Goal: Task Accomplishment & Management: Manage account settings

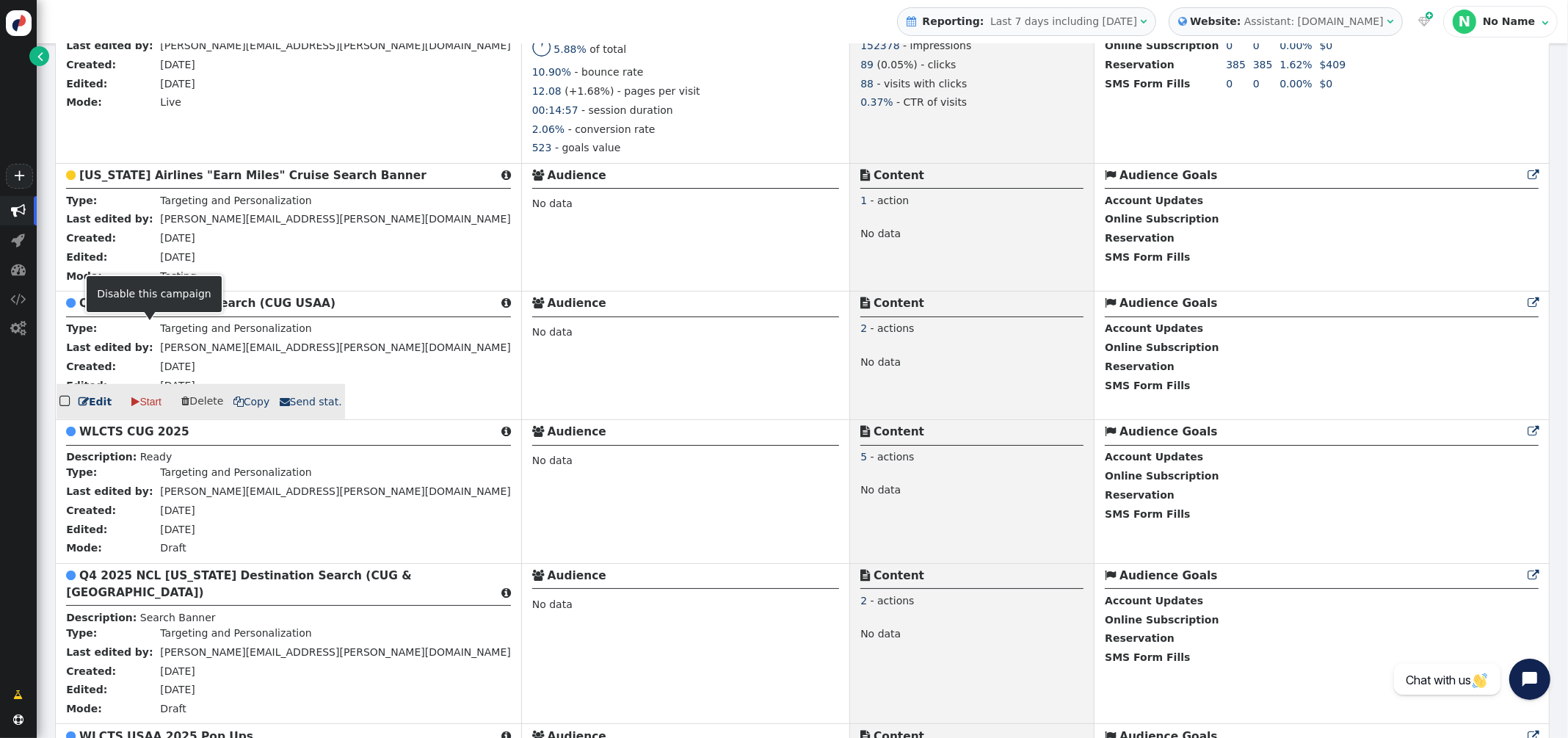
scroll to position [1133, 0]
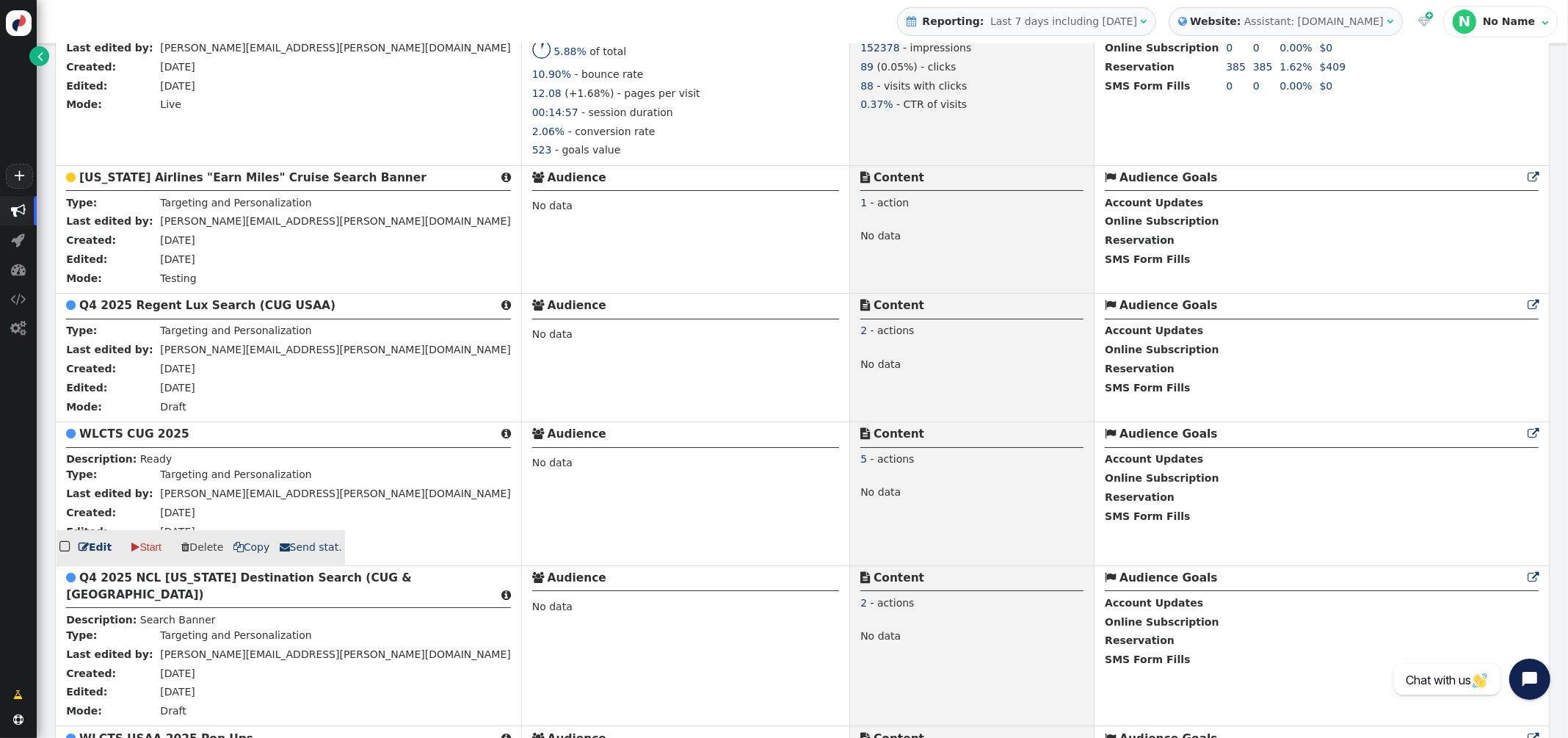
click at [161, 440] on b "WLCTS CUG 2025" at bounding box center [135, 433] width 110 height 13
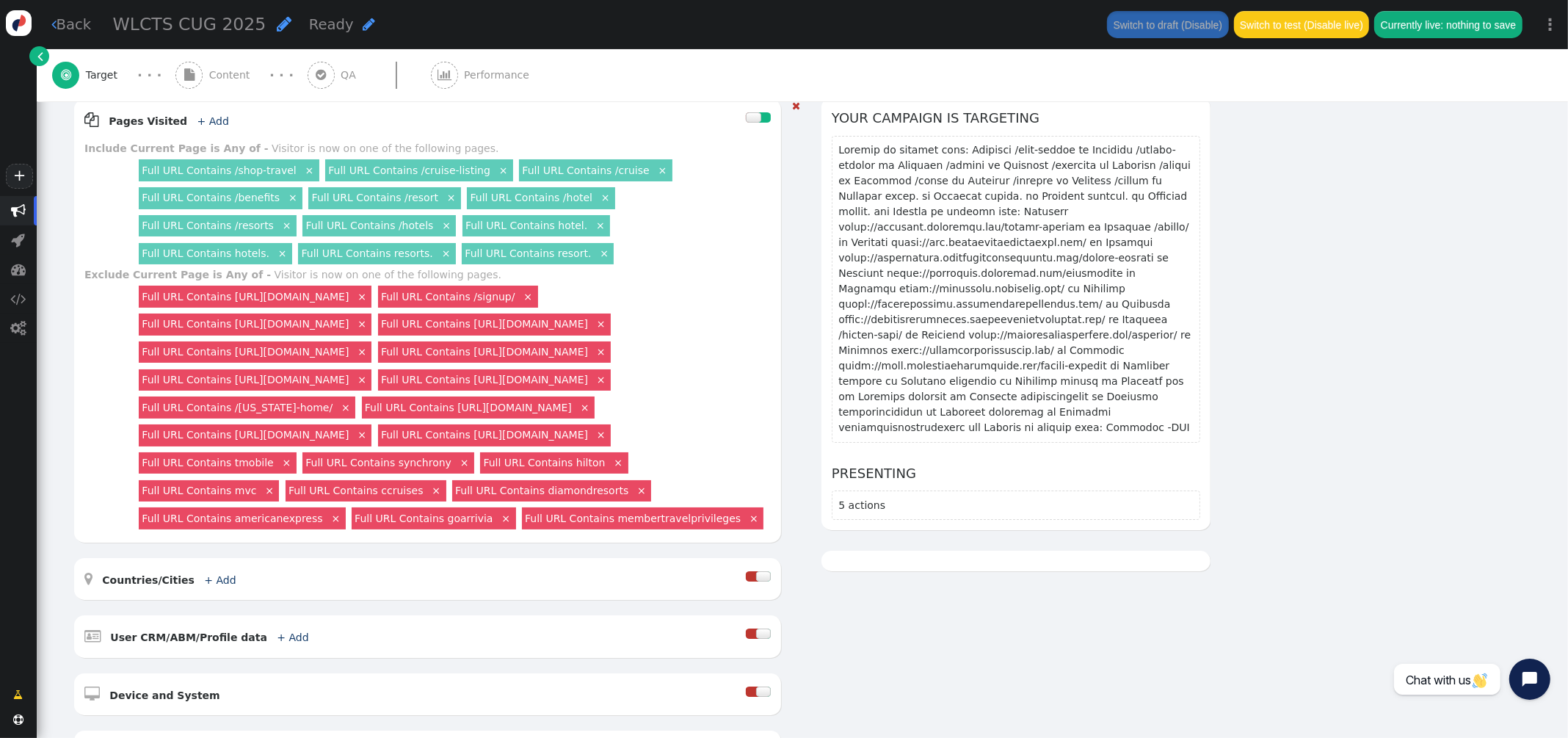
scroll to position [218, 0]
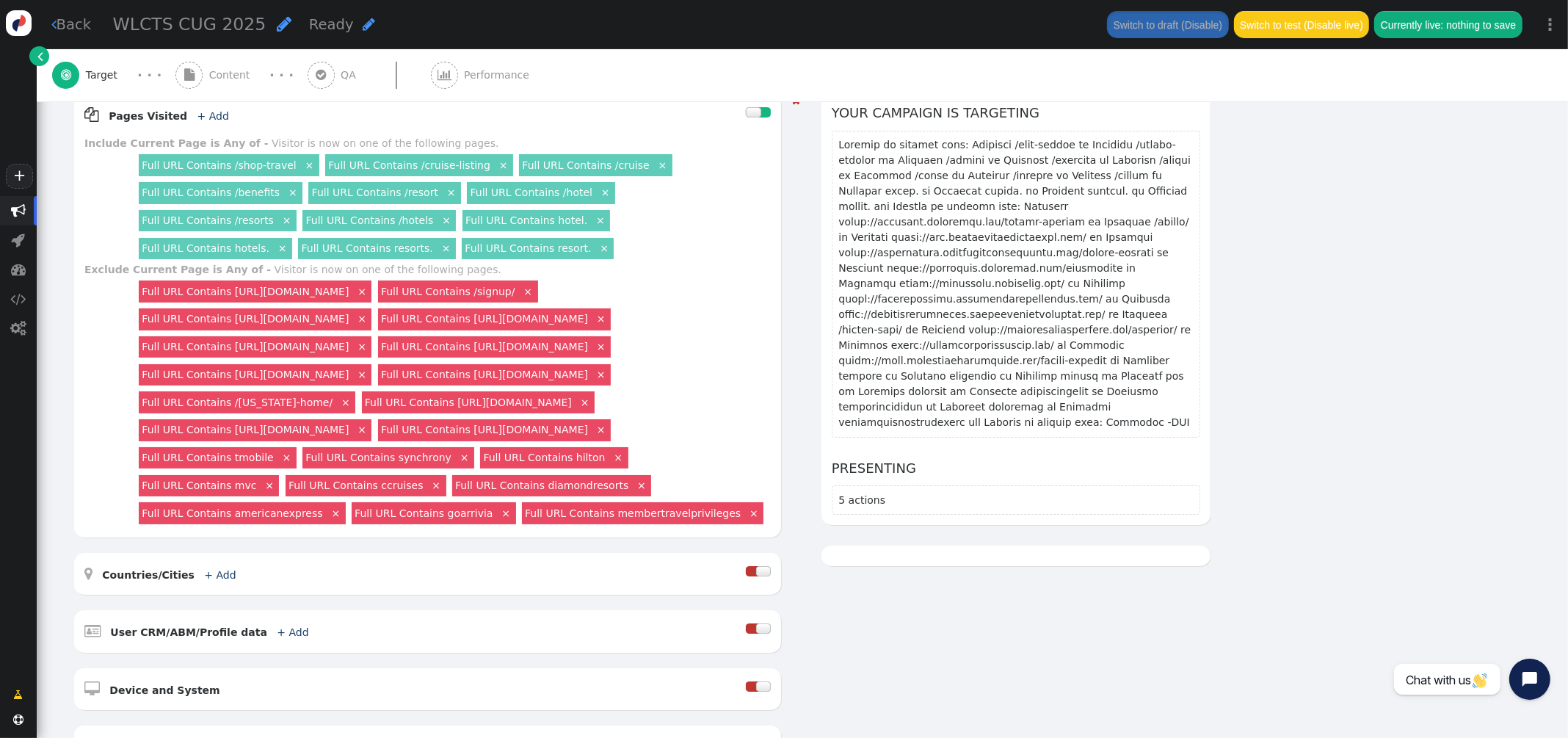
click at [594, 381] on link "×" at bounding box center [600, 373] width 13 height 13
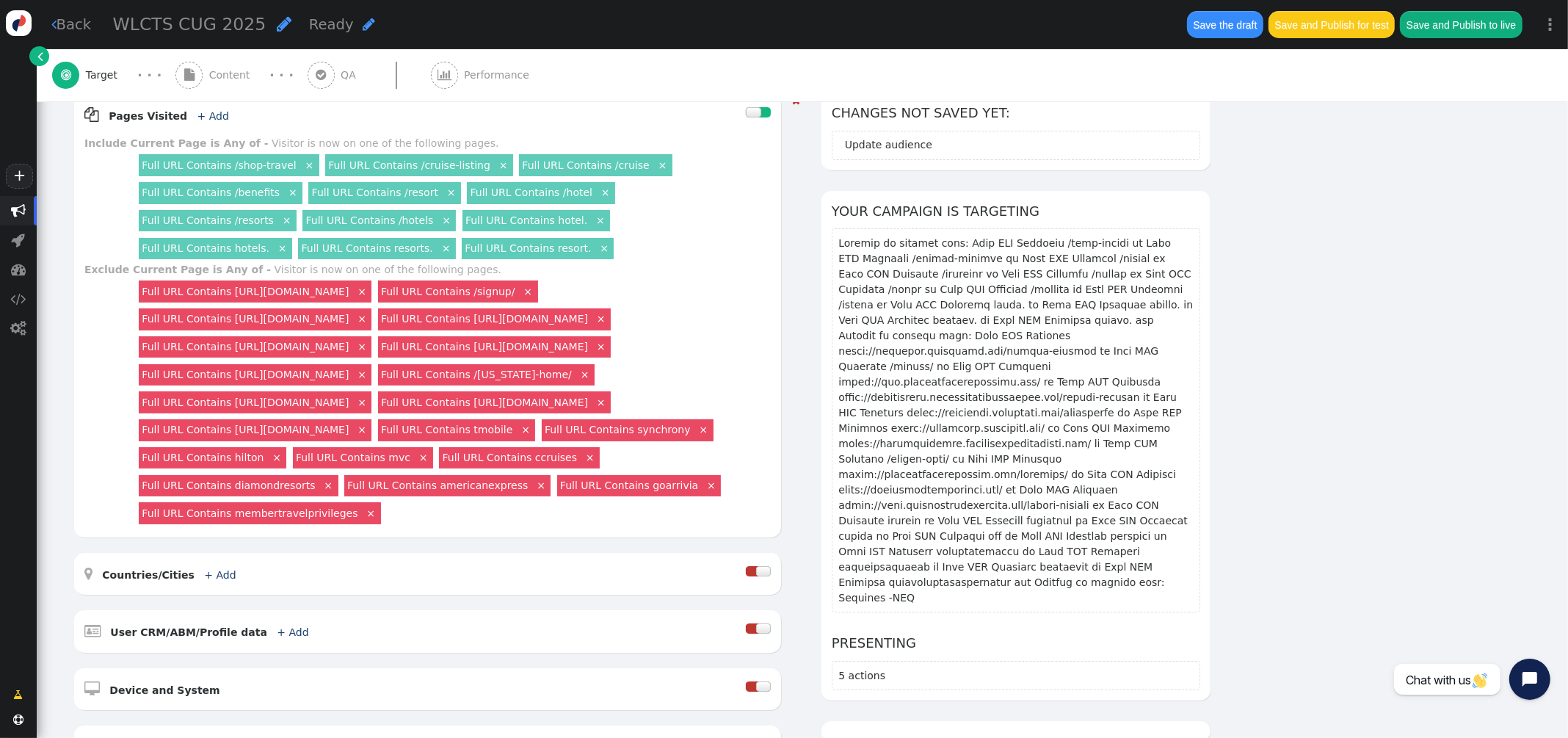
click at [369, 381] on link "×" at bounding box center [362, 373] width 13 height 13
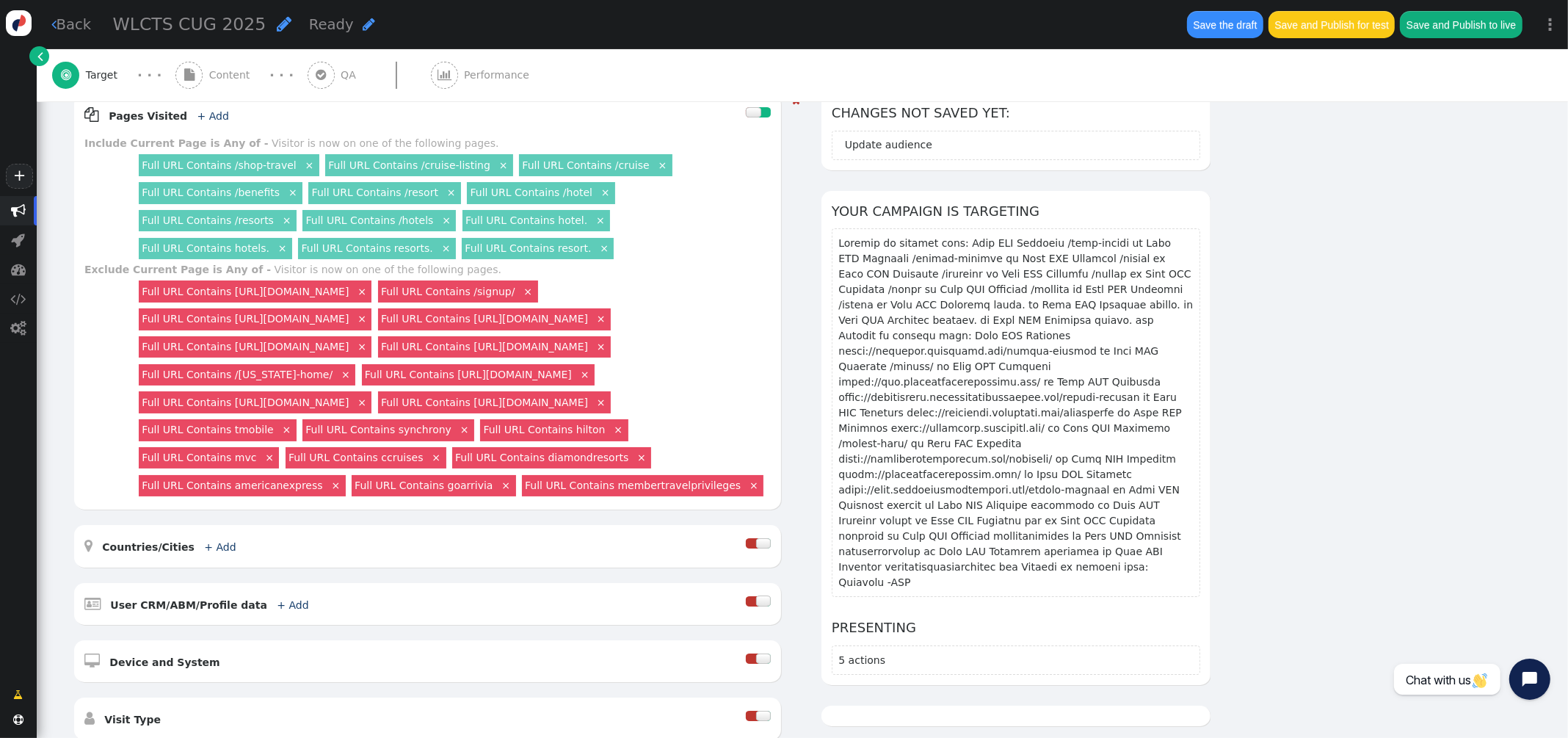
click at [608, 352] on link "×" at bounding box center [600, 346] width 13 height 13
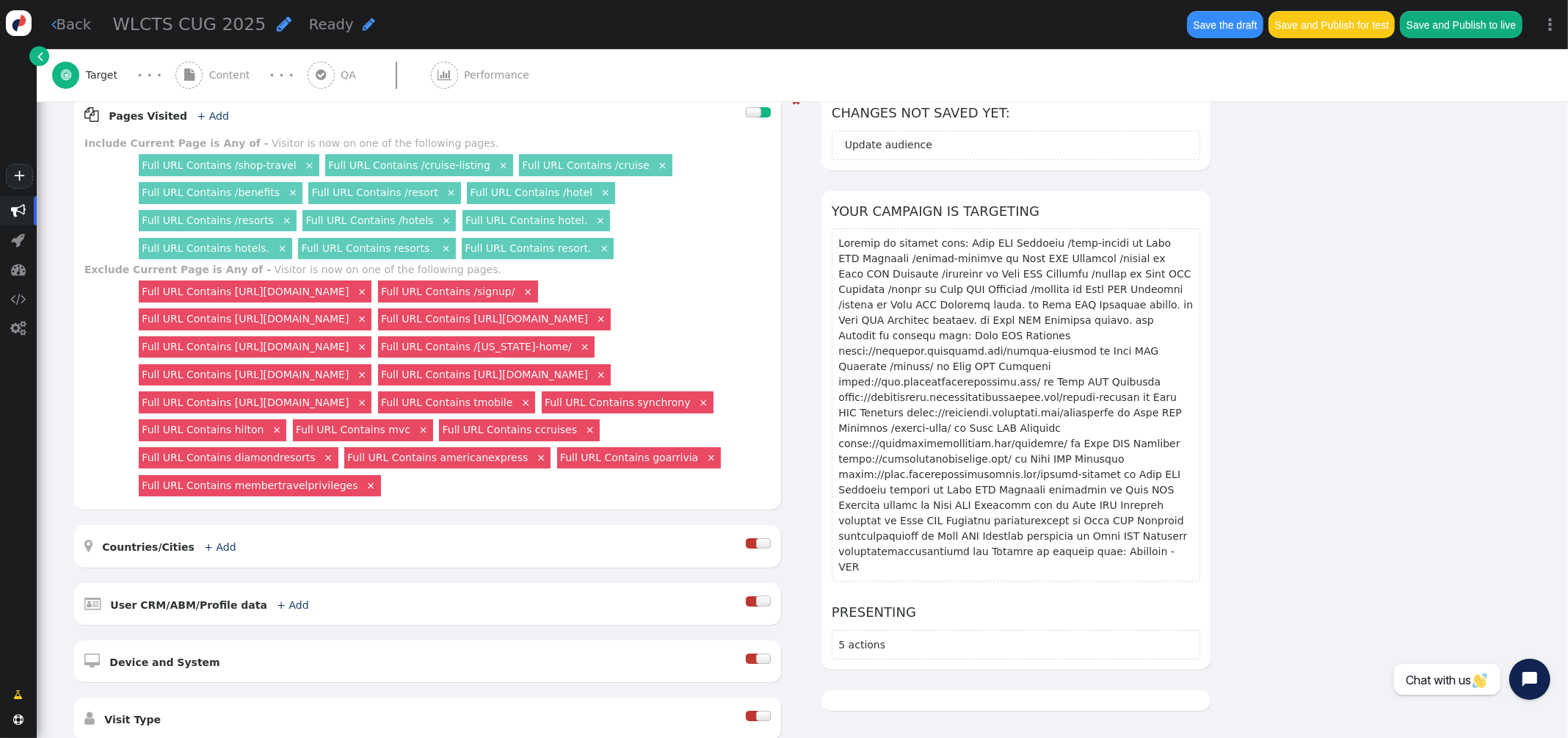
click at [369, 352] on link "×" at bounding box center [362, 346] width 13 height 13
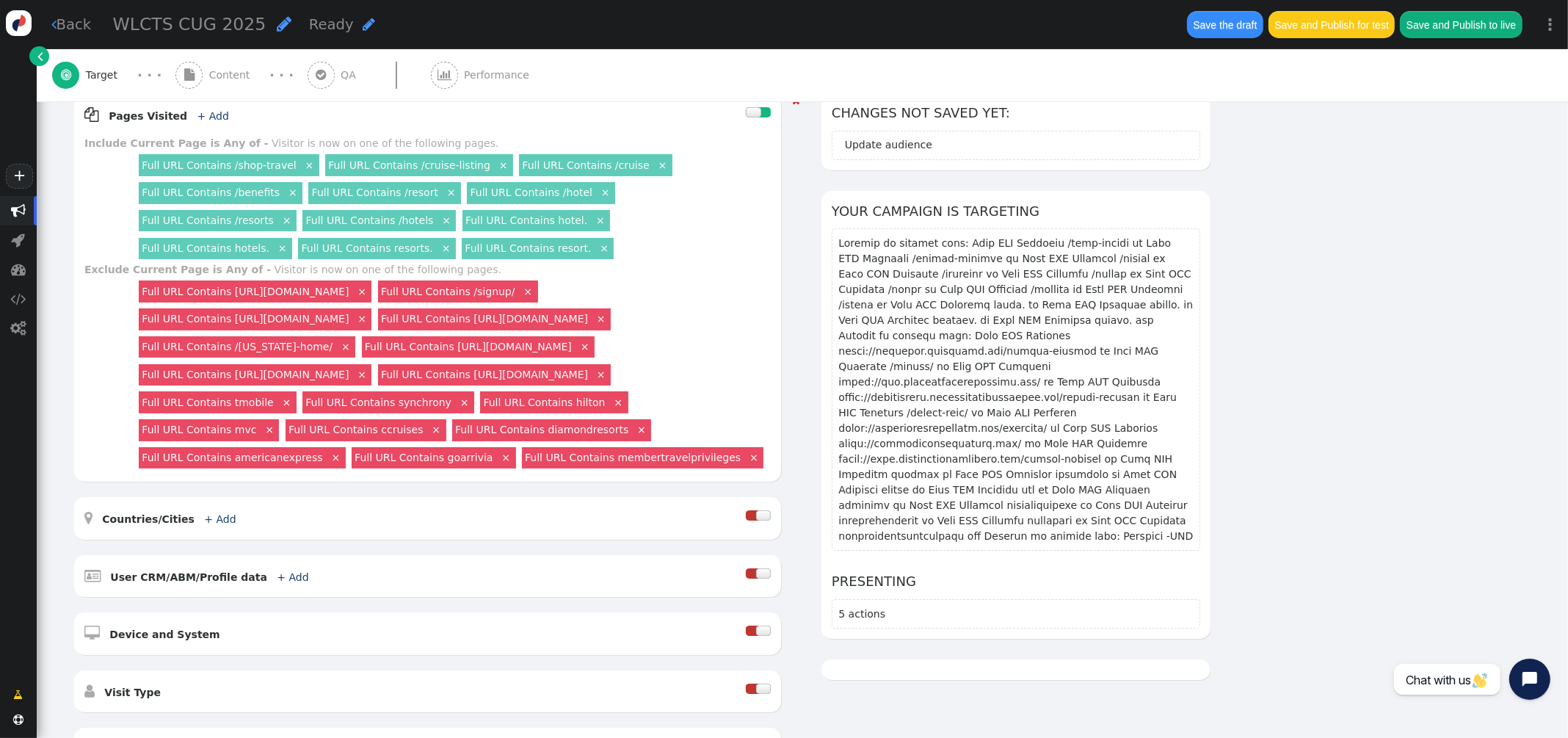
click at [594, 324] on link "×" at bounding box center [600, 317] width 13 height 13
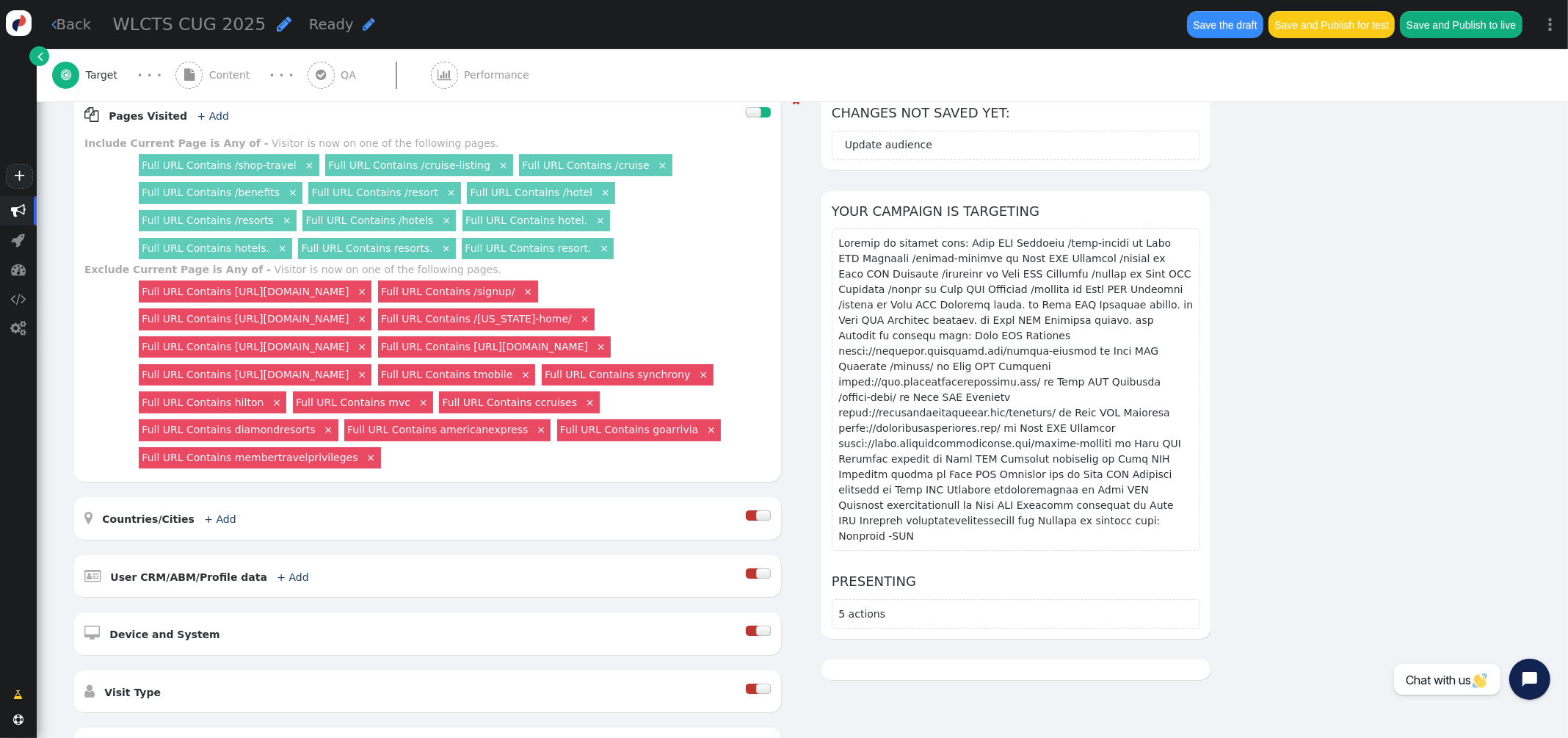
click at [369, 318] on link "×" at bounding box center [362, 317] width 13 height 13
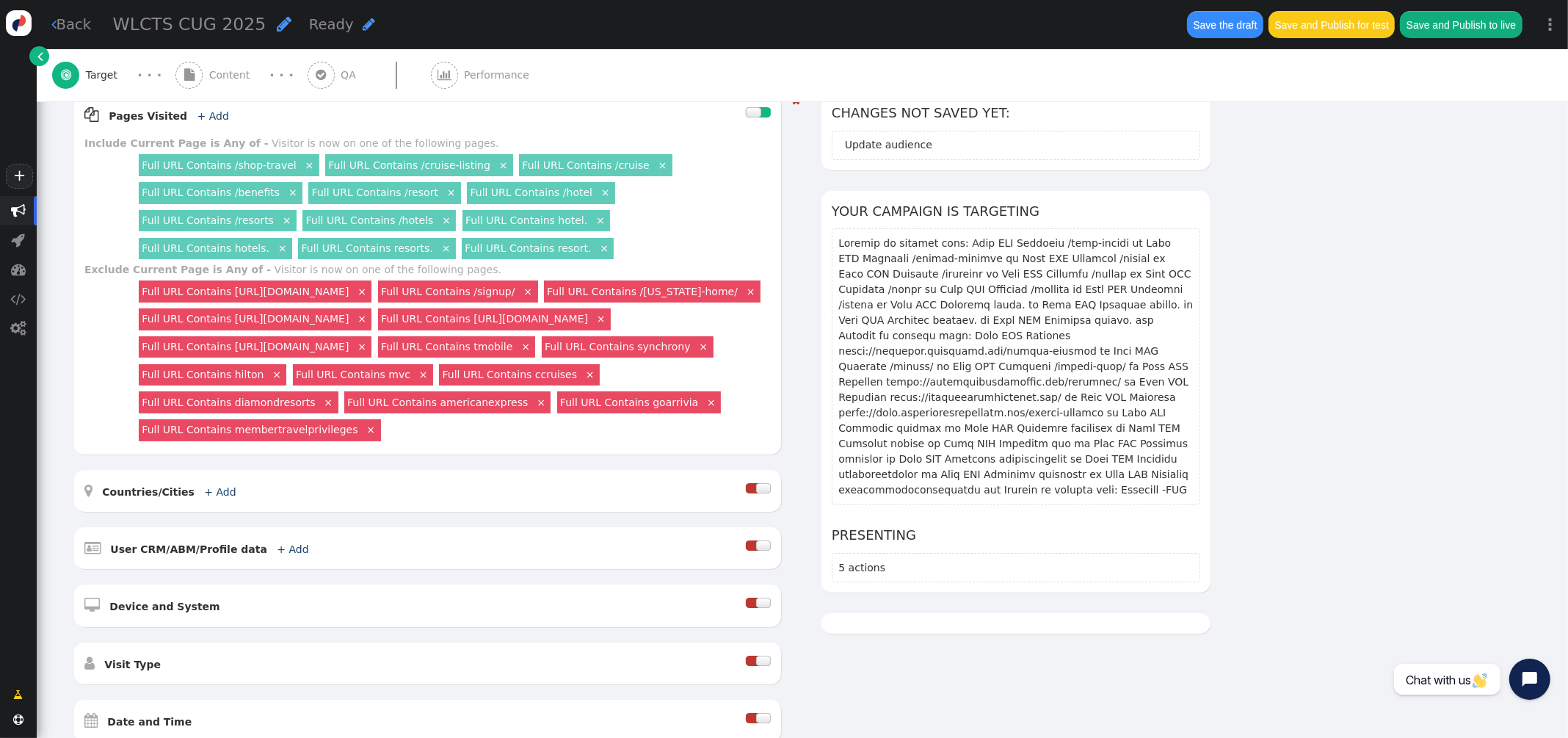
click at [369, 290] on link "×" at bounding box center [362, 291] width 13 height 13
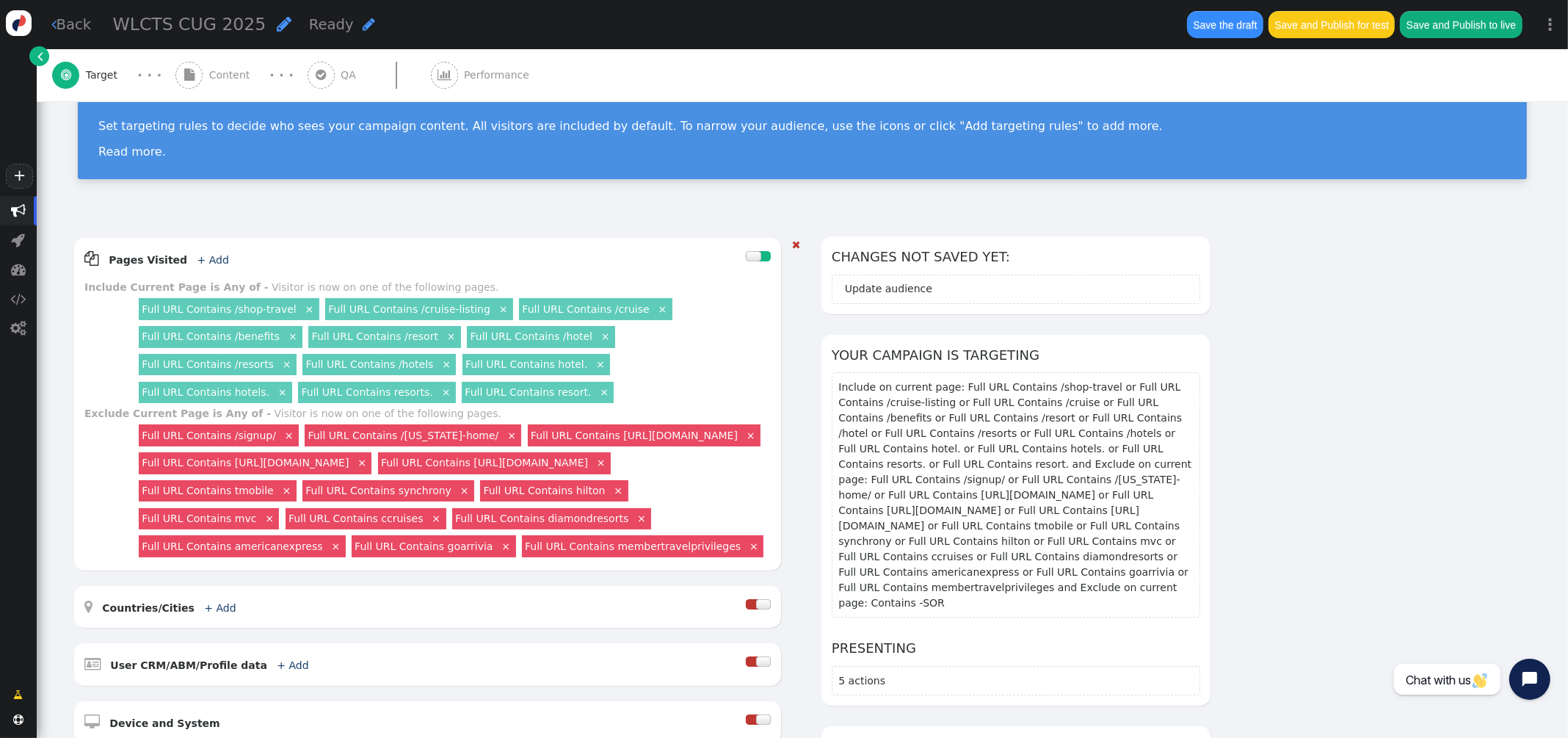
scroll to position [0, 0]
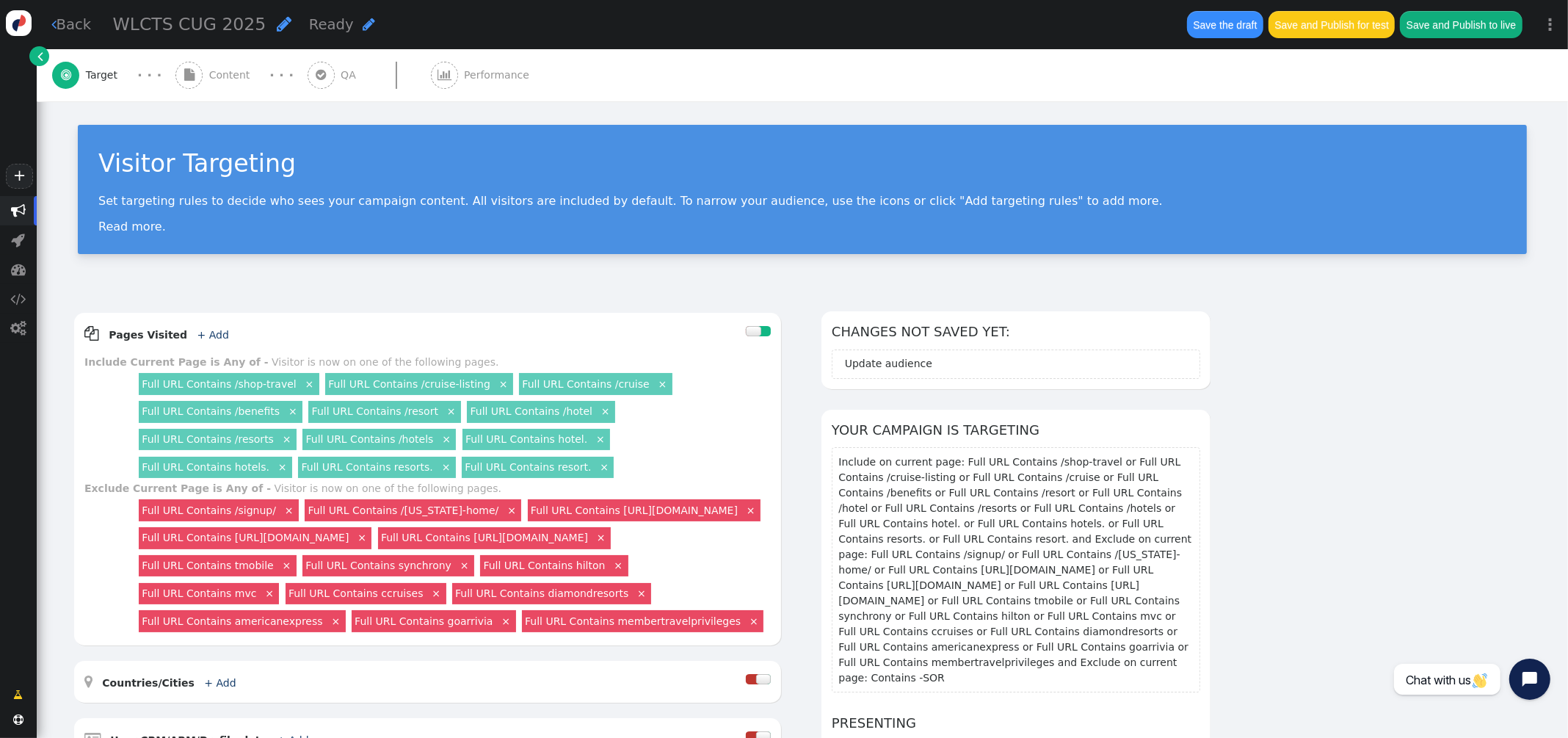
click at [219, 70] on span "Content" at bounding box center [233, 75] width 47 height 15
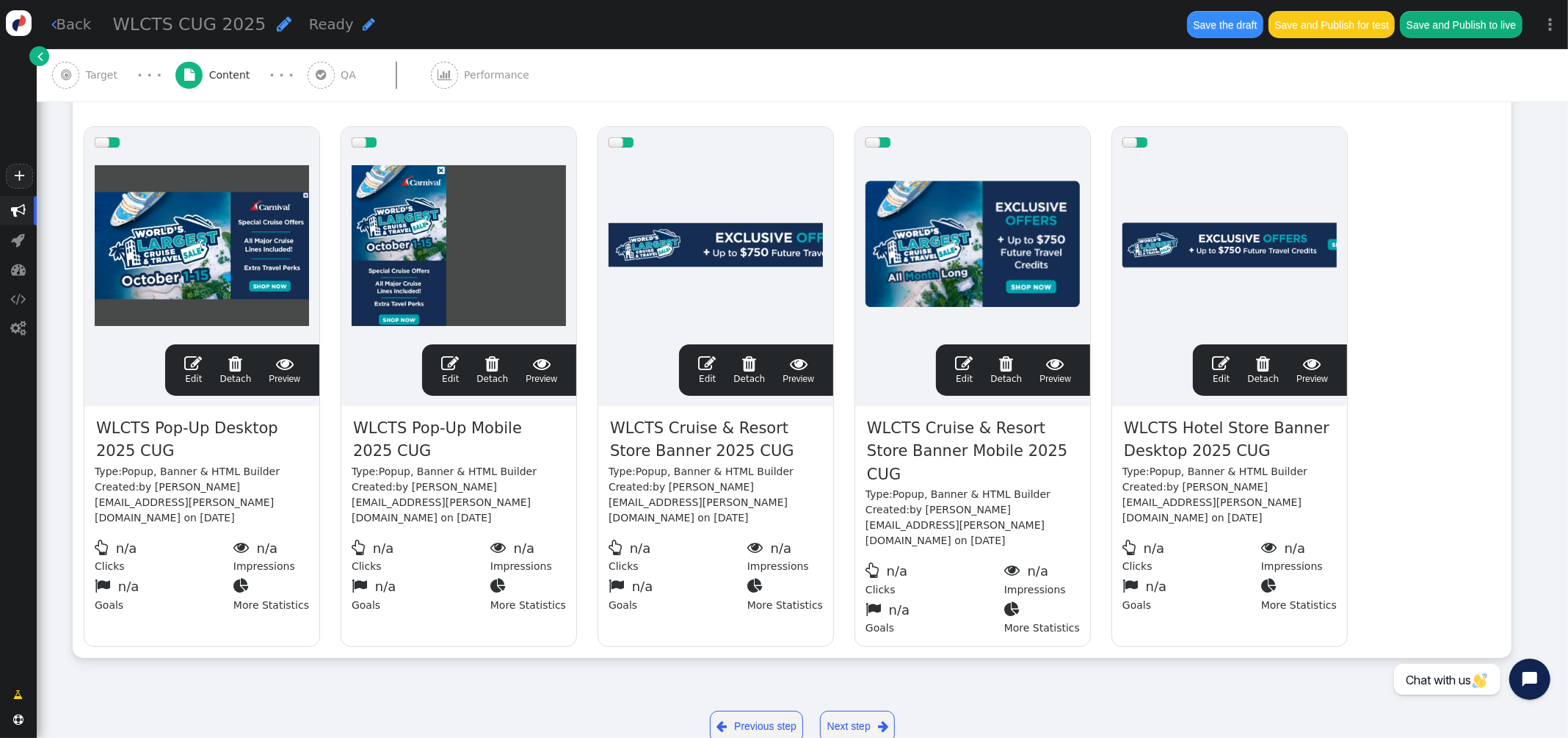
scroll to position [272, 0]
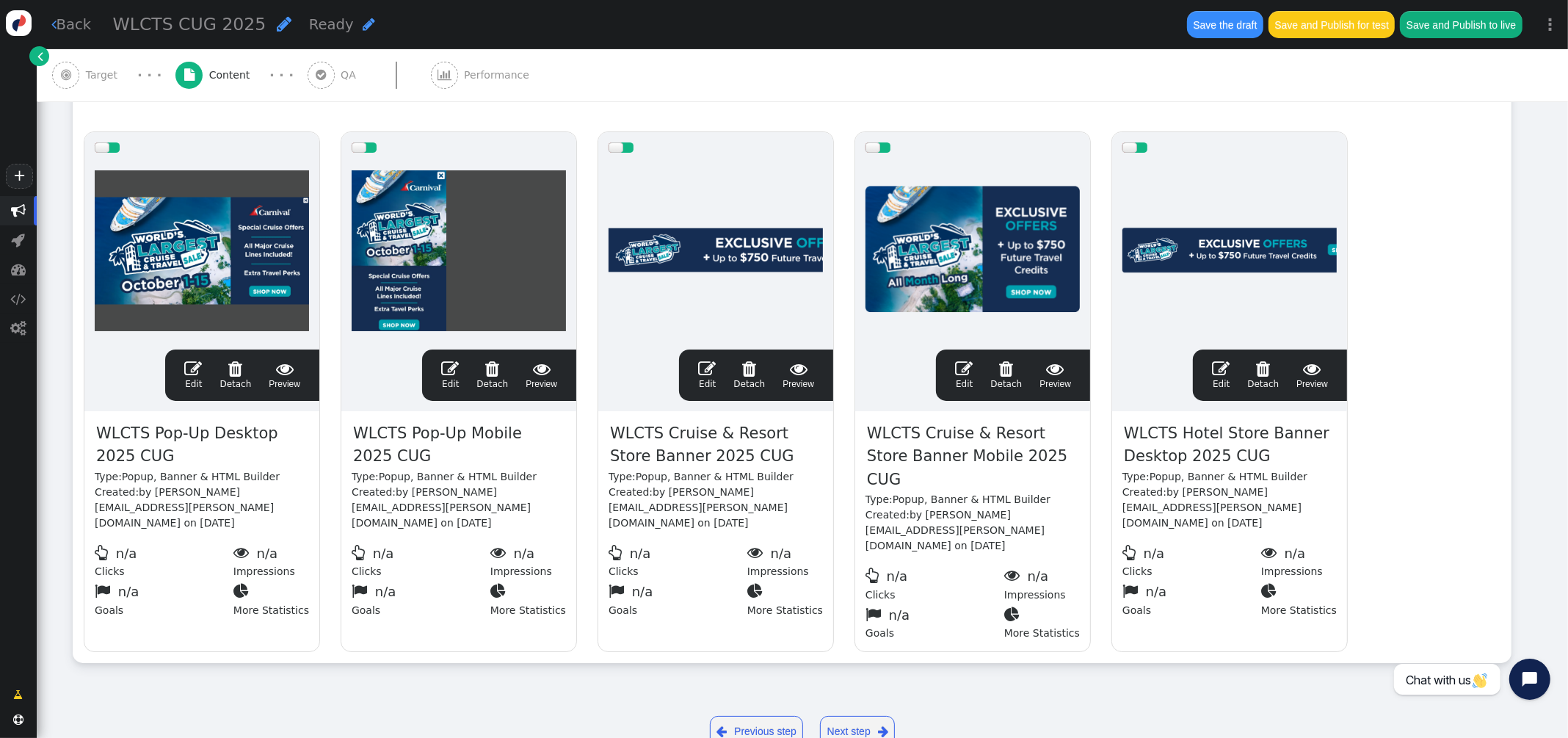
click at [706, 367] on span "" at bounding box center [706, 369] width 18 height 18
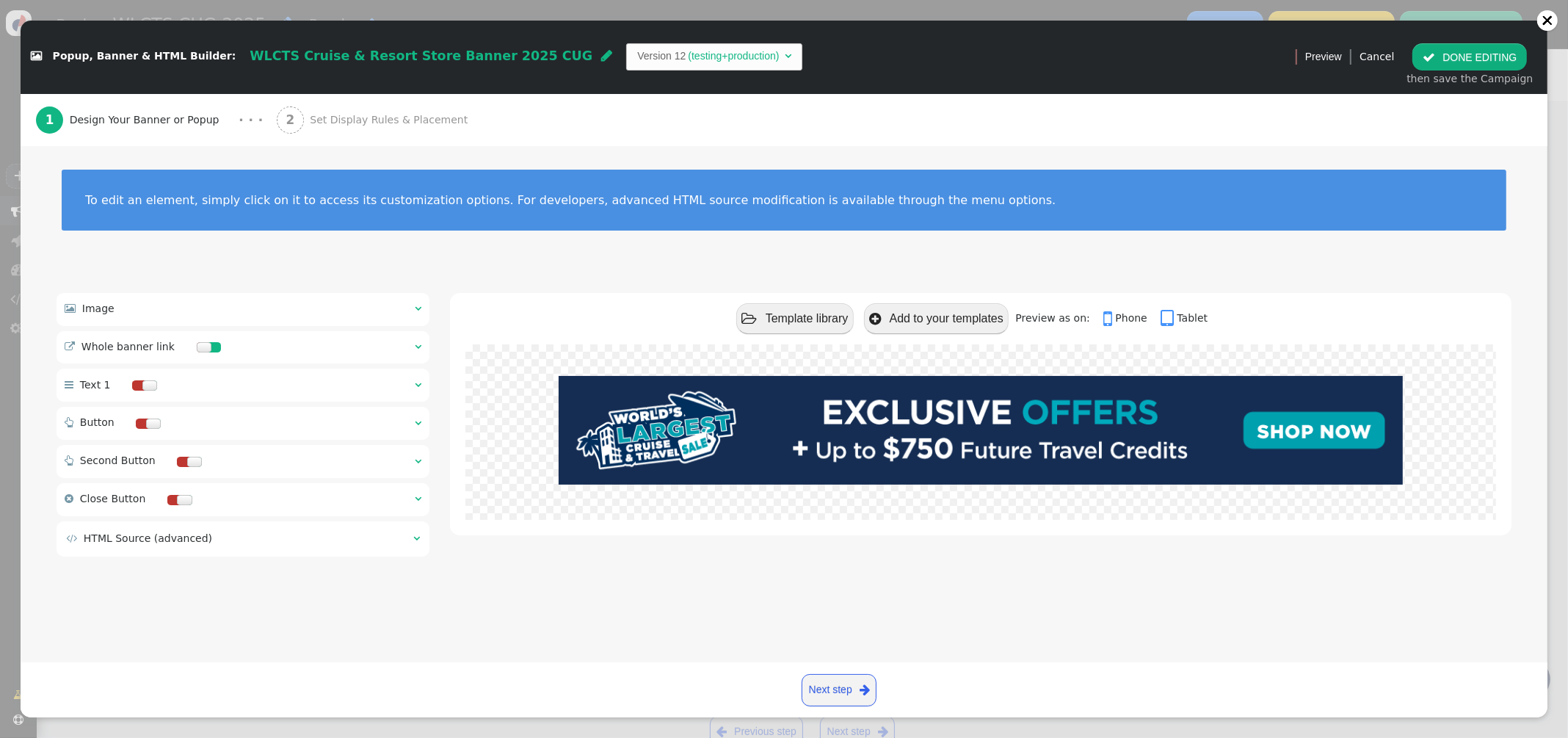
click at [409, 308] on div " Image  " at bounding box center [242, 309] width 372 height 32
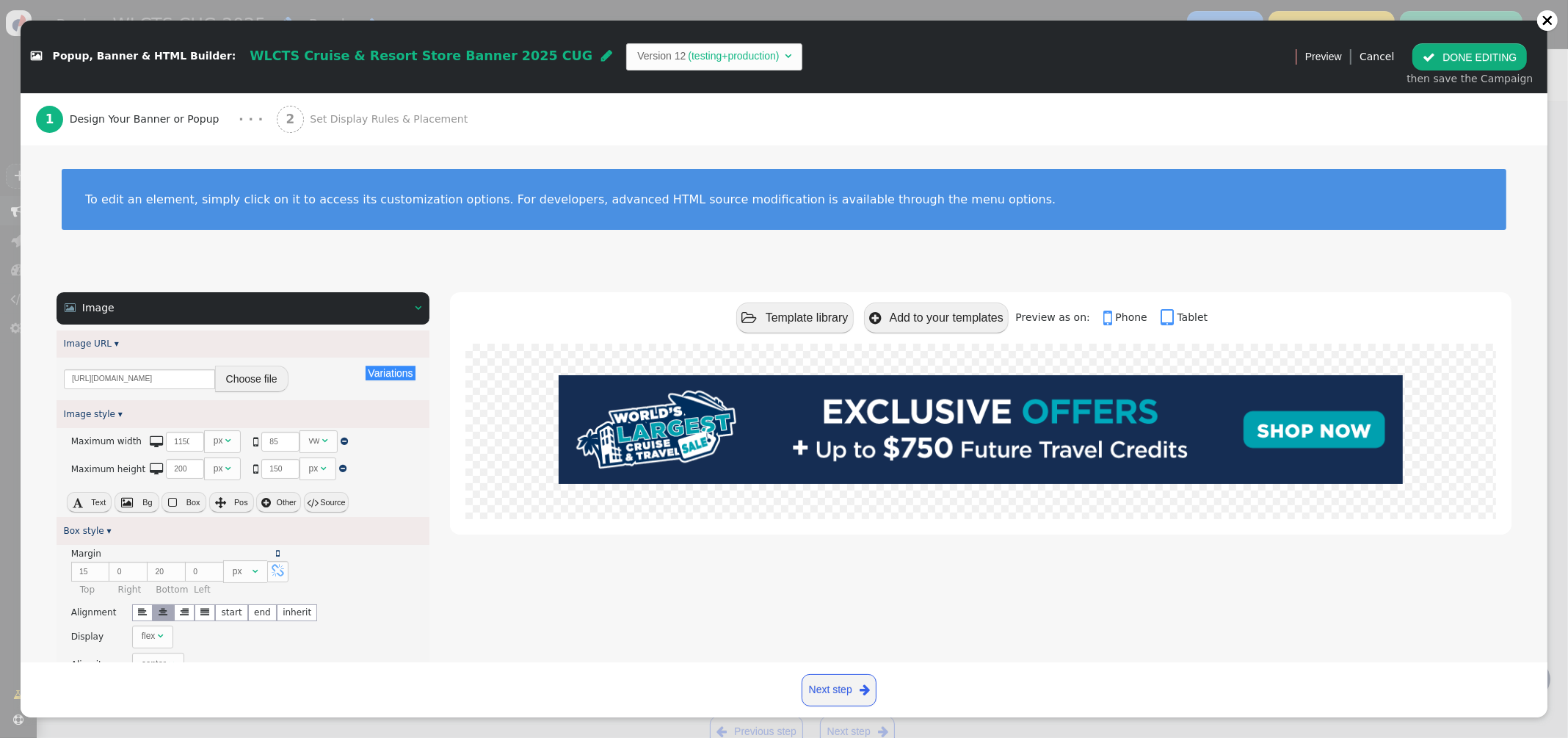
click at [319, 502] on button " Source" at bounding box center [326, 502] width 45 height 20
click at [248, 464] on textarea "max-width: sel(1150px, 85vw); max-height: sel(200px, 150px);" at bounding box center [242, 455] width 372 height 53
type textarea "max-width: sel(1150px, 85vw); max-height: sel(200px, 150px); border-radius: 8px;"
click at [337, 504] on button " Editor" at bounding box center [326, 500] width 45 height 20
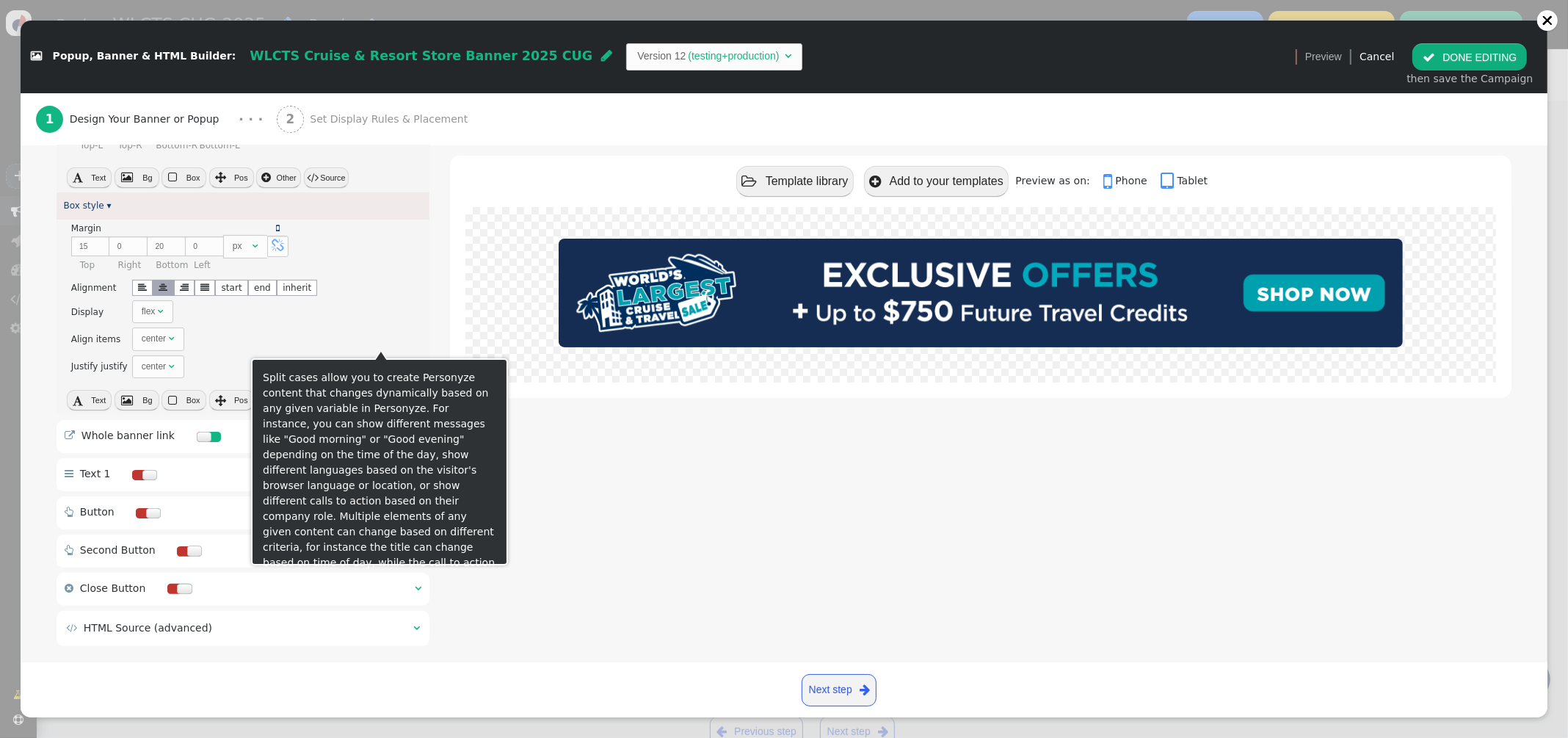
scroll to position [406, 0]
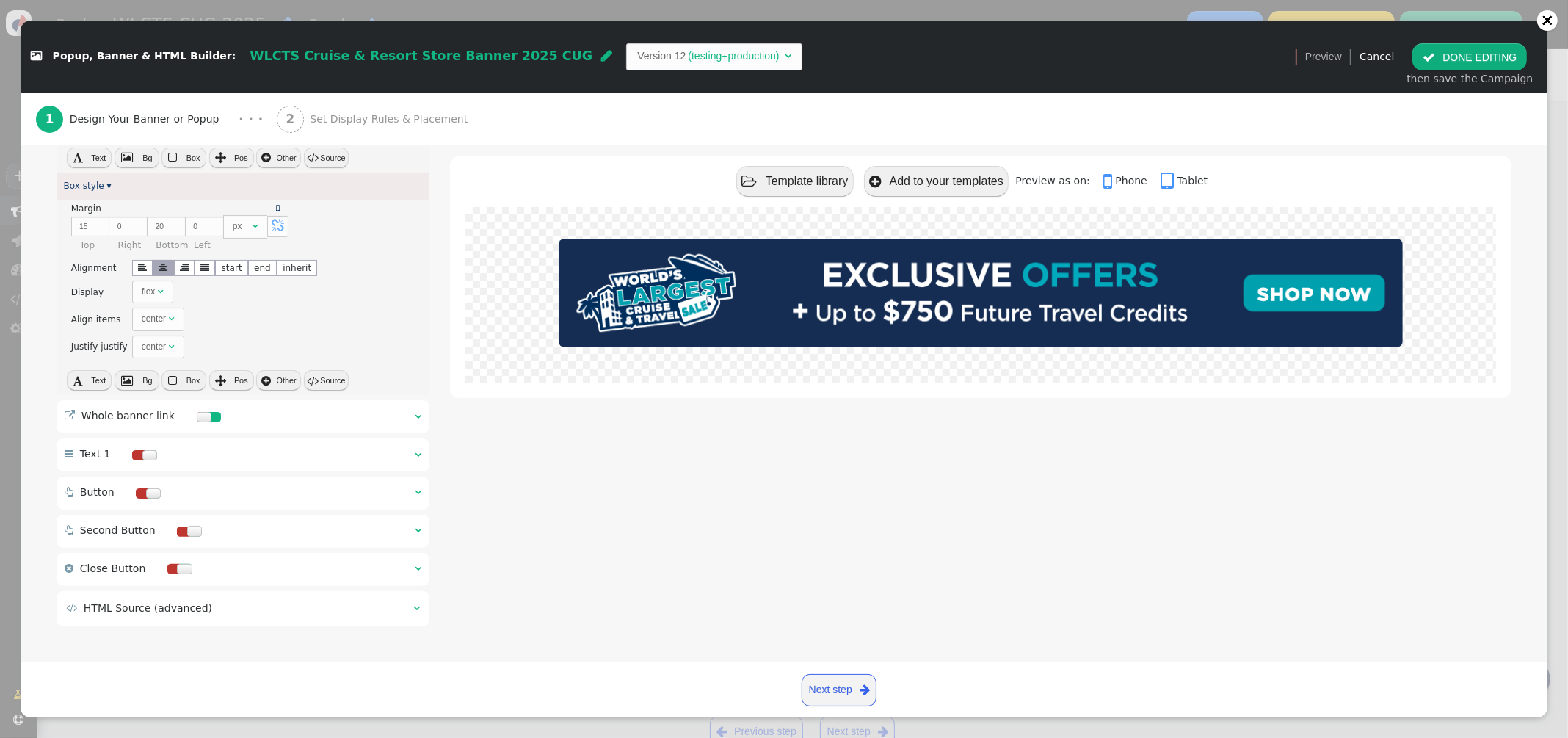
click at [413, 604] on span "" at bounding box center [416, 608] width 6 height 11
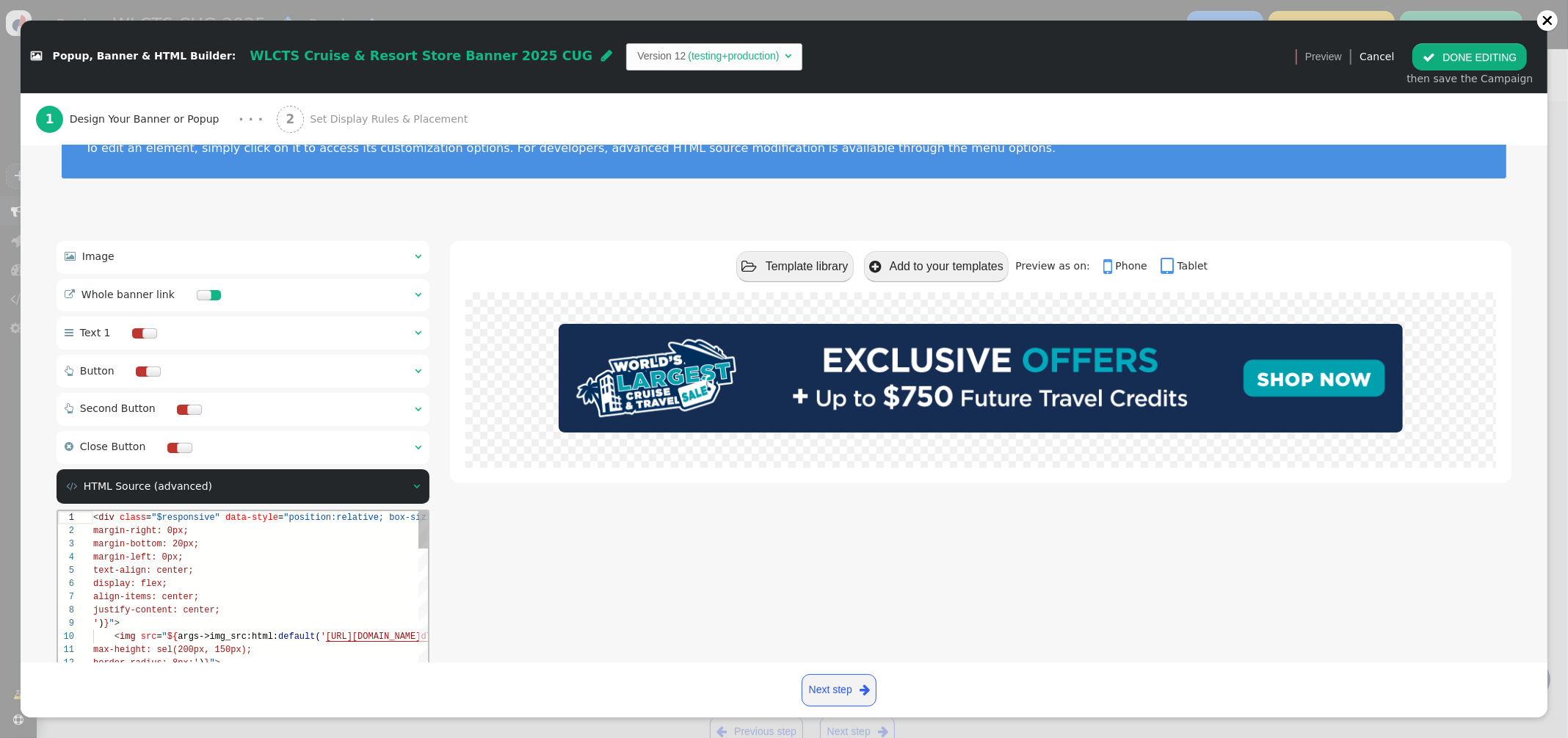
scroll to position [69, 0]
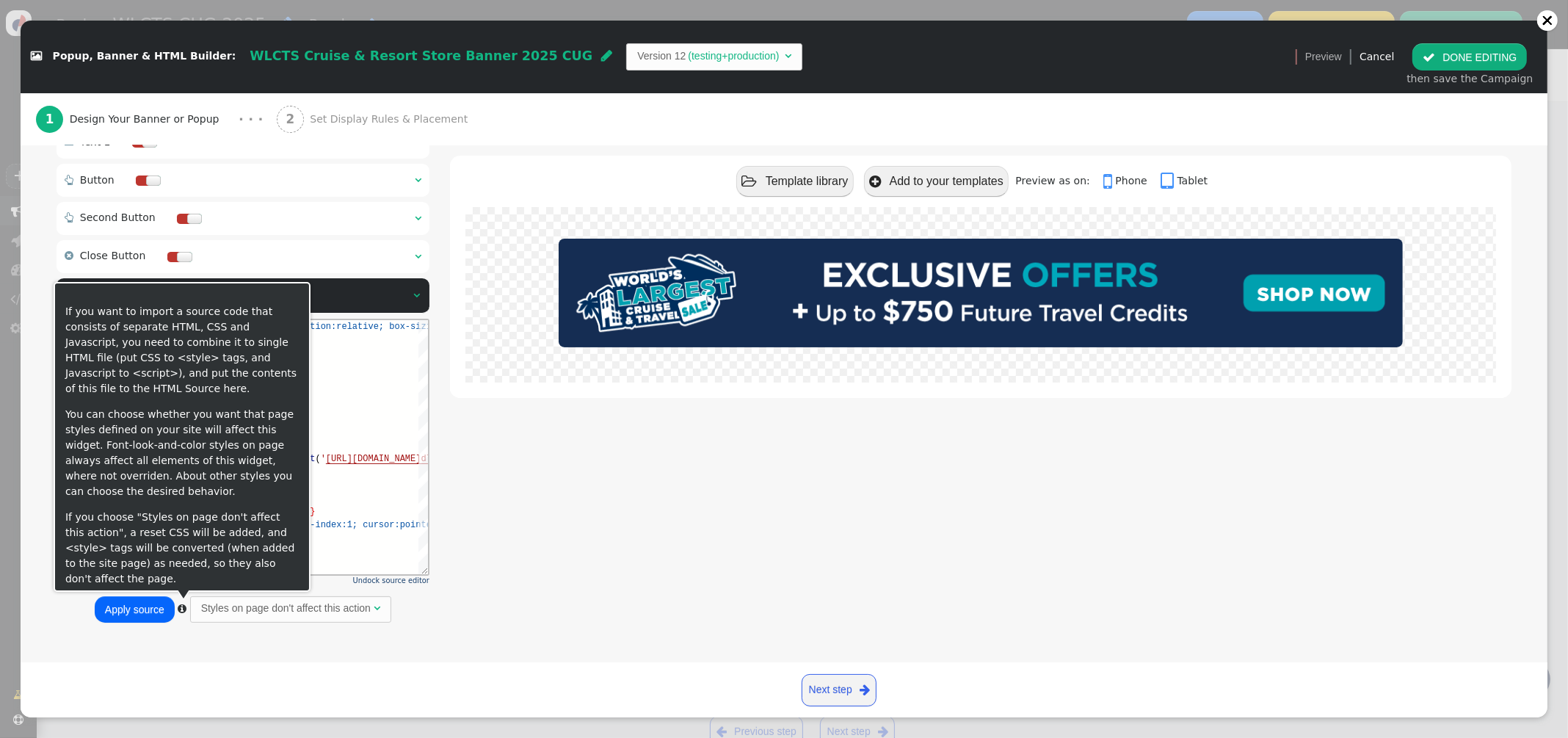
type textarea "<div class="$responsive" data-style="position:relative; box-sizing:border-box; …"
click at [131, 609] on button "Apply source" at bounding box center [135, 610] width 80 height 27
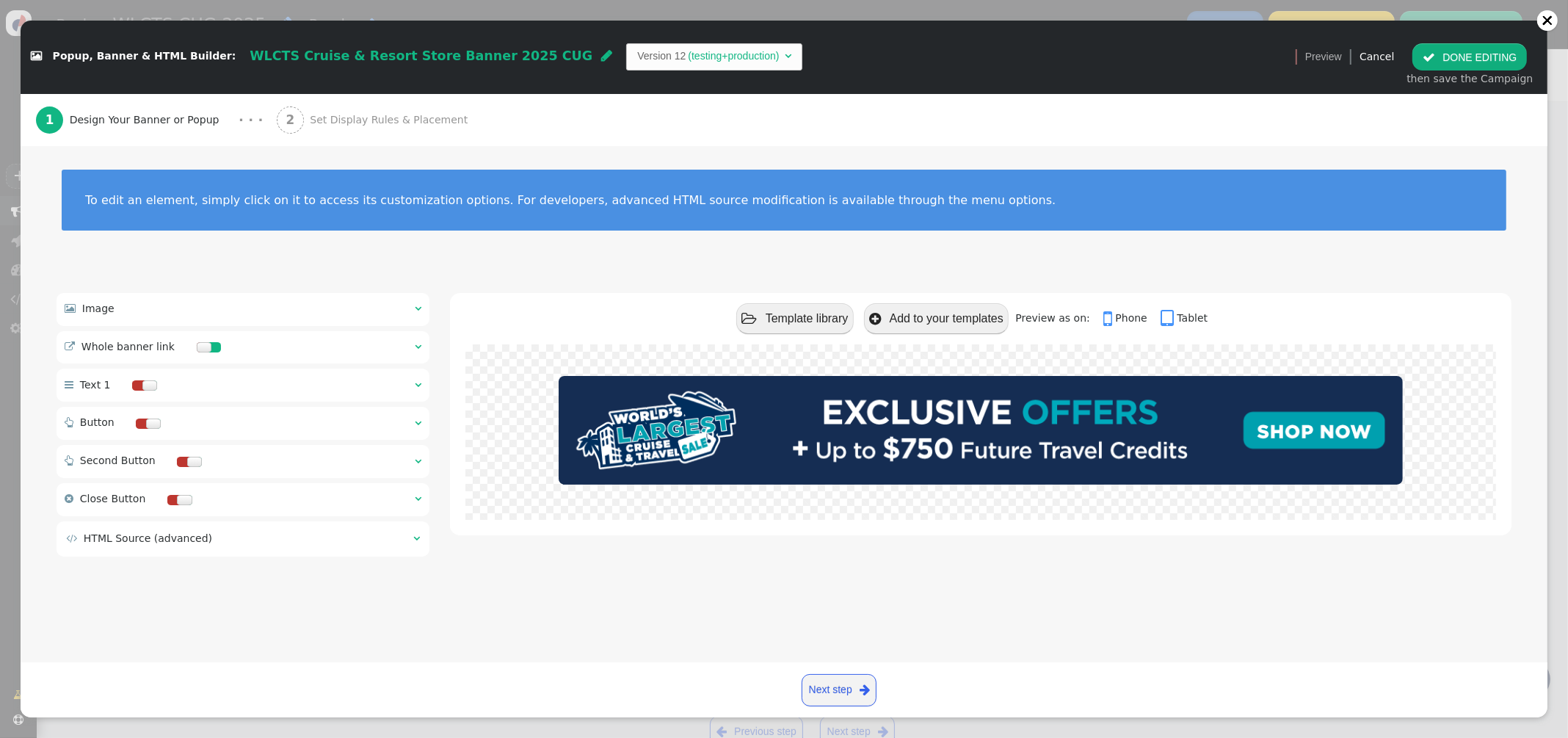
click at [369, 126] on span "Set Display Rules & Placement" at bounding box center [392, 119] width 164 height 15
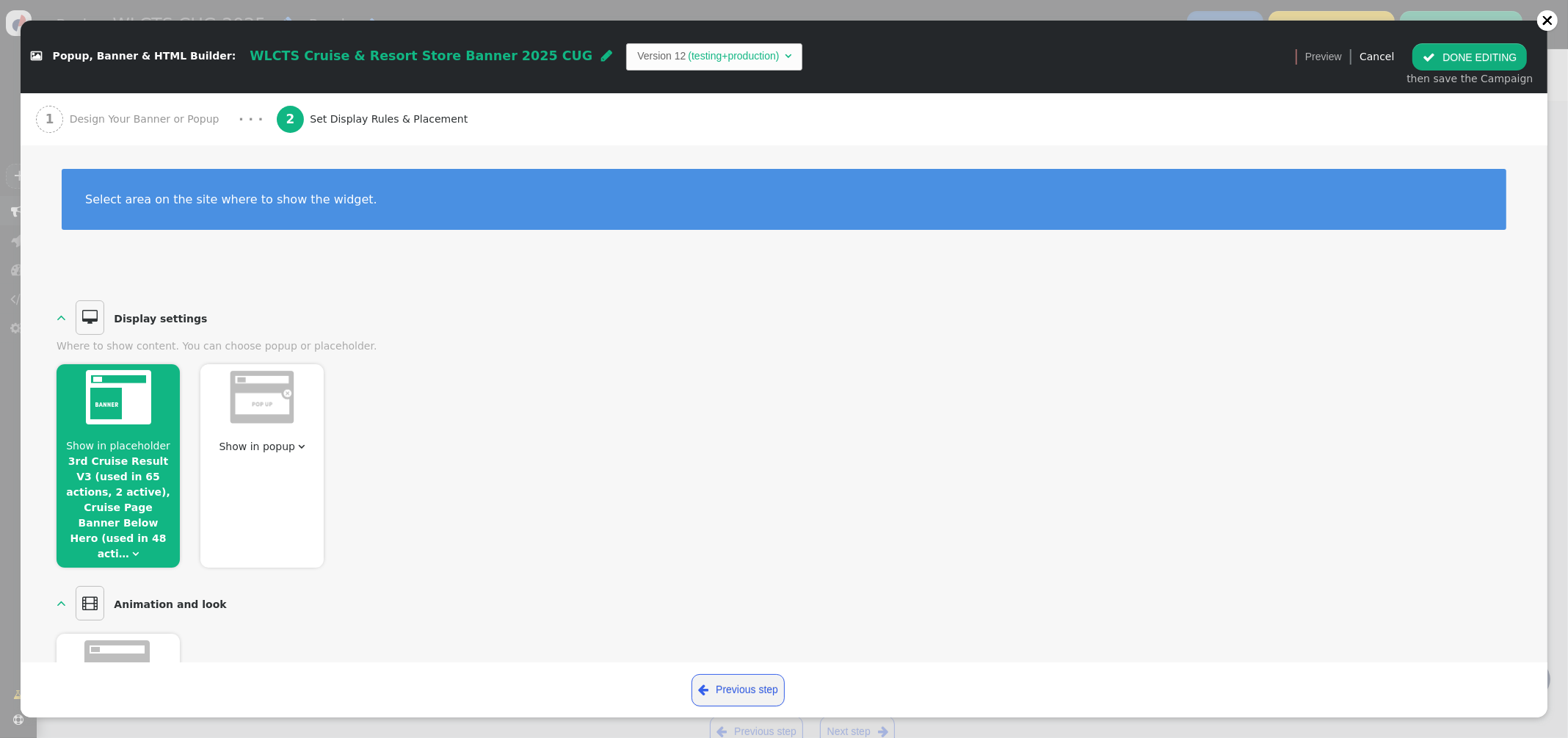
click at [143, 460] on link "3rd Cruise Result V3 (used in 65 actions, 2 active), Cruise Page Banner Below H…" at bounding box center [118, 507] width 104 height 104
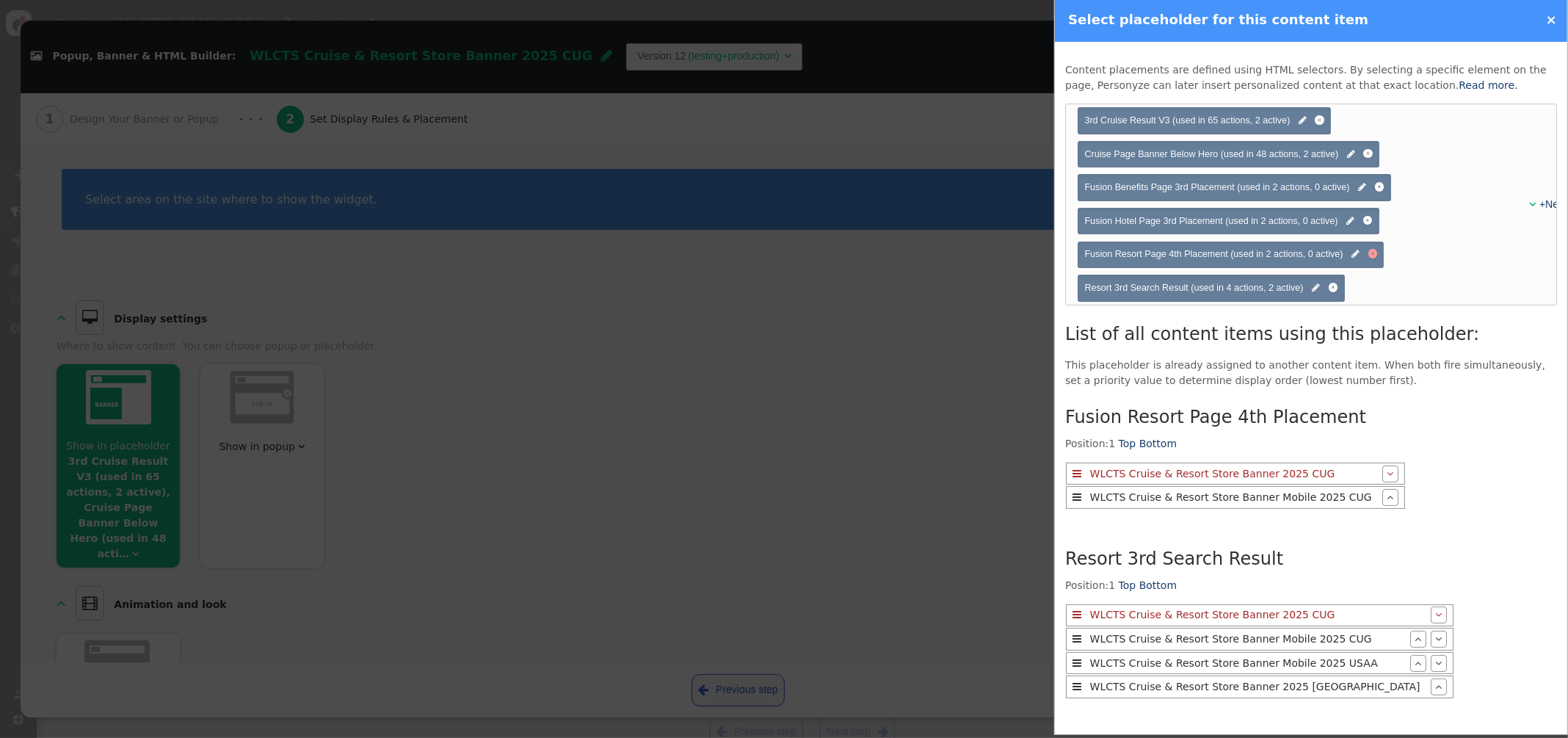
click at [1374, 254] on div at bounding box center [1372, 253] width 10 height 10
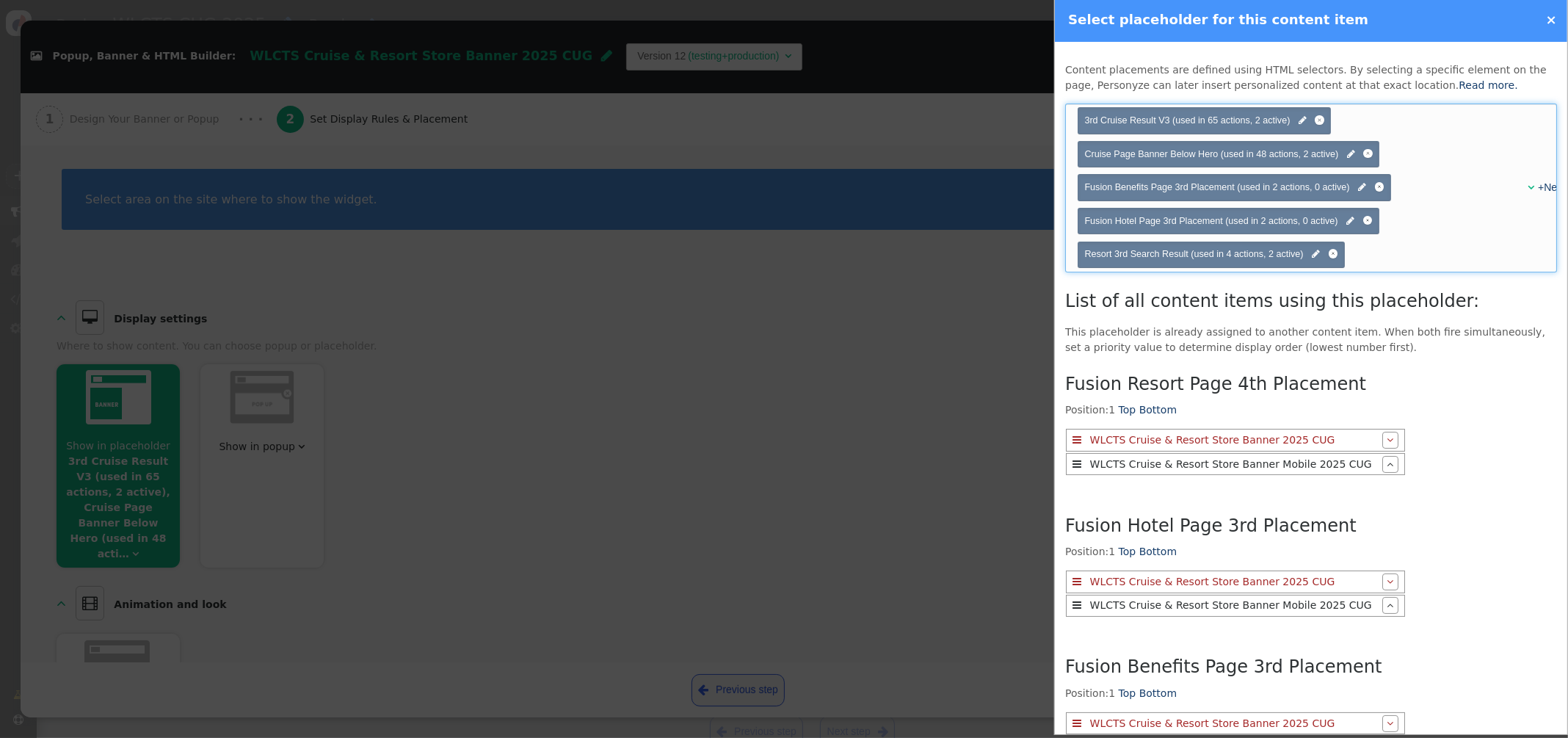
click at [1530, 185] on div "+New" at bounding box center [1538, 187] width 16 height 15
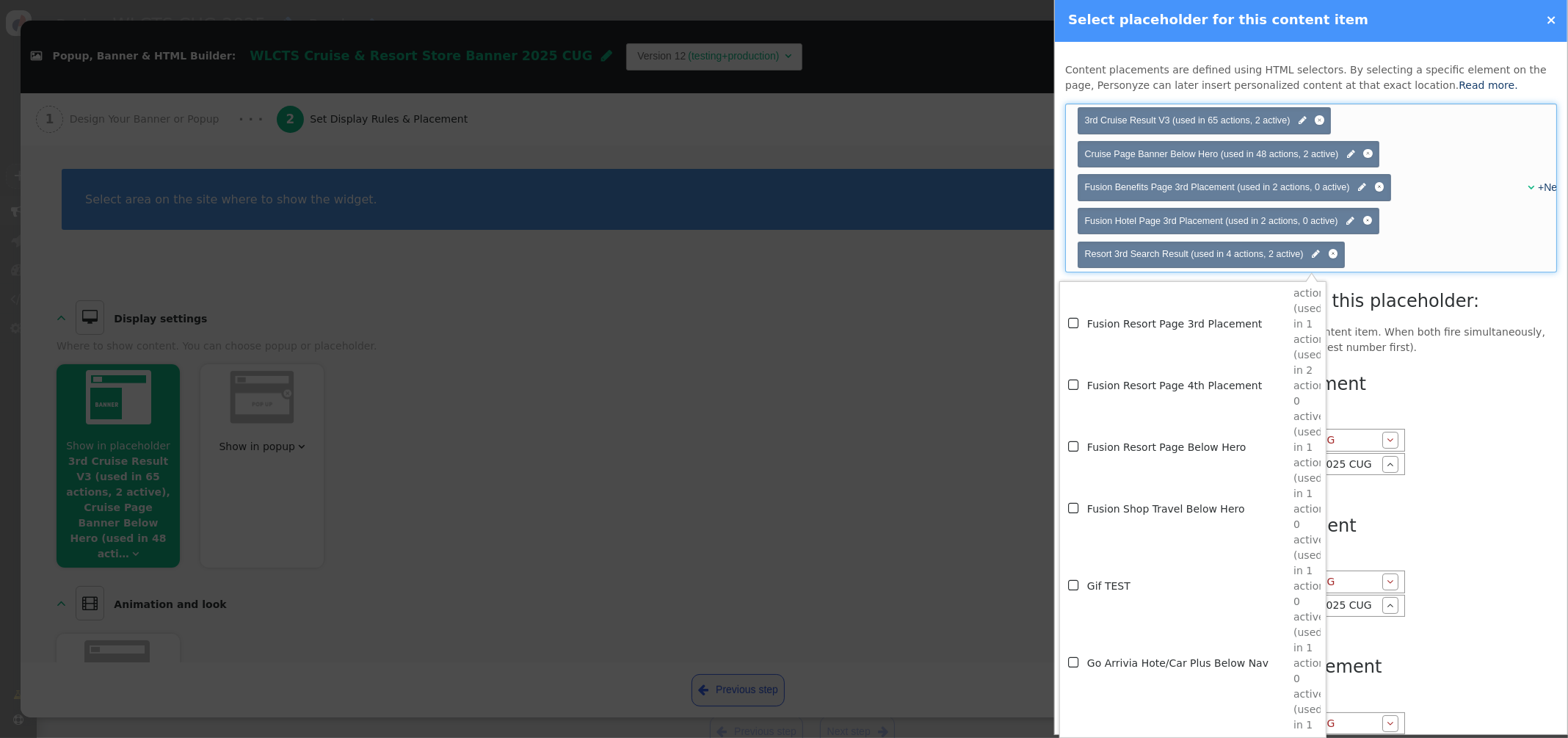
scroll to position [3605, 0]
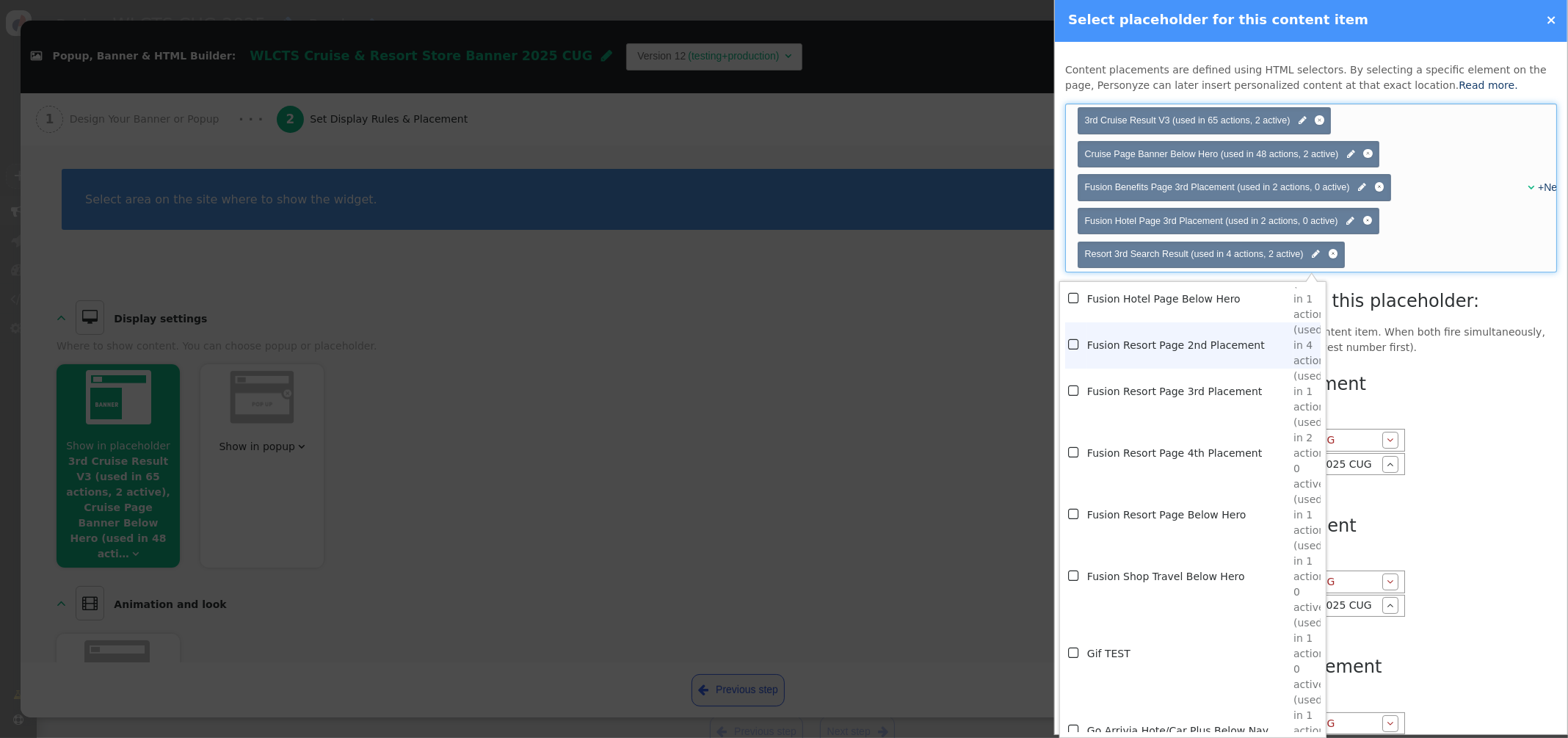
click at [1149, 345] on td "Fusion Resort Page 2nd Placement" at bounding box center [1189, 346] width 206 height 46
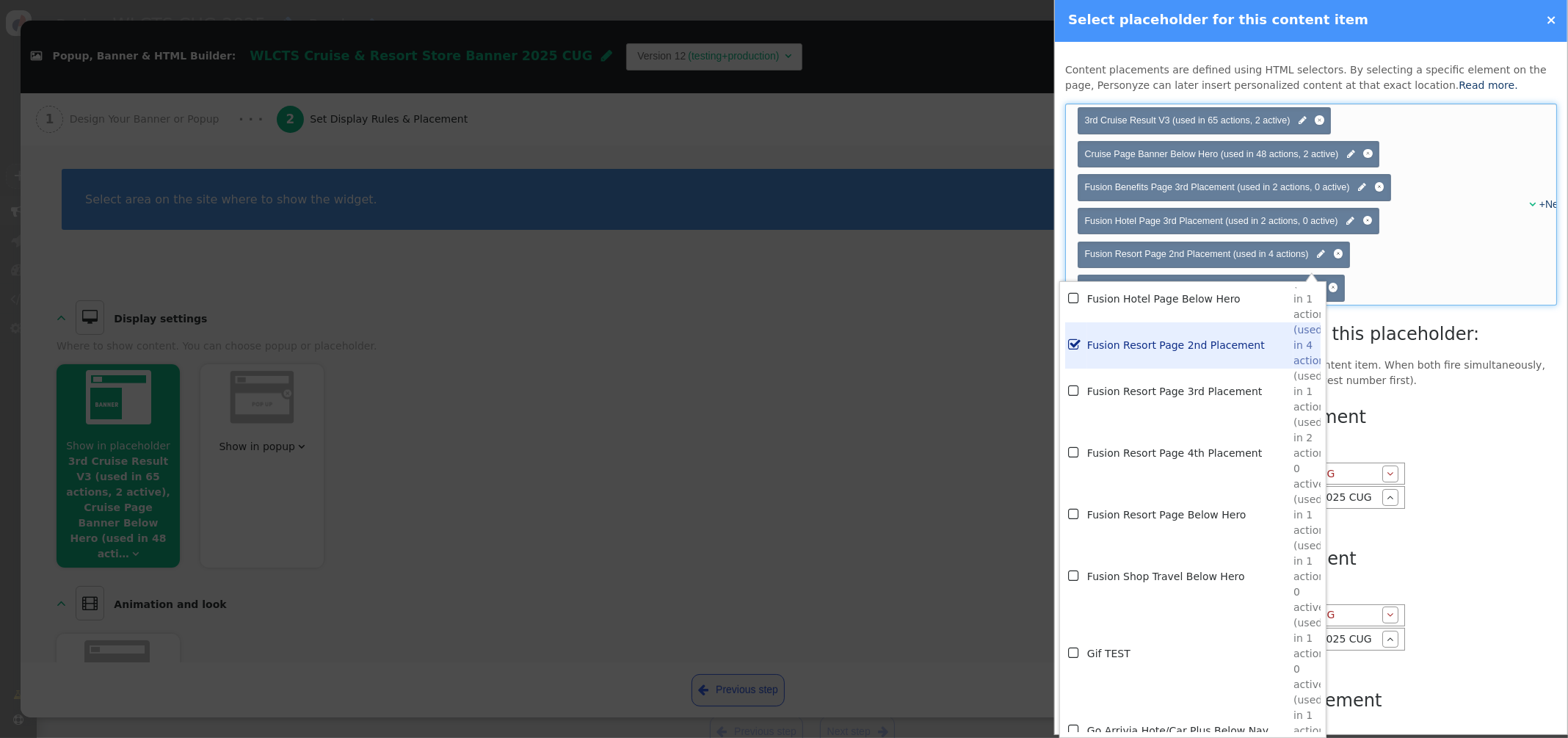
click at [1470, 340] on h3 "List of all content items using this placeholder:" at bounding box center [1311, 334] width 492 height 27
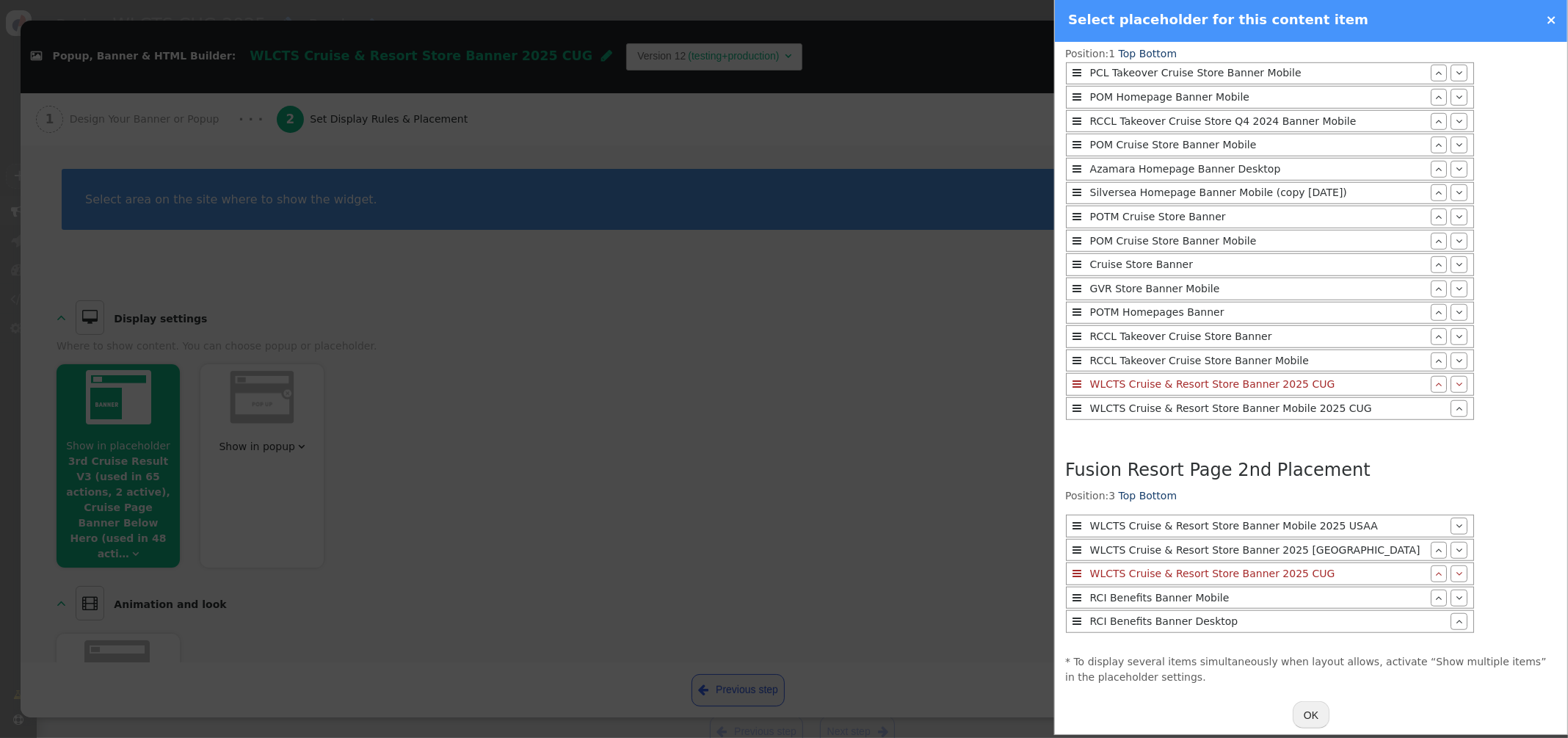
scroll to position [1280, 0]
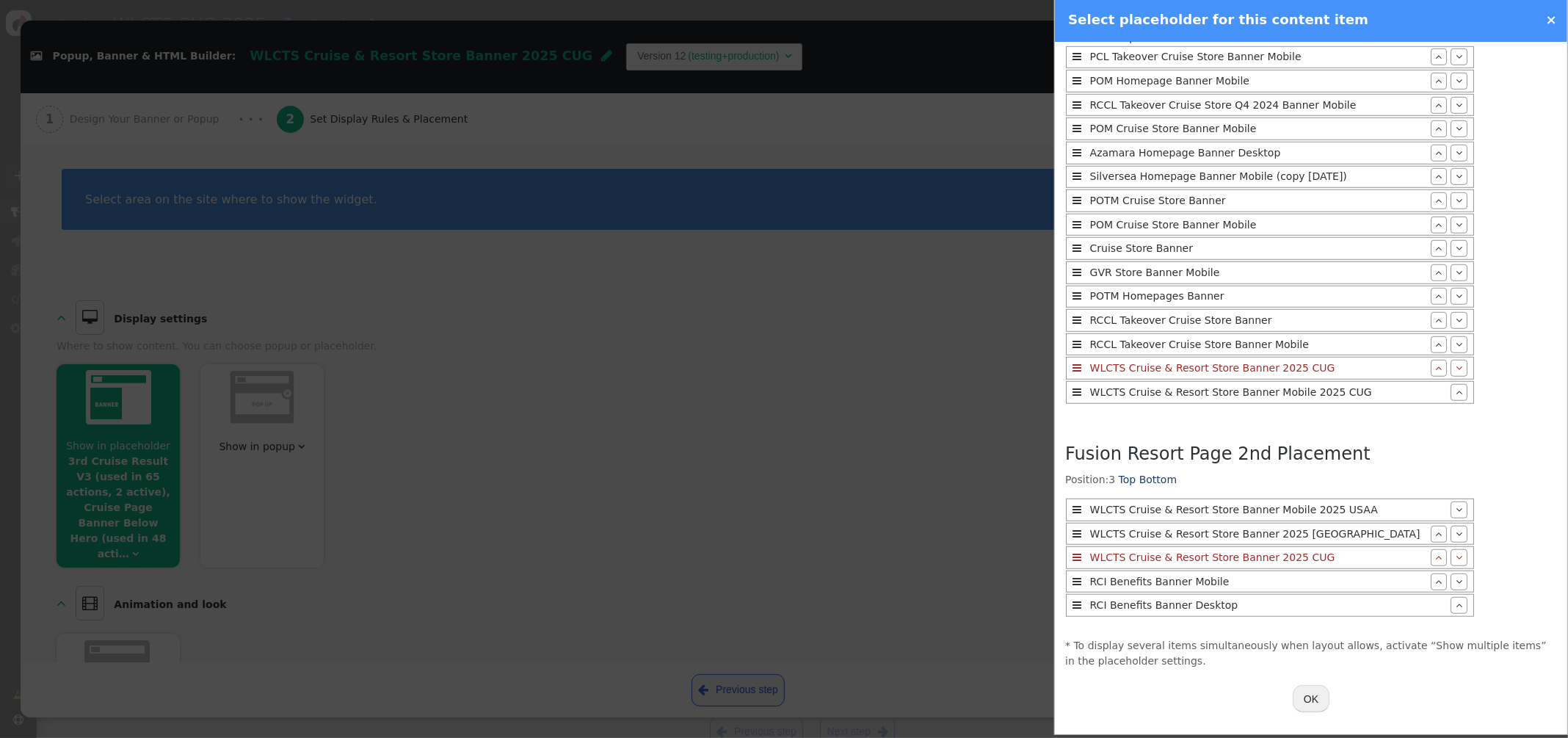
click at [1314, 701] on button "OK" at bounding box center [1311, 699] width 37 height 27
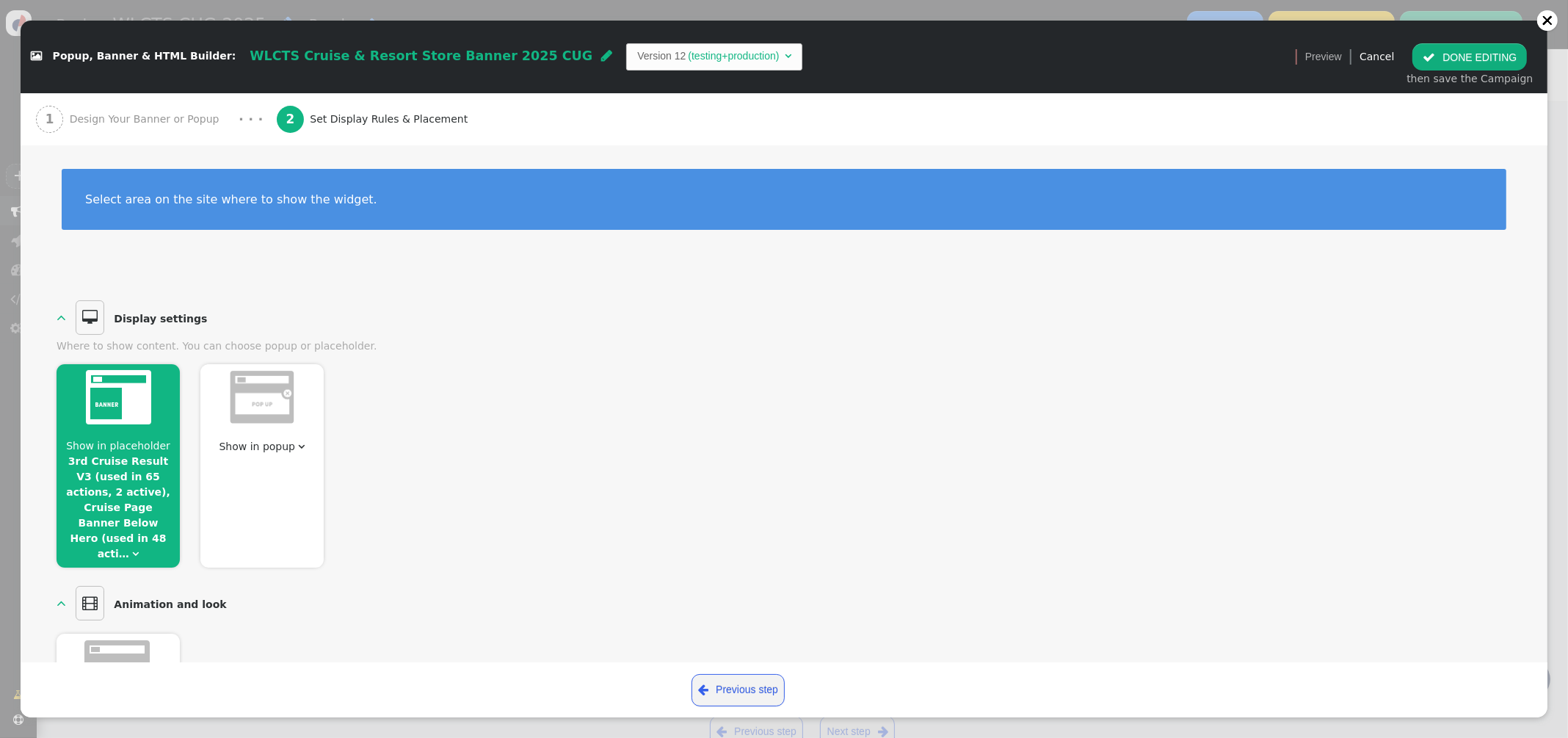
click at [1431, 55] on span "" at bounding box center [1428, 57] width 12 height 12
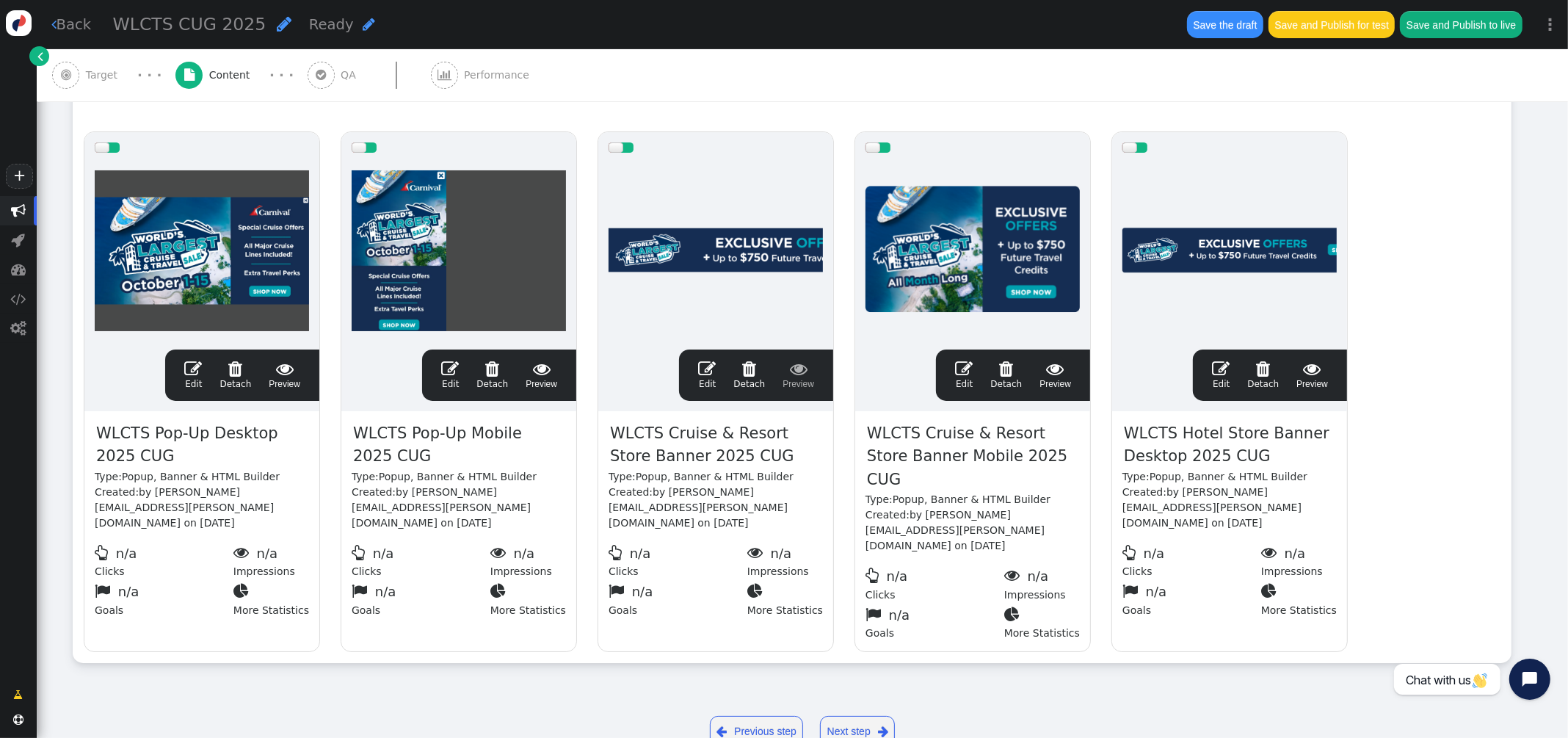
scroll to position [0, 0]
click at [968, 370] on span "" at bounding box center [964, 369] width 18 height 18
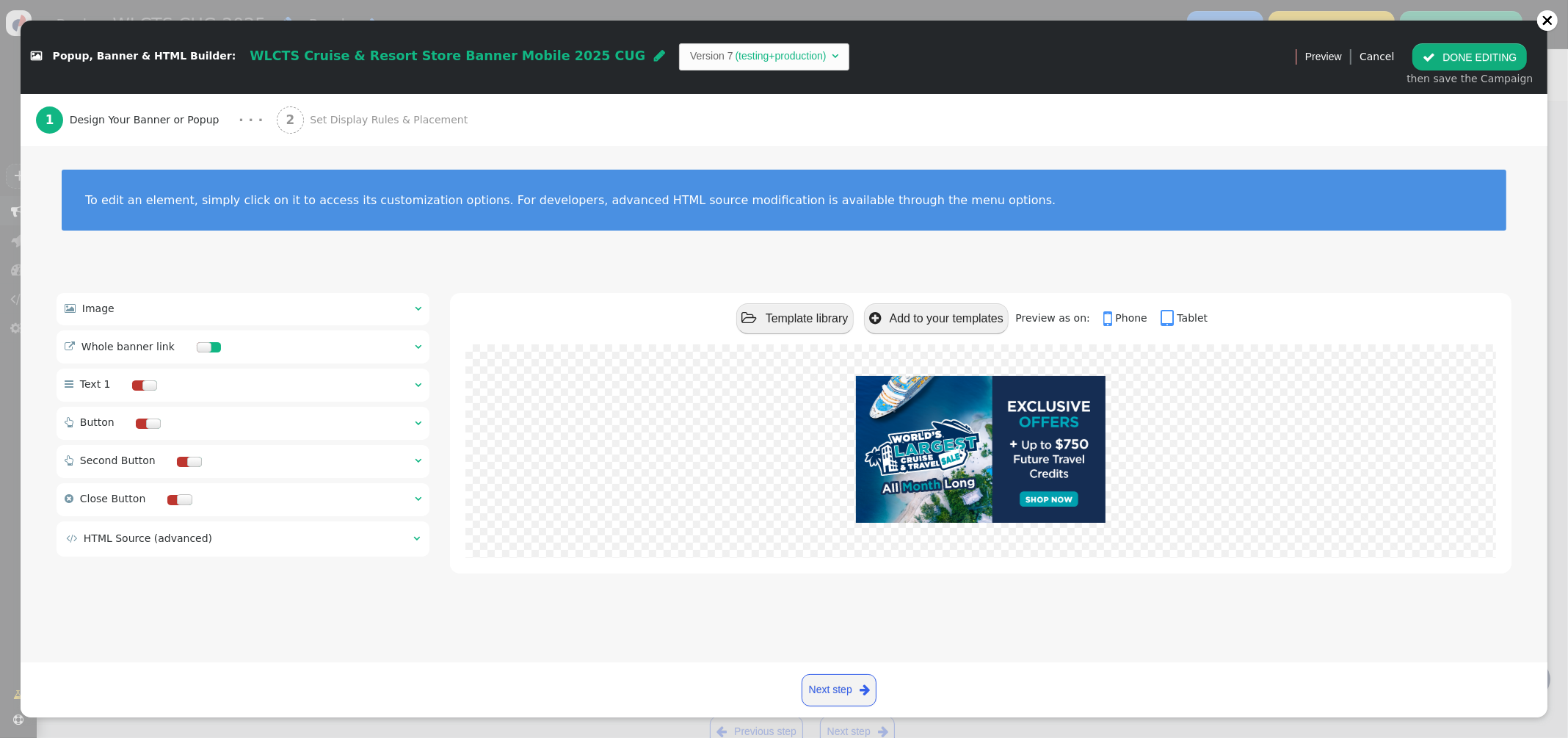
click at [419, 304] on span "" at bounding box center [417, 308] width 6 height 11
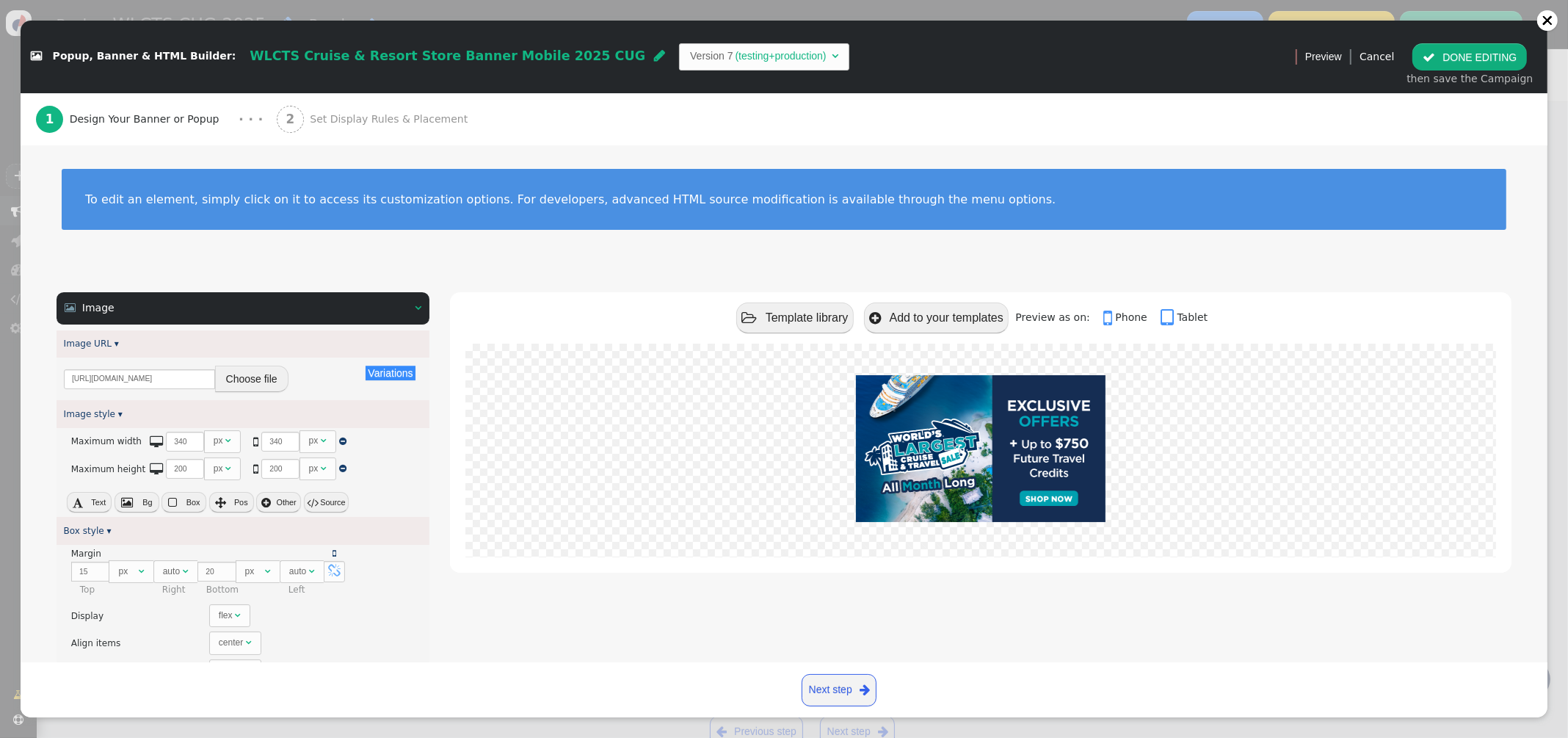
click at [322, 501] on button " Source" at bounding box center [326, 502] width 45 height 20
click at [264, 450] on textarea "max-width: sel(340px, 340px); max-height: sel(200px, 200px);" at bounding box center [242, 455] width 372 height 53
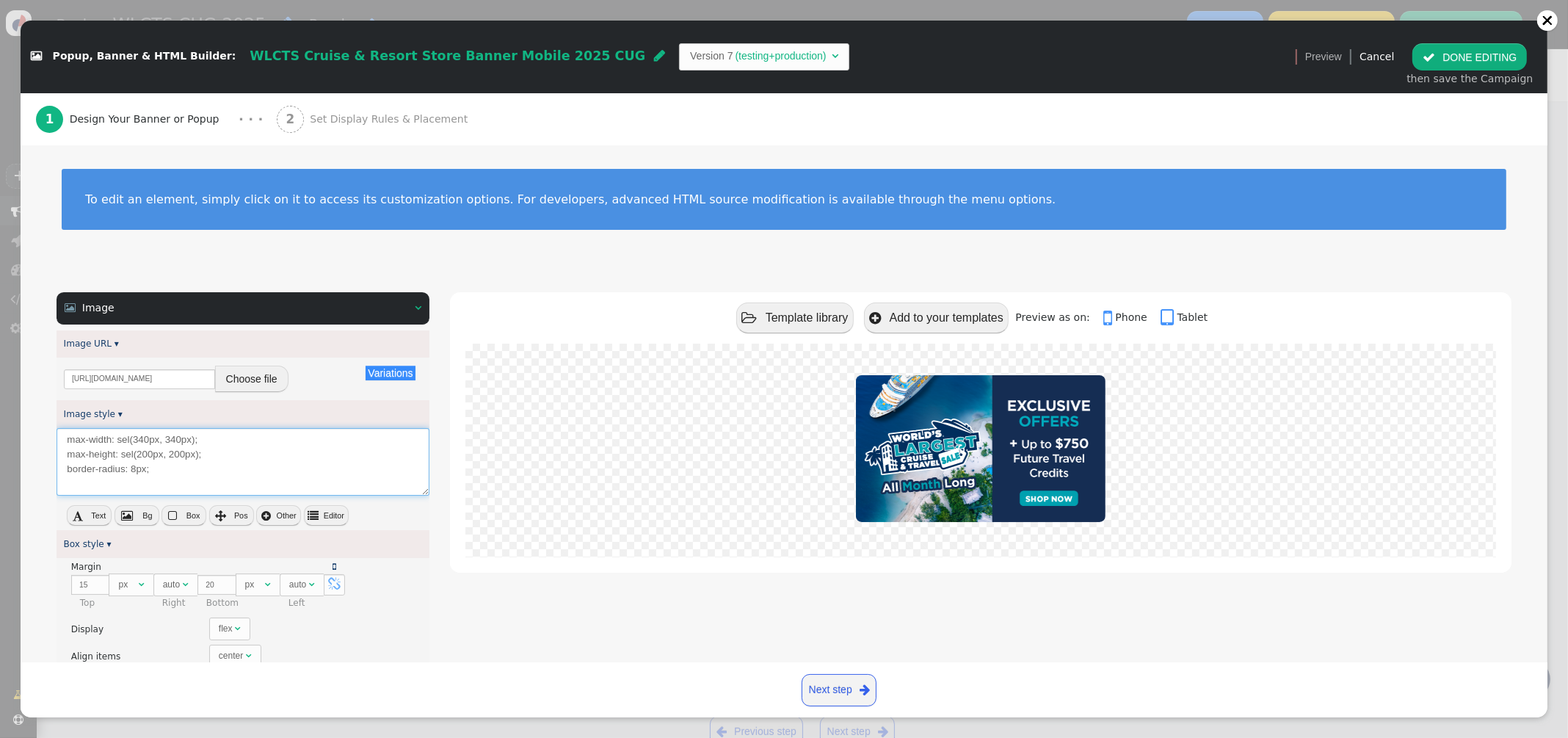
type textarea "max-width: sel(340px, 340px); max-height: sel(200px, 200px); border-radius: 8px;"
click at [342, 518] on button " Editor" at bounding box center [326, 515] width 45 height 20
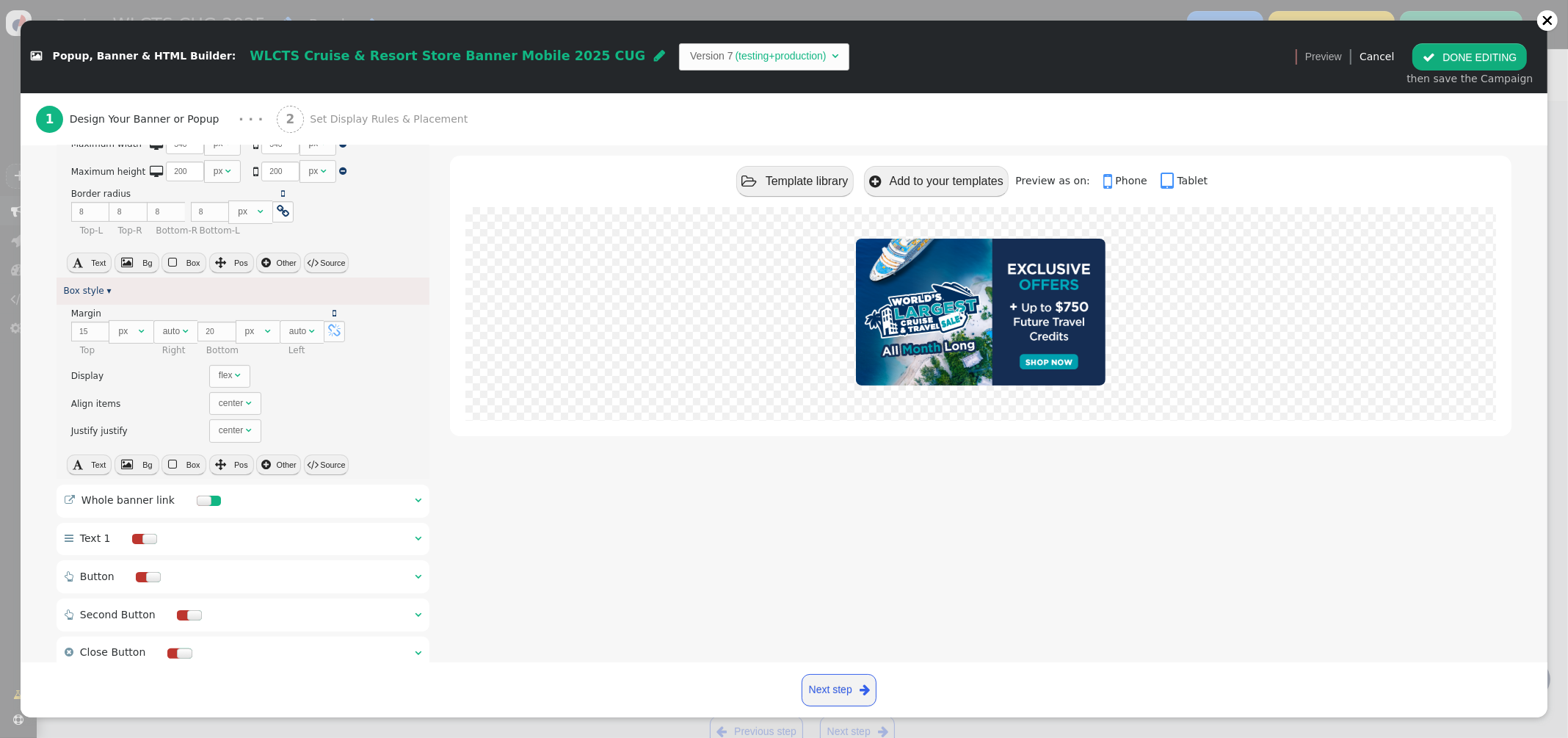
scroll to position [383, 0]
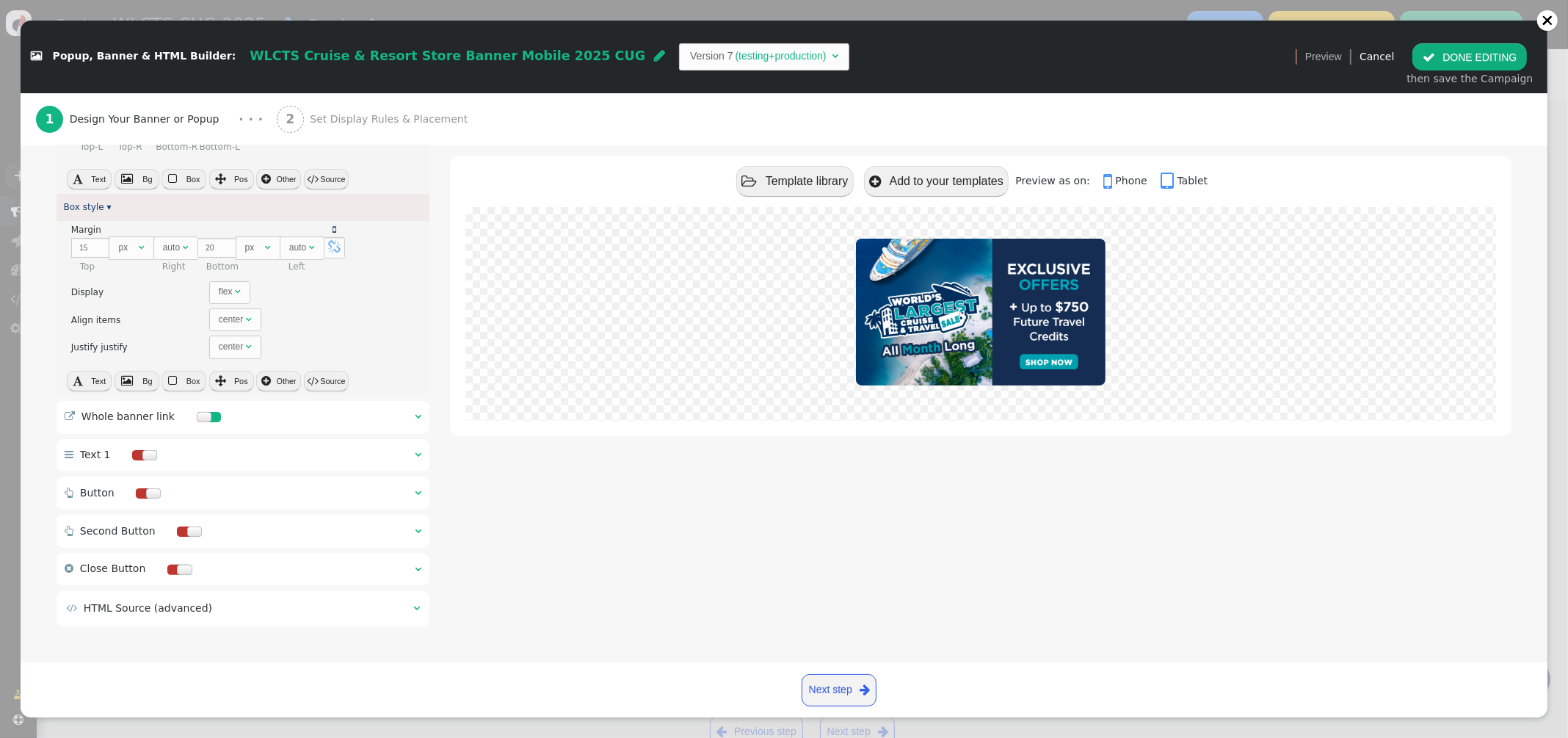
click at [414, 611] on span "" at bounding box center [416, 608] width 6 height 11
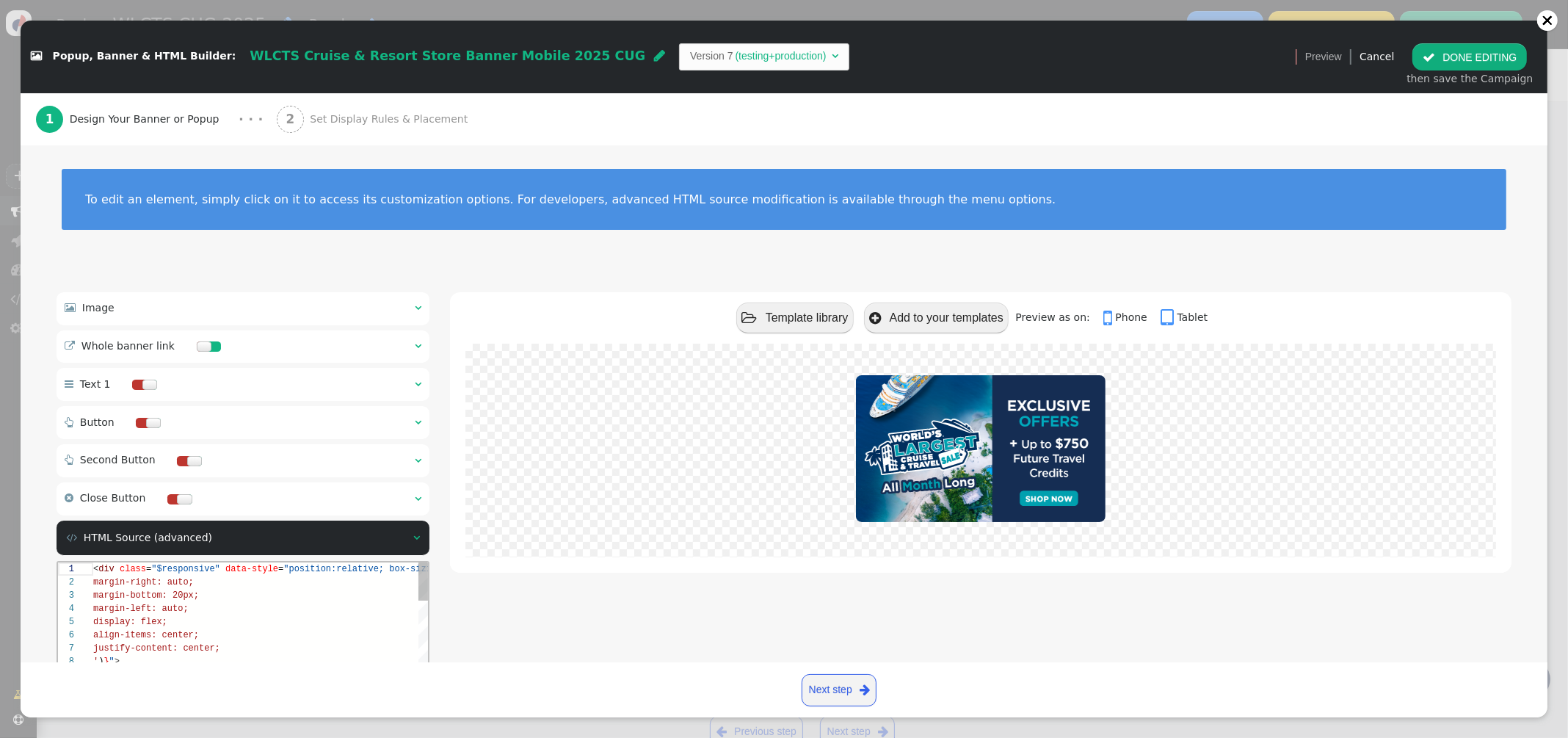
scroll to position [244, 0]
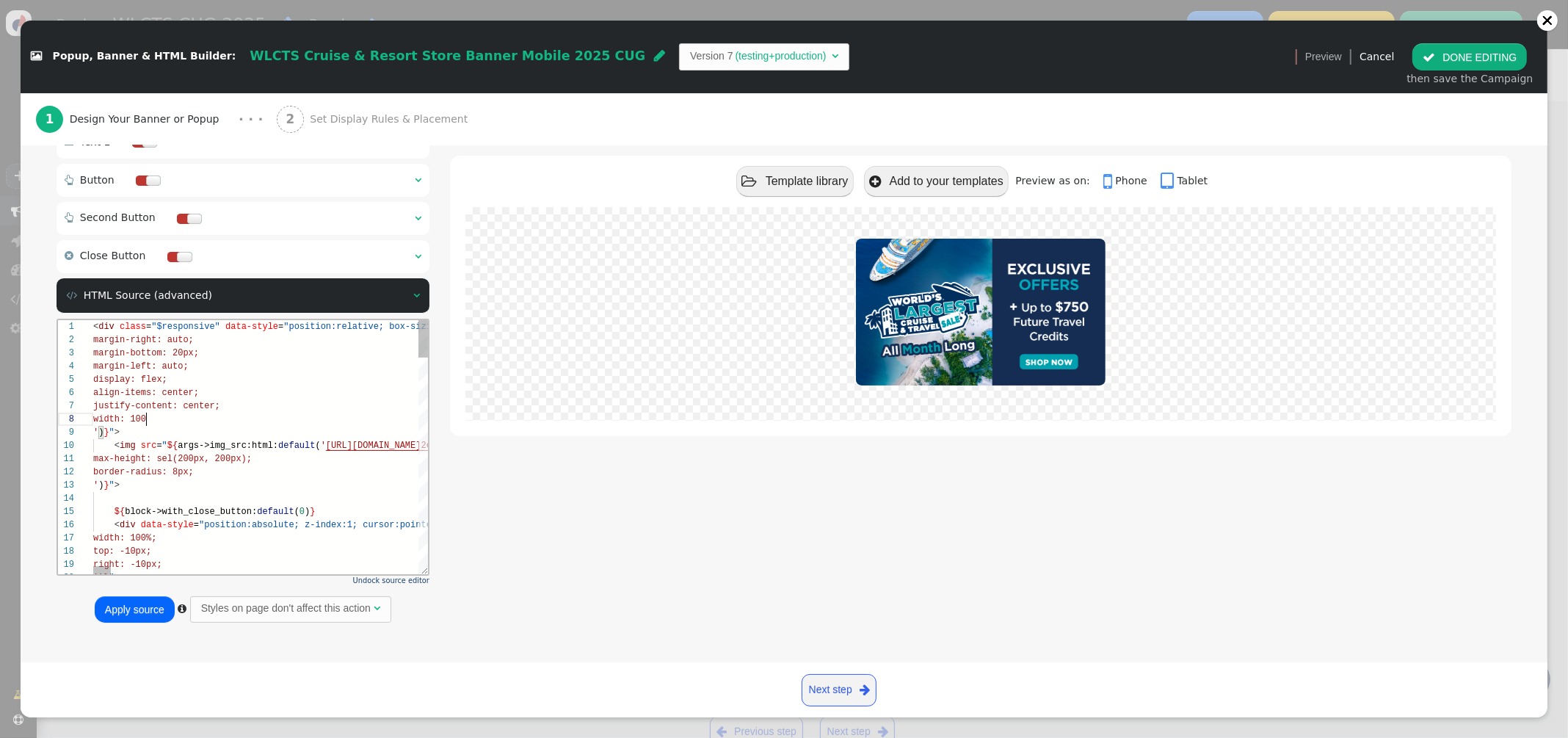
scroll to position [93, 64]
type textarea "<div class="$responsive" data-style="position:relative; box-sizing:border-box; …"
click at [120, 611] on button "Apply source" at bounding box center [135, 610] width 80 height 27
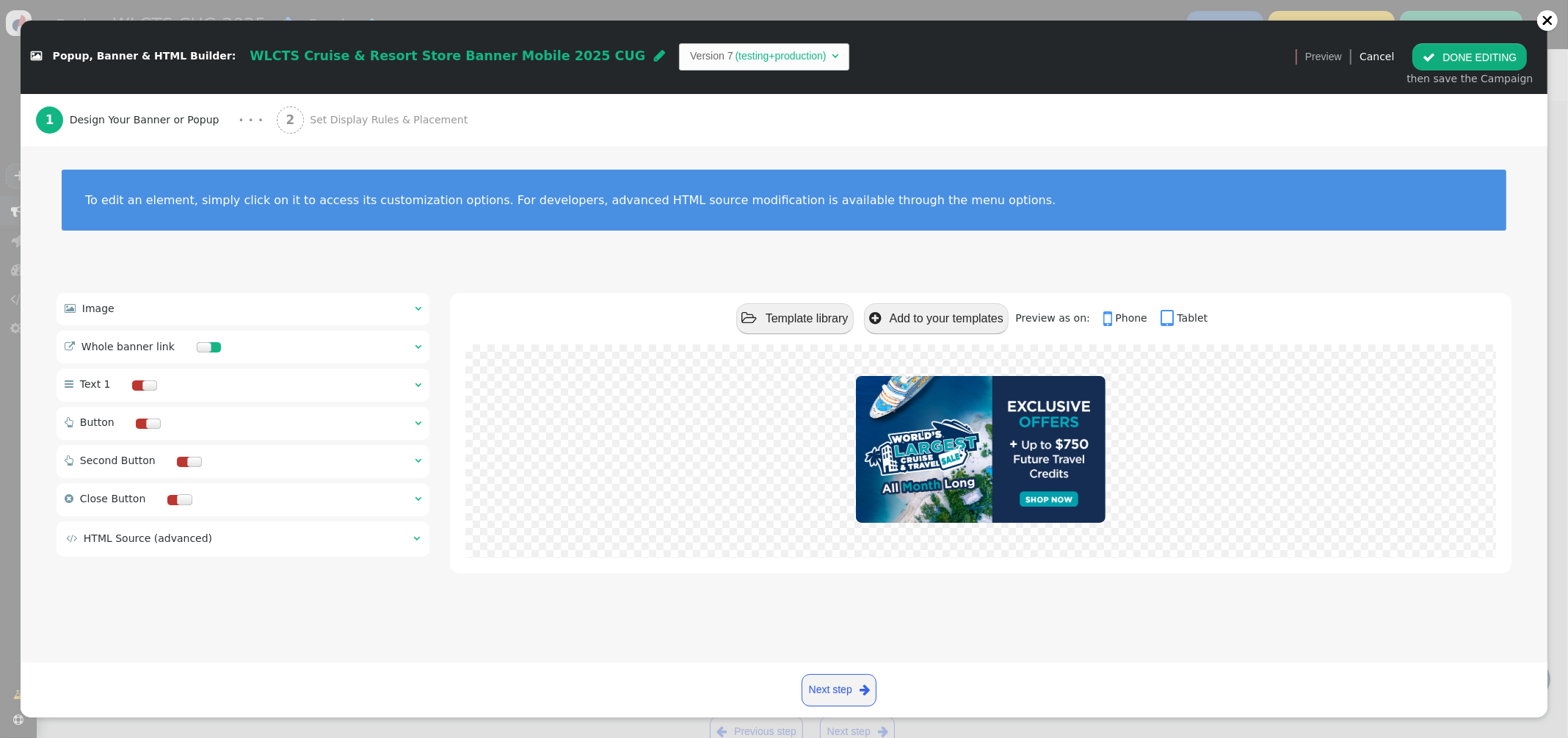
click at [381, 119] on span "Set Display Rules & Placement" at bounding box center [392, 119] width 164 height 15
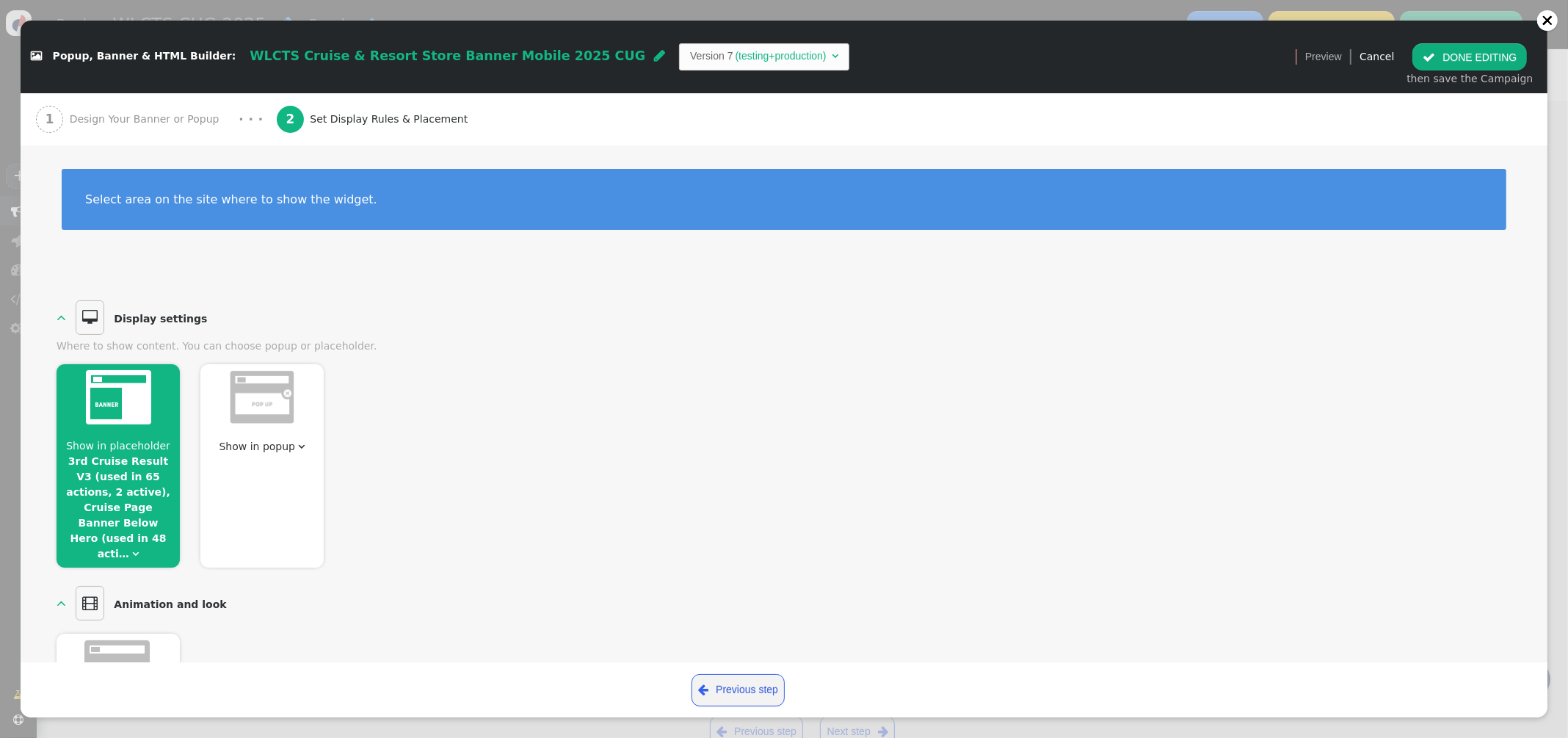
click at [121, 471] on link "3rd Cruise Result V3 (used in 65 actions, 2 active), Cruise Page Banner Below H…" at bounding box center [118, 507] width 104 height 104
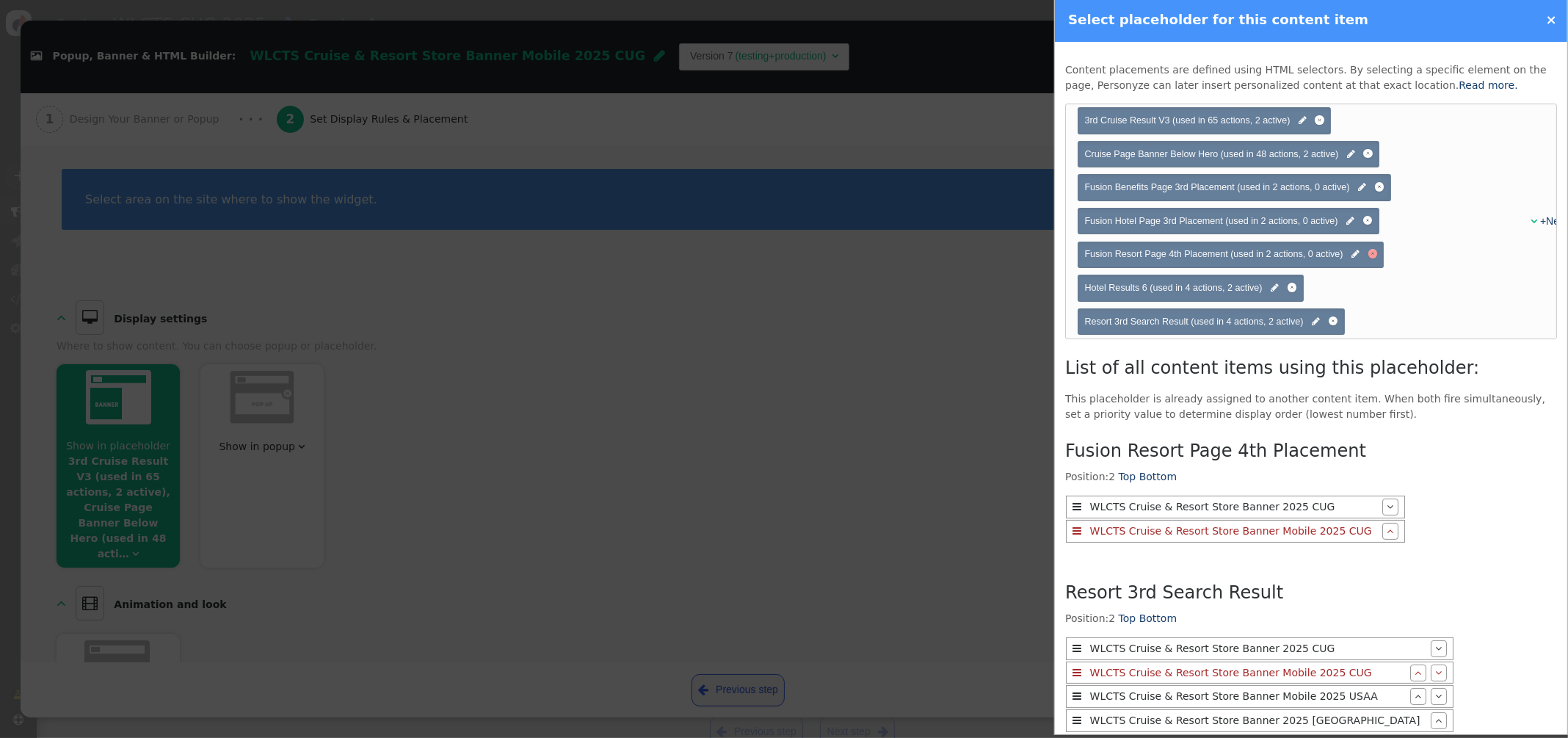
click at [1372, 253] on div at bounding box center [1373, 254] width 4 height 4
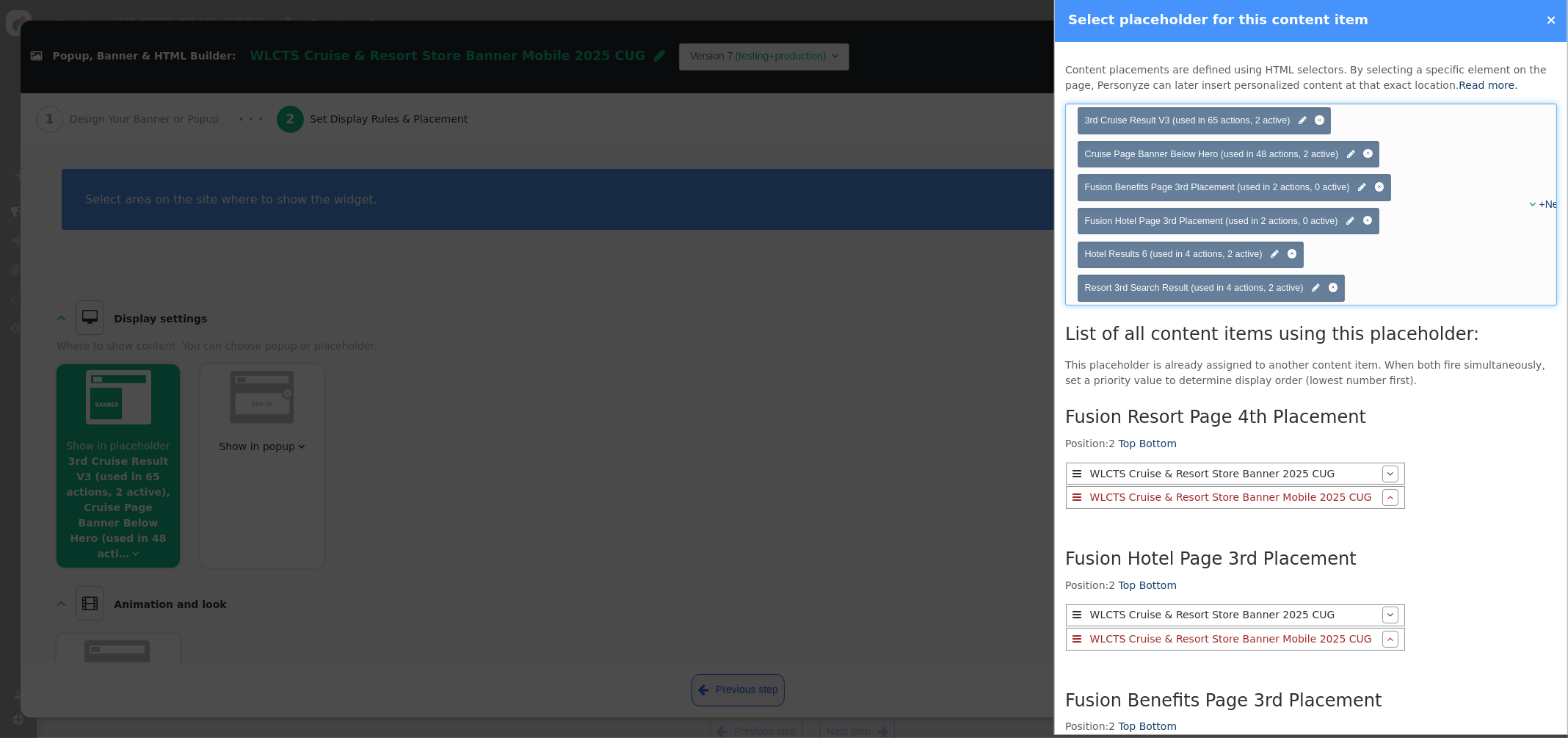
click at [1531, 206] on div "+New" at bounding box center [1538, 204] width 15 height 15
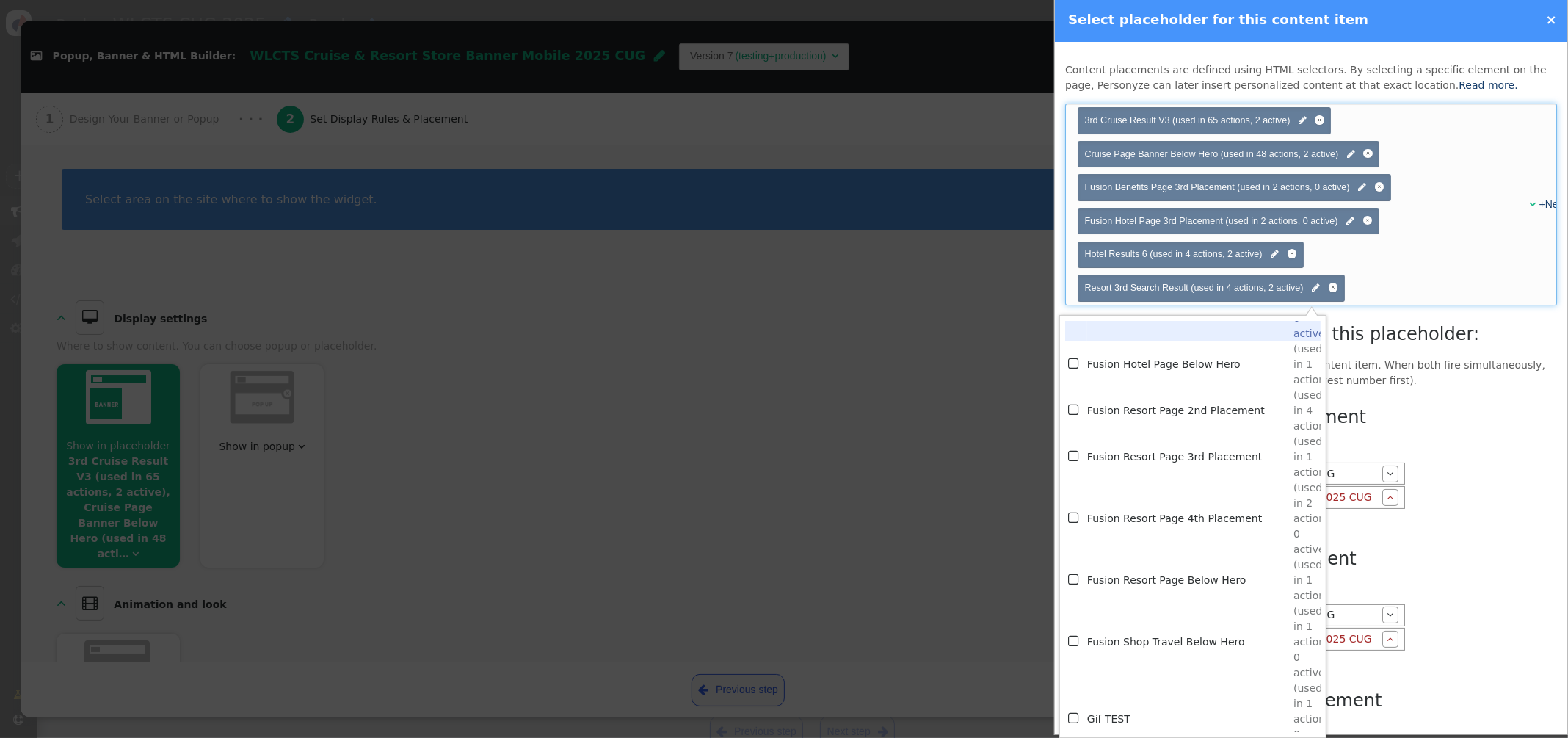
scroll to position [3570, 0]
click at [1172, 416] on td "Fusion Resort Page 2nd Placement" at bounding box center [1189, 414] width 206 height 46
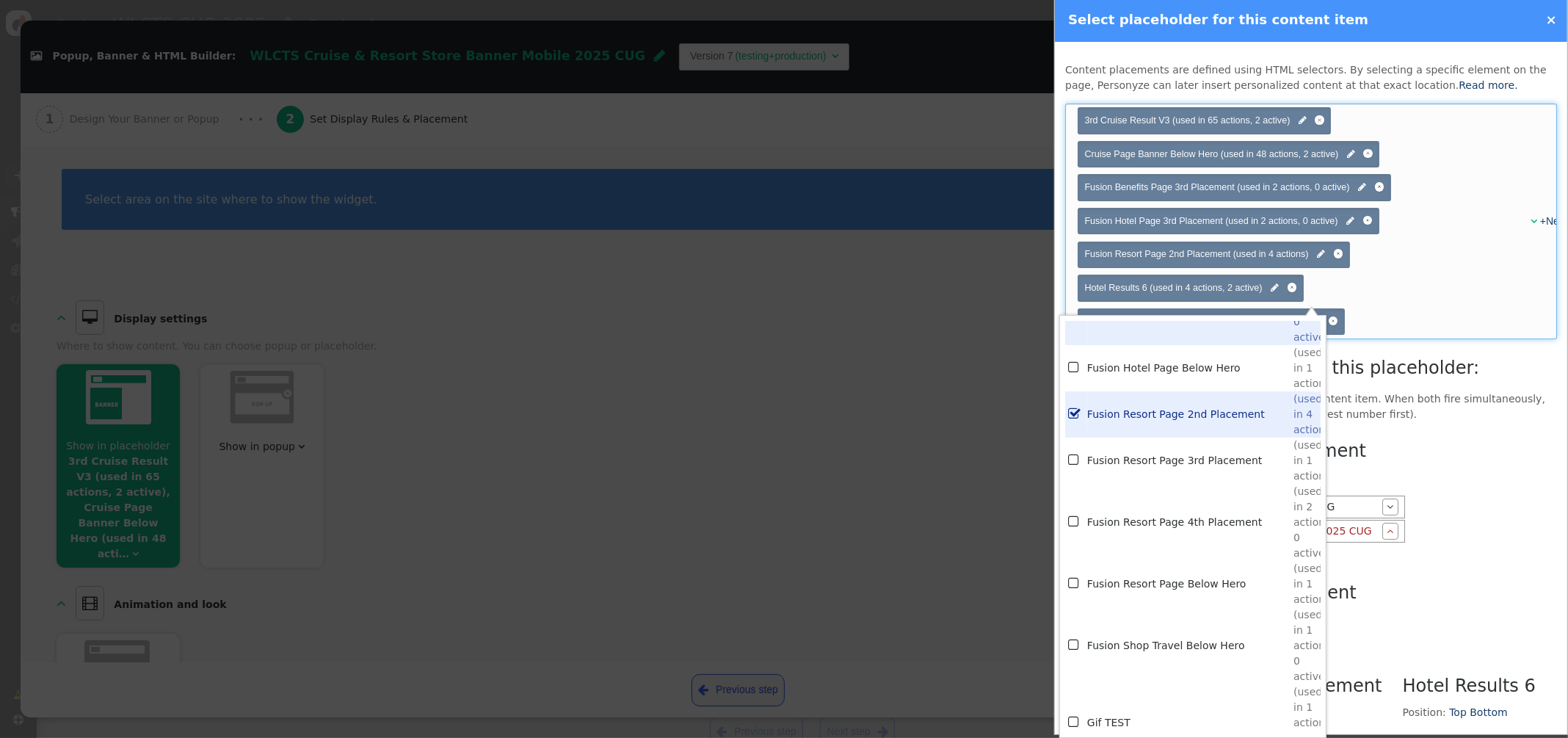
click at [1450, 305] on div "Choose placeholder(s) 3rd Cruise Result V3 (used in 65 actions, 2 active)  Cru…" at bounding box center [1298, 221] width 444 height 234
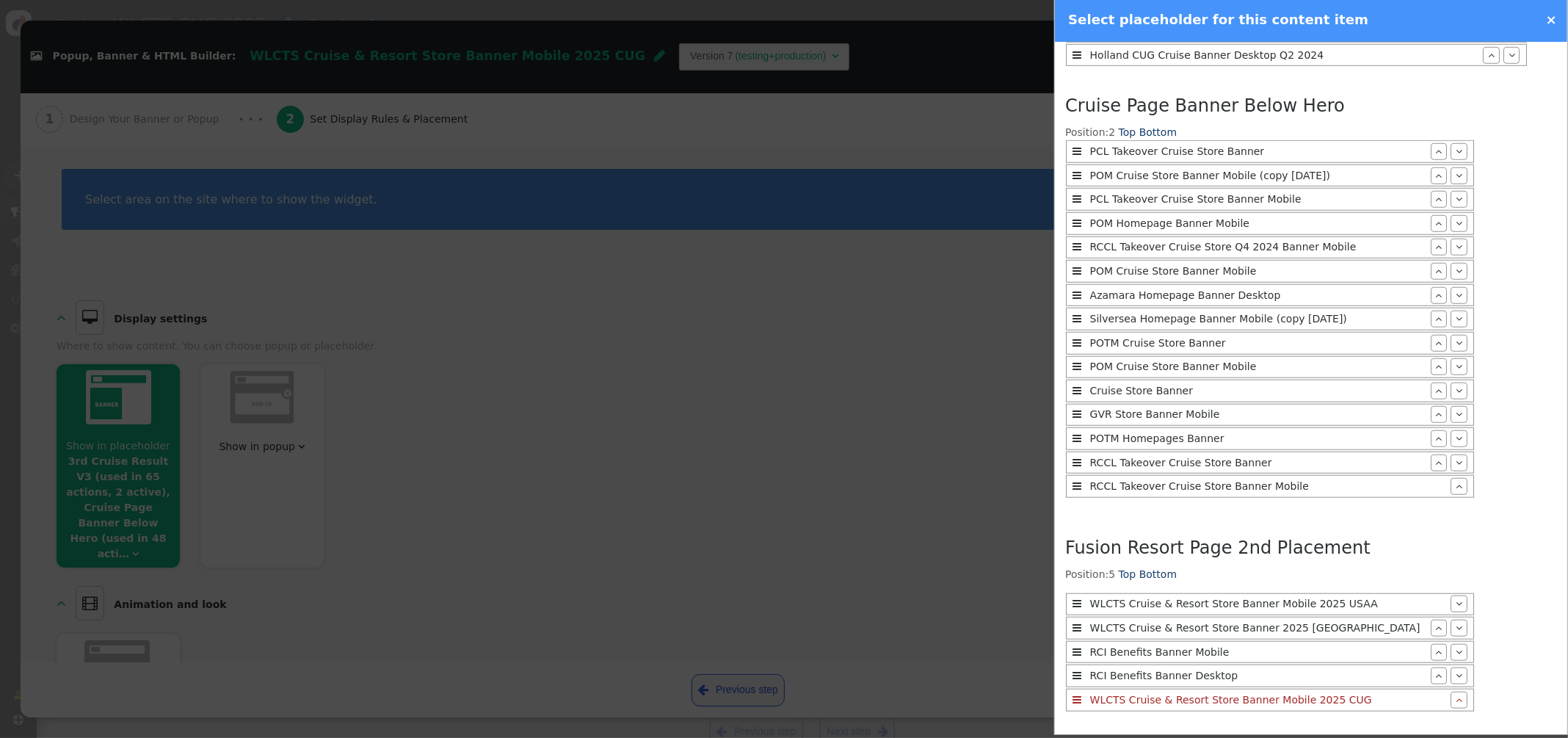
scroll to position [1505, 0]
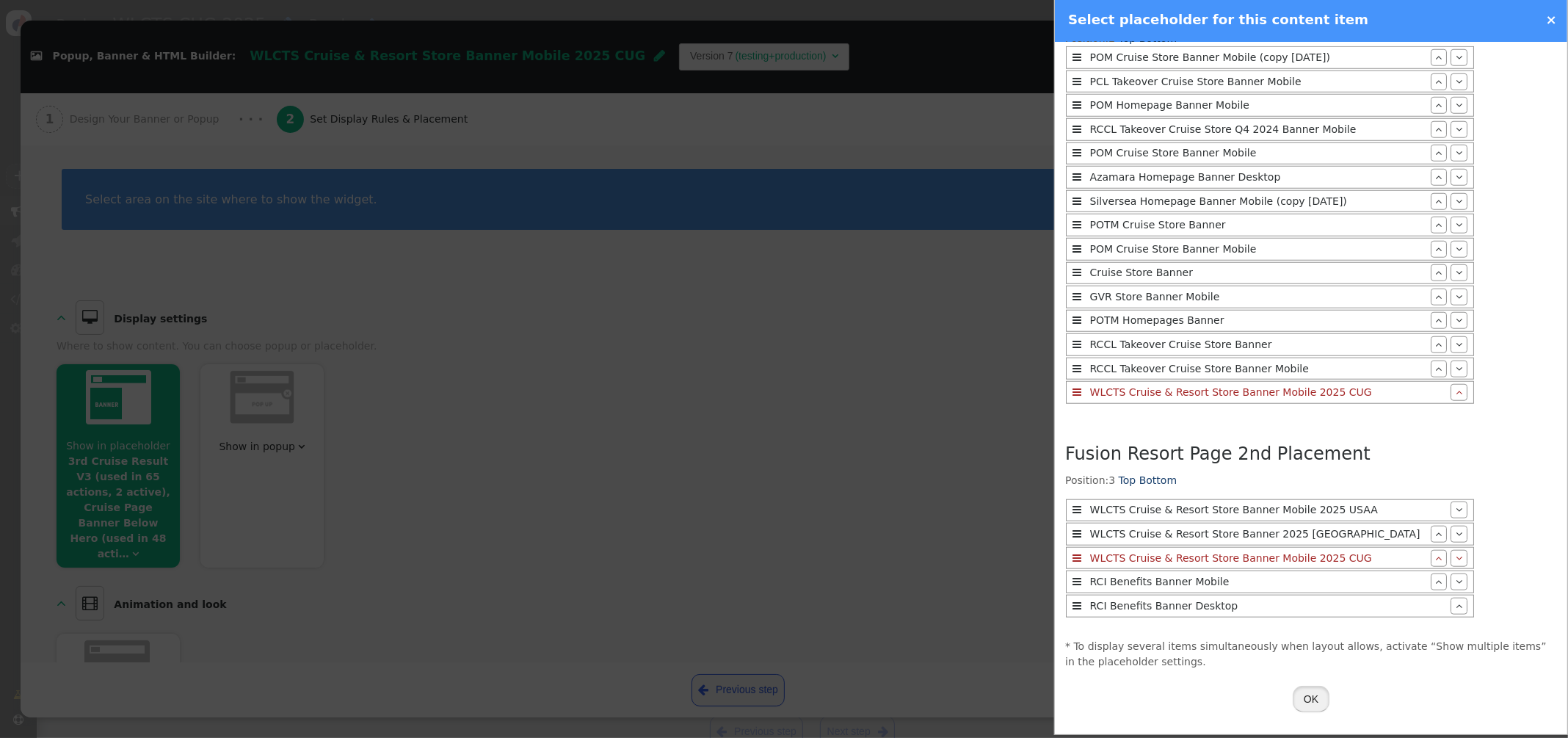
click at [1313, 700] on button "OK" at bounding box center [1311, 699] width 37 height 27
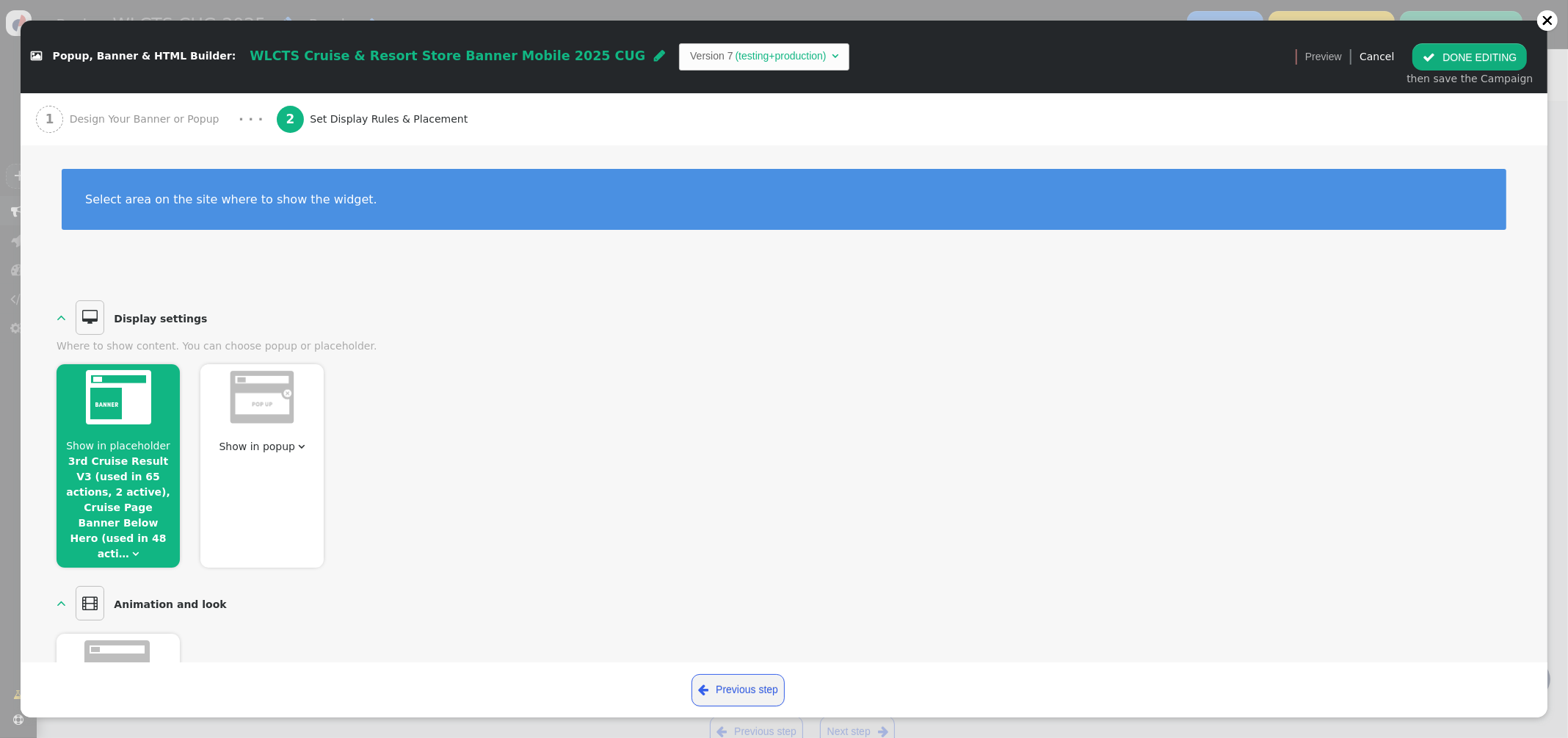
click at [1474, 58] on button " DONE EDITING" at bounding box center [1469, 57] width 115 height 27
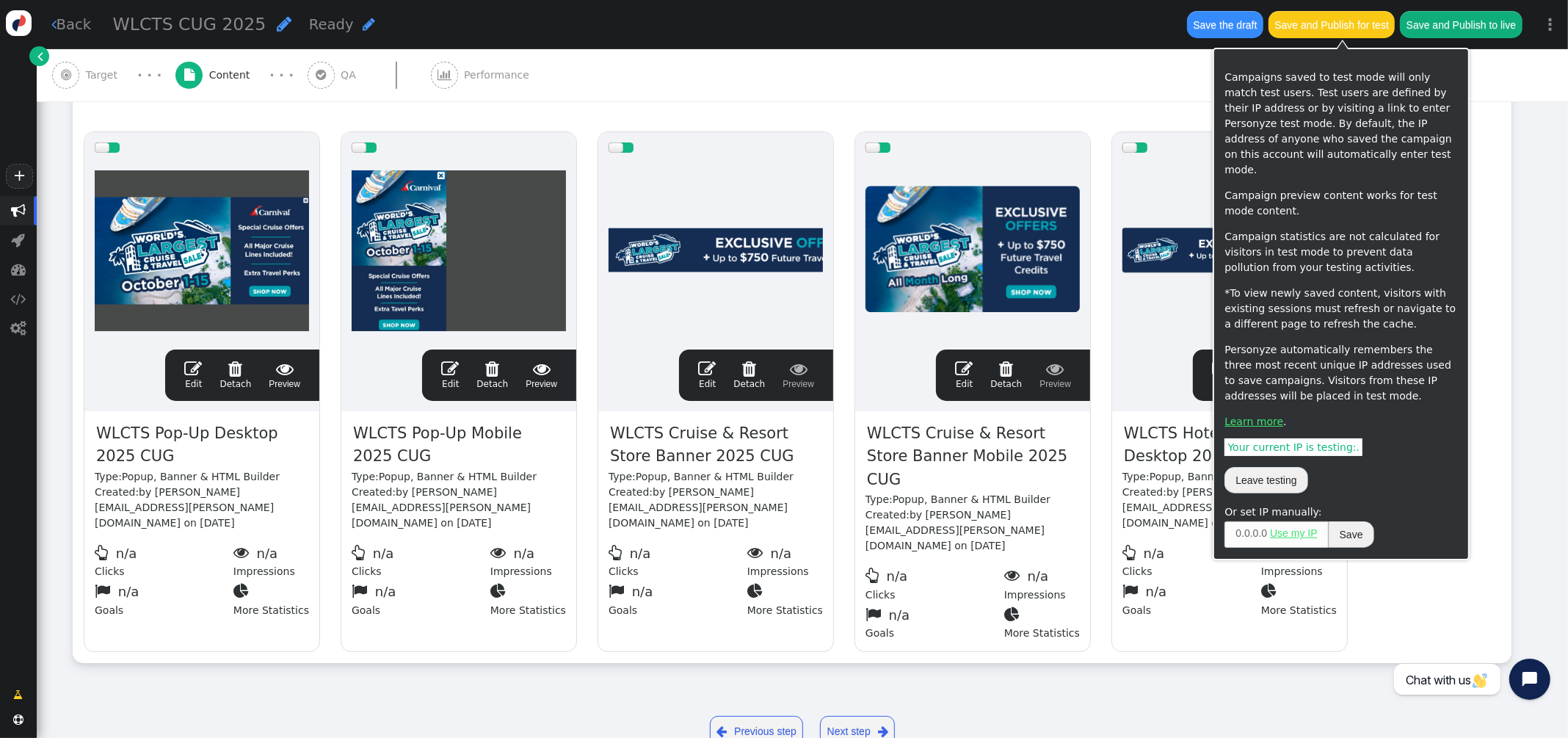
click at [1320, 31] on button "Save and Publish for test" at bounding box center [1331, 24] width 127 height 27
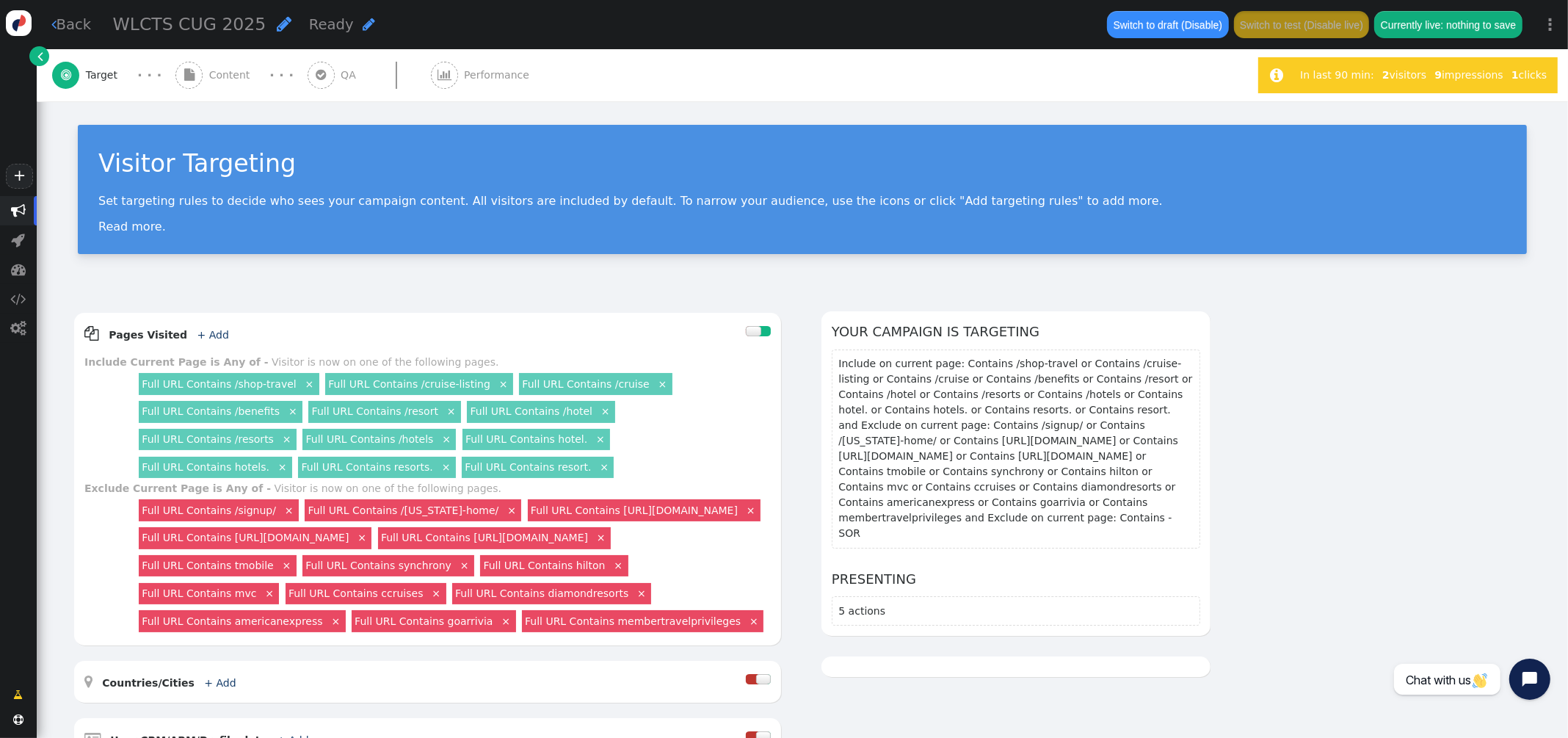
click at [230, 77] on span "Content" at bounding box center [233, 75] width 47 height 15
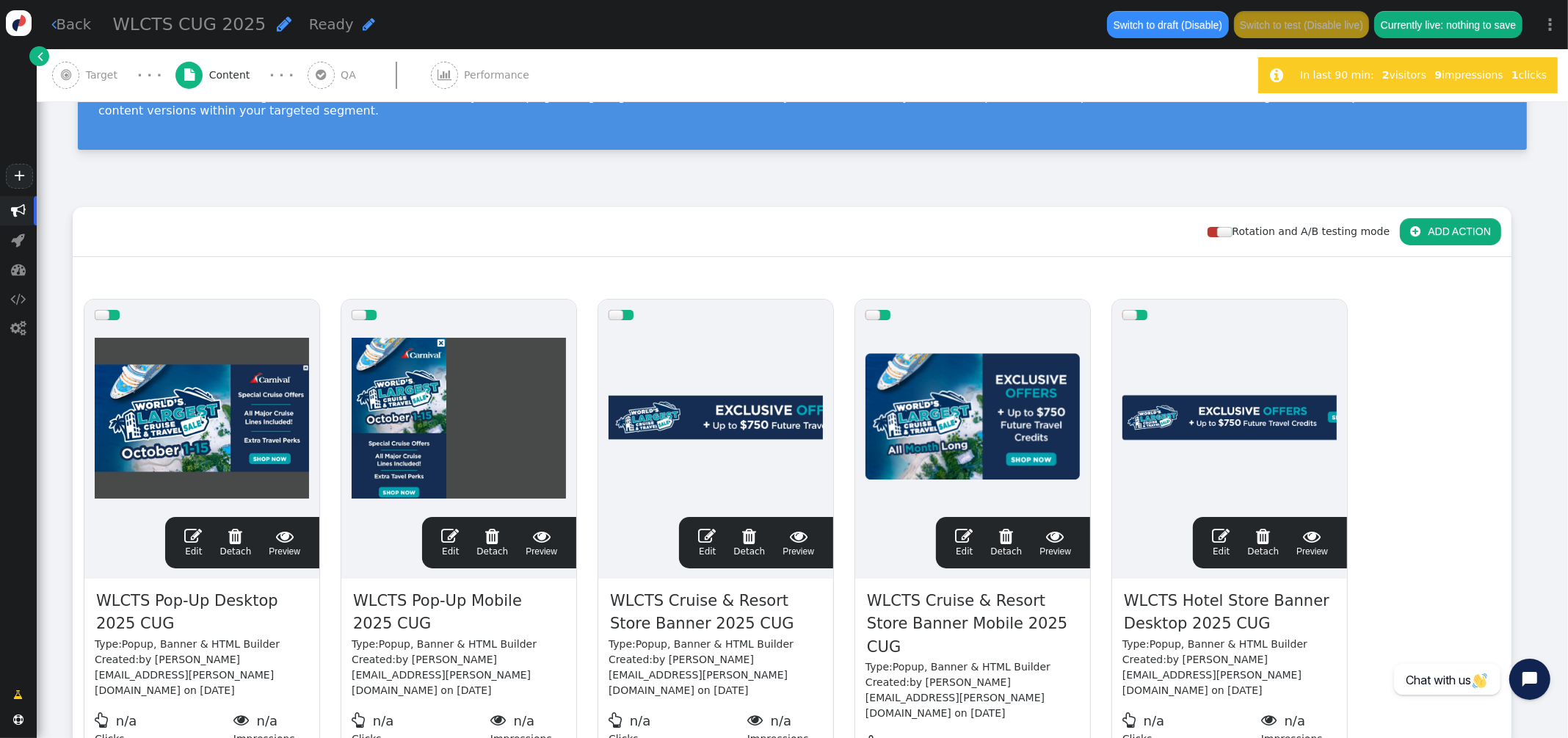
scroll to position [277, 0]
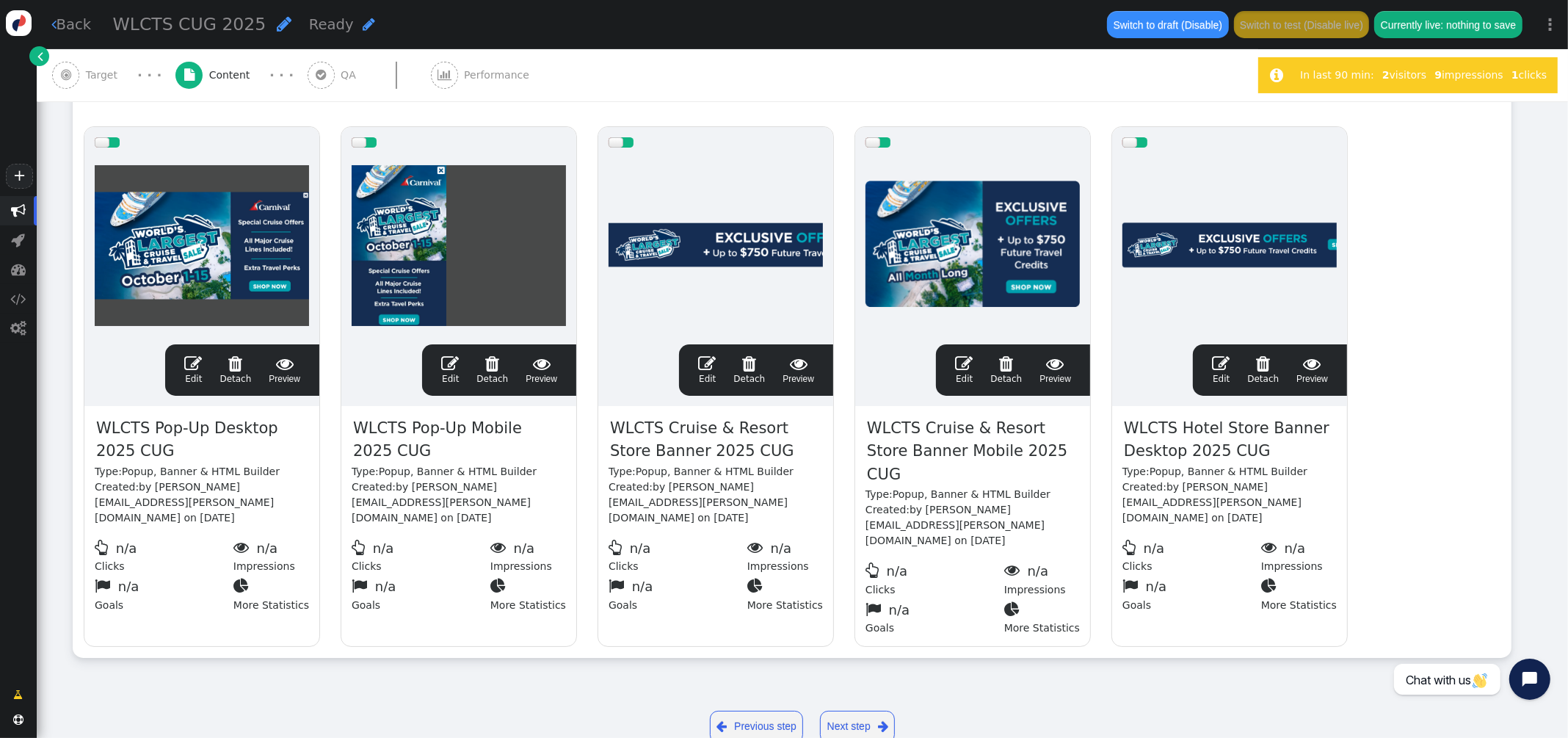
click at [195, 368] on span "" at bounding box center [193, 364] width 18 height 18
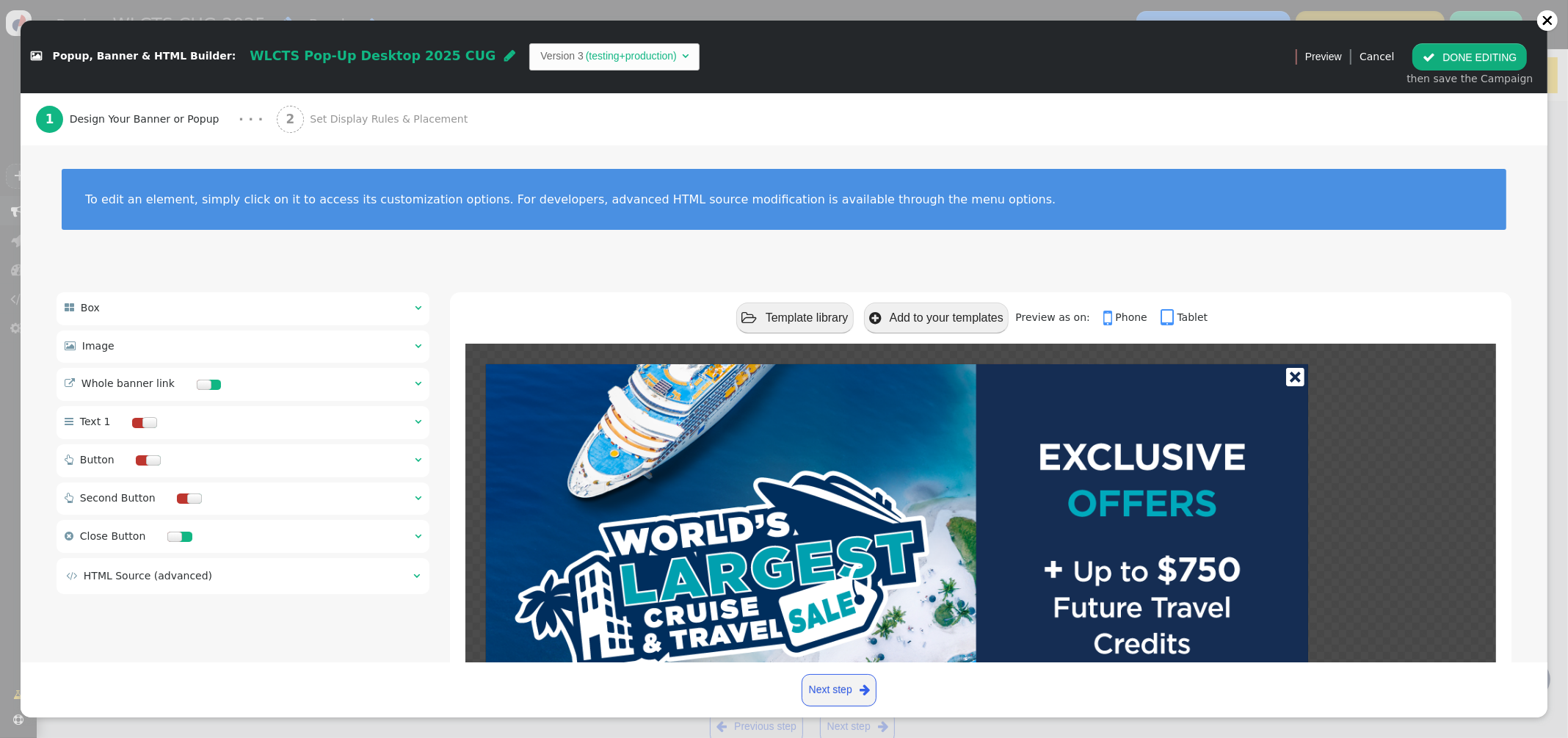
click at [423, 388] on div " Whole banner link  " at bounding box center [242, 384] width 372 height 33
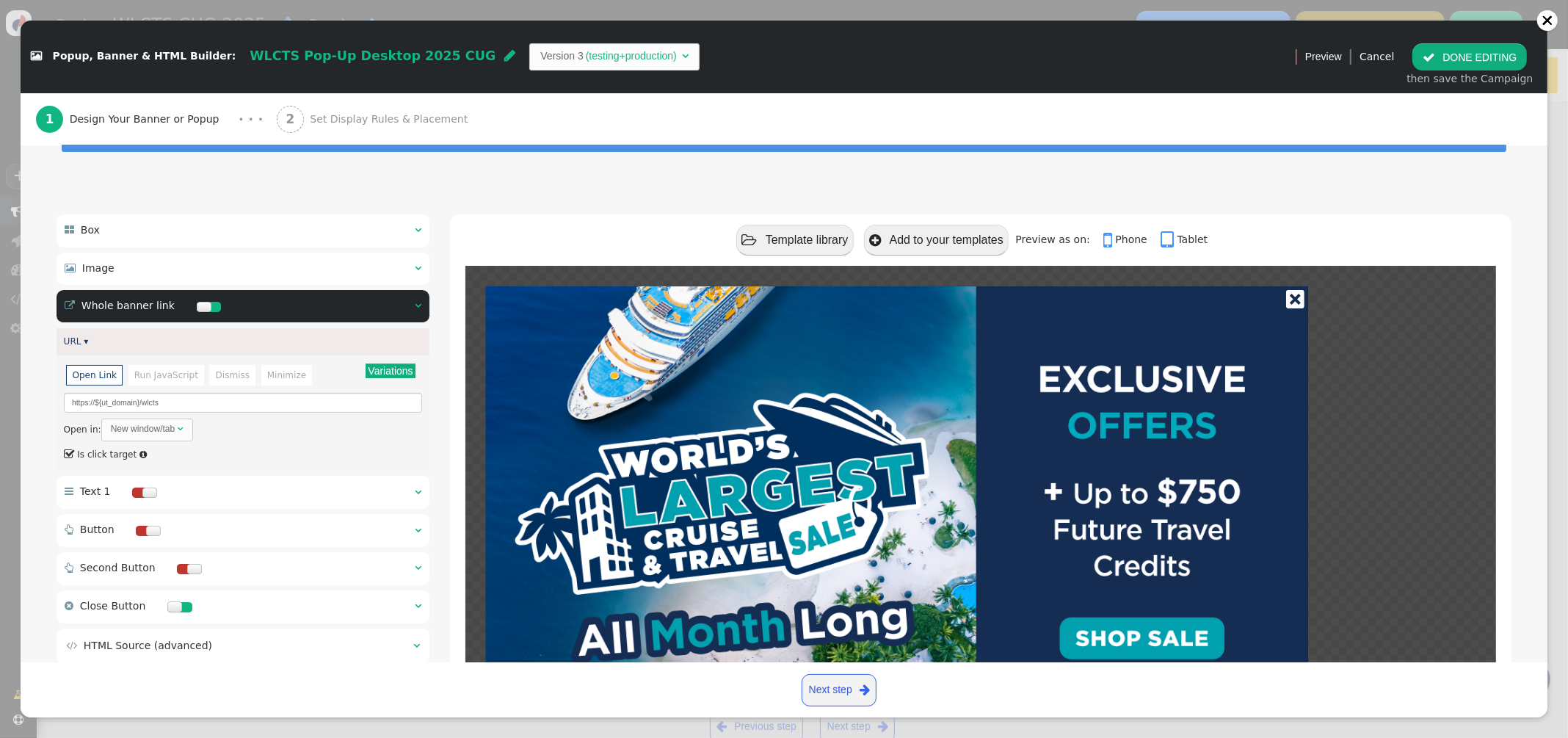
scroll to position [127, 0]
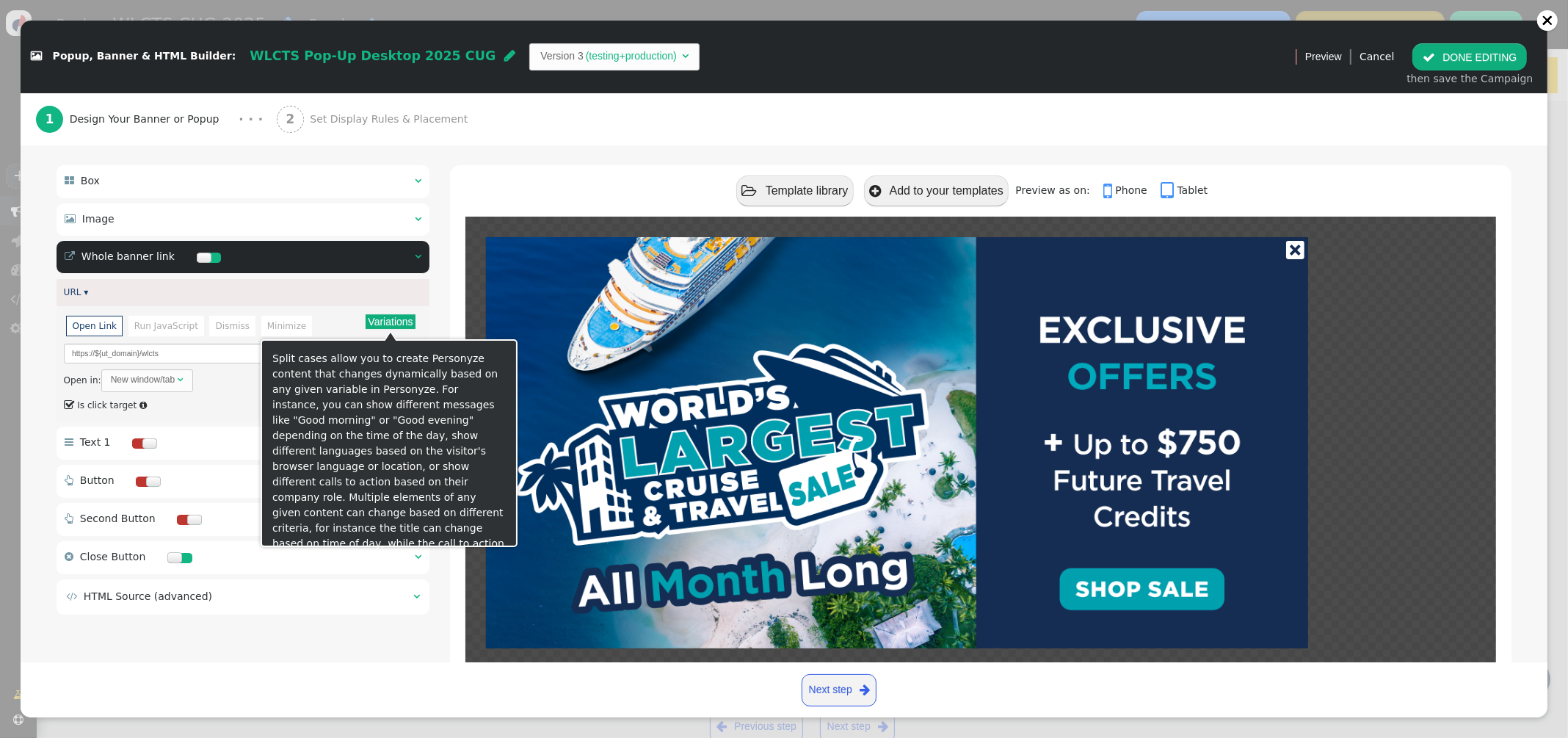
click at [385, 323] on button "Variations" at bounding box center [389, 322] width 49 height 14
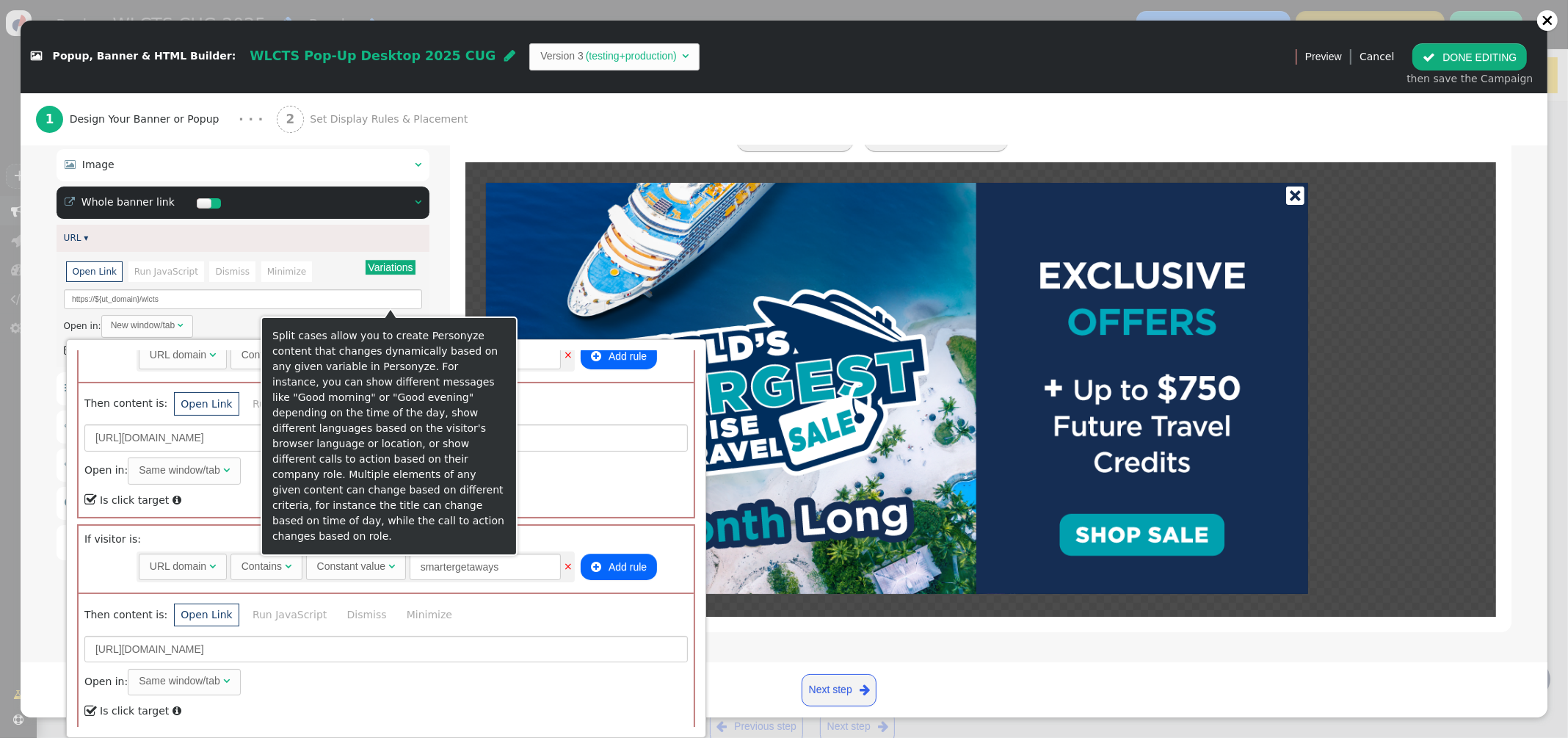
scroll to position [937, 0]
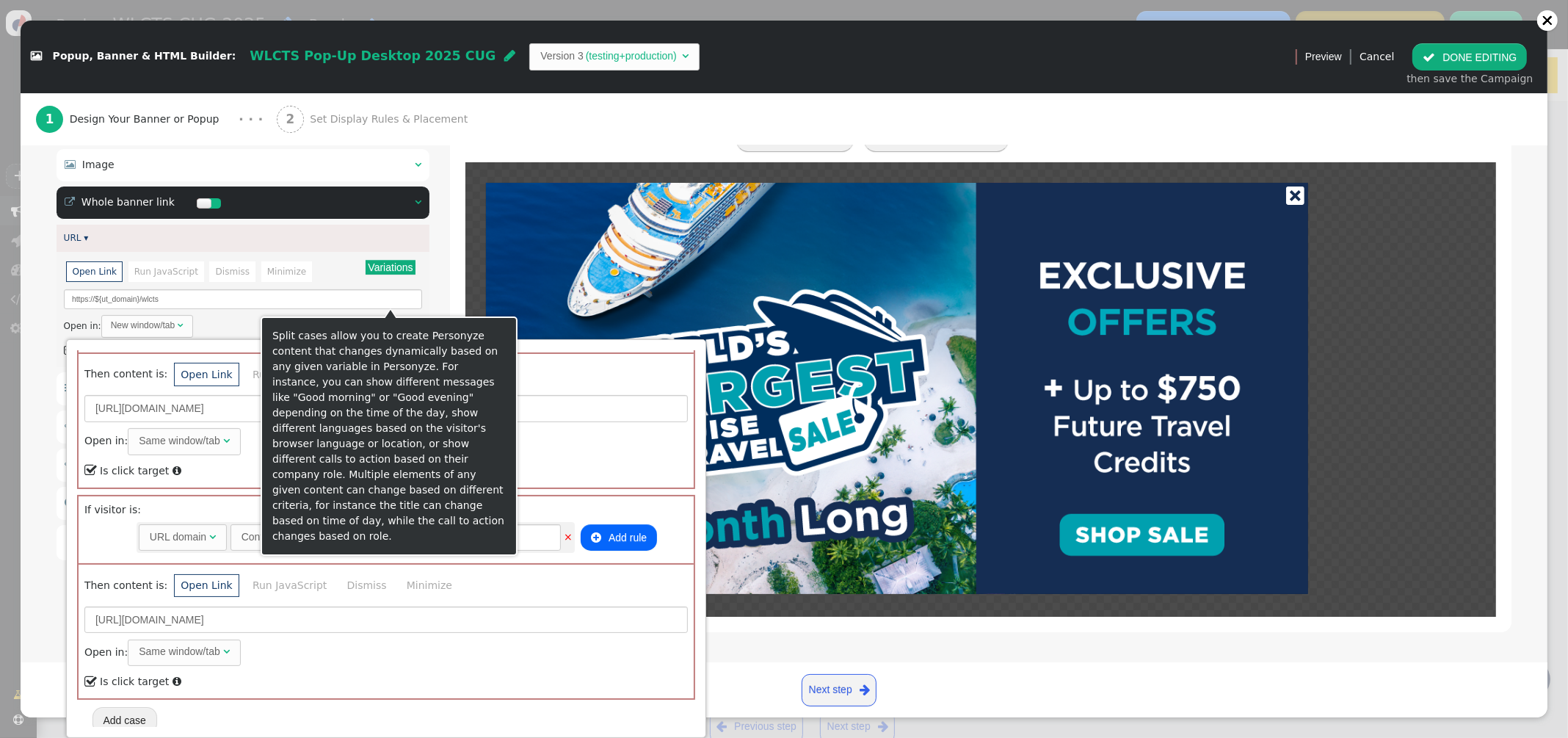
click at [135, 715] on button "Add case" at bounding box center [125, 720] width 64 height 27
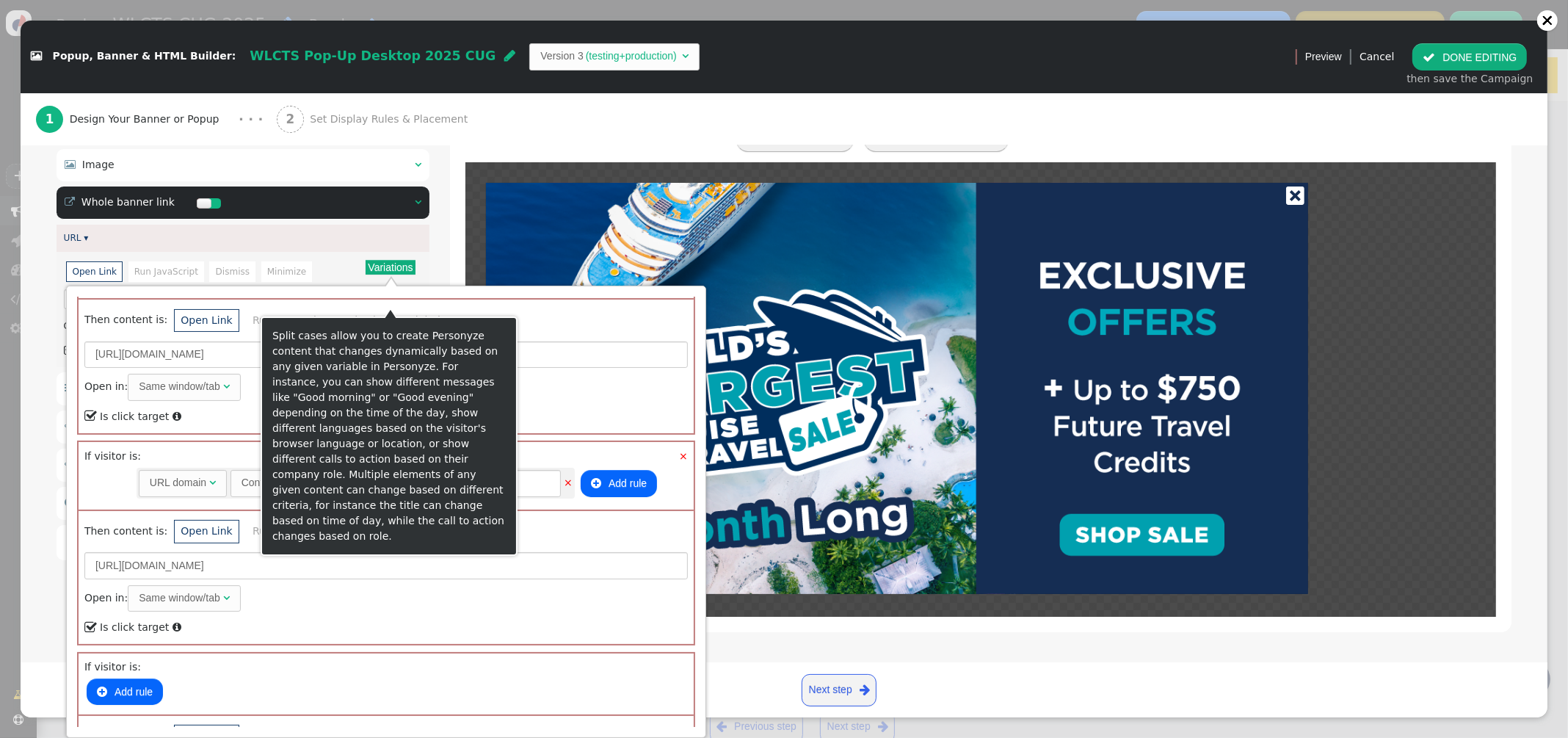
scroll to position [1086, 0]
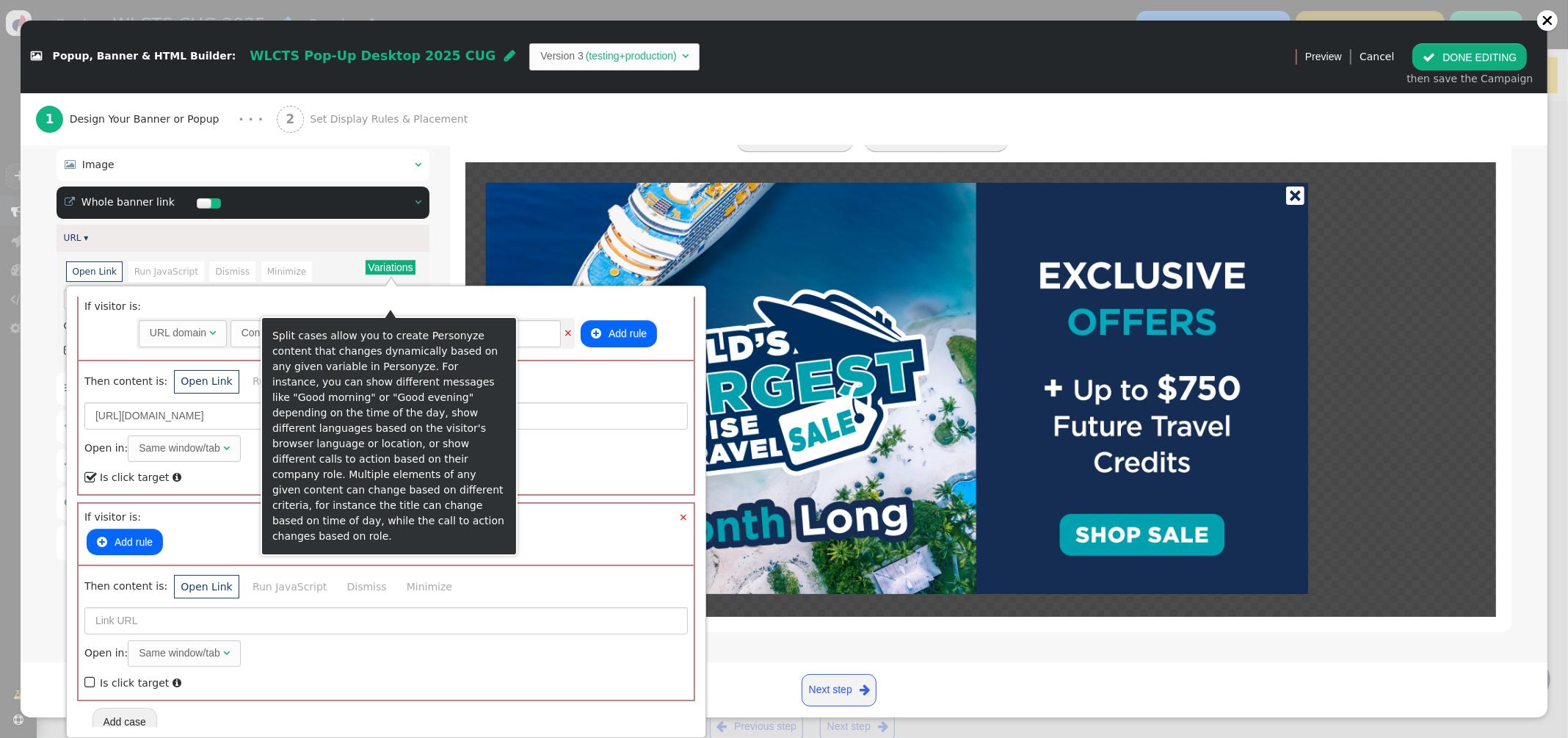
click at [131, 534] on button " Add rule" at bounding box center [125, 542] width 77 height 27
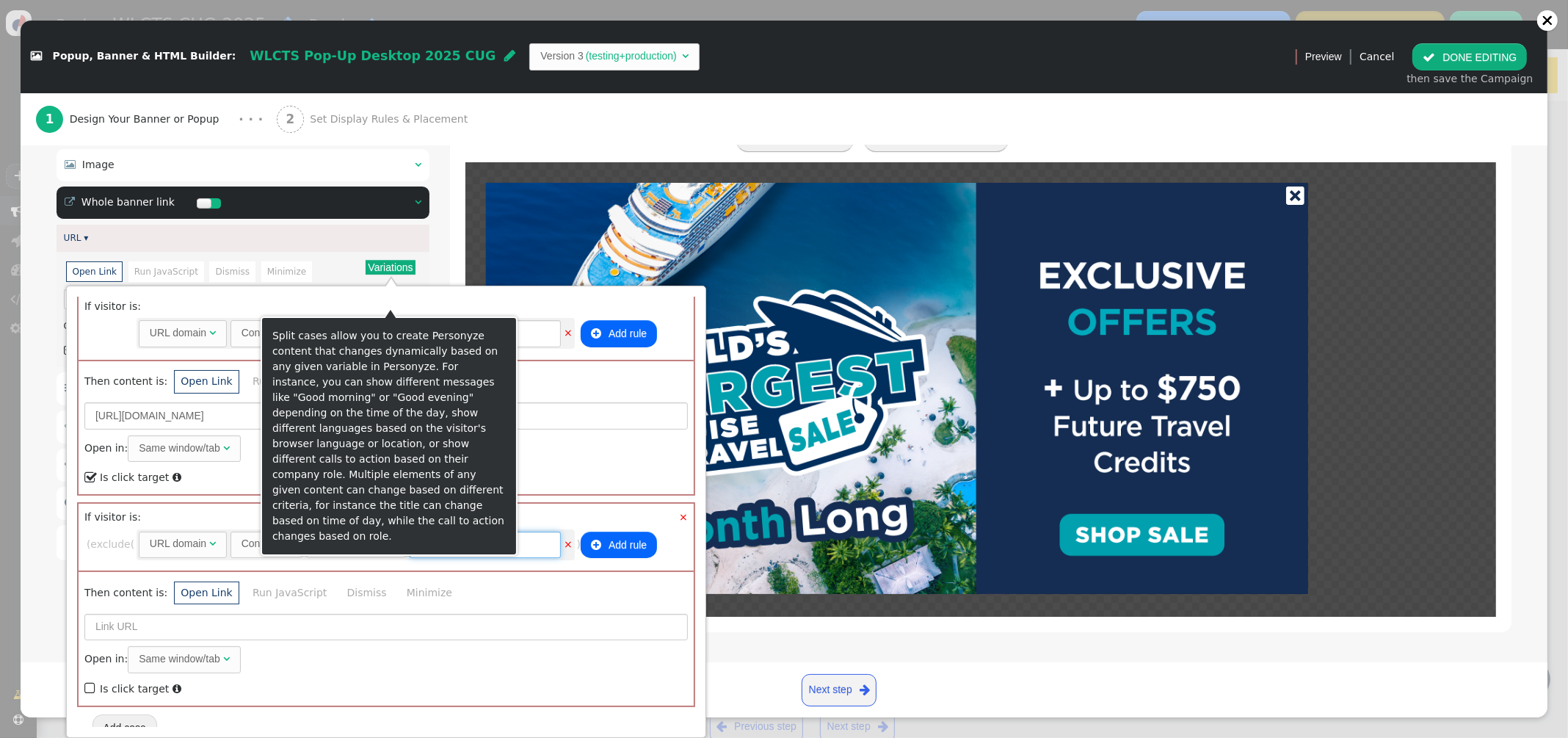
click at [456, 537] on input "text" at bounding box center [486, 545] width 151 height 27
type input "govvacationrewards"
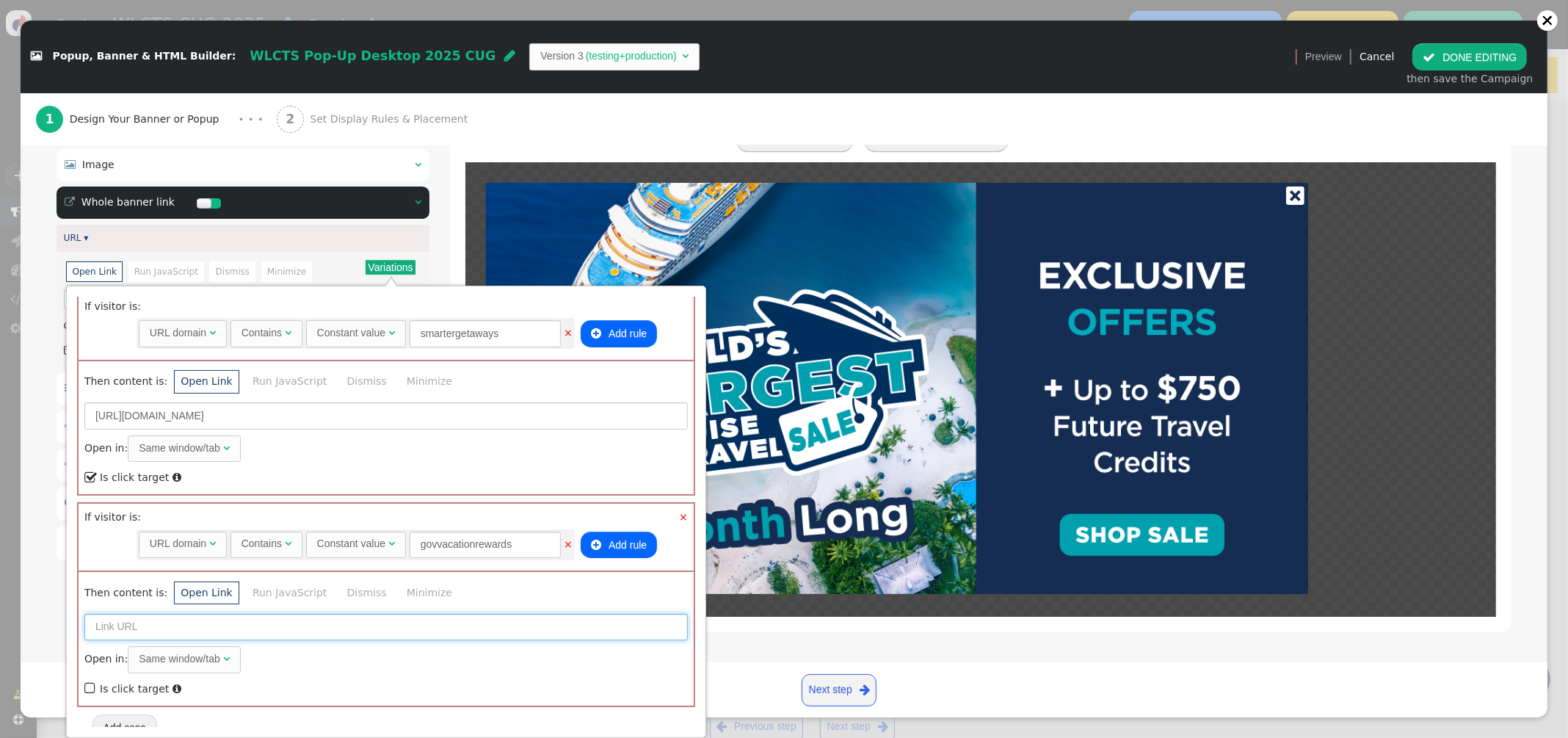
click at [176, 615] on input "text" at bounding box center [386, 627] width 603 height 27
paste input "https://govvacationrewards.com/shop-travel/"
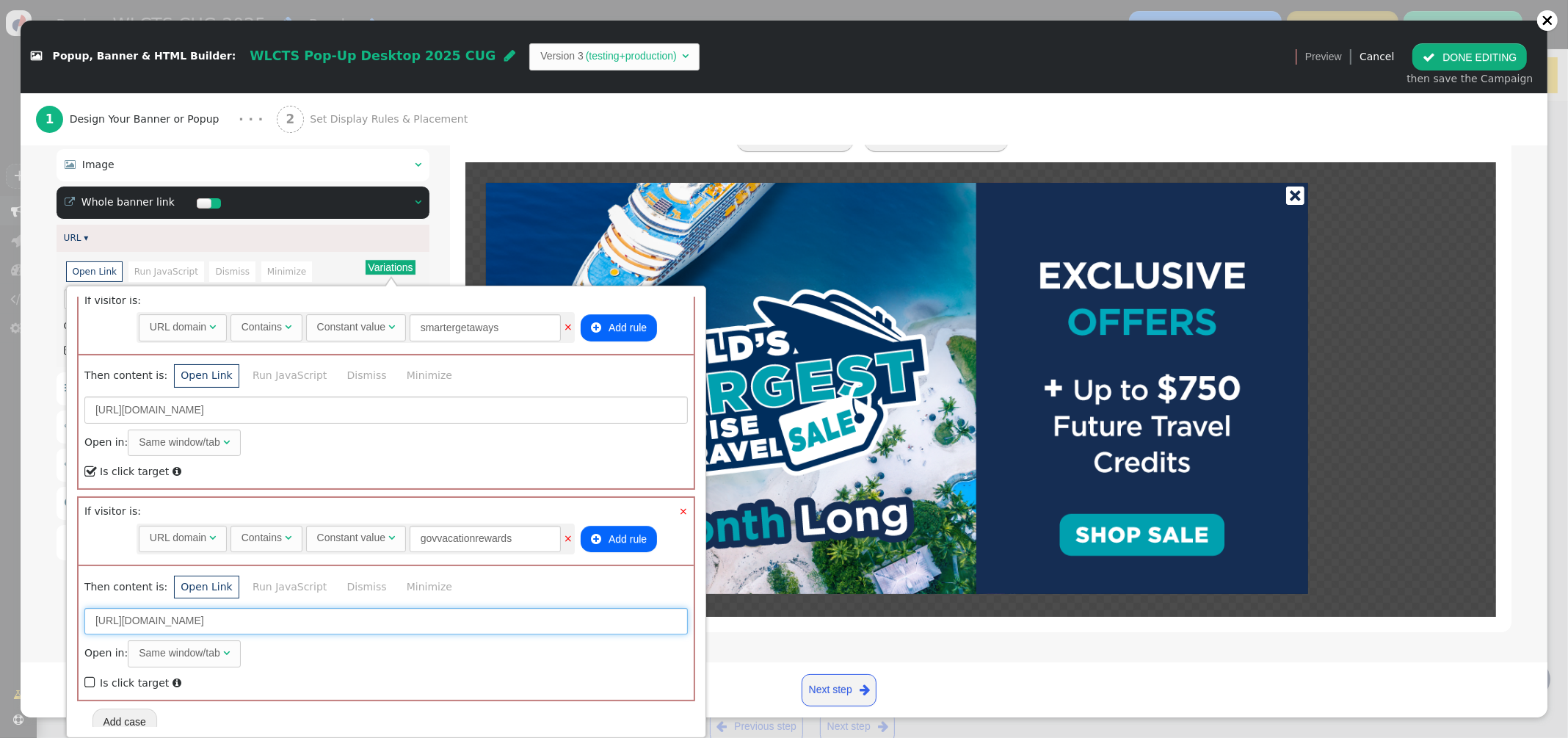
type input "https://govvacationrewards.com/wlcts"
click at [88, 675] on span "" at bounding box center [91, 685] width 13 height 20
click at [584, 132] on div "1 Design Your Banner or Popup · · · 2 Set Display Rules & Placement" at bounding box center [783, 119] width 1496 height 52
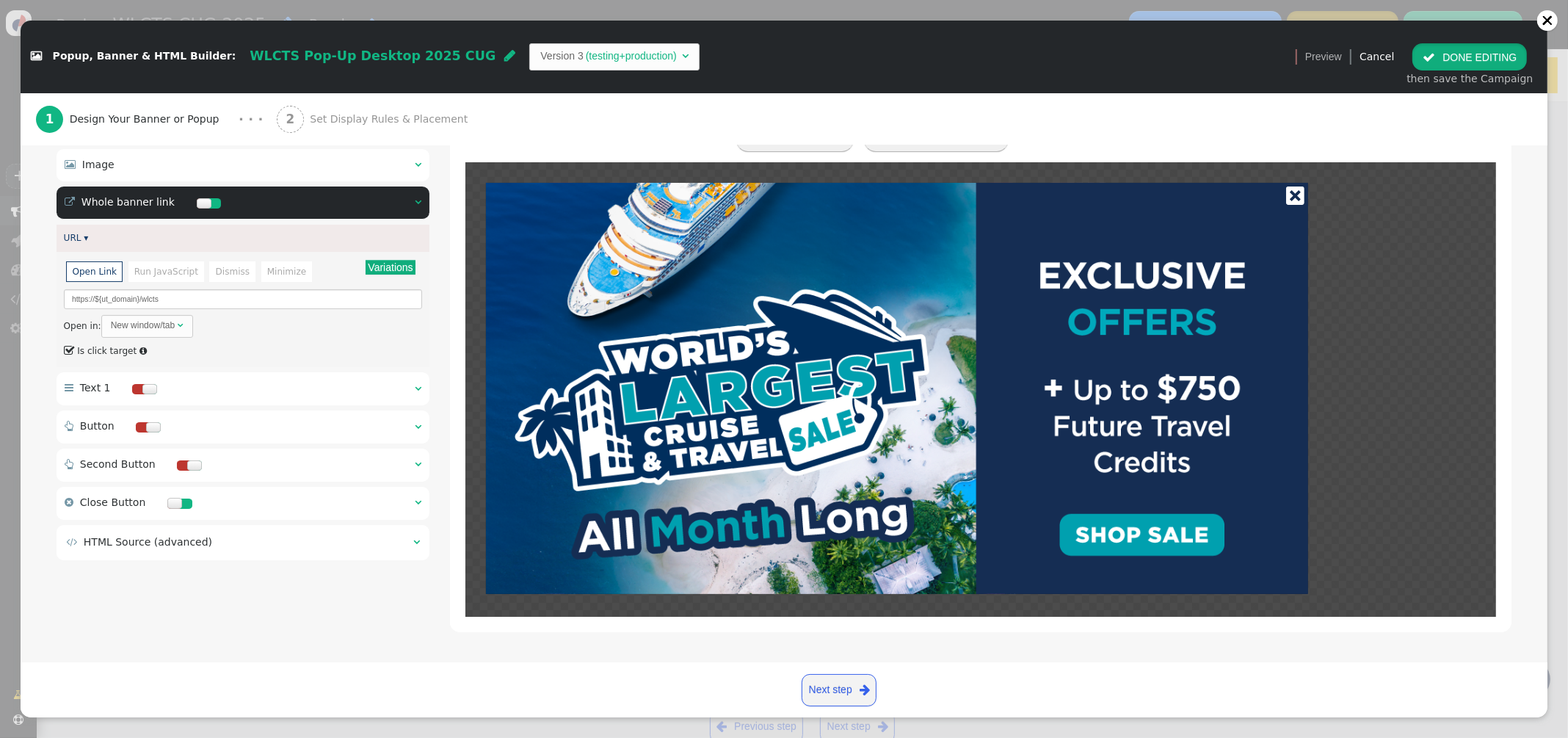
click at [1468, 58] on button " DONE EDITING" at bounding box center [1469, 57] width 115 height 27
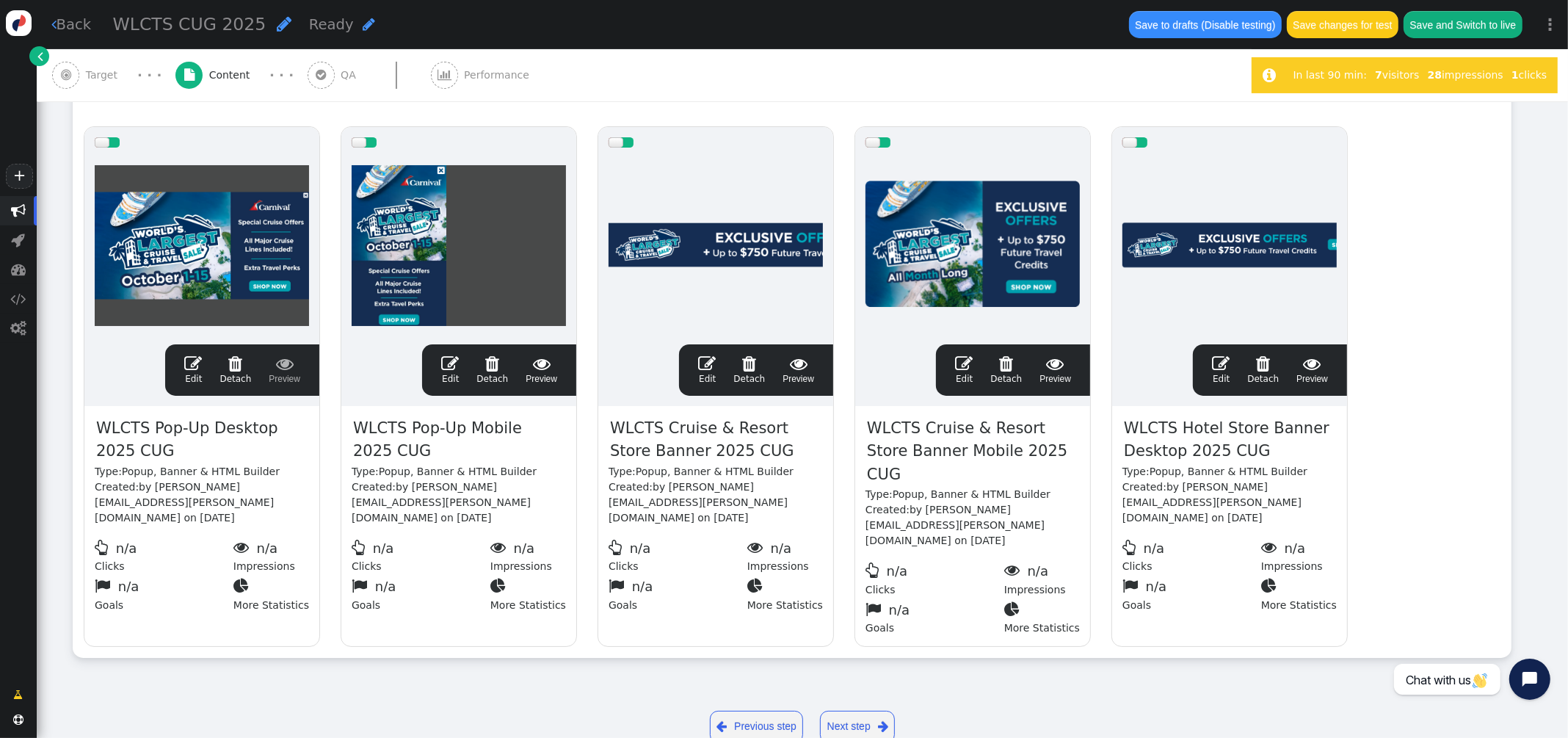
click at [447, 365] on span "" at bounding box center [450, 364] width 18 height 18
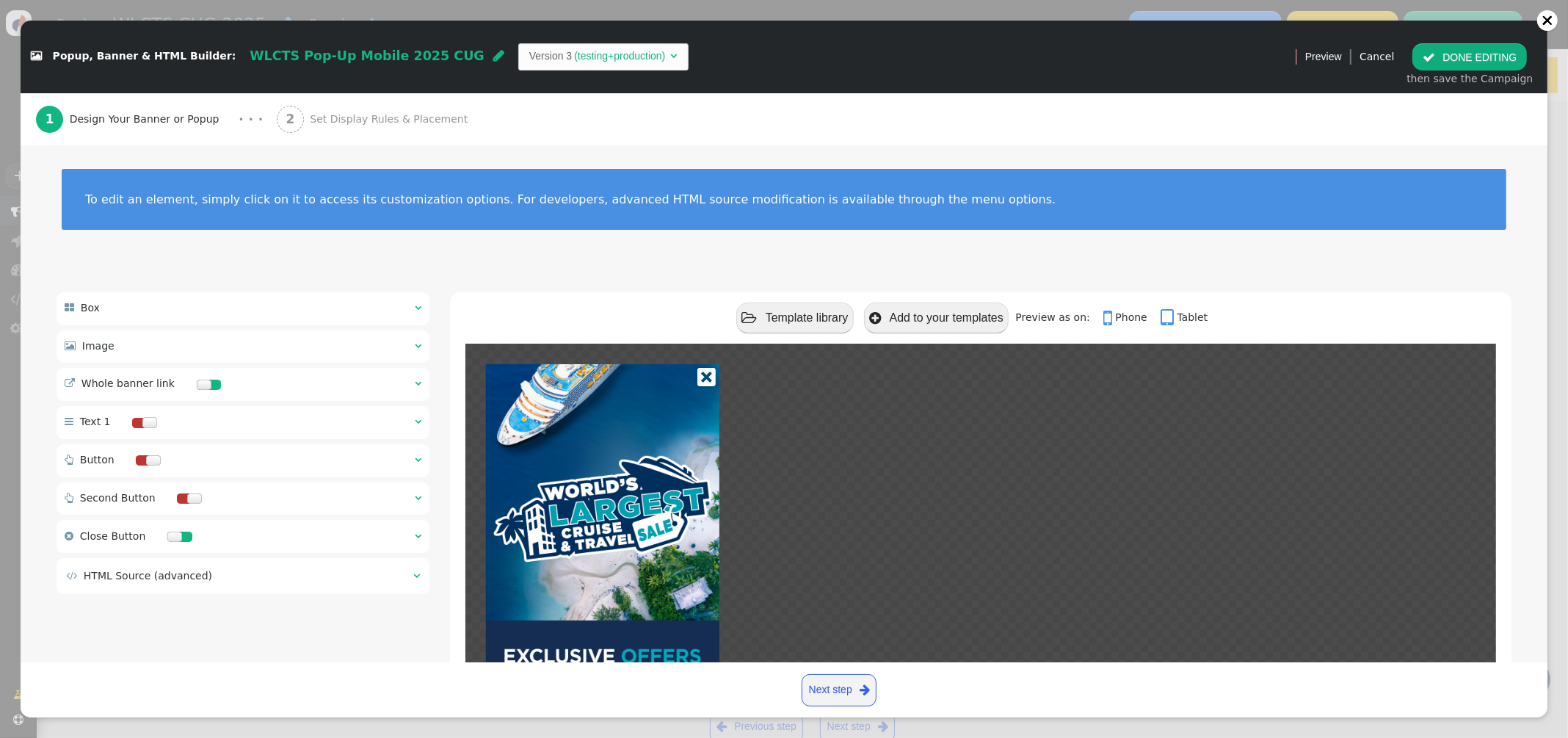
click at [419, 384] on span "" at bounding box center [417, 383] width 6 height 11
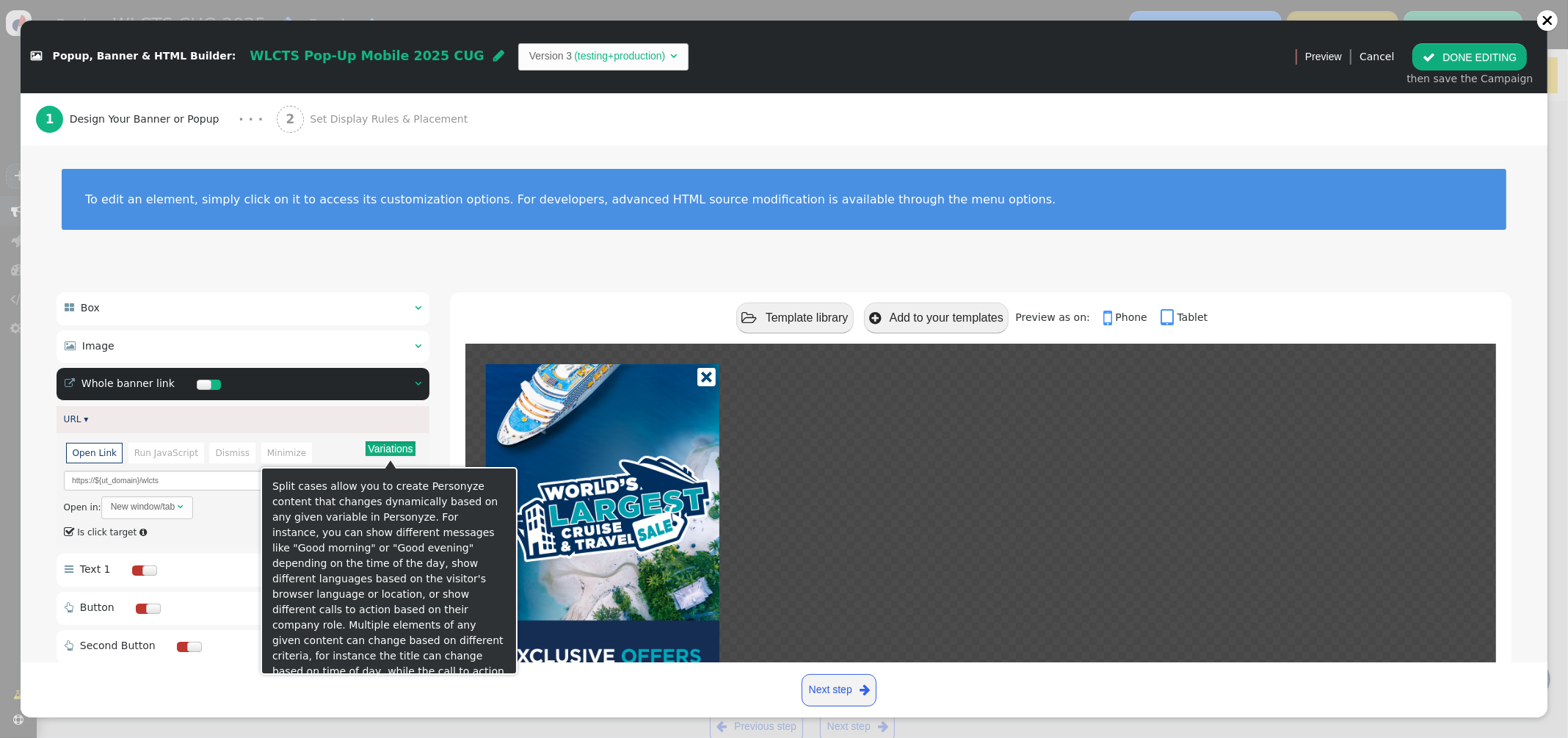
click at [391, 452] on button "Variations" at bounding box center [389, 448] width 49 height 14
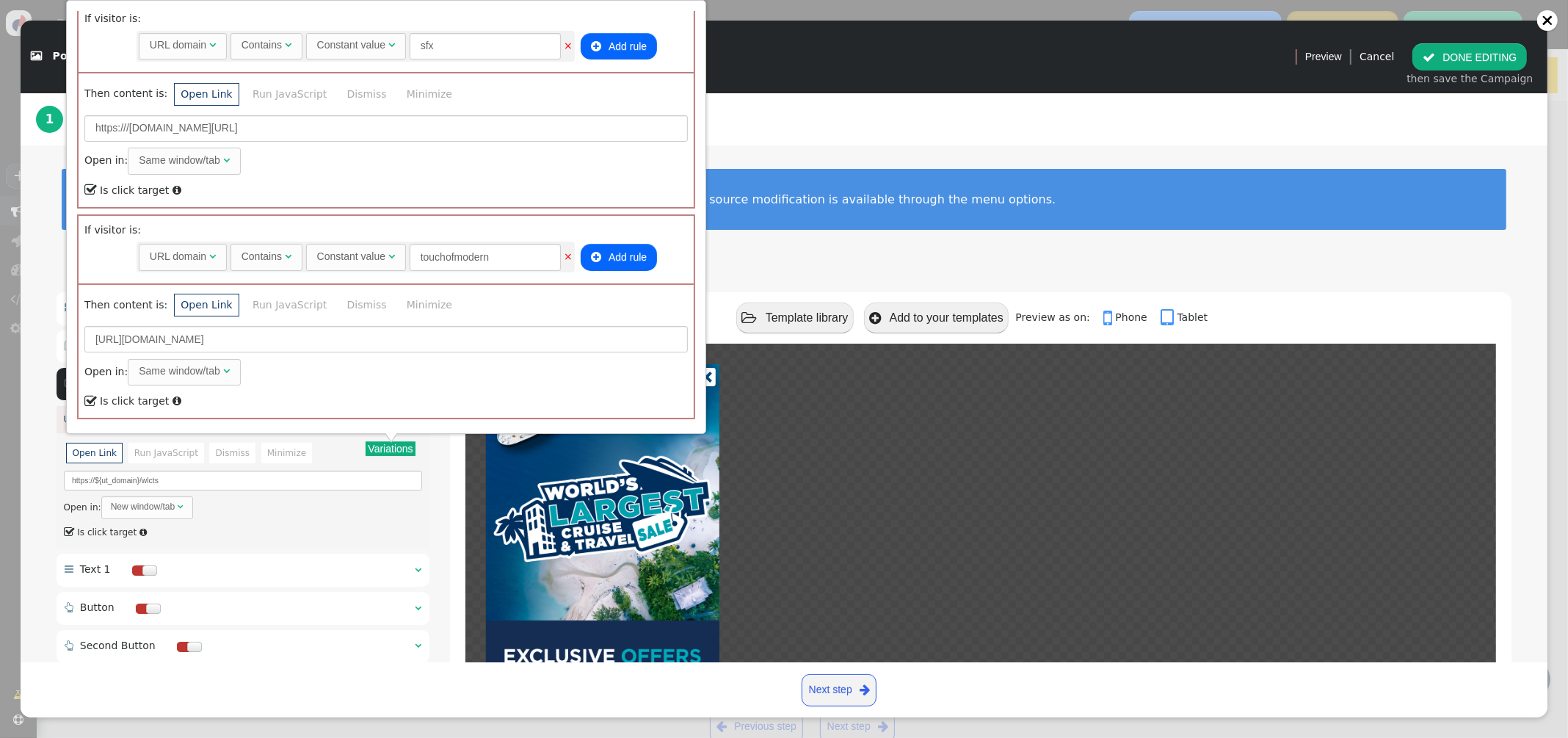
scroll to position [902, 0]
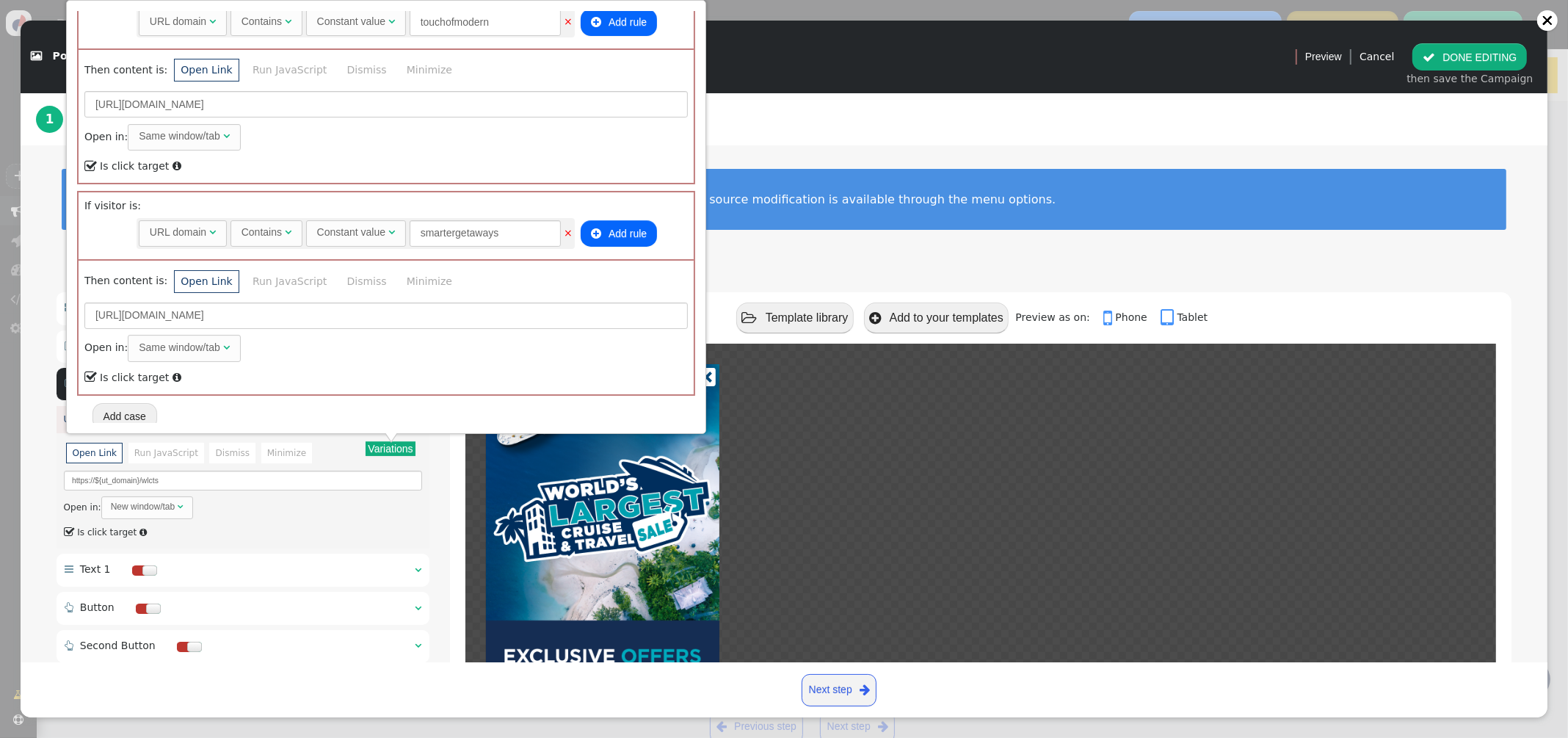
click at [113, 411] on button "Add case" at bounding box center [125, 416] width 64 height 27
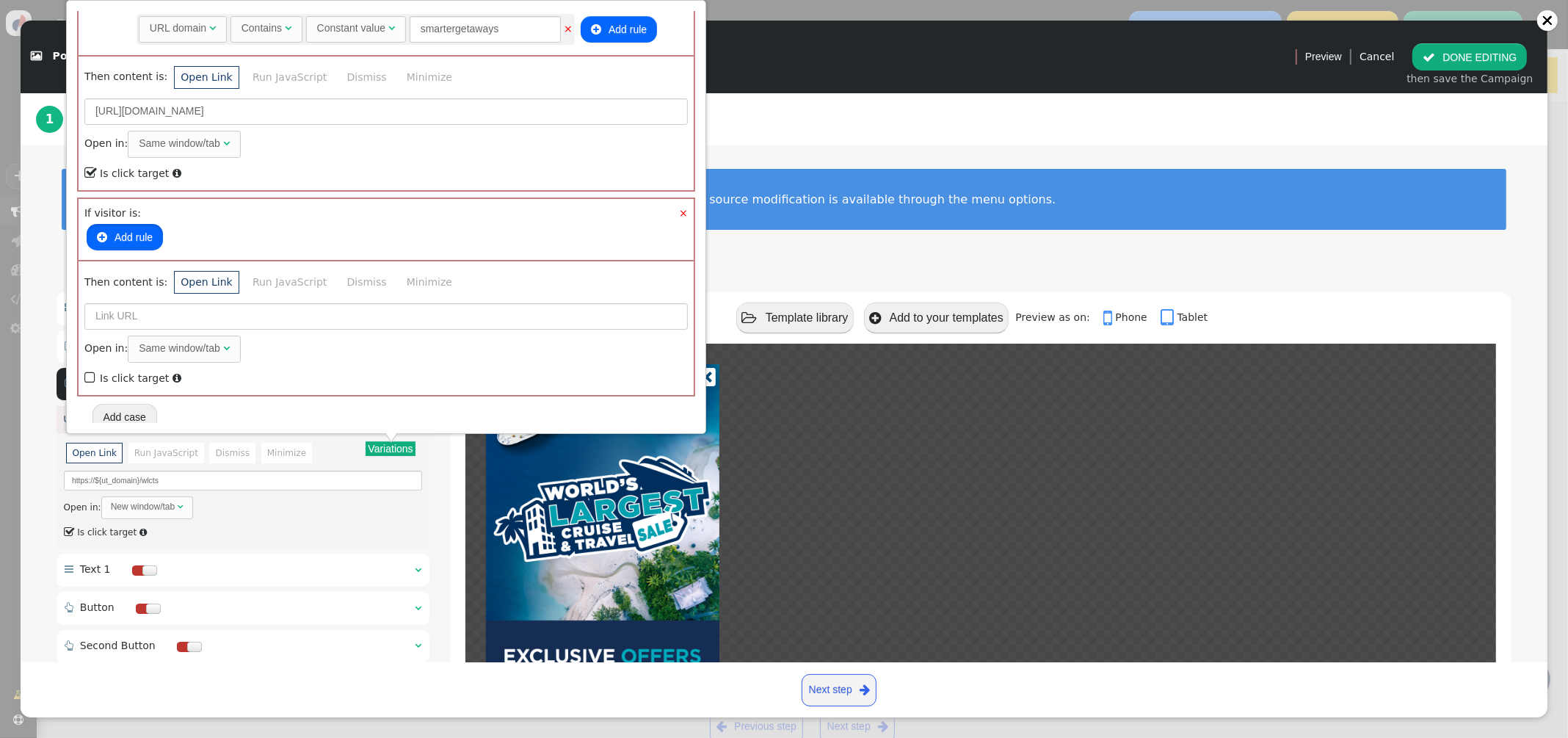
click at [130, 236] on button " Add rule" at bounding box center [125, 237] width 77 height 27
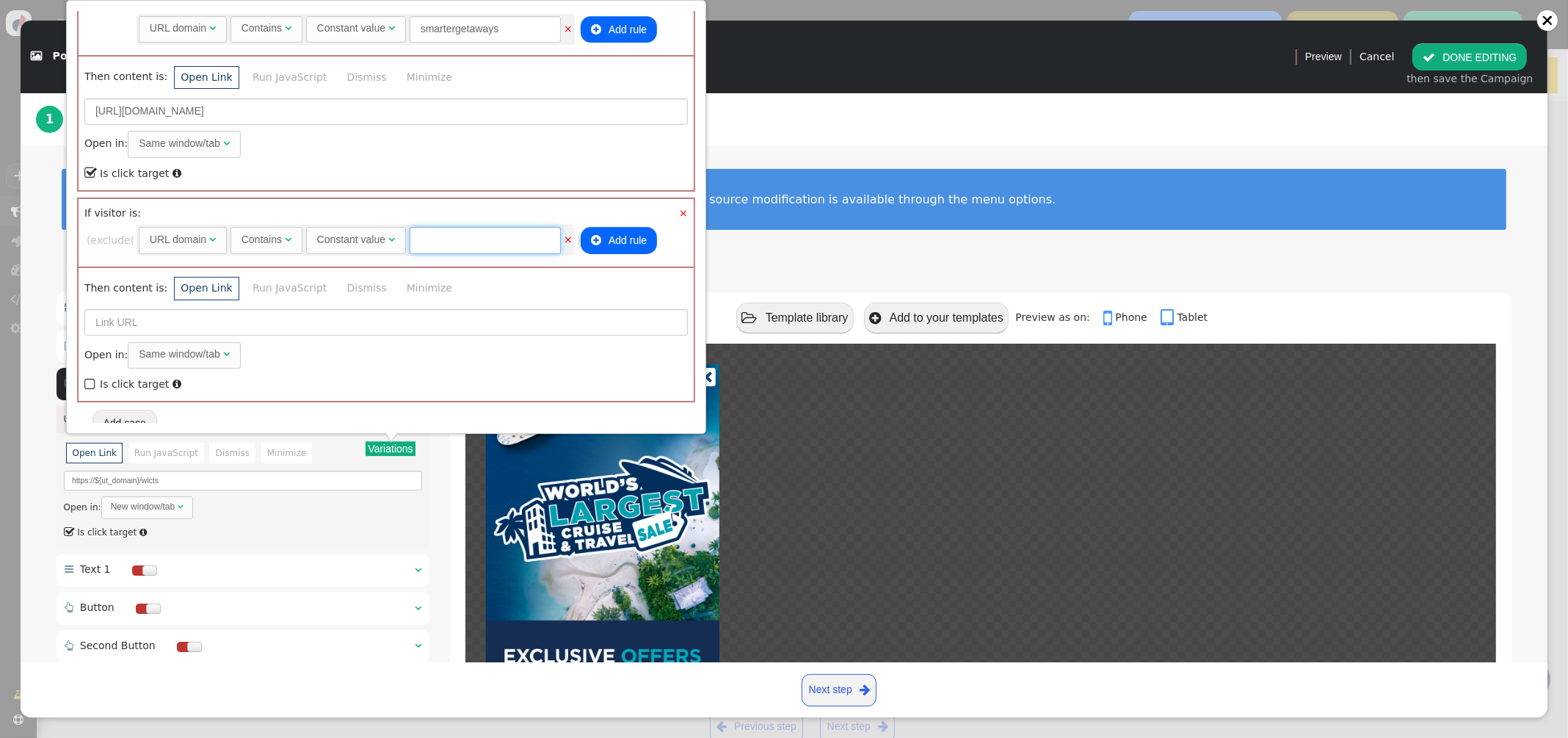
click at [441, 230] on input "text" at bounding box center [486, 241] width 151 height 27
type input "govvacationrewards"
click at [151, 310] on input "text" at bounding box center [386, 323] width 603 height 27
paste input "https://govvacationrewards.com/shop-travel/"
drag, startPoint x: 314, startPoint y: 317, endPoint x: -33, endPoint y: 301, distance: 347.4
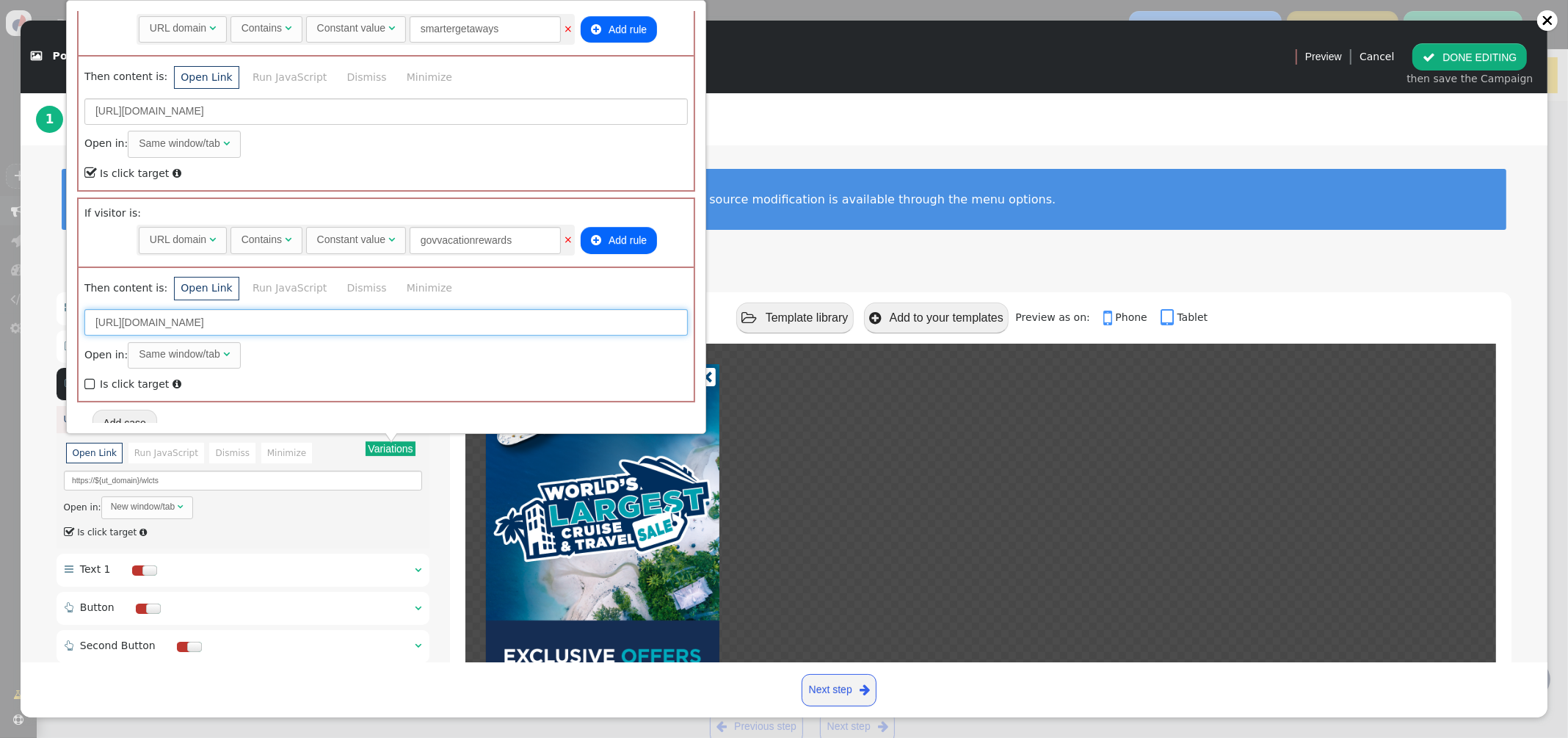
click at [0, 301] on html "+  Campaigns  Realtime Visitors  Dashboard  Tracker Settings  Settings  …" at bounding box center [784, 369] width 1568 height 738
type input "https://govvacationrewards.com/wlcts"
click at [92, 378] on span "" at bounding box center [91, 384] width 13 height 20
click at [931, 94] on div "1 Design Your Banner or Popup · · · 2 Set Display Rules & Placement" at bounding box center [783, 119] width 1496 height 52
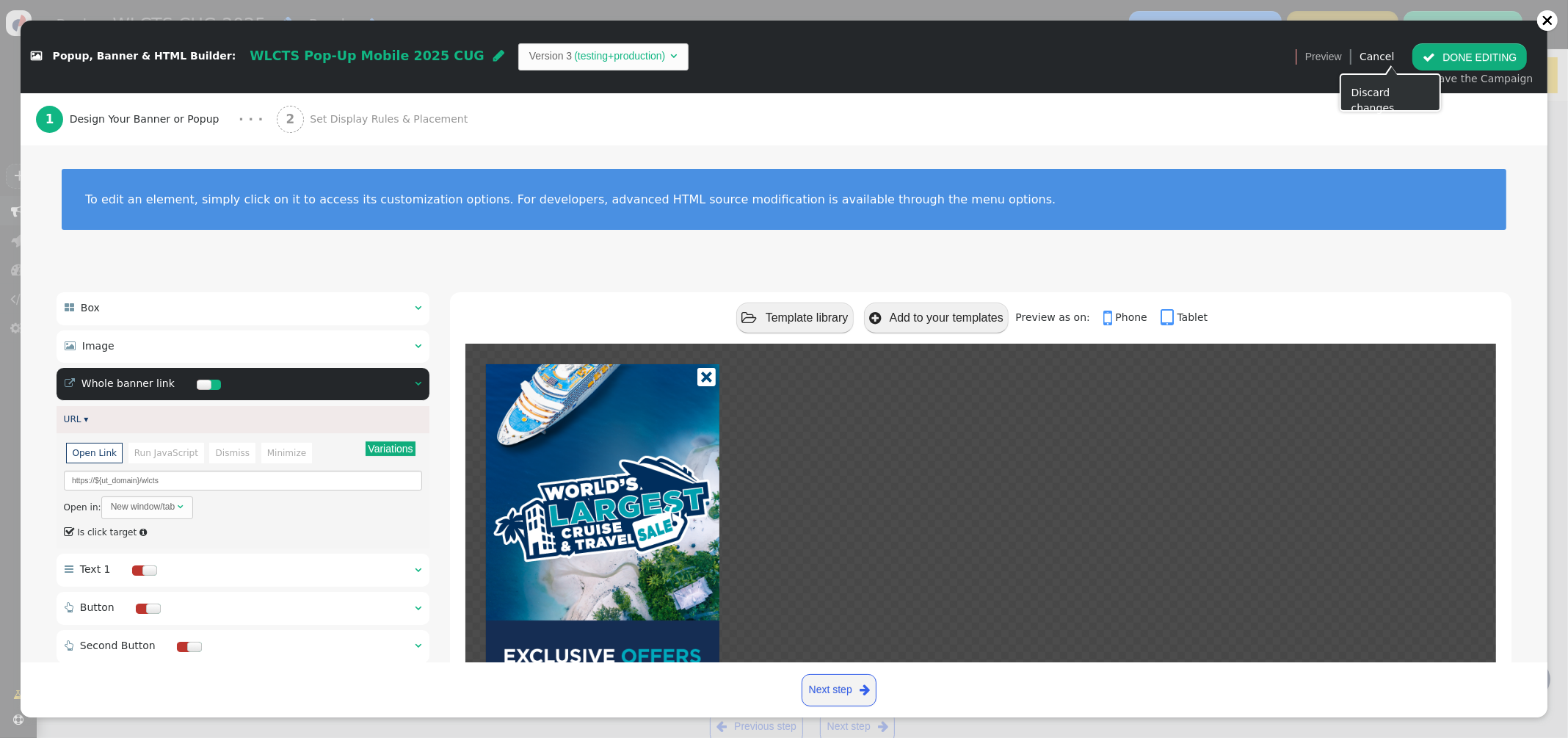
click at [1426, 55] on button " DONE EDITING" at bounding box center [1469, 57] width 115 height 27
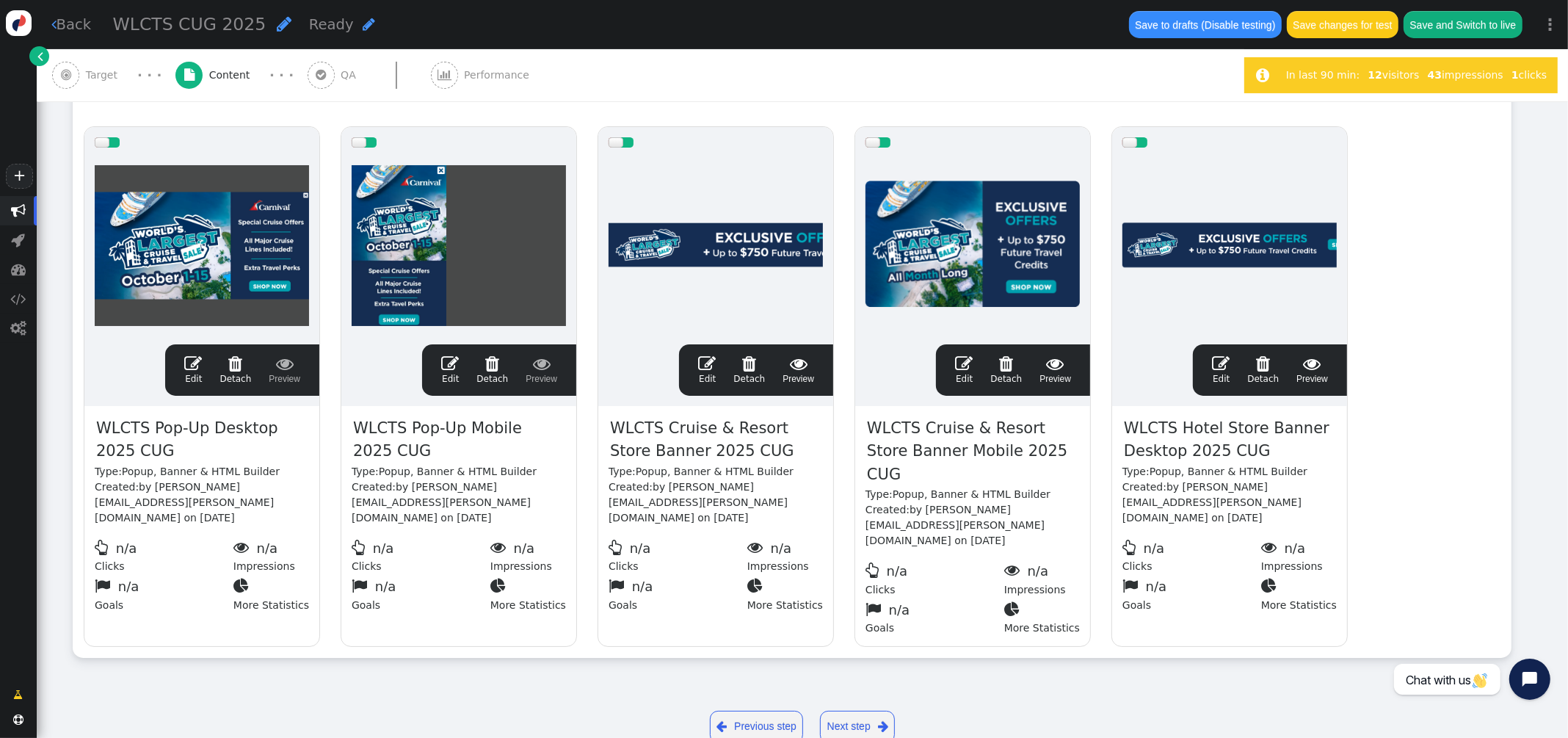
click at [709, 364] on span "" at bounding box center [706, 364] width 18 height 18
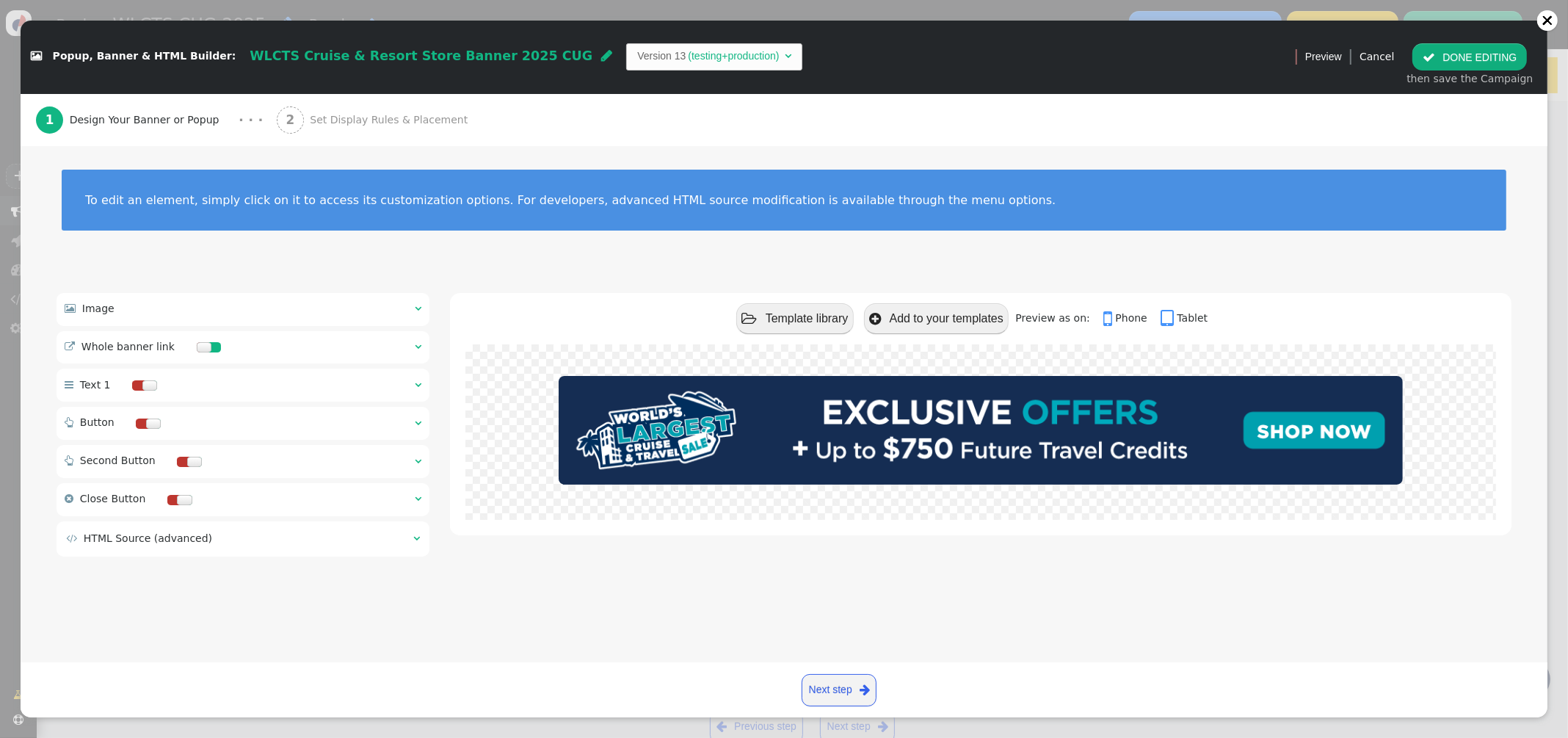
click at [414, 342] on span "" at bounding box center [417, 347] width 6 height 11
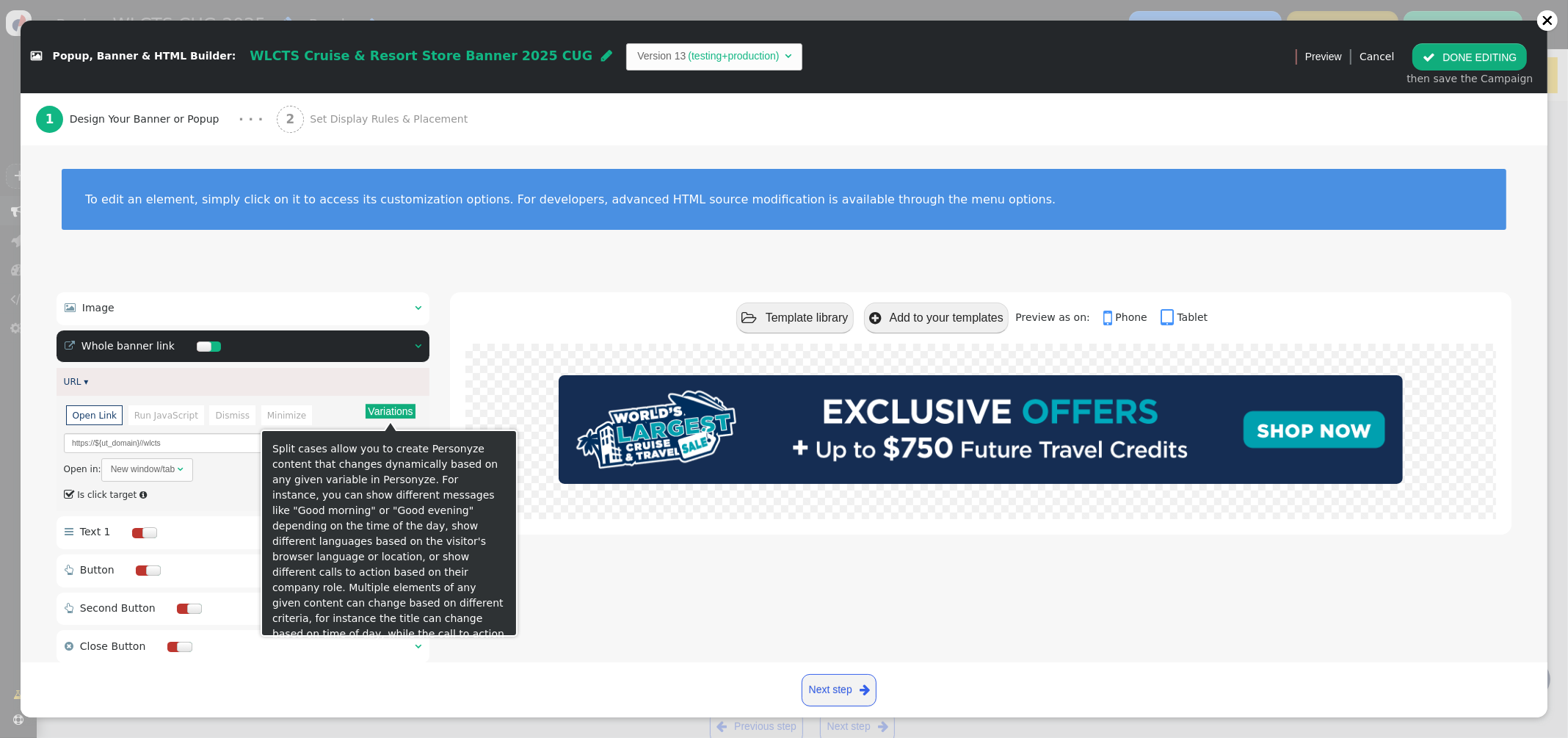
click at [406, 413] on button "Variations" at bounding box center [389, 411] width 49 height 14
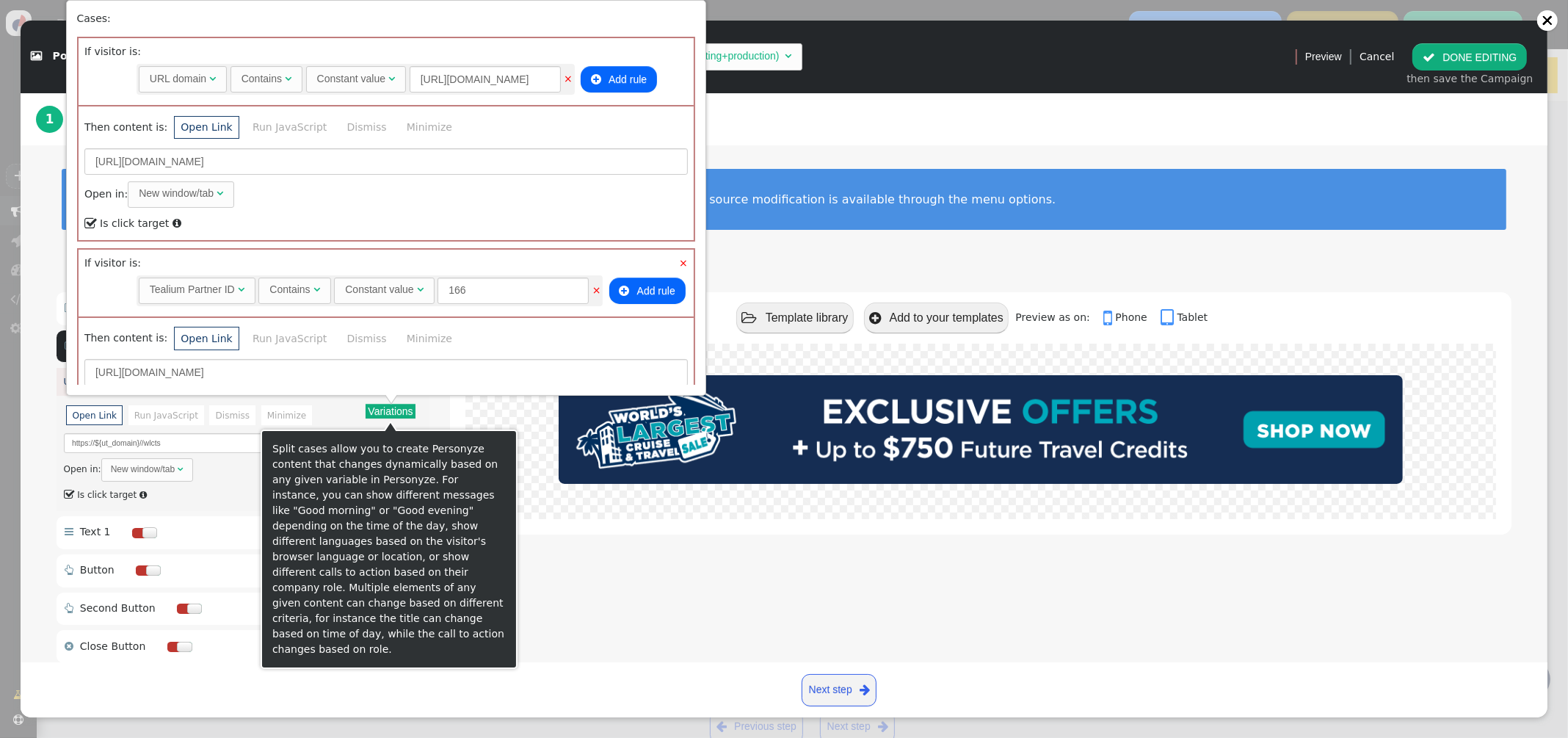
scroll to position [939, 0]
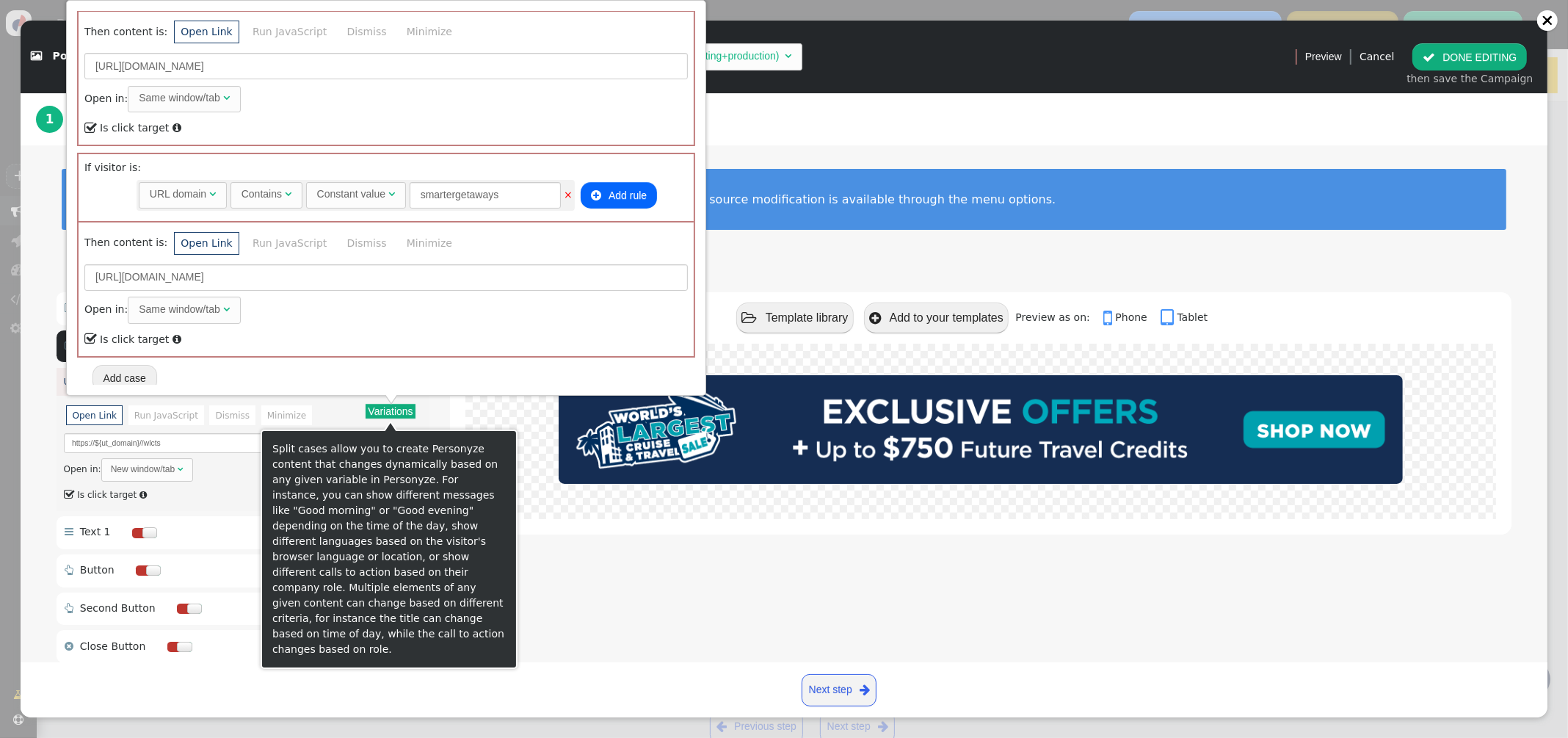
click at [118, 365] on button "Add case" at bounding box center [125, 378] width 64 height 27
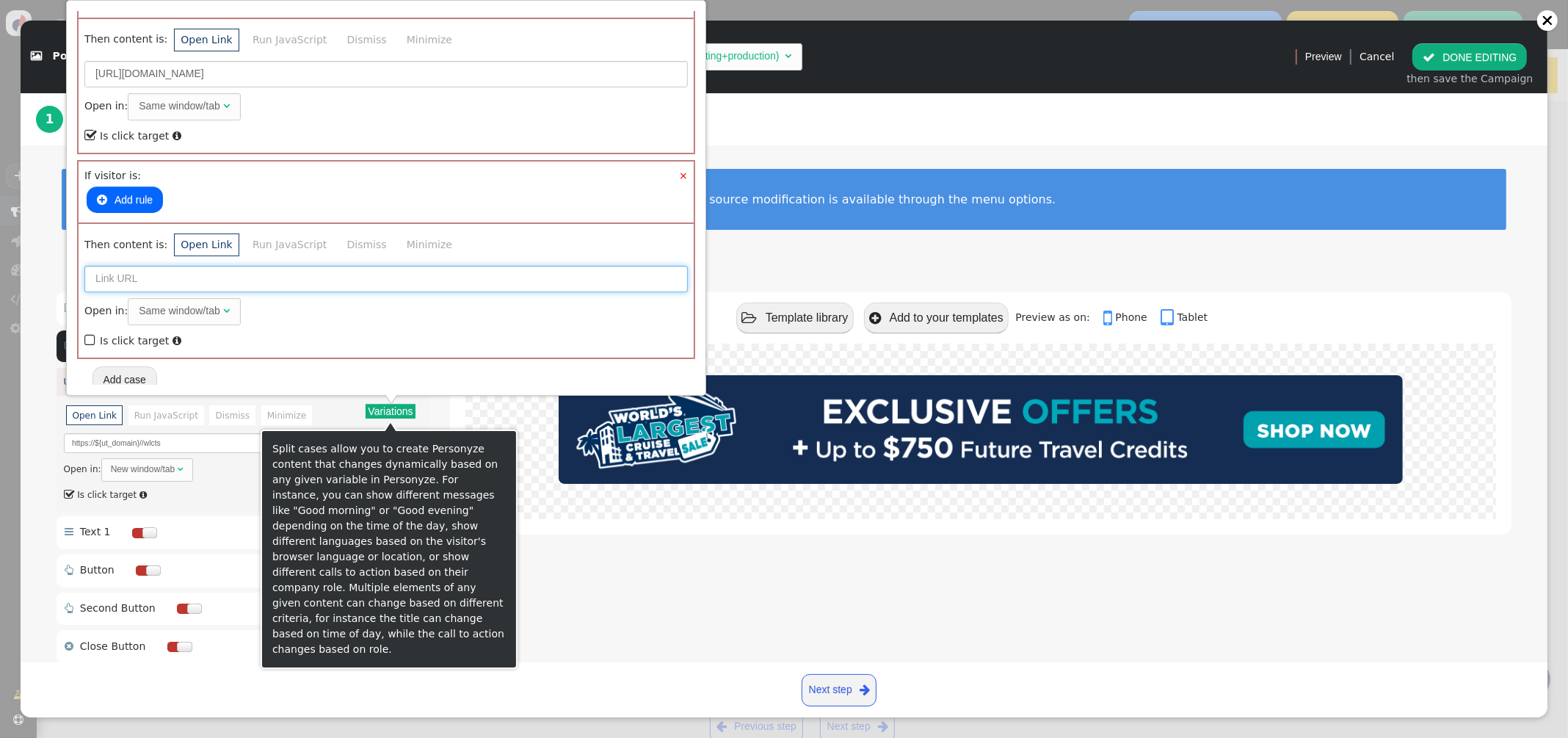
click at [136, 272] on input "text" at bounding box center [386, 279] width 603 height 27
paste input "https://govvacationrewards.com/wlcts"
type input "https://govvacationrewards.com/wlcts"
click at [89, 331] on span "" at bounding box center [91, 340] width 13 height 20
click at [135, 186] on button " Add rule" at bounding box center [125, 200] width 77 height 27
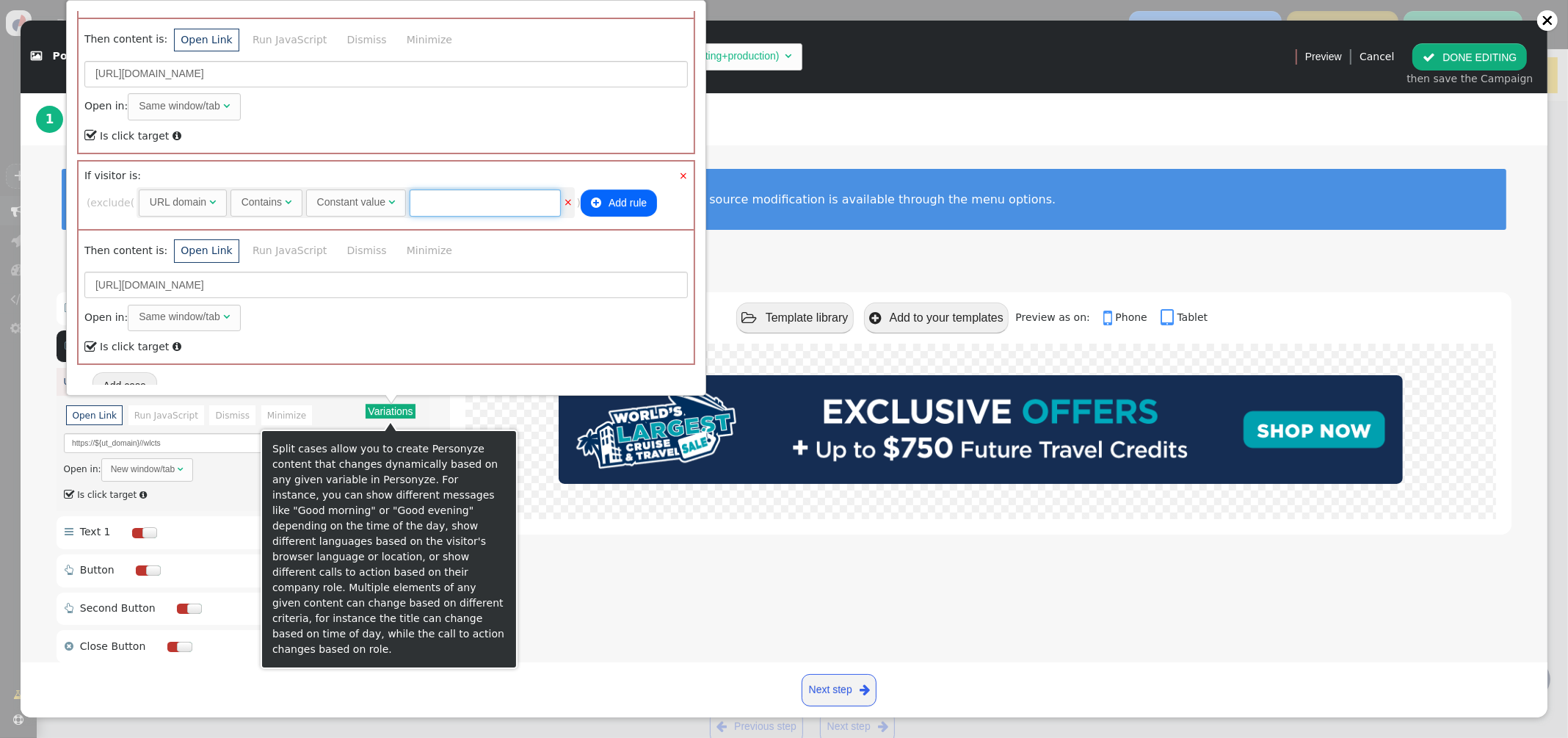
click at [496, 193] on input "text" at bounding box center [486, 203] width 151 height 27
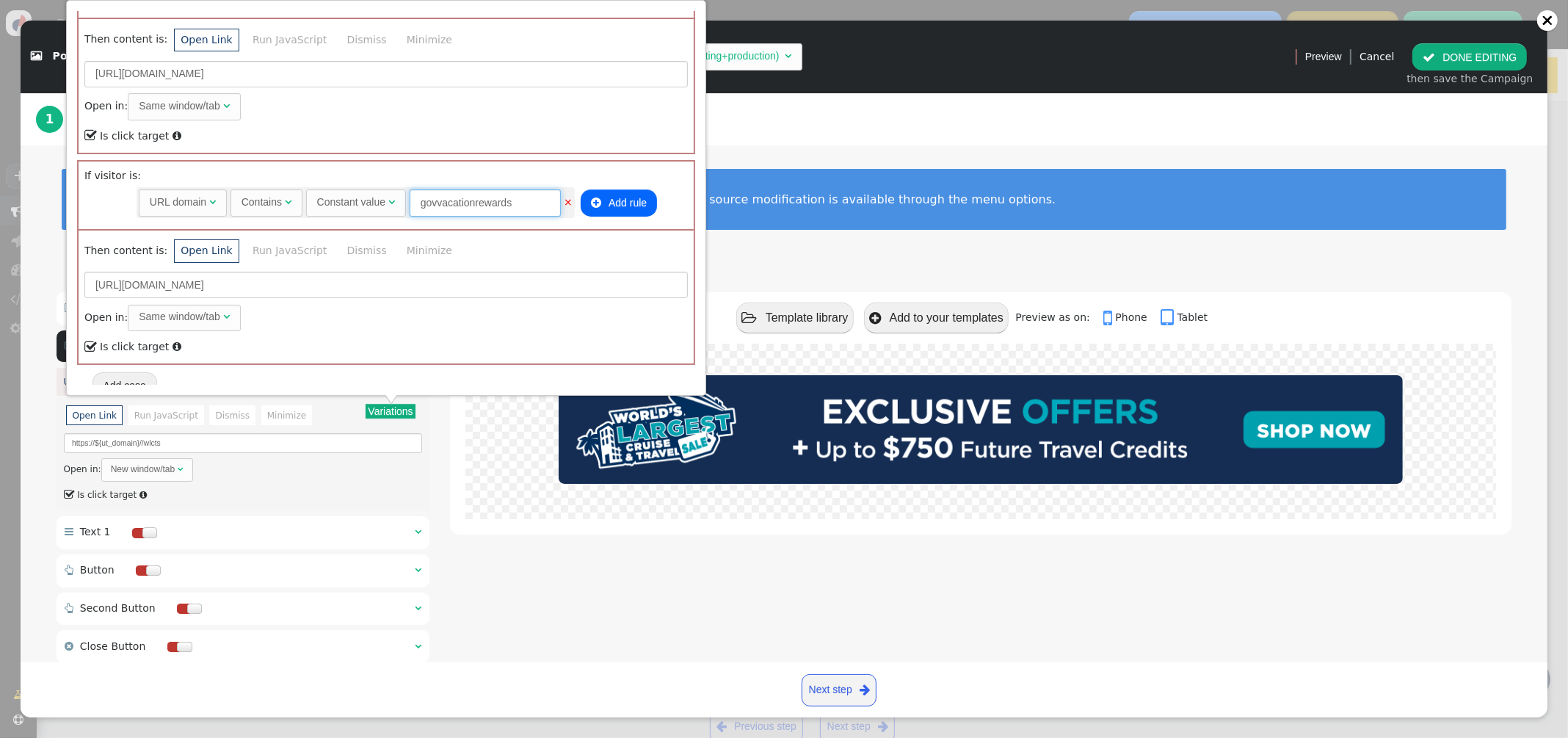
type input "govvacationrewards"
drag, startPoint x: 1078, startPoint y: 152, endPoint x: 1333, endPoint y: 103, distance: 259.7
click at [1079, 151] on div "To edit an element, simply click on it to access its customization options. For…" at bounding box center [783, 209] width 1526 height 127
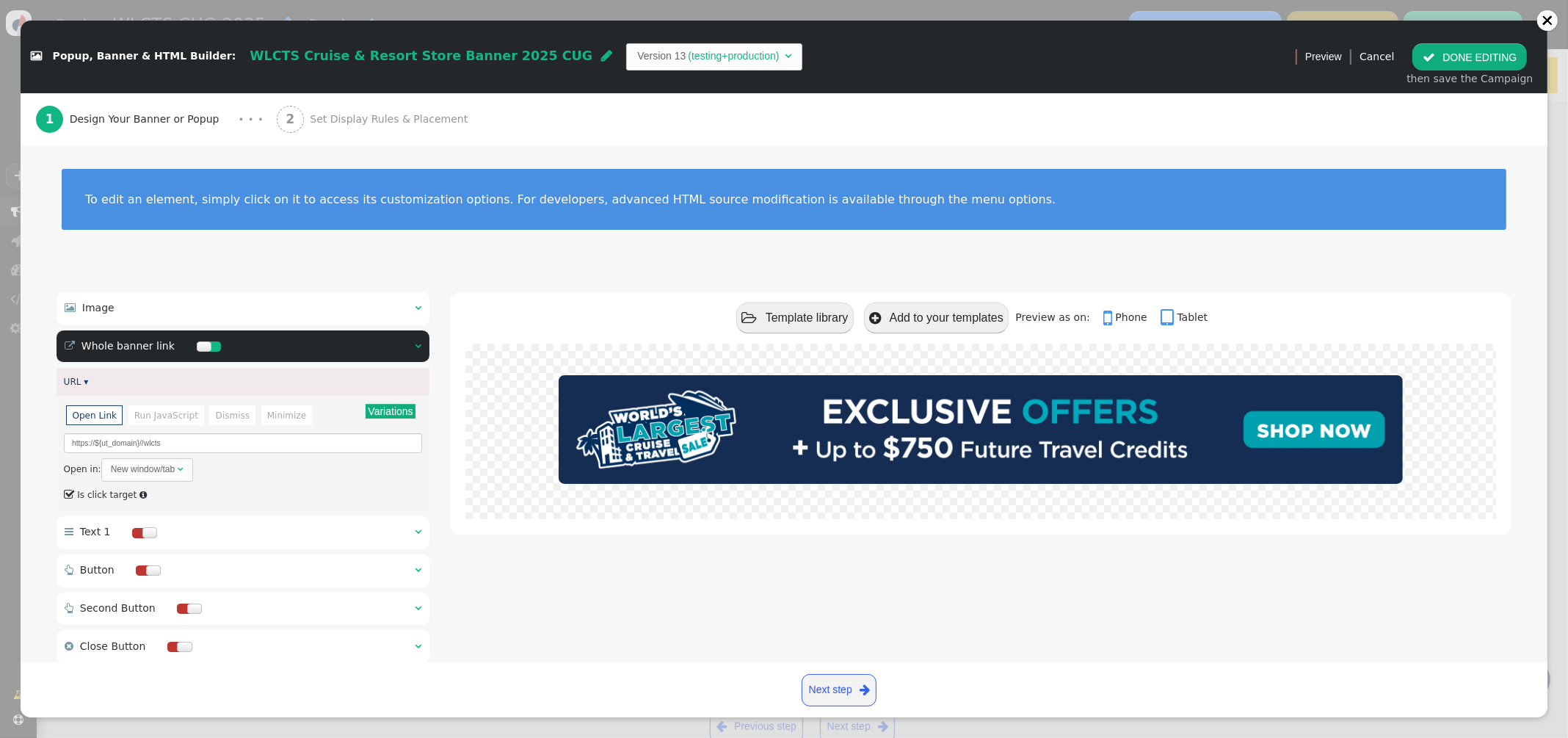
click at [1450, 56] on button " DONE EDITING" at bounding box center [1469, 57] width 115 height 27
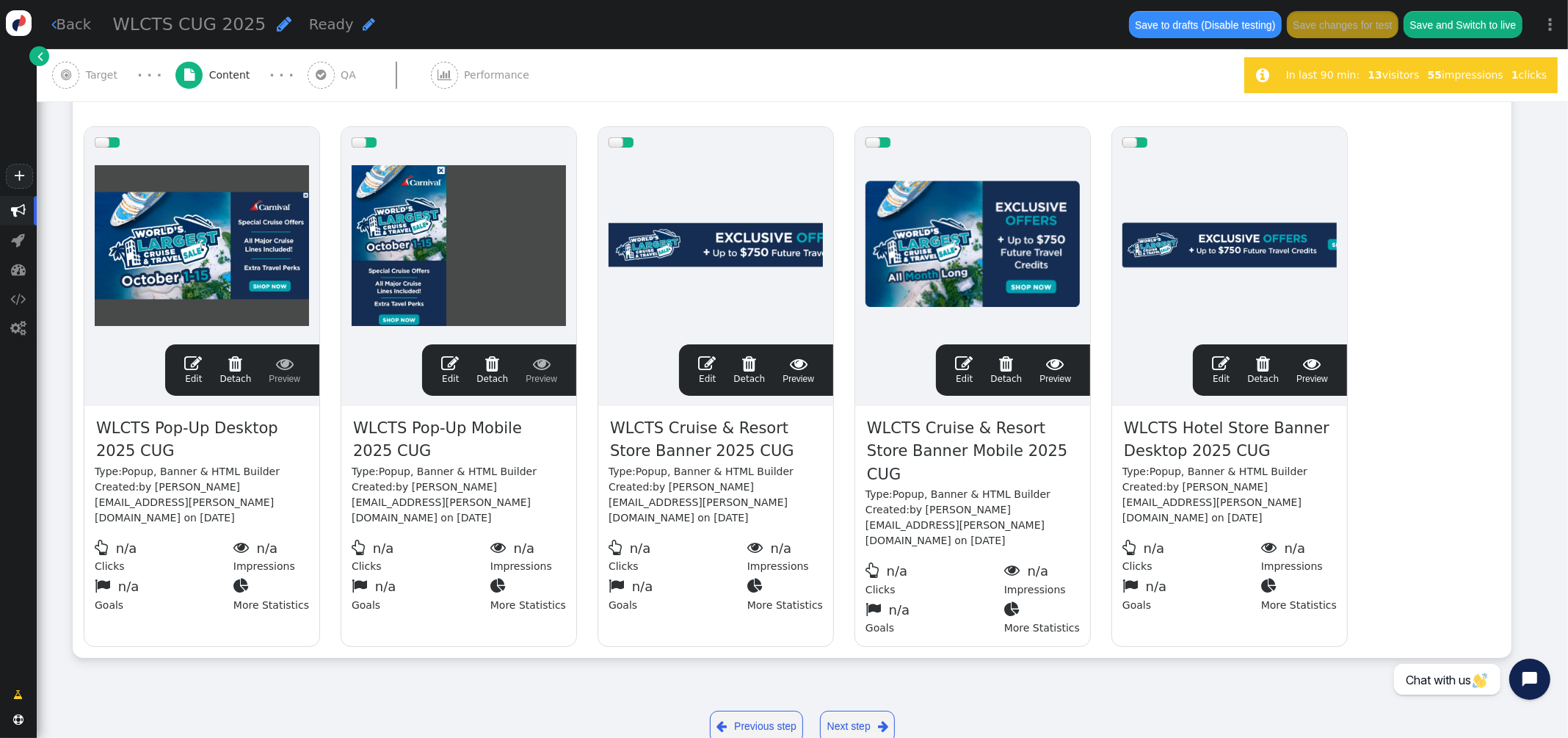
click at [963, 366] on span "" at bounding box center [964, 364] width 18 height 18
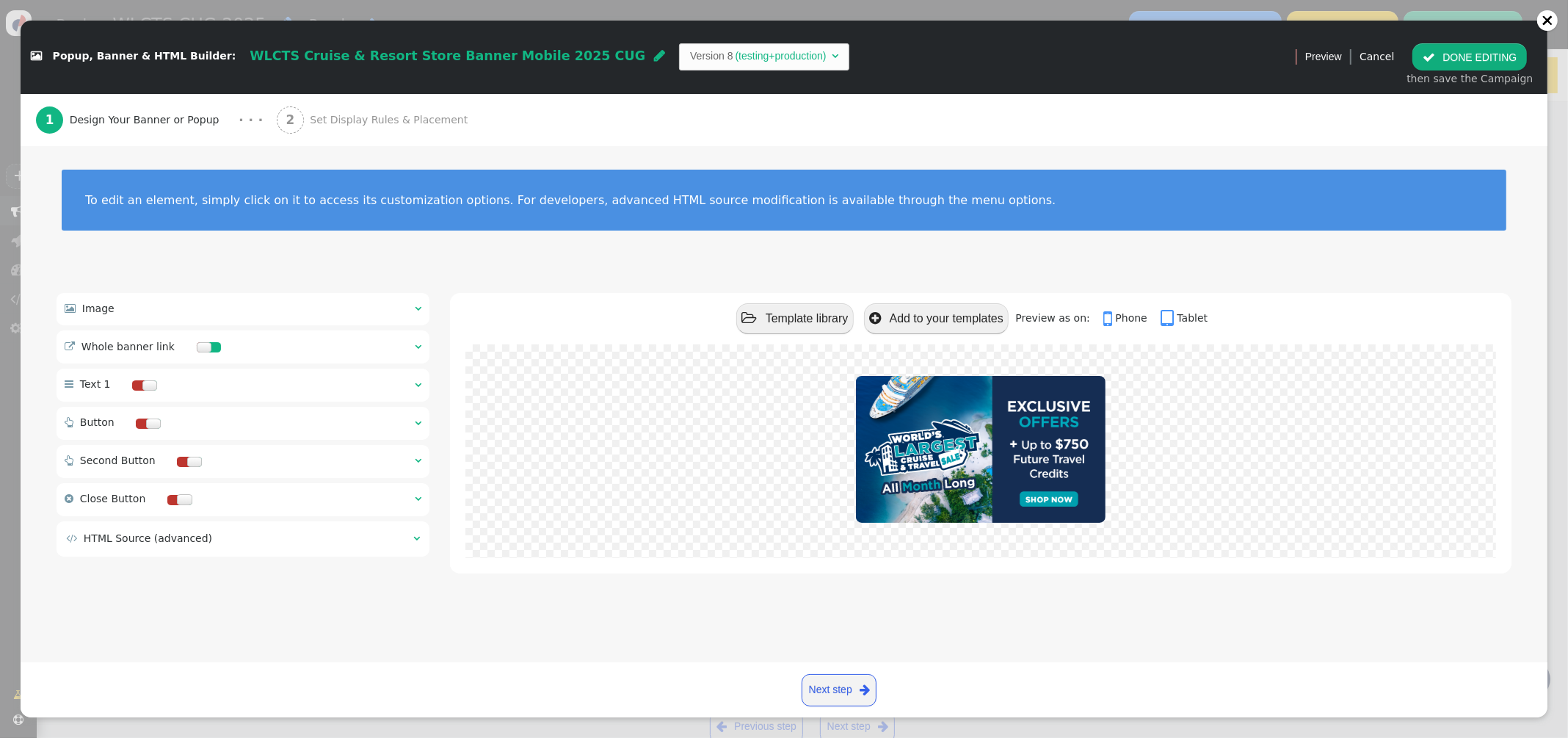
click at [416, 346] on span "" at bounding box center [417, 347] width 6 height 11
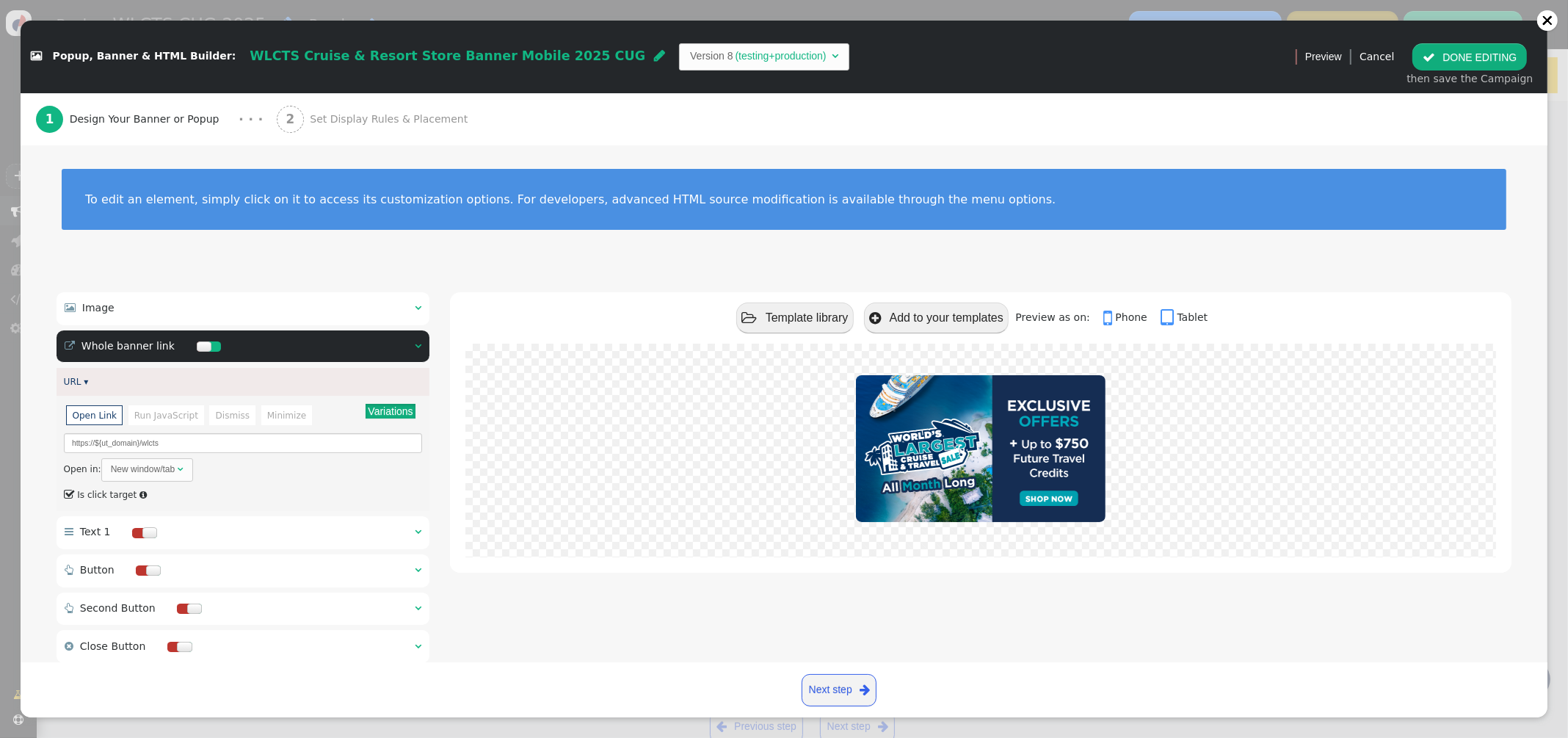
click at [394, 410] on button "Variations" at bounding box center [389, 411] width 49 height 14
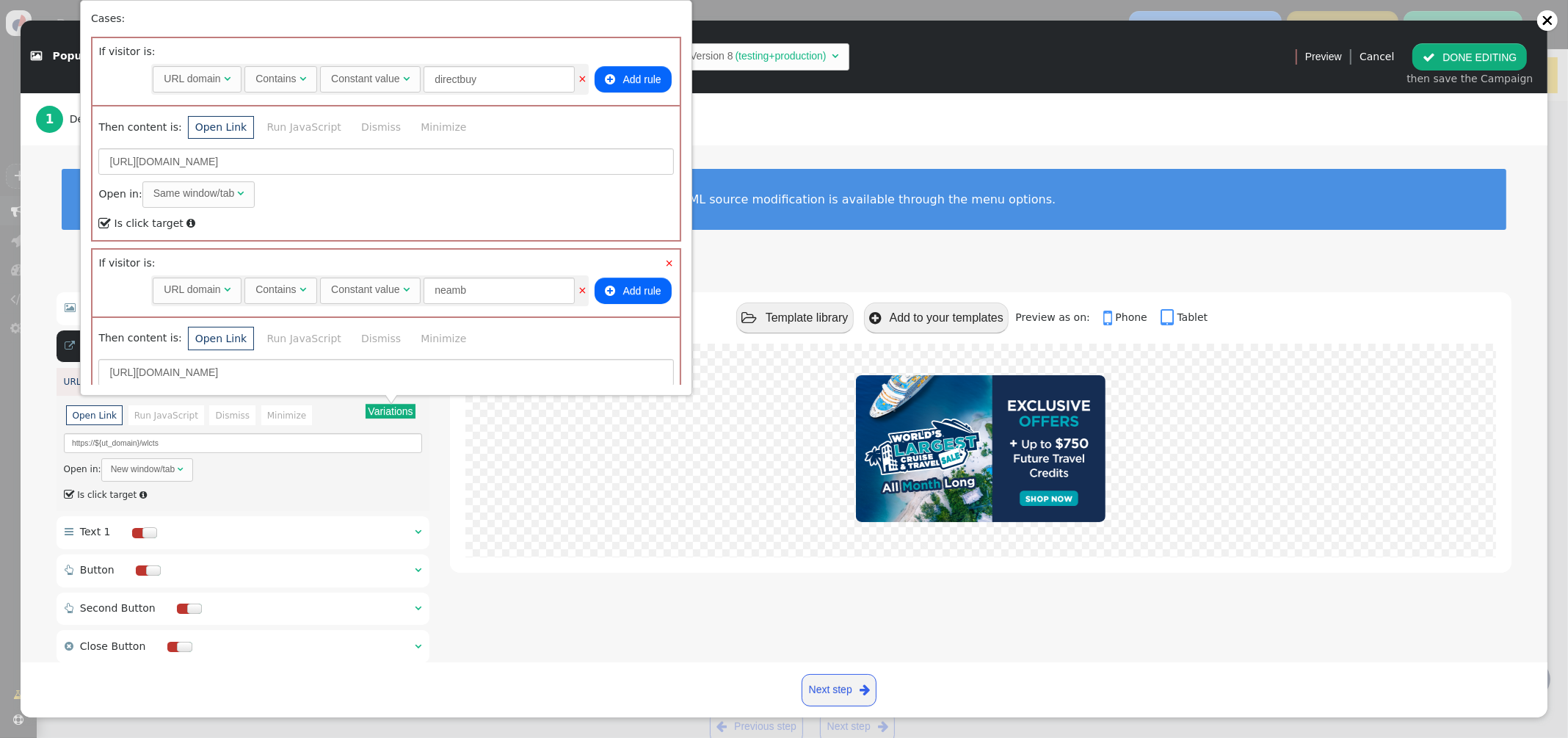
scroll to position [731, 0]
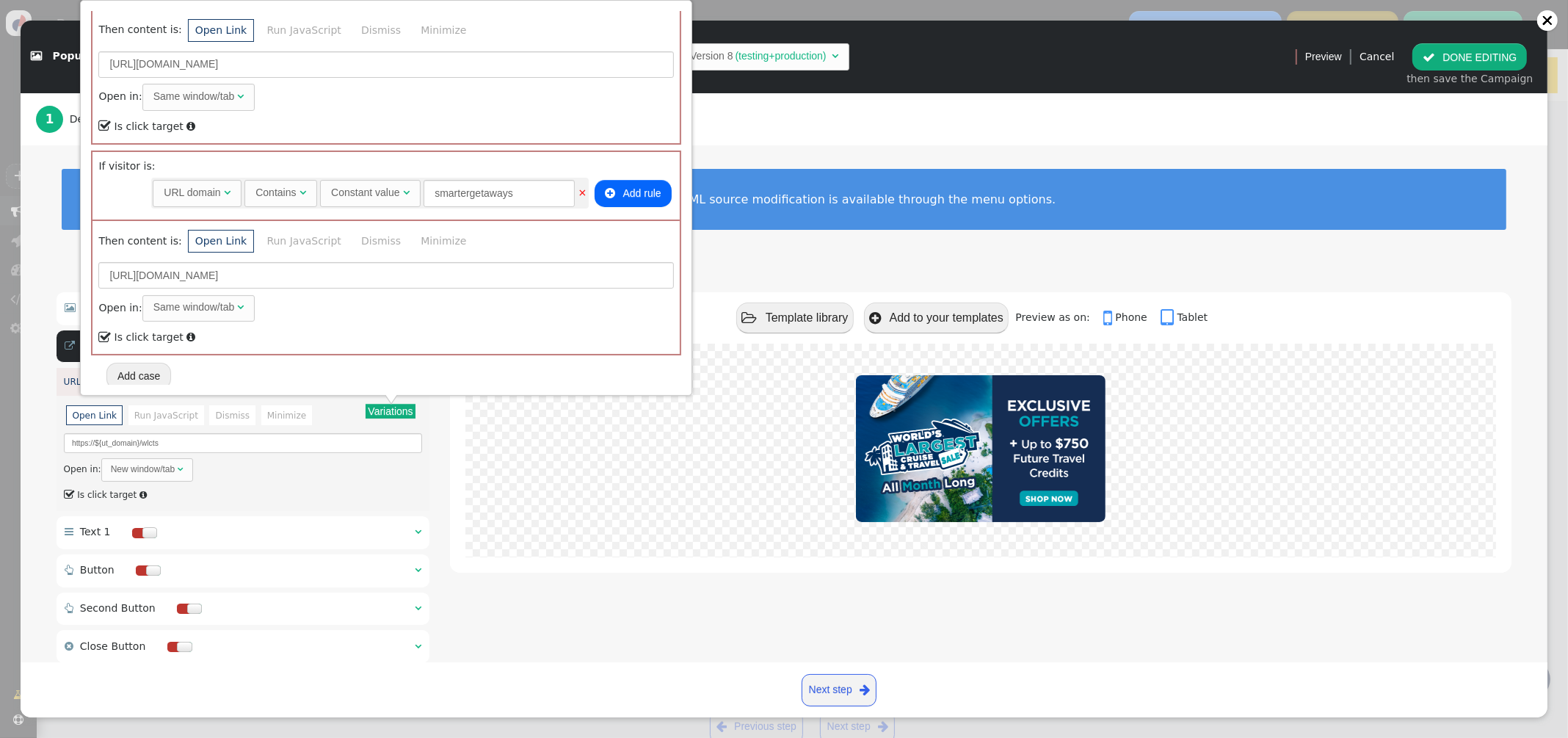
click at [165, 365] on button "Add case" at bounding box center [138, 376] width 64 height 27
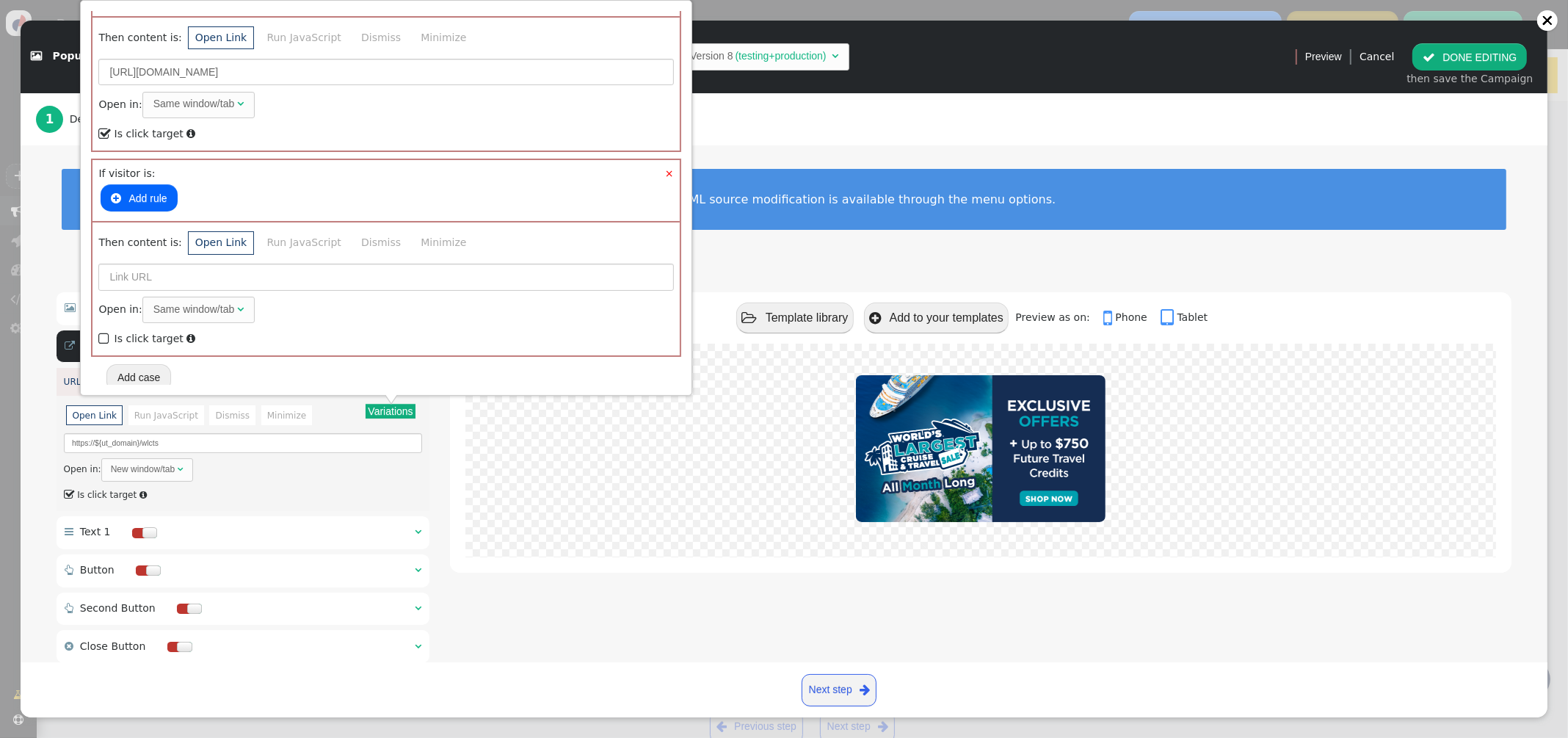
drag, startPoint x: 103, startPoint y: 328, endPoint x: 140, endPoint y: 304, distance: 44.1
click at [103, 329] on span "" at bounding box center [104, 339] width 13 height 20
click at [155, 272] on input "text" at bounding box center [385, 277] width 575 height 27
paste input "https://govvacationrewards.com/wlcts"
type input "https://govvacationrewards.com/wlcts"
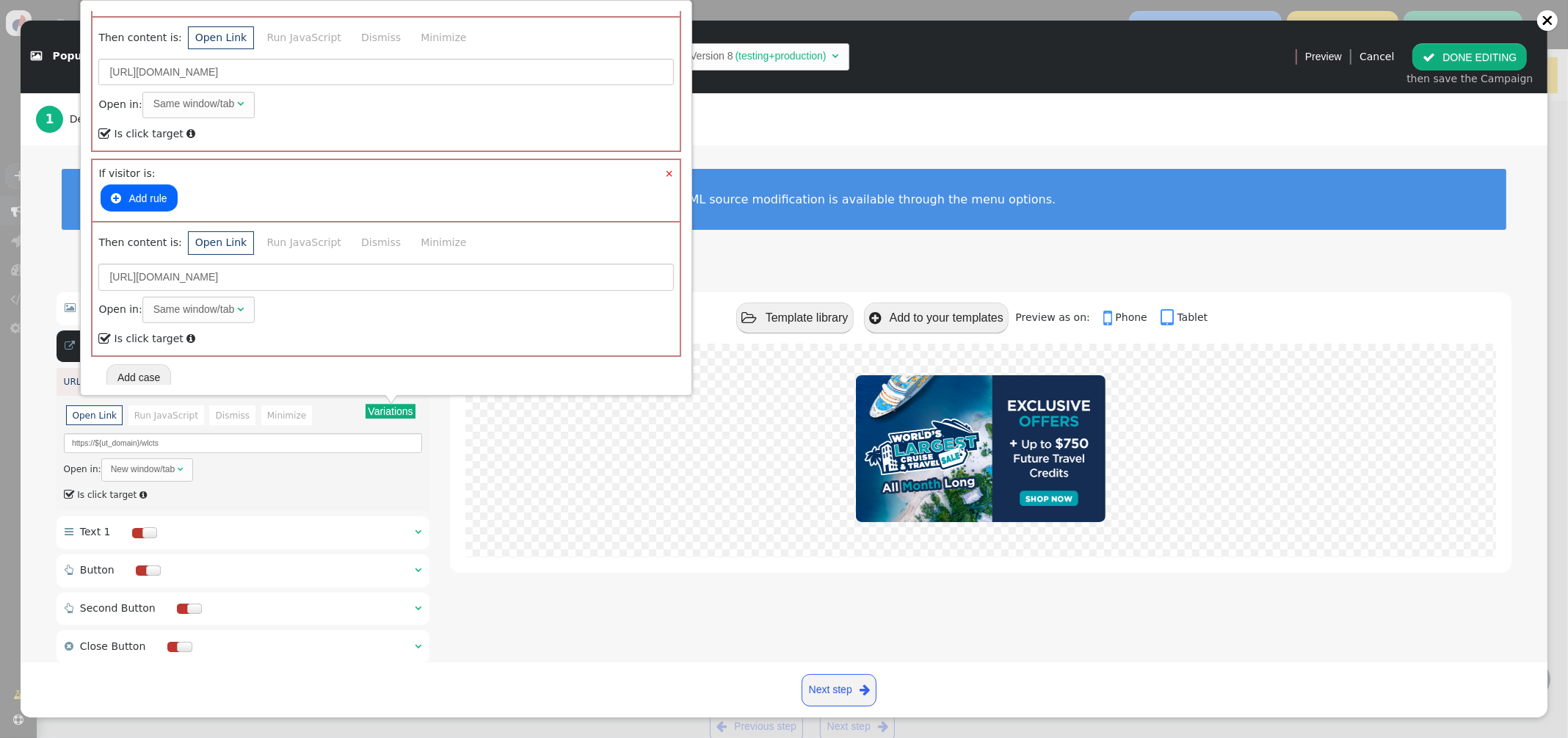
click at [148, 192] on button " Add rule" at bounding box center [139, 198] width 77 height 27
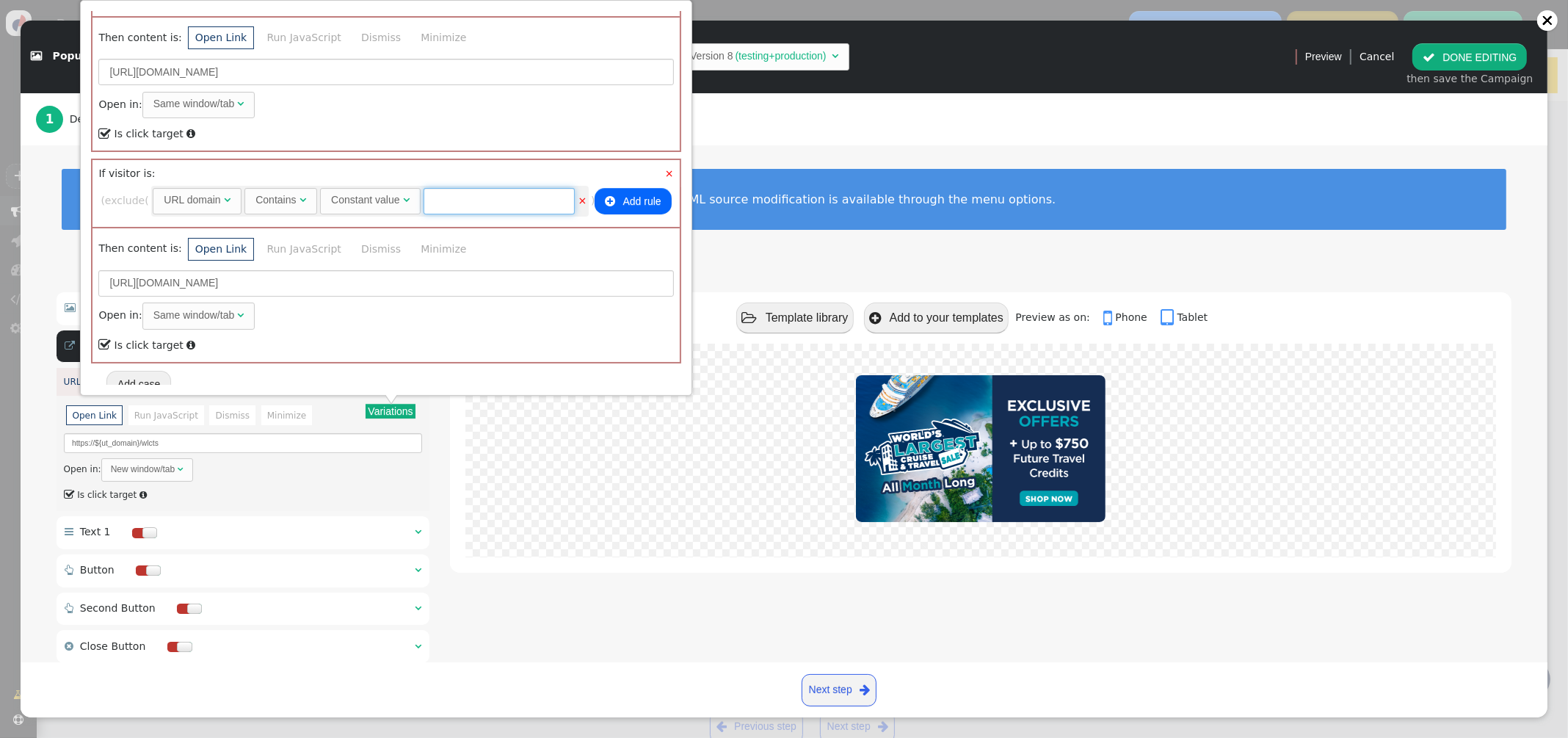
click at [514, 194] on input "text" at bounding box center [499, 201] width 151 height 27
type input "govvacationrewards"
click at [806, 140] on div "1 Design Your Banner or Popup · · · 2 Set Display Rules & Placement" at bounding box center [783, 119] width 1496 height 52
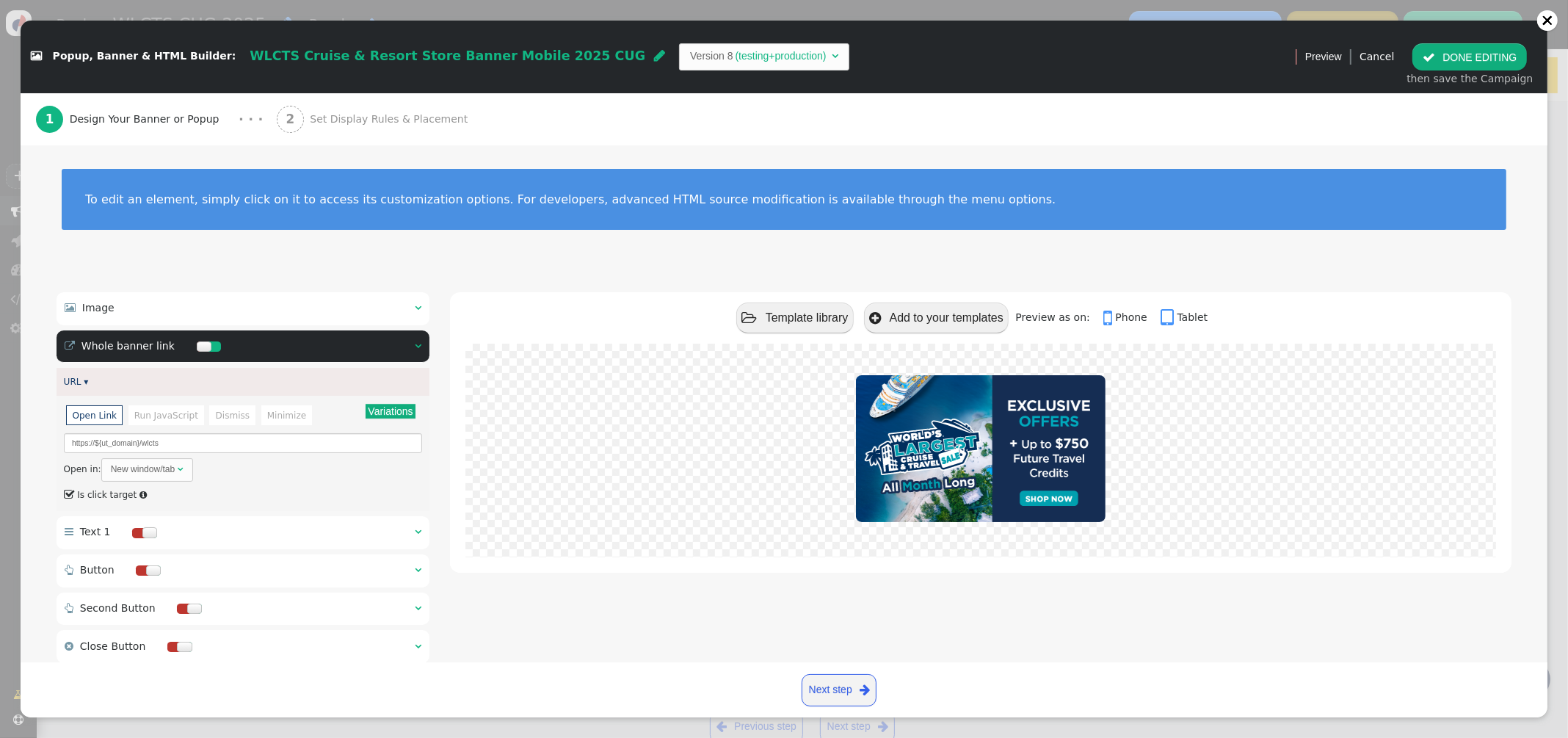
click at [1454, 53] on button " DONE EDITING" at bounding box center [1469, 57] width 115 height 27
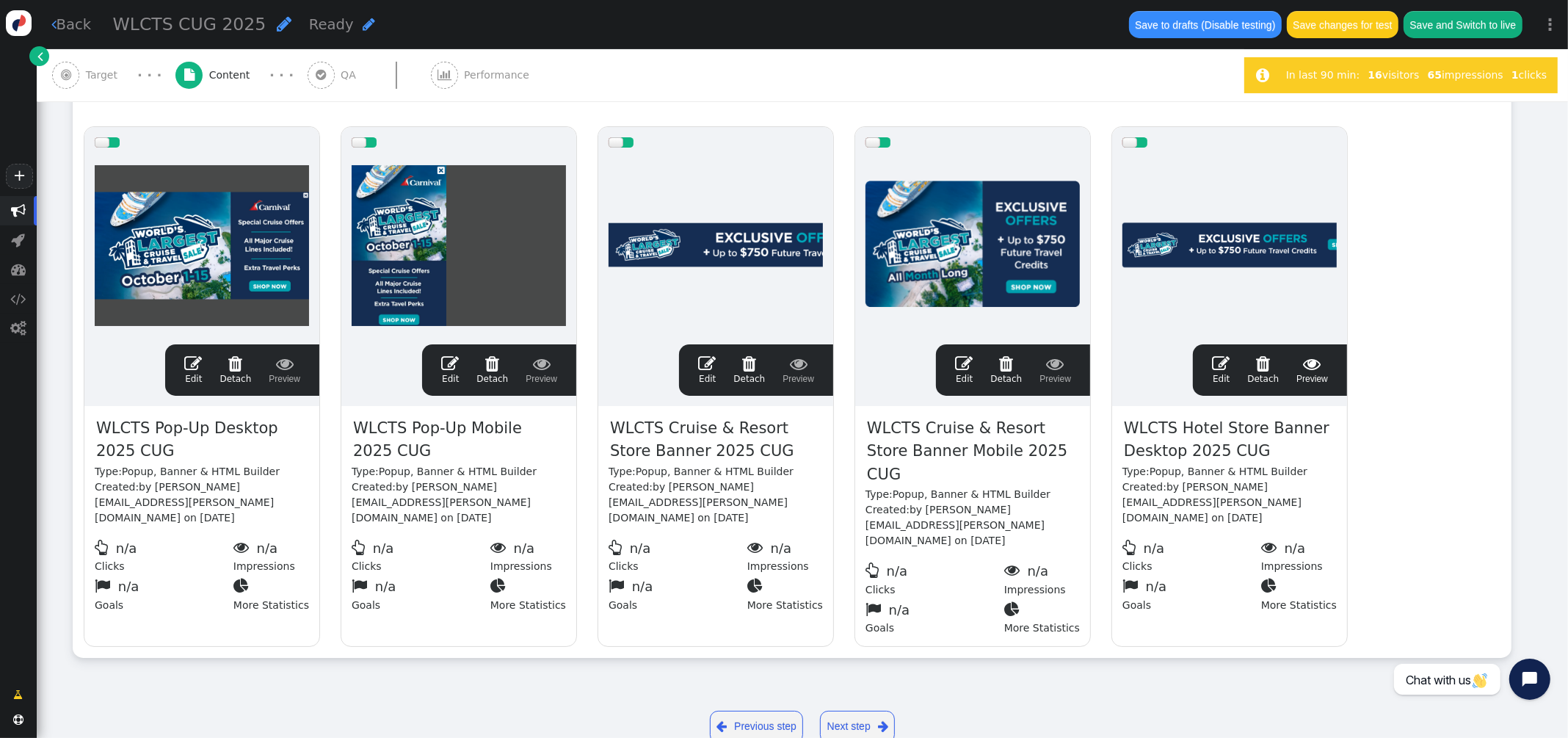
click at [1218, 362] on span "" at bounding box center [1221, 364] width 18 height 18
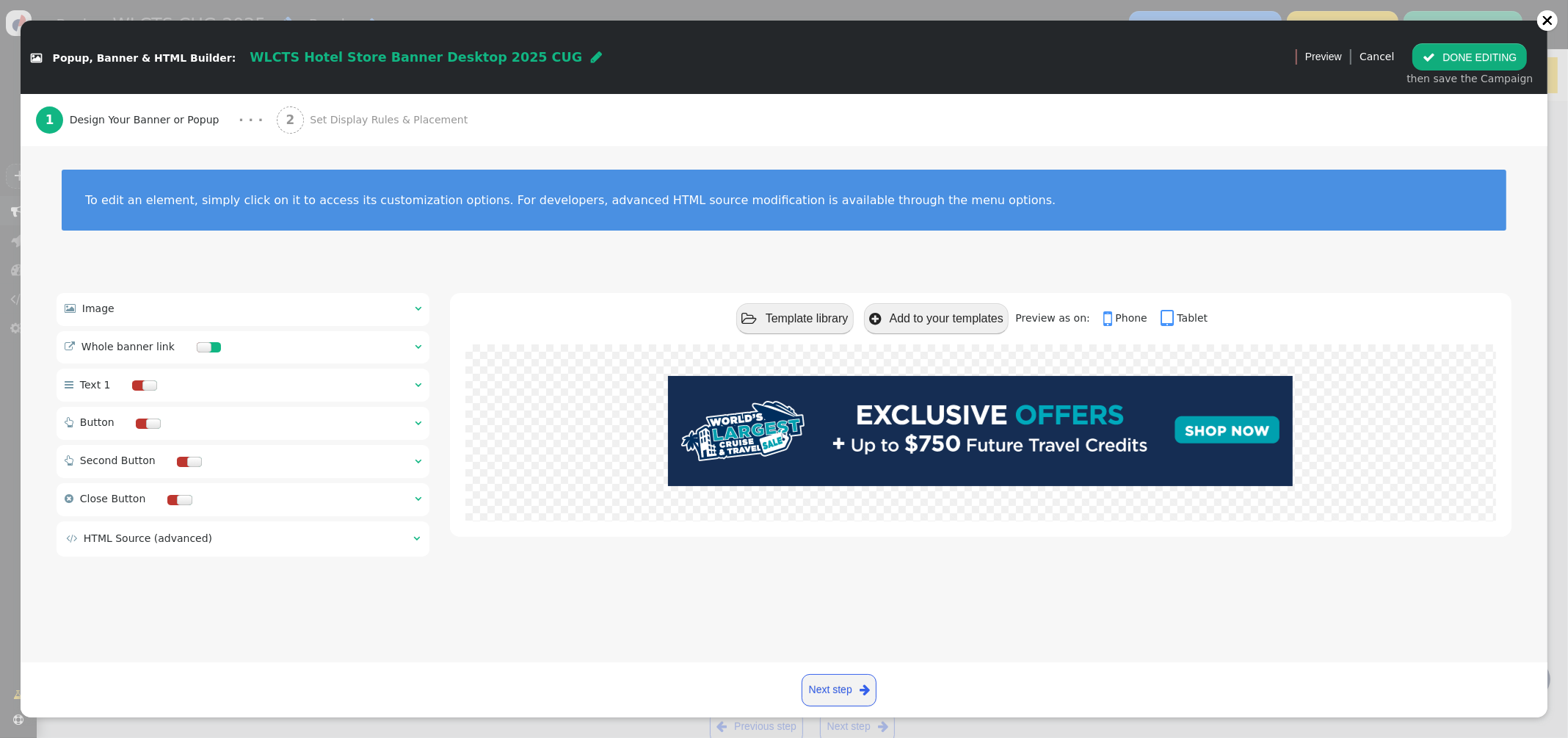
click at [420, 348] on span "" at bounding box center [417, 347] width 6 height 11
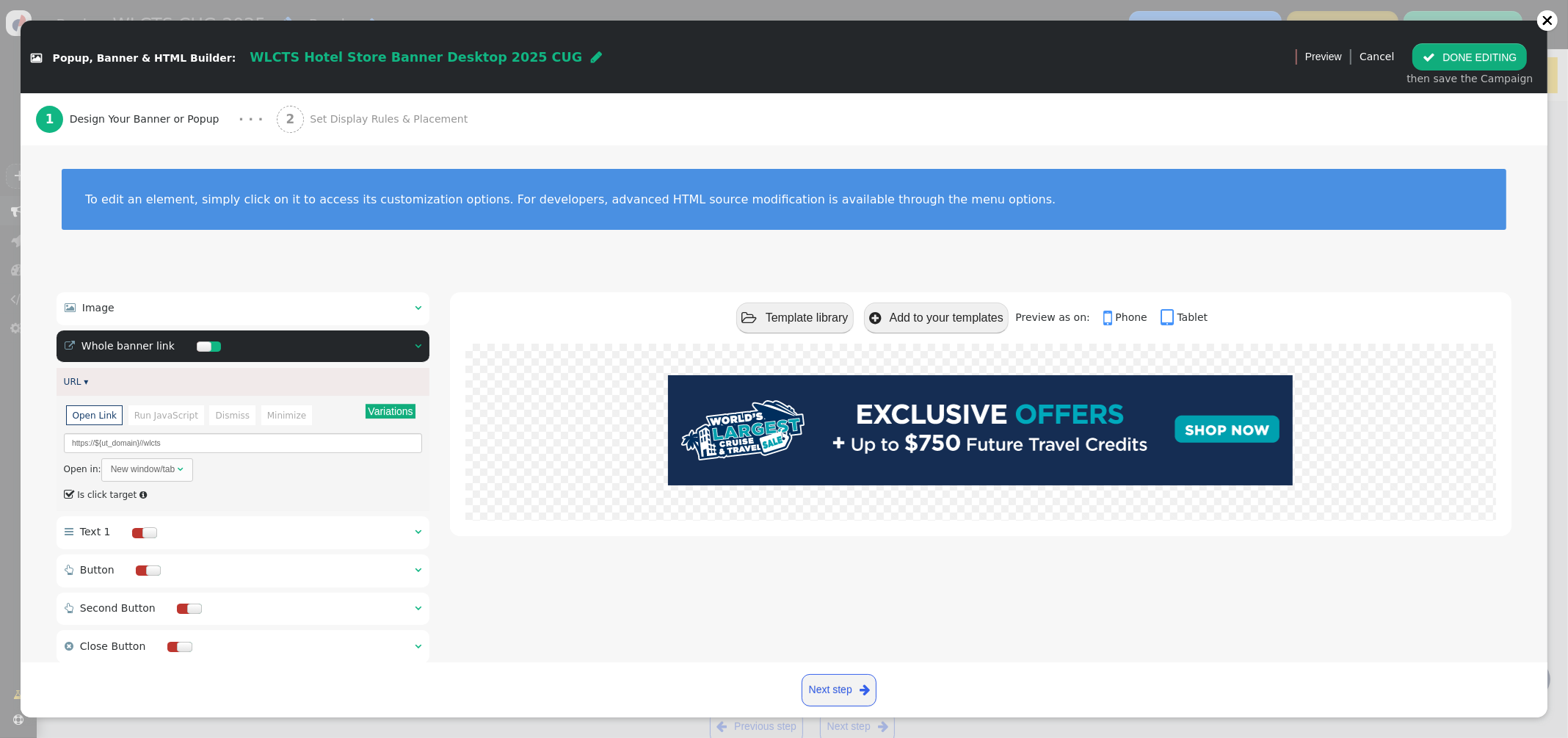
click at [378, 413] on button "Variations" at bounding box center [389, 411] width 49 height 14
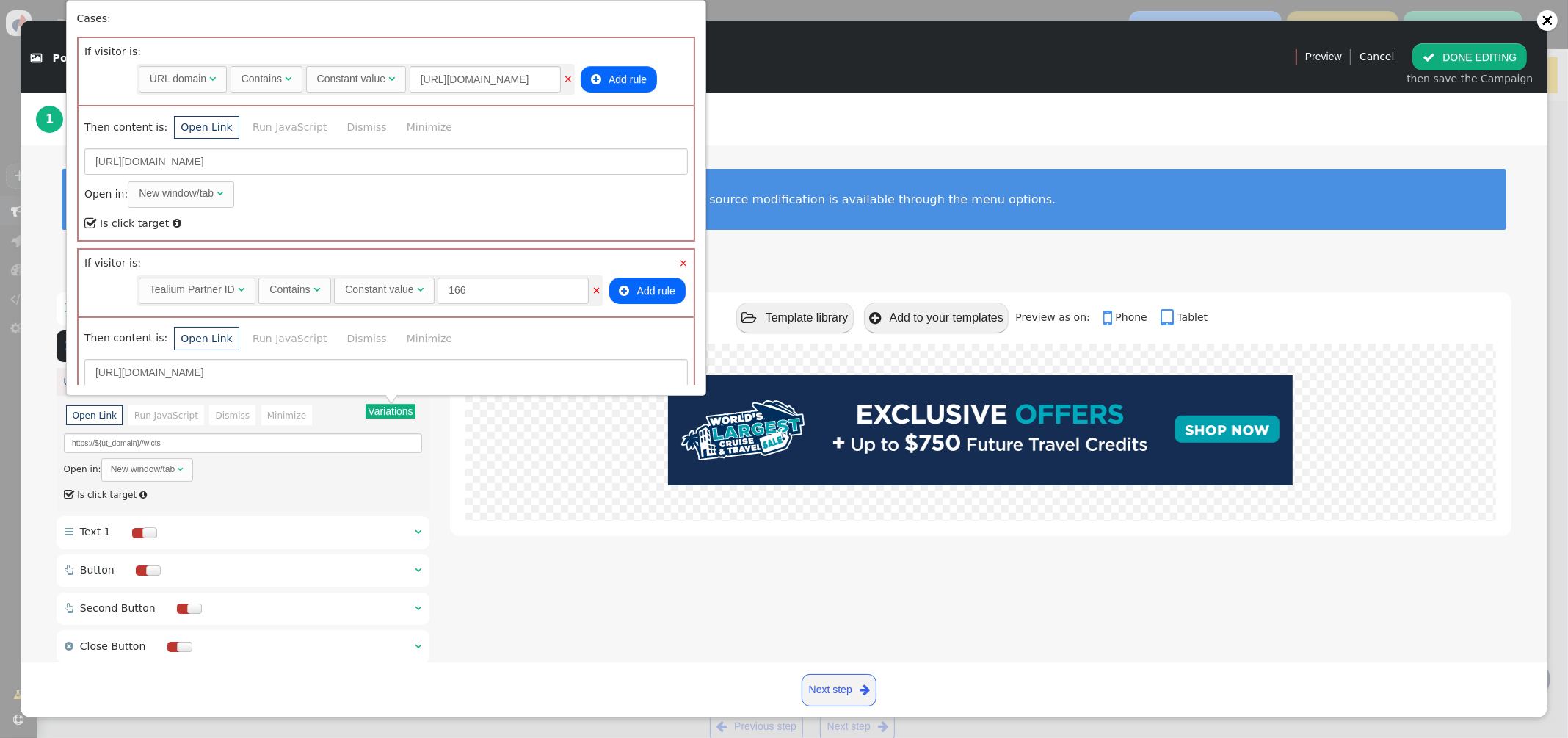
scroll to position [939, 0]
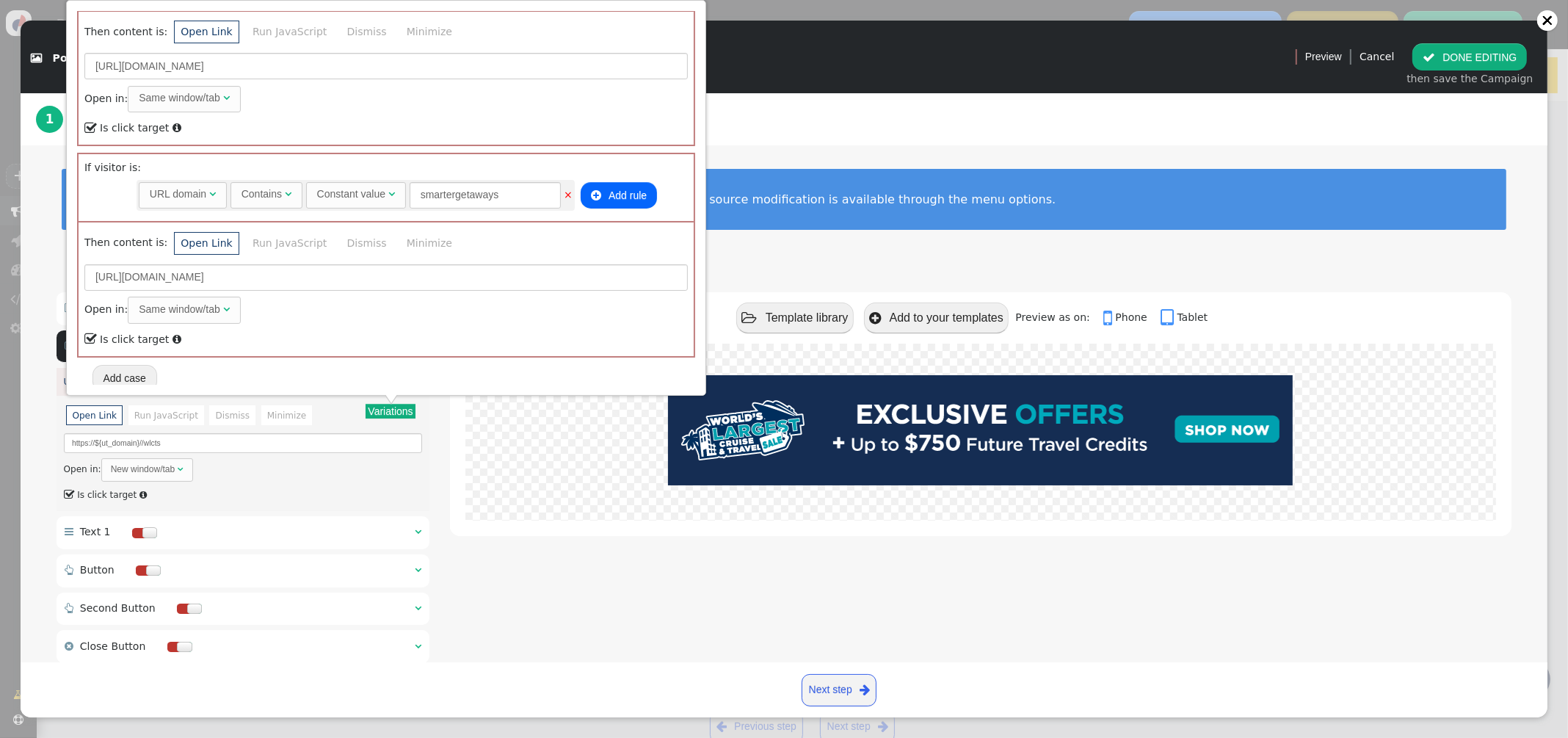
click at [123, 374] on button "Add case" at bounding box center [125, 378] width 64 height 27
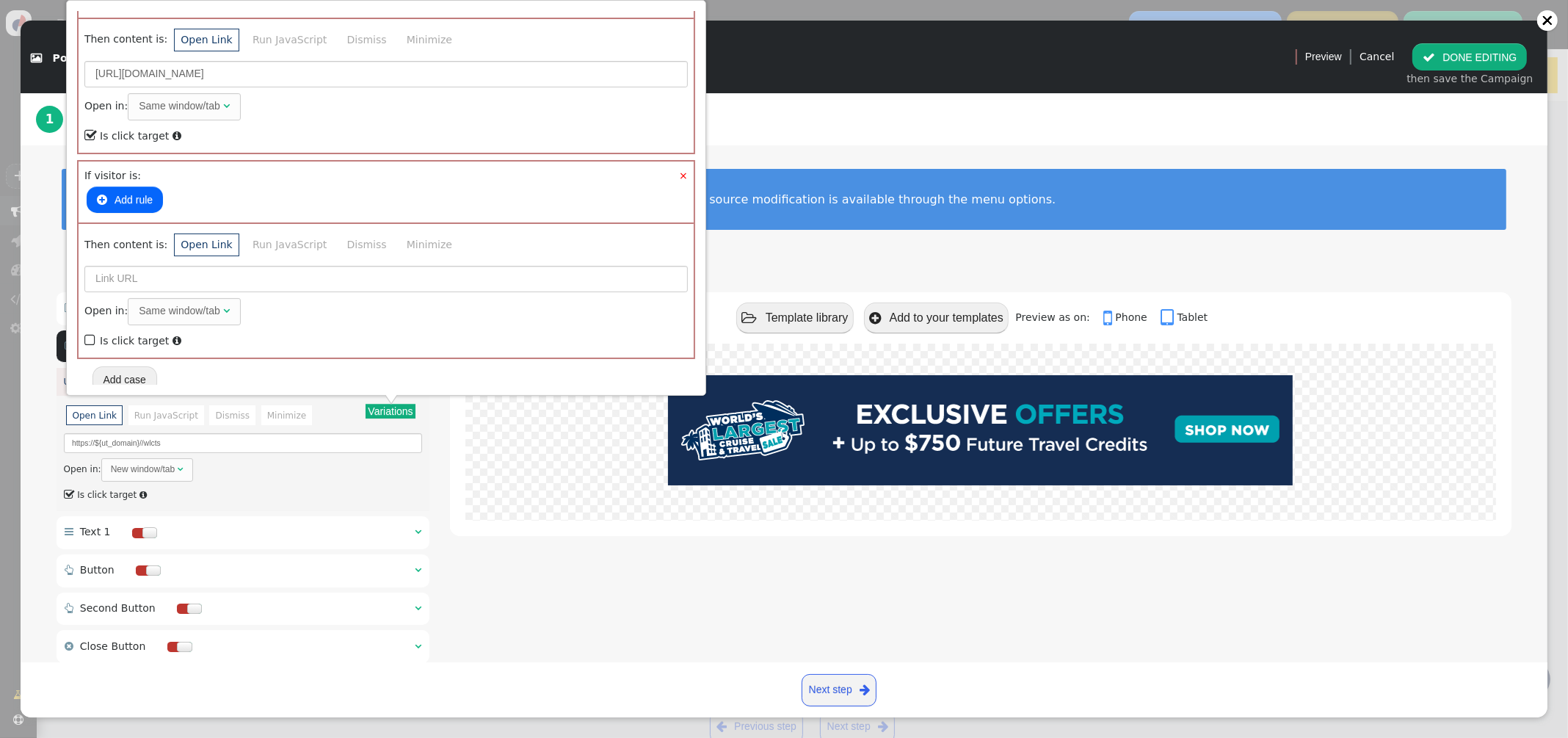
click at [110, 193] on button " Add rule" at bounding box center [125, 200] width 77 height 27
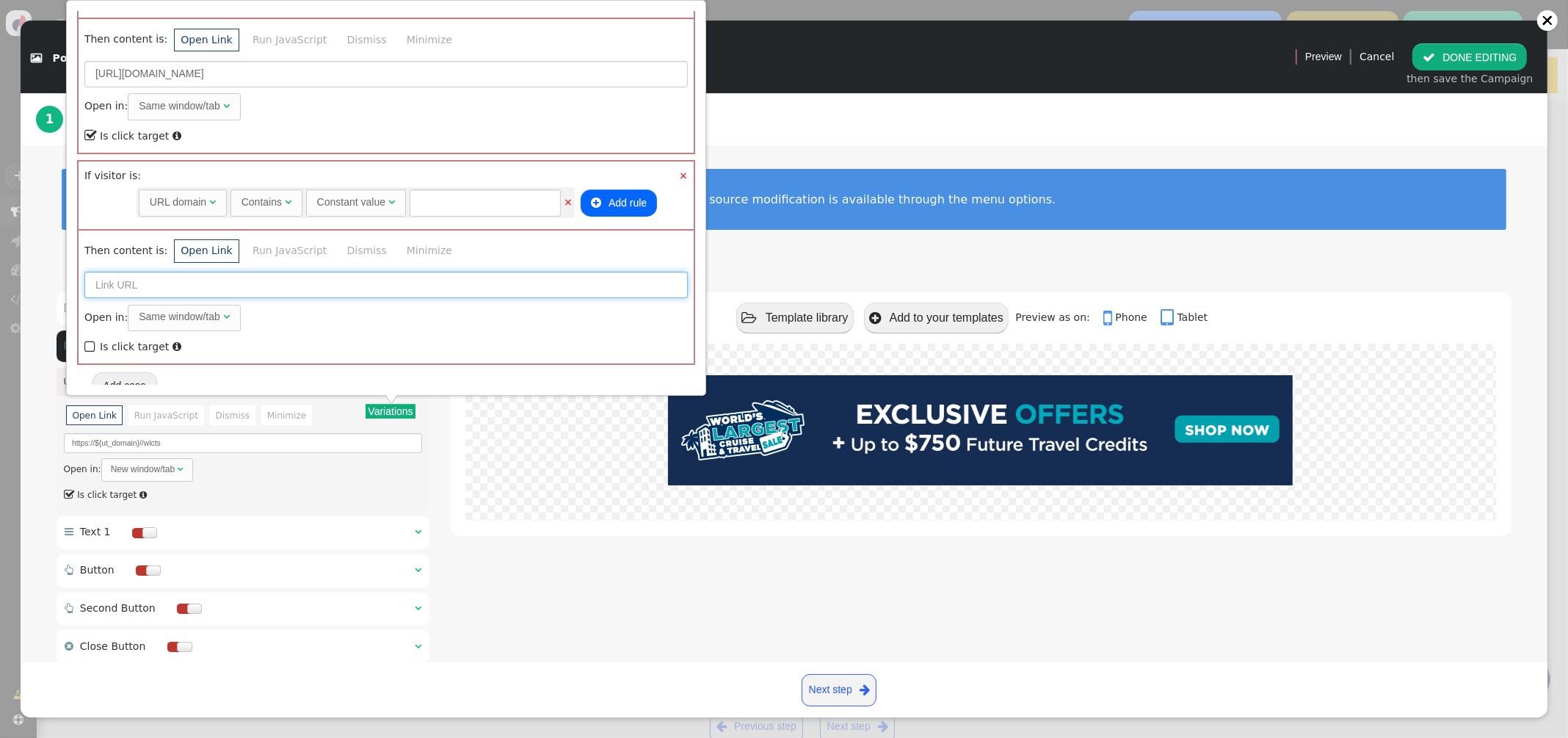
click at [114, 273] on input "text" at bounding box center [386, 285] width 603 height 27
paste input "https://govvacationrewards.com/wlcts"
type input "https://govvacationrewards.com/wlcts"
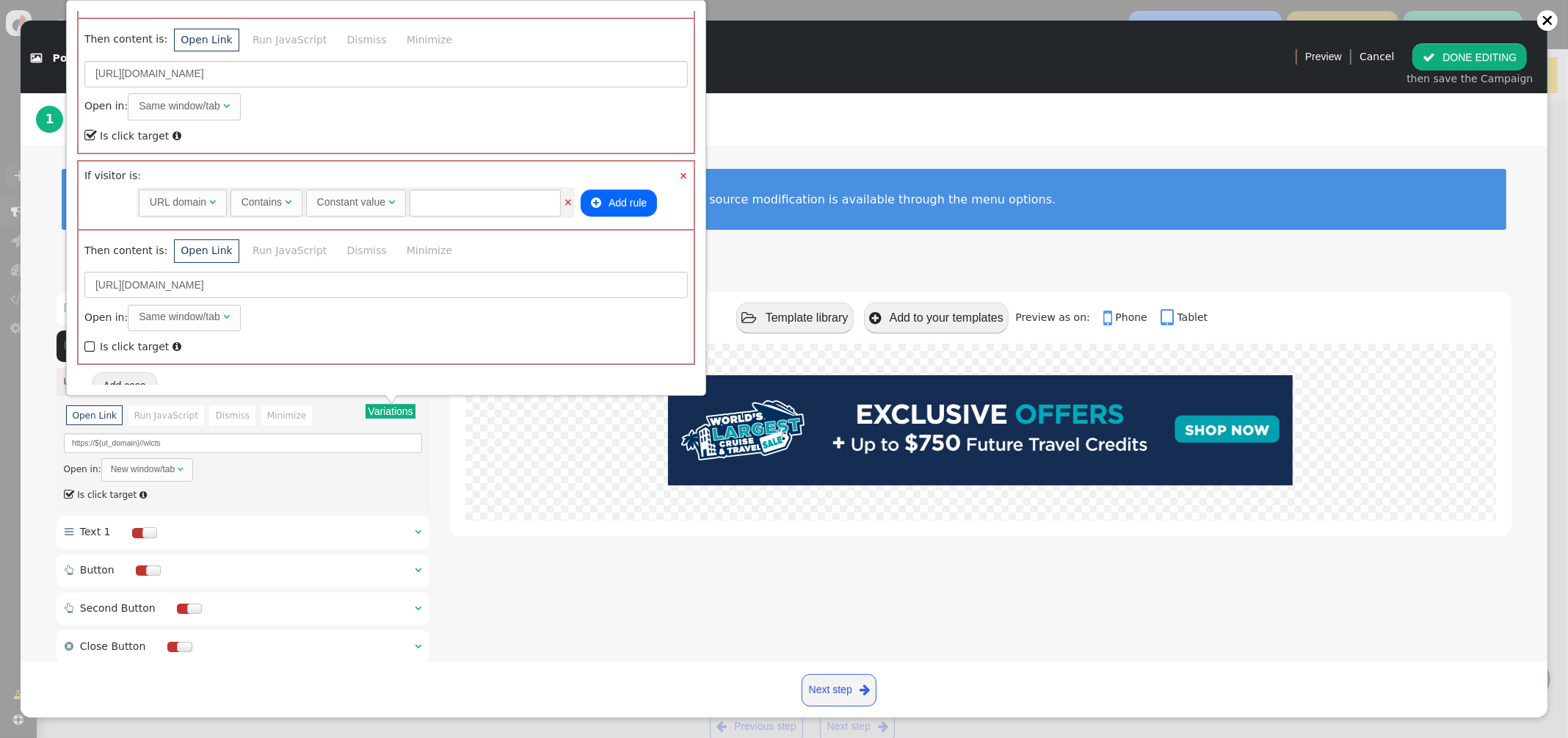
drag, startPoint x: 87, startPoint y: 340, endPoint x: 256, endPoint y: 289, distance: 176.5
click at [87, 339] on span "" at bounding box center [91, 347] width 13 height 20
click at [447, 193] on input "text" at bounding box center [486, 203] width 151 height 27
type input "govvacationrewards"
click at [1497, 52] on button " DONE EDITING" at bounding box center [1469, 57] width 115 height 27
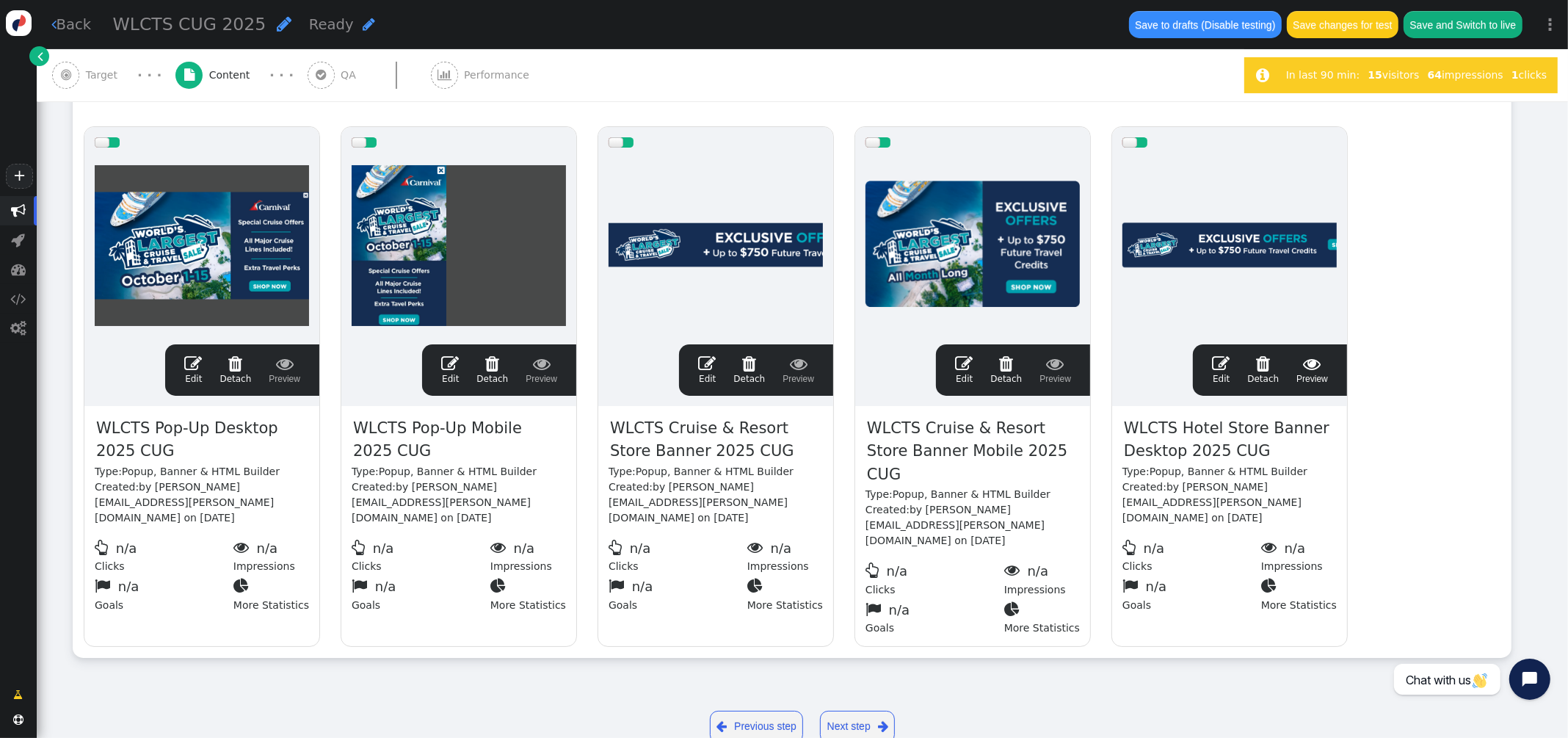
click at [1224, 365] on span "" at bounding box center [1221, 364] width 18 height 18
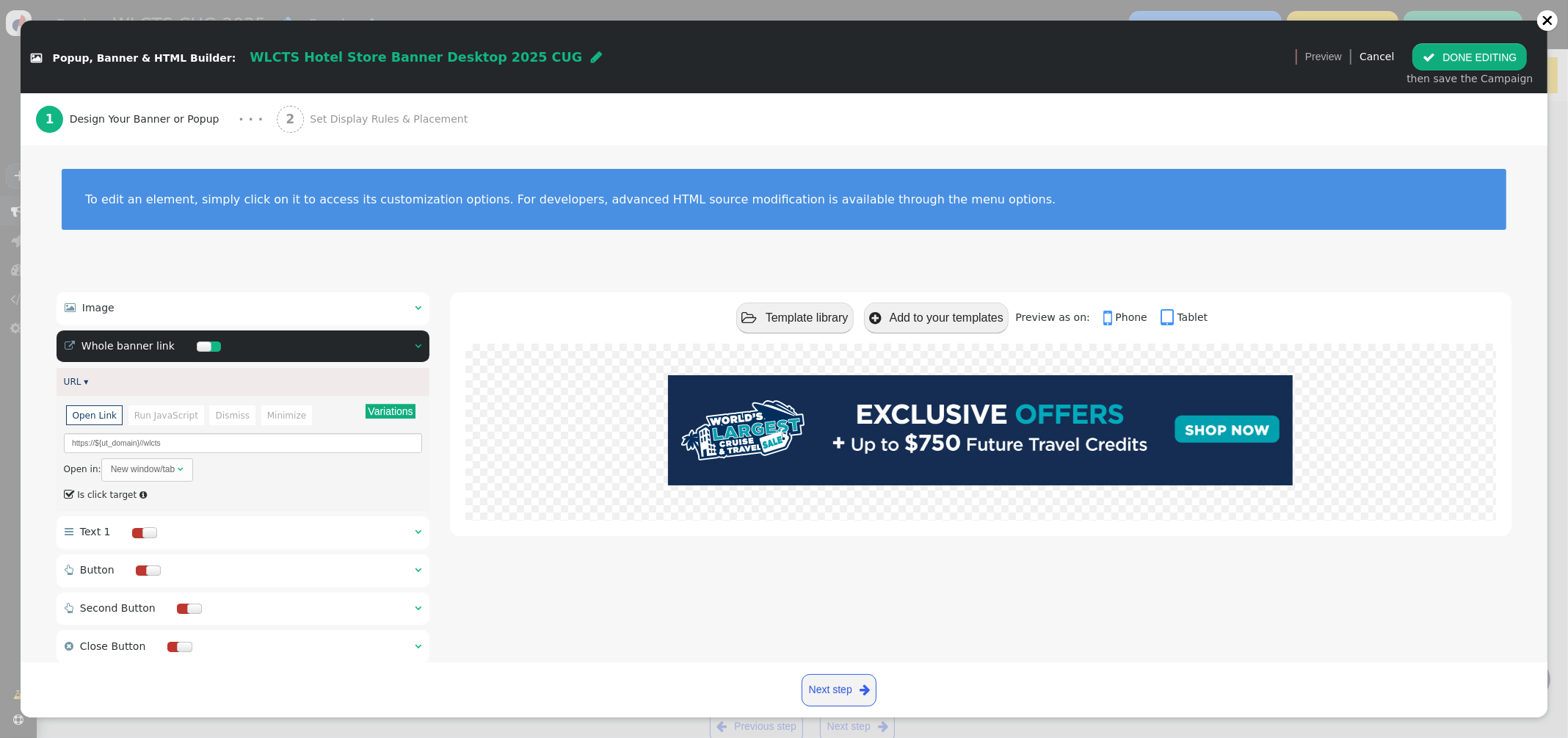
click at [421, 308] on span "" at bounding box center [417, 308] width 6 height 11
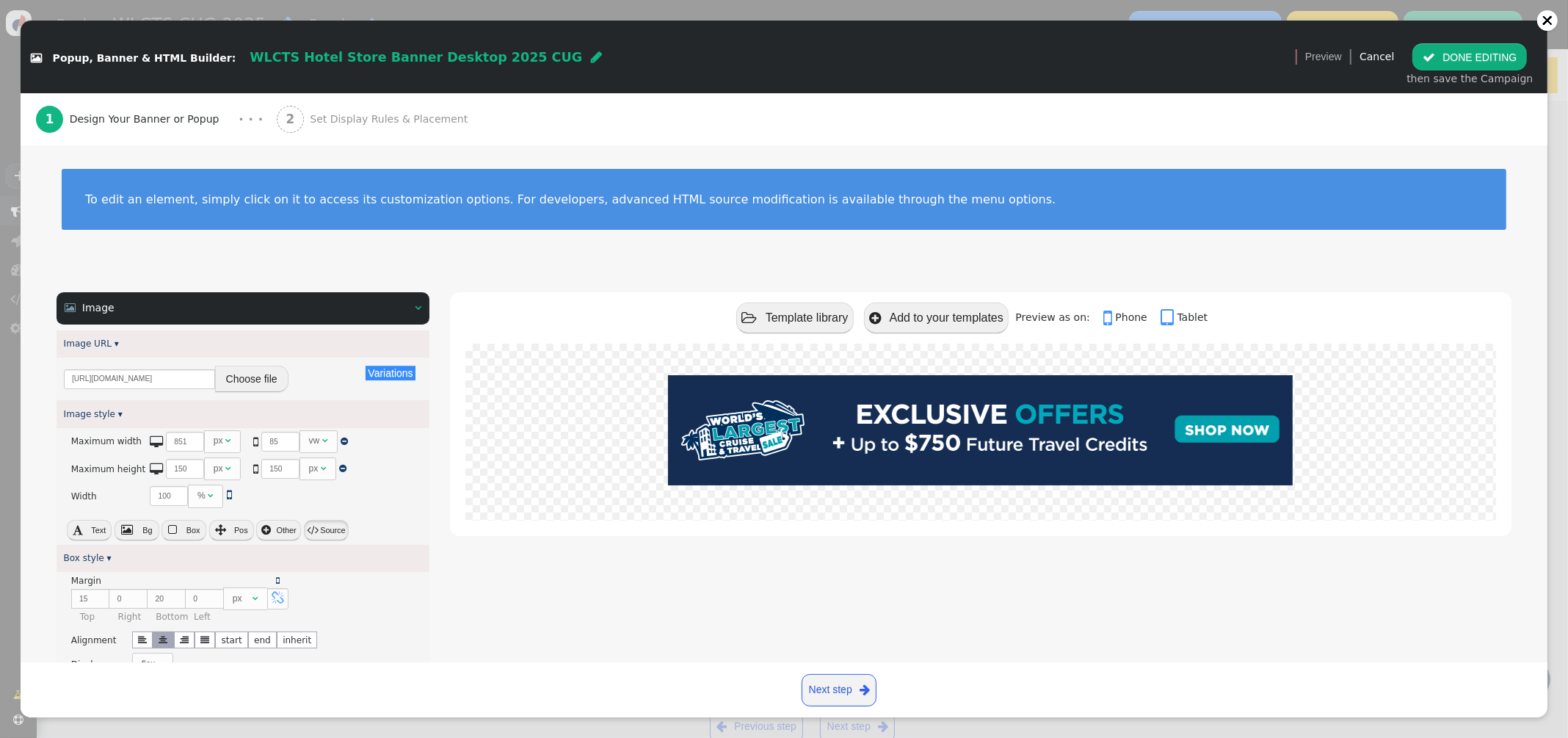
click at [326, 527] on button " Source" at bounding box center [326, 529] width 45 height 20
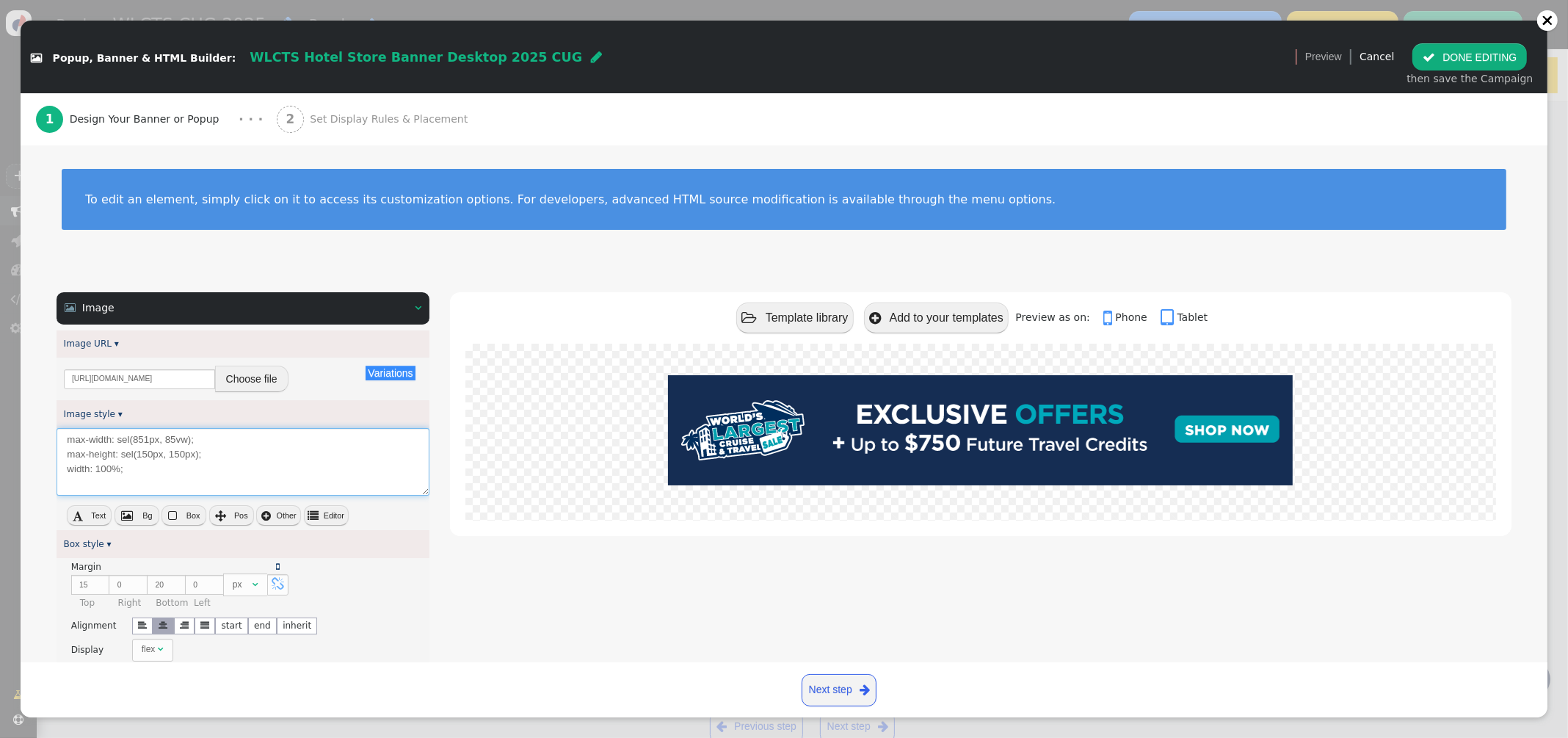
click at [215, 469] on textarea "max-width: sel(851px, 85vw); max-height: sel(150px, 150px); width: 100%;" at bounding box center [242, 462] width 372 height 69
drag, startPoint x: 190, startPoint y: 466, endPoint x: 43, endPoint y: 463, distance: 147.0
click at [43, 463] on div " Image   Image URL ▾ Variations There are alternatives. Default value: https…" at bounding box center [783, 641] width 1526 height 738
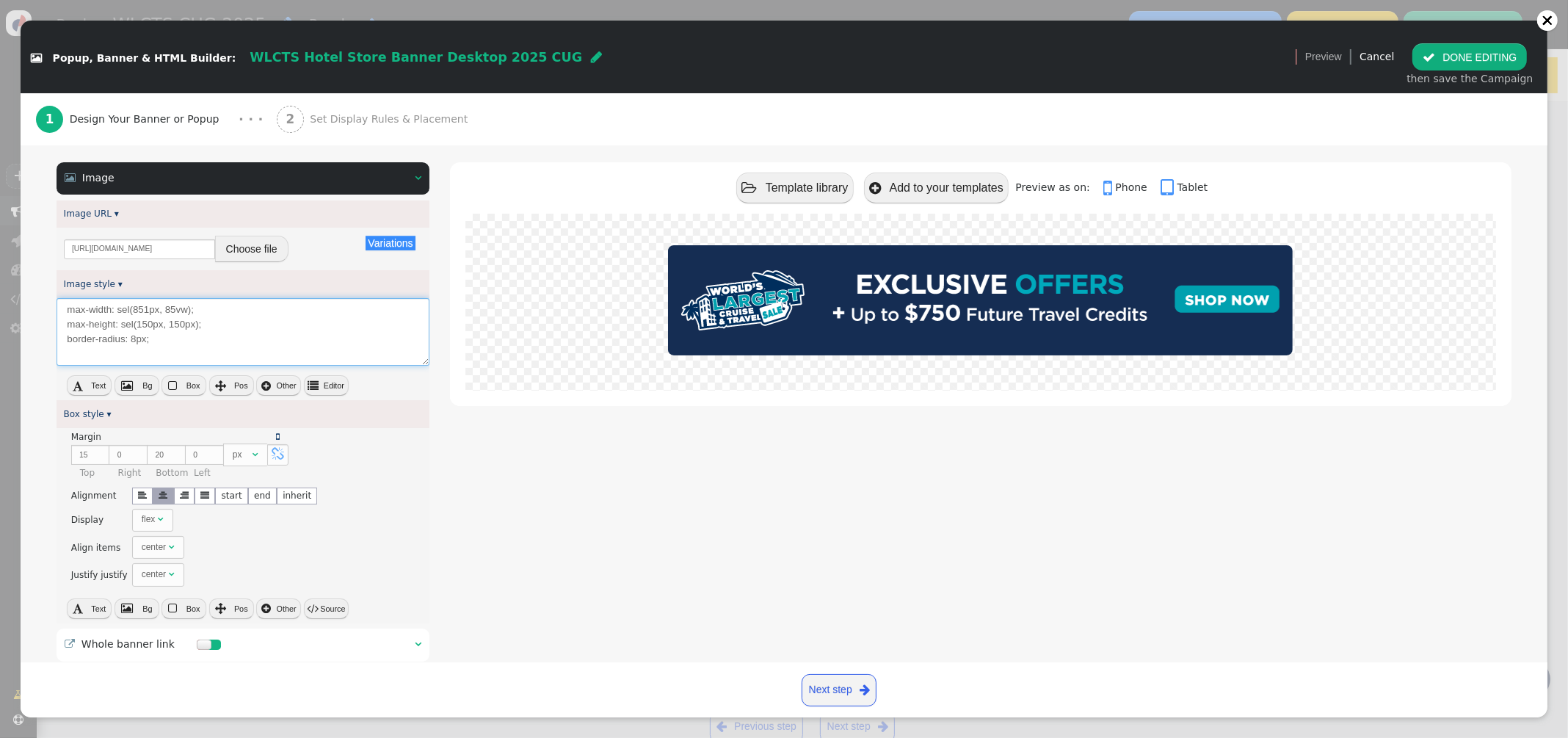
scroll to position [360, 0]
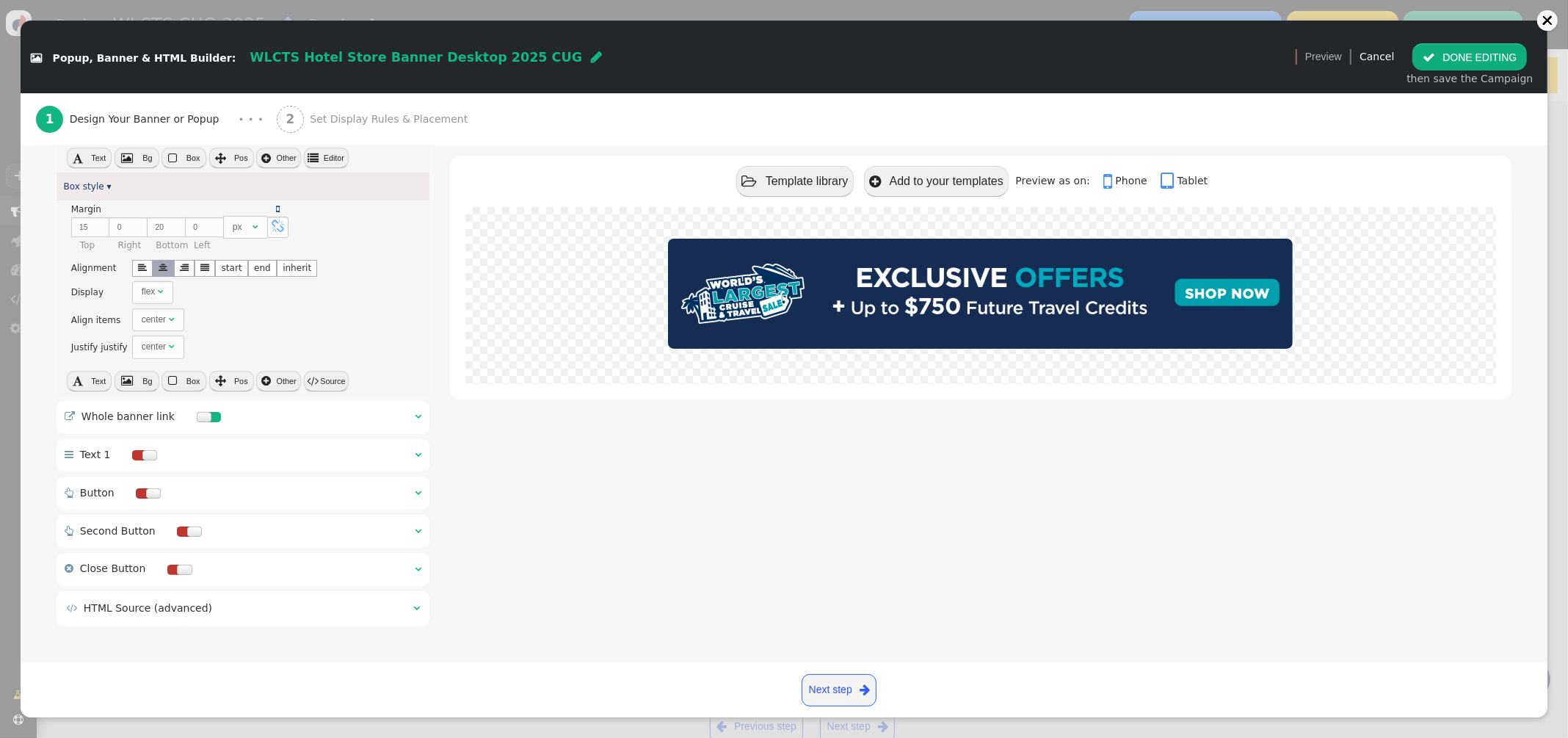
type textarea "max-width: sel(851px, 85vw); max-height: sel(150px, 150px); border-radius: 8px;"
click at [419, 603] on span "" at bounding box center [416, 608] width 6 height 11
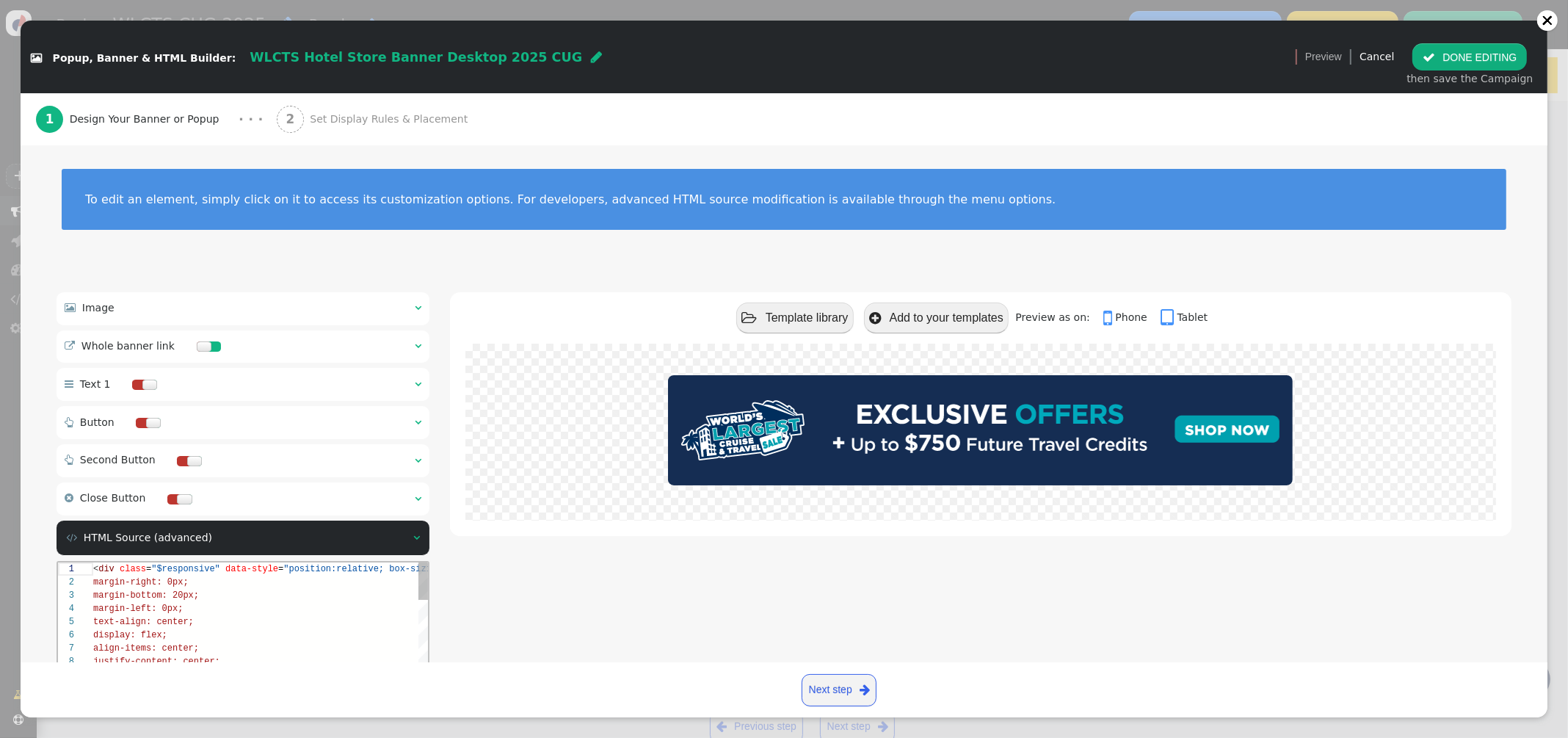
scroll to position [132, 0]
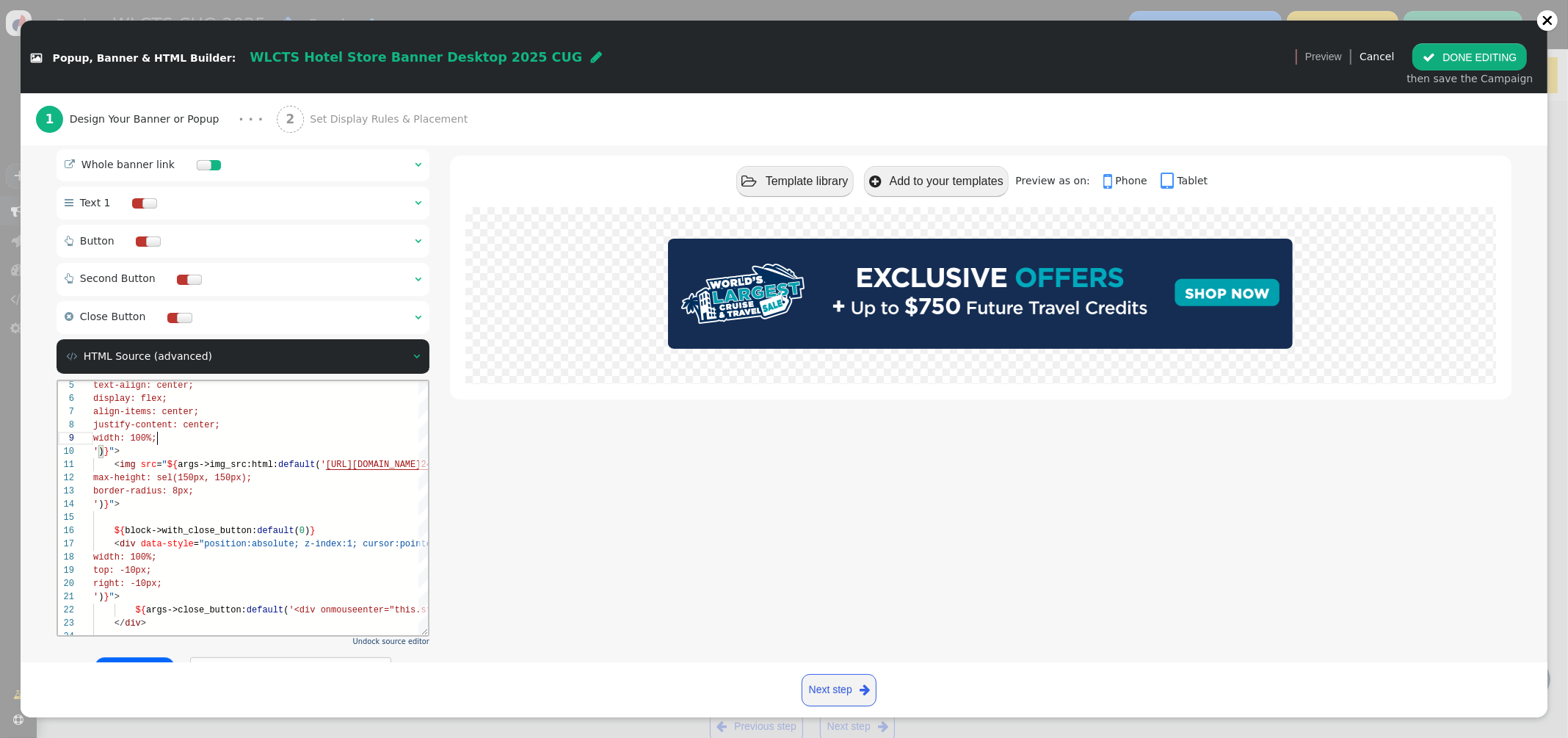
scroll to position [244, 0]
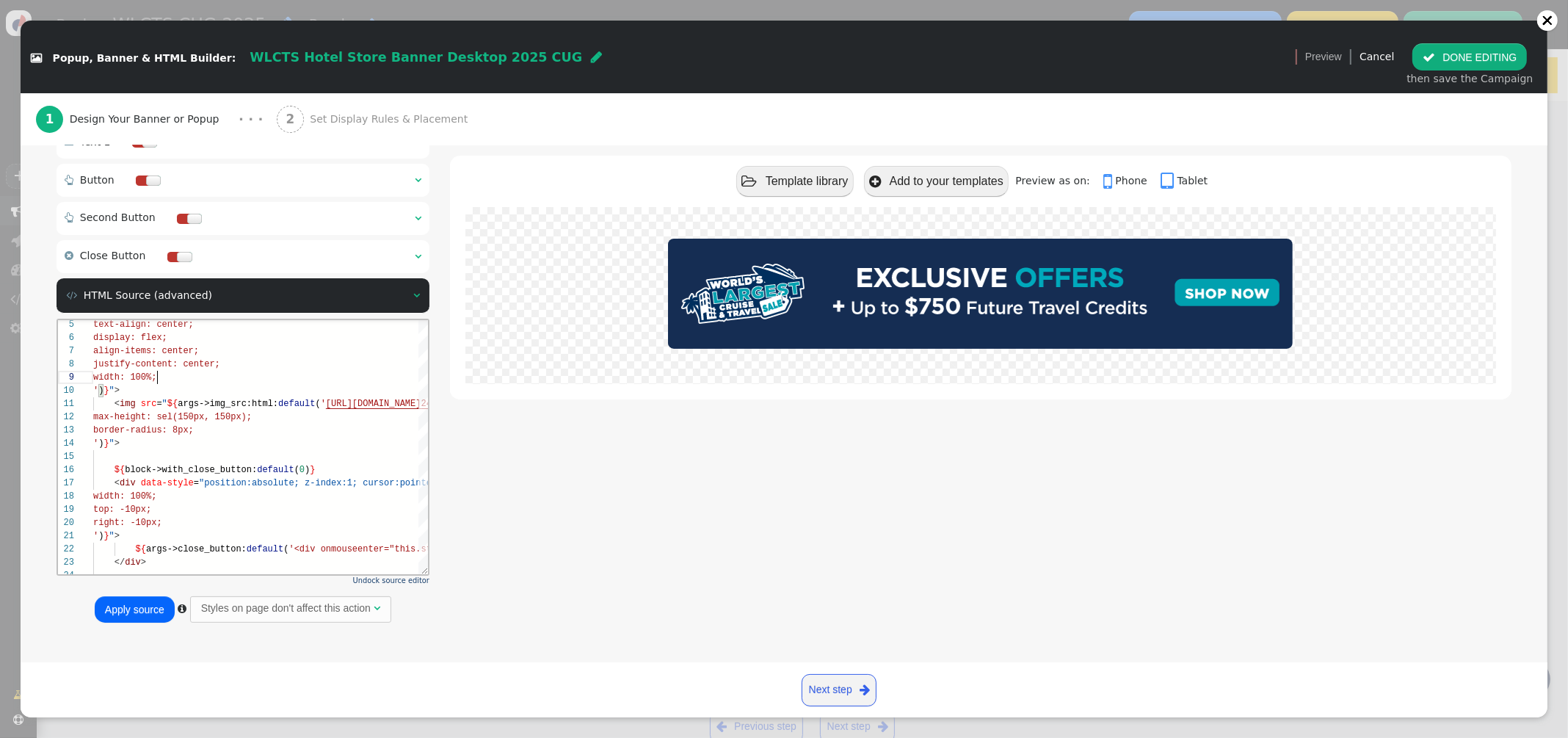
type textarea "<div class="$responsive" data-style="position:relative; box-sizing:border-box; …"
click at [153, 606] on button "Apply source" at bounding box center [135, 610] width 80 height 27
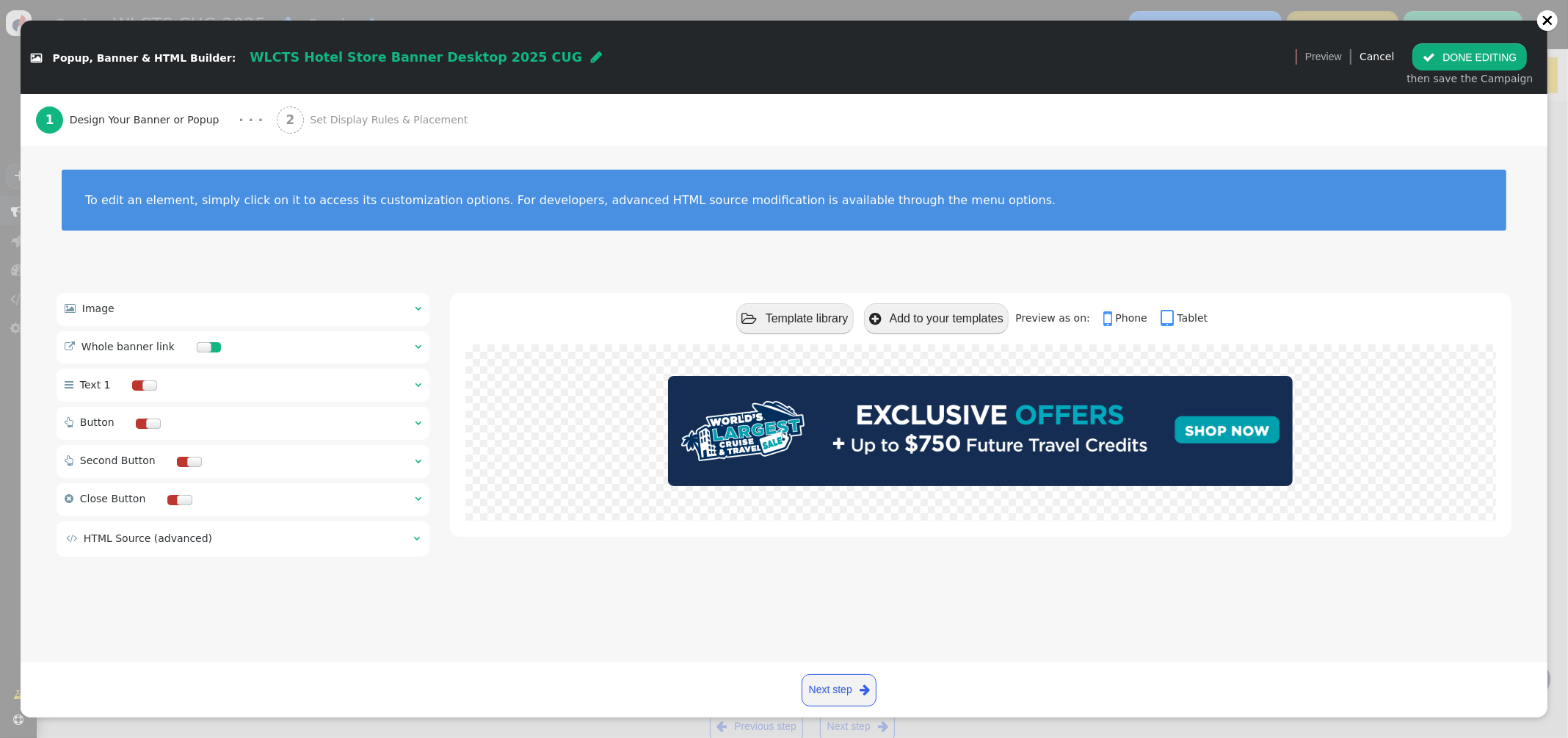
scroll to position [0, 0]
click at [1489, 63] on button " DONE EDITING" at bounding box center [1469, 57] width 115 height 27
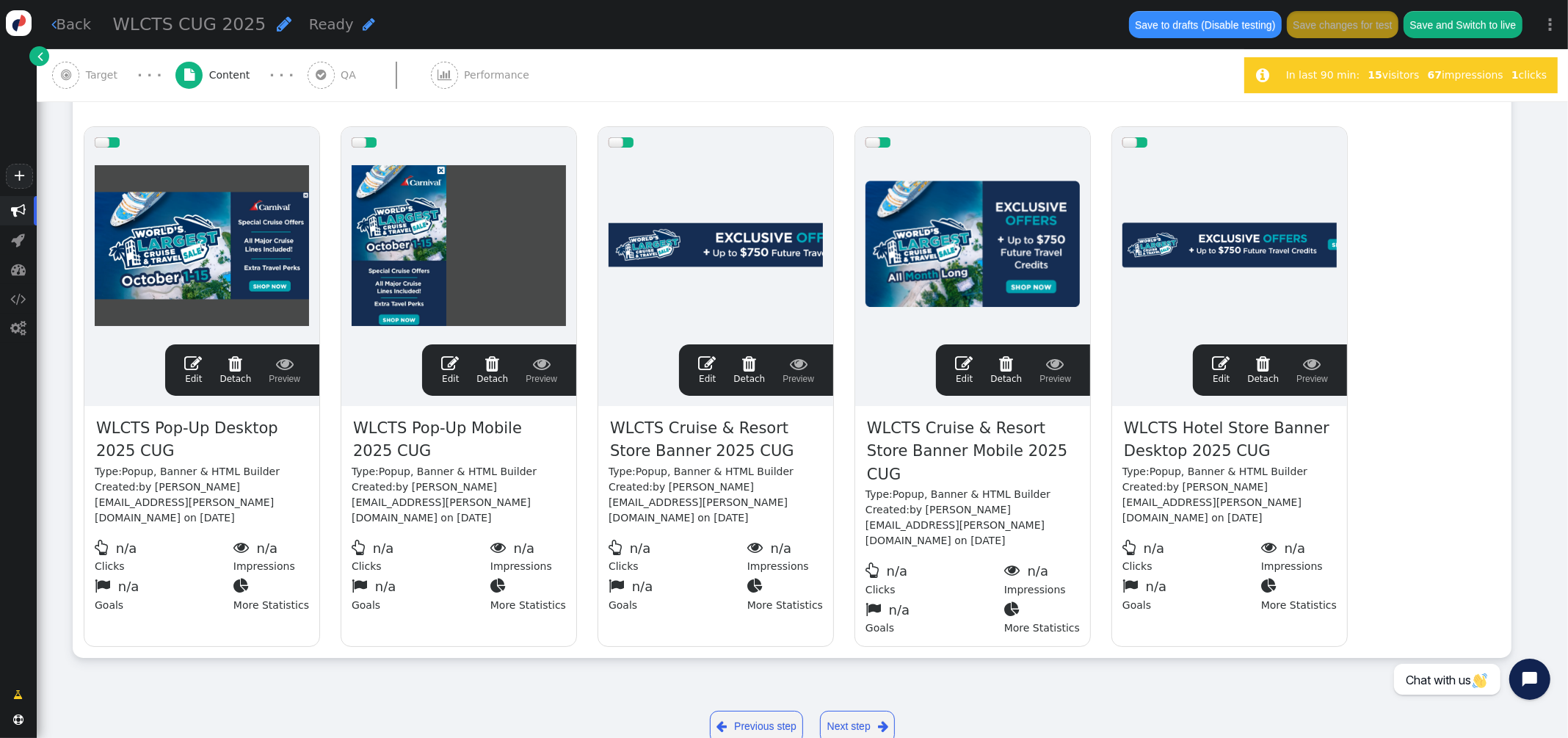
click at [1025, 88] on div " Target · · ·  Content · · ·  QA  Performance" at bounding box center [640, 75] width 1176 height 52
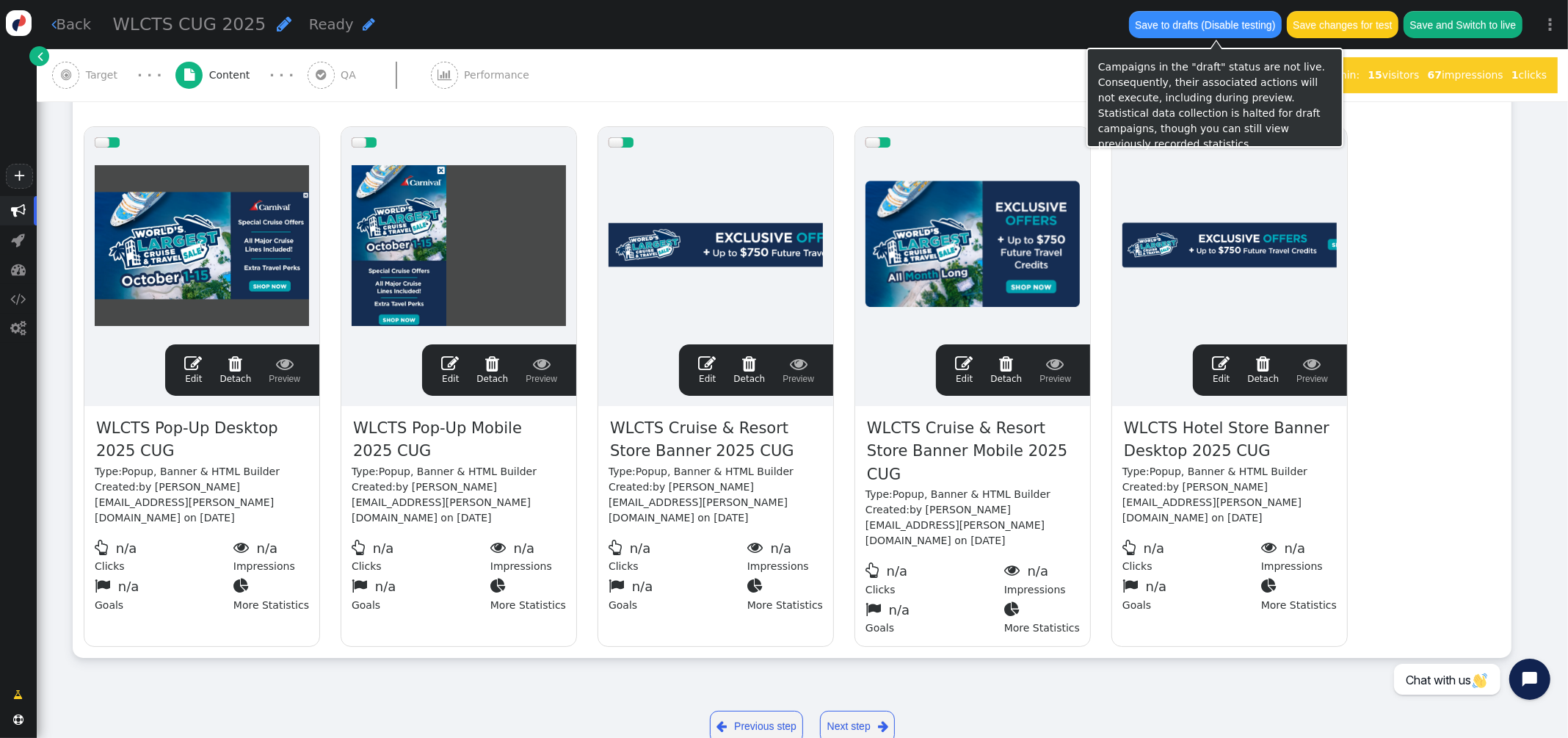
click at [1339, 36] on button "Save changes for test" at bounding box center [1342, 24] width 111 height 27
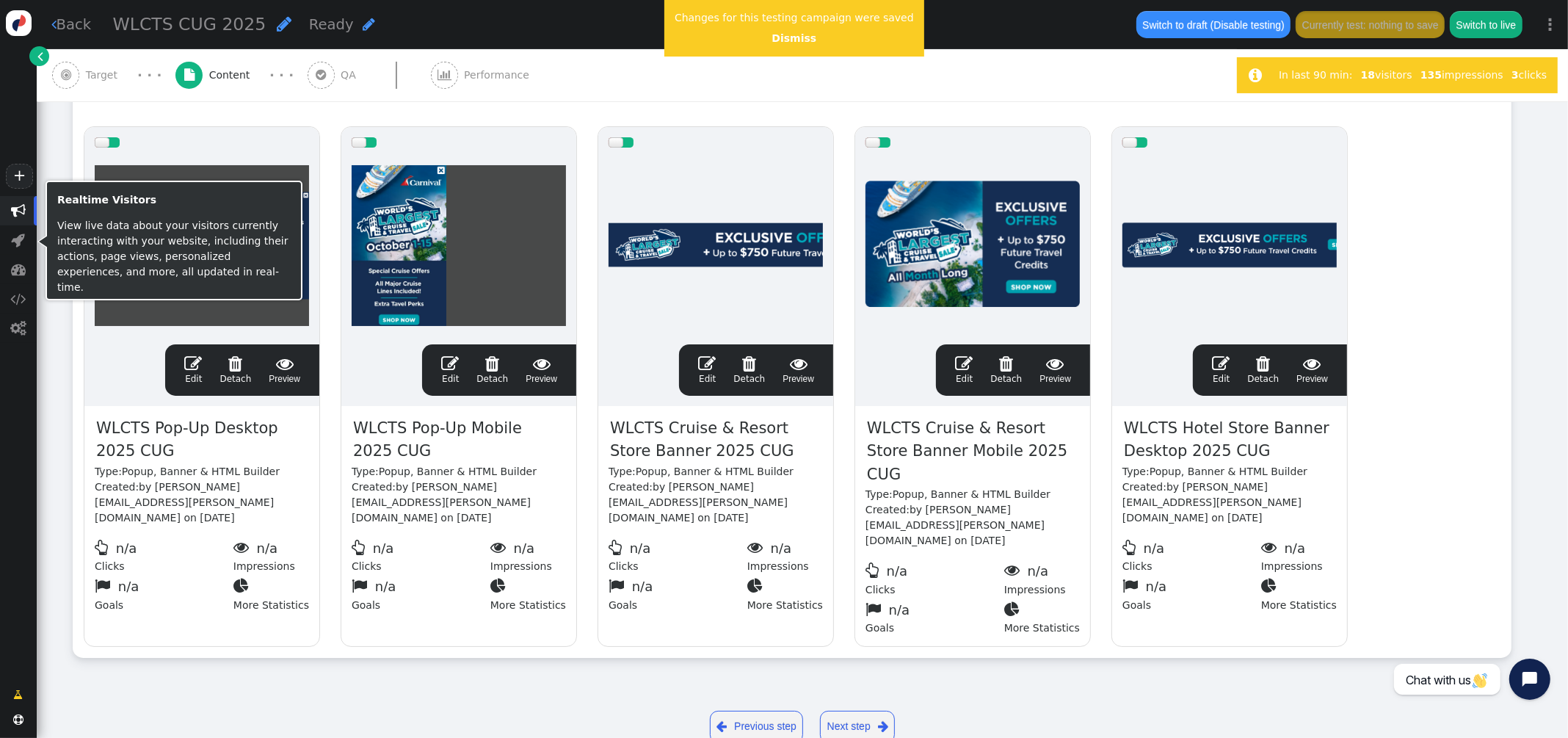
click at [708, 365] on span "" at bounding box center [706, 364] width 18 height 18
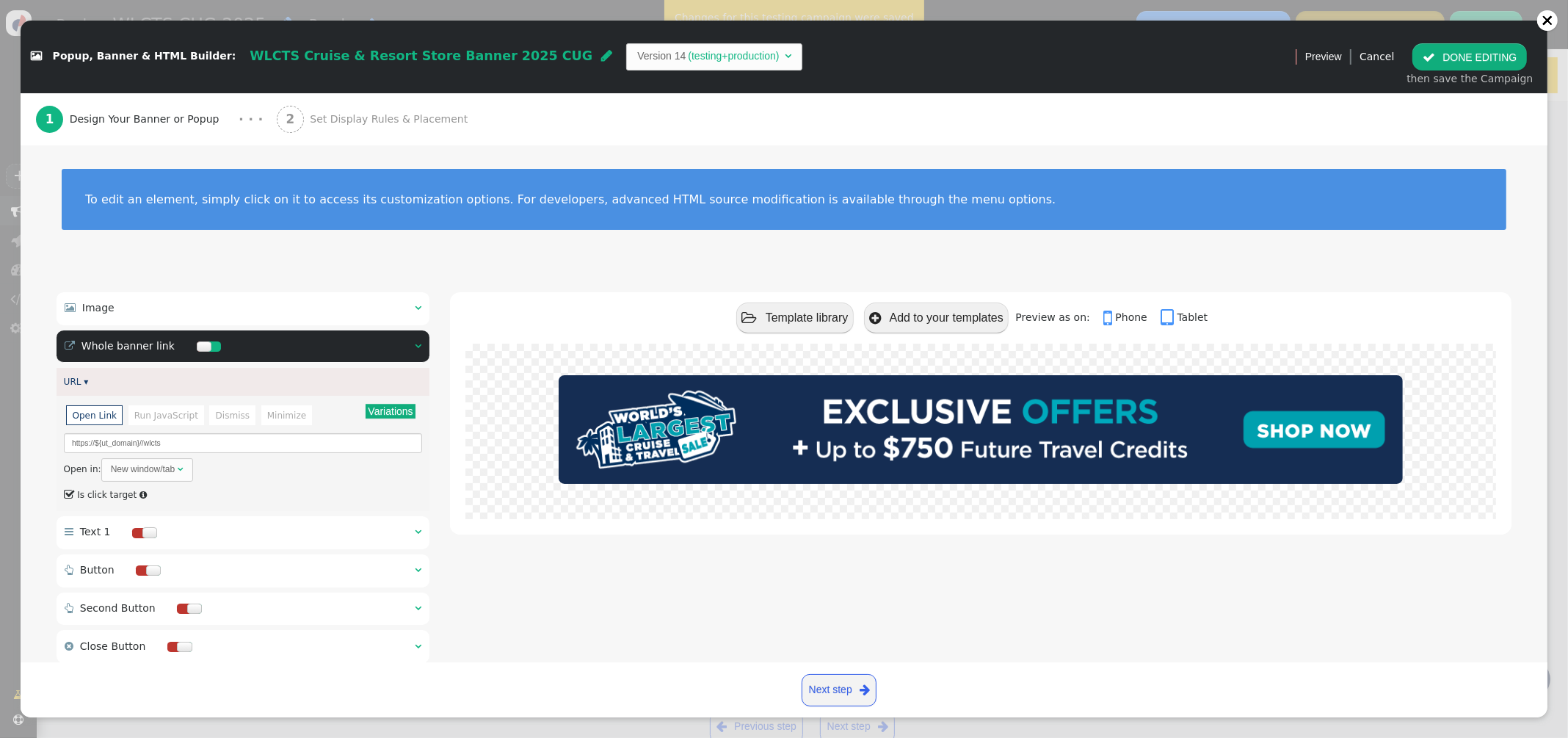
click at [312, 107] on div "2 Set Display Rules & Placement" at bounding box center [376, 119] width 198 height 52
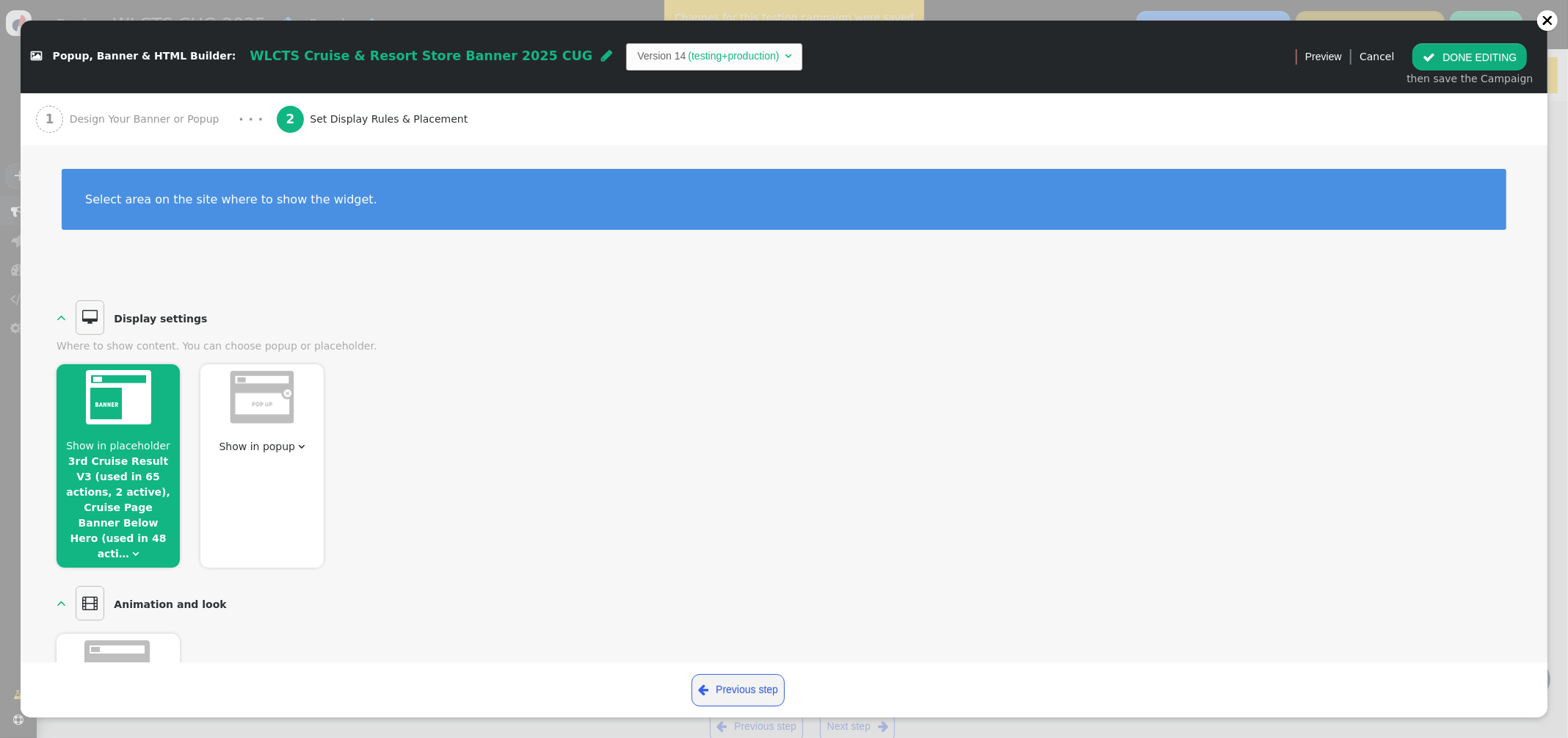
click at [135, 469] on link "3rd Cruise Result V3 (used in 65 actions, 2 active), Cruise Page Banner Below H…" at bounding box center [118, 507] width 104 height 104
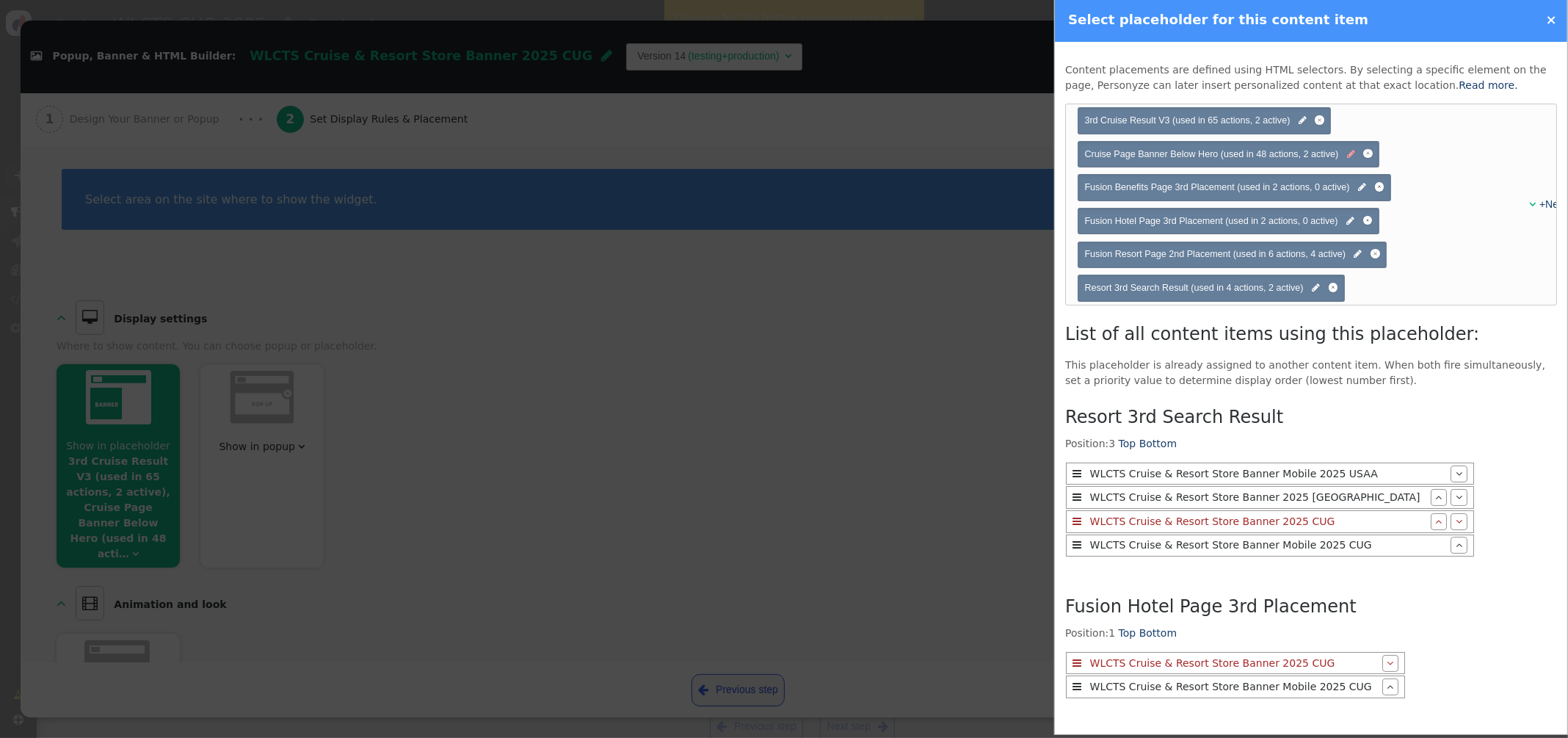
click at [1351, 155] on span "" at bounding box center [1351, 155] width 8 height 14
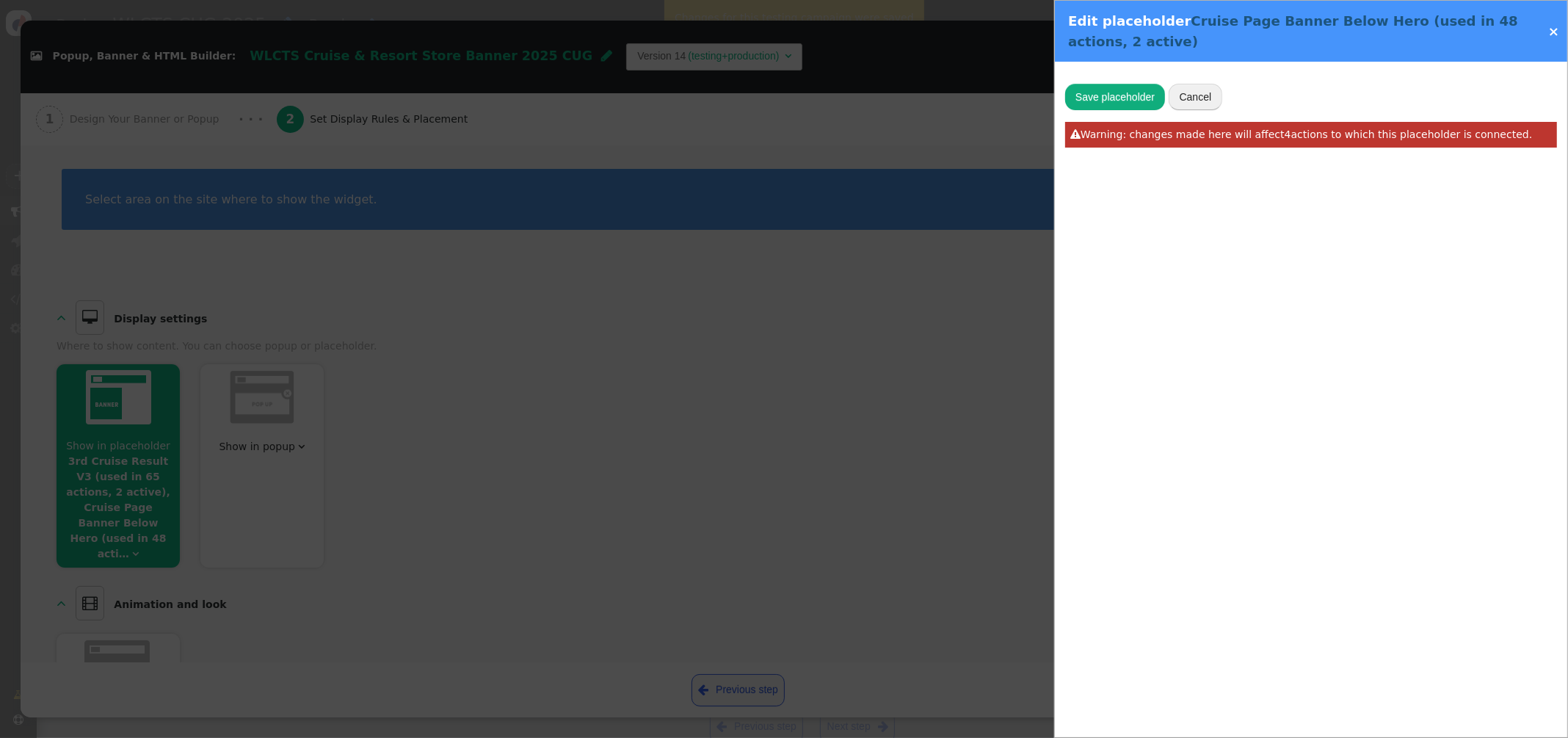
type input "Cruise Page Banner Below Hero"
type input "#home > div.content-area1 > div.shop-travel-v2 > div"
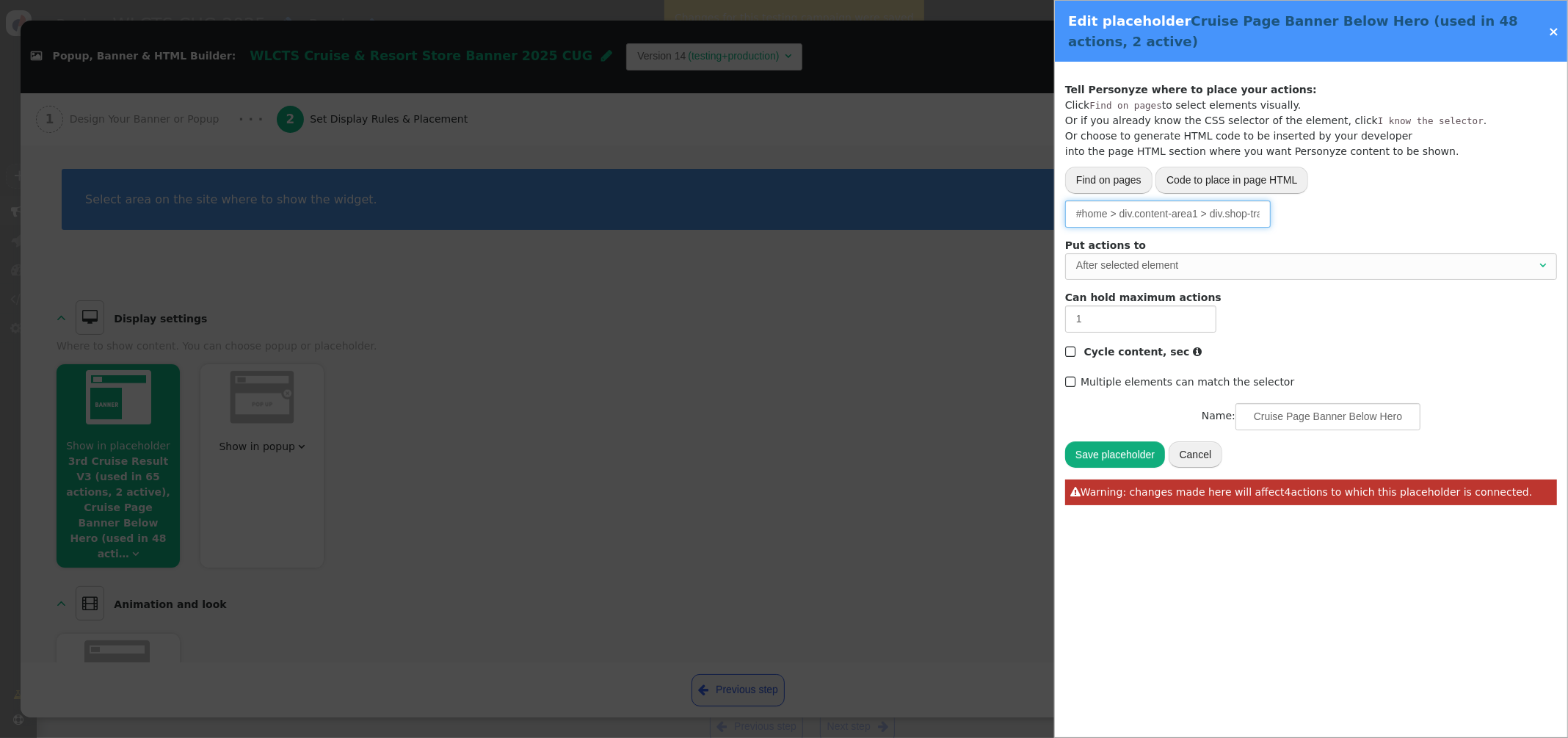
scroll to position [0, 55]
drag, startPoint x: 1136, startPoint y: 220, endPoint x: 1270, endPoint y: 220, distance: 134.0
click at [1270, 220] on input "#home > div.content-area1 > div.shop-travel-v2 > div" at bounding box center [1167, 214] width 206 height 27
click at [1196, 441] on div "Save placeholder Cancel  Warning: changes made here will affect 4 actions to w…" at bounding box center [1311, 472] width 492 height 64
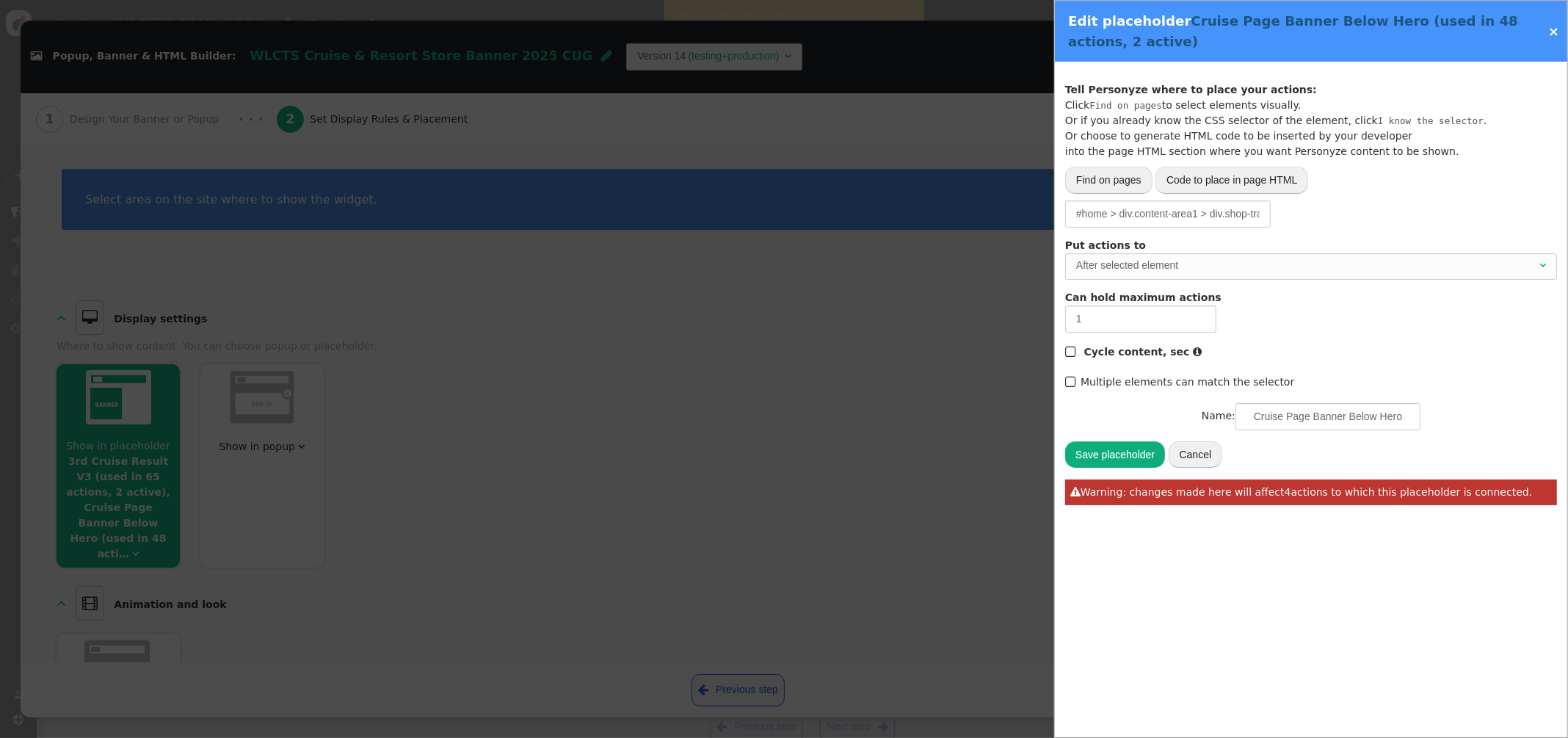
click at [1201, 447] on button "Cancel" at bounding box center [1195, 455] width 54 height 27
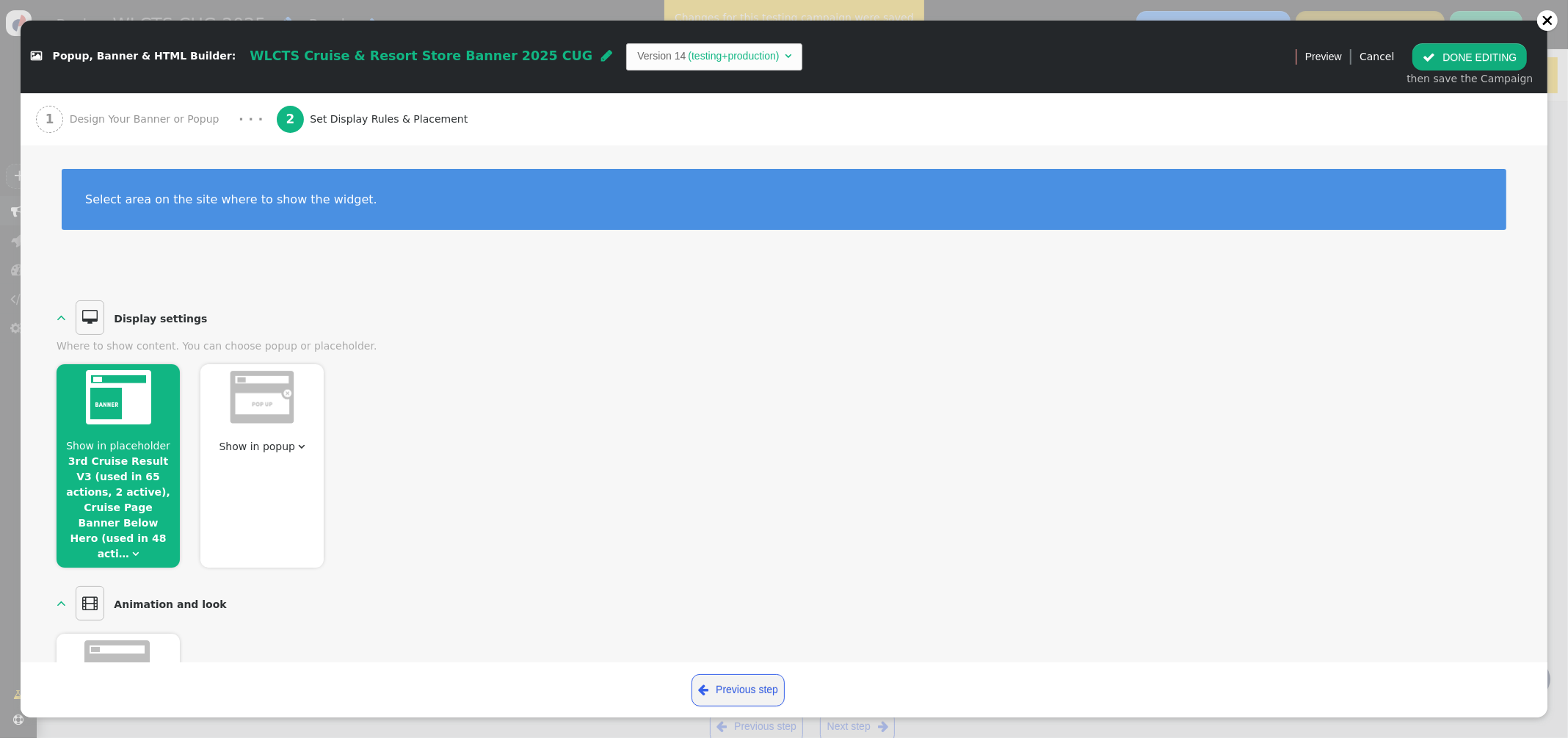
click at [152, 421] on div at bounding box center [118, 400] width 123 height 71
click at [125, 444] on span "Show in placeholder" at bounding box center [118, 445] width 104 height 12
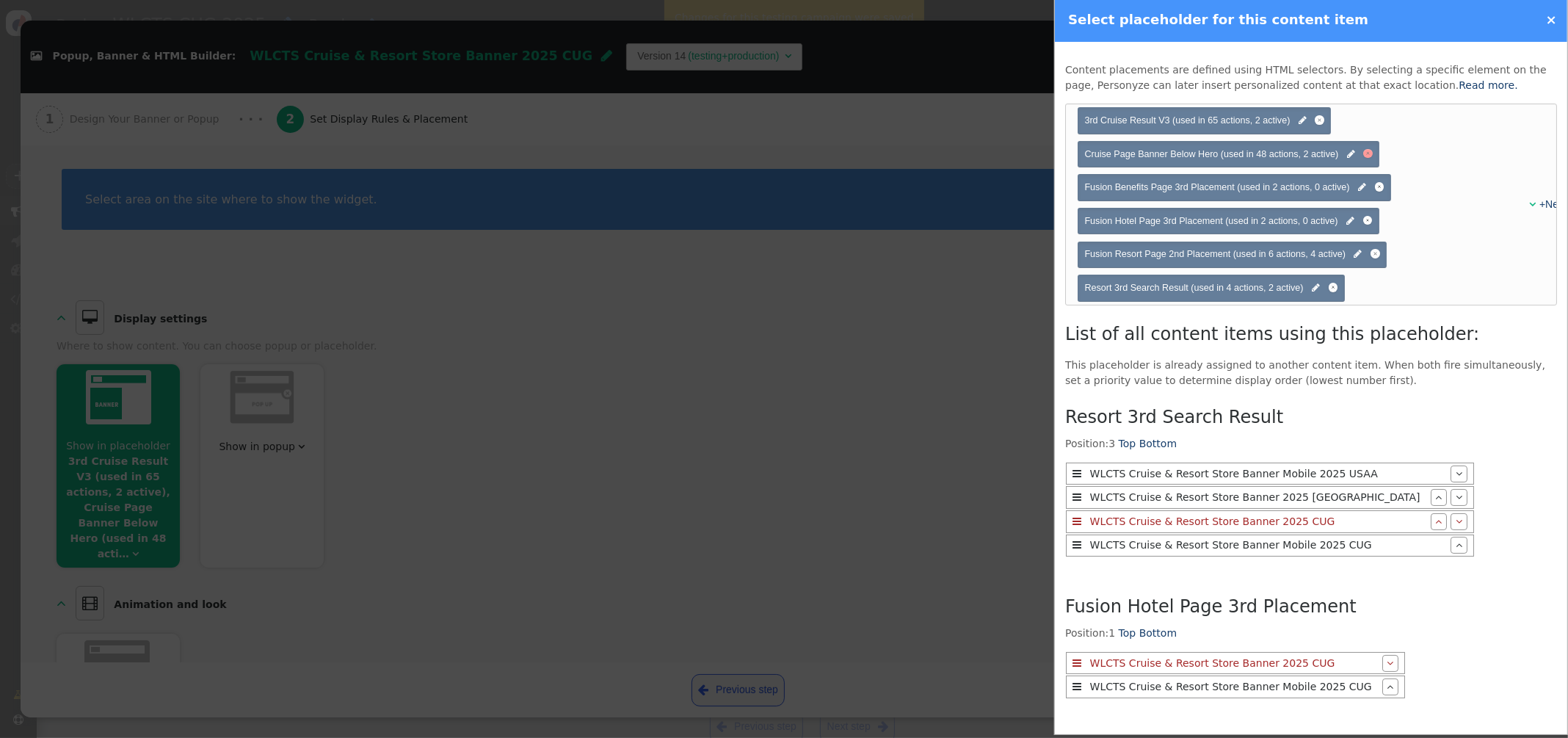
click at [1372, 154] on div at bounding box center [1368, 153] width 10 height 10
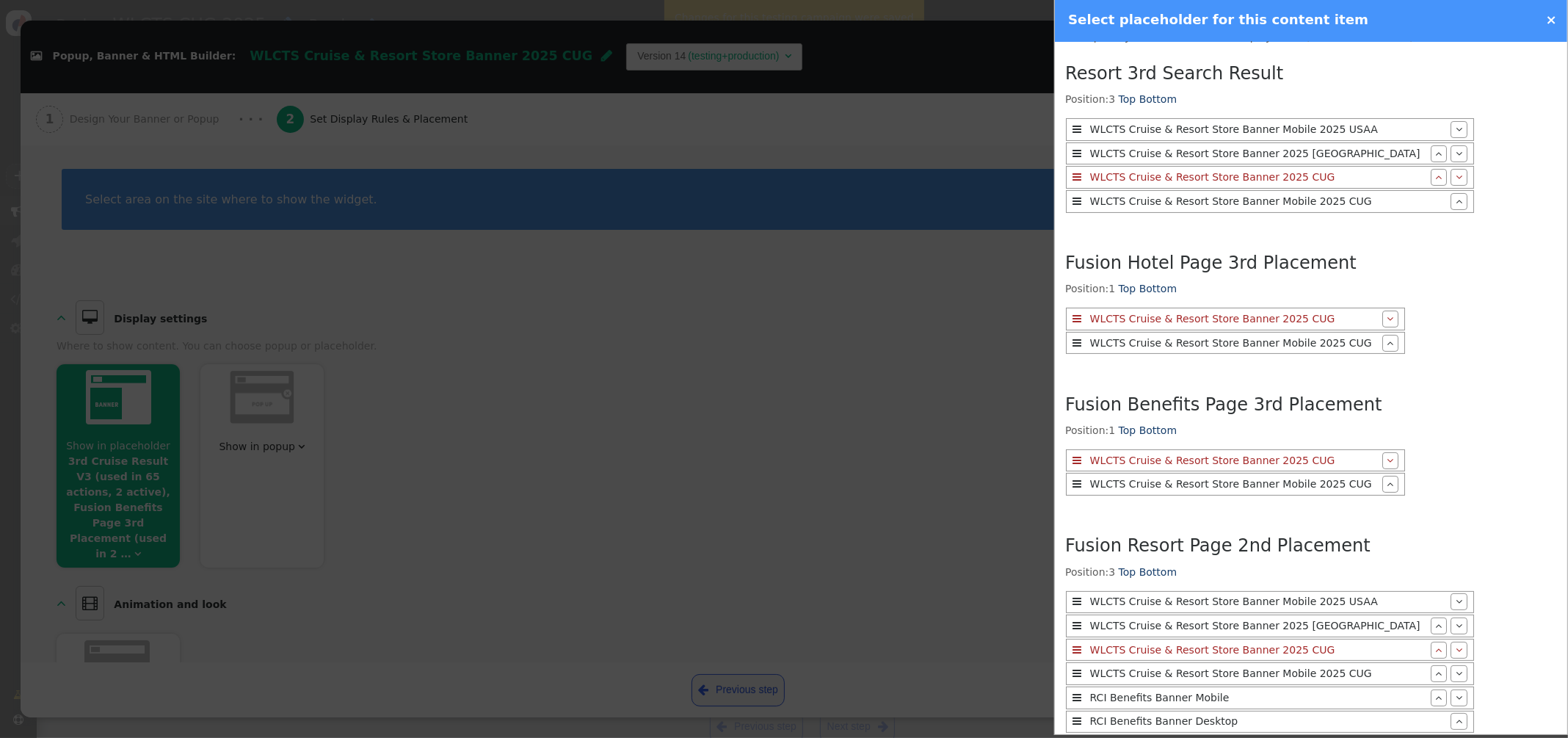
scroll to position [878, 0]
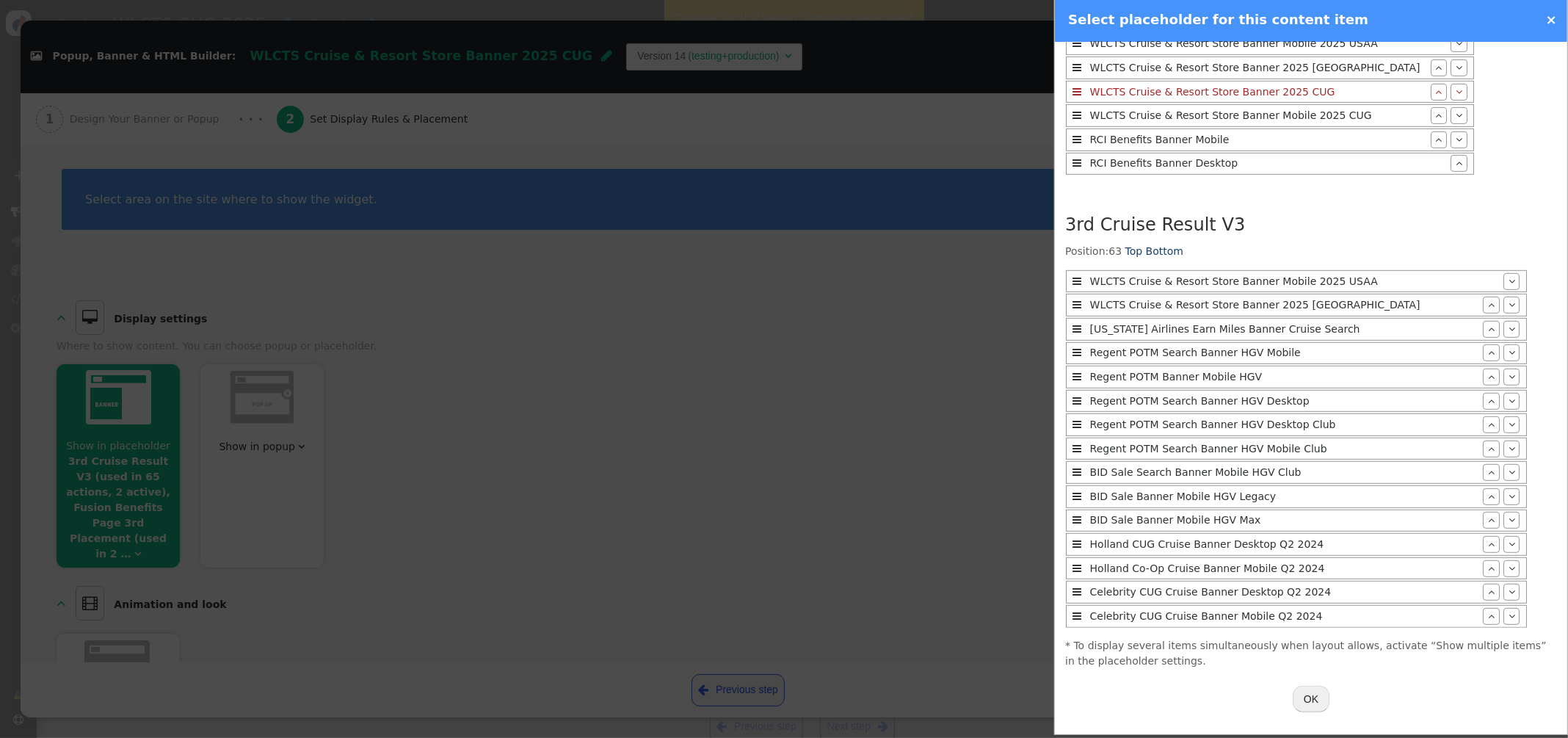
click at [1311, 696] on button "OK" at bounding box center [1311, 699] width 37 height 27
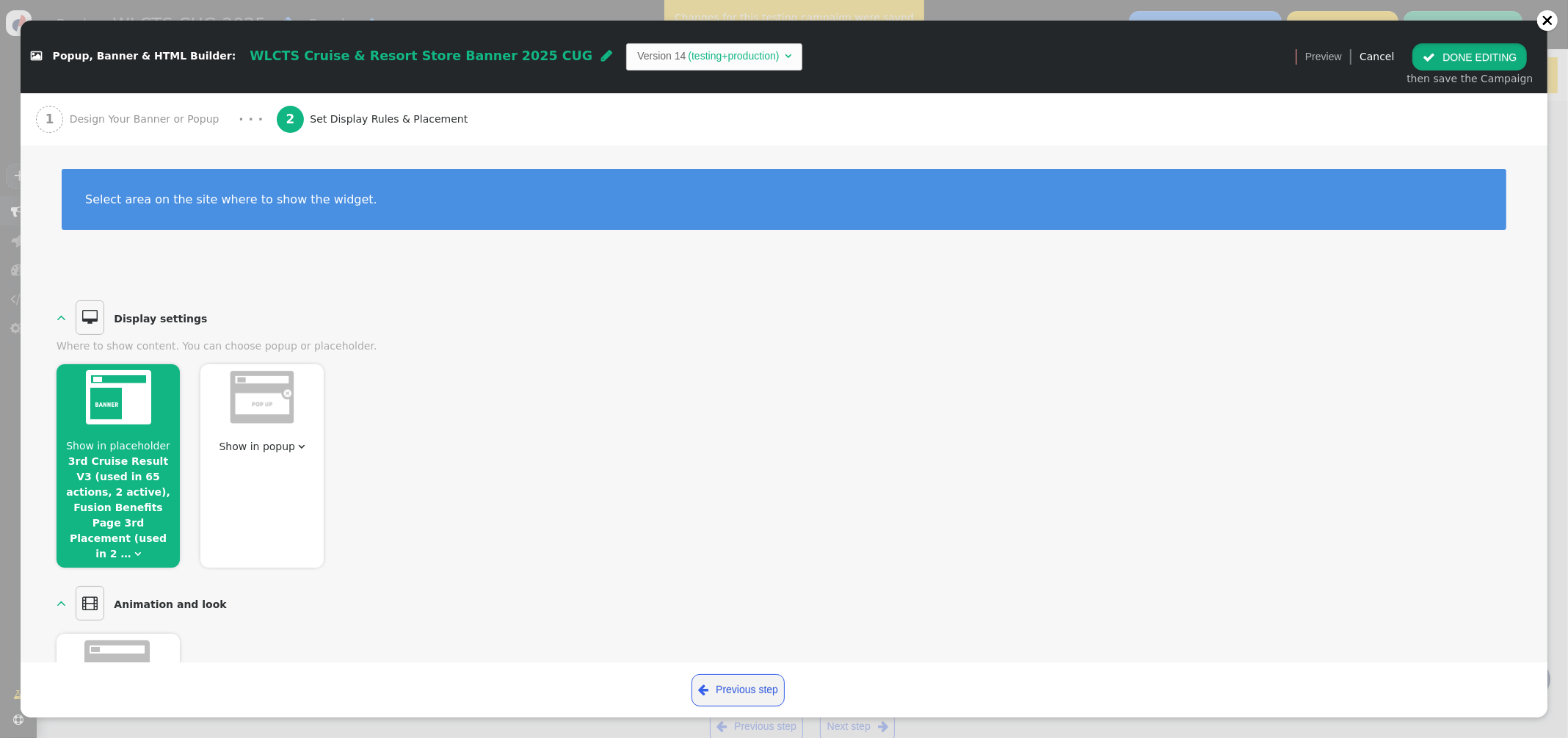
click at [1456, 56] on button " DONE EDITING" at bounding box center [1469, 57] width 115 height 27
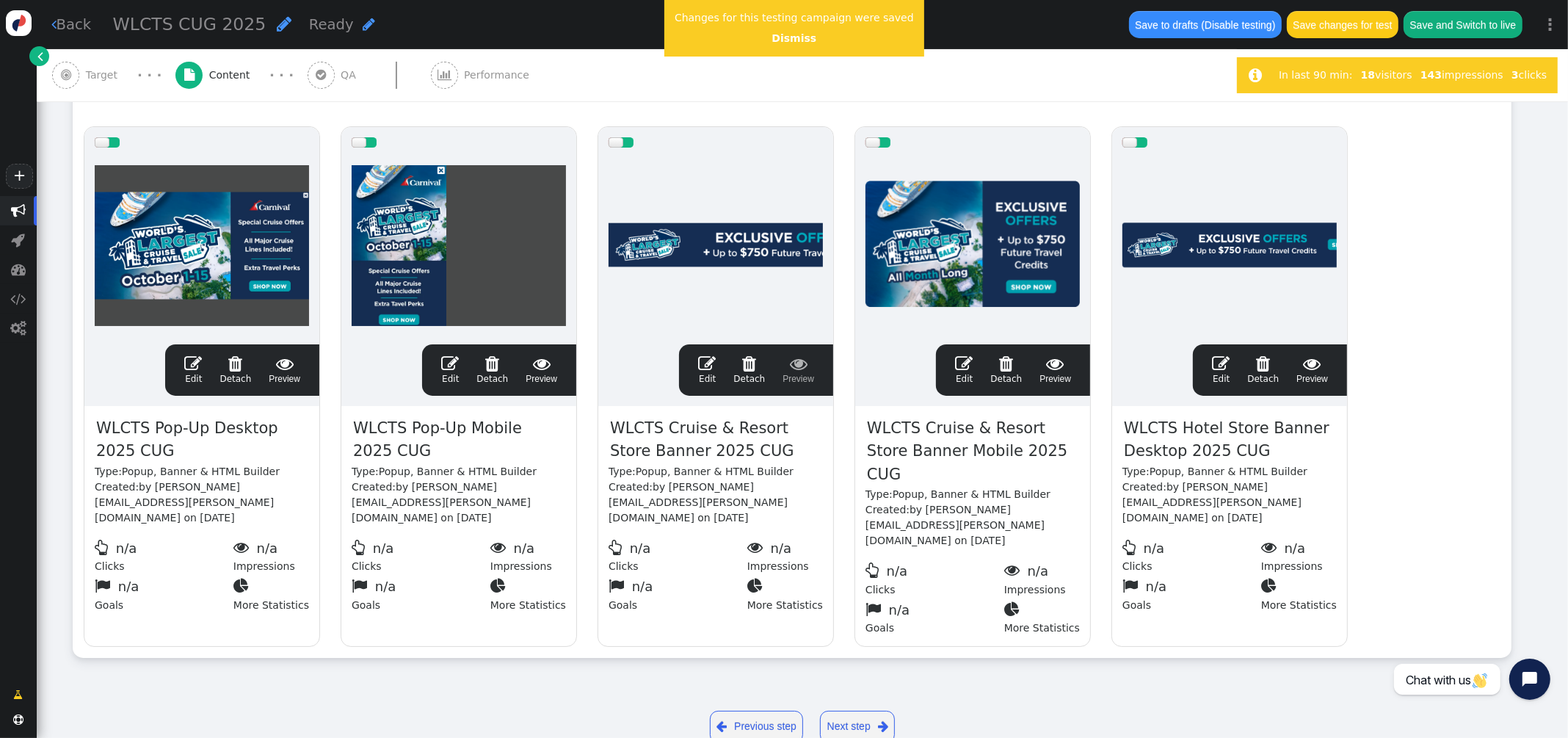
click at [968, 357] on span "" at bounding box center [964, 364] width 18 height 18
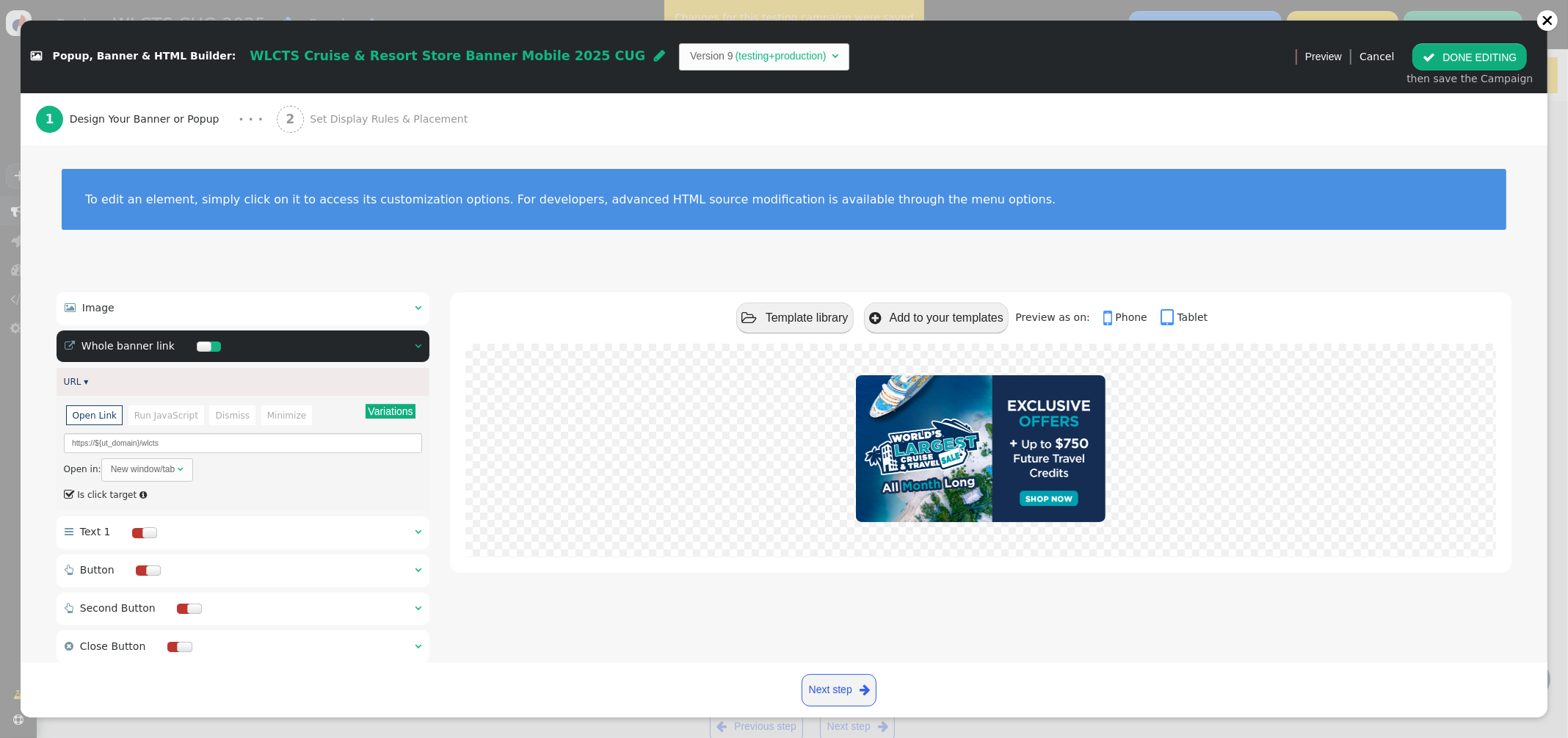
click at [325, 117] on span "Set Display Rules & Placement" at bounding box center [392, 119] width 164 height 15
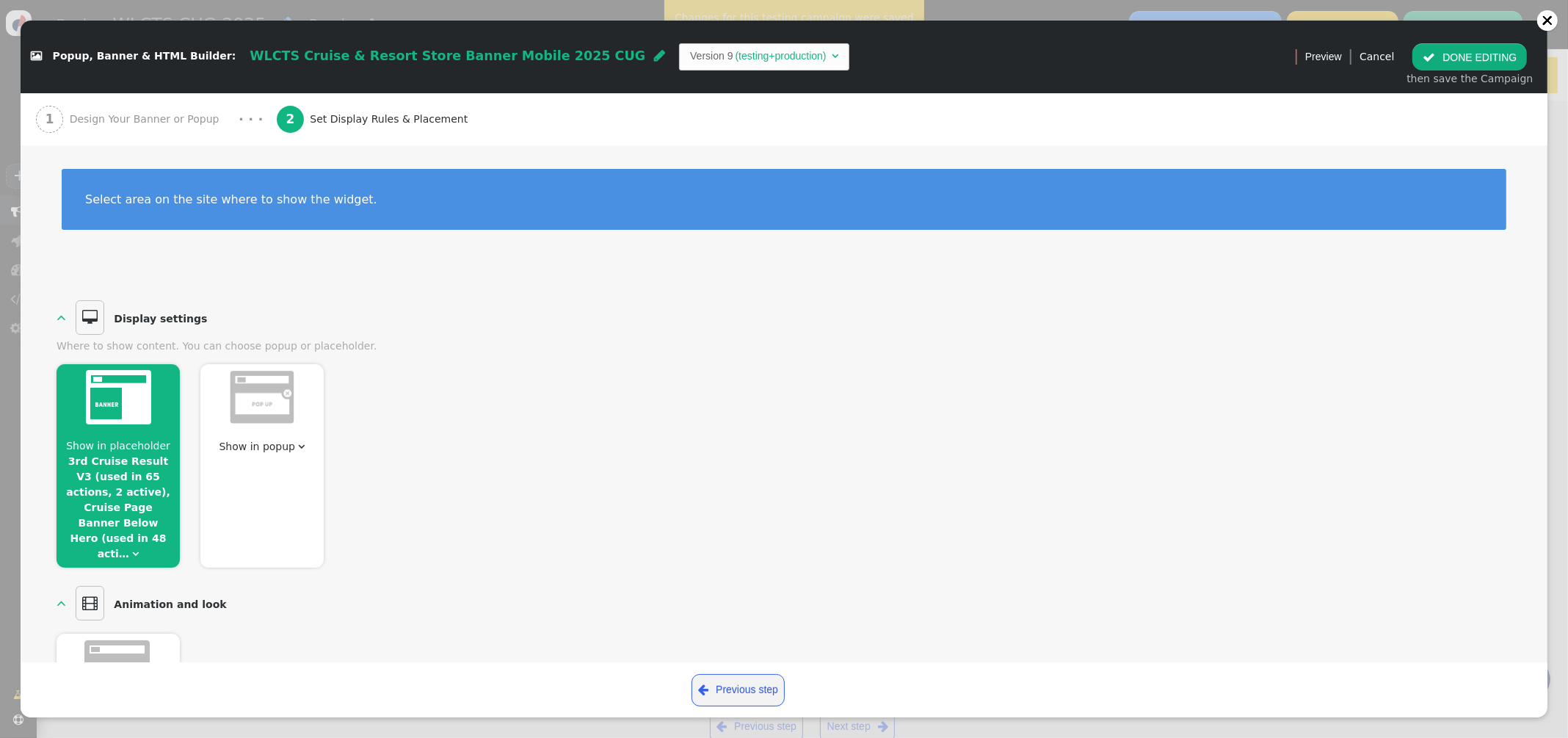
click at [127, 453] on span "Show in placeholder 3rd Cruise Result V3 (used in 65 actions, 2 active), Cruise…" at bounding box center [118, 500] width 123 height 123
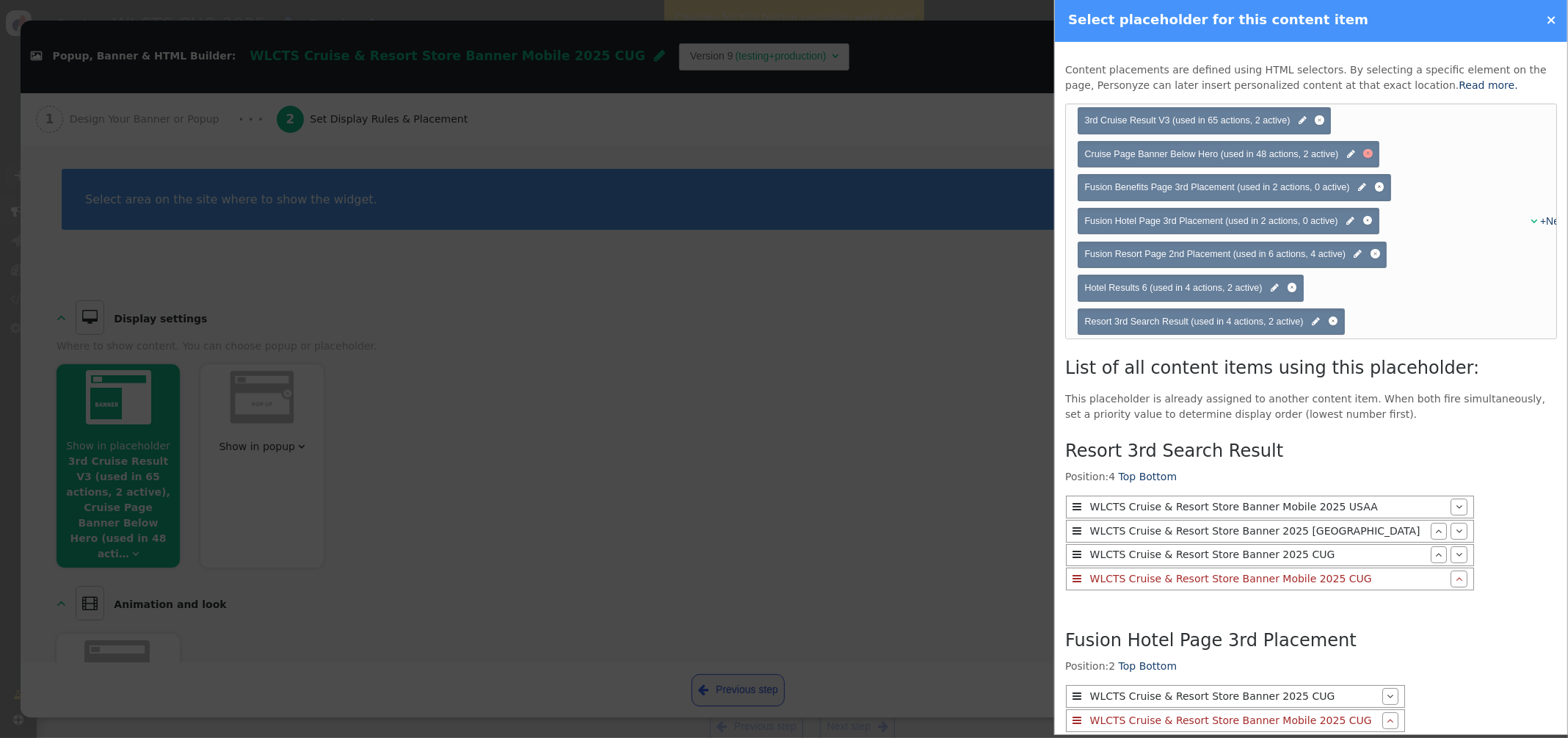
click at [1368, 156] on div at bounding box center [1368, 153] width 10 height 10
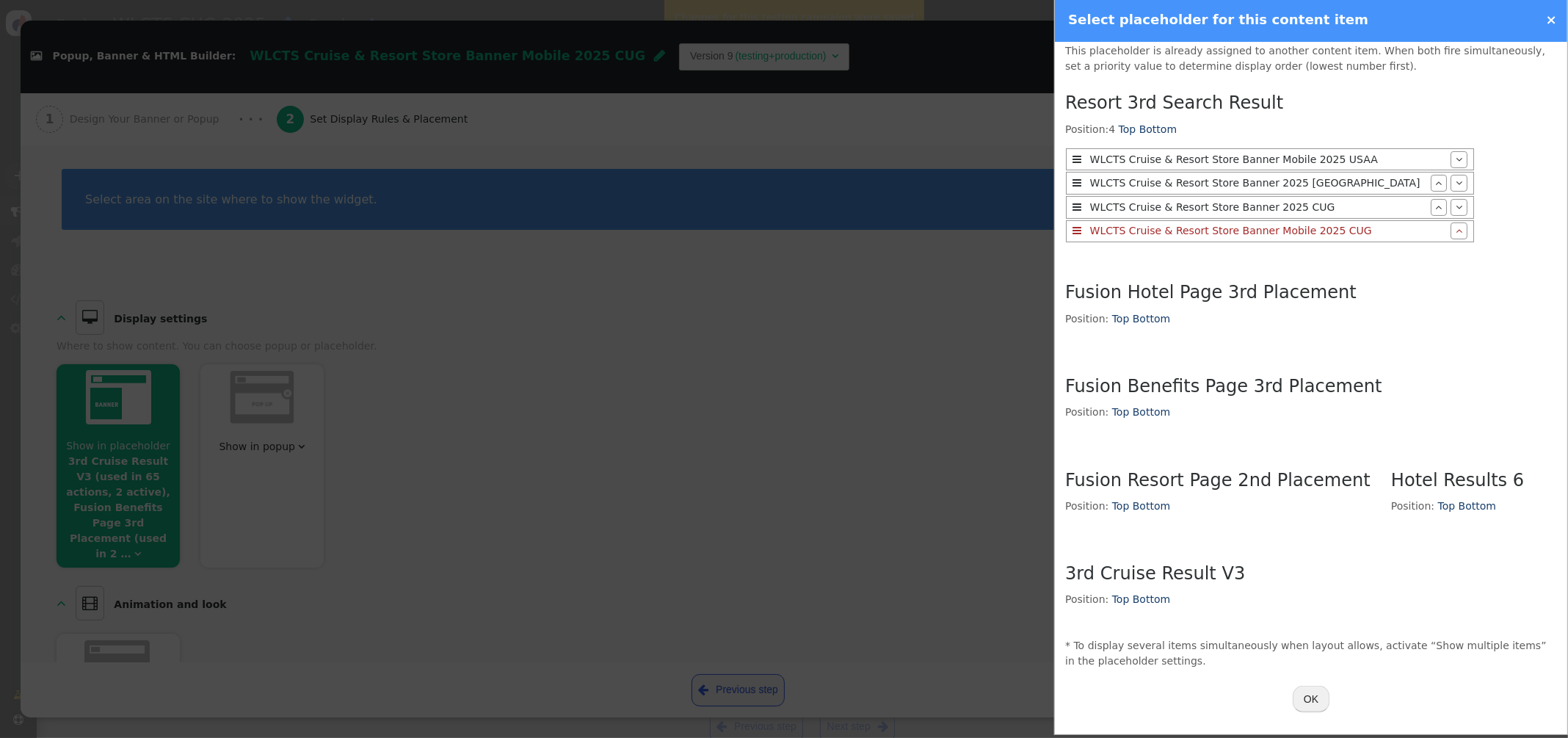
scroll to position [1103, 0]
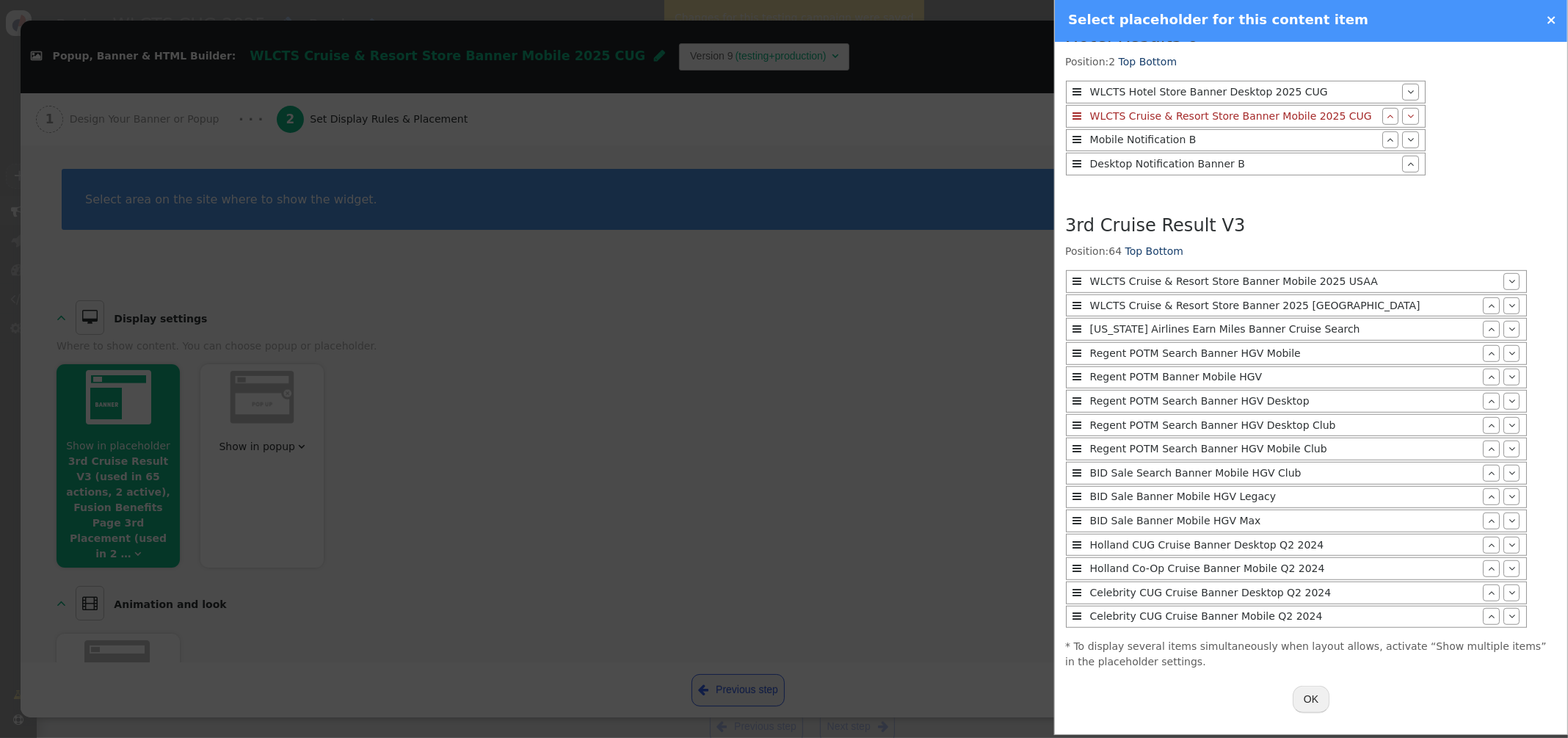
click at [1314, 691] on button "OK" at bounding box center [1311, 699] width 37 height 27
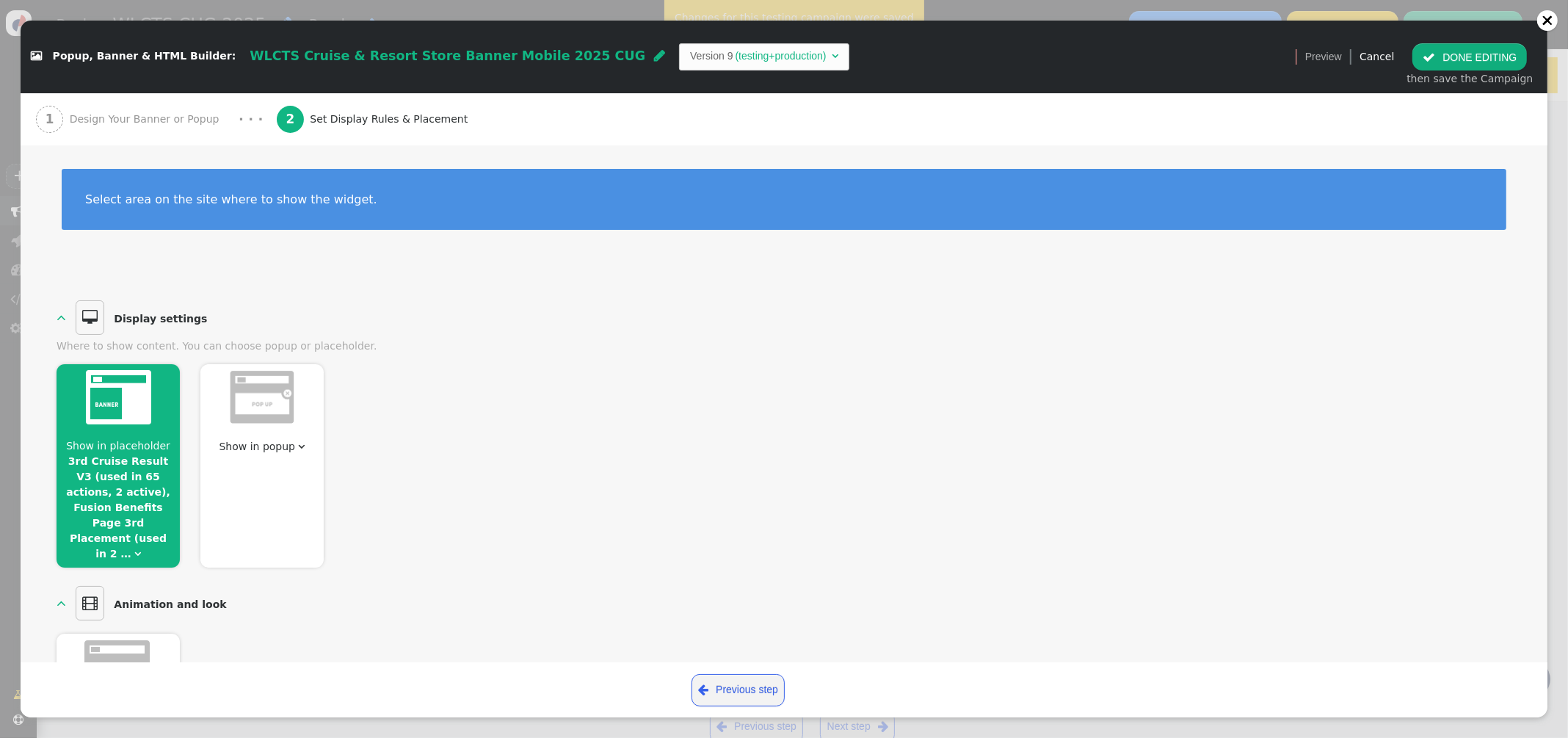
click at [1500, 53] on button " DONE EDITING" at bounding box center [1469, 57] width 115 height 27
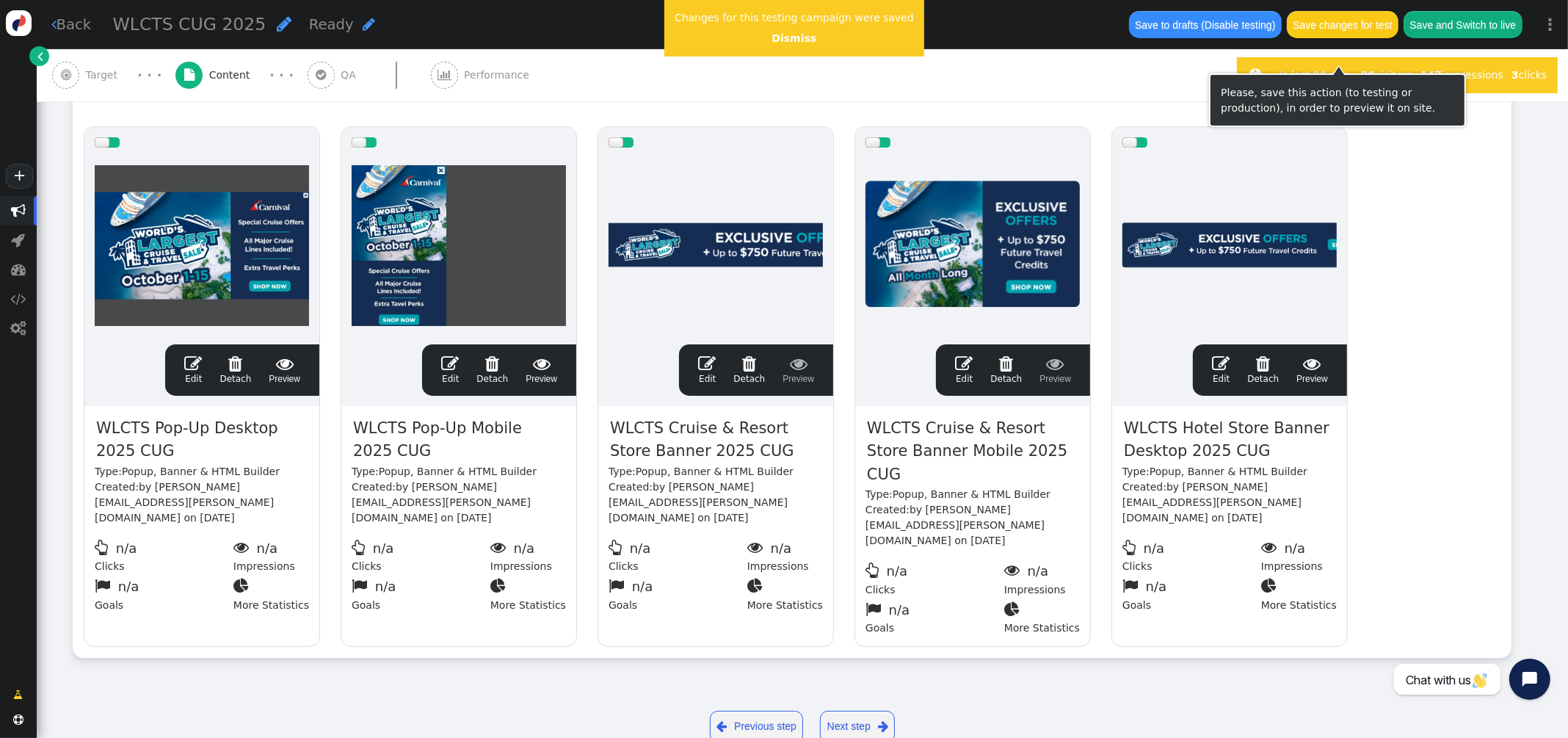
click at [1343, 16] on button "Save changes for test" at bounding box center [1342, 24] width 111 height 27
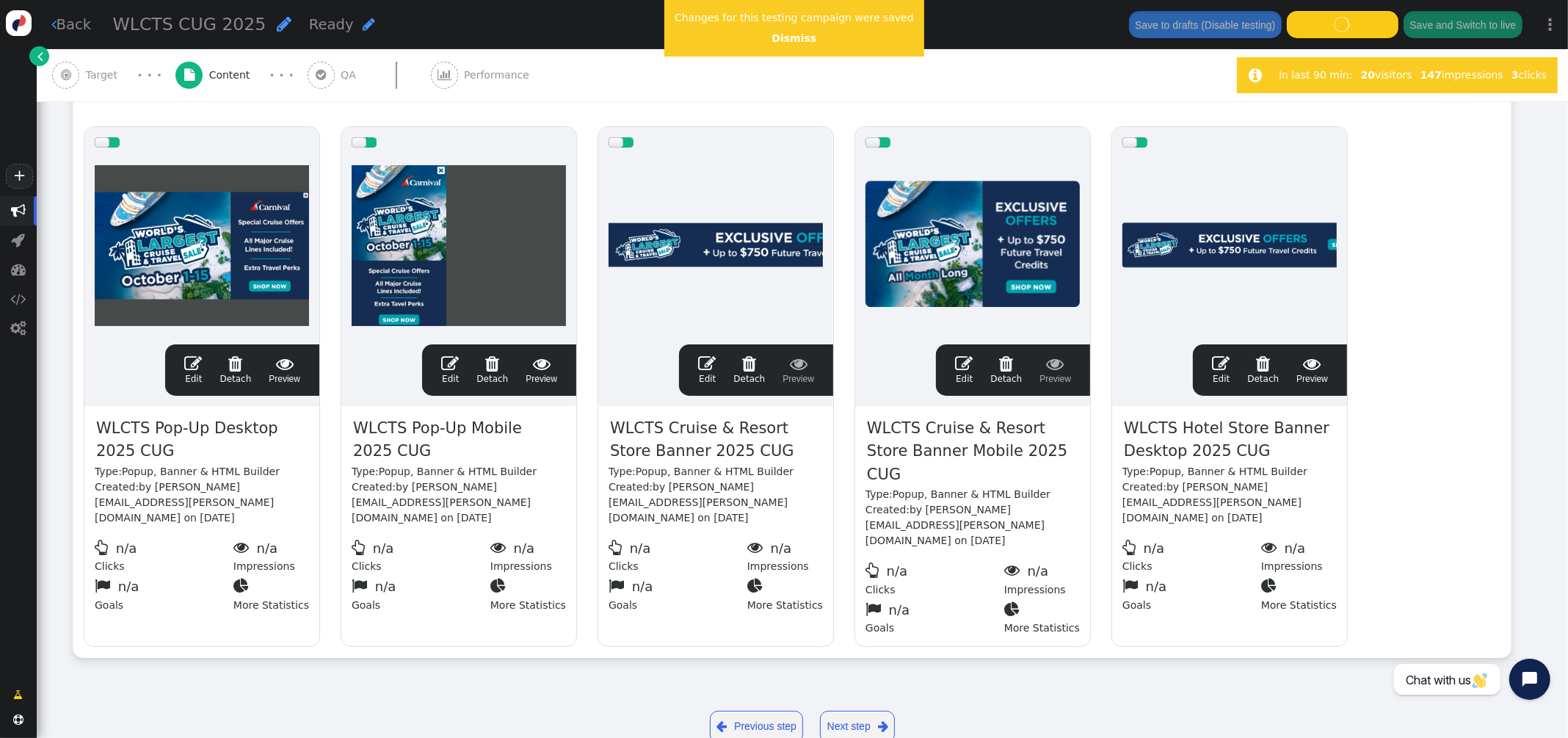
scroll to position [243, 0]
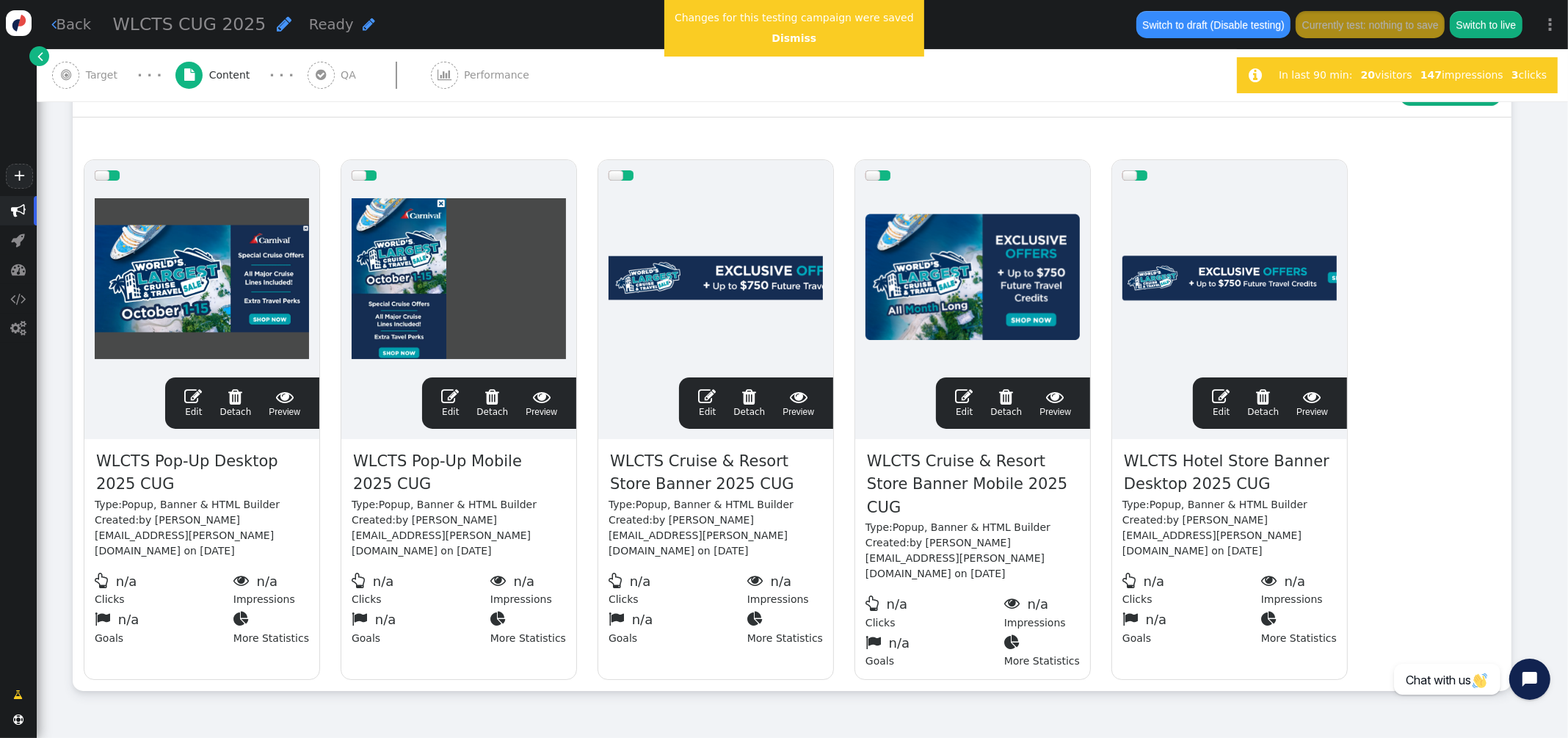
click at [703, 395] on span "" at bounding box center [706, 397] width 18 height 18
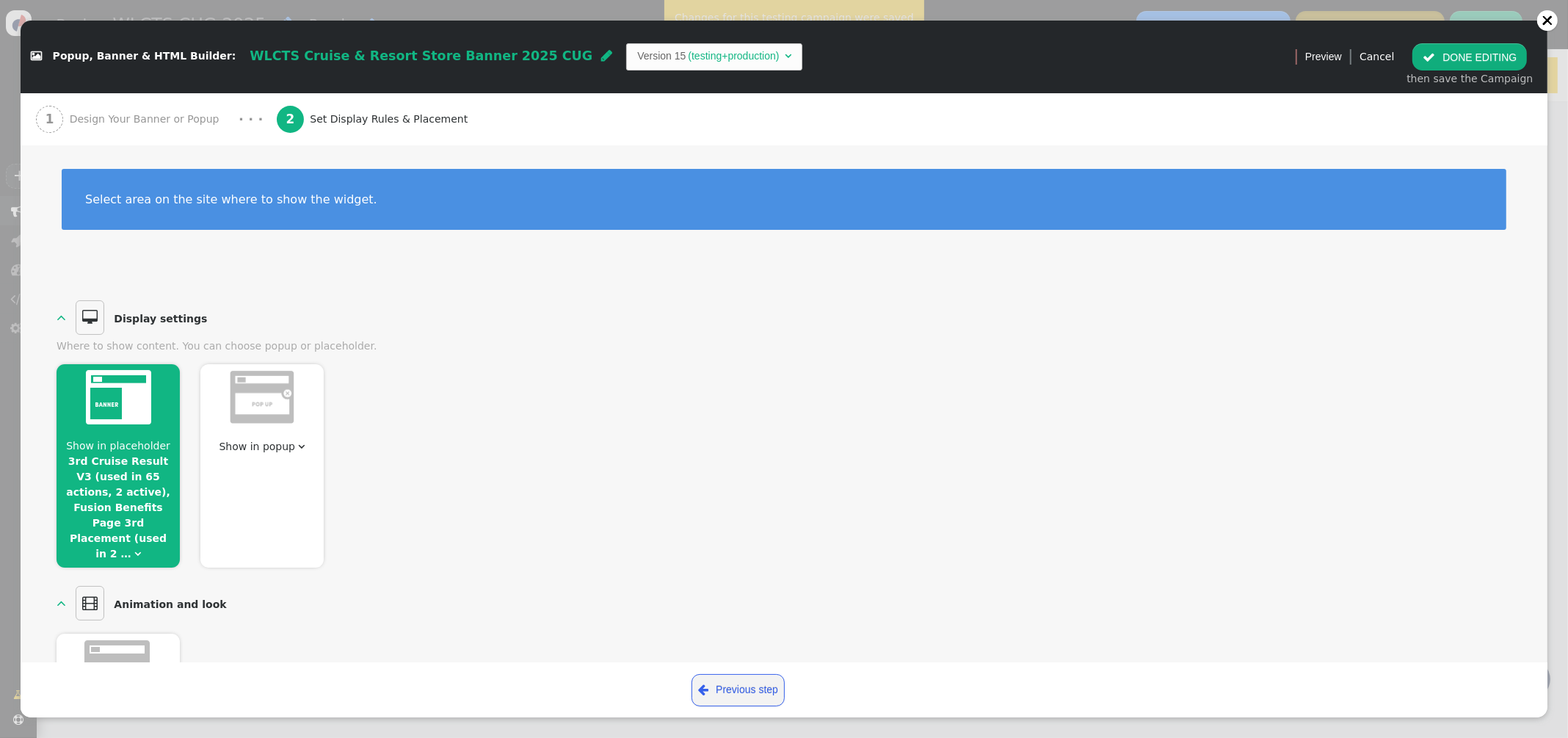
click at [151, 476] on link "3rd Cruise Result V3 (used in 65 actions, 2 active), Fusion Benefits Page 3rd P…" at bounding box center [118, 507] width 104 height 104
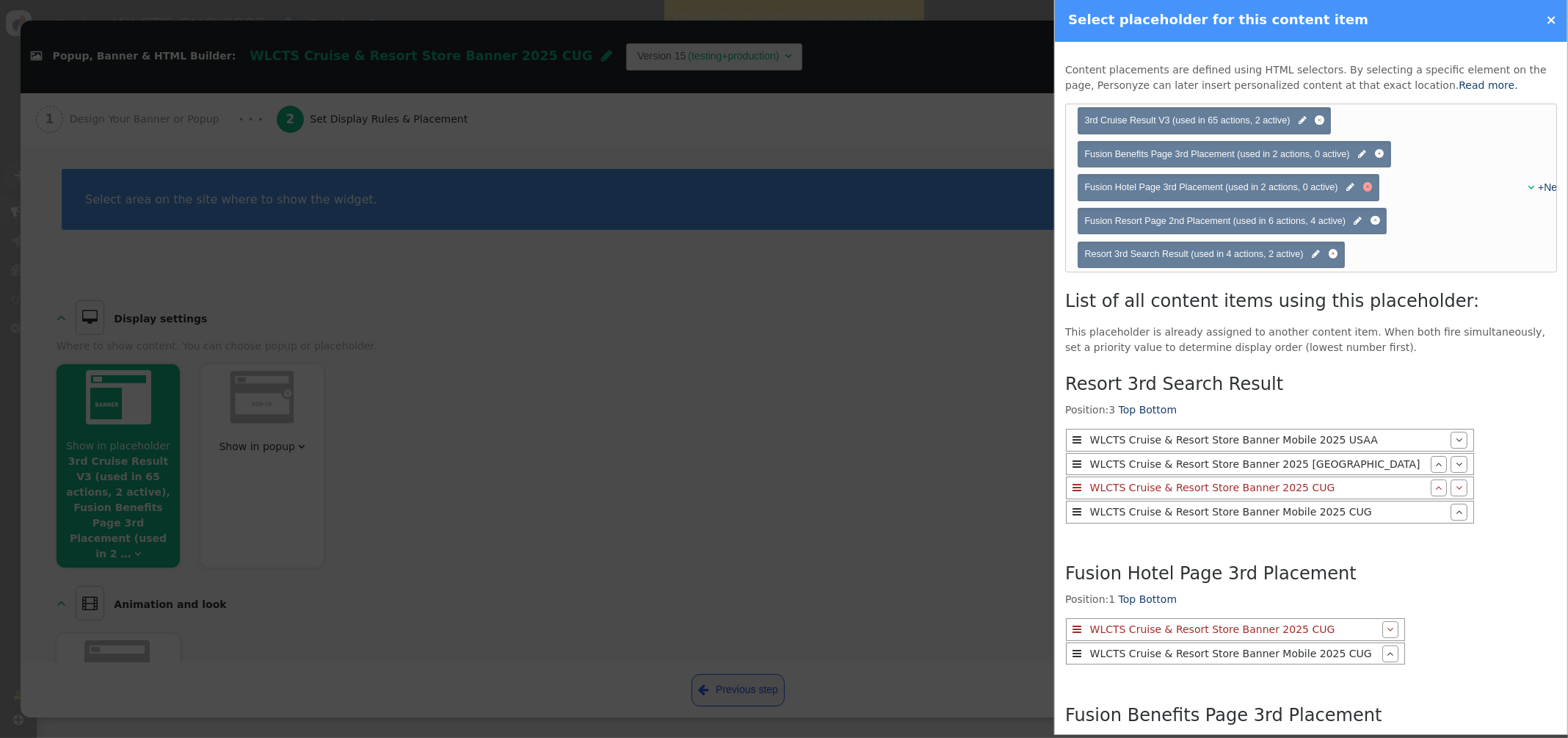
click at [1370, 188] on div at bounding box center [1368, 186] width 10 height 10
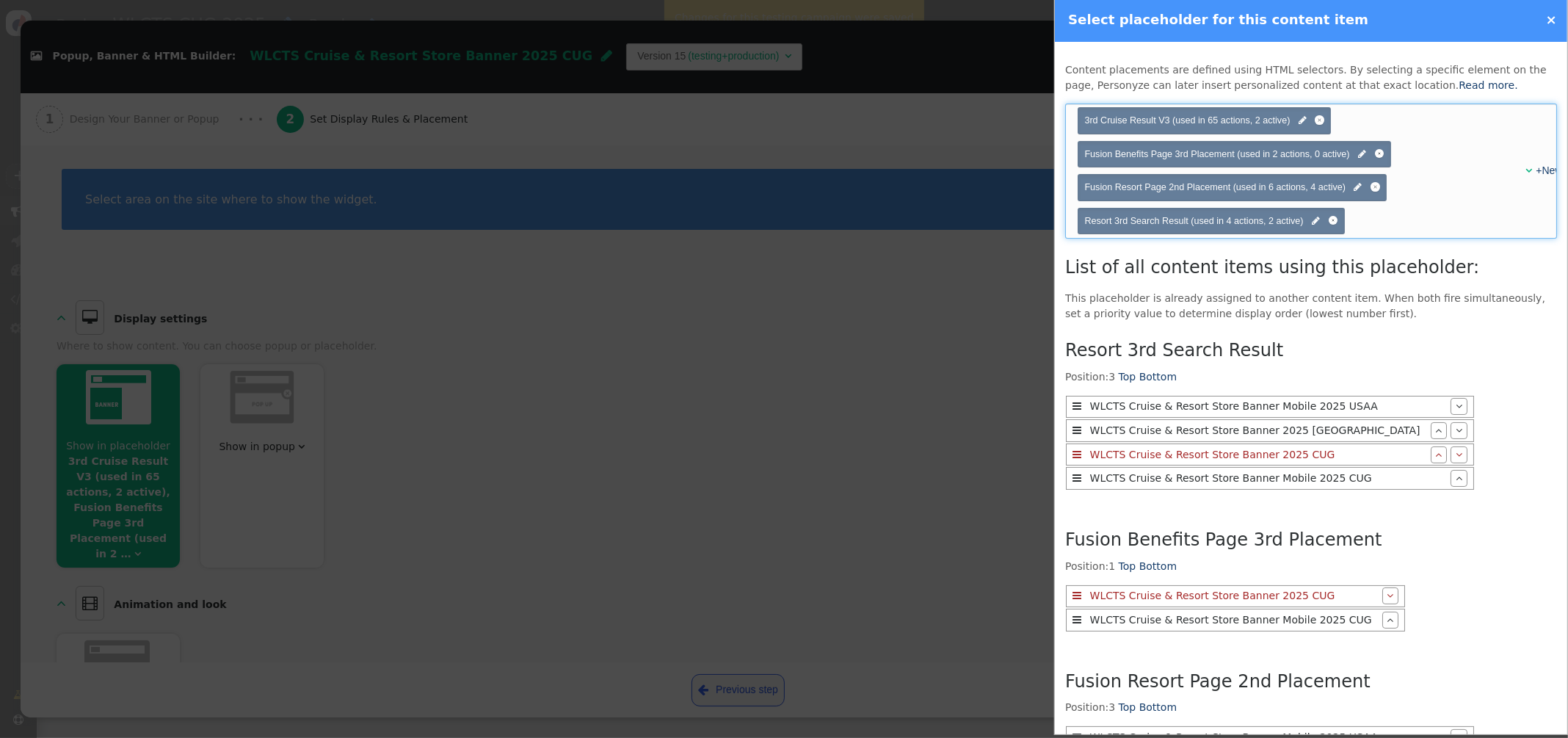
click at [1526, 170] on span "" at bounding box center [1528, 170] width 6 height 11
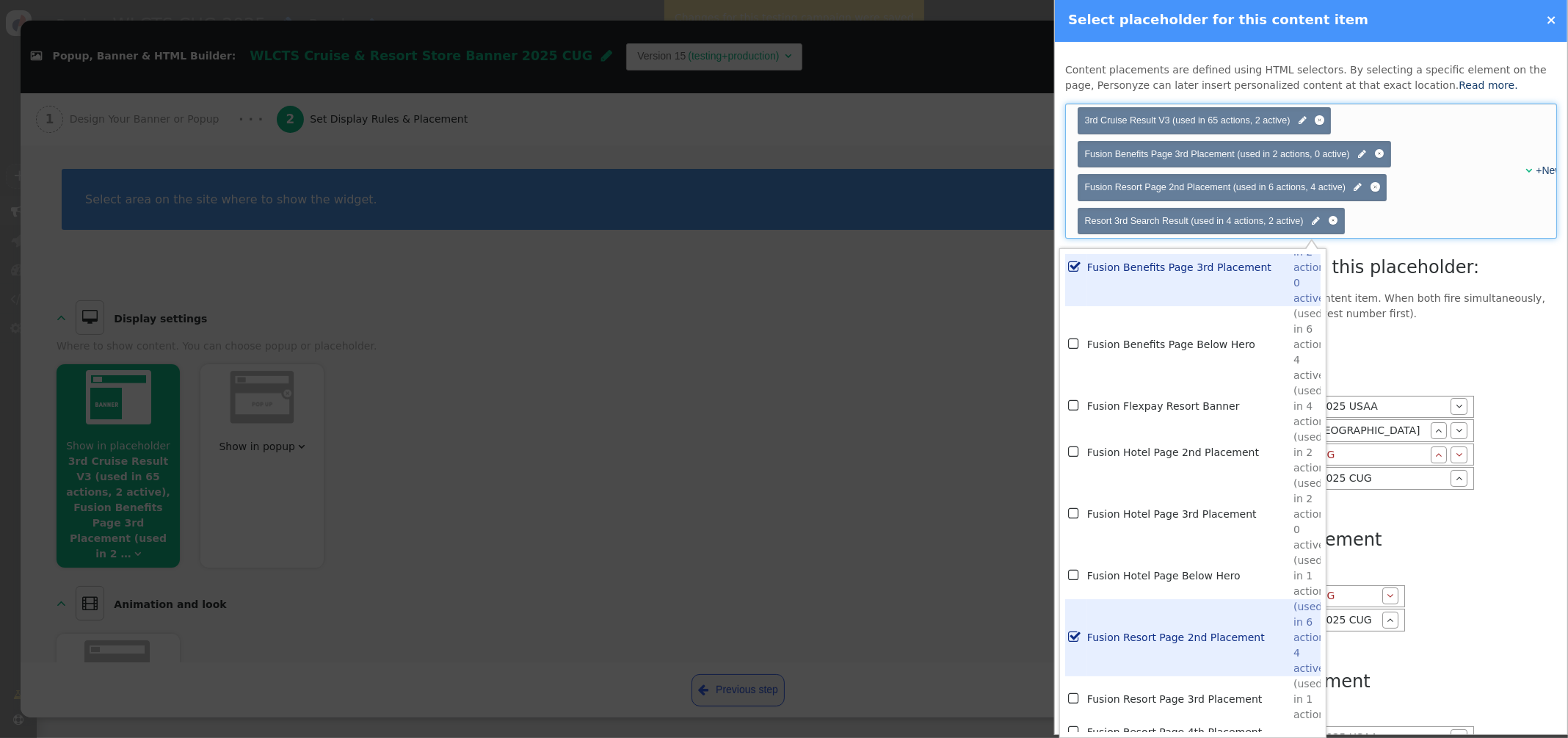
scroll to position [3297, 0]
click at [1201, 453] on td "Fusion Hotel Page 2nd Placement" at bounding box center [1189, 451] width 206 height 46
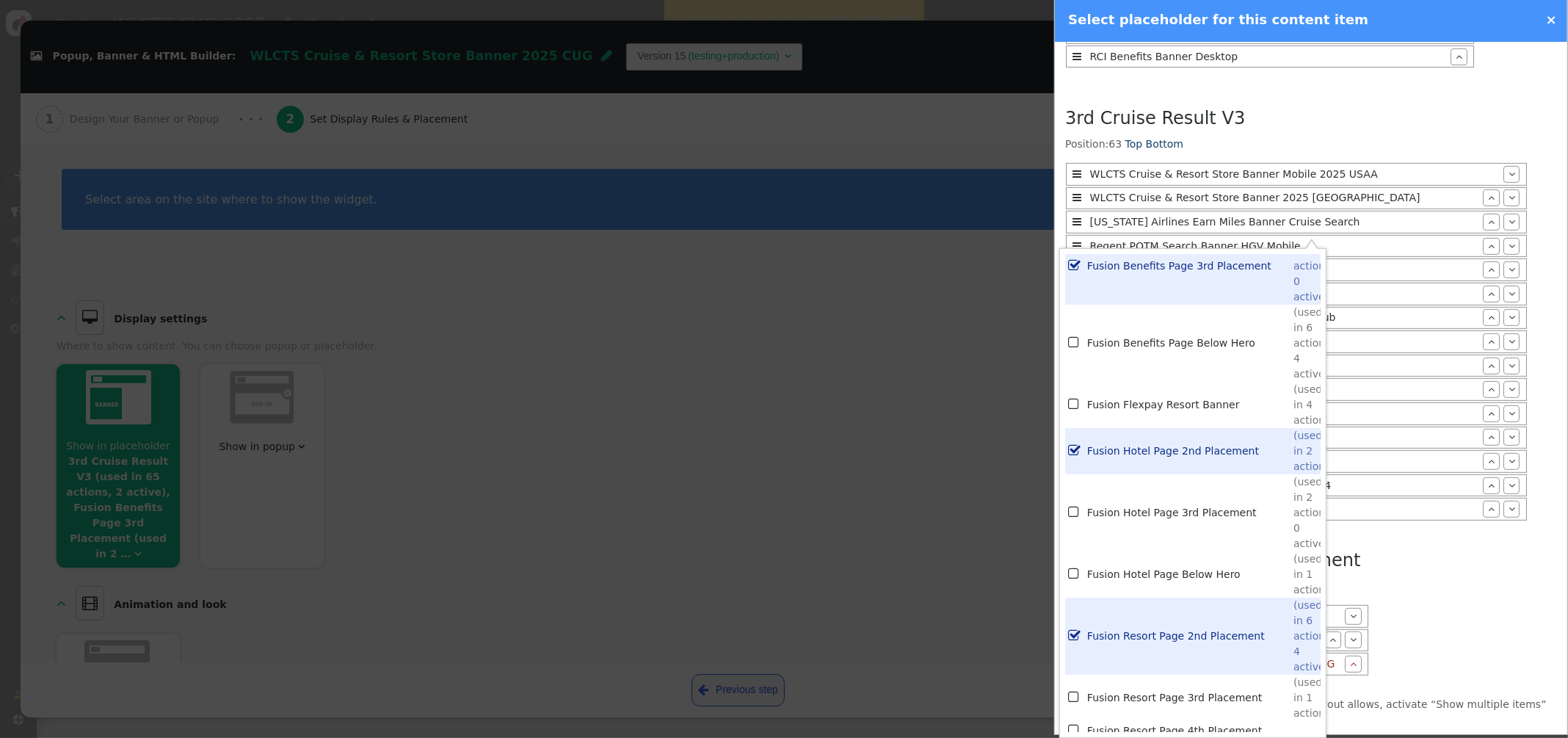
scroll to position [903, 0]
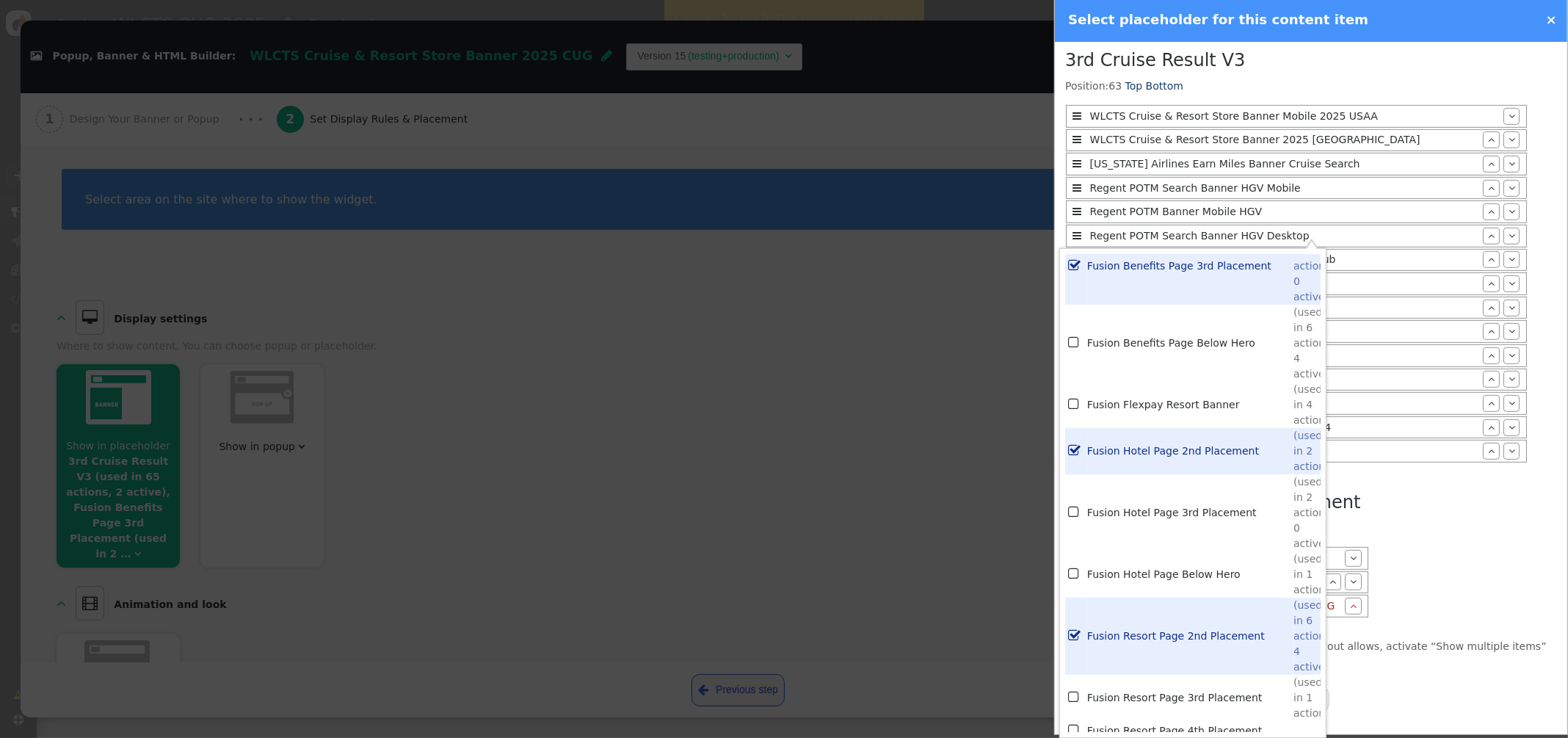
click at [1424, 582] on div "Resort 3rd Search Result Position: 3 Top Bottom  WLCTS Cruise & Resort Store B…" at bounding box center [1311, 51] width 492 height 1155
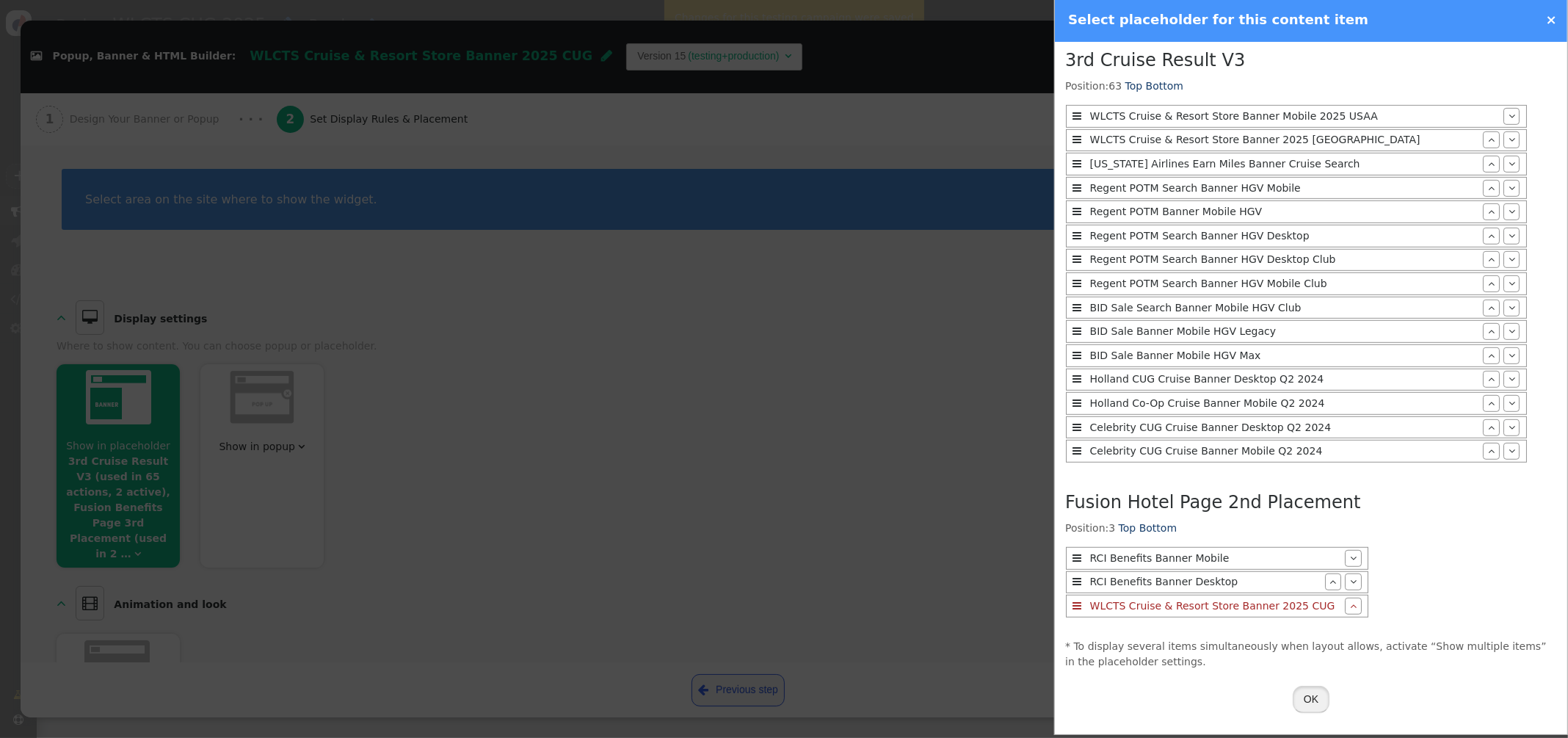
click at [1318, 704] on button "OK" at bounding box center [1311, 699] width 37 height 27
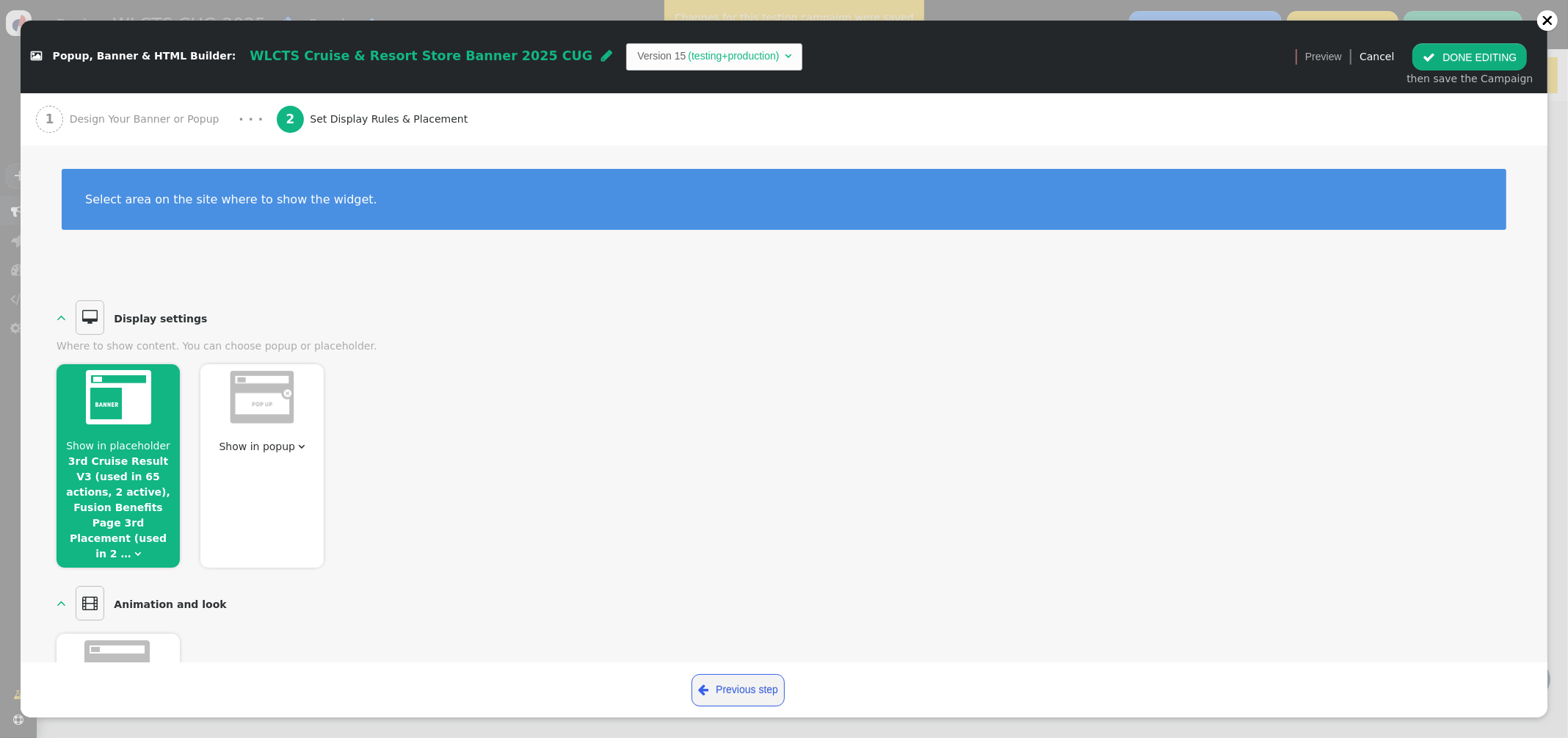
click at [1455, 55] on button " DONE EDITING" at bounding box center [1469, 57] width 115 height 27
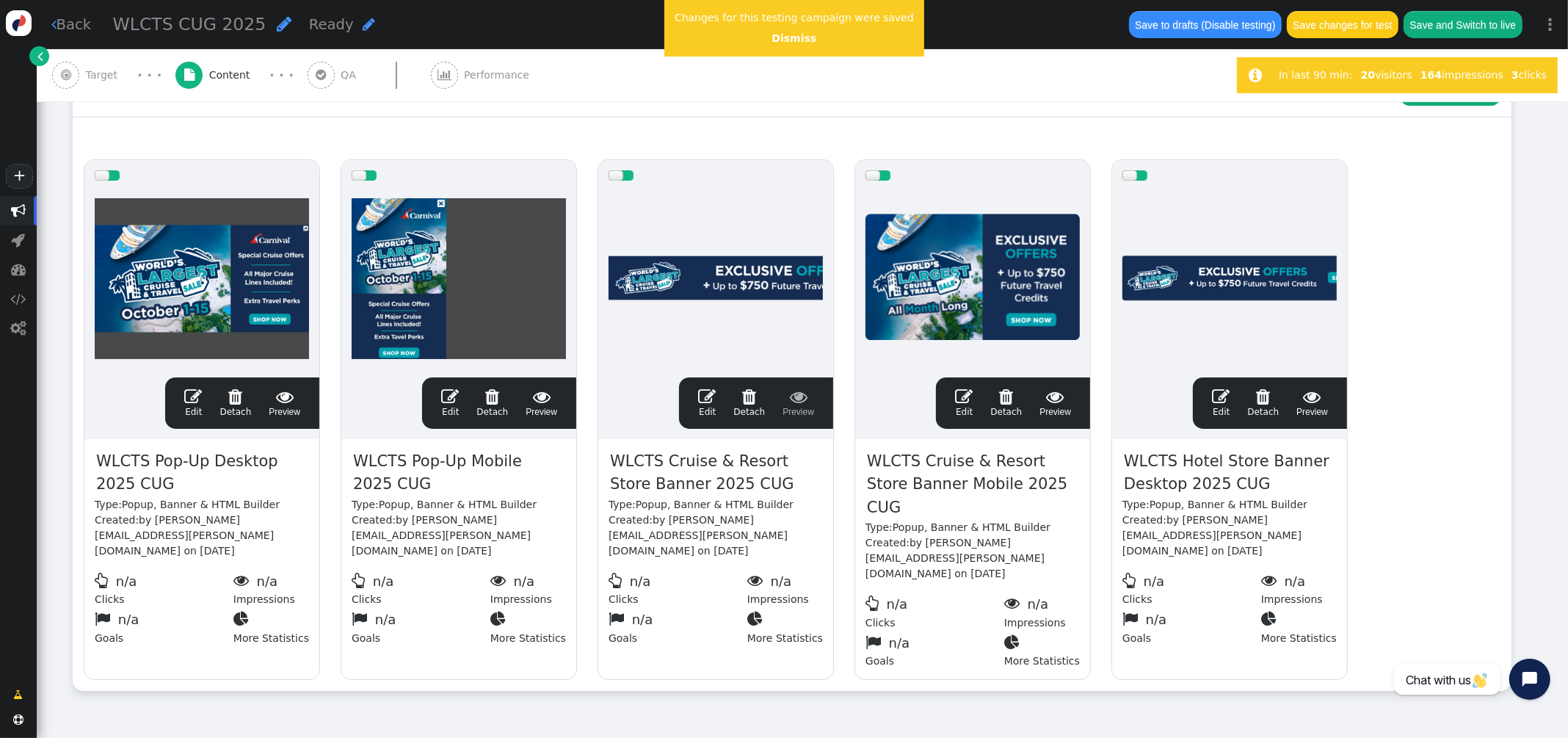
click at [968, 398] on span "" at bounding box center [964, 397] width 18 height 18
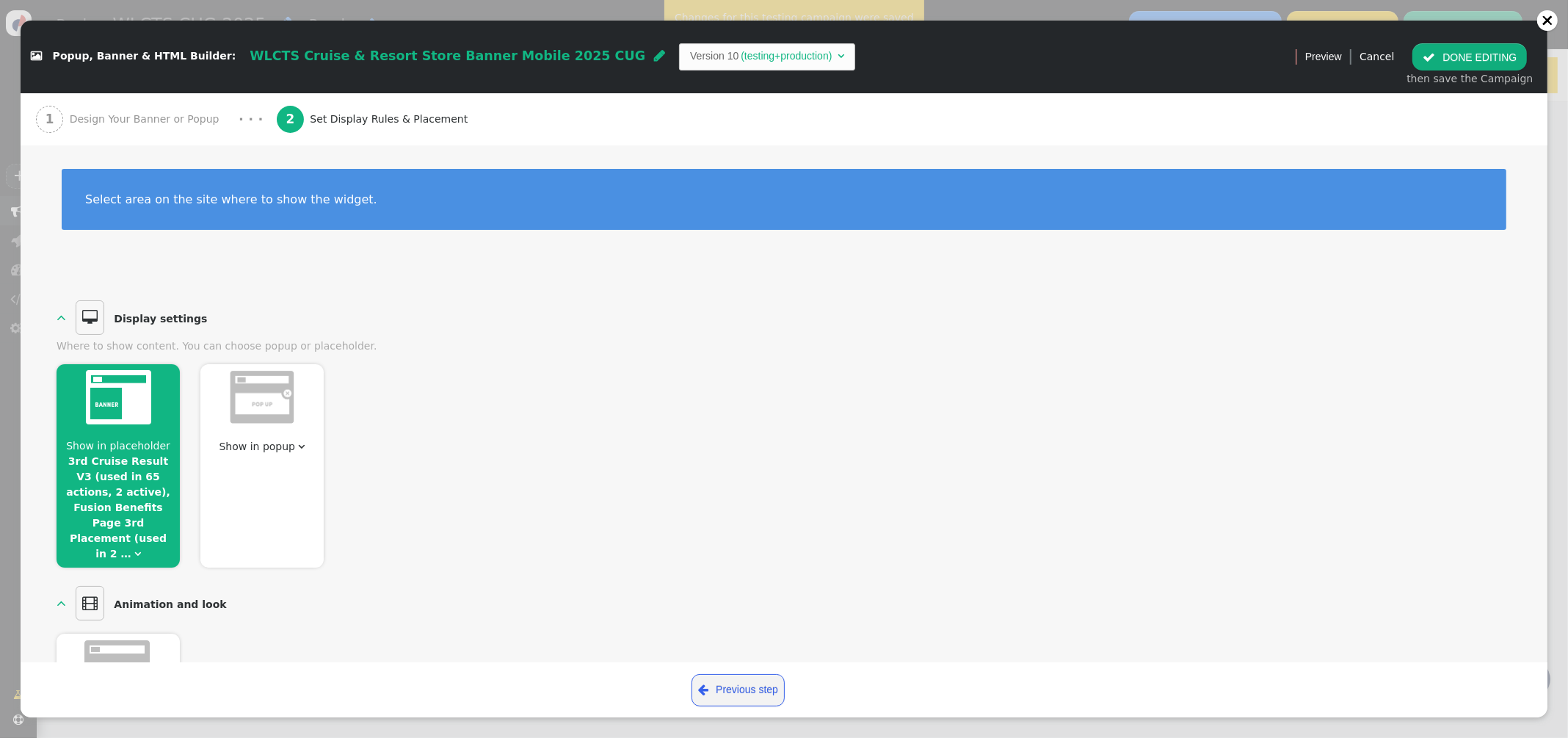
click at [135, 426] on div at bounding box center [118, 400] width 123 height 71
click at [151, 516] on link "3rd Cruise Result V3 (used in 65 actions, 2 active), Fusion Benefits Page 3rd P…" at bounding box center [118, 507] width 104 height 104
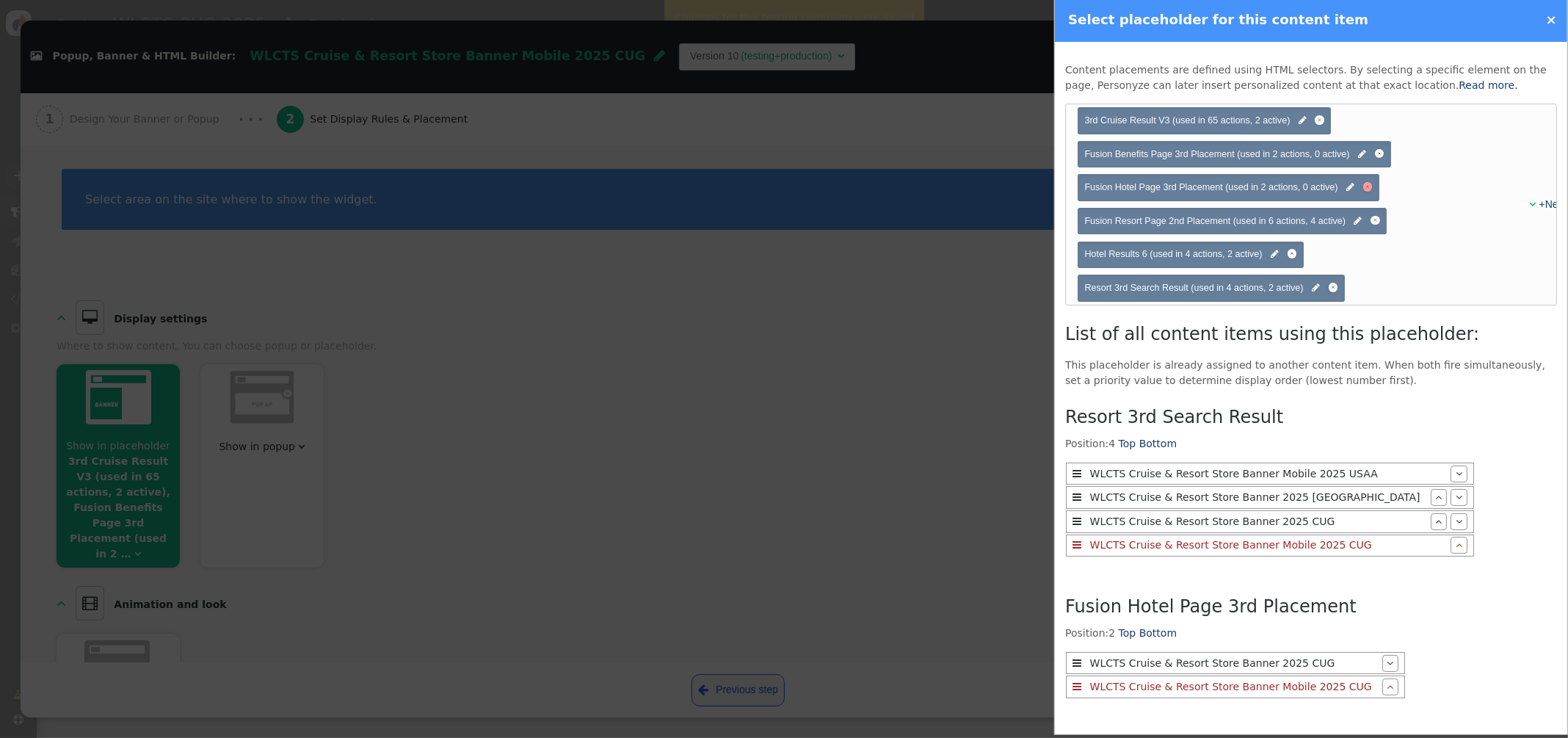
click at [1368, 185] on div at bounding box center [1368, 187] width 4 height 4
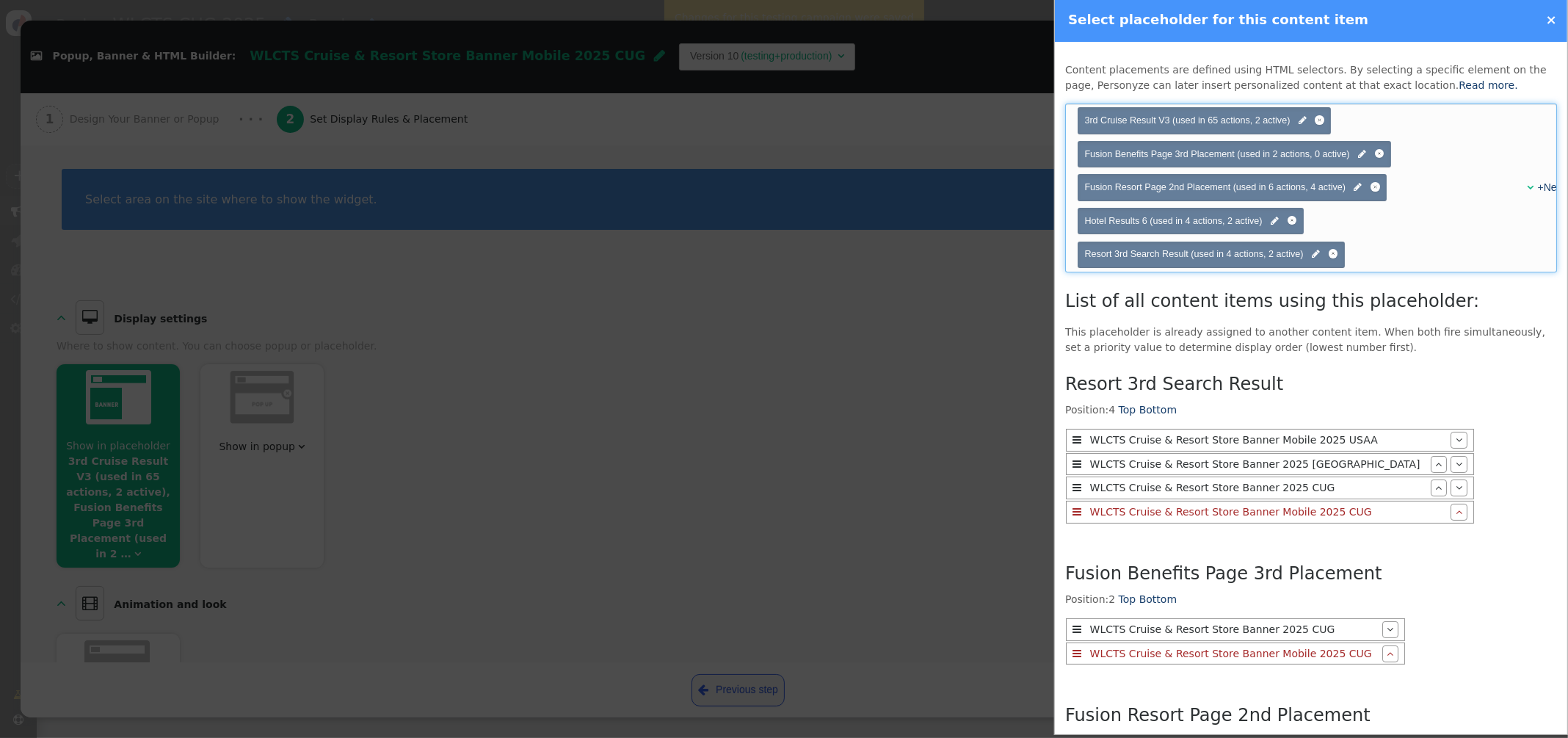
click at [1527, 188] on span "" at bounding box center [1530, 187] width 6 height 11
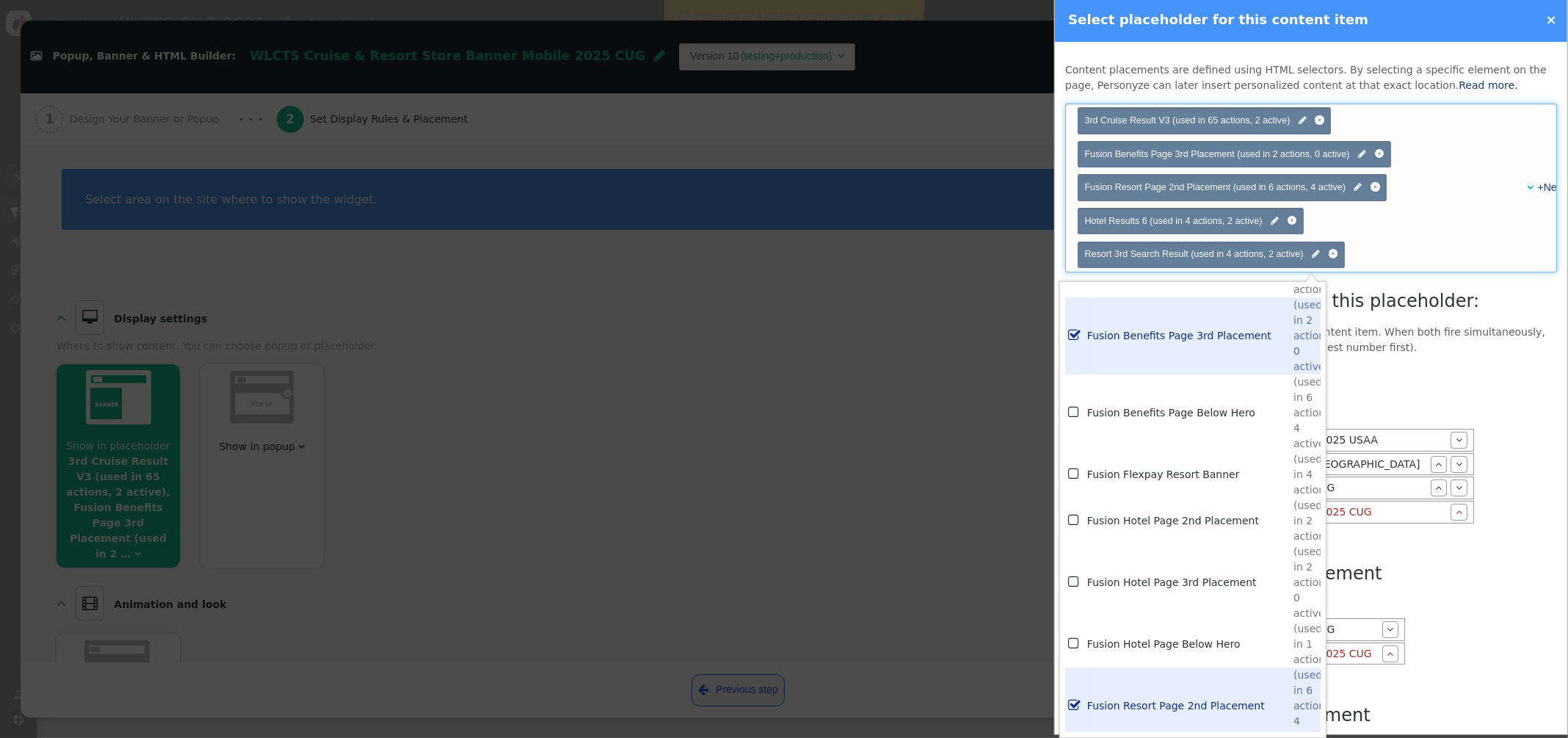
scroll to position [3344, 0]
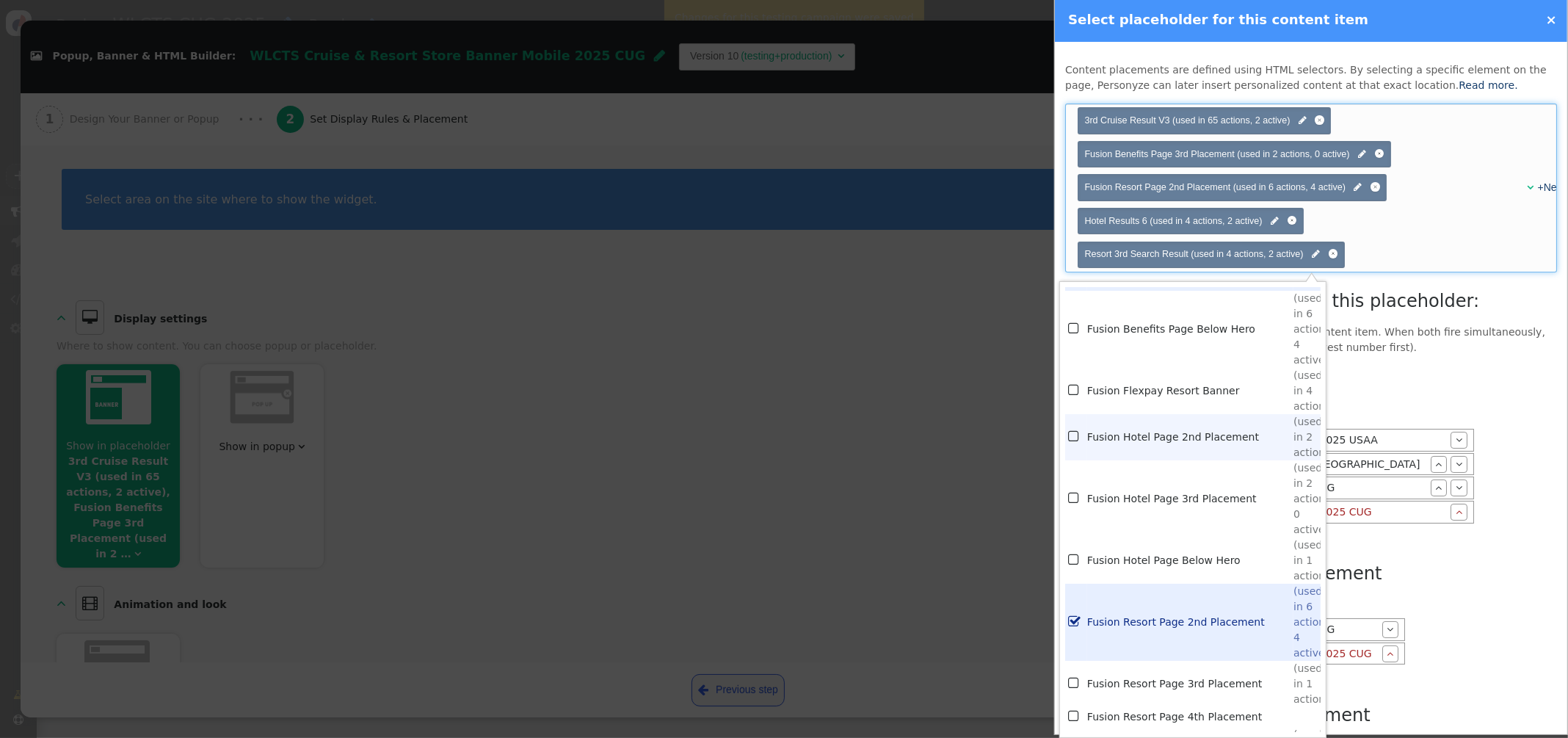
click at [1195, 439] on td "Fusion Hotel Page 2nd Placement" at bounding box center [1189, 438] width 206 height 46
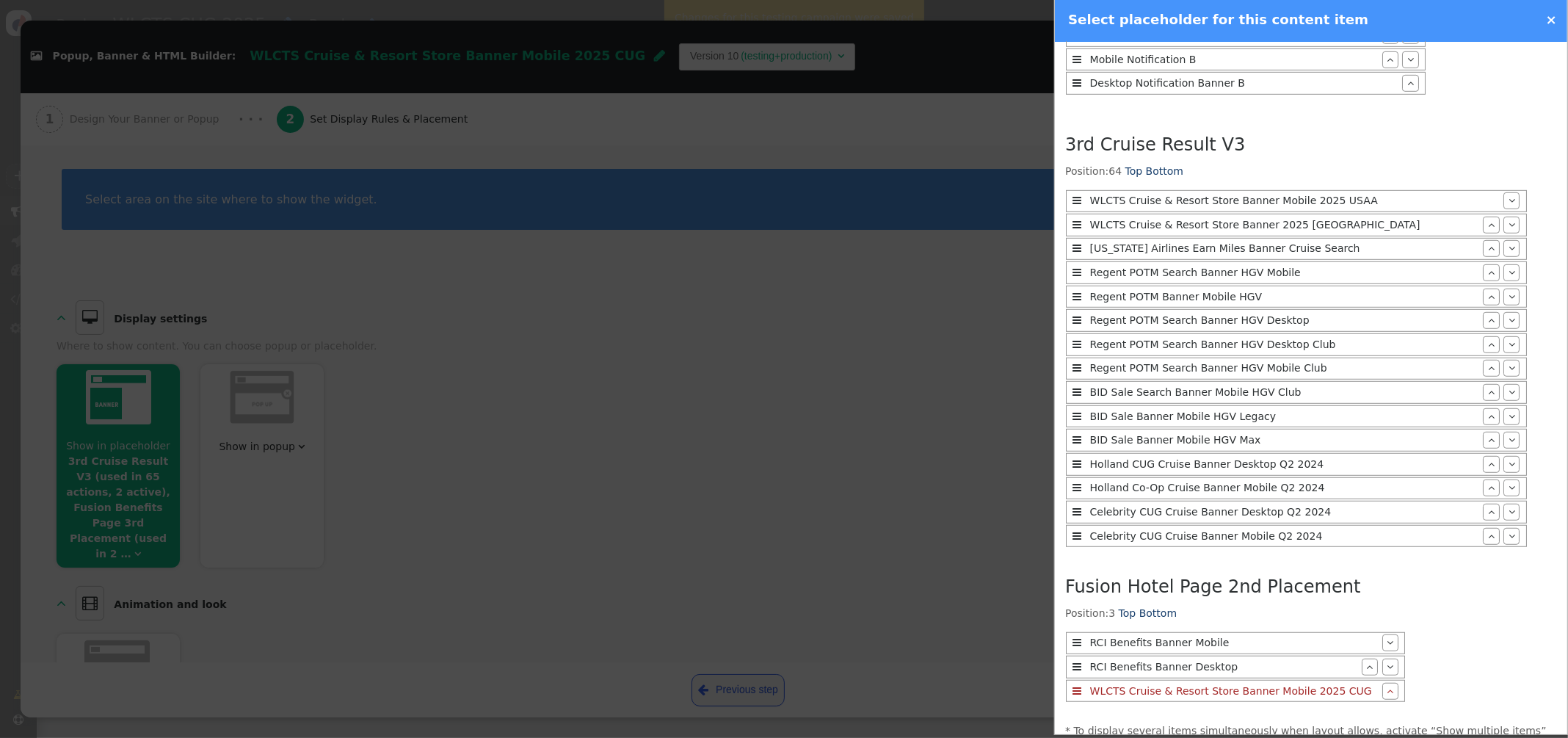
scroll to position [1128, 0]
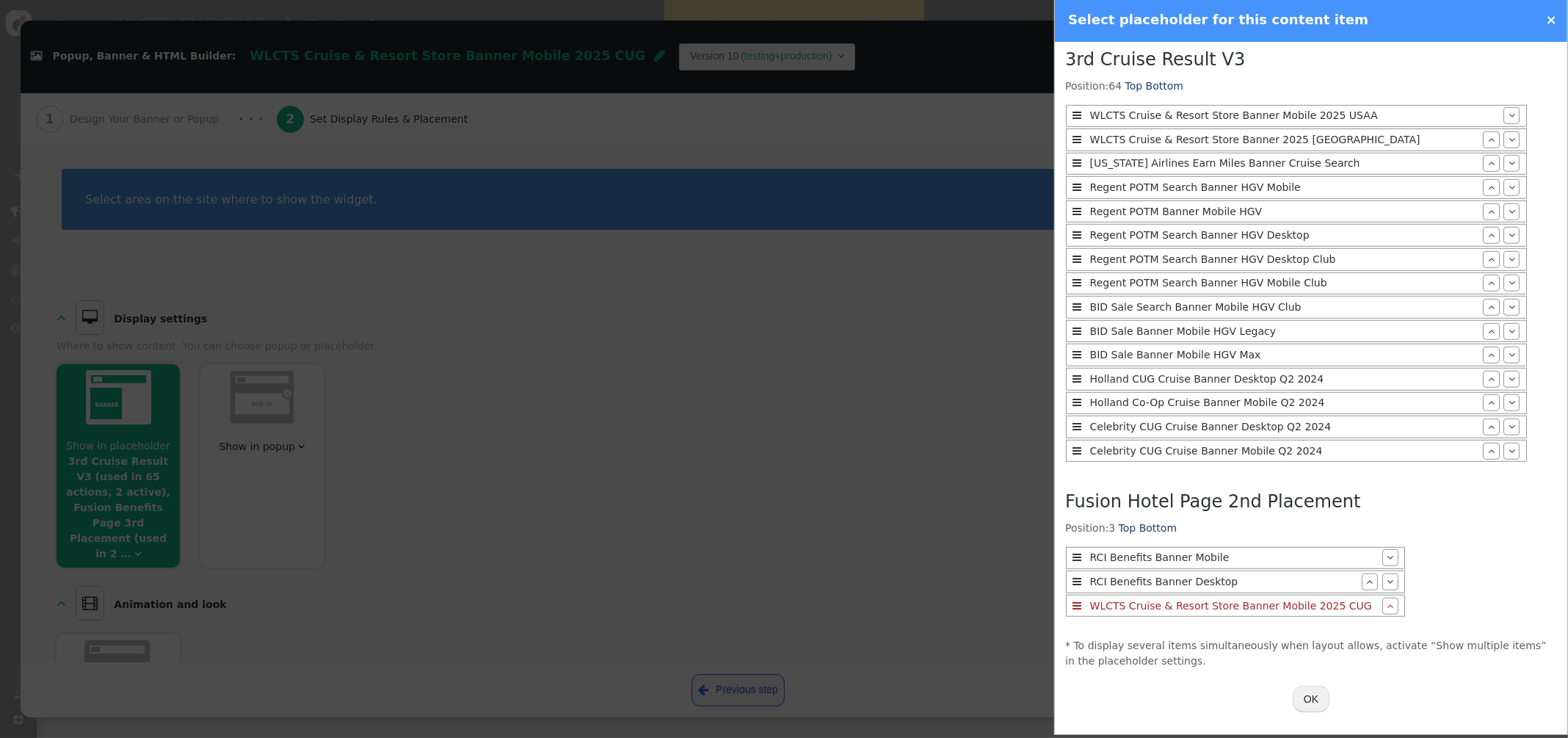
click at [1311, 709] on button "OK" at bounding box center [1311, 699] width 37 height 27
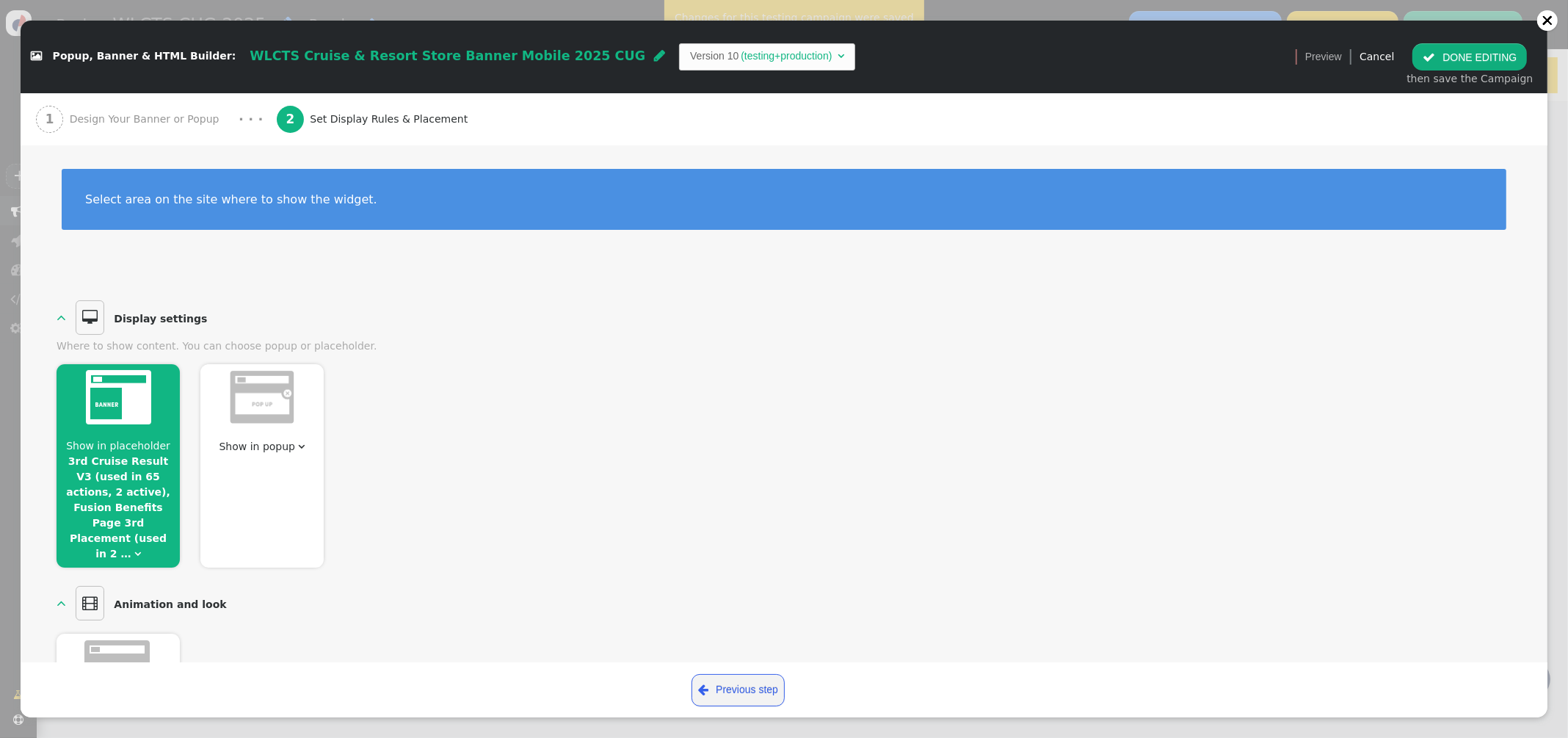
click at [1461, 51] on button " DONE EDITING" at bounding box center [1469, 57] width 115 height 27
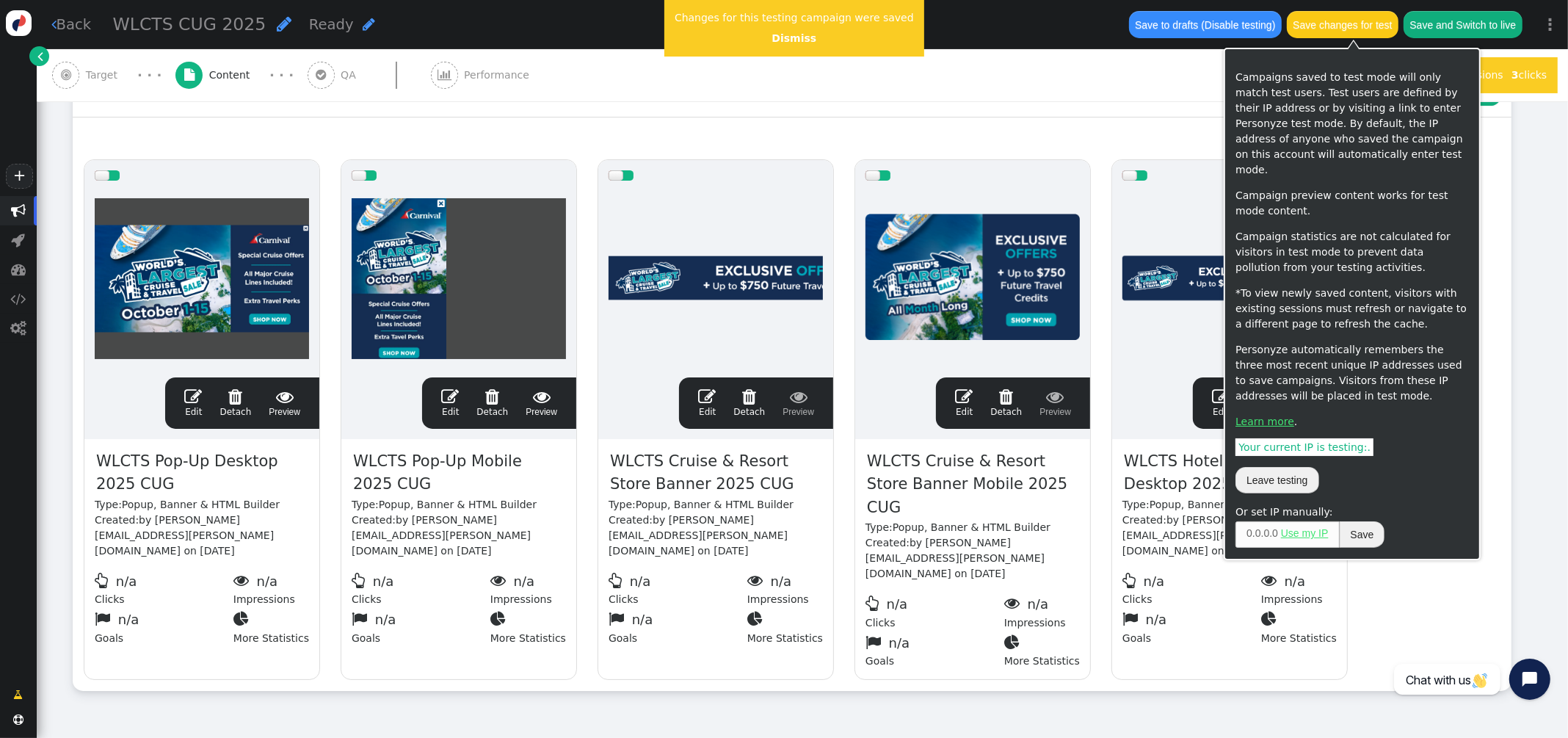
click at [1343, 25] on button "Save changes for test" at bounding box center [1342, 24] width 111 height 27
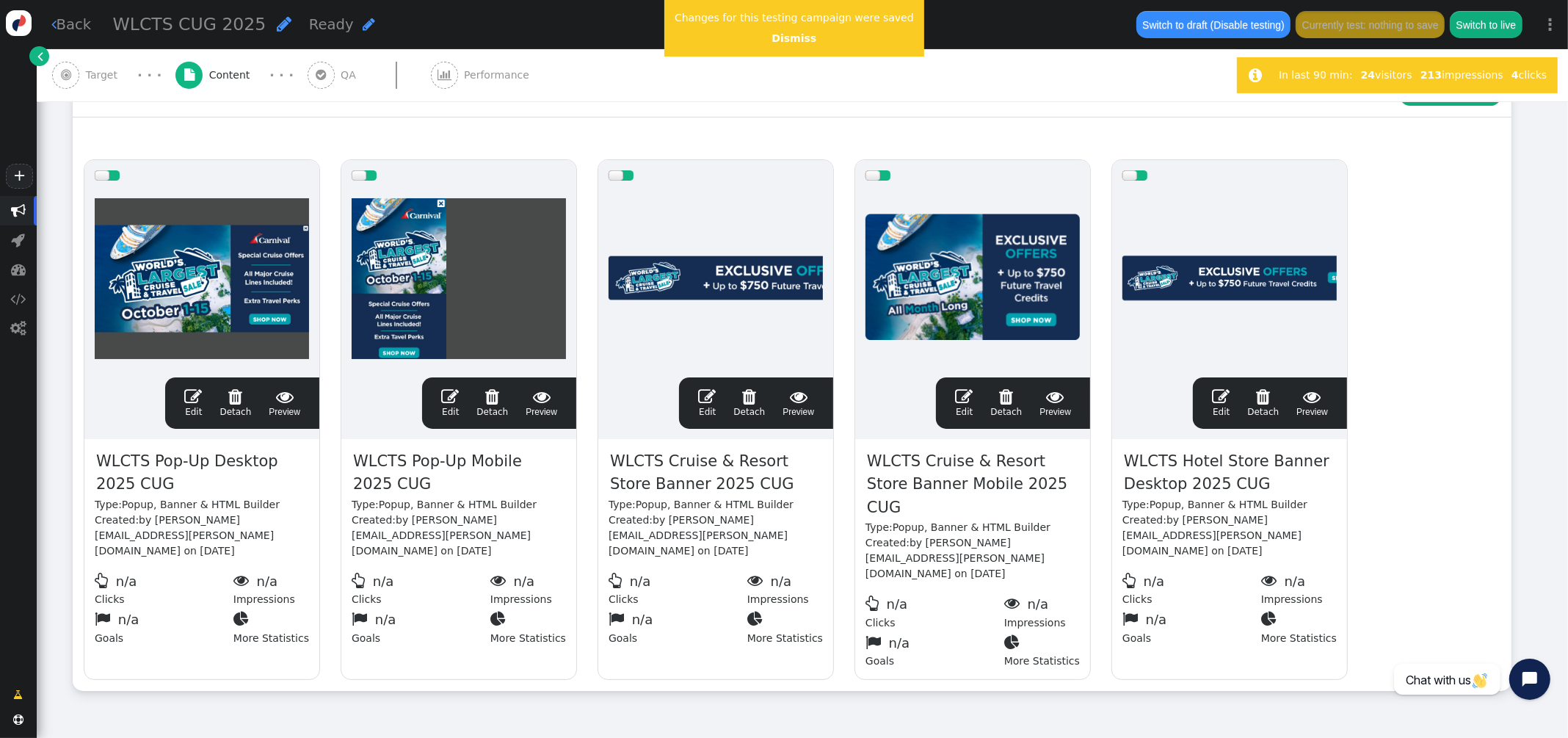
click at [708, 394] on span "" at bounding box center [706, 397] width 18 height 18
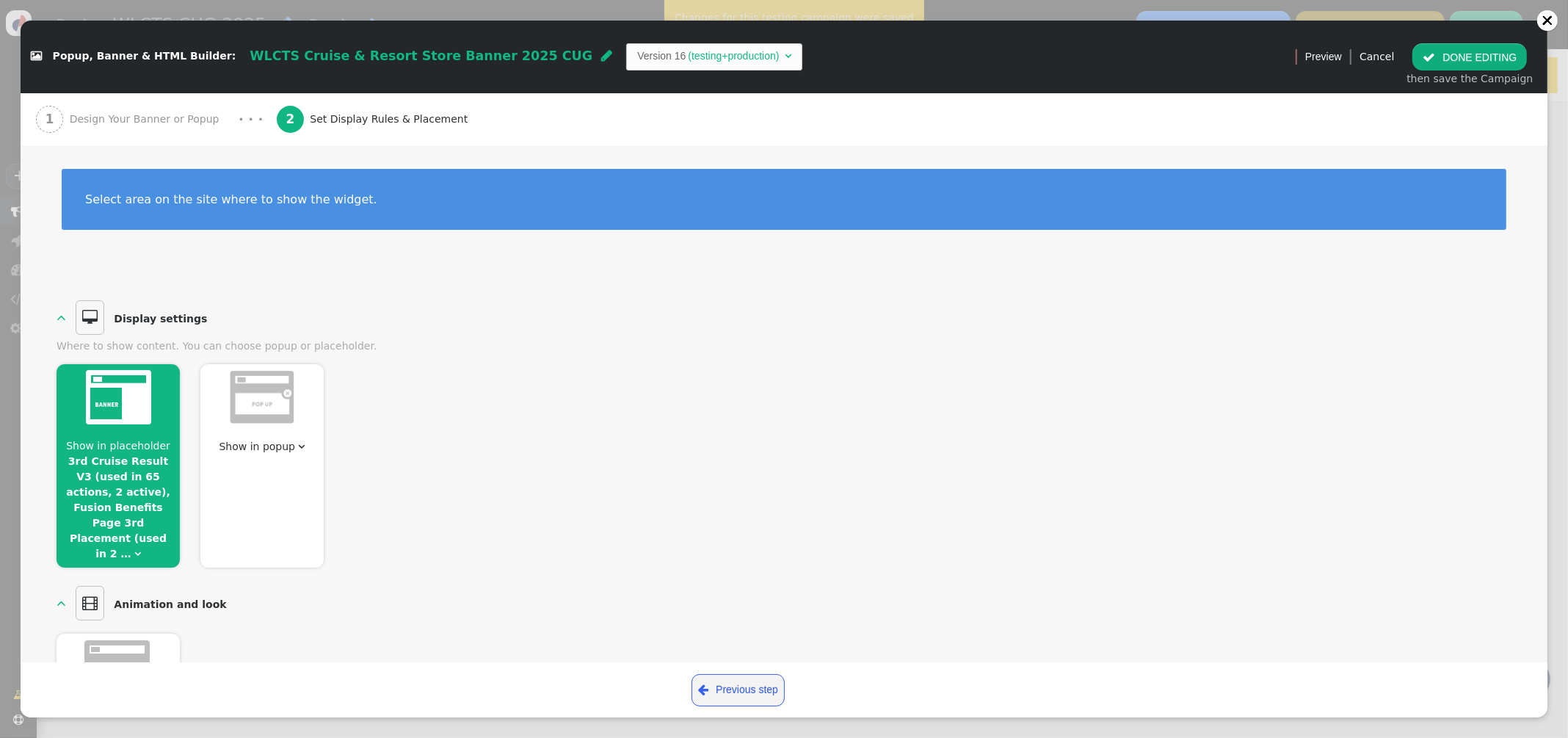
click at [136, 454] on span "Show in placeholder 3rd Cruise Result V3 (used in 65 actions, 2 active), Fusion…" at bounding box center [118, 500] width 123 height 123
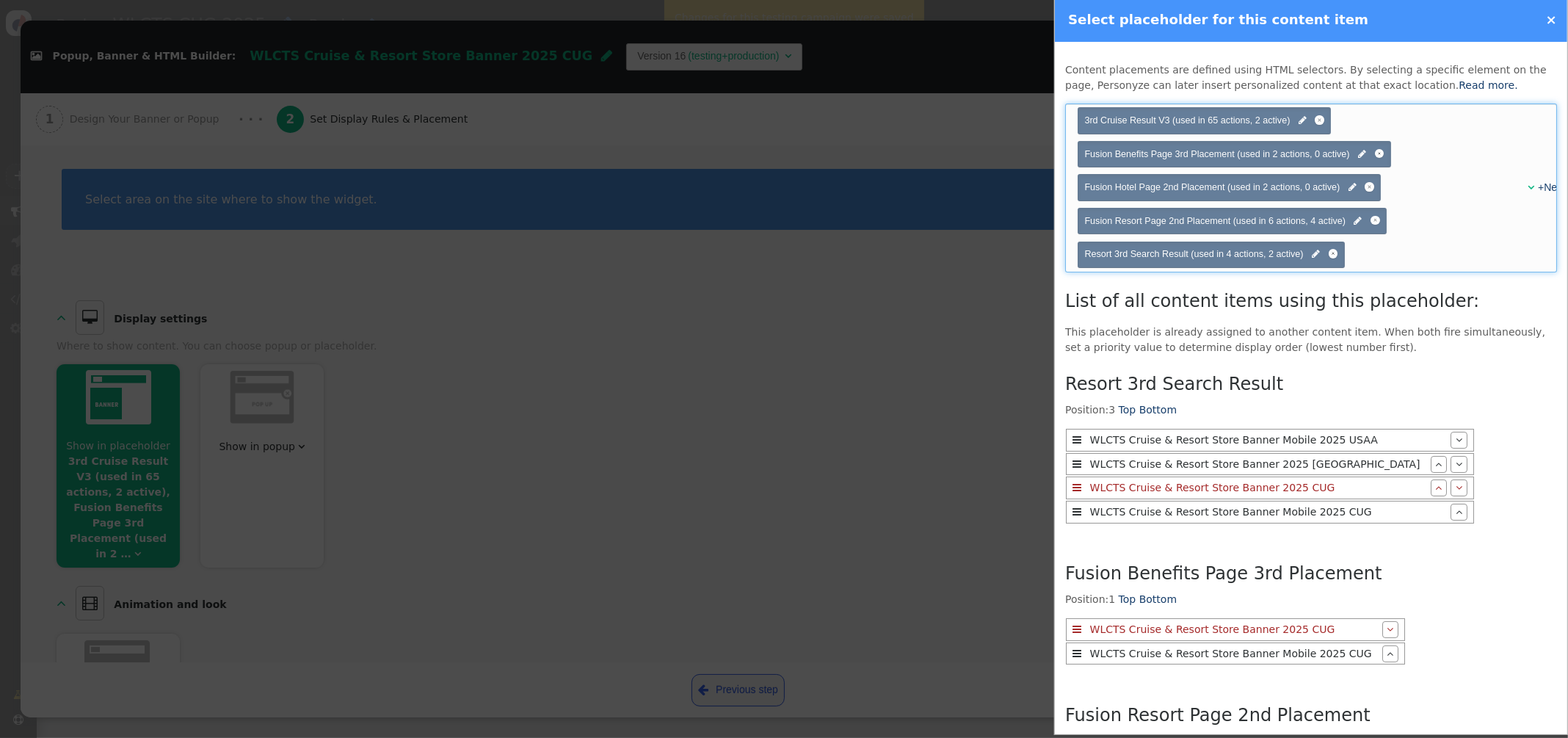
click at [1527, 185] on span "" at bounding box center [1530, 187] width 6 height 11
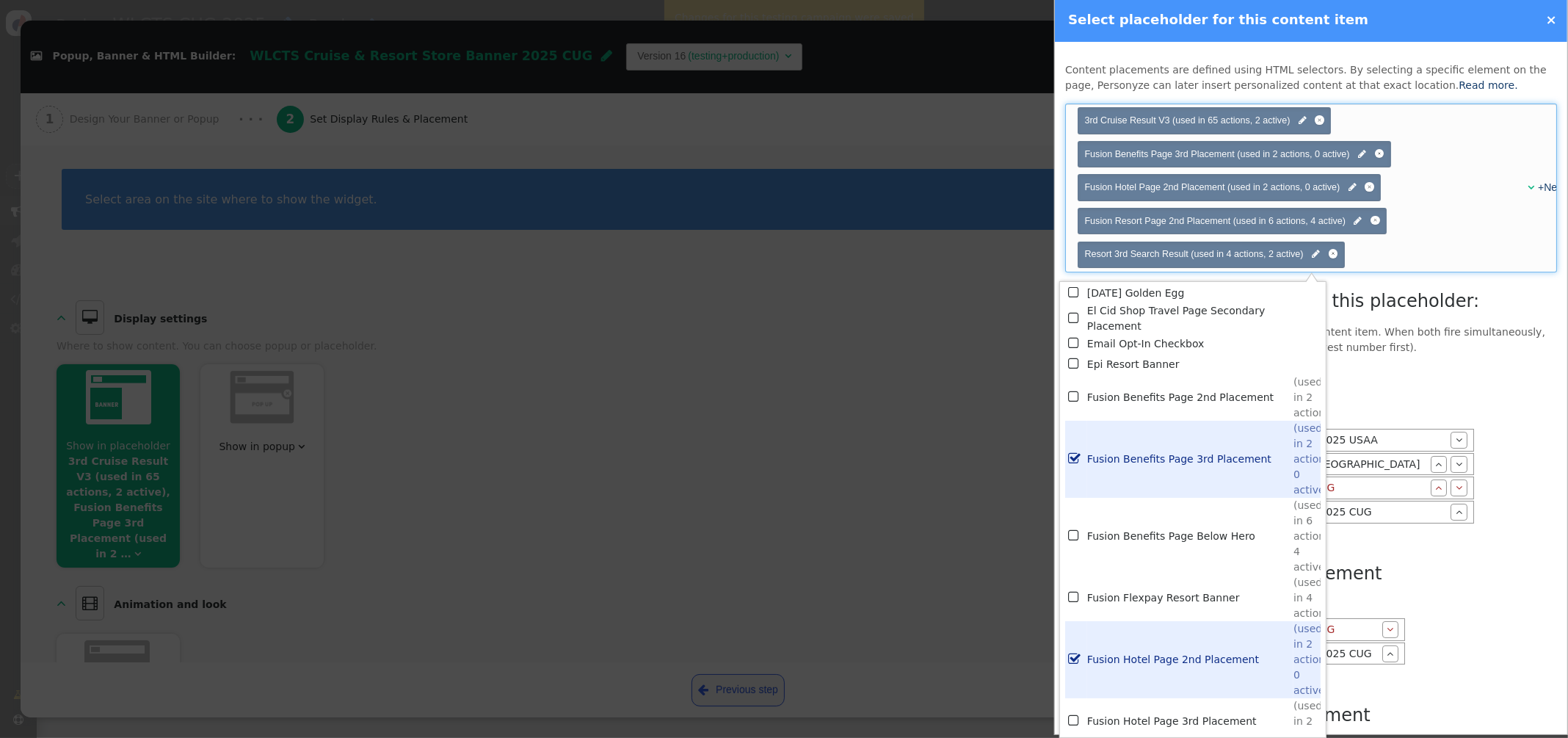
scroll to position [3136, 0]
click at [1417, 353] on p "This placeholder is already assigned to another content item. When both fire si…" at bounding box center [1311, 340] width 492 height 31
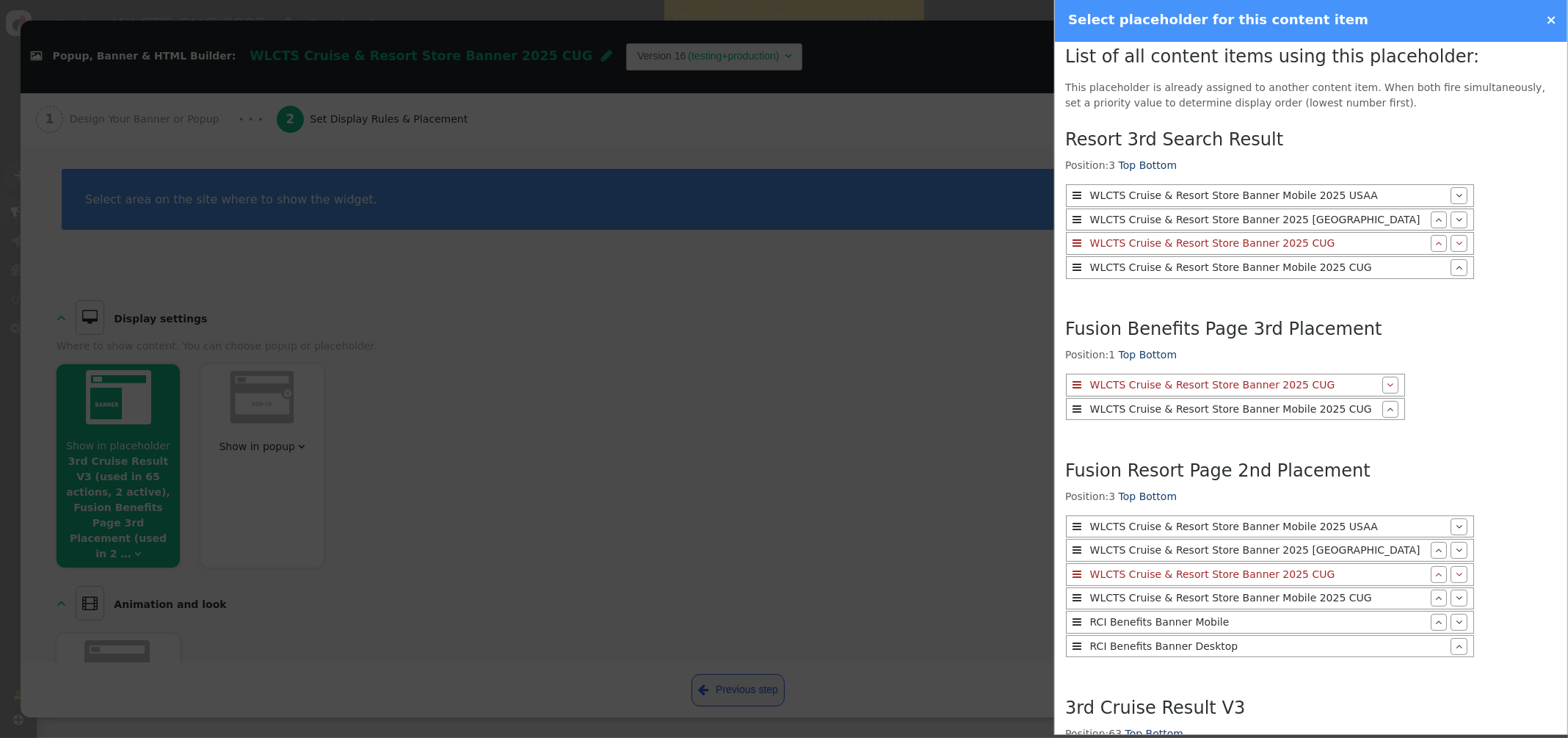
scroll to position [0, 0]
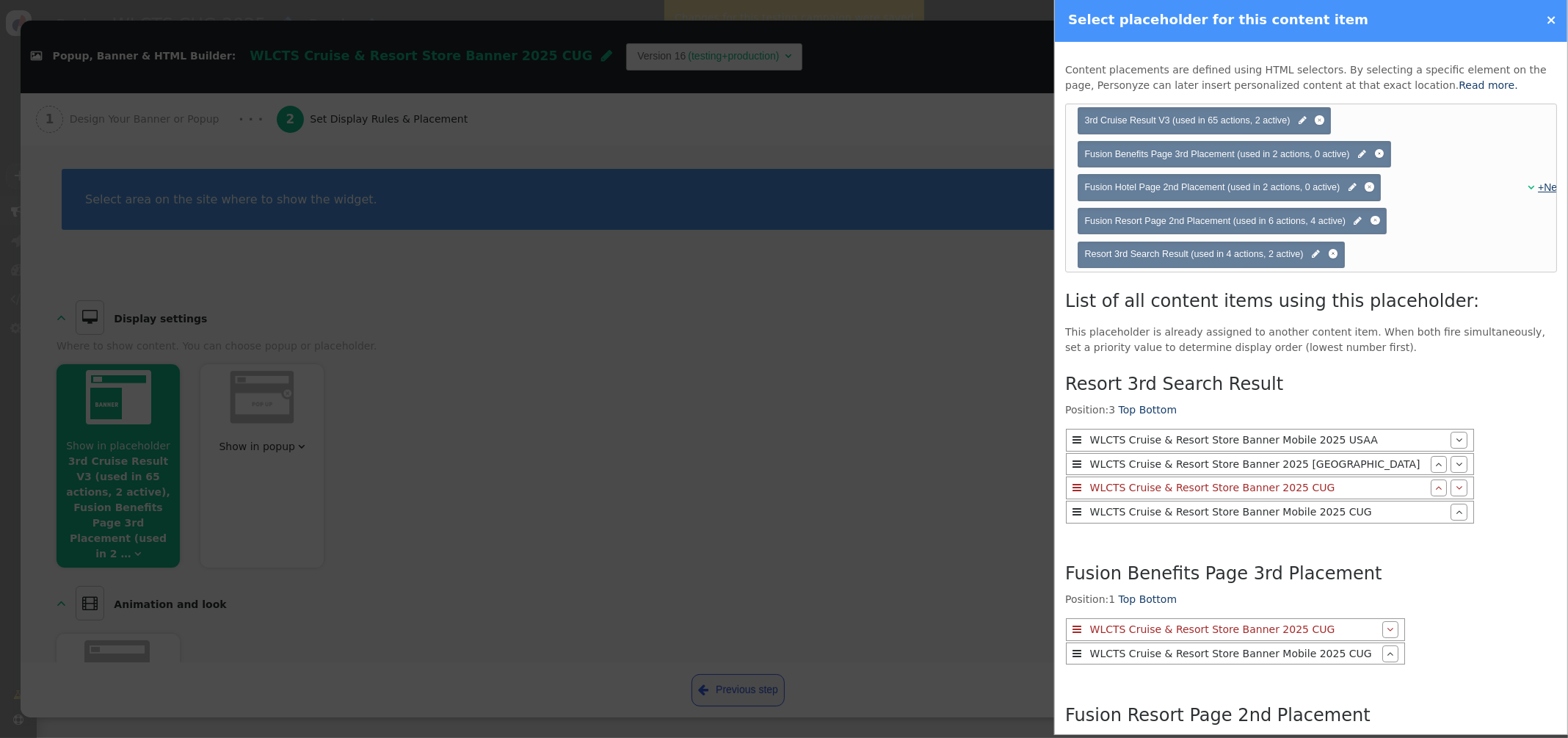
click at [1543, 186] on link "+New" at bounding box center [1551, 186] width 27 height 12
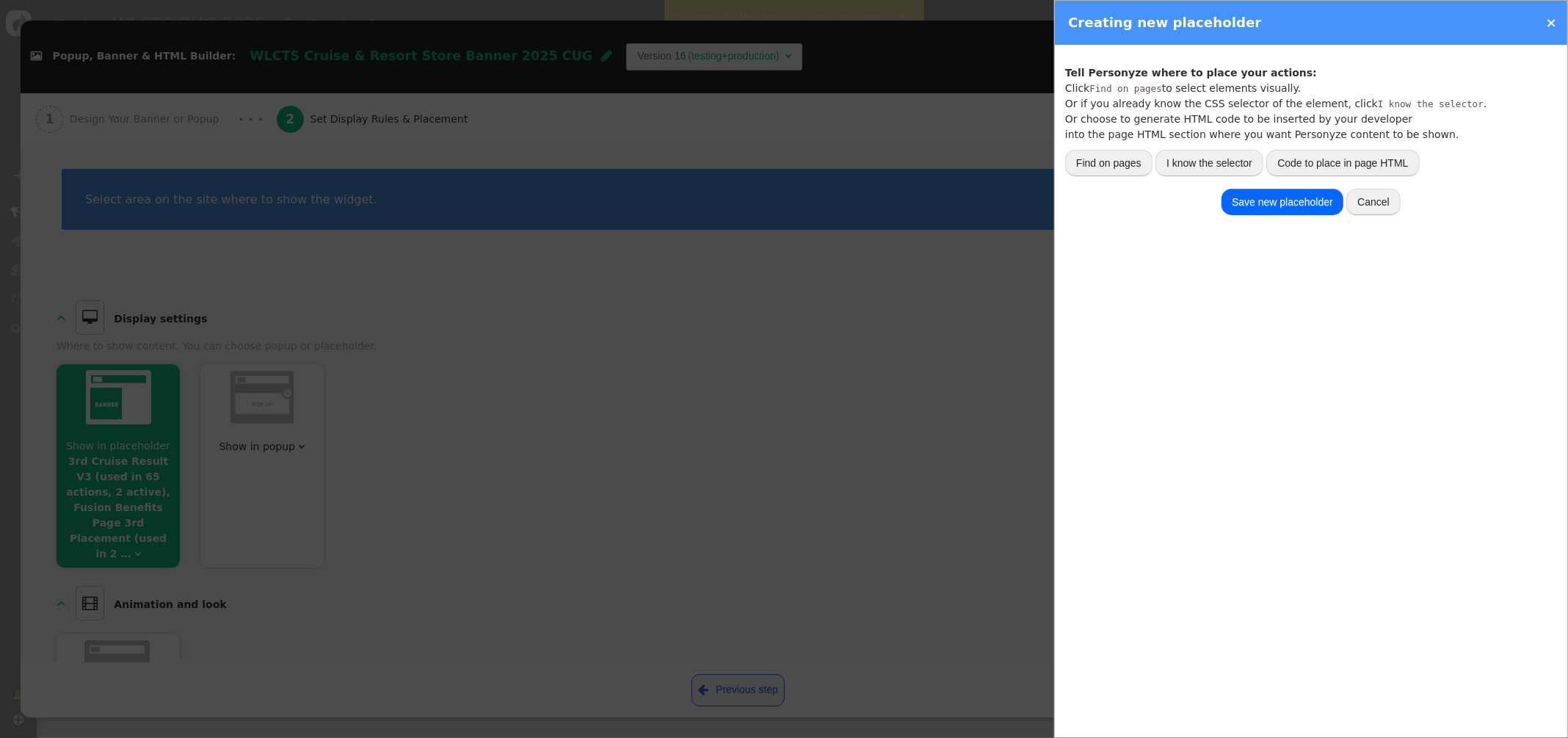
click at [1217, 165] on button "I know the selector" at bounding box center [1209, 163] width 108 height 27
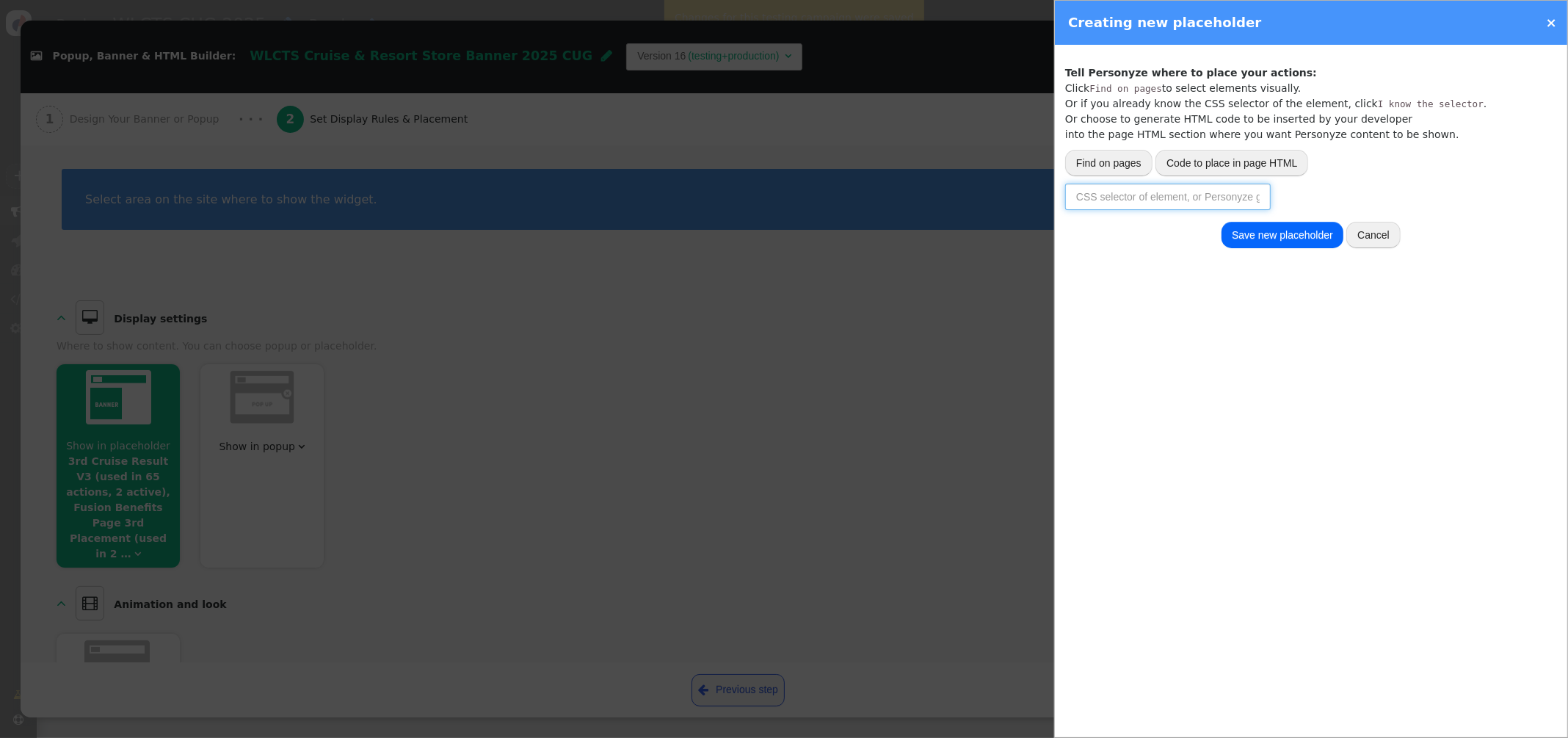
click at [1142, 202] on input "text" at bounding box center [1167, 197] width 206 height 27
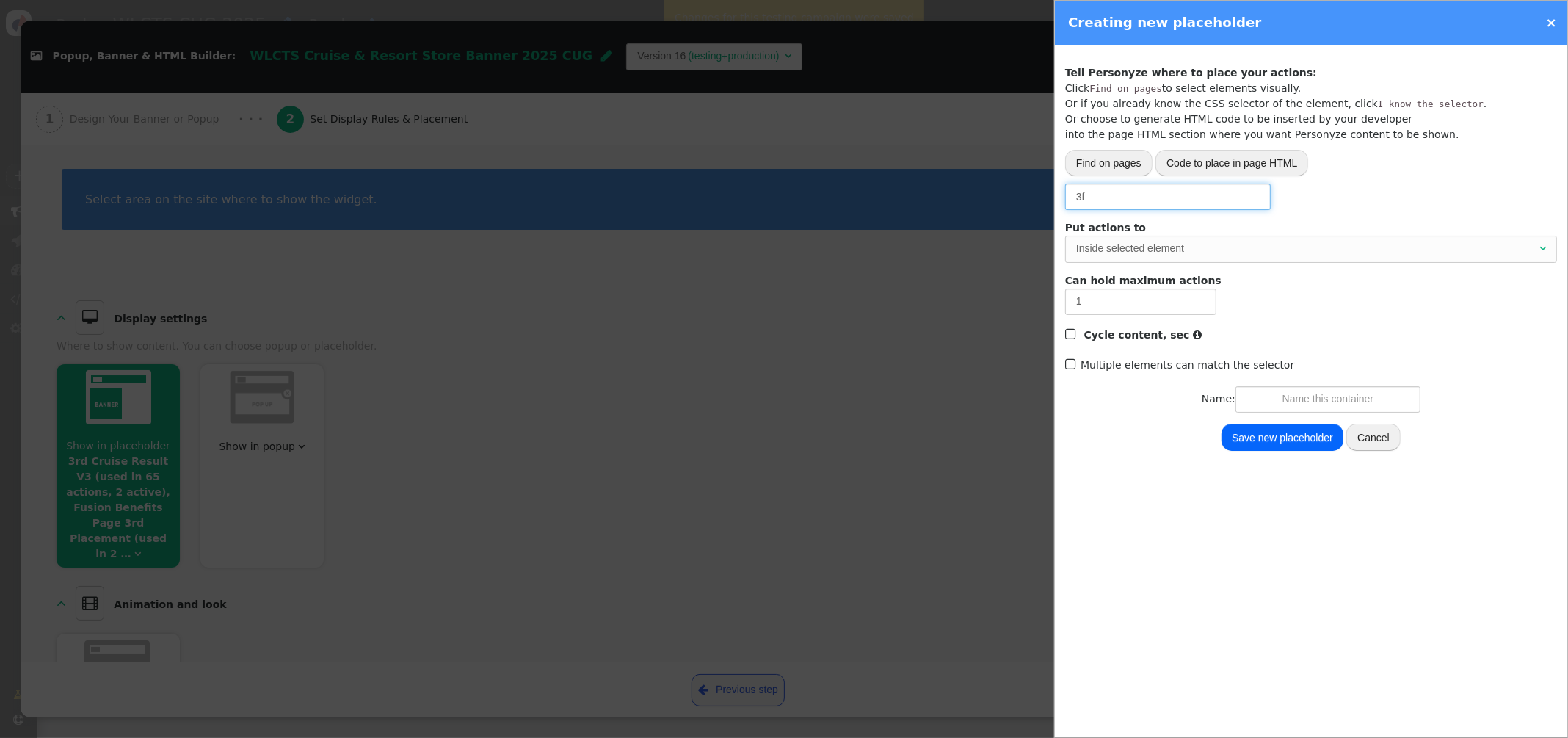
type input "3"
click at [1319, 251] on div "Inside selected element" at bounding box center [1306, 248] width 460 height 15
type input "#fusion-cruise-page-below-hero"
click at [1301, 399] on input "text" at bounding box center [1327, 399] width 185 height 27
type input "Fusion Cruise Page Below Hero"
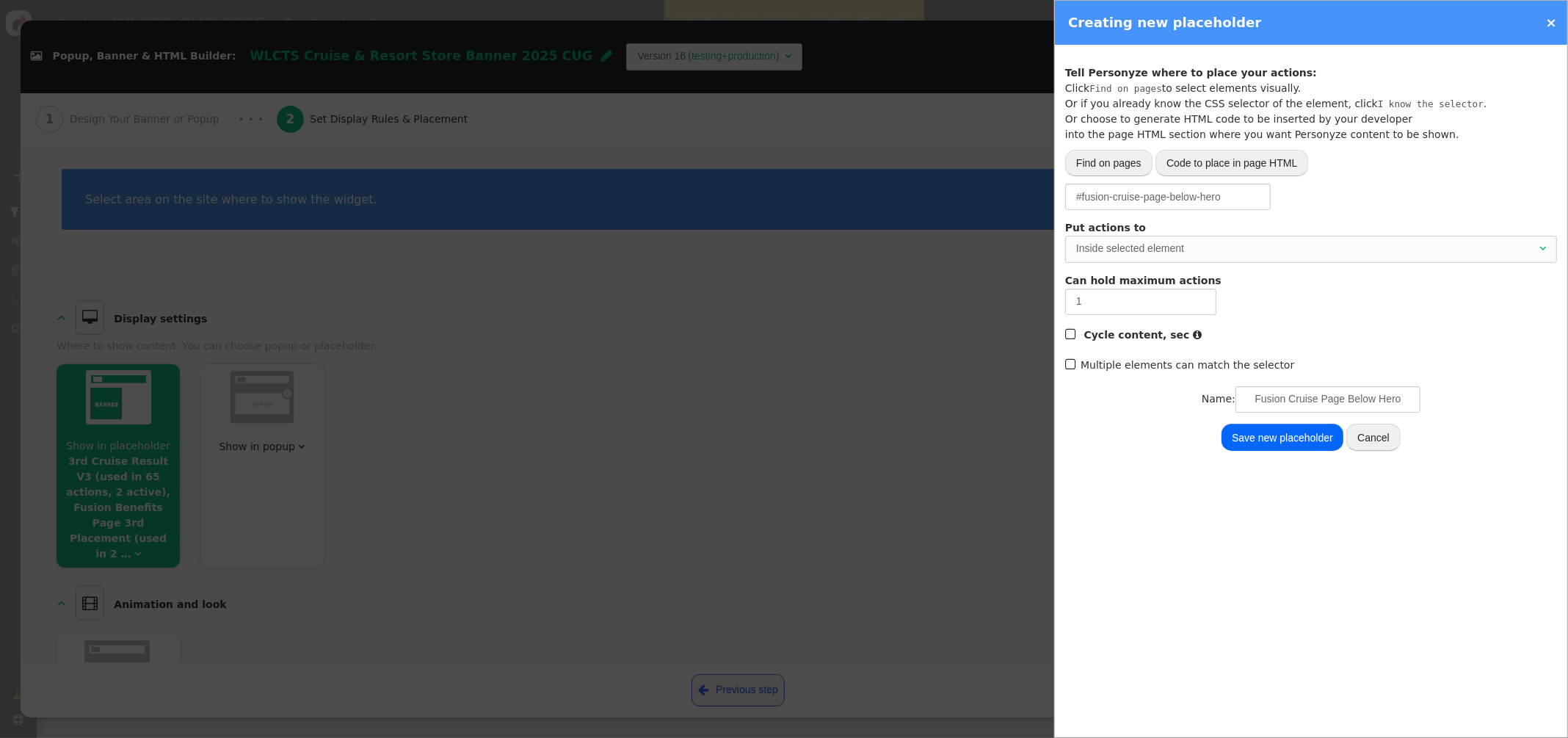
click at [1286, 455] on div "Track activity (click, etc.) Grab page URL part Placeholder for actions Insert …" at bounding box center [1311, 390] width 512 height 693
click at [1283, 441] on button "Save new placeholder" at bounding box center [1282, 437] width 122 height 27
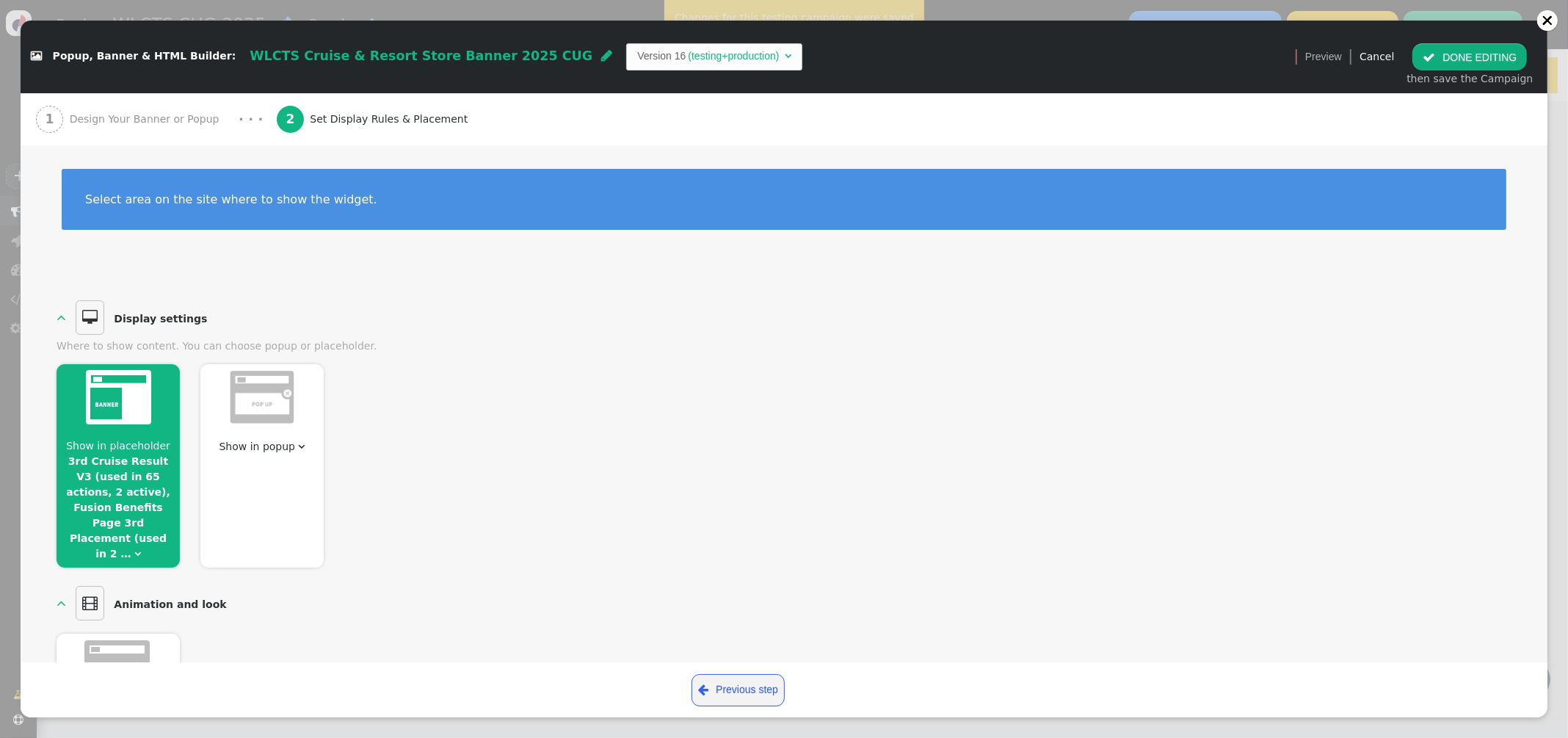
click at [1470, 62] on button " DONE EDITING" at bounding box center [1469, 57] width 115 height 27
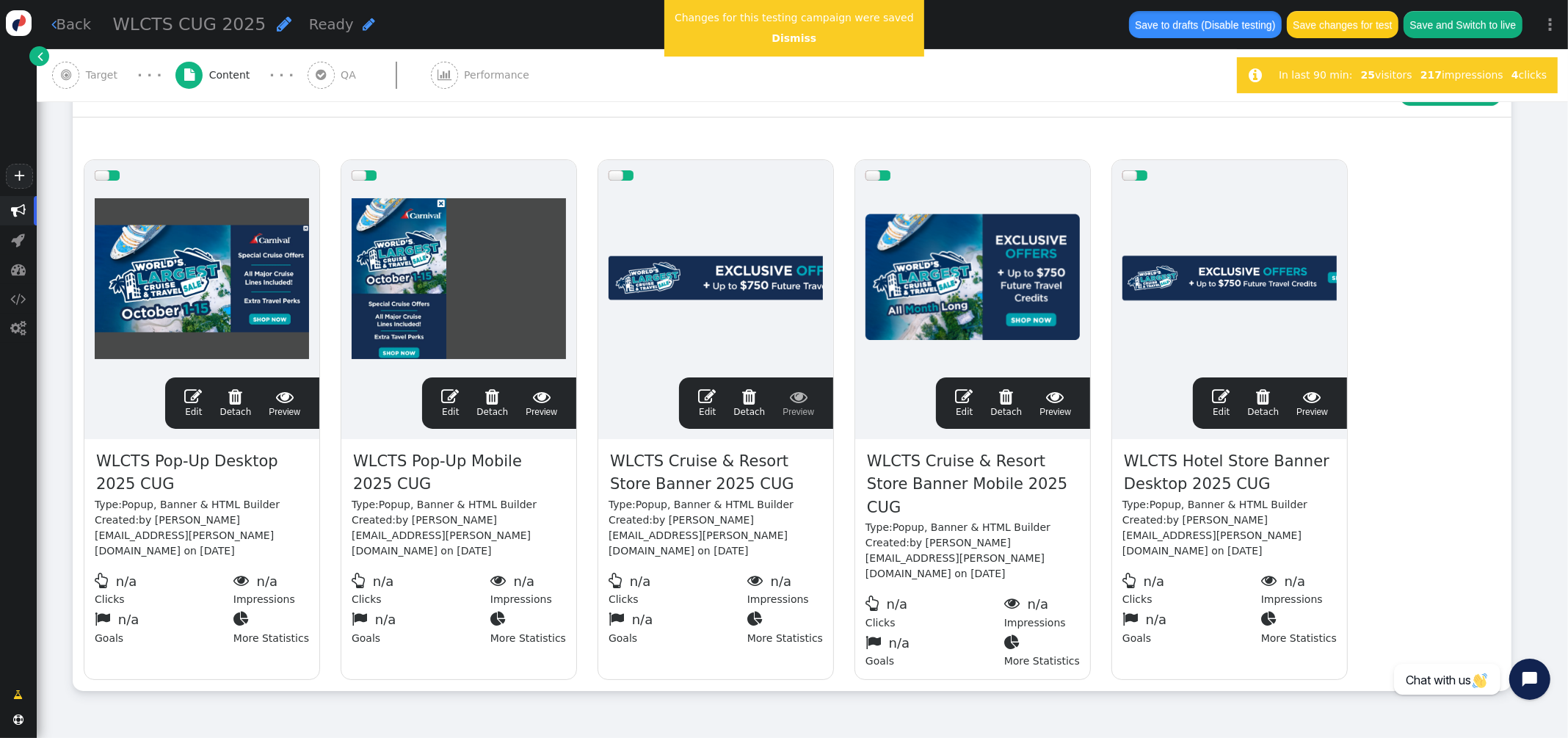
click at [1219, 27] on button "Save to drafts (Disable testing)" at bounding box center [1205, 24] width 152 height 27
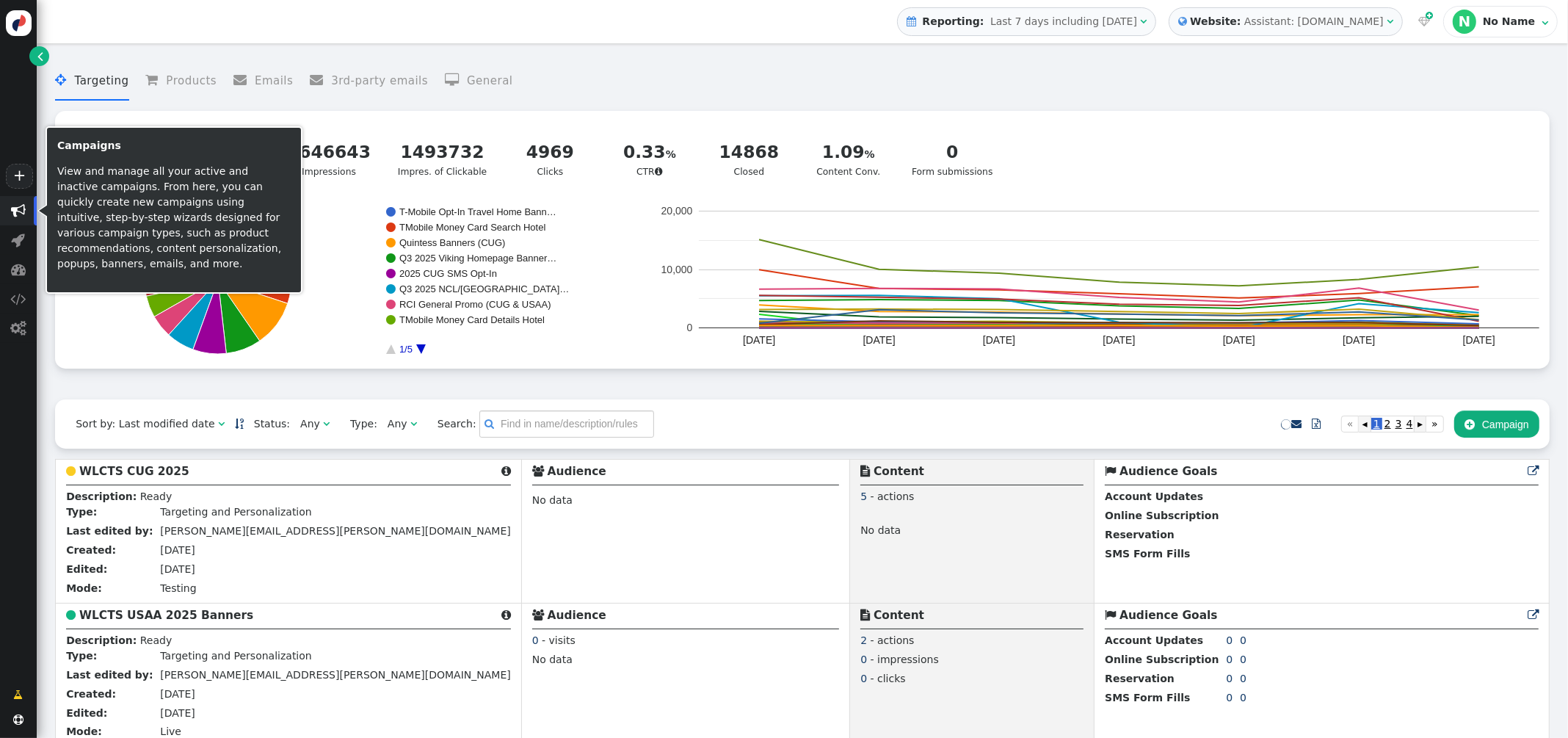
click at [22, 216] on span "" at bounding box center [18, 210] width 14 height 14
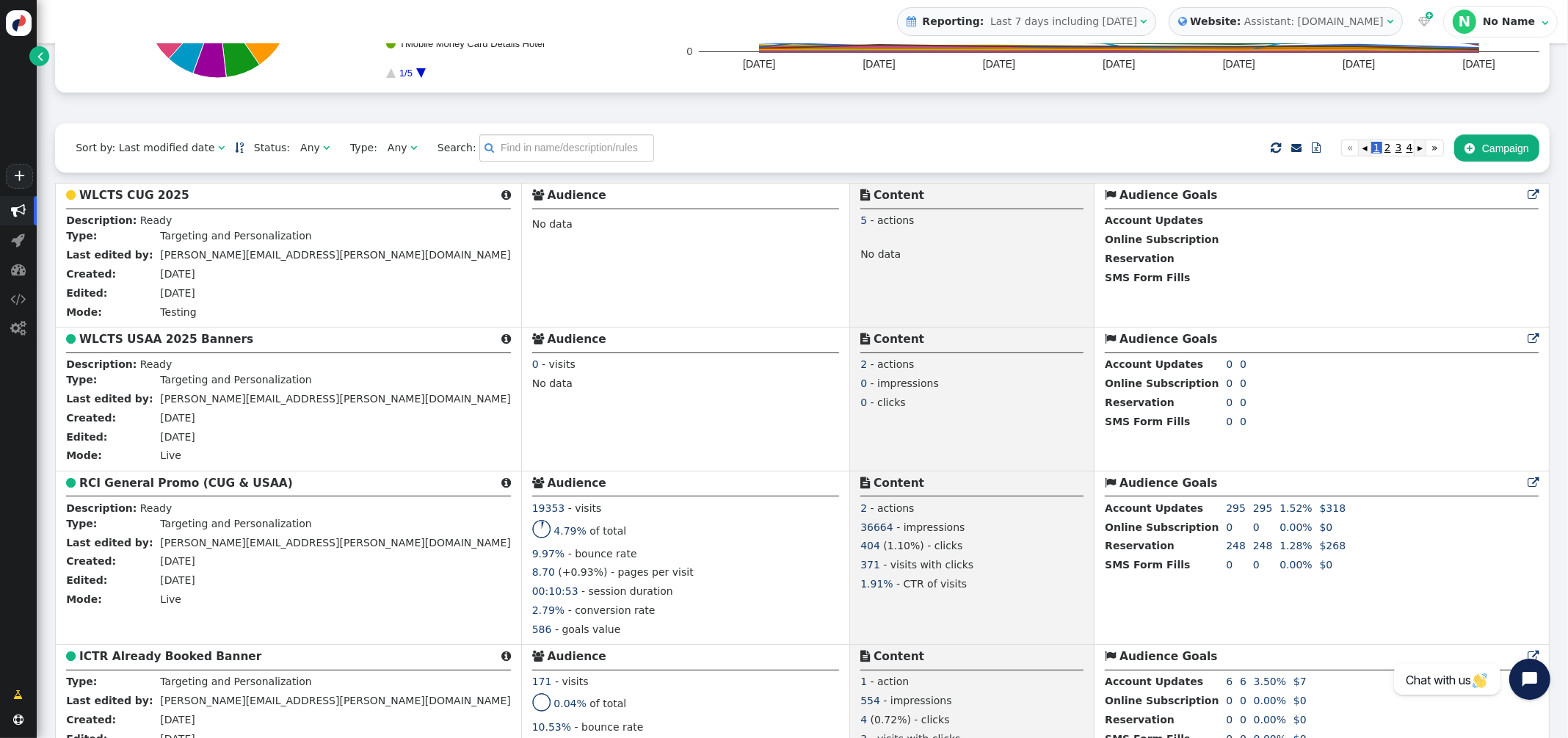
scroll to position [291, 0]
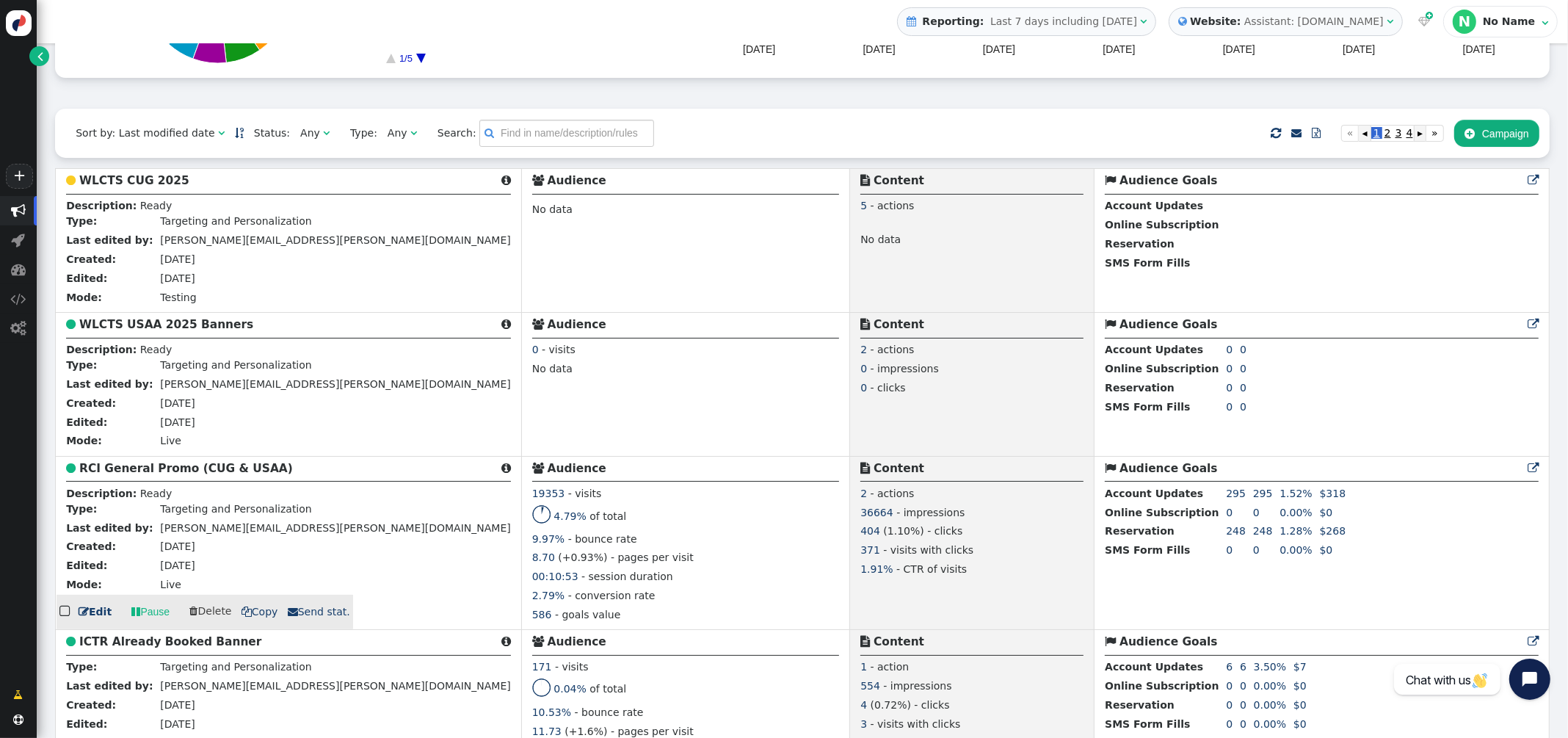
click at [184, 467] on b "RCI General Promo (CUG & USAA)" at bounding box center [186, 468] width 214 height 13
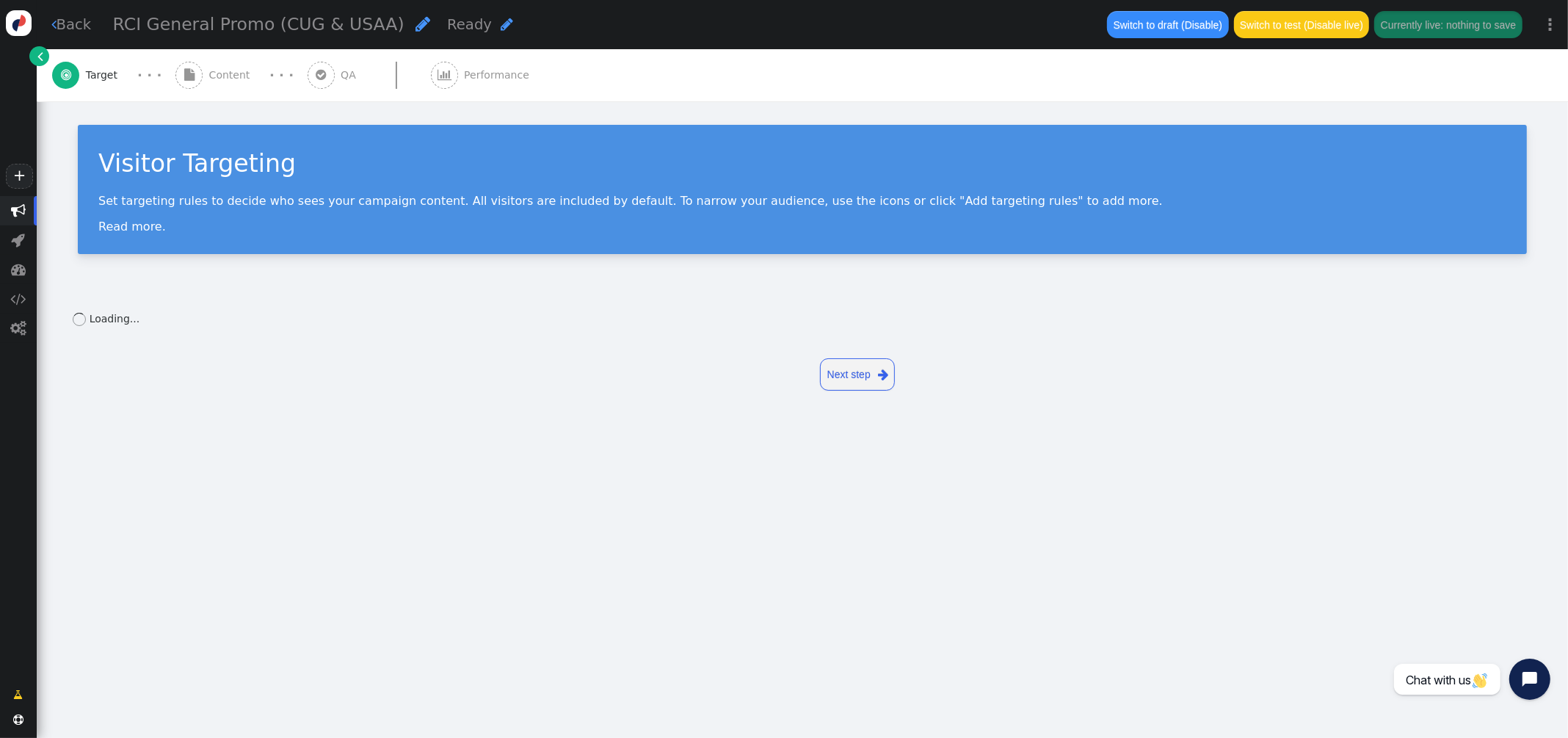
click at [225, 70] on span "Content" at bounding box center [233, 75] width 47 height 15
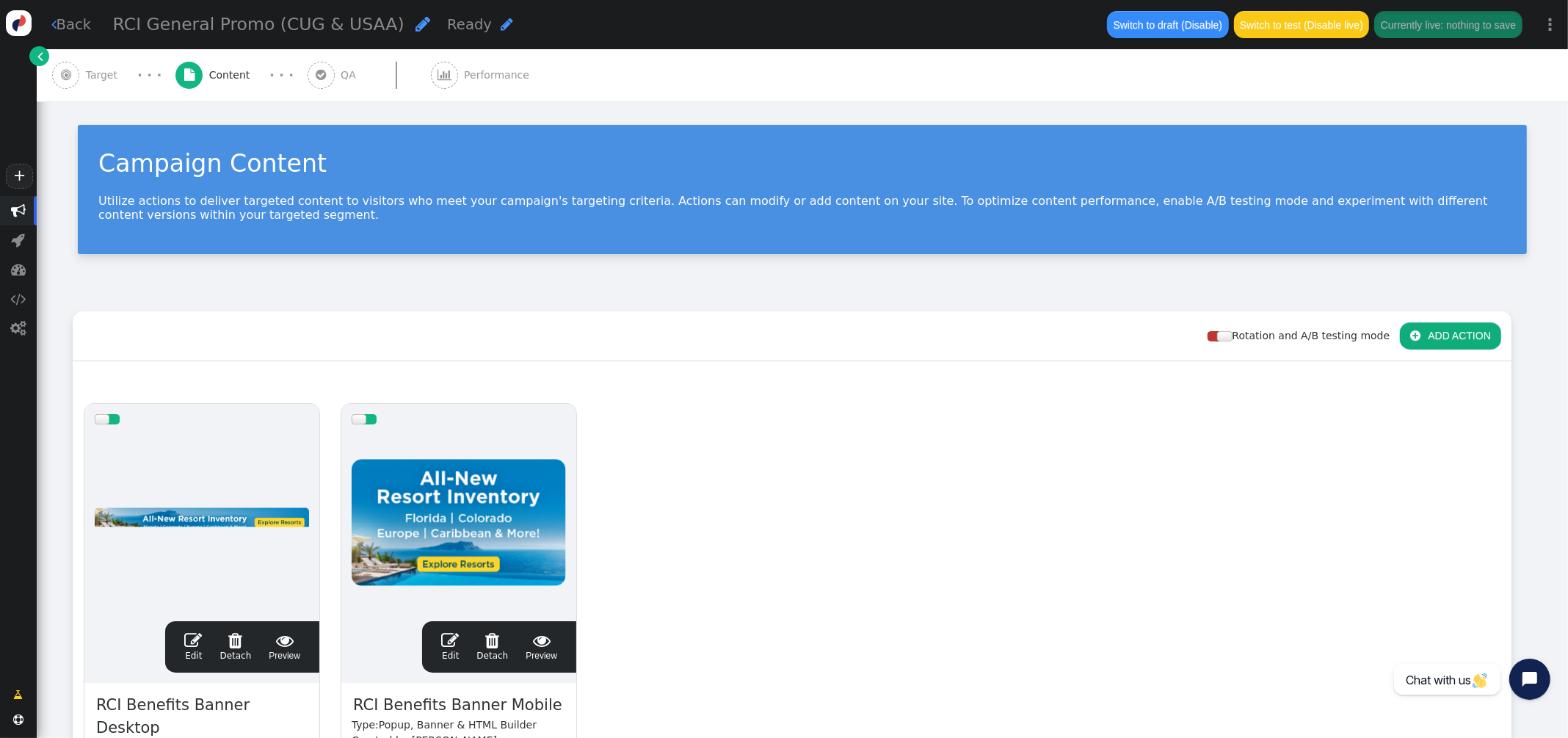
scroll to position [291, 0]
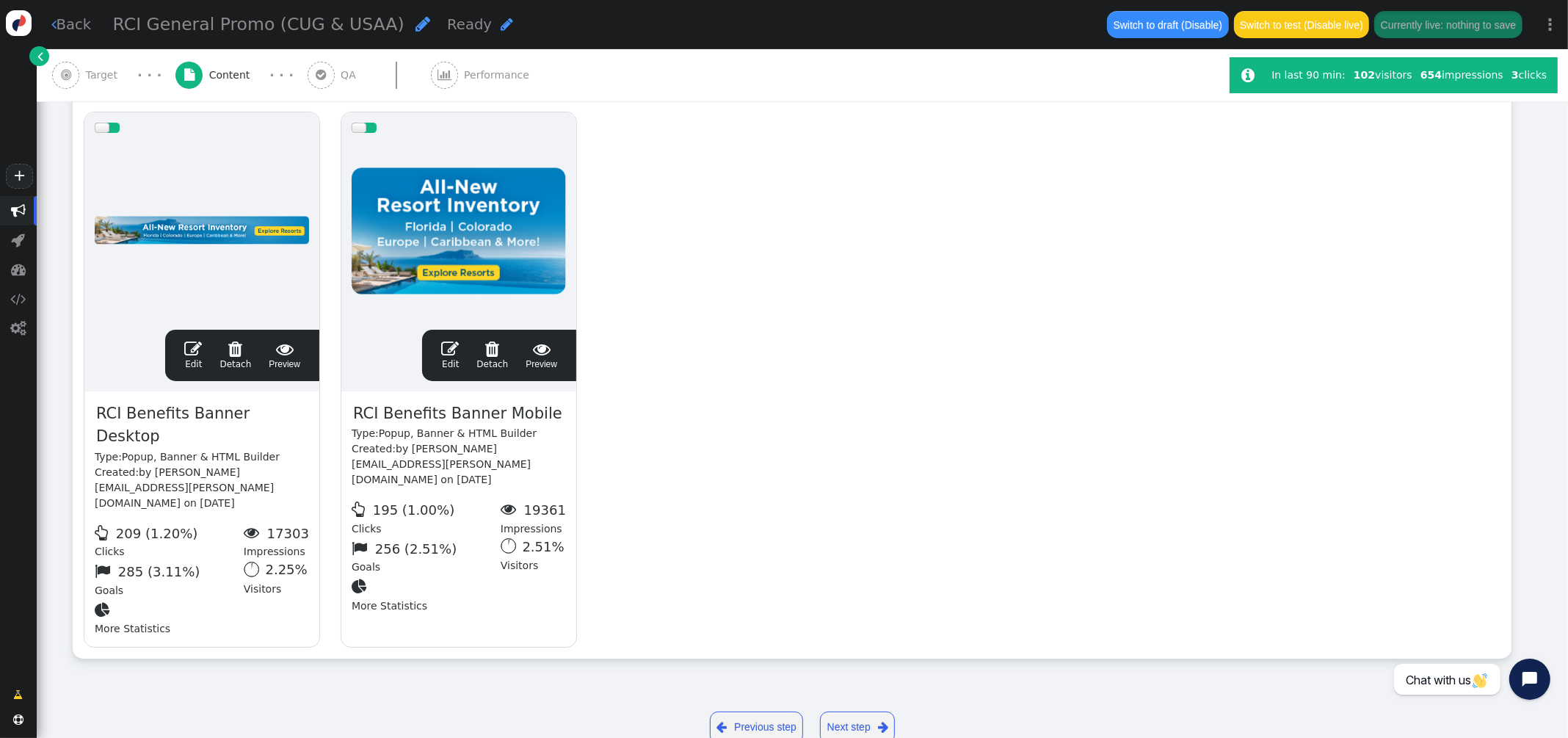
click at [194, 347] on span "" at bounding box center [193, 348] width 18 height 18
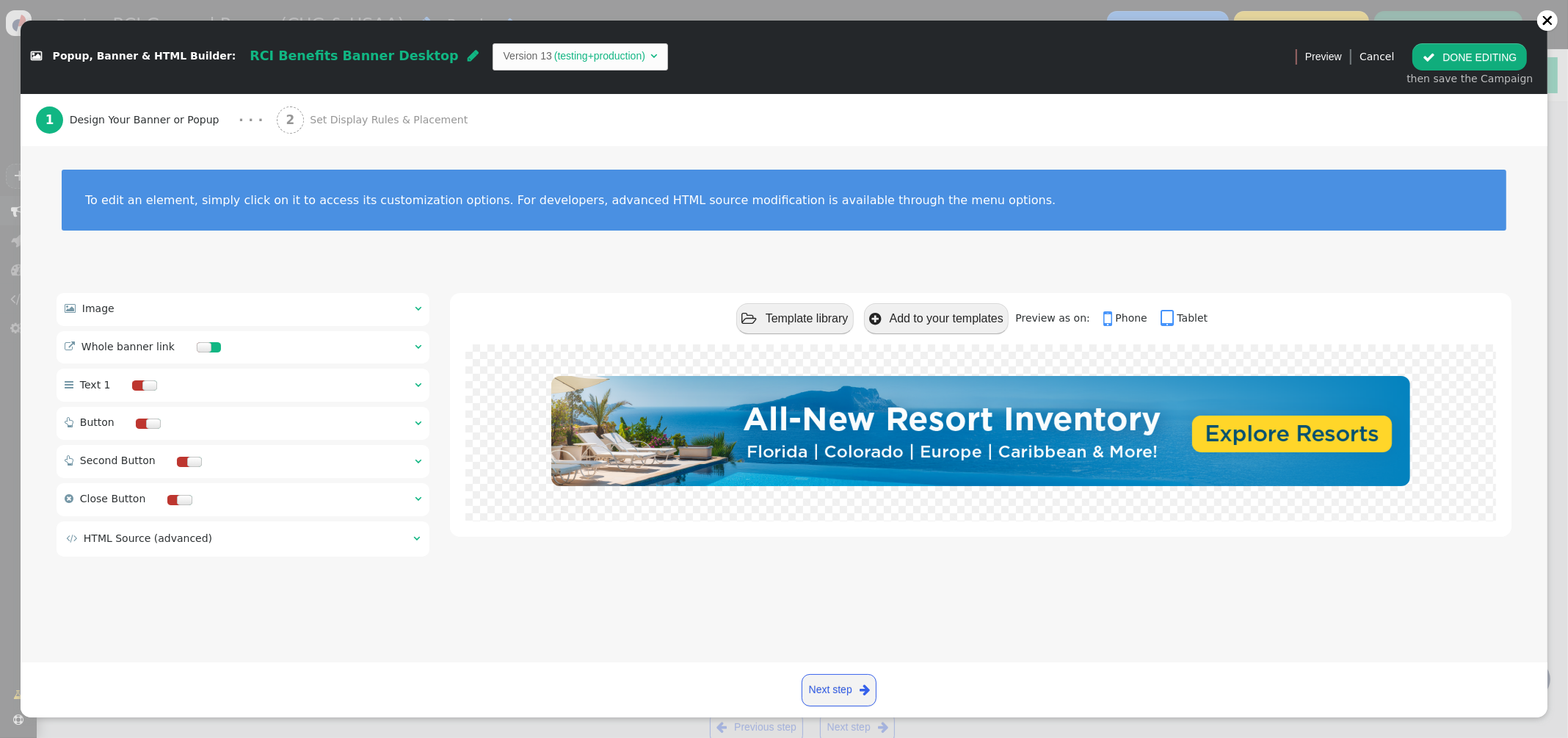
click at [365, 119] on span "Set Display Rules & Placement" at bounding box center [392, 119] width 164 height 15
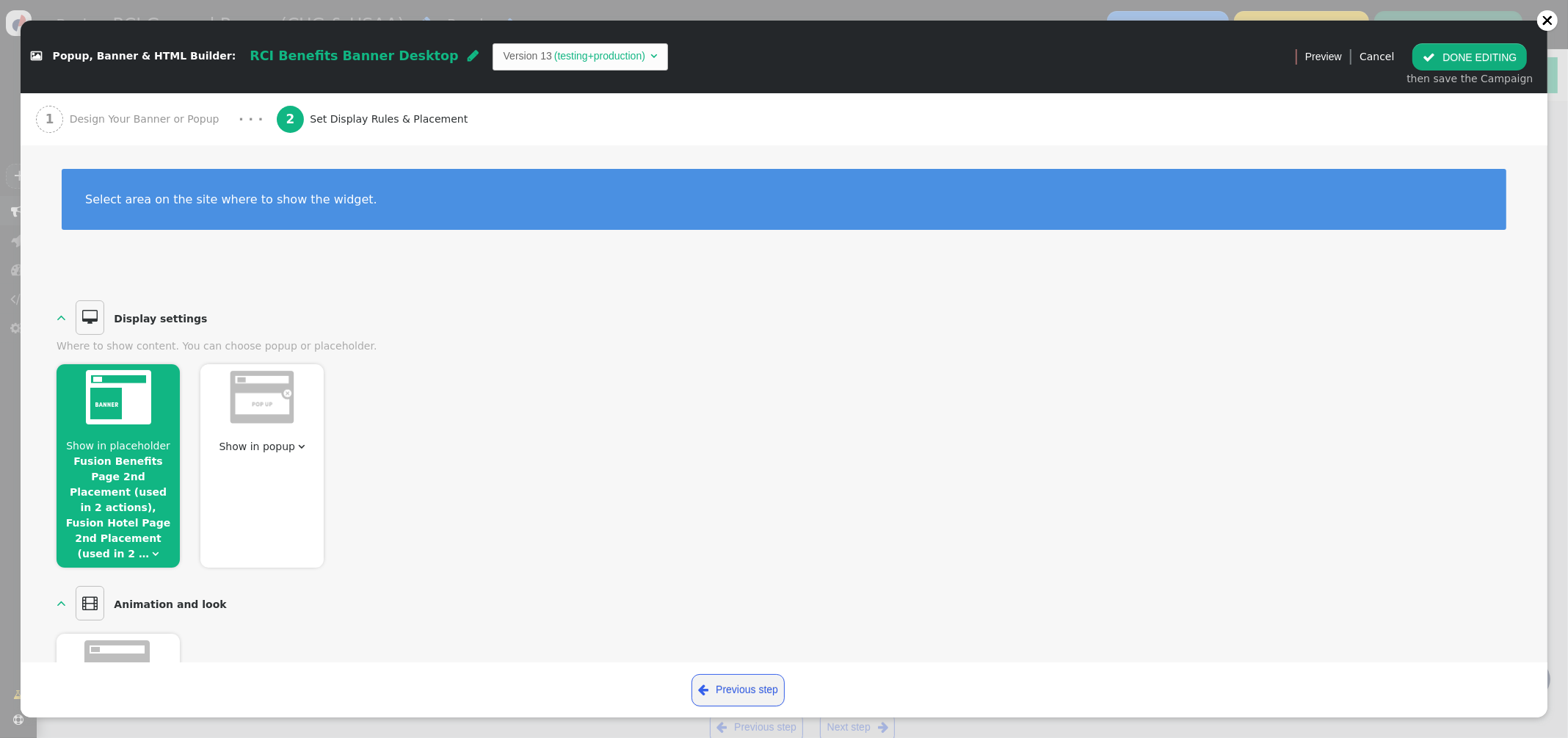
click at [143, 456] on link "Fusion Benefits Page 2nd Placement (used in 2 actions), Fusion Hotel Page 2nd P…" at bounding box center [118, 507] width 104 height 104
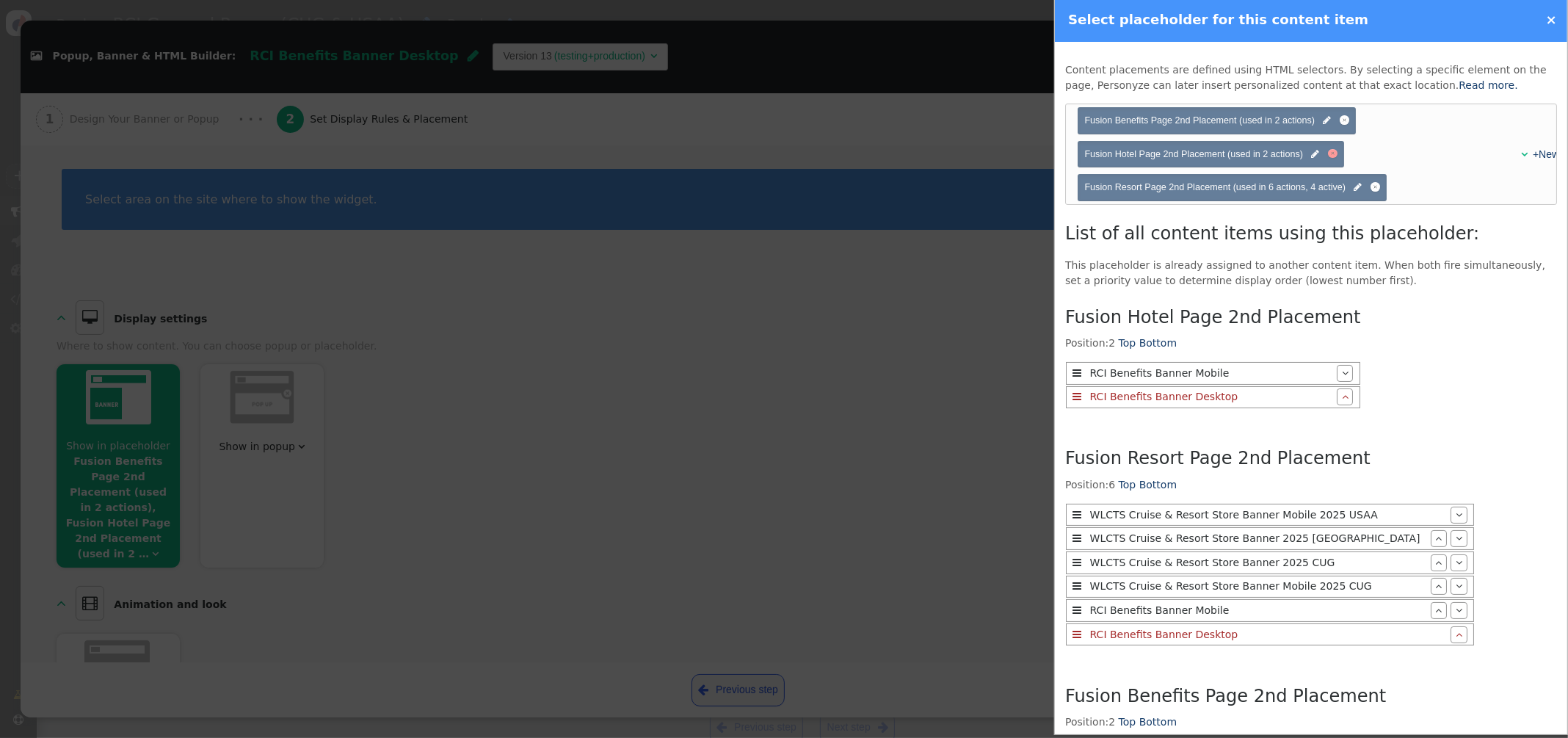
click at [1335, 152] on div at bounding box center [1332, 153] width 10 height 10
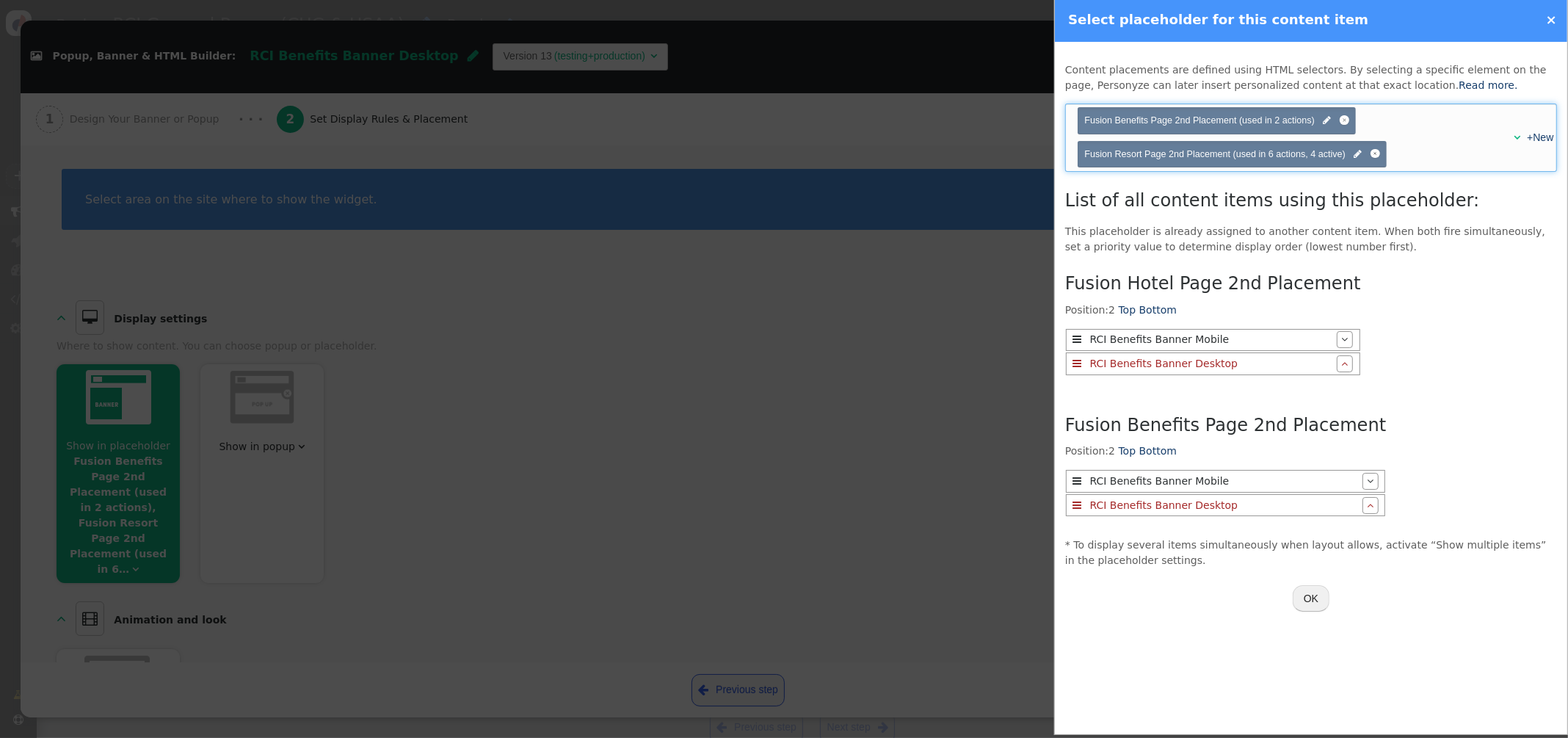
click at [1517, 135] on span "" at bounding box center [1516, 137] width 6 height 11
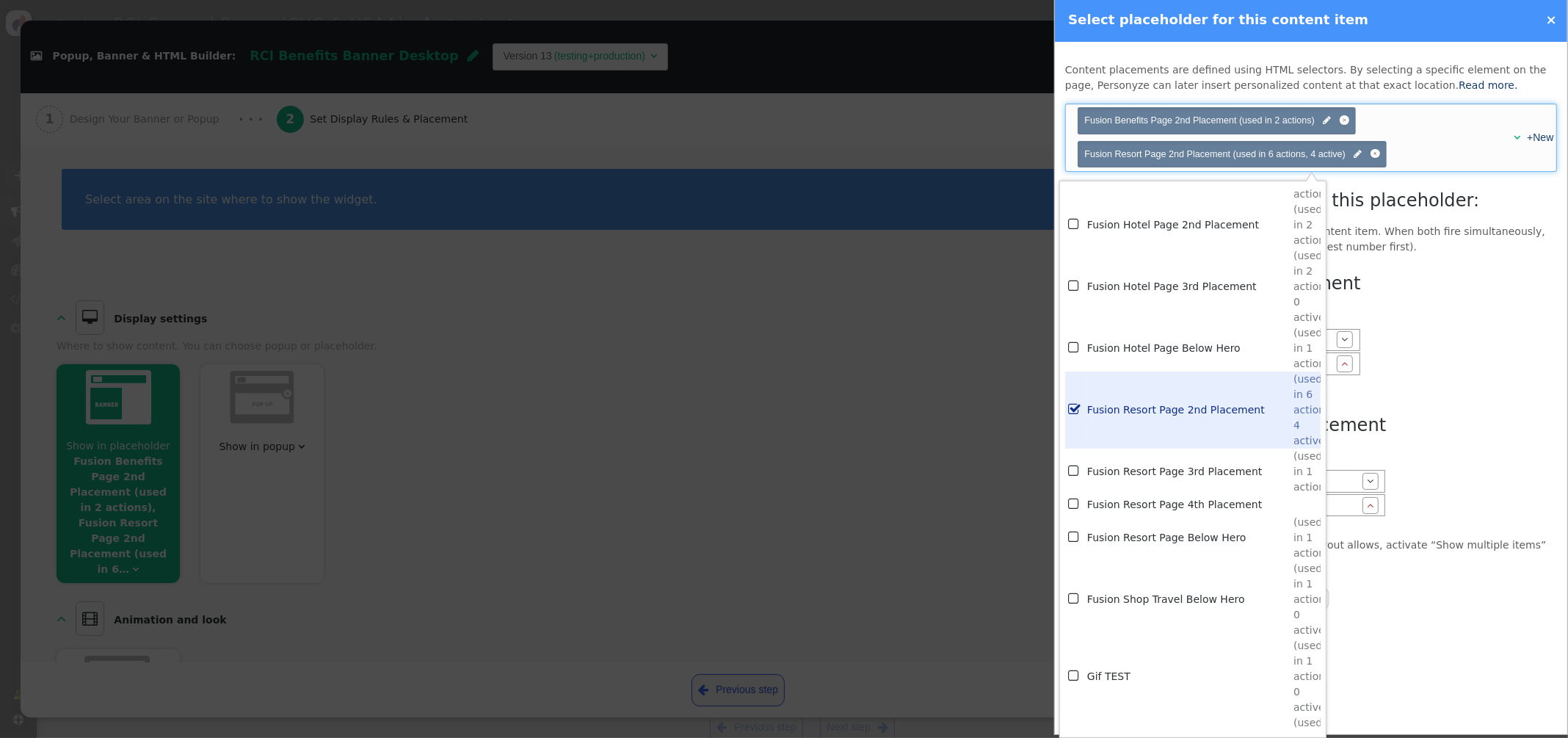
scroll to position [3451, 0]
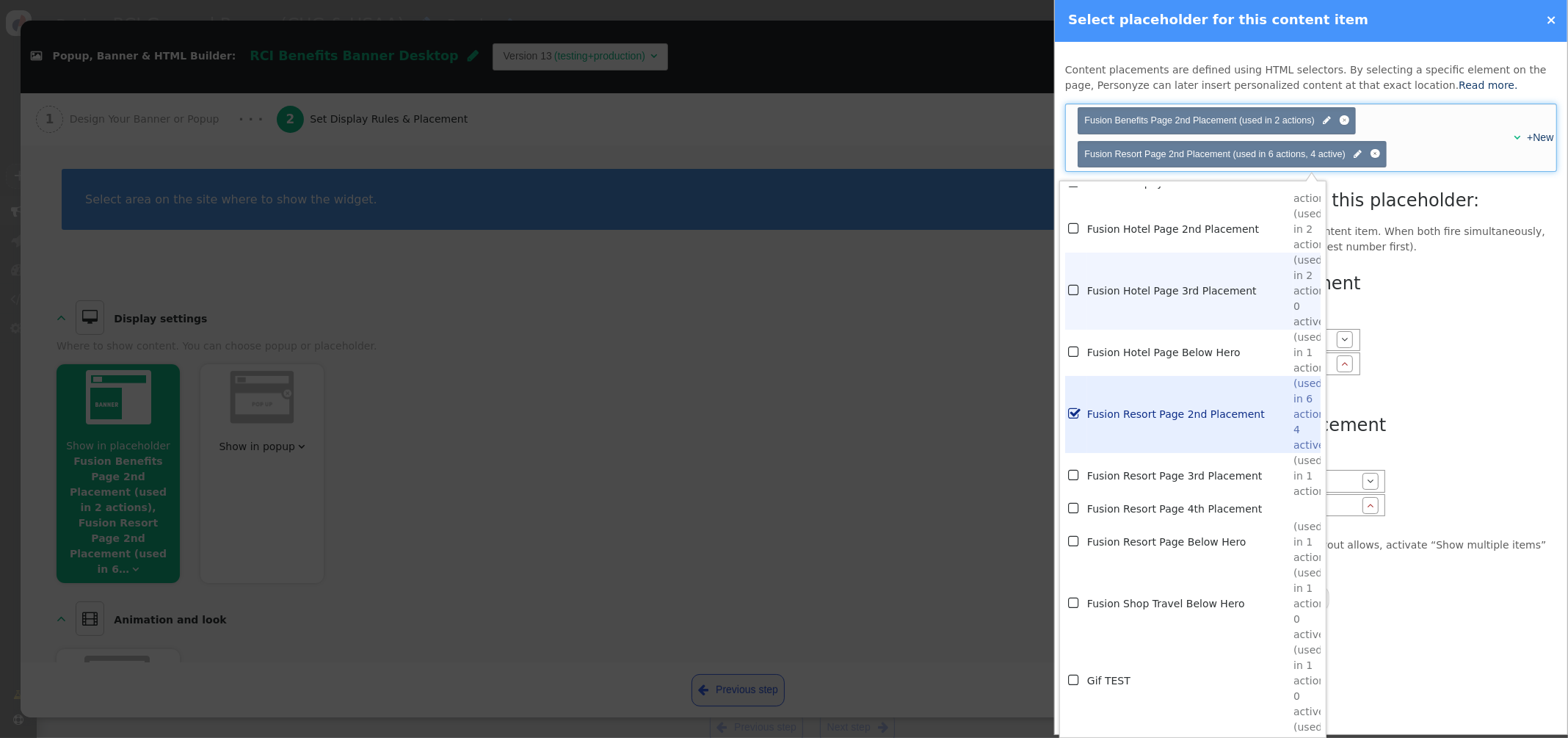
click at [1167, 294] on td "Fusion Hotel Page 3rd Placement" at bounding box center [1189, 291] width 206 height 77
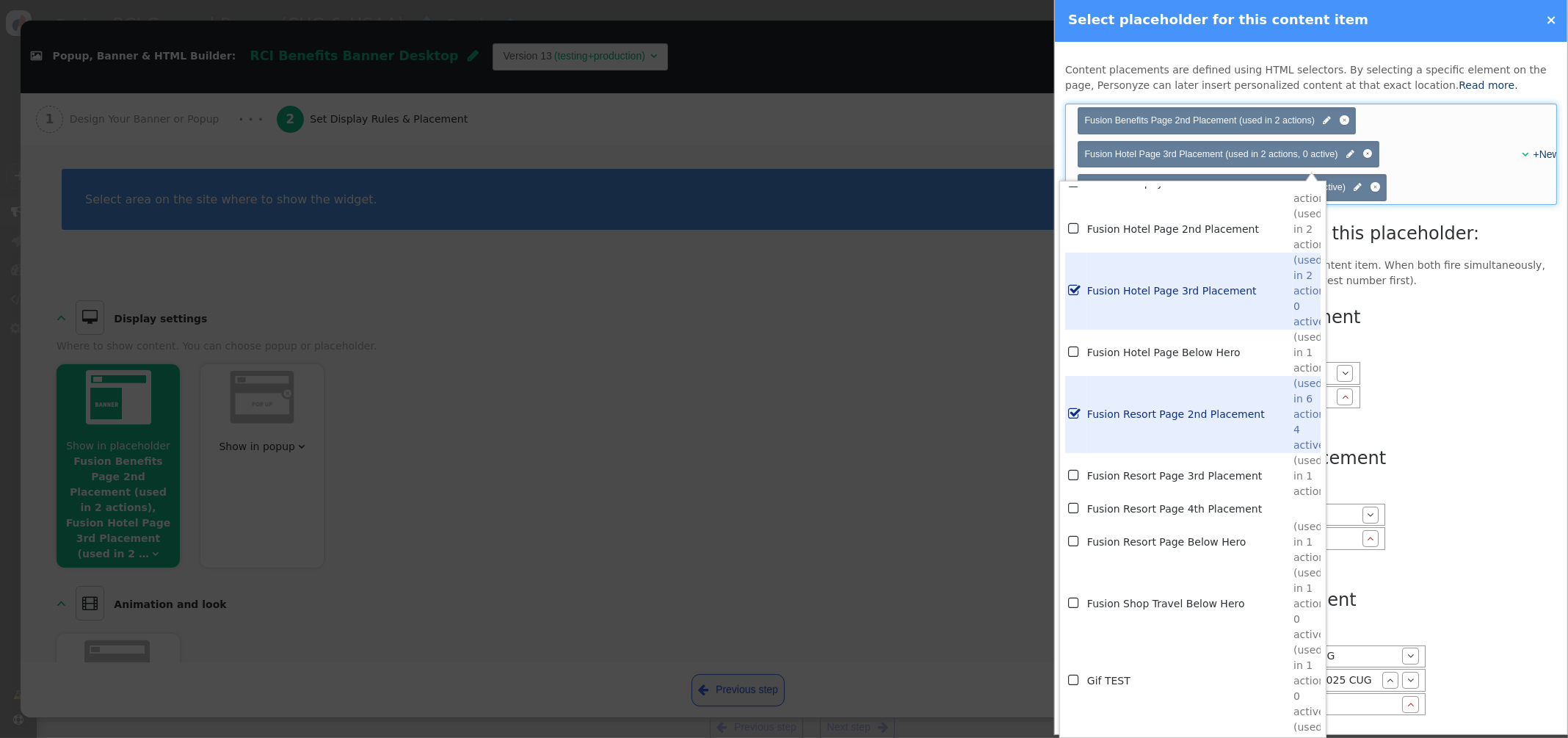
click at [1471, 285] on p "This placeholder is already assigned to another content item. When both fire si…" at bounding box center [1311, 273] width 492 height 31
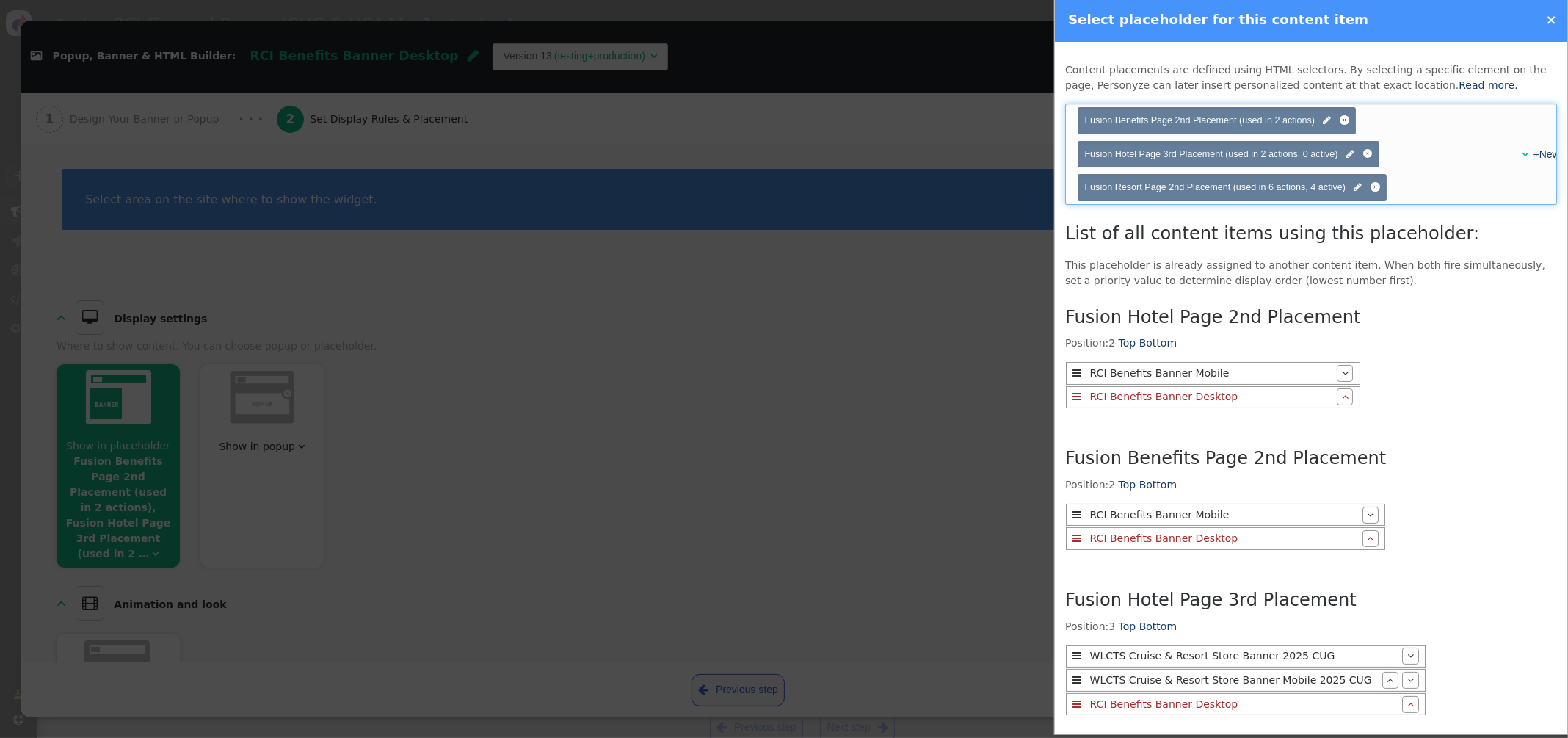
scroll to position [103, 0]
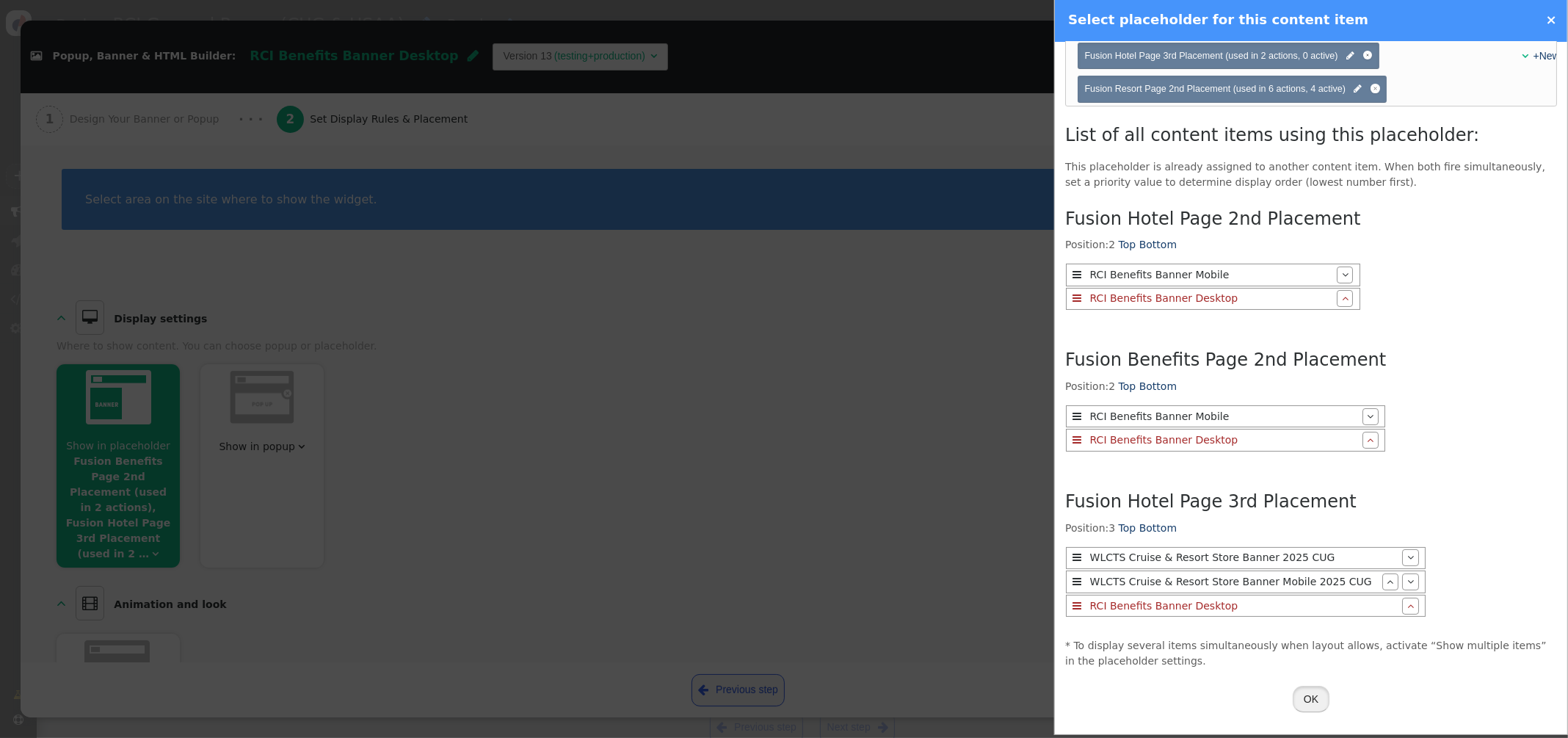
click at [1304, 693] on button "OK" at bounding box center [1311, 699] width 37 height 27
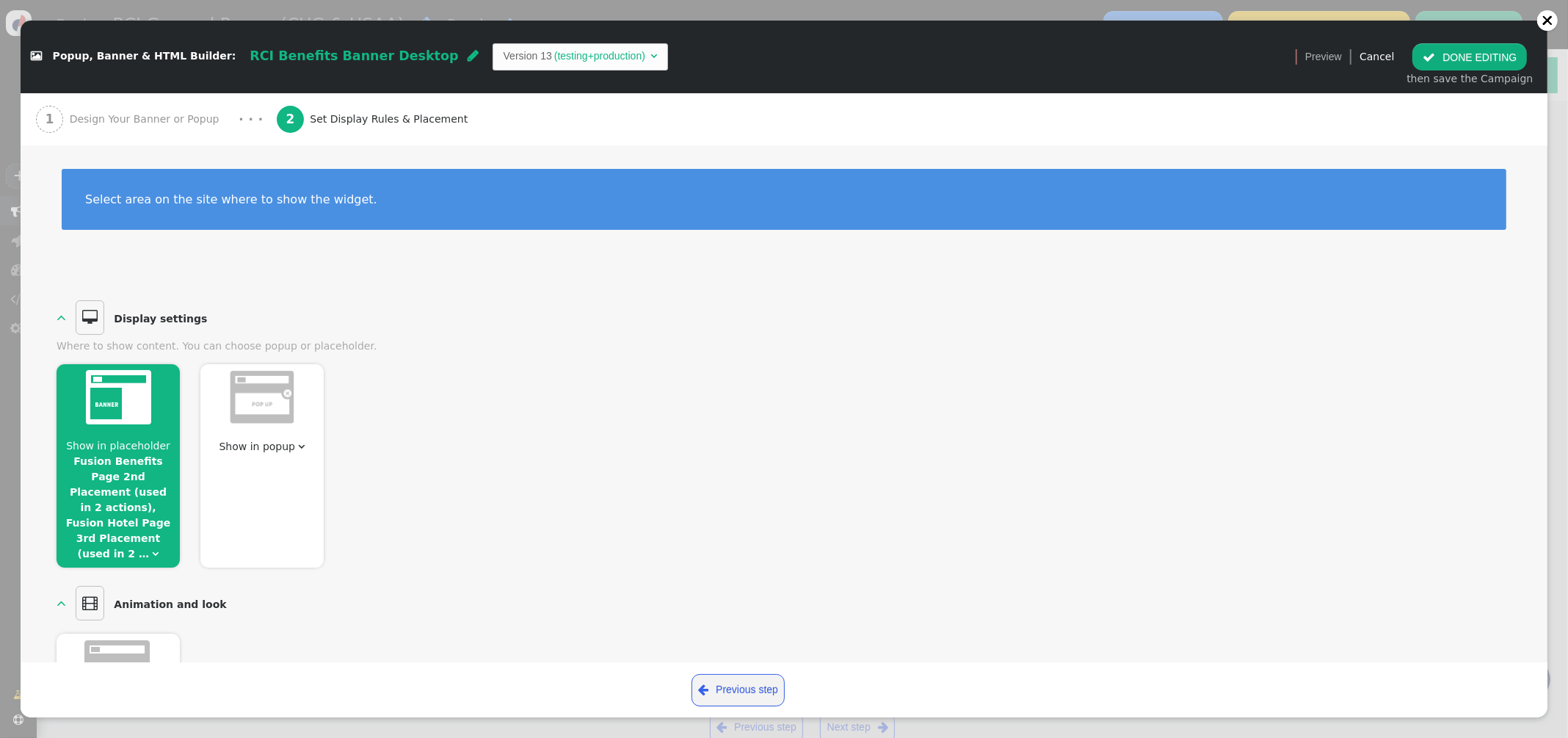
click at [1451, 59] on button " DONE EDITING" at bounding box center [1469, 57] width 115 height 27
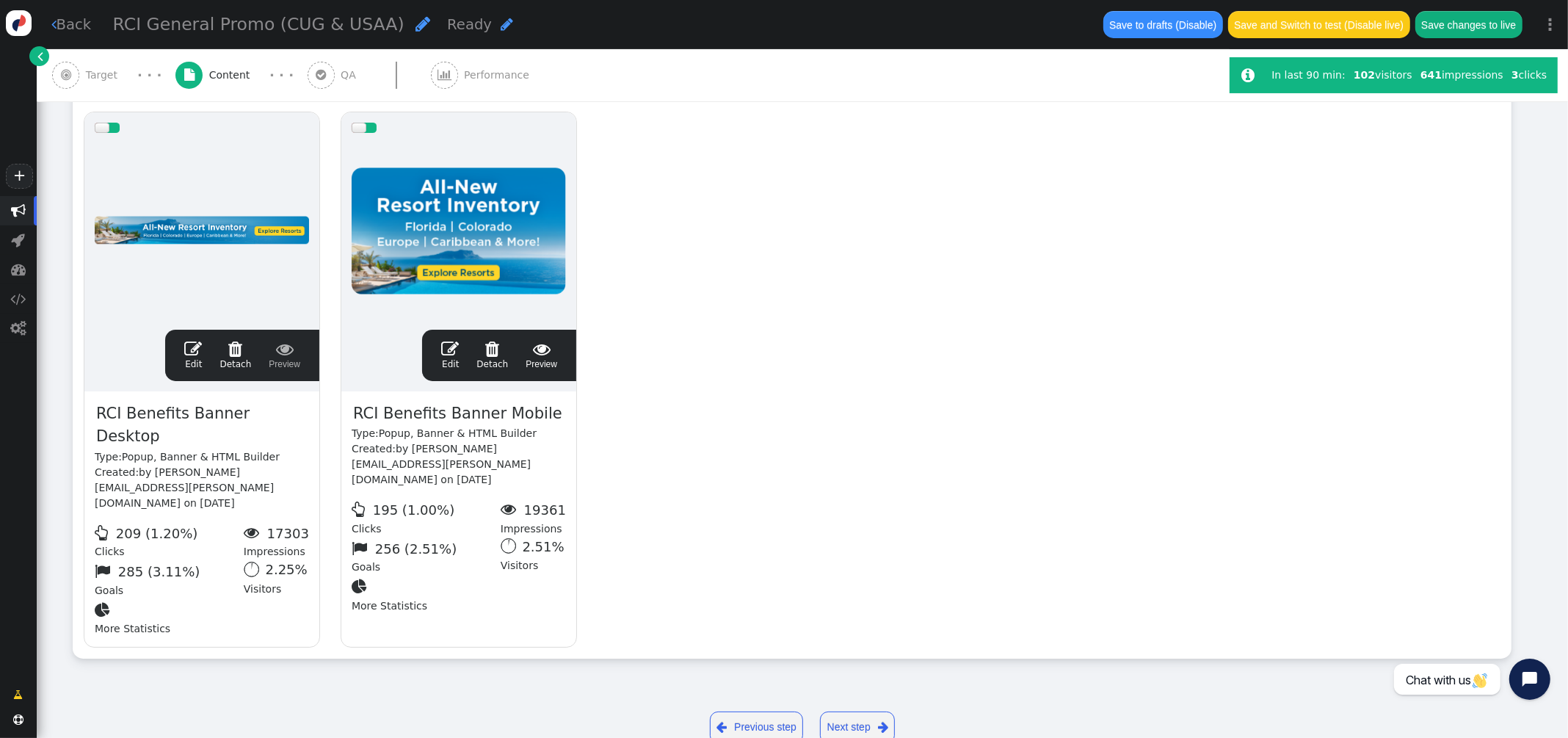
click at [453, 348] on span "" at bounding box center [450, 348] width 18 height 18
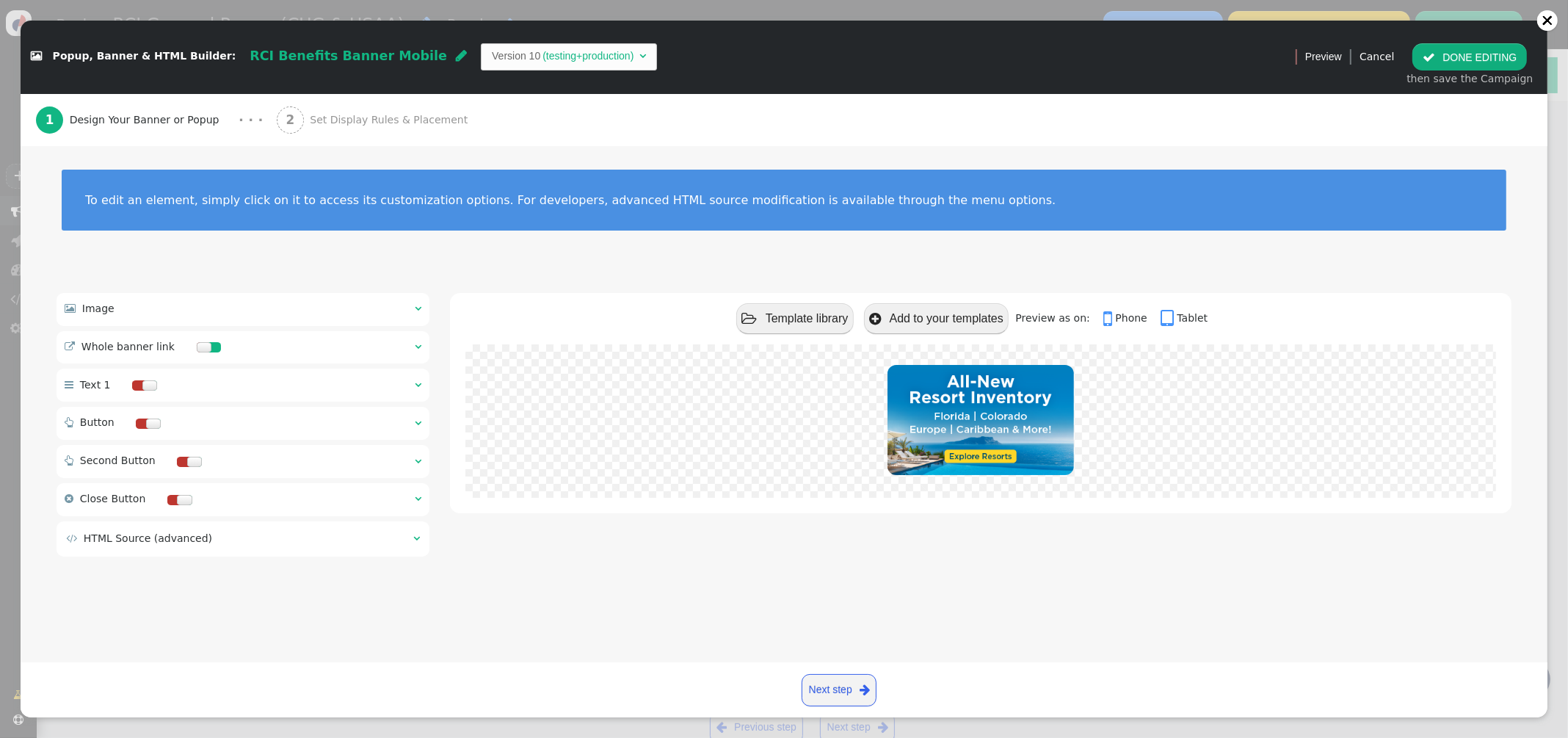
click at [355, 123] on span "Set Display Rules & Placement" at bounding box center [392, 119] width 164 height 15
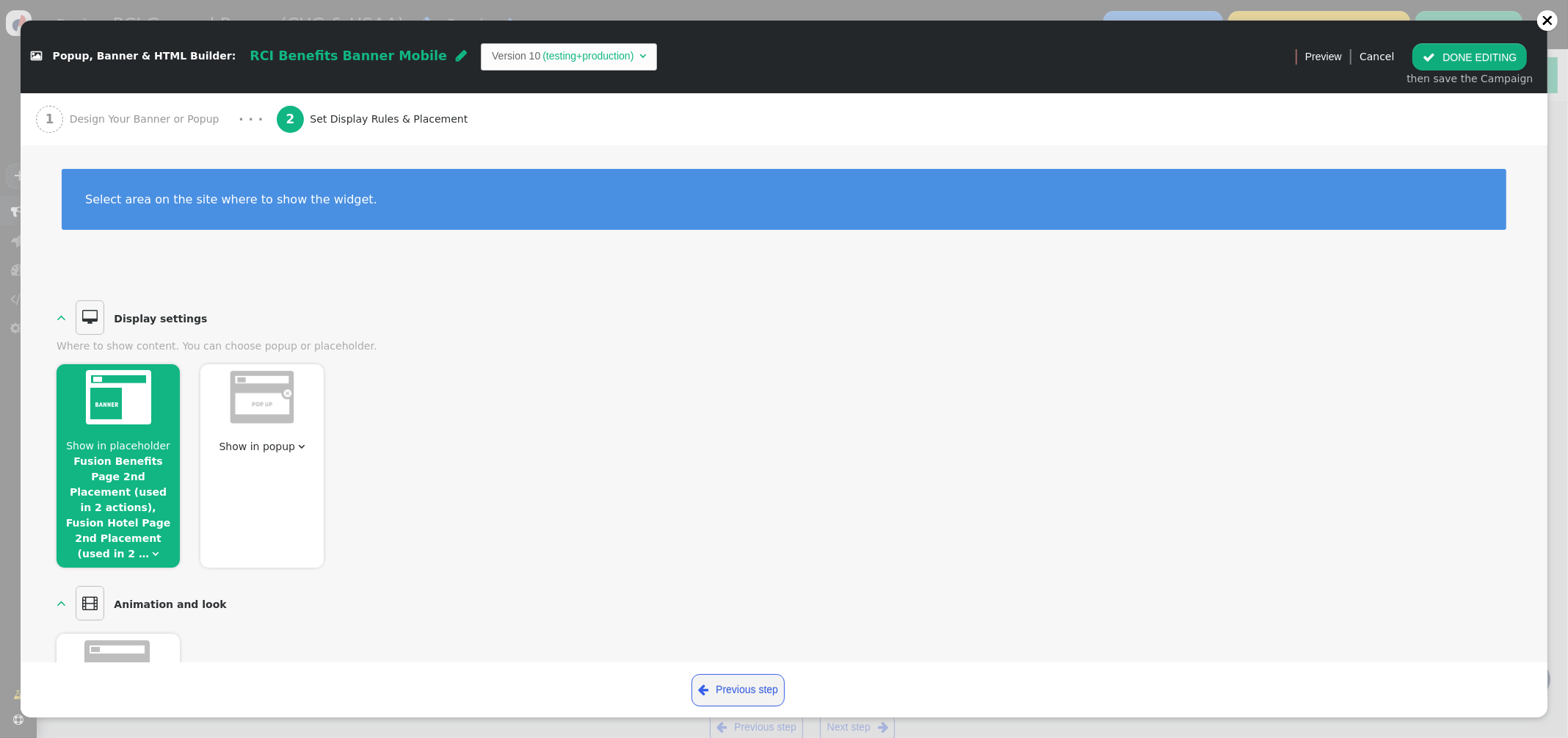
click at [125, 488] on link "Fusion Benefits Page 2nd Placement (used in 2 actions), Fusion Hotel Page 2nd P…" at bounding box center [118, 507] width 104 height 104
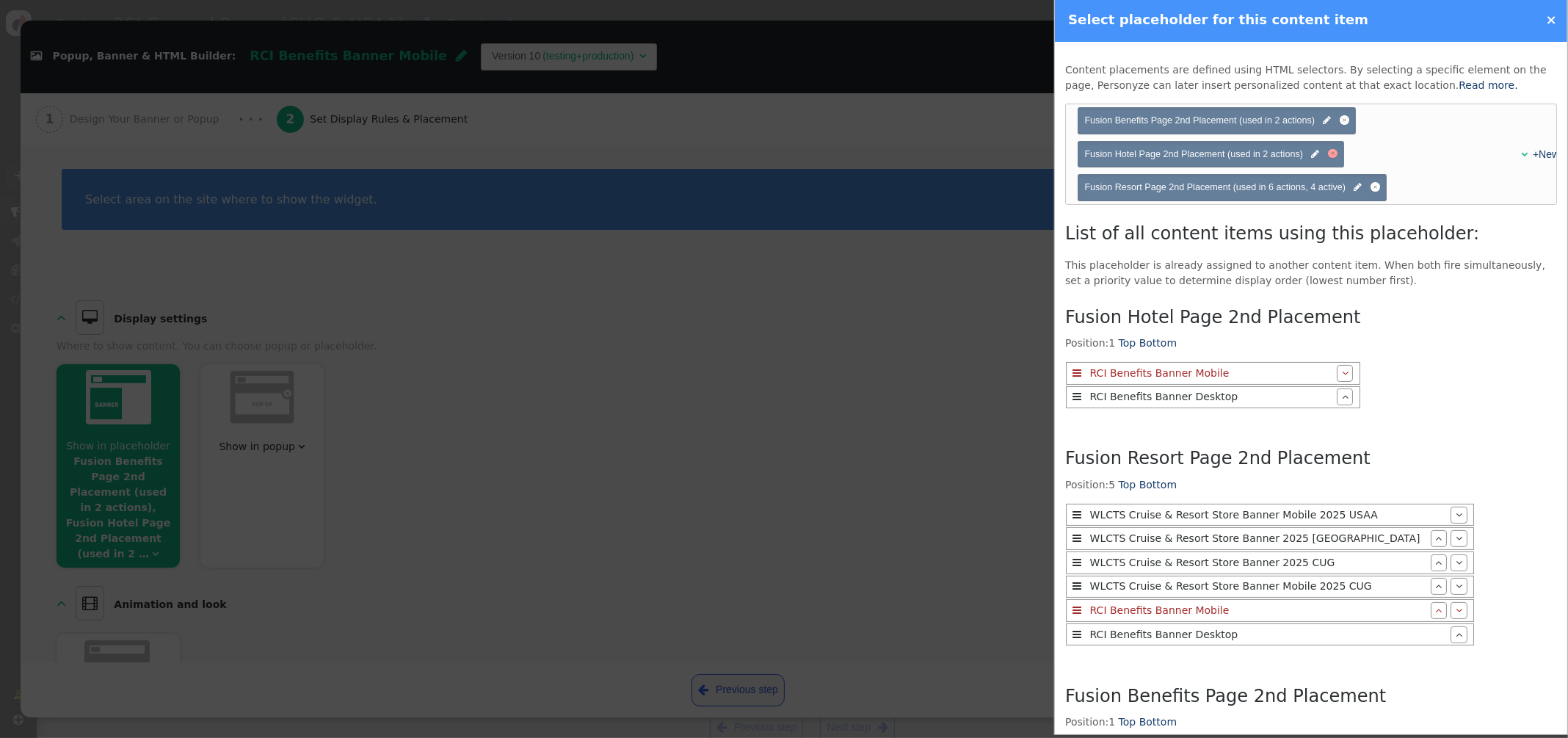
click at [1335, 155] on div at bounding box center [1332, 153] width 10 height 10
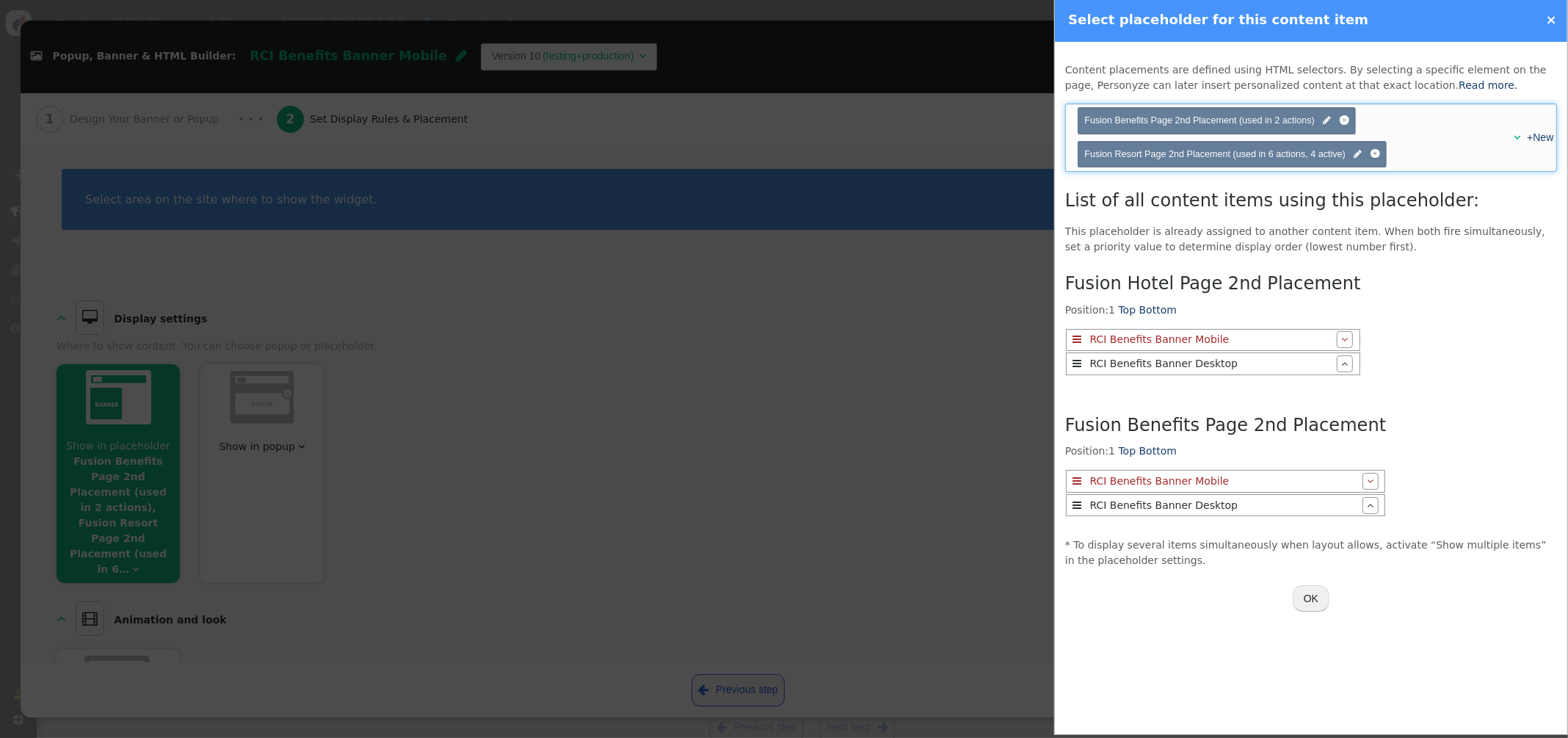
click at [1510, 134] on div "" at bounding box center [1512, 137] width 13 height 15
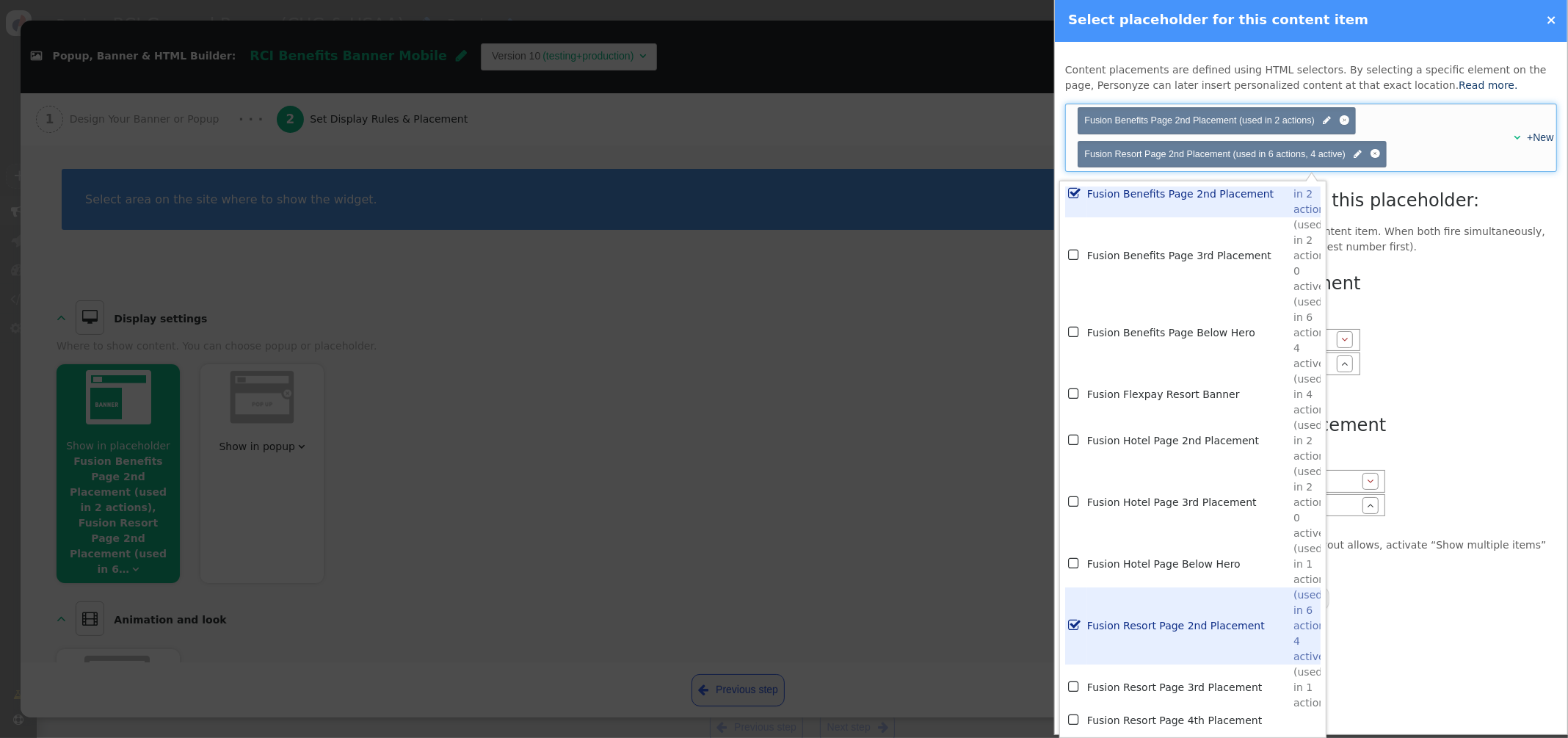
scroll to position [3236, 0]
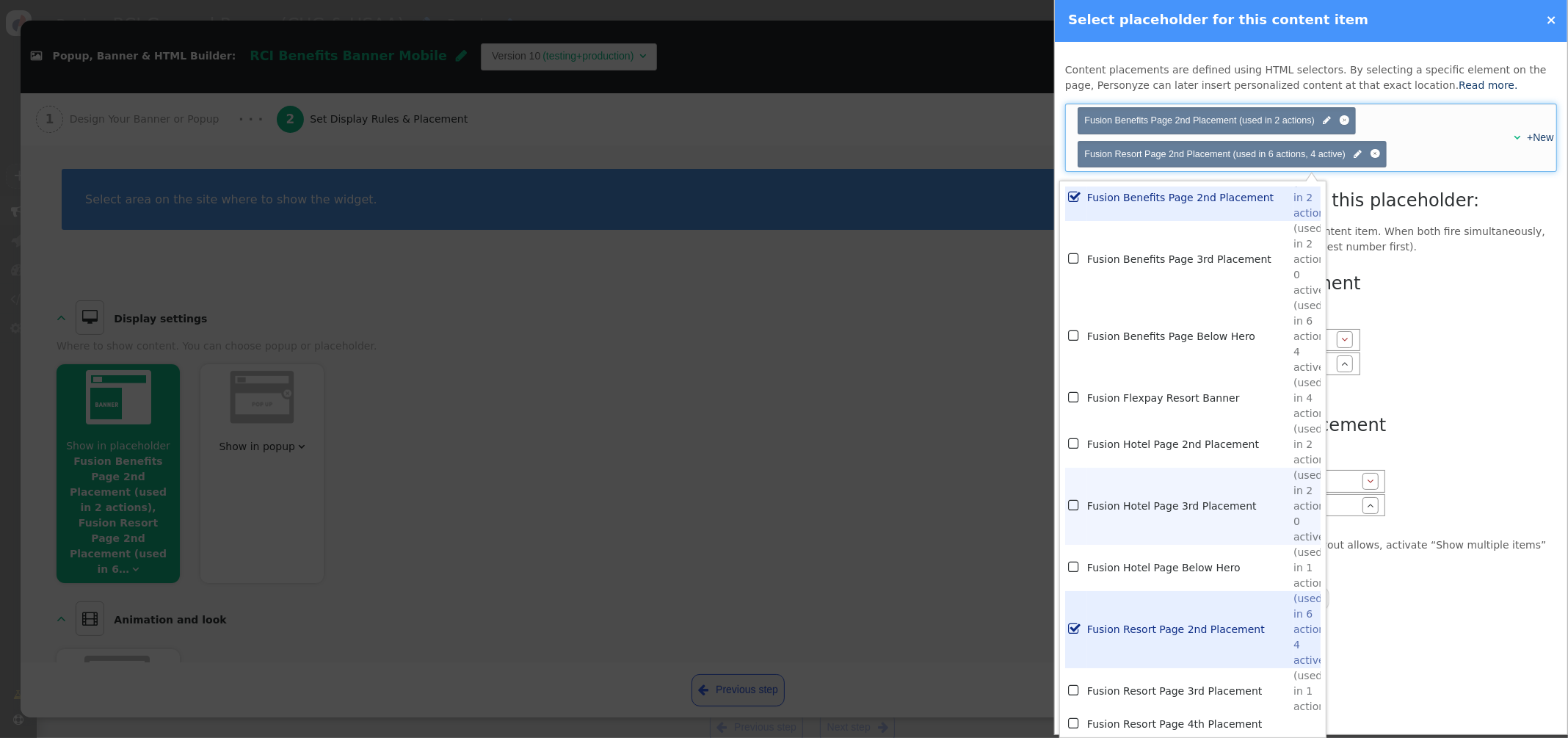
click at [1188, 506] on td "Fusion Hotel Page 3rd Placement" at bounding box center [1189, 506] width 206 height 77
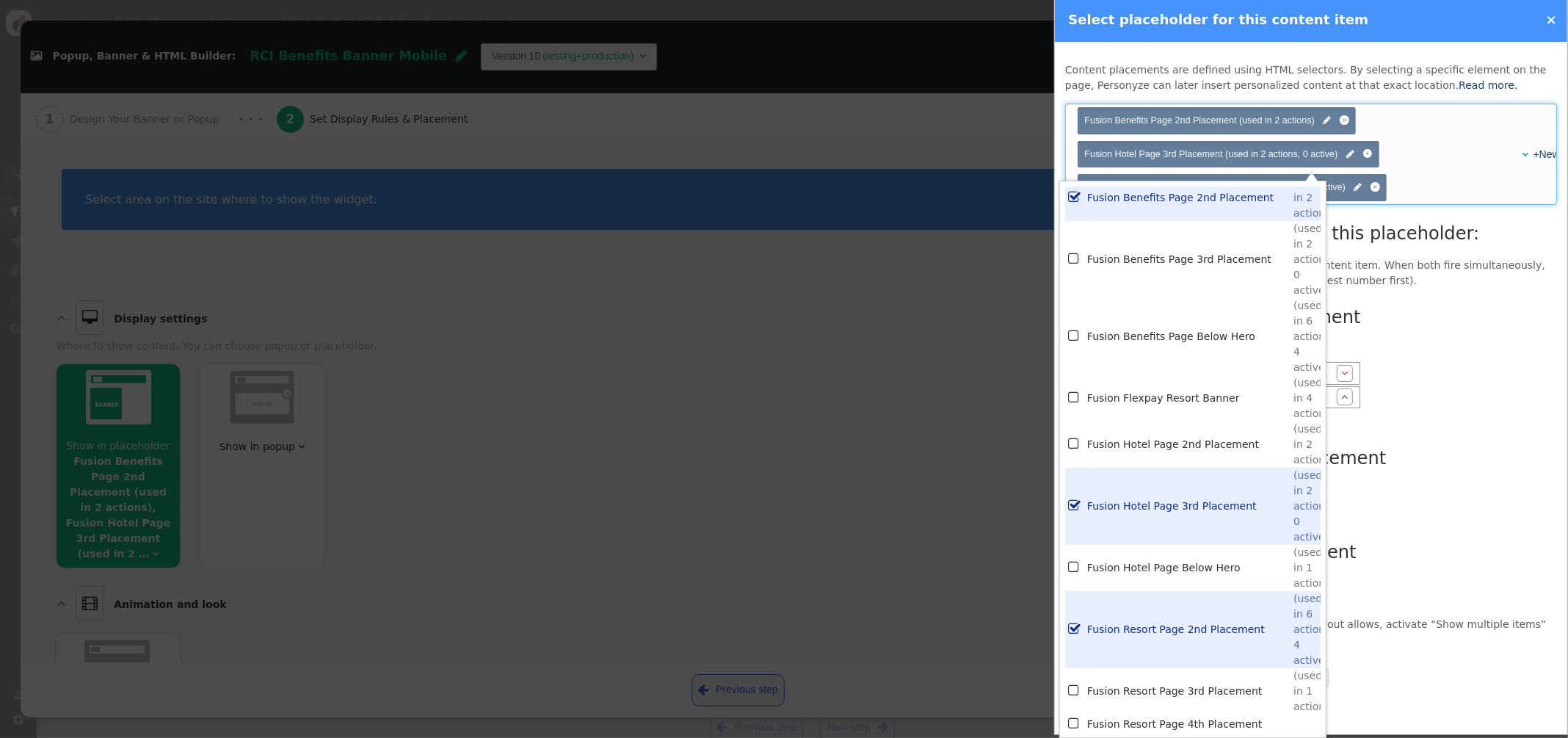
click at [1422, 397] on div "Fusion Hotel Page 2nd Placement Position: 1 Top Bottom  RCI Benefits Banner Mo…" at bounding box center [1311, 453] width 492 height 308
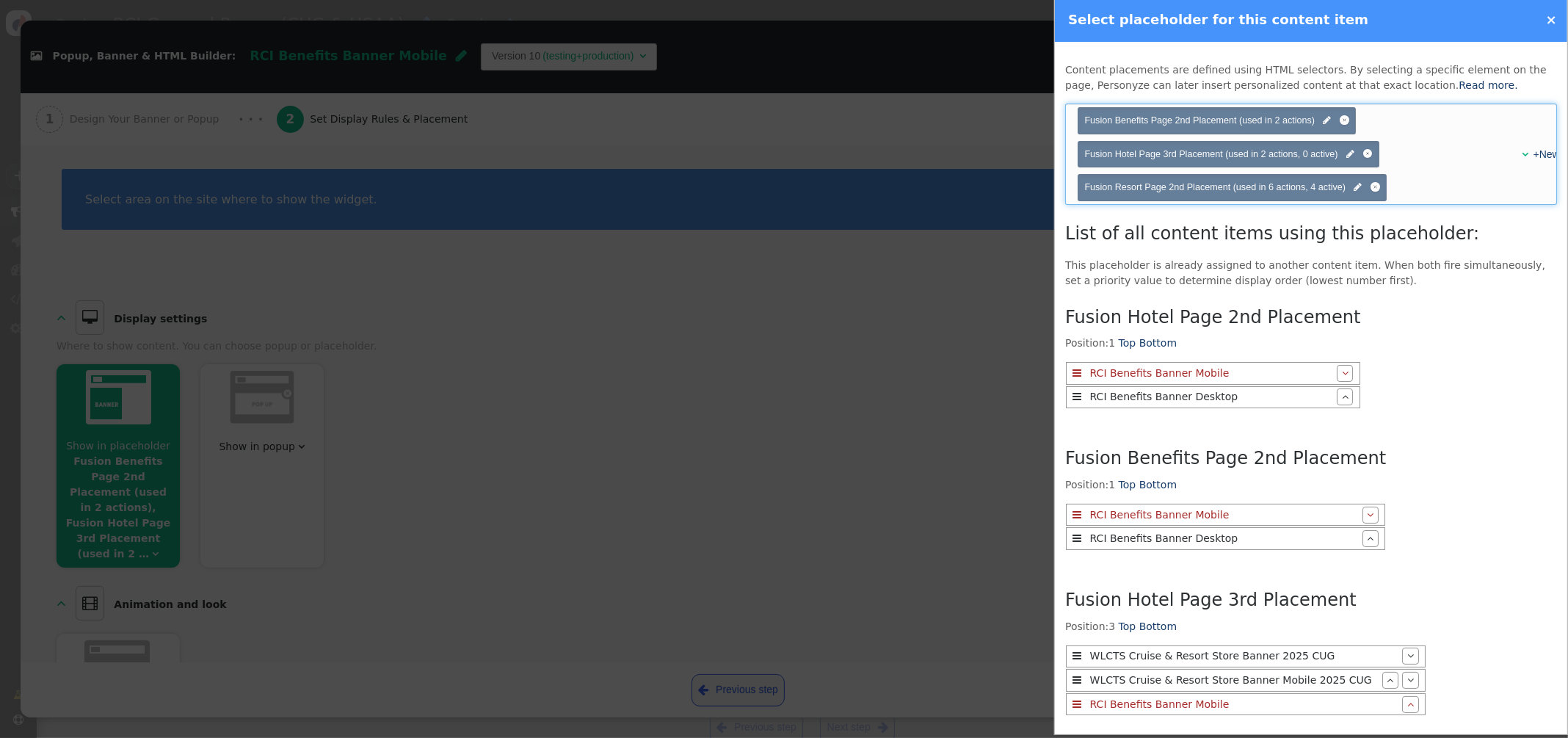
scroll to position [103, 0]
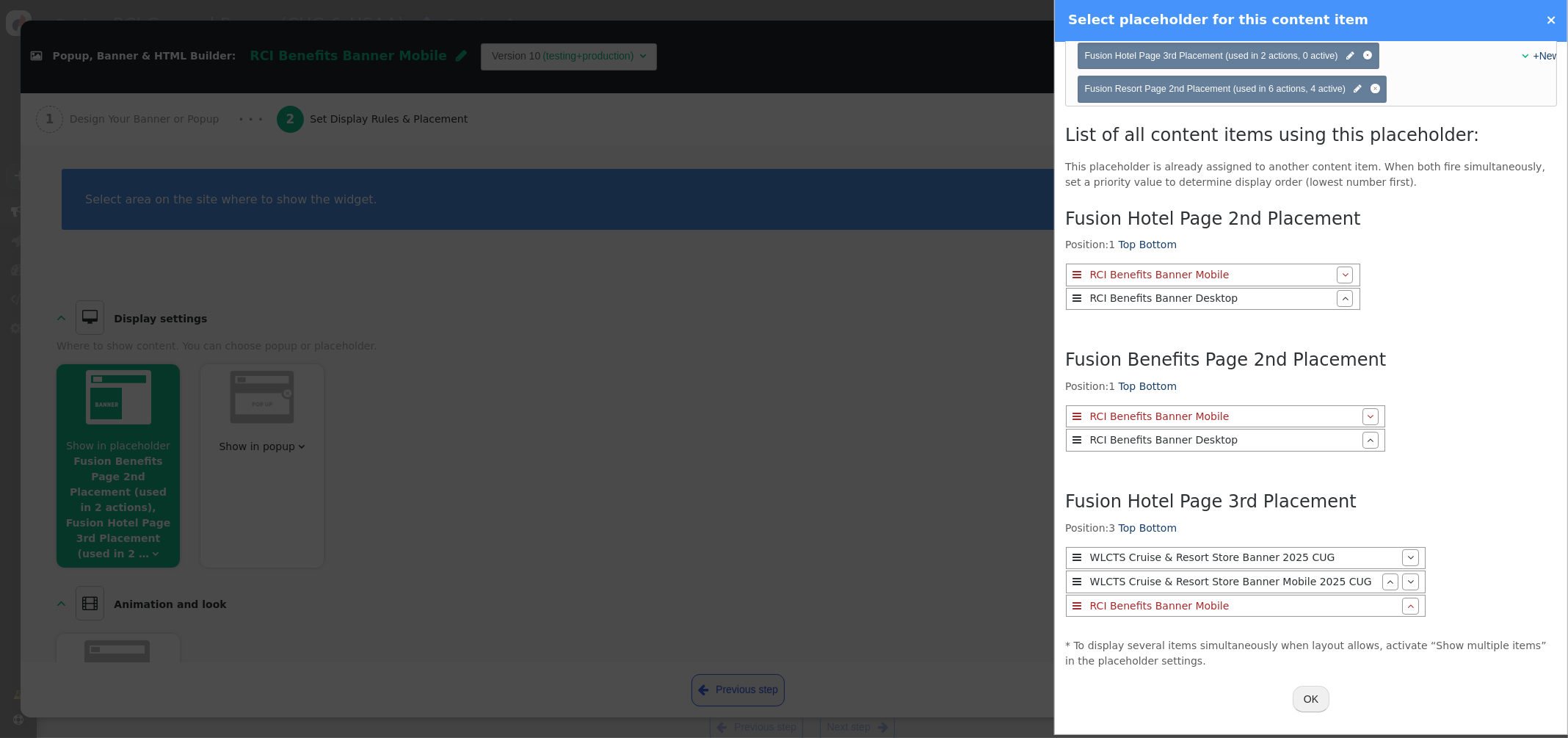
click at [1318, 698] on button "OK" at bounding box center [1311, 699] width 37 height 27
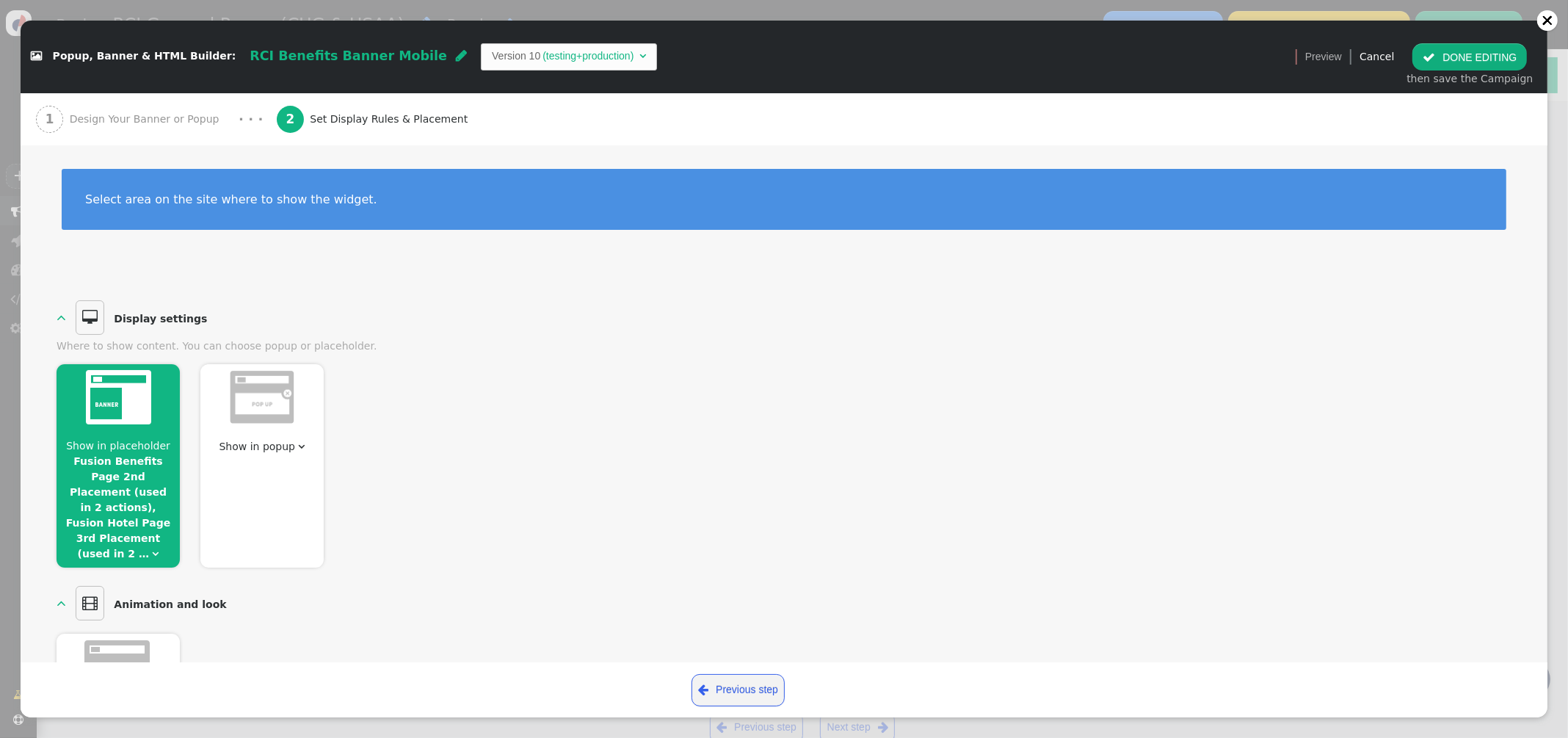
click at [1472, 61] on button " DONE EDITING" at bounding box center [1469, 57] width 115 height 27
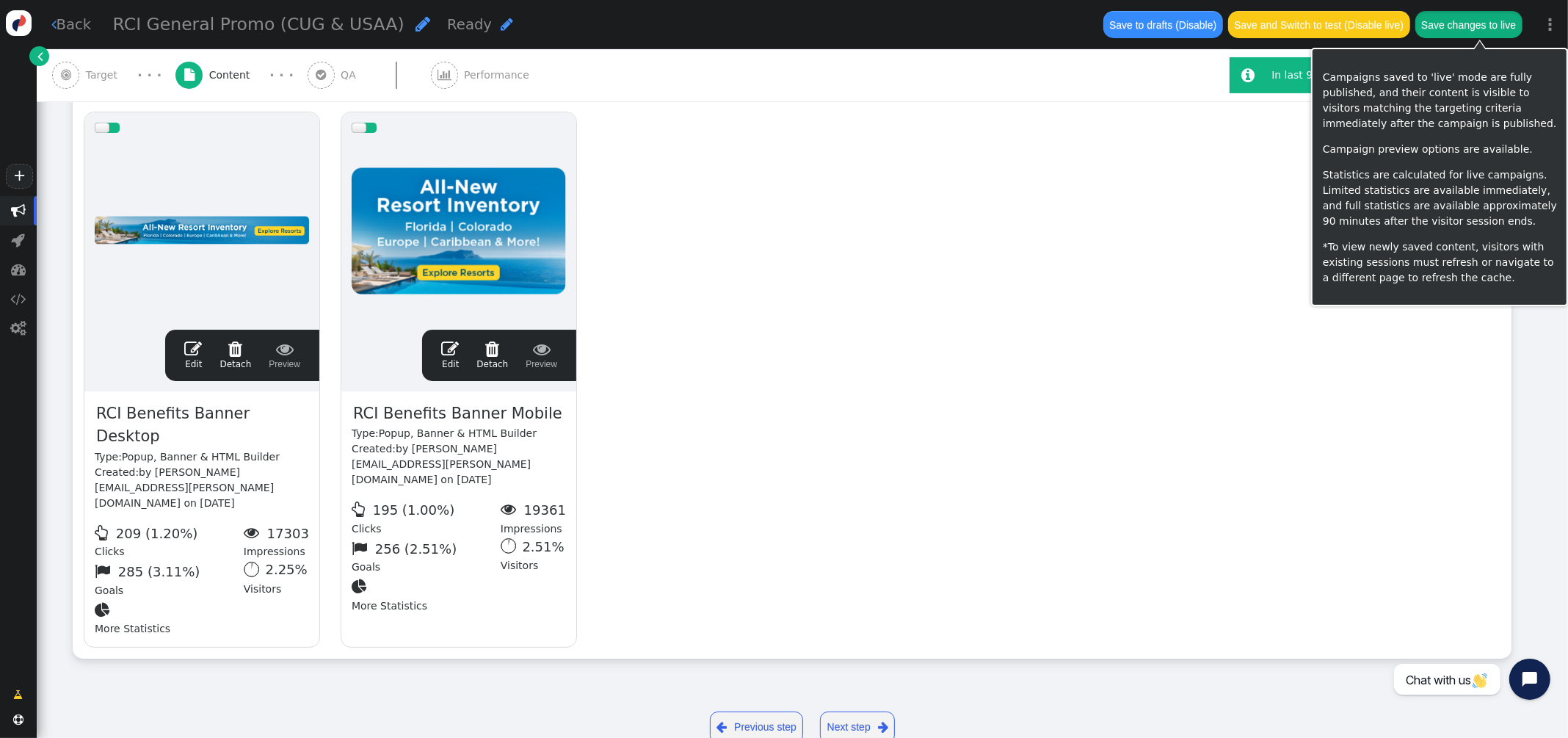
click at [1464, 30] on button "Save changes to live" at bounding box center [1468, 24] width 107 height 27
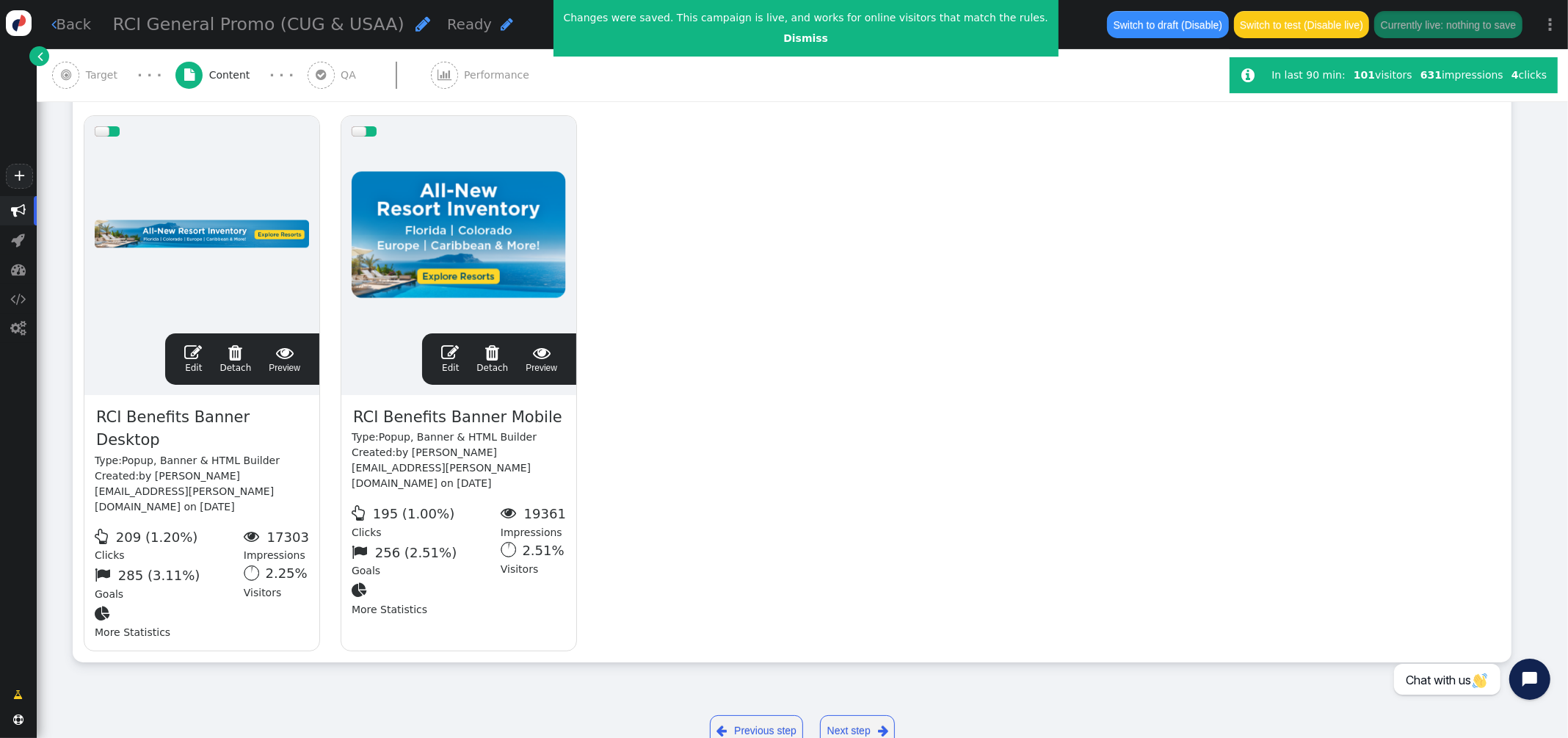
scroll to position [288, 0]
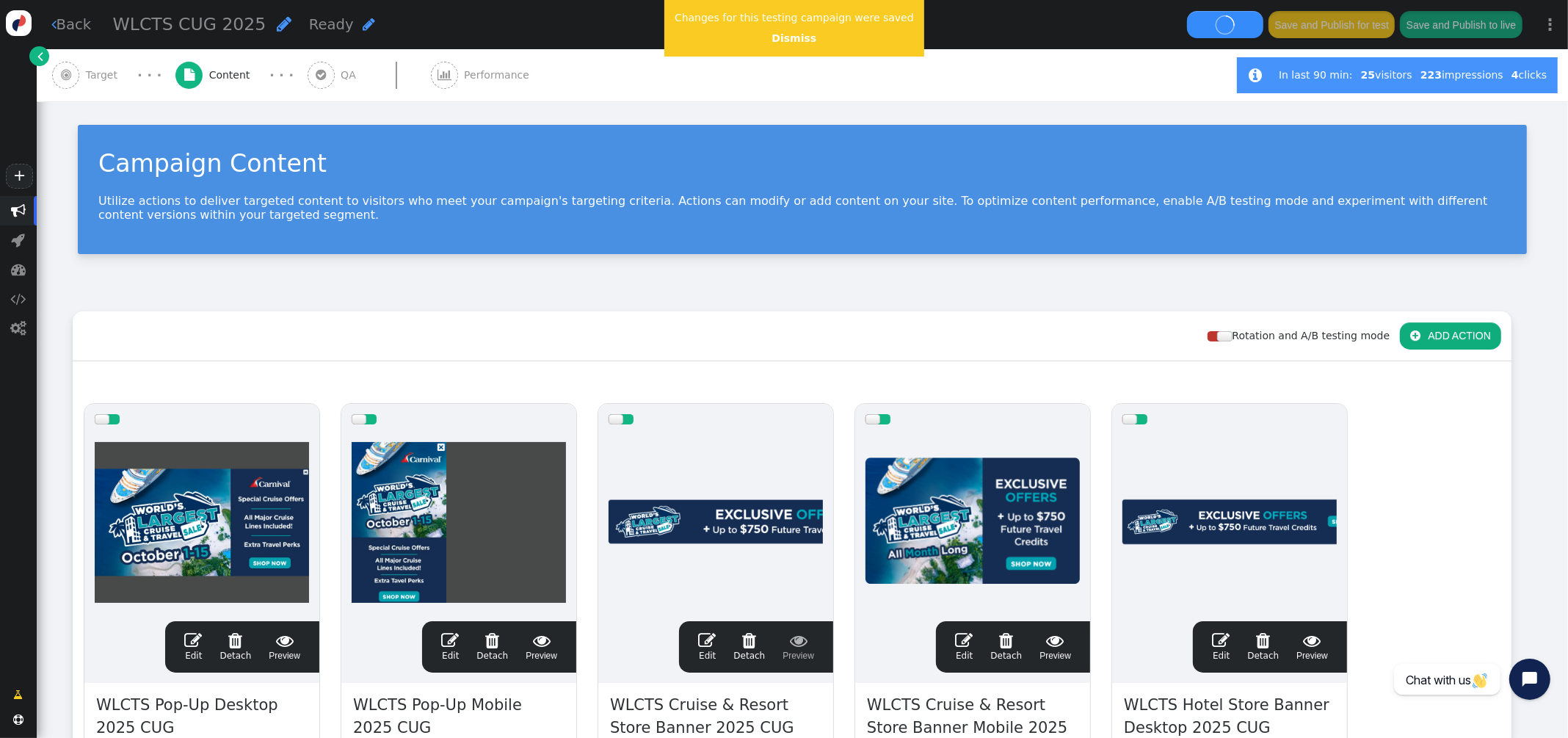
scroll to position [243, 0]
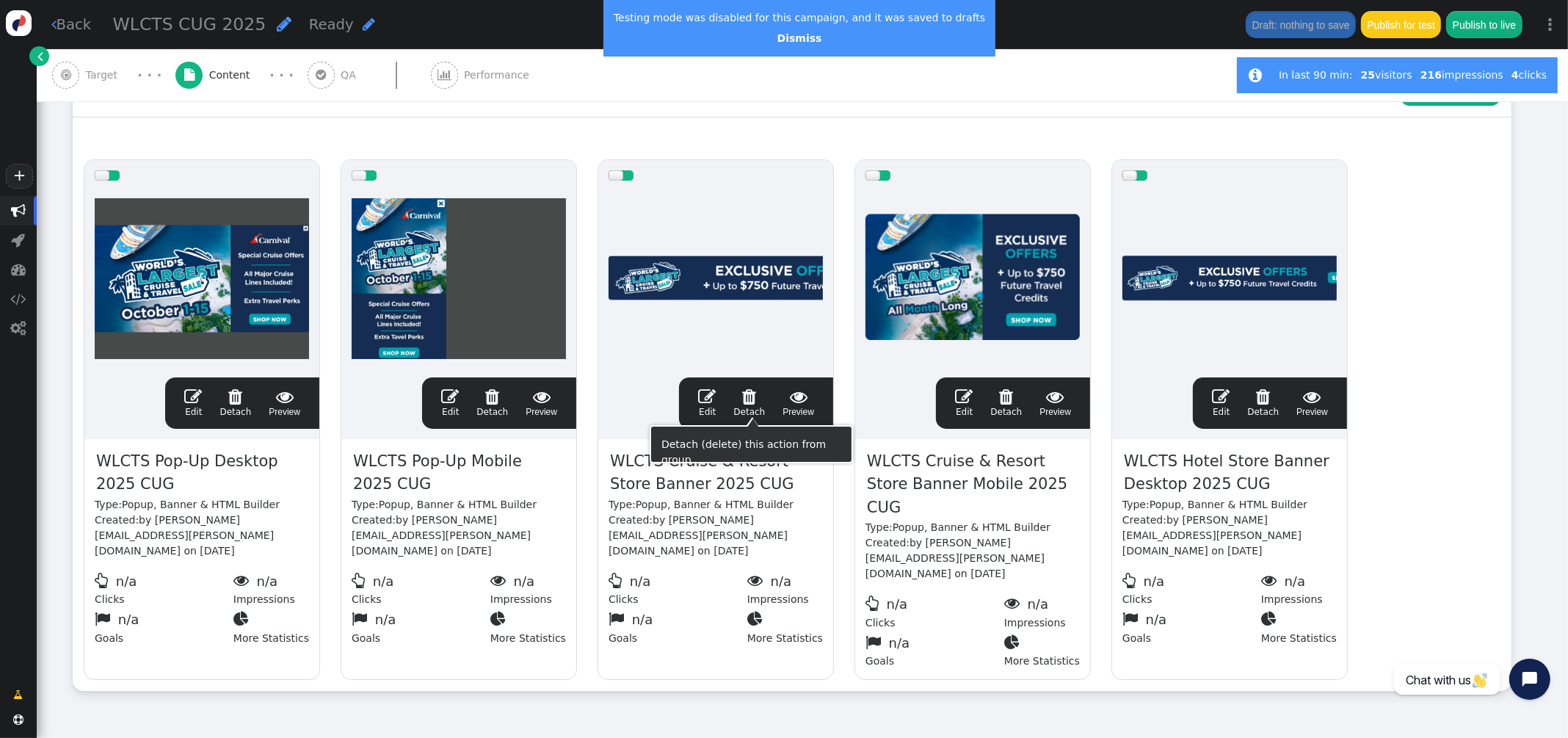
click at [715, 394] on span "" at bounding box center [706, 397] width 18 height 18
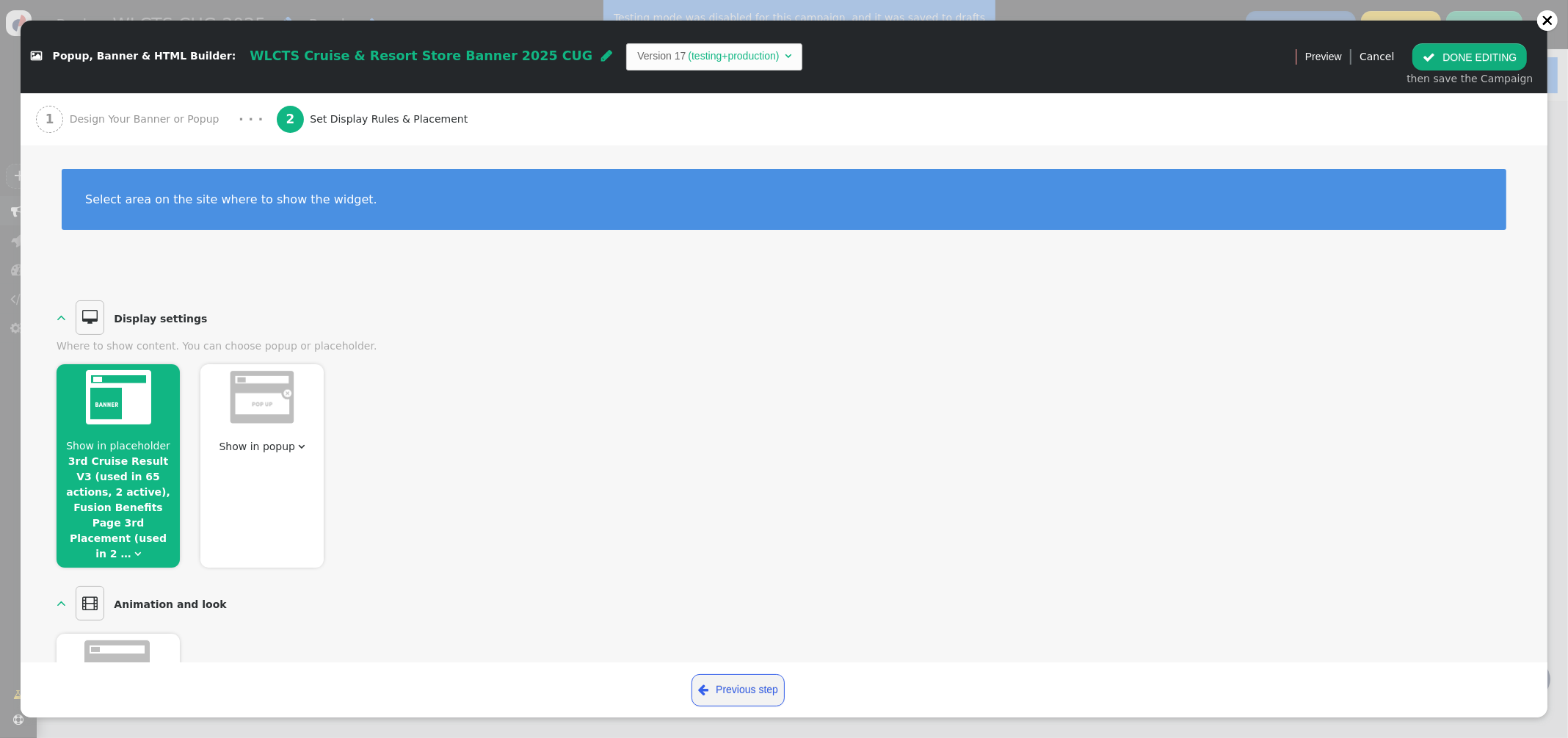
click at [98, 464] on link "3rd Cruise Result V3 (used in 65 actions, 2 active), Fusion Benefits Page 3rd P…" at bounding box center [118, 507] width 104 height 104
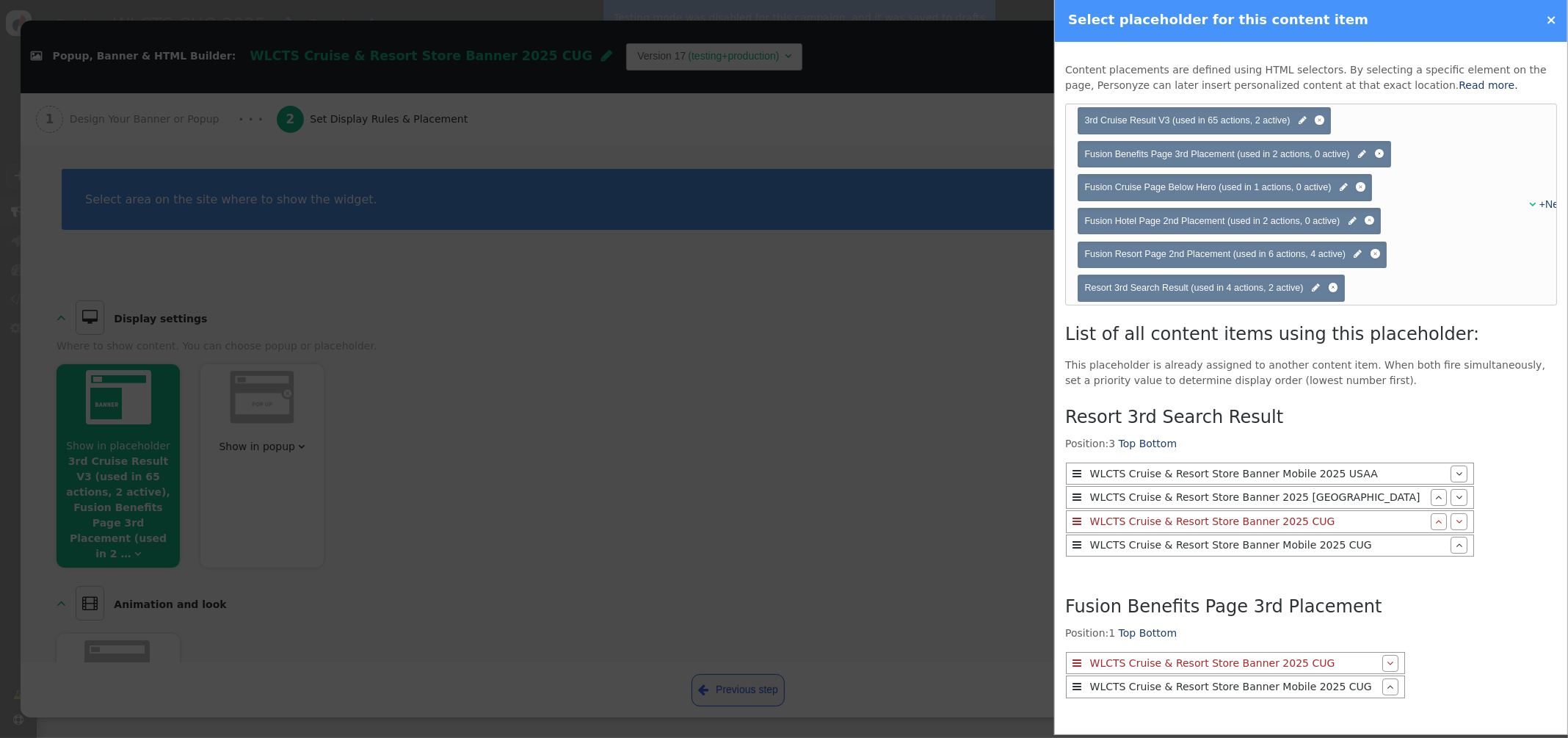
click at [1553, 19] on link "×" at bounding box center [1551, 19] width 11 height 15
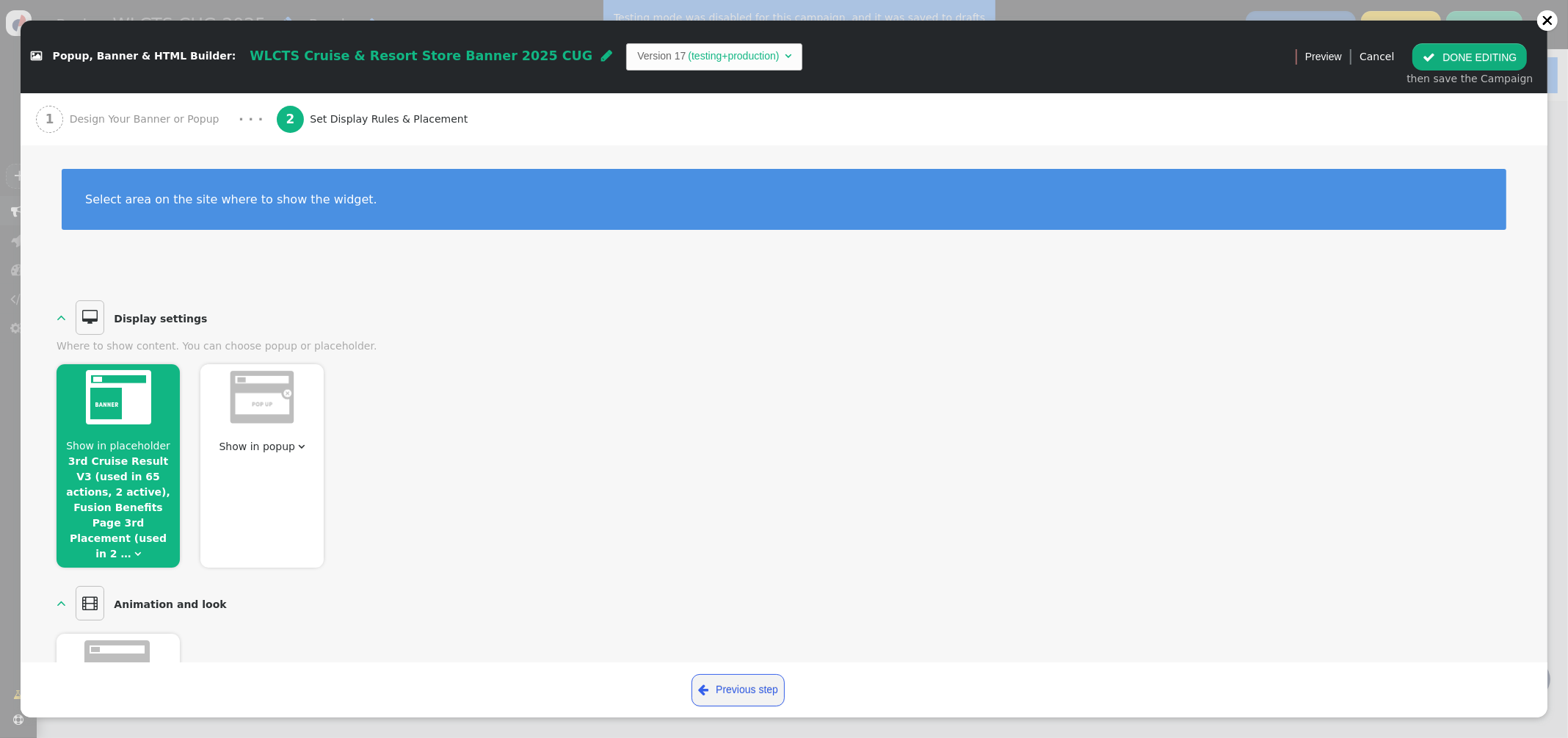
click at [1468, 59] on button " DONE EDITING" at bounding box center [1469, 57] width 115 height 27
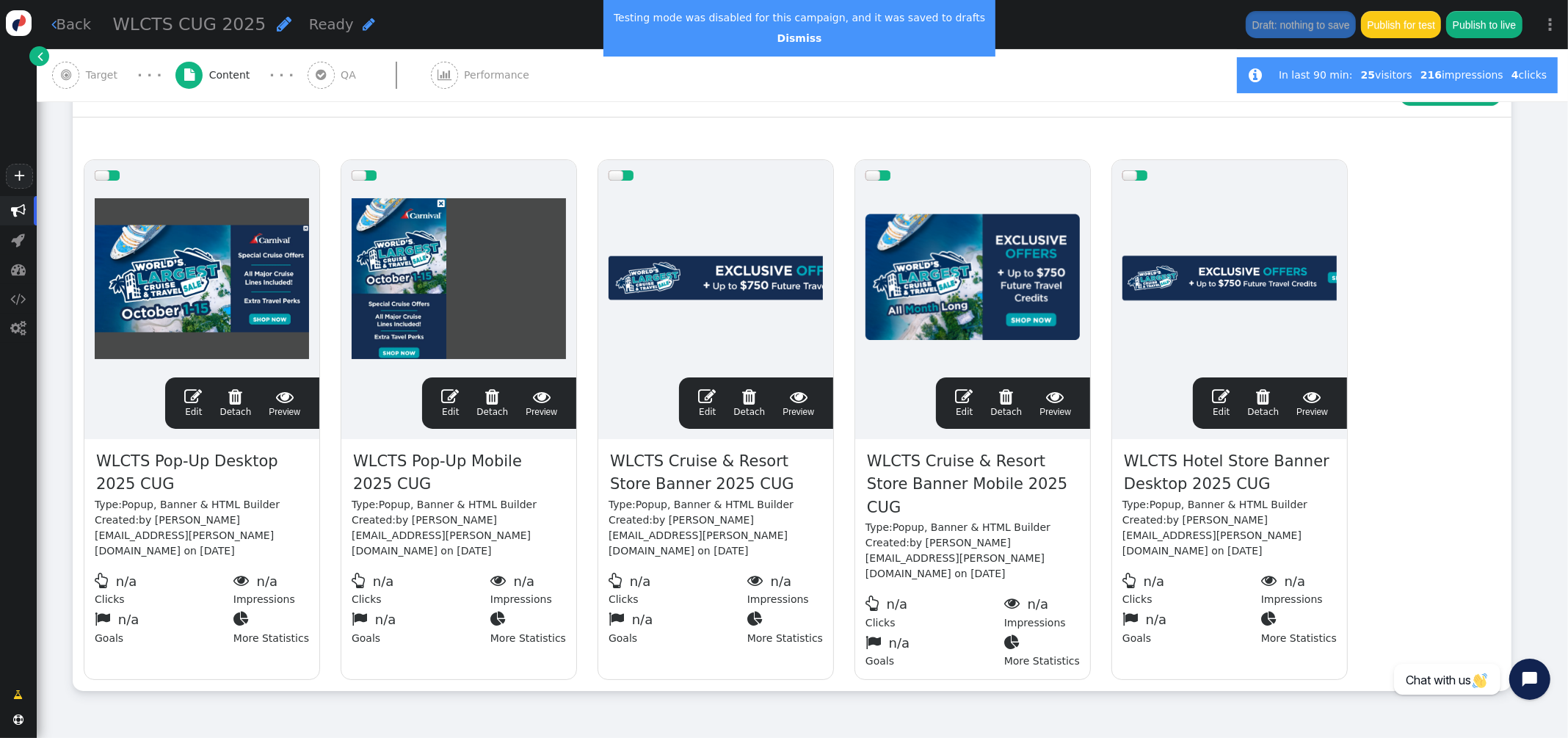
click at [968, 398] on span "" at bounding box center [964, 397] width 18 height 18
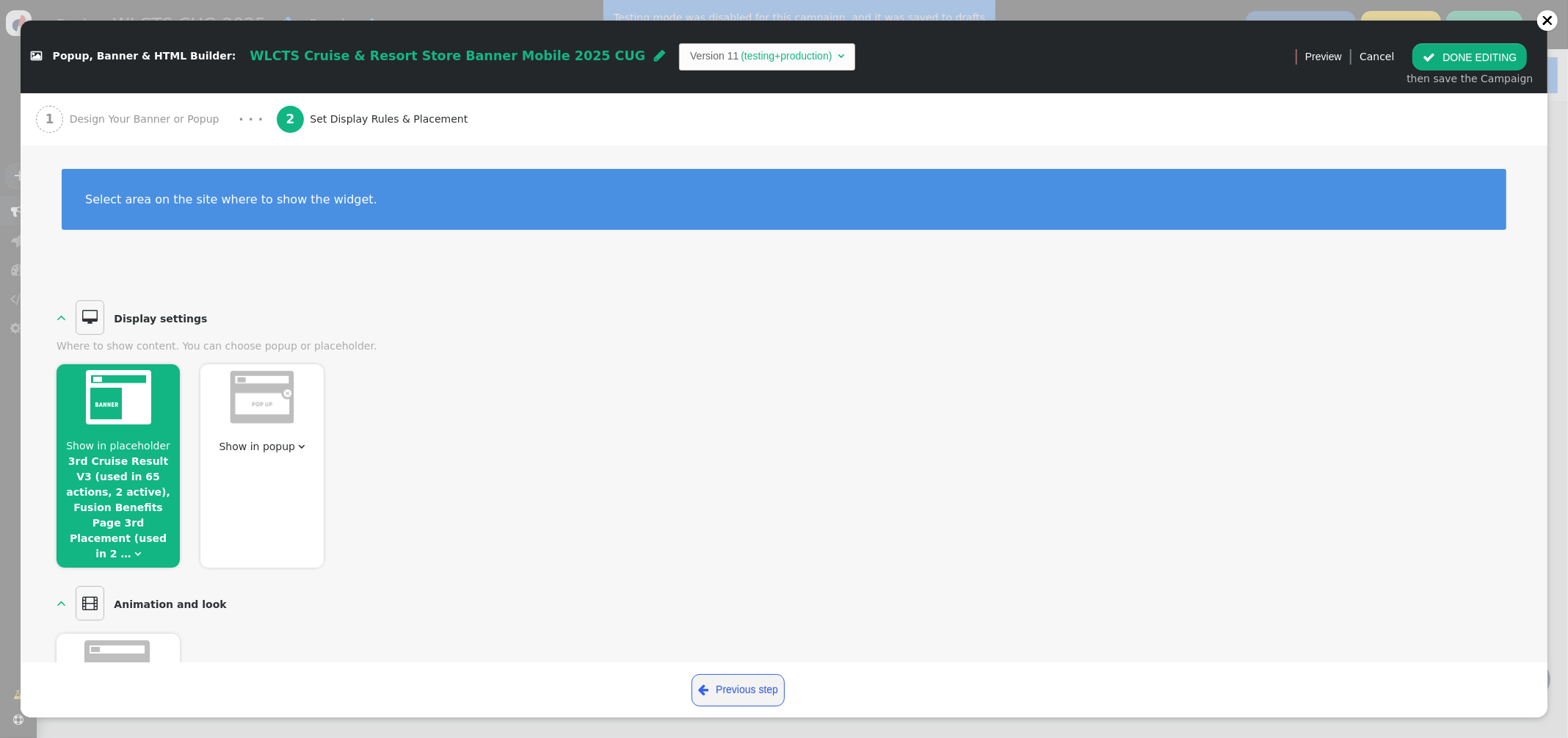
click at [105, 437] on div "Show in placeholder 3rd Cruise Result V3 (used in 65 actions, 2 active), Fusion…" at bounding box center [118, 466] width 123 height 203
click at [116, 406] on img at bounding box center [118, 397] width 65 height 54
click at [126, 458] on link "3rd Cruise Result V3 (used in 65 actions, 2 active), Fusion Benefits Page 3rd P…" at bounding box center [118, 507] width 104 height 104
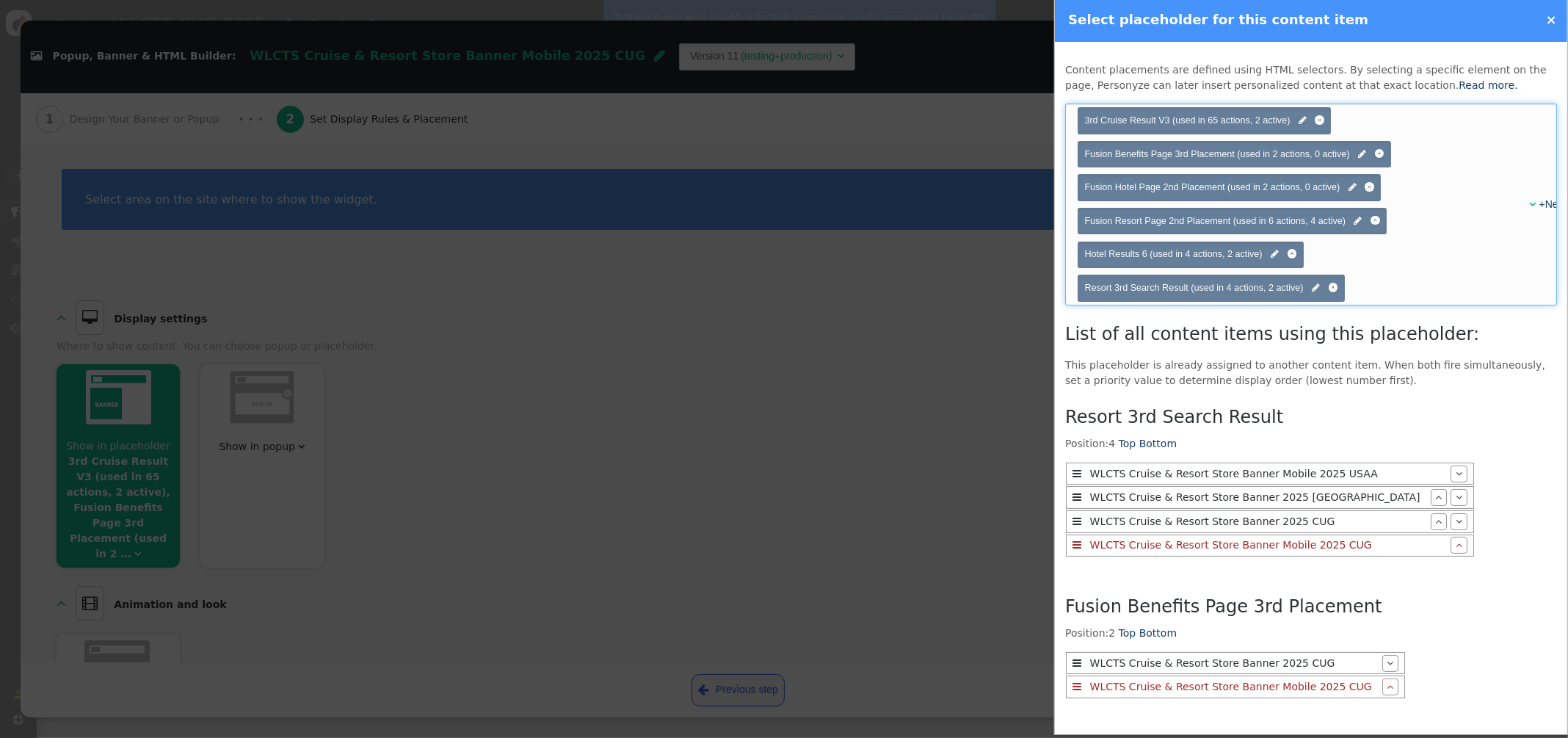
click at [1529, 204] on span "" at bounding box center [1531, 204] width 6 height 11
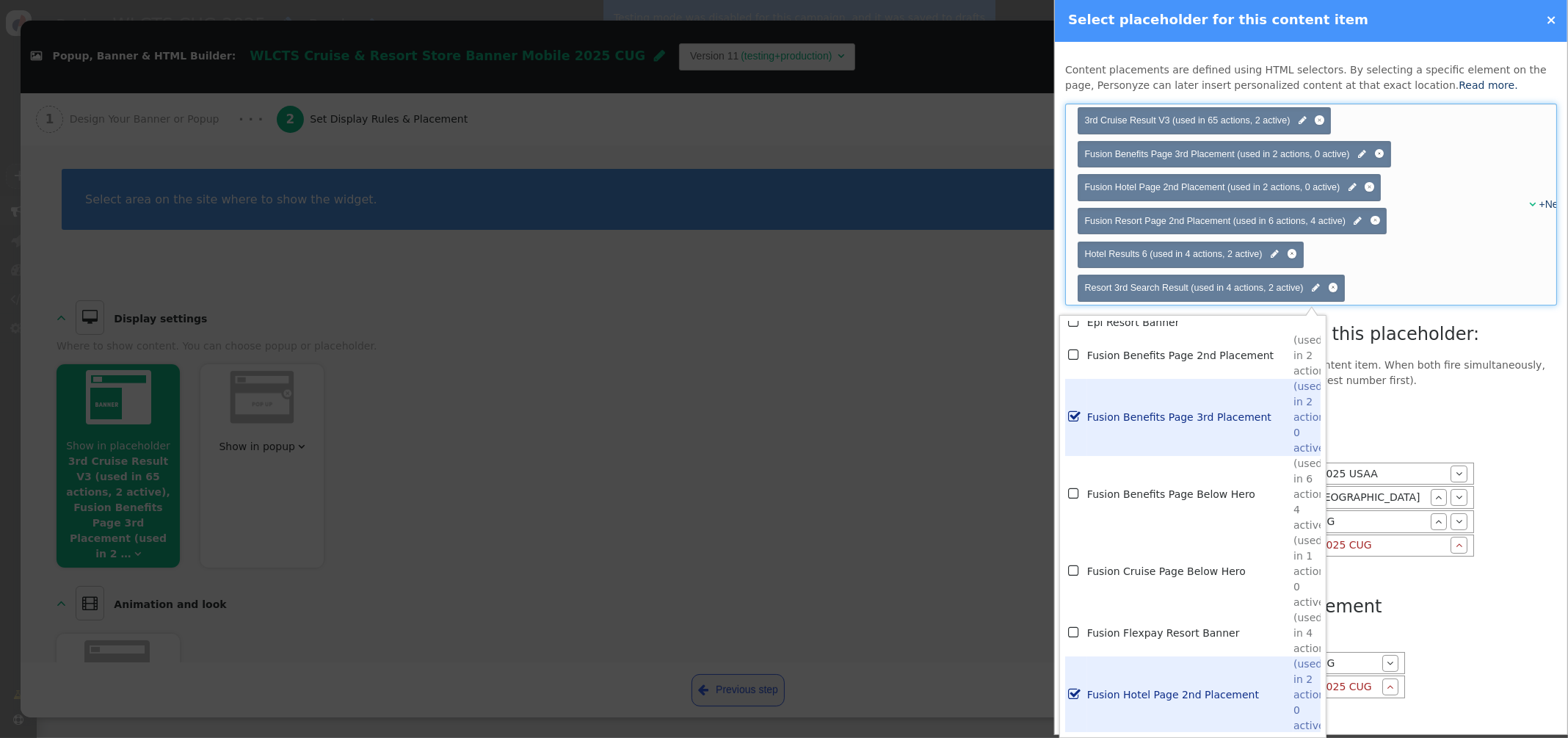
scroll to position [3210, 0]
click at [1108, 563] on td "Fusion Cruise Page Below Hero" at bounding box center [1189, 573] width 206 height 77
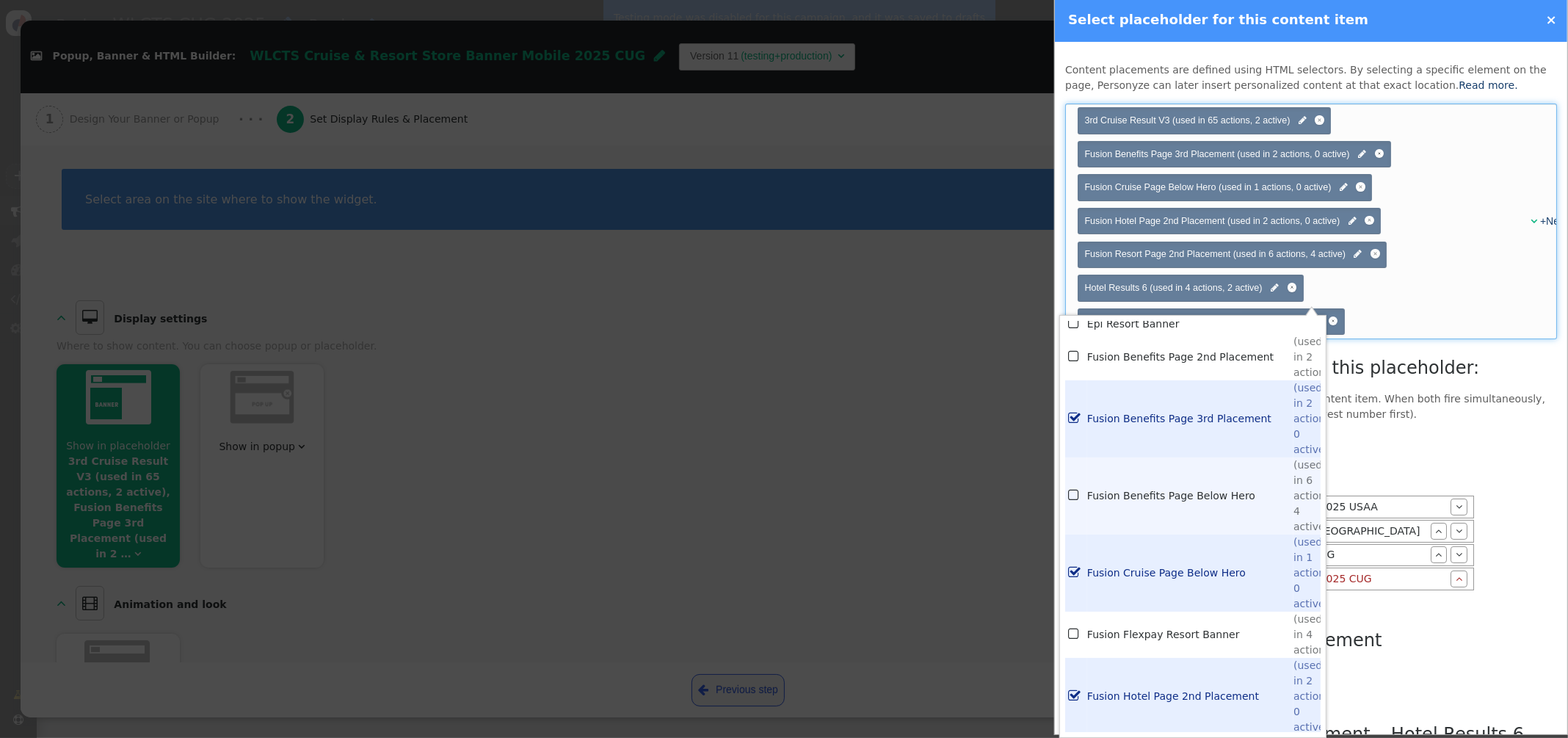
scroll to position [3194, 0]
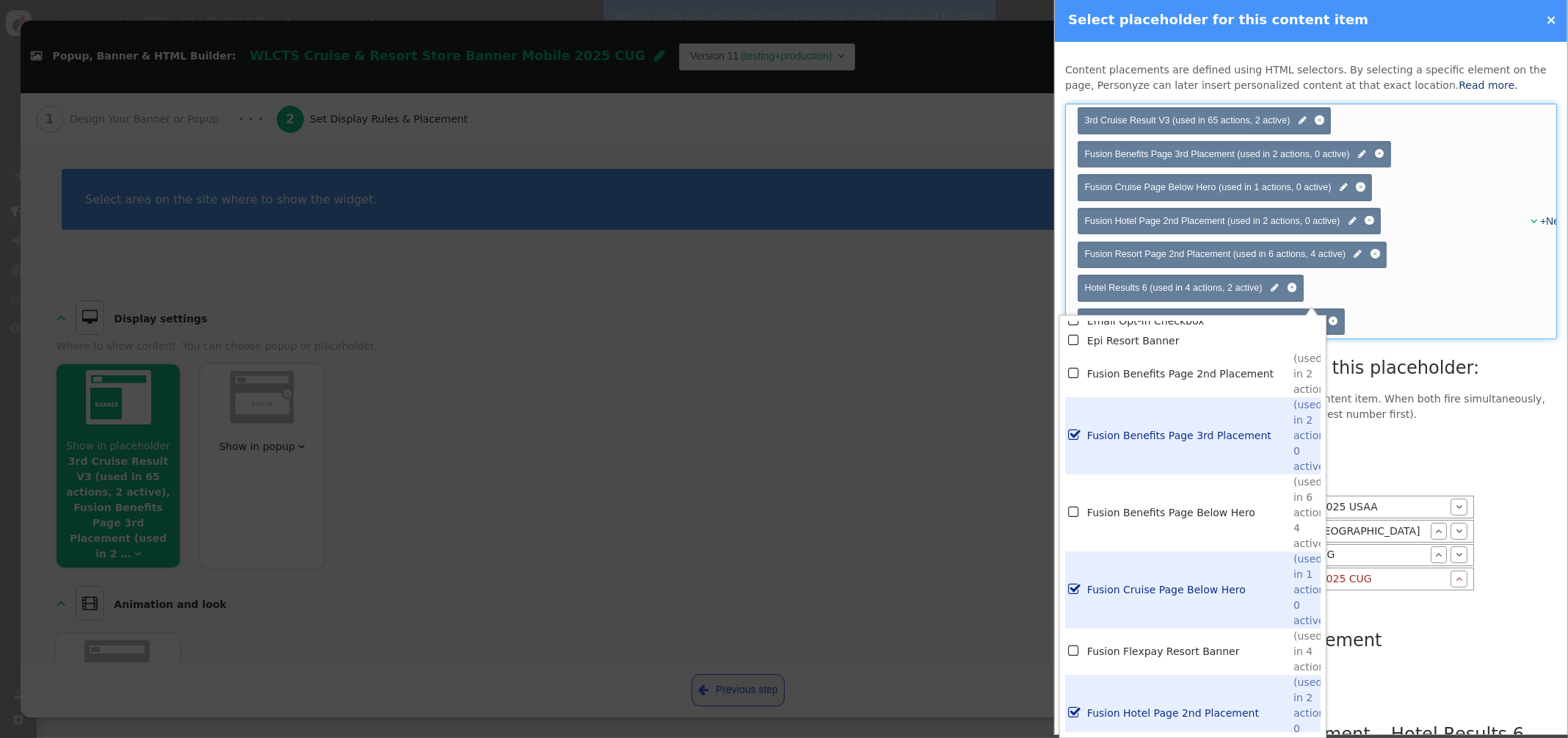
click at [1451, 331] on div "Choose placeholder(s) 3rd Cruise Result V3 (used in 65 actions, 2 active)  Fus…" at bounding box center [1298, 221] width 444 height 234
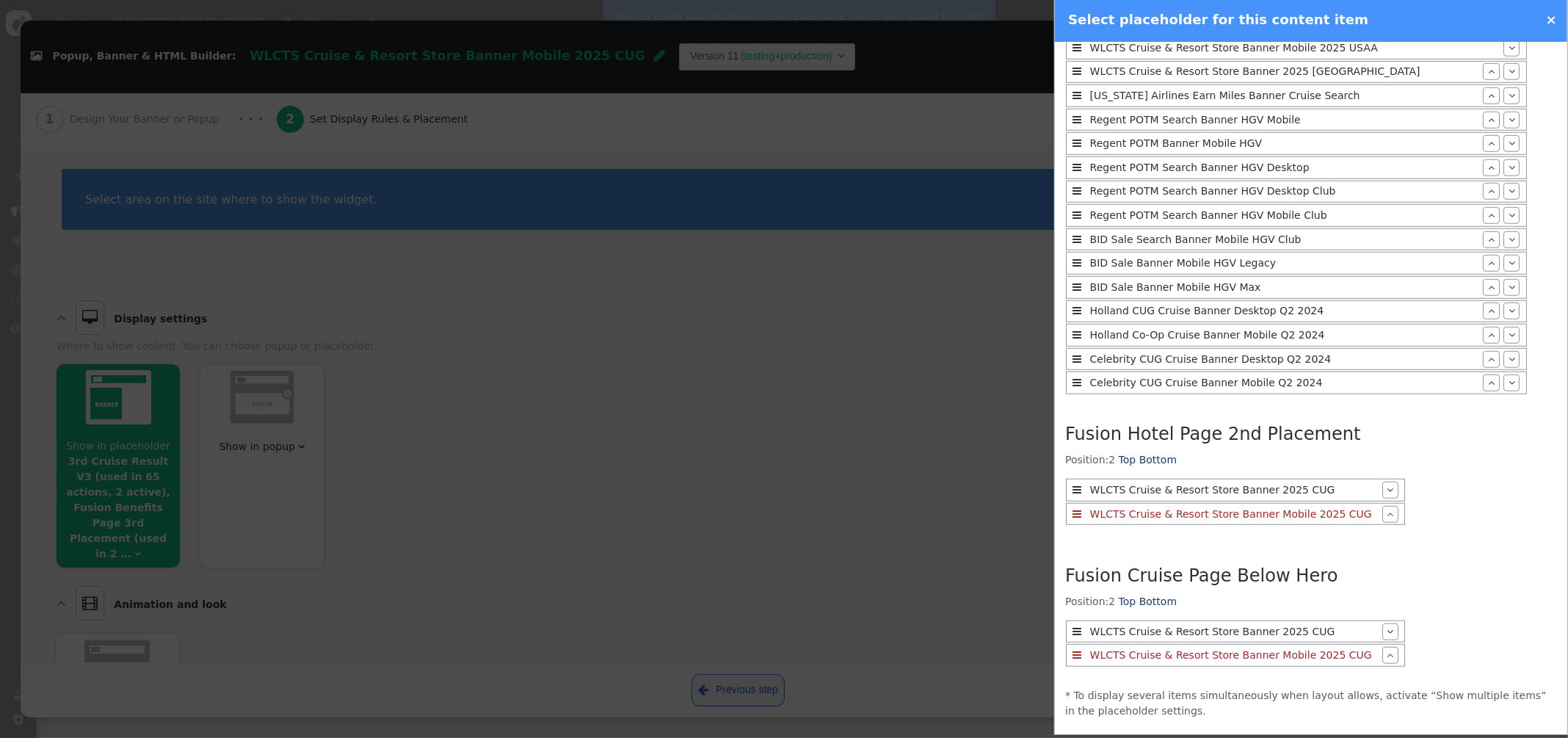
scroll to position [1280, 0]
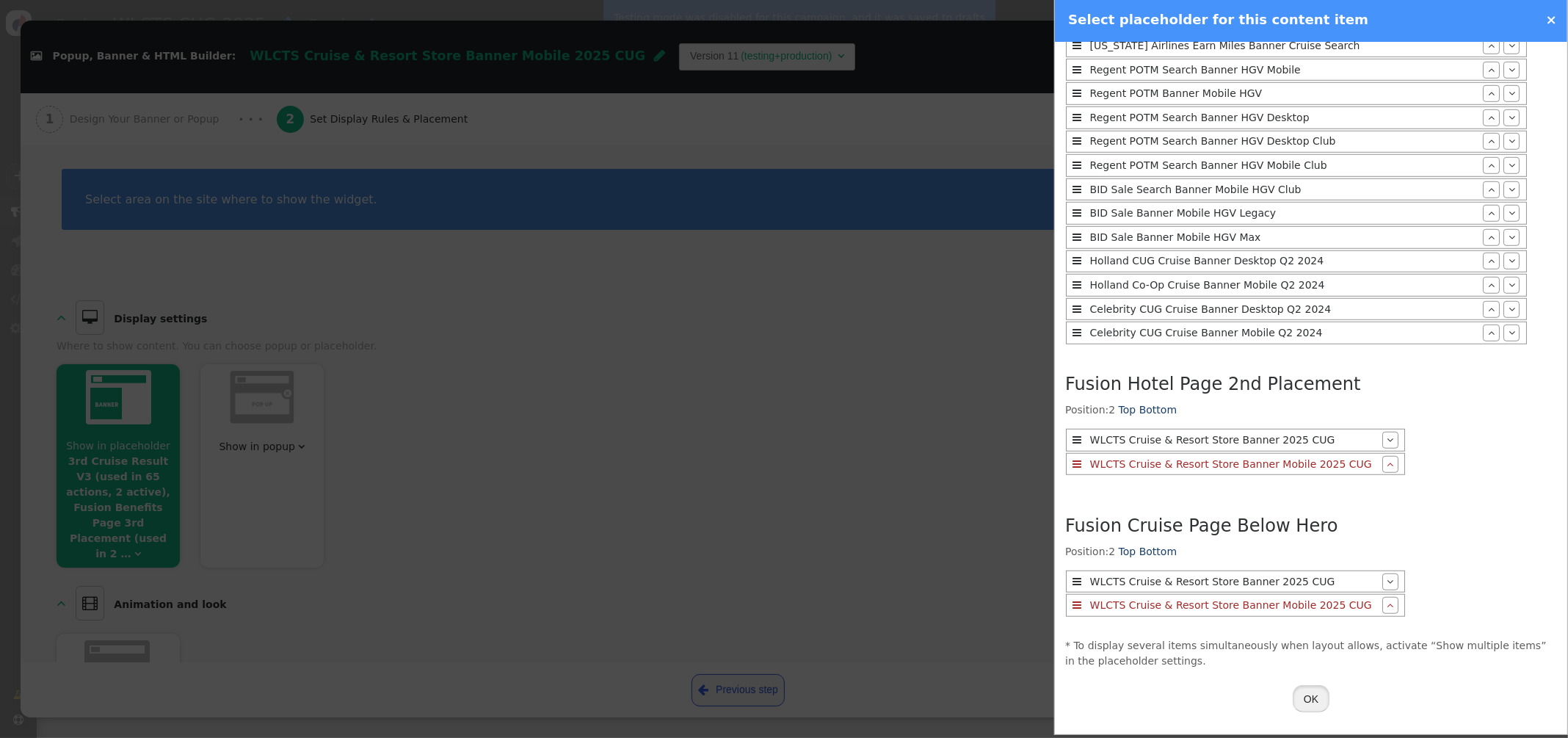
click at [1305, 697] on button "OK" at bounding box center [1311, 699] width 37 height 27
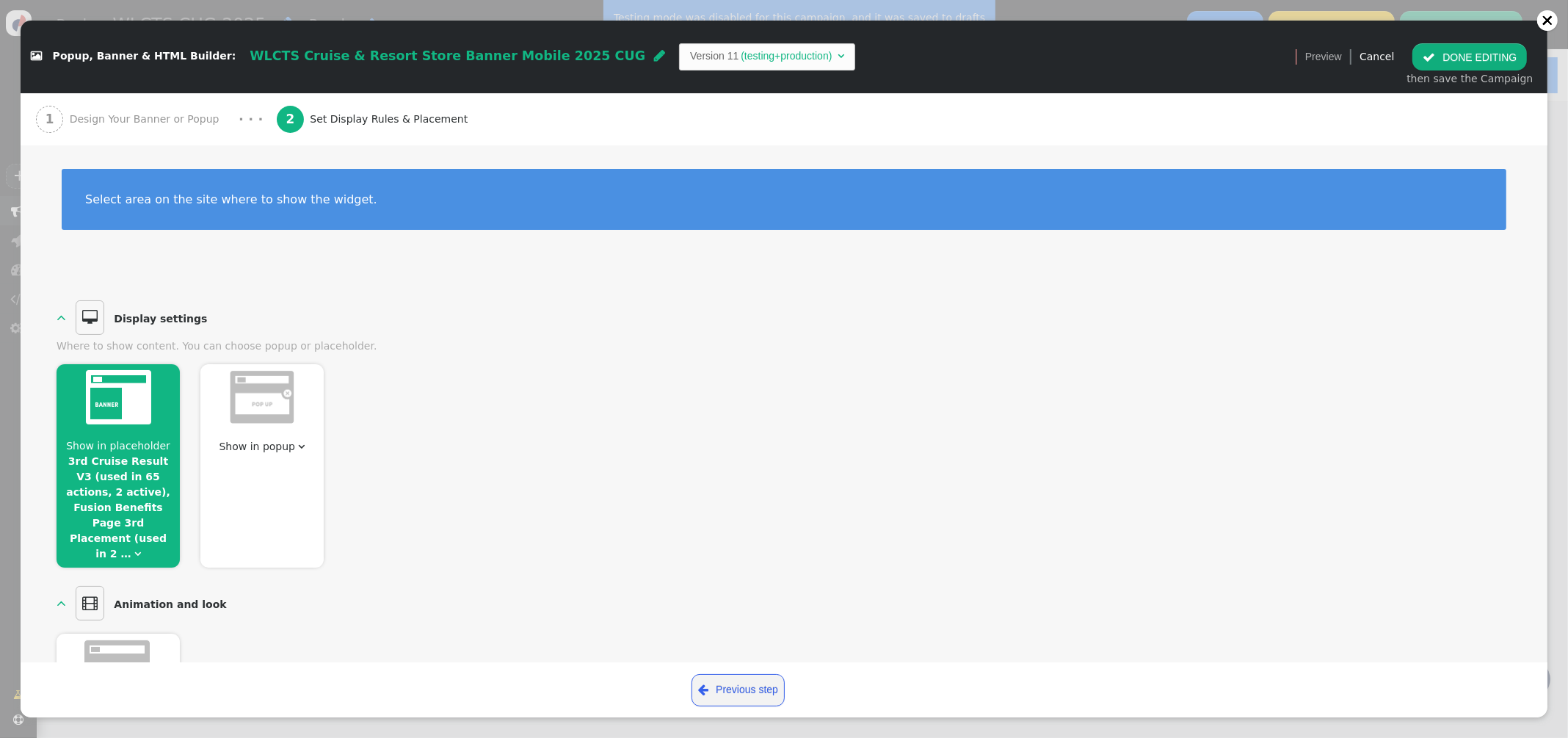
click at [1474, 67] on button " DONE EDITING" at bounding box center [1469, 57] width 115 height 27
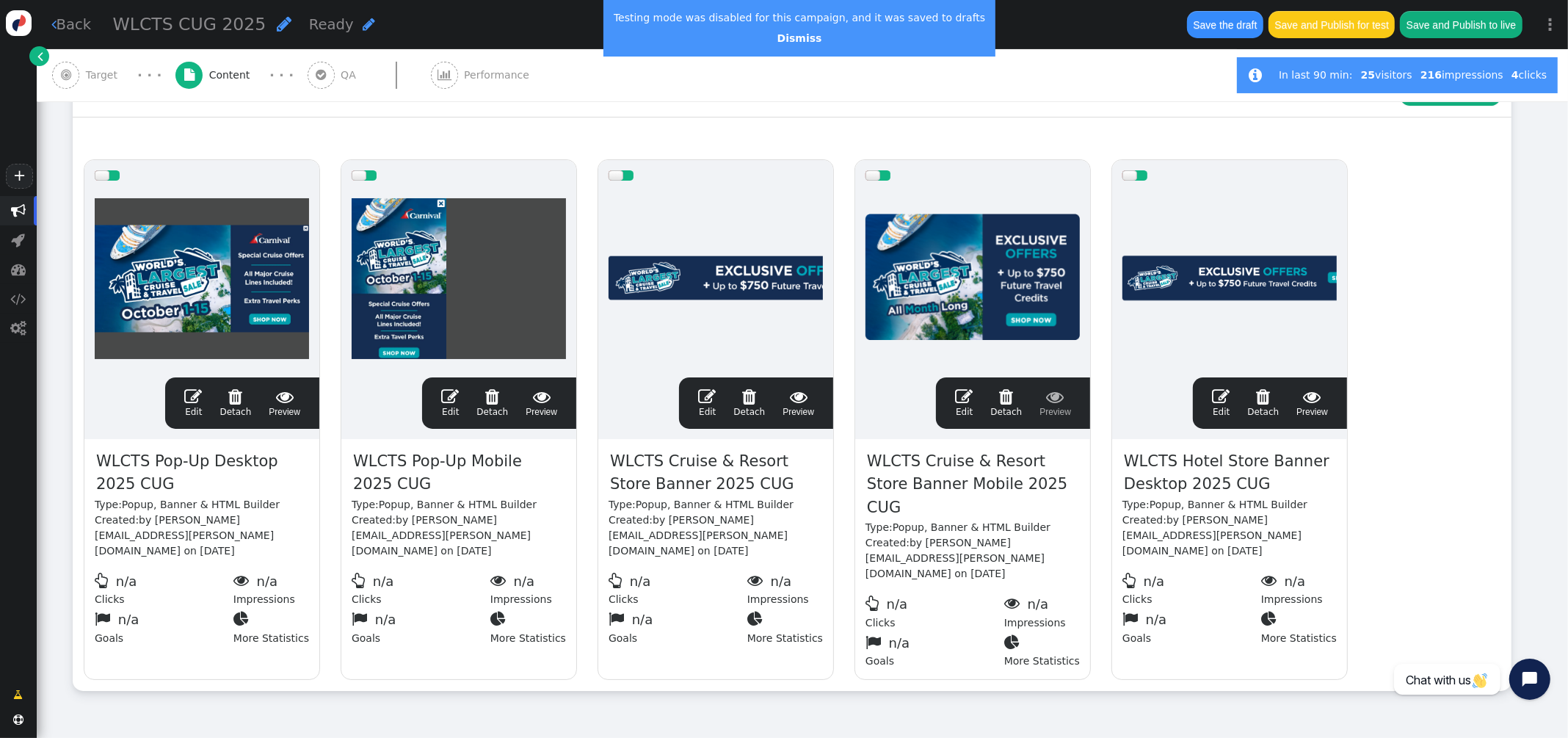
click at [1358, 28] on button "Save and Publish for test" at bounding box center [1331, 24] width 127 height 27
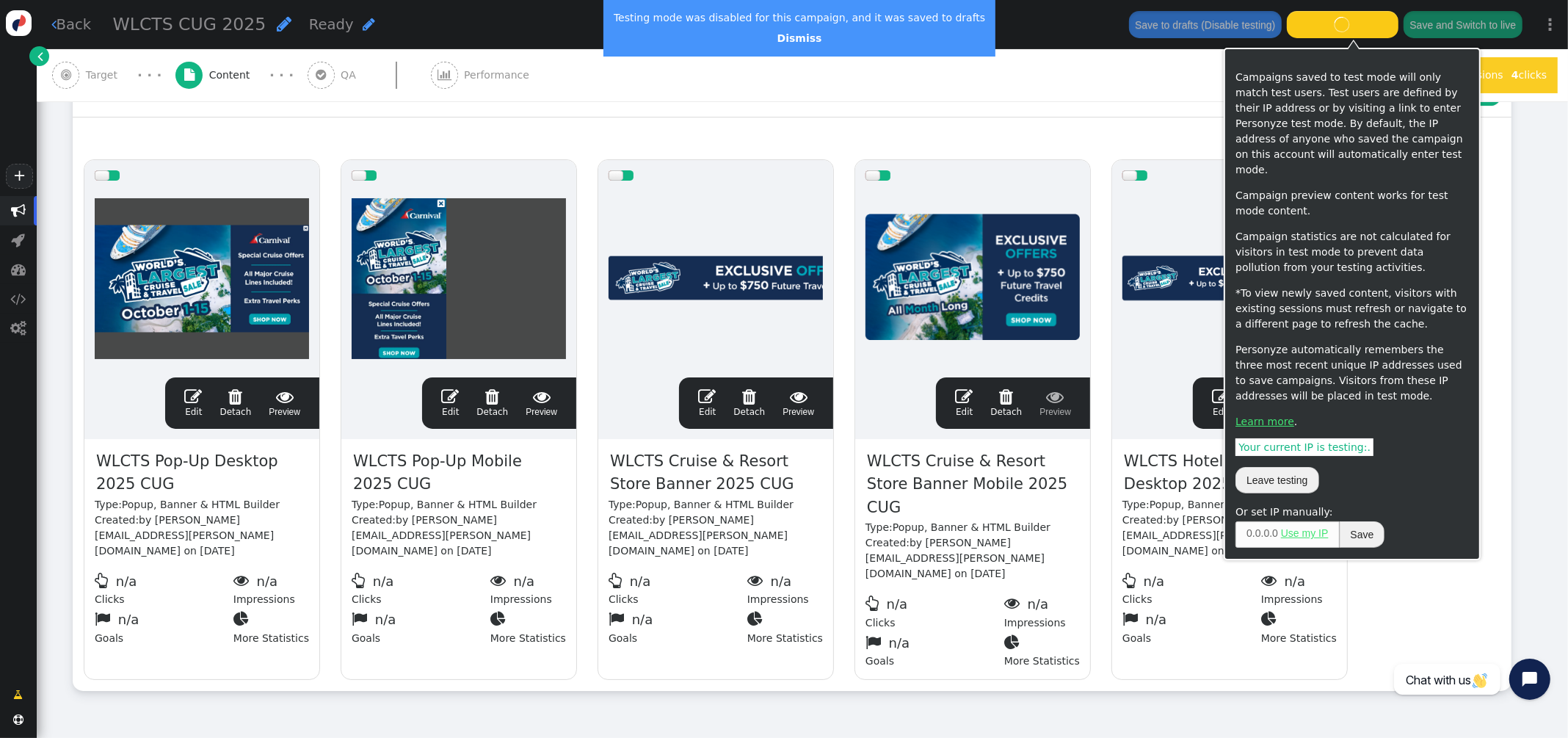
scroll to position [243, 0]
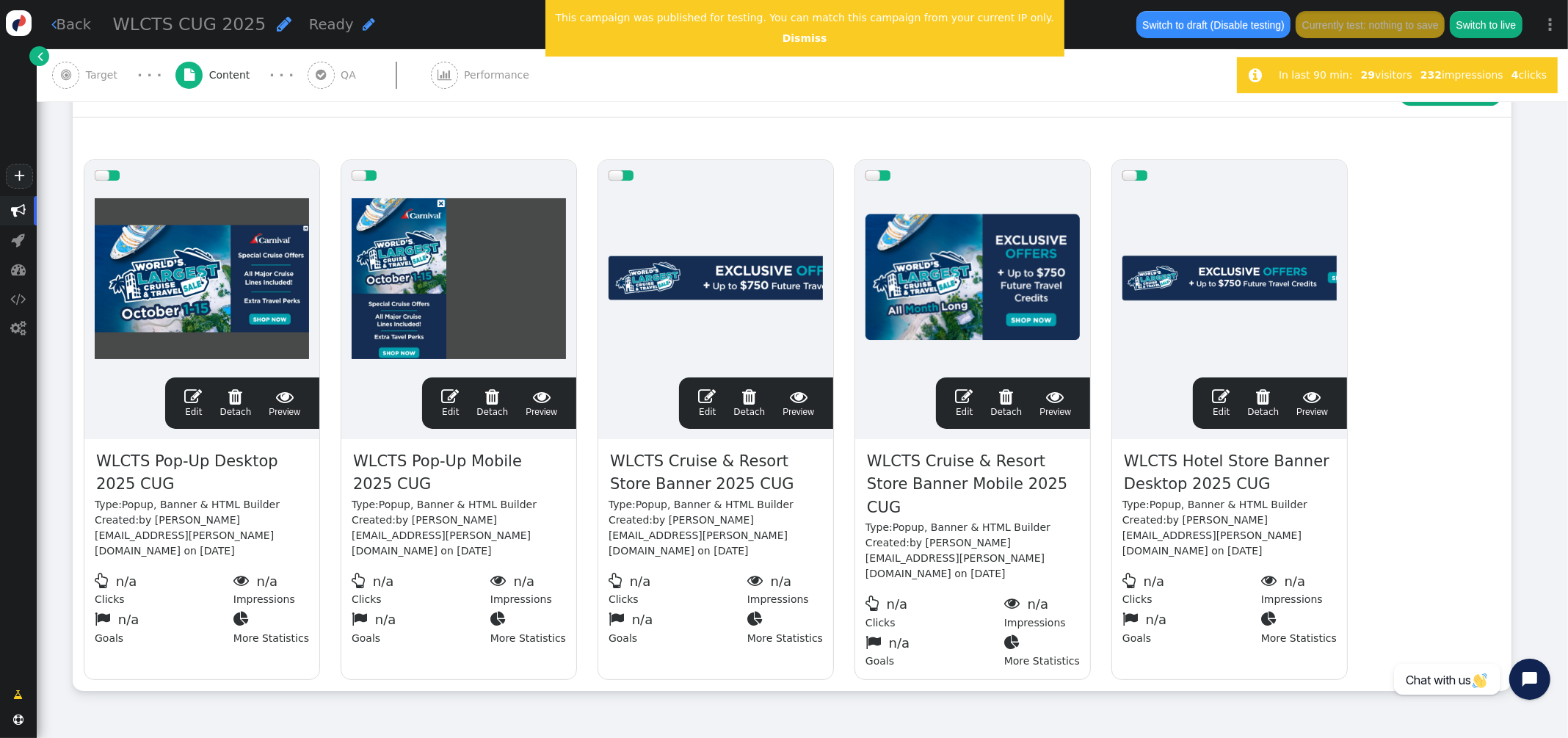
click at [89, 77] on span "Target" at bounding box center [104, 75] width 38 height 15
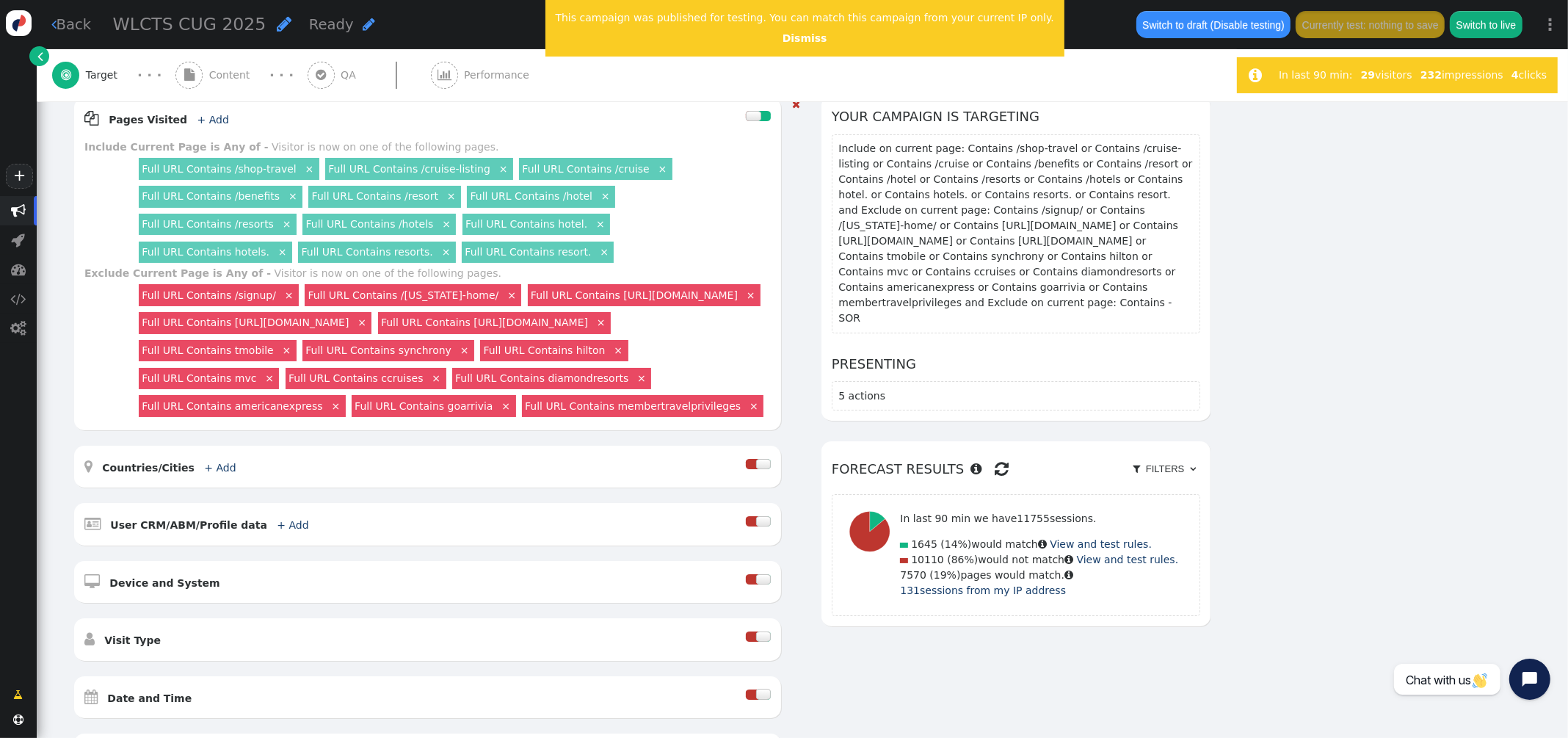
scroll to position [211, 0]
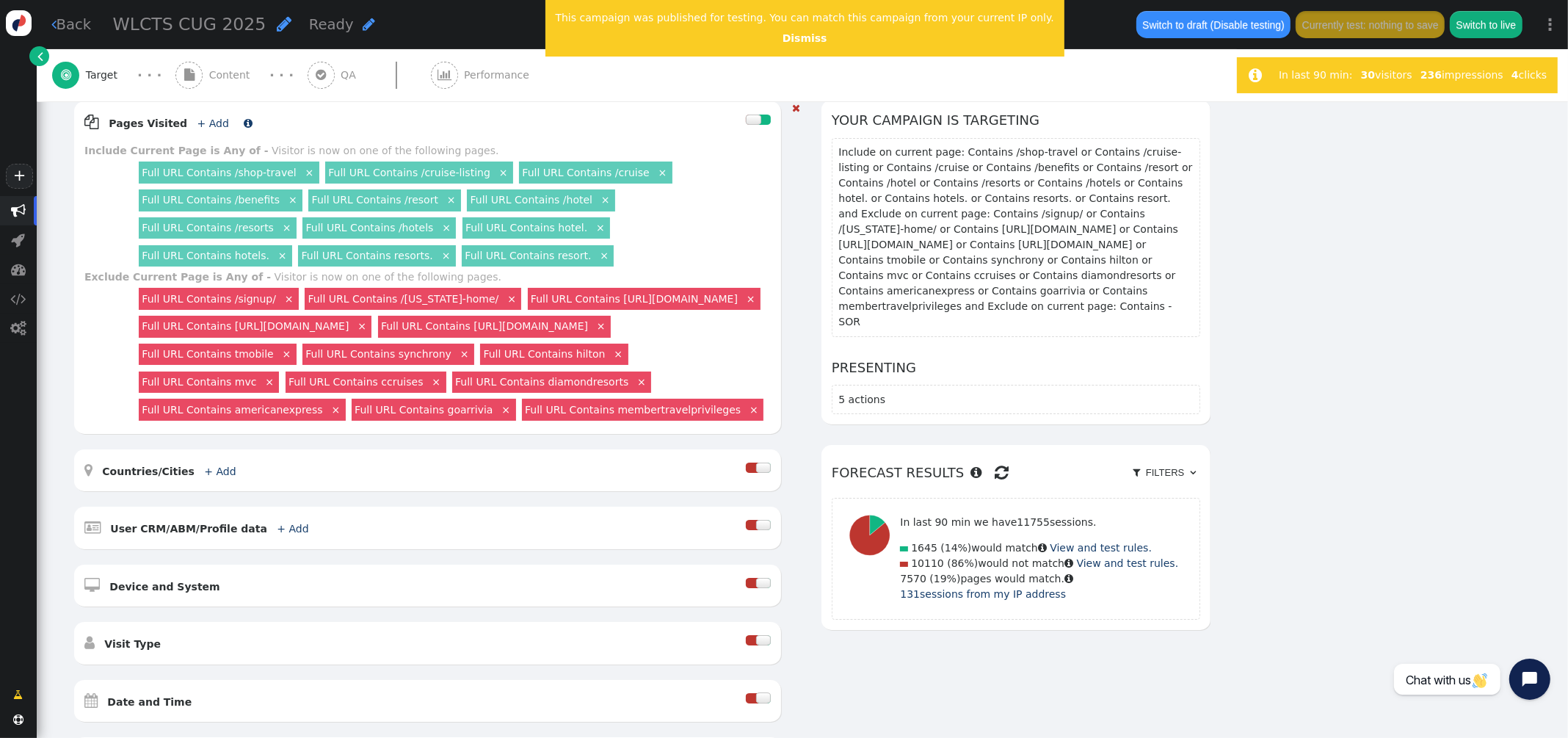
click at [200, 127] on link "+ Add" at bounding box center [213, 123] width 31 height 12
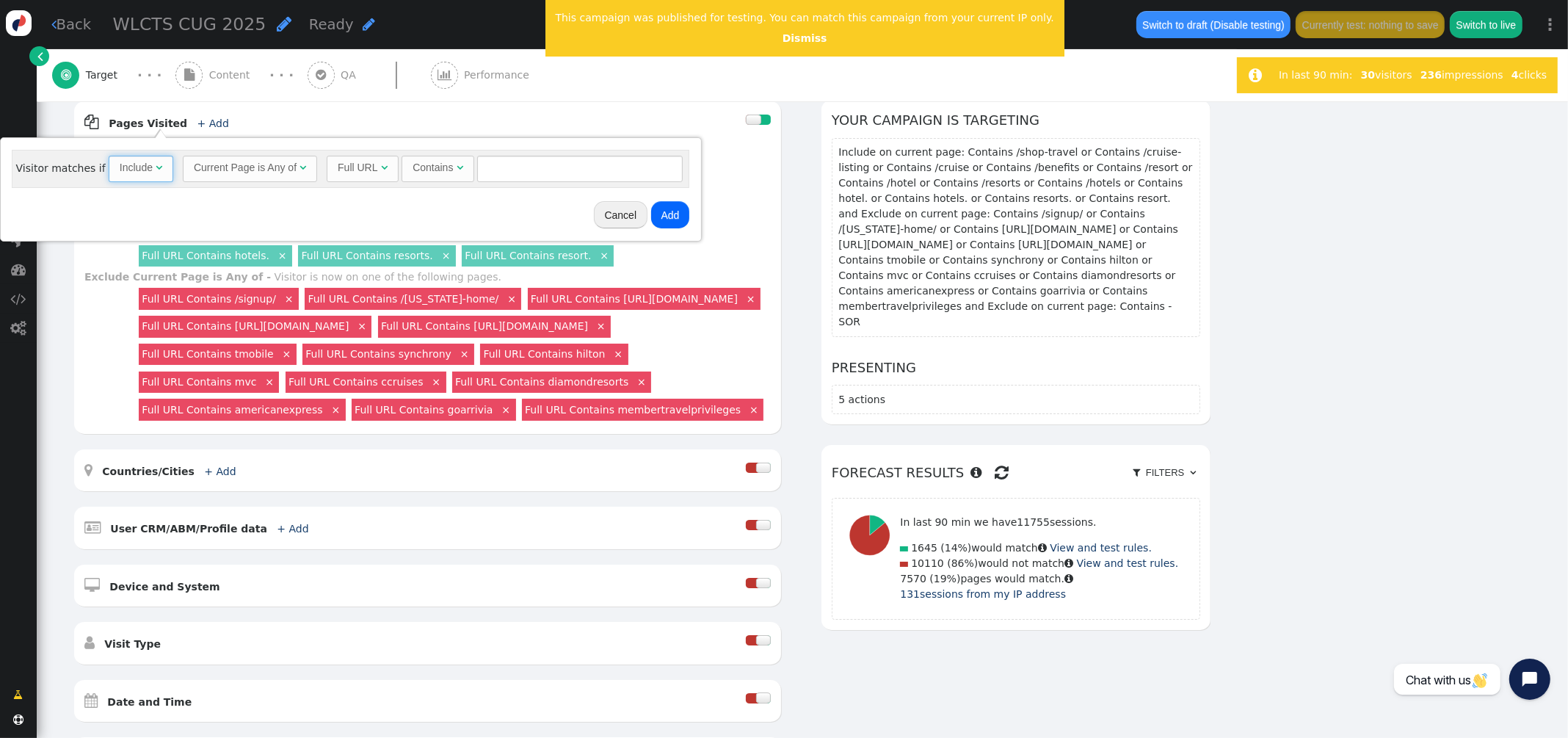
click at [156, 167] on span "" at bounding box center [159, 168] width 6 height 11
click at [521, 169] on input "text" at bounding box center [584, 169] width 206 height 27
type input "/login-page"
click at [679, 217] on button "Add" at bounding box center [674, 215] width 39 height 27
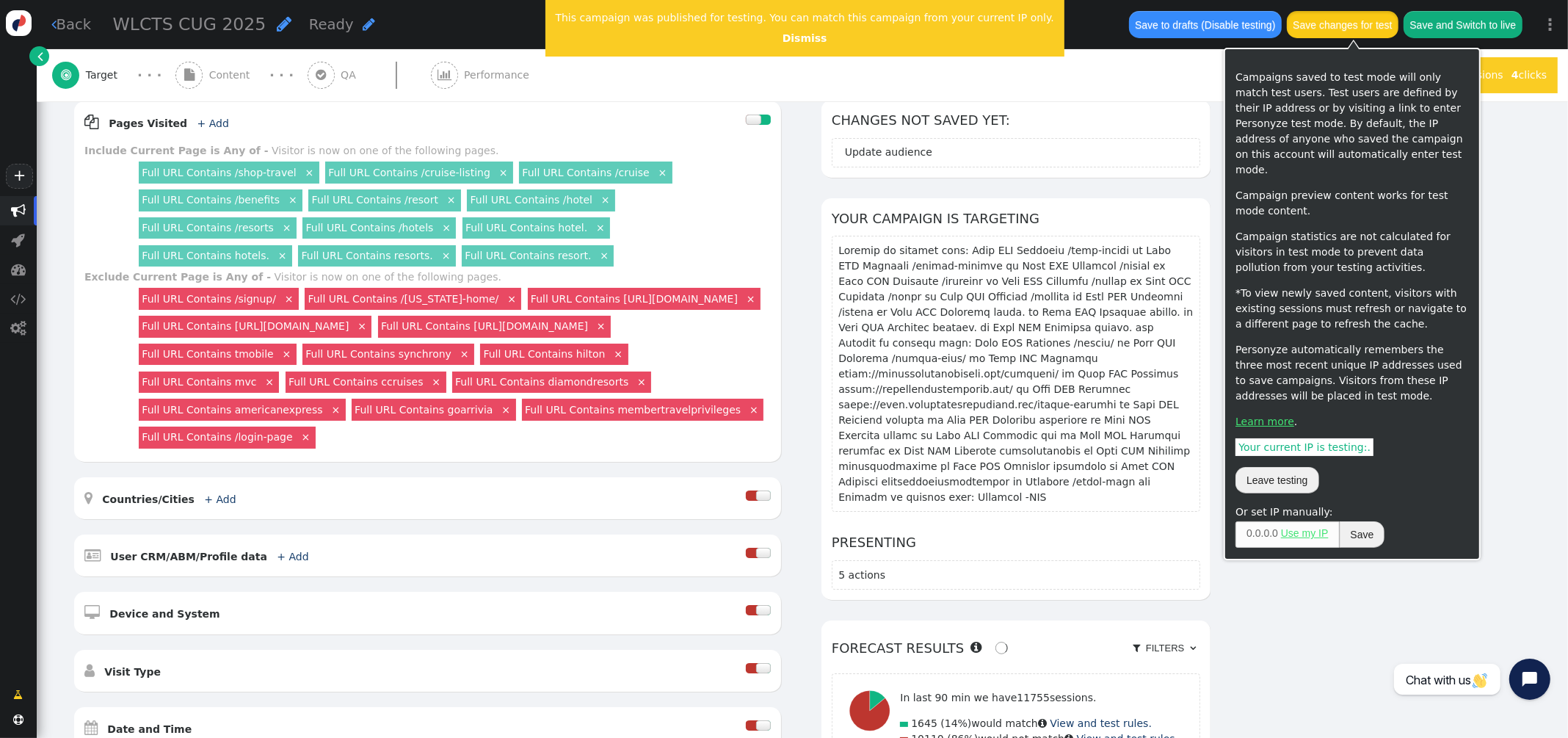
click at [1369, 29] on button "Save changes for test" at bounding box center [1342, 24] width 111 height 27
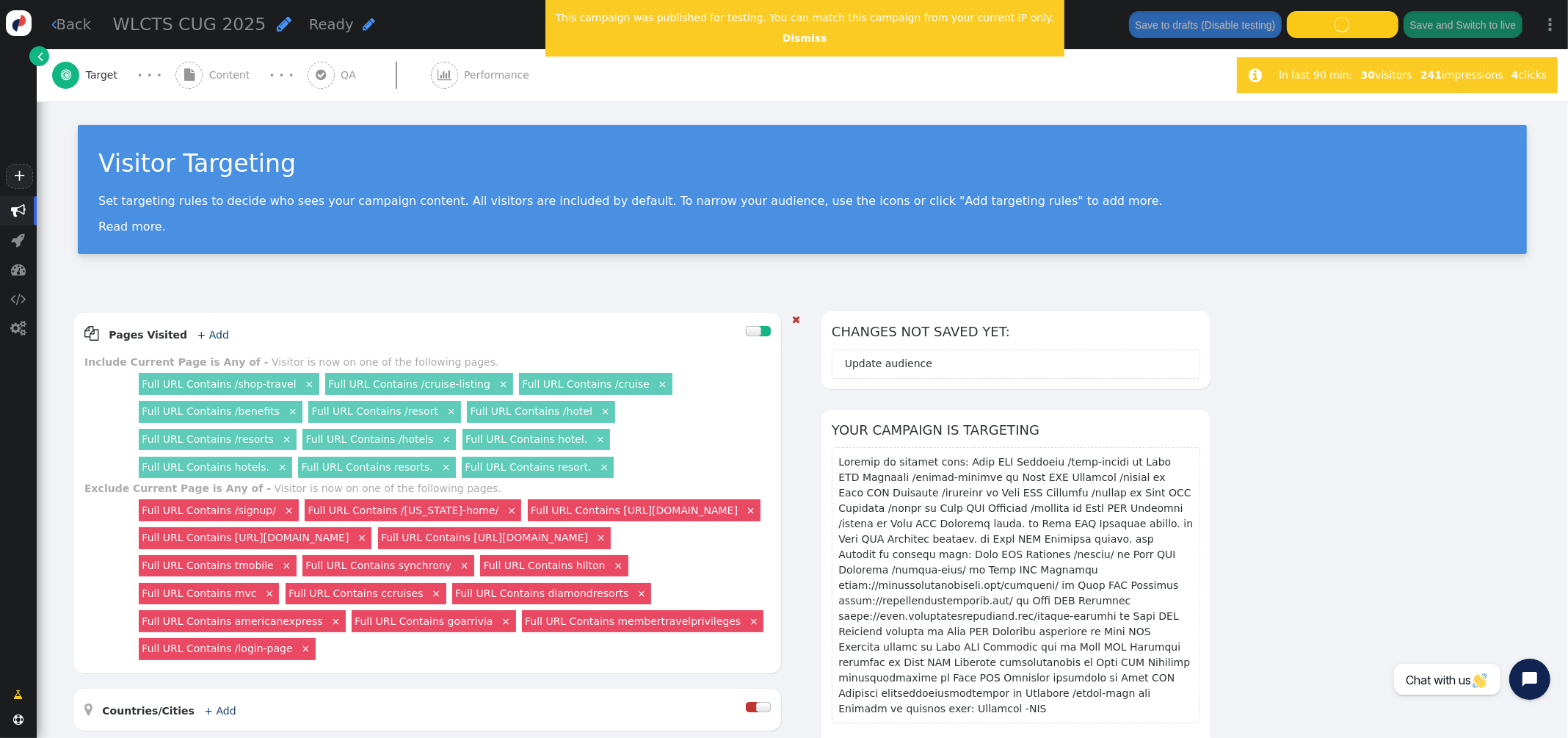
scroll to position [6, 0]
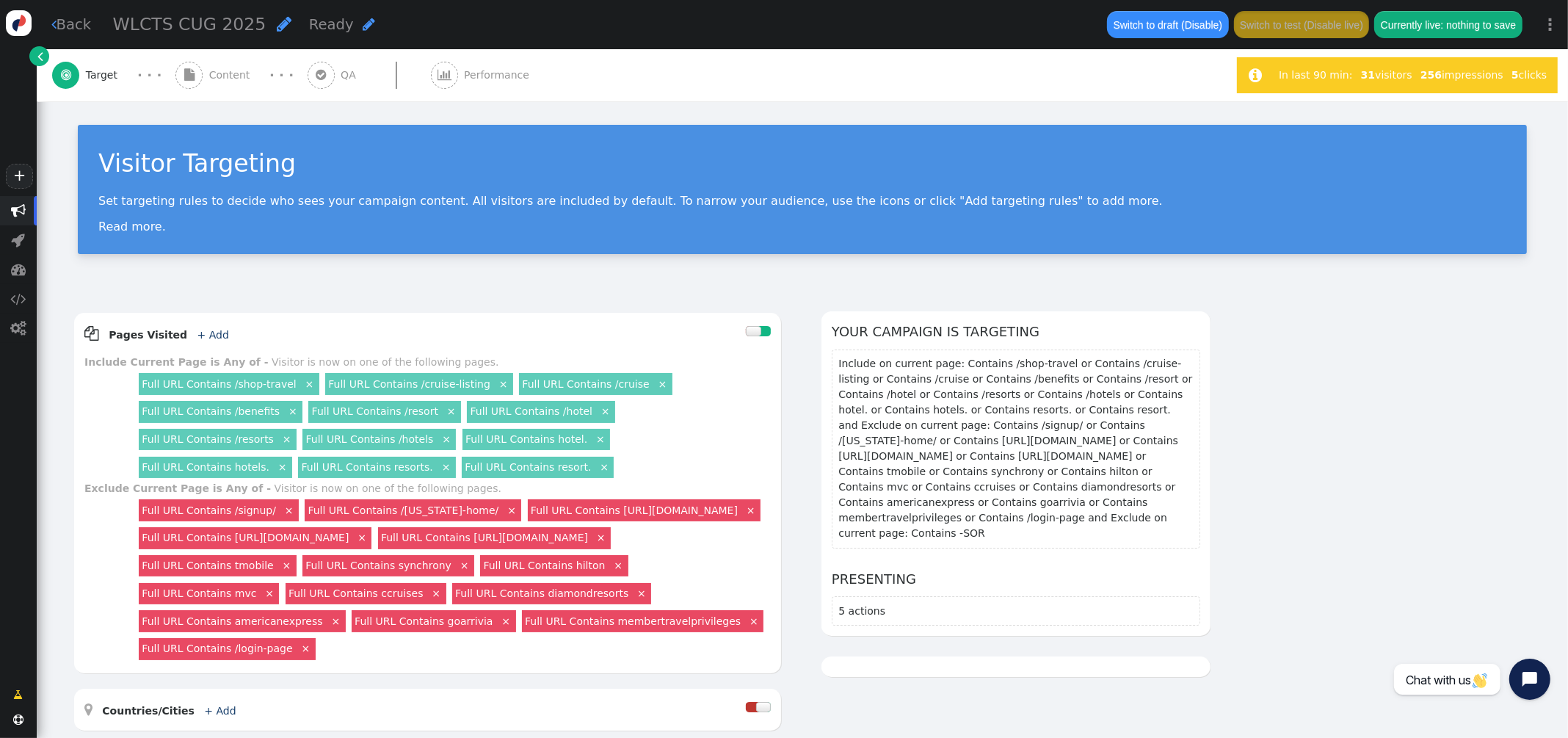
click at [231, 72] on span "Content" at bounding box center [233, 75] width 47 height 15
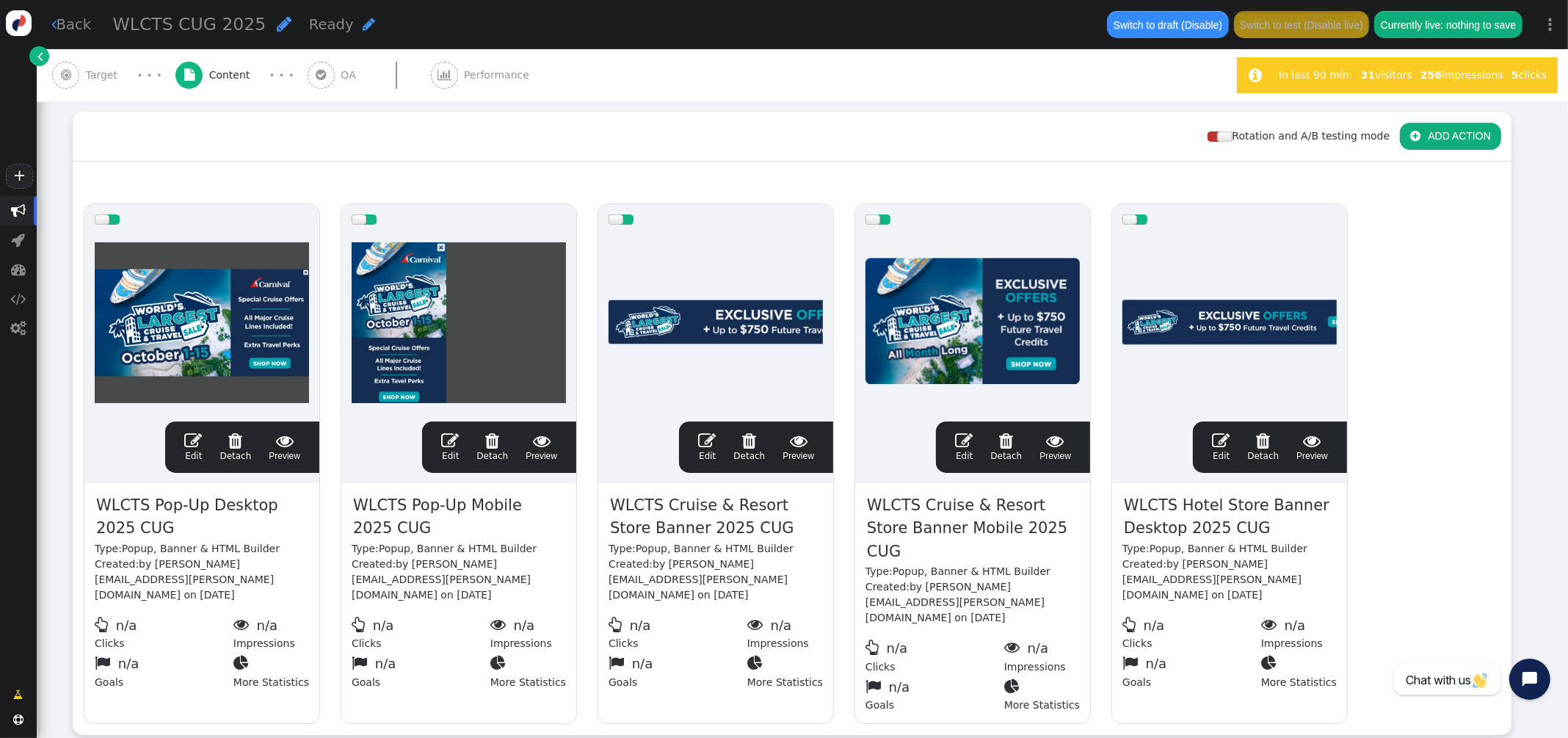
scroll to position [239, 0]
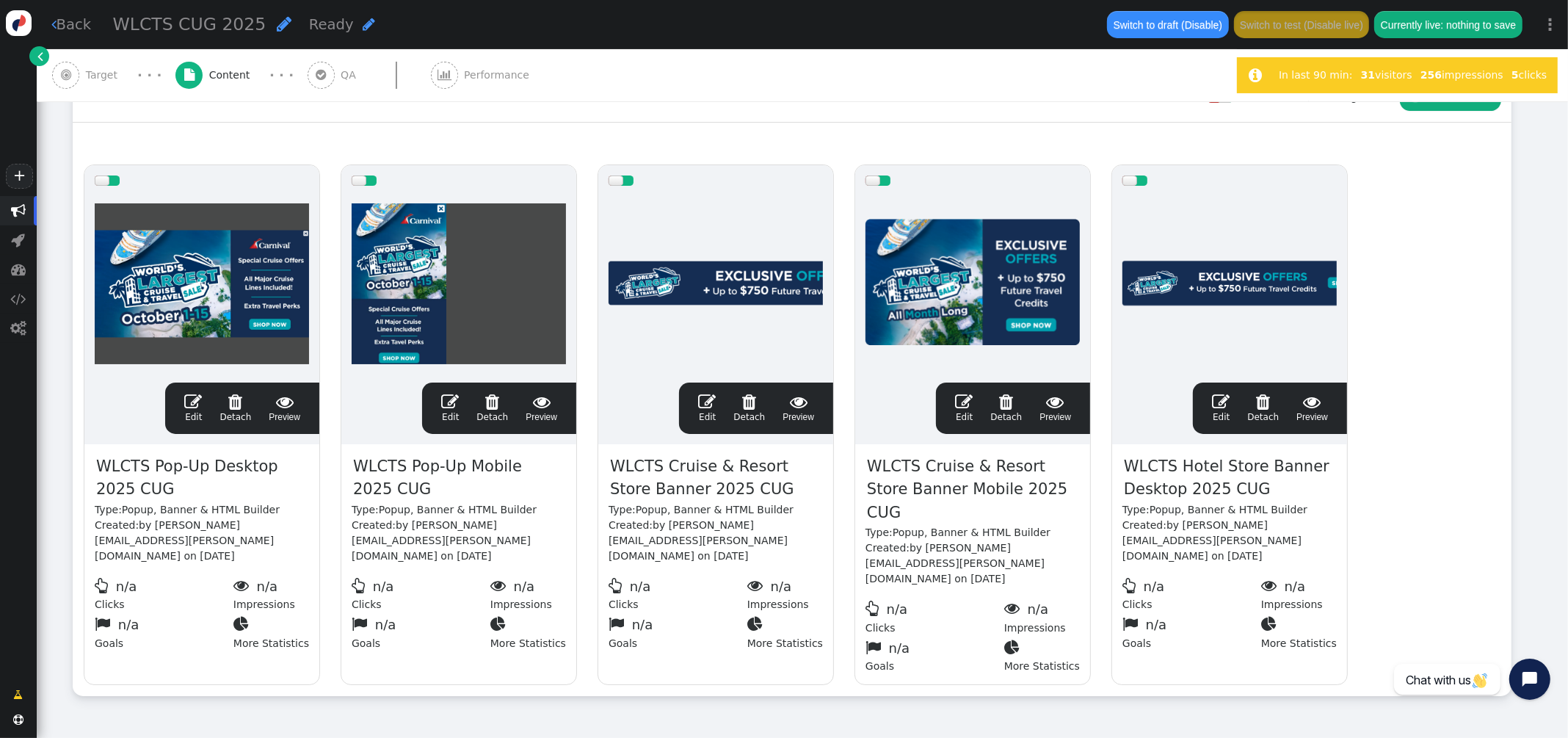
click at [707, 402] on span "" at bounding box center [706, 402] width 18 height 18
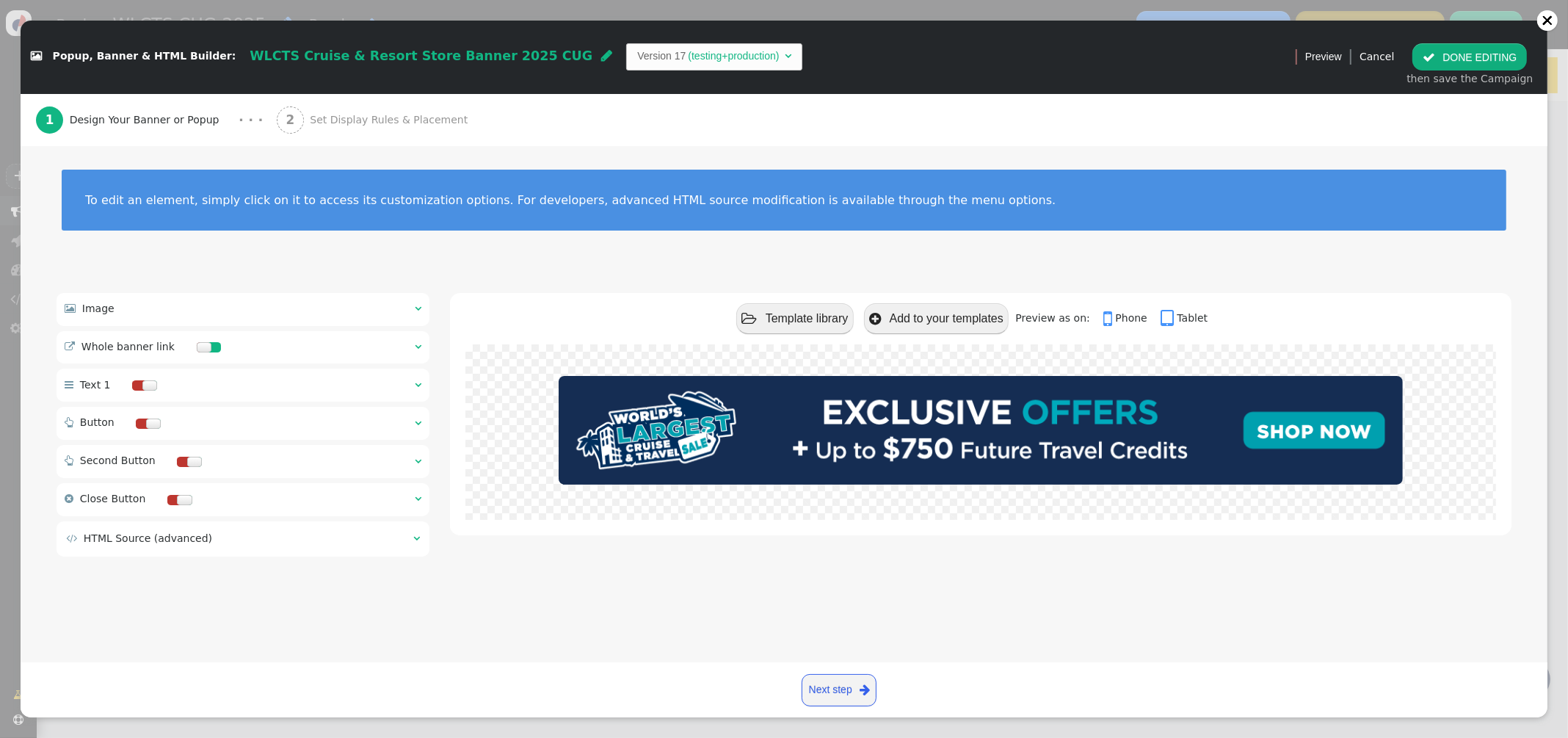
click at [412, 345] on div " Whole banner link  " at bounding box center [242, 348] width 372 height 33
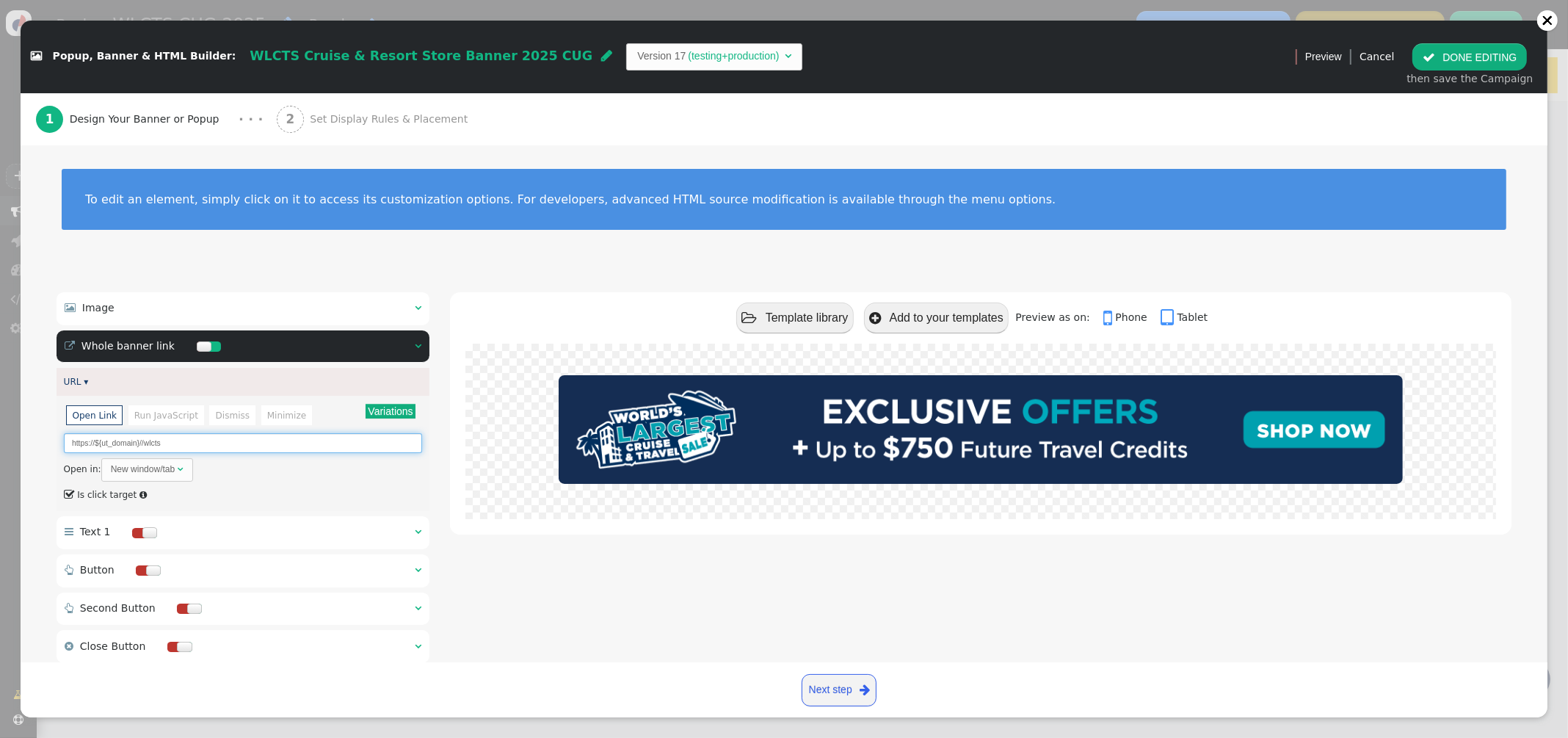
click at [177, 444] on input "https://${ut_domain}//wlcts" at bounding box center [243, 443] width 359 height 20
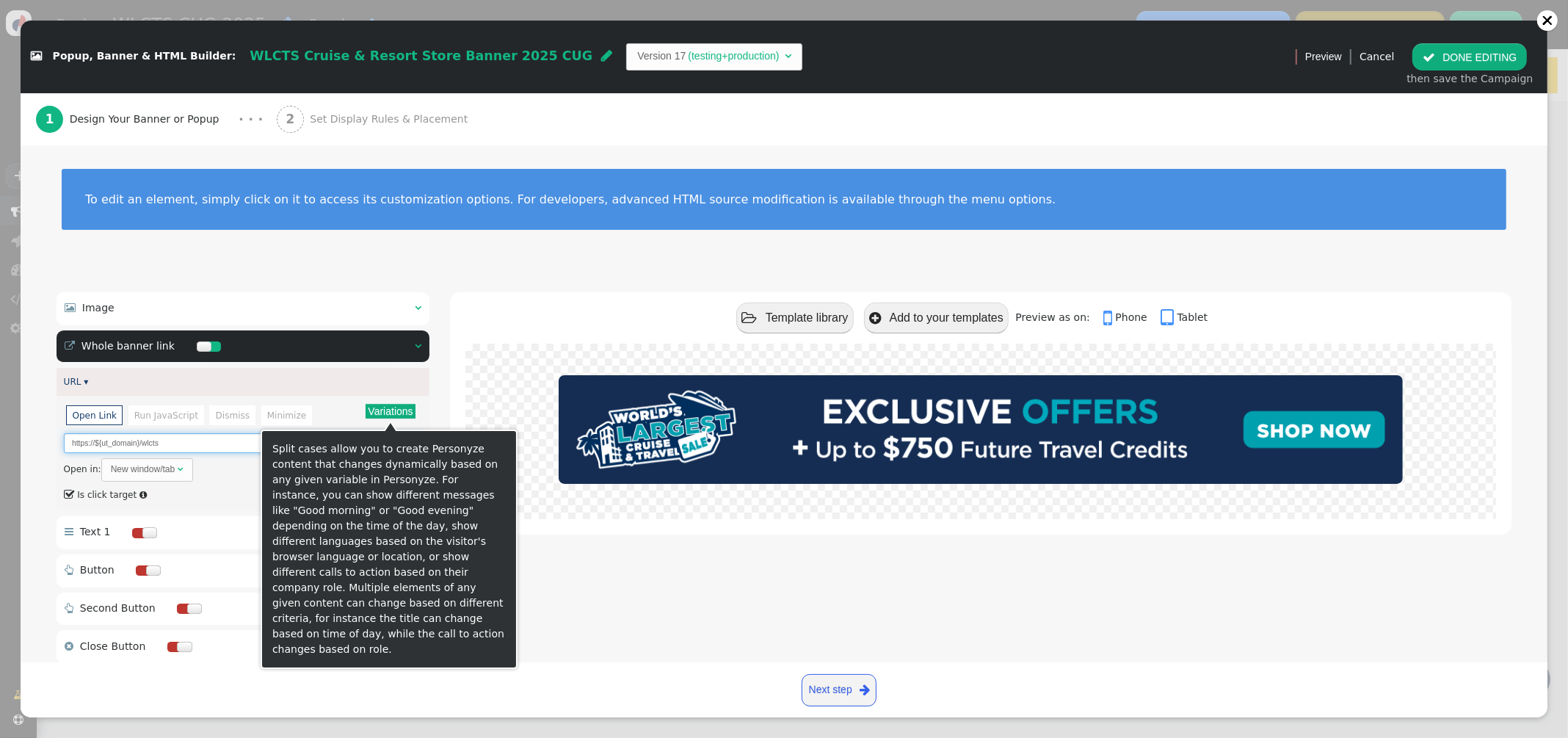
type input "https://${ut_domain}/wlcts"
click at [392, 414] on button "Variations" at bounding box center [389, 411] width 49 height 14
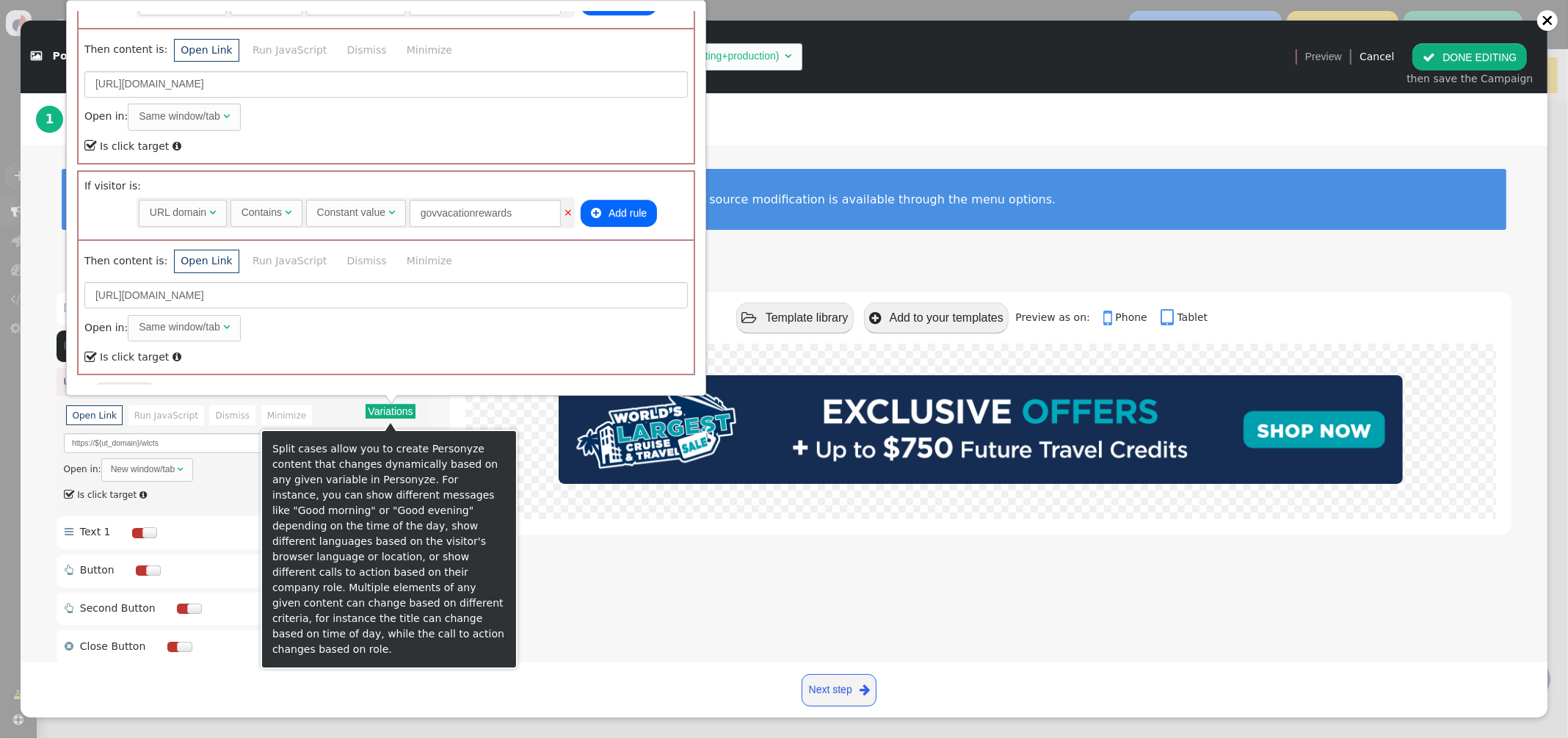
scroll to position [1150, 0]
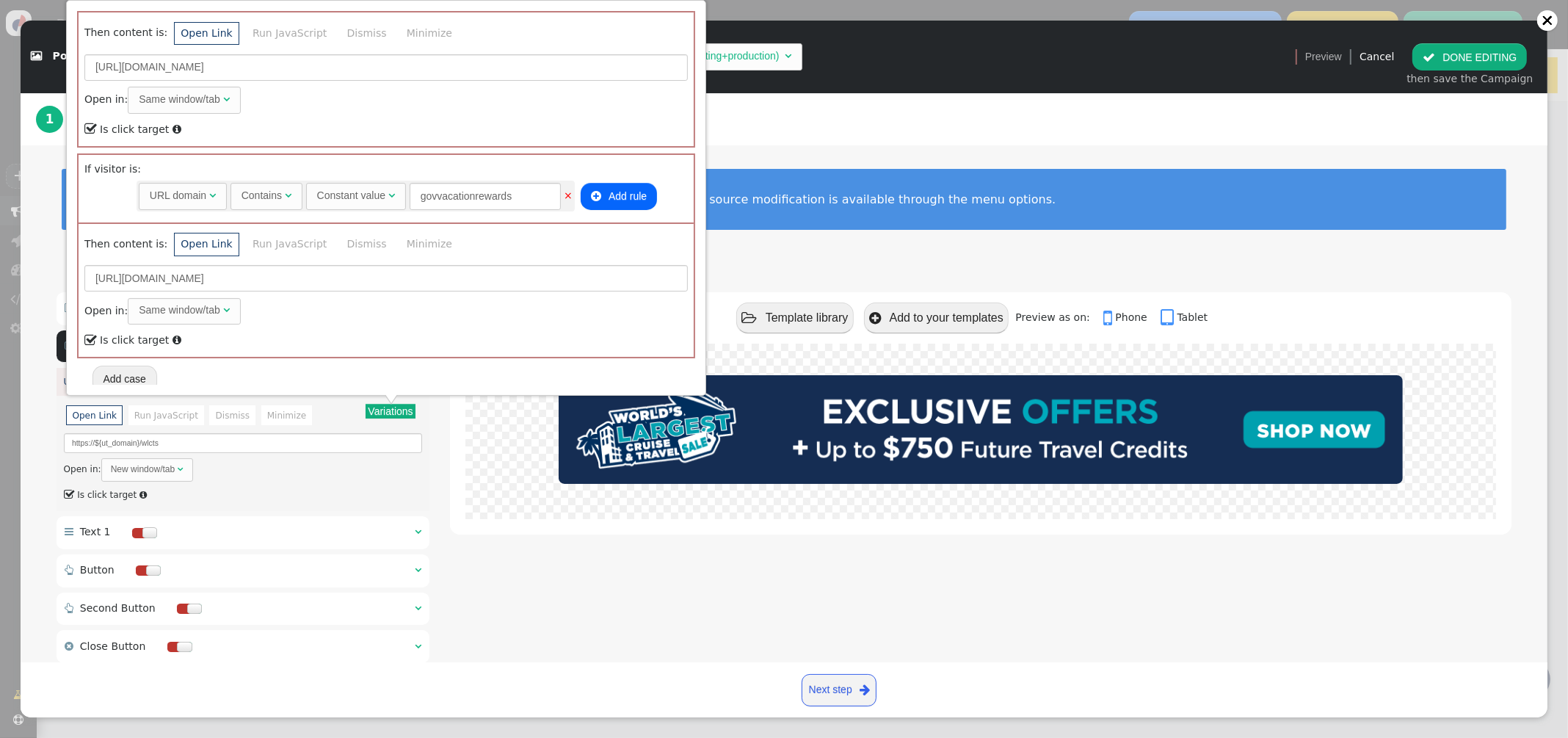
click at [1211, 107] on div "1 Design Your Banner or Popup · · · 2 Set Display Rules & Placement" at bounding box center [783, 119] width 1496 height 52
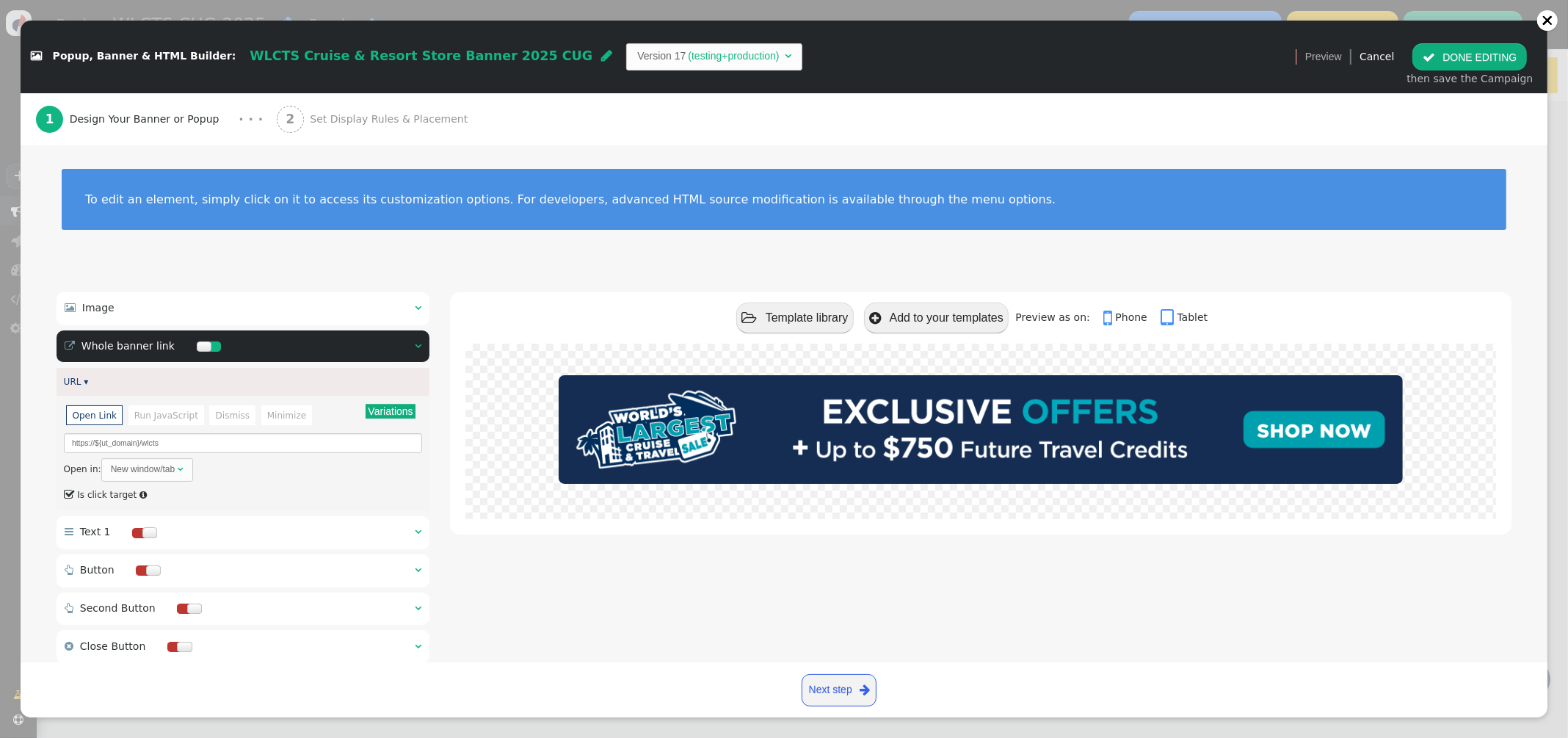
click at [1460, 61] on button " DONE EDITING" at bounding box center [1469, 57] width 115 height 27
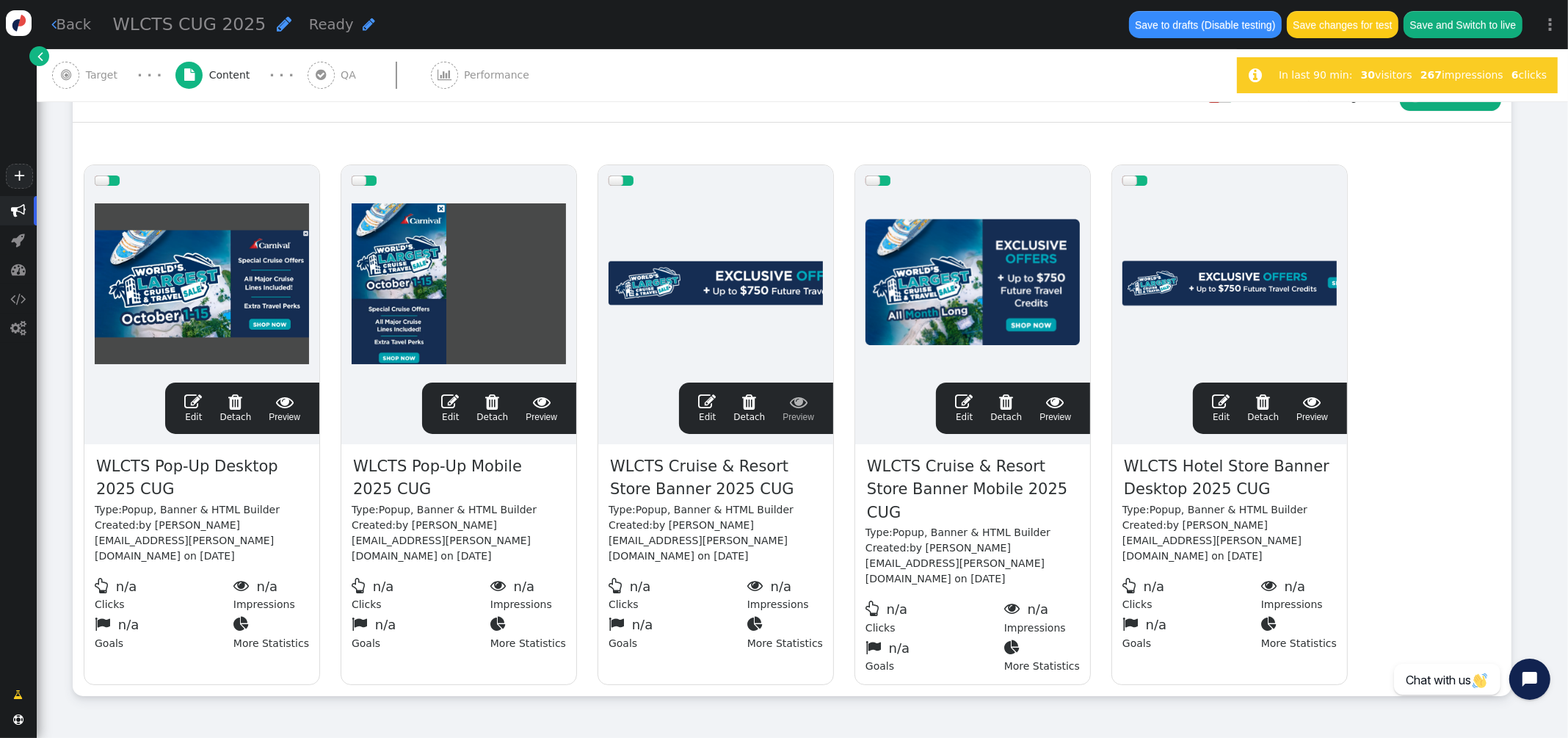
click at [970, 399] on span "" at bounding box center [964, 402] width 18 height 18
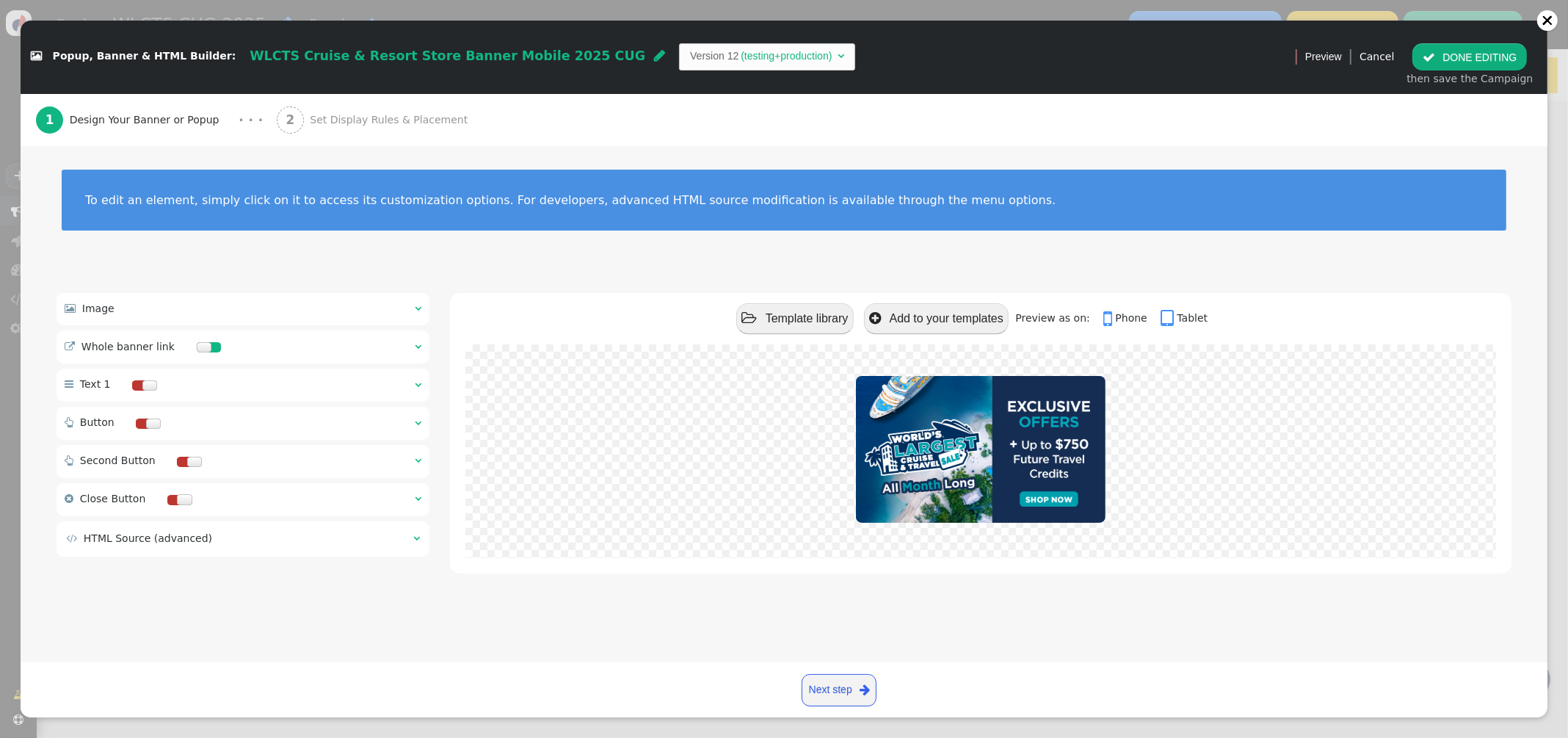
click at [421, 348] on span "" at bounding box center [417, 347] width 6 height 11
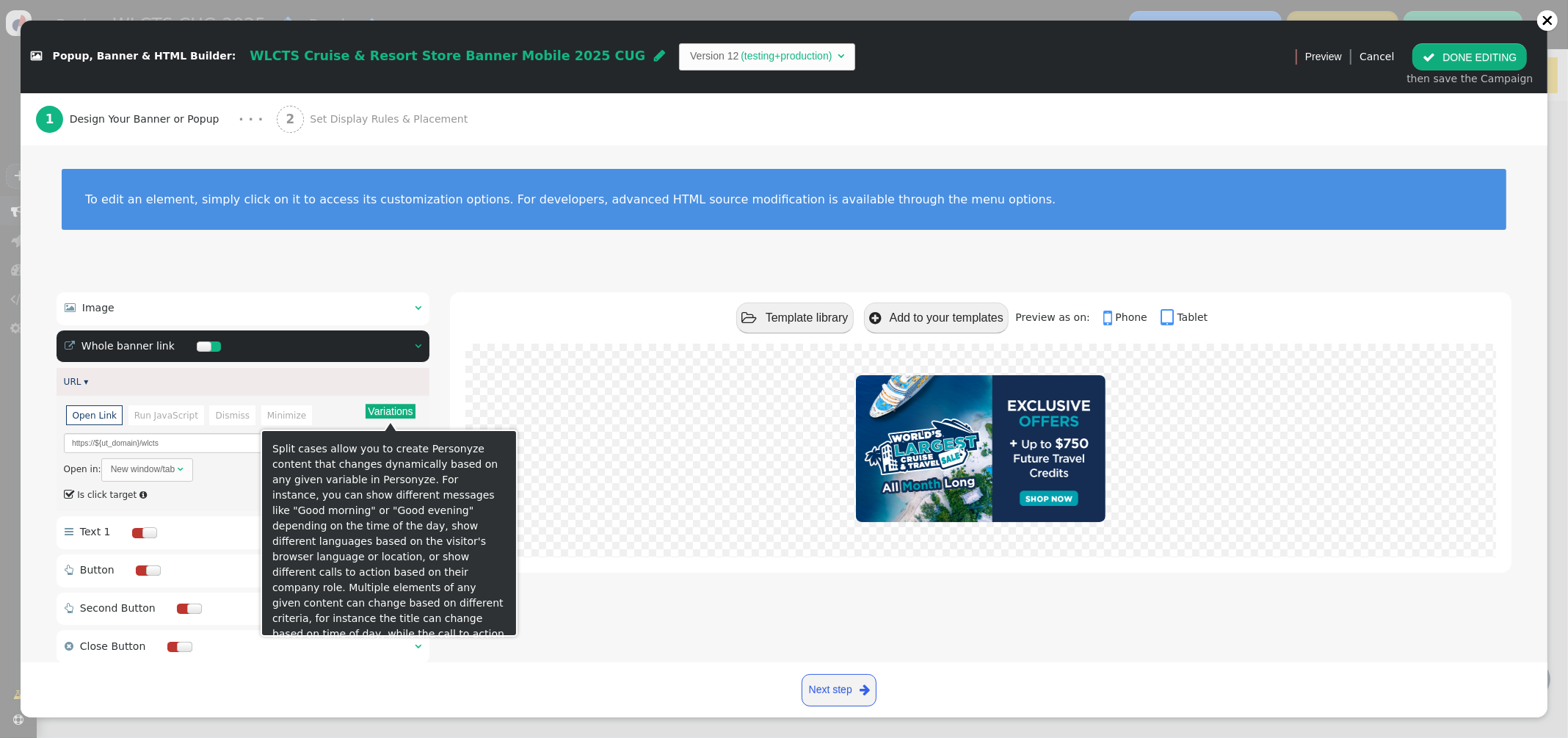
click at [408, 417] on button "Variations" at bounding box center [389, 411] width 49 height 14
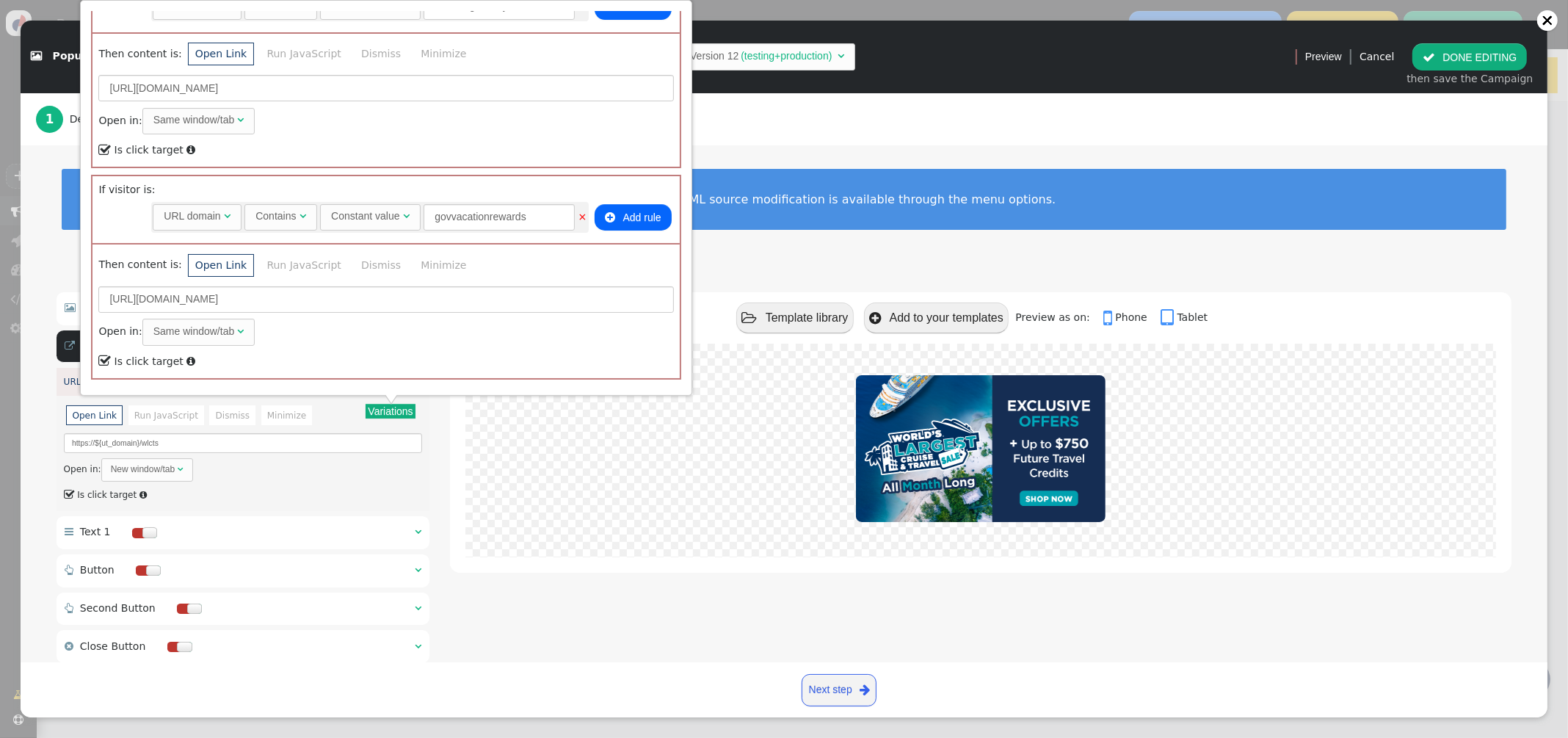
scroll to position [939, 0]
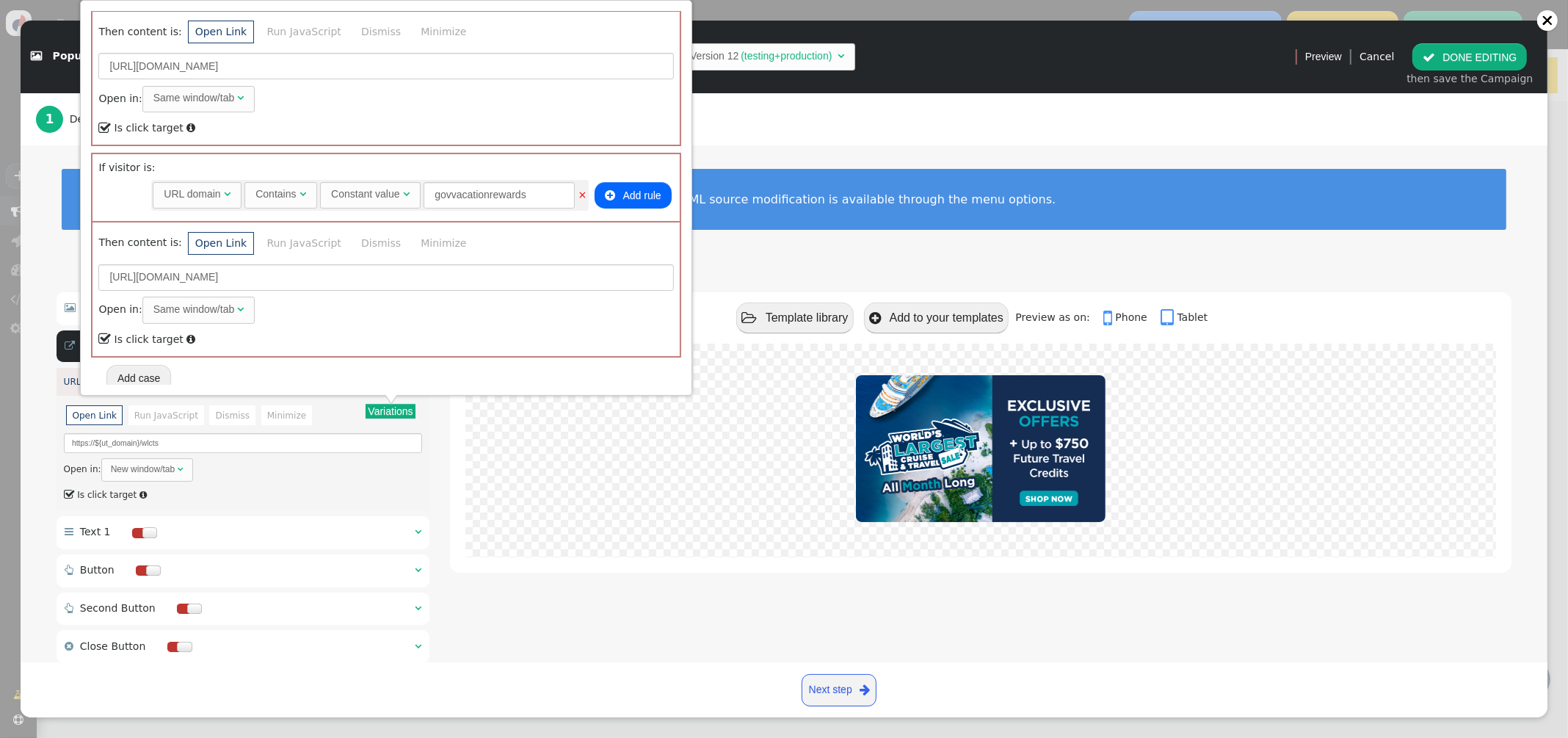
click at [1097, 102] on div "1 Design Your Banner or Popup · · · 2 Set Display Rules & Placement" at bounding box center [783, 119] width 1496 height 52
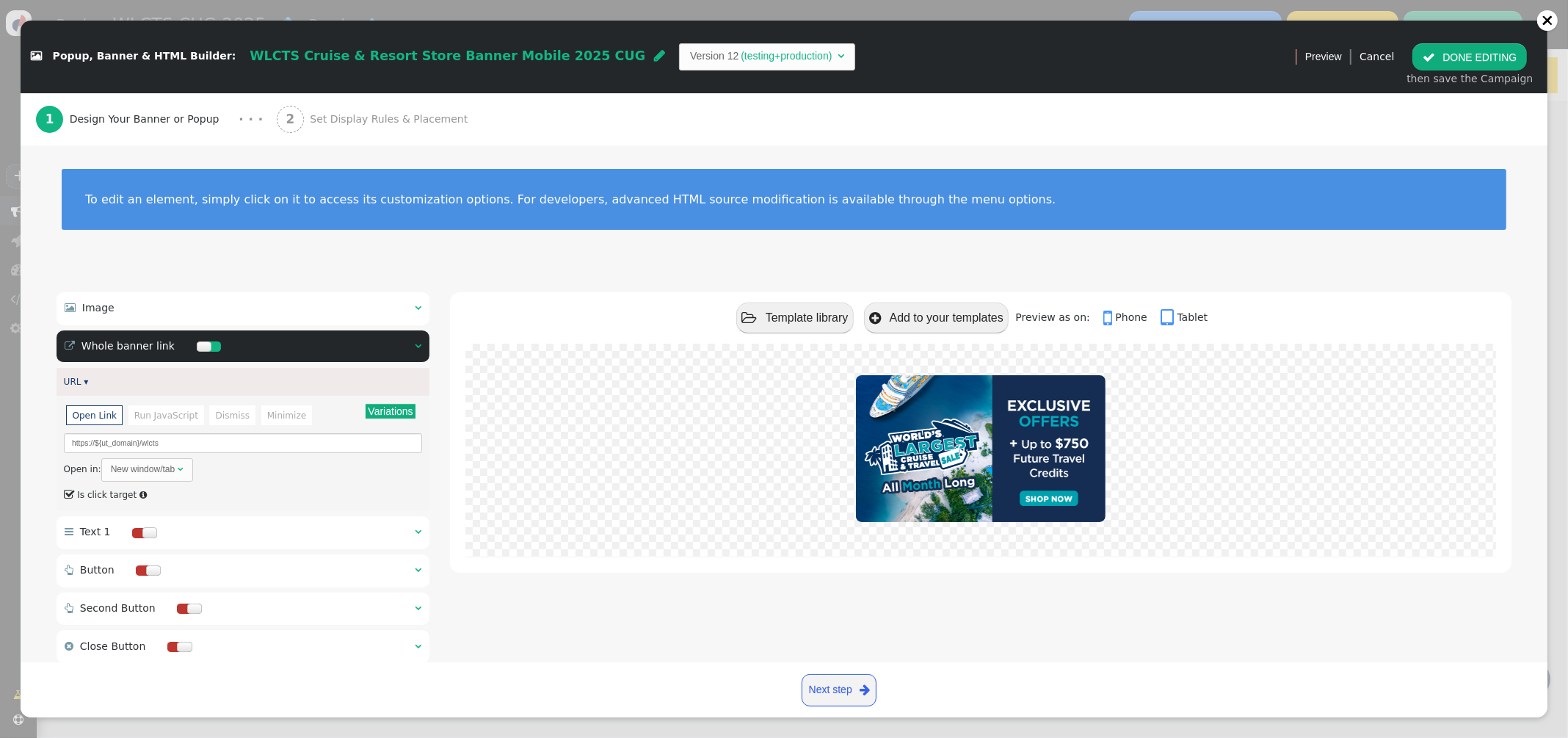
click at [1484, 58] on button " DONE EDITING" at bounding box center [1469, 57] width 115 height 27
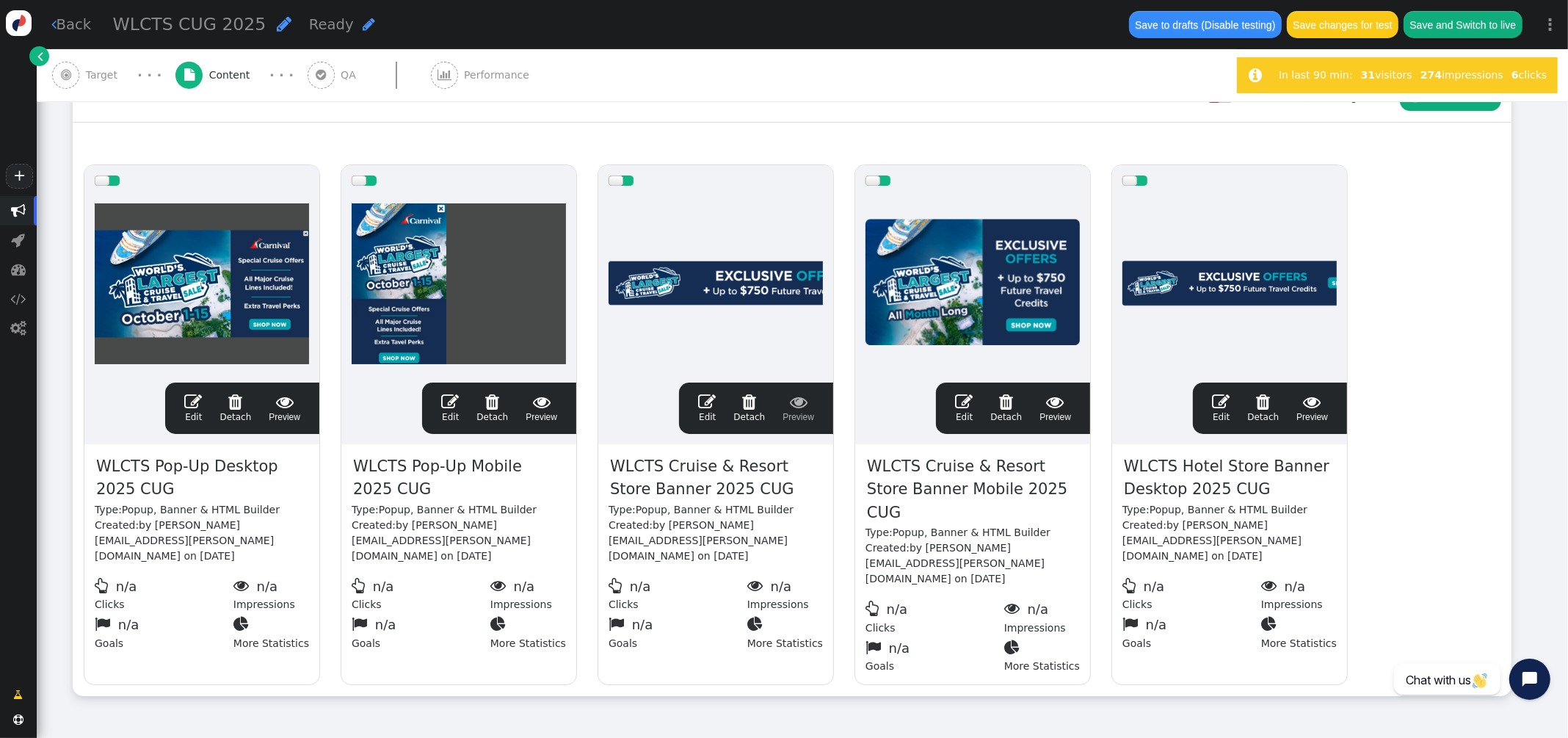
click at [702, 399] on span "" at bounding box center [706, 402] width 18 height 18
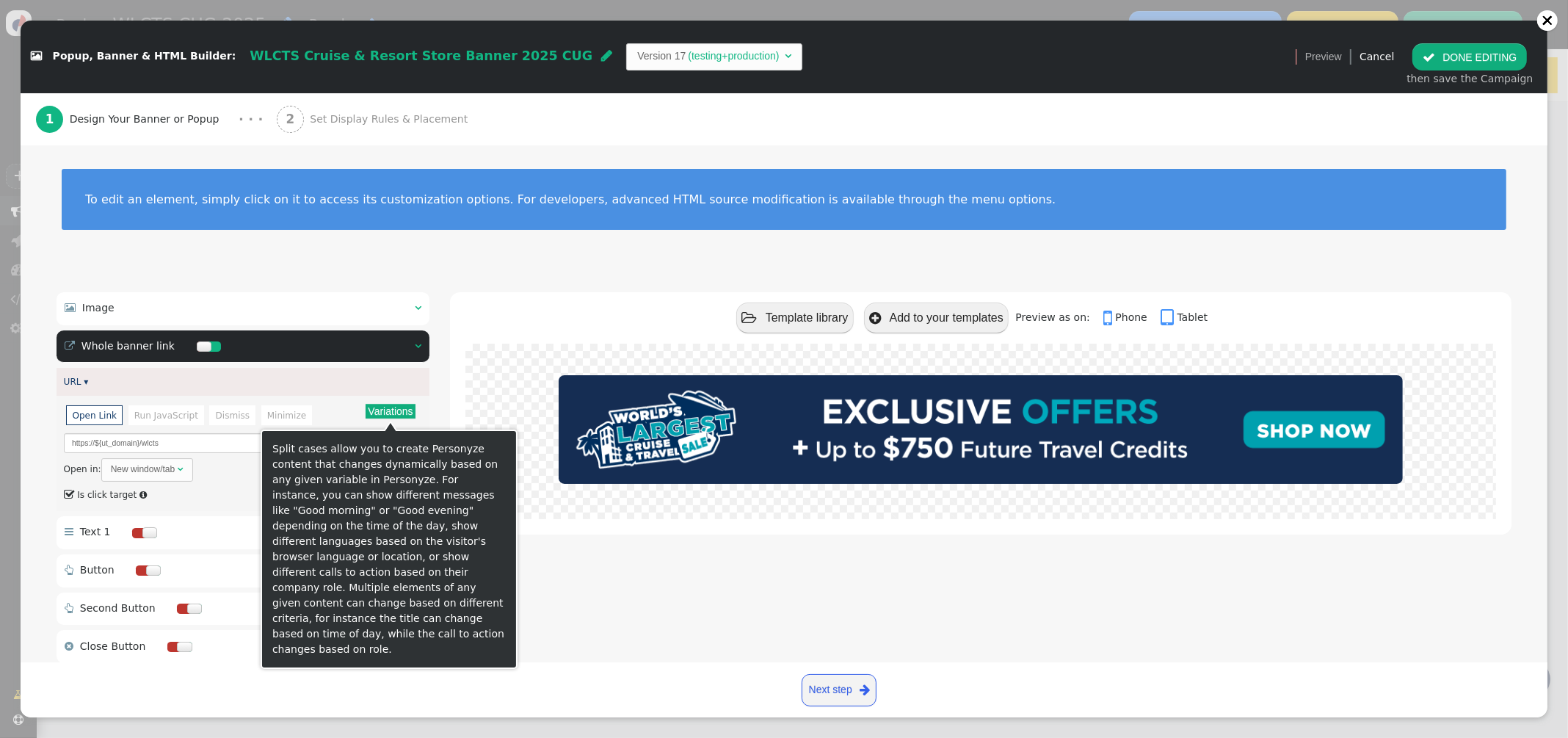
click at [394, 407] on button "Variations" at bounding box center [389, 411] width 49 height 14
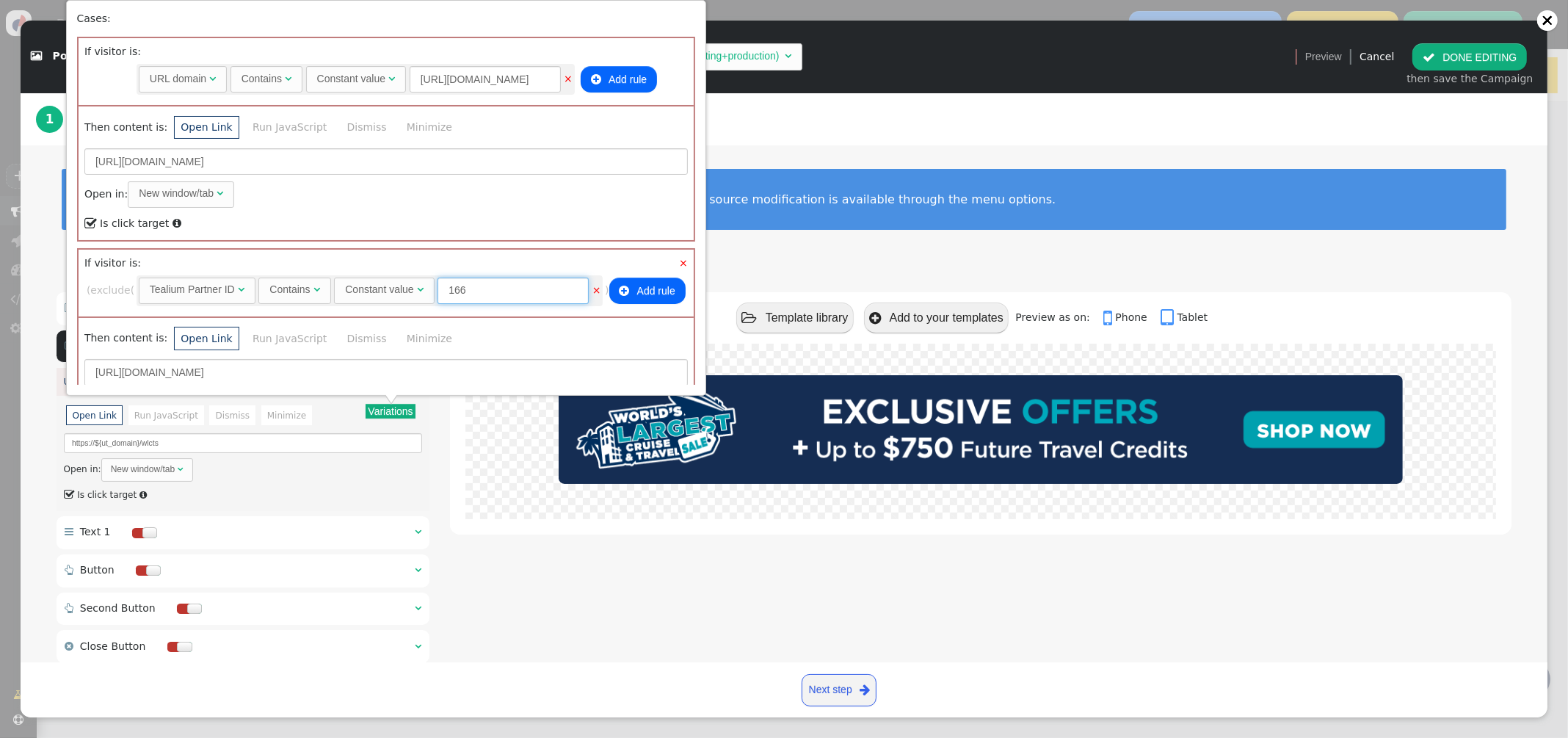
click at [401, 284] on span "Constant value  166" at bounding box center [463, 290] width 258 height 12
click at [204, 295] on div "Tealium Partner ID" at bounding box center [192, 289] width 86 height 15
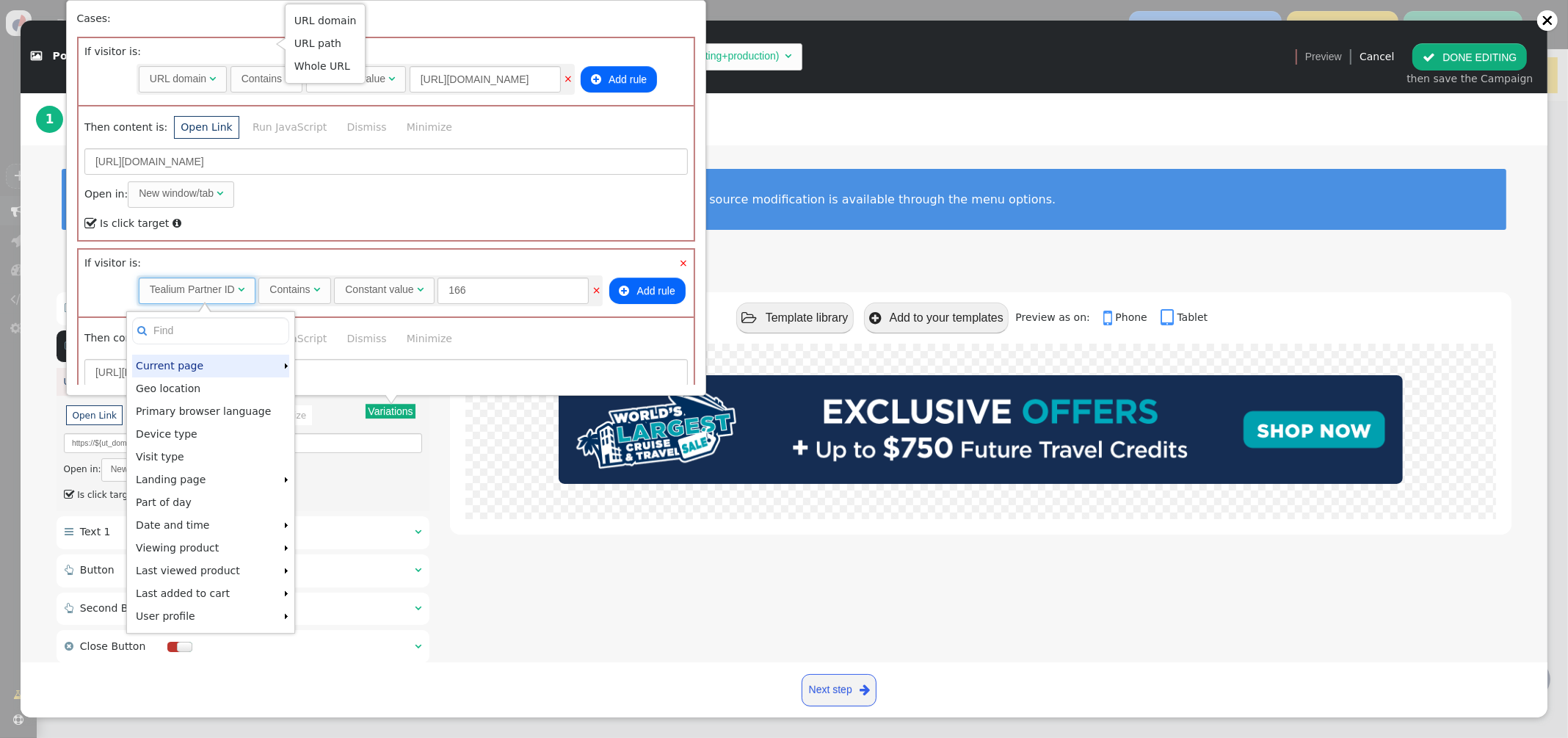
click at [292, 252] on div "× If visitor is: Rules to check on next page when previous rules have been matc…" at bounding box center [386, 283] width 616 height 67
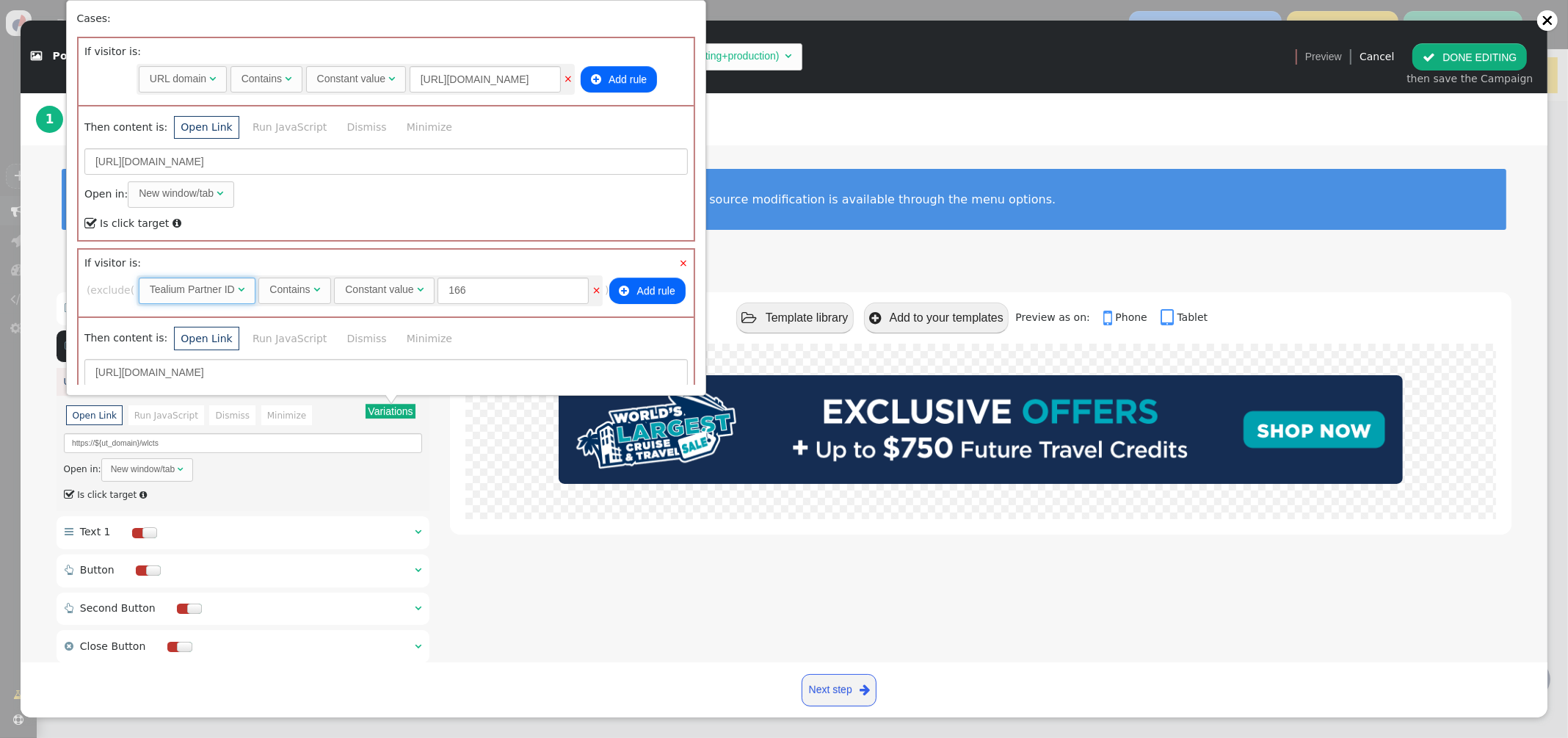
click at [208, 294] on div "Tealium Partner ID" at bounding box center [192, 289] width 86 height 15
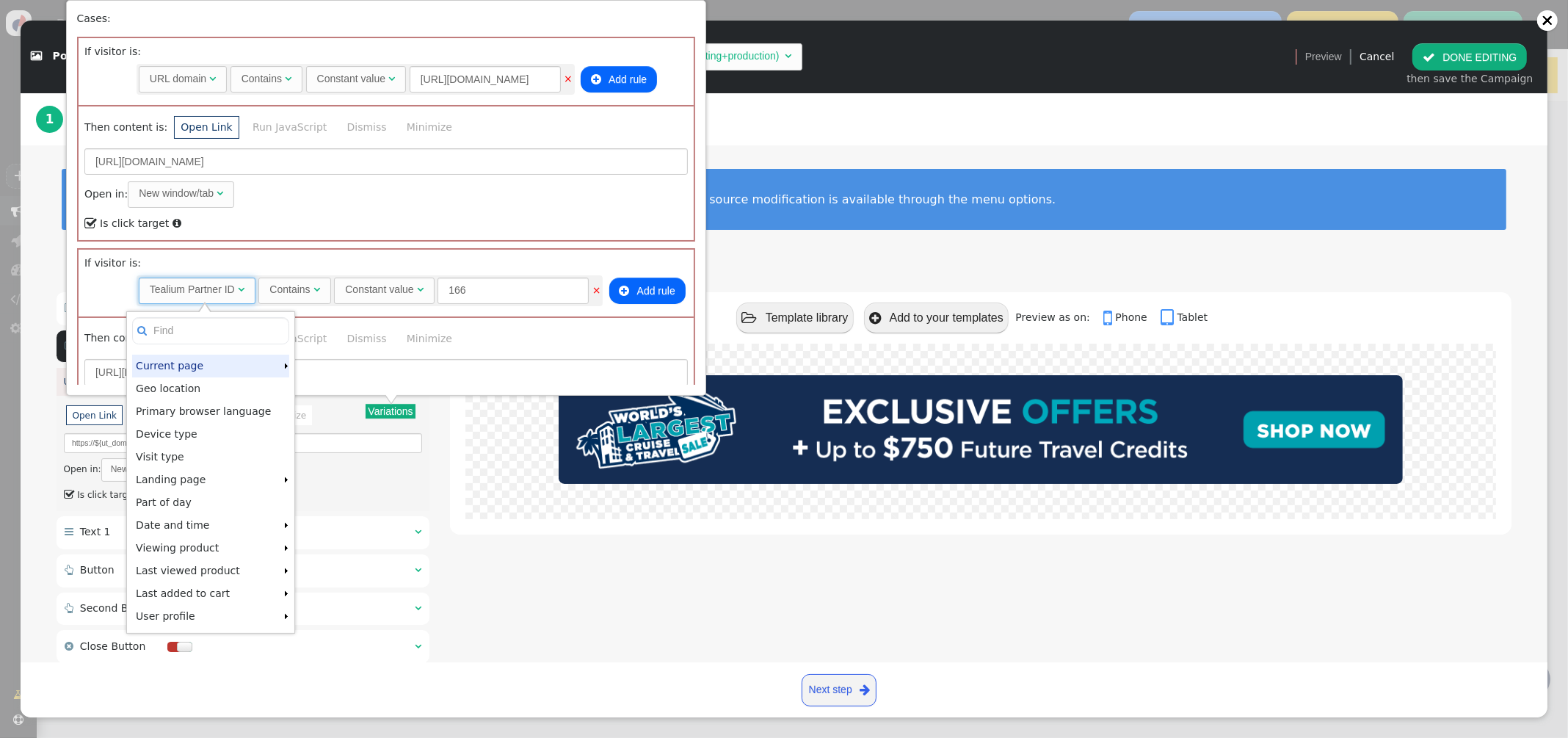
click at [256, 365] on td "Current page" at bounding box center [208, 366] width 151 height 23
click at [224, 481] on td "Landing page" at bounding box center [208, 480] width 151 height 23
click at [331, 218] on div " Is click target " at bounding box center [386, 224] width 603 height 20
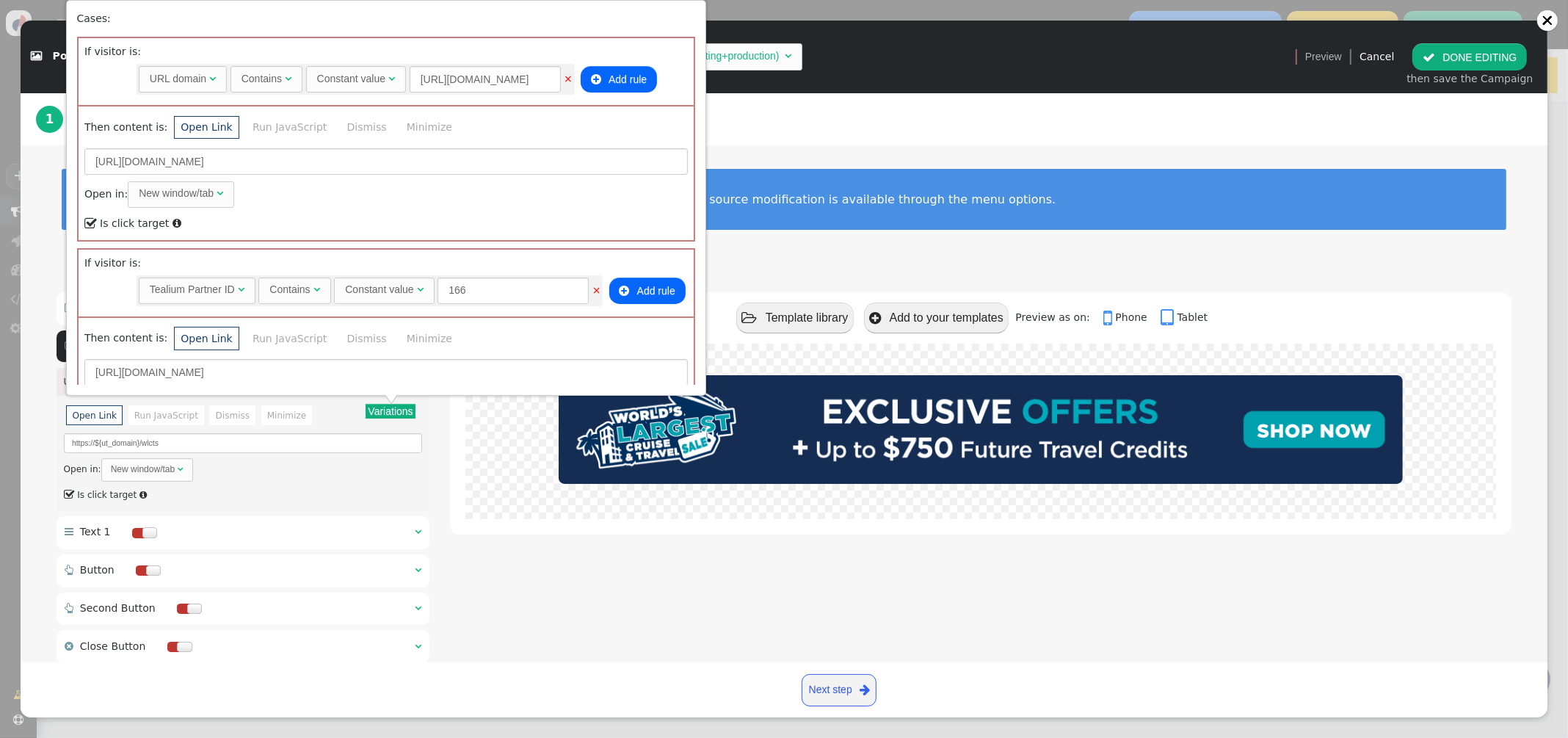
click at [786, 224] on div "To edit an element, simply click on it to access its customization options. For…" at bounding box center [783, 199] width 1444 height 61
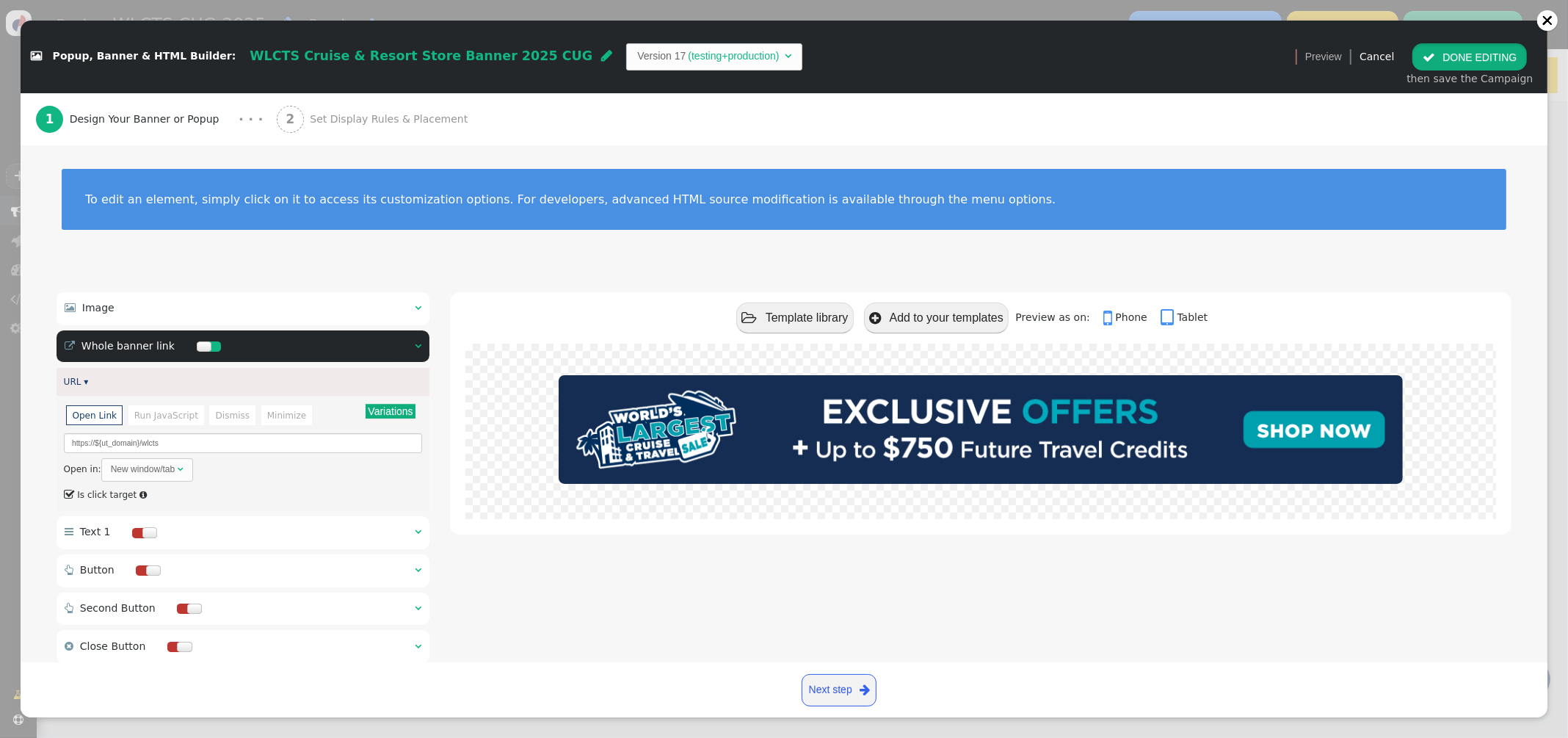
click at [1479, 60] on button " DONE EDITING" at bounding box center [1469, 57] width 115 height 27
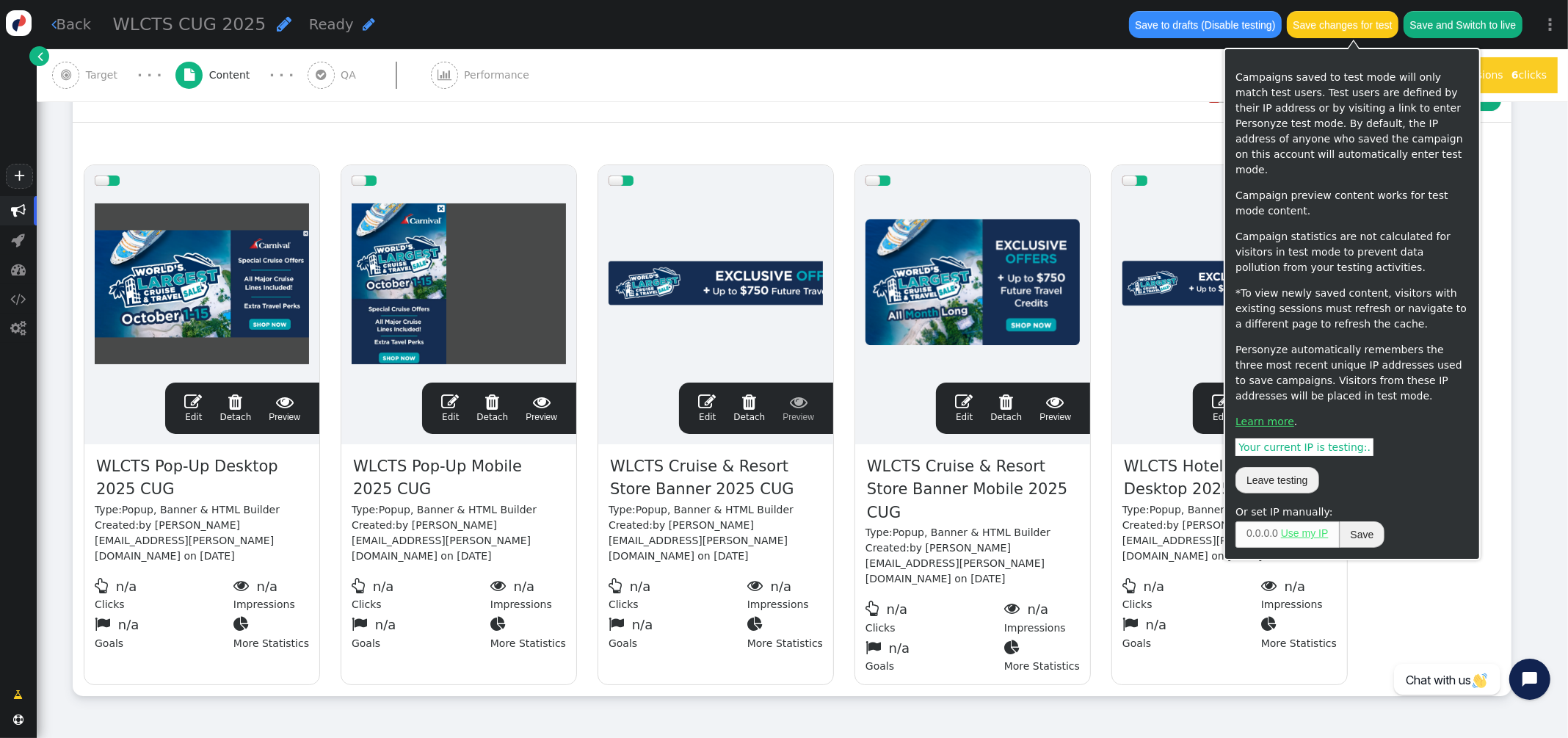
click at [1358, 30] on button "Save changes for test" at bounding box center [1342, 24] width 111 height 27
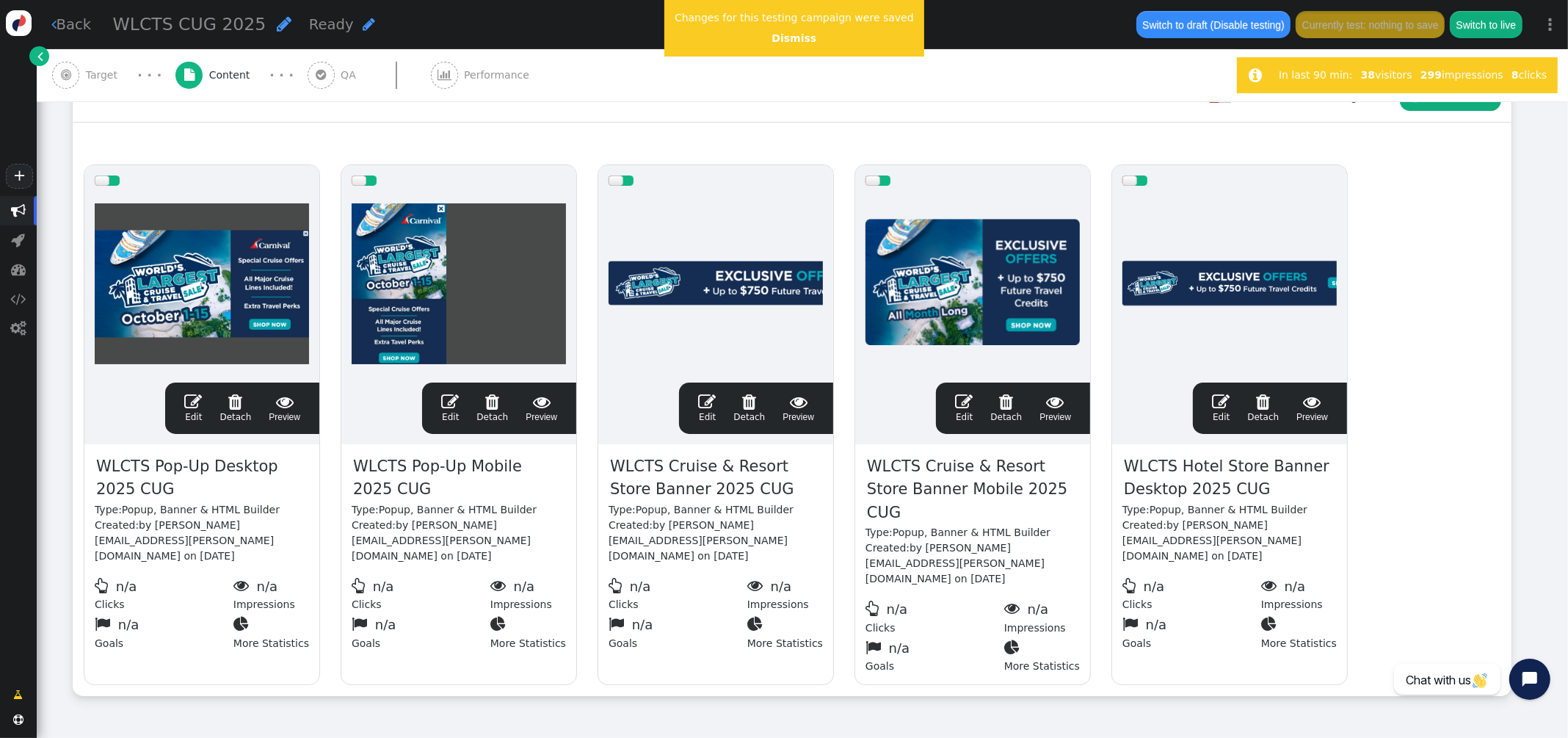
click at [109, 79] on span "Target" at bounding box center [104, 75] width 38 height 15
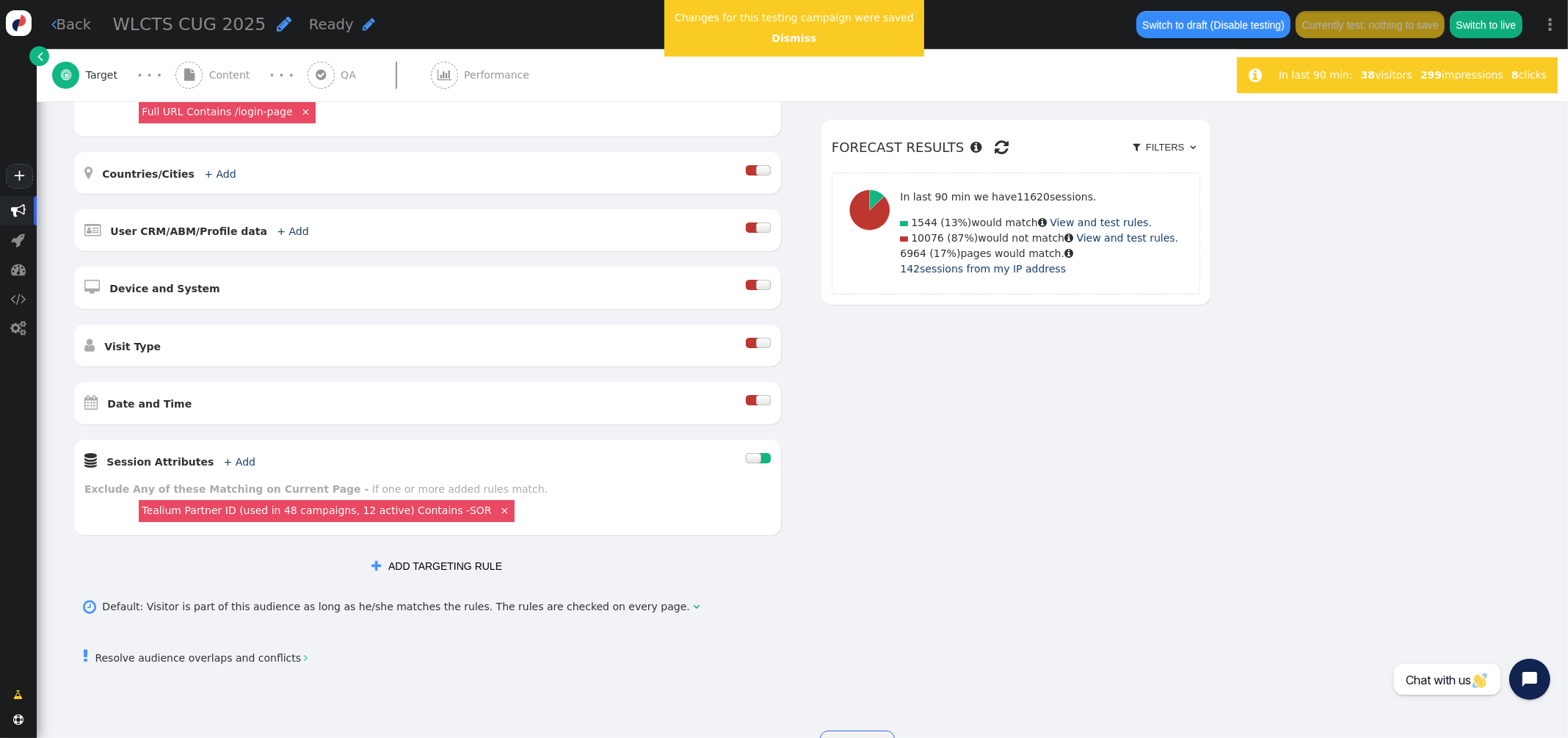
scroll to position [564, 0]
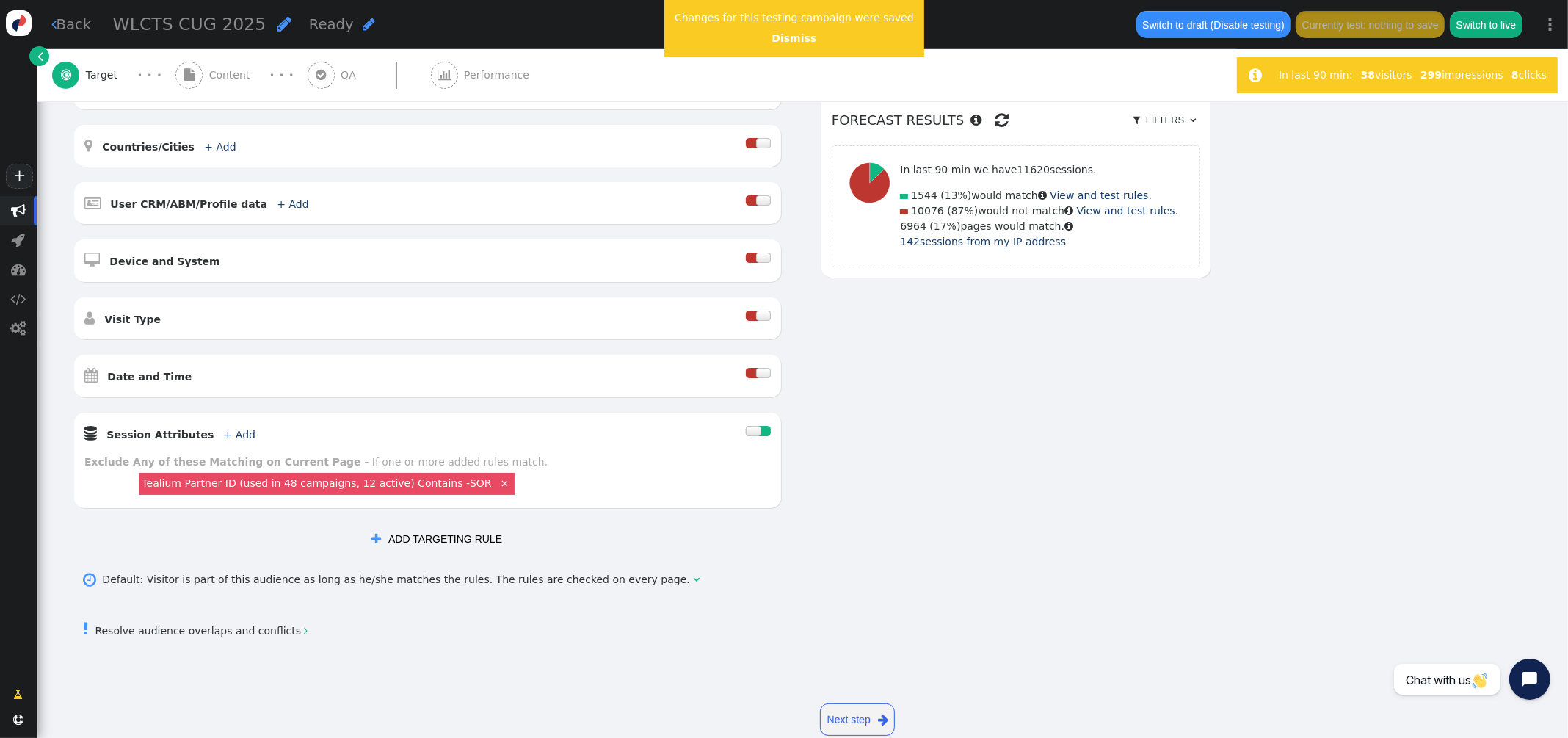
click at [761, 373] on div at bounding box center [763, 373] width 14 height 11
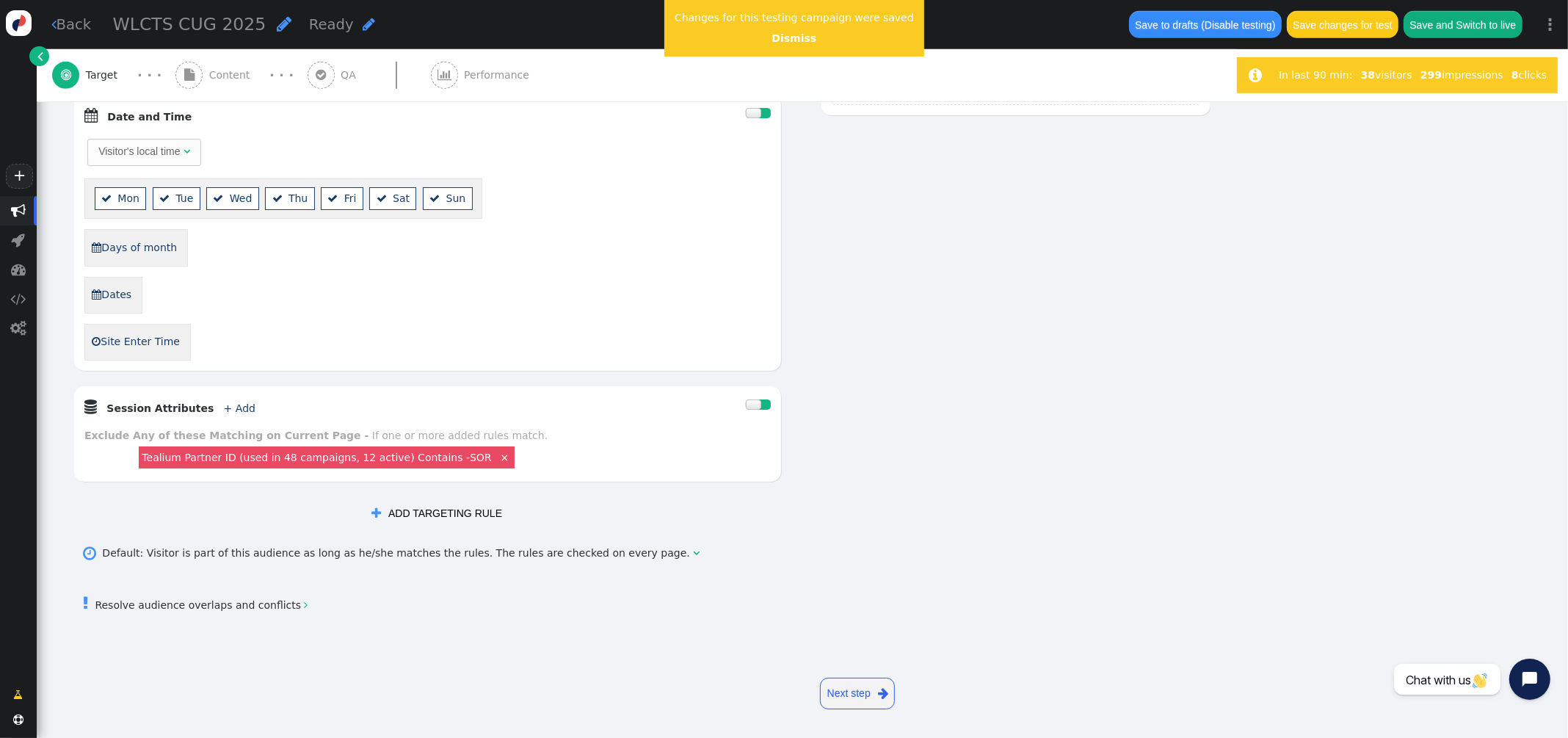
scroll to position [828, 0]
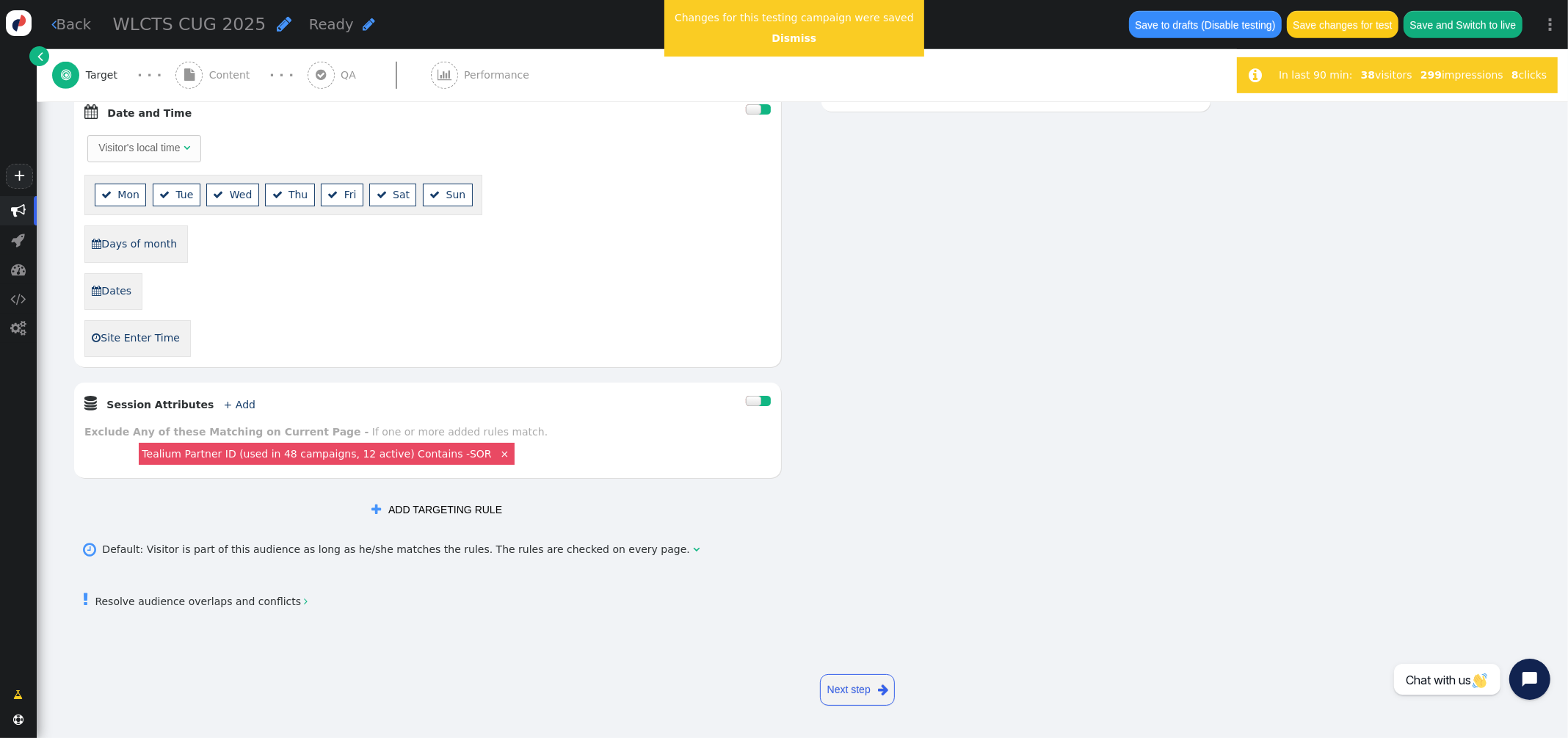
click at [104, 286] on link " Dates" at bounding box center [111, 291] width 41 height 25
click at [376, 291] on span "" at bounding box center [369, 291] width 14 height 15
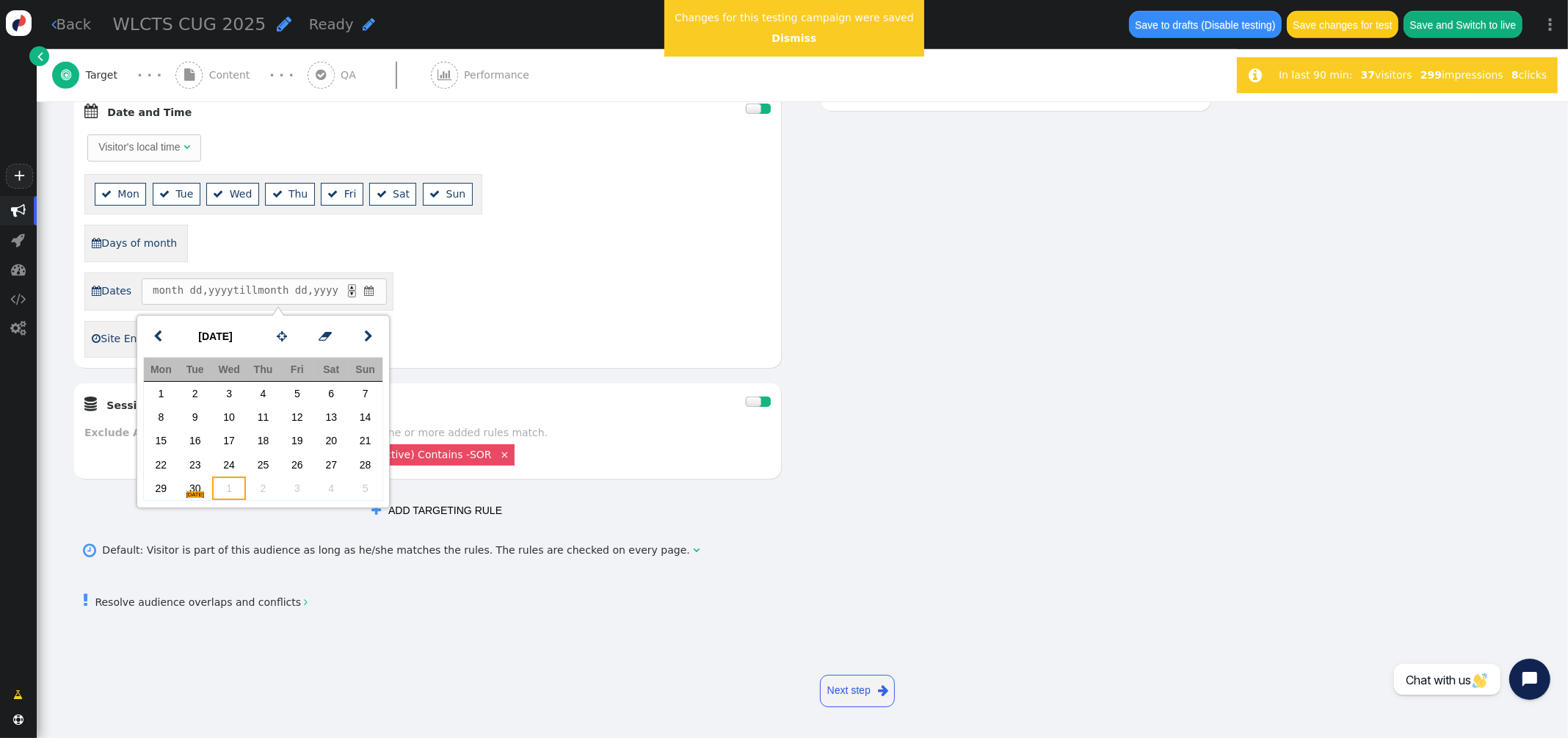
click at [233, 491] on td "1" at bounding box center [229, 488] width 34 height 23
click at [362, 291] on span "Oct 01 , 2025 till Oct 02 , 2025 ▲ ▼ " at bounding box center [251, 291] width 220 height 27
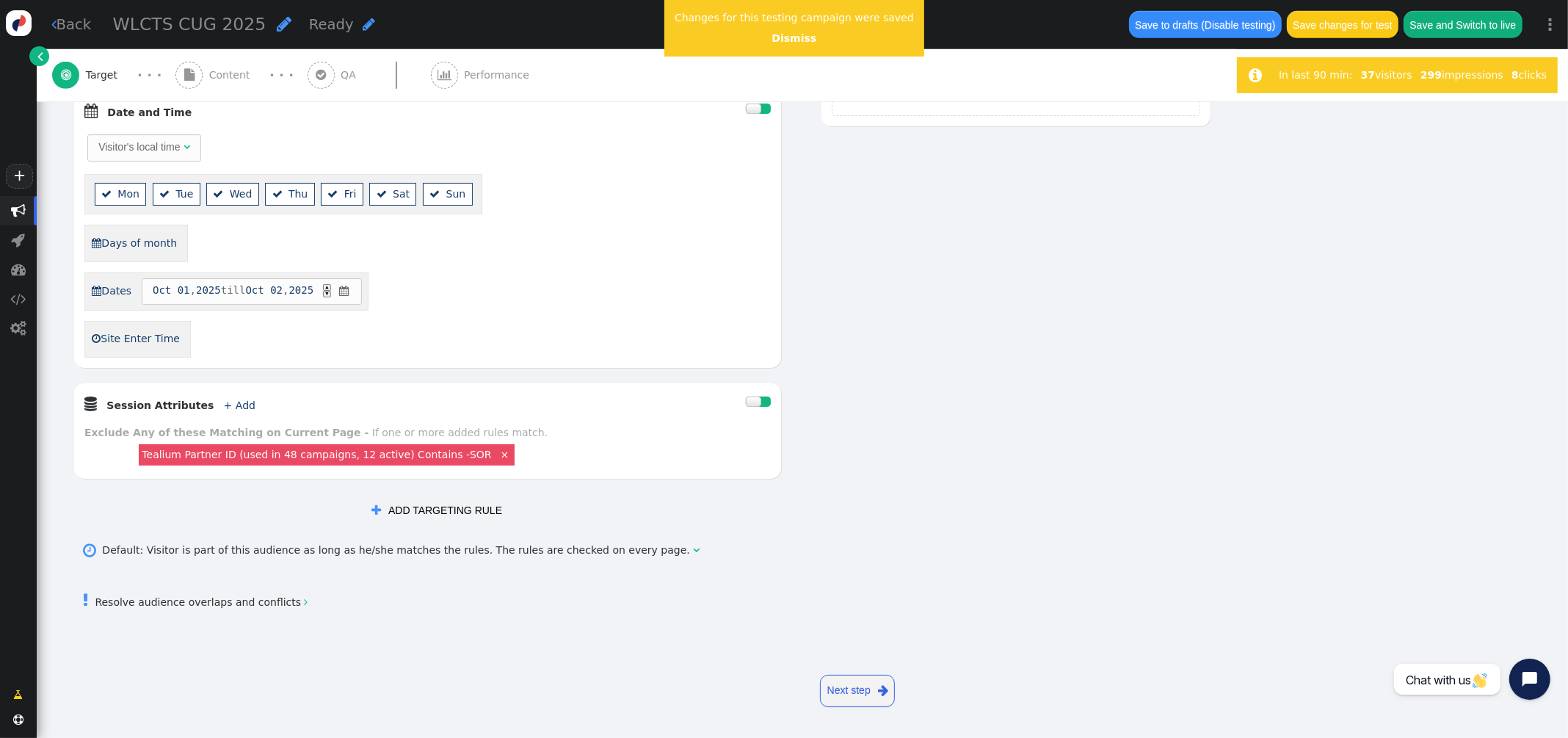
click at [351, 288] on span "" at bounding box center [344, 291] width 14 height 15
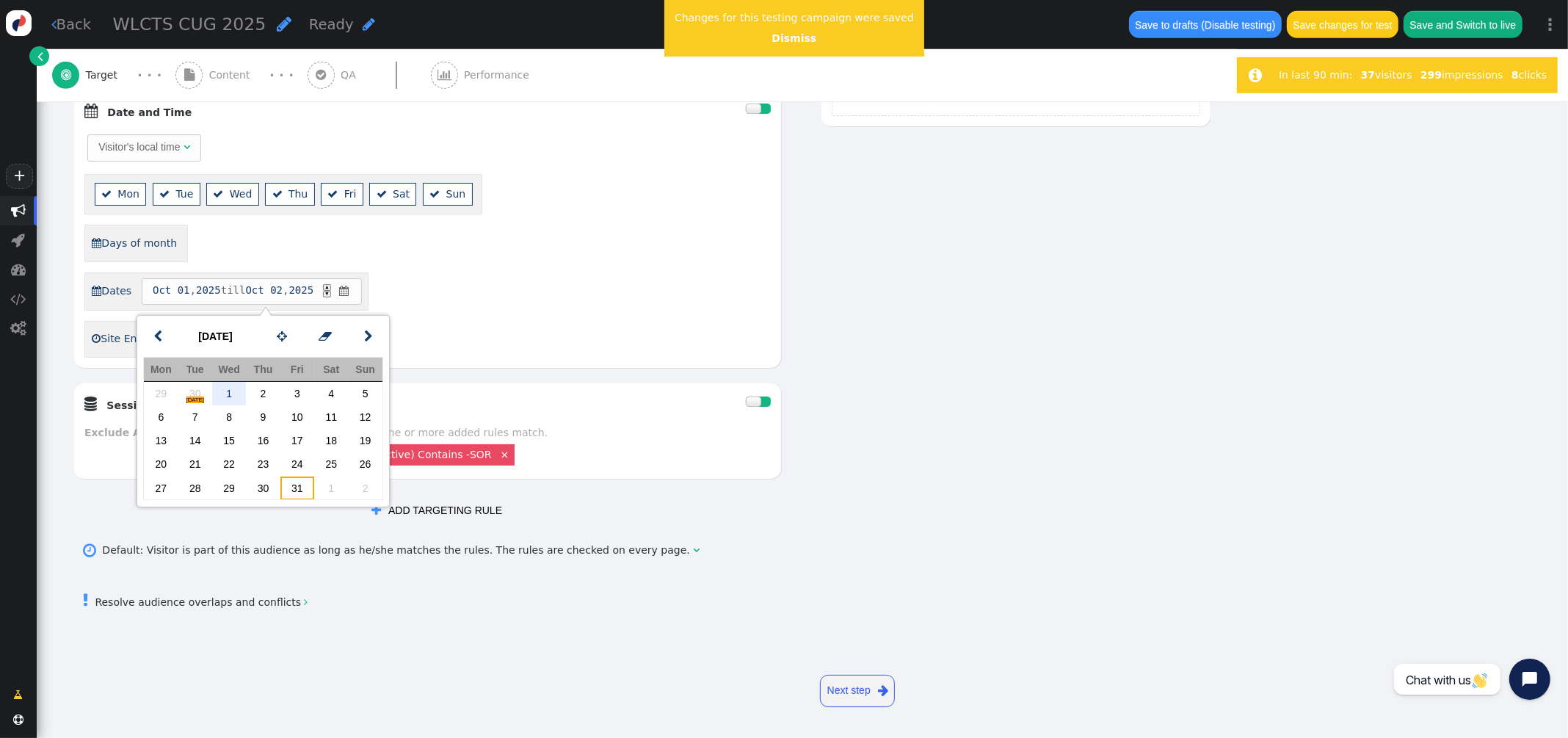
click at [301, 489] on td "31" at bounding box center [298, 488] width 34 height 23
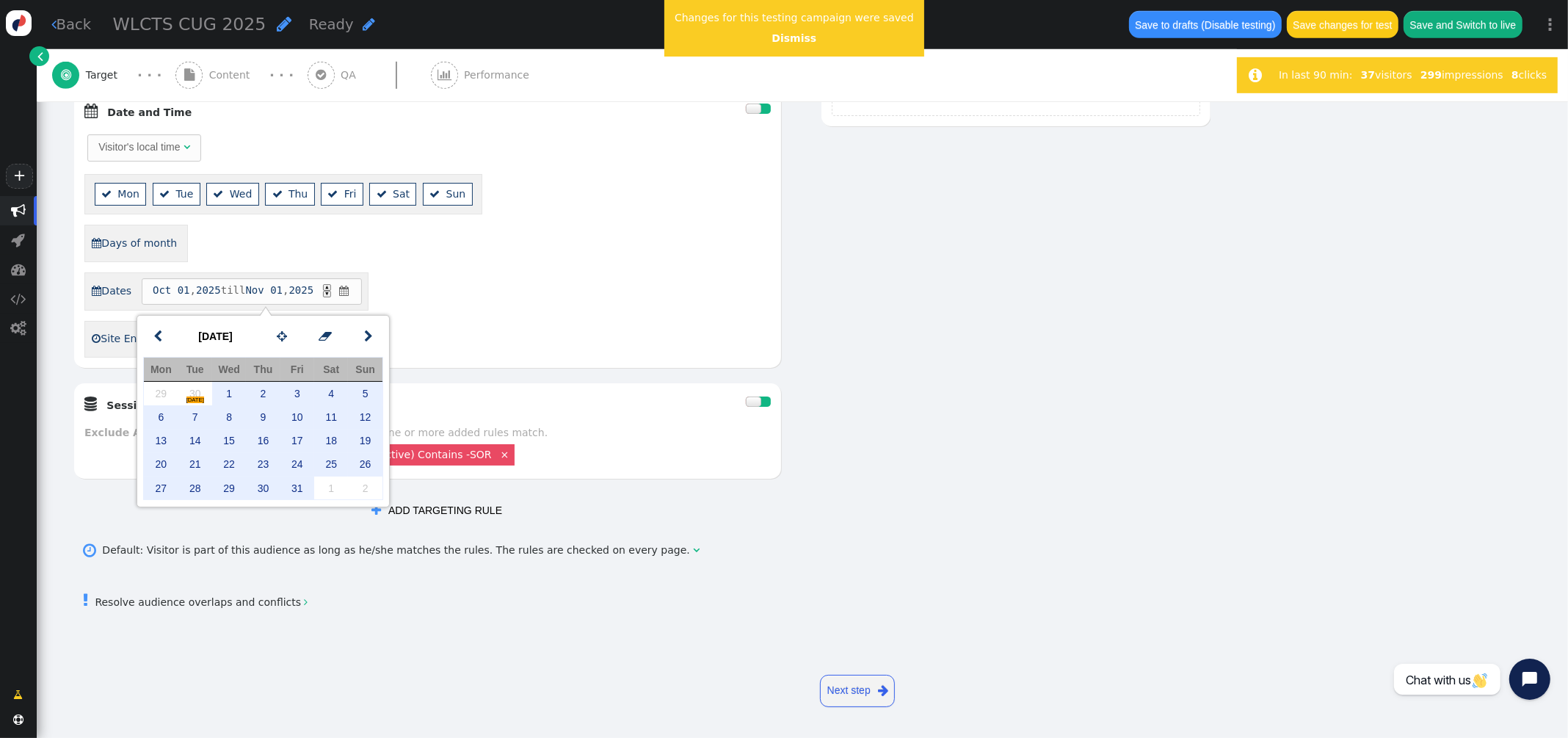
click at [669, 304] on div " Dates Oct 01 , 2025 till Nov 01 , 2025 ▲ ▼ " at bounding box center [428, 291] width 686 height 38
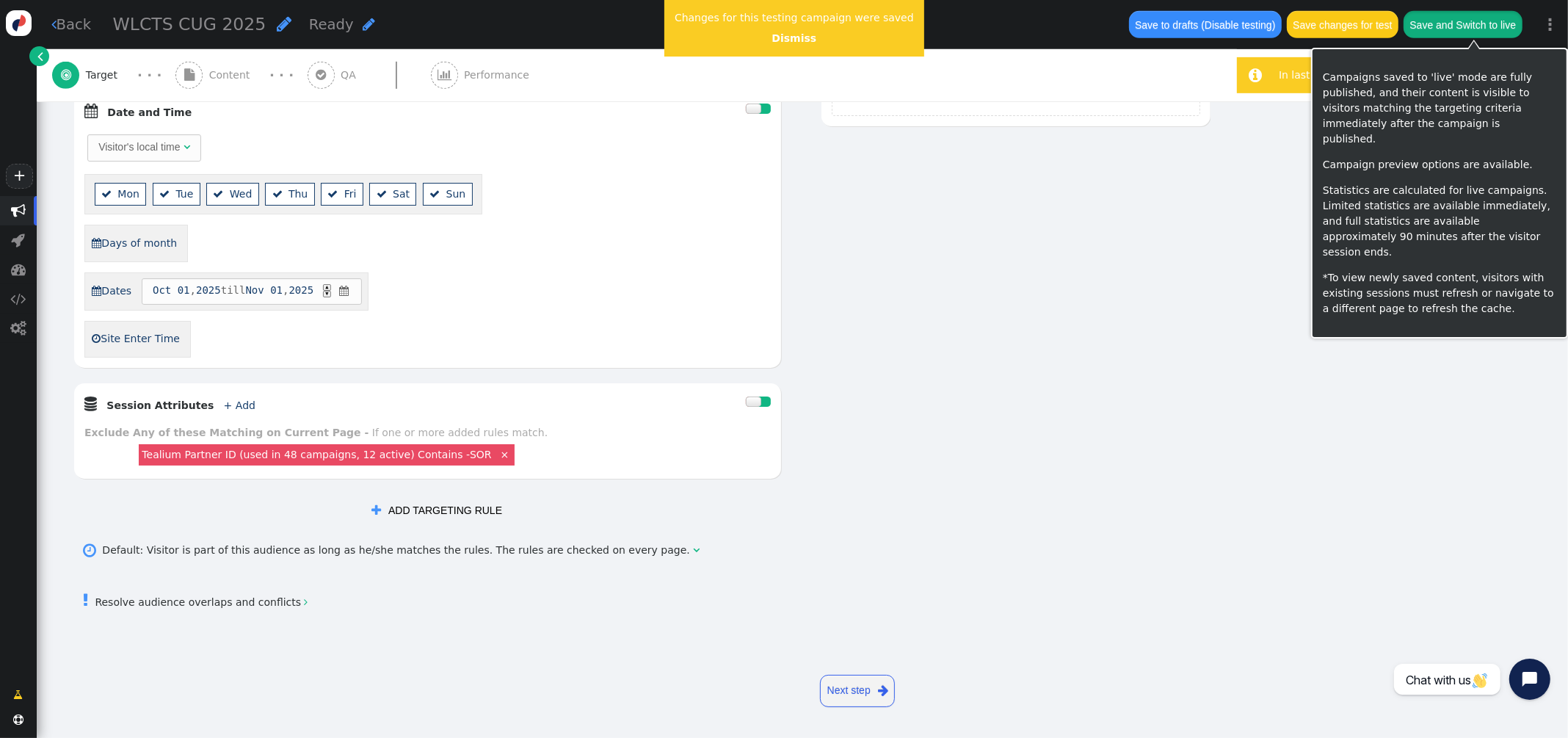
click at [1466, 26] on button "Save and Switch to live" at bounding box center [1462, 24] width 118 height 27
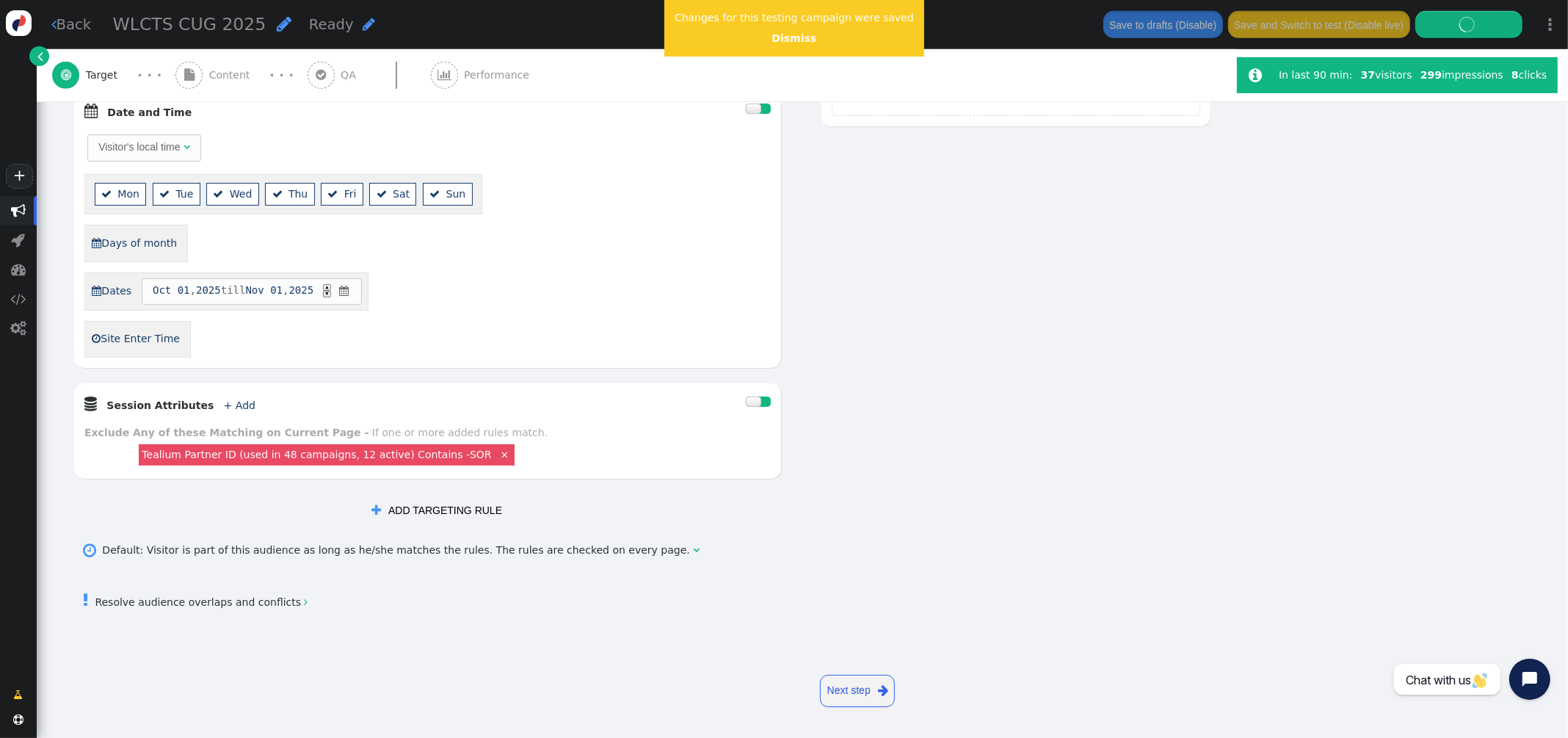
click at [1139, 308] on div "AND OR XOR AND     Pages Visited + Add  Include Current Page is Any of - V…" at bounding box center [641, 4] width 1138 height 1042
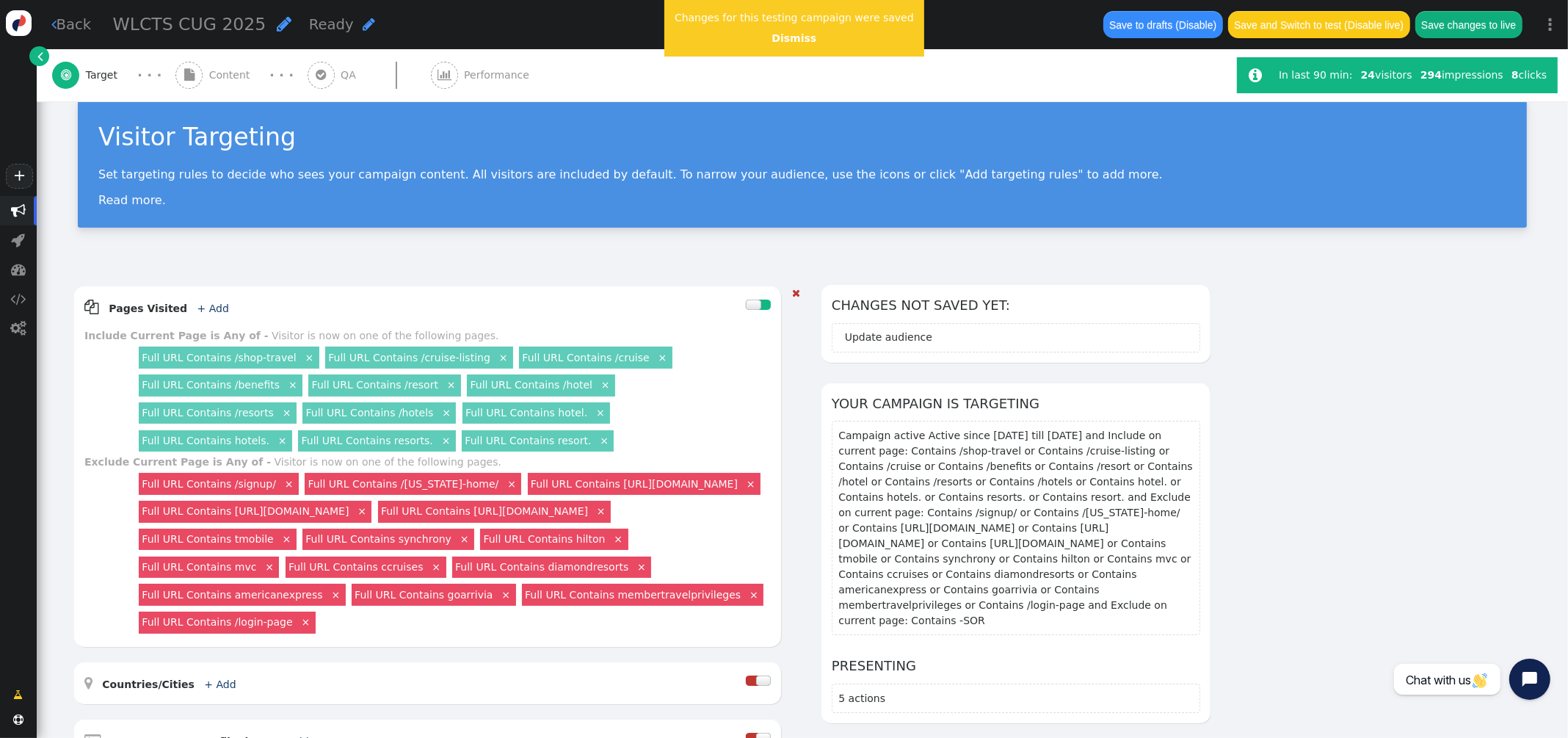
scroll to position [0, 0]
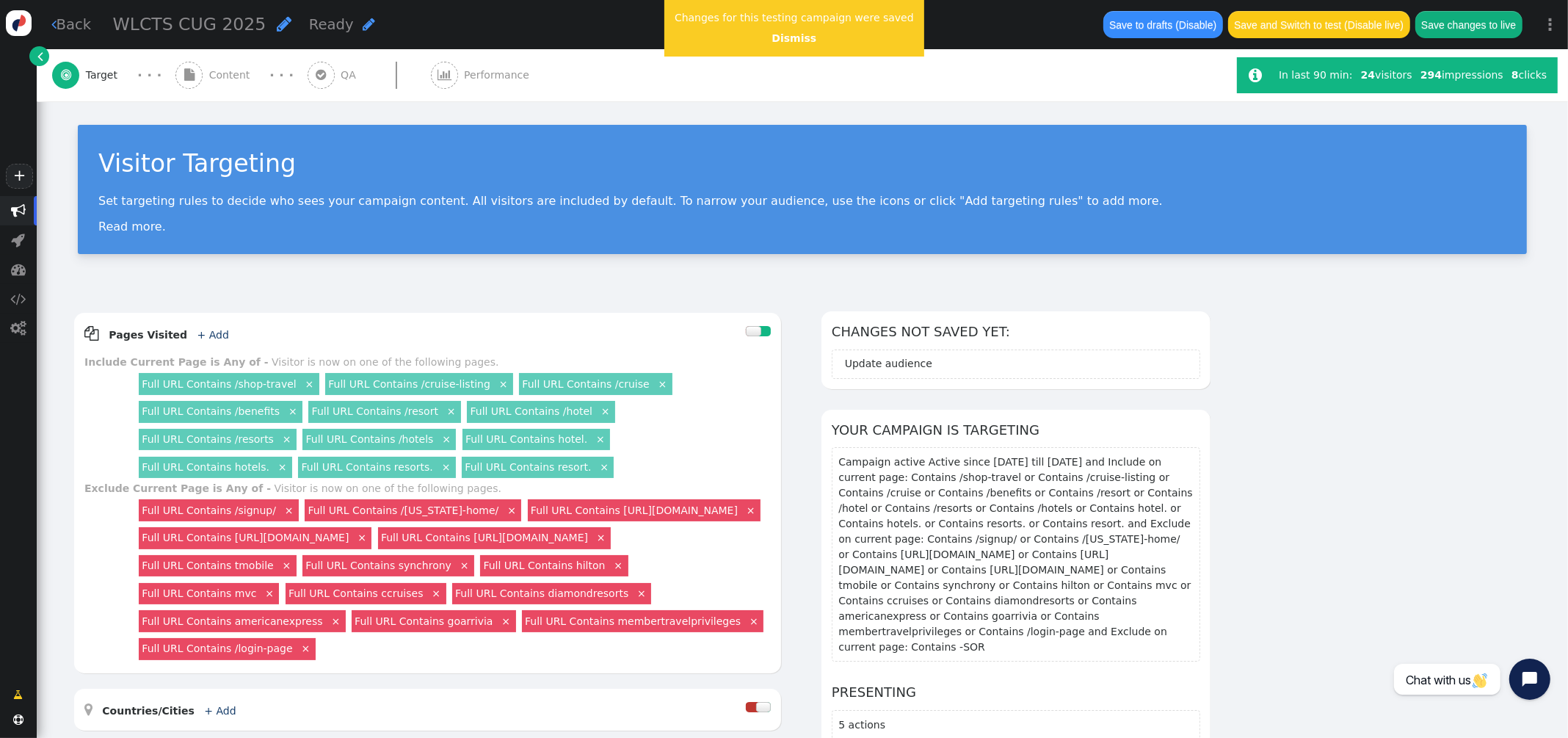
click at [1458, 32] on button "Save changes to live" at bounding box center [1468, 24] width 107 height 27
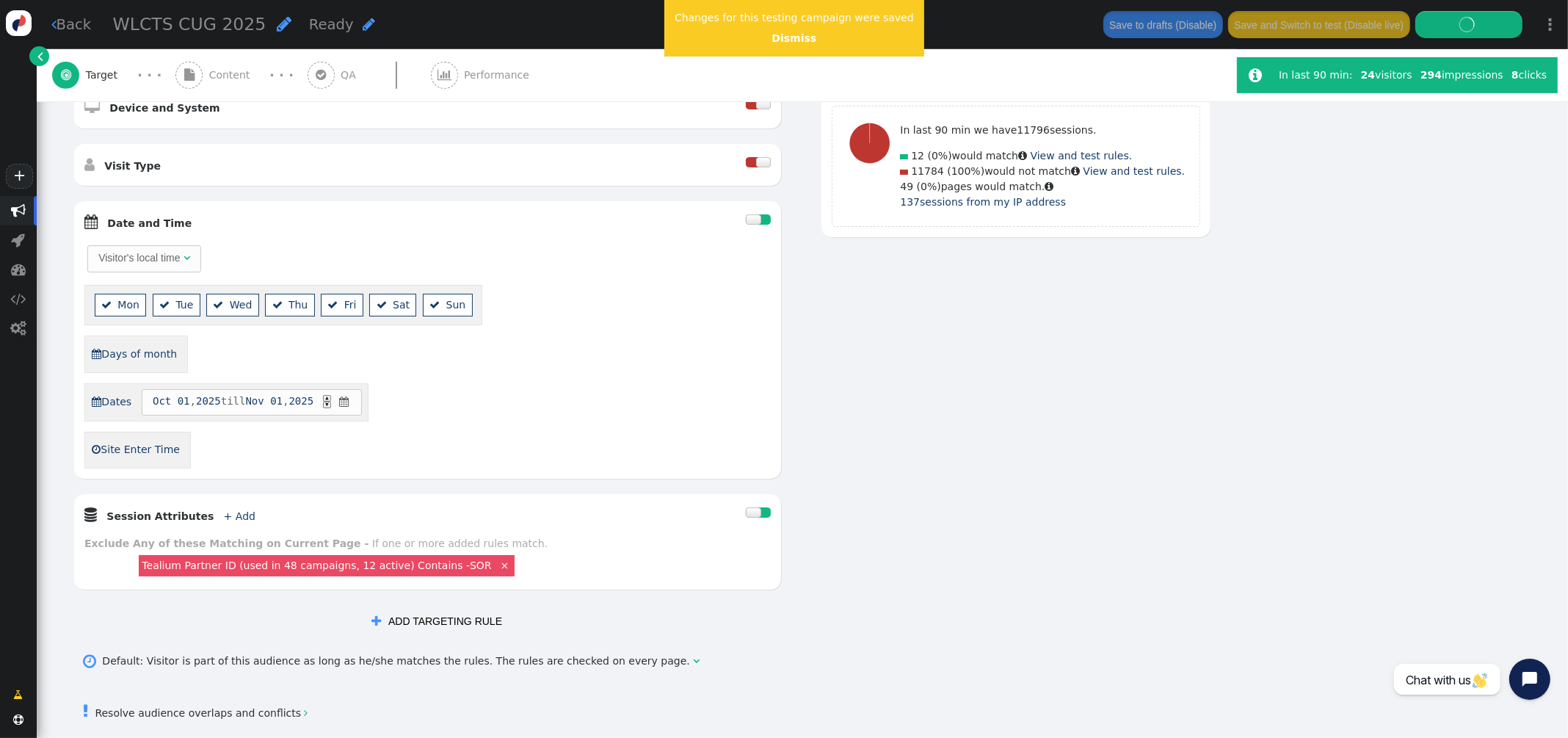
scroll to position [709, 0]
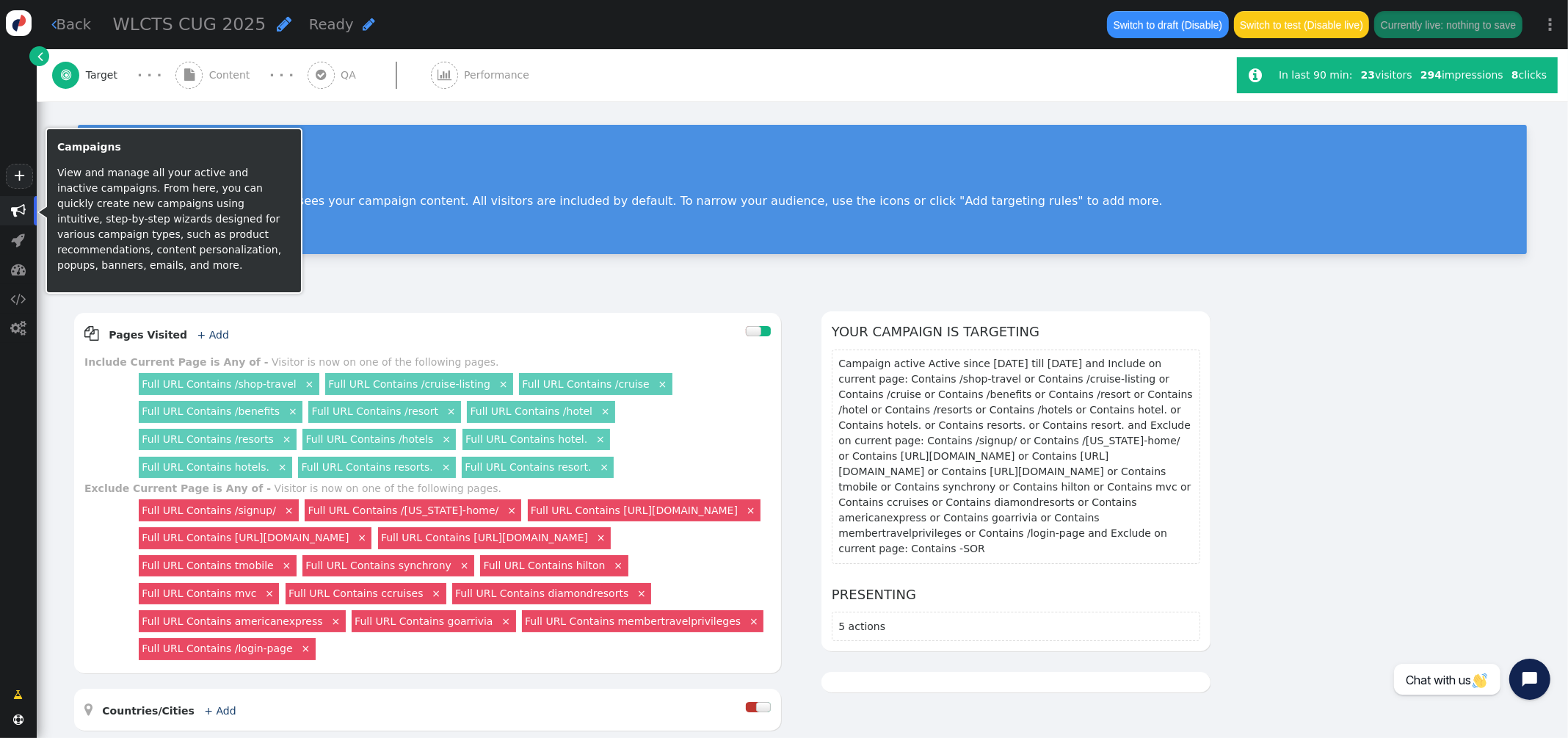
click at [20, 209] on span "" at bounding box center [18, 210] width 14 height 14
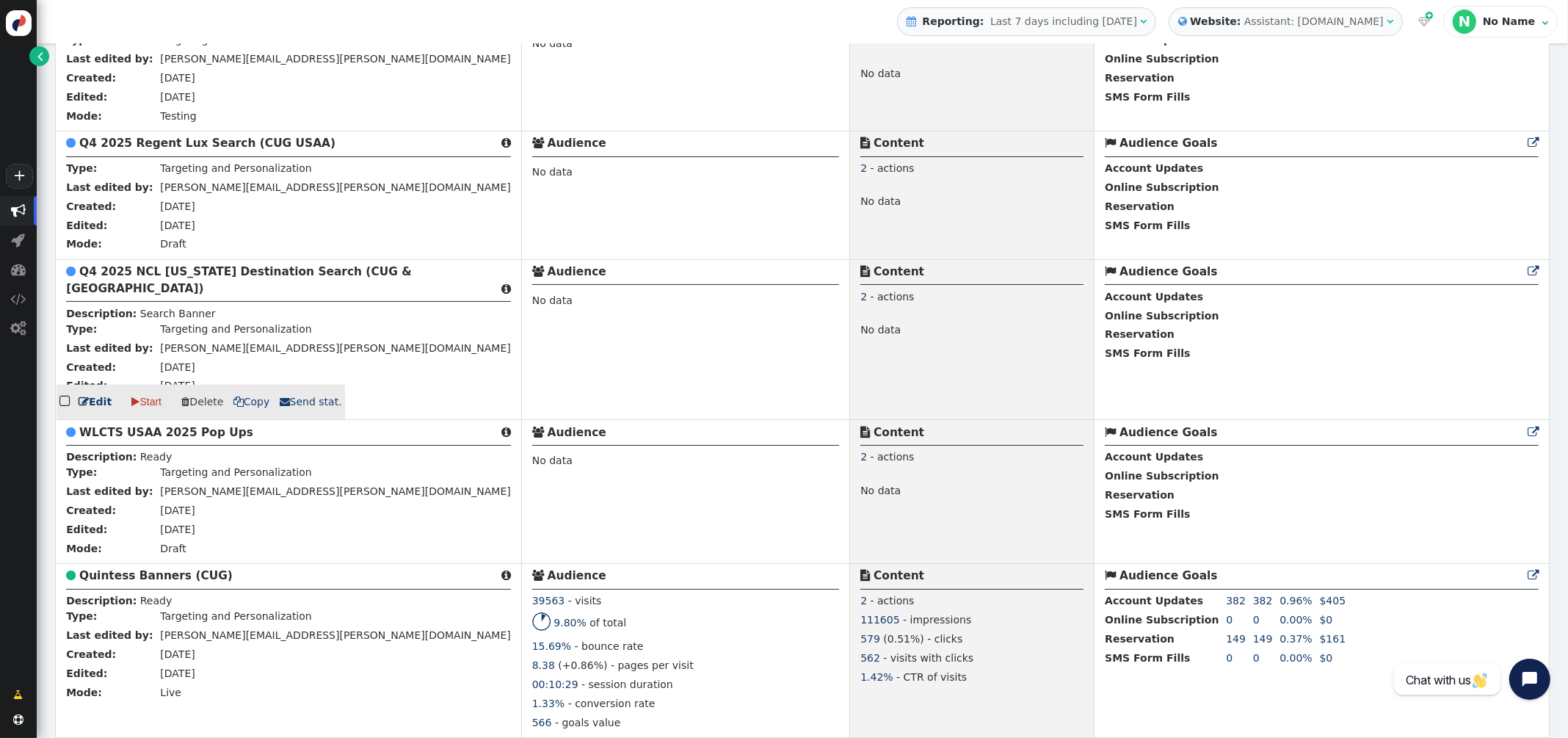
scroll to position [1444, 0]
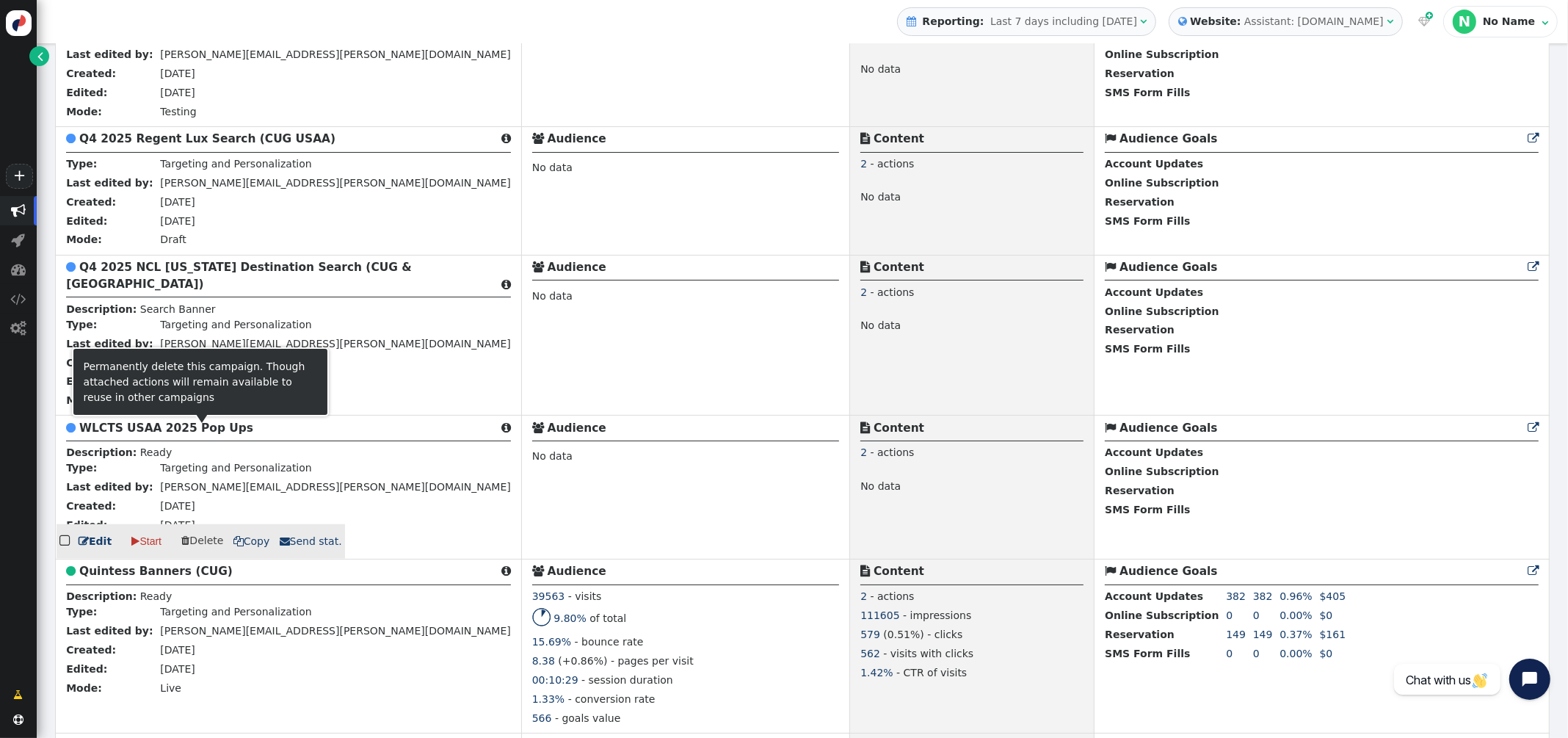
click at [205, 435] on b "WLCTS USAA 2025 Pop Ups" at bounding box center [166, 428] width 174 height 13
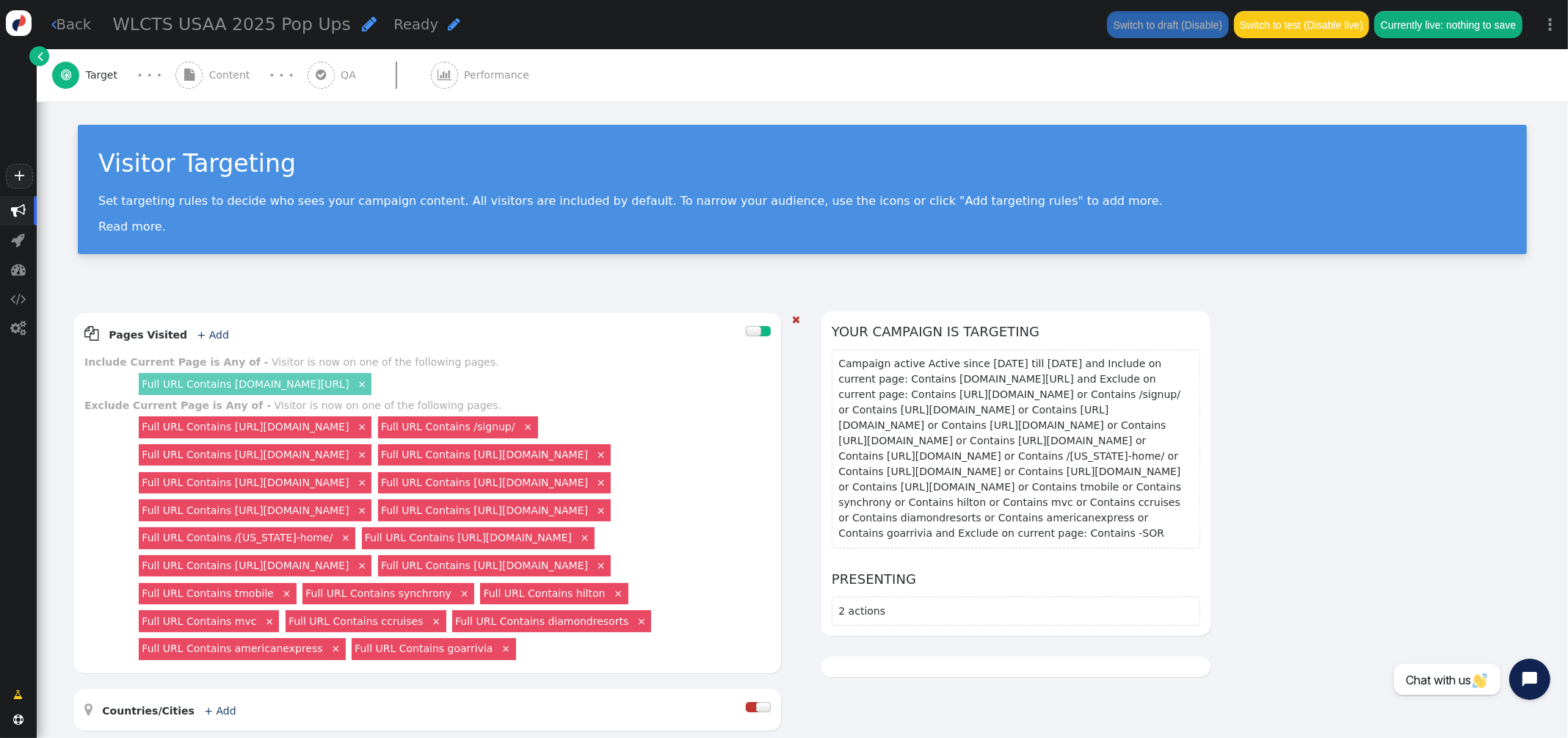
click at [369, 431] on link "×" at bounding box center [362, 425] width 13 height 13
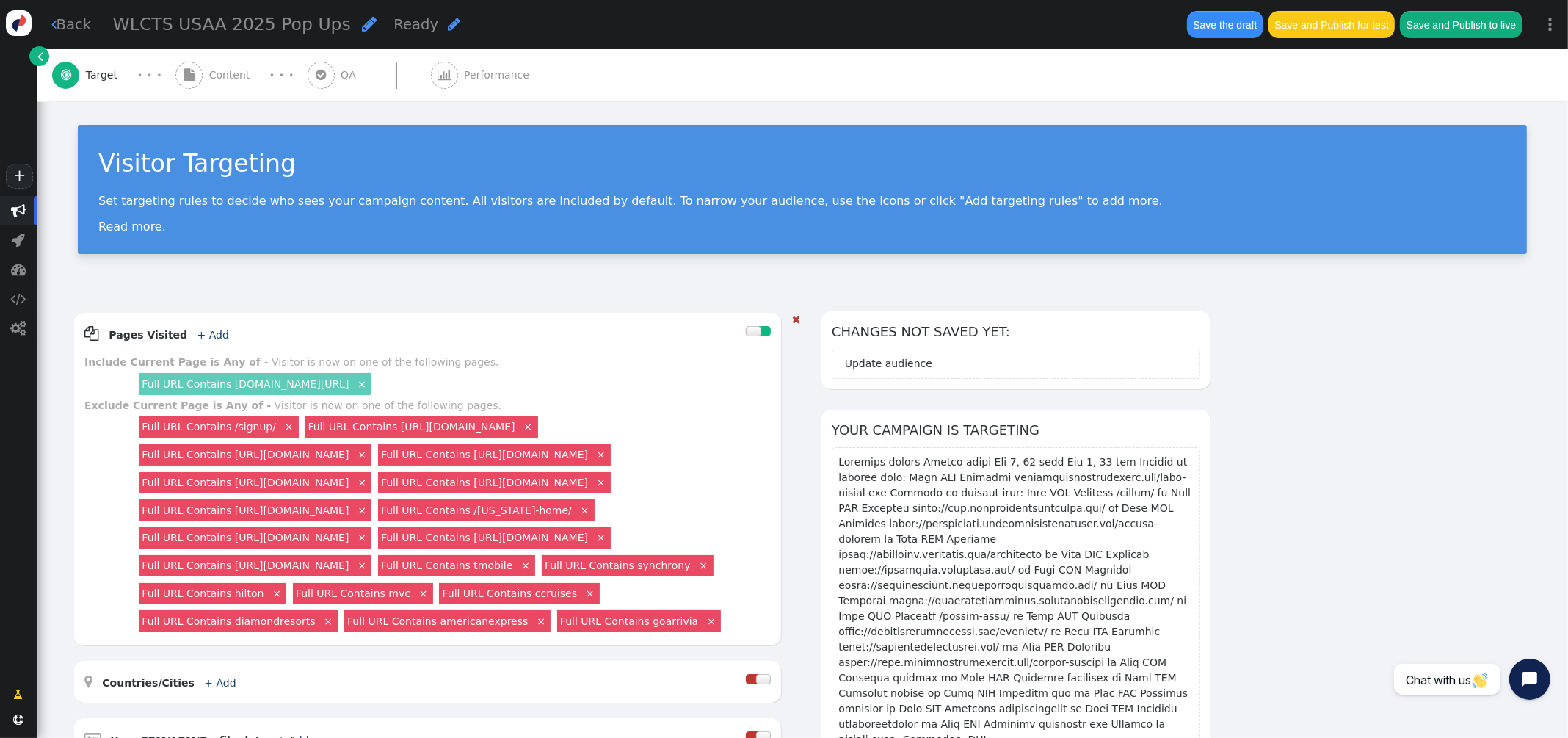
click at [535, 430] on link "×" at bounding box center [527, 425] width 13 height 13
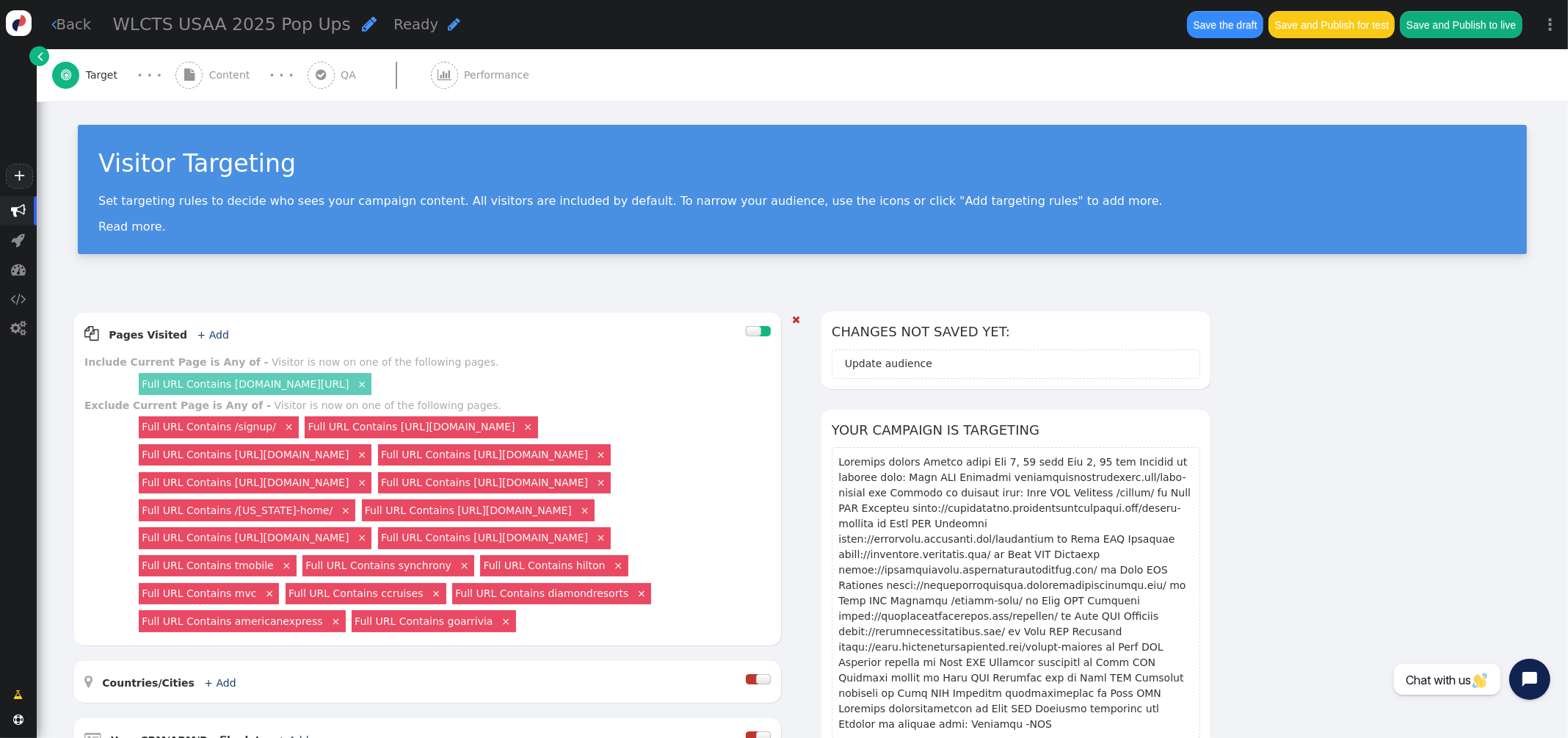
click at [535, 422] on link "×" at bounding box center [527, 425] width 13 height 13
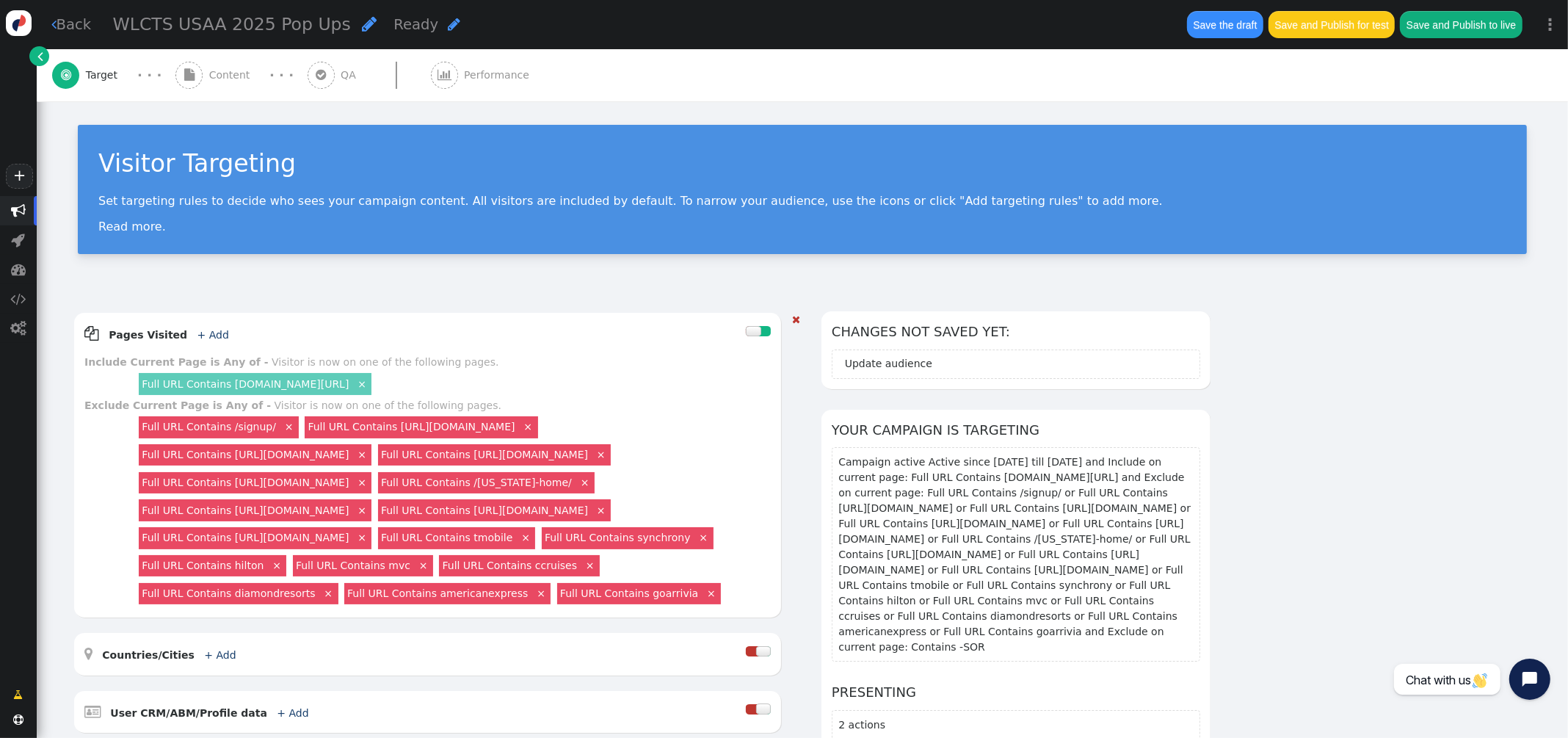
click at [535, 427] on link "×" at bounding box center [527, 425] width 13 height 13
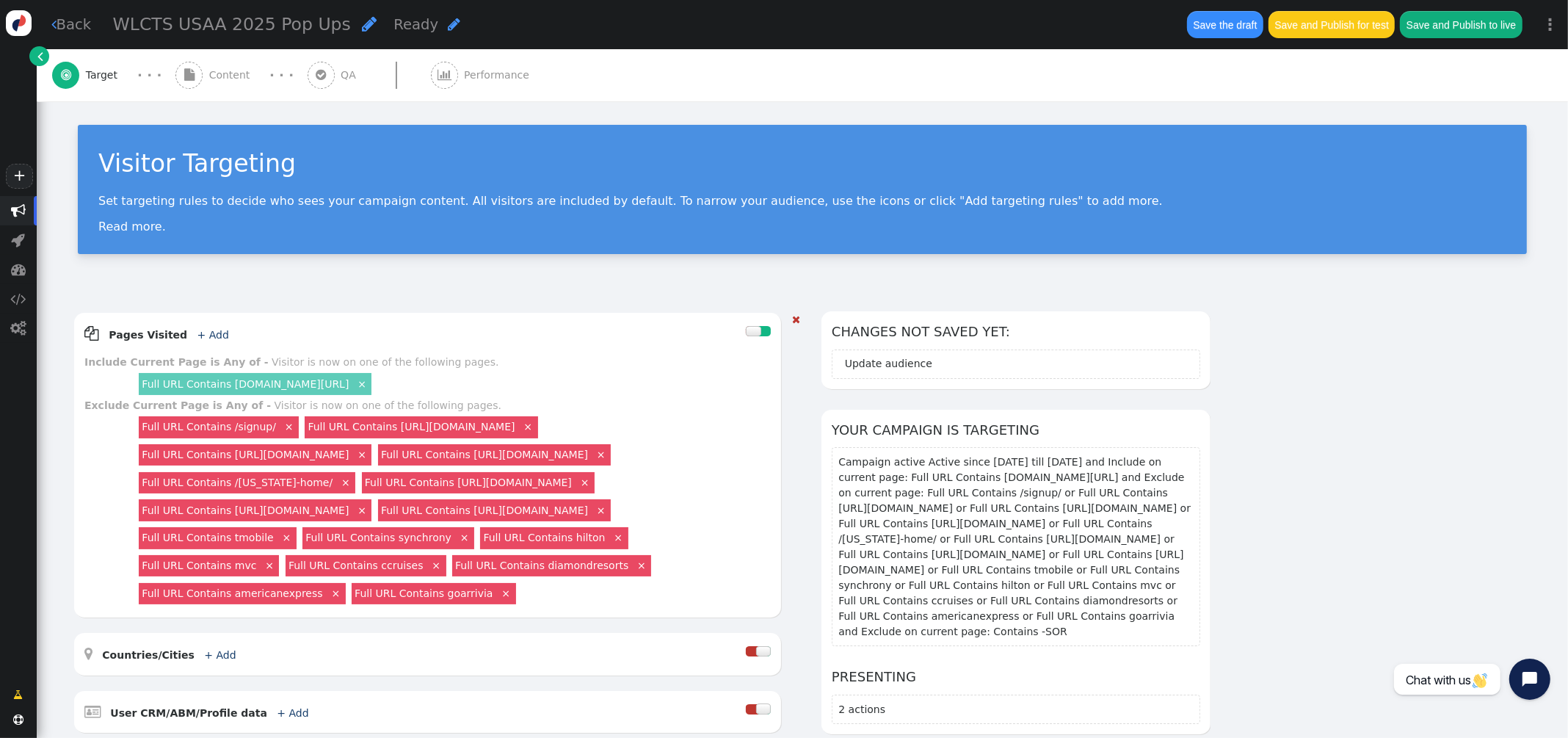
click at [369, 455] on link "×" at bounding box center [362, 454] width 13 height 13
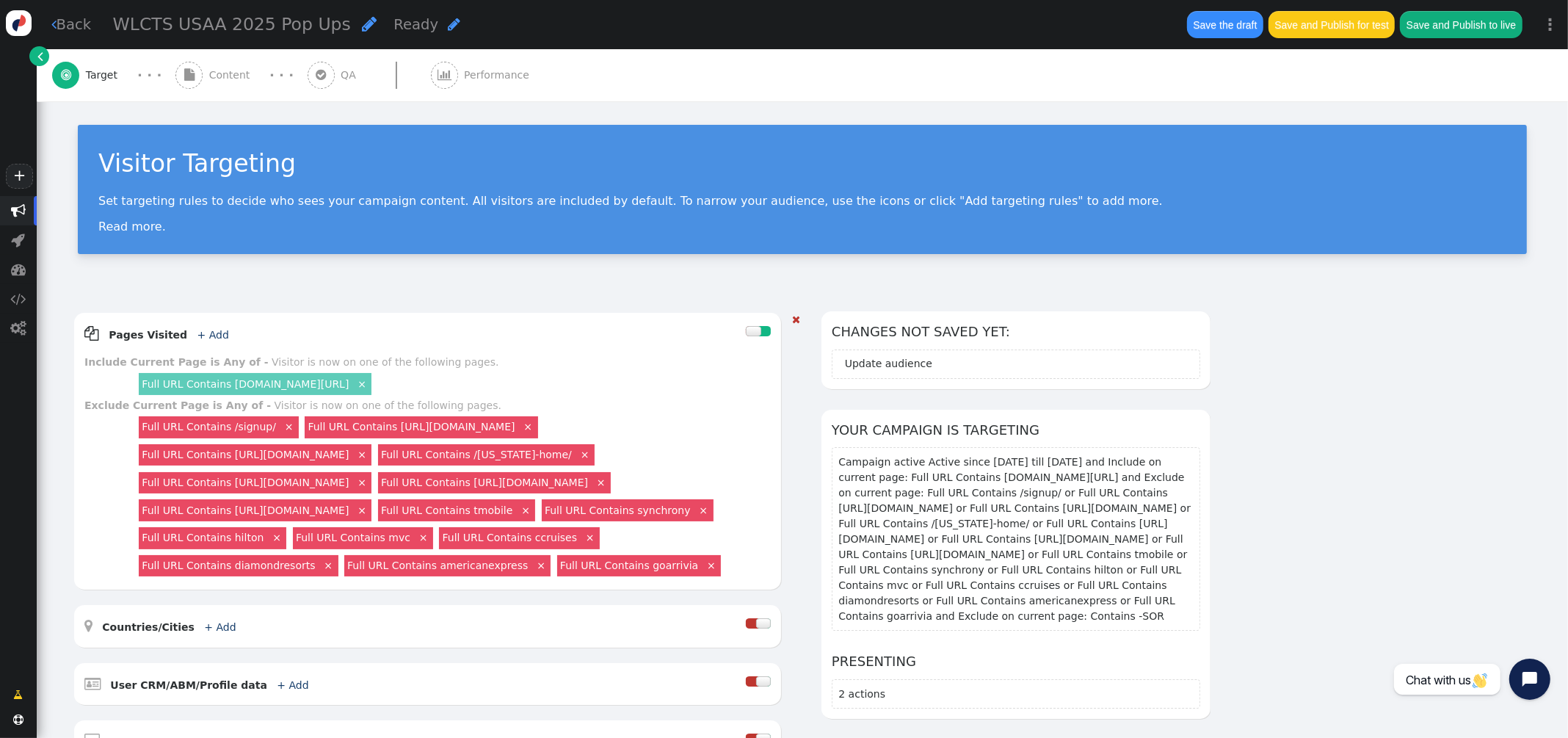
click at [369, 454] on link "×" at bounding box center [362, 454] width 13 height 13
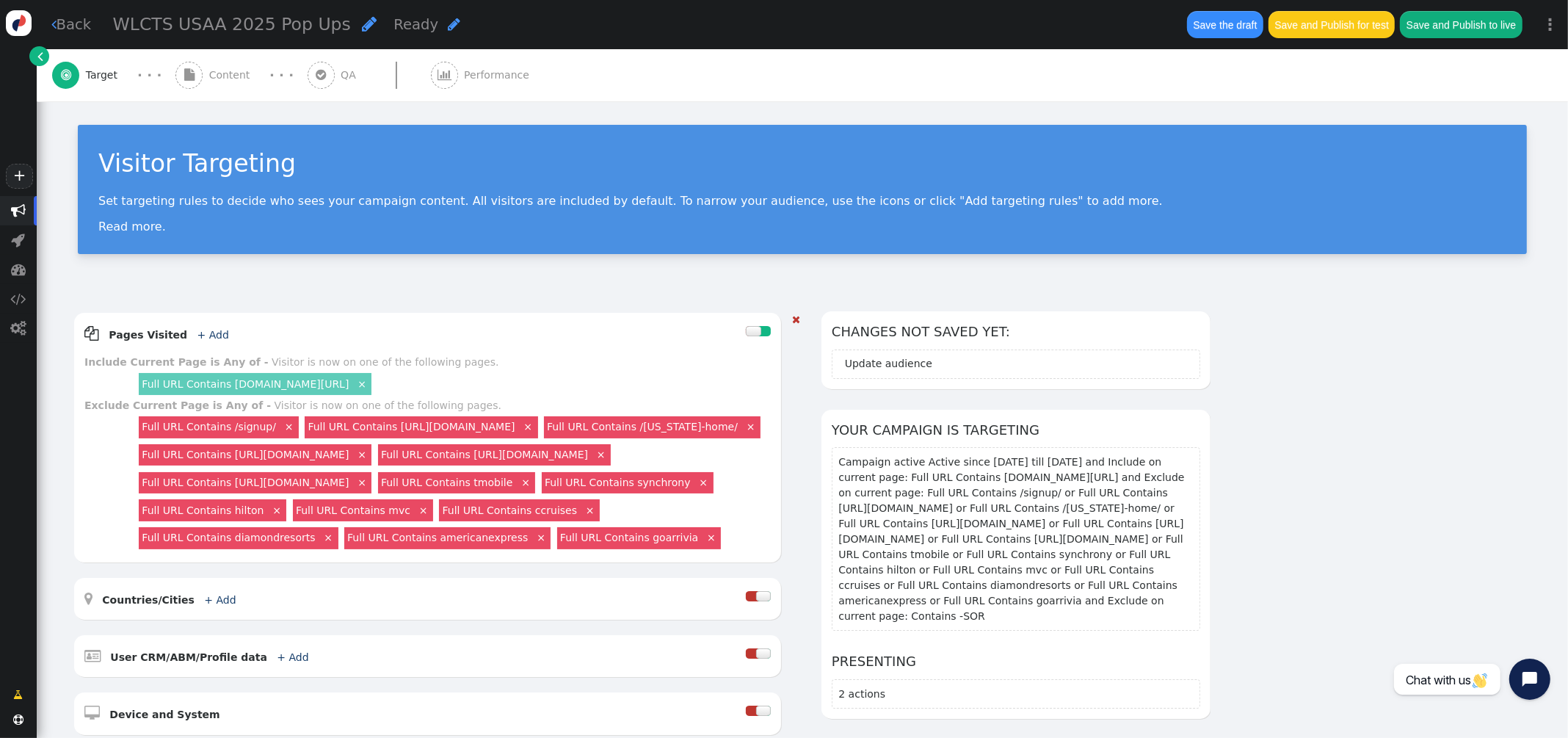
click at [535, 427] on link "×" at bounding box center [527, 425] width 13 height 13
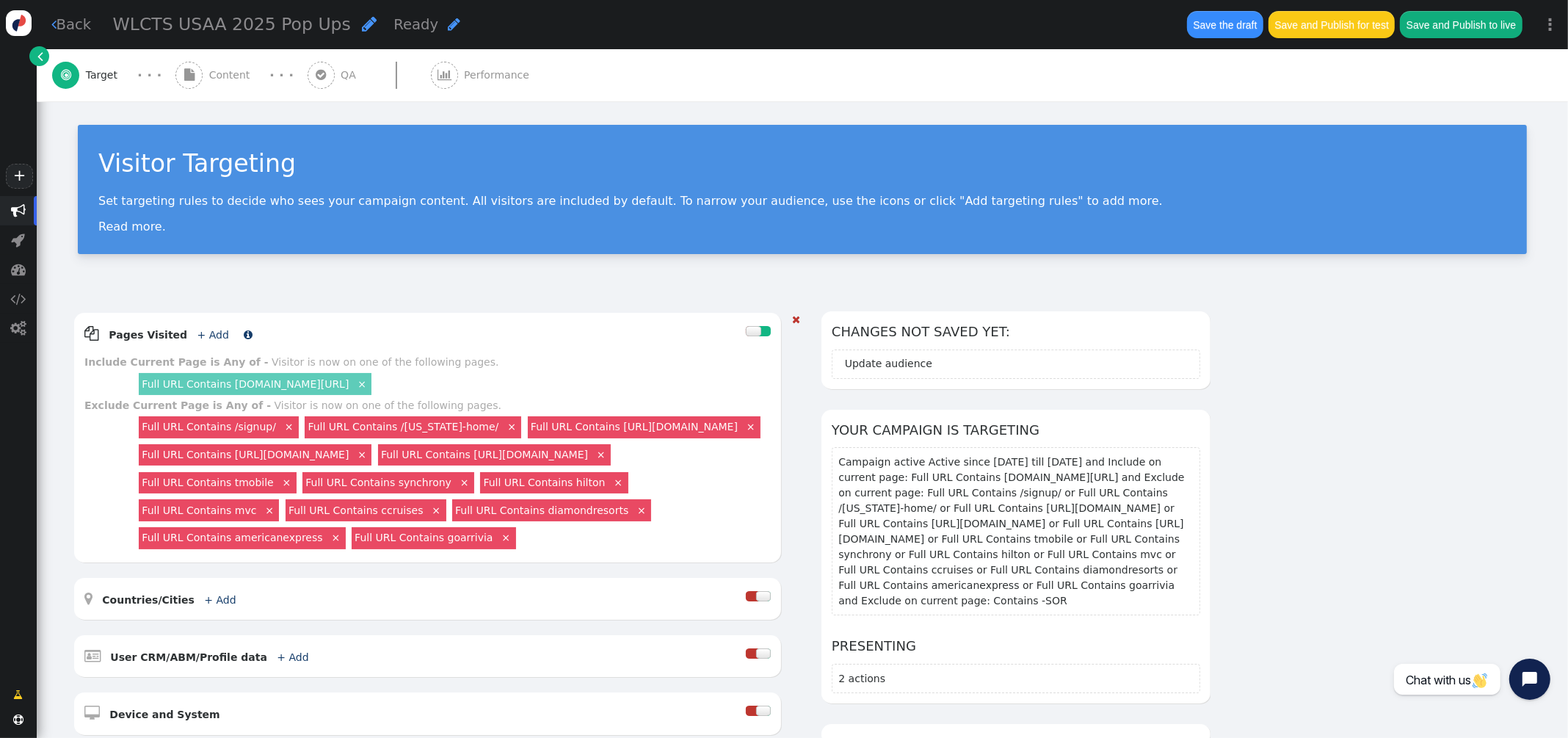
click at [206, 332] on link "+ Add" at bounding box center [213, 334] width 31 height 12
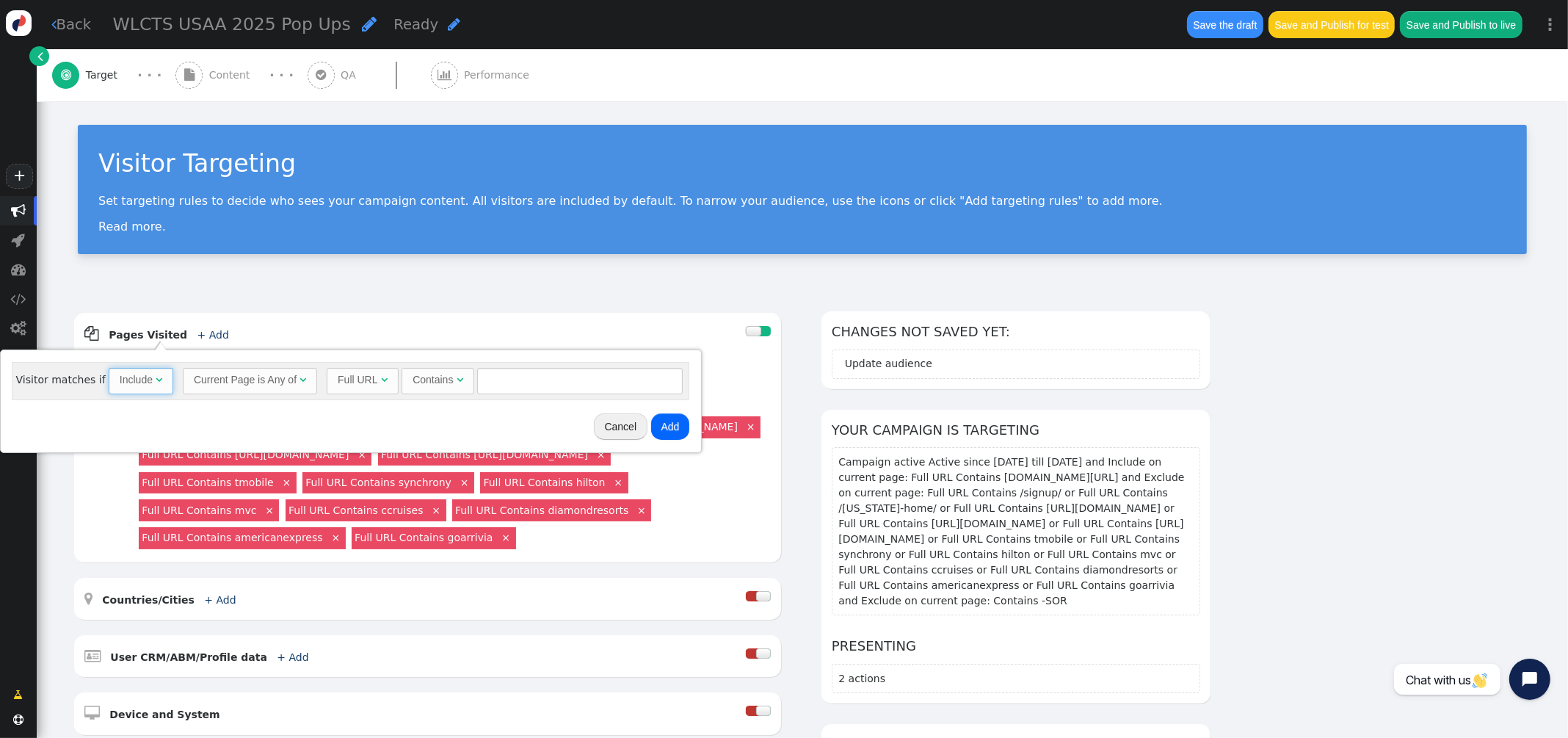
click at [161, 381] on span "Include " at bounding box center [141, 381] width 64 height 27
drag, startPoint x: 135, startPoint y: 451, endPoint x: 302, endPoint y: 437, distance: 167.6
click at [555, 378] on input "text" at bounding box center [584, 381] width 206 height 27
type input "login-page"
click at [681, 422] on button "Add" at bounding box center [674, 427] width 39 height 27
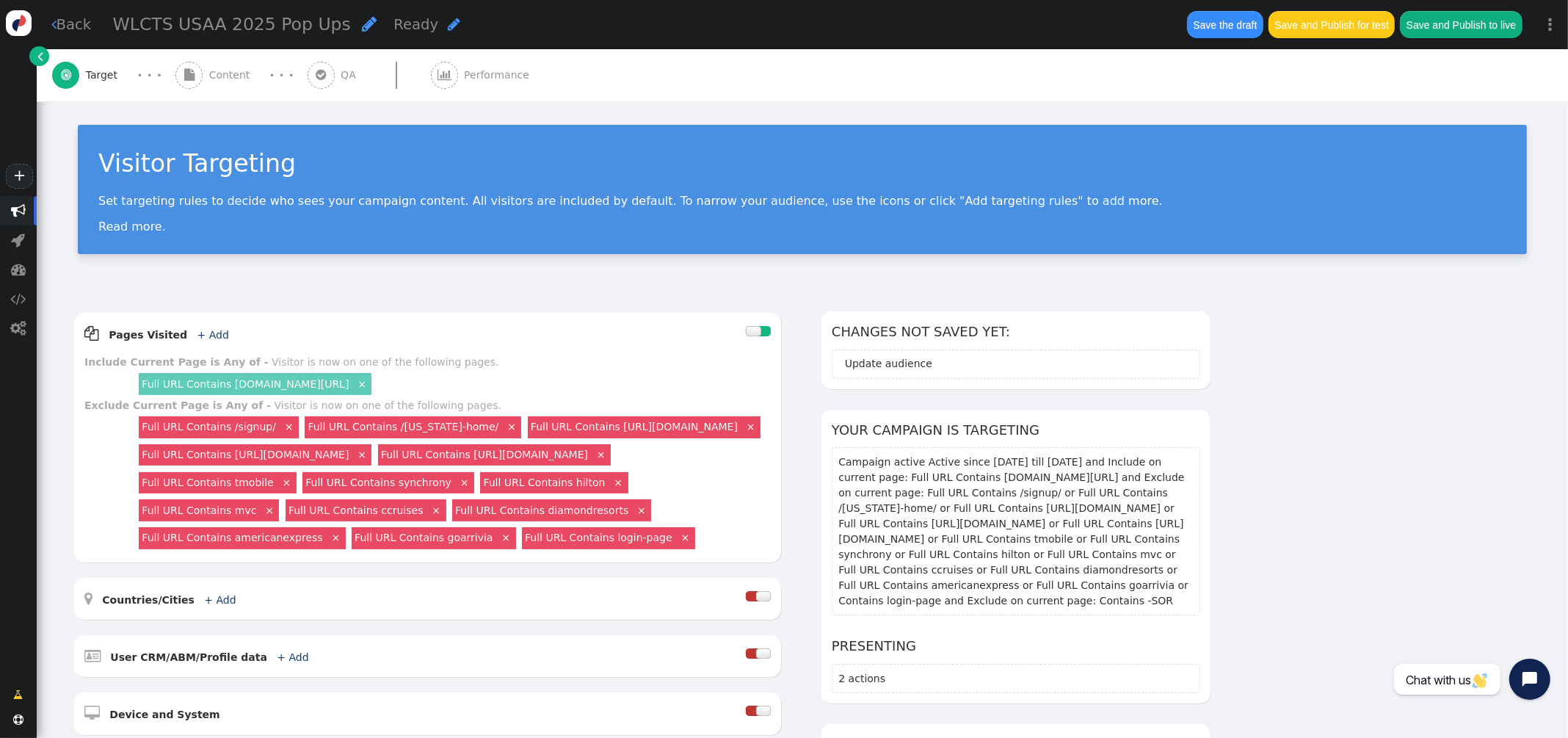
click at [218, 74] on span "Content" at bounding box center [233, 75] width 47 height 15
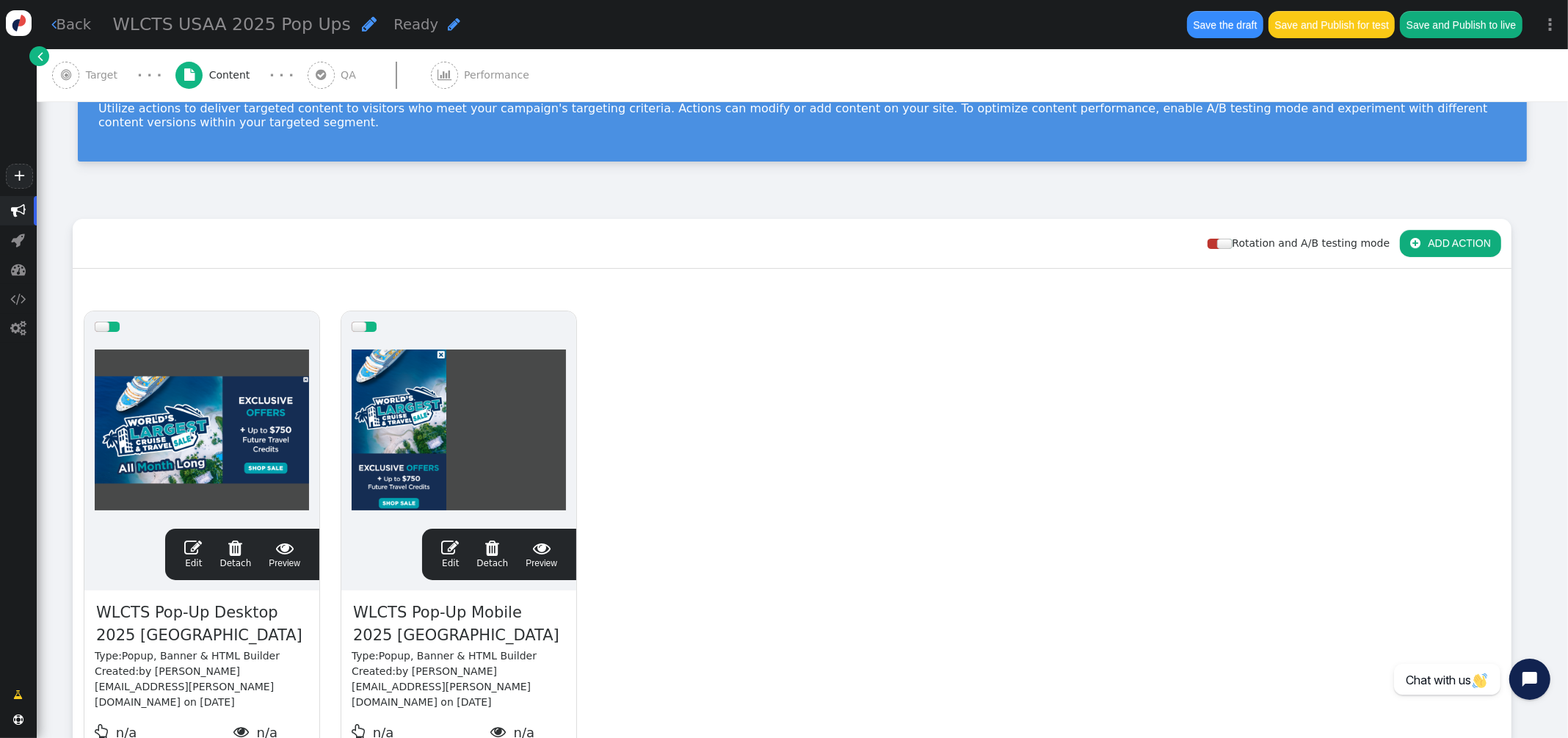
scroll to position [95, 0]
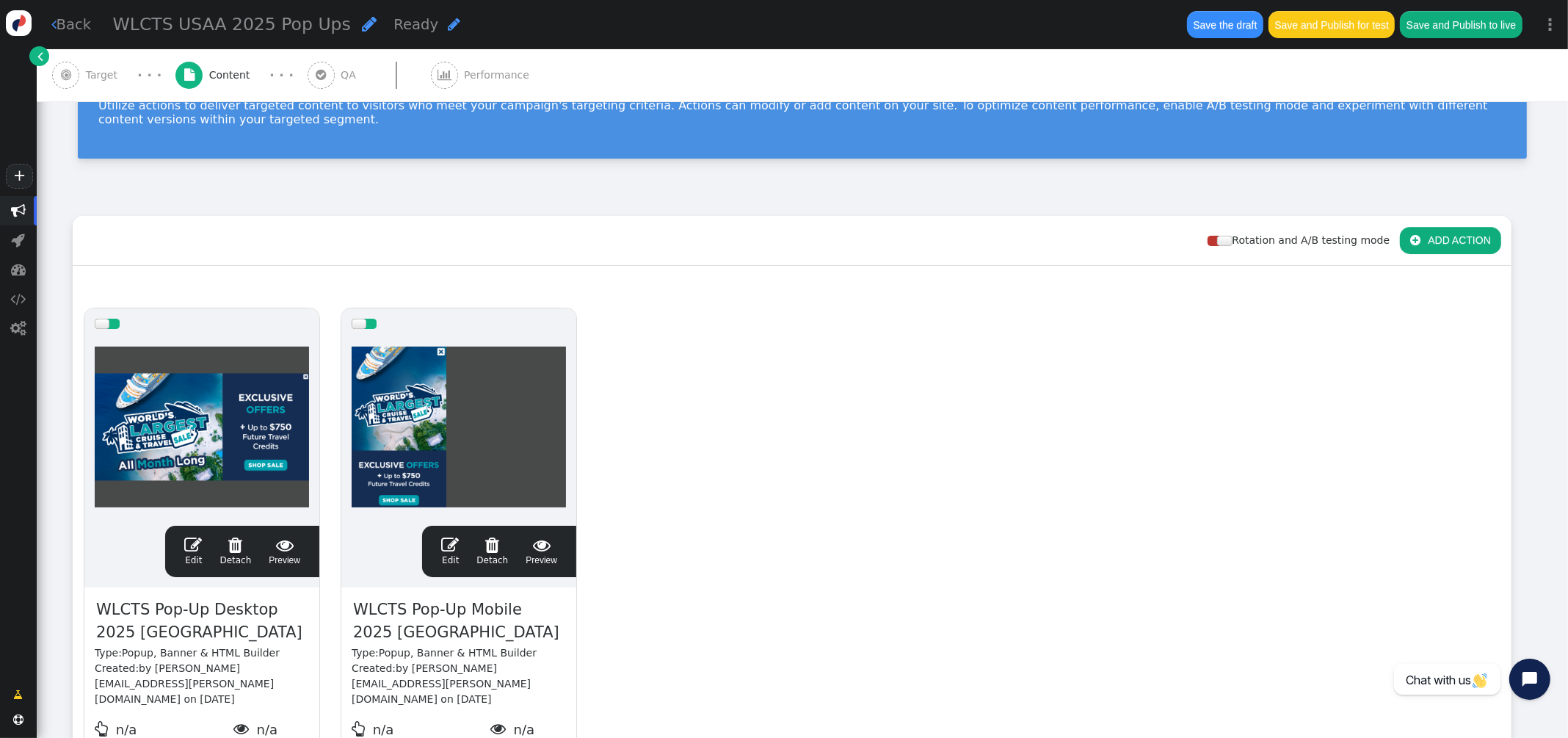
click at [197, 537] on span "" at bounding box center [193, 545] width 18 height 18
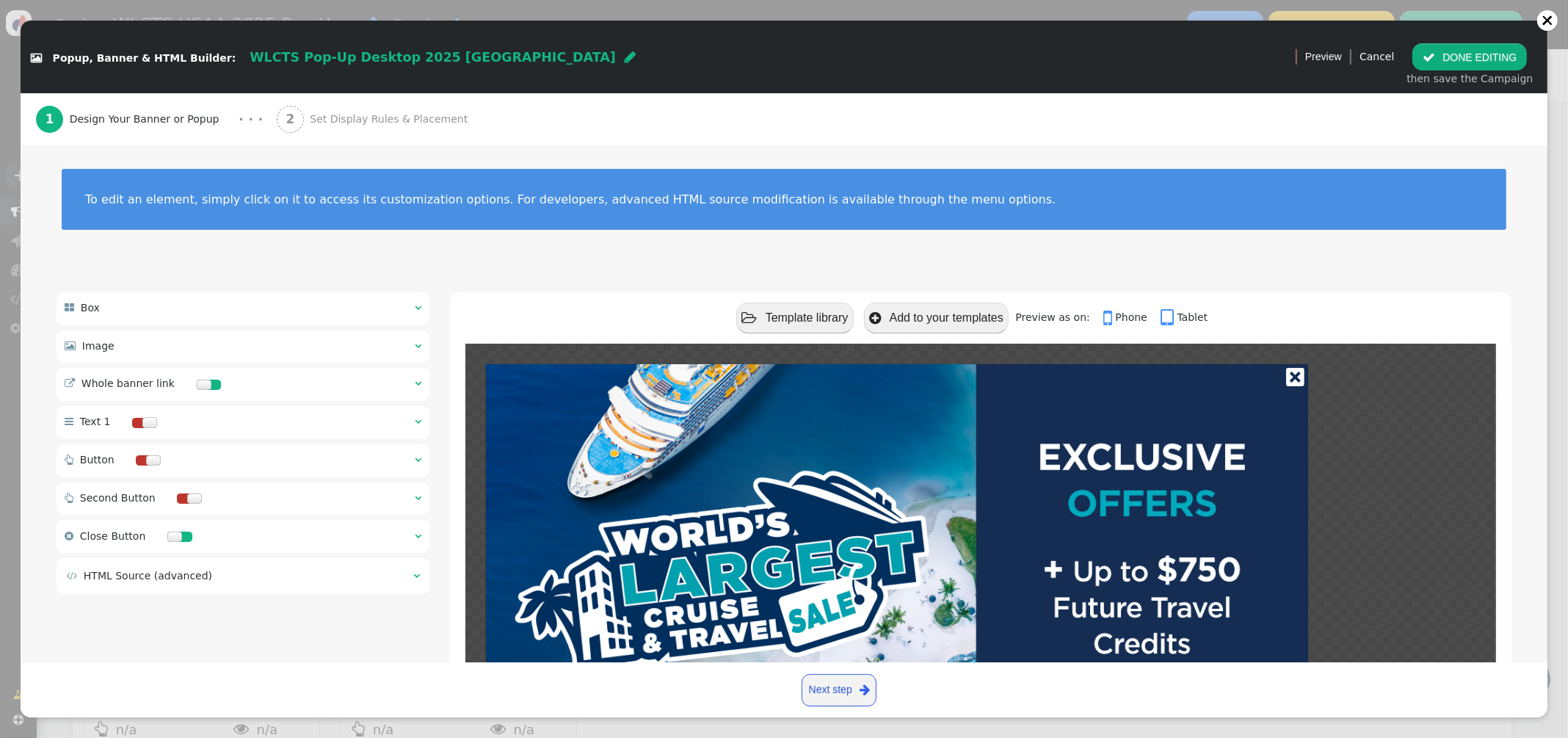
click at [421, 381] on span "" at bounding box center [417, 383] width 6 height 11
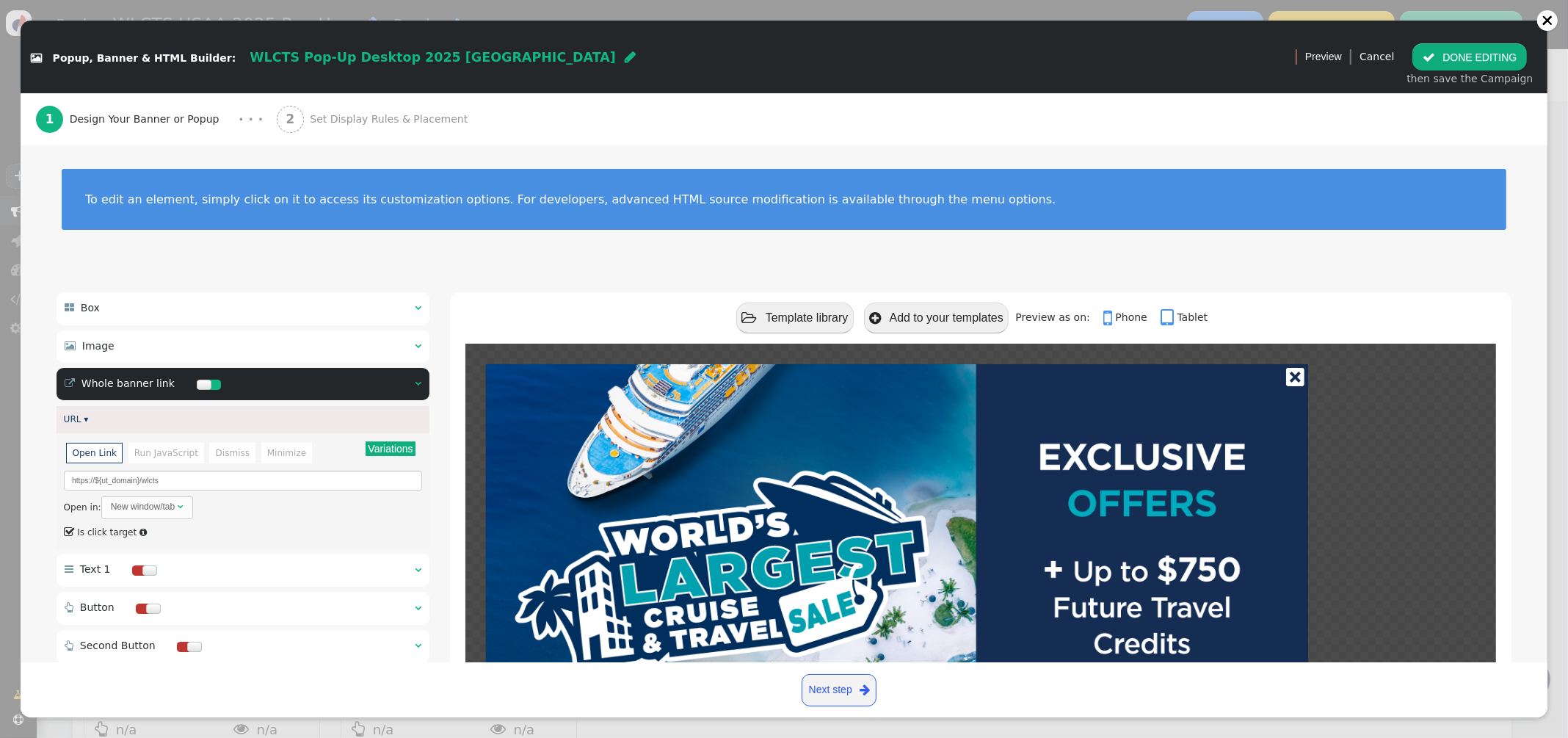
click at [324, 128] on div "2 Set Display Rules & Placement" at bounding box center [376, 119] width 198 height 52
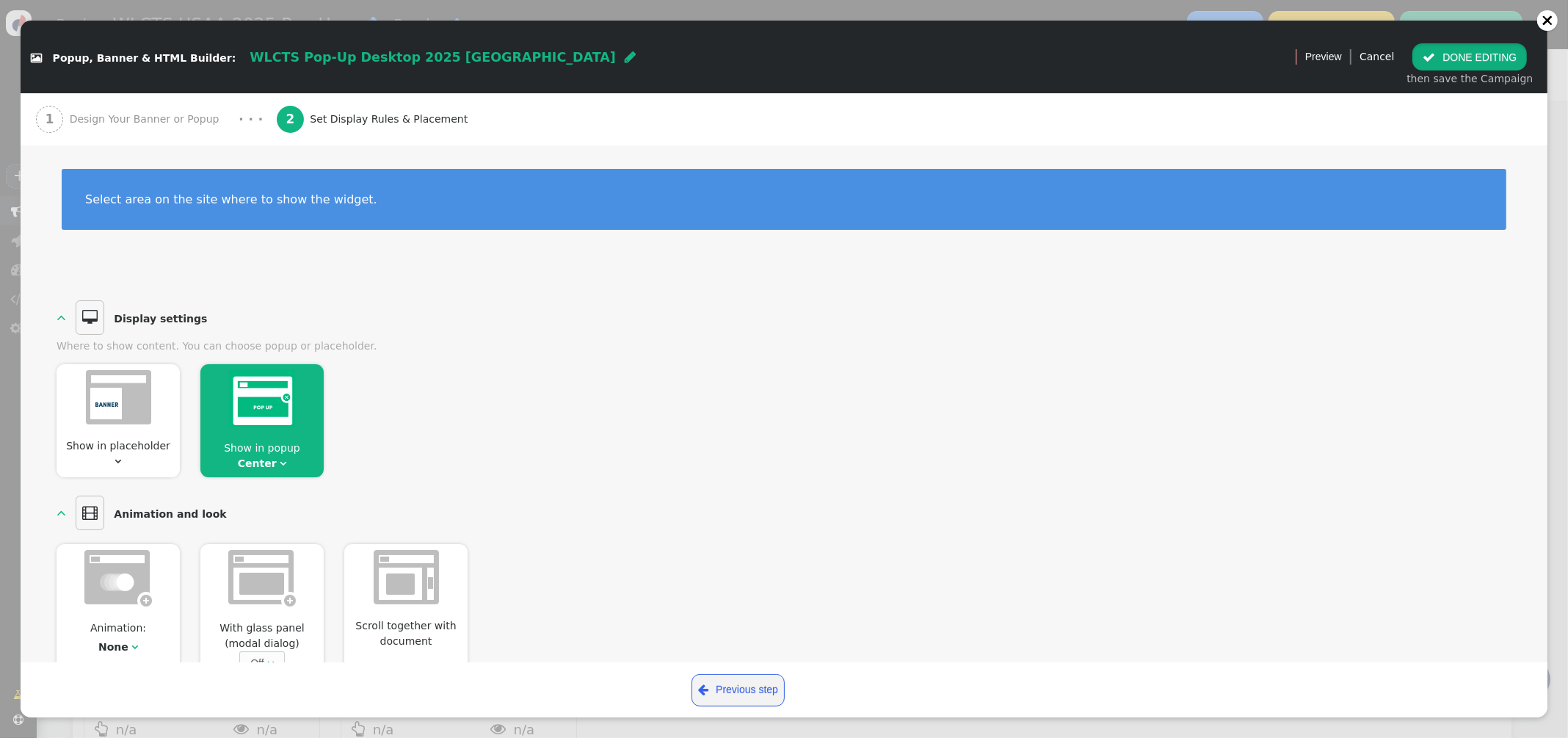
click at [1476, 56] on button " DONE EDITING" at bounding box center [1469, 57] width 115 height 27
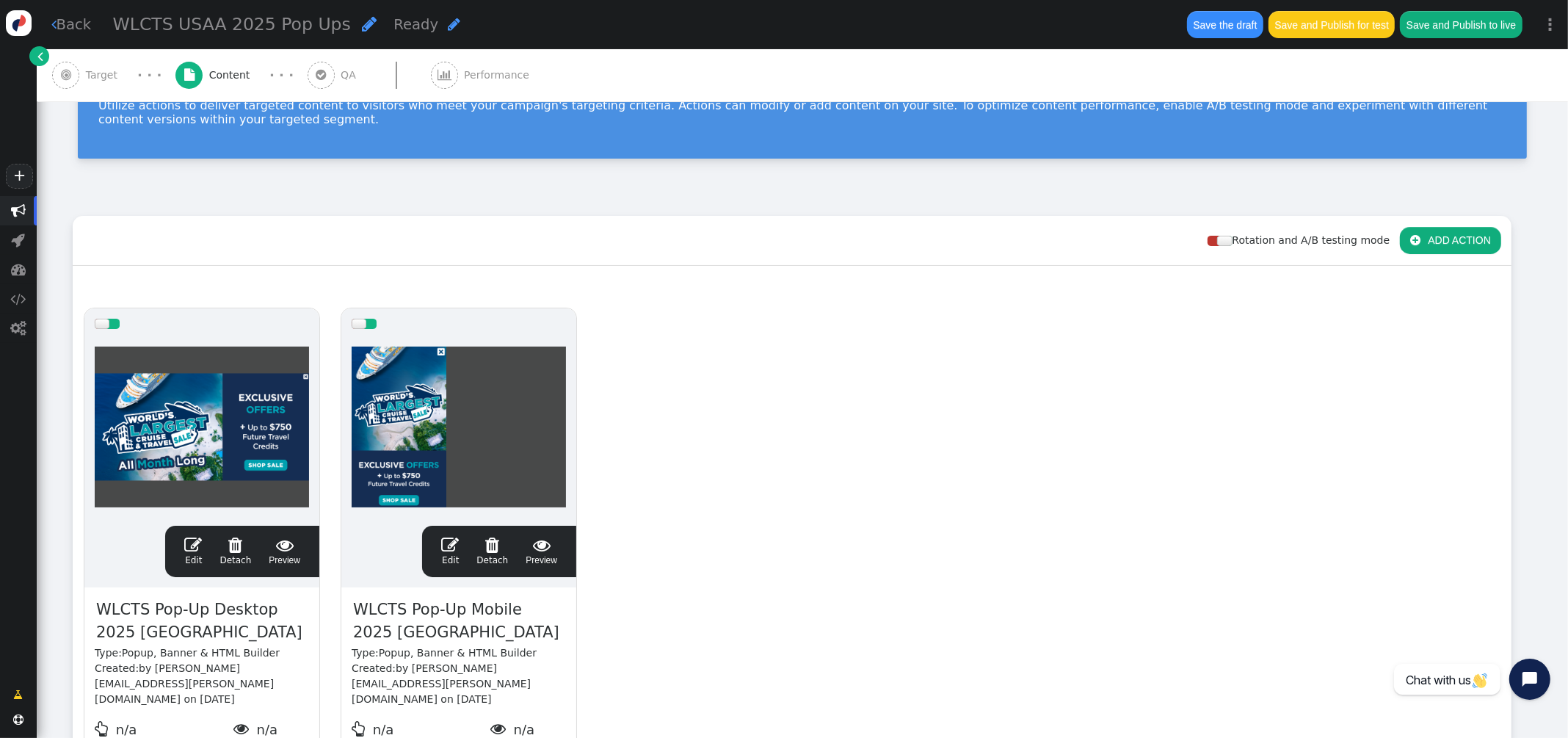
click at [453, 554] on link " Edit" at bounding box center [450, 551] width 18 height 31
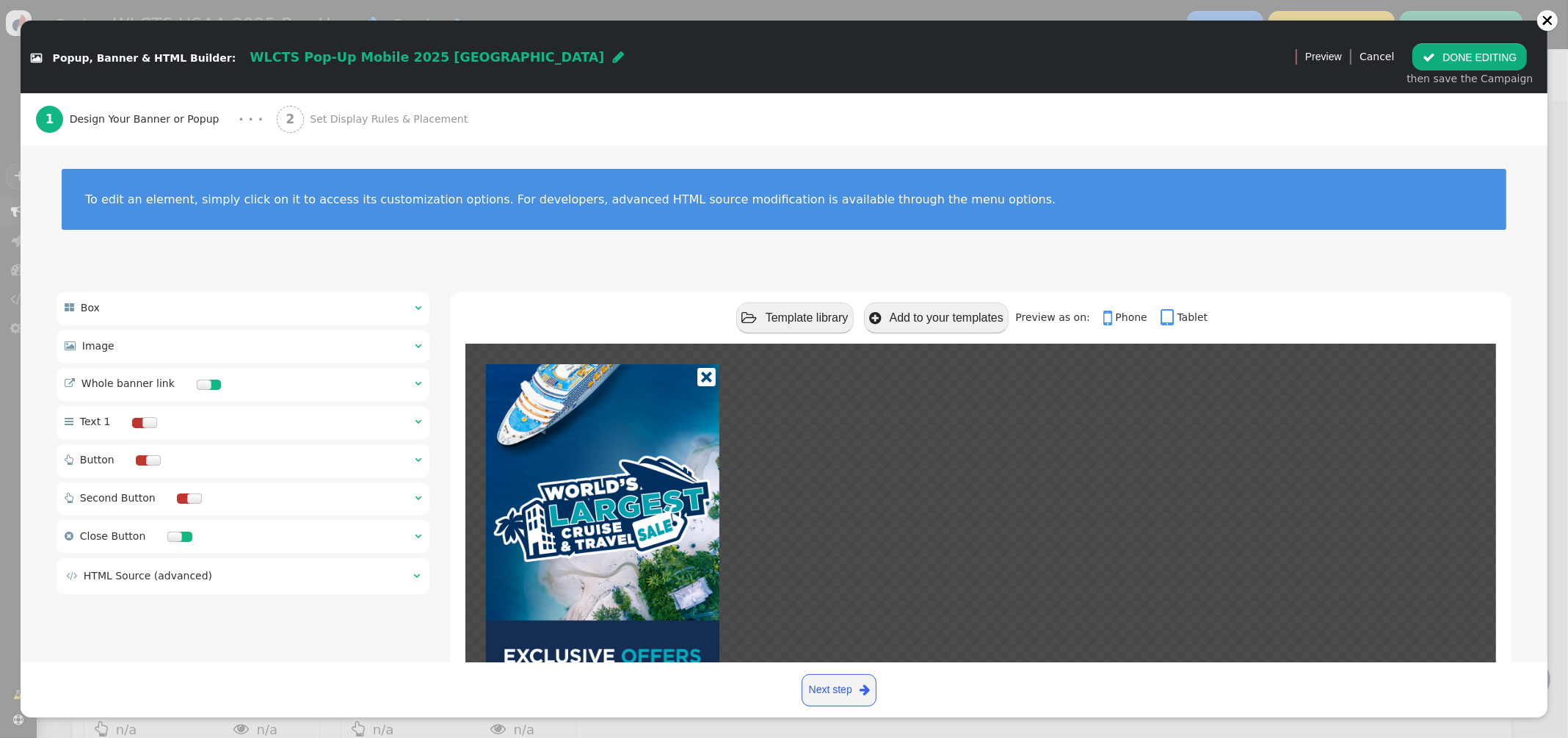
click at [415, 386] on span "" at bounding box center [417, 383] width 6 height 11
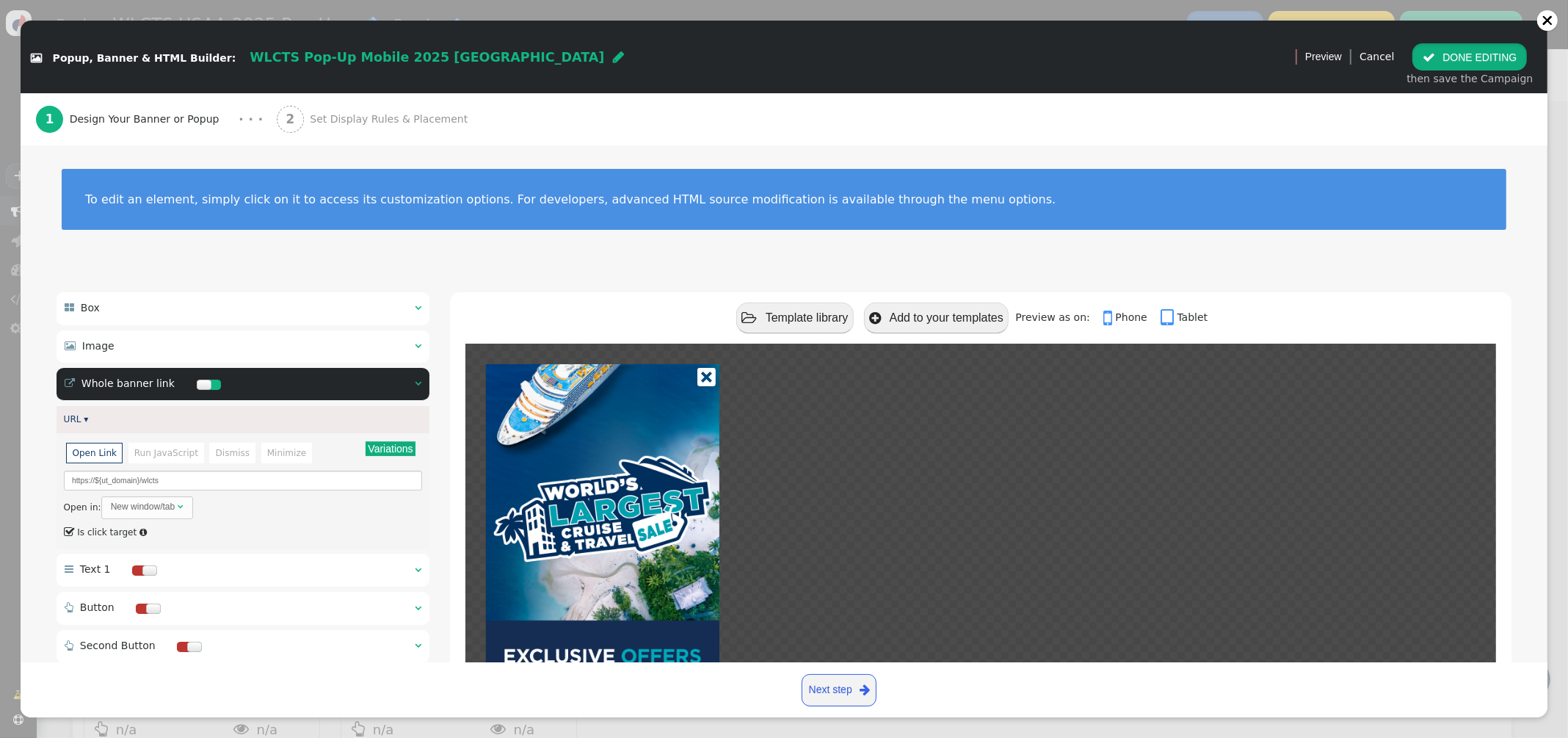
click at [1481, 53] on button " DONE EDITING" at bounding box center [1469, 57] width 115 height 27
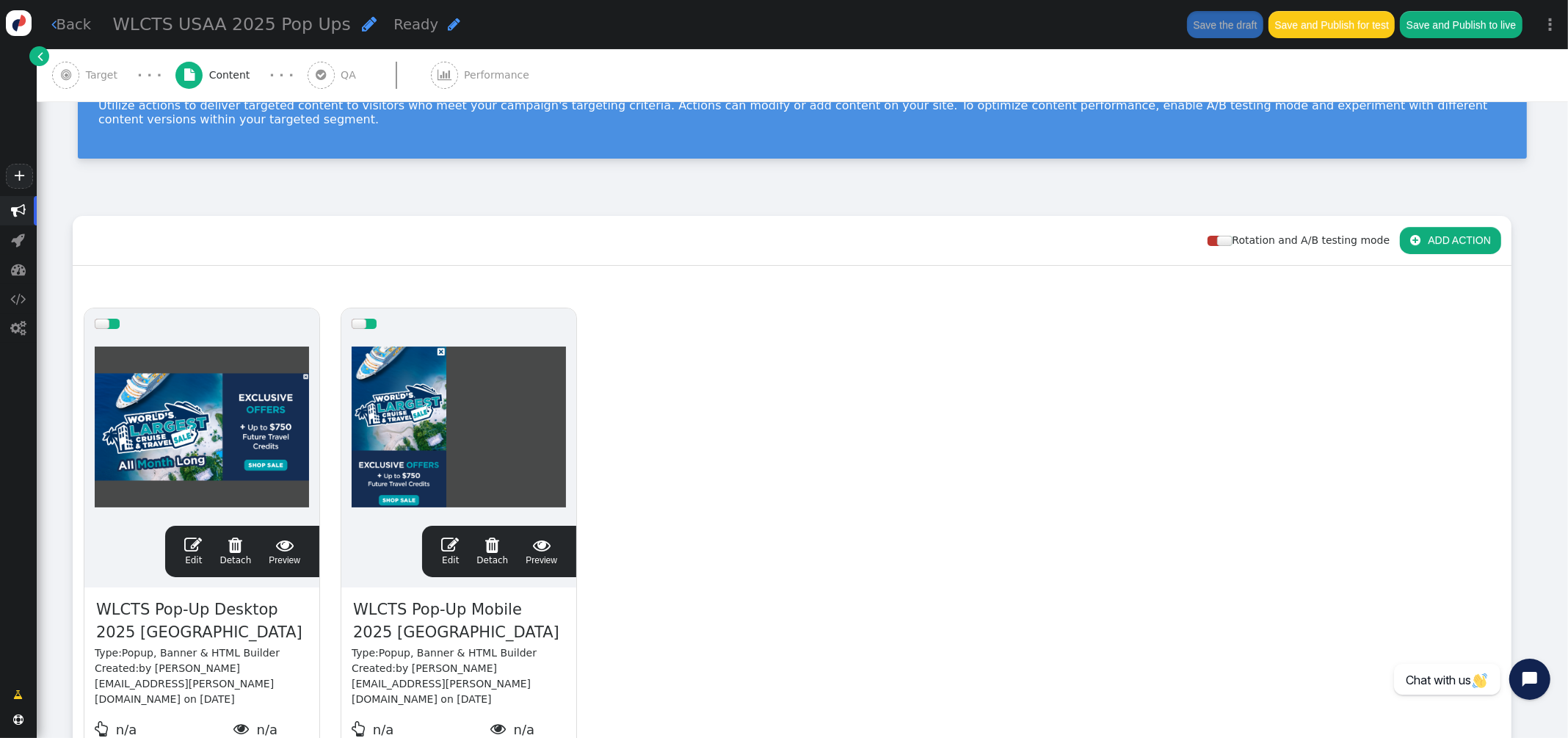
click at [83, 75] on div " Target" at bounding box center [87, 75] width 71 height 52
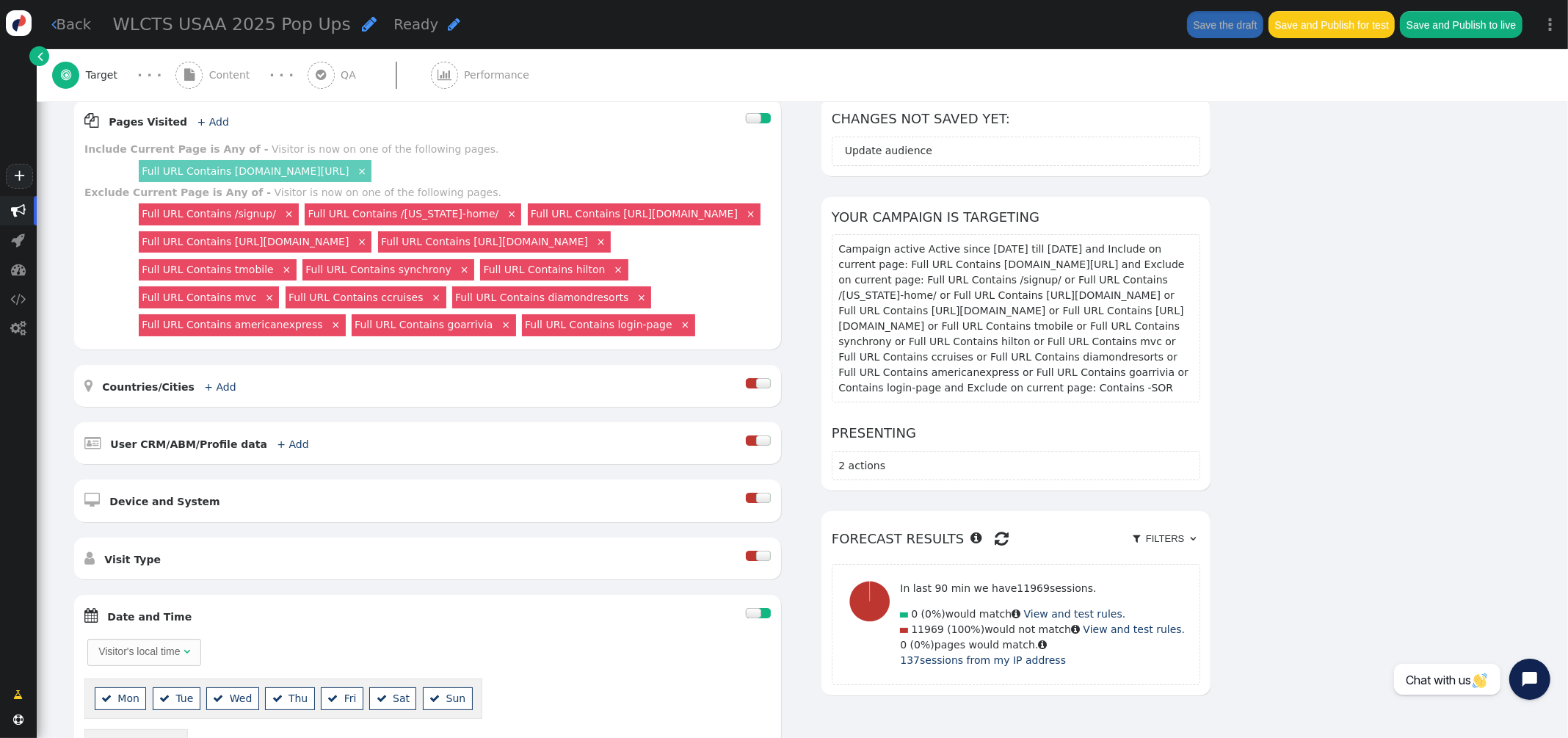
scroll to position [750, 0]
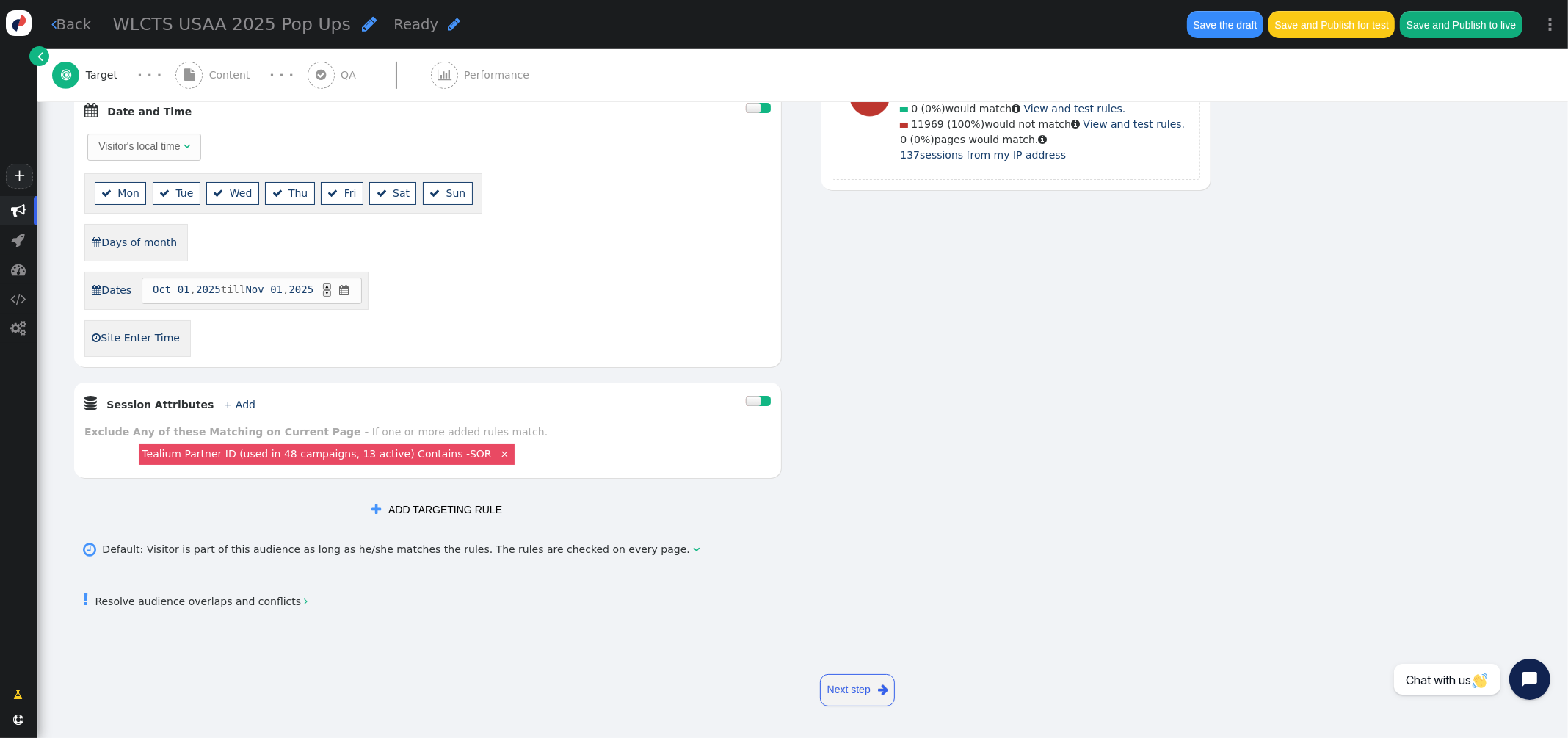
click at [287, 603] on link " Resolve audience overlaps and conflicts " at bounding box center [195, 601] width 225 height 12
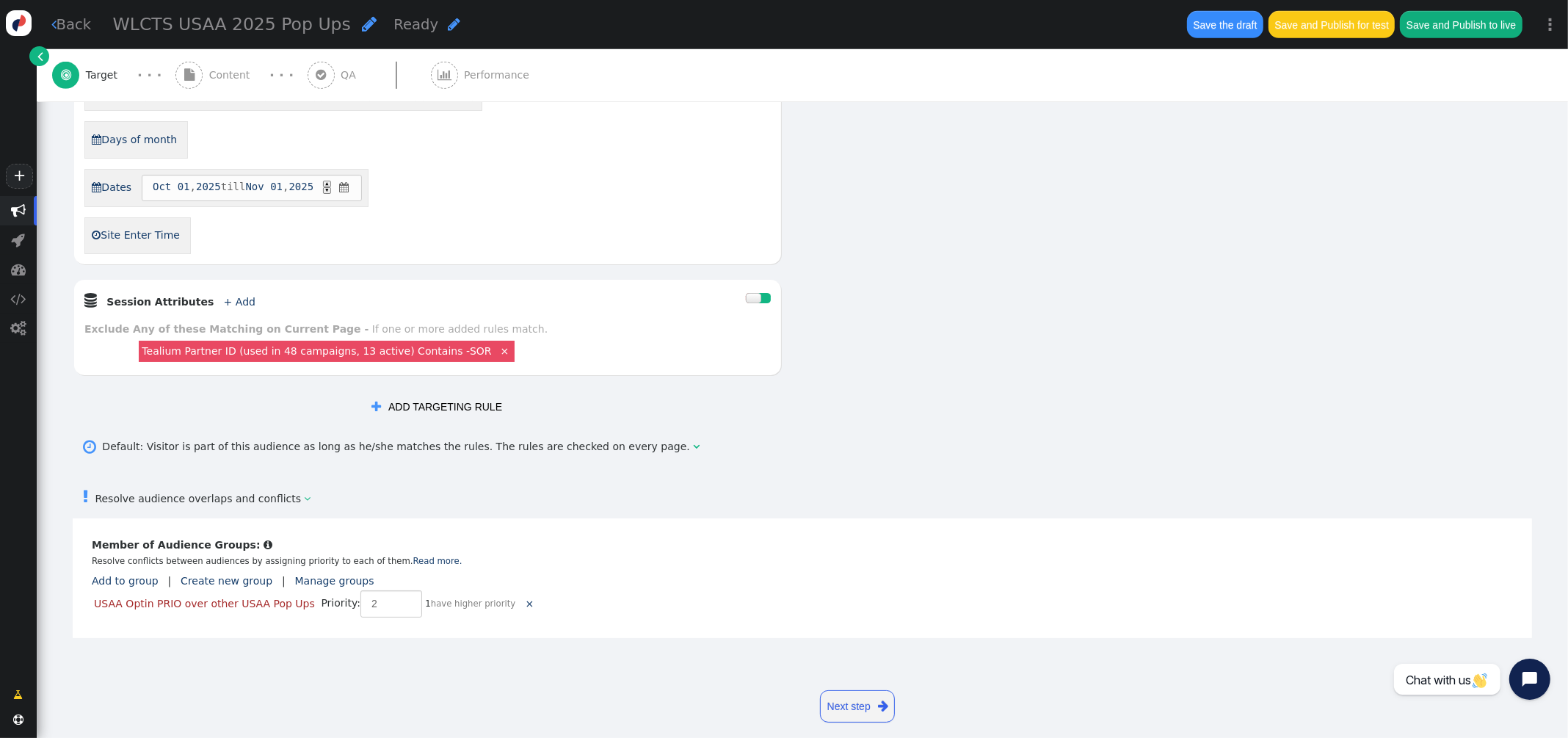
scroll to position [827, 0]
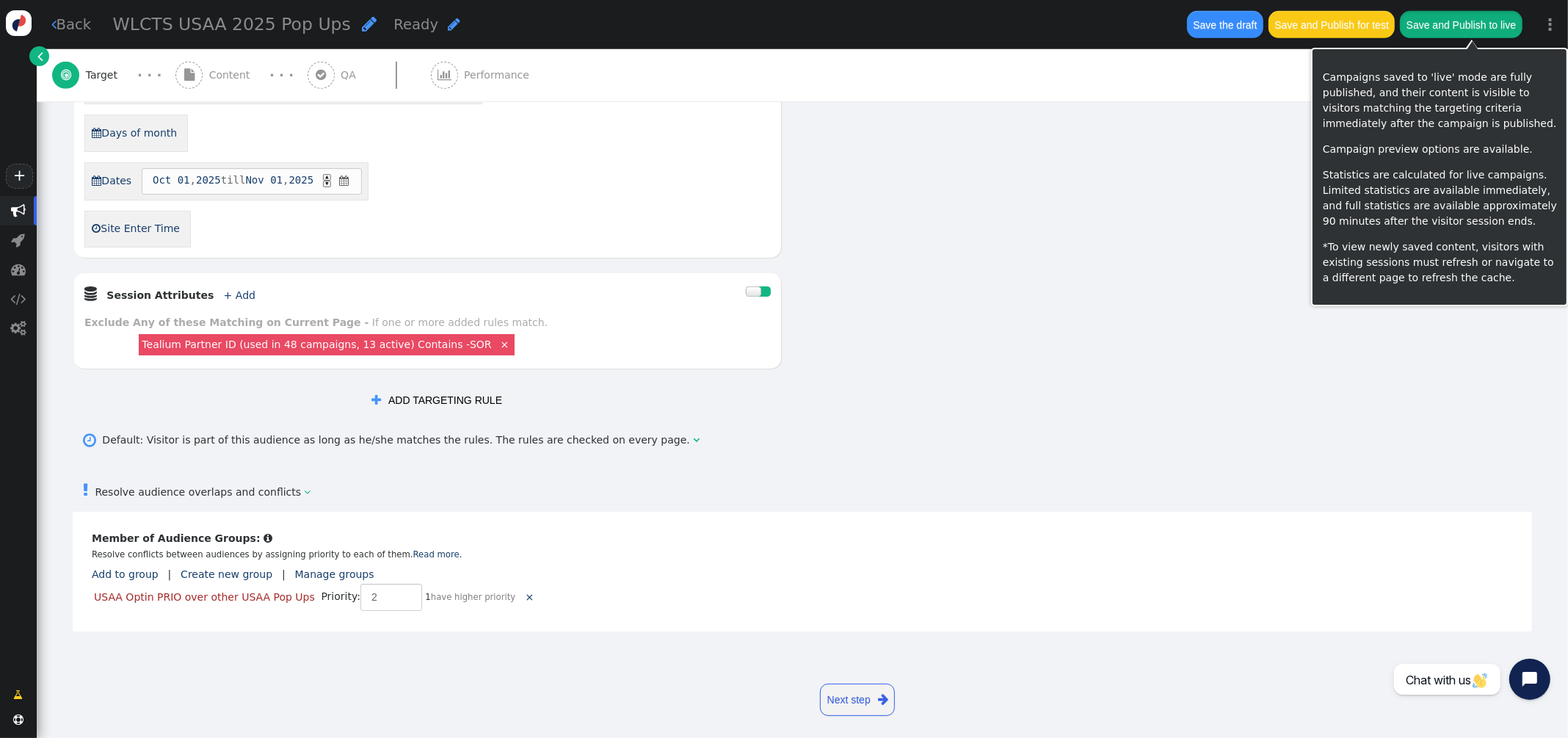
click at [1462, 22] on button "Save and Publish to live" at bounding box center [1460, 24] width 122 height 27
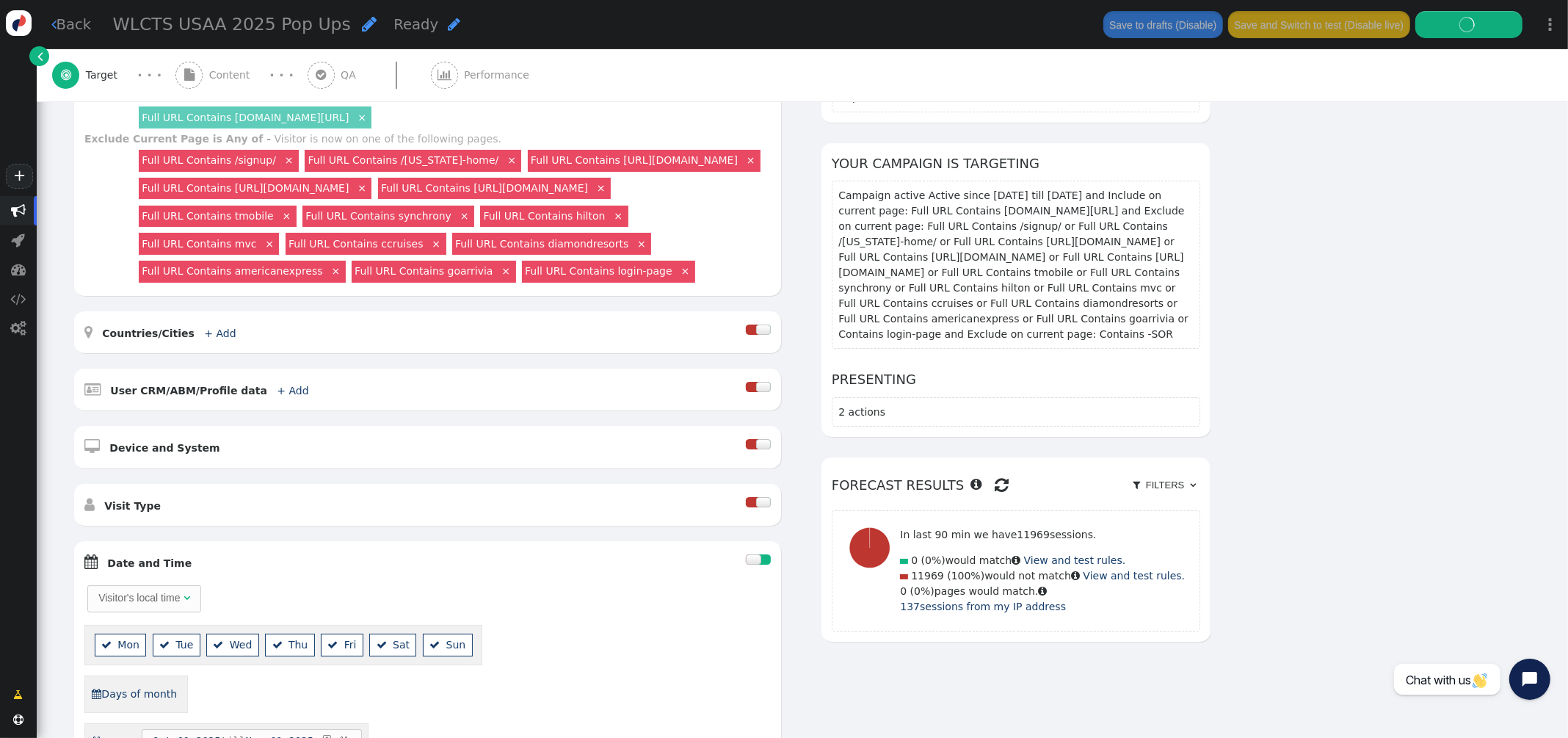
scroll to position [269, 0]
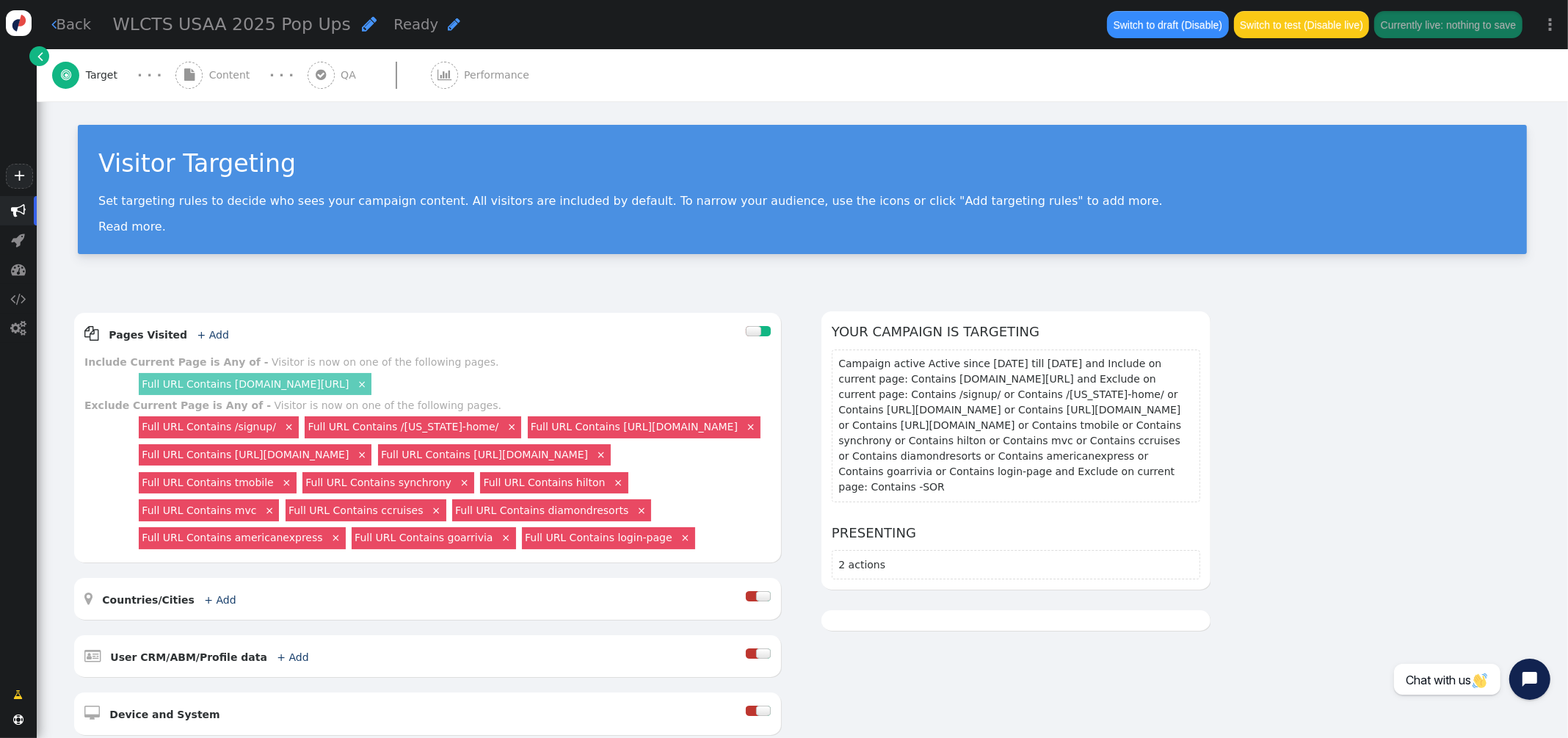
click at [17, 210] on span "" at bounding box center [18, 210] width 14 height 14
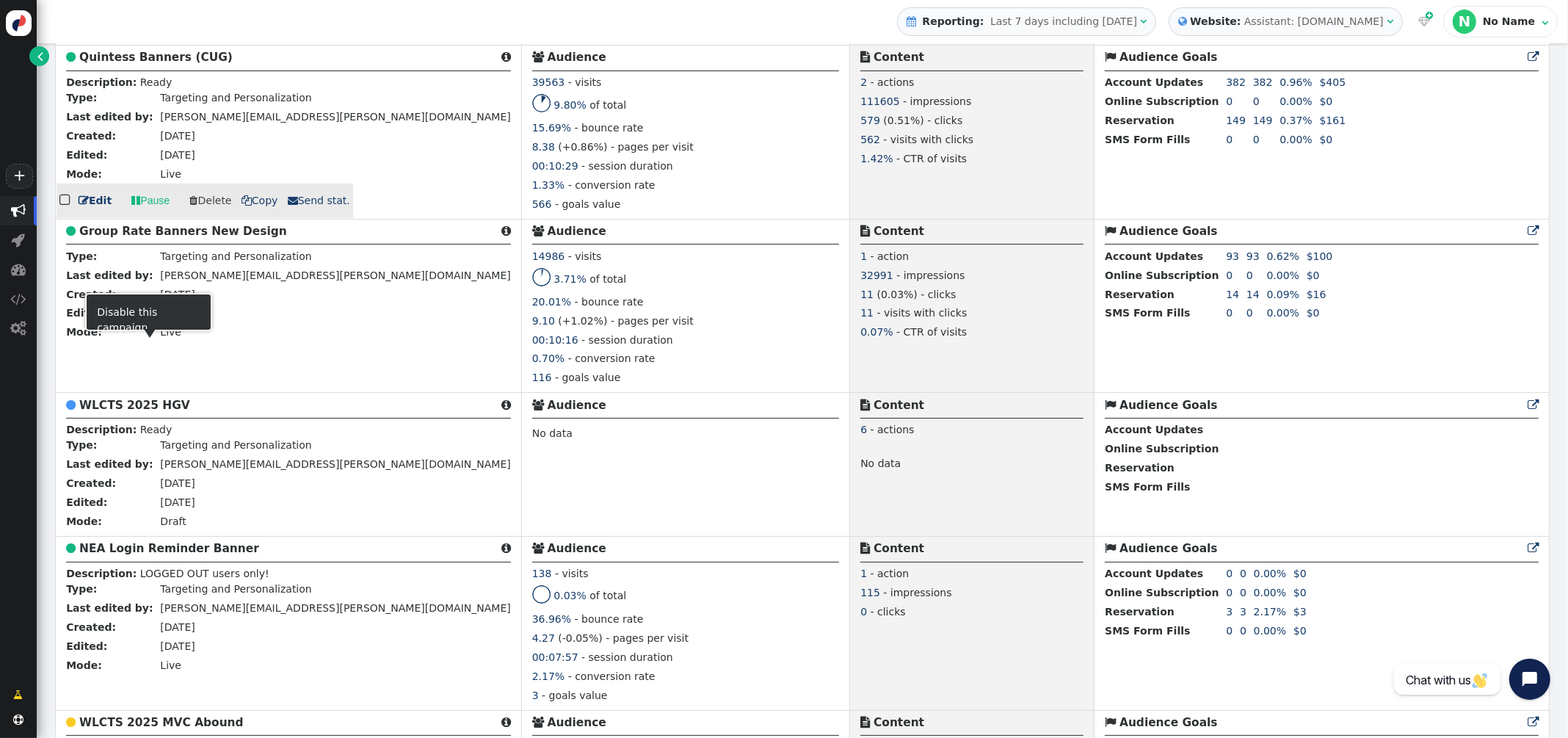
scroll to position [1972, 0]
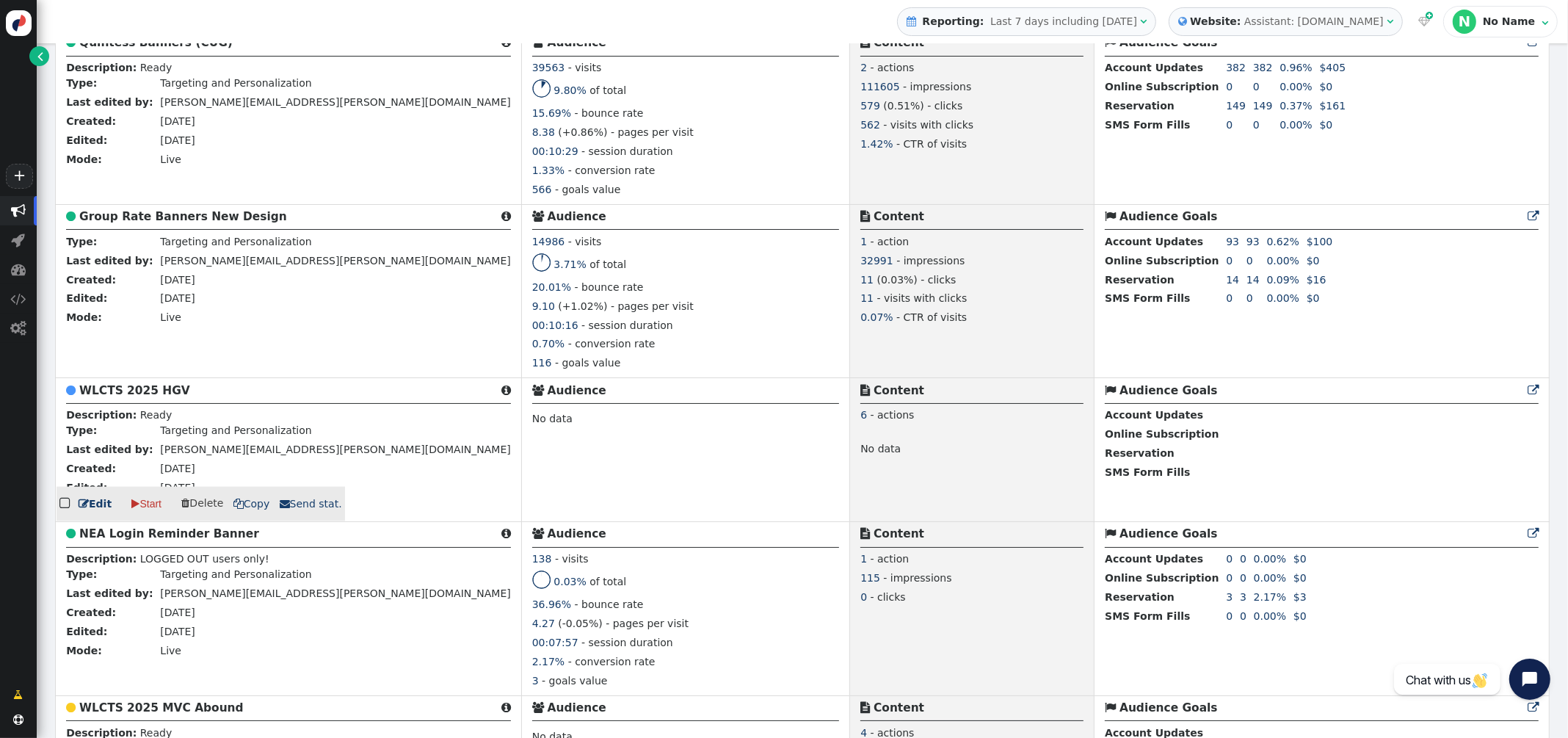
click at [147, 398] on b "WLCTS 2025 HGV" at bounding box center [135, 390] width 110 height 13
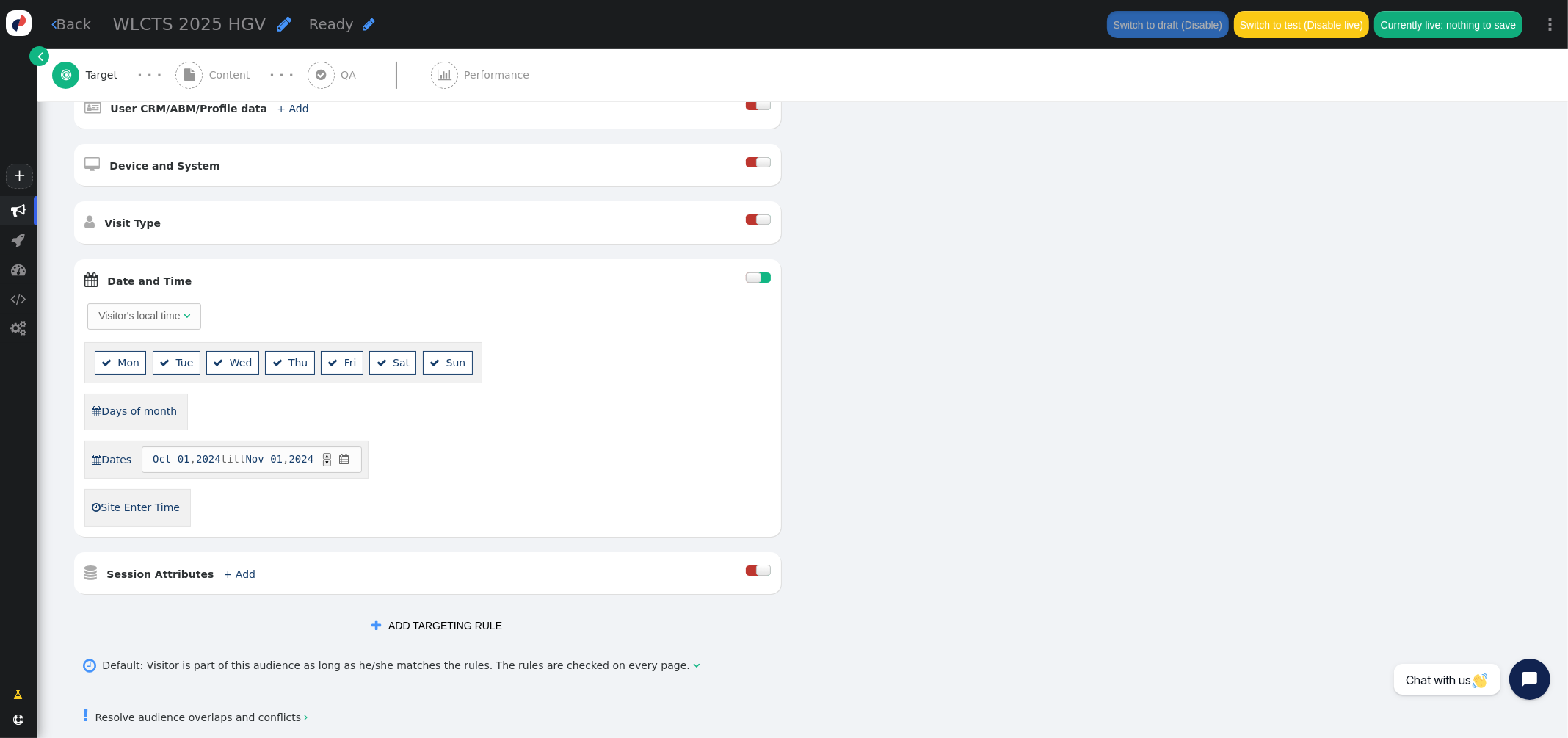
scroll to position [640, 0]
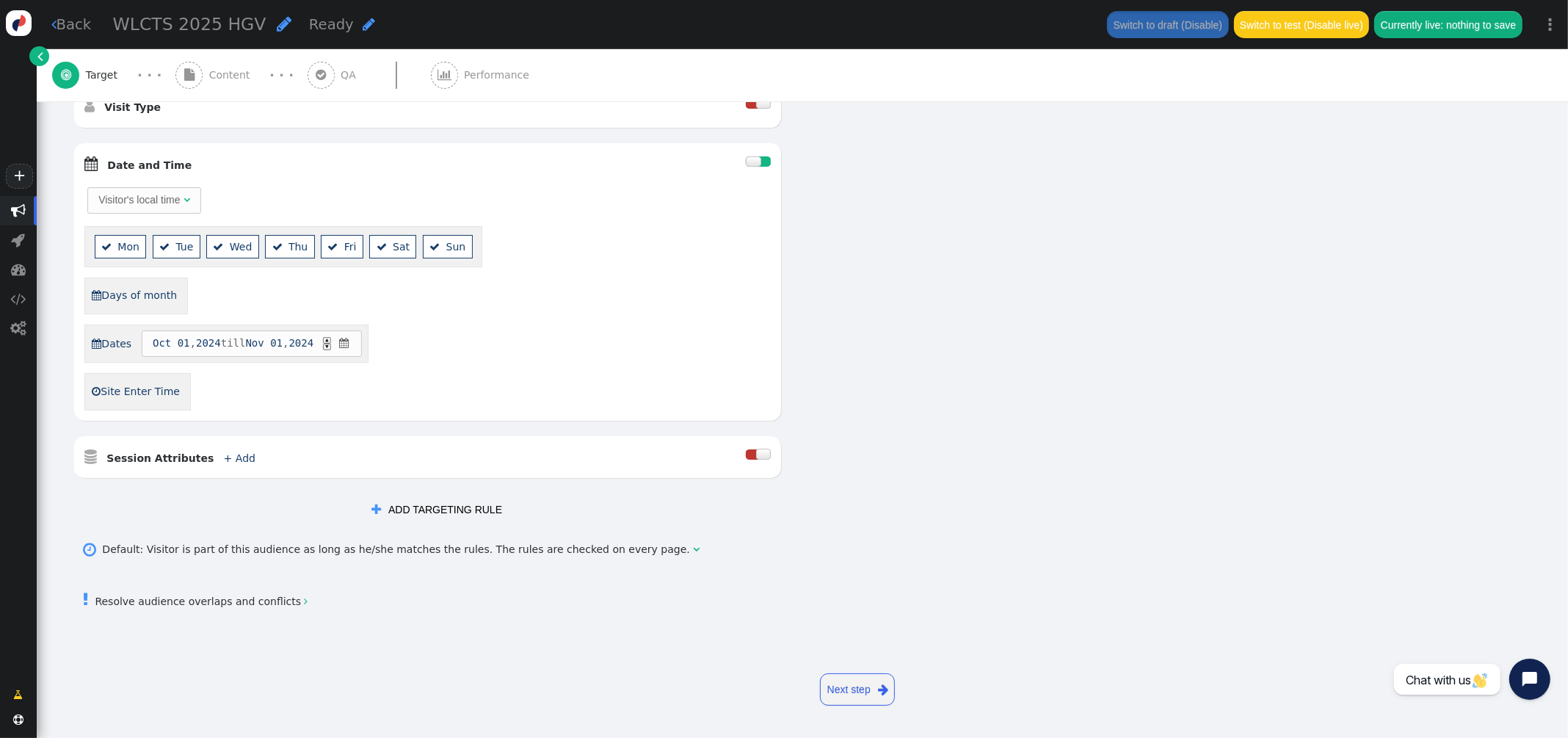
click at [757, 160] on div at bounding box center [753, 161] width 14 height 11
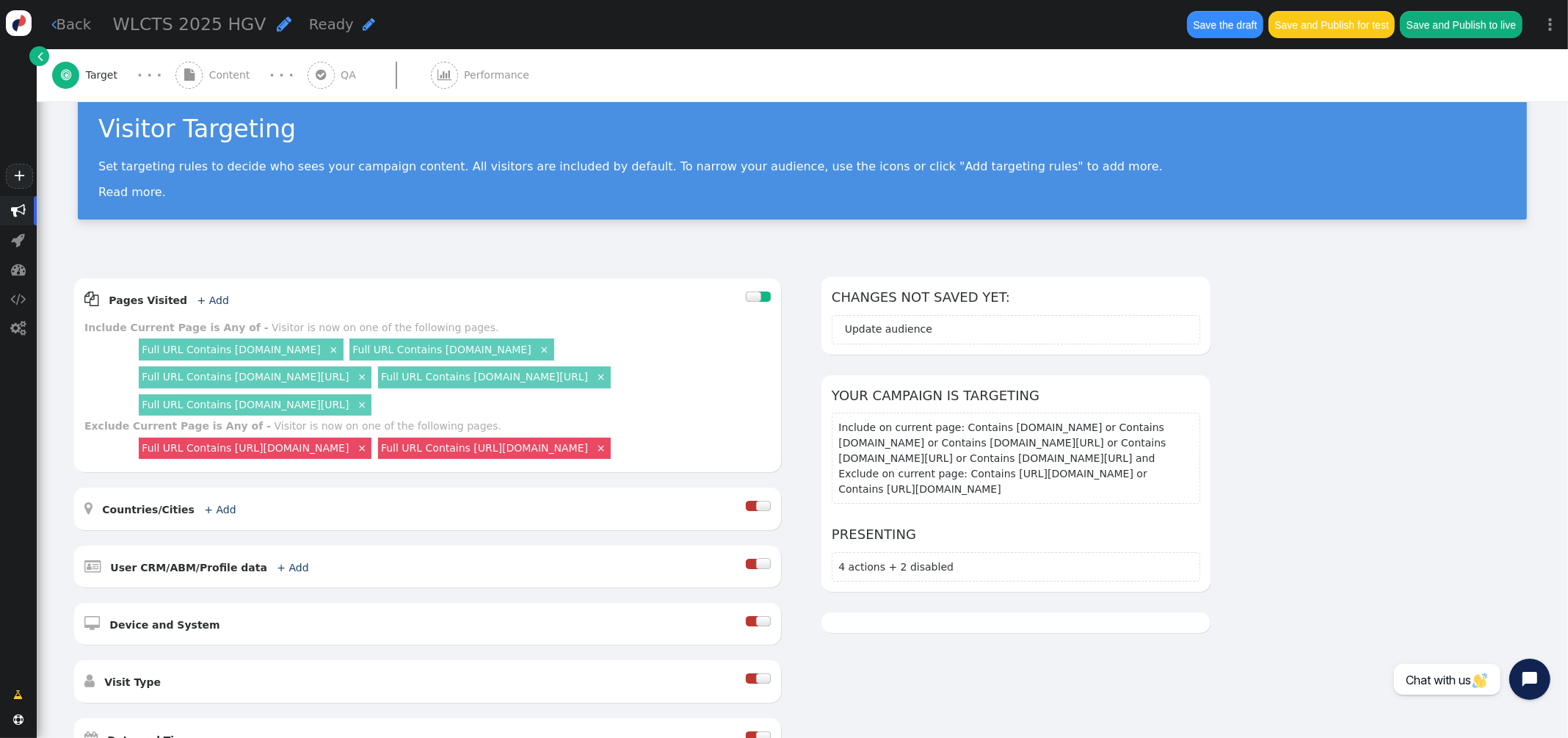
scroll to position [0, 0]
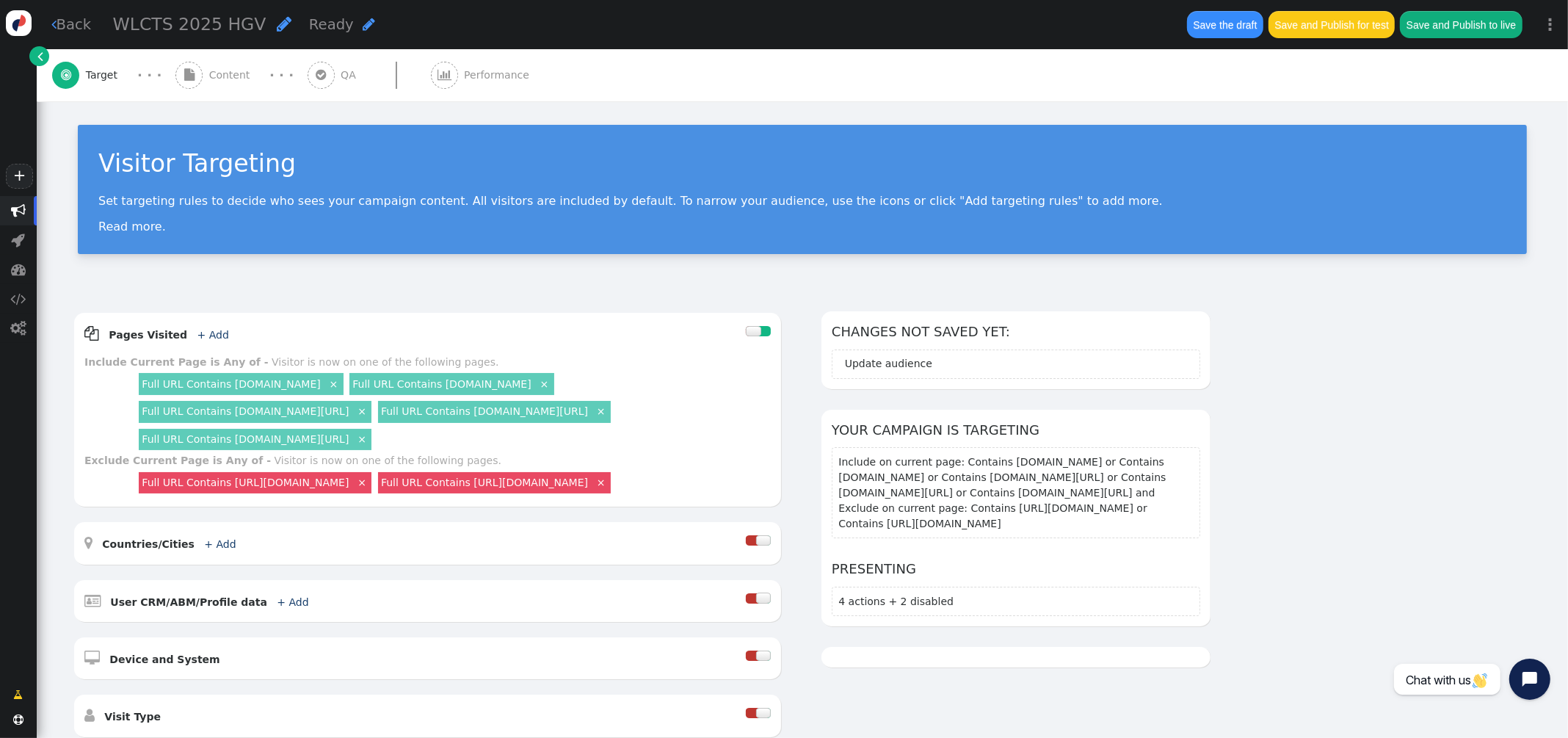
click at [216, 75] on span "Content" at bounding box center [233, 75] width 47 height 15
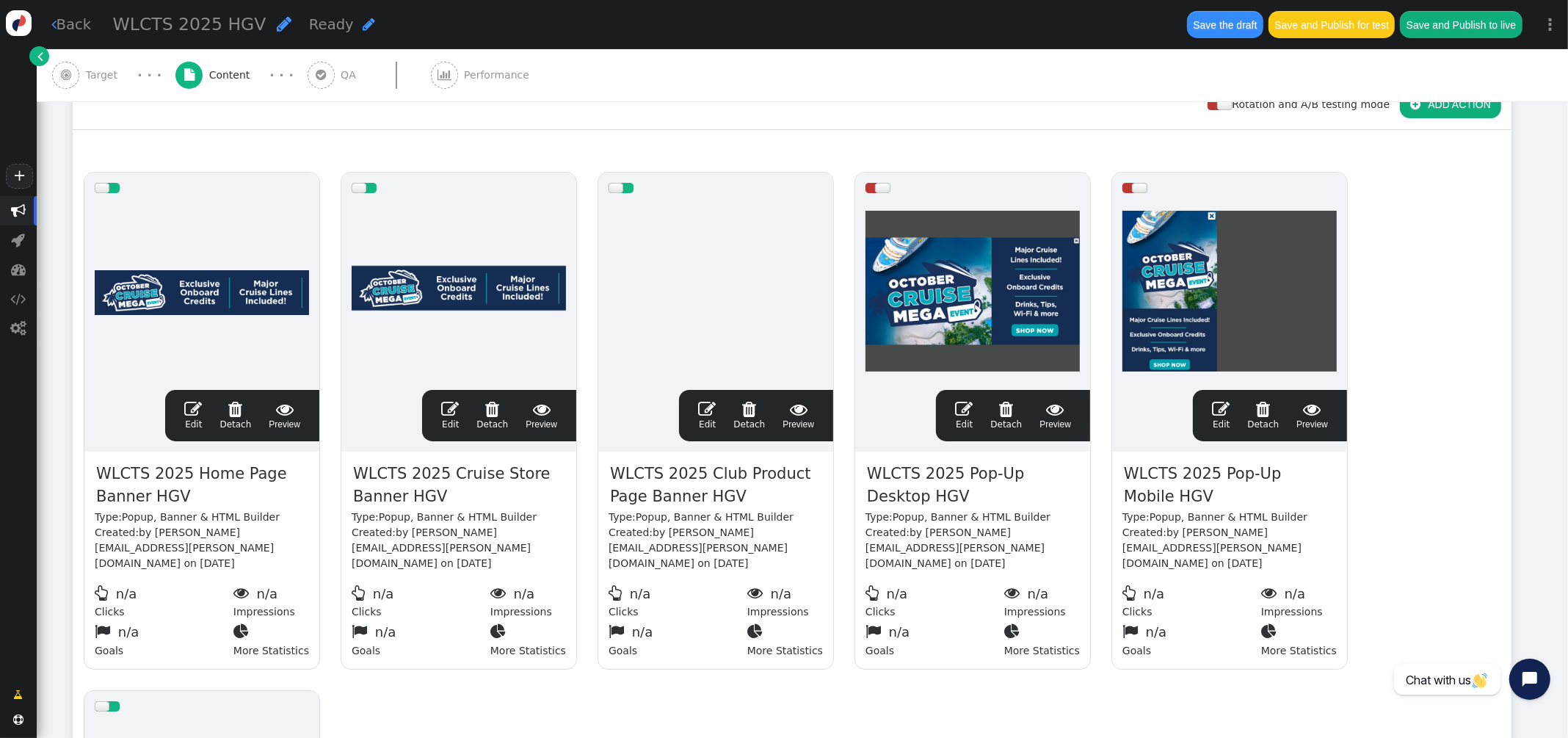
scroll to position [228, 0]
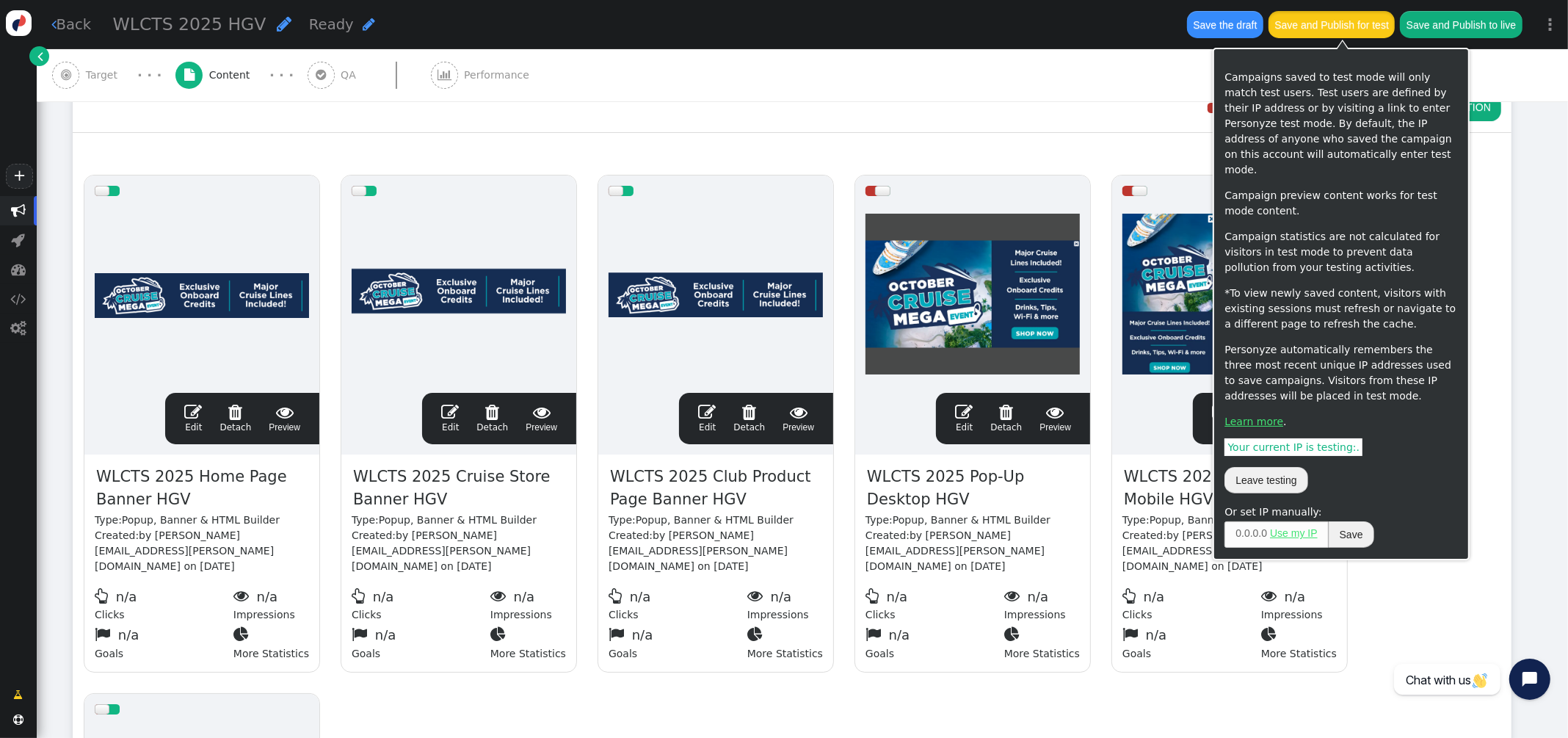
click at [1341, 27] on button "Save and Publish for test" at bounding box center [1331, 24] width 127 height 27
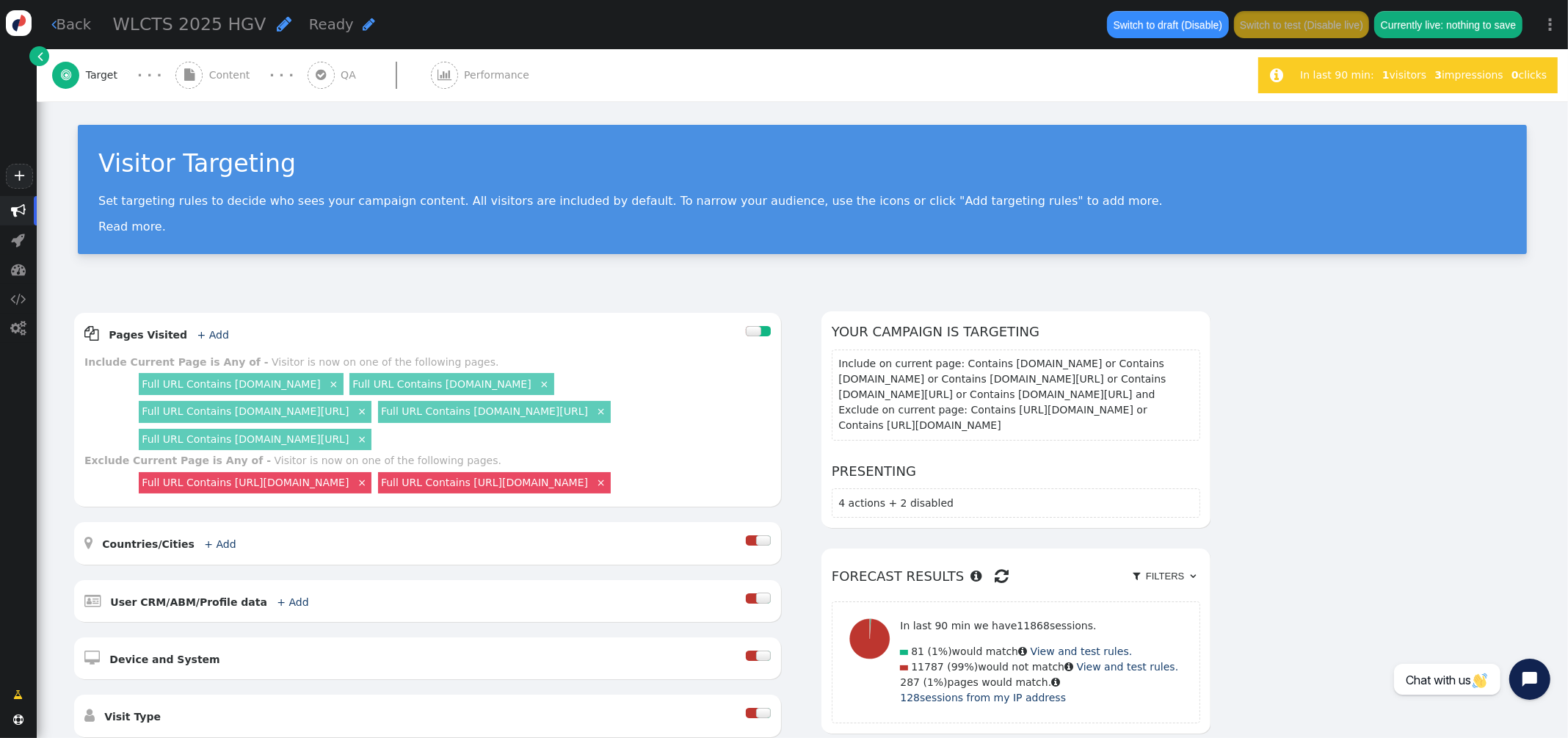
click at [218, 81] on span "Content" at bounding box center [233, 75] width 47 height 15
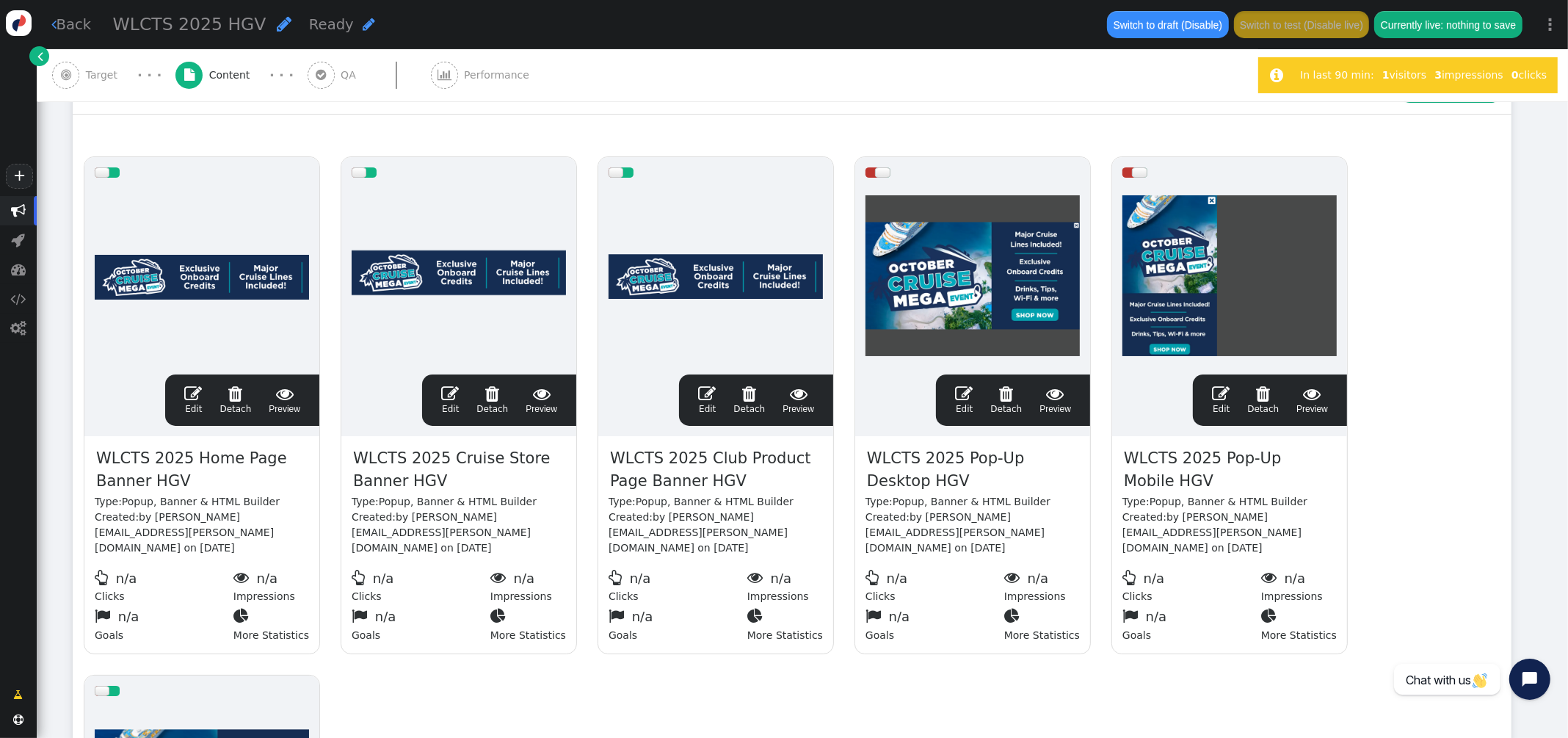
scroll to position [243, 0]
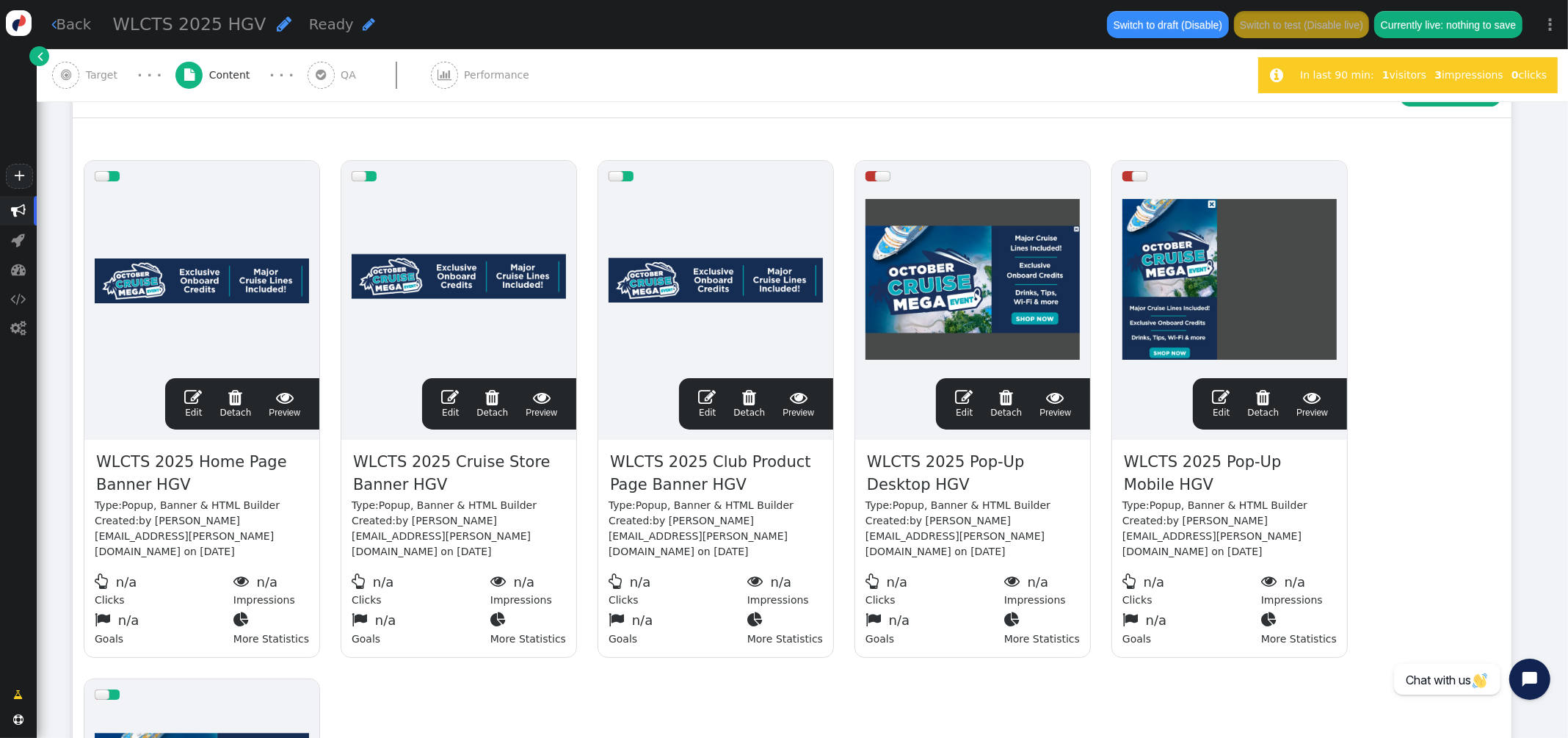
click at [193, 402] on span "" at bounding box center [193, 398] width 18 height 18
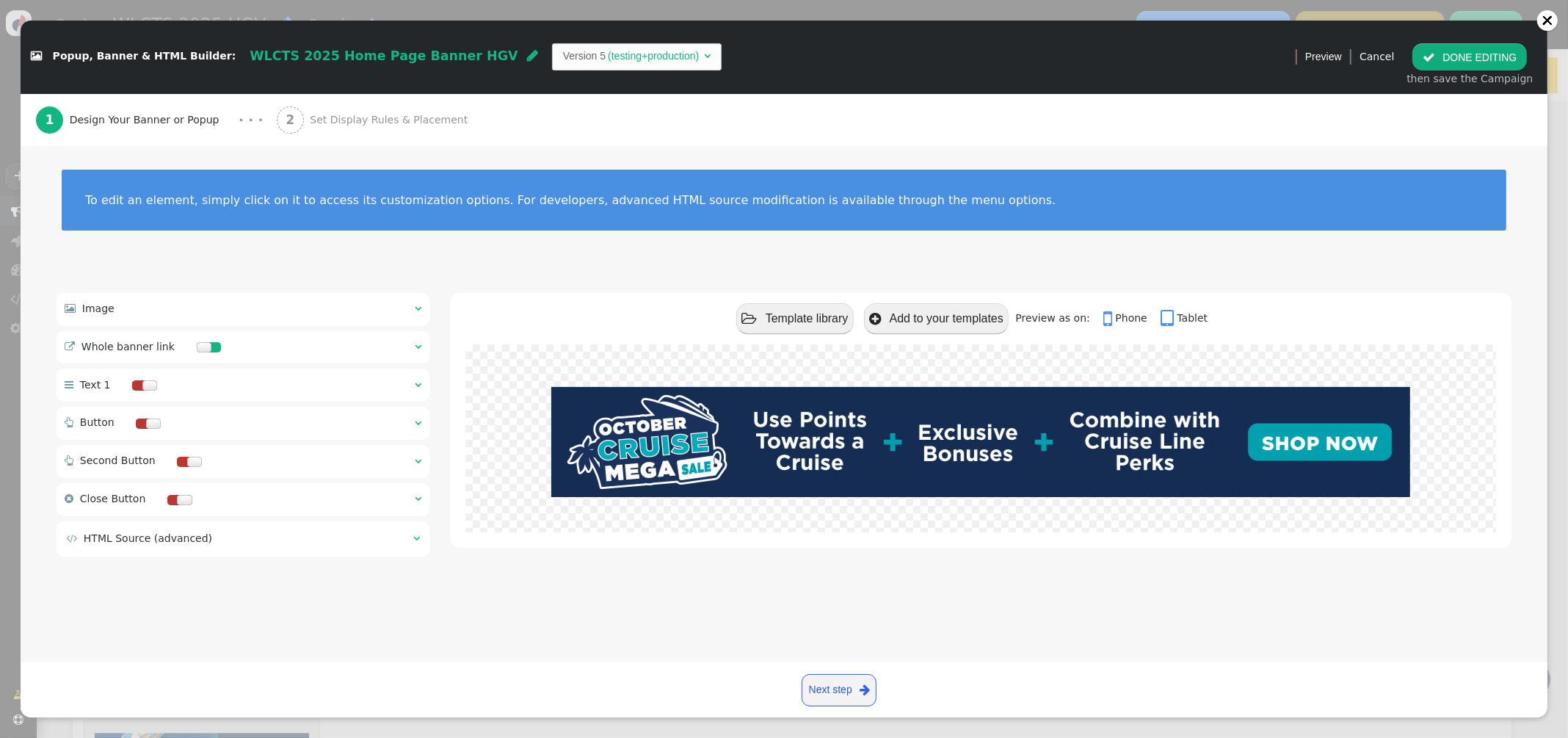
click at [421, 306] on div " Image  " at bounding box center [242, 309] width 372 height 32
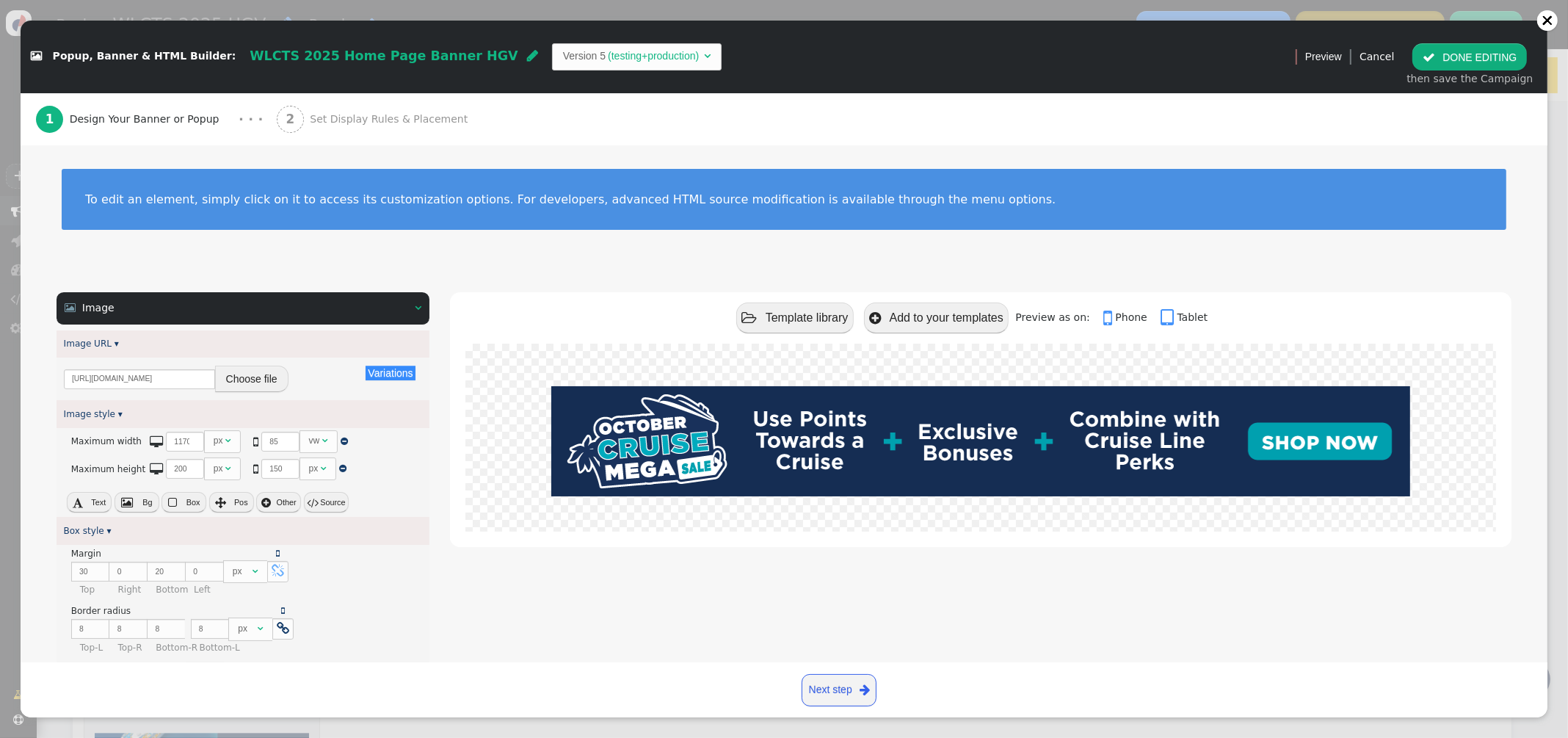
click at [330, 503] on button " Source" at bounding box center [326, 502] width 45 height 20
click at [245, 463] on textarea "max-width: sel(1170px, 85vw); max-height: sel(200px, 150px);" at bounding box center [242, 455] width 372 height 53
type textarea "max-width: sel(1170px, 85vw); max-height: sel(200px, 150px); border-radius: 8px;"
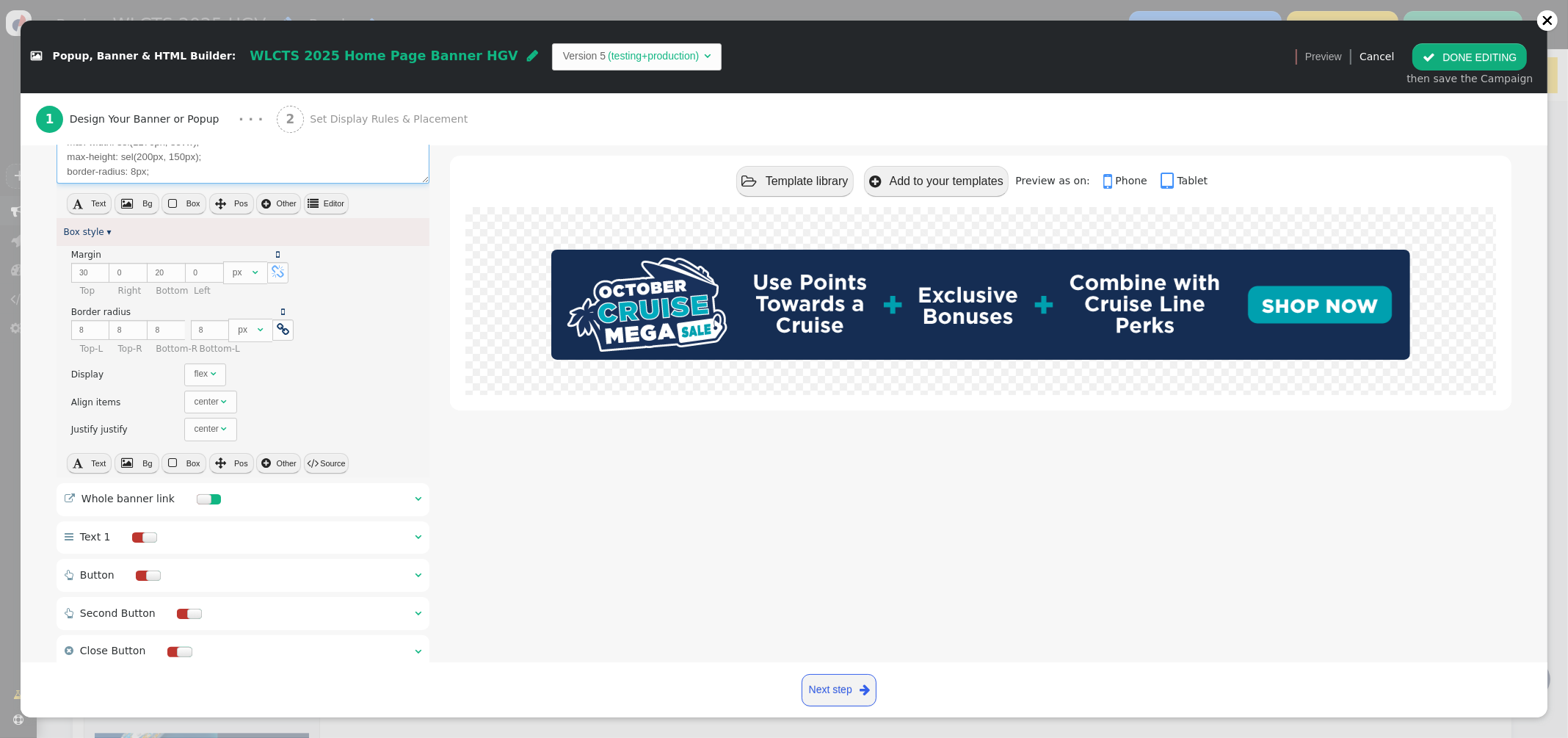
scroll to position [310, 0]
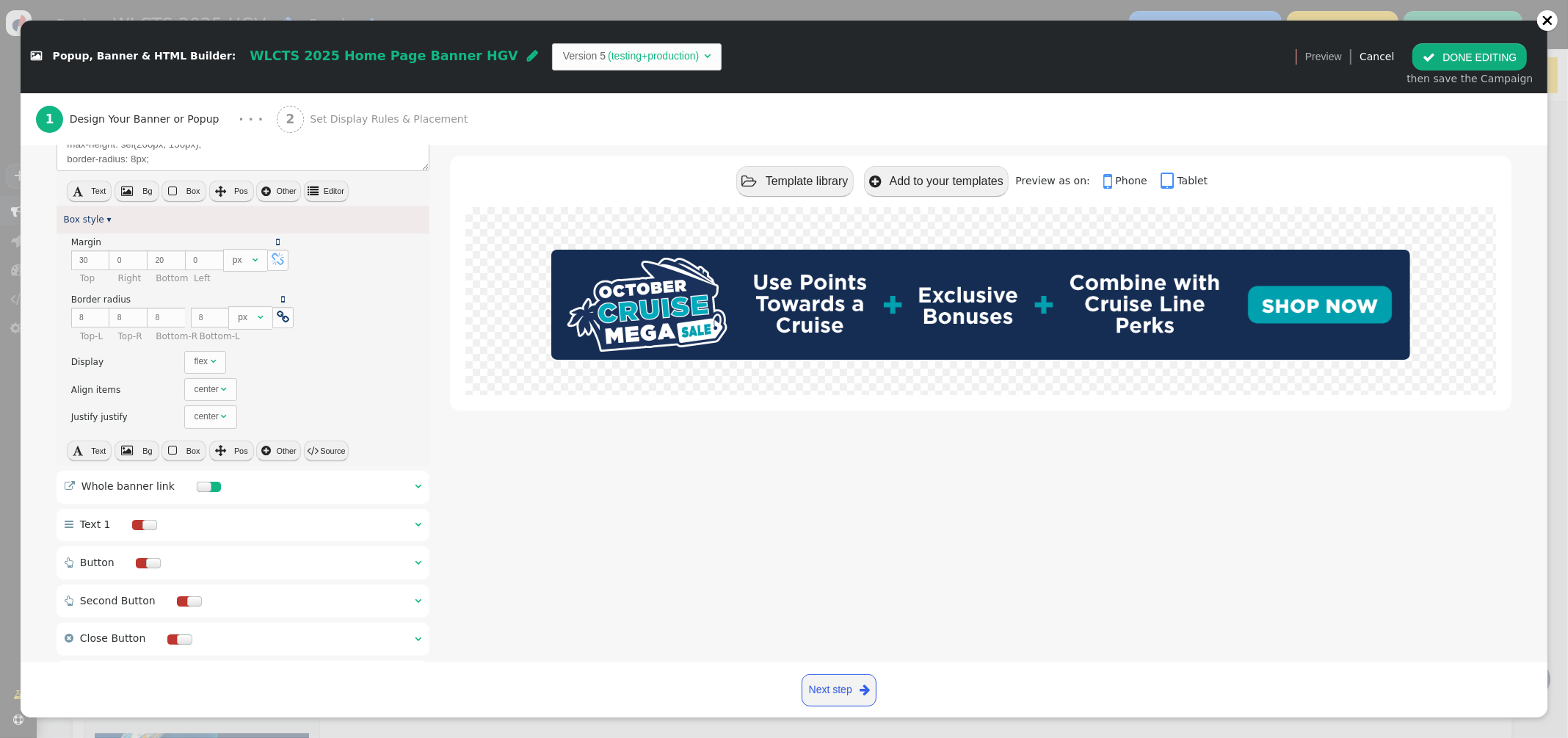
click at [412, 488] on div " Whole banner link  " at bounding box center [242, 487] width 372 height 33
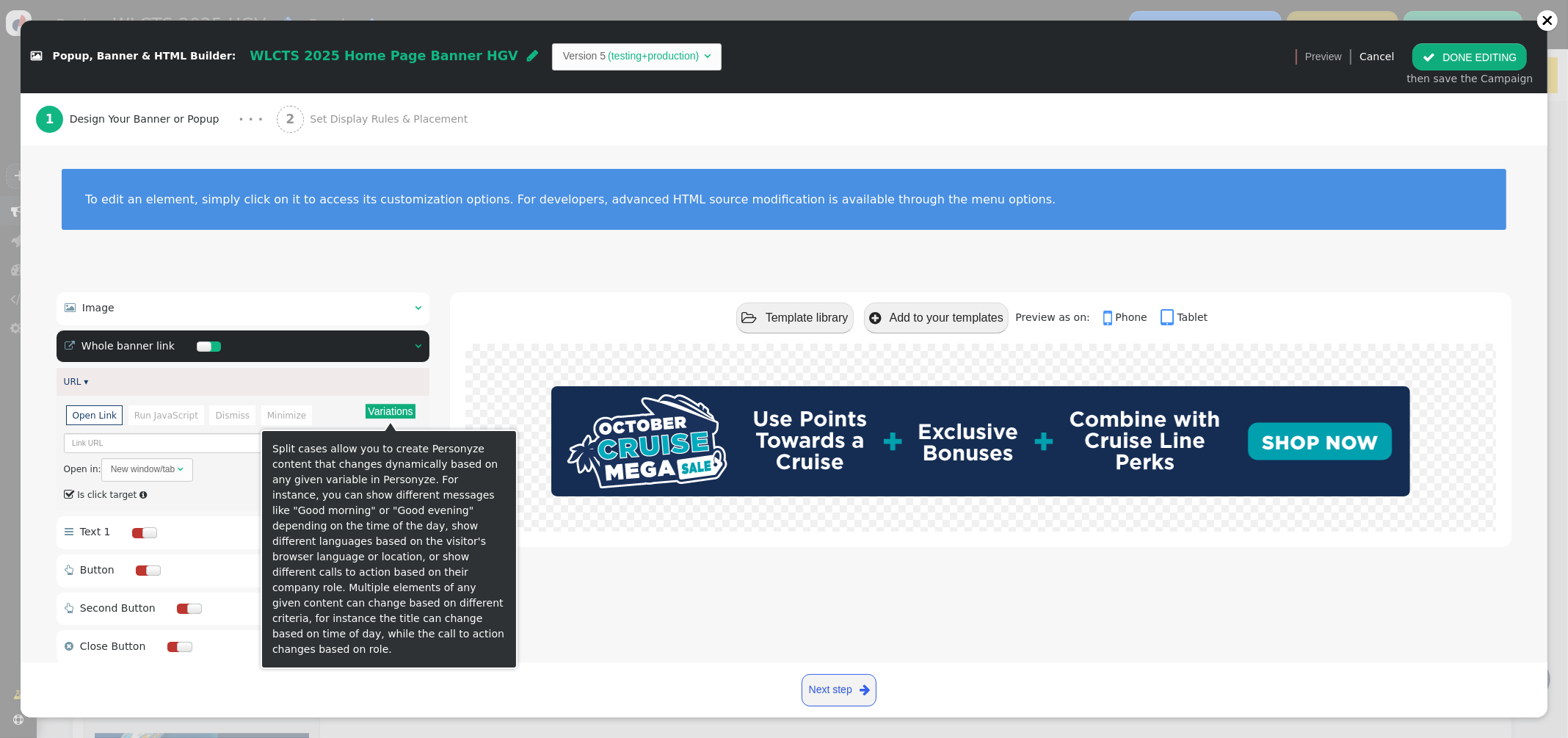
click at [399, 412] on button "Variations" at bounding box center [389, 411] width 49 height 14
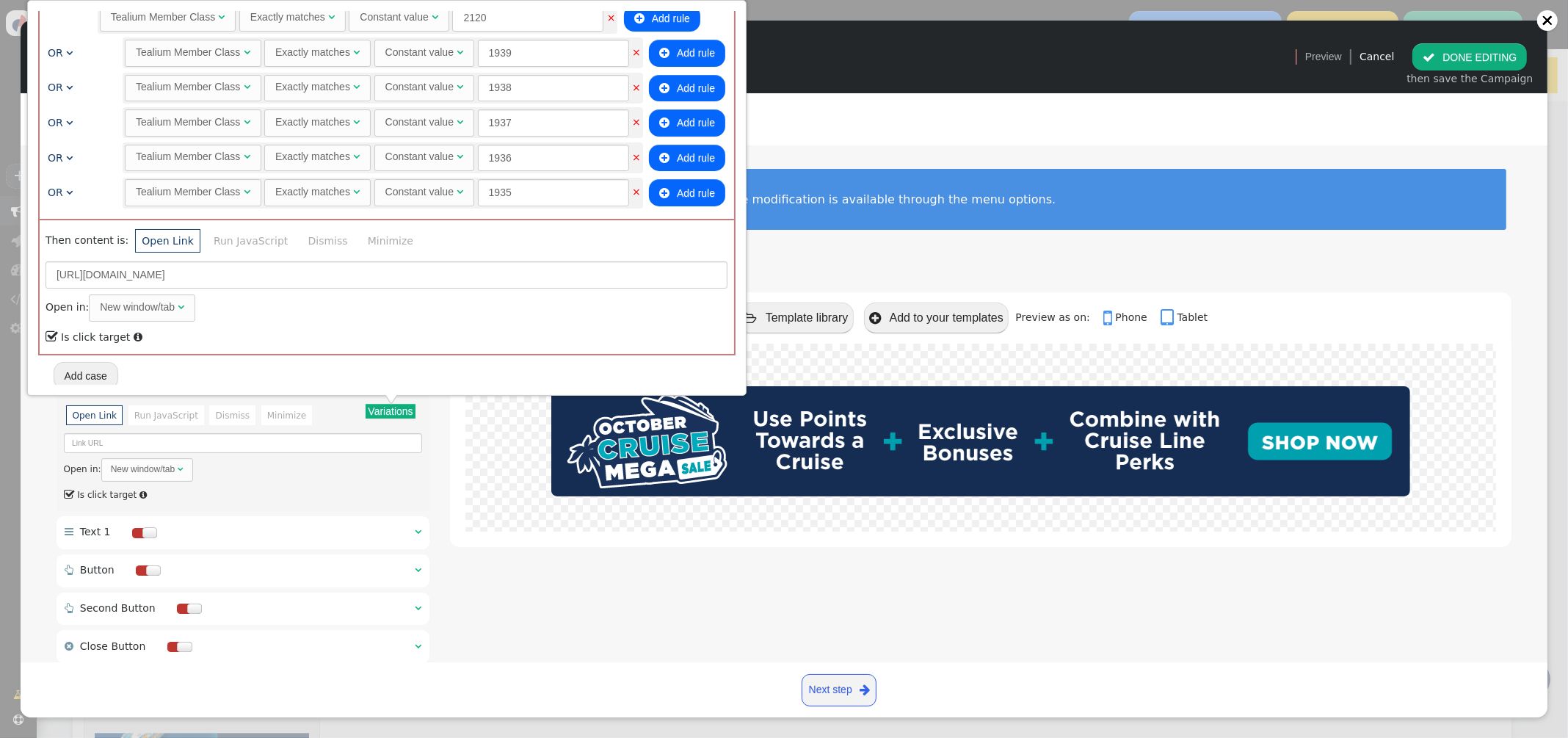
scroll to position [1109, 0]
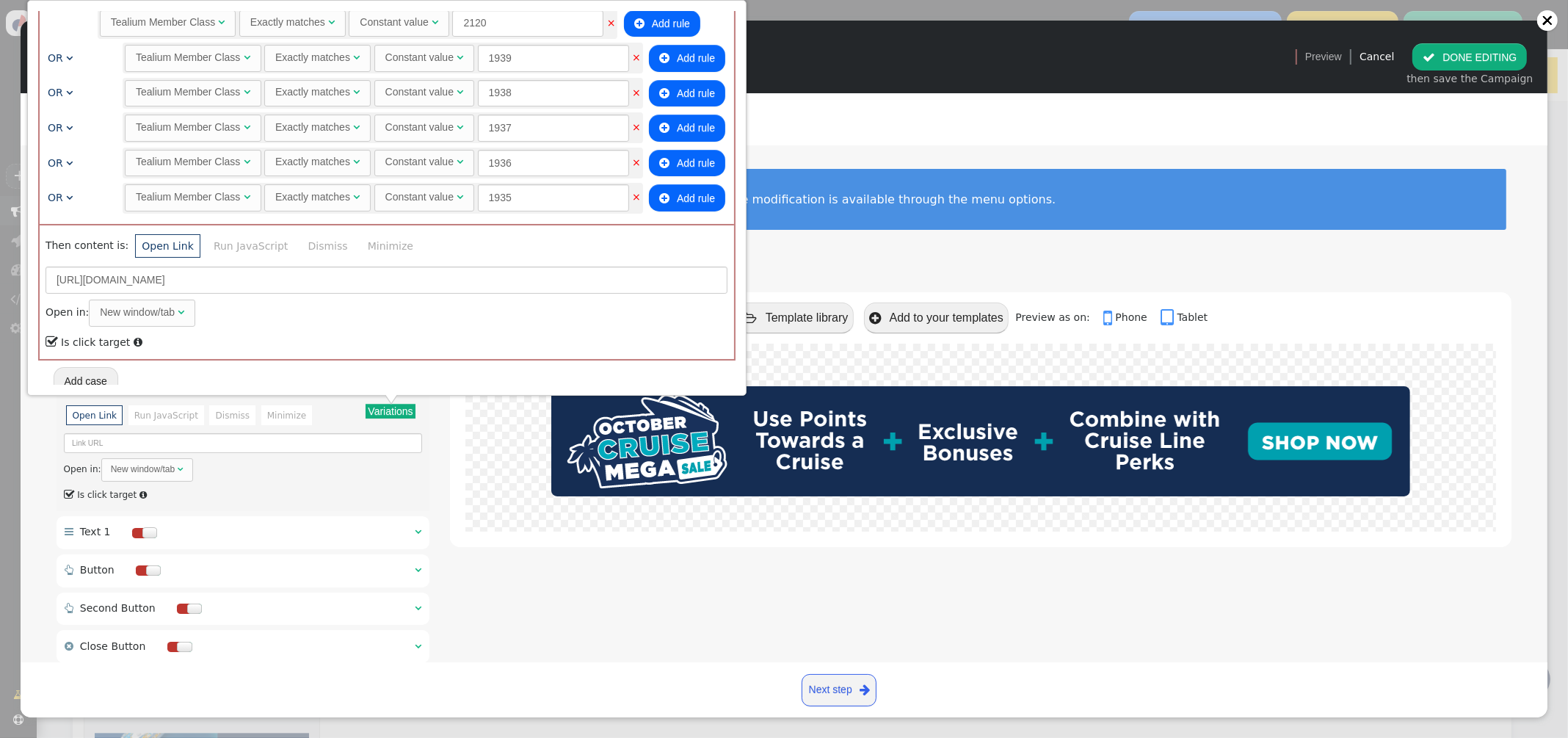
click at [1445, 55] on button " DONE EDITING" at bounding box center [1469, 57] width 115 height 27
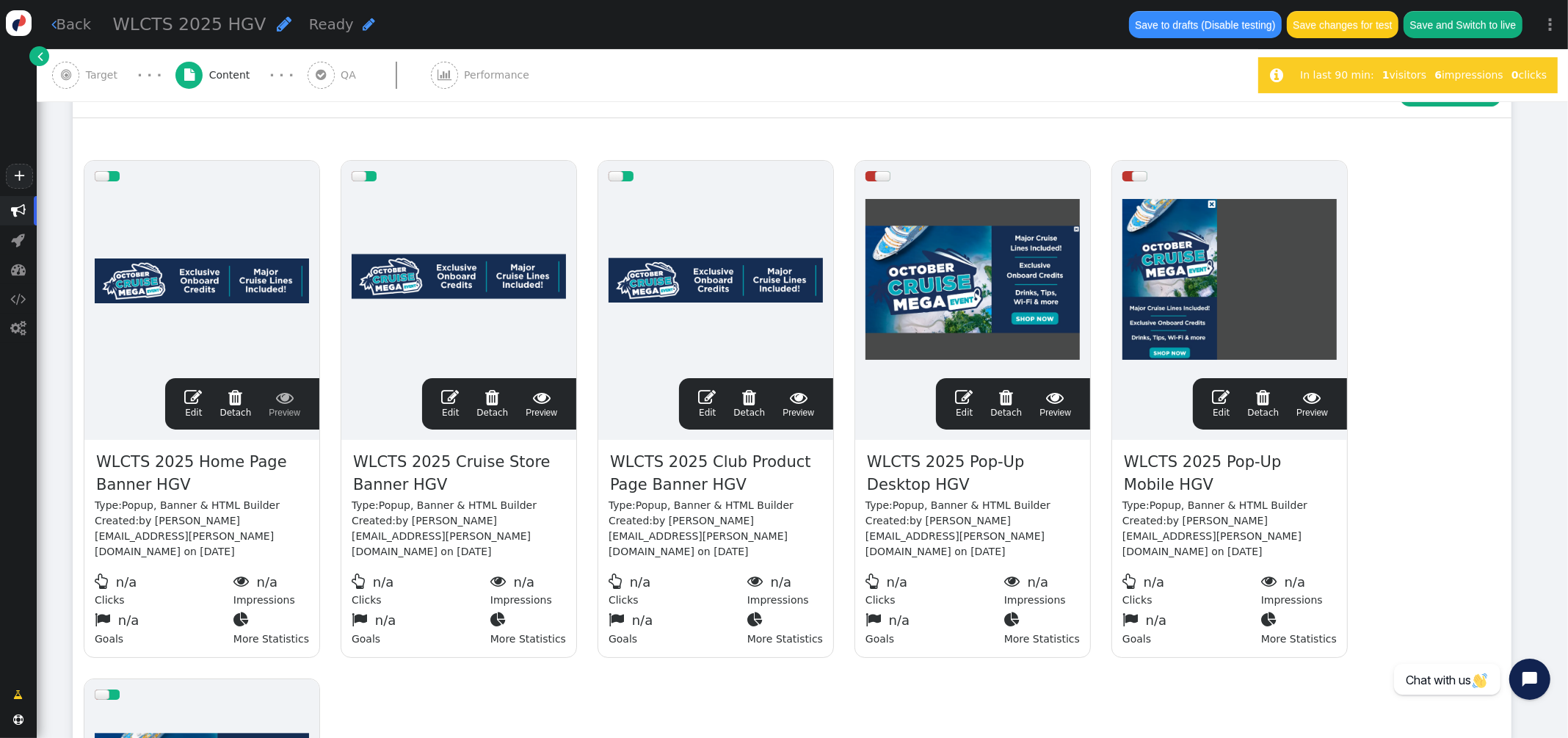
click at [968, 398] on span "" at bounding box center [964, 398] width 18 height 18
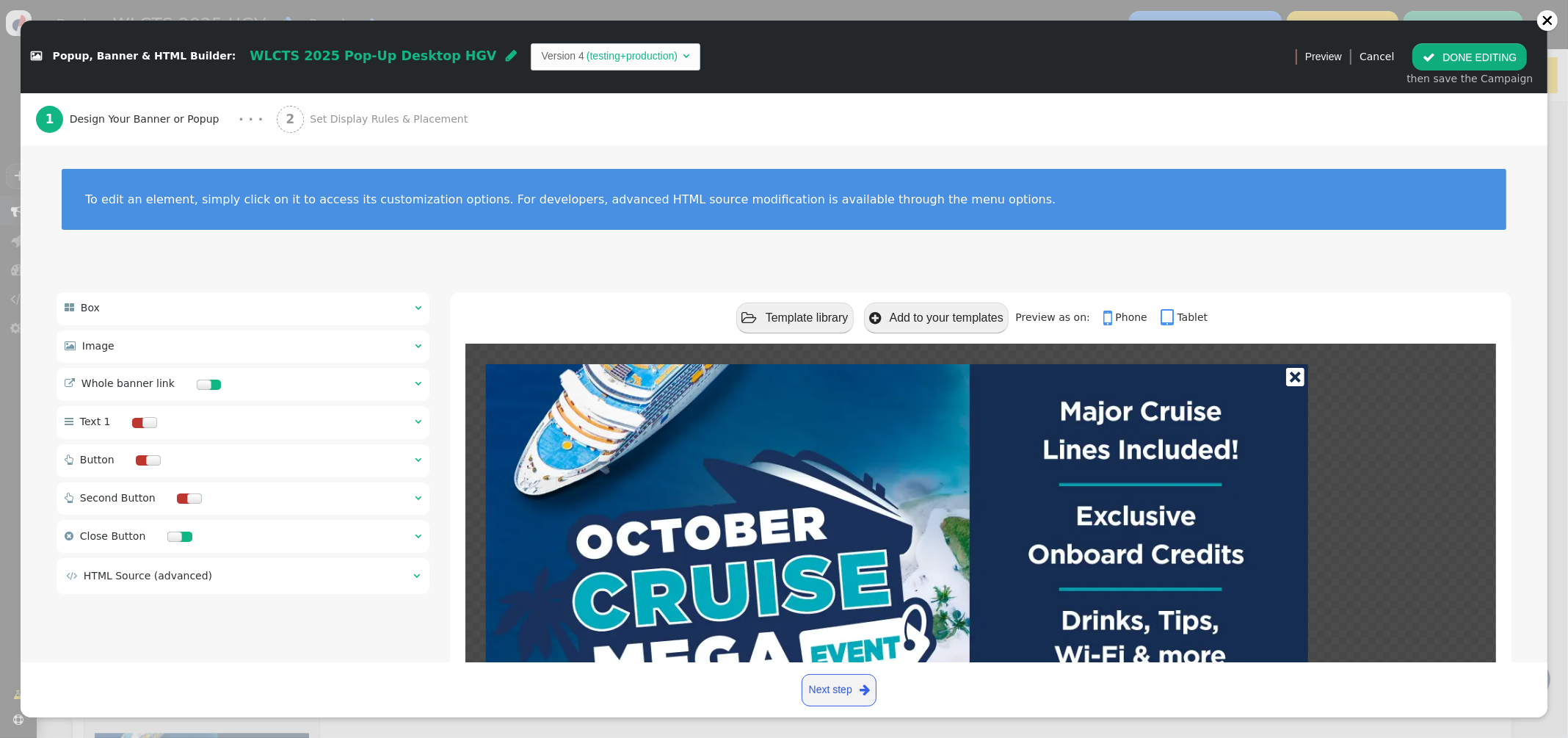
scroll to position [160, 0]
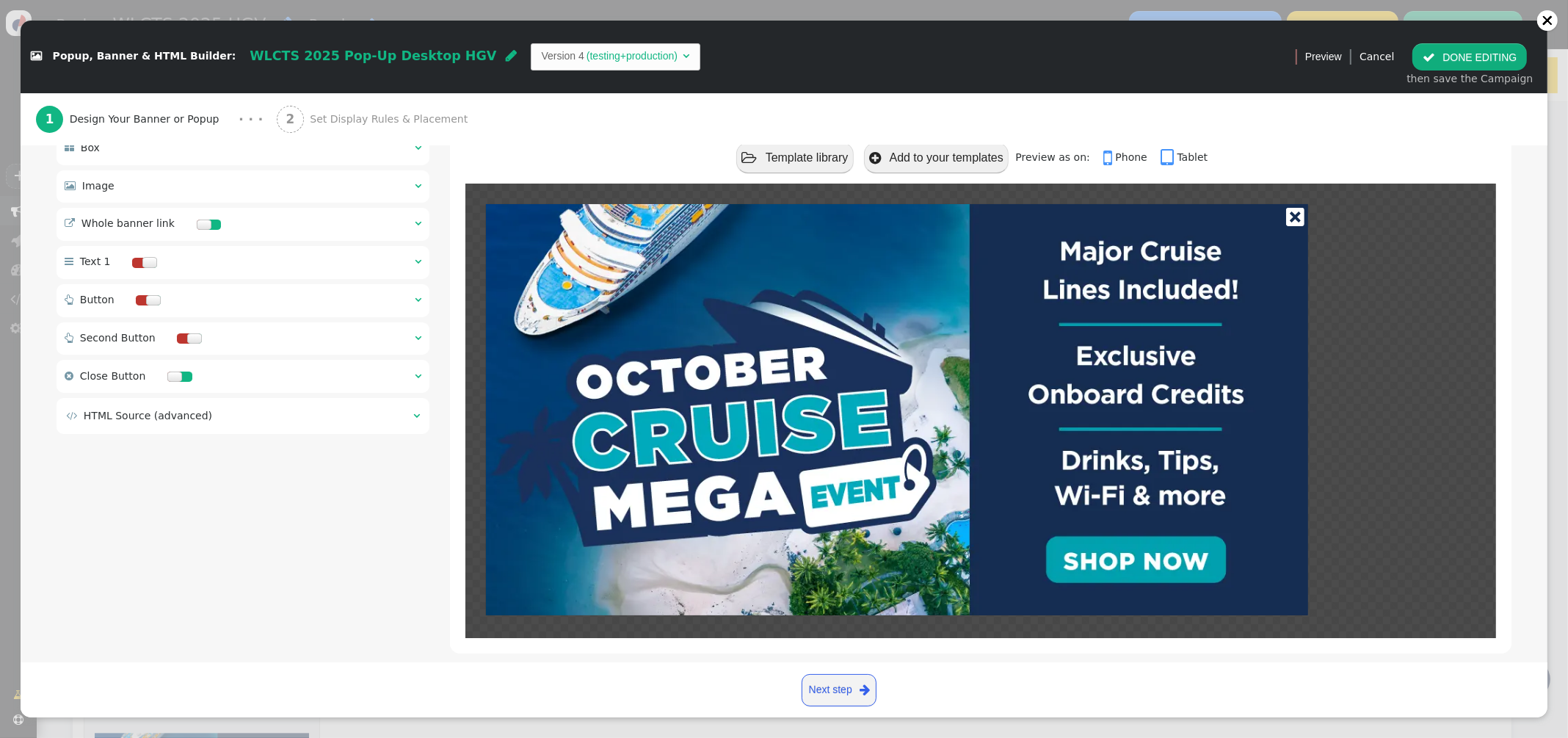
click at [414, 225] on span "" at bounding box center [417, 224] width 6 height 11
click at [419, 223] on span "" at bounding box center [417, 224] width 6 height 11
click at [418, 223] on span "" at bounding box center [417, 224] width 6 height 11
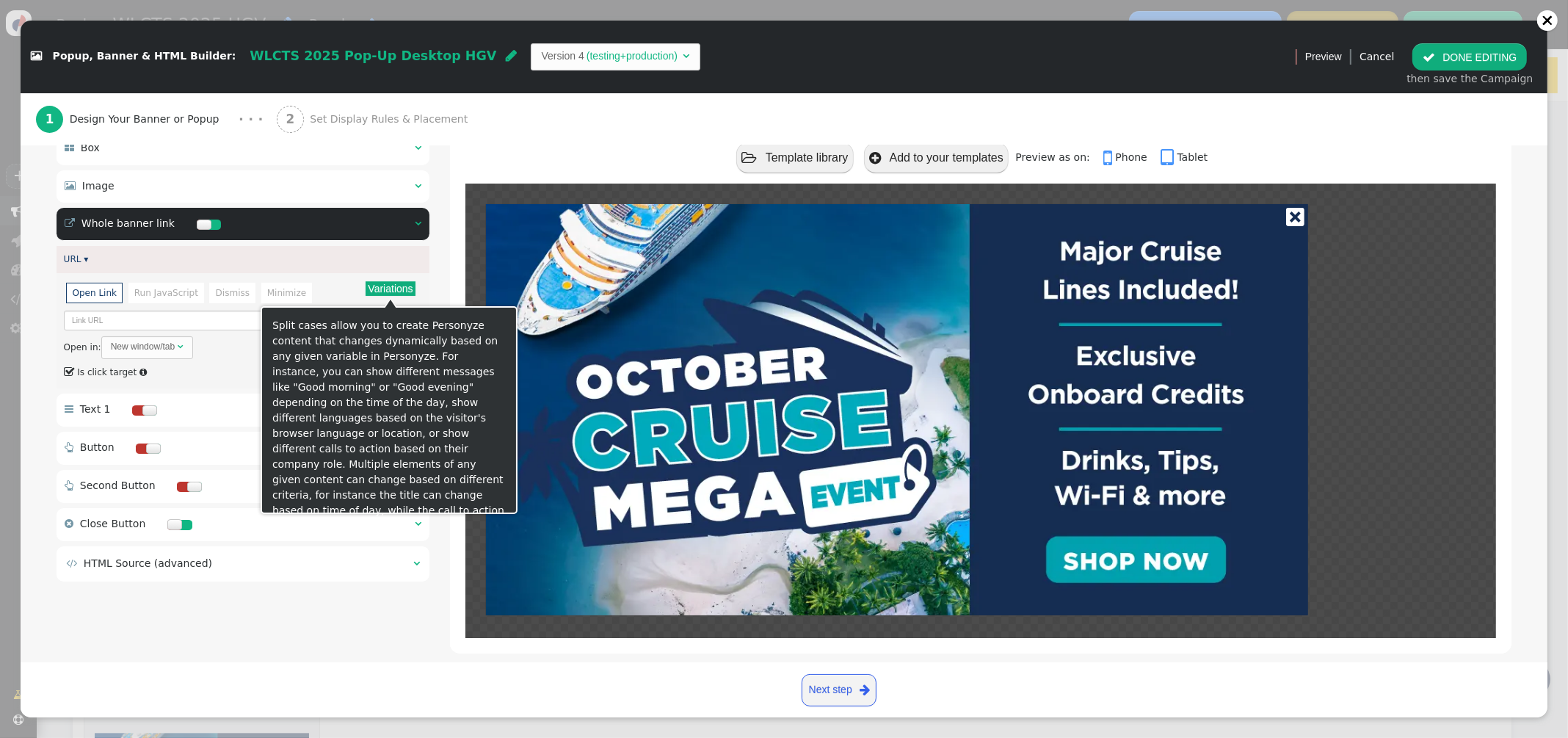
click at [397, 296] on button "Variations" at bounding box center [389, 288] width 49 height 14
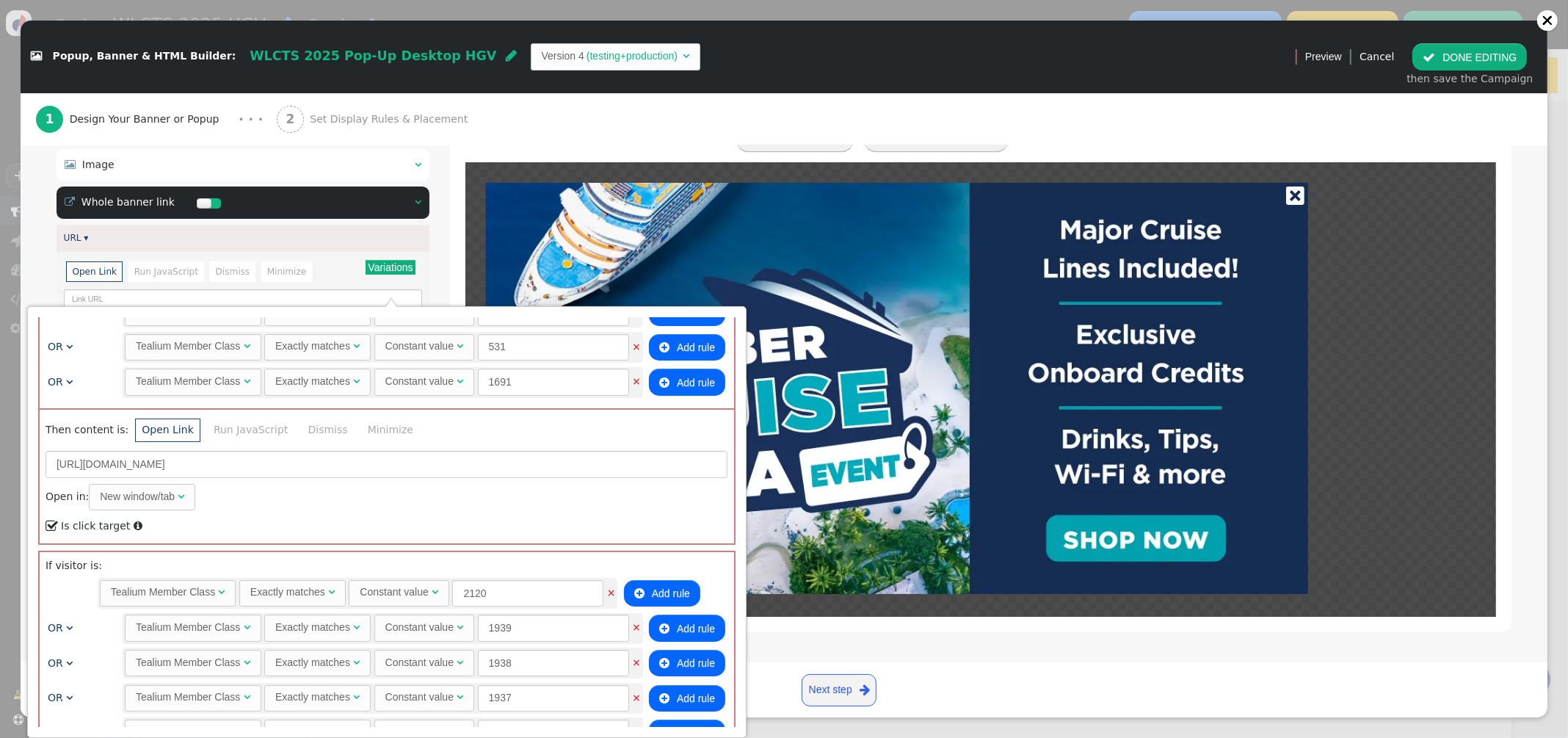
scroll to position [1078, 0]
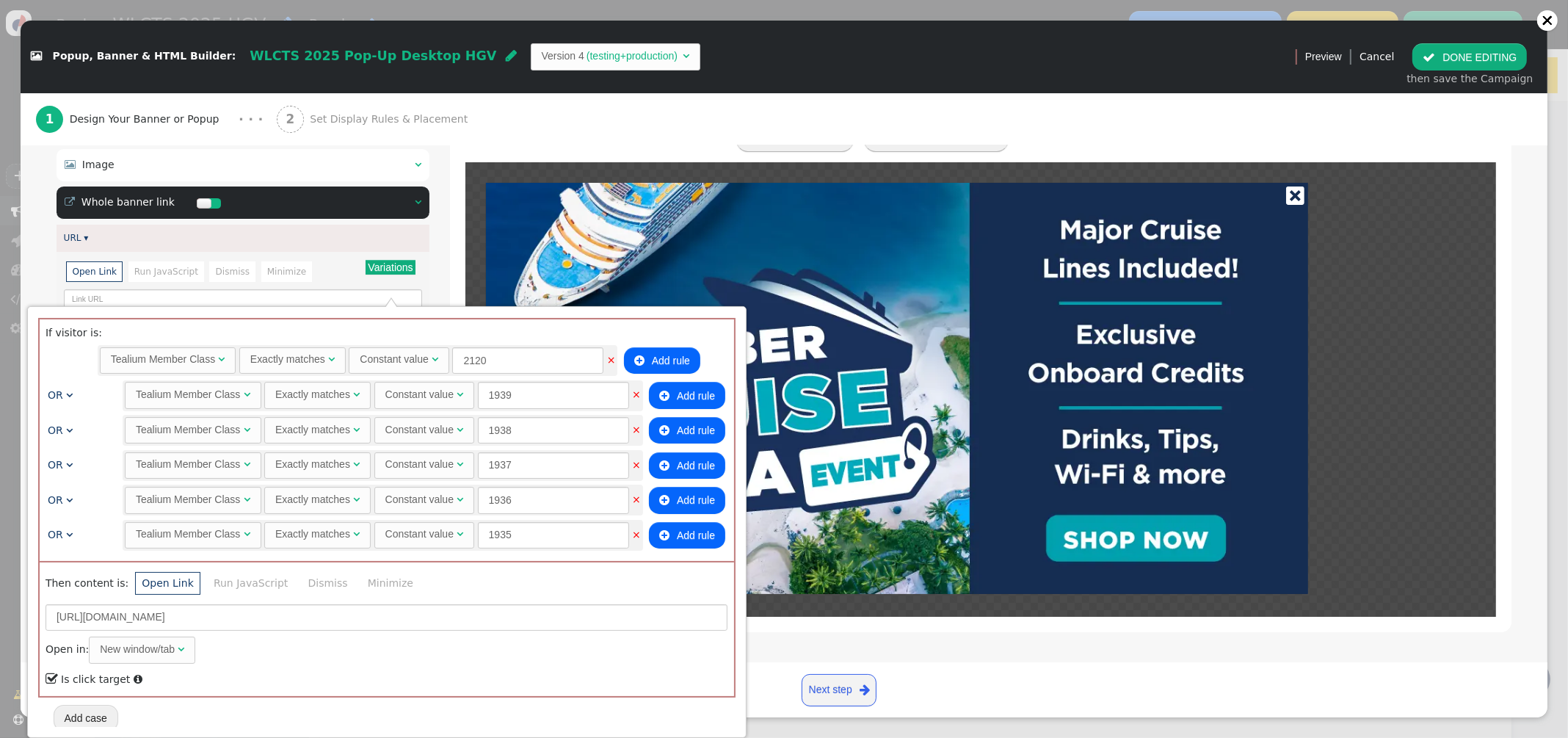
click at [527, 124] on div "1 Design Your Banner or Popup · · · 2 Set Display Rules & Placement" at bounding box center [783, 119] width 1496 height 52
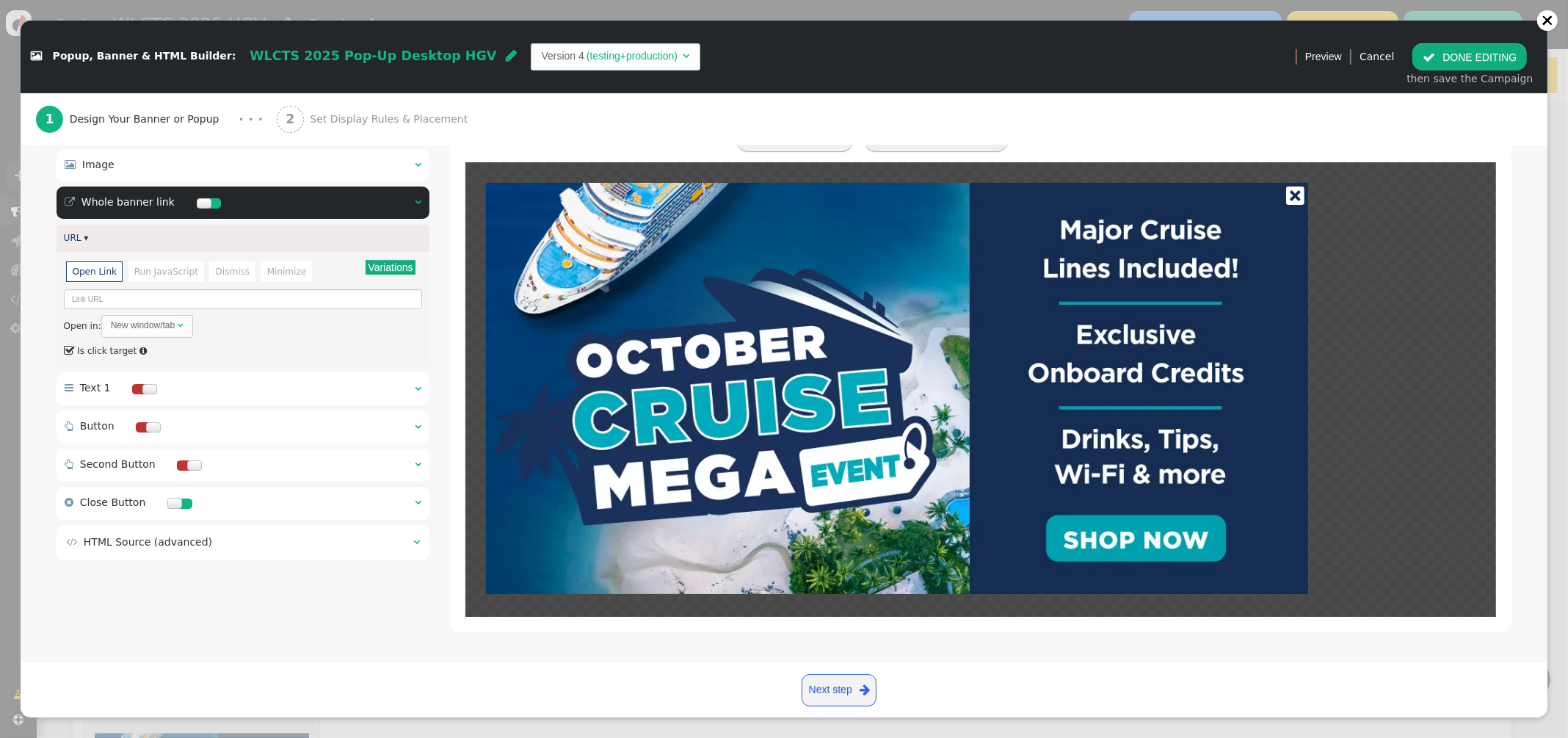
click at [344, 122] on span "Set Display Rules & Placement" at bounding box center [392, 119] width 164 height 15
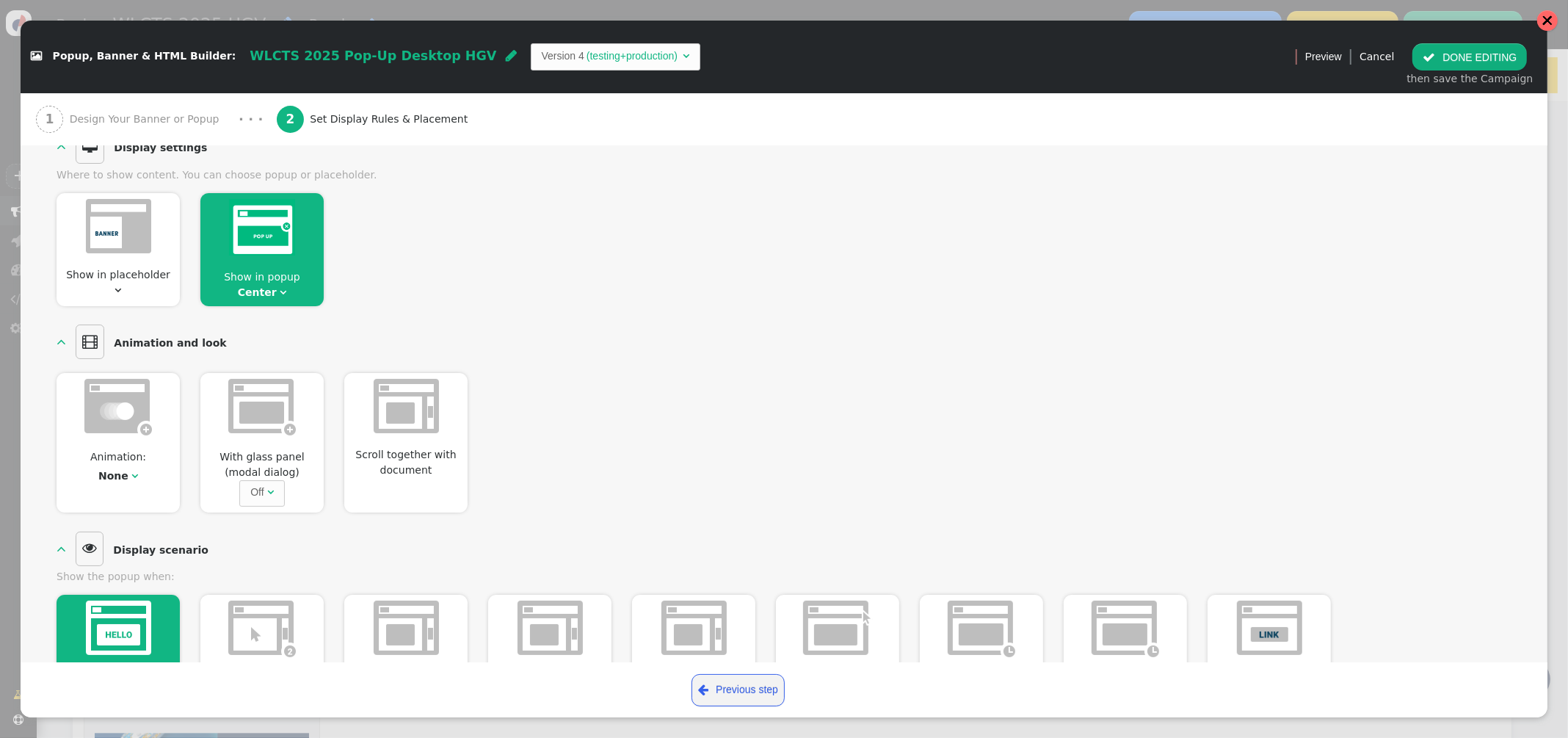
click at [1550, 21] on div at bounding box center [1547, 20] width 12 height 12
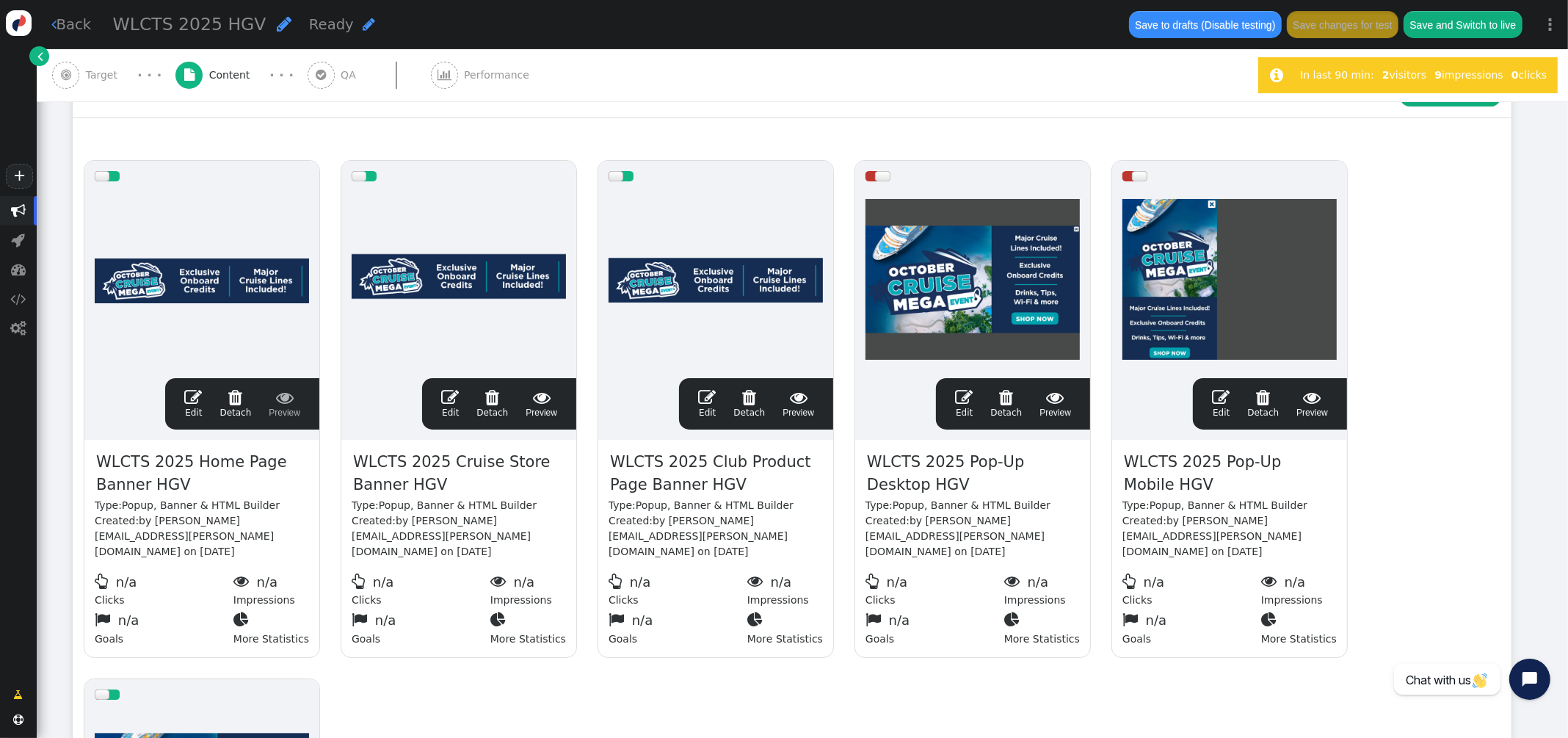
click at [195, 399] on span "" at bounding box center [193, 398] width 18 height 18
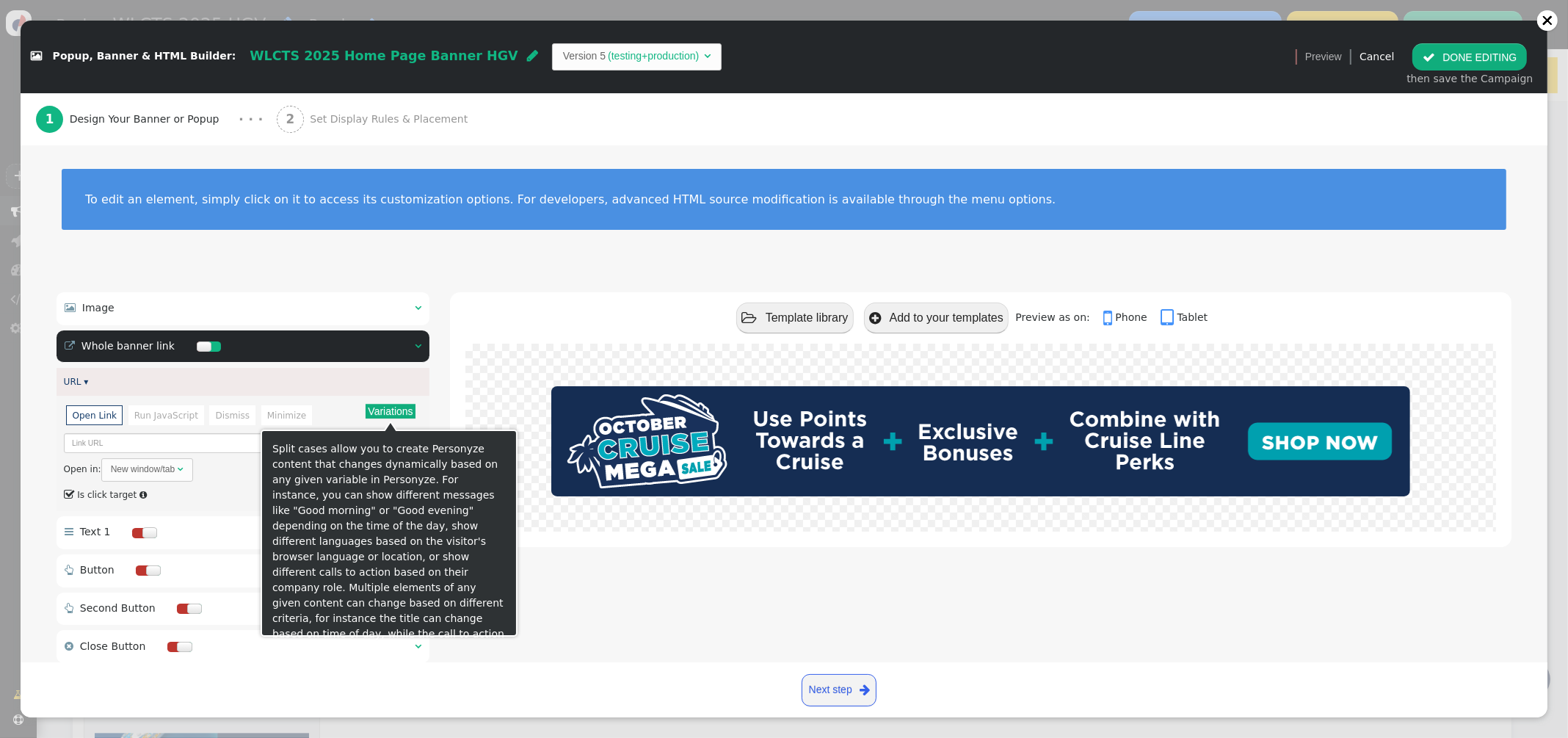
click at [389, 414] on button "Variations" at bounding box center [389, 411] width 49 height 14
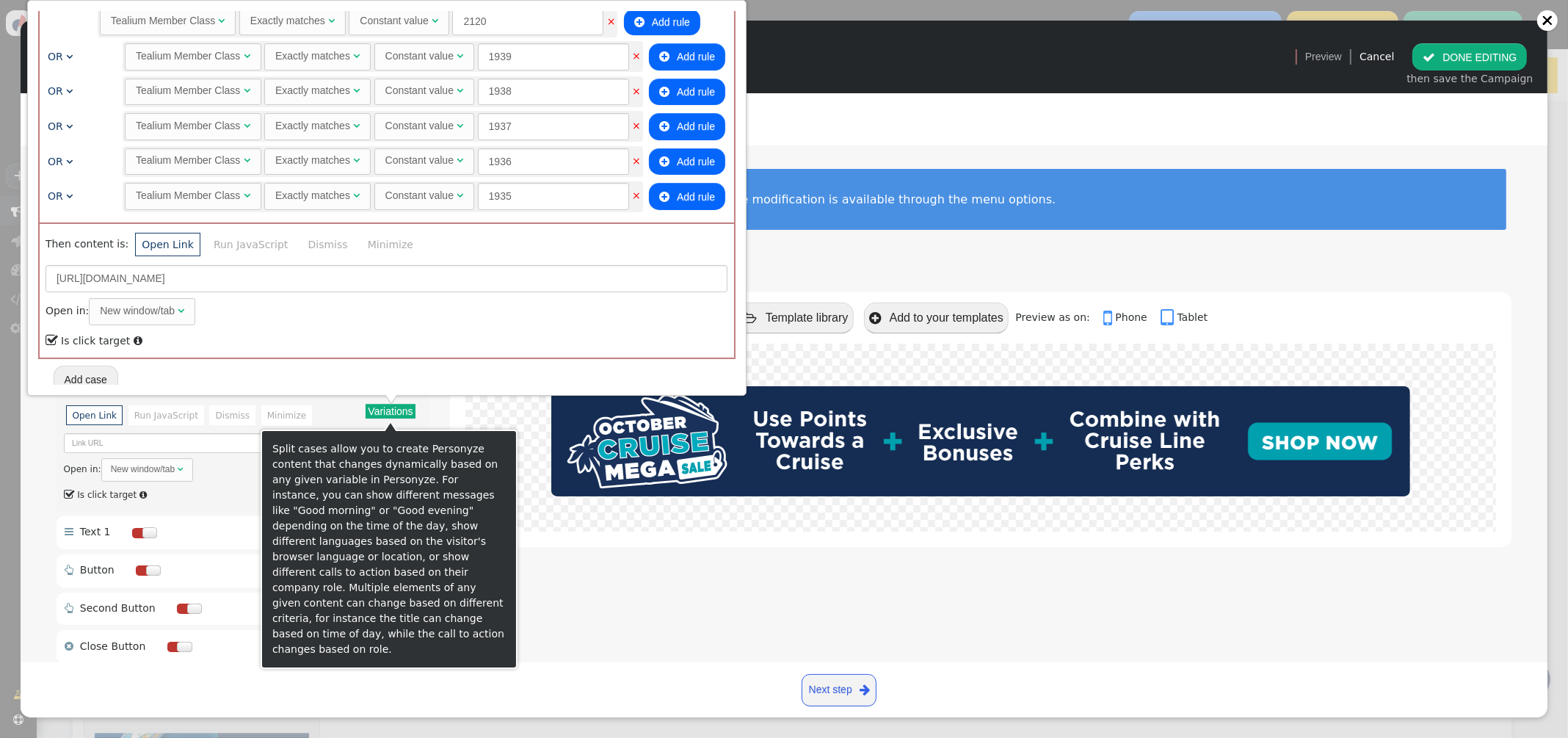
scroll to position [1114, 0]
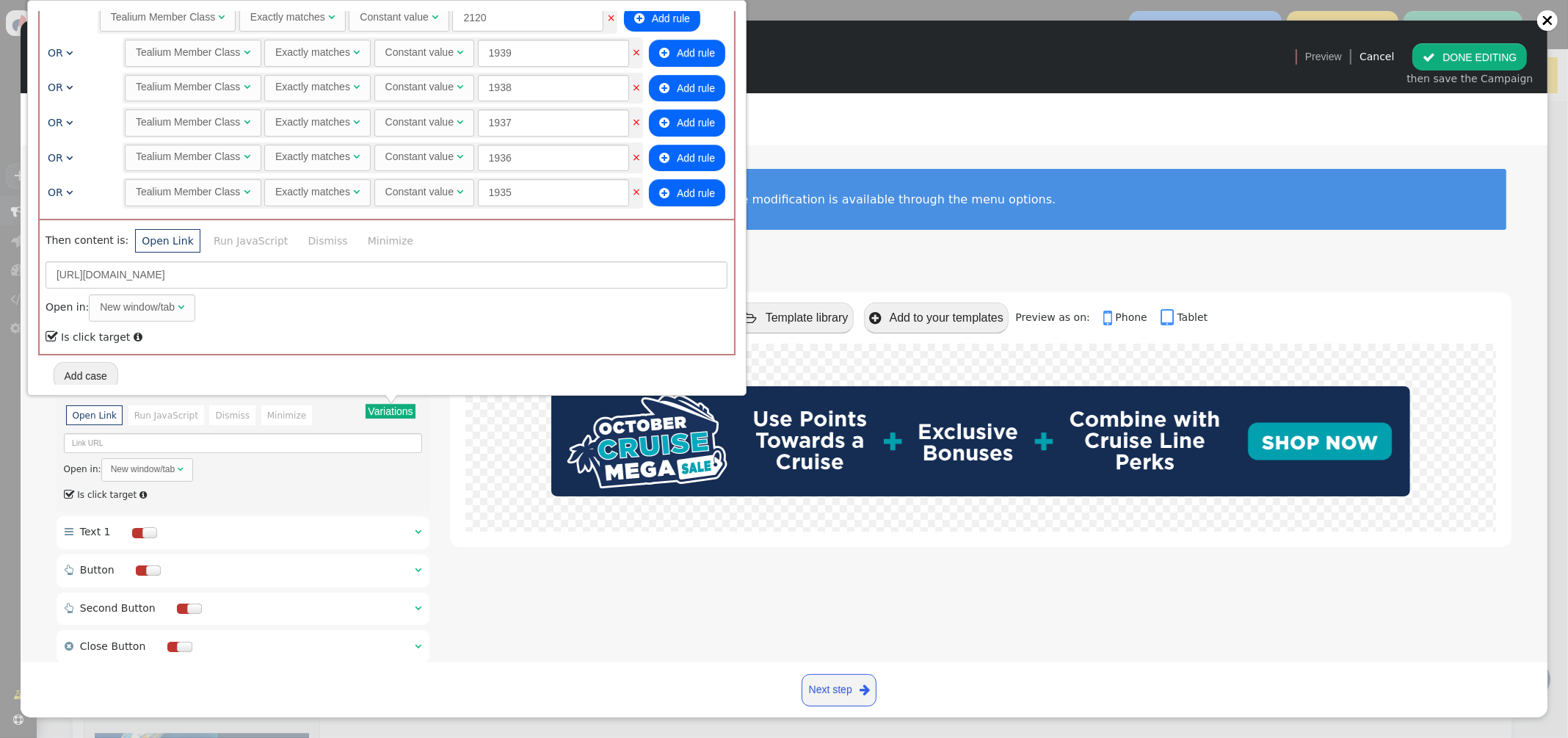
drag, startPoint x: 984, startPoint y: 615, endPoint x: 978, endPoint y: 606, distance: 10.8
click at [984, 613] on div " Template library  Add to your templates Preview as on:  Phone  Tablet" at bounding box center [980, 501] width 1061 height 417
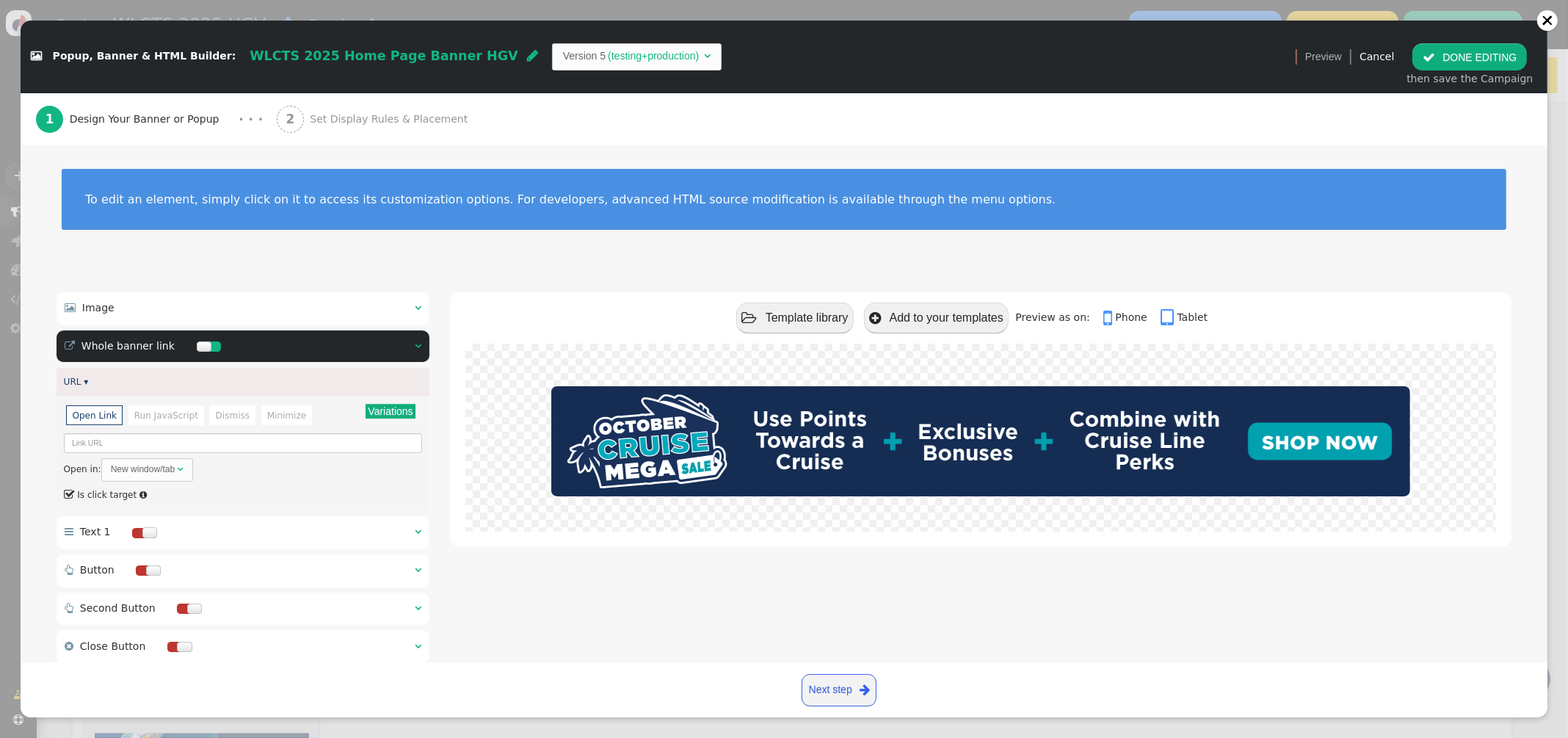
click at [349, 119] on span "Set Display Rules & Placement" at bounding box center [392, 119] width 164 height 15
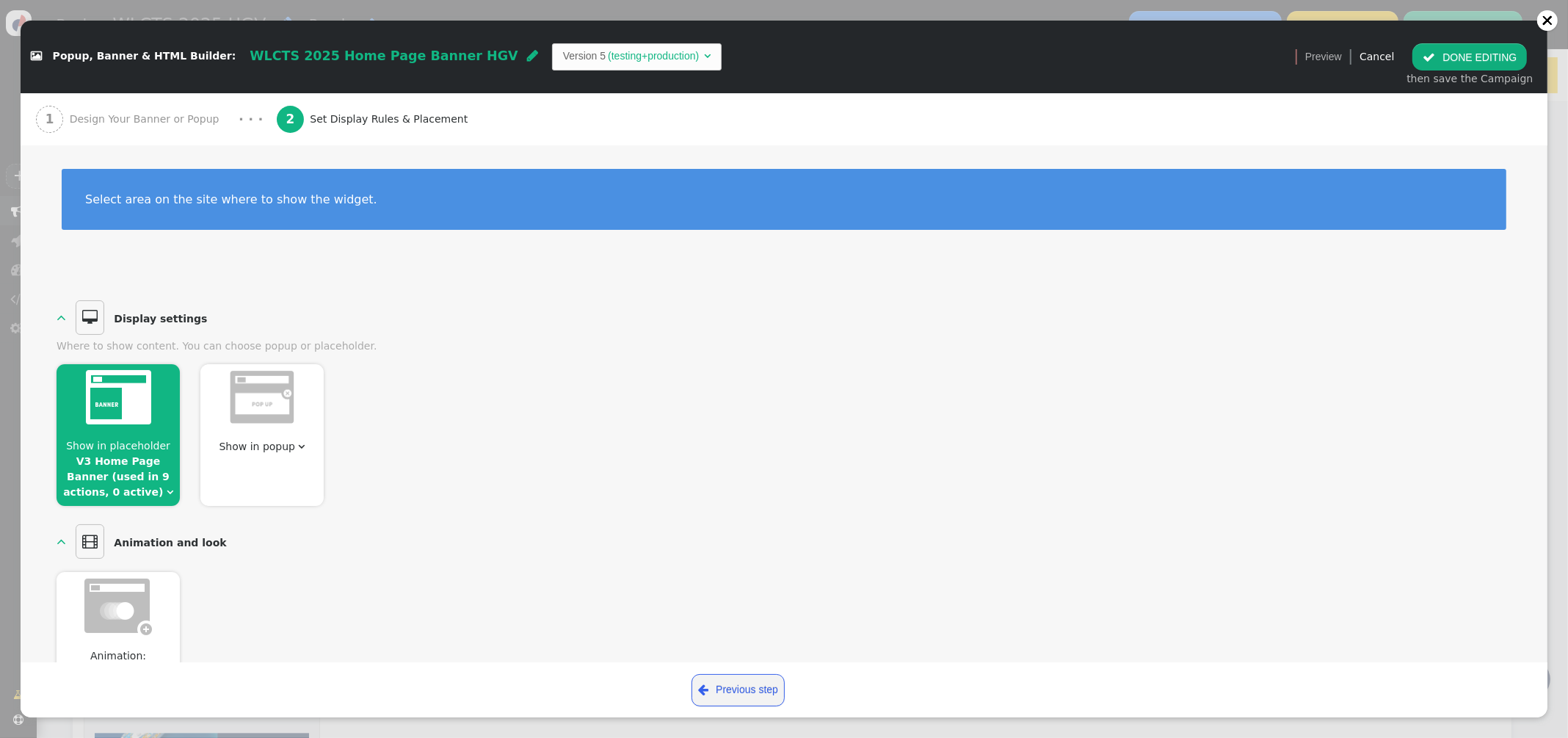
click at [1456, 62] on button " DONE EDITING" at bounding box center [1469, 57] width 115 height 27
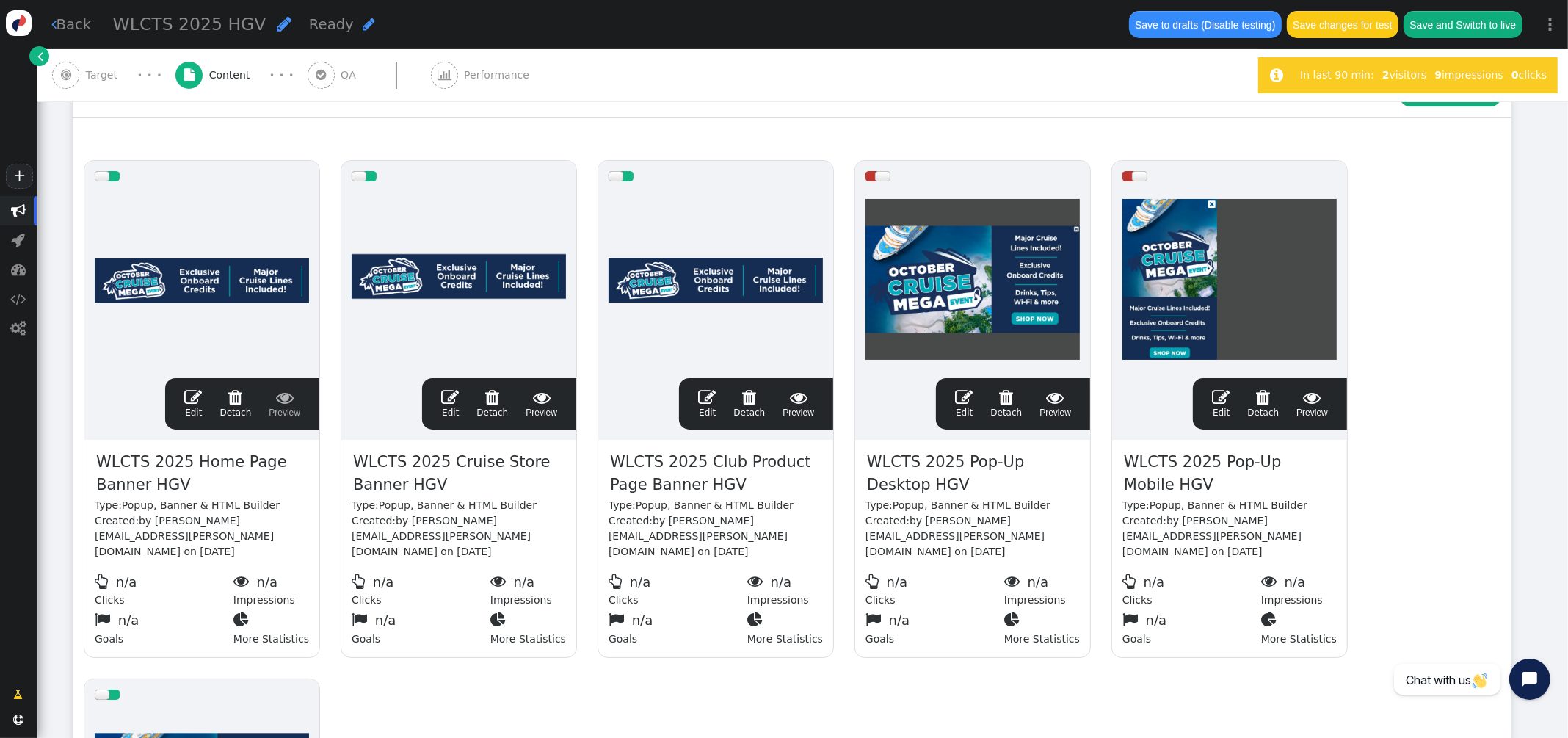
click at [456, 60] on div " Performance" at bounding box center [484, 75] width 105 height 52
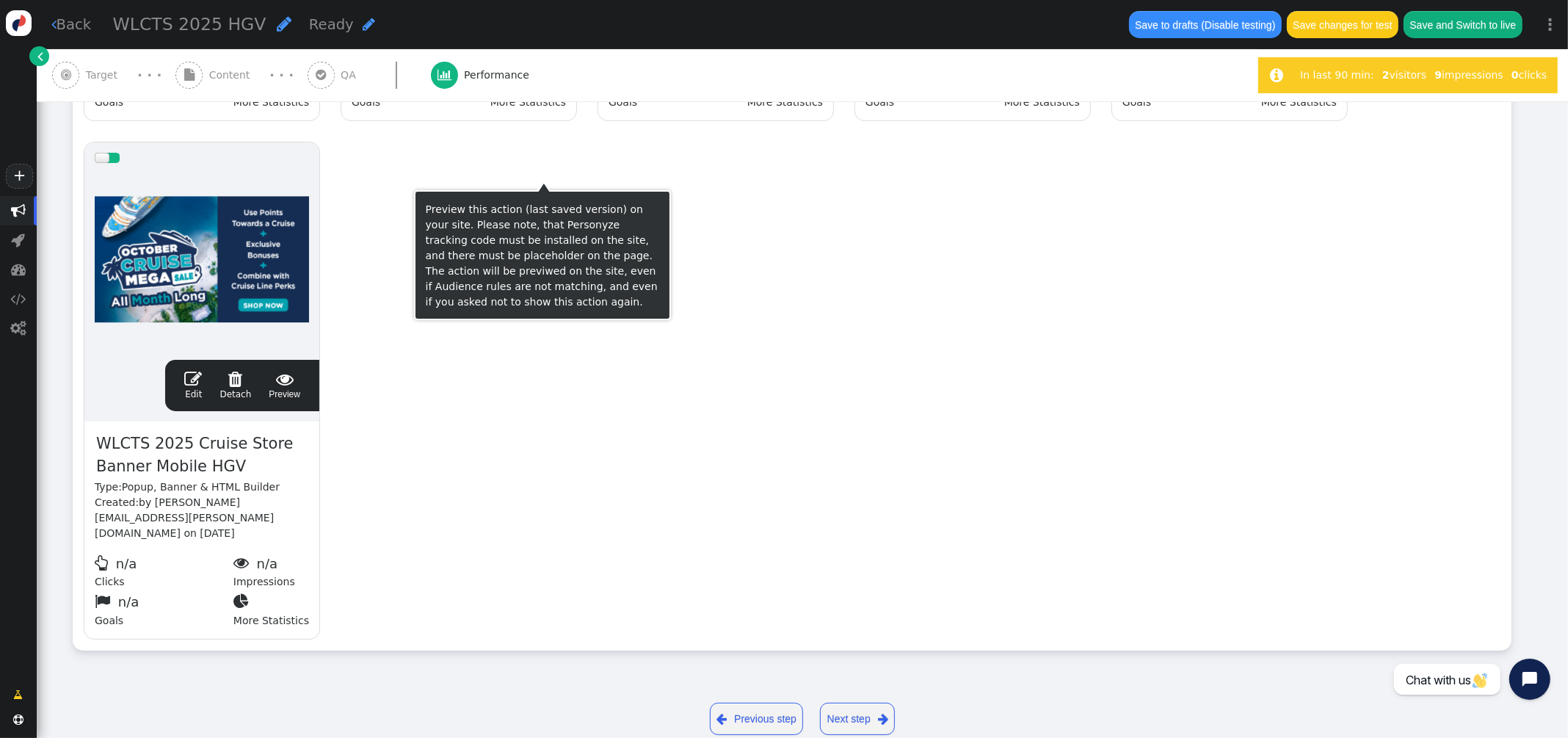
scroll to position [0, 0]
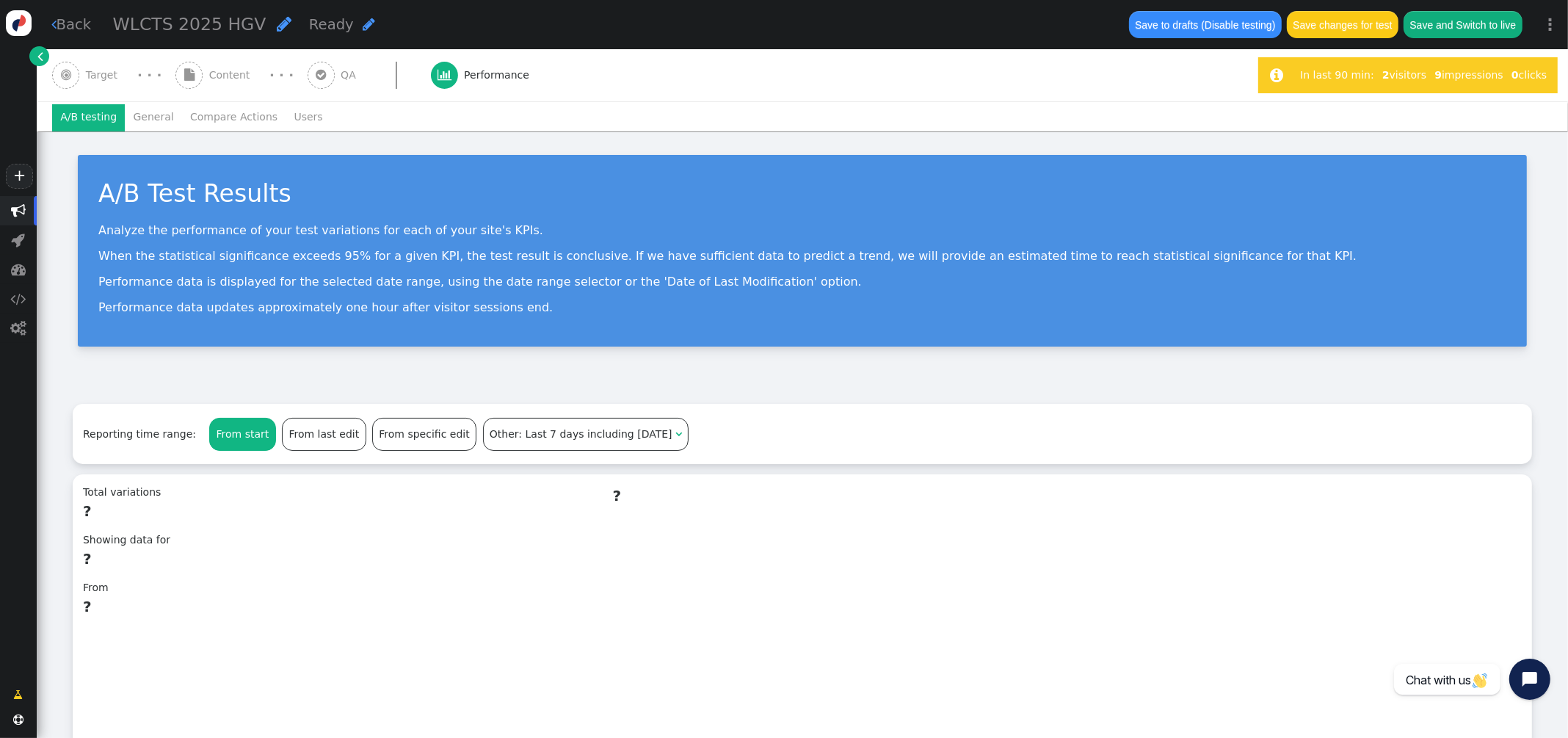
click at [307, 81] on span "" at bounding box center [321, 75] width 27 height 27
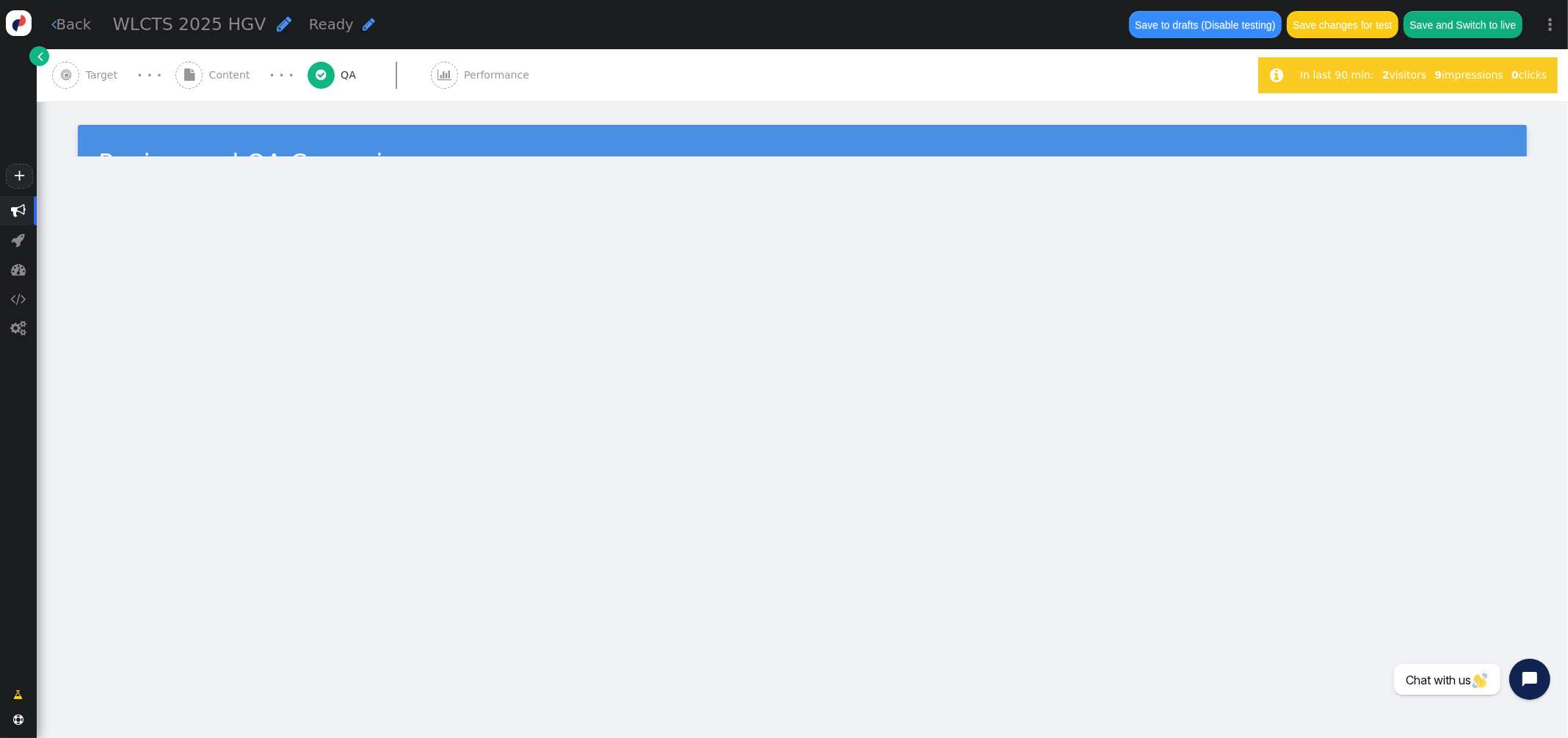
type input "https://www.thevidalifestyle.com.mx/"
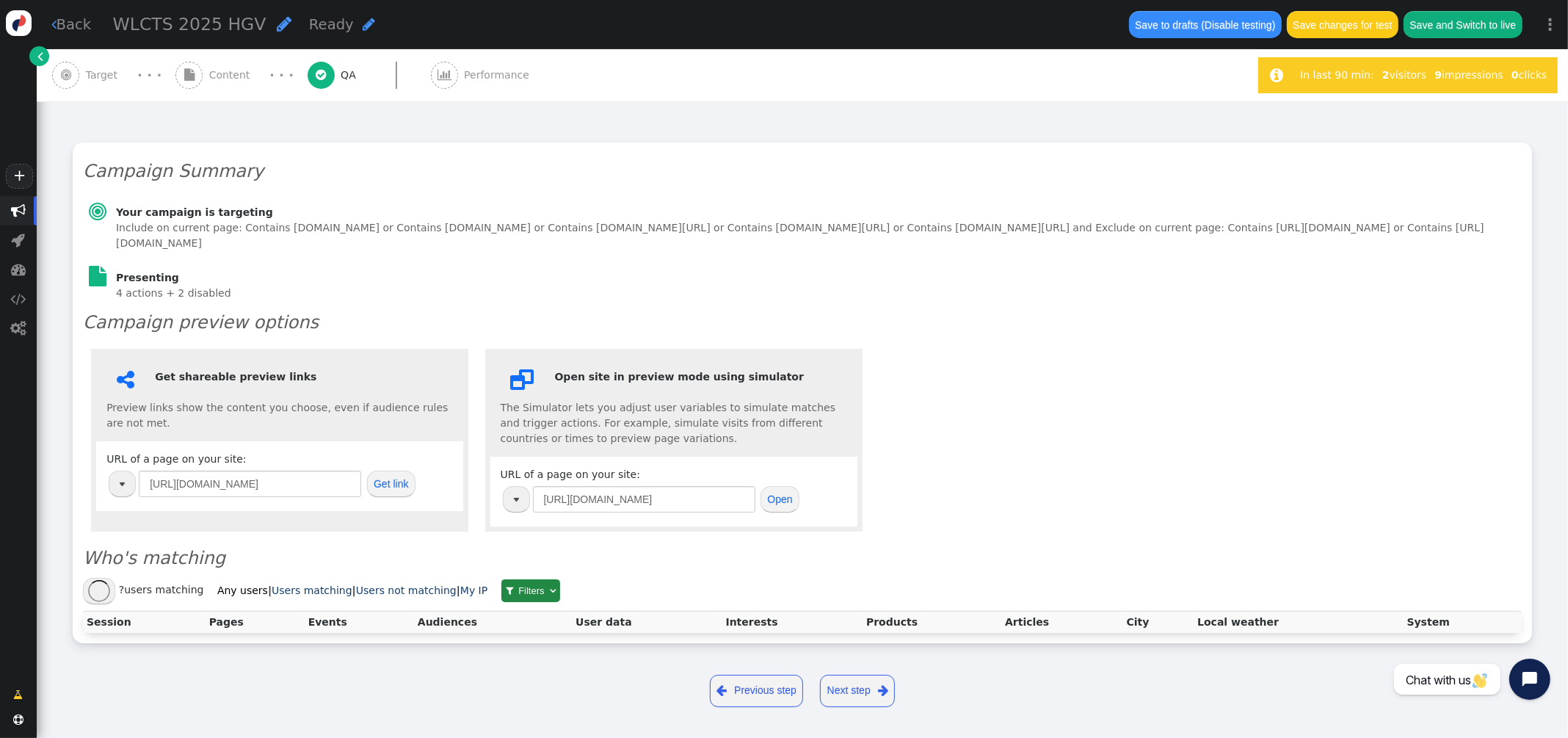
scroll to position [144, 0]
drag, startPoint x: 603, startPoint y: 496, endPoint x: 807, endPoint y: 532, distance: 207.2
click at [337, 473] on div " Get shareable preview links Preview links show the content you choose, even i…" at bounding box center [802, 441] width 1439 height 199
paste input "hub.hiltongrandvacations.com/benefits/?token=eyJhbGciOiJIUzI1NiIsInR5cCI6IkpXVC…"
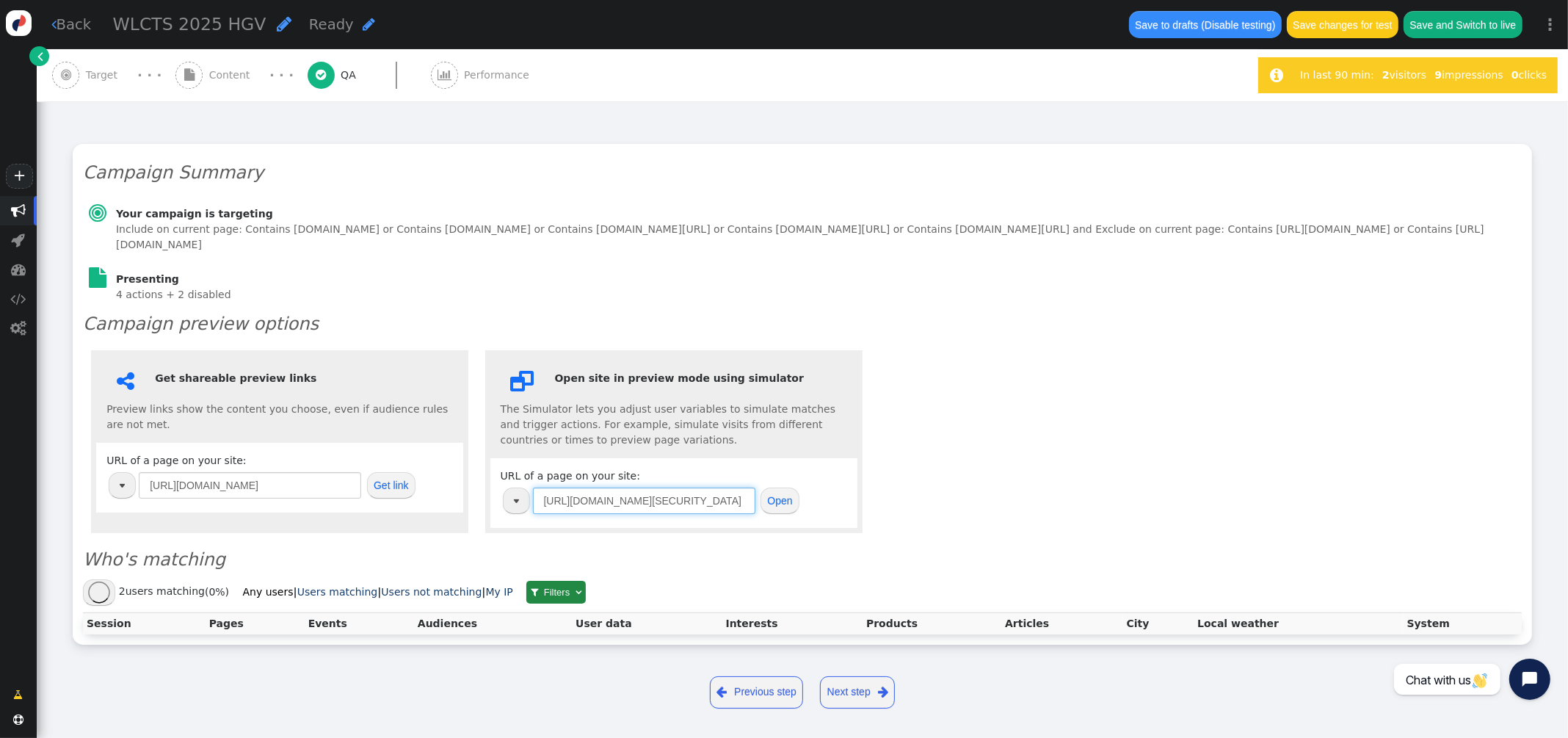
type input "https://hub.hiltongrandvacations.com/benefits/?token=eyJhbGciOiJIUzI1NiIsInR5cC…"
click at [782, 504] on button "Open" at bounding box center [780, 501] width 39 height 27
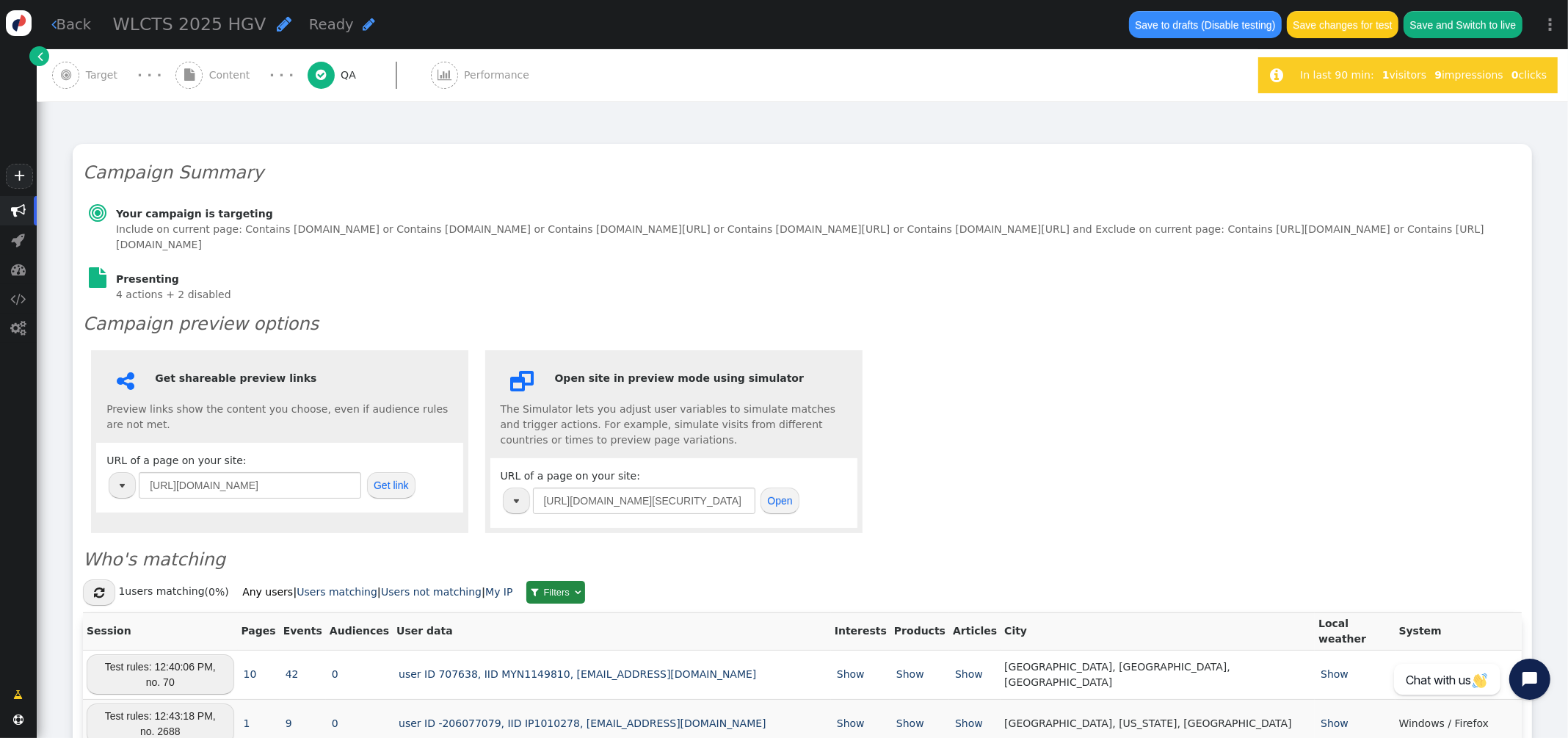
click at [223, 72] on span "Content" at bounding box center [233, 75] width 47 height 15
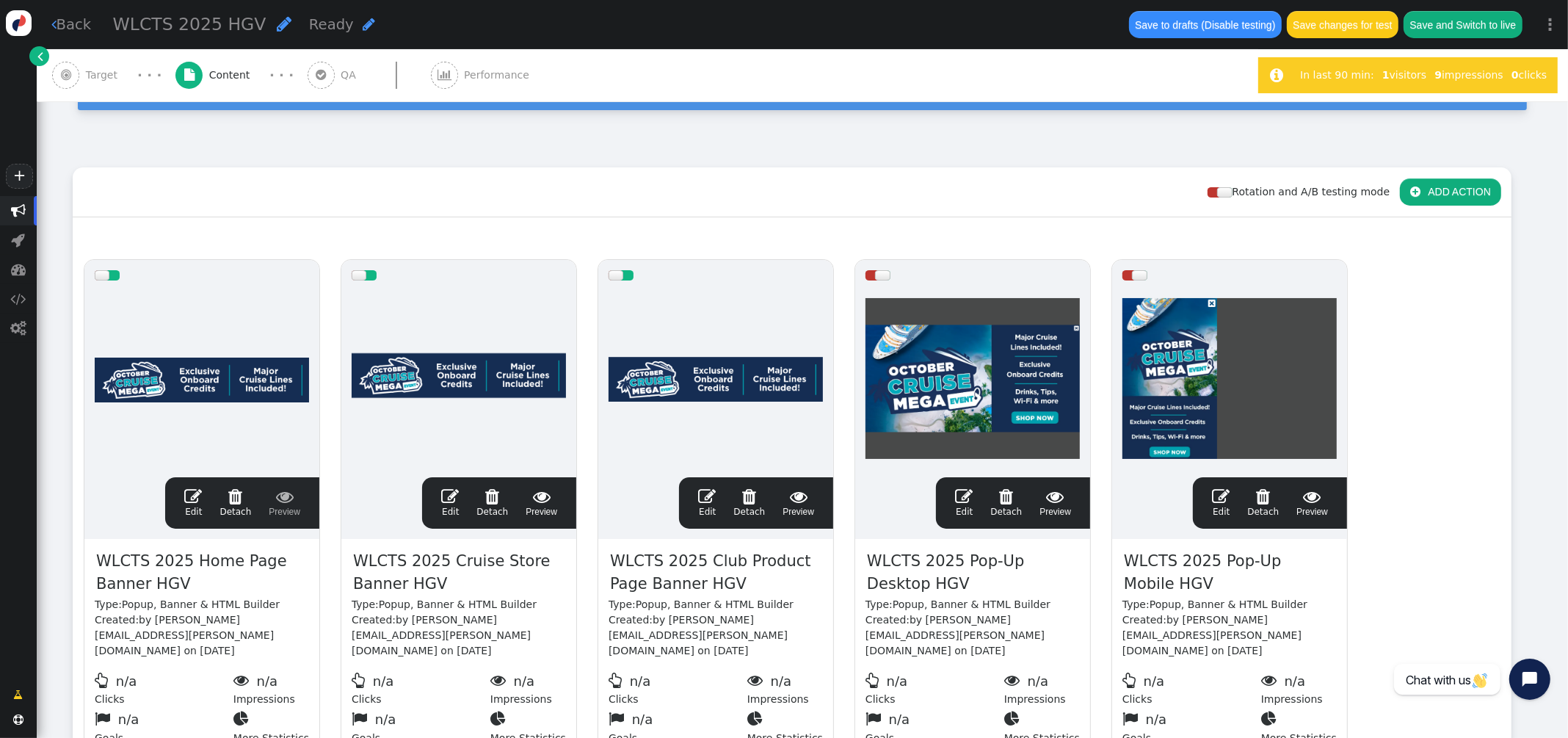
click at [200, 494] on span "" at bounding box center [193, 496] width 18 height 18
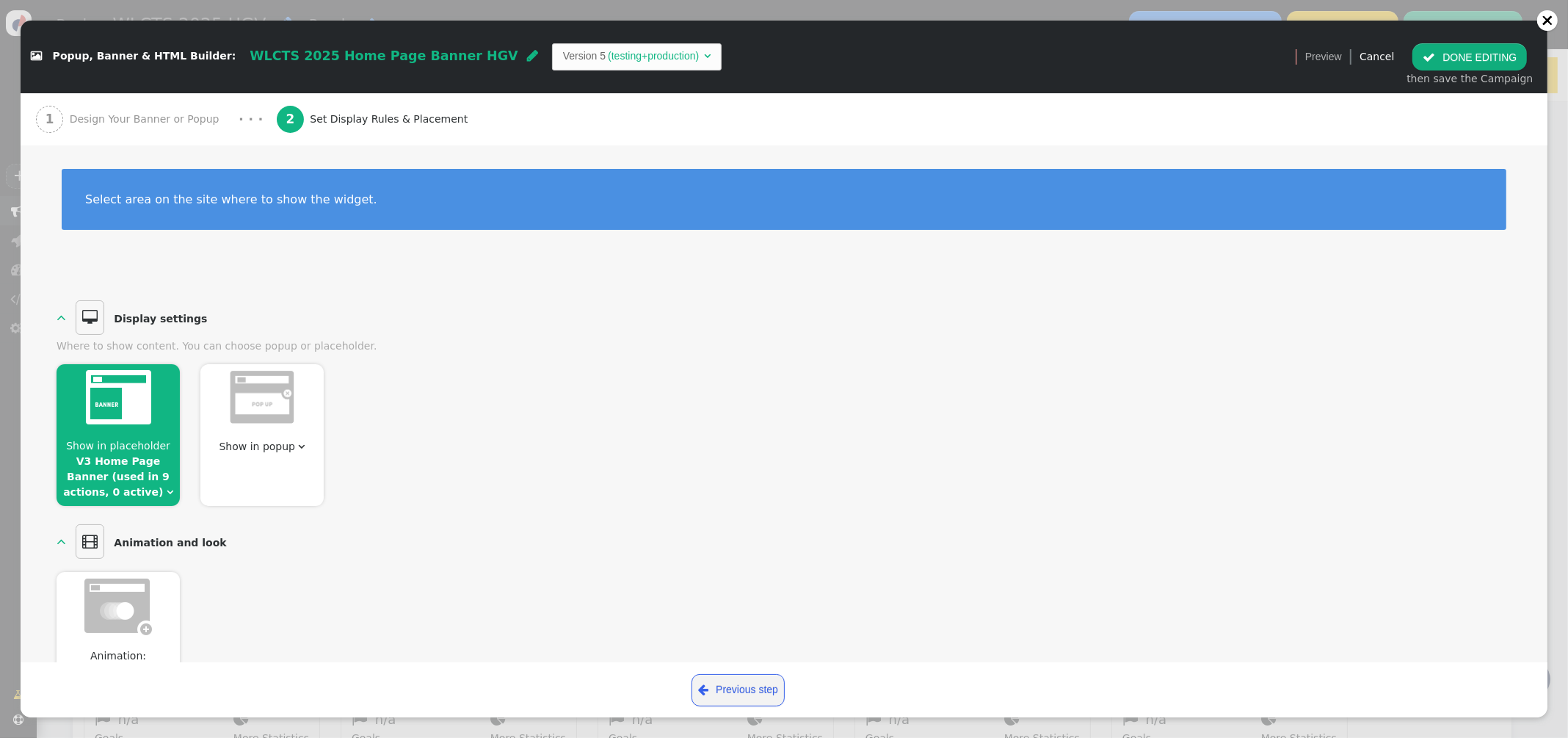
click at [142, 116] on span "Design Your Banner or Popup" at bounding box center [147, 119] width 156 height 15
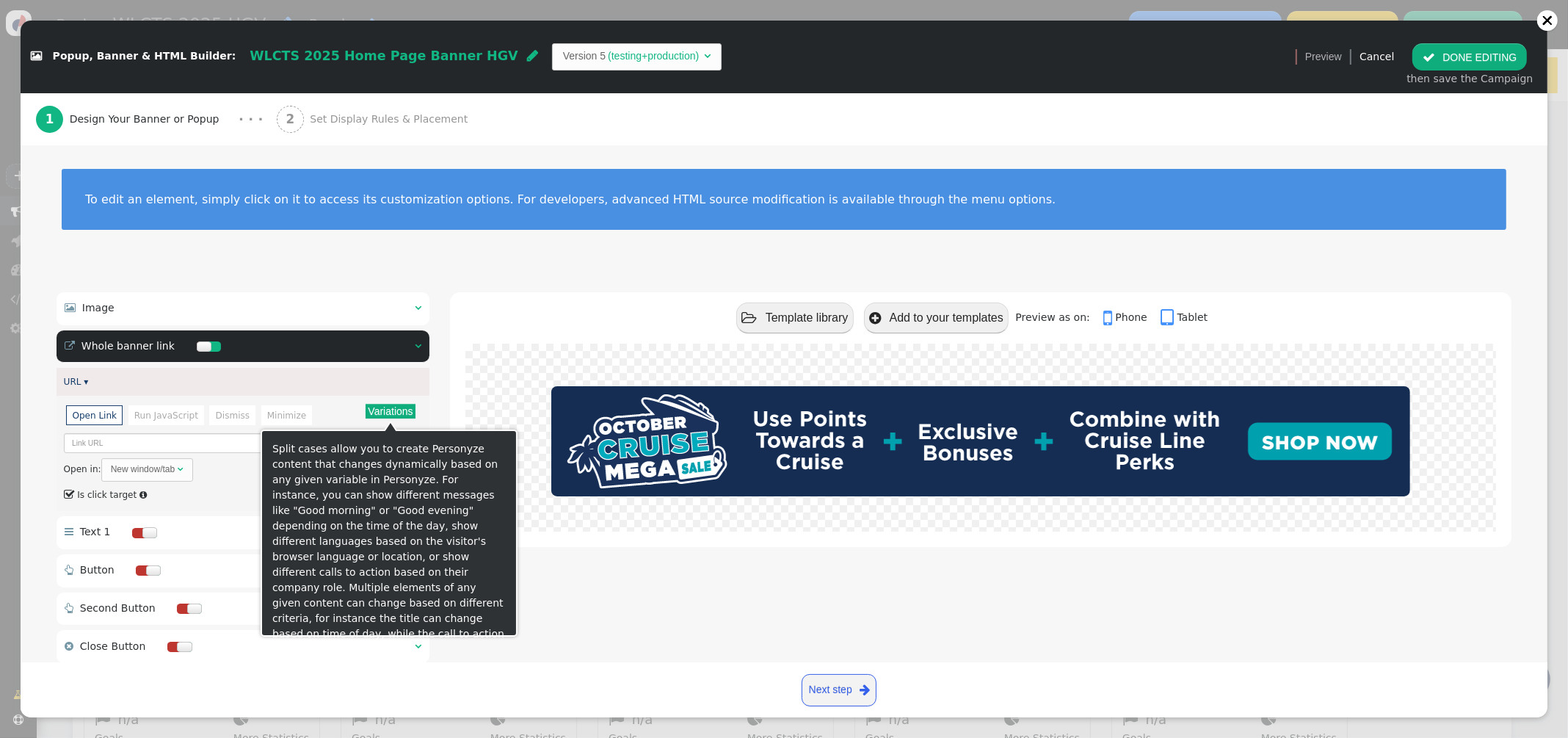
click at [403, 410] on button "Variations" at bounding box center [389, 411] width 49 height 14
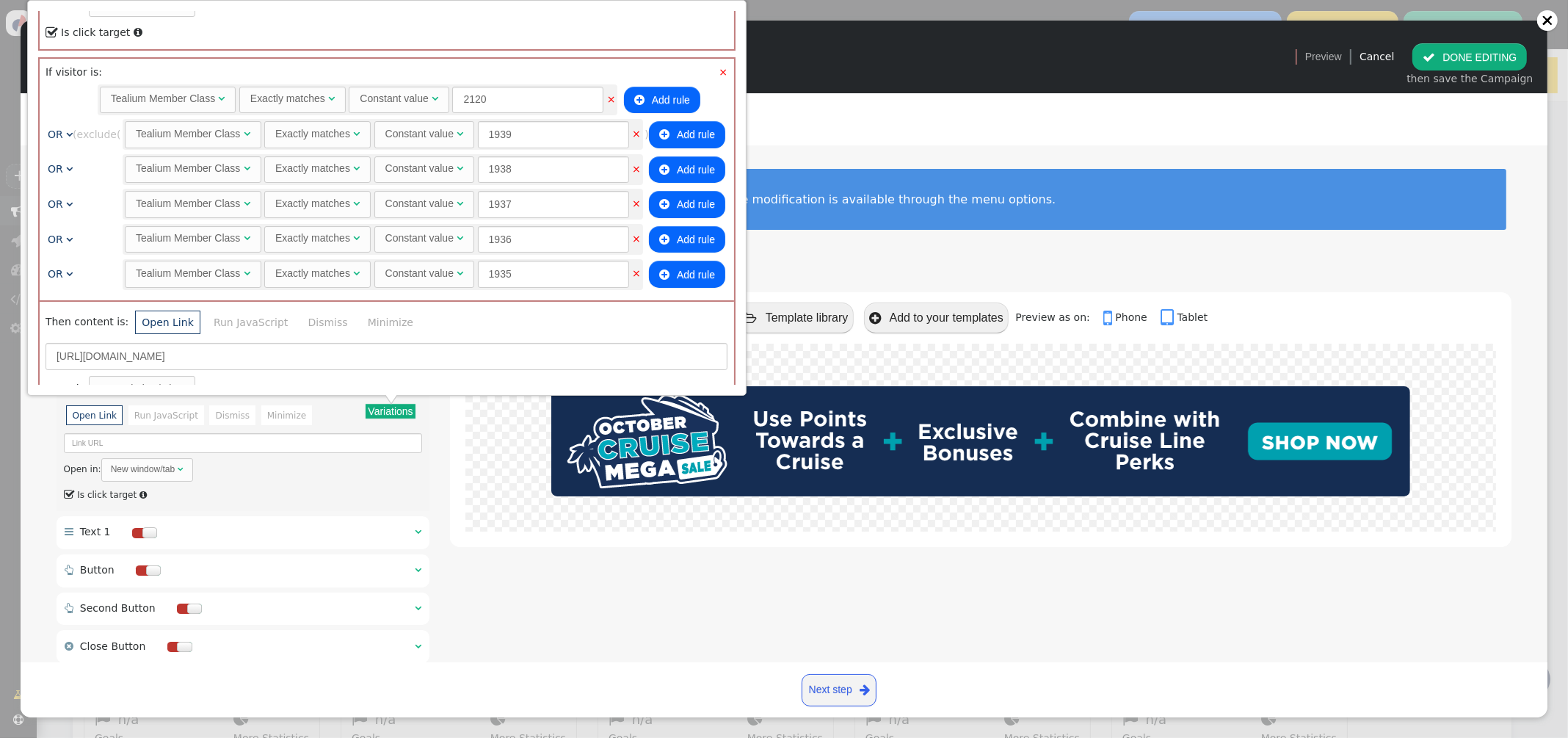
scroll to position [1028, 0]
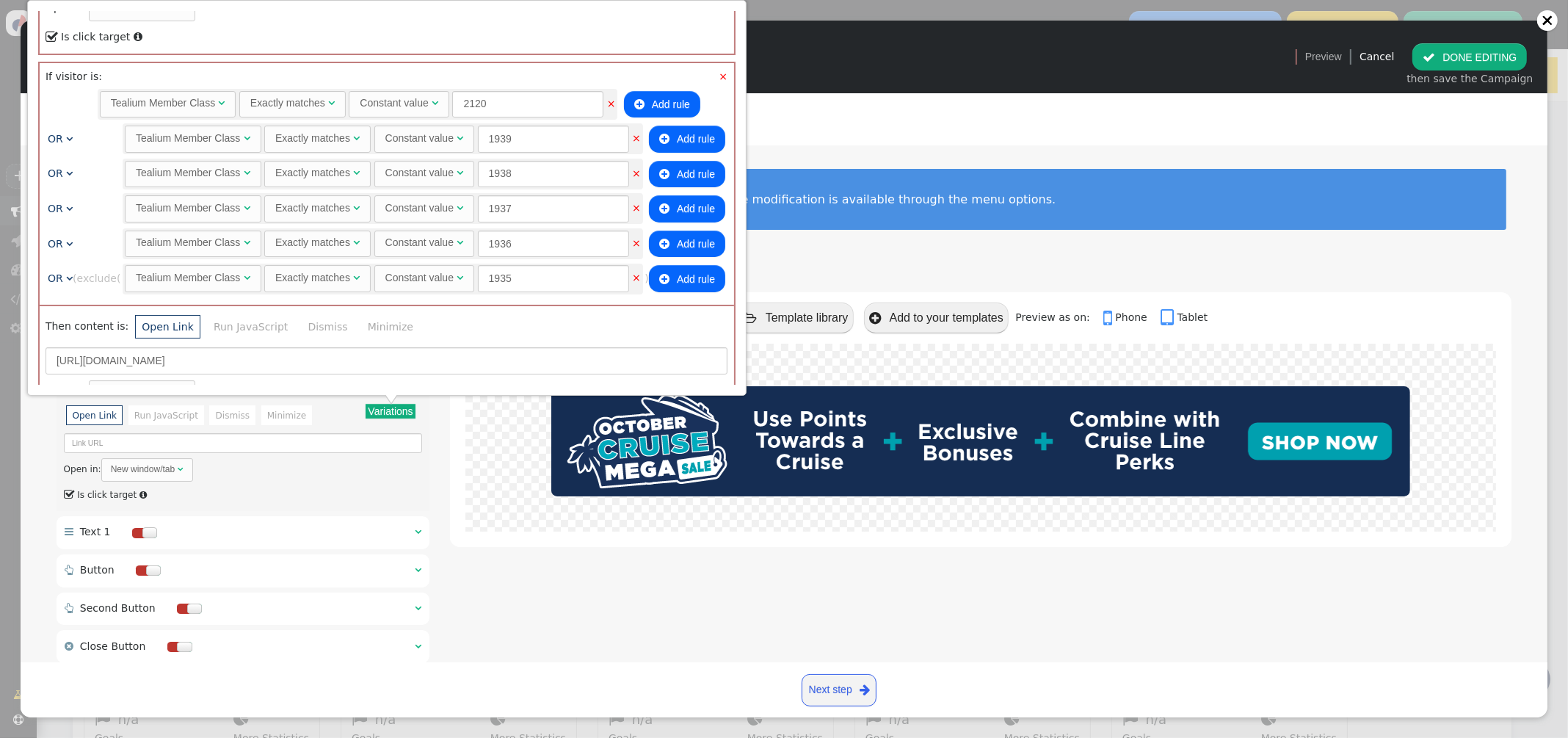
click at [706, 278] on button " Add rule" at bounding box center [687, 278] width 77 height 27
click at [56, 308] on span "AND" at bounding box center [60, 313] width 23 height 12
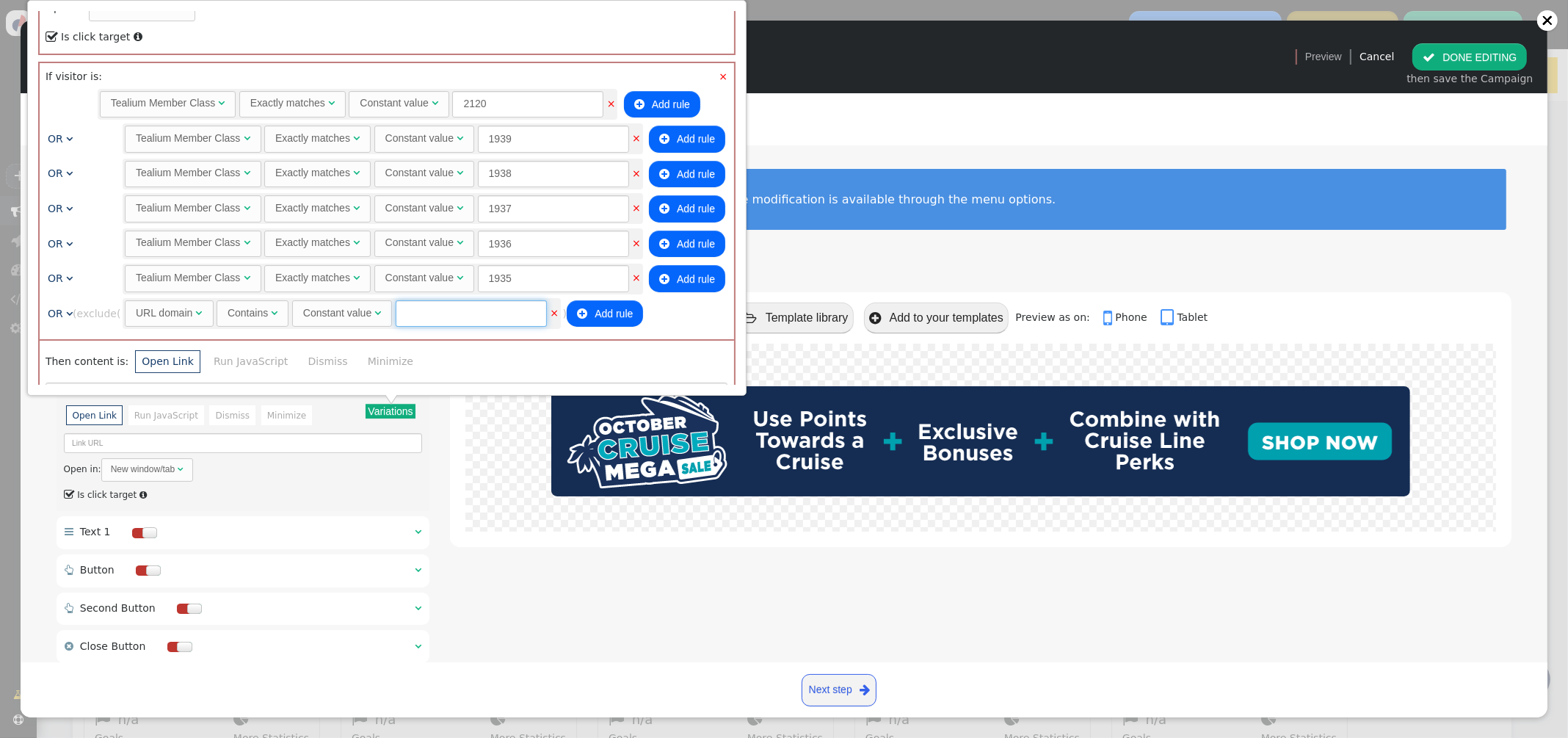
click at [447, 311] on input "text" at bounding box center [471, 314] width 151 height 27
click at [192, 307] on div "URL domain" at bounding box center [163, 313] width 56 height 15
type input "2058"
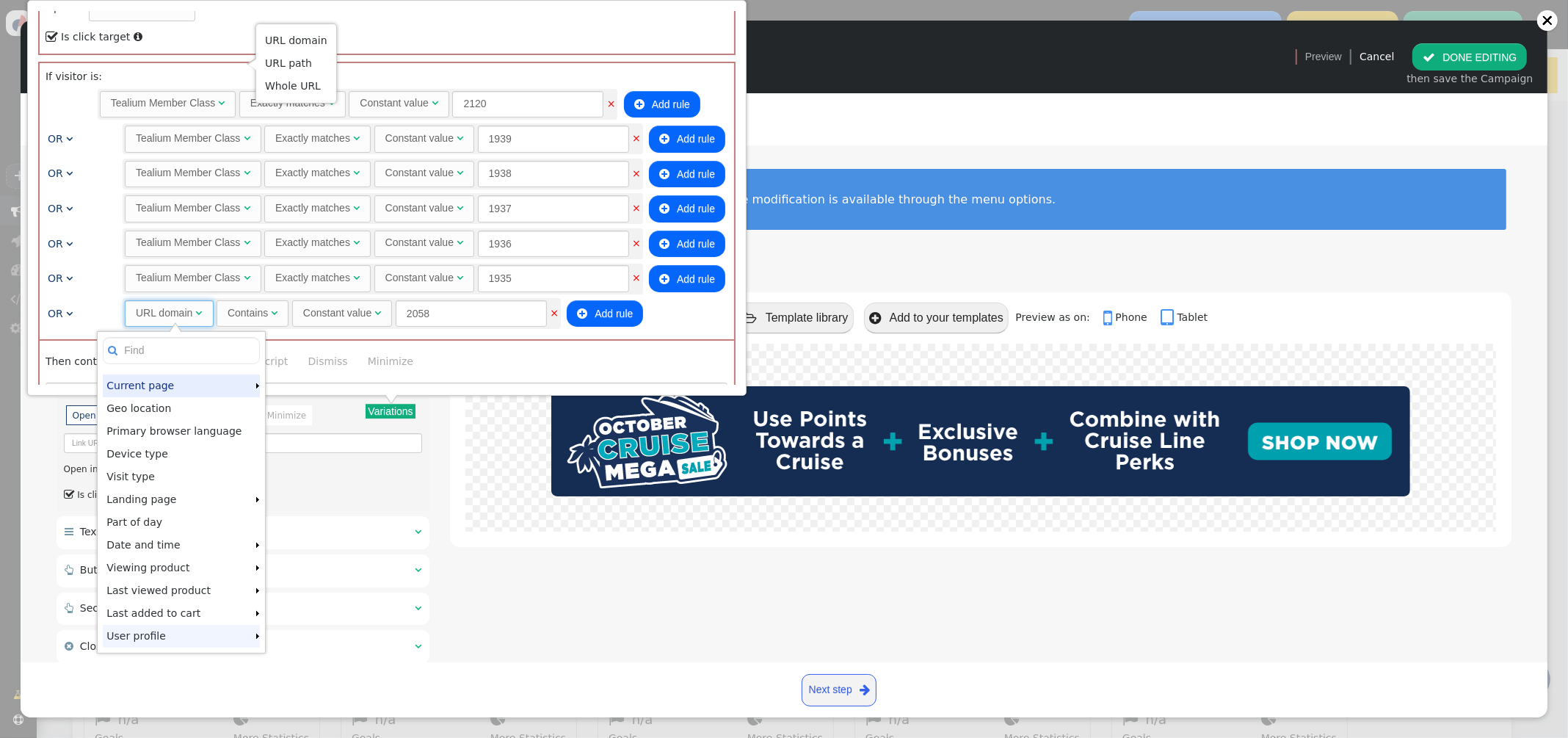
click at [237, 637] on td "User profile" at bounding box center [178, 636] width 151 height 23
click at [236, 637] on td "User profile" at bounding box center [178, 636] width 151 height 23
click at [456, 332] on div "× If visitor is: Rules to check on next page when previous rules have been matc…" at bounding box center [386, 201] width 694 height 277
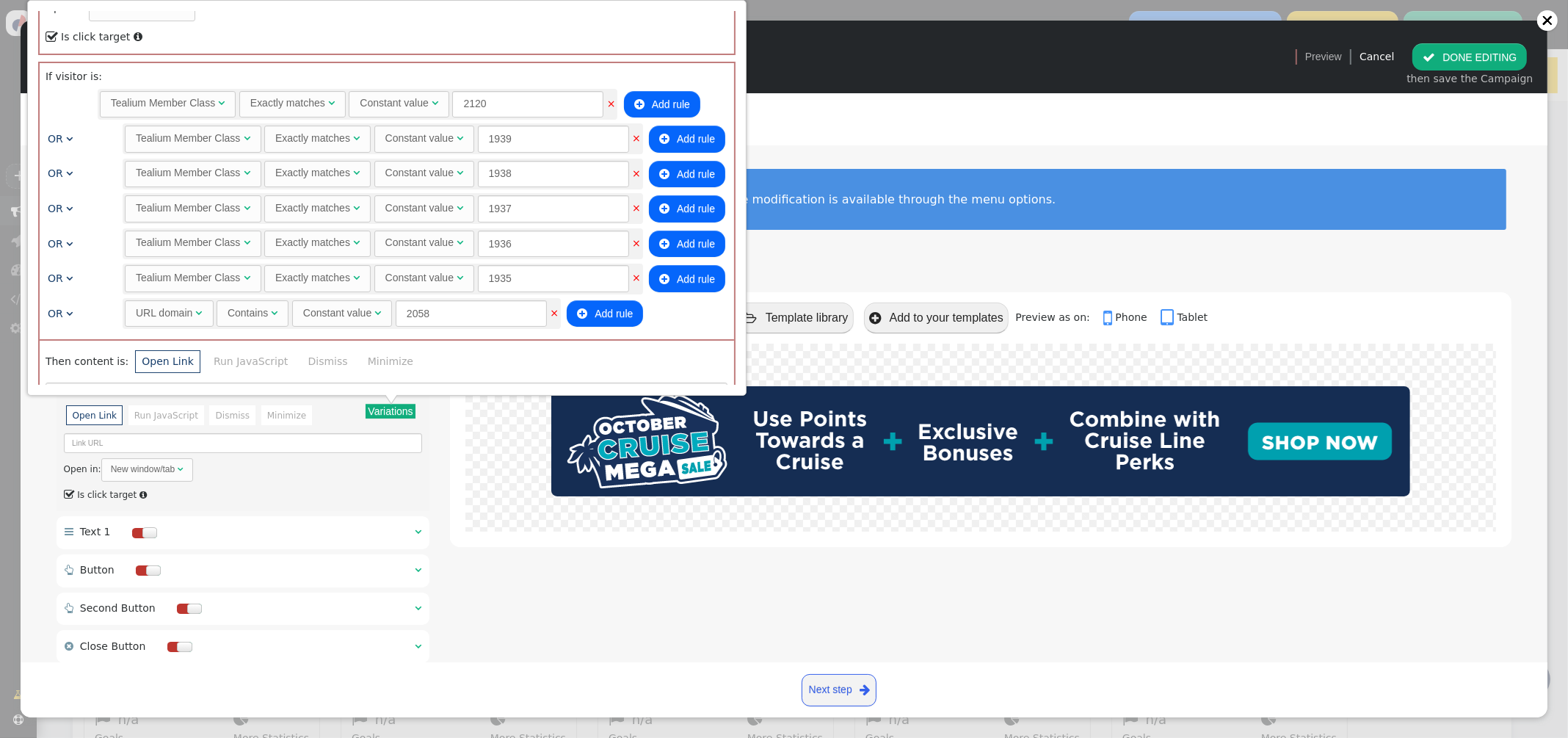
click at [921, 119] on div "1 Design Your Banner or Popup · · · 2 Set Display Rules & Placement" at bounding box center [783, 119] width 1496 height 52
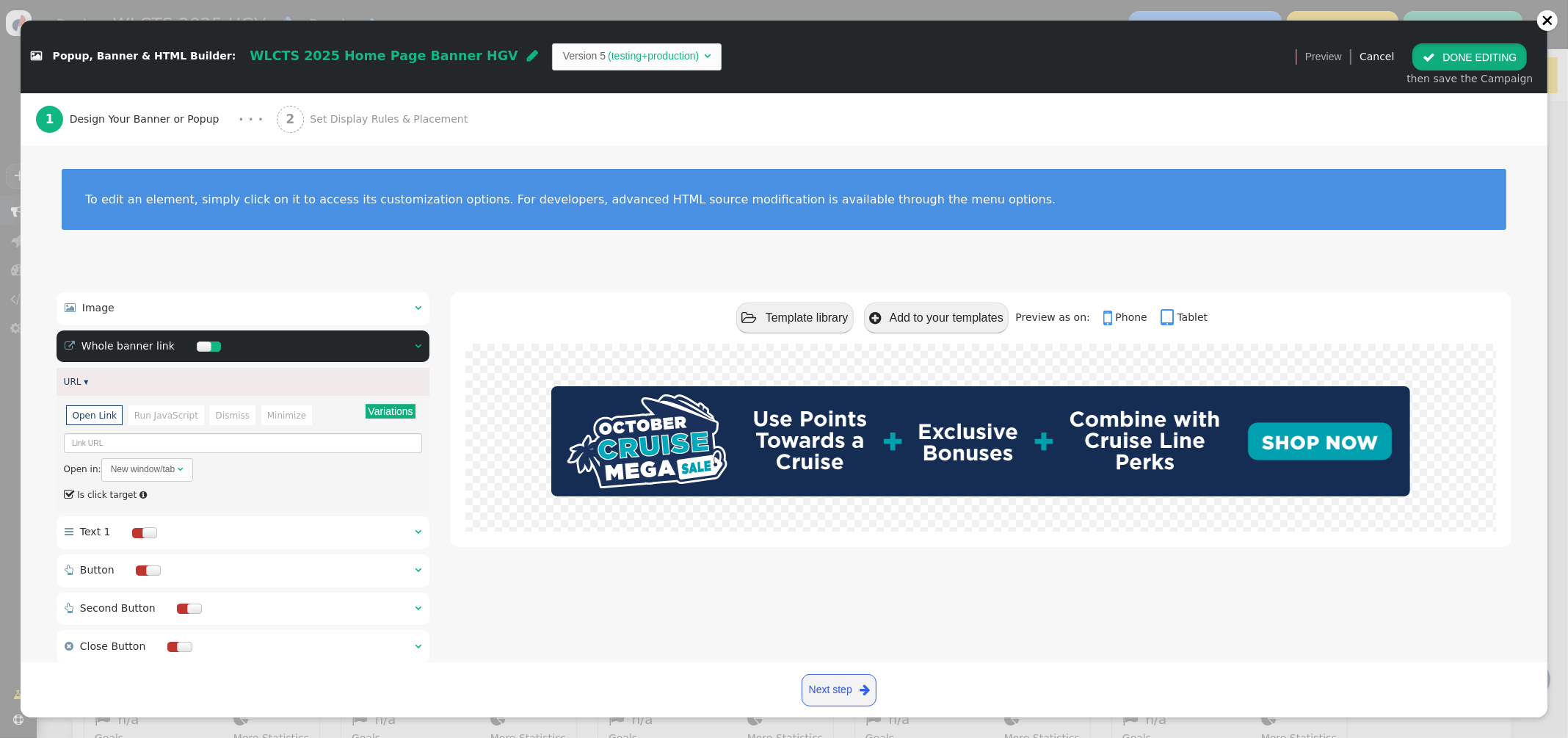
click at [1447, 64] on button " DONE EDITING" at bounding box center [1469, 57] width 115 height 27
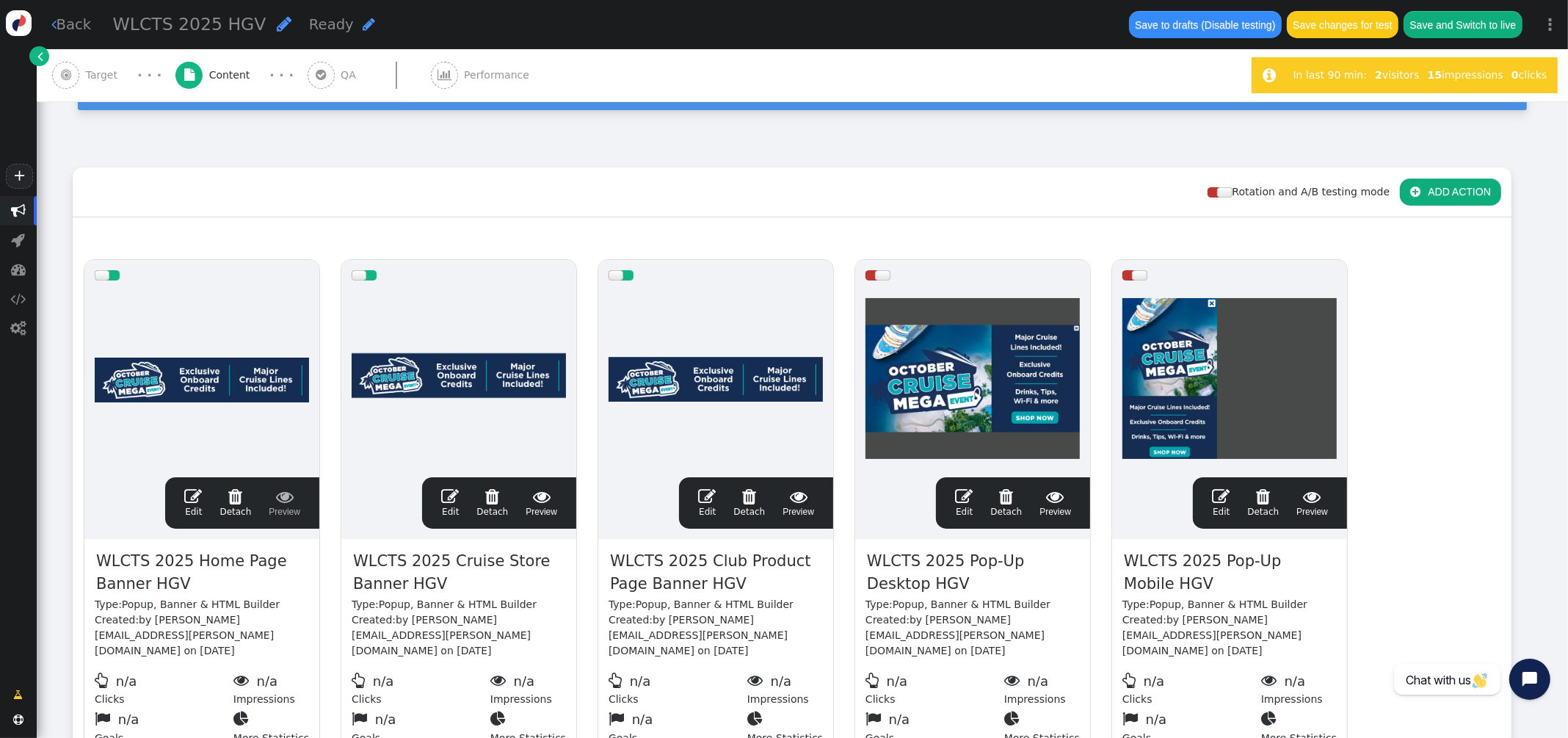
click at [191, 495] on span "" at bounding box center [193, 496] width 18 height 18
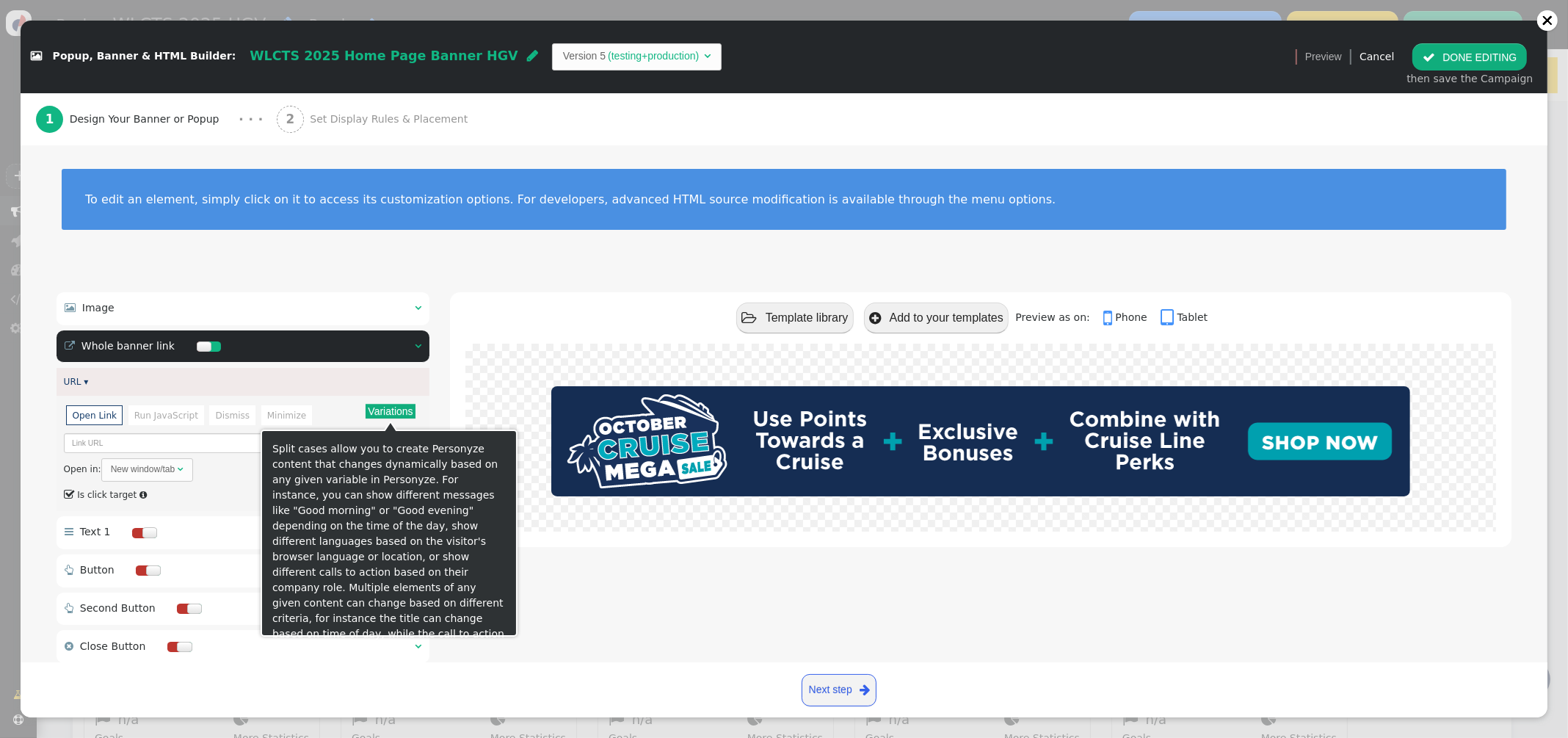
click at [393, 414] on button "Variations" at bounding box center [389, 411] width 49 height 14
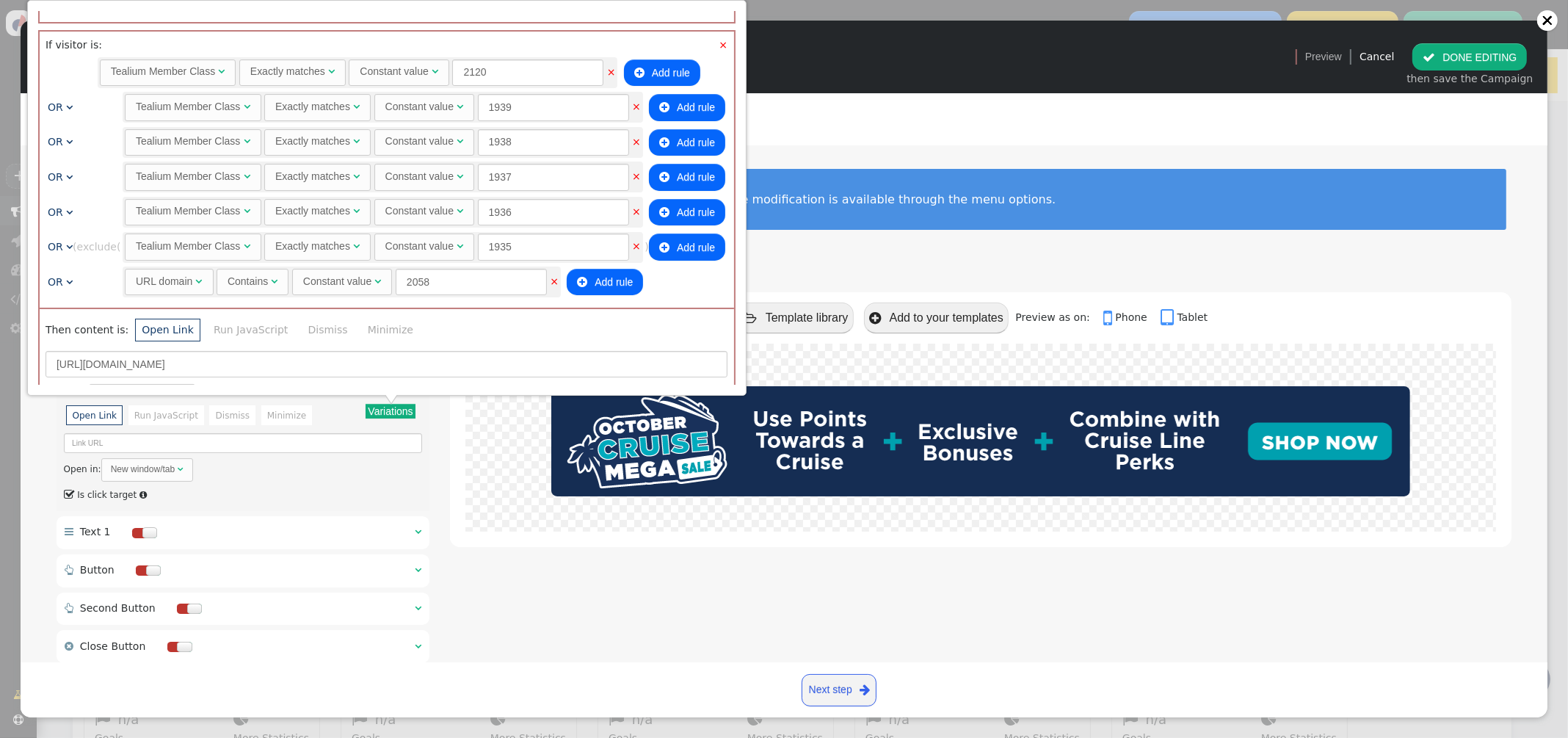
scroll to position [1058, 0]
click at [176, 281] on div "URL domain" at bounding box center [163, 283] width 56 height 15
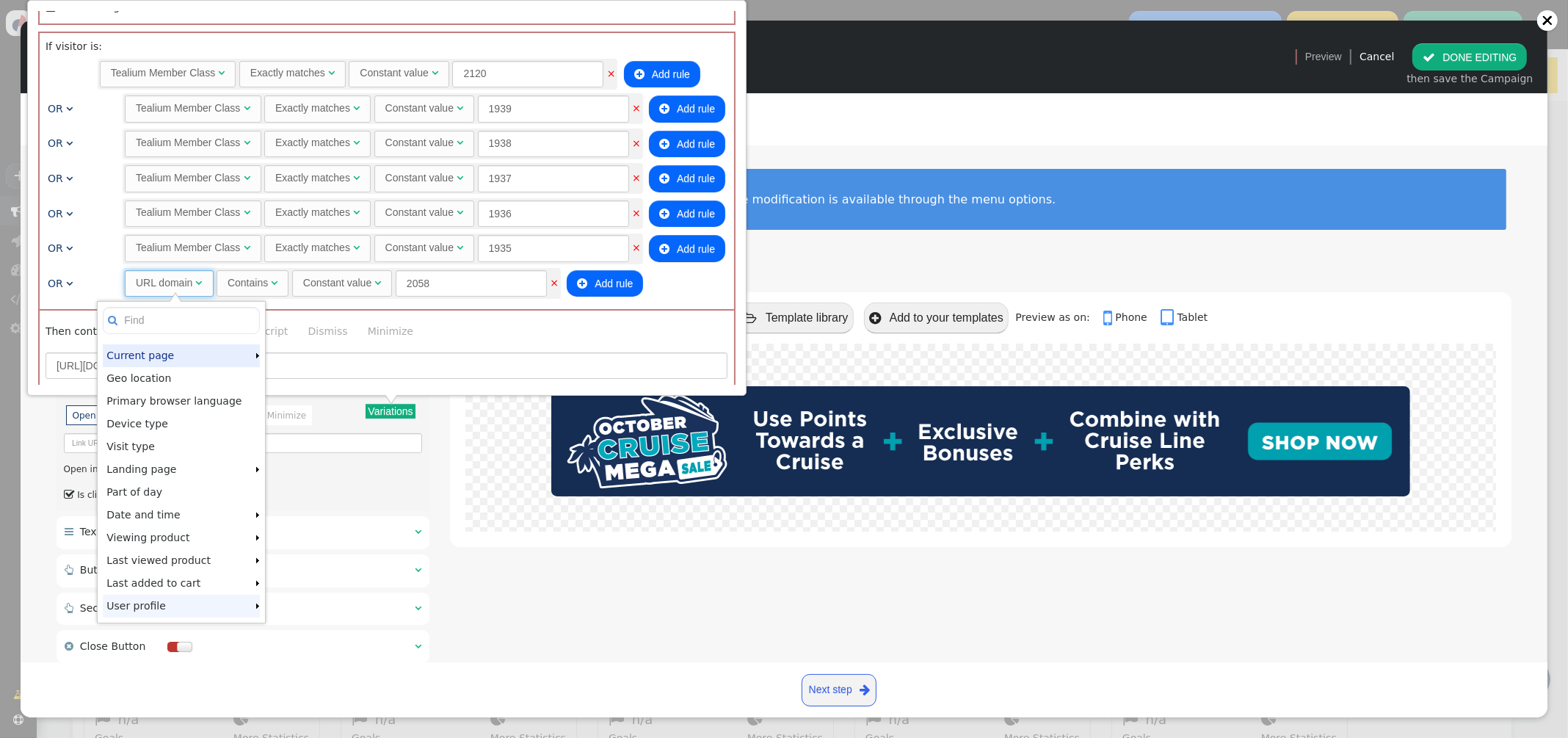
click at [176, 604] on td "User profile" at bounding box center [178, 606] width 151 height 23
click at [255, 605] on div at bounding box center [257, 606] width 5 height 5
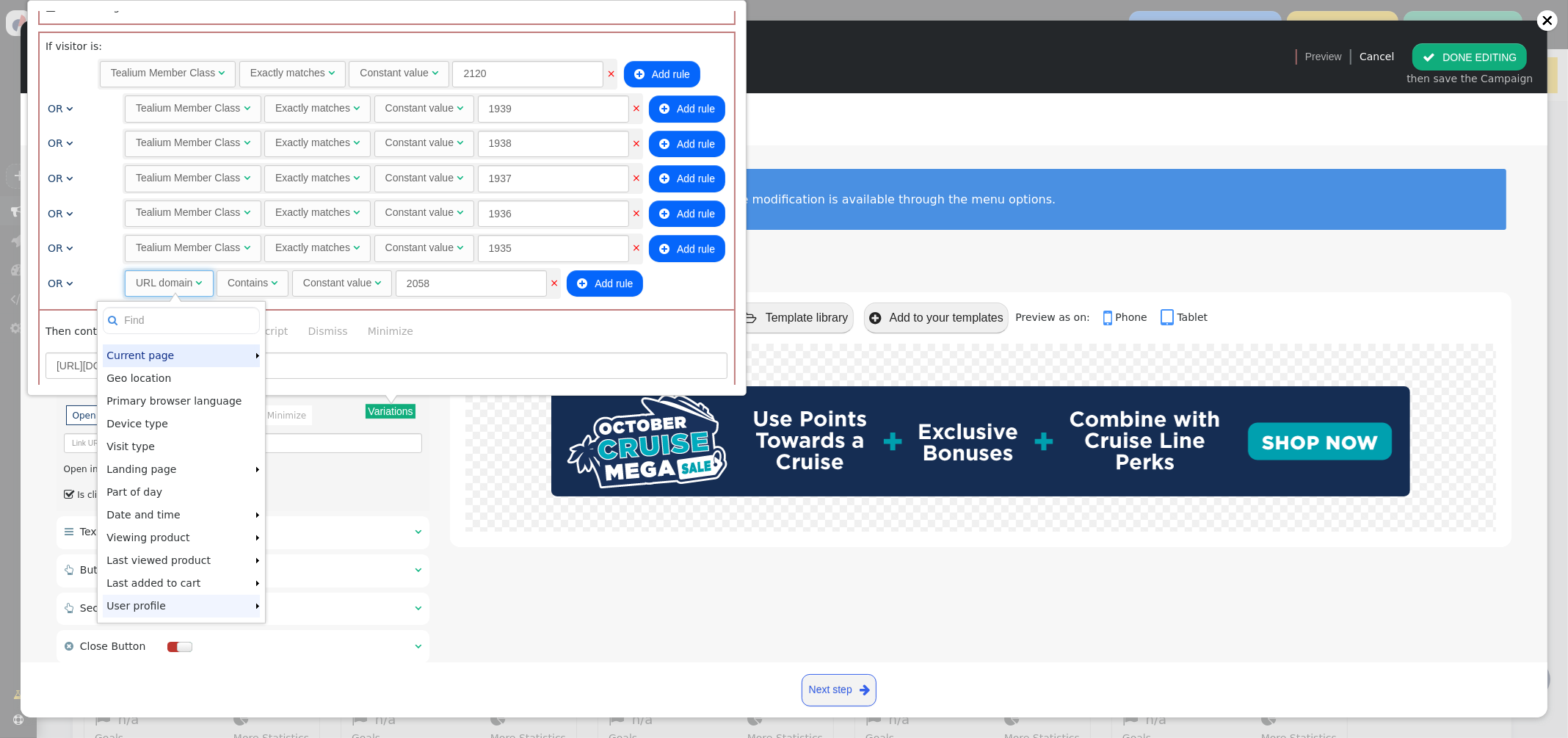
click at [255, 607] on div at bounding box center [257, 606] width 5 height 5
click at [896, 640] on div " Template library  Add to your templates Preview as on:  Phone  Tablet" at bounding box center [980, 501] width 1061 height 417
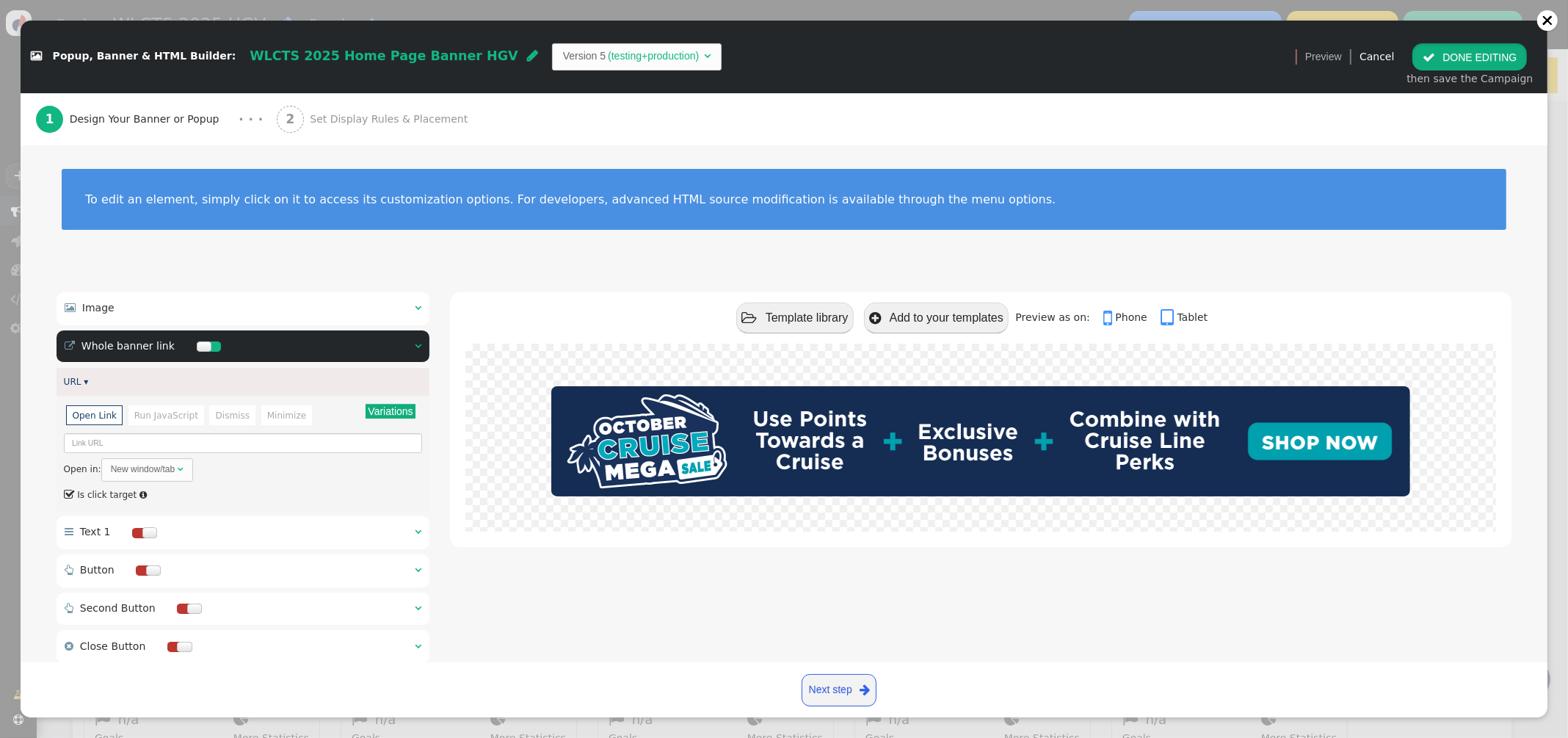
click at [1504, 60] on button " DONE EDITING" at bounding box center [1469, 57] width 115 height 27
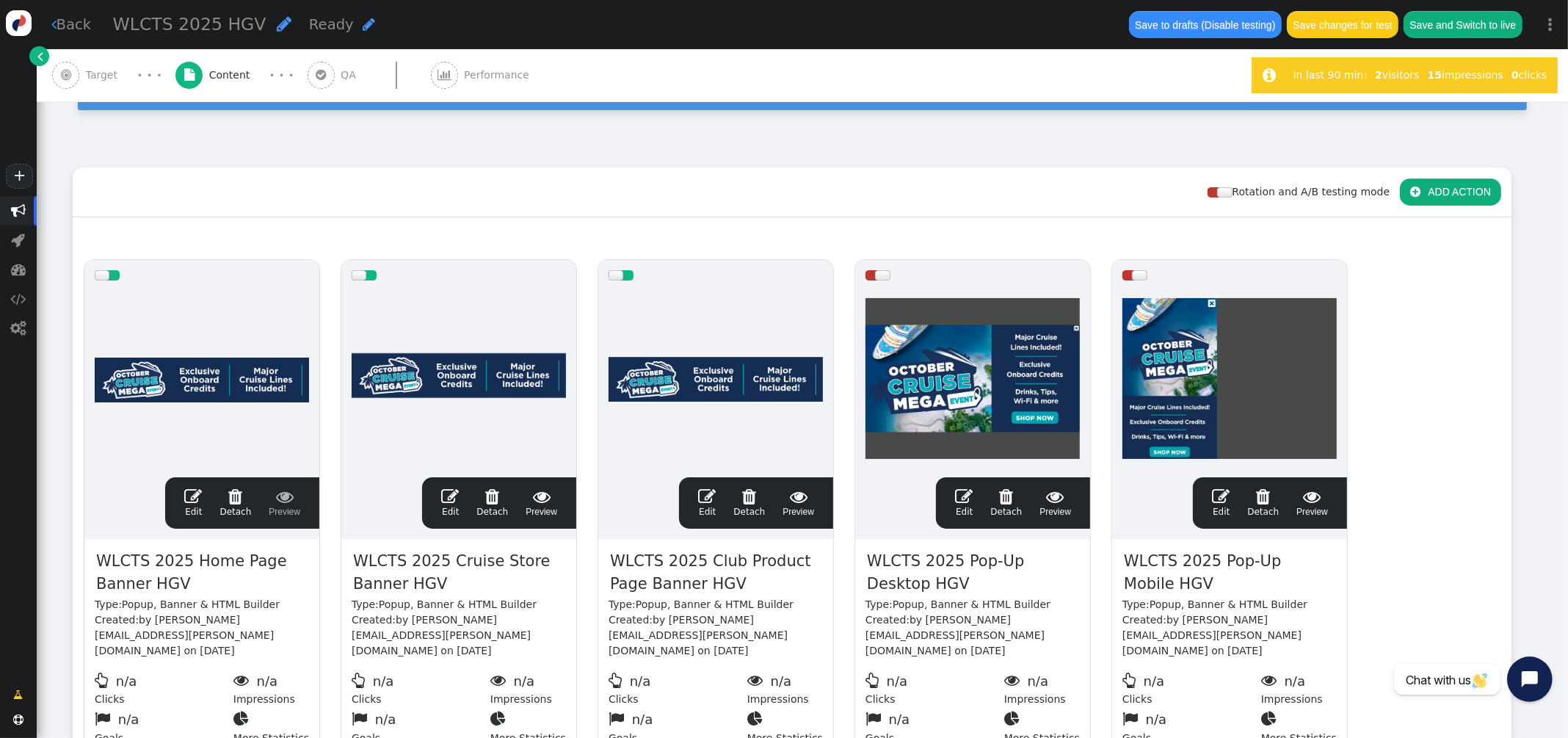
click at [1531, 681] on icon "Open chat widget" at bounding box center [1538, 680] width 23 height 23
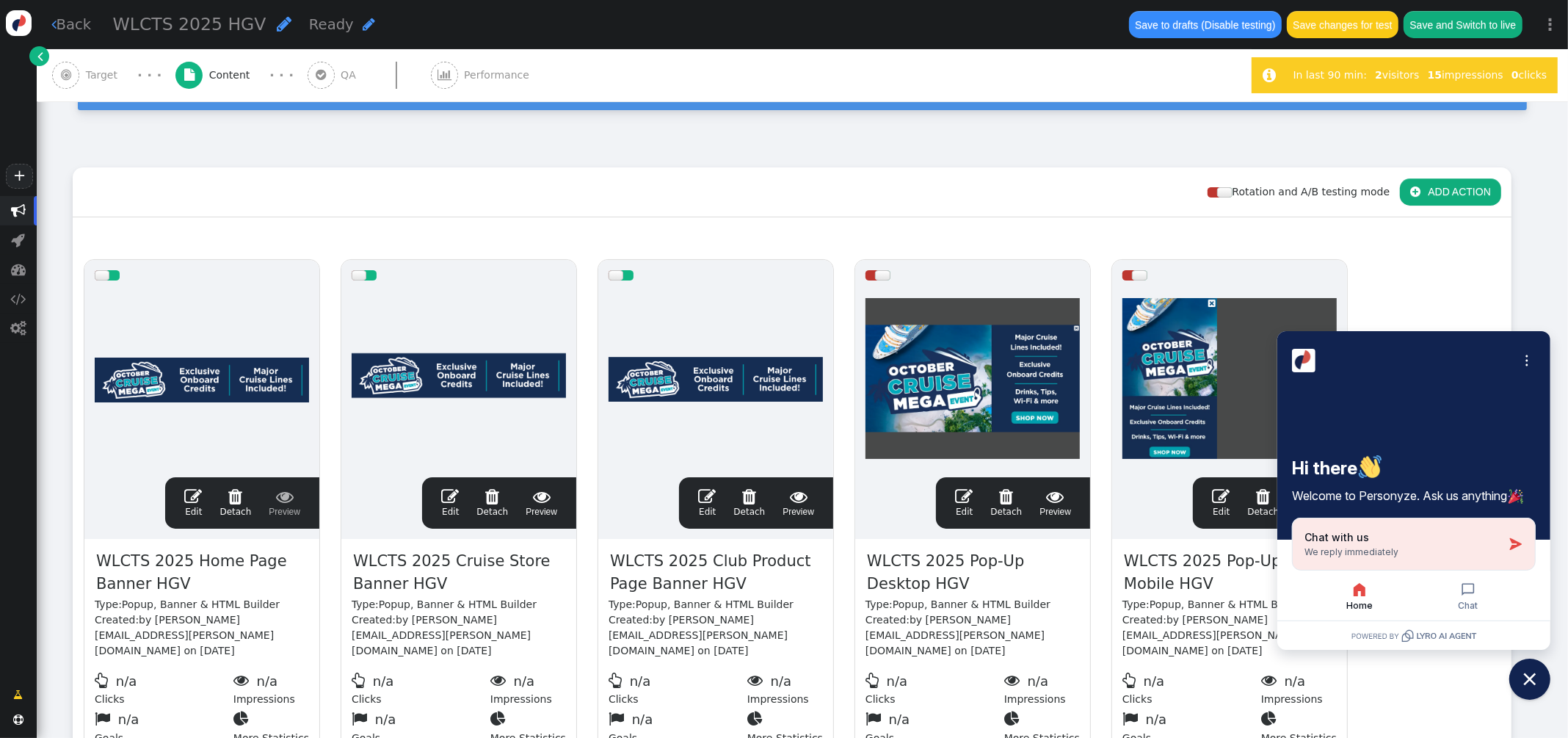
click at [1371, 543] on div "Chat with us We reply immediately" at bounding box center [1403, 544] width 198 height 28
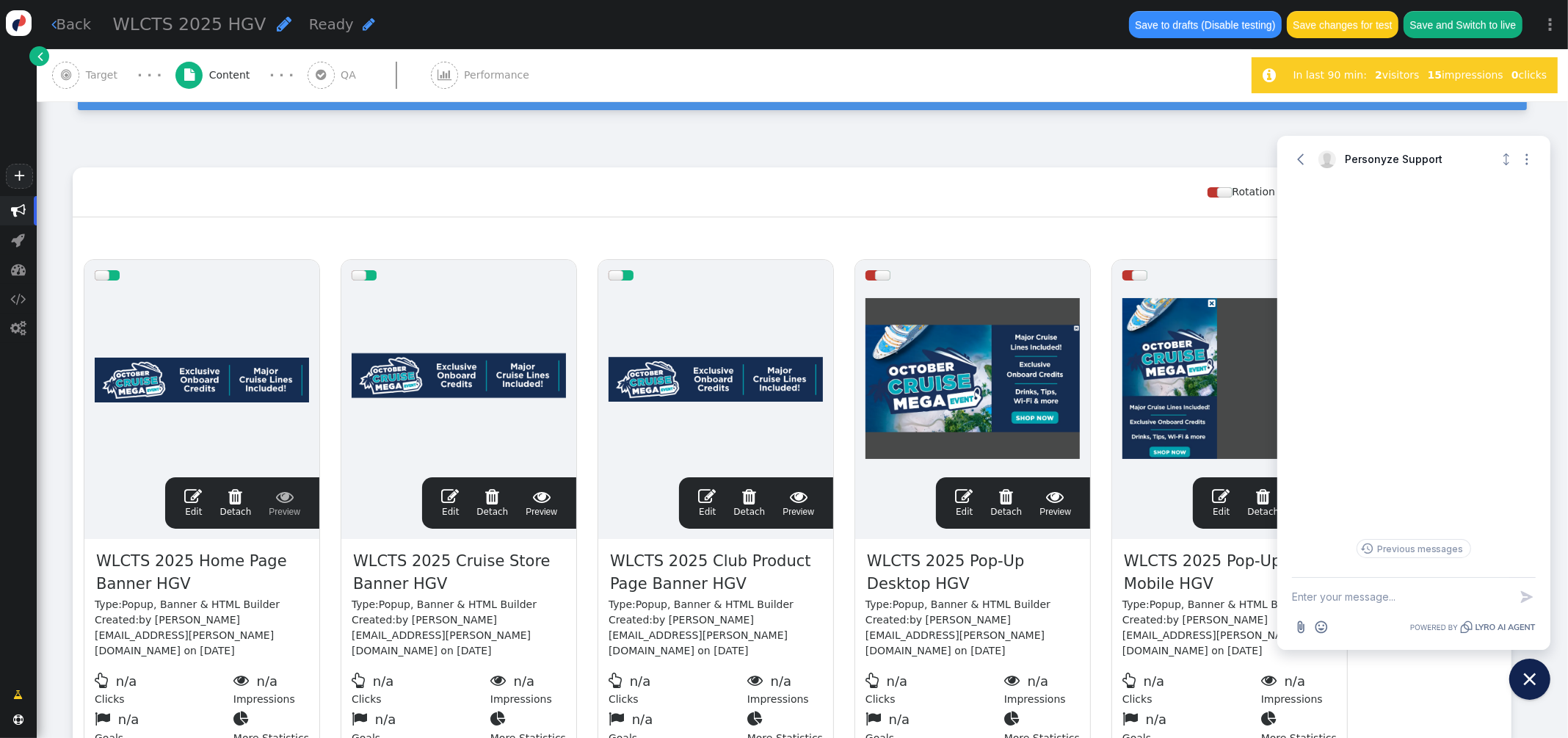
click at [1372, 598] on textarea "New message" at bounding box center [1401, 596] width 217 height 38
type textarea "Hi I am unable to set values when setting link variations in actions on campaig…"
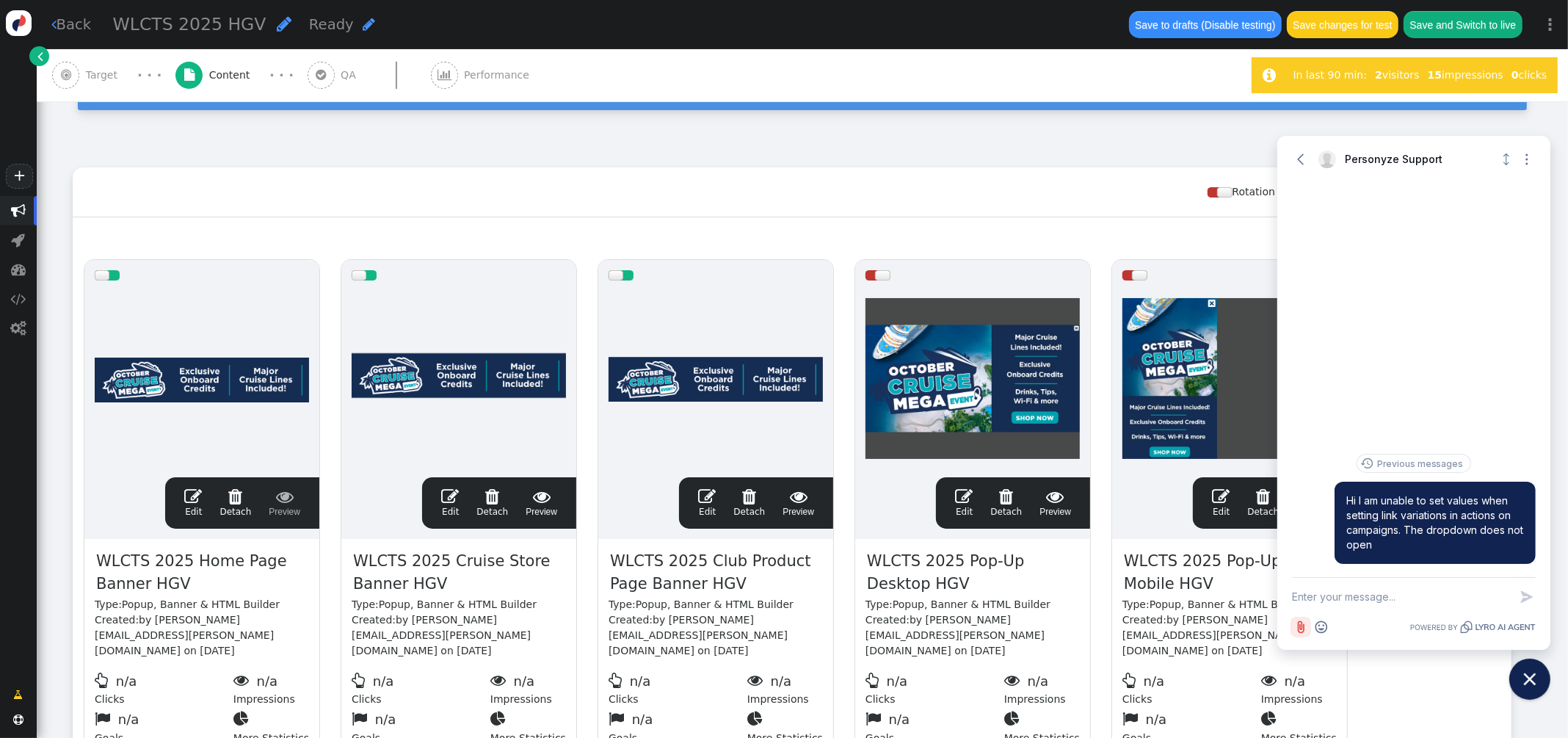
click at [1296, 622] on icon "Attach file button" at bounding box center [1300, 627] width 14 height 14
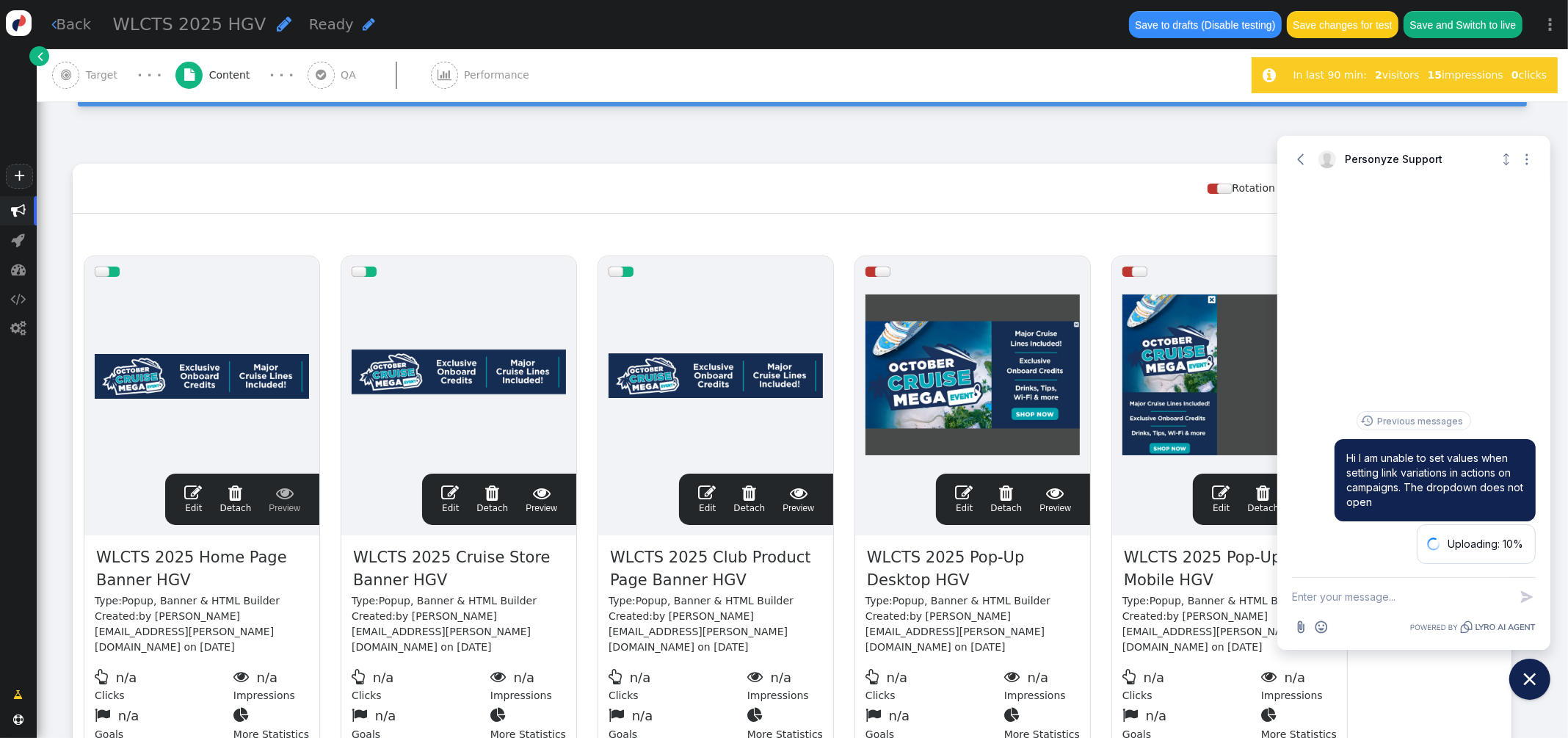
scroll to position [145, 0]
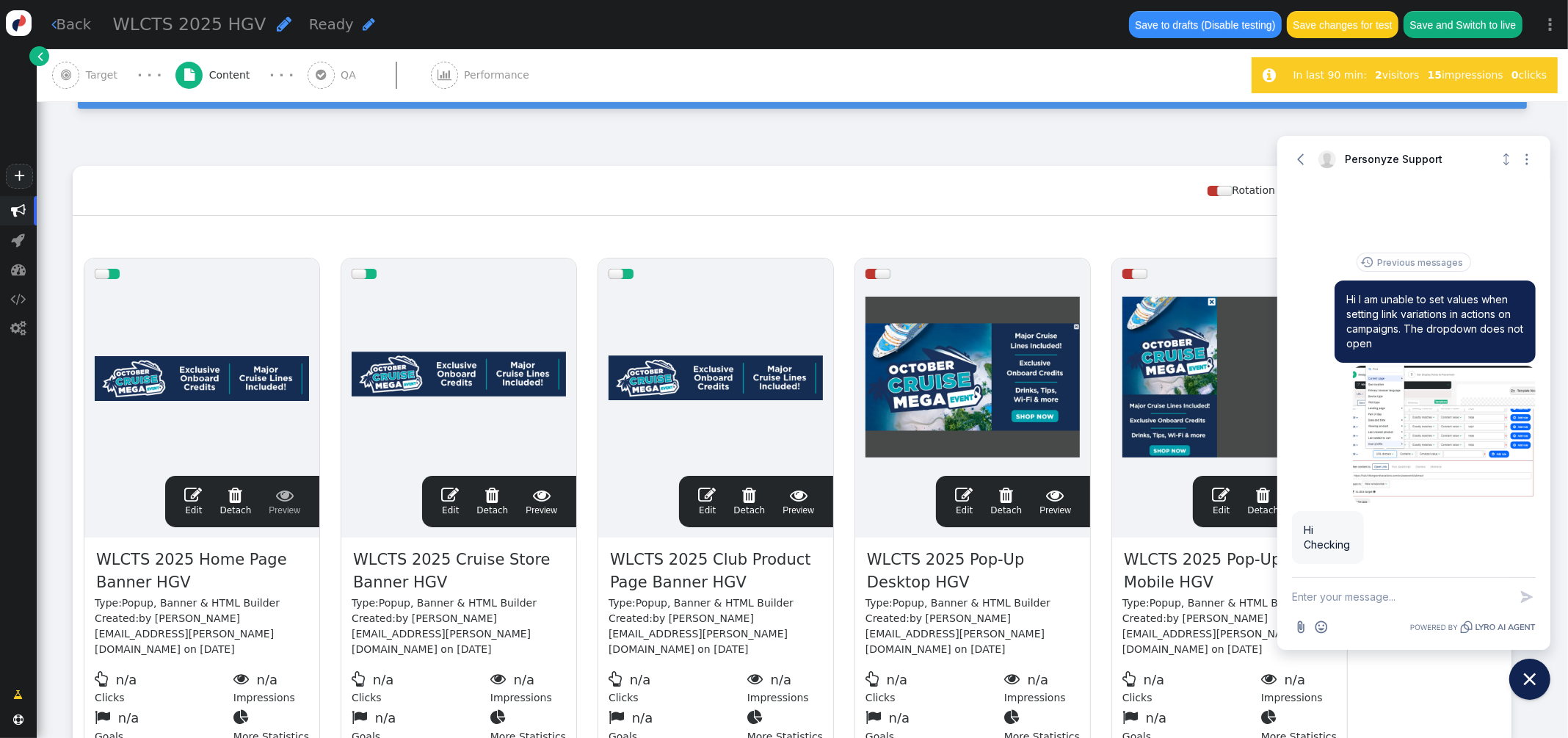
click at [195, 496] on span "" at bounding box center [193, 495] width 18 height 18
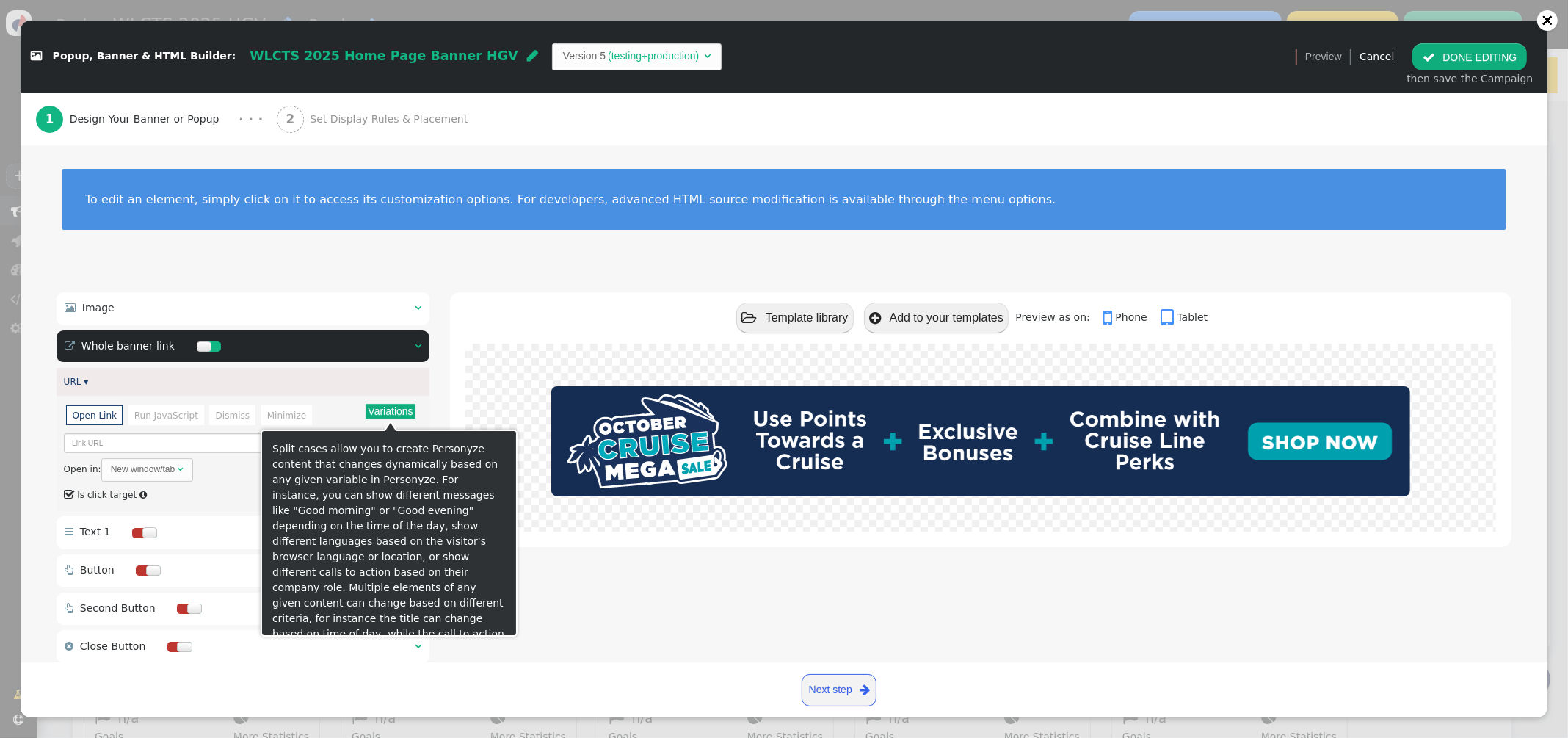
click at [396, 413] on button "Variations" at bounding box center [389, 411] width 49 height 14
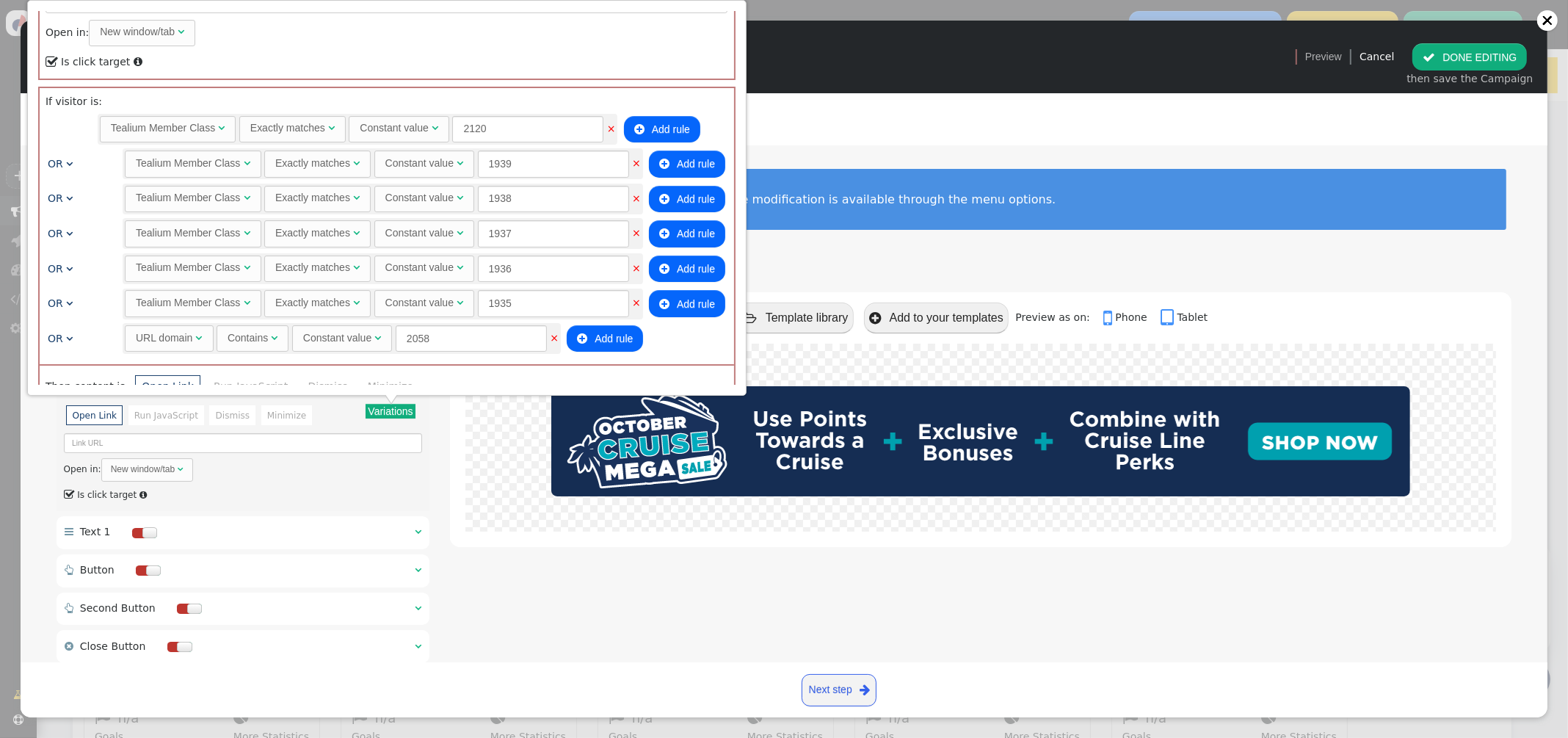
scroll to position [1004, 0]
click at [1544, 24] on div at bounding box center [1547, 20] width 12 height 12
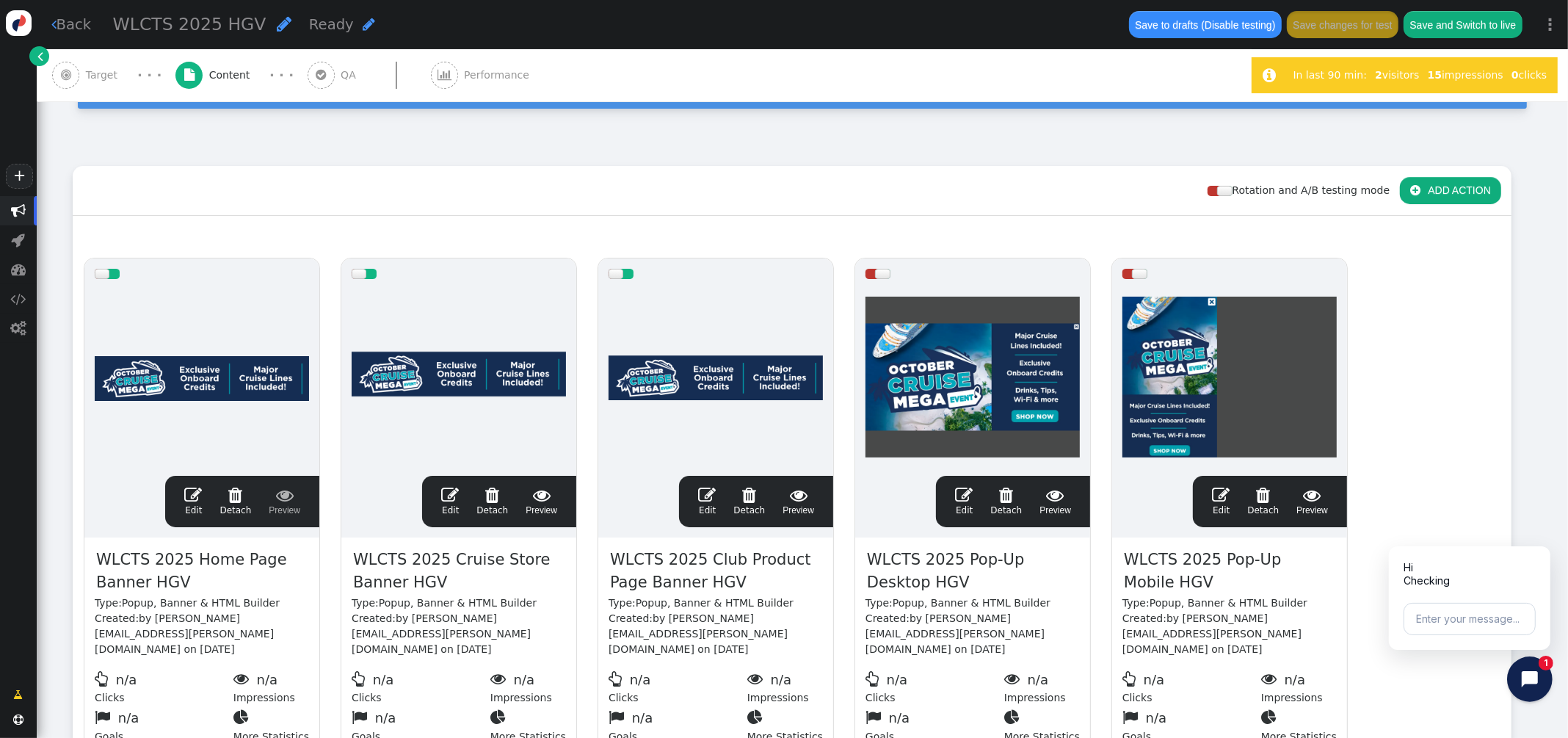
click at [1450, 584] on div "Hi Checking" at bounding box center [1469, 570] width 147 height 35
click at [1532, 675] on icon "Close chat widget" at bounding box center [1537, 679] width 13 height 13
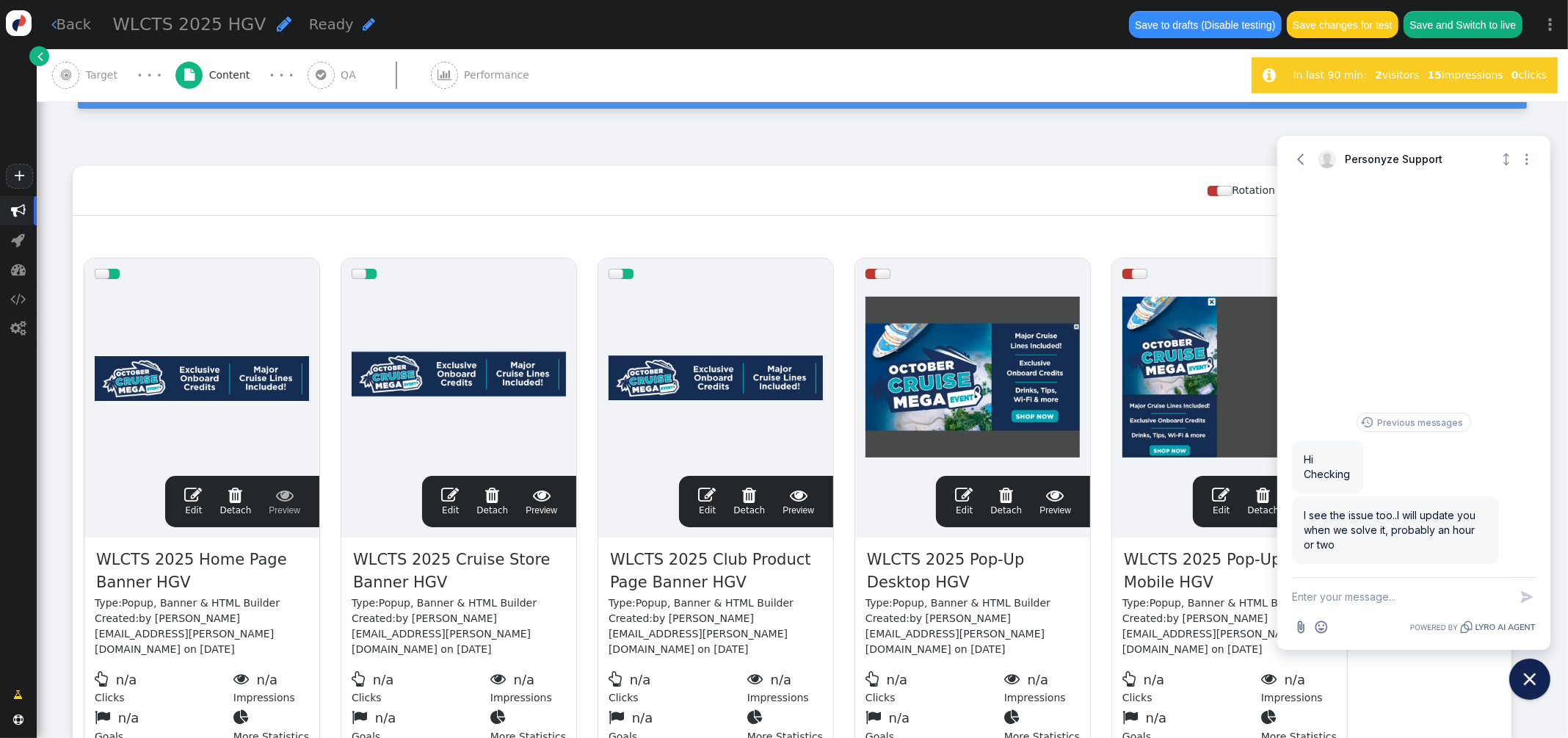
click at [1326, 605] on textarea "New message" at bounding box center [1401, 596] width 217 height 38
type textarea "ok thank you!"
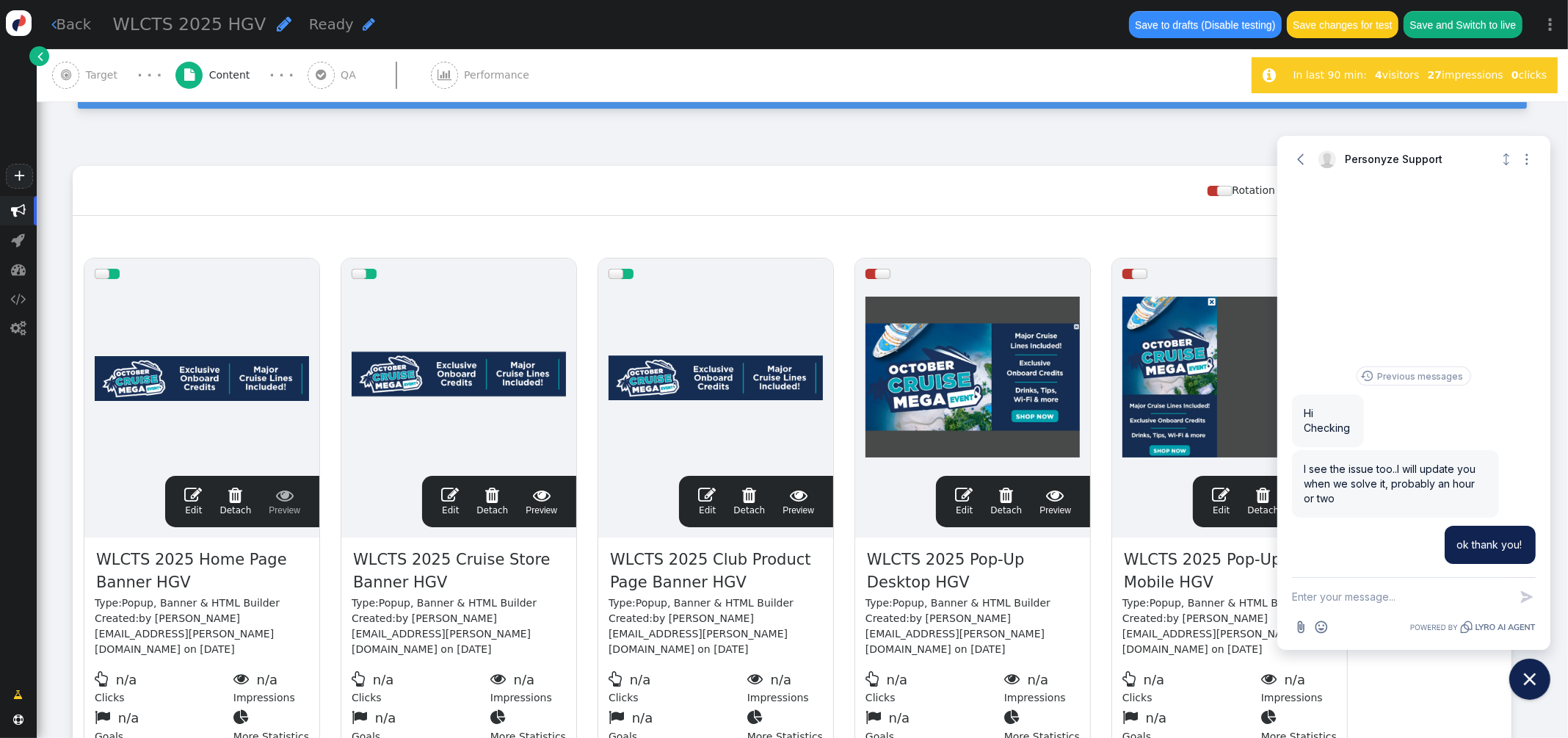
scroll to position [0, 0]
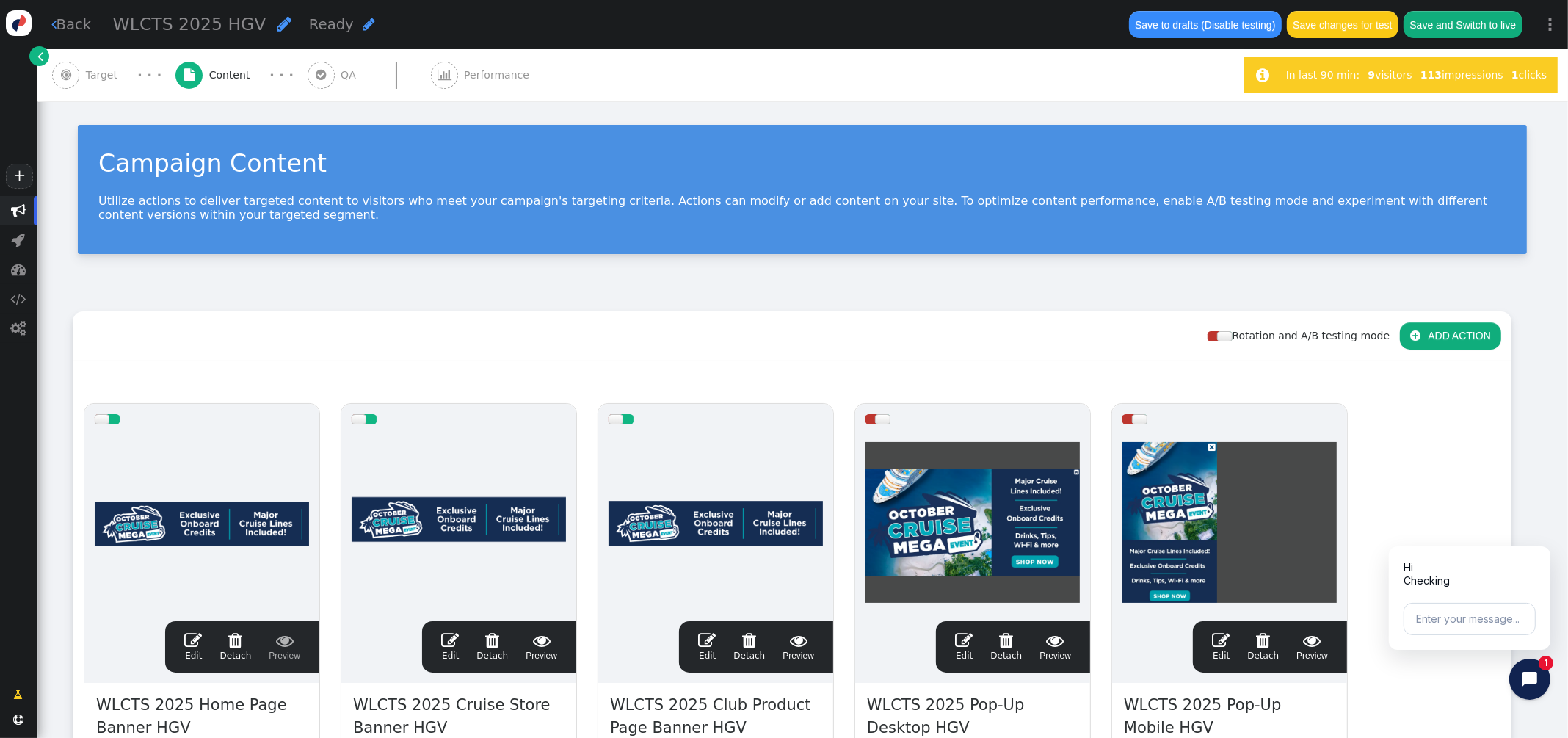
click at [109, 77] on span "Target" at bounding box center [104, 75] width 38 height 15
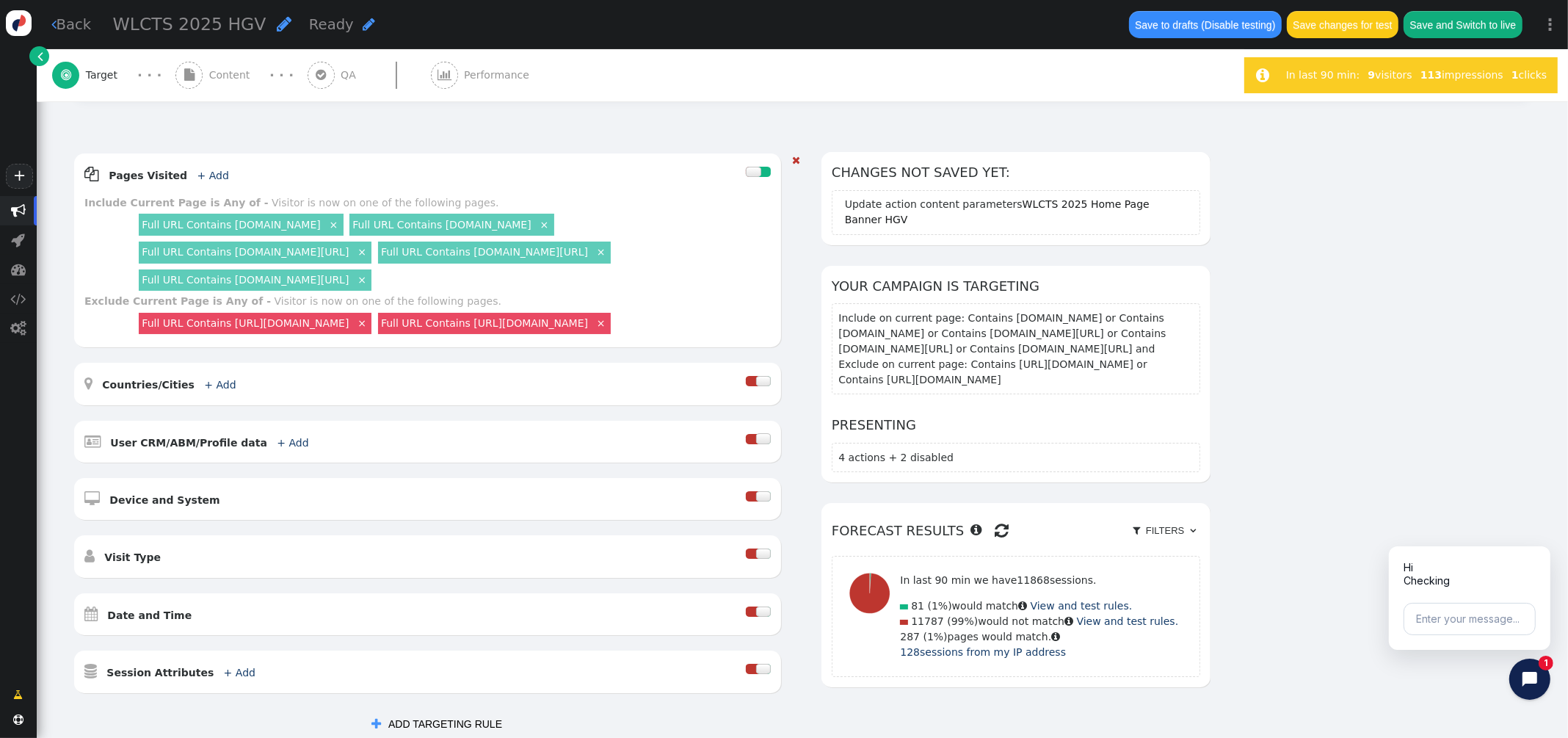
scroll to position [169, 0]
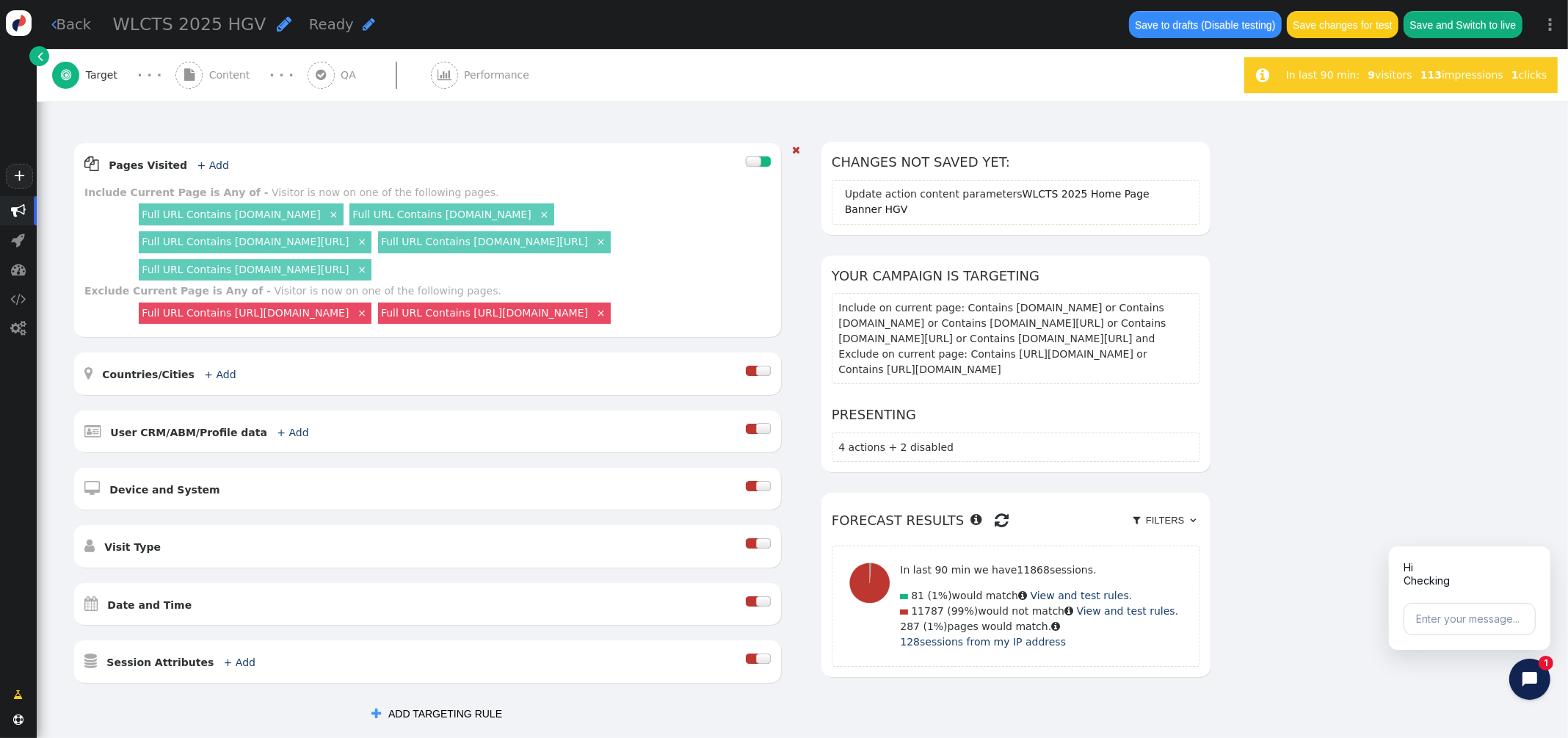
click at [762, 606] on div at bounding box center [763, 602] width 14 height 11
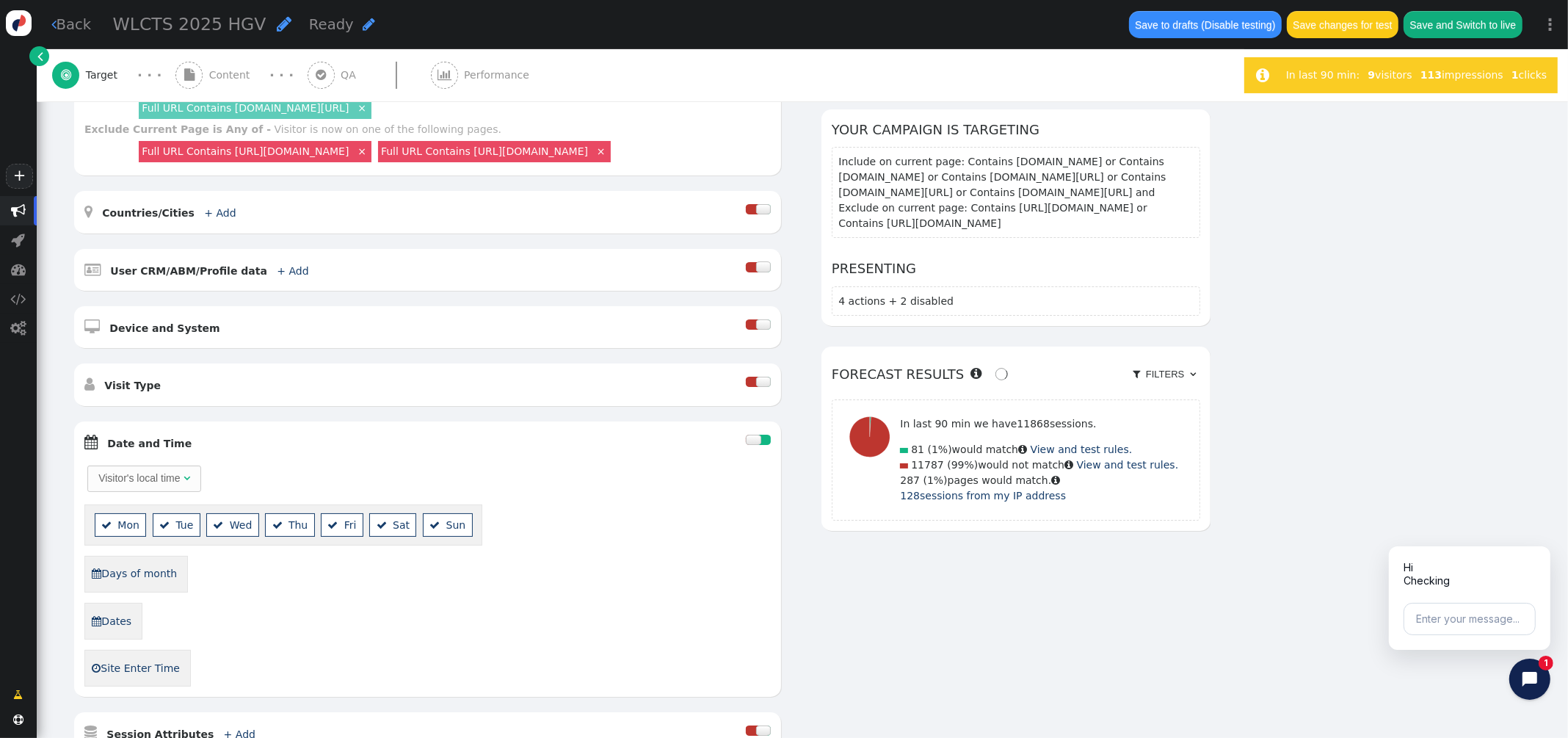
scroll to position [381, 0]
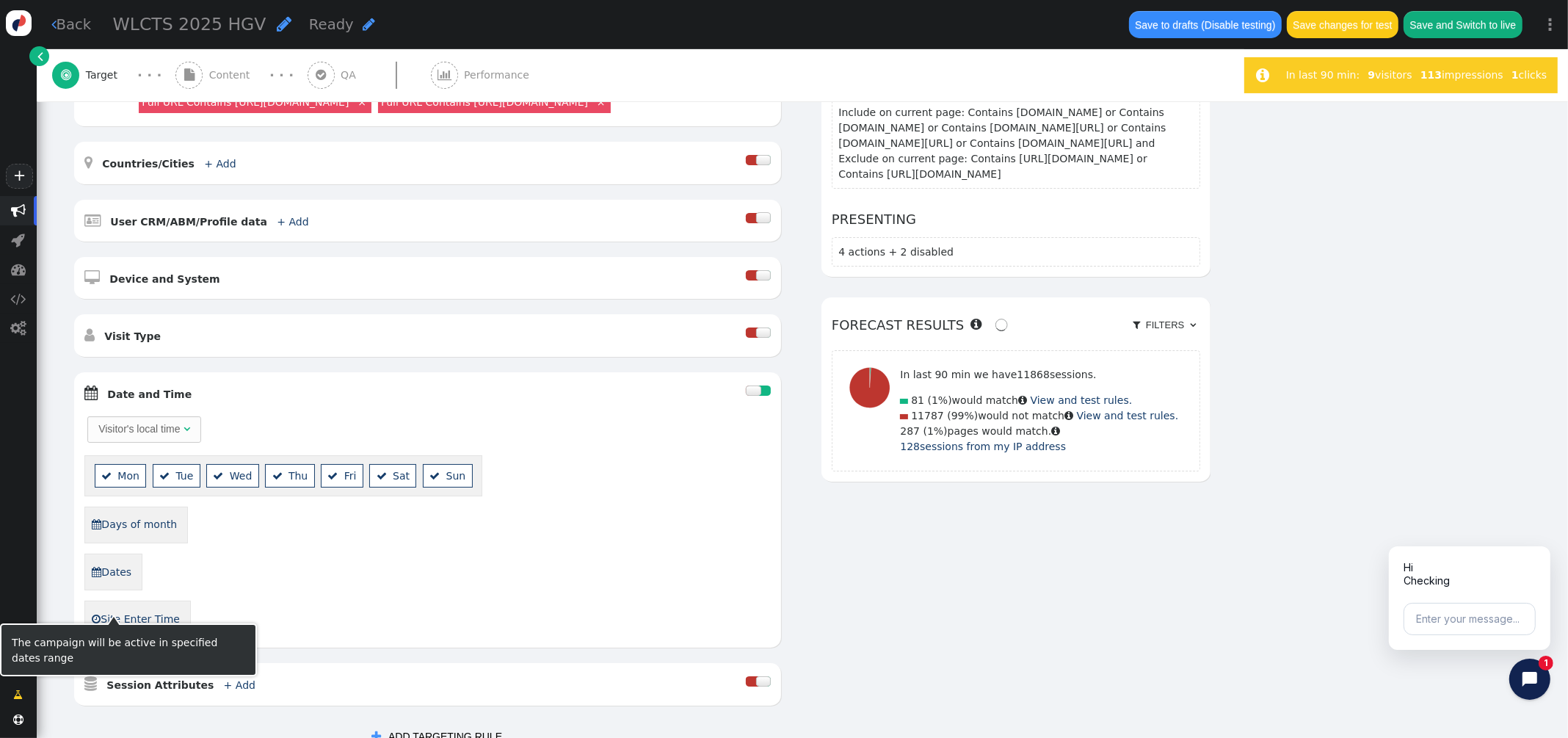
click at [125, 585] on link " Dates" at bounding box center [111, 572] width 41 height 25
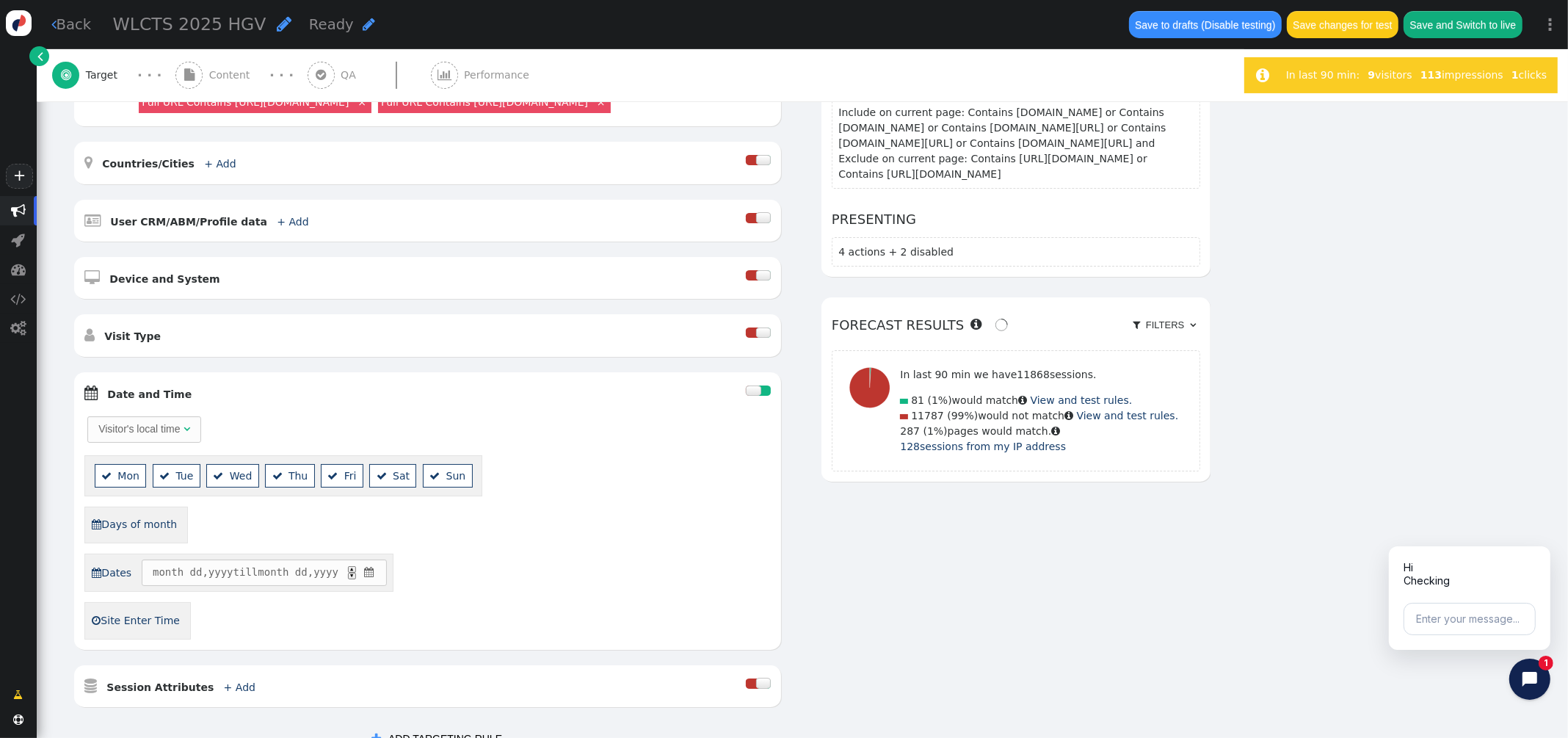
click at [376, 580] on span "" at bounding box center [369, 571] width 14 height 15
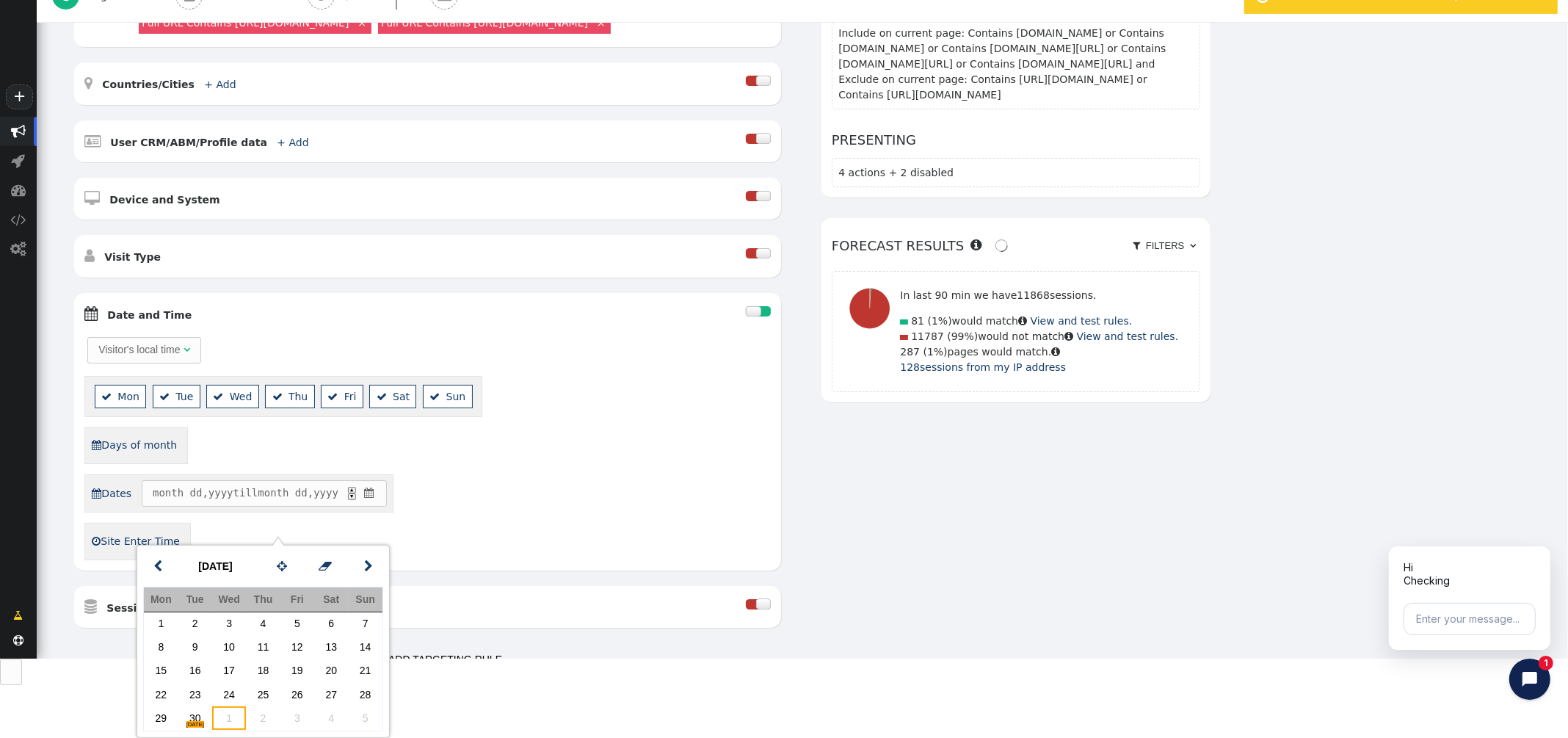
click at [233, 714] on td "1" at bounding box center [229, 718] width 34 height 23
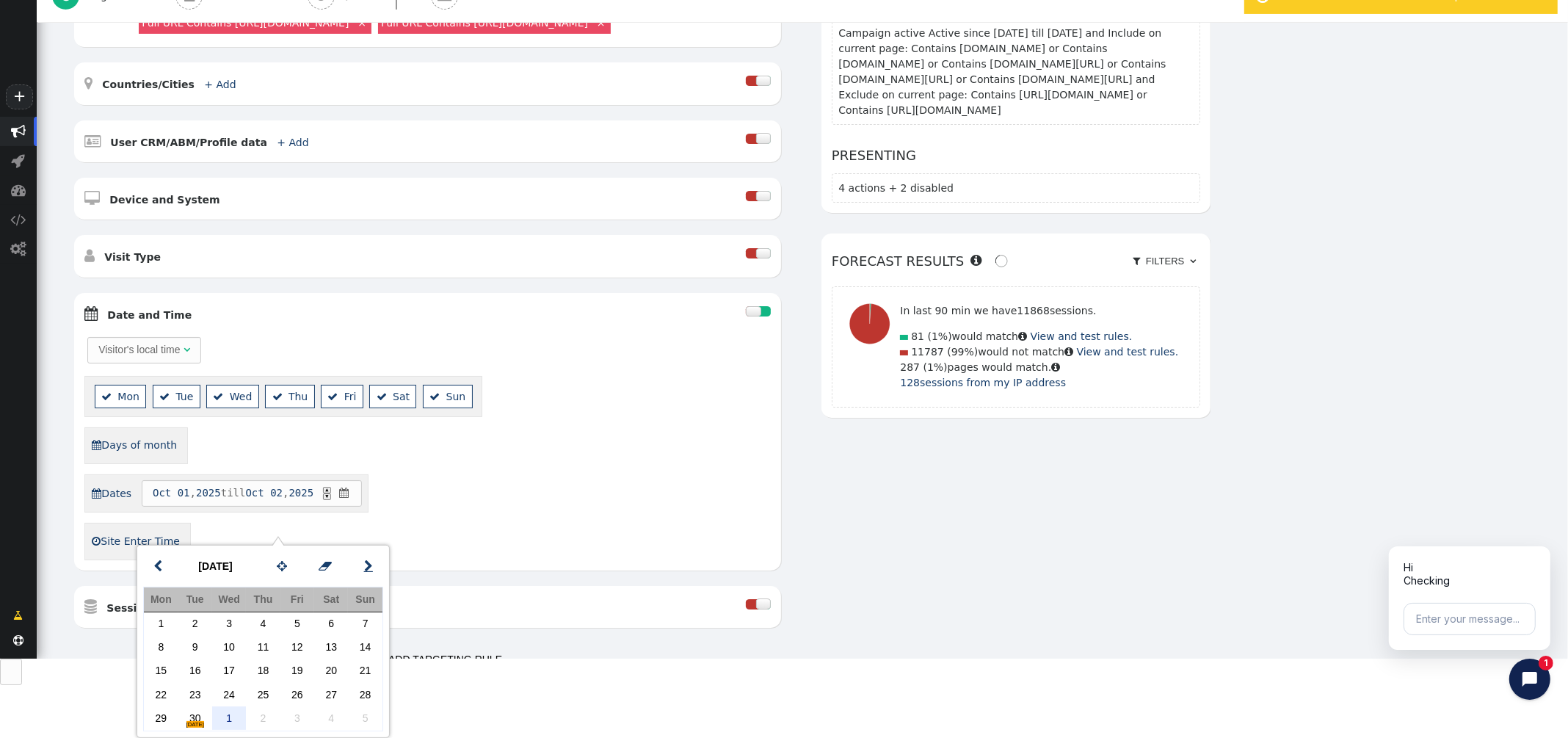
click at [372, 566] on span "" at bounding box center [369, 566] width 9 height 19
click at [303, 723] on td "31" at bounding box center [298, 718] width 34 height 23
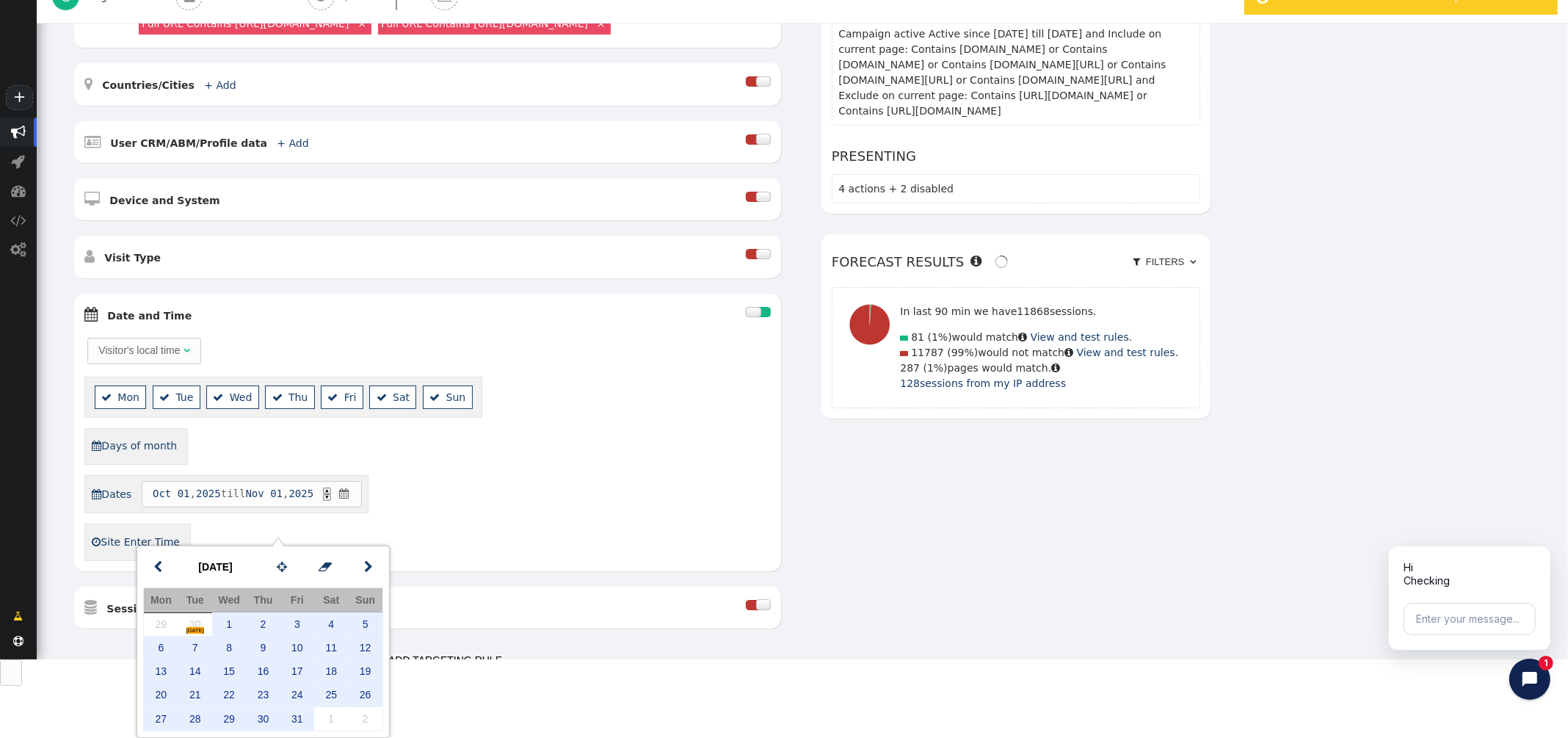
click at [568, 543] on div "Visitor's local time   Mon  Tue  Wed  Thu  Fri  Sat  Sun  Days of mont…" at bounding box center [428, 447] width 686 height 225
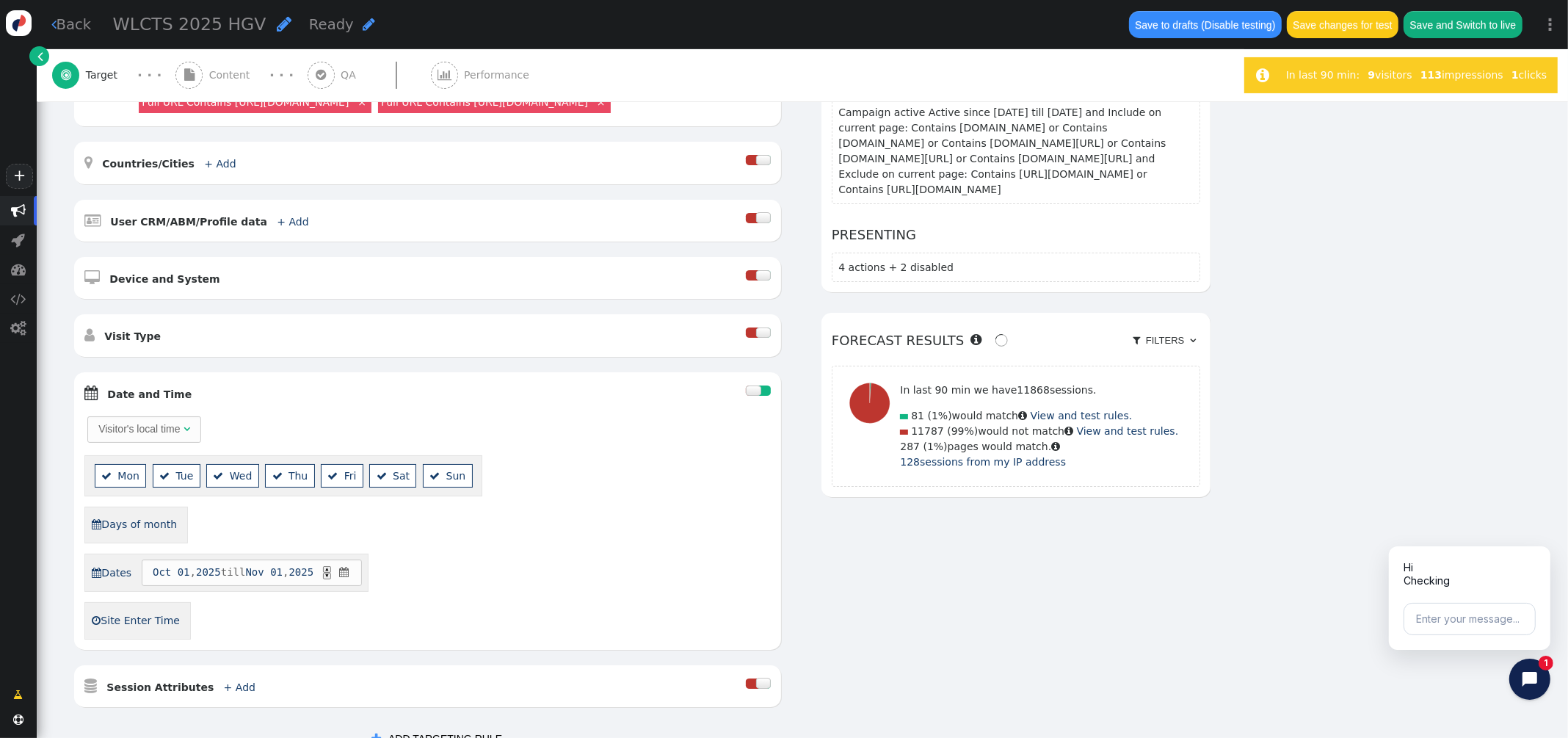
scroll to position [0, 0]
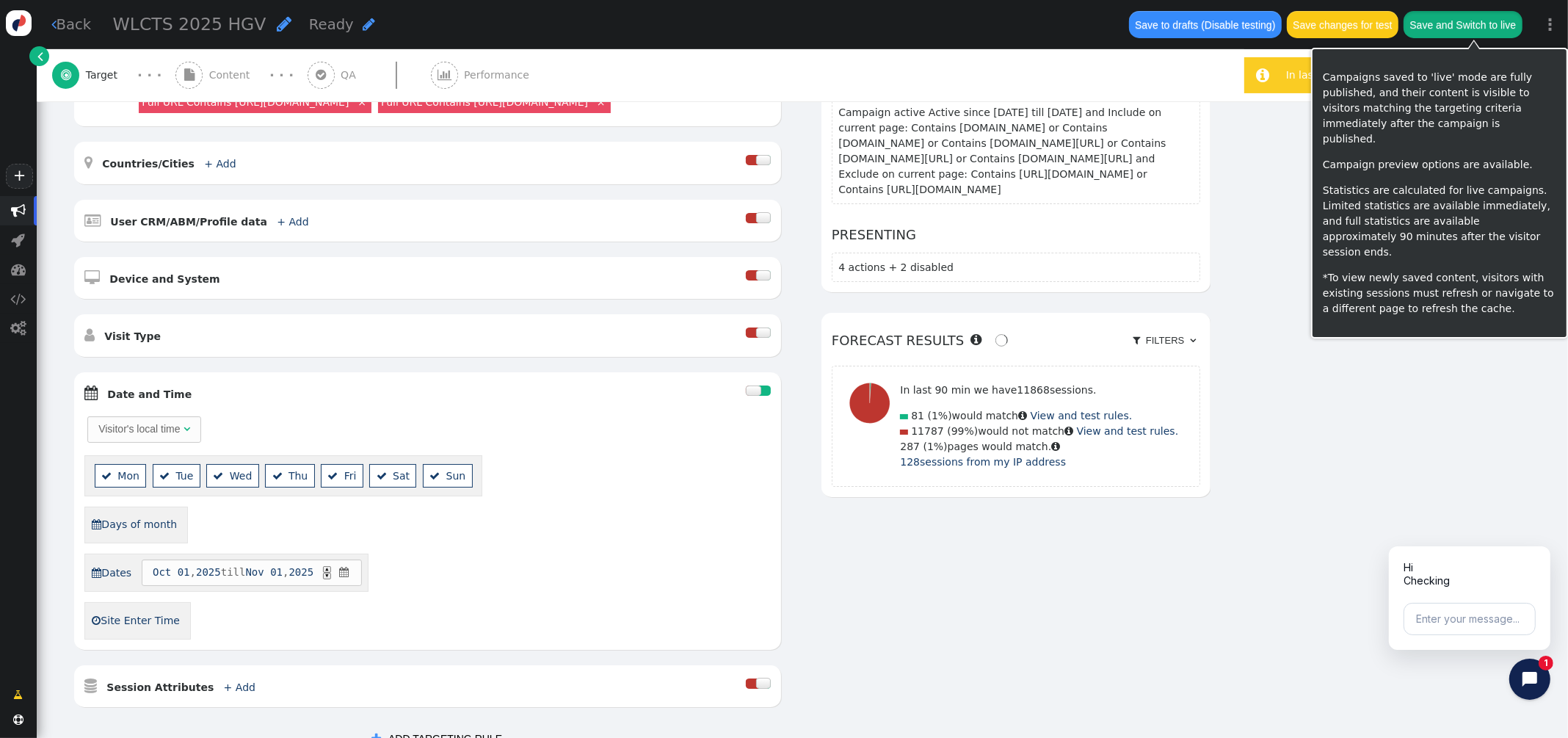
click at [1450, 29] on button "Save and Switch to live" at bounding box center [1462, 24] width 118 height 27
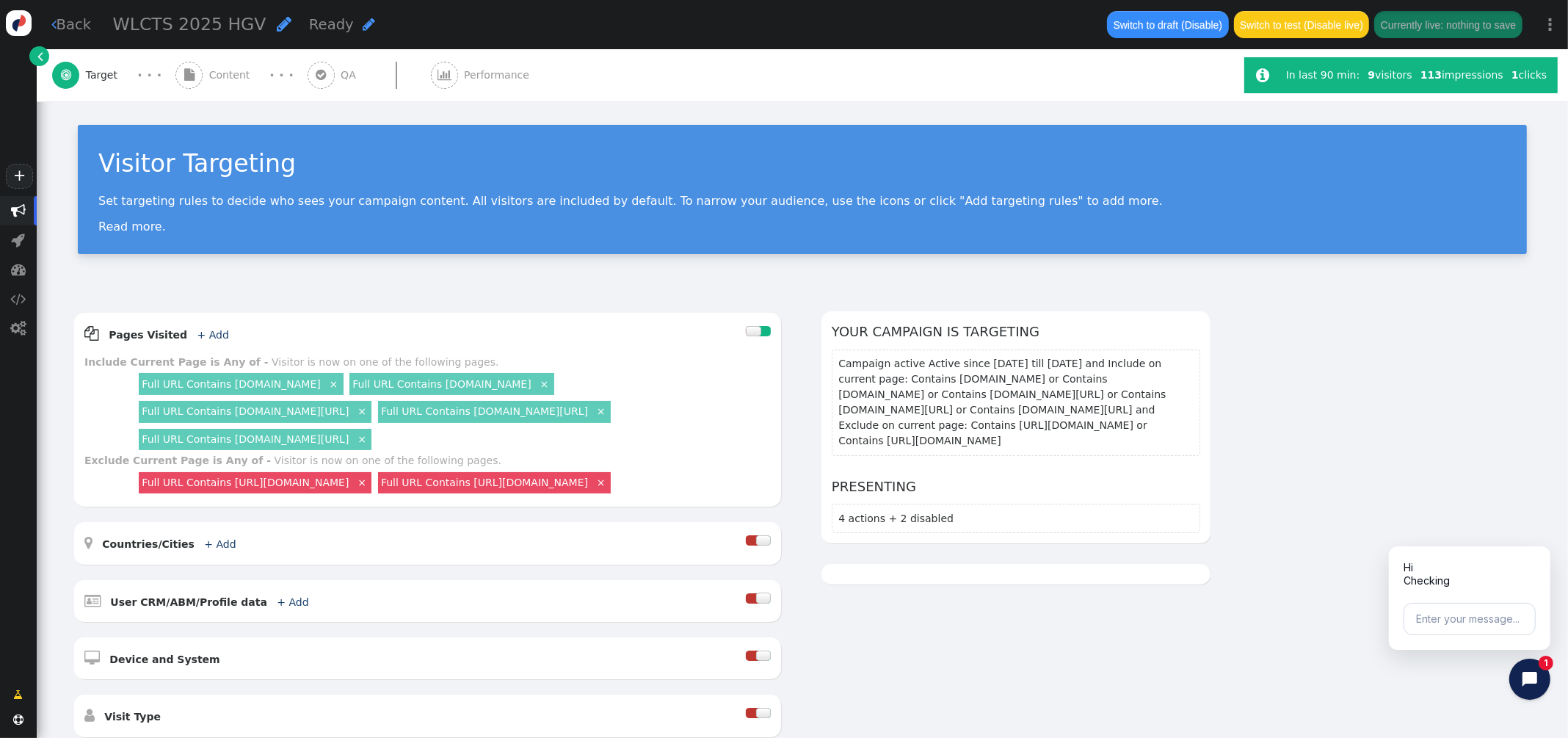
click at [26, 215] on span "" at bounding box center [18, 210] width 37 height 29
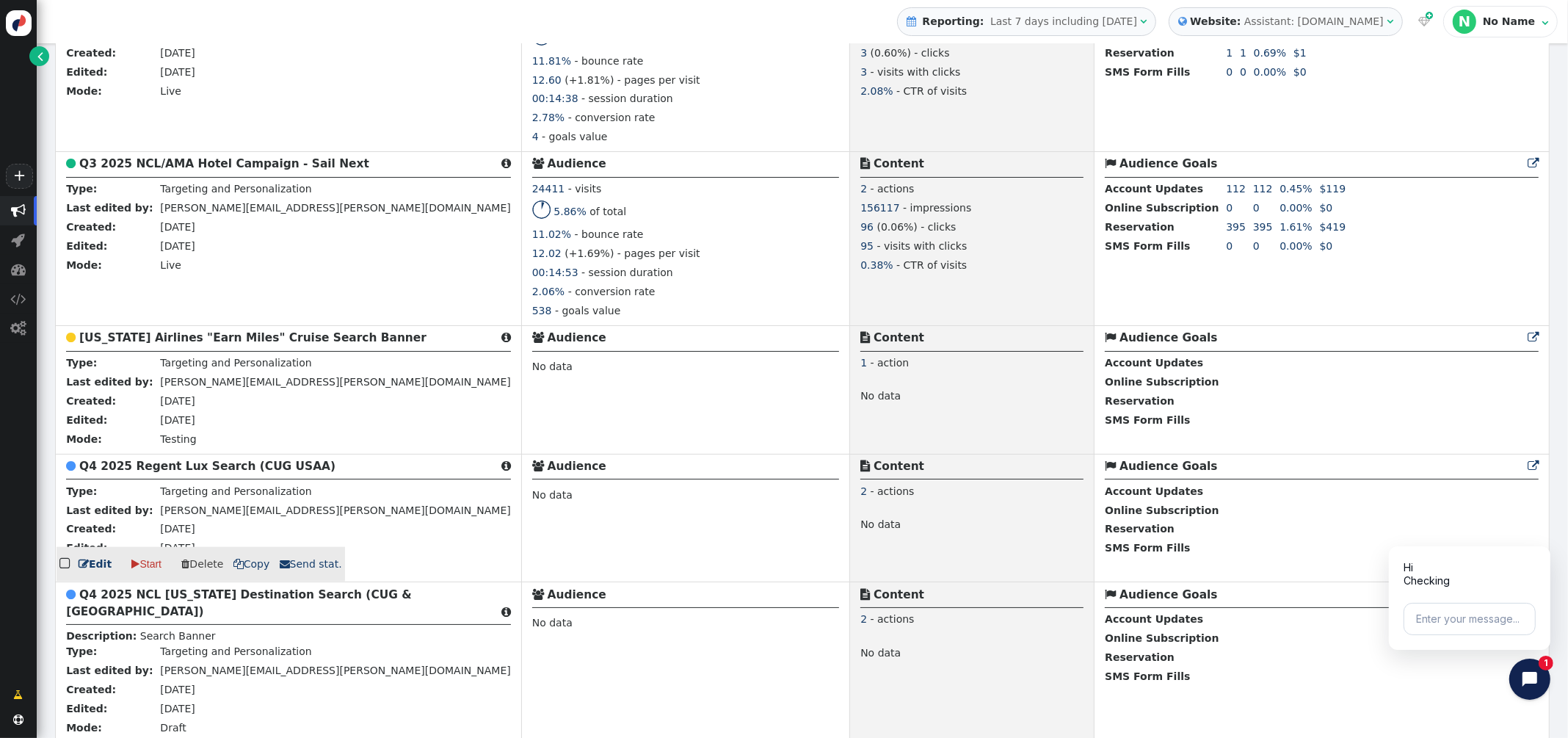
scroll to position [1698, 0]
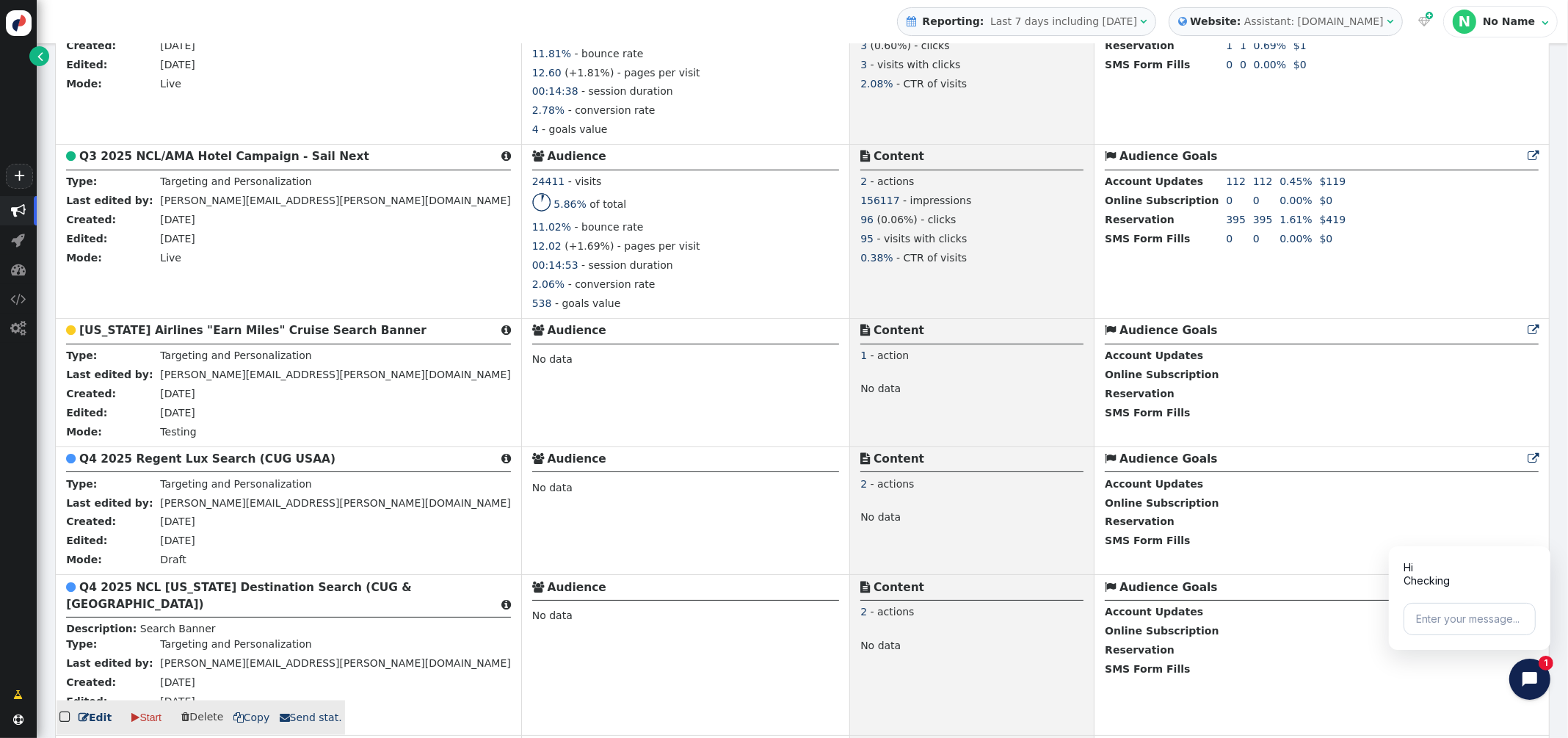
drag, startPoint x: 171, startPoint y: 621, endPoint x: 336, endPoint y: 579, distance: 170.3
click at [171, 611] on b "Q4 2025 NCL [US_STATE] Destination Search (CUG & [GEOGRAPHIC_DATA])" at bounding box center [238, 596] width 345 height 30
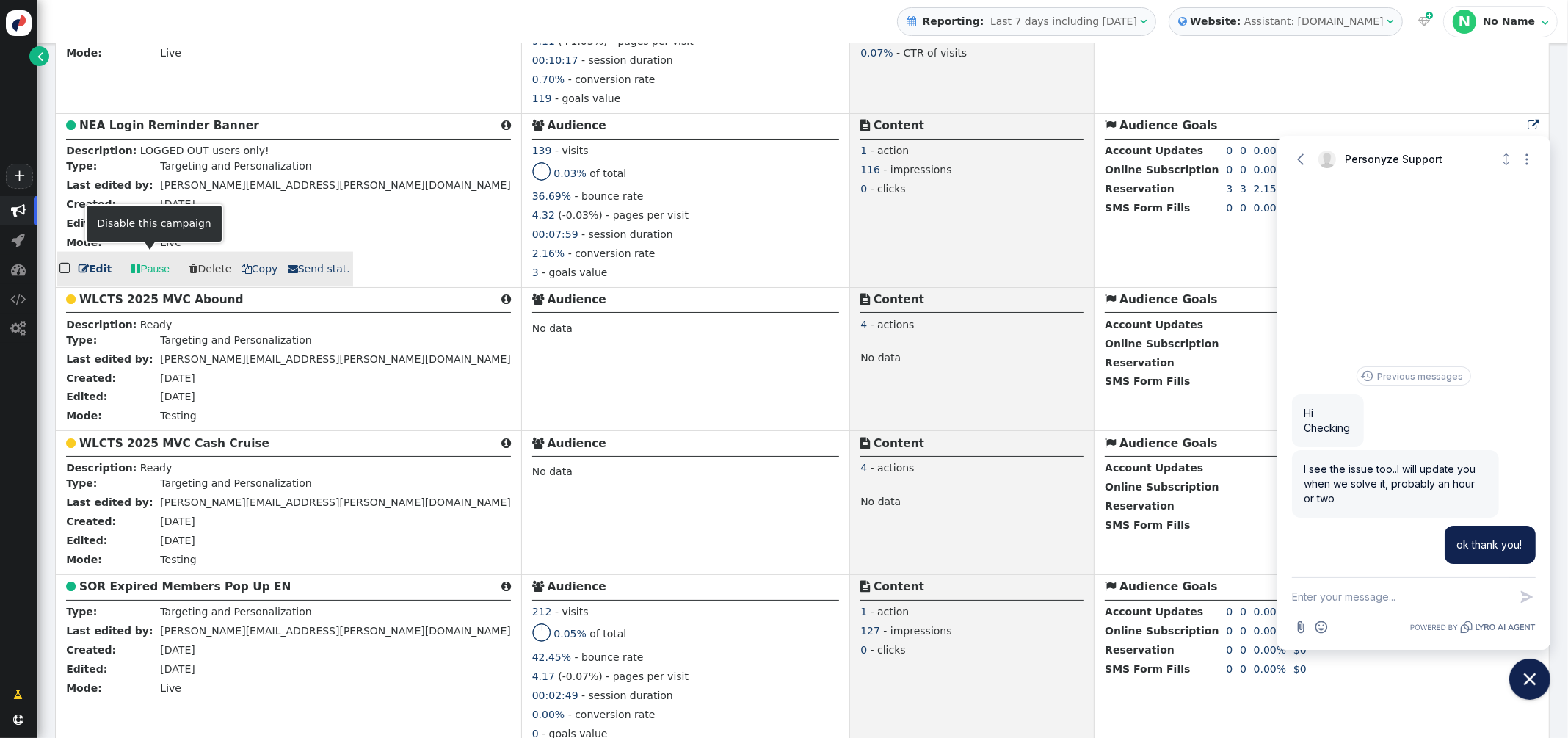
scroll to position [2406, 0]
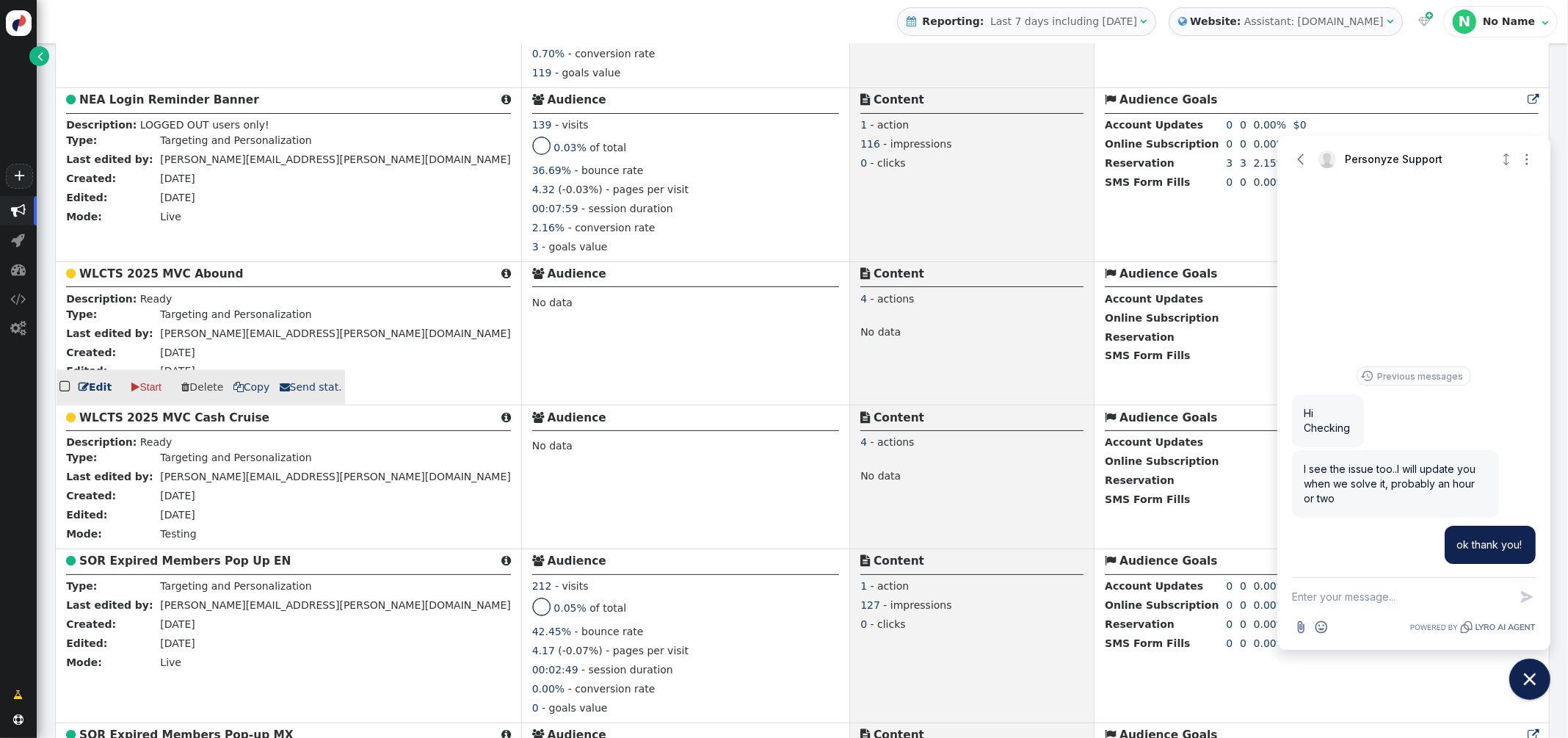
click at [184, 281] on b "WLCTS 2025 MVC Abound" at bounding box center [161, 274] width 165 height 13
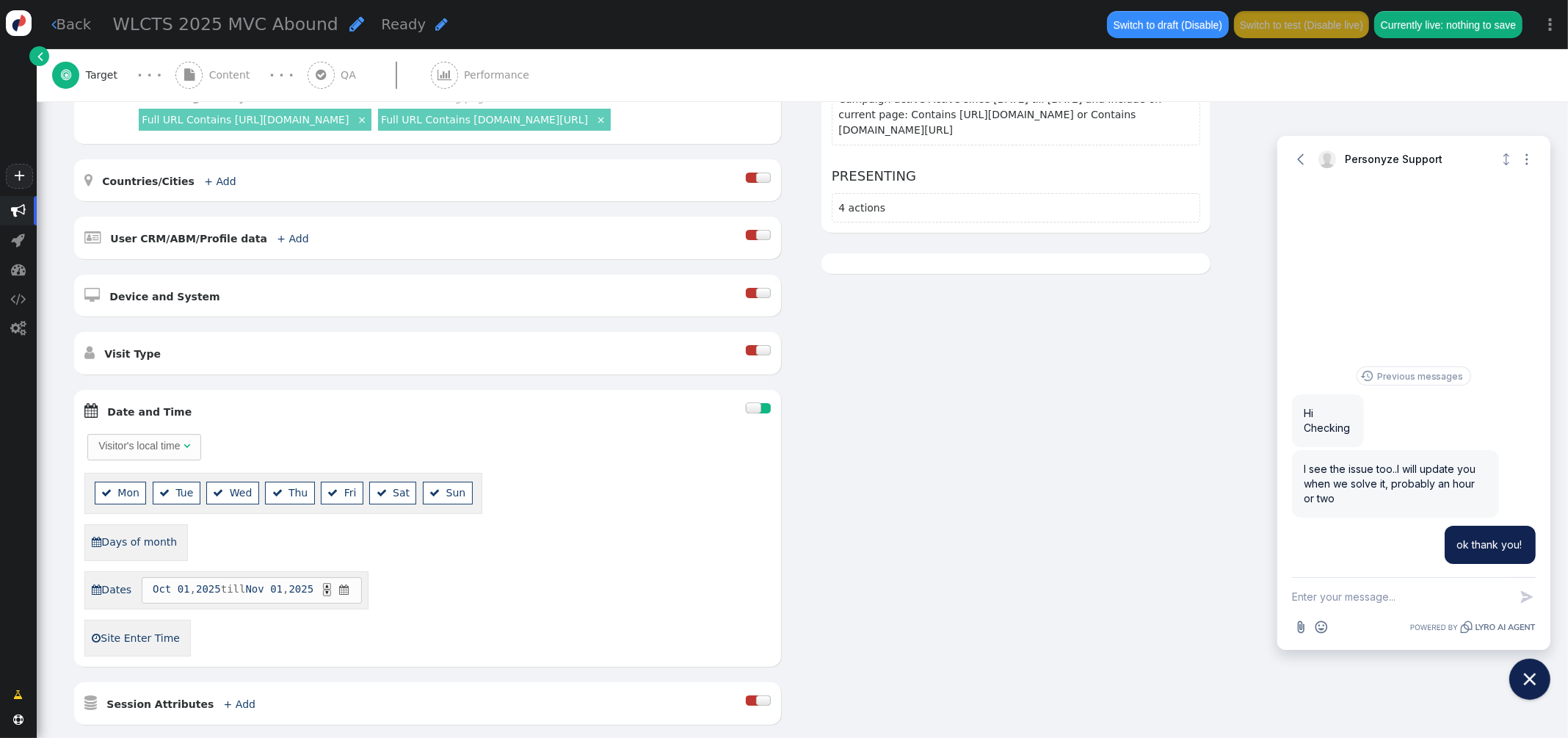
scroll to position [266, 0]
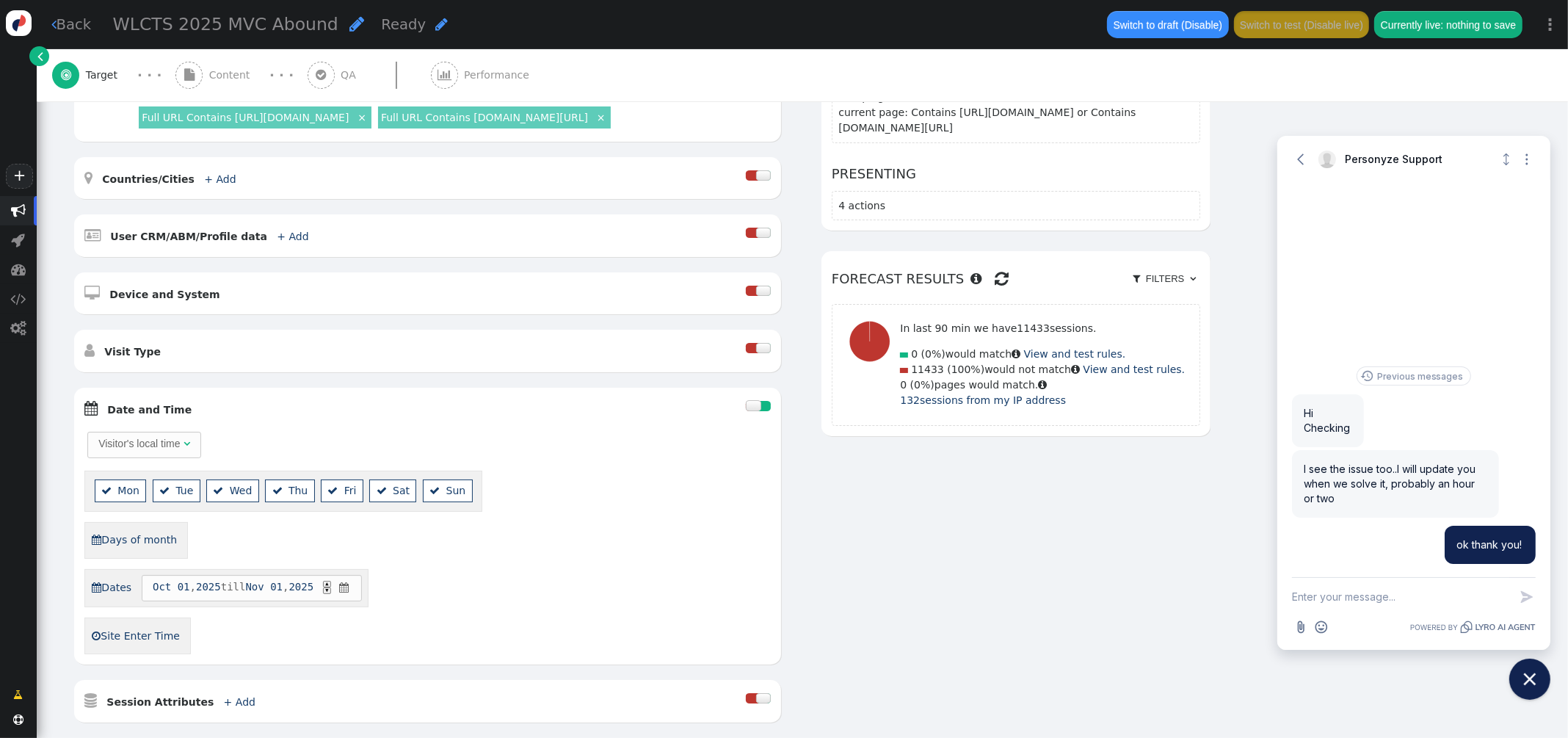
click at [752, 406] on div at bounding box center [753, 406] width 14 height 11
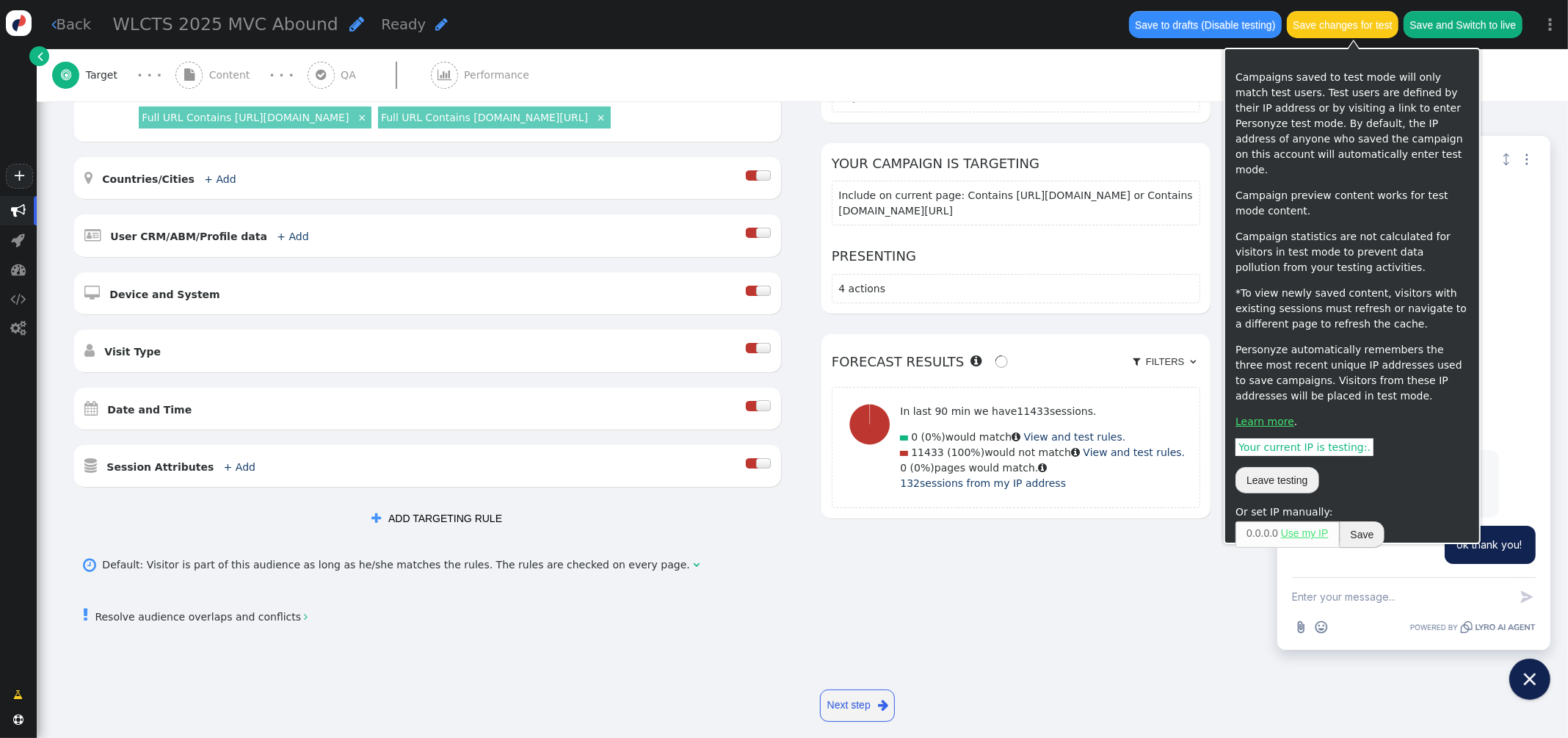
click at [1358, 18] on button "Save changes for test" at bounding box center [1342, 24] width 111 height 27
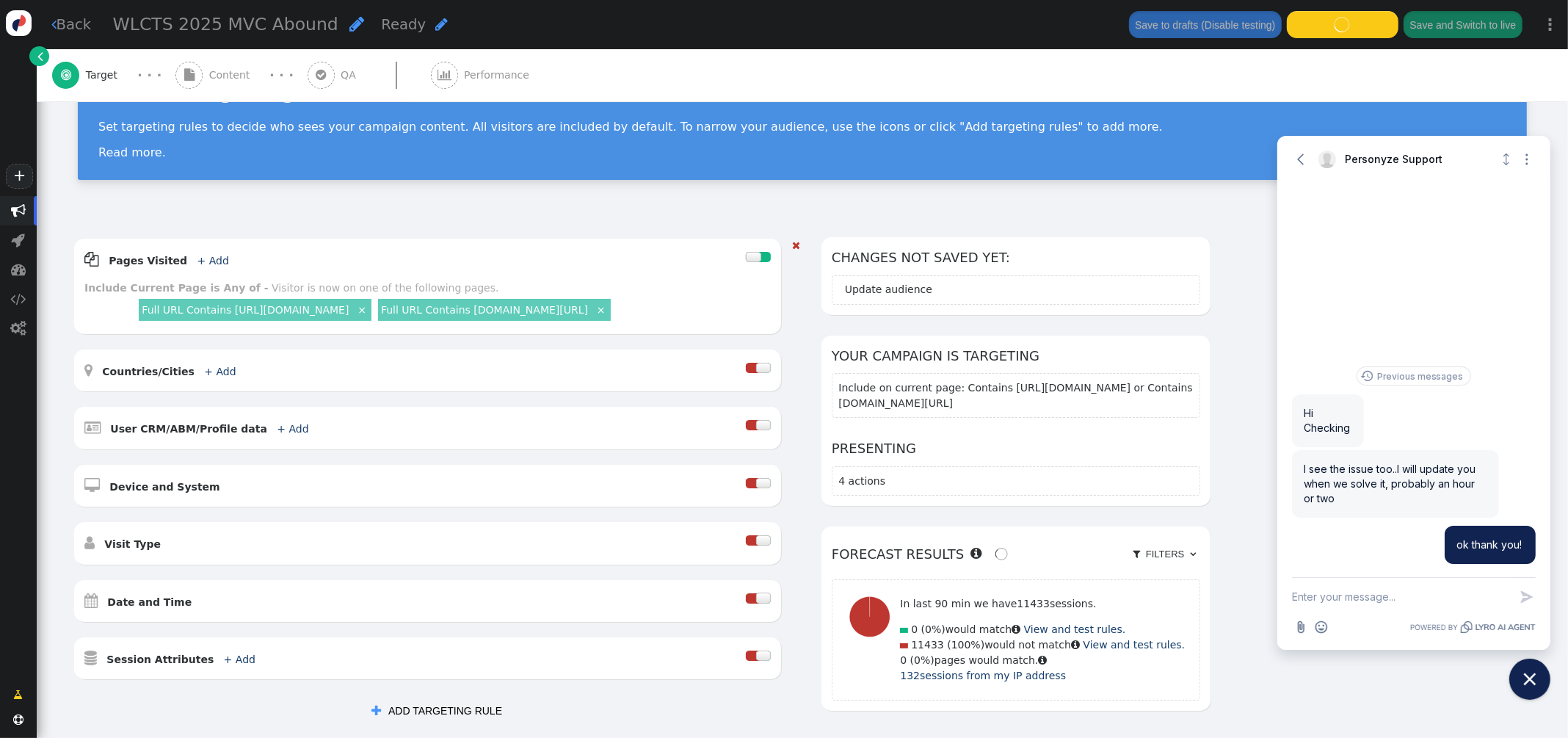
scroll to position [66, 0]
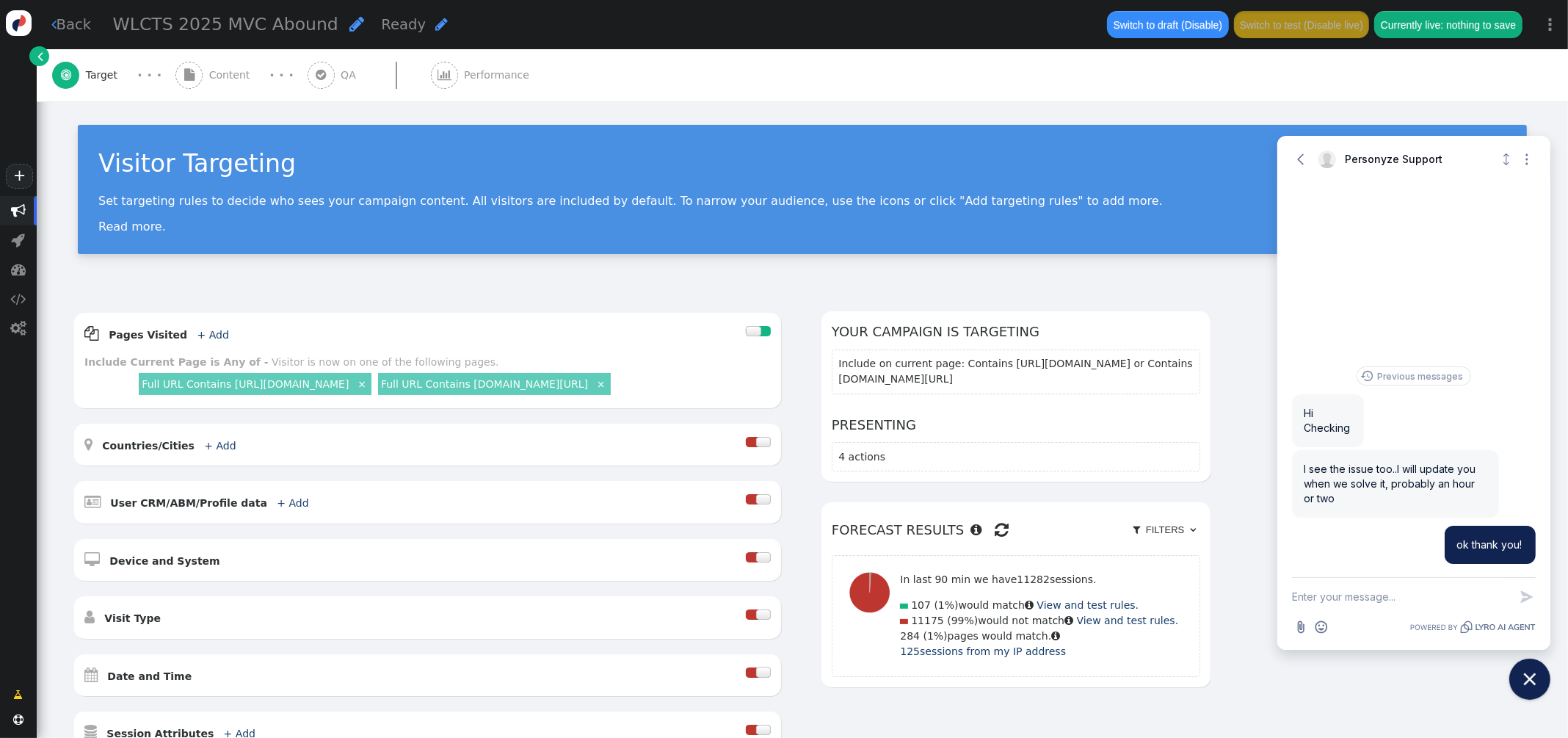
click at [227, 75] on span "Content" at bounding box center [233, 75] width 47 height 15
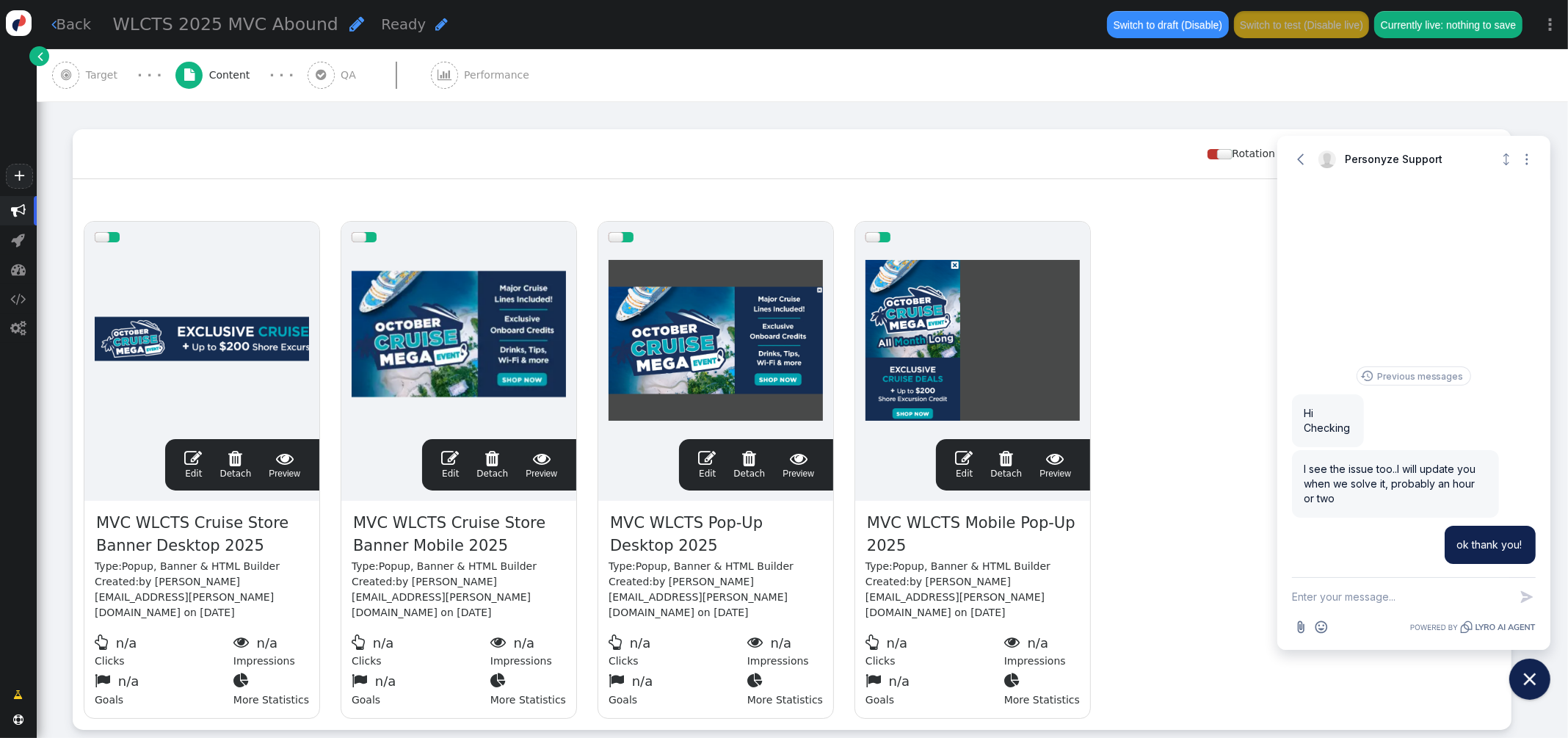
scroll to position [197, 0]
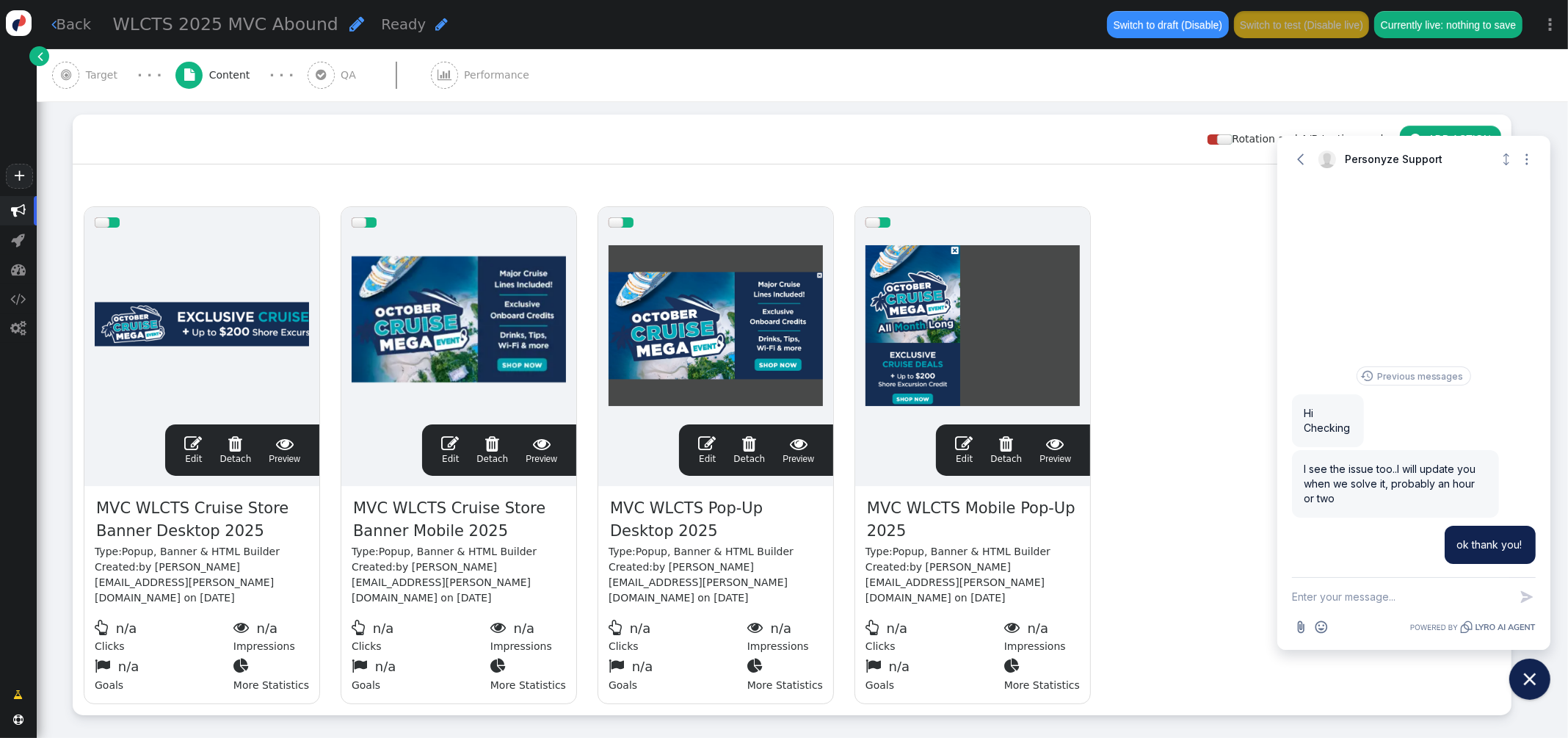
click at [198, 440] on span "" at bounding box center [193, 444] width 18 height 18
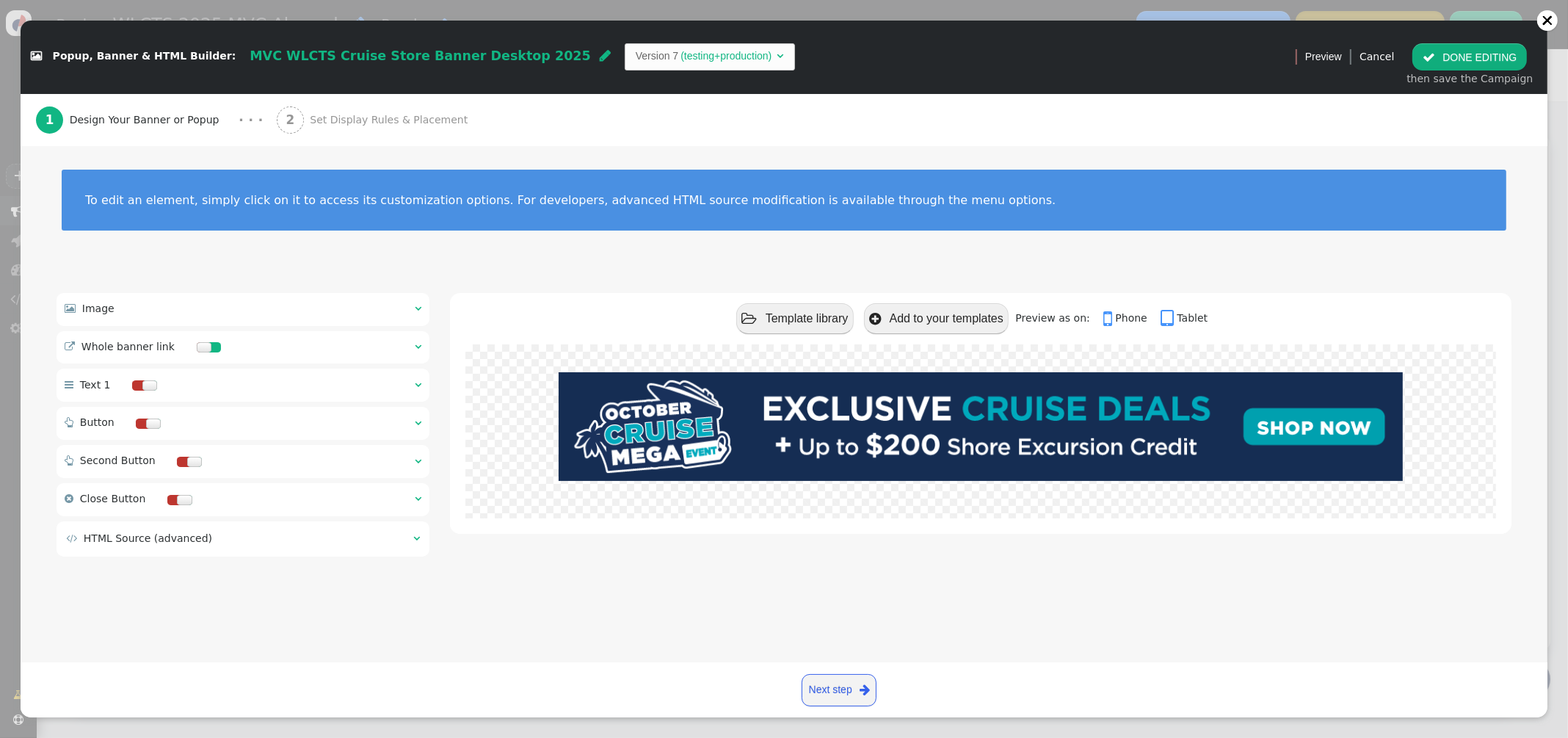
click at [360, 121] on span "Set Display Rules & Placement" at bounding box center [392, 119] width 164 height 15
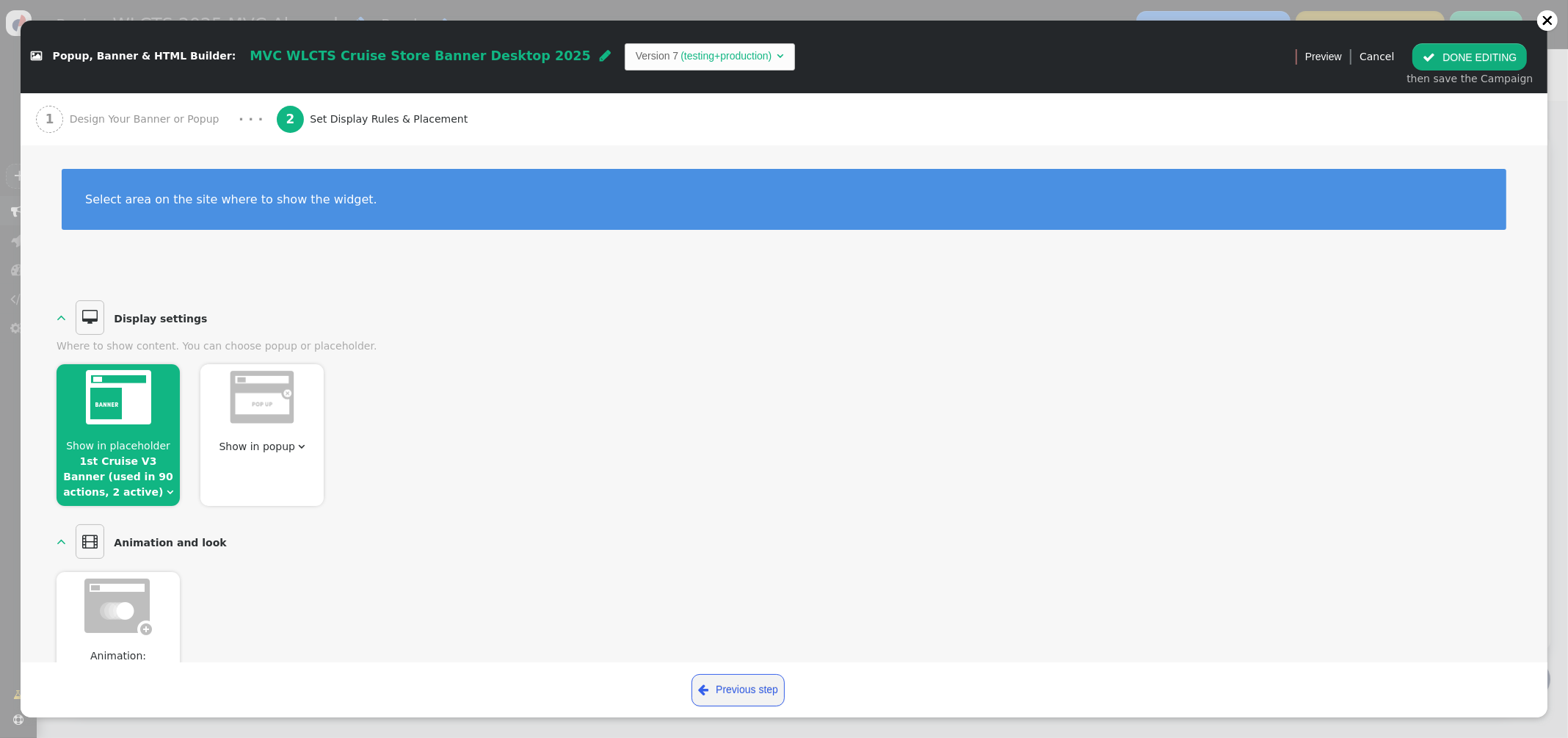
click at [136, 463] on link "1st Cruise V3 Banner (used in 90 actions, 2 active)" at bounding box center [118, 477] width 110 height 43
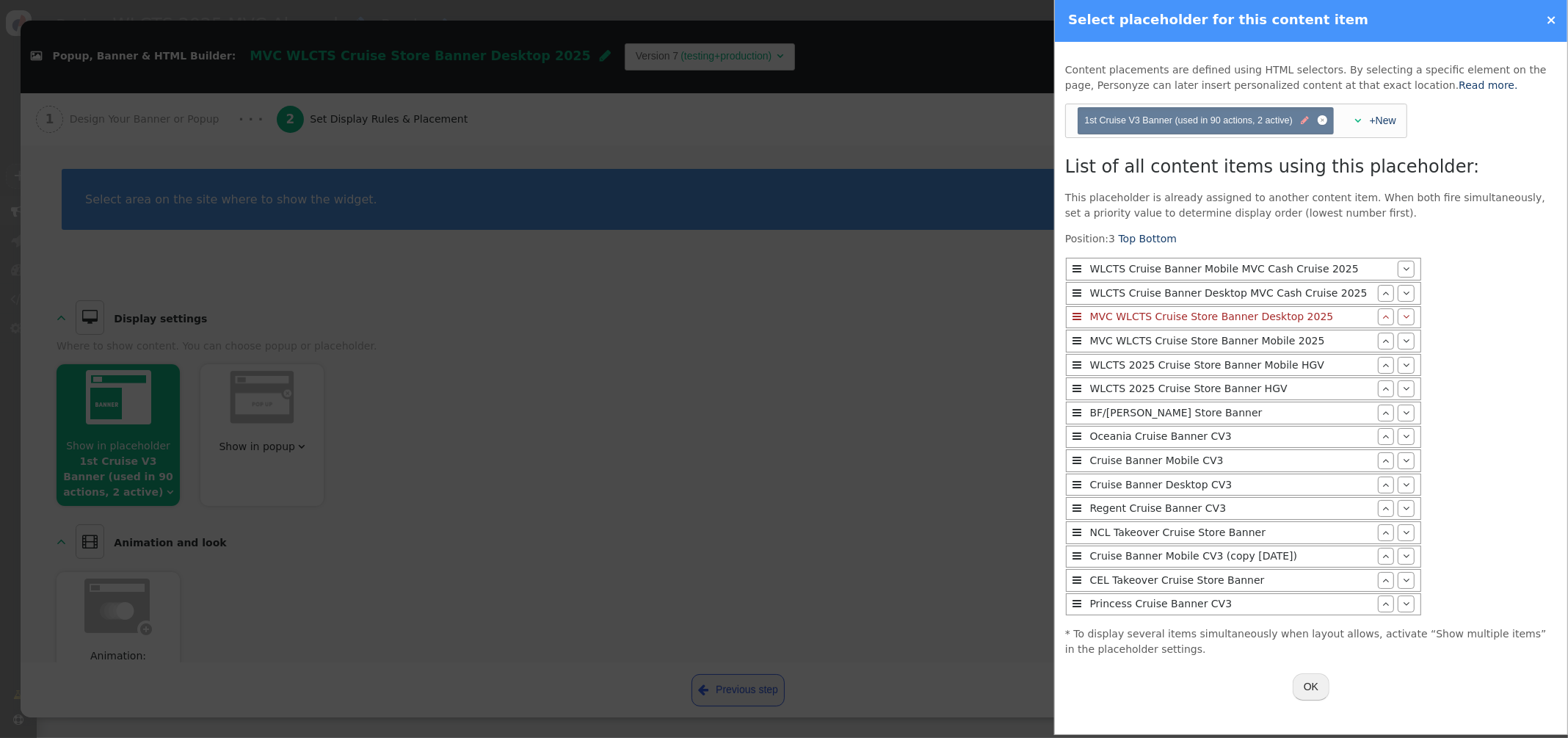
click at [1302, 121] on span "" at bounding box center [1304, 121] width 8 height 14
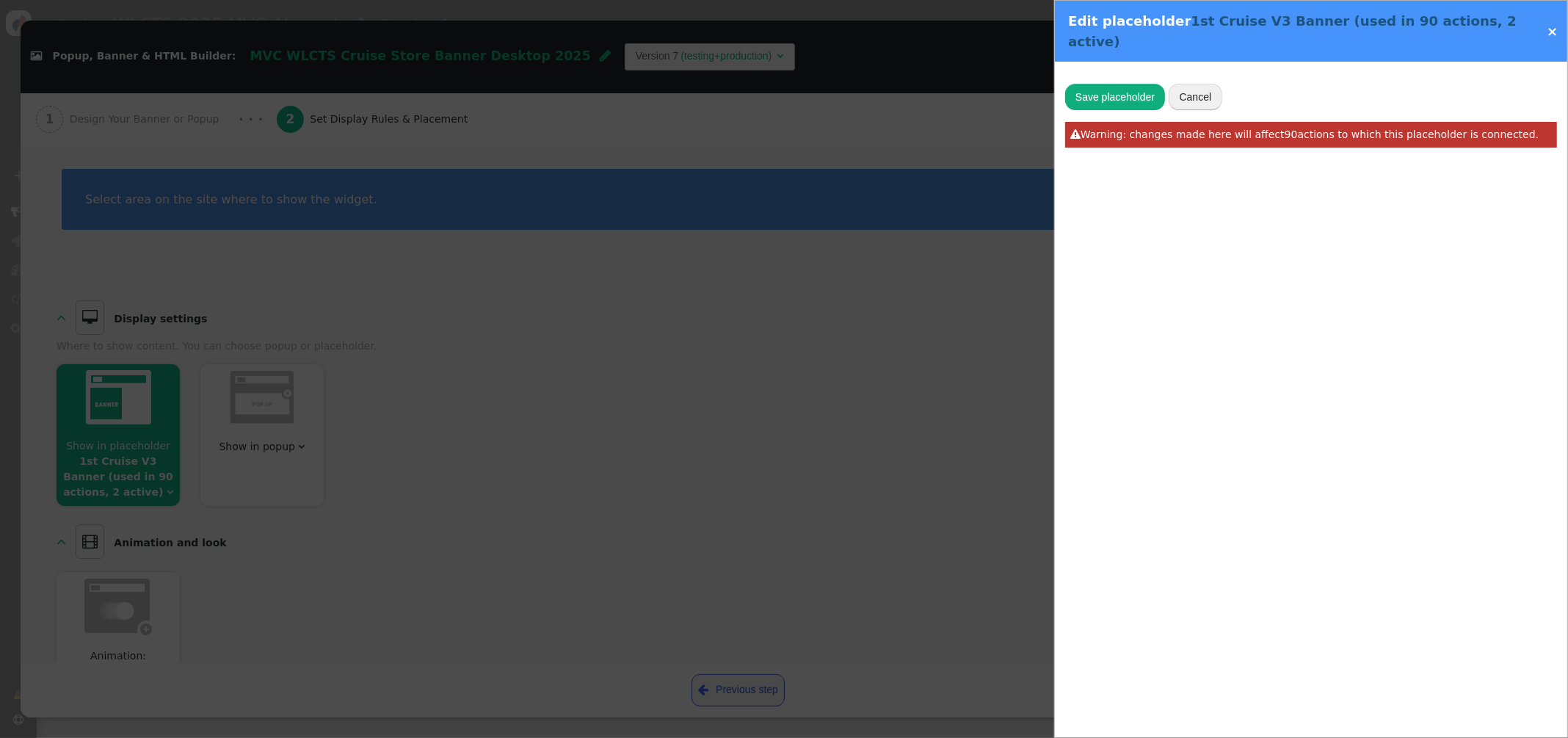
type input "1st Cruise V3 Banner"
type input "v2-search-result-filter"
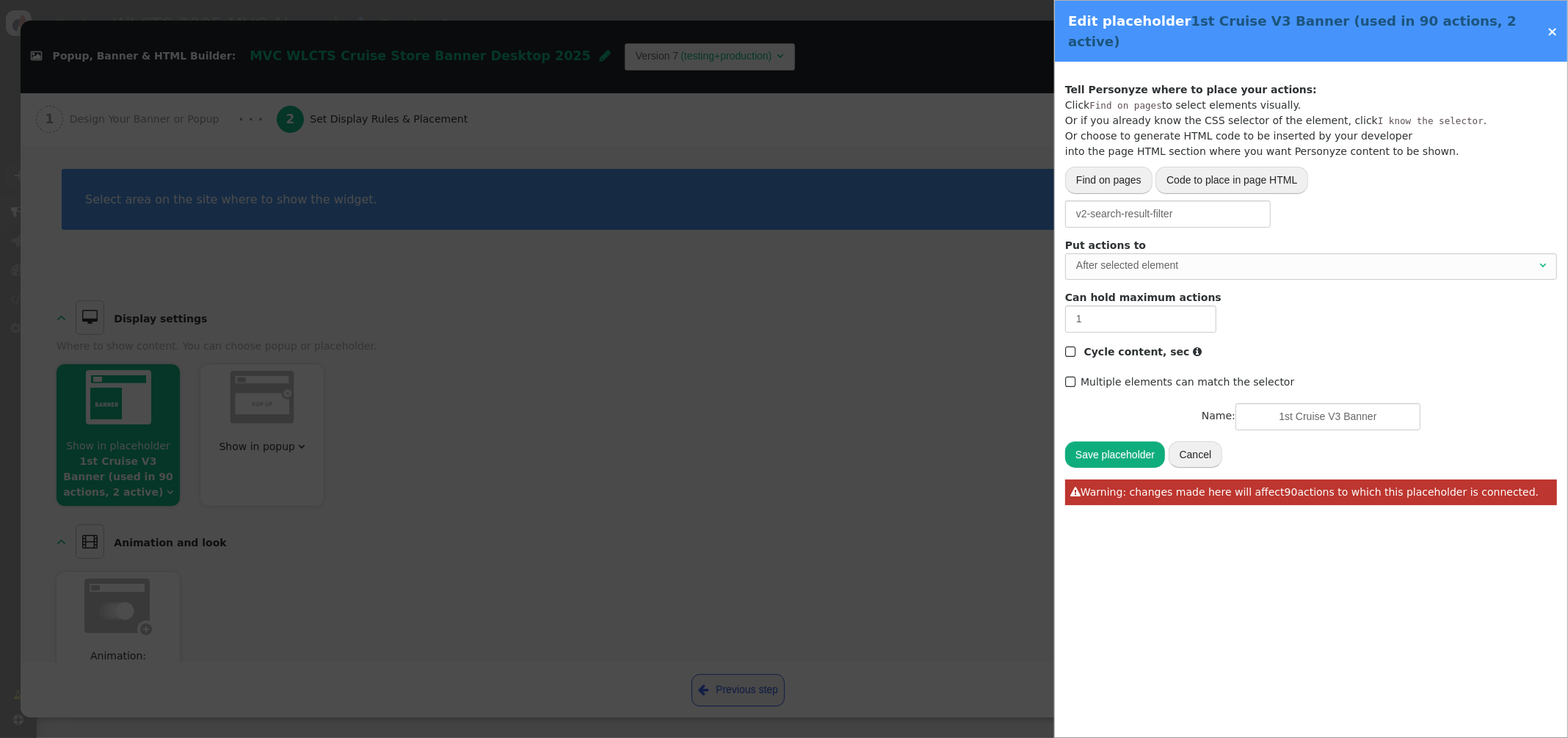
click at [1551, 23] on link "×" at bounding box center [1552, 30] width 11 height 15
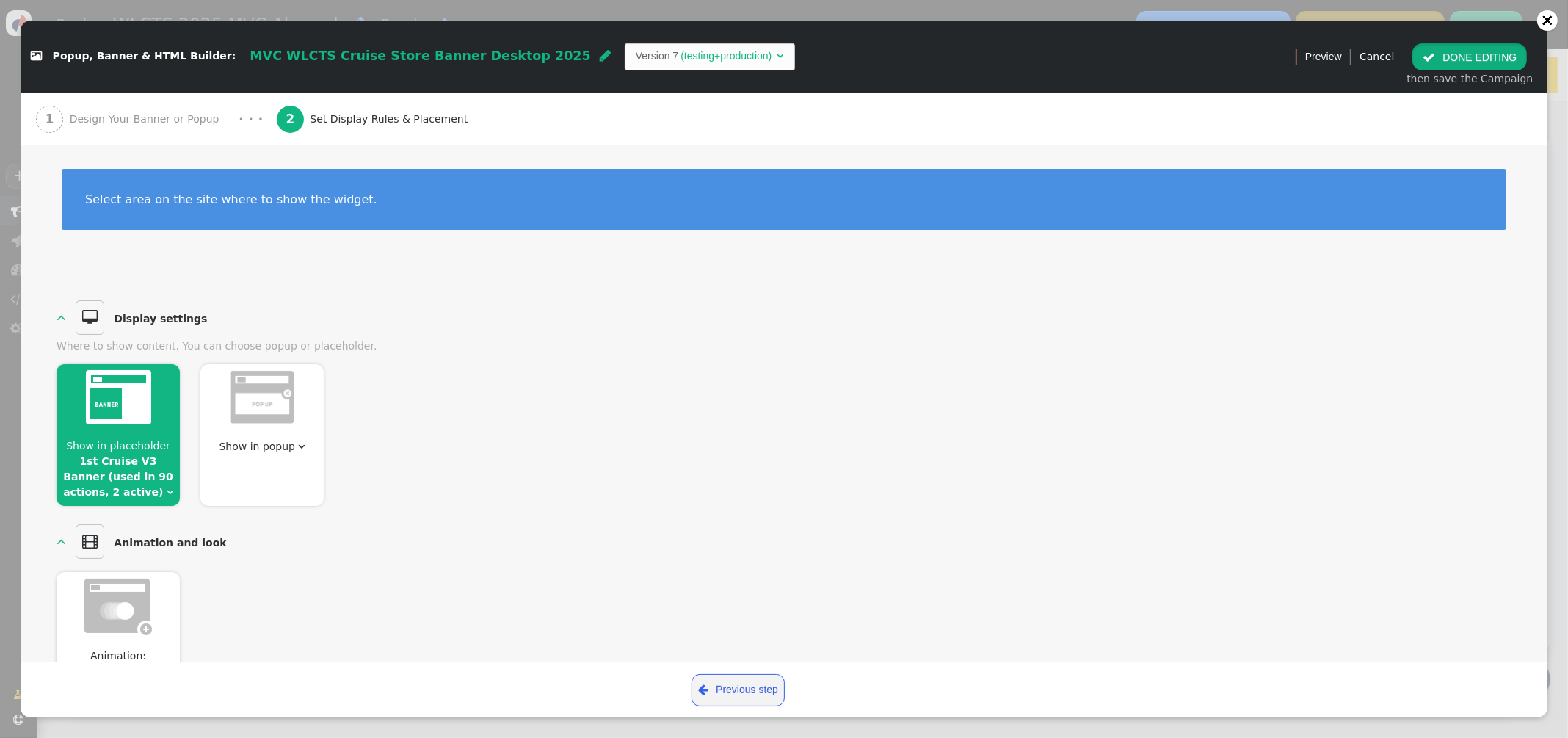
click at [1459, 59] on button " DONE EDITING" at bounding box center [1469, 57] width 115 height 27
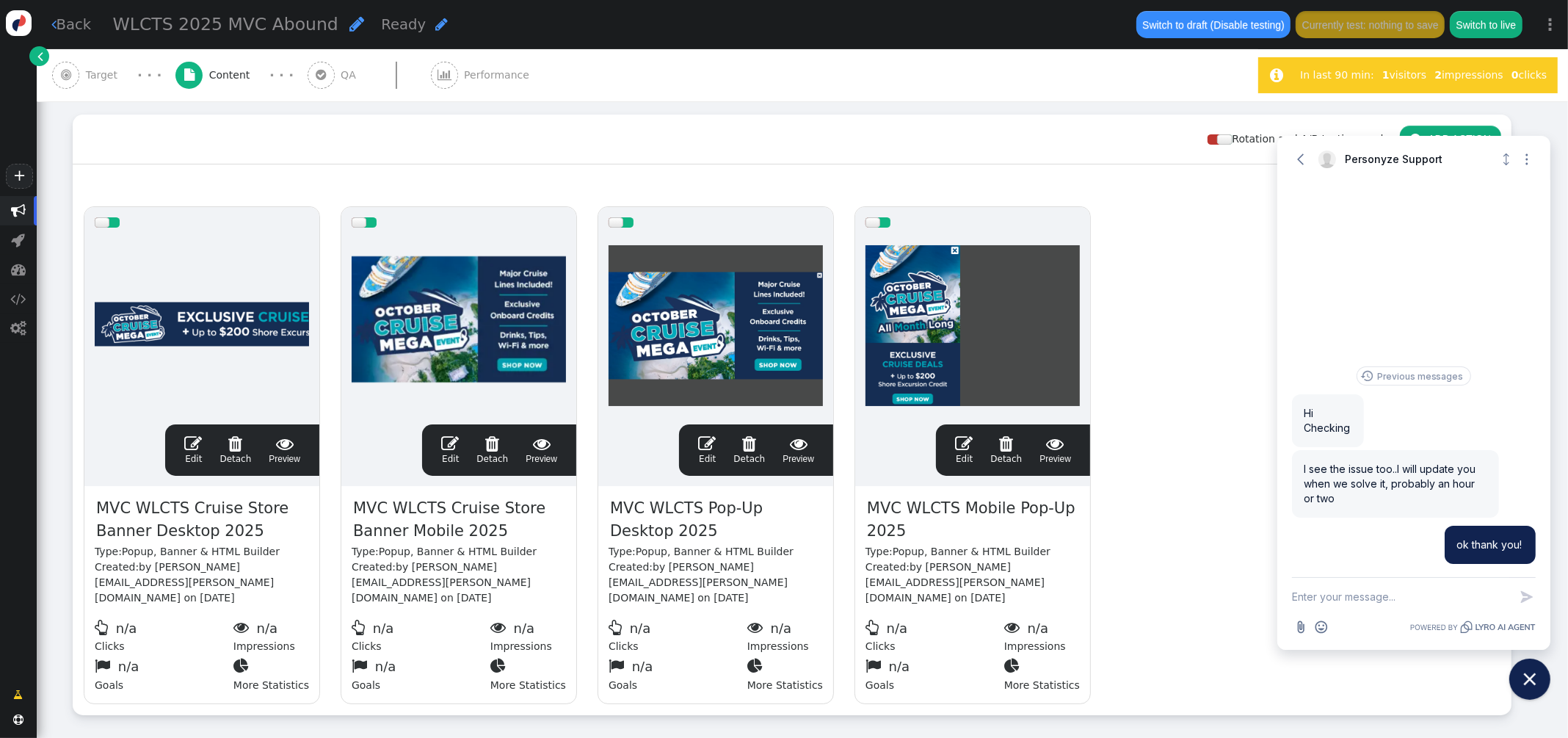
click at [706, 447] on span "" at bounding box center [706, 444] width 18 height 18
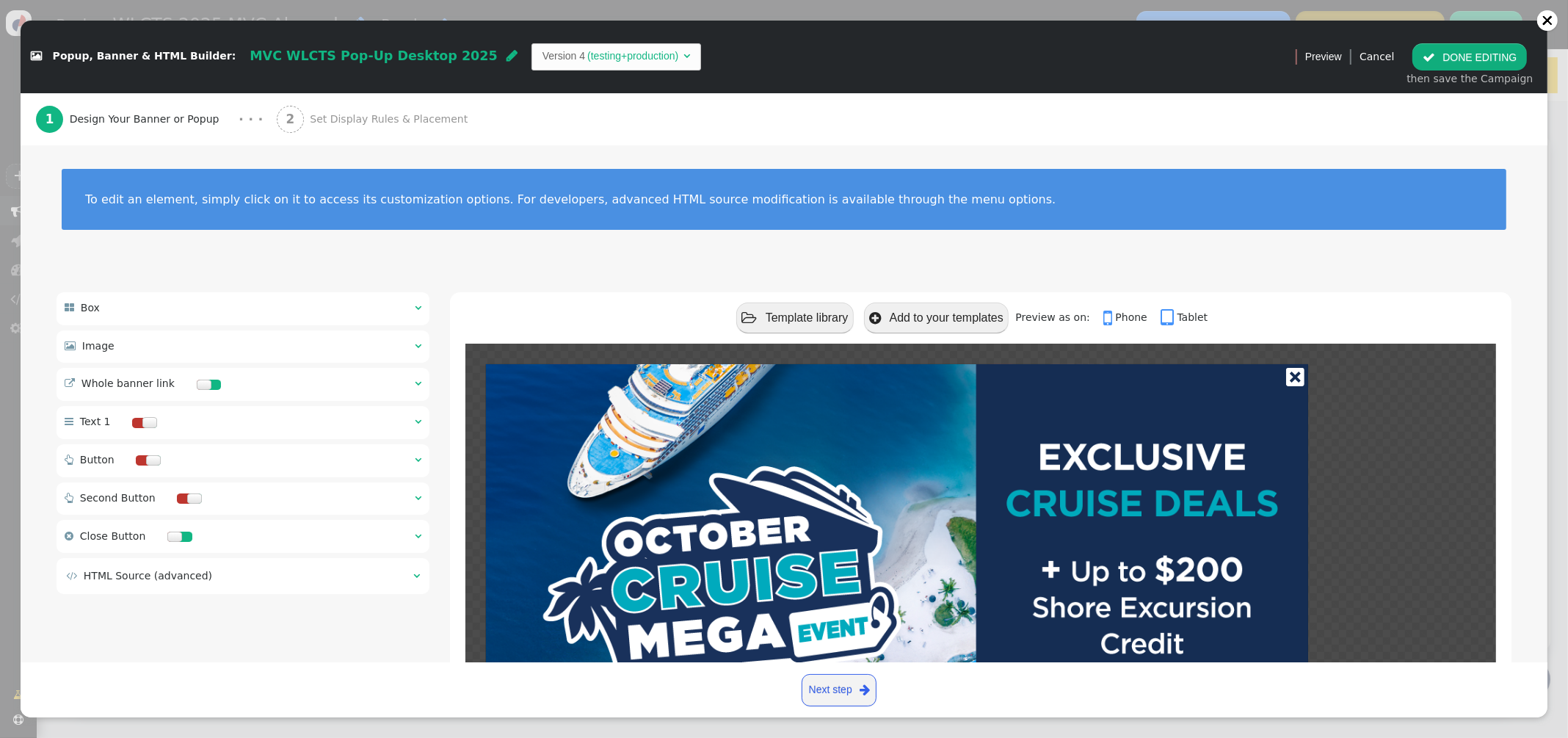
click at [332, 115] on span "Set Display Rules & Placement" at bounding box center [392, 119] width 164 height 15
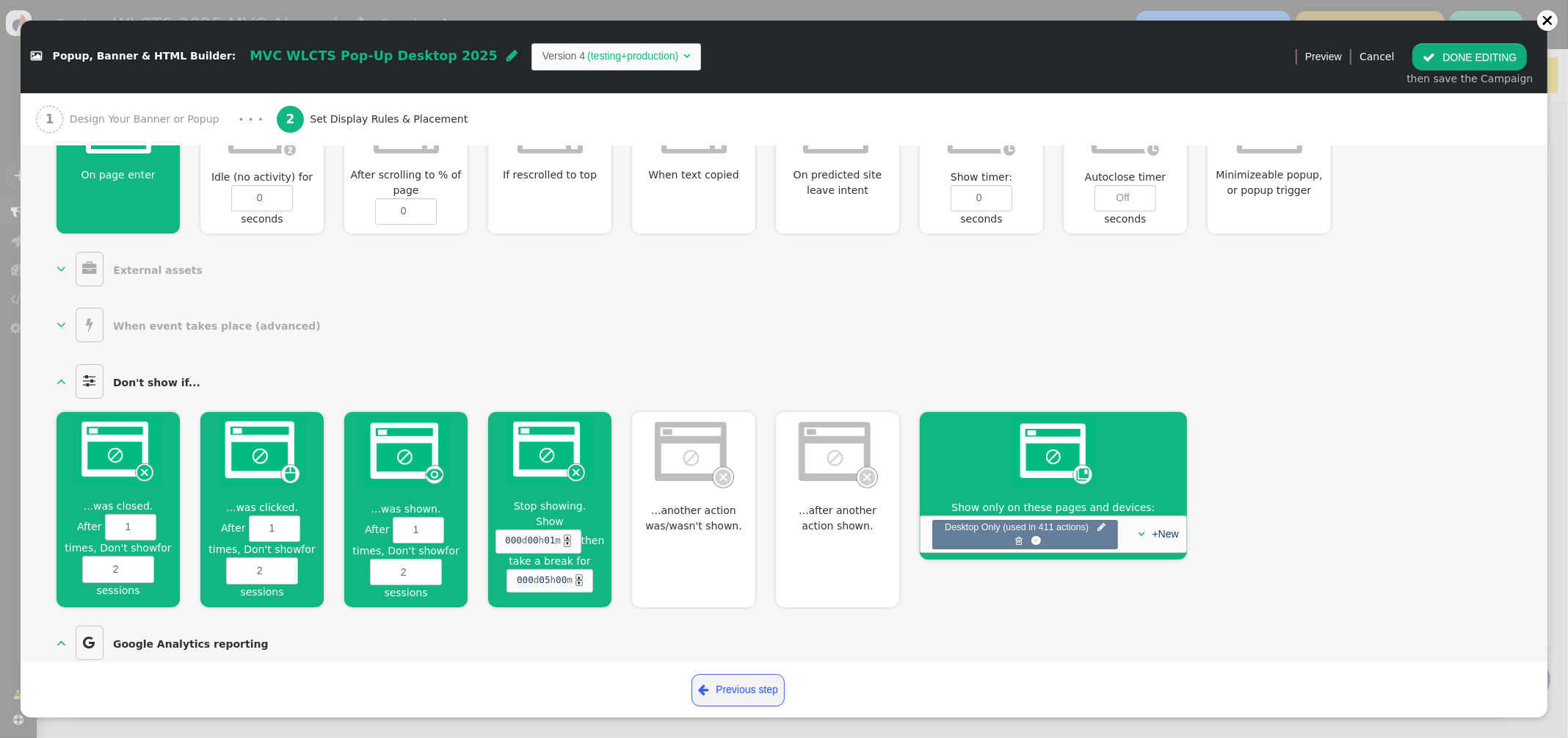
scroll to position [667, 0]
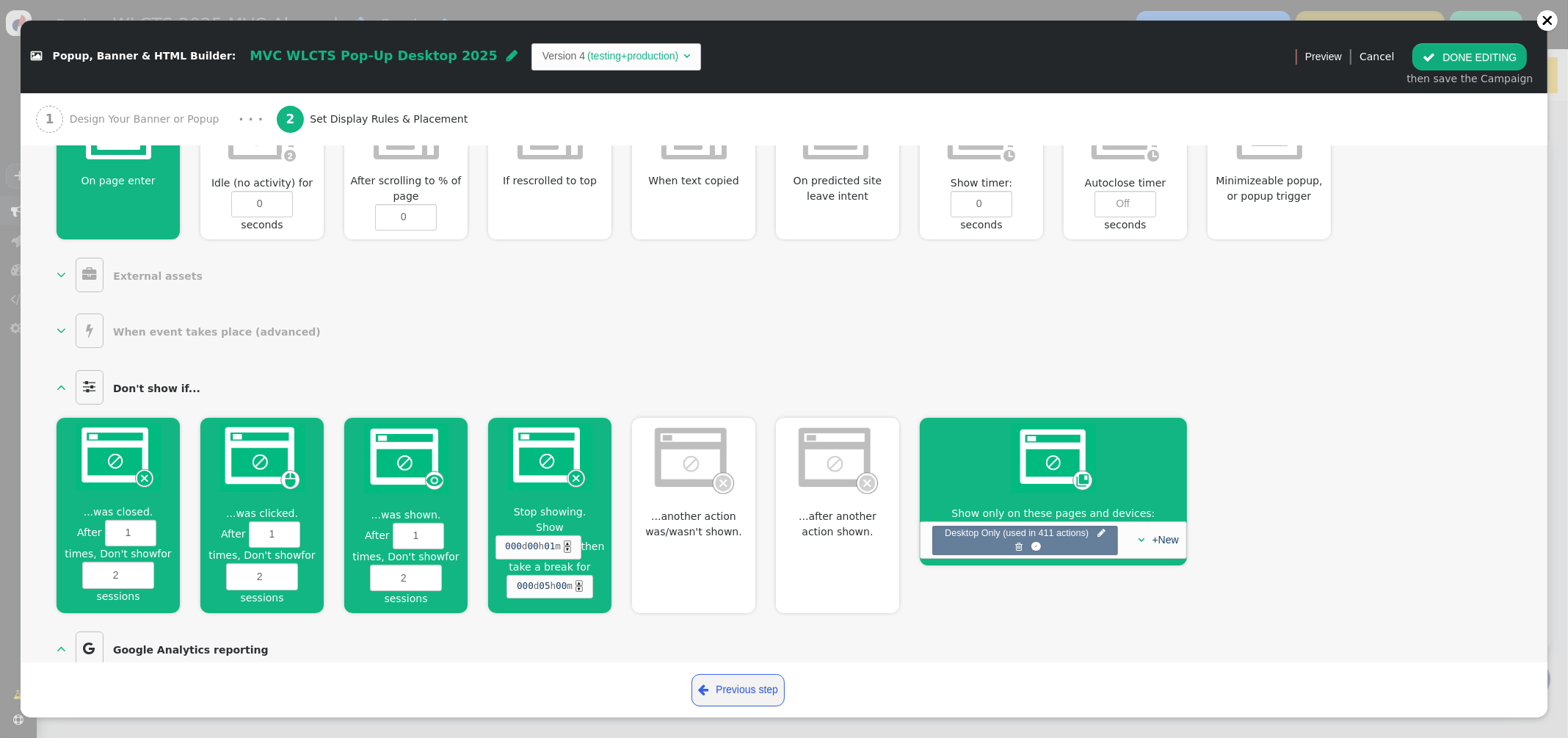
click at [1042, 492] on img at bounding box center [1053, 457] width 85 height 69
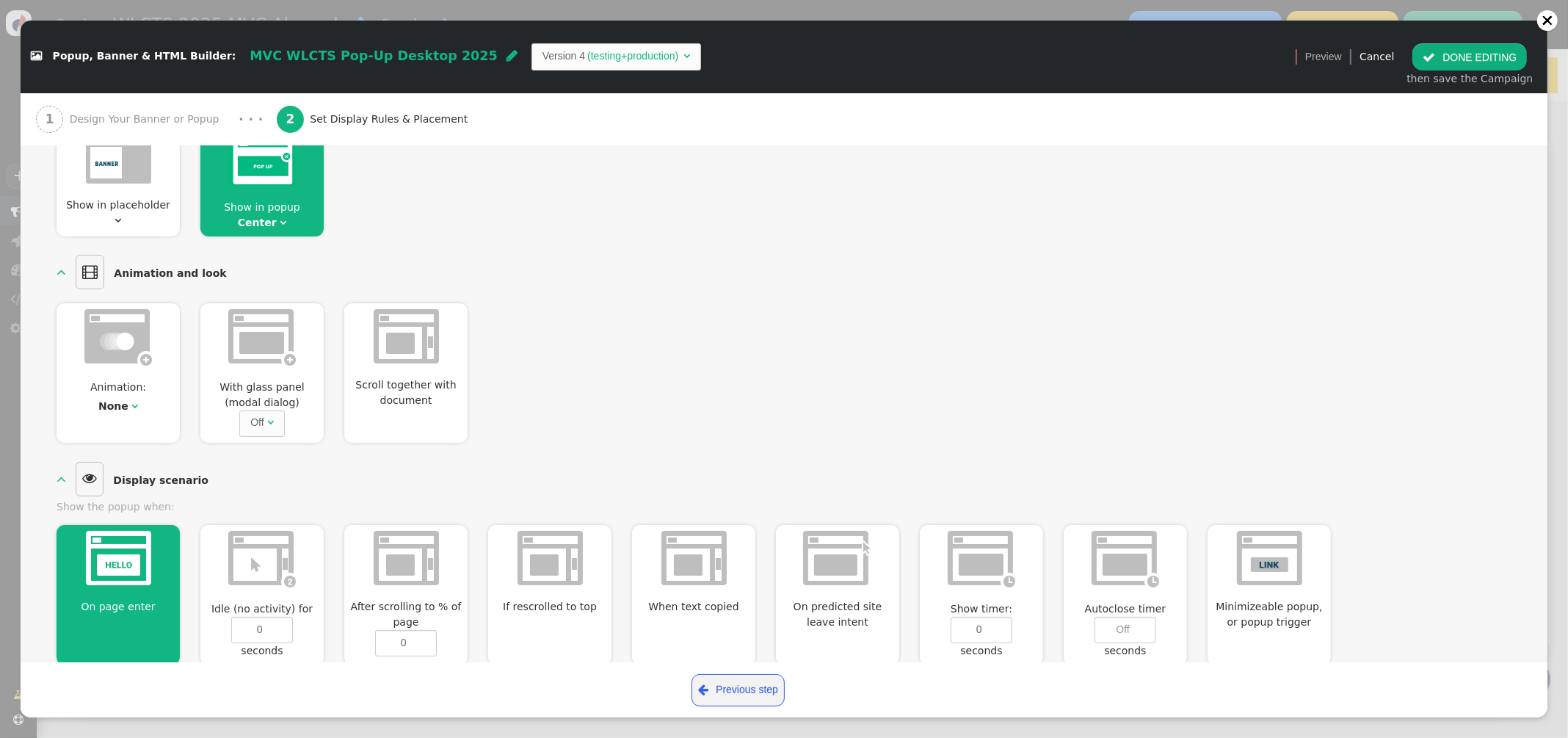
scroll to position [89, 0]
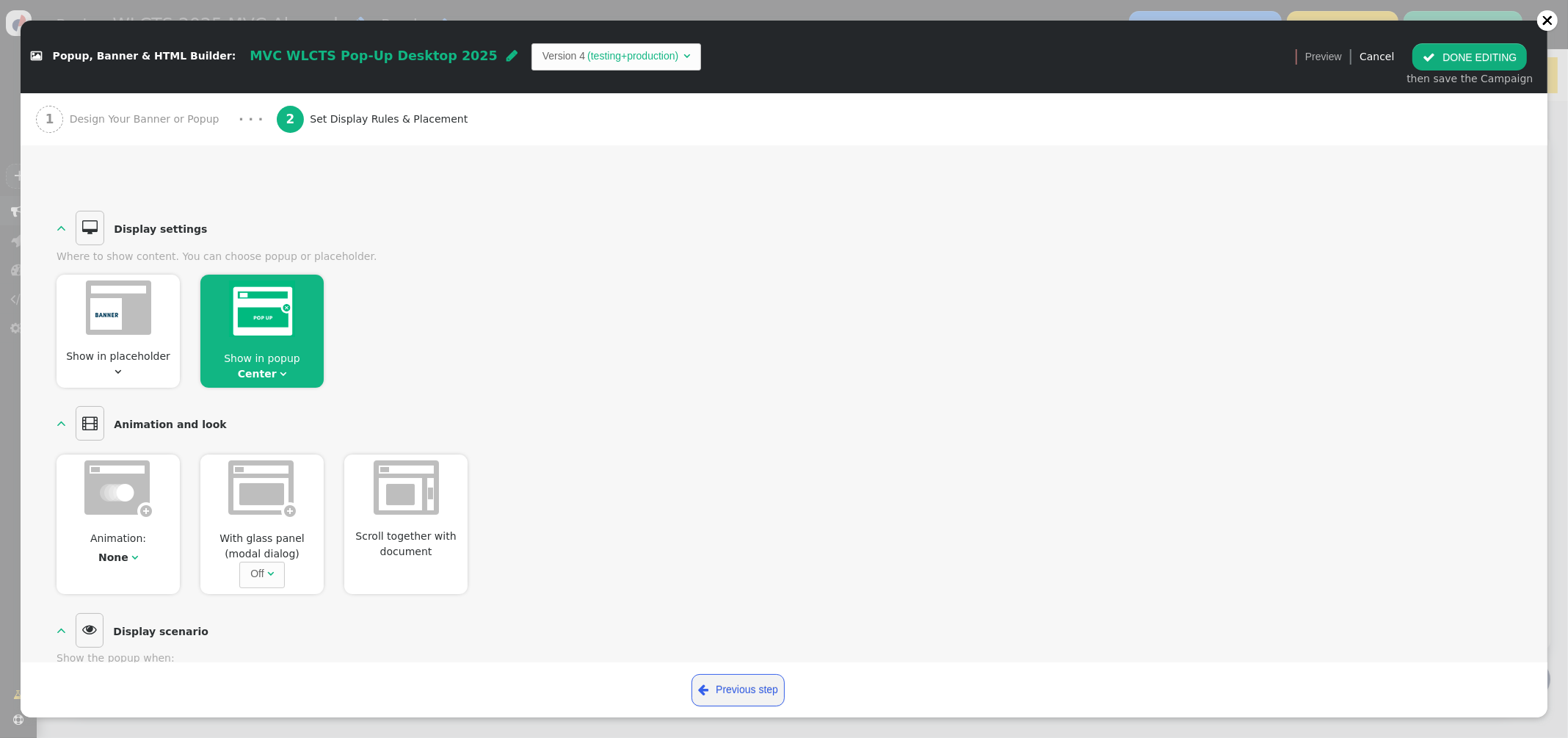
click at [108, 119] on span "Design Your Banner or Popup" at bounding box center [147, 119] width 156 height 15
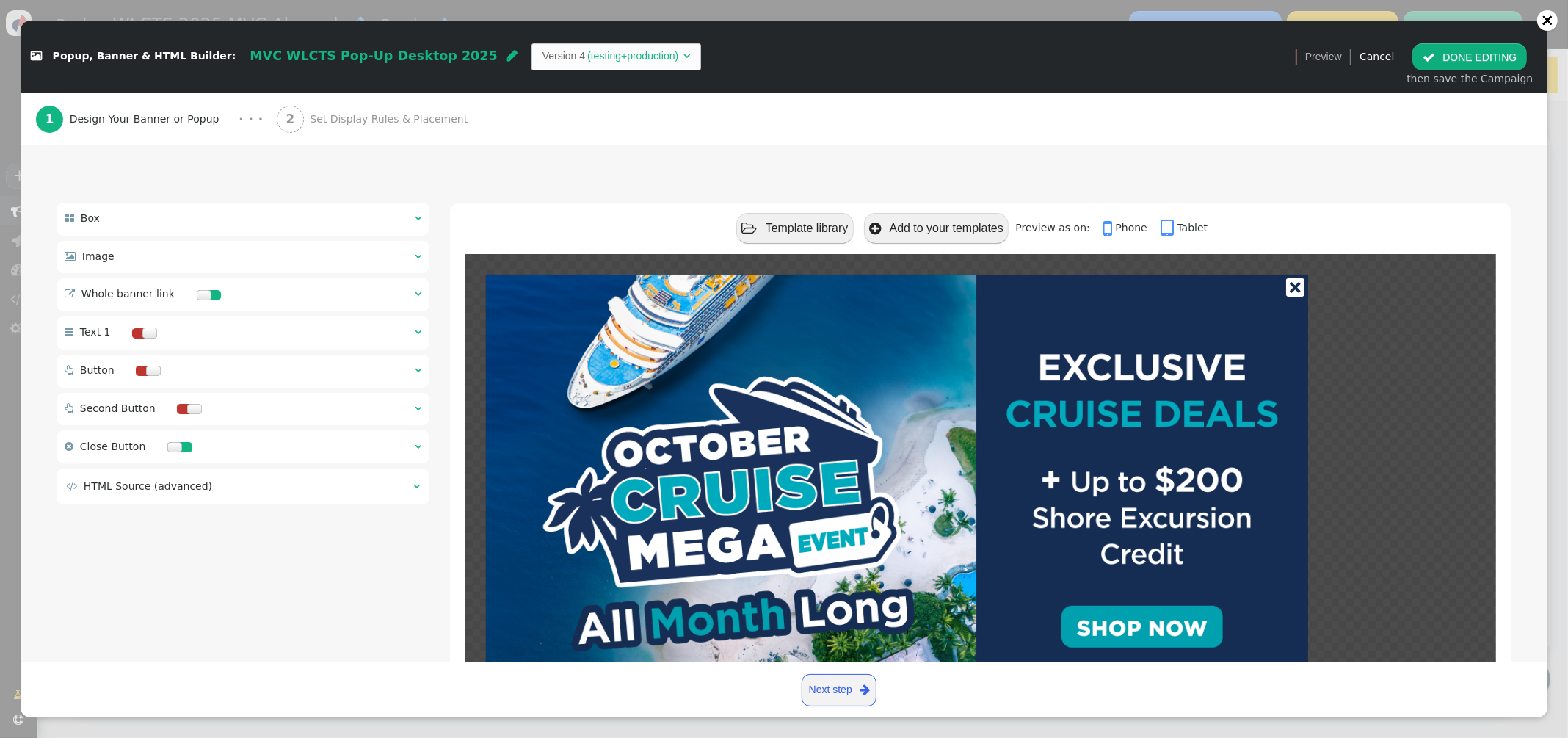
click at [1454, 50] on button " DONE EDITING" at bounding box center [1469, 57] width 115 height 27
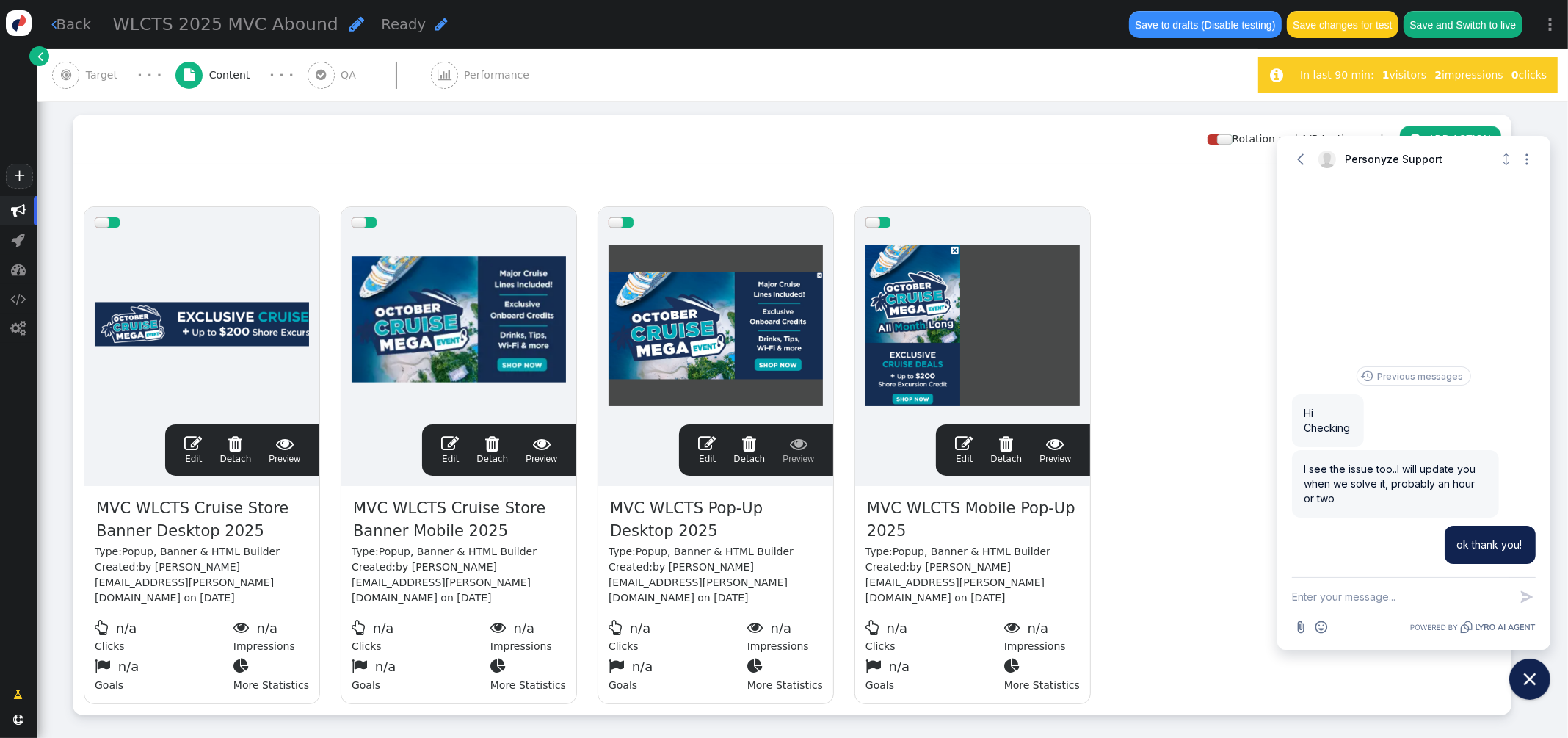
click at [102, 69] on span "Target" at bounding box center [104, 75] width 38 height 15
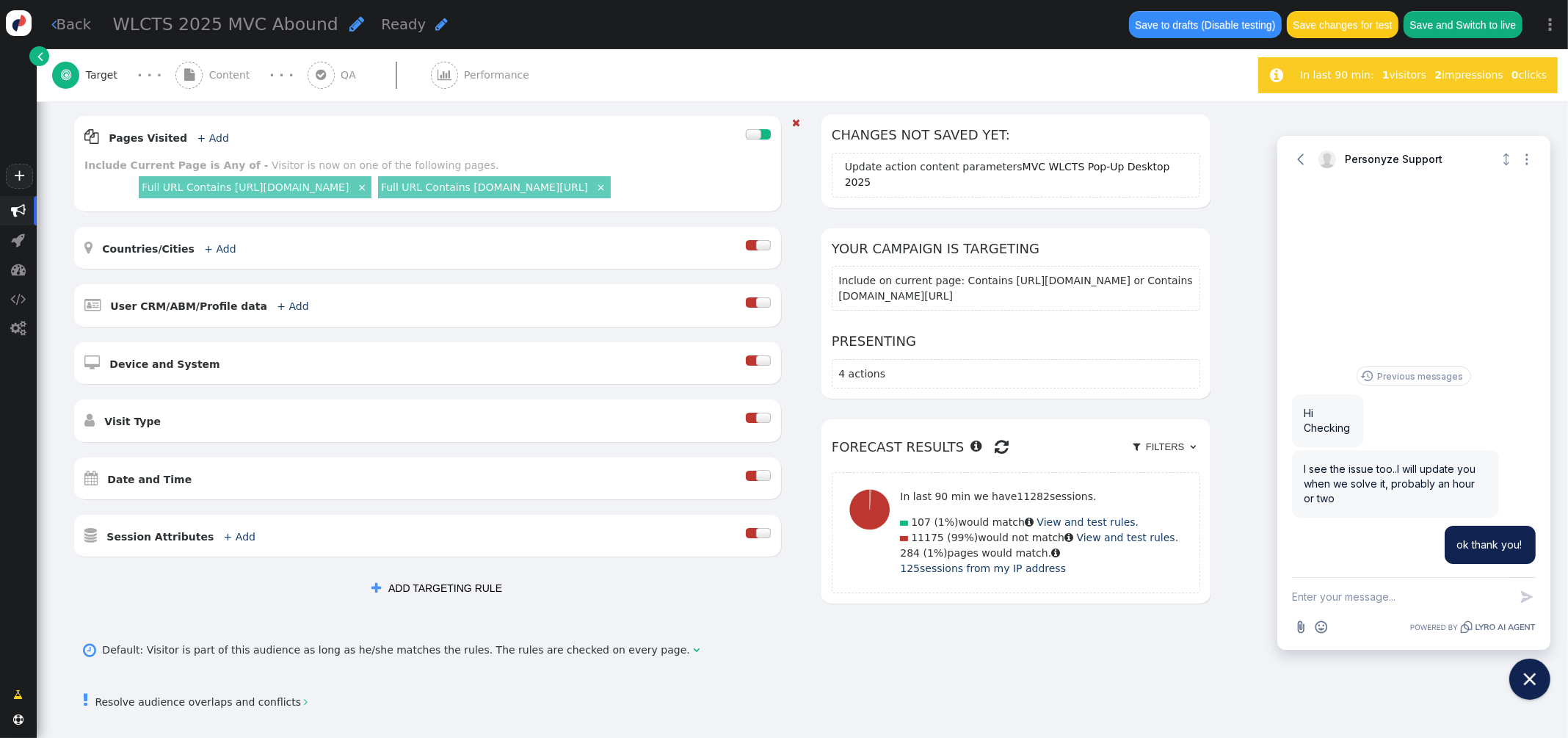
click at [588, 189] on link "Full URL Contains mvcowners.ovstravel.com/cruisehome" at bounding box center [485, 186] width 207 height 12
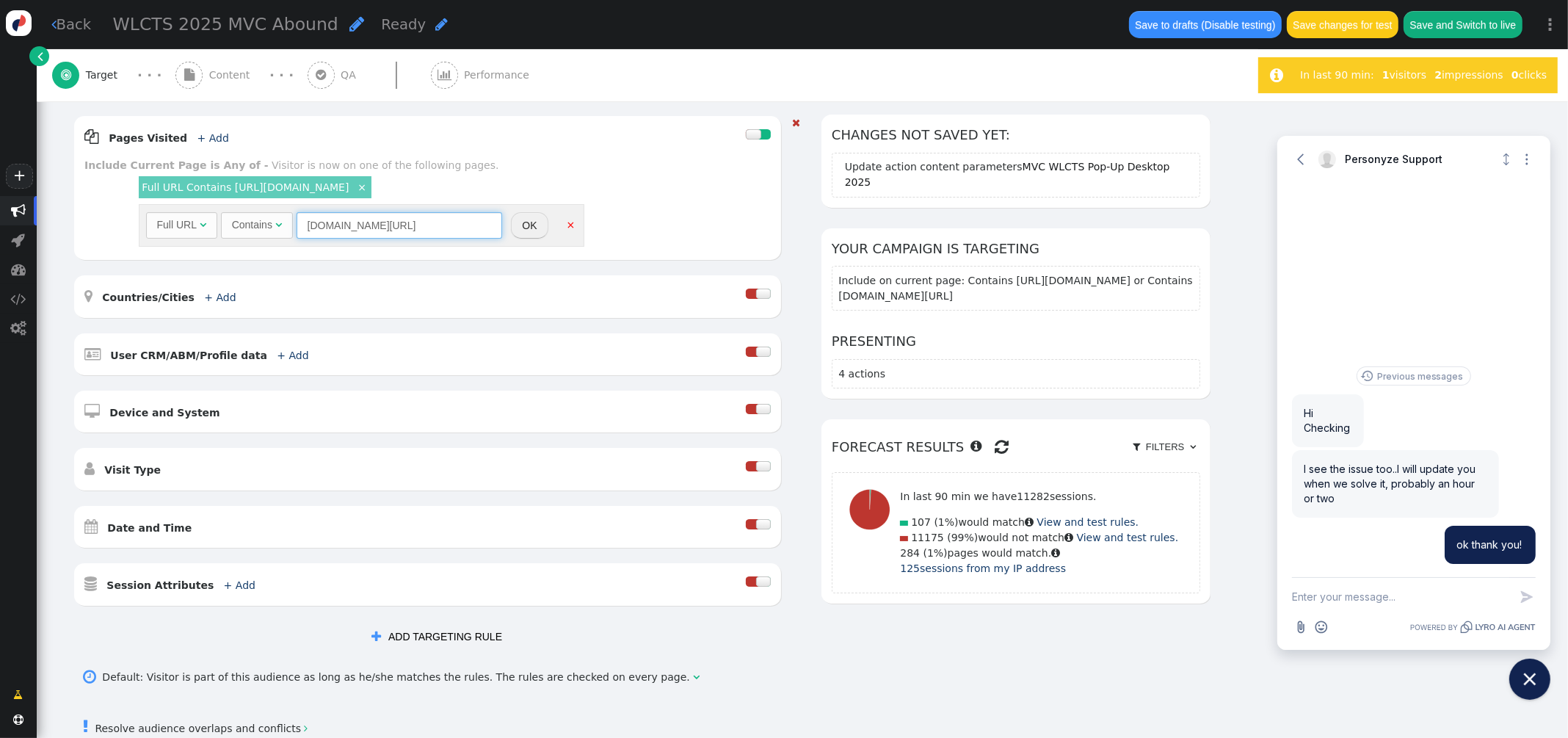
drag, startPoint x: 478, startPoint y: 228, endPoint x: 217, endPoint y: 217, distance: 261.2
click at [217, 217] on div "Full URL  Contains  mvcowners.ovstravel.com/cruisehome = (Empty) air.ovstrave…" at bounding box center [324, 226] width 356 height 27
click at [527, 229] on button "OK" at bounding box center [528, 226] width 37 height 27
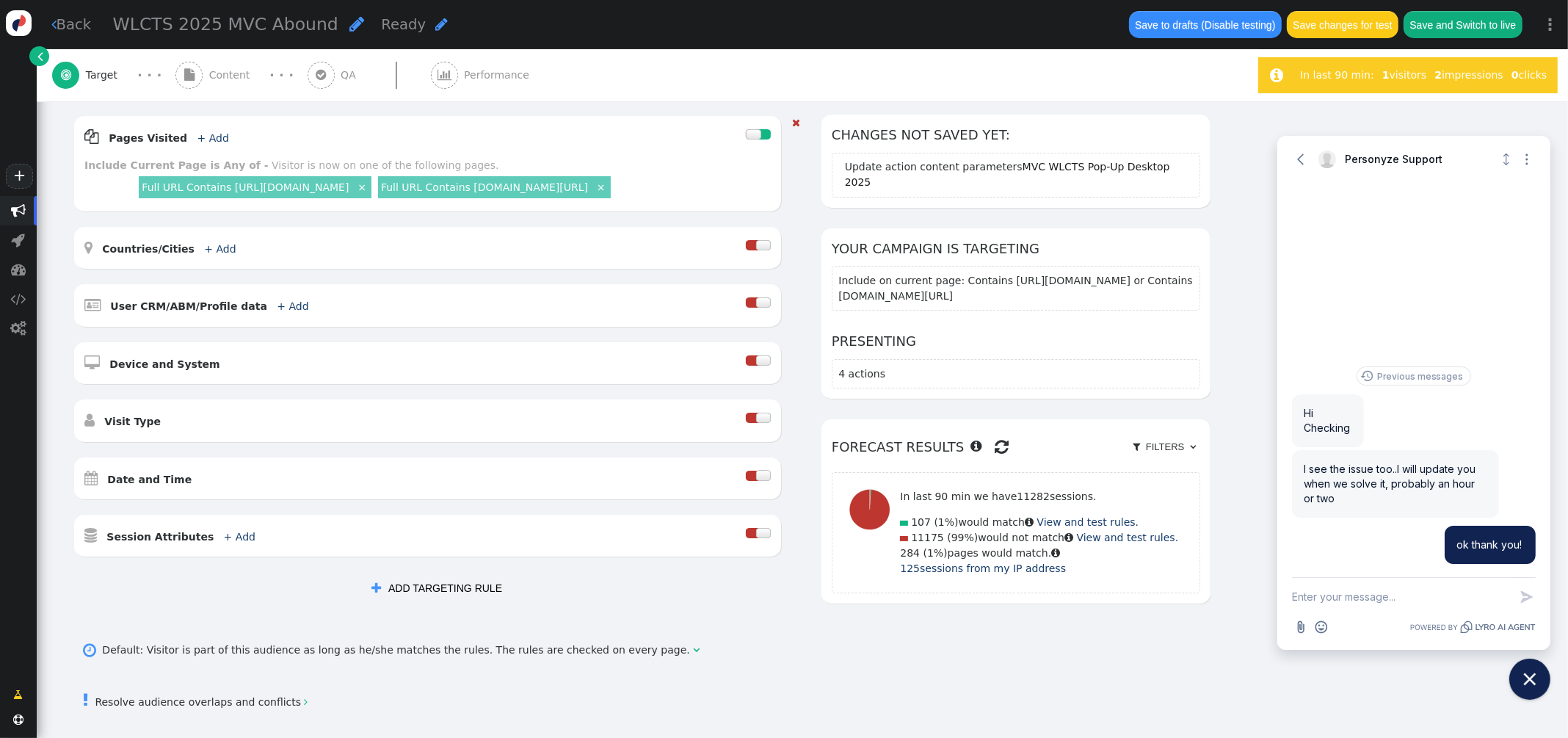
click at [225, 81] on span "Content" at bounding box center [233, 75] width 47 height 15
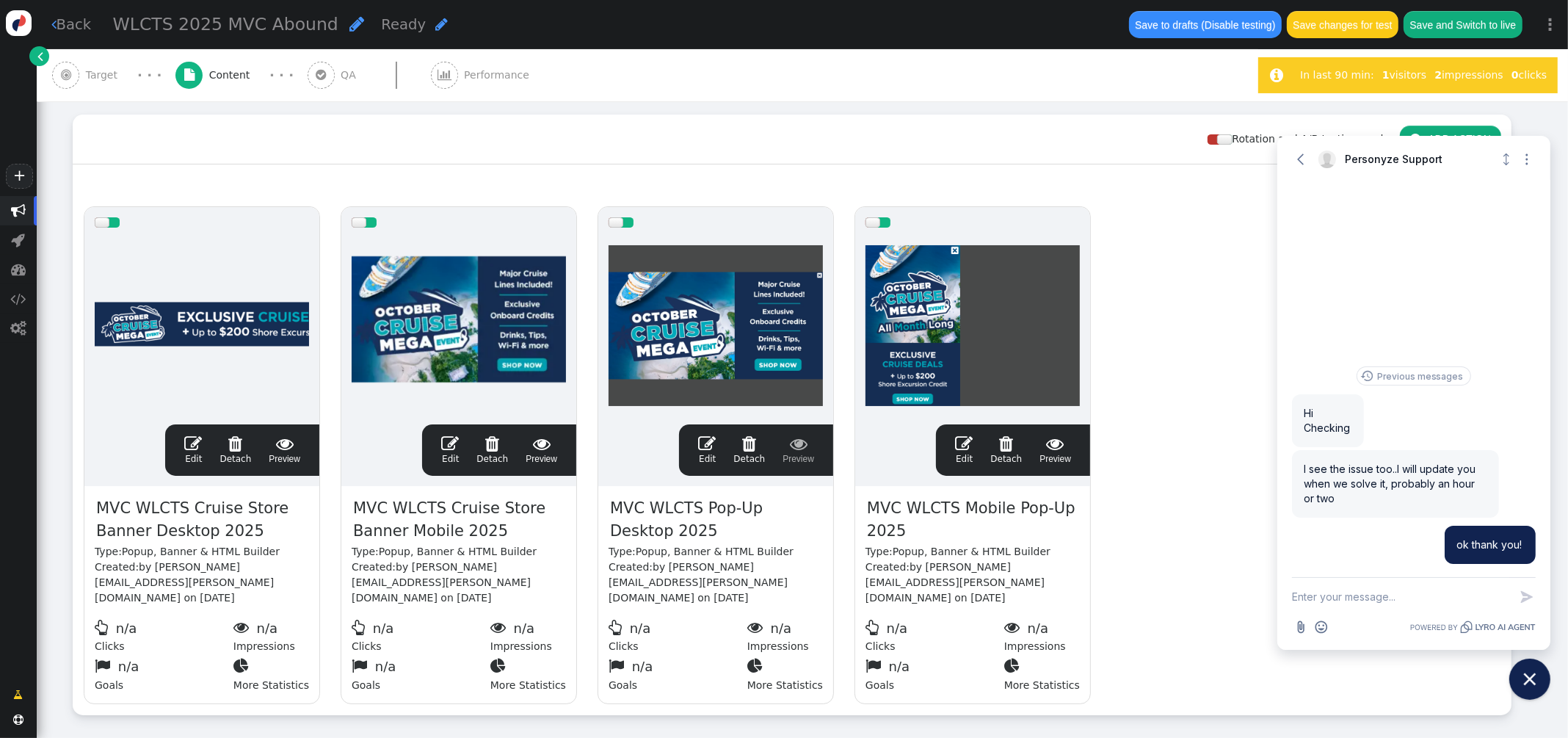
click at [705, 442] on span "" at bounding box center [706, 444] width 18 height 18
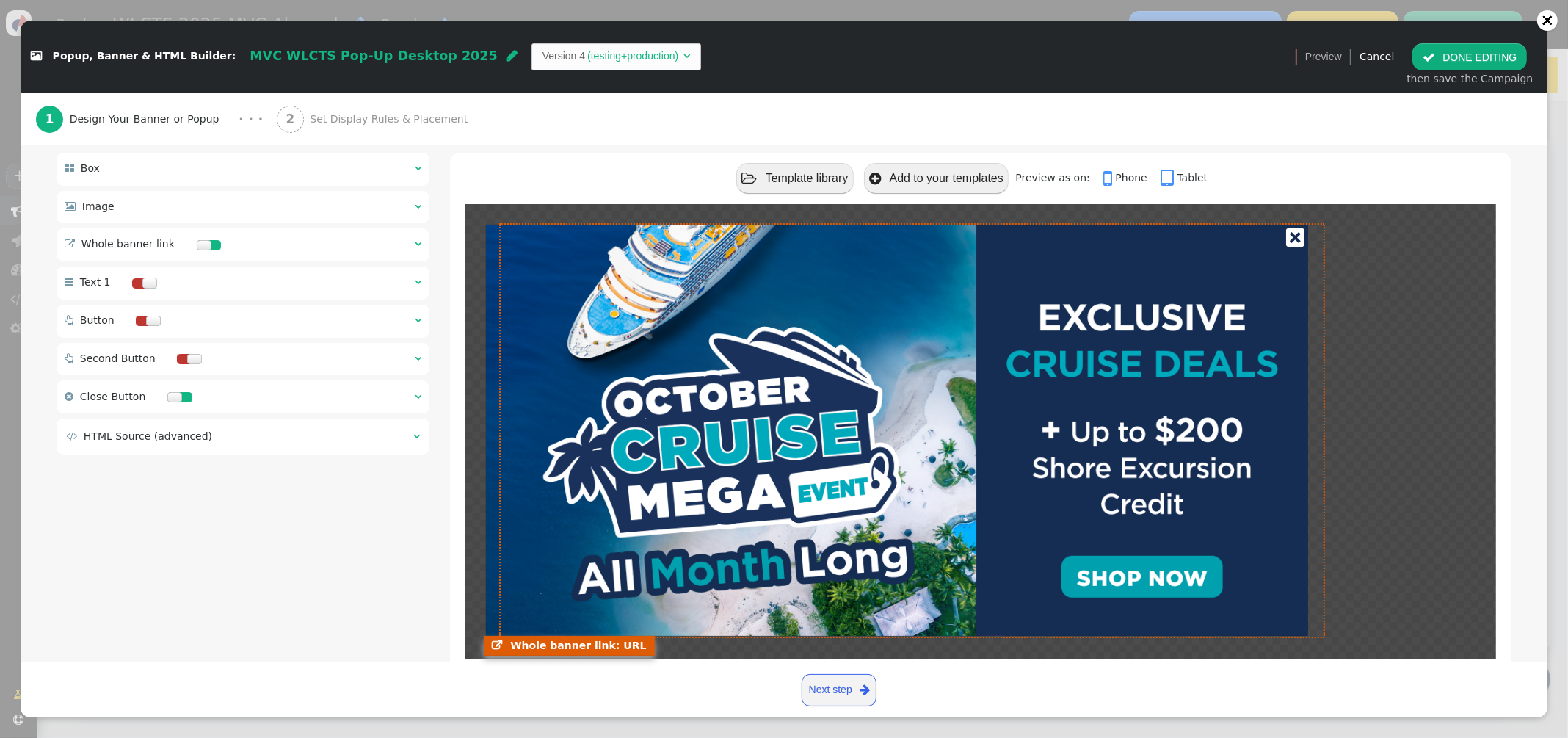
scroll to position [141, 0]
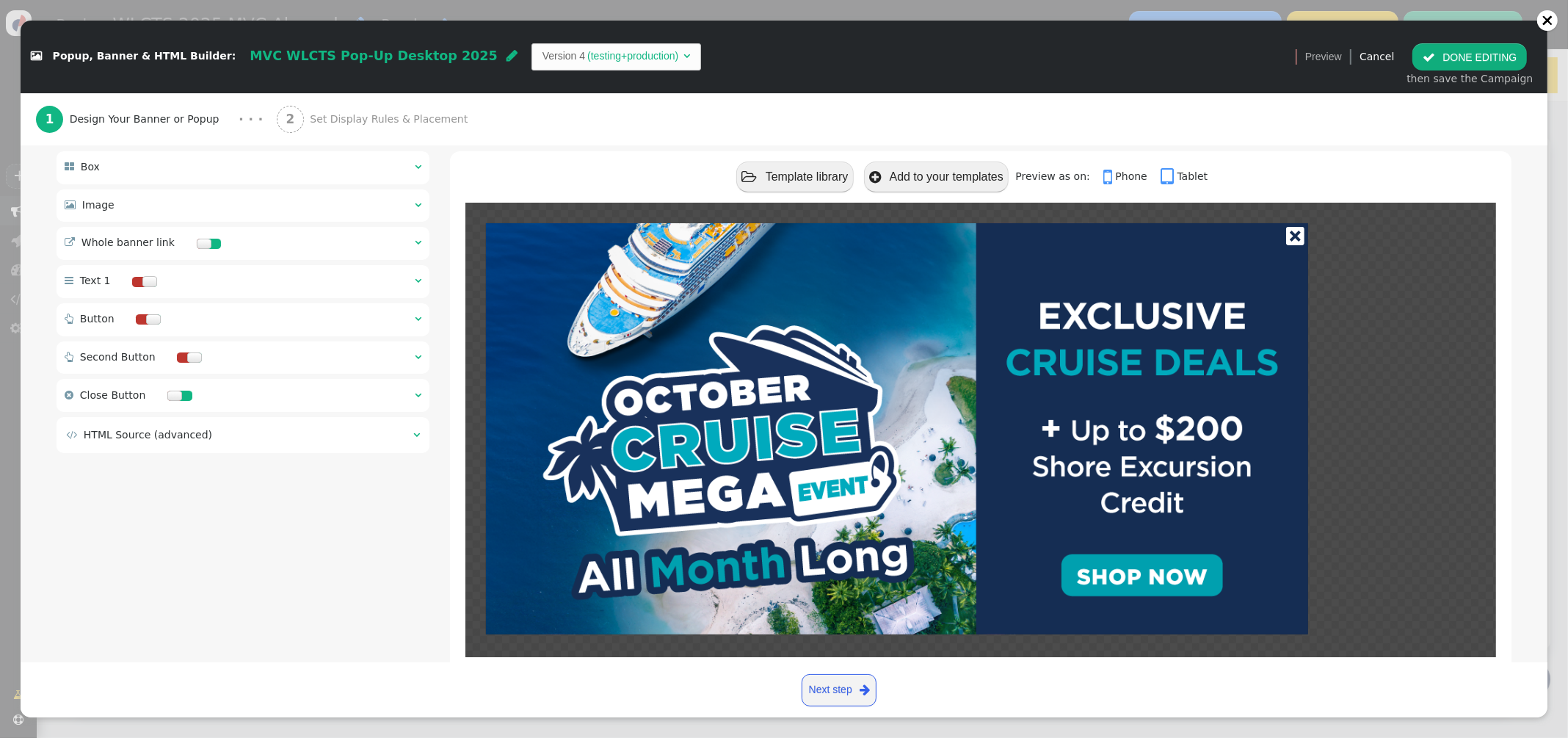
click at [394, 116] on span "Set Display Rules & Placement" at bounding box center [392, 119] width 164 height 15
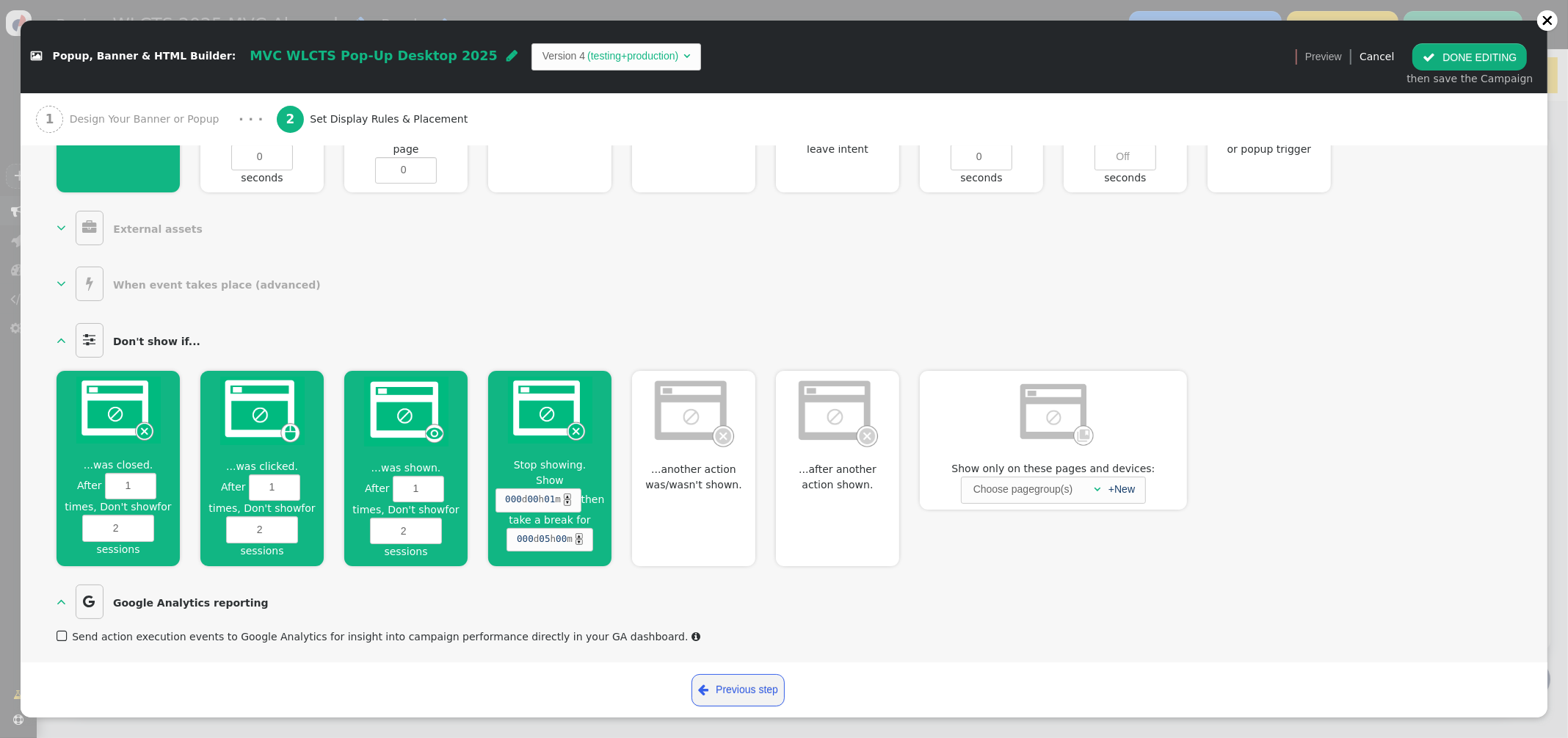
scroll to position [716, 0]
click at [1126, 489] on link "+New" at bounding box center [1122, 488] width 27 height 12
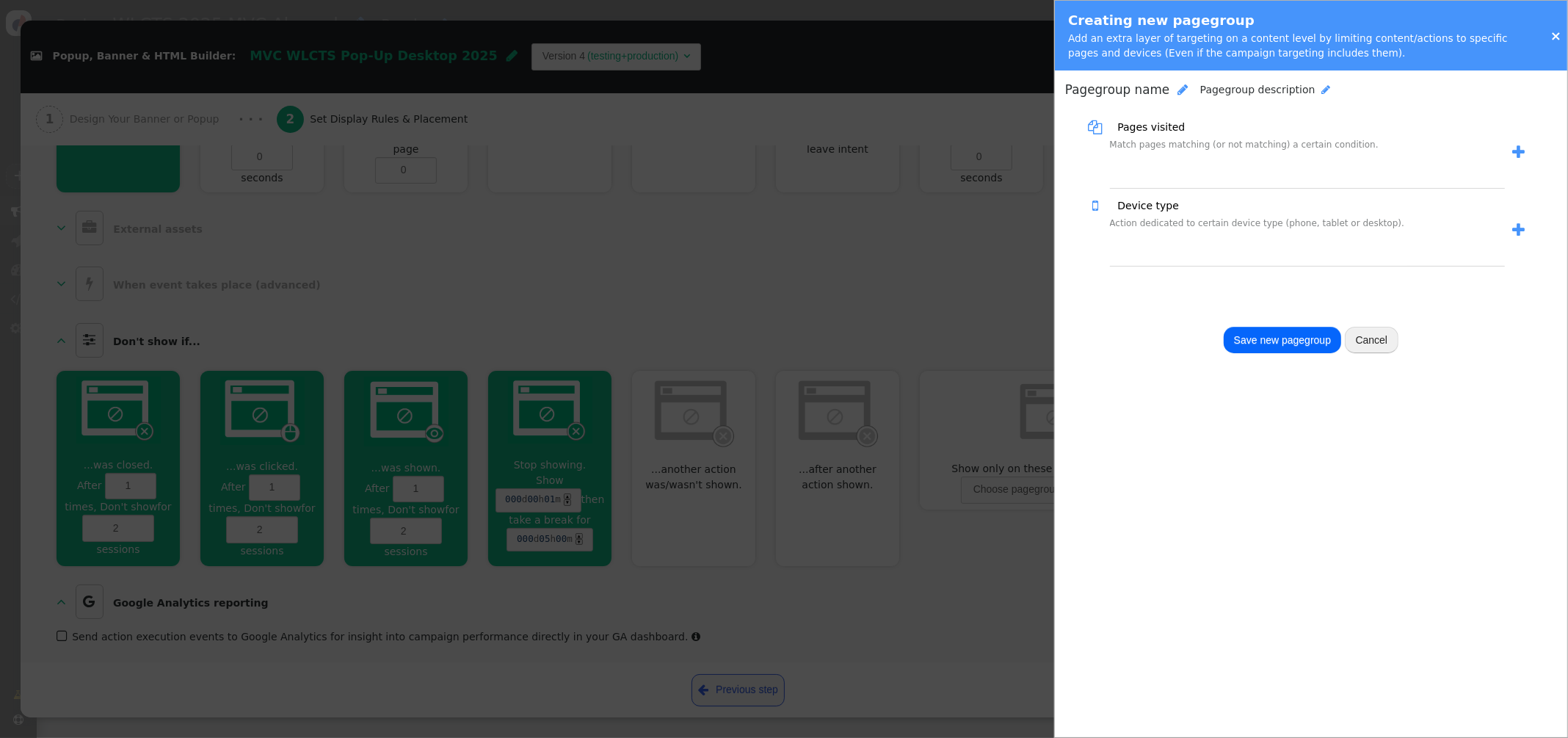
click at [1516, 150] on span "" at bounding box center [1518, 152] width 12 height 15
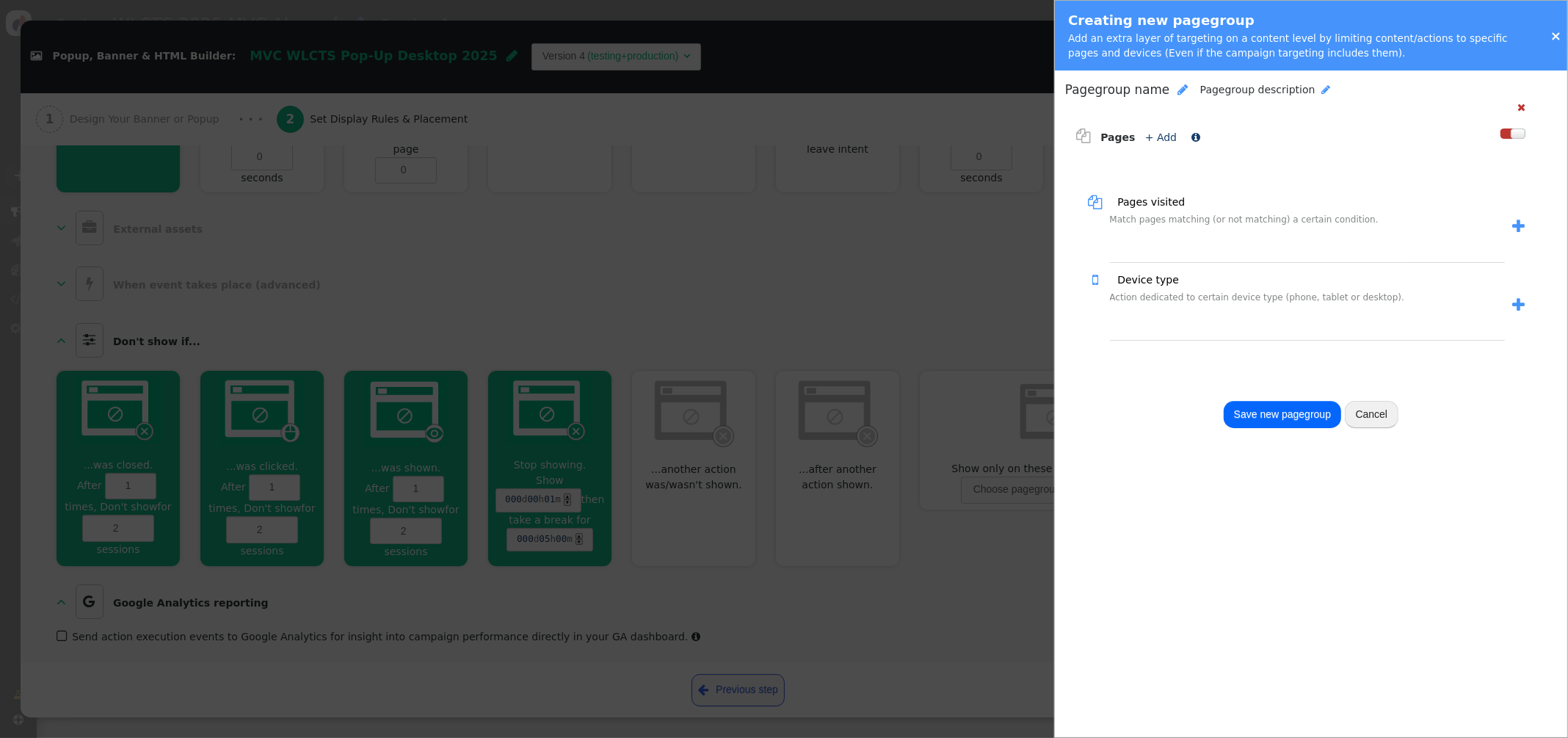
click at [1162, 138] on link "+ Add" at bounding box center [1160, 136] width 31 height 12
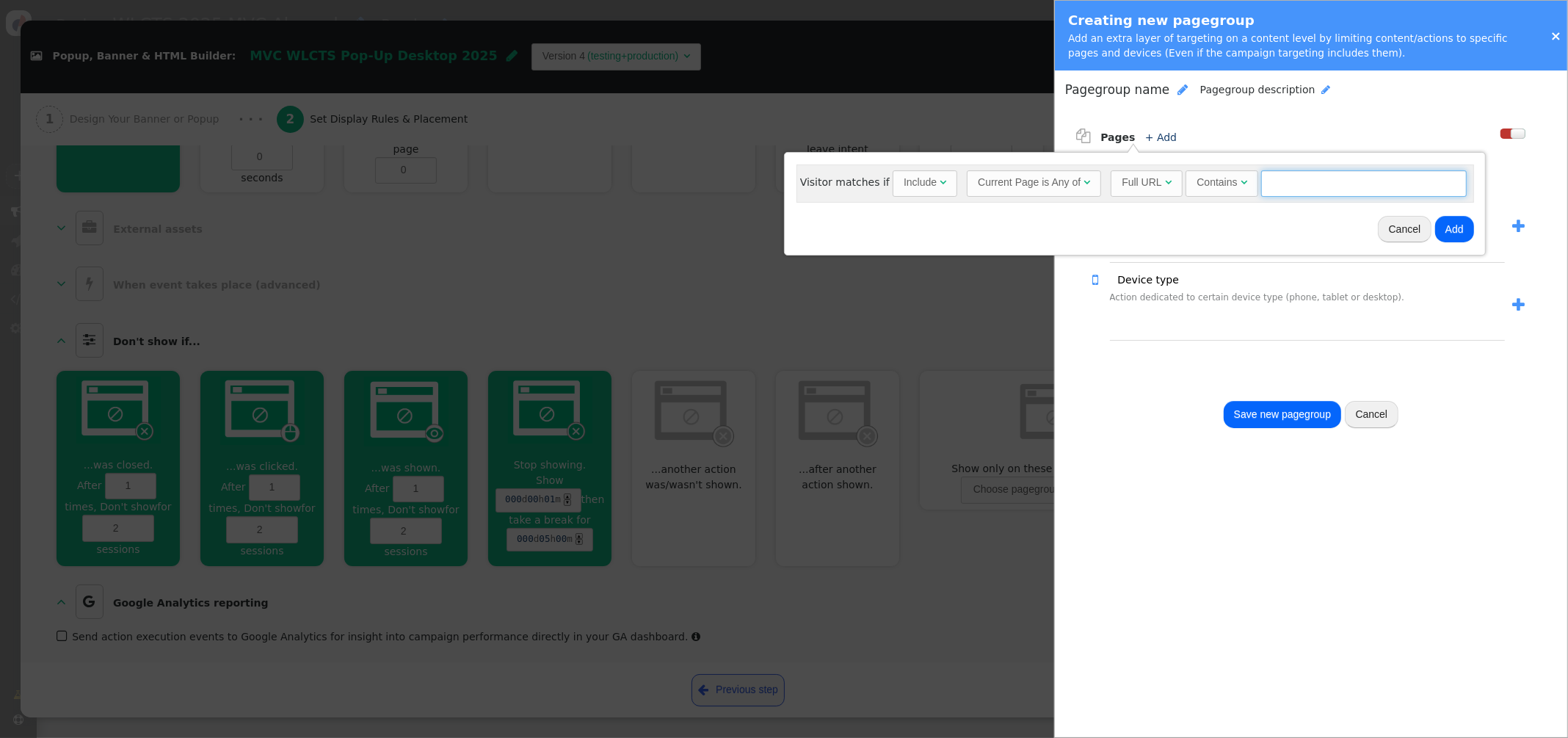
click at [1280, 185] on input "text" at bounding box center [1363, 184] width 206 height 27
paste input "mvcowners.ovstravel.com/cruisehome"
drag, startPoint x: 1358, startPoint y: 182, endPoint x: 1199, endPoint y: 183, distance: 159.0
click at [1199, 183] on div "Full URL  Contains  mvcowners.ovstravel.com/cruisehome = (Empty) air.ovstrave…" at bounding box center [1288, 184] width 356 height 27
type input "mvcowners.ovstravel.com/cruisehome"
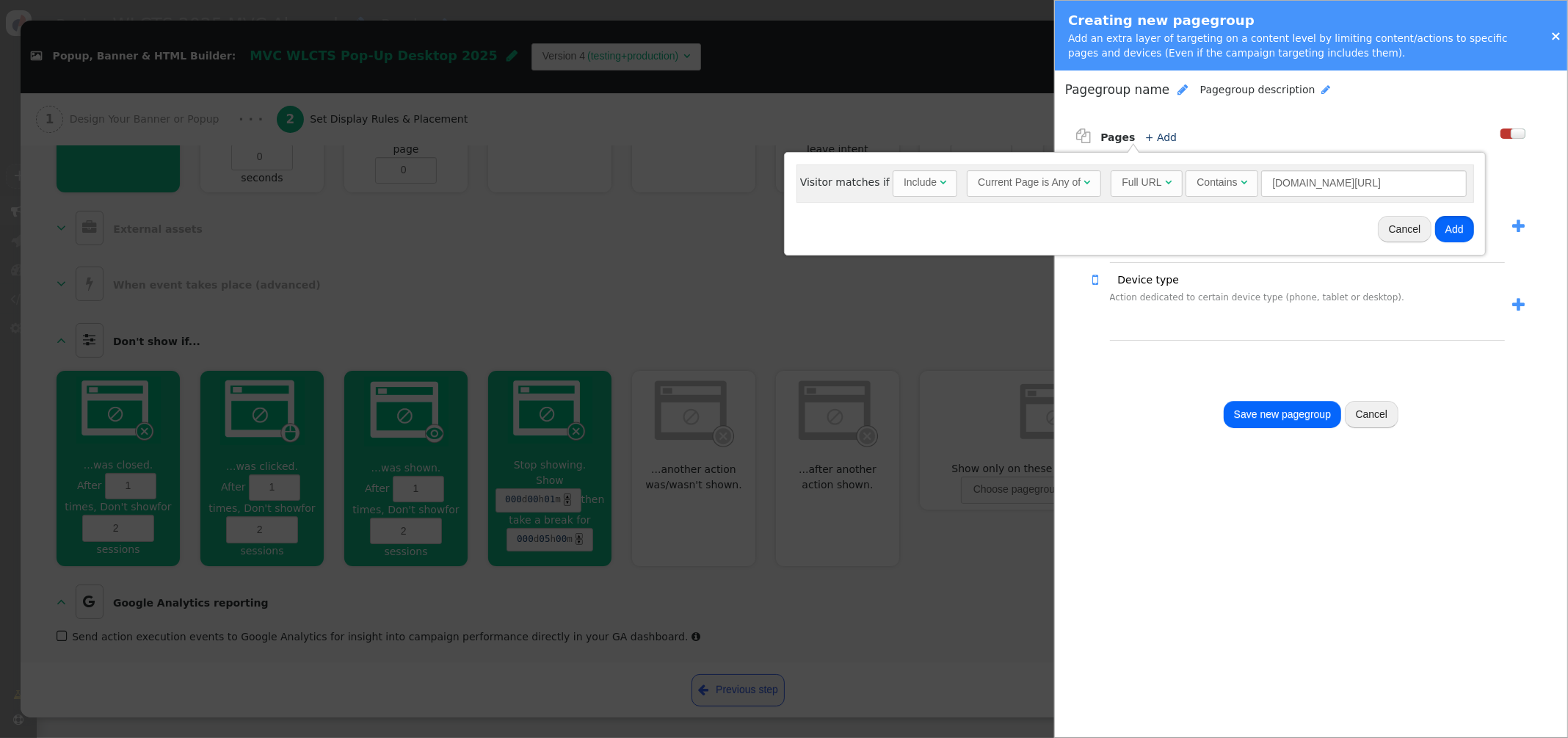
click at [1458, 234] on button "Add" at bounding box center [1454, 229] width 39 height 27
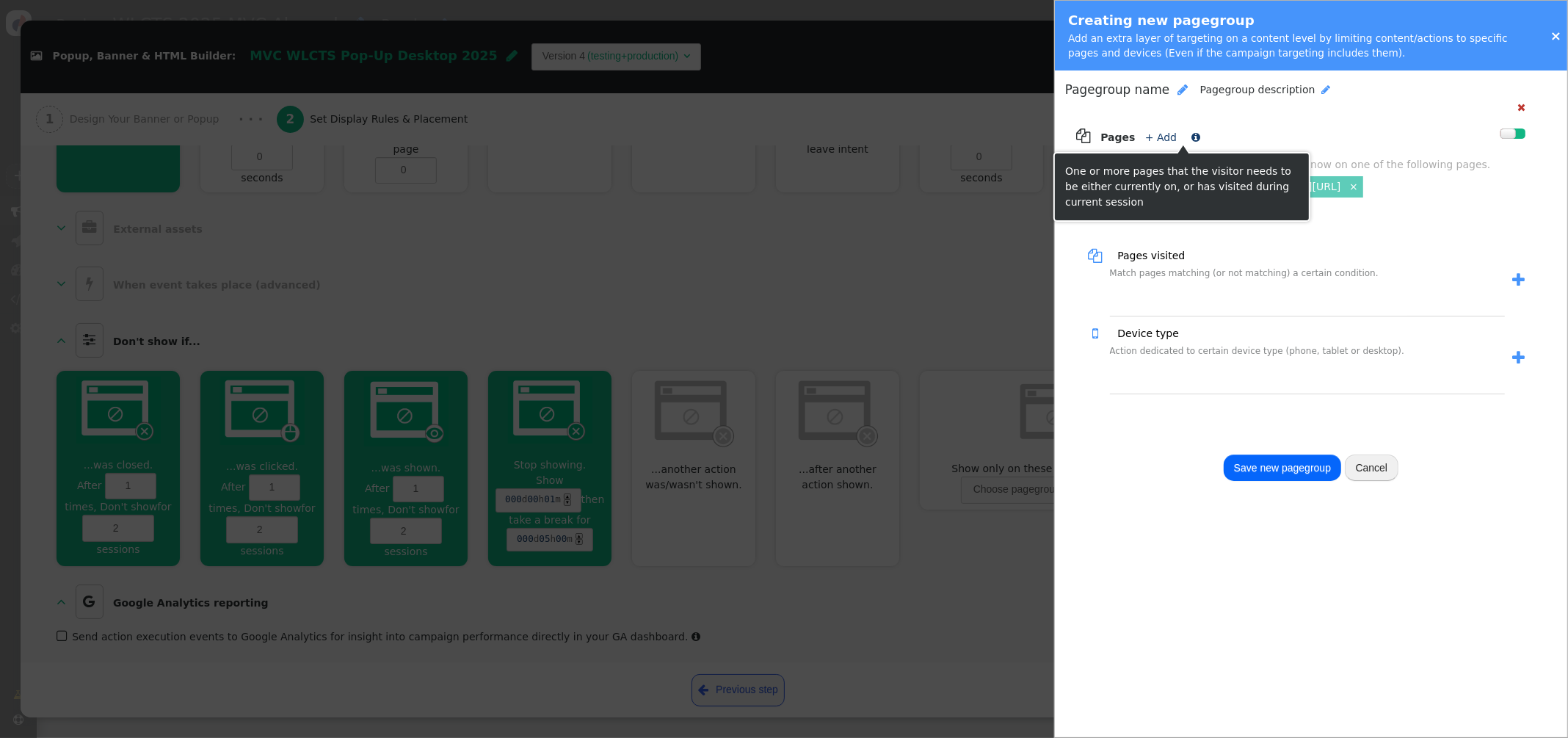
click at [1148, 142] on link "+ Add" at bounding box center [1160, 136] width 31 height 12
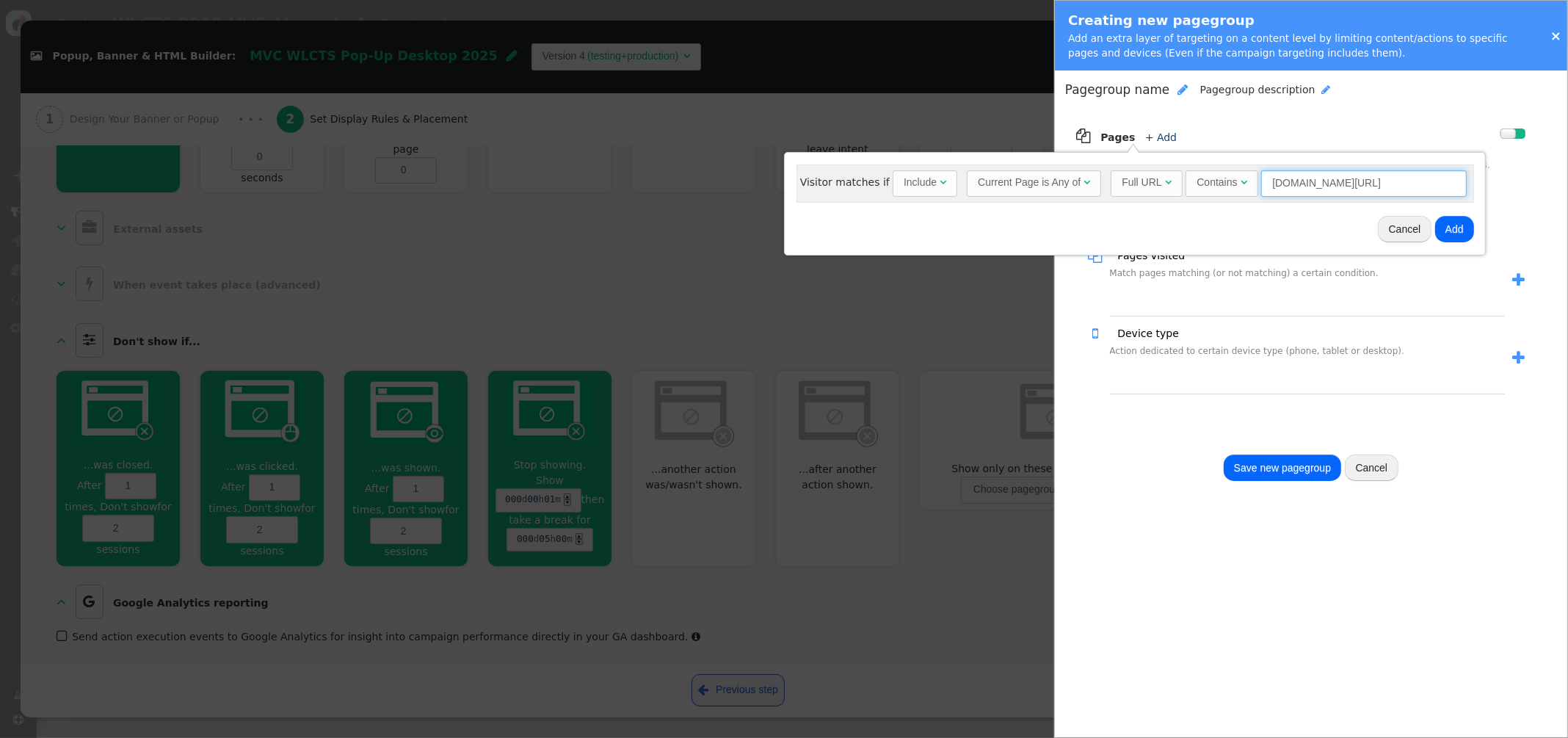
drag, startPoint x: 1439, startPoint y: 183, endPoint x: 1224, endPoint y: 182, distance: 215.0
click at [1224, 182] on div "Full URL  Contains  mvcowners.ovstravel.com/cruisehome = (Empty) air.ovstrave…" at bounding box center [1288, 184] width 356 height 27
paste input "https://mvcowners.ovstravel.com/certificate-home/"
drag, startPoint x: 1305, startPoint y: 184, endPoint x: 1276, endPoint y: 187, distance: 29.2
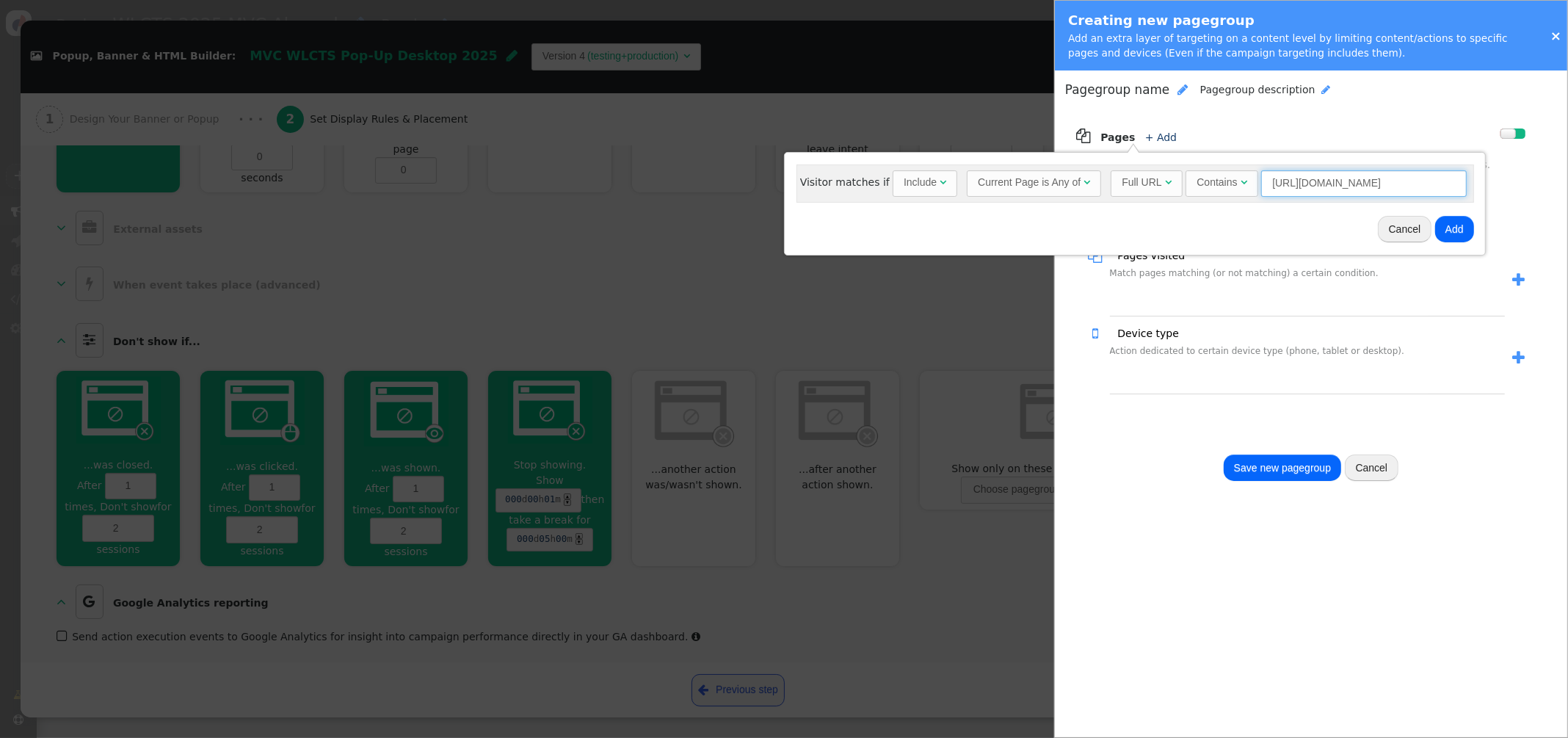
click at [1196, 186] on div "Full URL  Contains  https://mvcowners.ovstravel.com/certificate-home = (Empty…" at bounding box center [1288, 184] width 356 height 27
click at [1294, 187] on input "https://mvcowners.ovstravel.com/certificate-home" at bounding box center [1363, 184] width 206 height 27
drag, startPoint x: 1297, startPoint y: 185, endPoint x: 1210, endPoint y: 185, distance: 87.0
click at [1210, 185] on div "Full URL  Contains  mvcowners.ovstravel.com/certificate-home = (Empty) air.ov…" at bounding box center [1288, 184] width 356 height 27
type input "mvcowners.ovstravel.com/certificate-home"
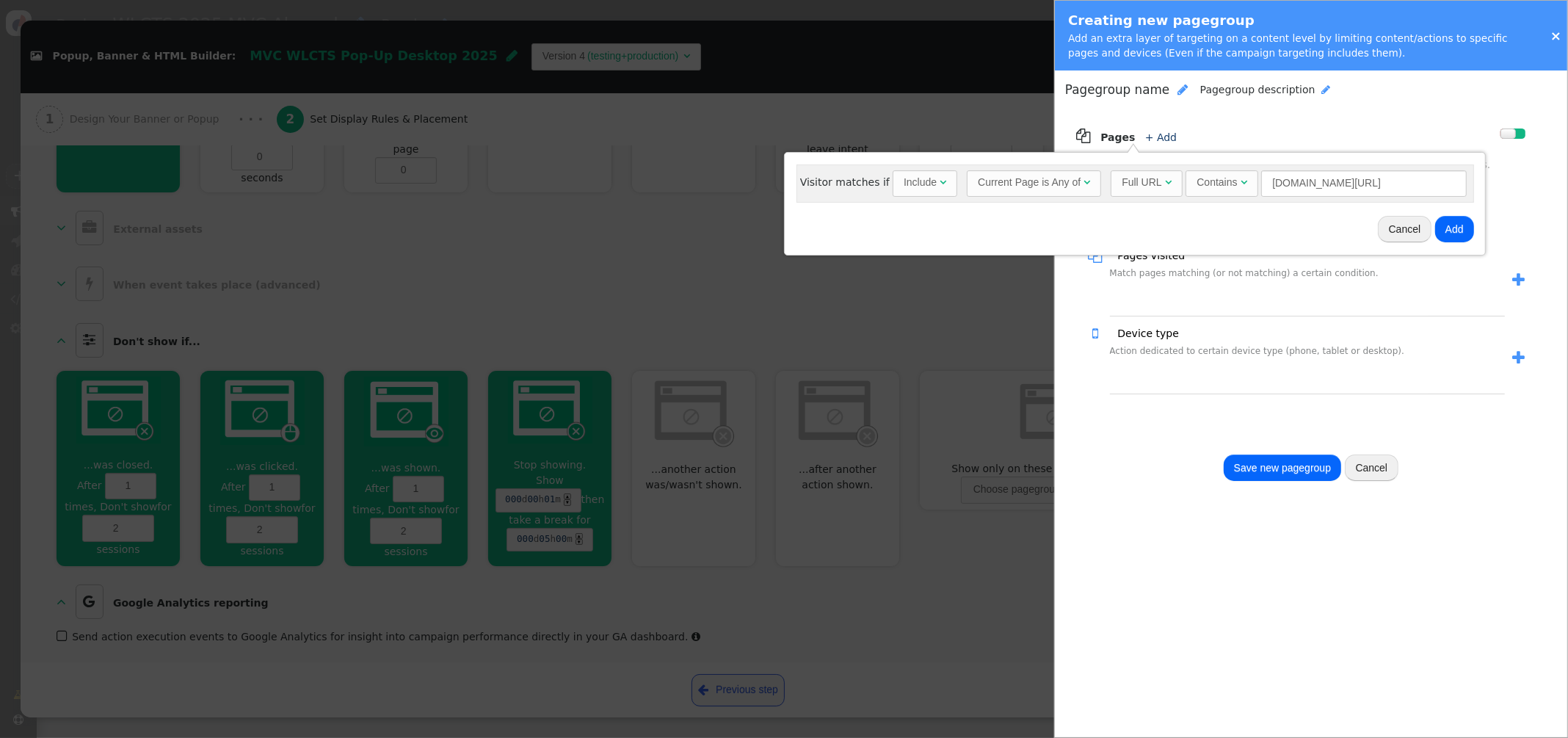
click at [1453, 231] on button "Add" at bounding box center [1454, 229] width 39 height 27
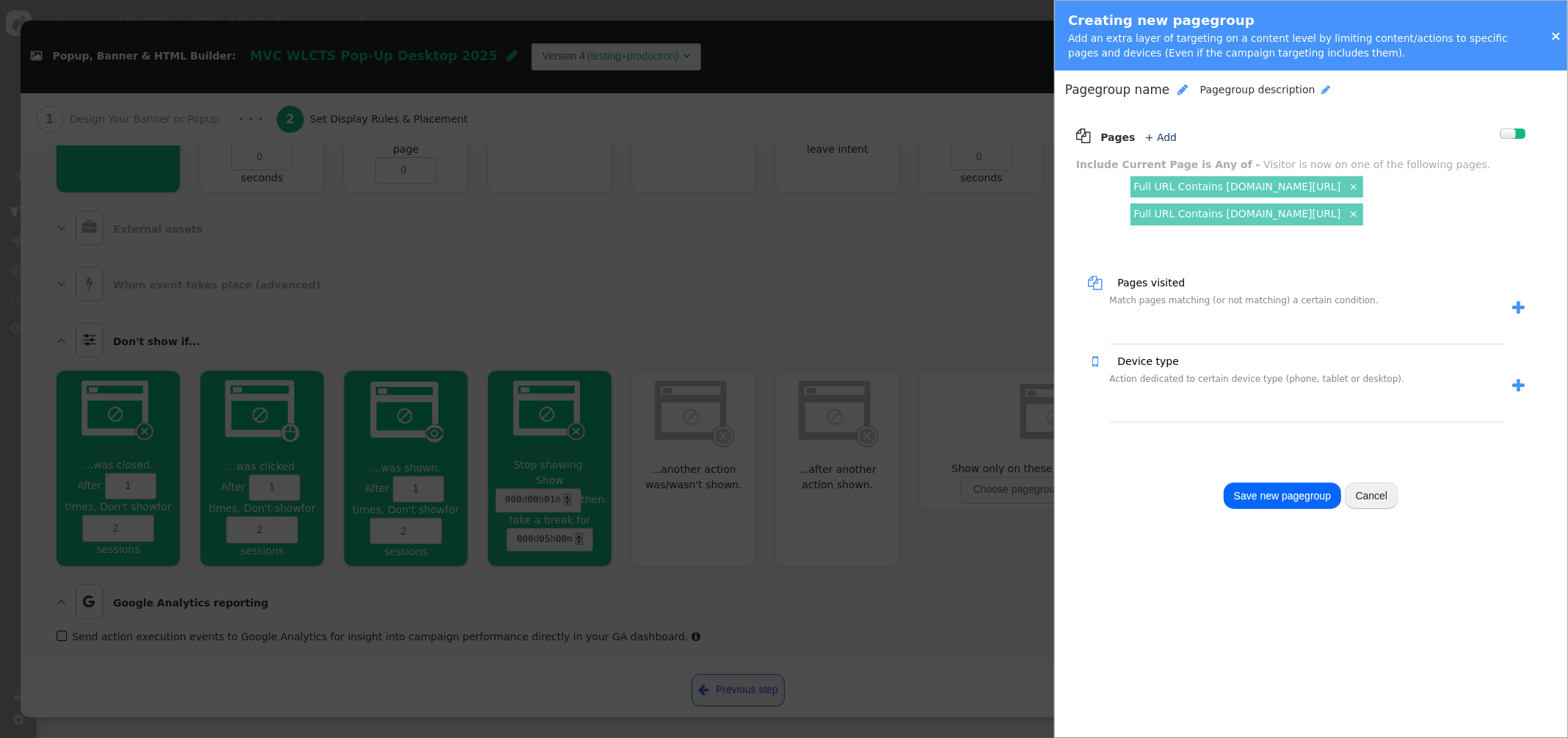
click at [1254, 87] on span "Pagegroup description" at bounding box center [1257, 89] width 115 height 12
click at [1151, 96] on span "Pagegroup name" at bounding box center [1116, 89] width 104 height 14
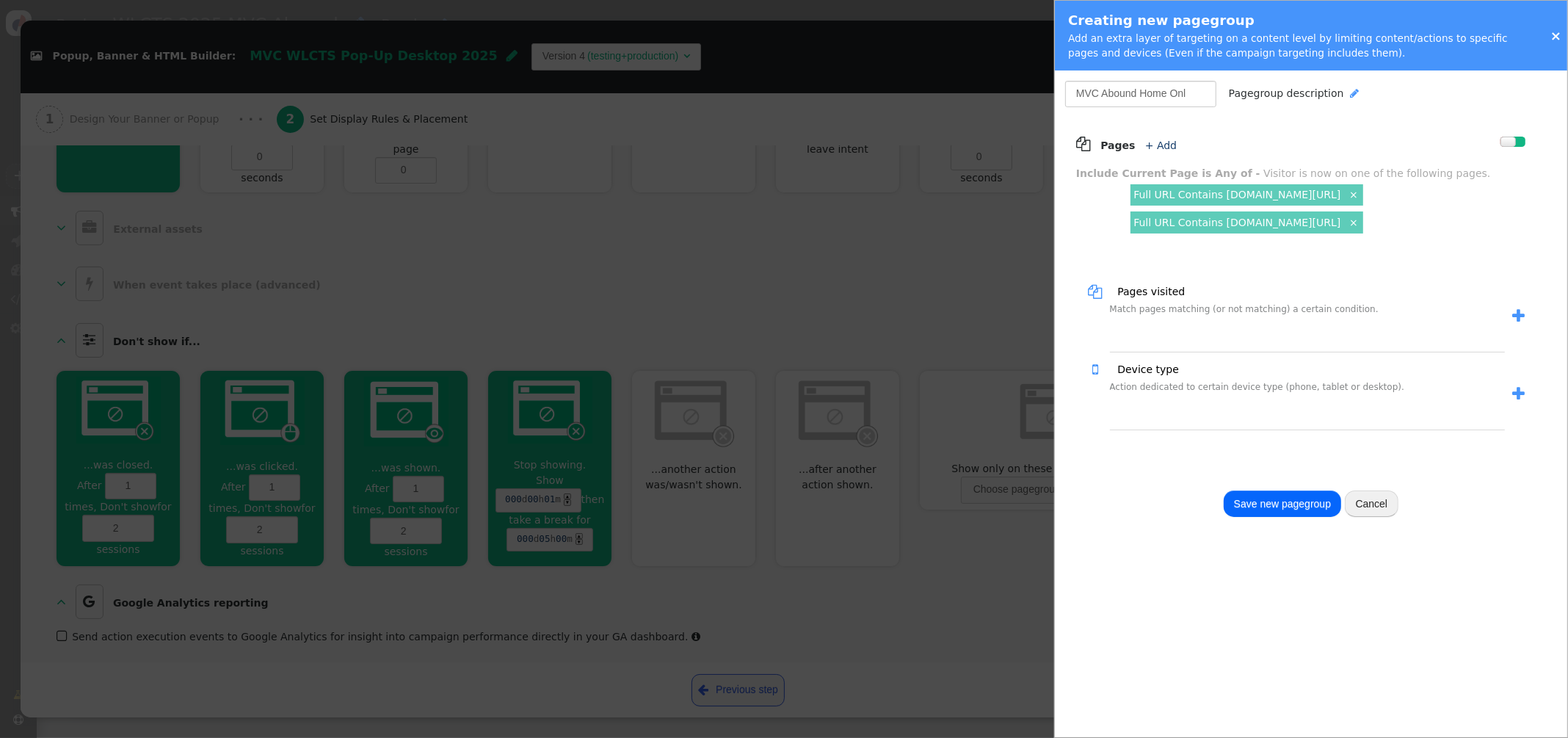
type input "MVC Abound Home Only"
click at [1516, 392] on span "" at bounding box center [1518, 393] width 12 height 15
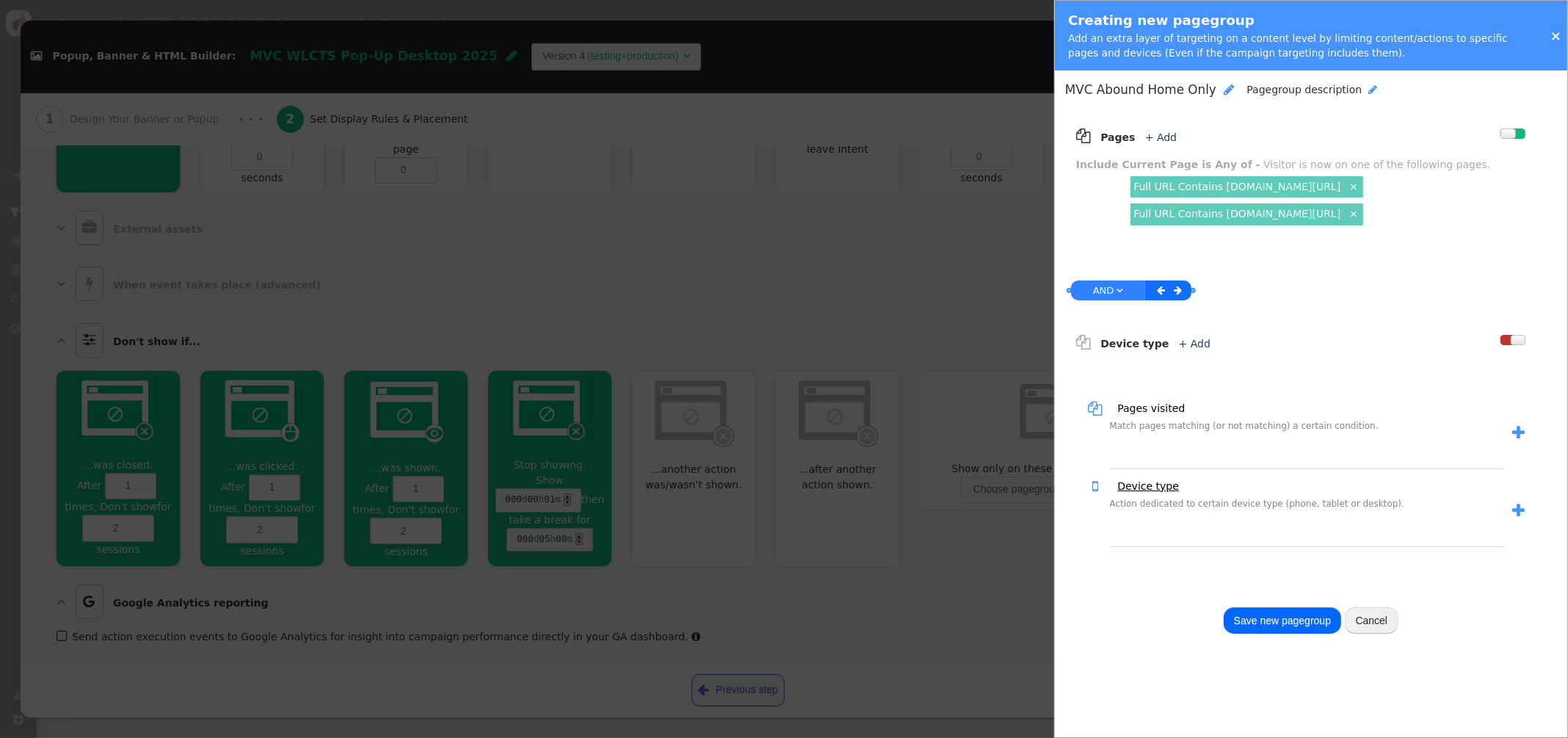
click at [1144, 487] on link "Device type" at bounding box center [1142, 486] width 72 height 15
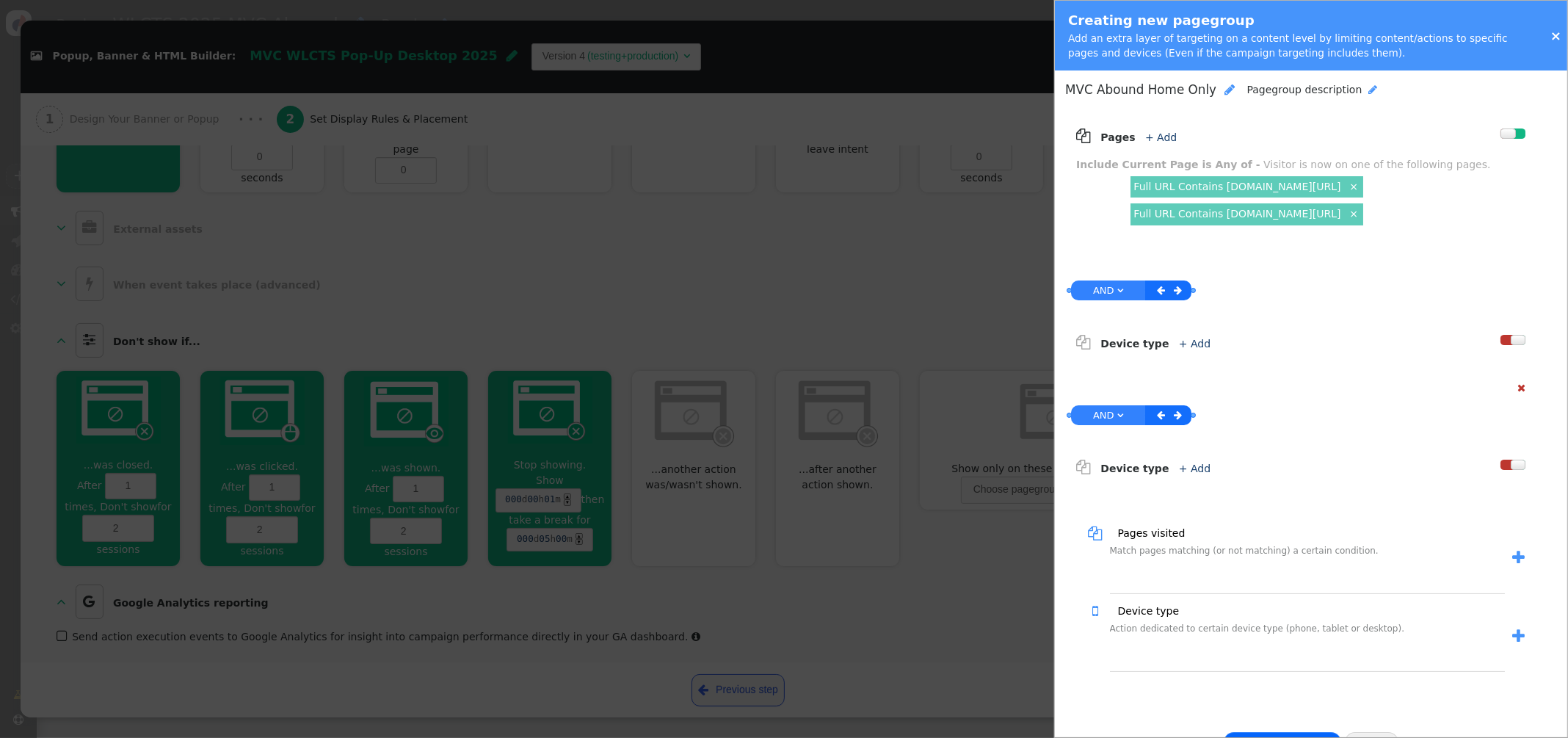
click at [1182, 466] on link "+ Add" at bounding box center [1194, 468] width 31 height 12
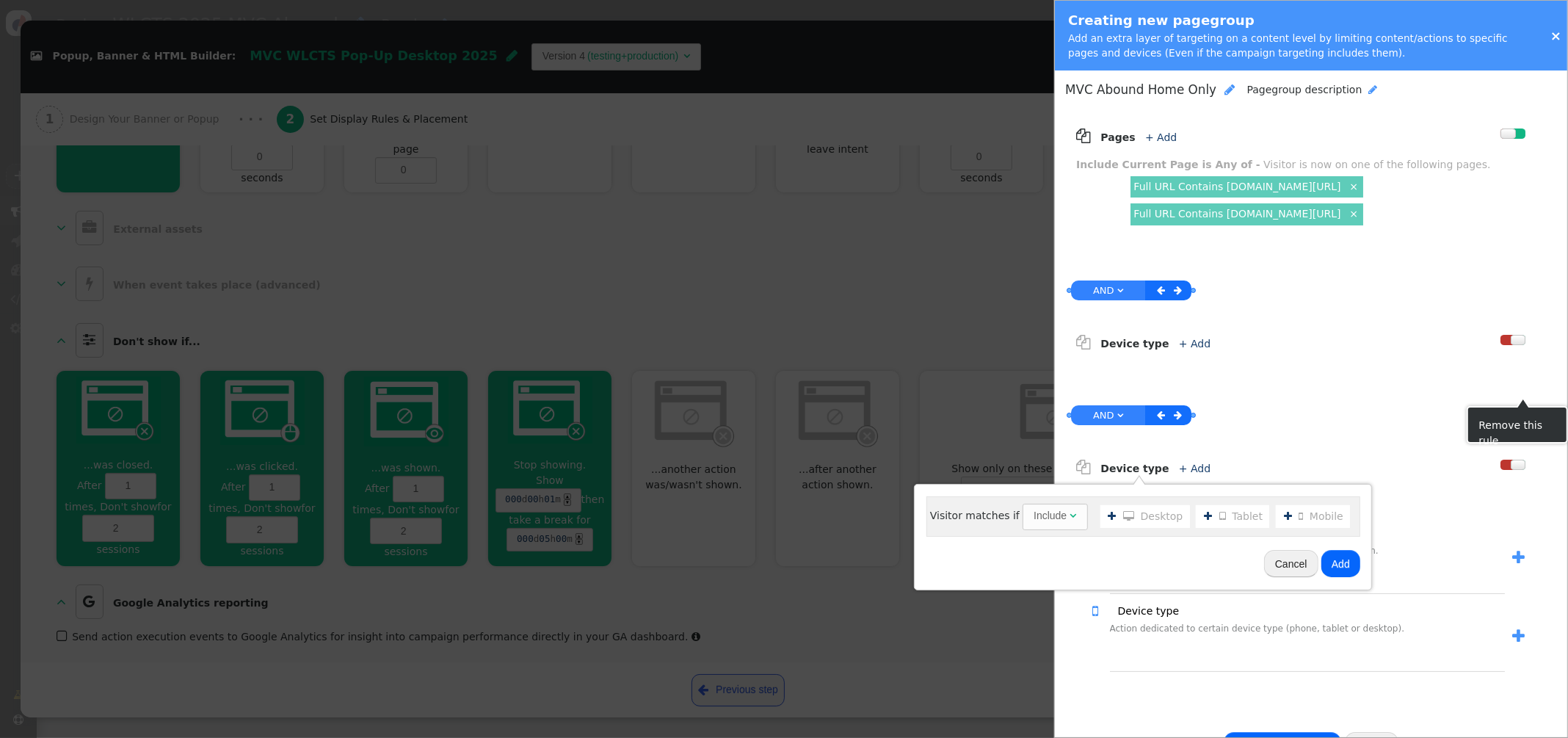
click at [1519, 389] on span "" at bounding box center [1521, 388] width 8 height 11
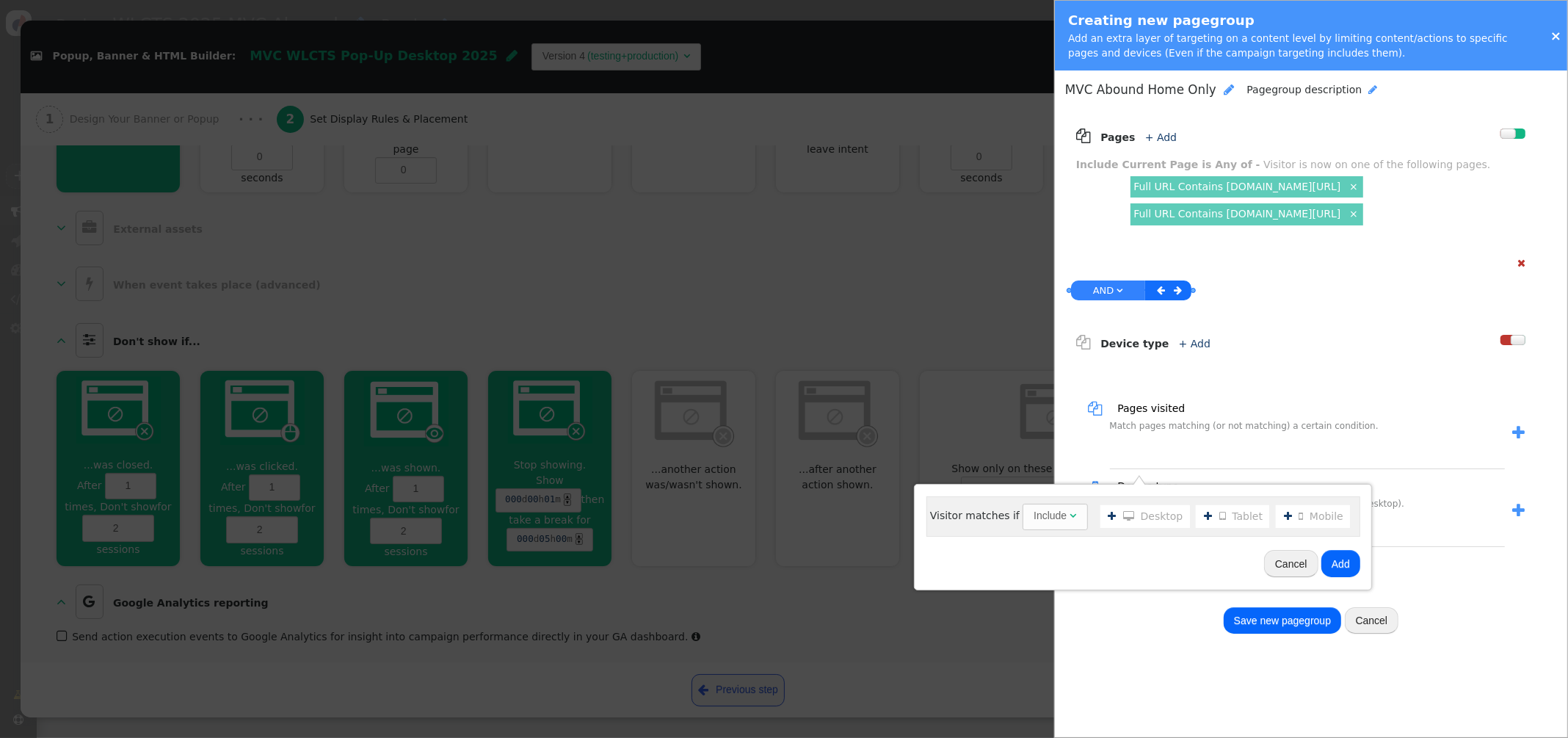
click at [1188, 344] on link "+ Add" at bounding box center [1194, 343] width 31 height 12
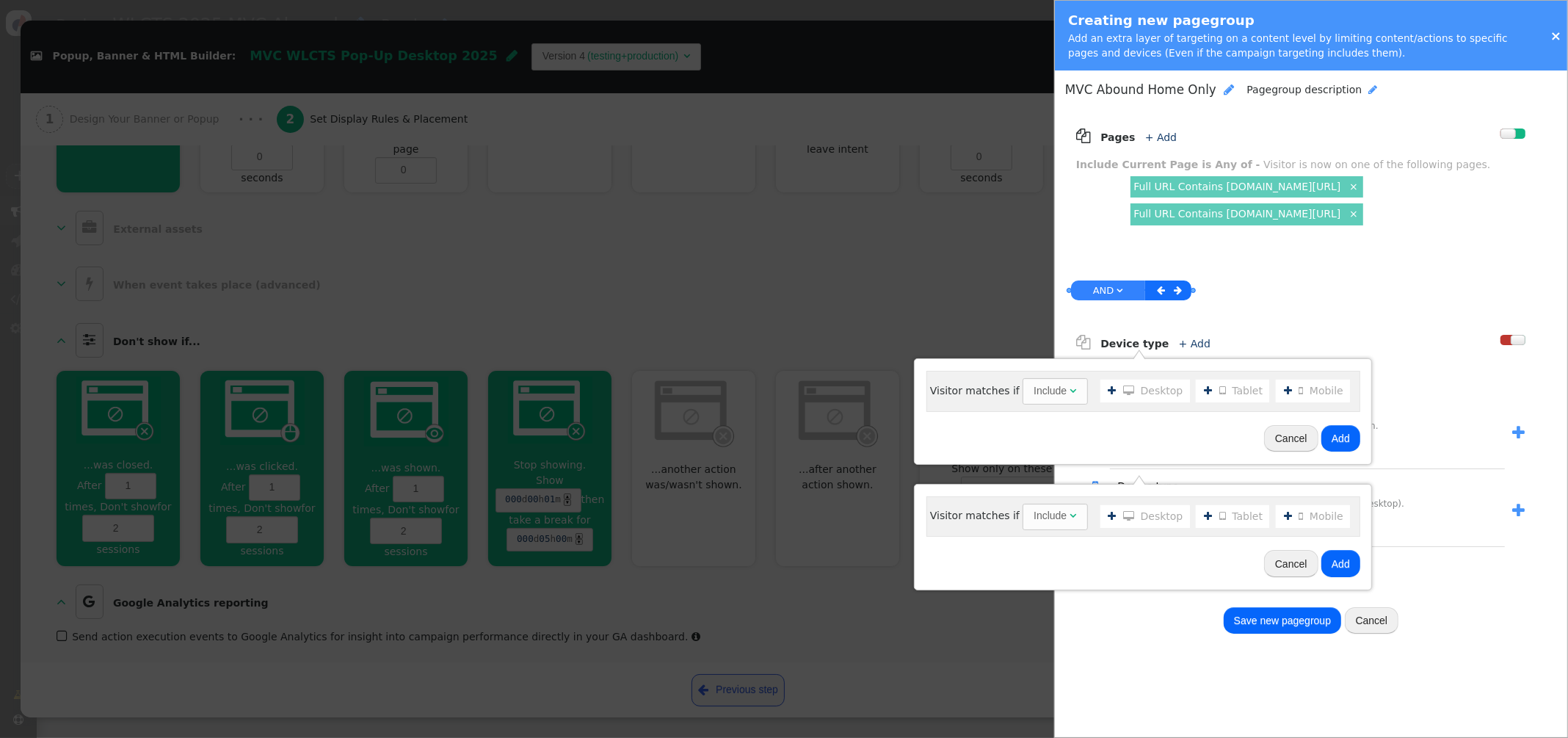
click at [1139, 394] on li "  Desktop" at bounding box center [1145, 391] width 89 height 23
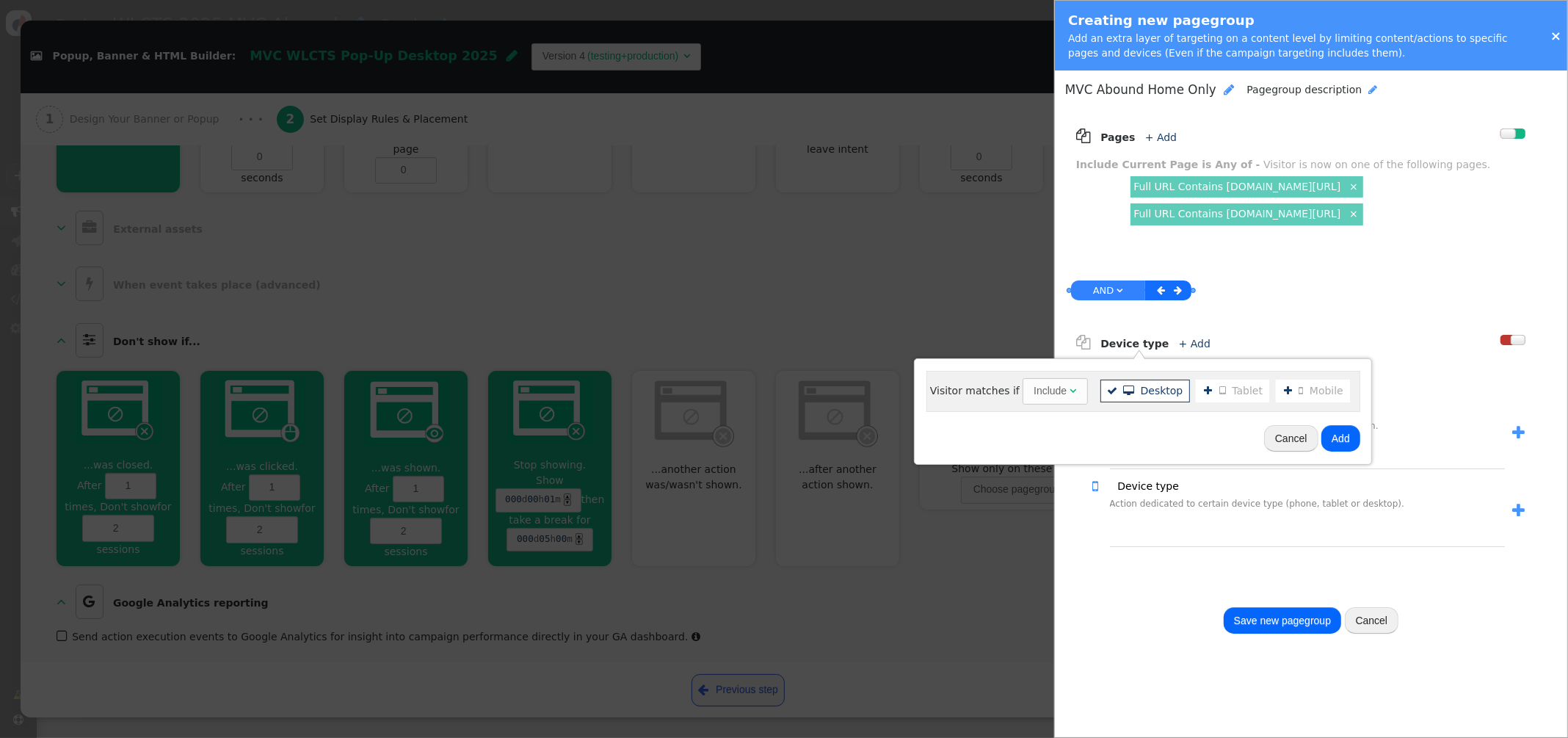
click at [1229, 394] on li "  Tablet" at bounding box center [1232, 391] width 73 height 23
click at [1330, 438] on button "Add" at bounding box center [1341, 439] width 39 height 27
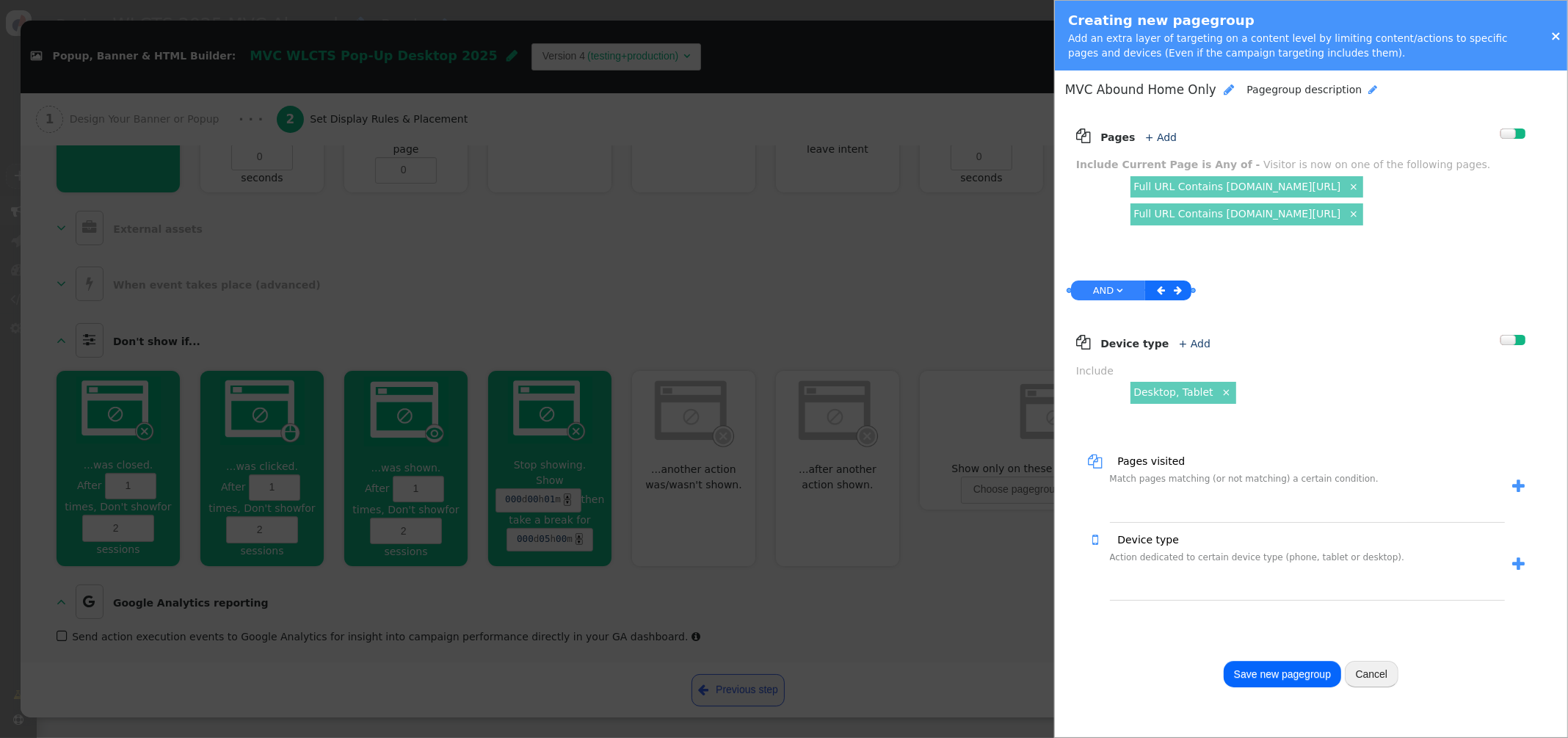
click at [1224, 91] on span "" at bounding box center [1229, 89] width 11 height 12
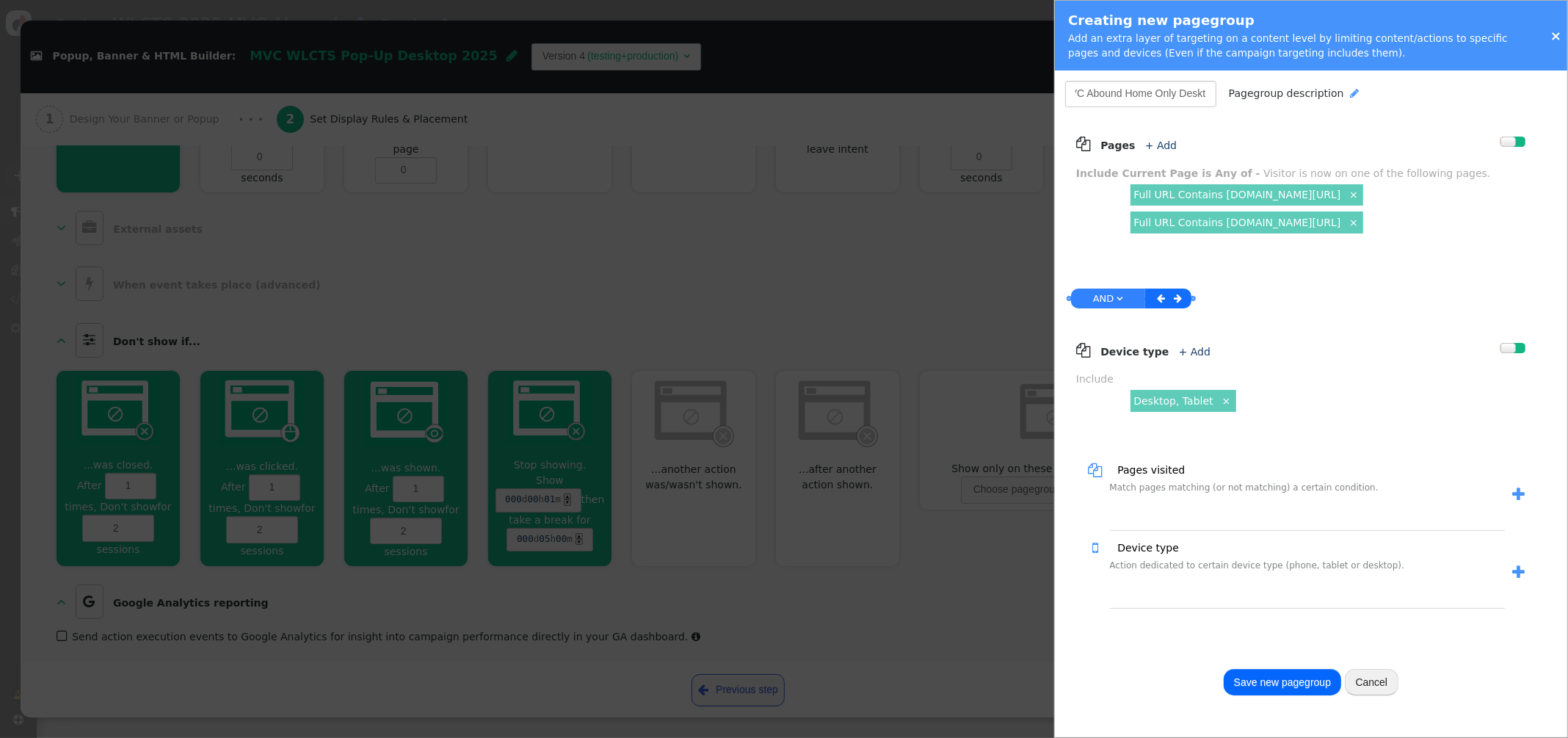
type input "MVC Abound Home Only Desktop"
click at [1272, 682] on button "Save new pagegroup" at bounding box center [1282, 682] width 118 height 27
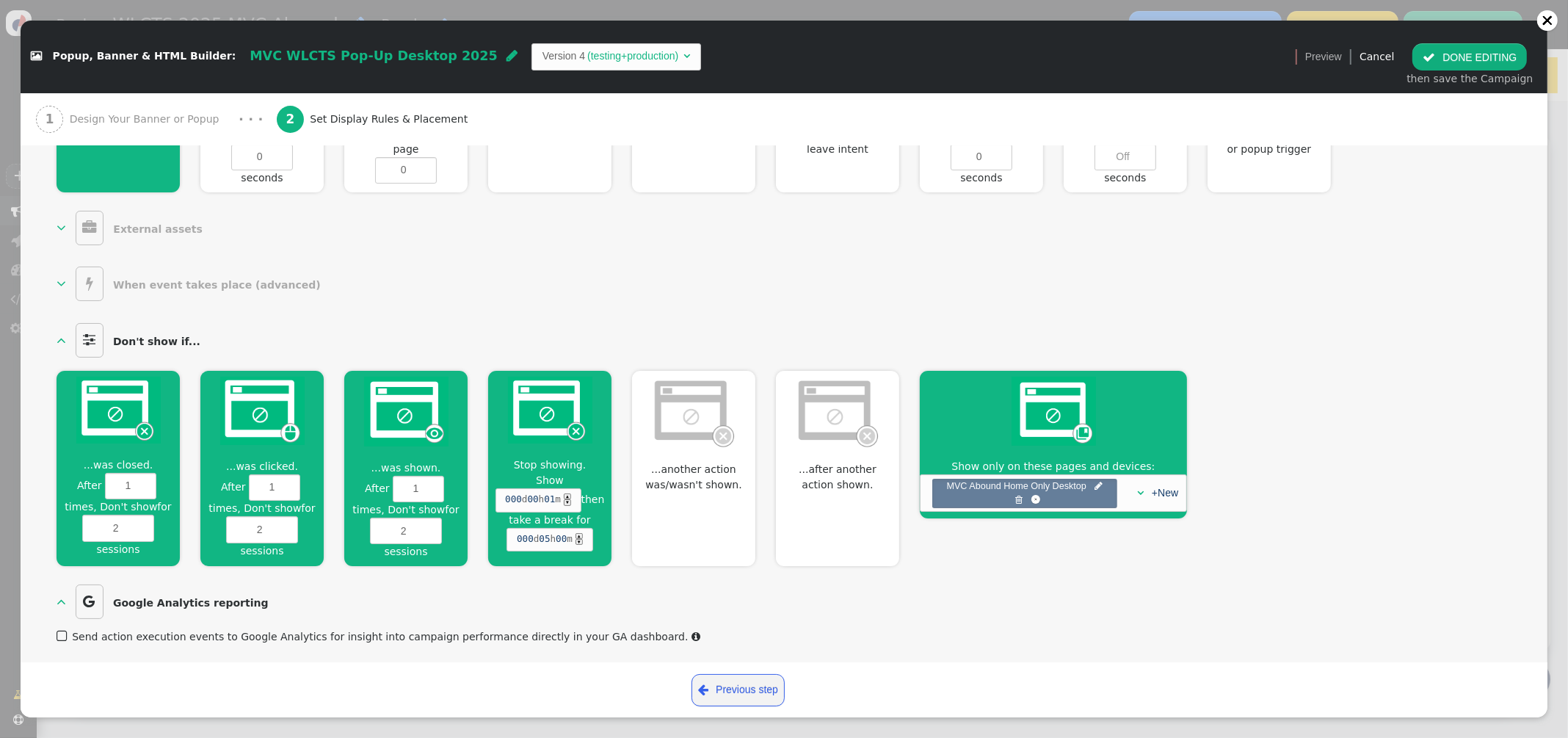
click at [1460, 55] on button " DONE EDITING" at bounding box center [1469, 57] width 115 height 27
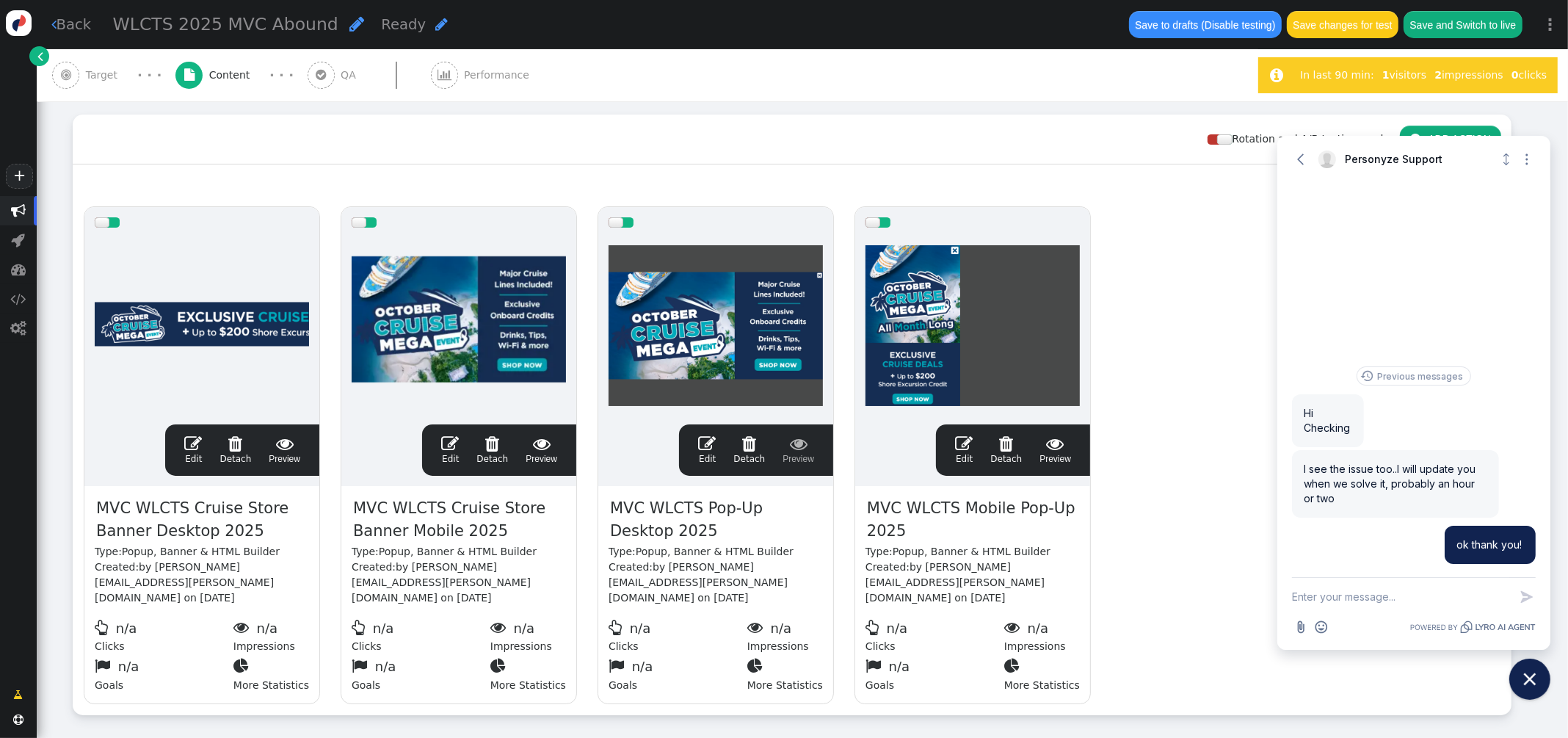
click at [966, 444] on span "" at bounding box center [964, 444] width 18 height 18
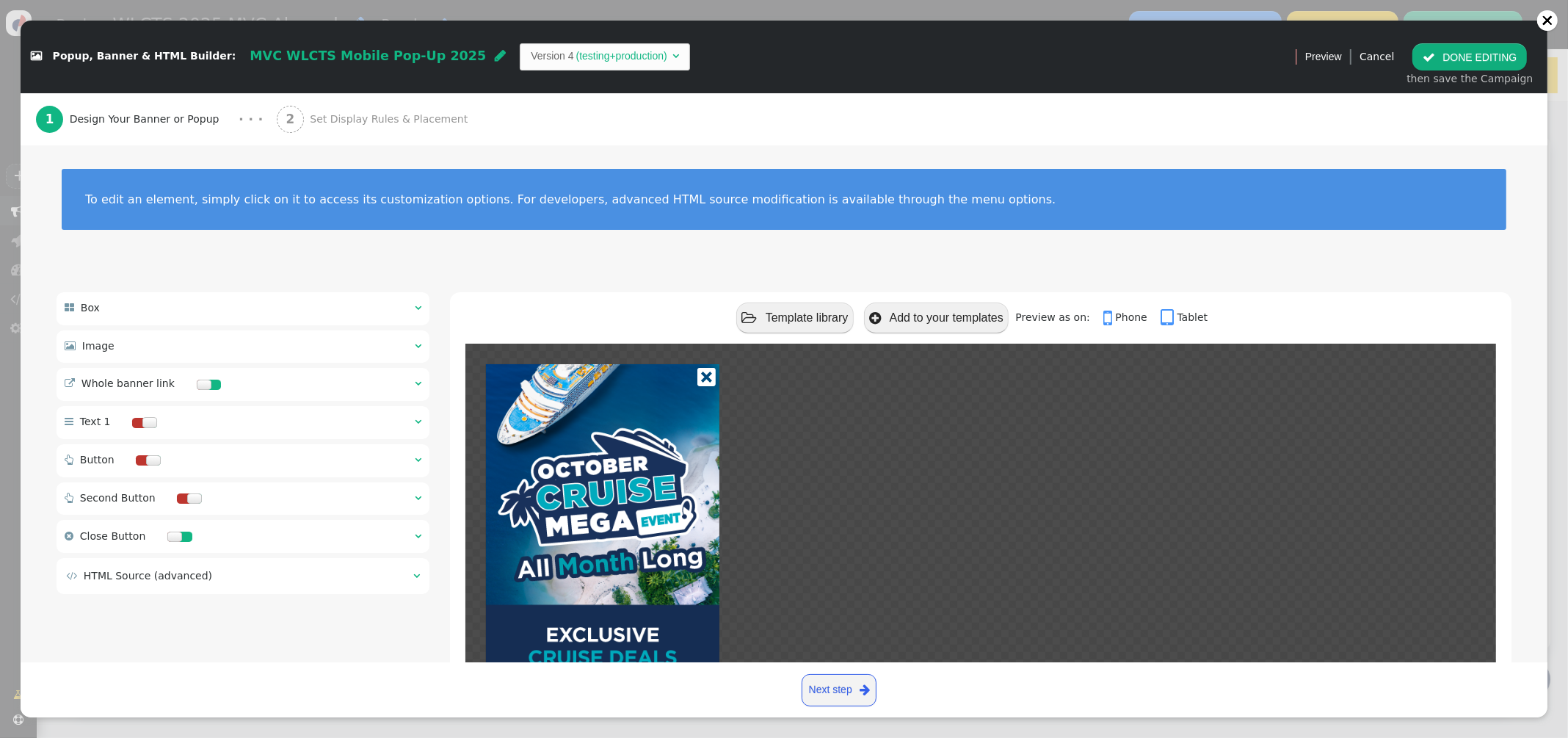
click at [310, 121] on span "Set Display Rules & Placement" at bounding box center [392, 119] width 164 height 15
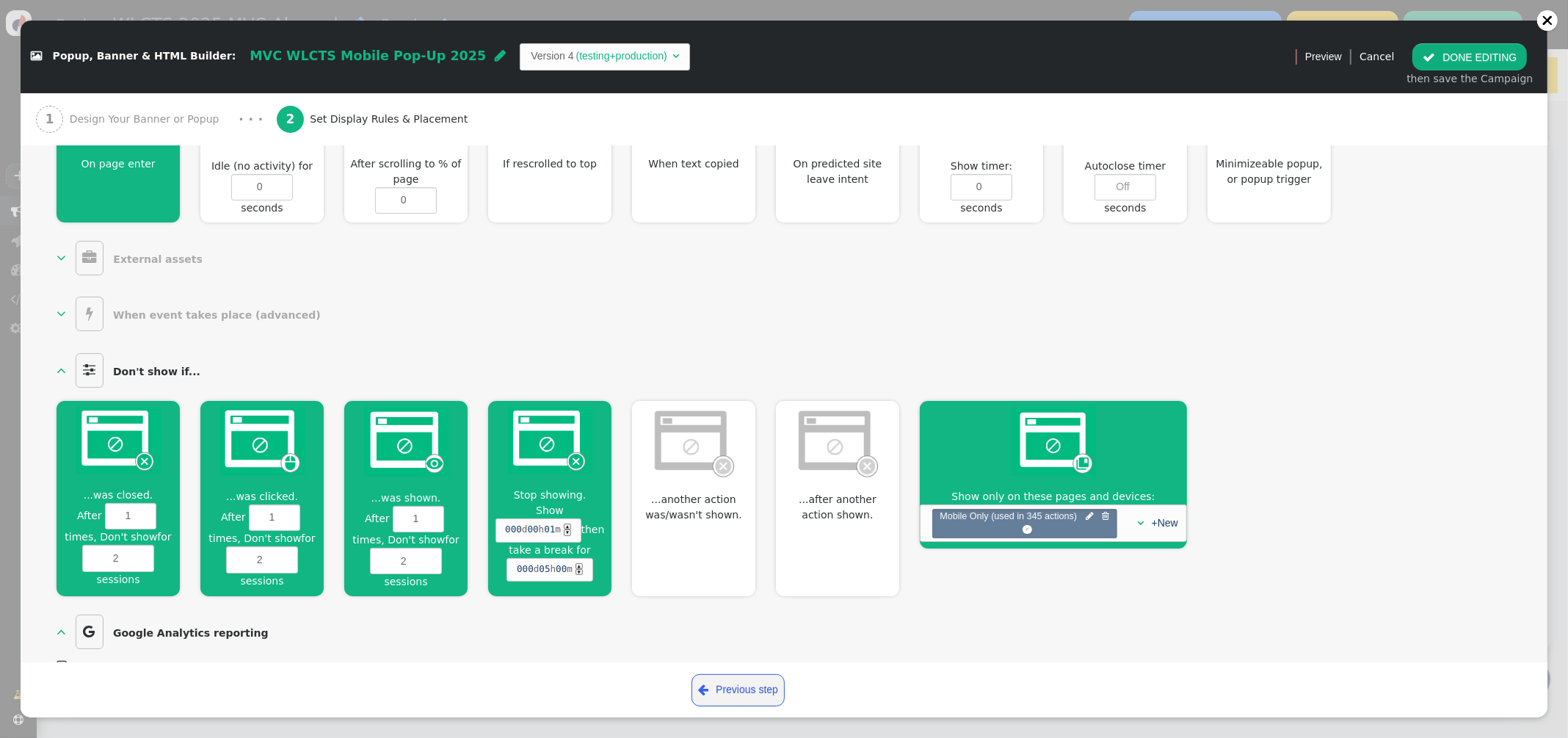
scroll to position [718, 0]
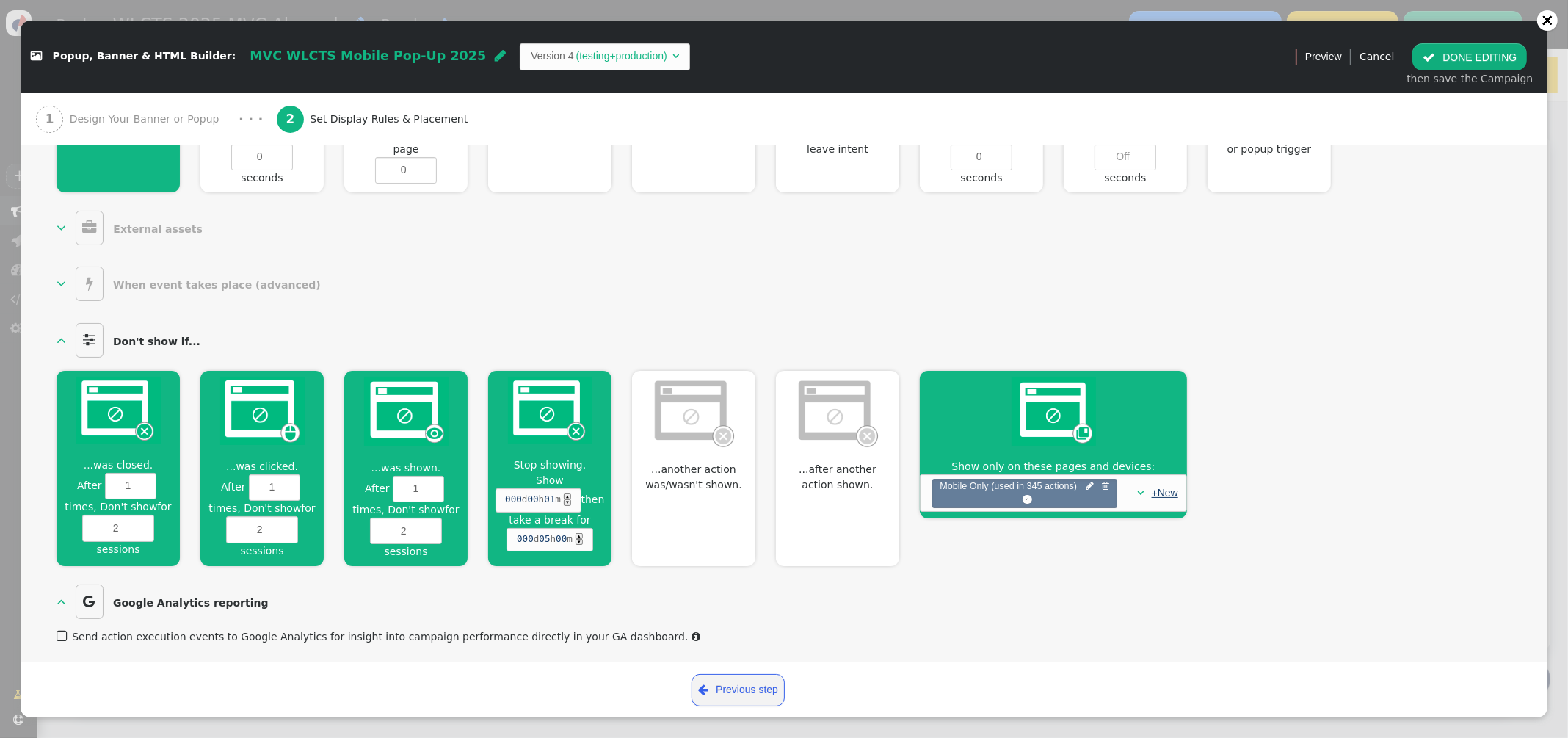
click at [1164, 489] on link "+New" at bounding box center [1164, 492] width 27 height 12
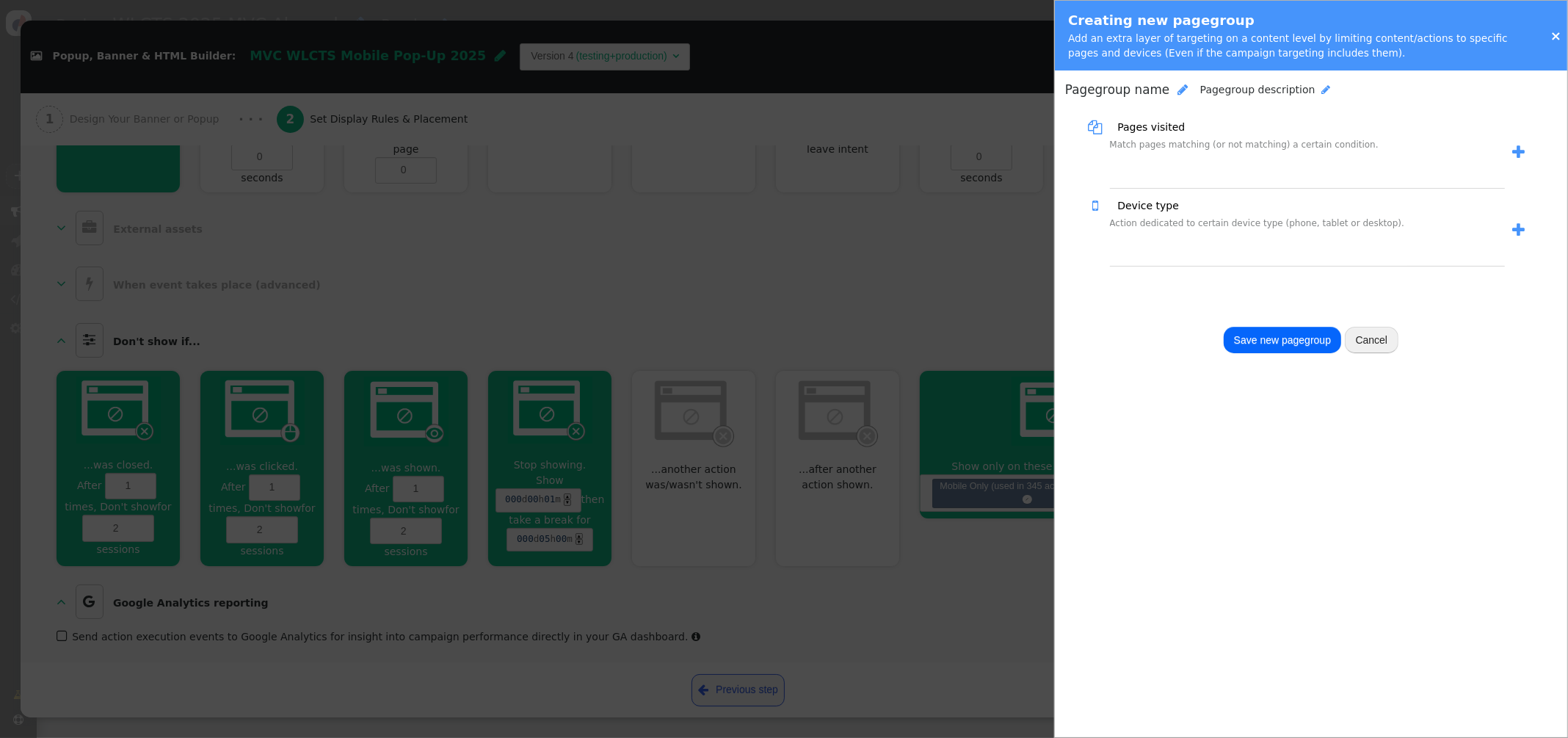
click at [1135, 91] on span "Pagegroup name" at bounding box center [1116, 89] width 104 height 14
type input "MVC Abound Home Only Mobile"
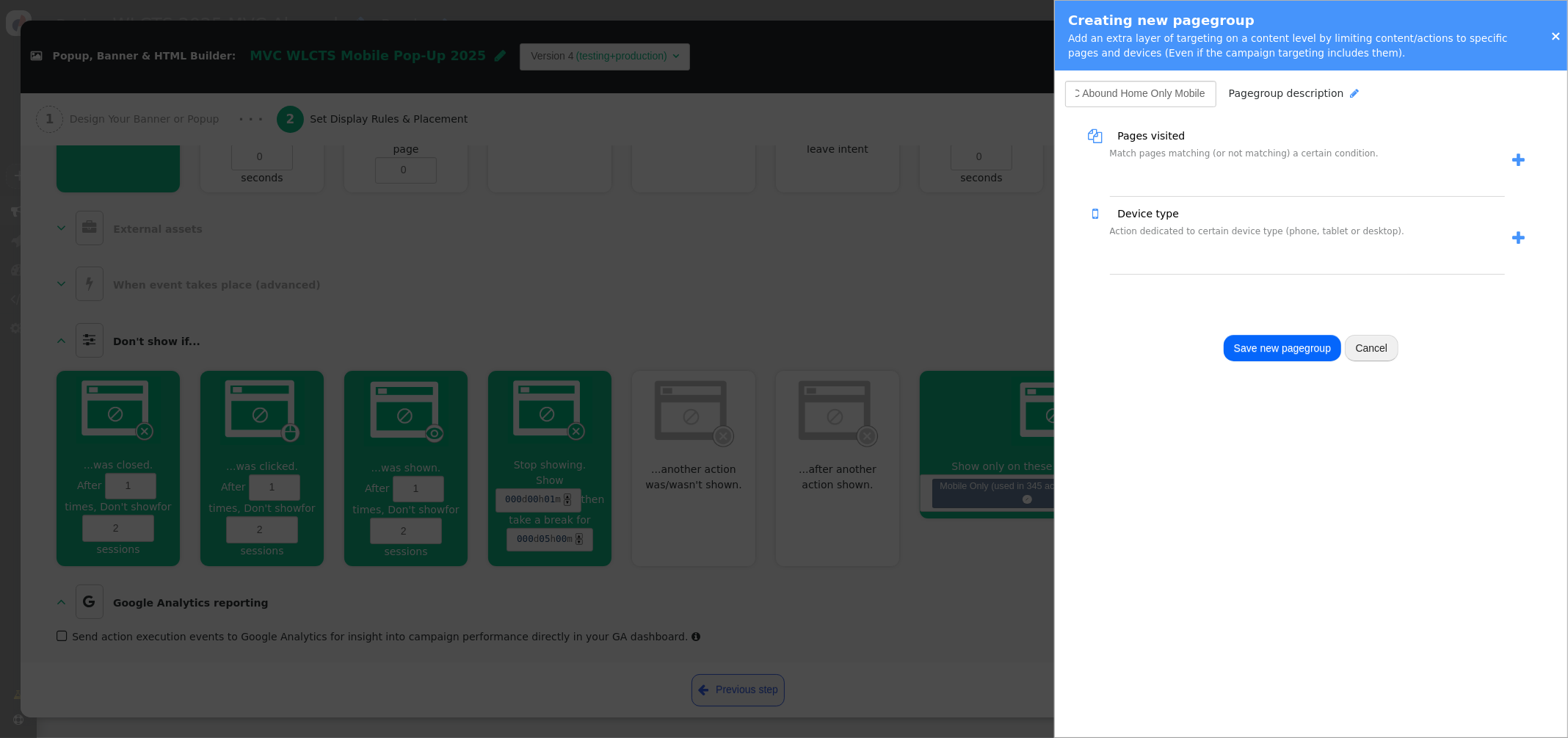
drag, startPoint x: 1515, startPoint y: 162, endPoint x: 1505, endPoint y: 165, distance: 10.4
click at [1515, 162] on link "" at bounding box center [1515, 160] width 20 height 23
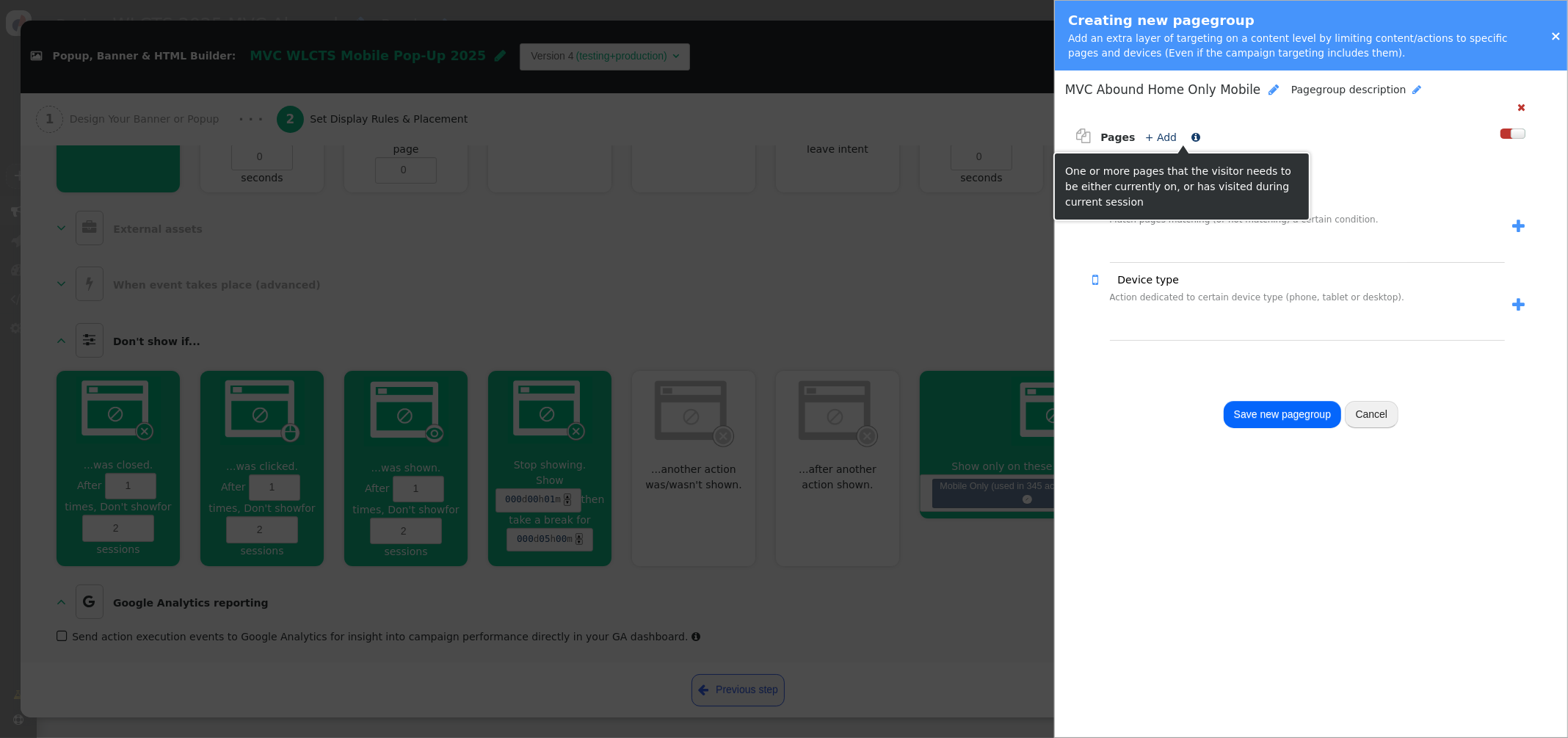
click at [1160, 135] on link "+ Add" at bounding box center [1160, 136] width 31 height 12
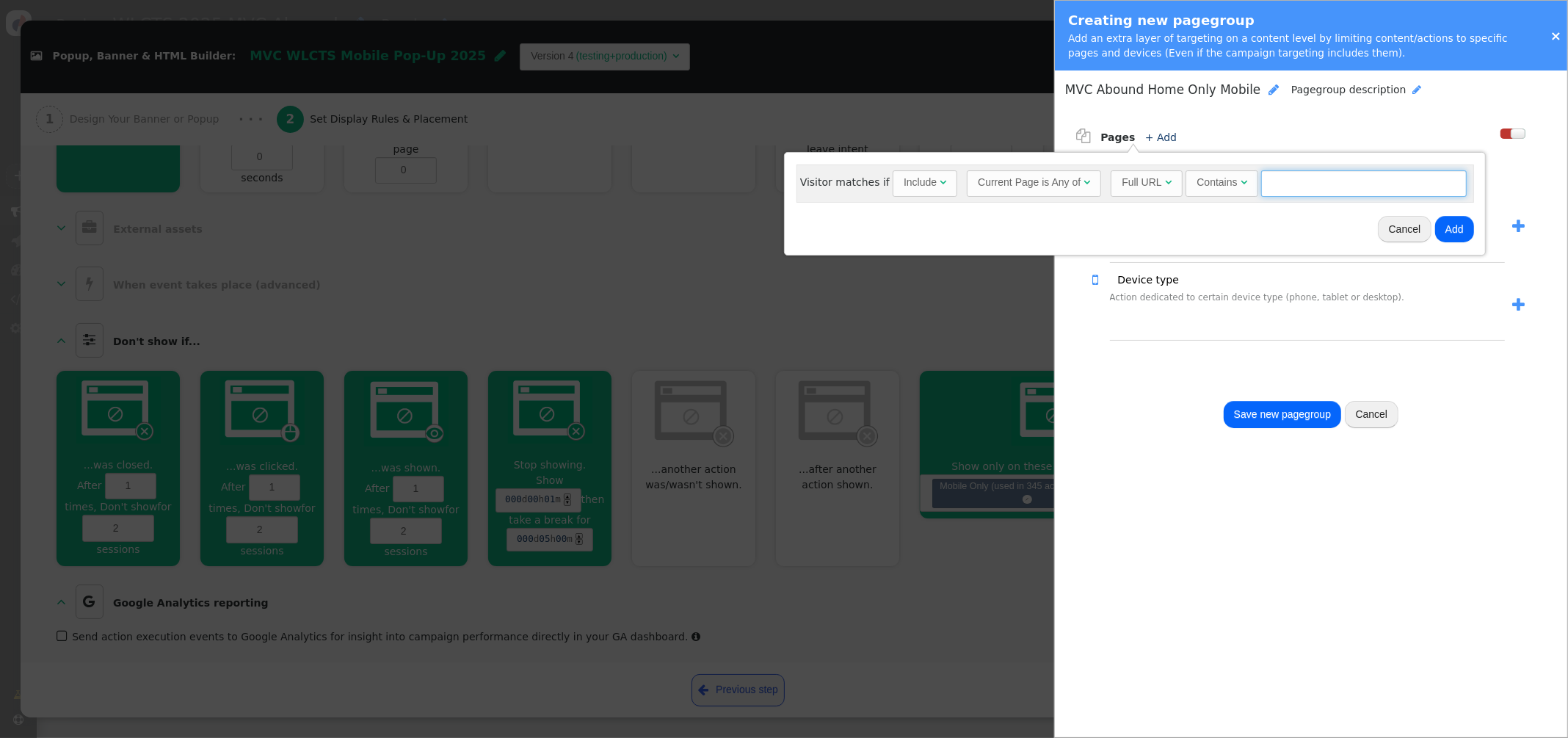
click at [1394, 181] on input "text" at bounding box center [1363, 184] width 206 height 27
paste input "https://mvcowners.ovstravel.com/certificate-home/"
drag, startPoint x: 1358, startPoint y: 178, endPoint x: 1180, endPoint y: 176, distance: 178.0
click at [1180, 176] on div "Full URL  Contains  https://mvcowners.ovstravel.com/certificate-home = (Empty…" at bounding box center [1288, 184] width 356 height 27
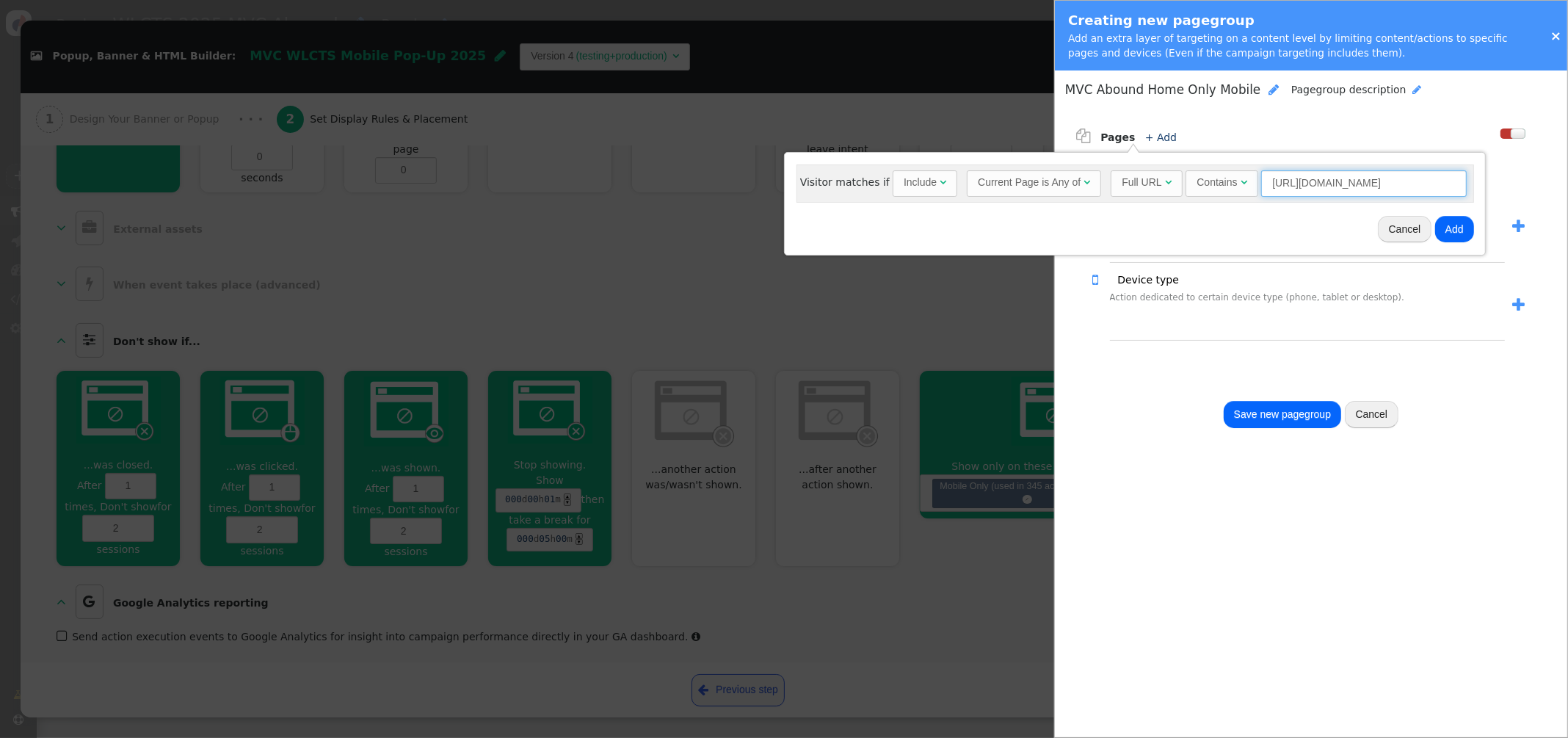
click at [1302, 188] on input "https://mvcowners.ovstravel.com/certificate-home" at bounding box center [1363, 184] width 206 height 27
drag, startPoint x: 1301, startPoint y: 185, endPoint x: 1223, endPoint y: 184, distance: 78.0
click at [1222, 184] on div "Full URL  Contains  https://mvcowners.ovstravel.com/certificate-home = (Empty…" at bounding box center [1288, 184] width 356 height 27
type input "mvcowners.ovstravel.com/certificate-home"
click at [1436, 227] on button "Add" at bounding box center [1454, 229] width 39 height 27
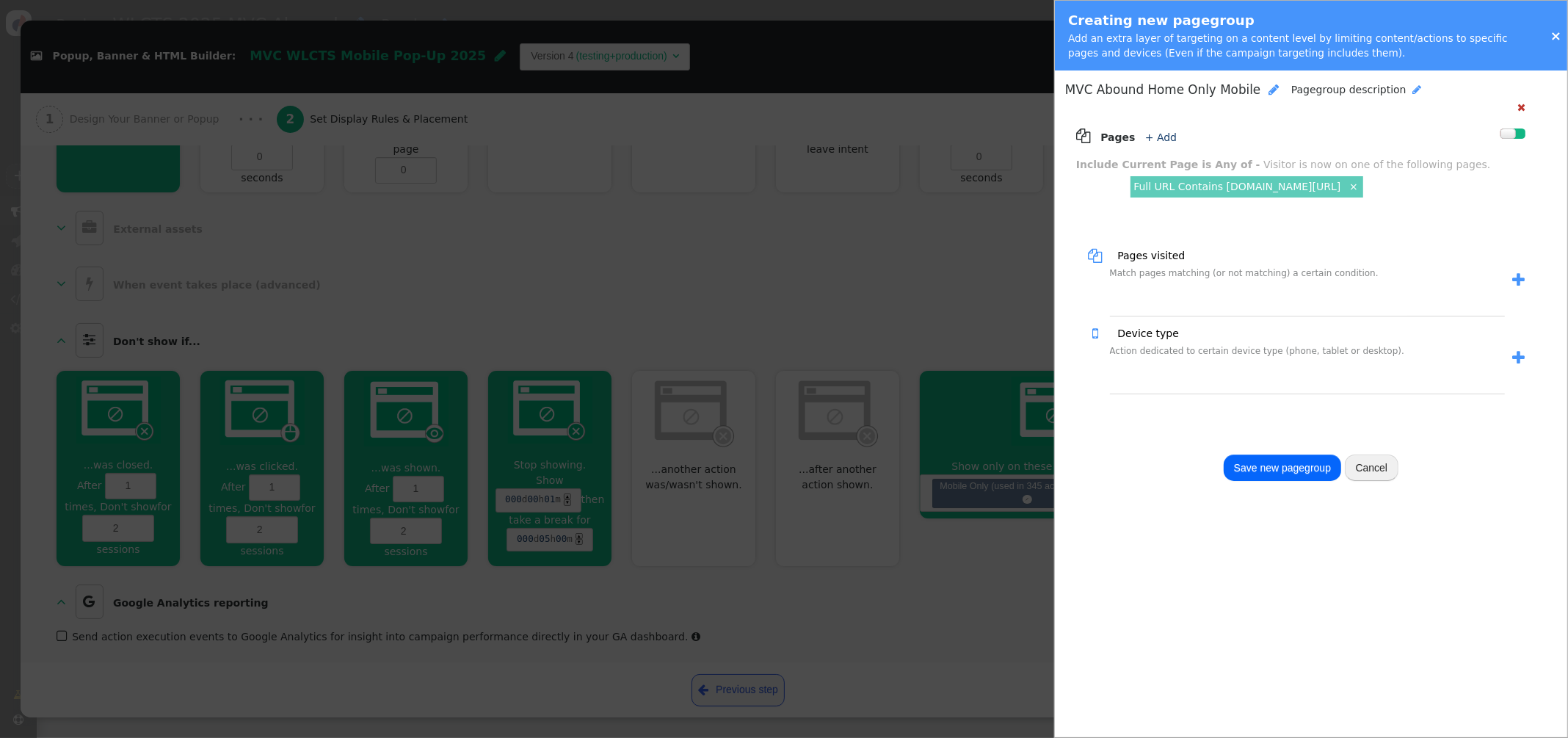
click at [1163, 143] on link "+ Add" at bounding box center [1160, 136] width 31 height 12
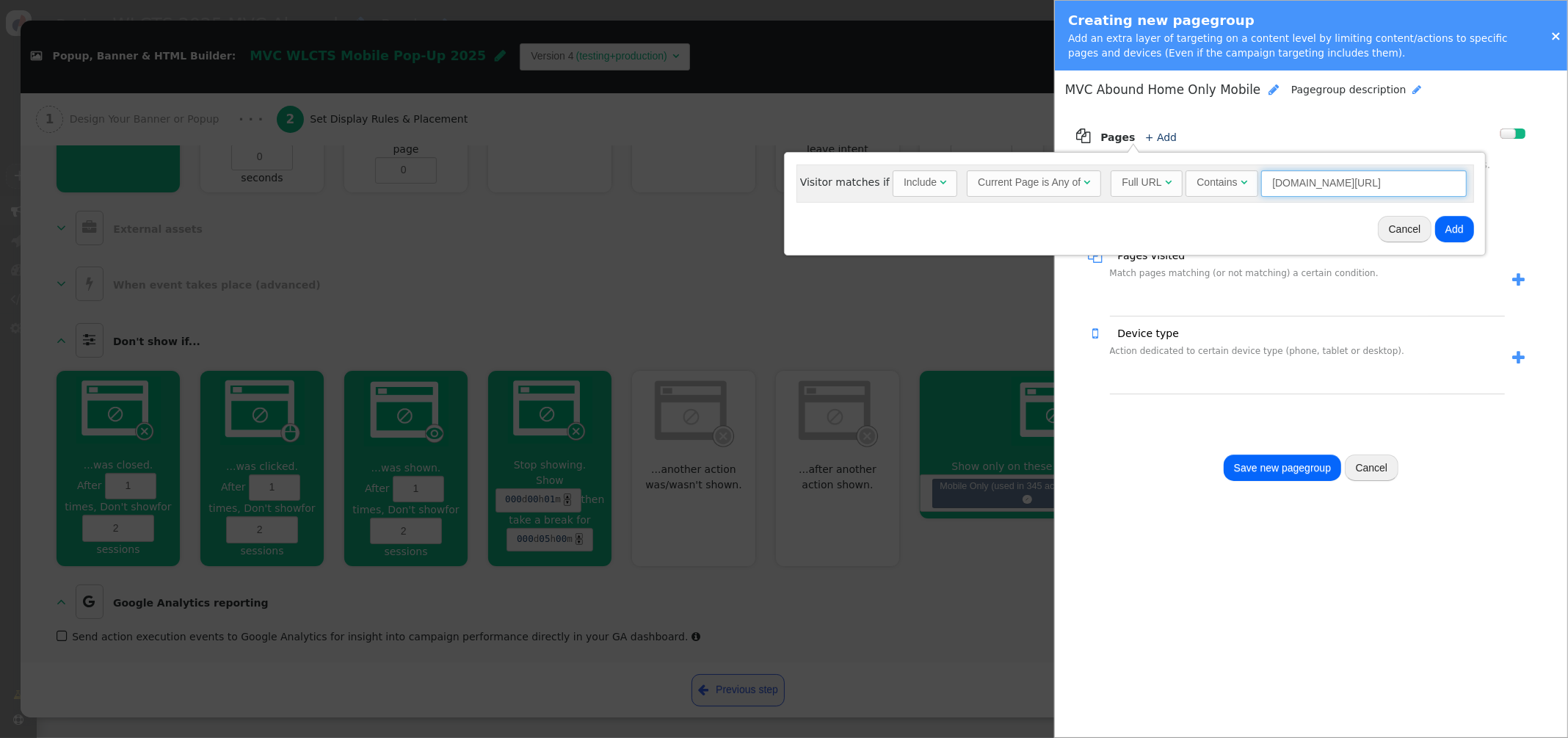
click at [1392, 185] on input "mvcowners.ovstravel.com/certificate-home" at bounding box center [1363, 184] width 206 height 27
drag, startPoint x: 1392, startPoint y: 185, endPoint x: 1492, endPoint y: 187, distance: 100.0
click at [1492, 737] on div " Popup, Banner & HTML Builder: MVC WLCTS Mobile Pop-Up 2025  Version 4 (testi…" at bounding box center [784, 738] width 1568 height 0
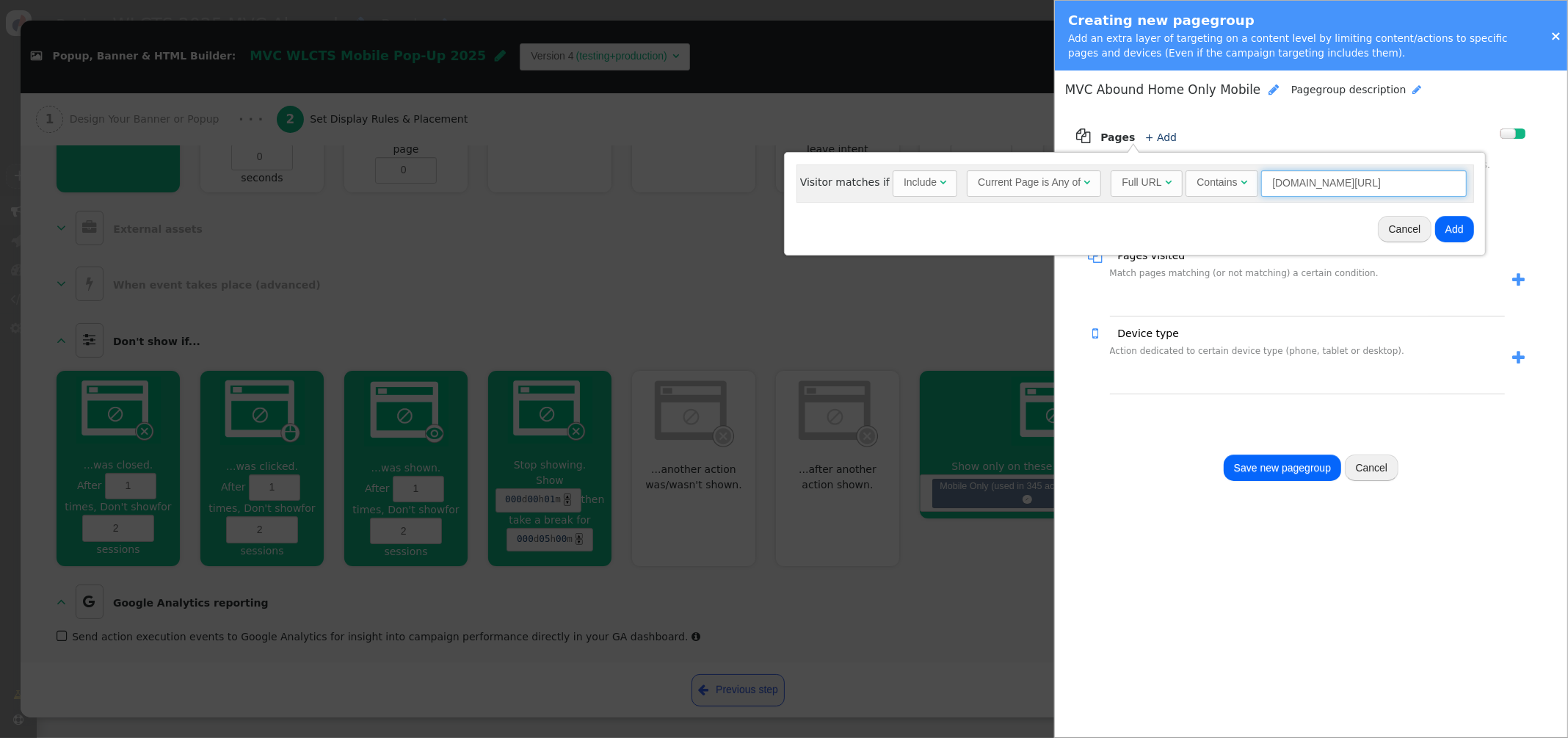
type input "mvcowners.ovstravel.com/cruisehome"
click at [1437, 231] on button "Add" at bounding box center [1454, 229] width 39 height 27
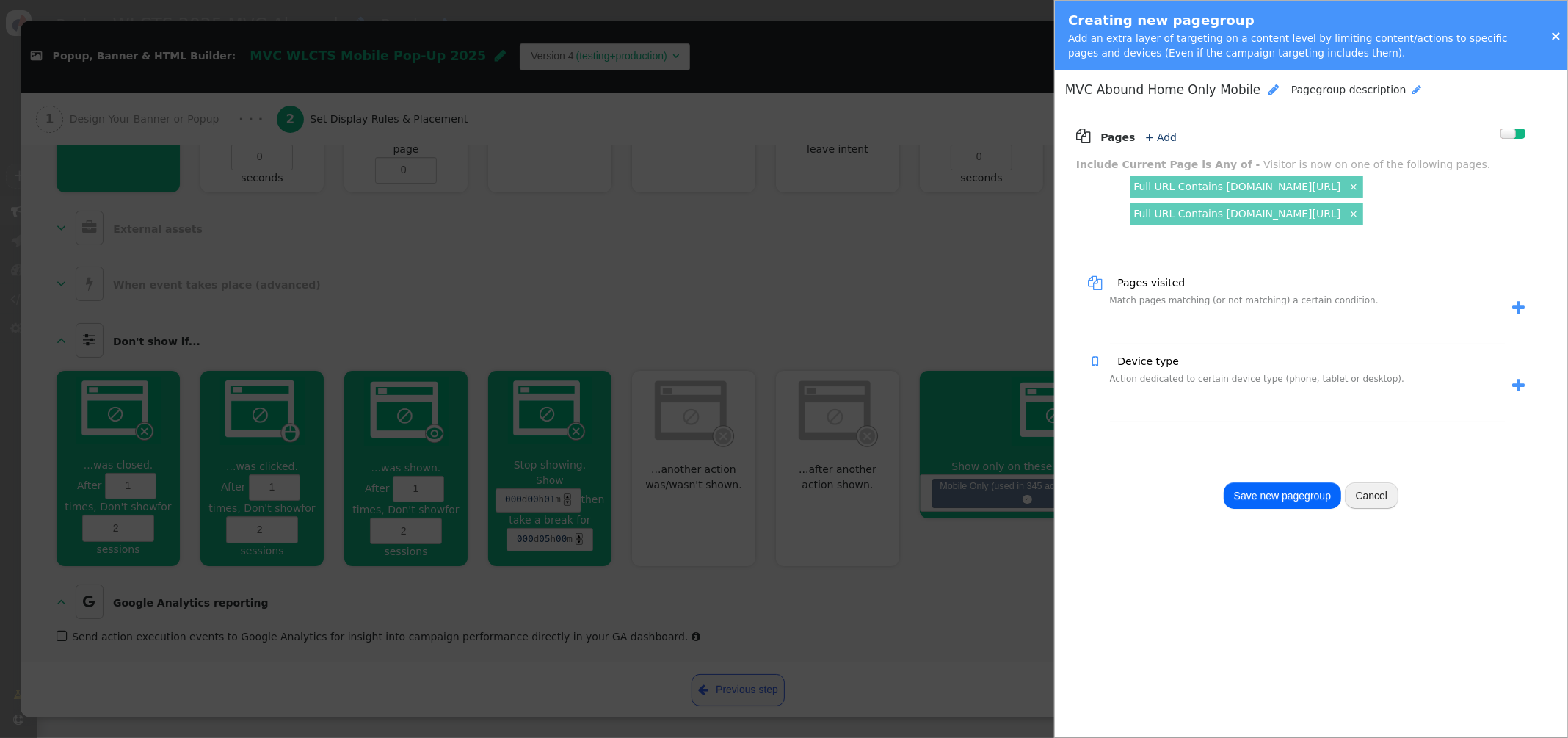
click at [1518, 390] on span "" at bounding box center [1518, 385] width 12 height 15
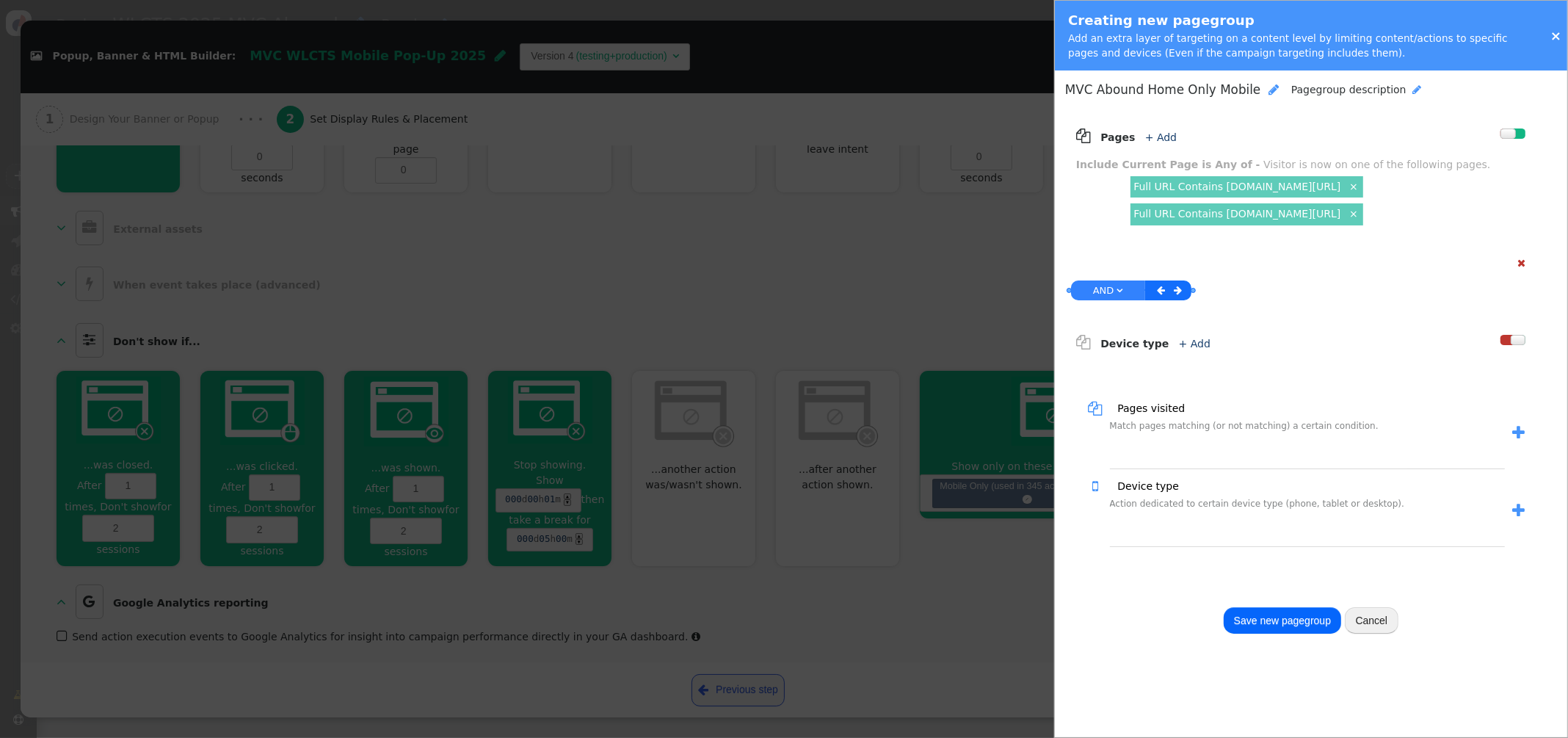
click at [1186, 340] on link "+ Add" at bounding box center [1194, 343] width 31 height 12
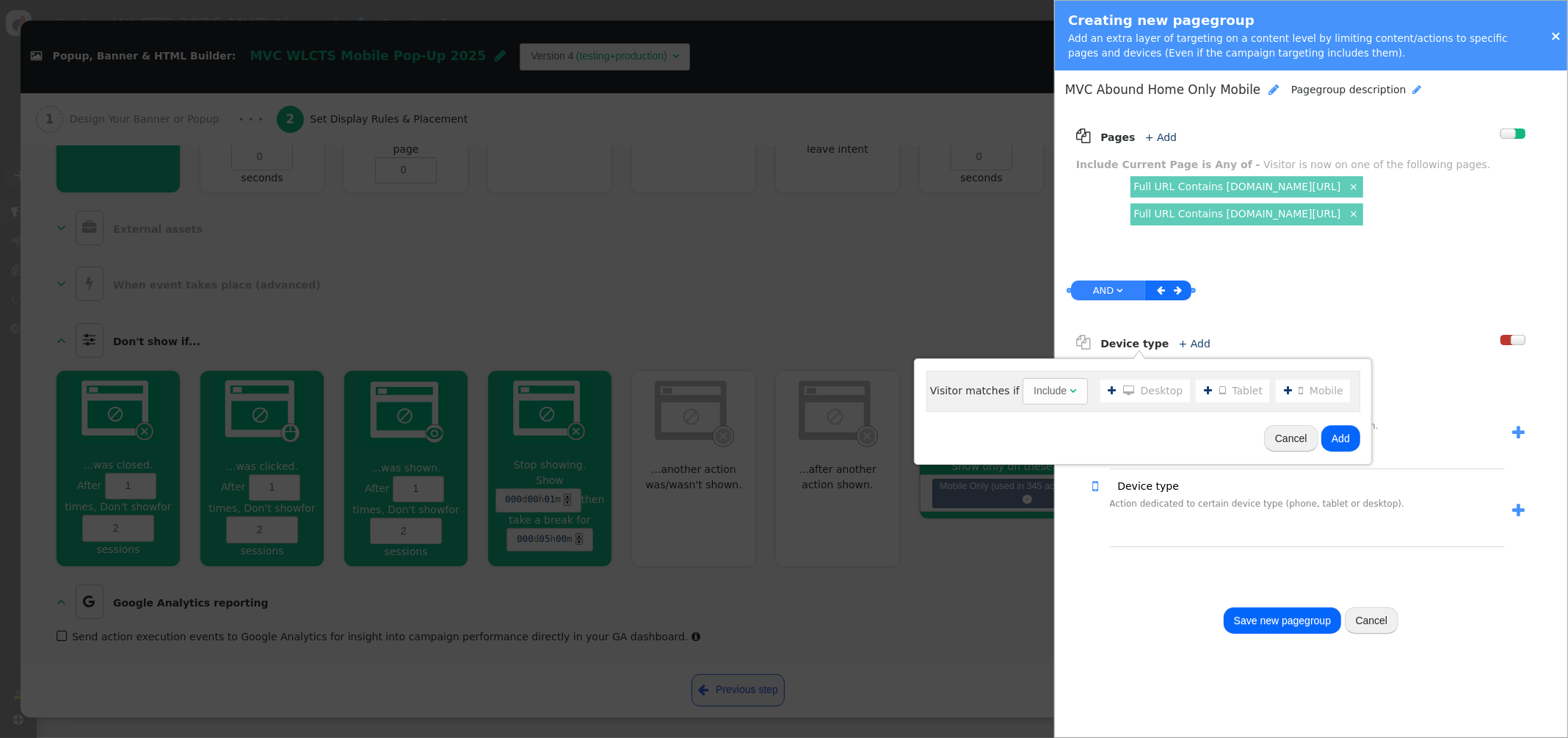
click at [1302, 390] on li "  Mobile" at bounding box center [1313, 391] width 75 height 23
click at [1331, 439] on button "Add" at bounding box center [1341, 439] width 39 height 27
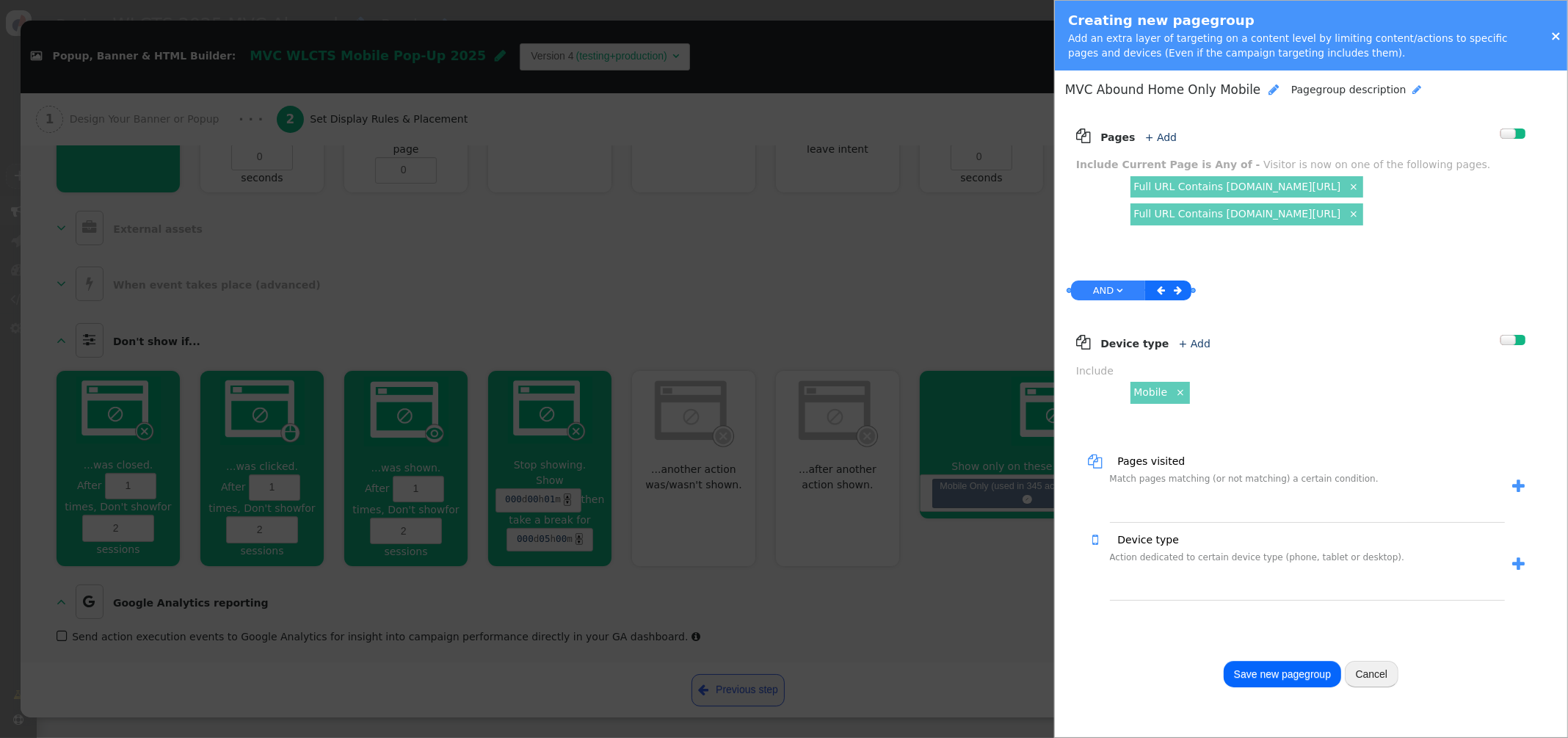
click at [1282, 676] on button "Save new pagegroup" at bounding box center [1282, 674] width 118 height 27
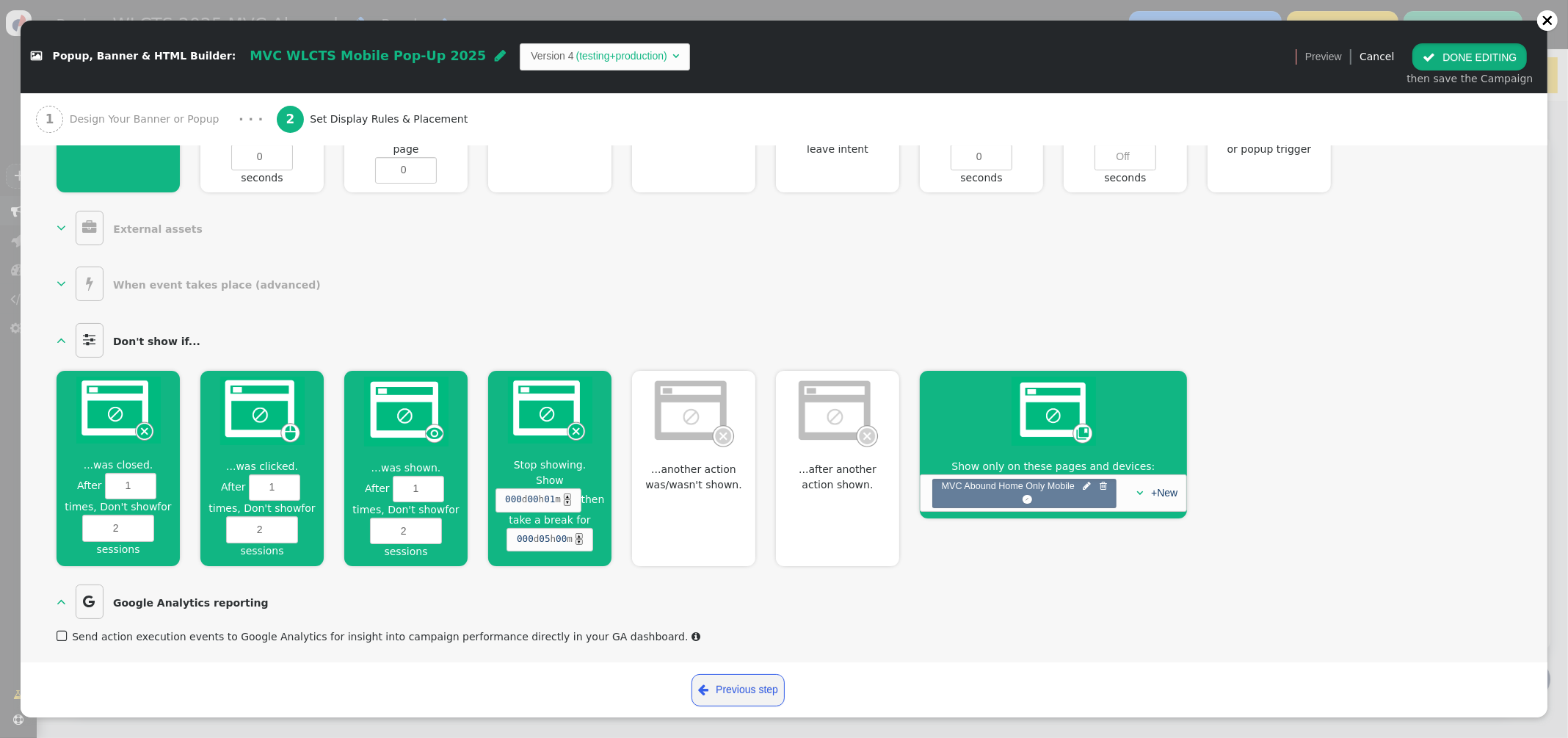
click at [1471, 55] on button " DONE EDITING" at bounding box center [1469, 57] width 115 height 27
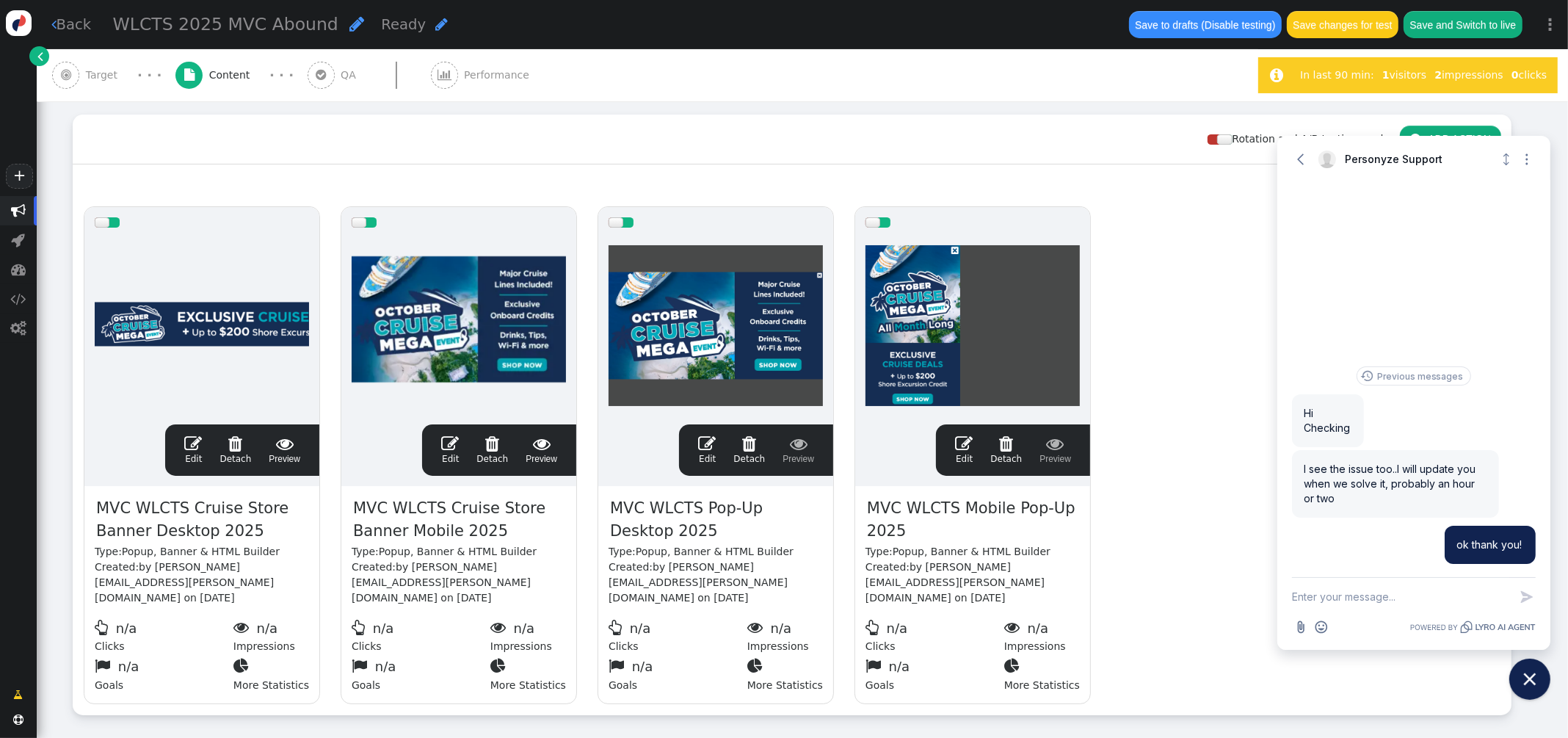
click at [102, 78] on span "Target" at bounding box center [104, 75] width 38 height 15
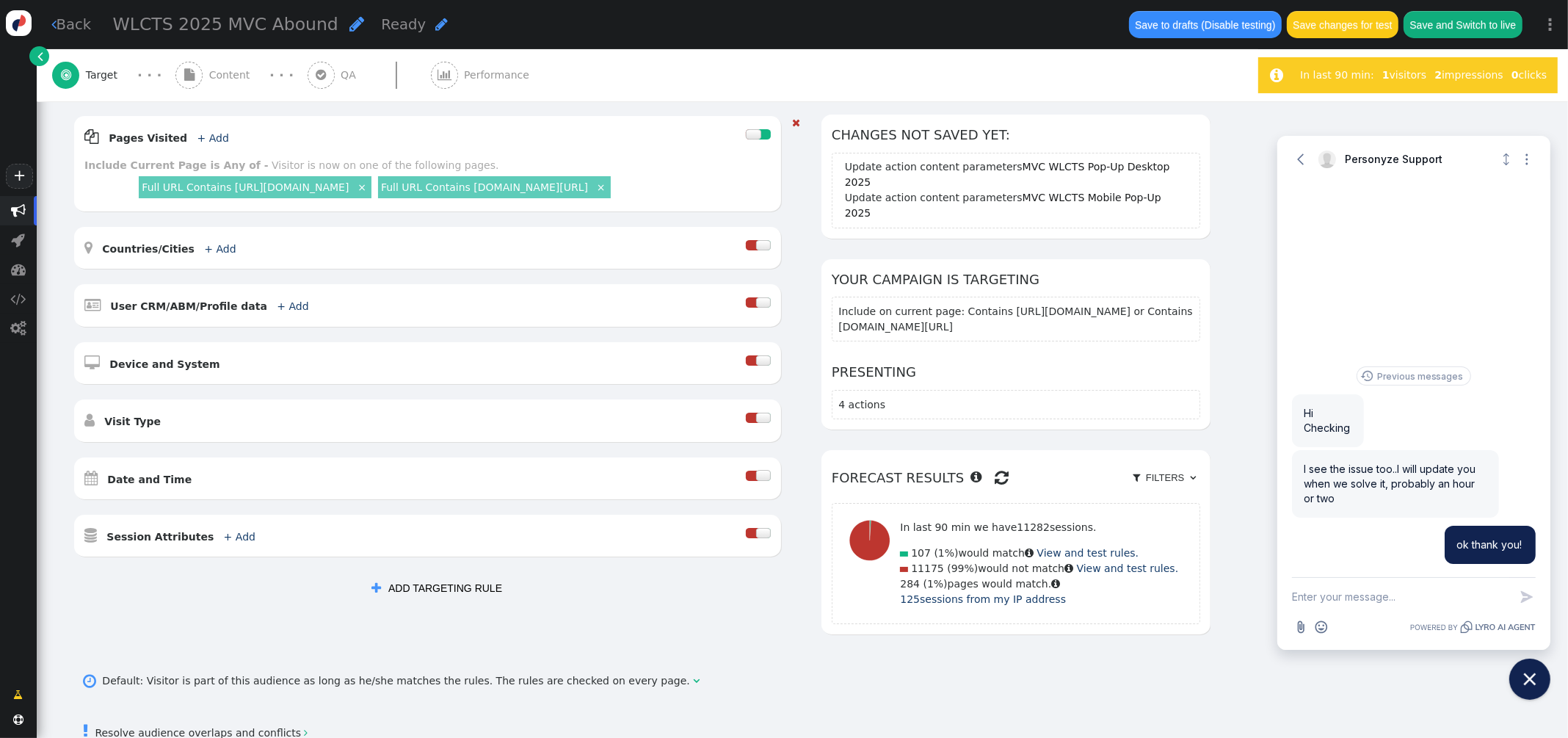
click at [764, 477] on div at bounding box center [763, 475] width 14 height 11
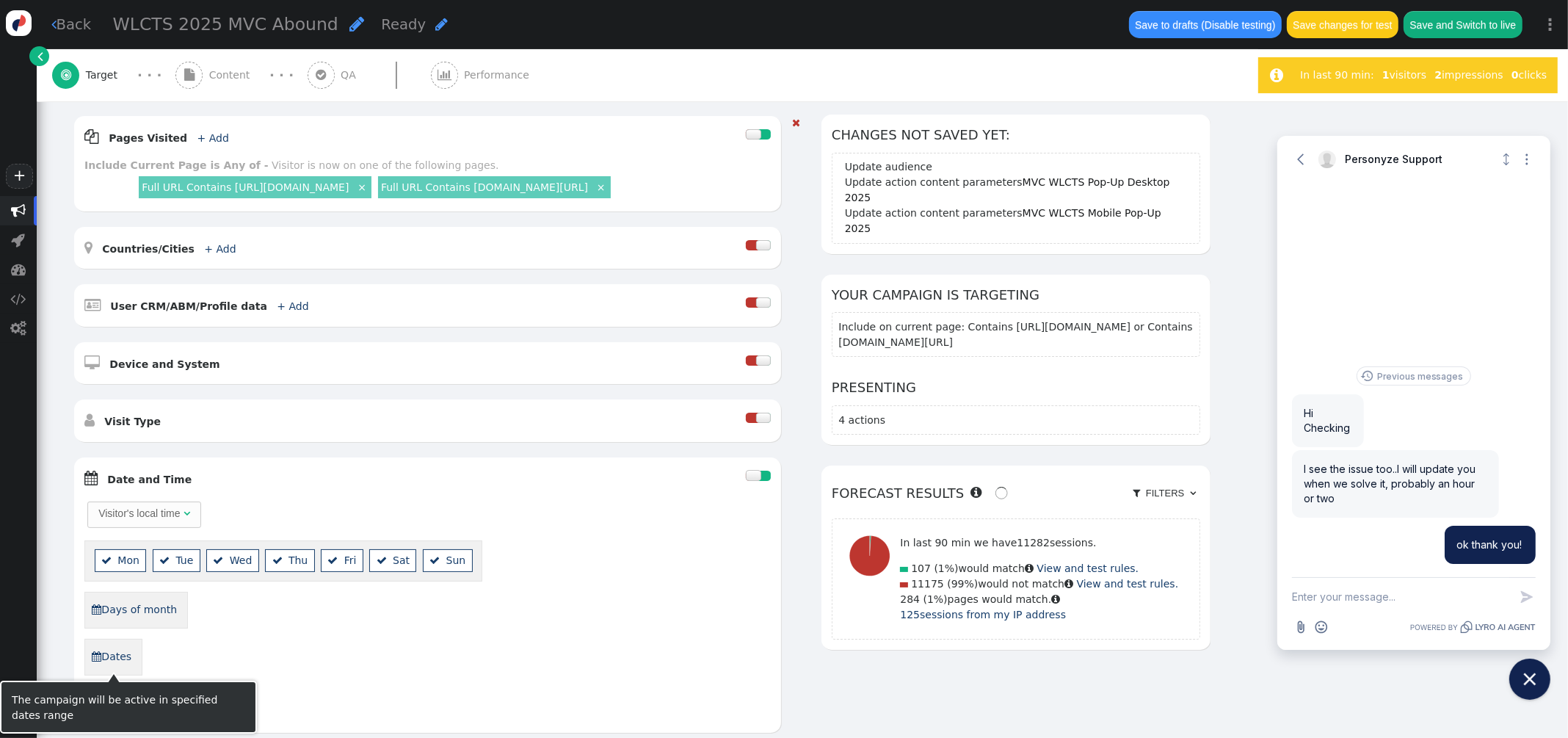
click at [117, 652] on link " Dates" at bounding box center [111, 657] width 41 height 25
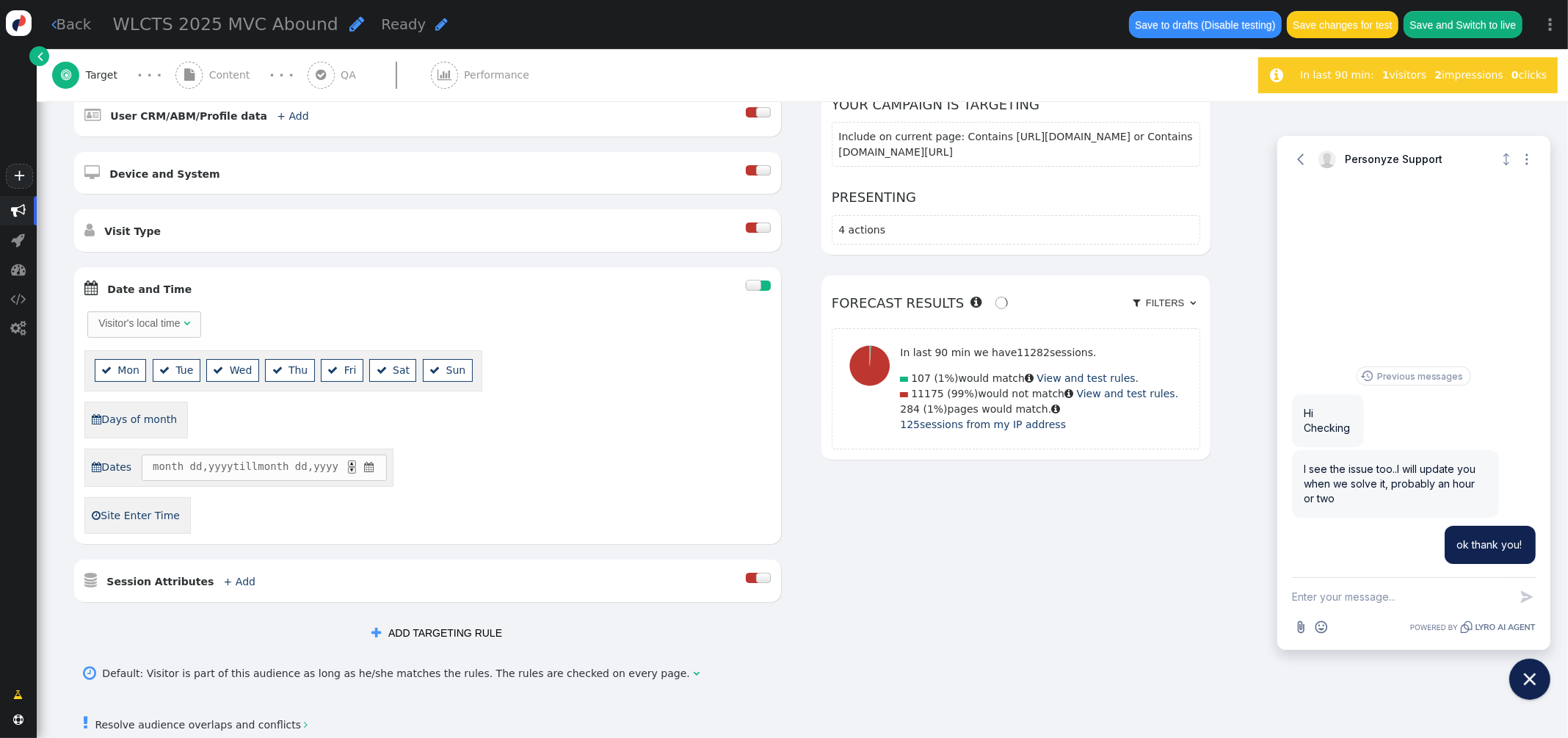
scroll to position [486, 0]
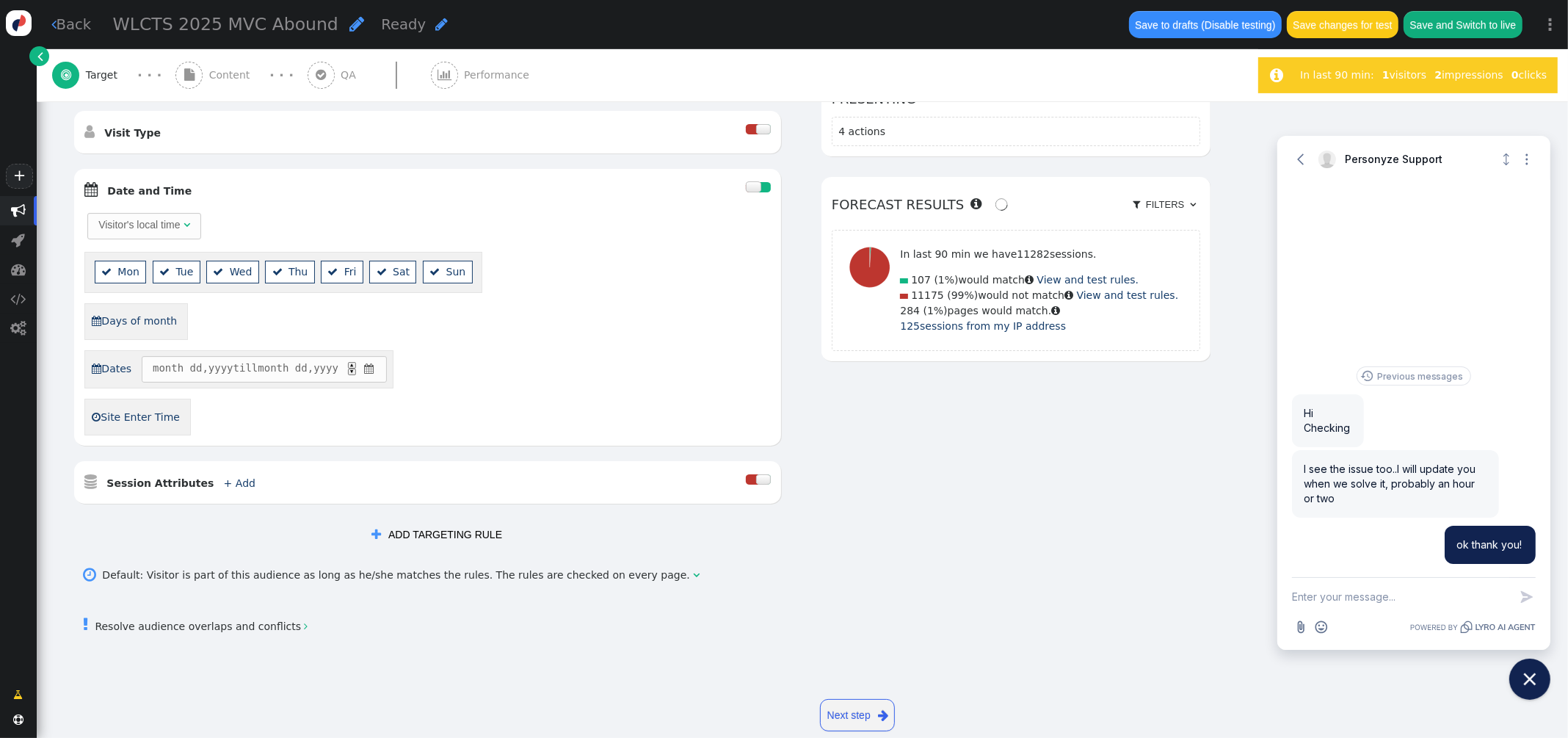
click at [376, 365] on span "" at bounding box center [369, 368] width 14 height 15
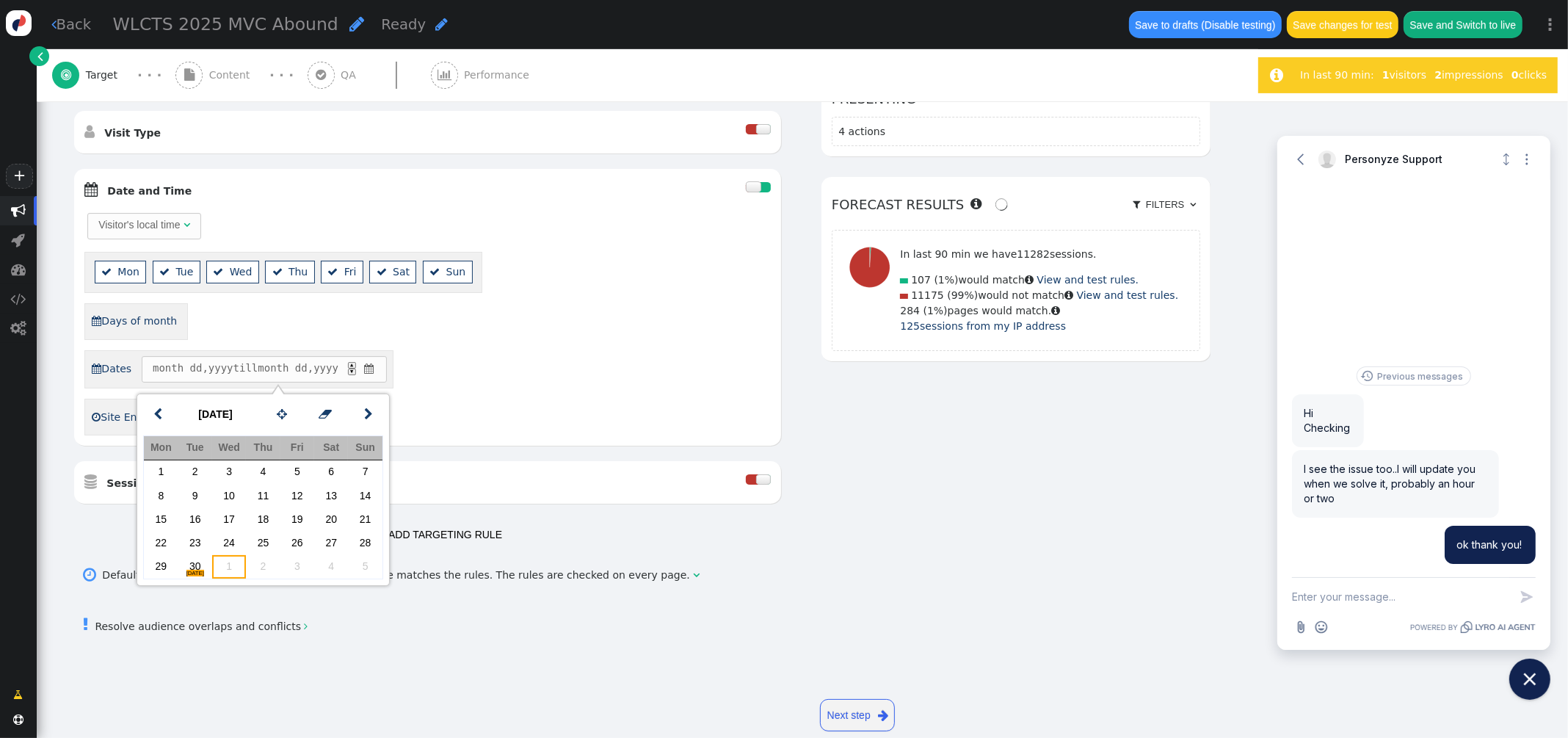
click at [226, 557] on td "1" at bounding box center [229, 567] width 34 height 23
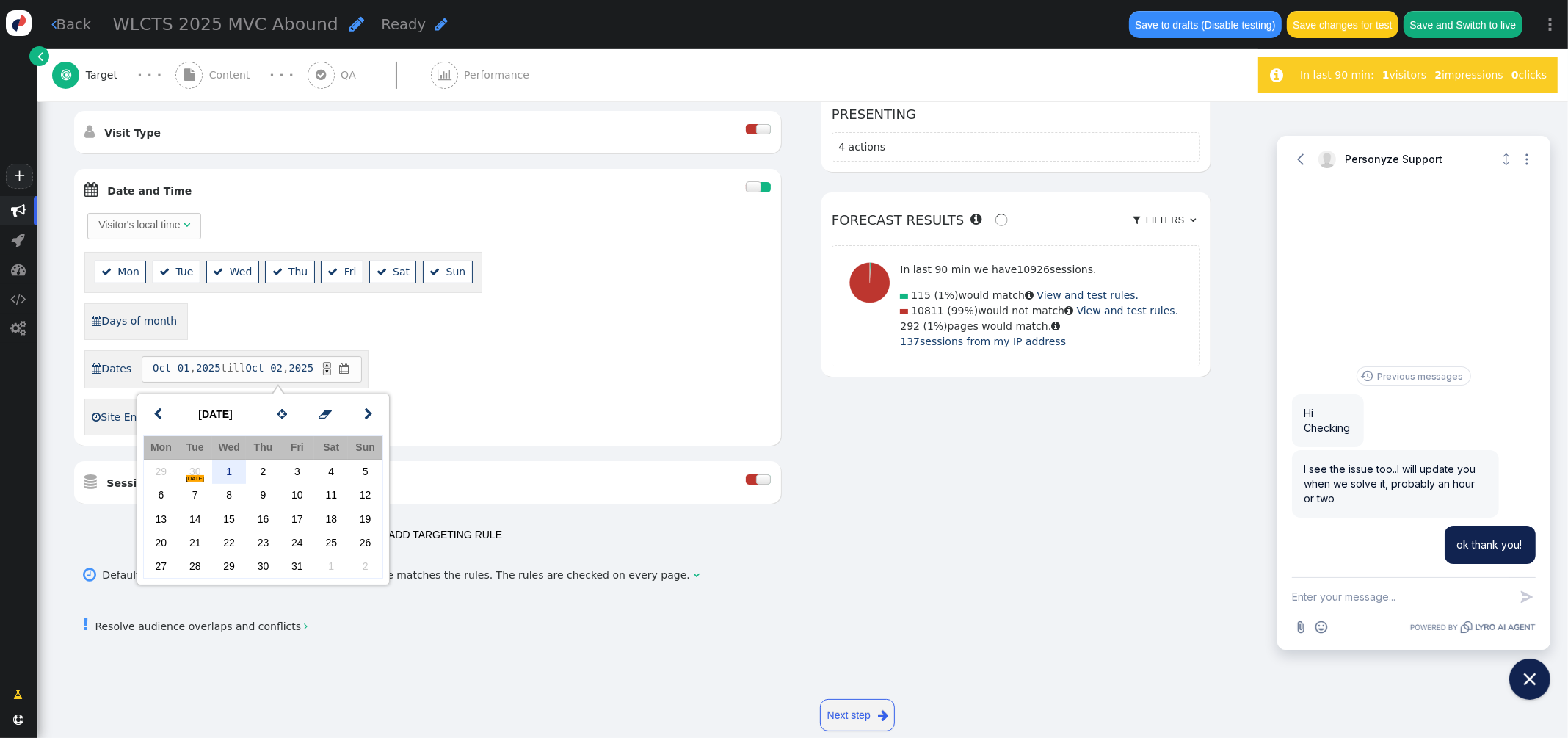
click at [467, 352] on div " Dates Oct 01 , 2025 till Oct 02 , 2025 ▲ ▼ " at bounding box center [428, 369] width 686 height 38
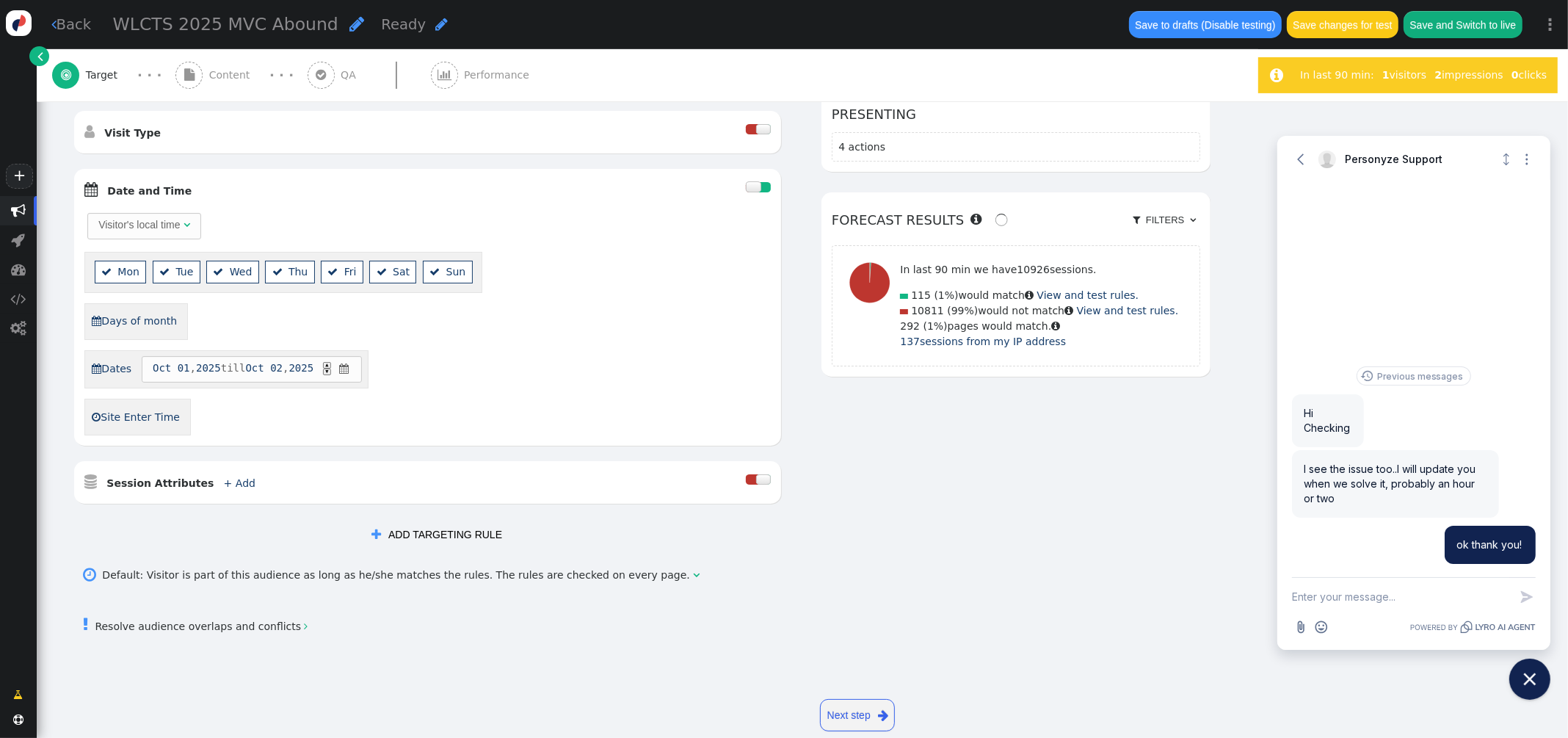
click at [748, 187] on div at bounding box center [753, 186] width 14 height 11
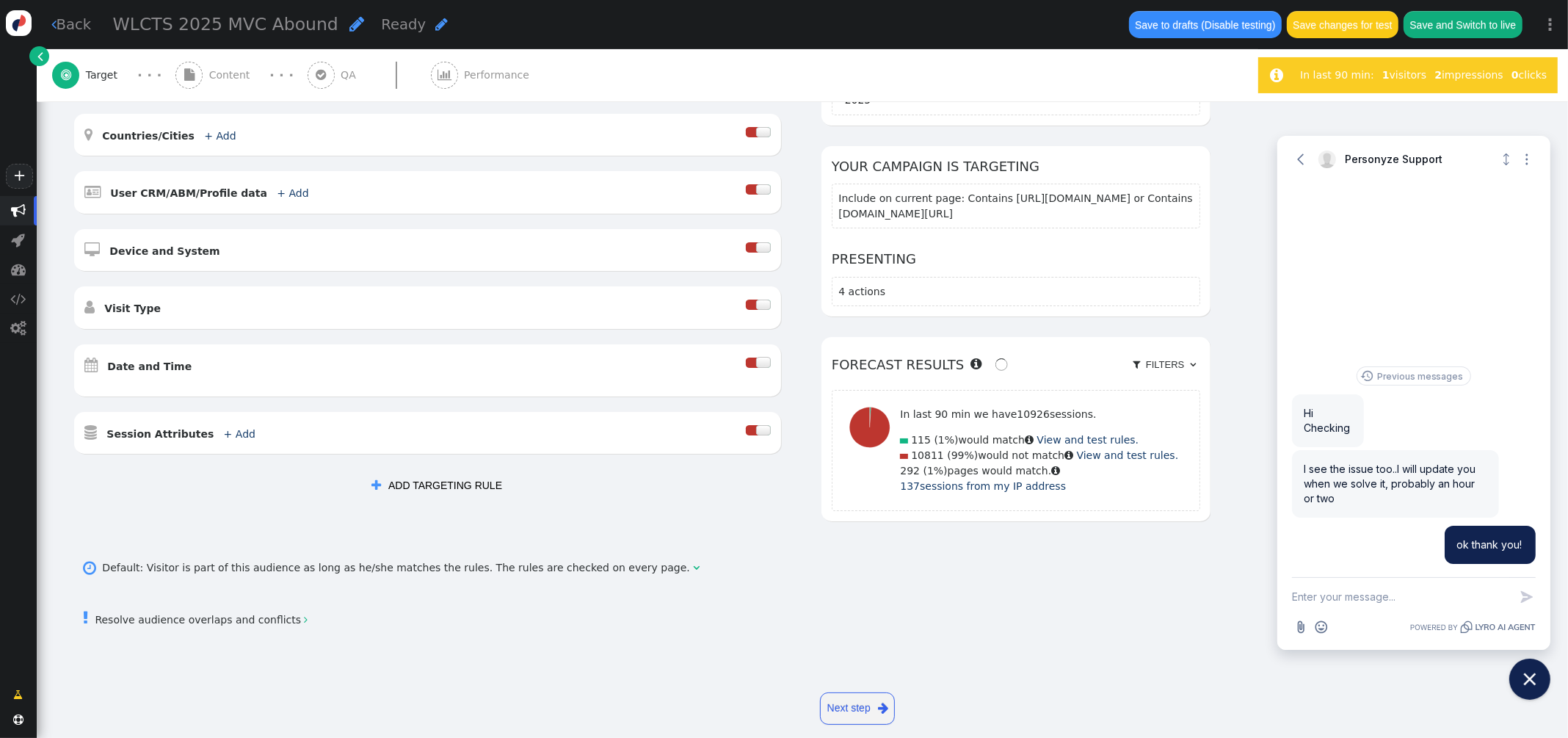
scroll to position [299, 0]
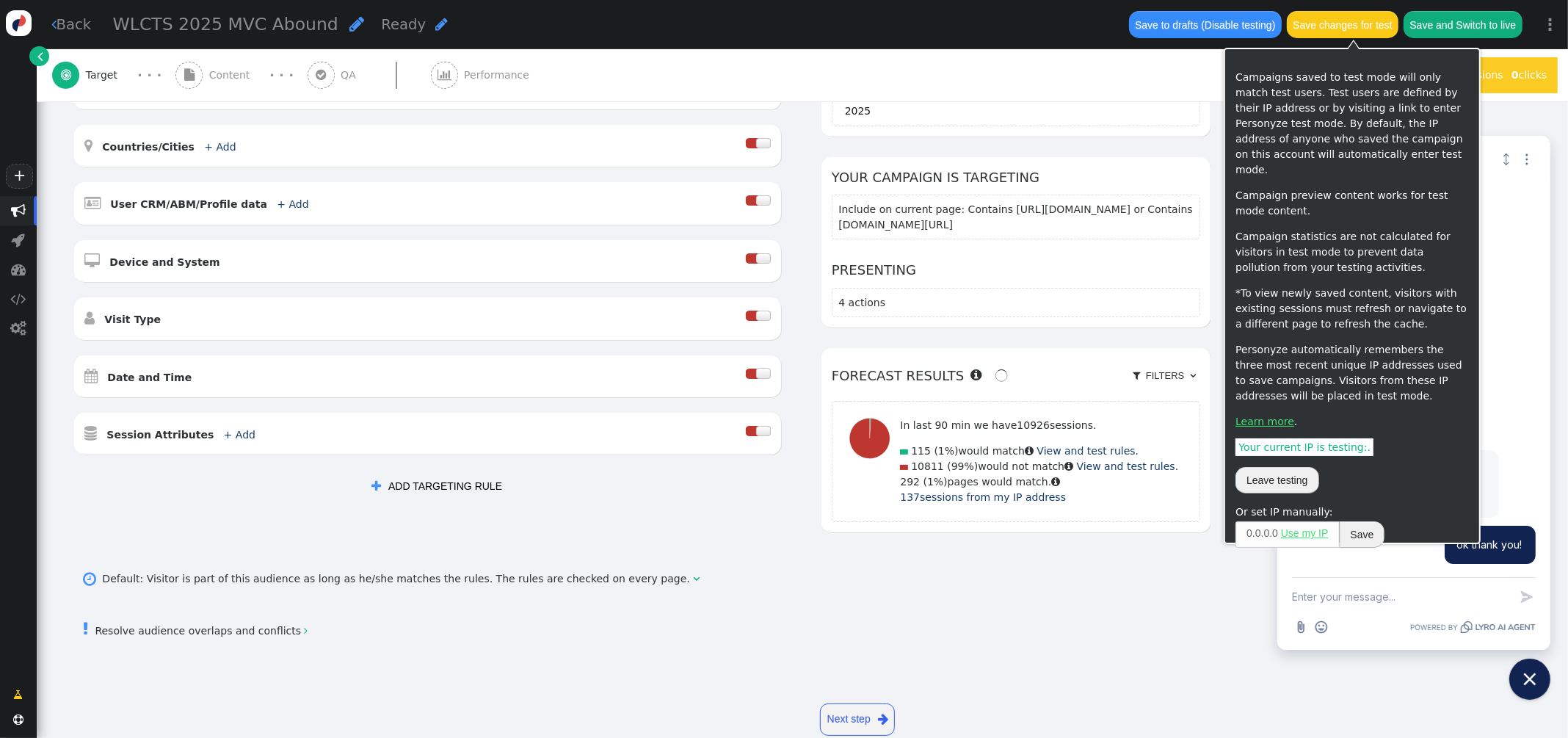
click at [1372, 22] on button "Save changes for test" at bounding box center [1342, 24] width 111 height 27
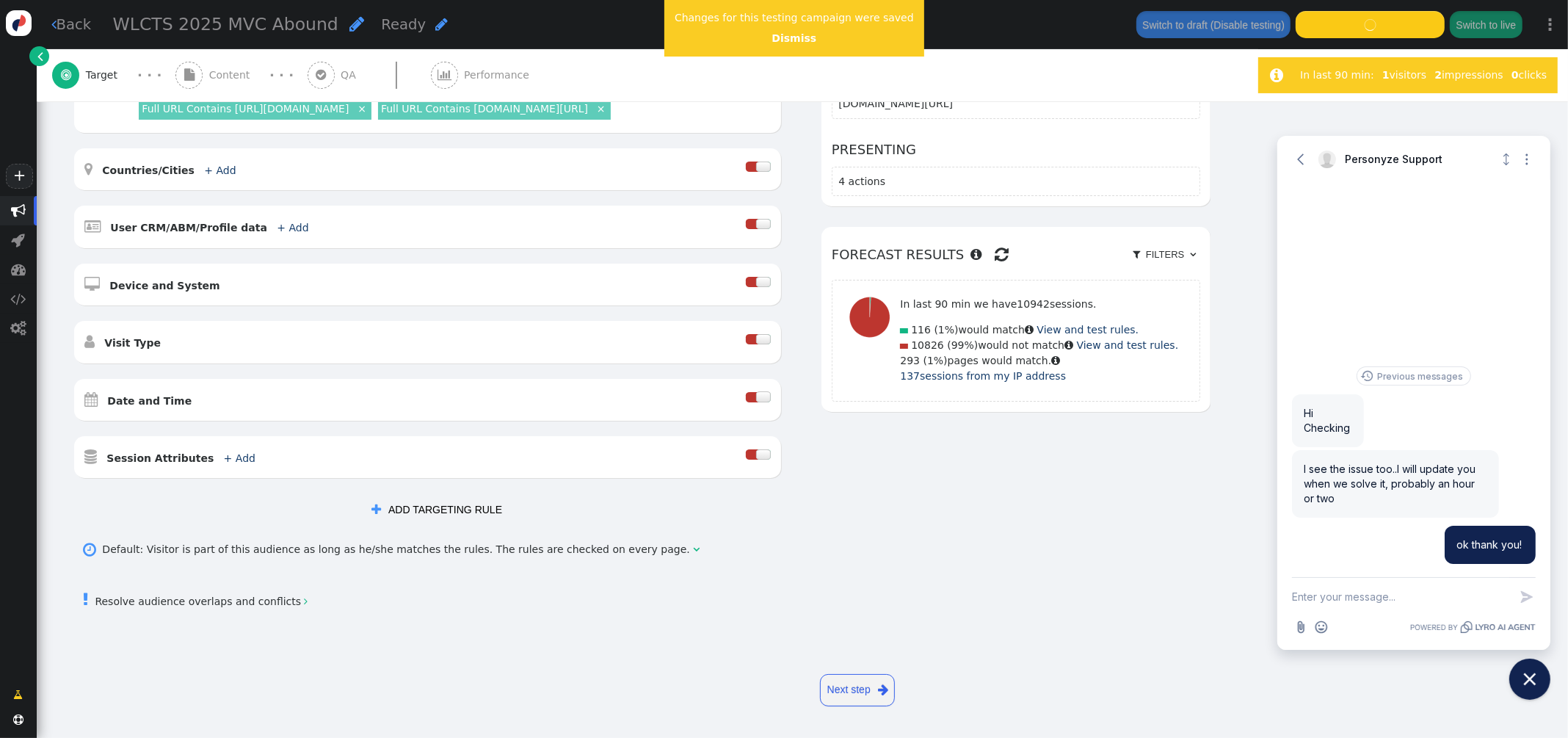
scroll to position [276, 0]
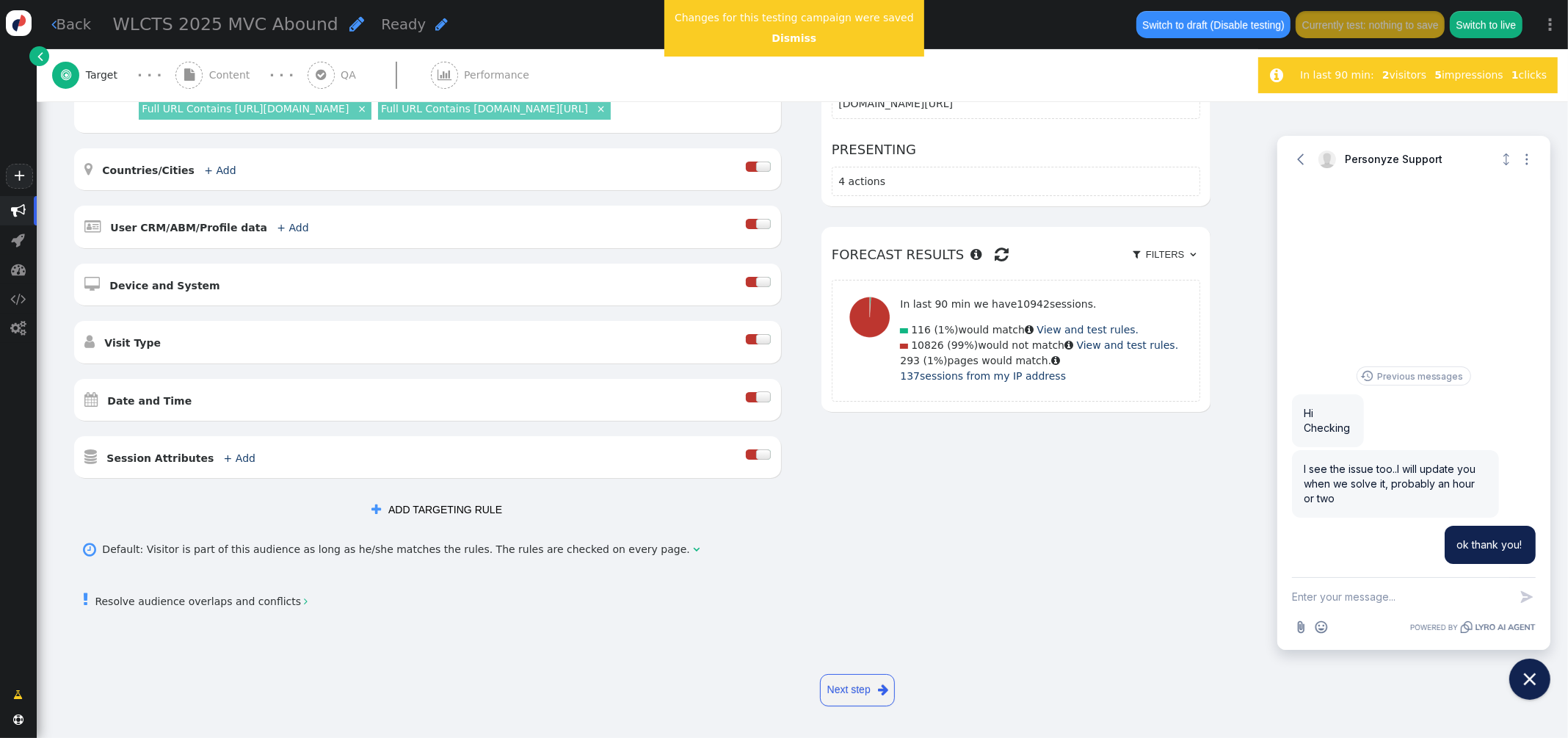
click at [760, 397] on div at bounding box center [763, 397] width 14 height 11
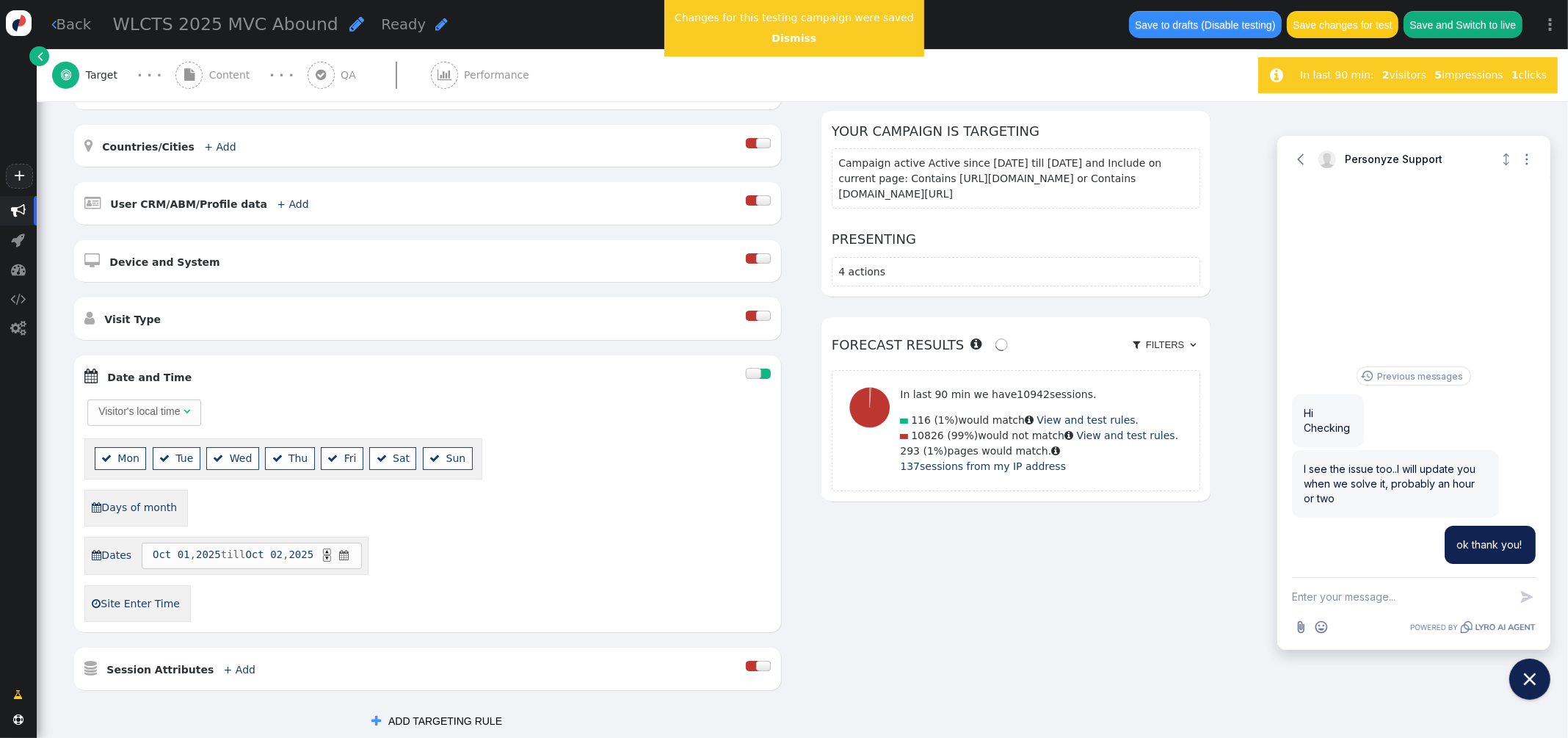
click at [351, 556] on span "" at bounding box center [344, 555] width 14 height 15
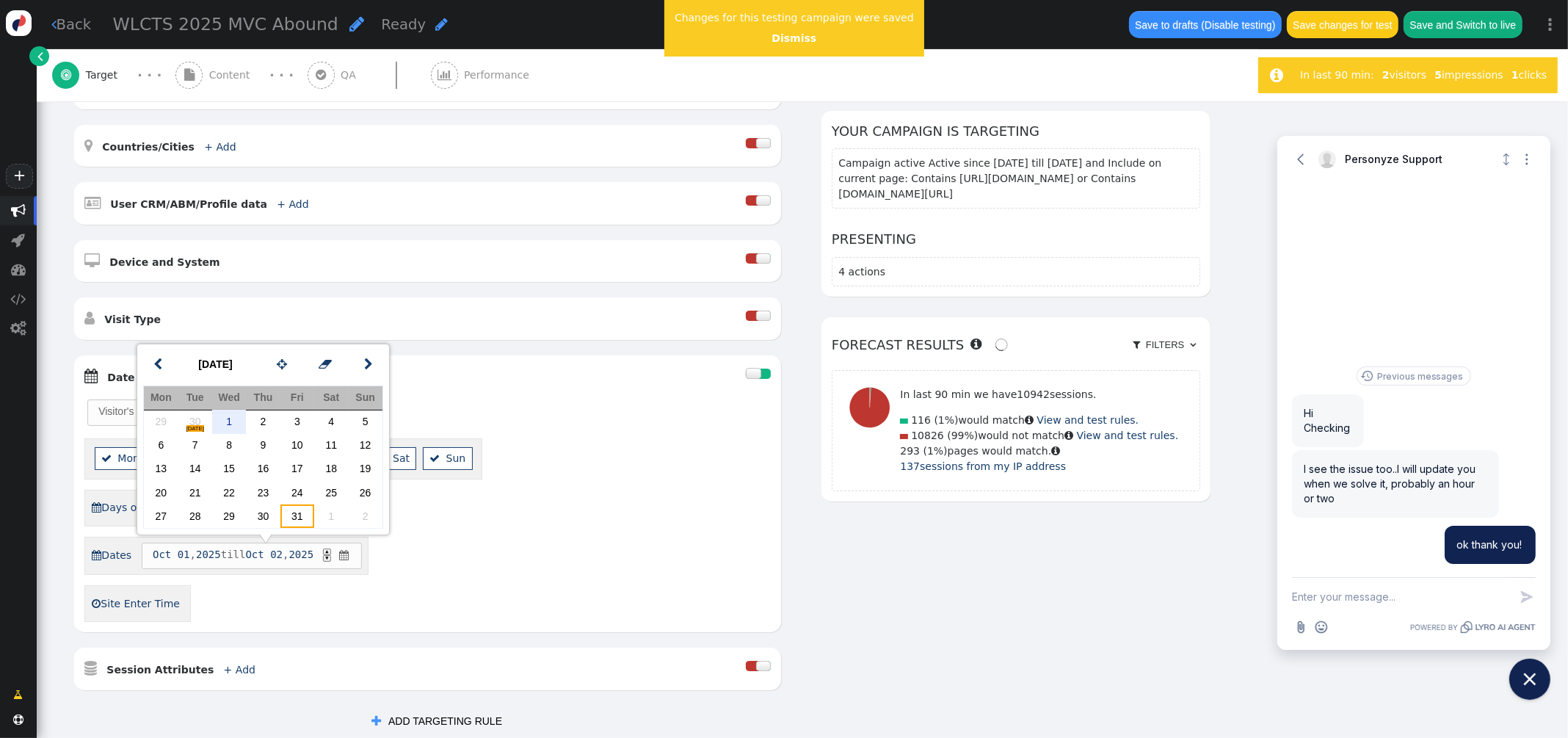
click at [306, 520] on td "31" at bounding box center [298, 516] width 34 height 23
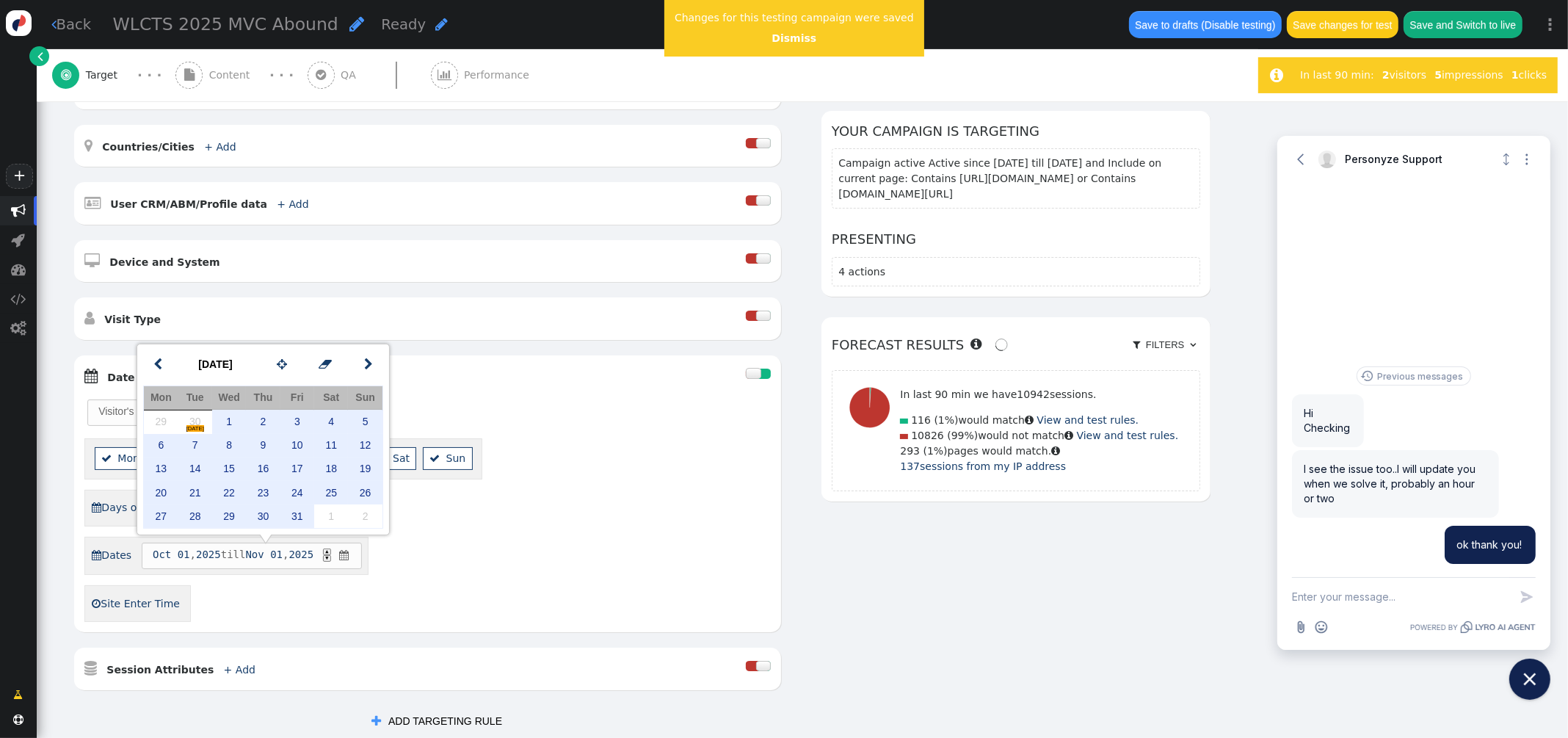
click at [709, 603] on div "Visitor's local time   Mon  Tue  Wed  Thu  Fri  Sat  Sun  Days of mont…" at bounding box center [428, 510] width 686 height 225
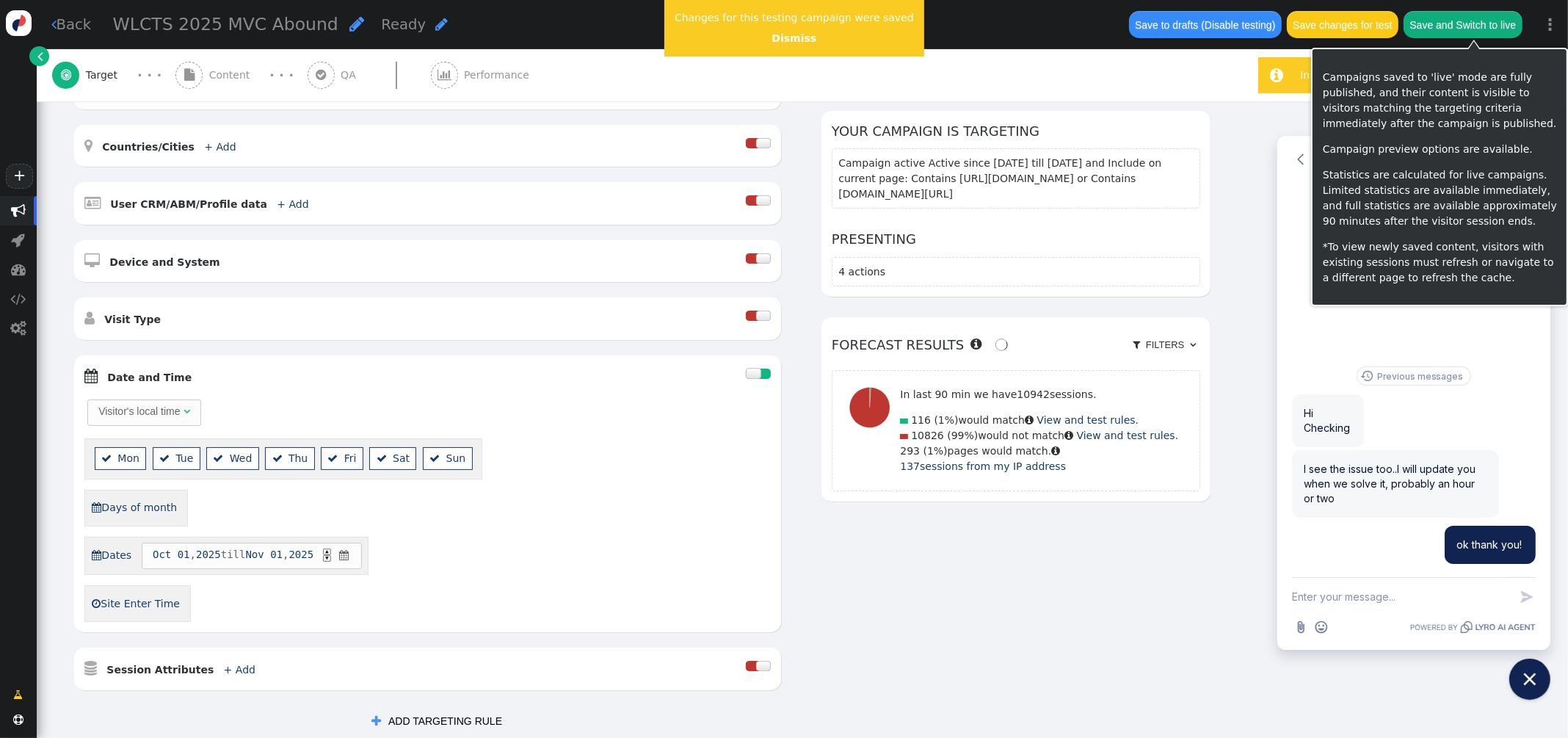
click at [1458, 21] on button "Save and Switch to live" at bounding box center [1462, 24] width 118 height 27
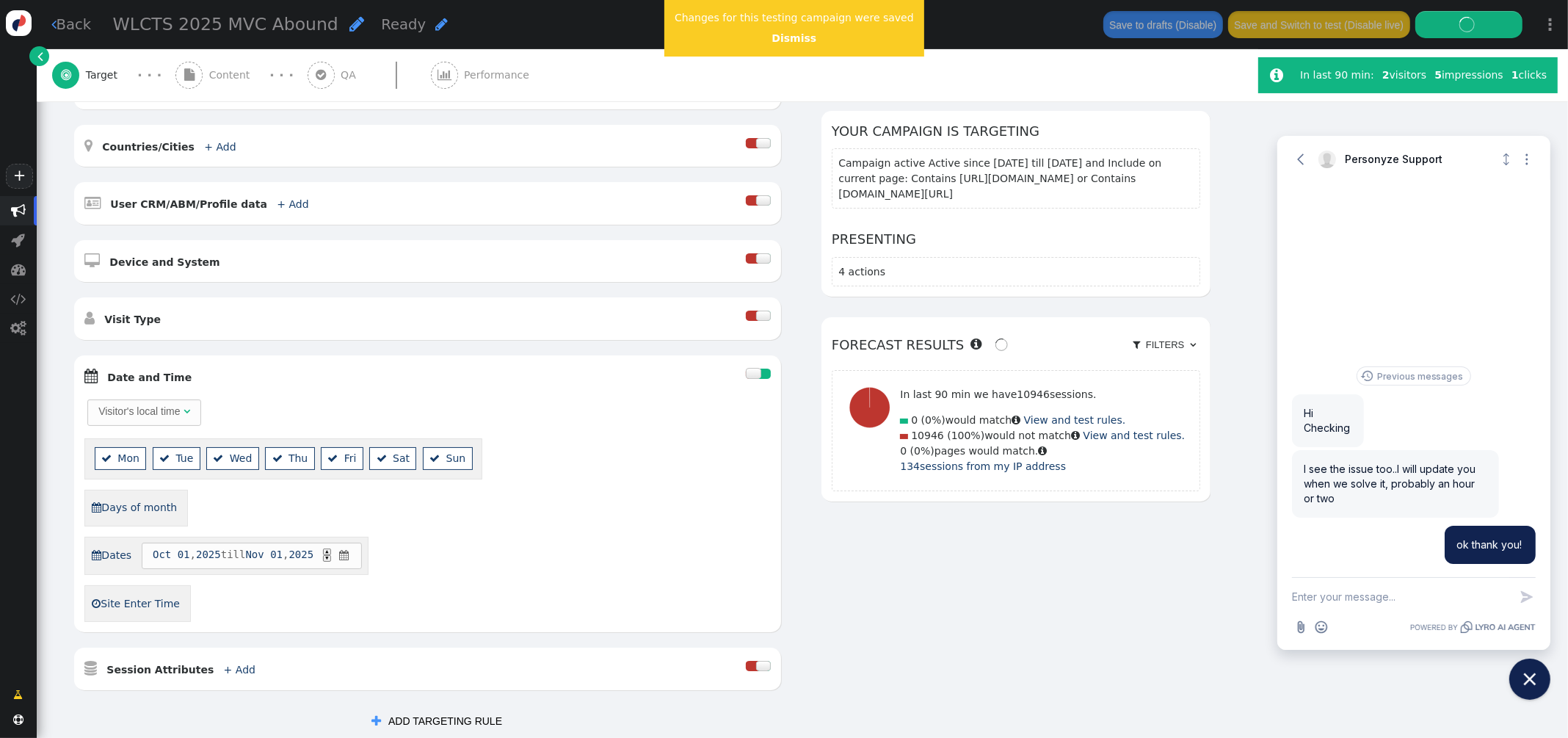
scroll to position [0, 0]
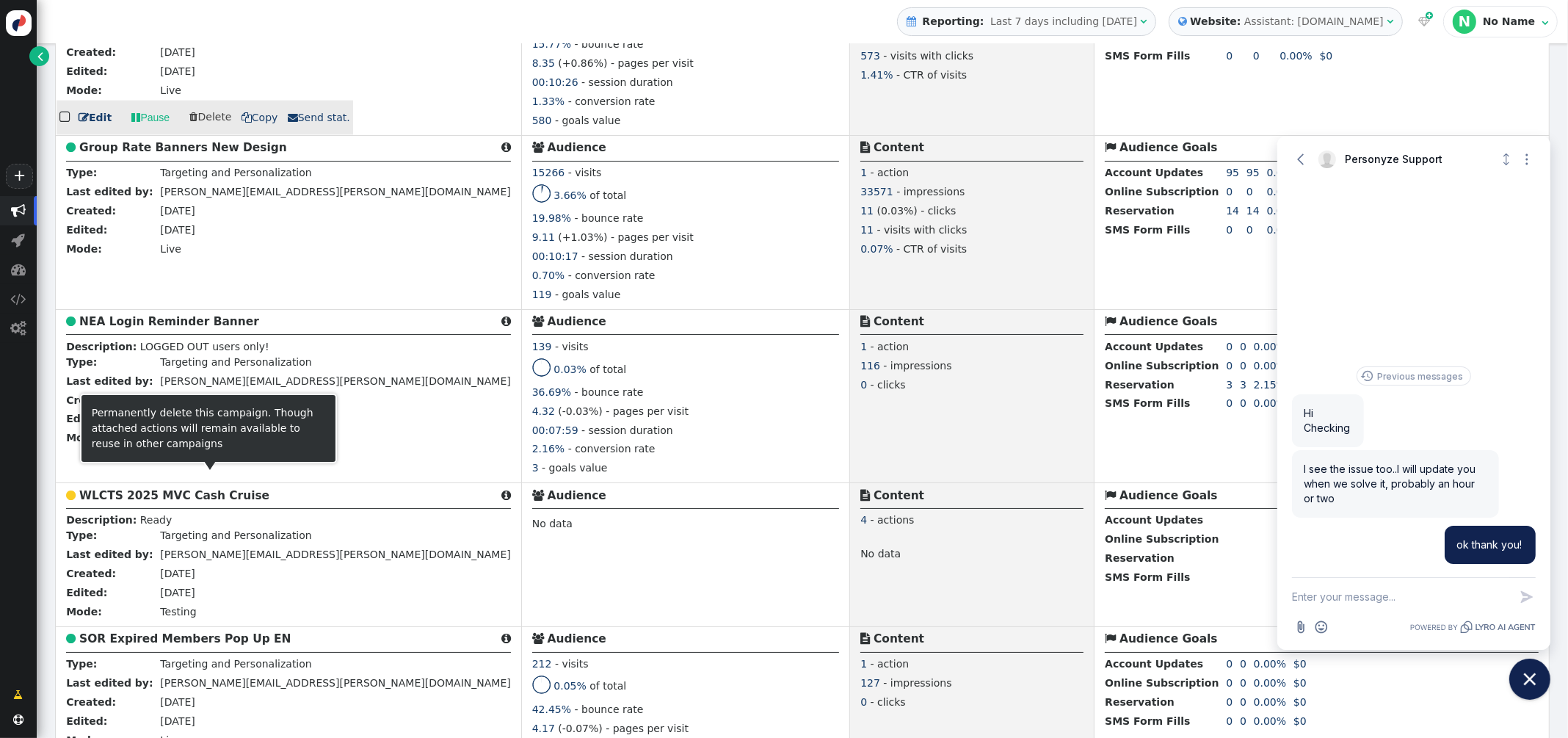
scroll to position [2342, 0]
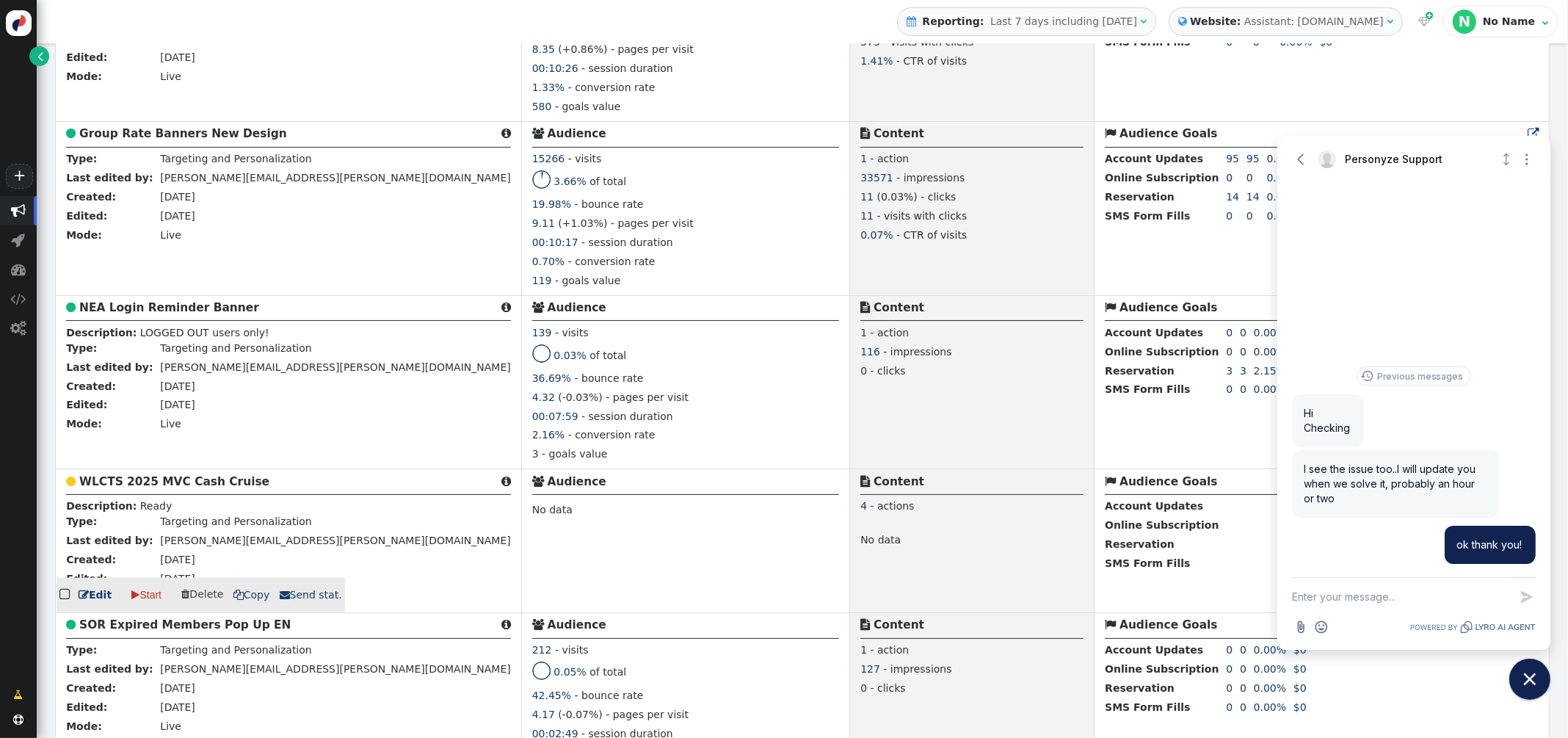
drag, startPoint x: 207, startPoint y: 512, endPoint x: 274, endPoint y: 495, distance: 69.1
click at [207, 488] on b "WLCTS 2025 MVC Cash Cruise" at bounding box center [174, 481] width 190 height 13
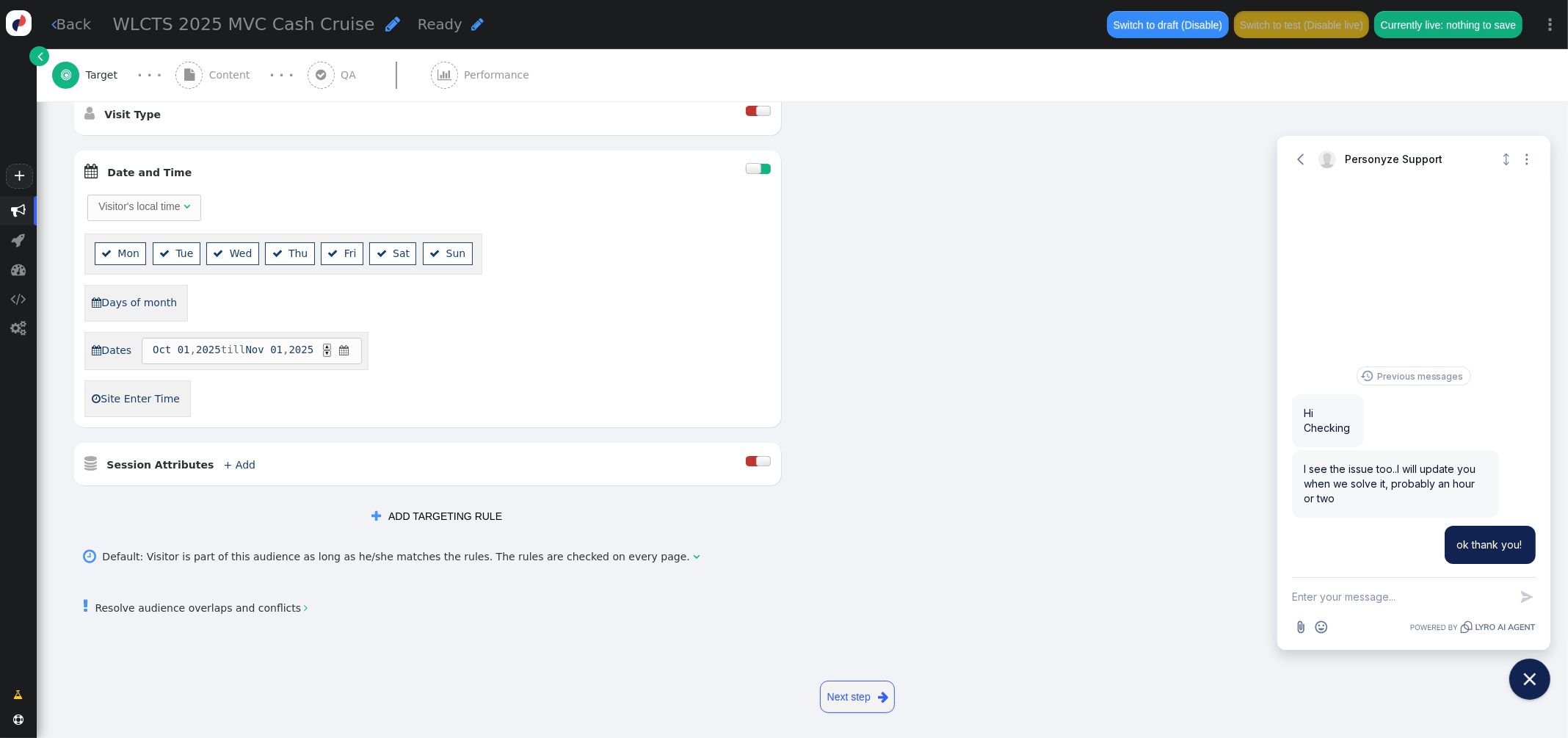
scroll to position [490, 0]
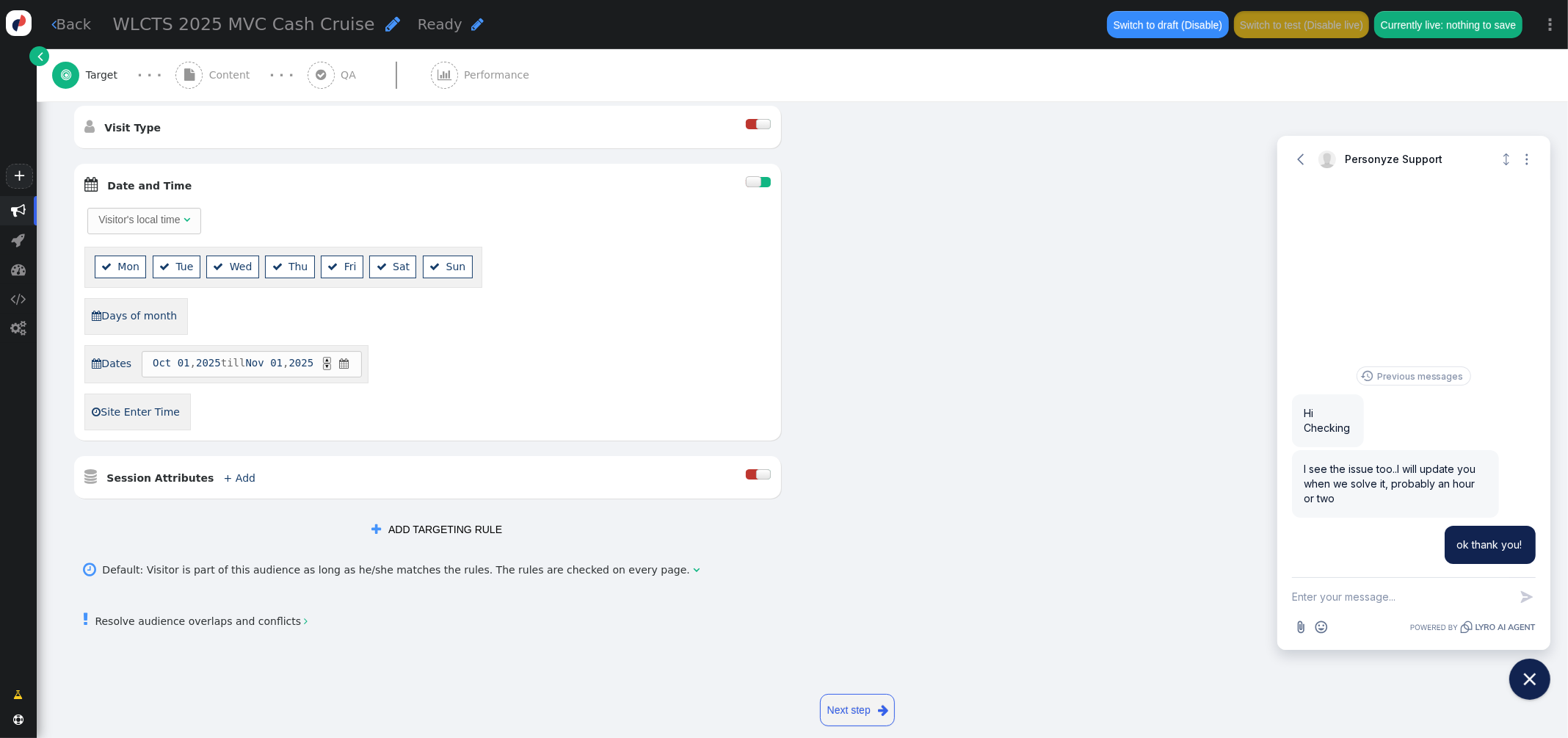
click at [750, 180] on div at bounding box center [753, 182] width 14 height 11
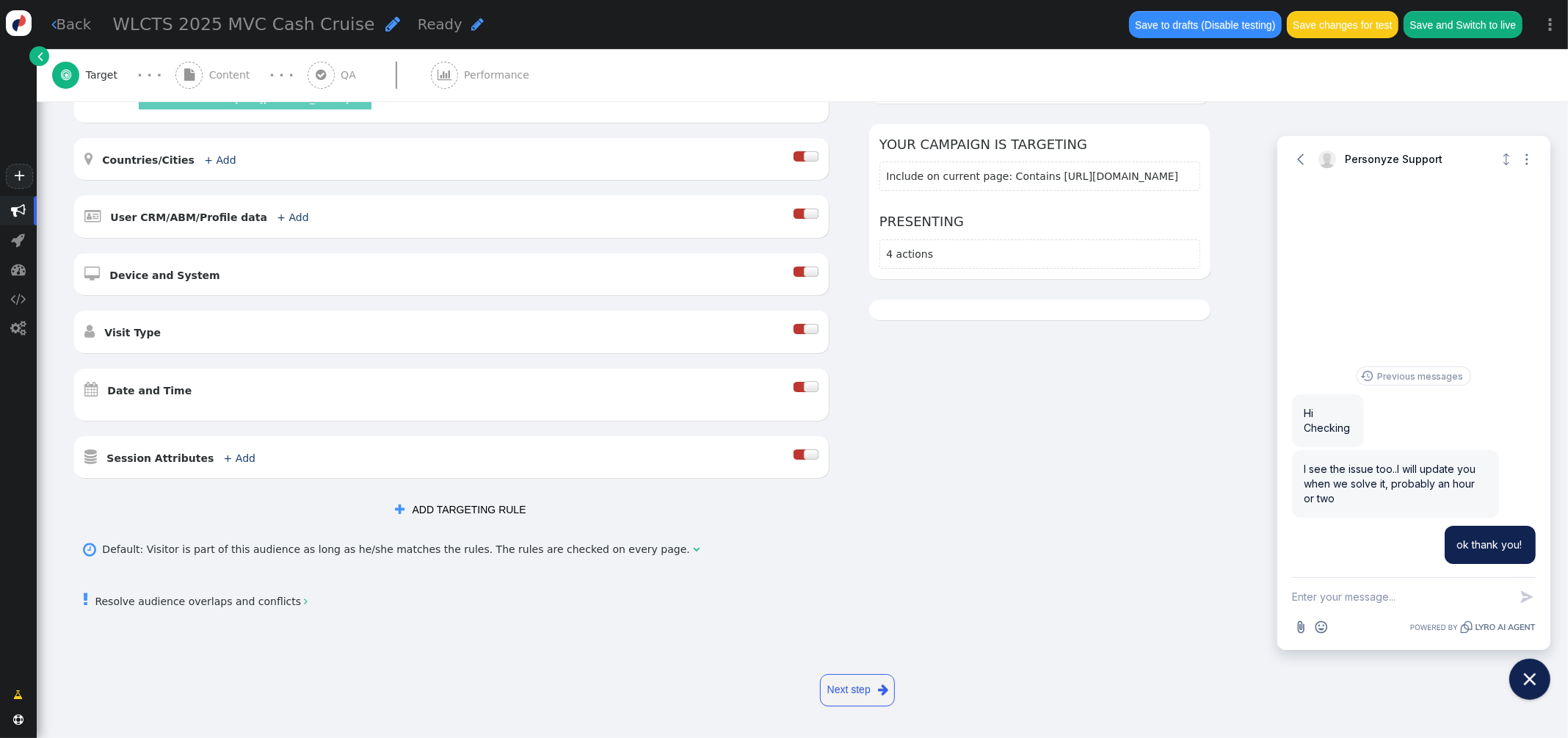
scroll to position [276, 0]
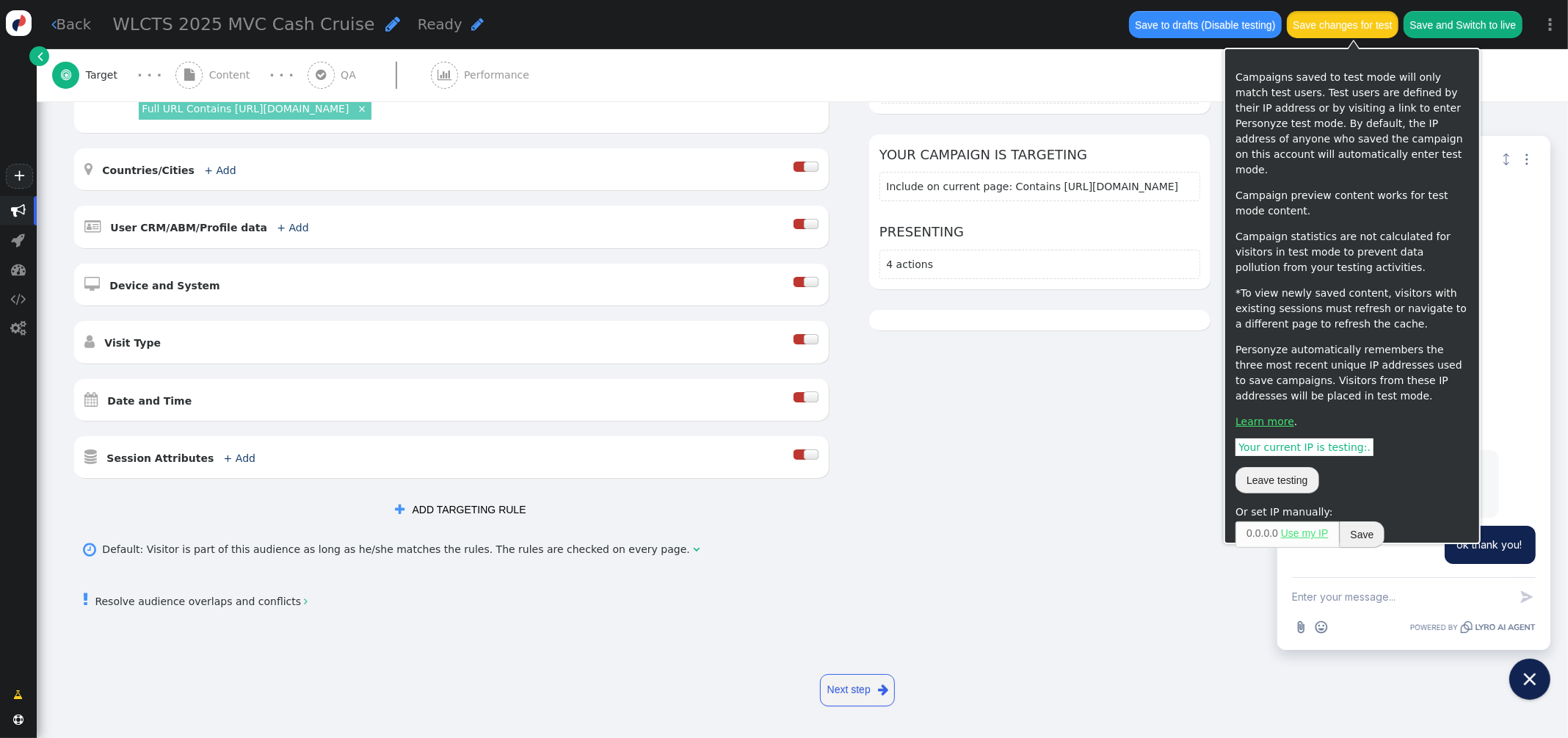
click at [1335, 29] on button "Save changes for test" at bounding box center [1342, 24] width 111 height 27
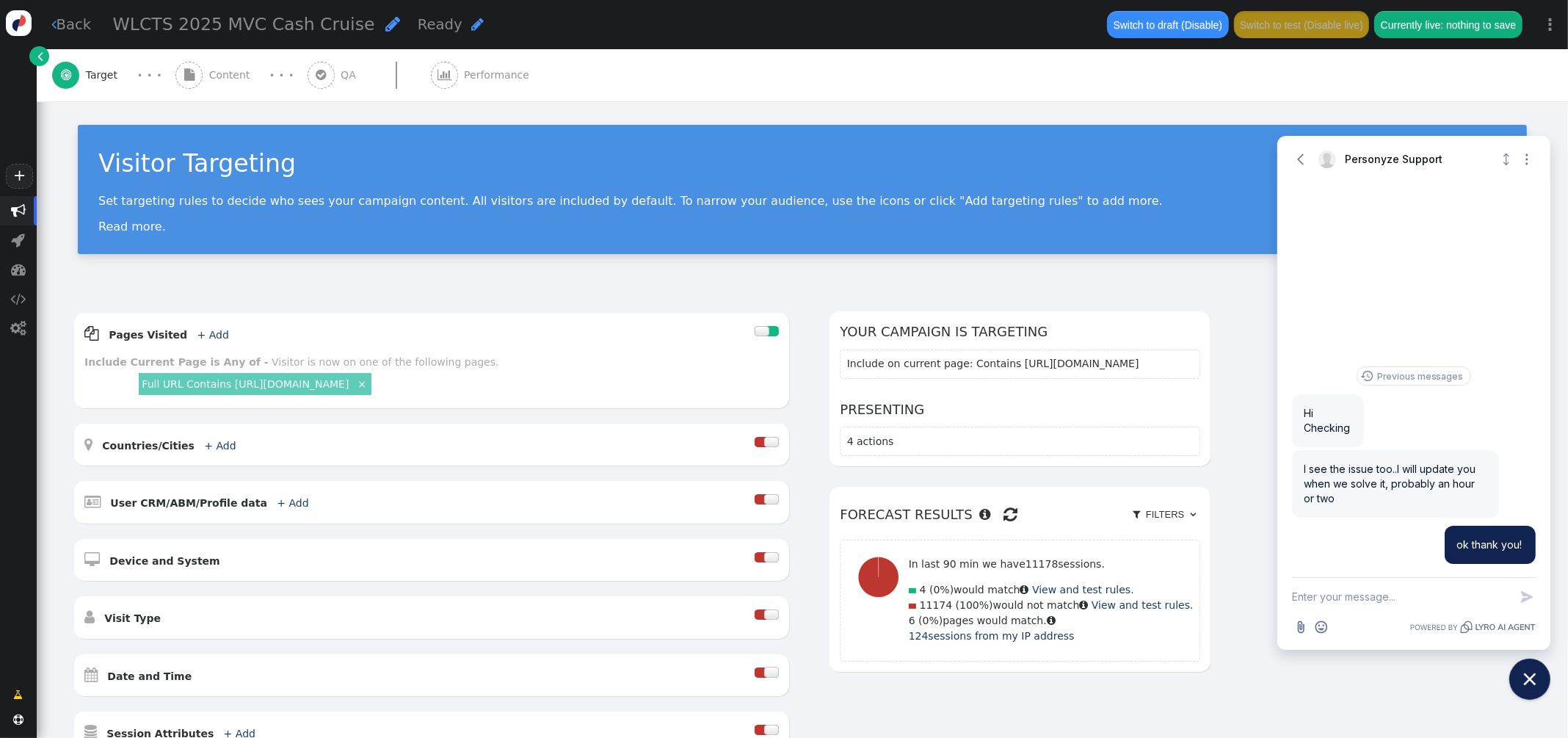
click at [216, 70] on span "Content" at bounding box center [233, 75] width 47 height 15
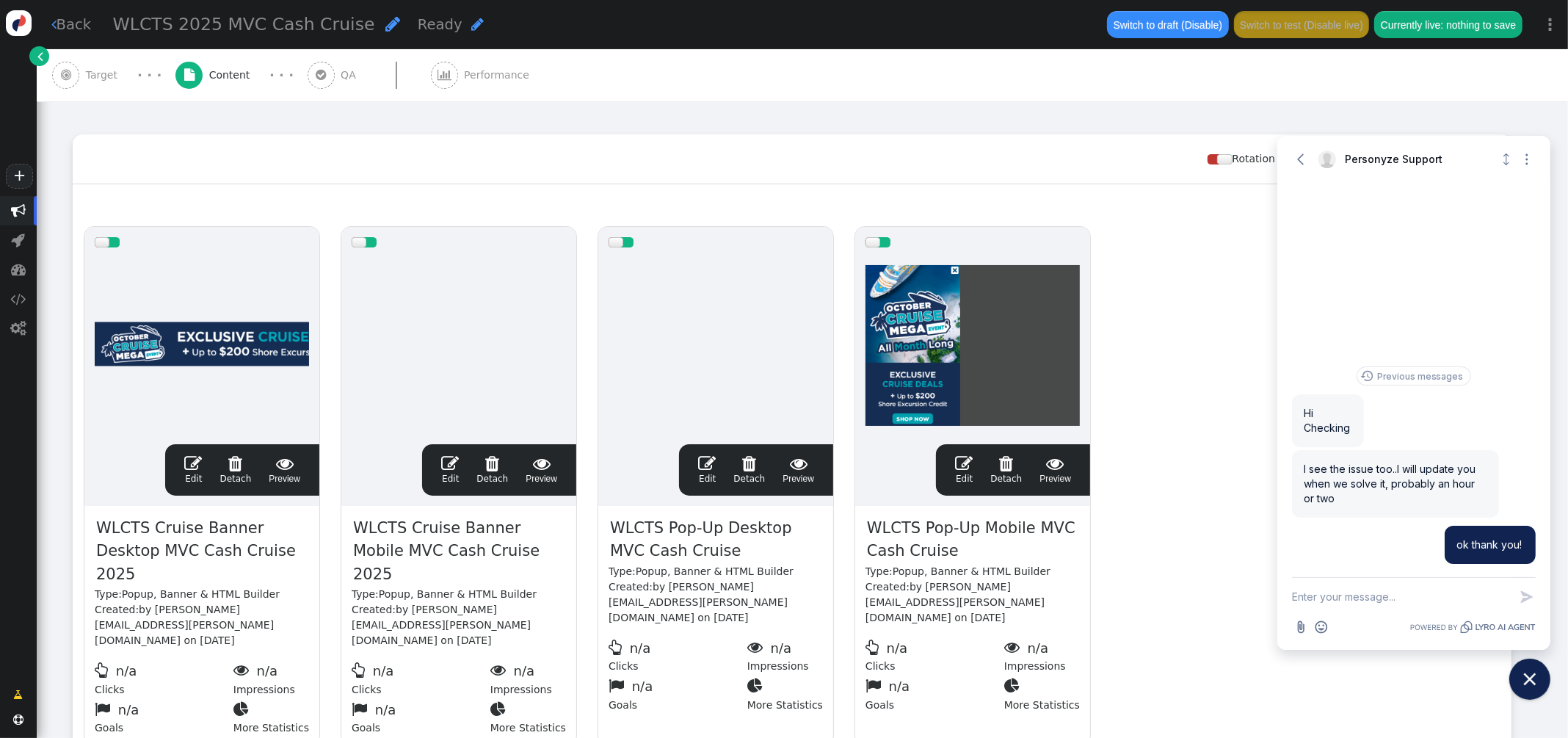
scroll to position [224, 0]
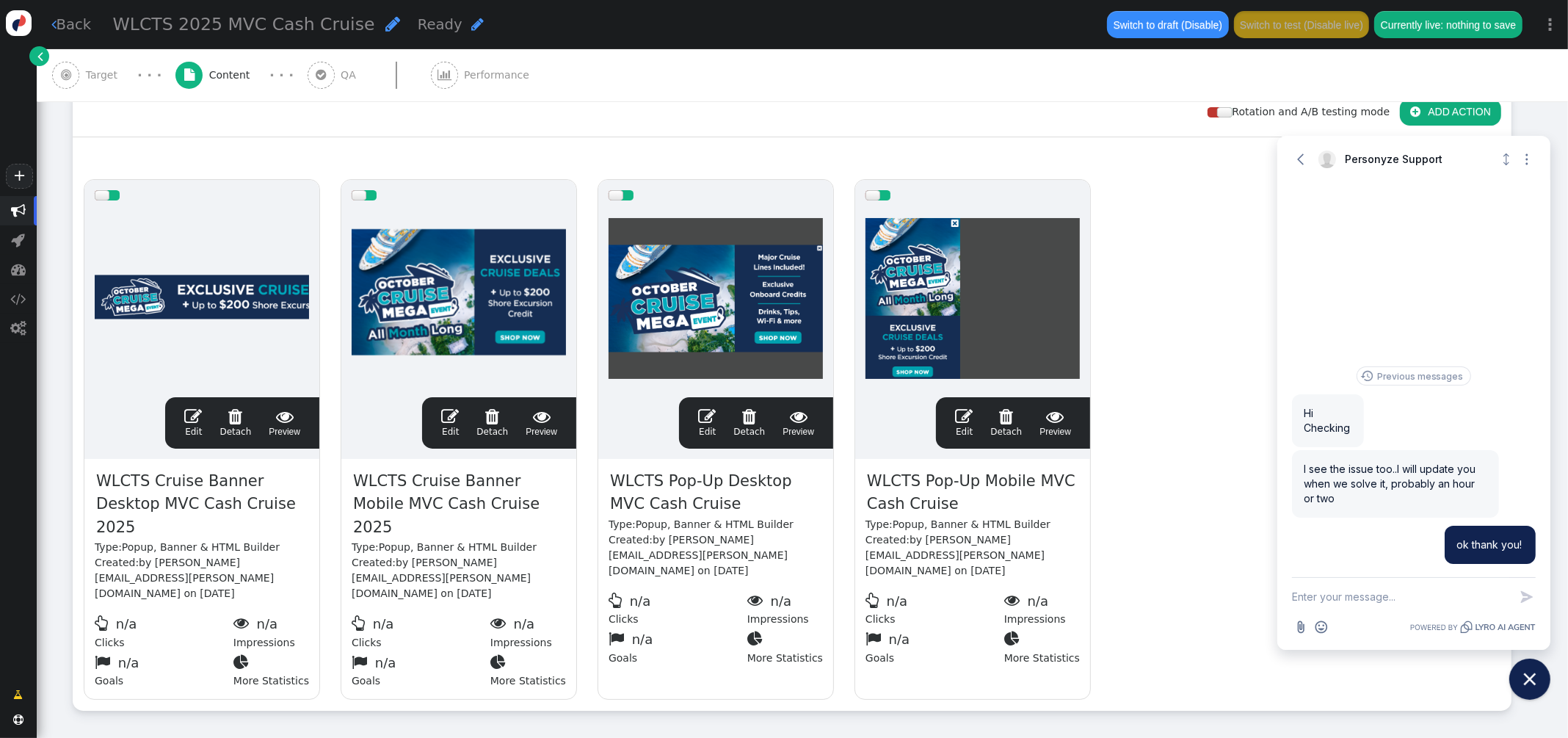
click at [619, 195] on div at bounding box center [616, 195] width 14 height 11
click at [872, 193] on div at bounding box center [872, 195] width 14 height 11
click at [86, 79] on span "Target" at bounding box center [104, 75] width 38 height 15
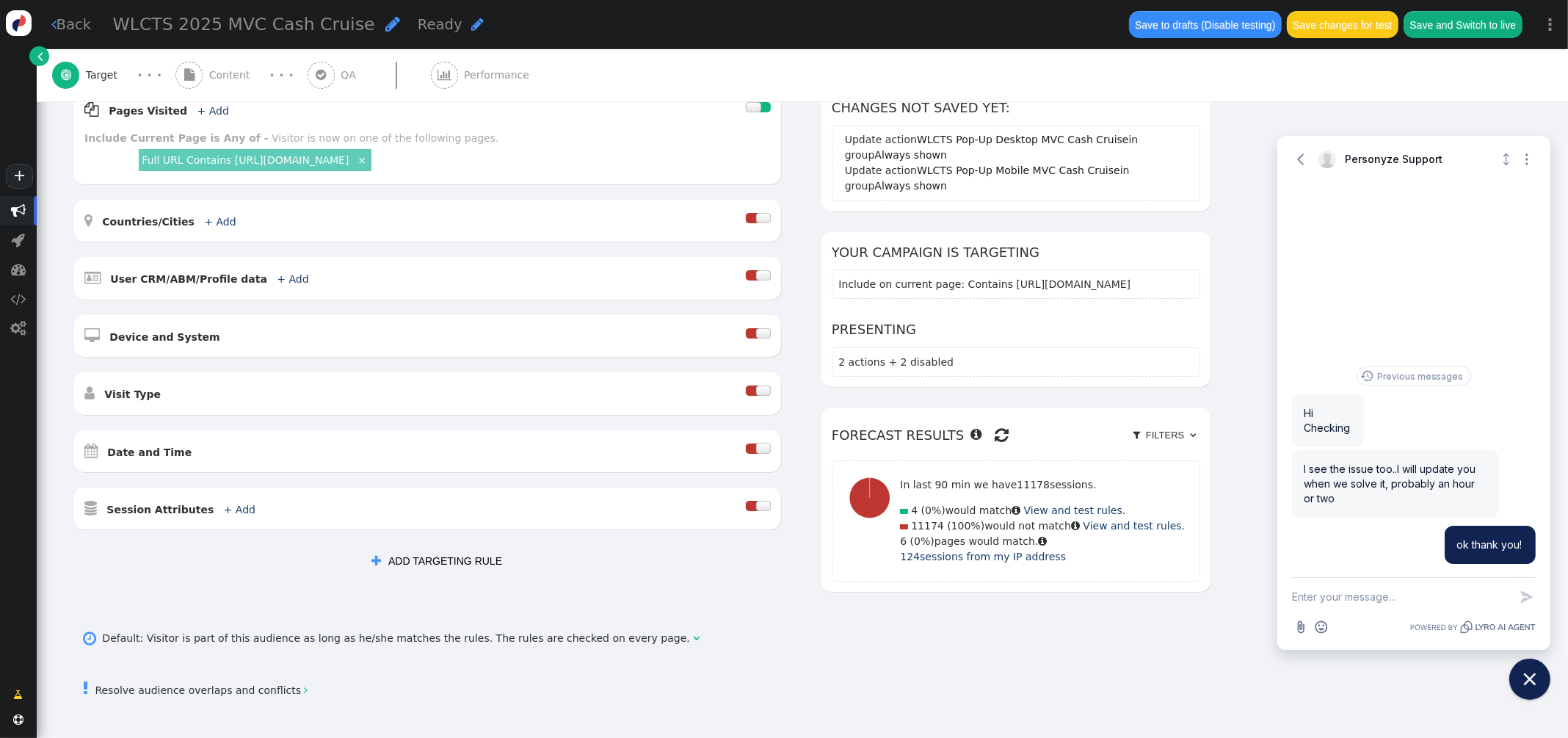
click at [764, 453] on div at bounding box center [763, 448] width 14 height 11
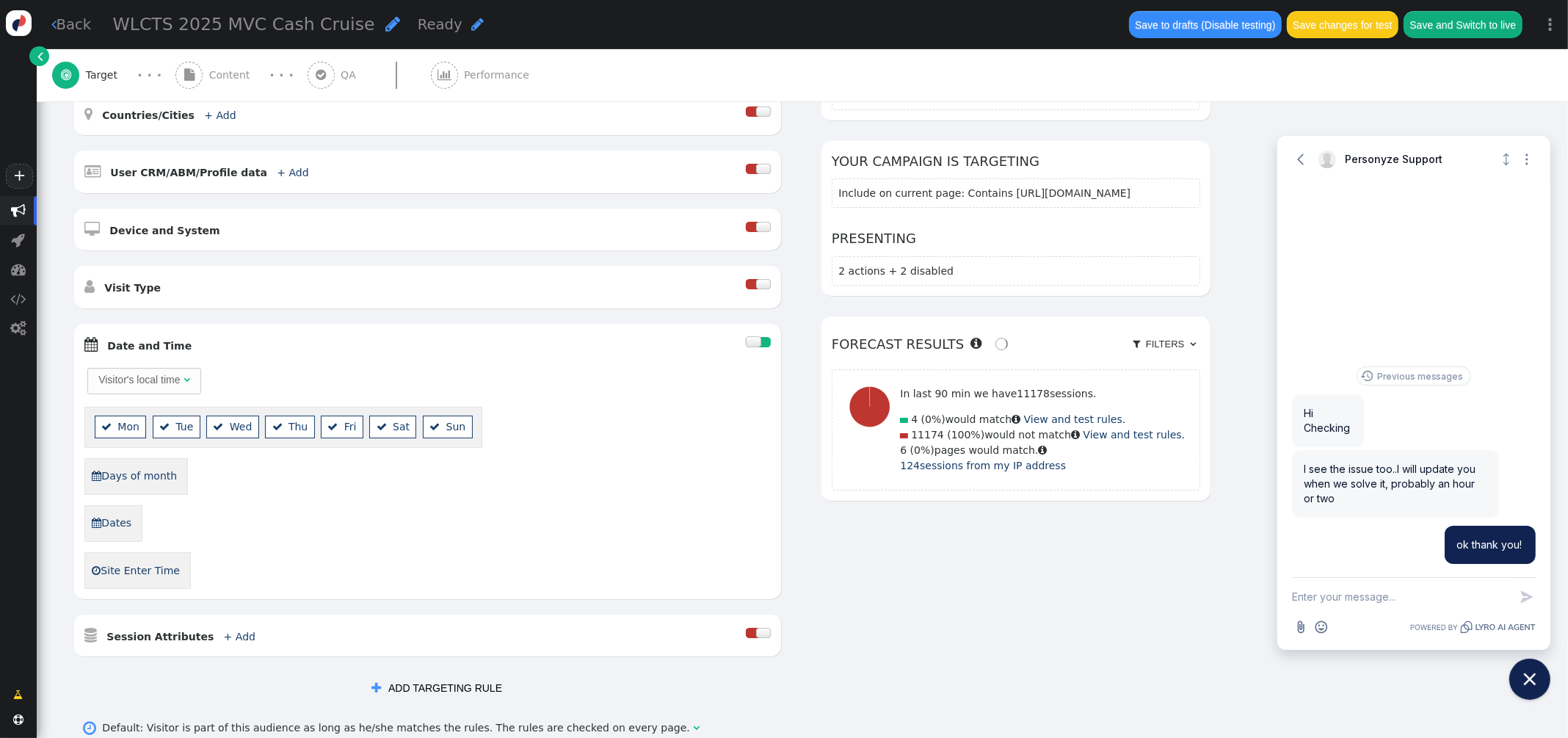
scroll to position [378, 0]
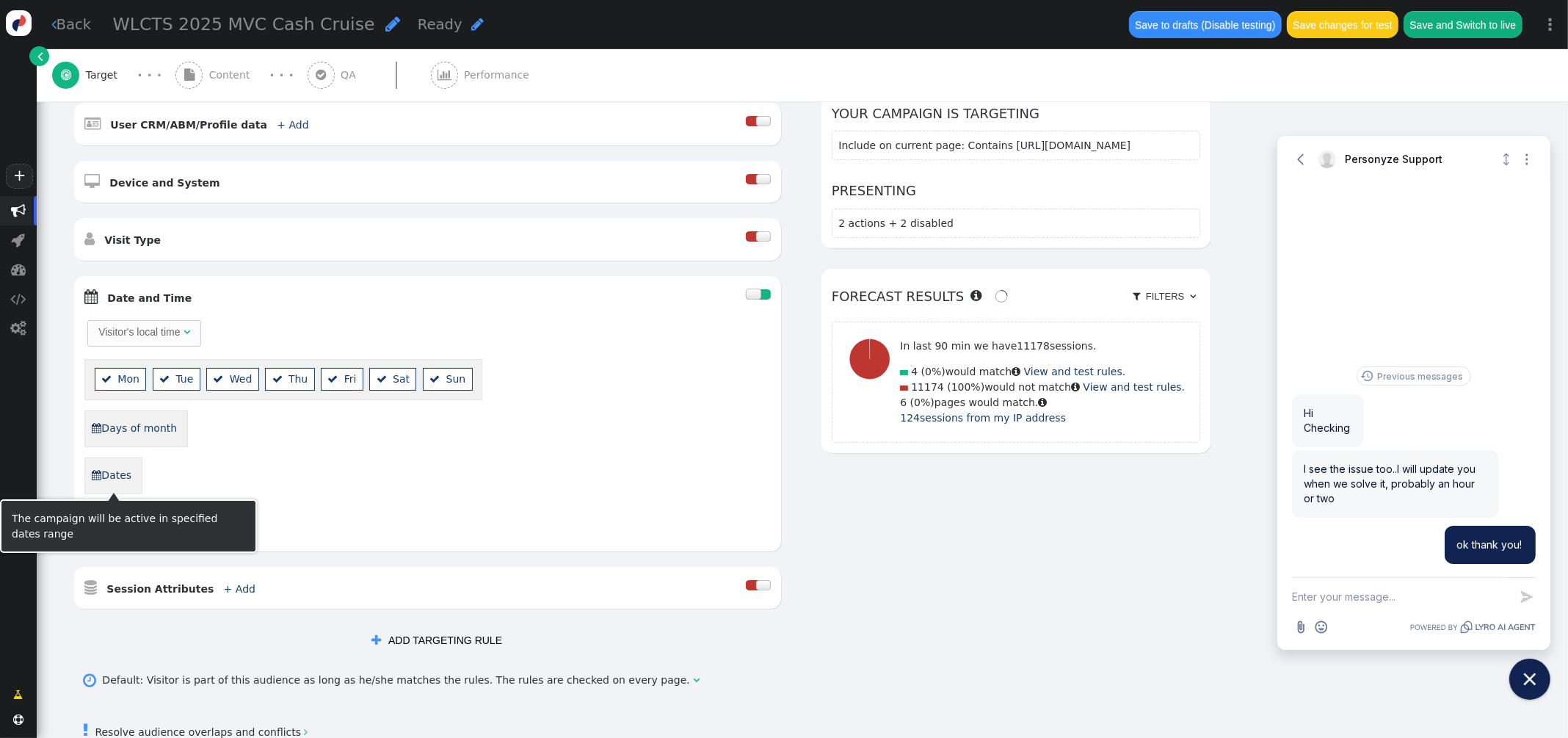
click at [118, 480] on link " Dates" at bounding box center [111, 476] width 41 height 25
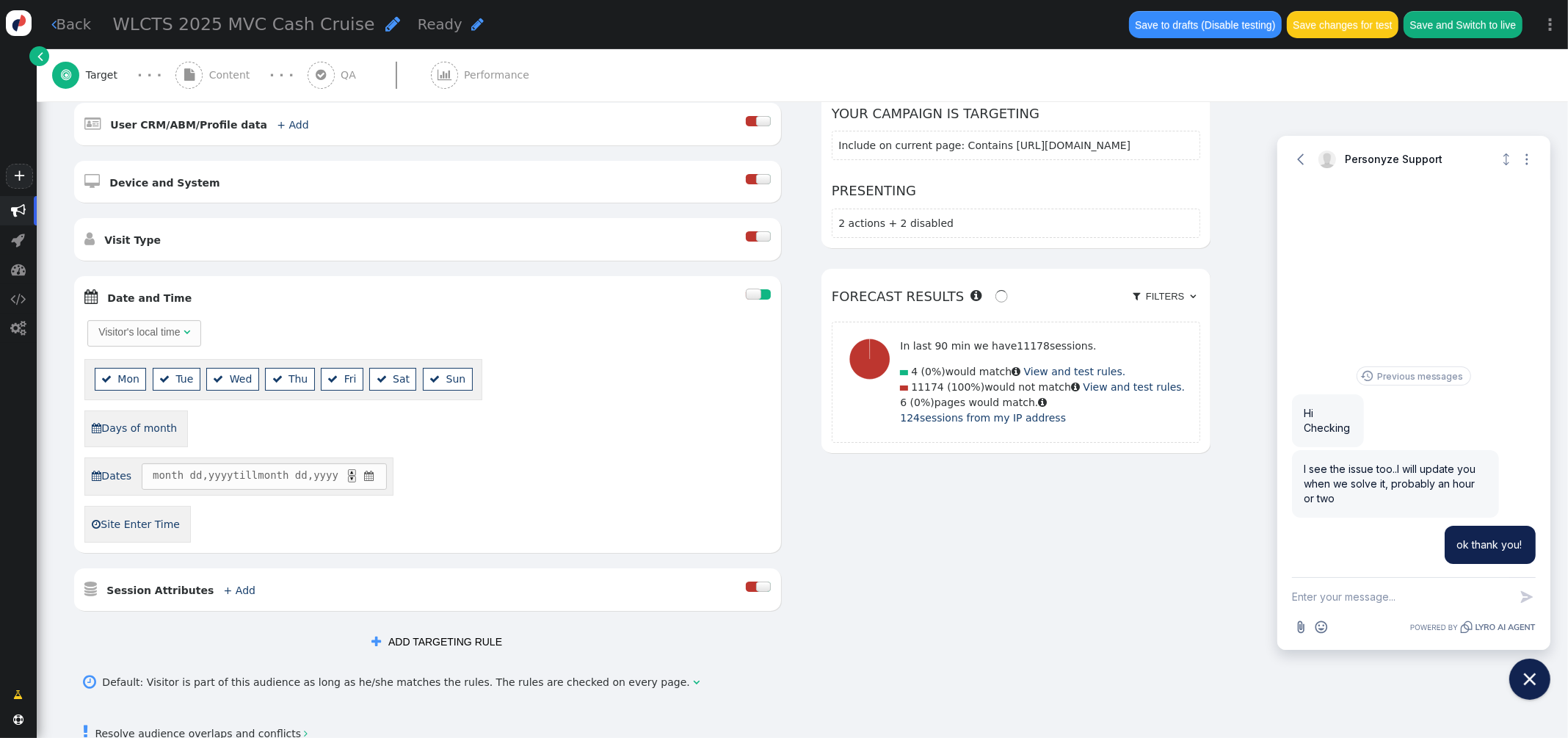
click at [376, 482] on span "" at bounding box center [369, 476] width 14 height 15
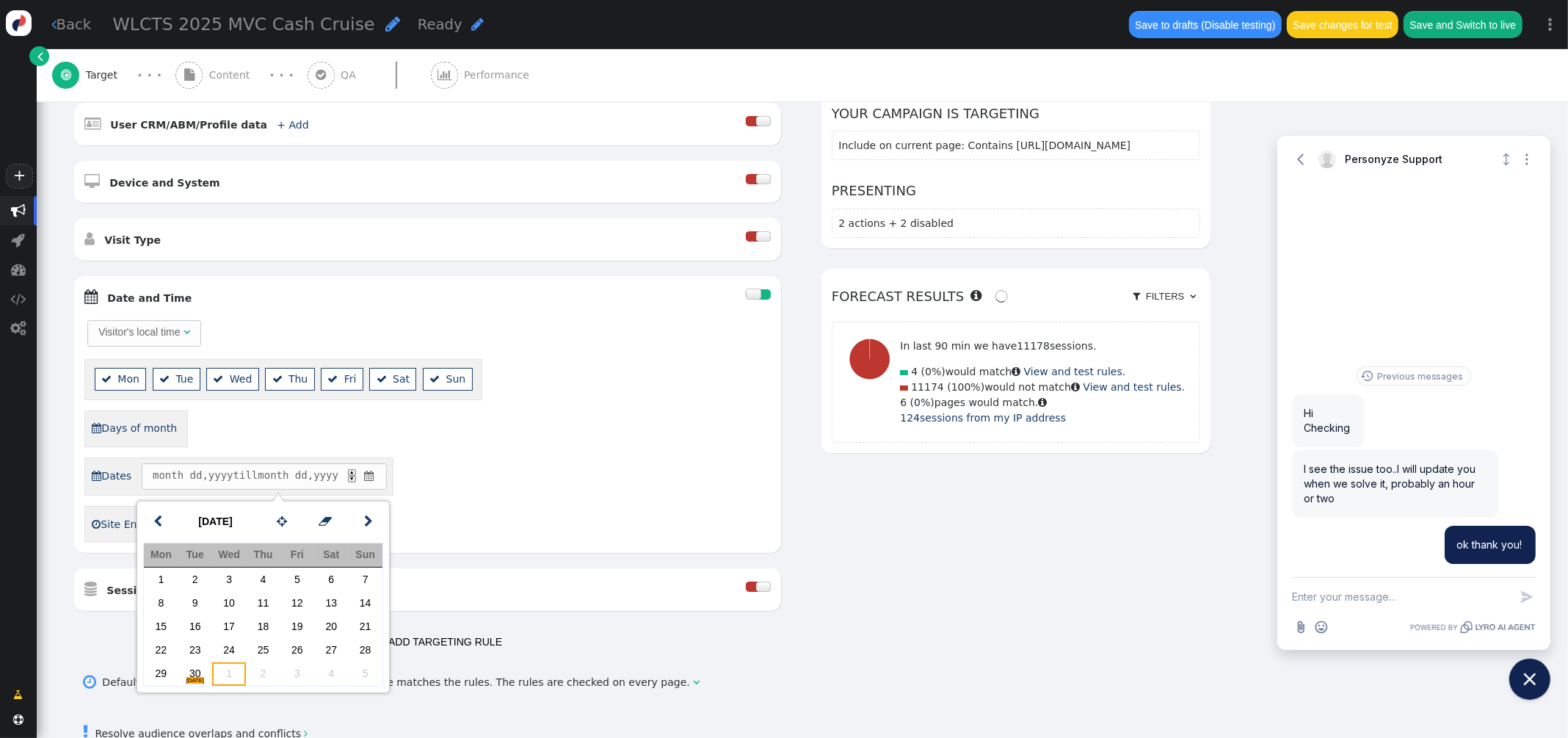
click at [231, 676] on td "1" at bounding box center [229, 674] width 34 height 23
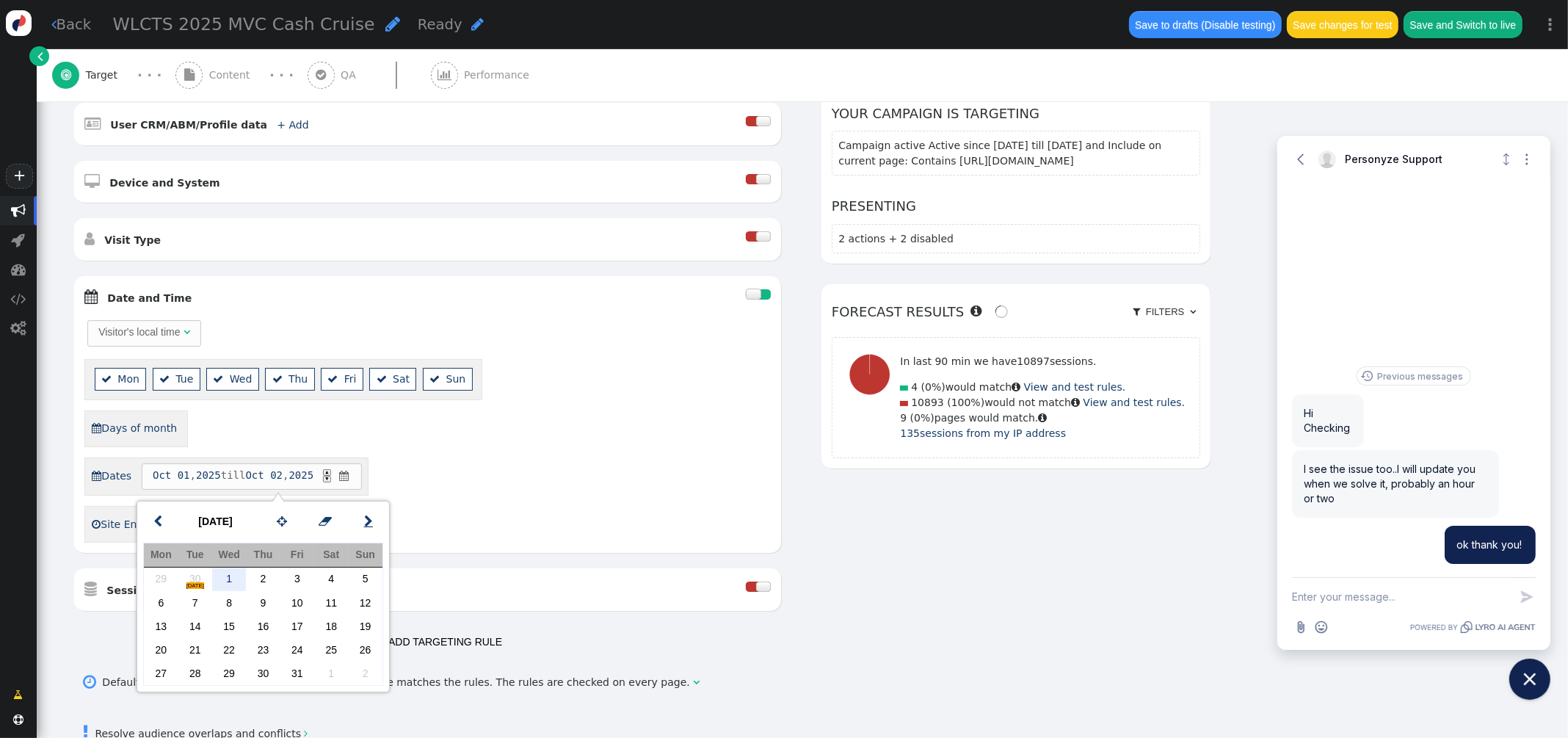
click at [375, 521] on link "" at bounding box center [368, 522] width 29 height 27
click at [302, 676] on td "31" at bounding box center [298, 674] width 34 height 23
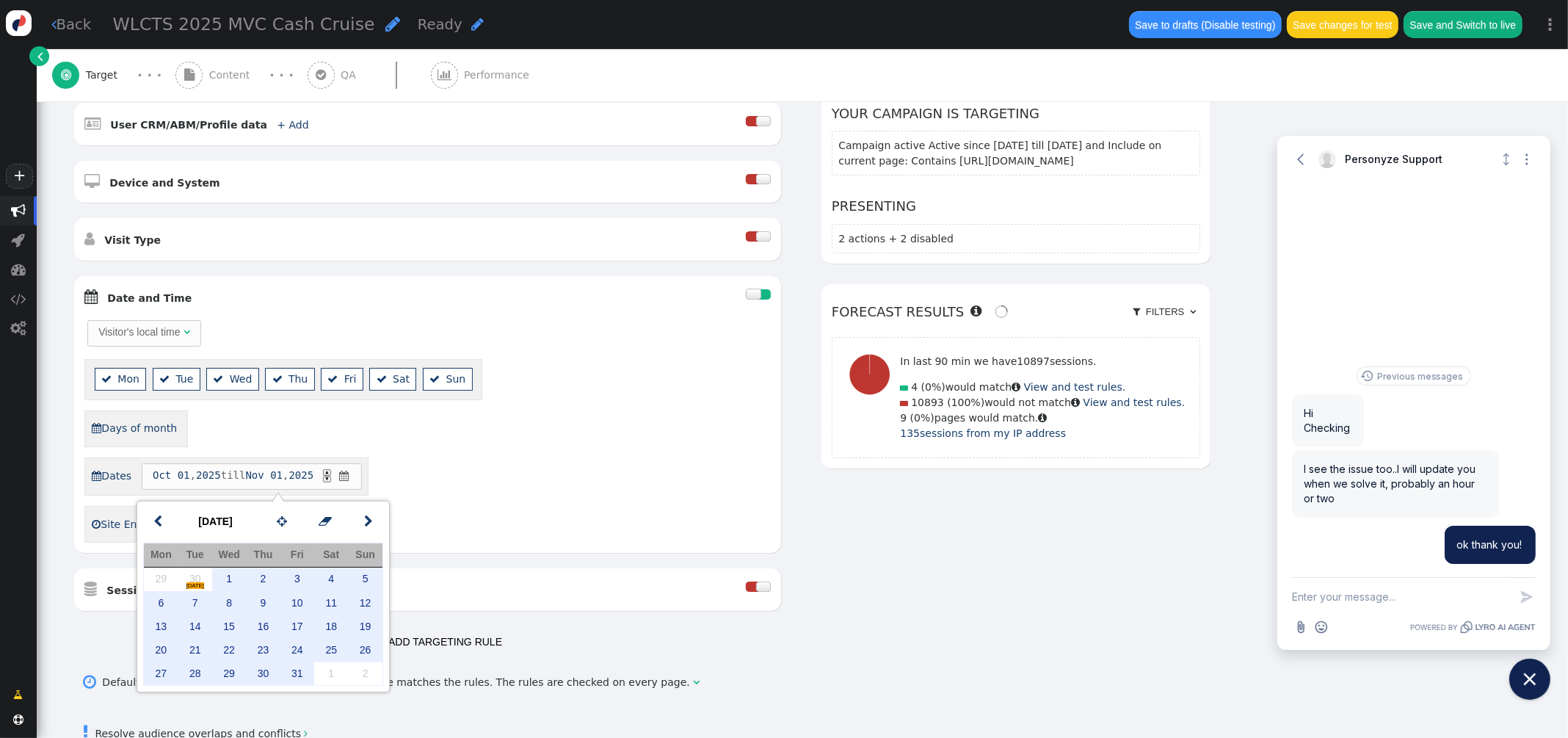
click at [544, 498] on div "Visitor's local time   Mon  Tue  Wed  Thu  Fri  Sat  Sun  Days of mont…" at bounding box center [428, 430] width 686 height 225
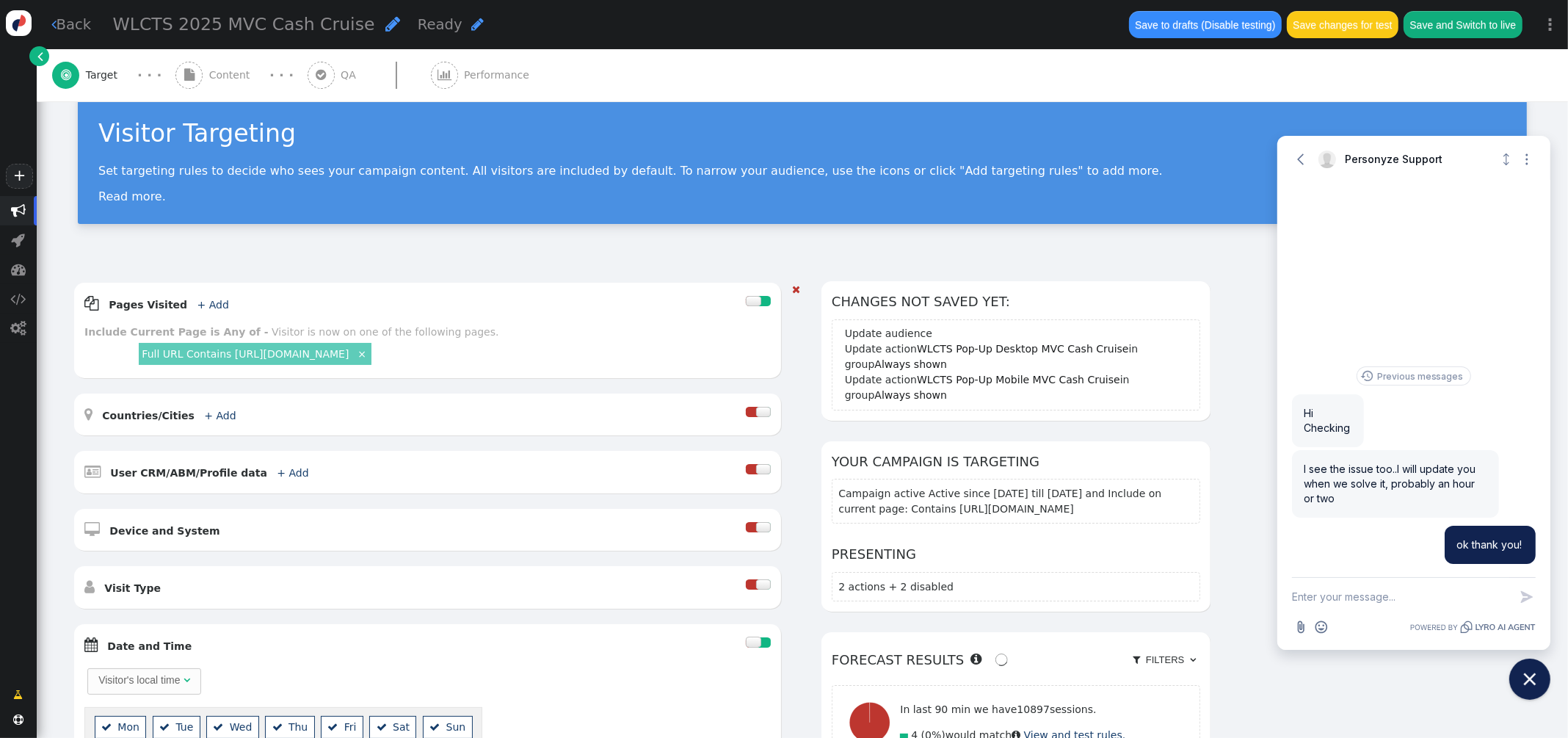
scroll to position [0, 0]
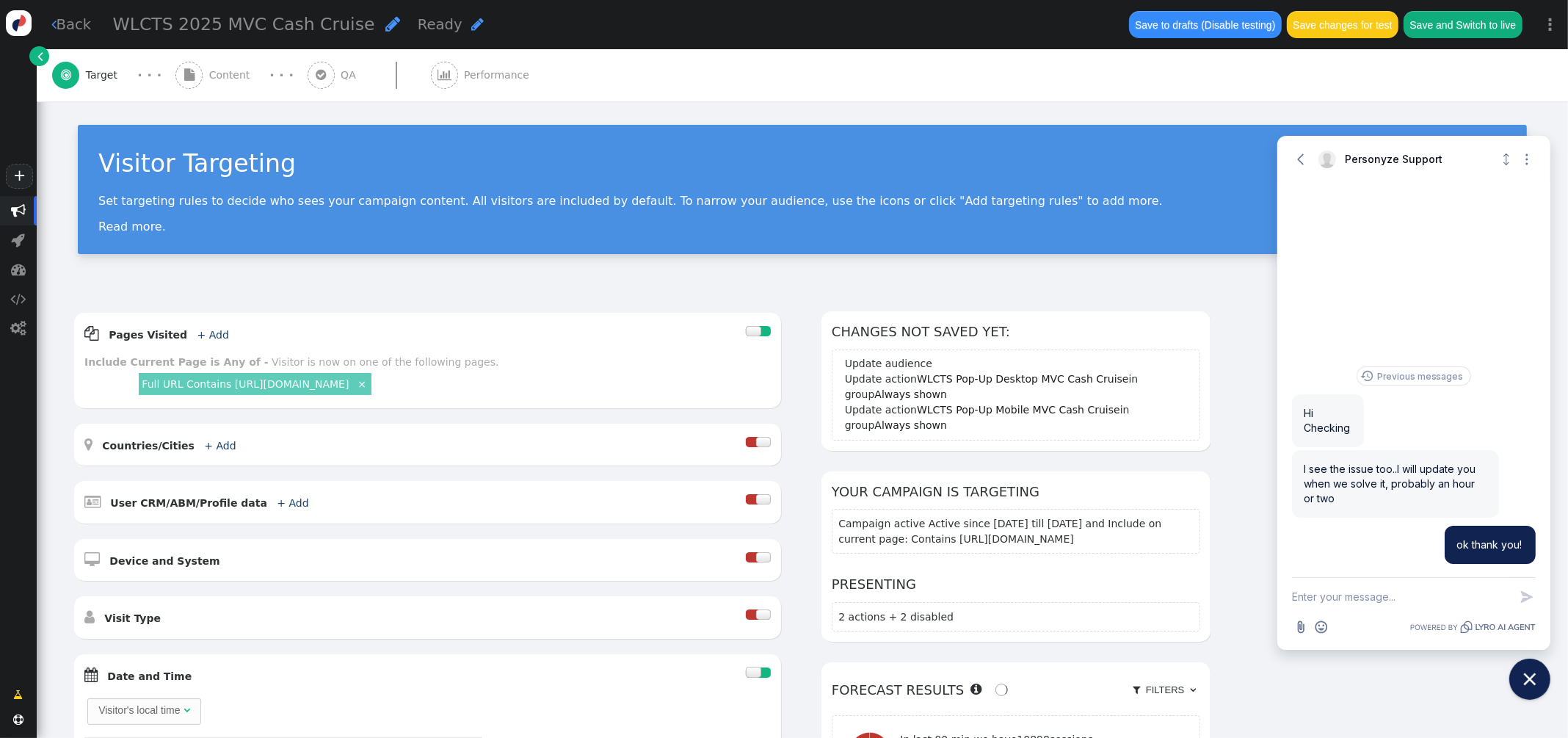
click at [216, 82] on span "Content" at bounding box center [233, 75] width 47 height 15
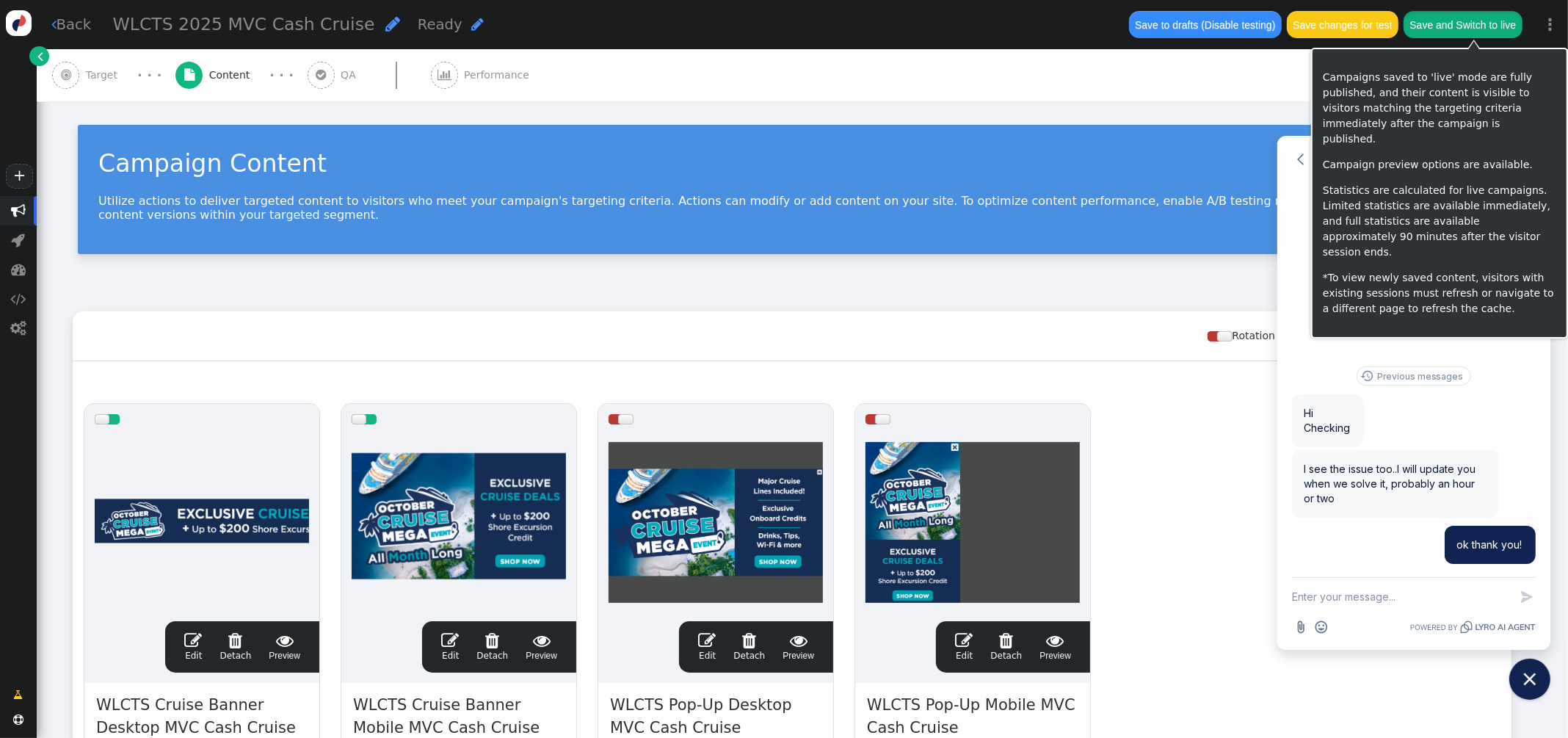
click at [1456, 20] on button "Save and Switch to live" at bounding box center [1462, 24] width 118 height 27
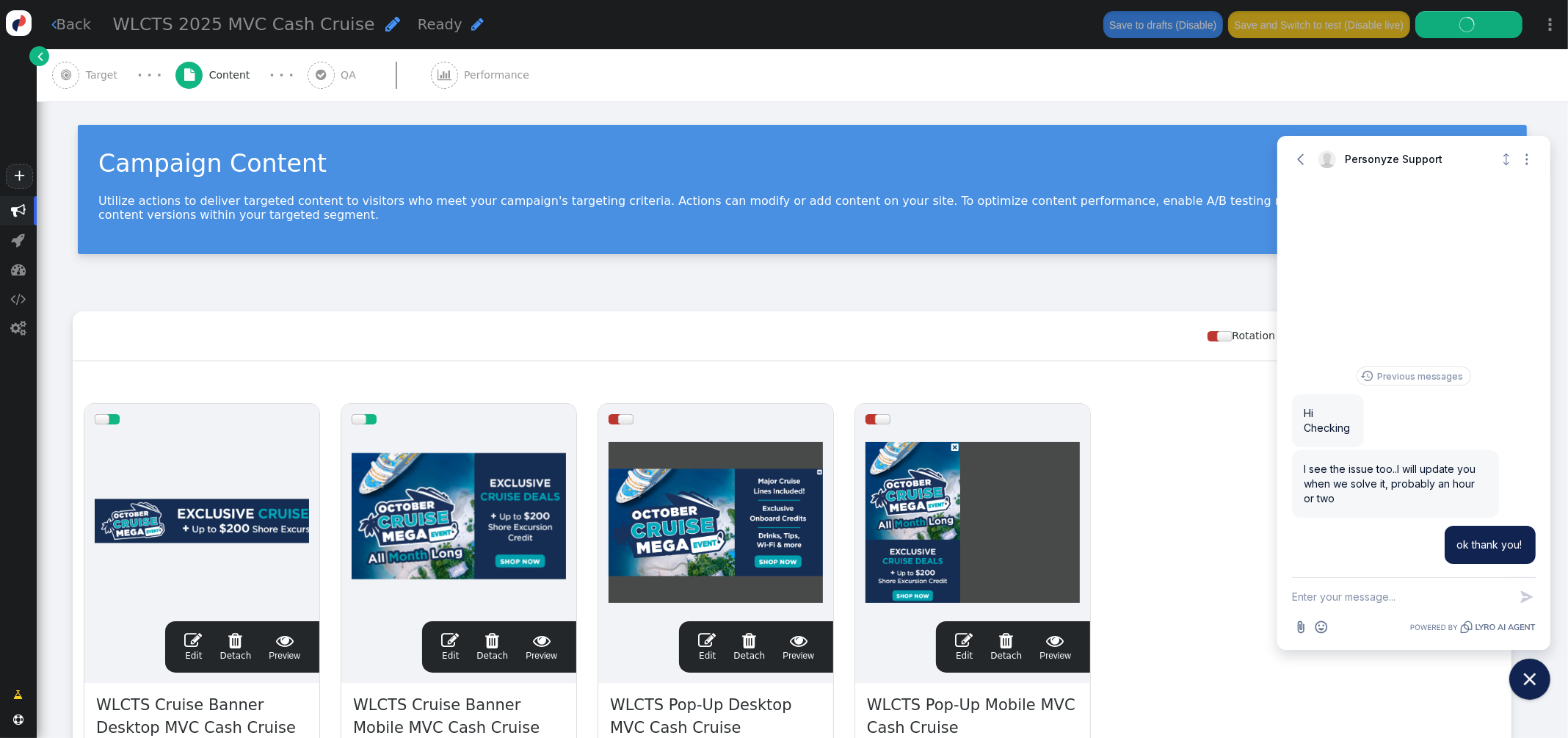
click at [110, 77] on span "Target" at bounding box center [104, 75] width 38 height 15
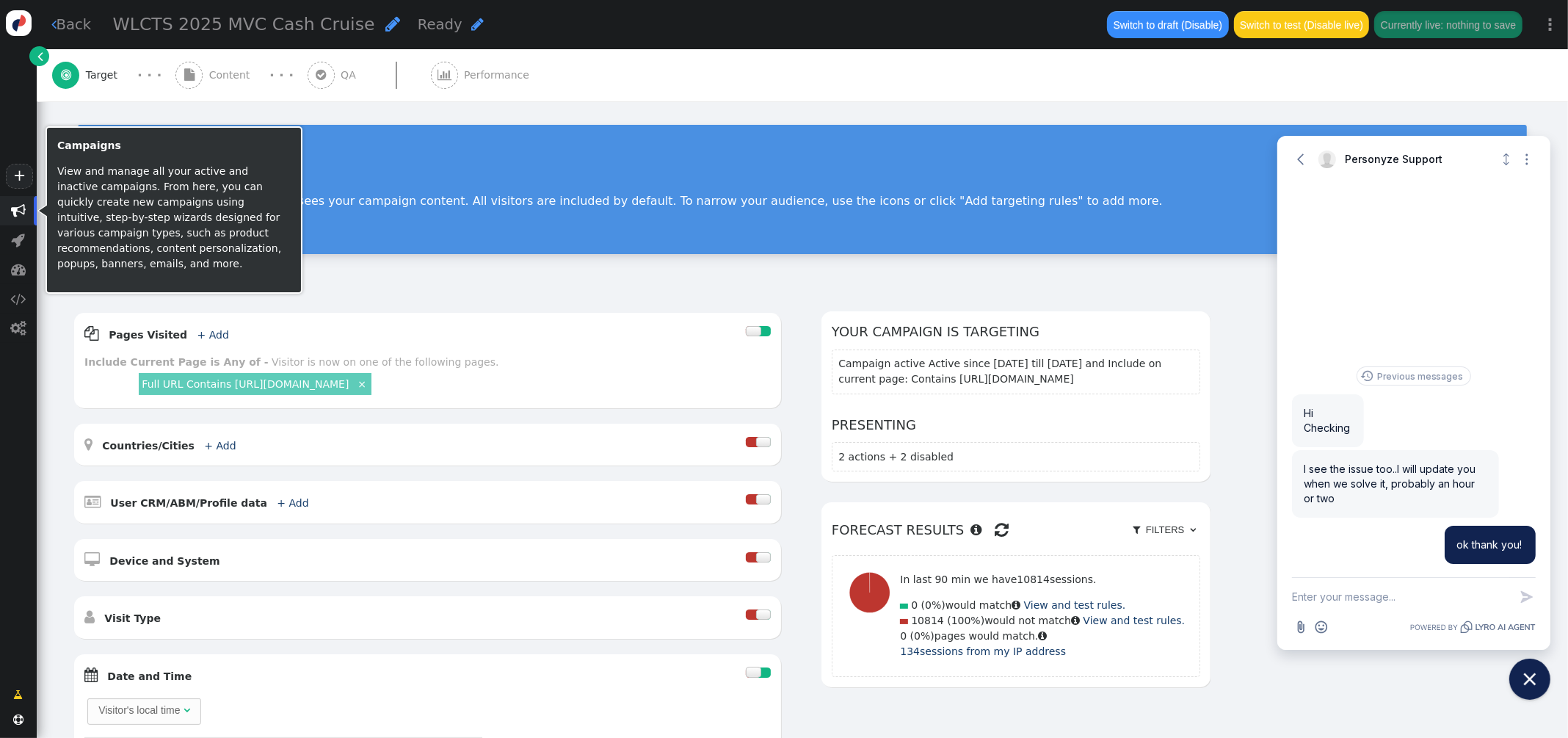
click at [17, 213] on span "" at bounding box center [18, 210] width 14 height 14
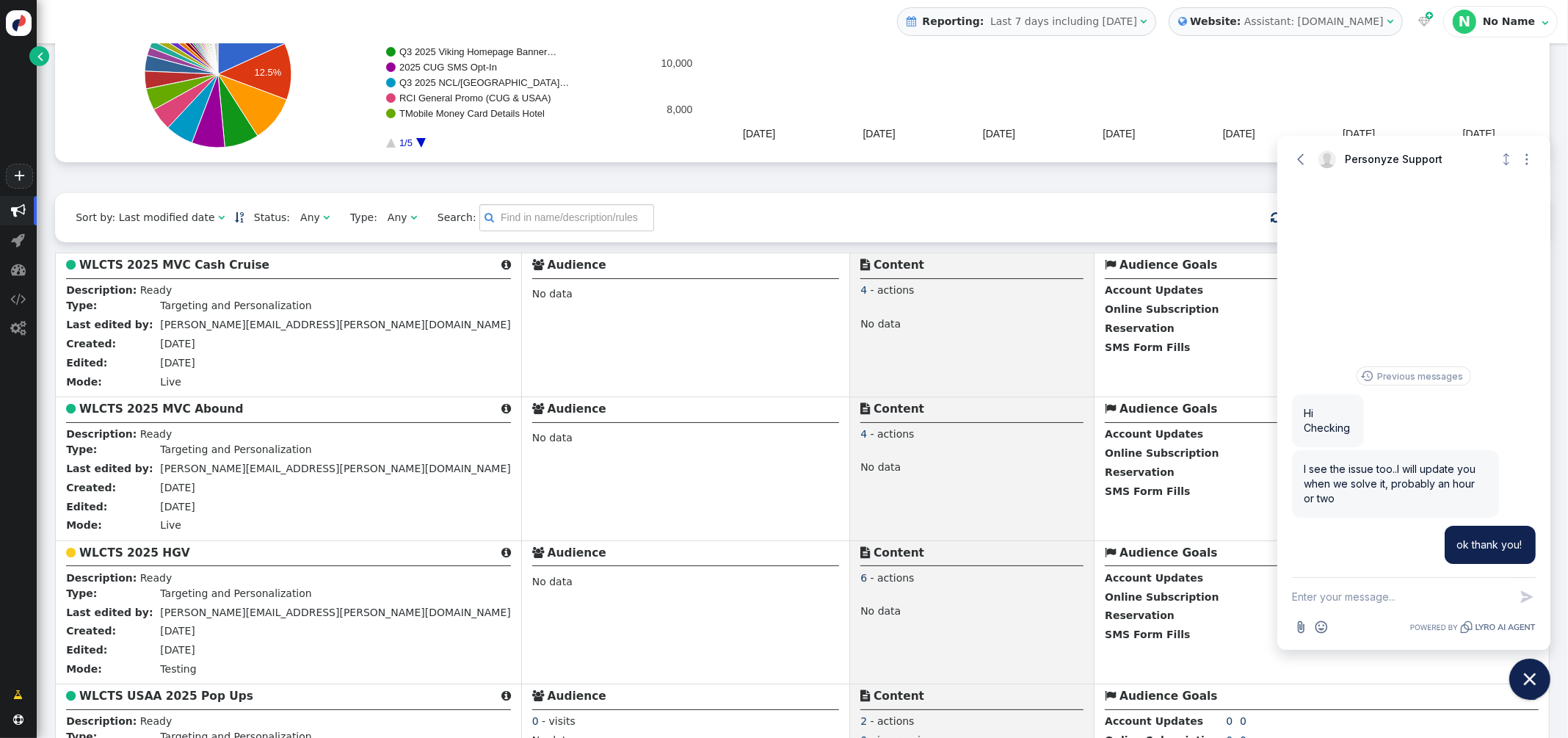
scroll to position [204, 0]
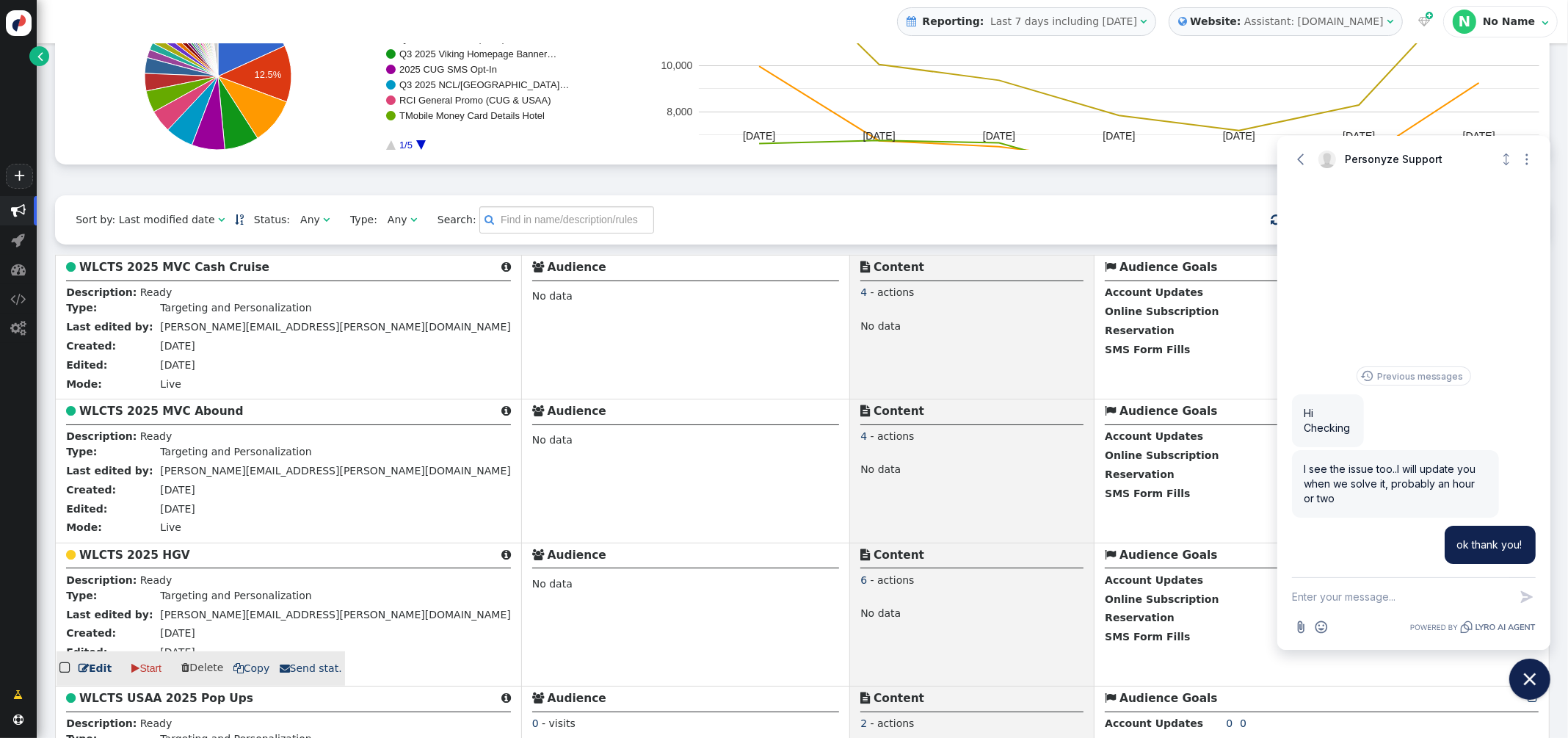
click at [127, 553] on b "WLCTS 2025 HGV" at bounding box center [135, 554] width 110 height 13
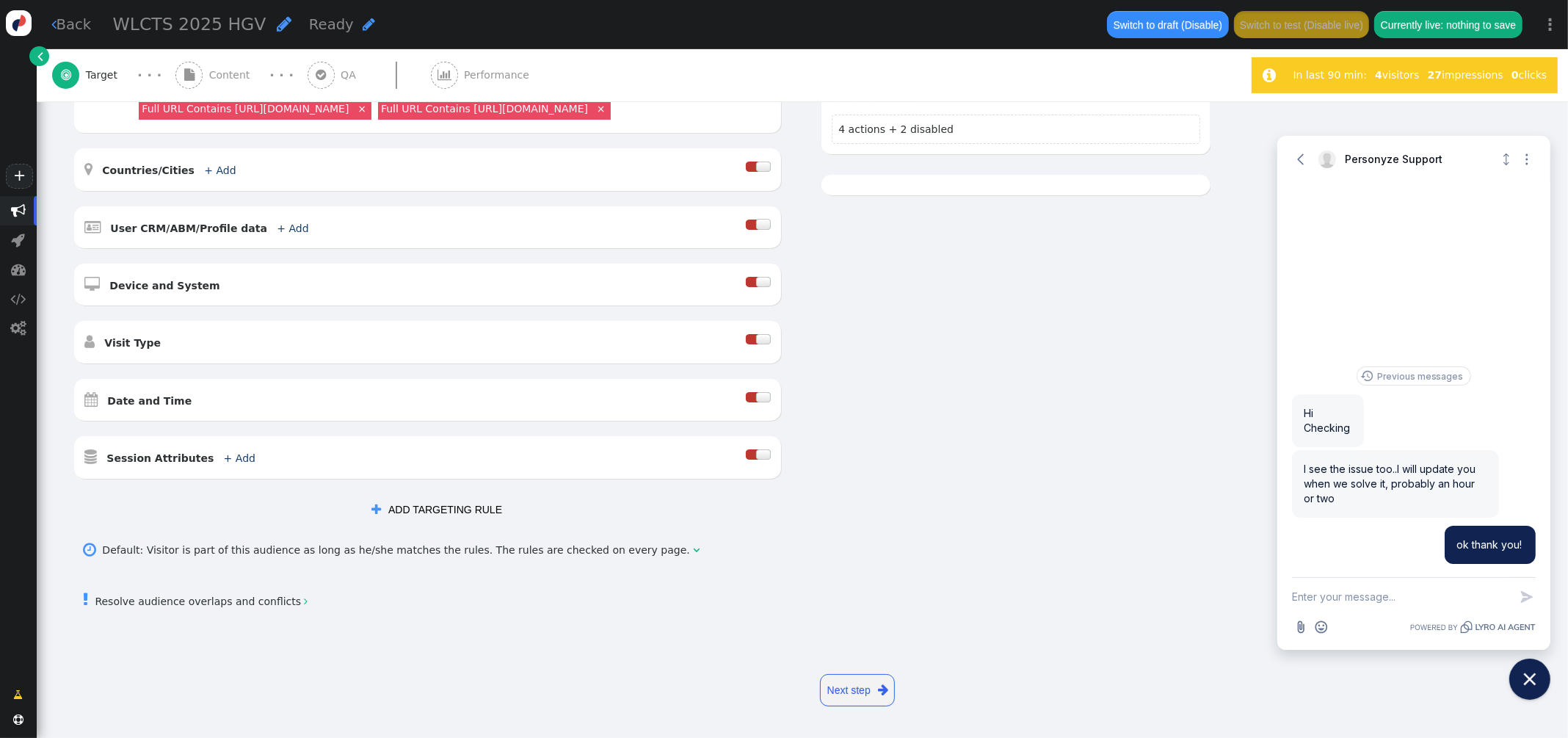
scroll to position [402, 0]
click at [770, 394] on div at bounding box center [763, 398] width 14 height 11
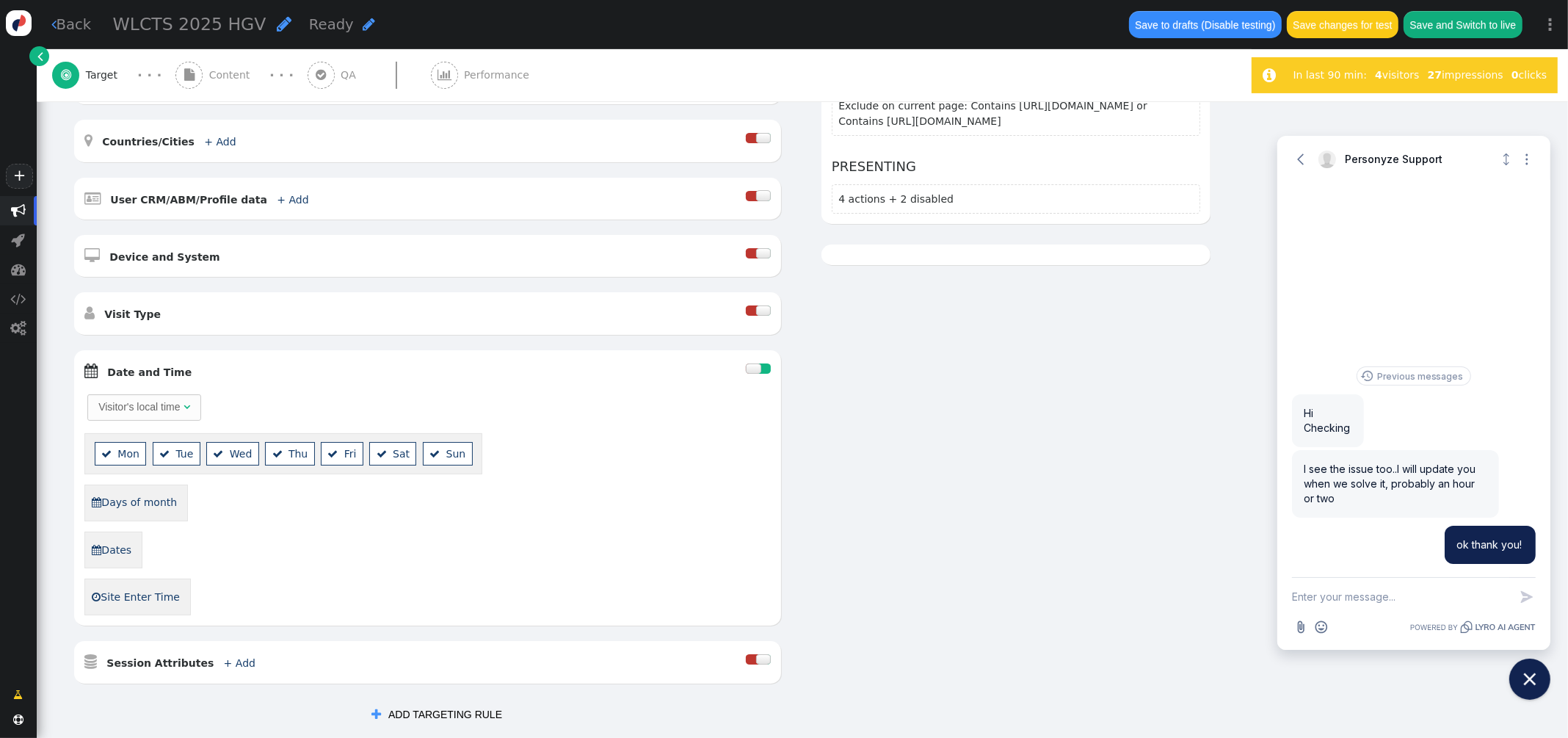
scroll to position [0, 0]
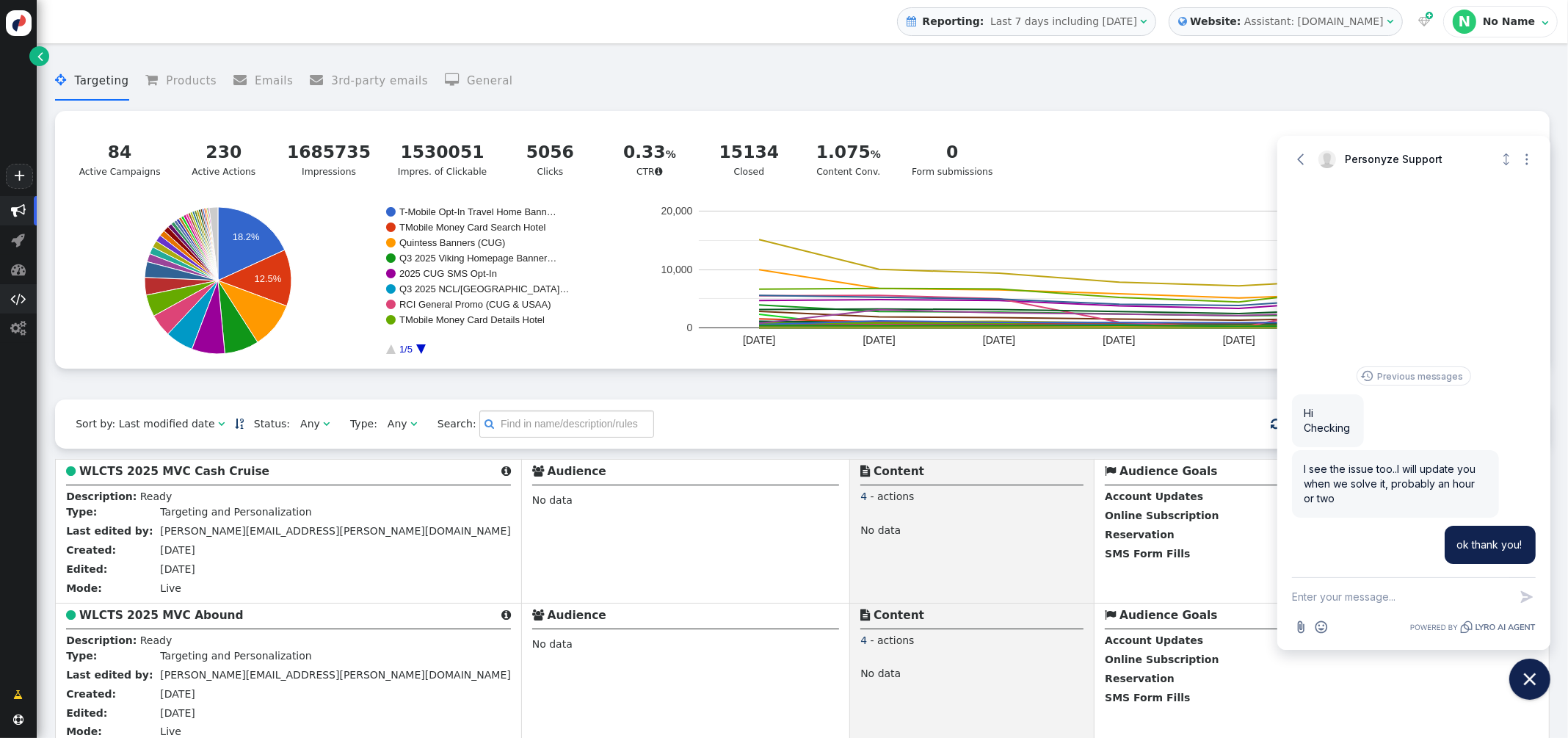
click at [19, 299] on span "" at bounding box center [18, 299] width 15 height 14
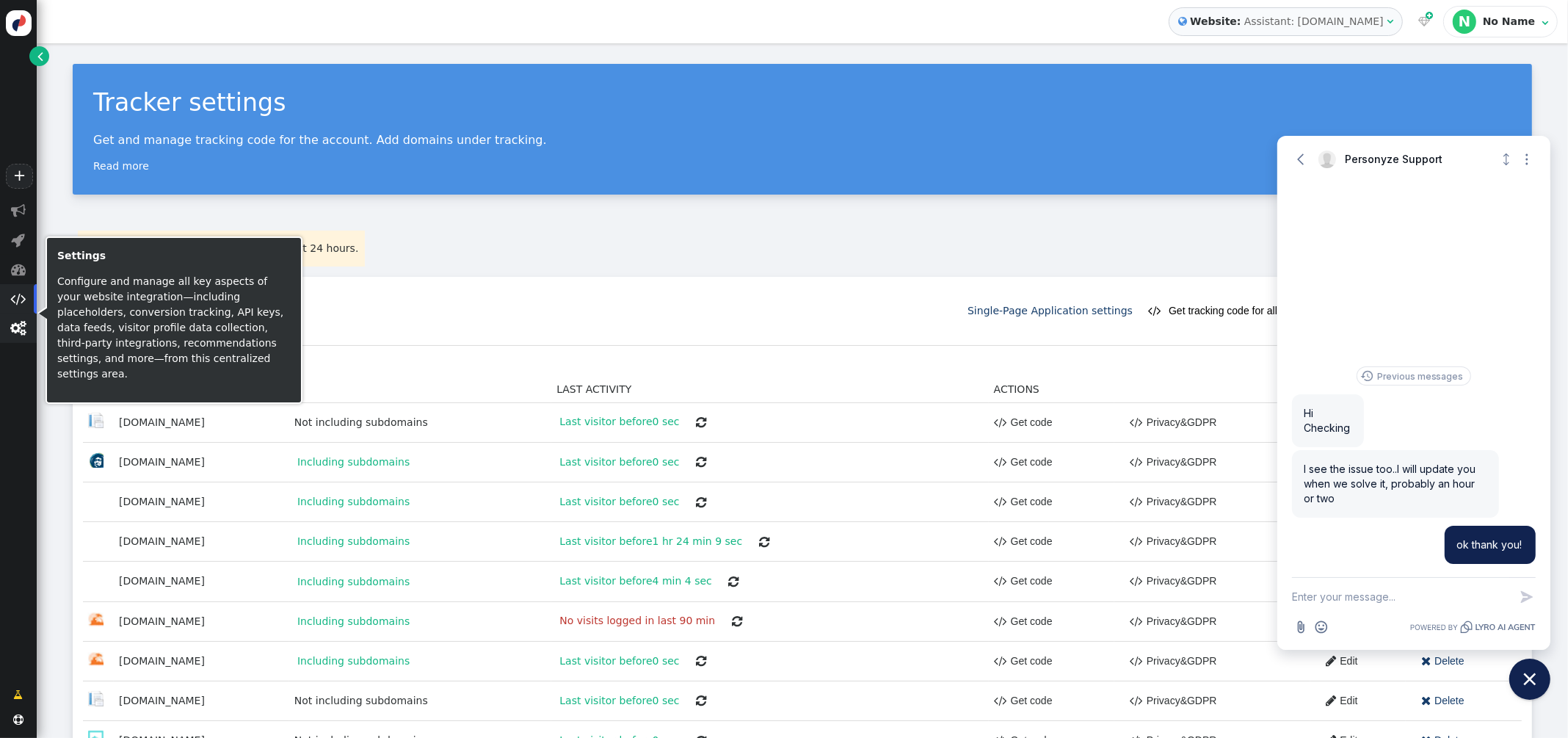
click at [20, 328] on span "" at bounding box center [18, 328] width 15 height 14
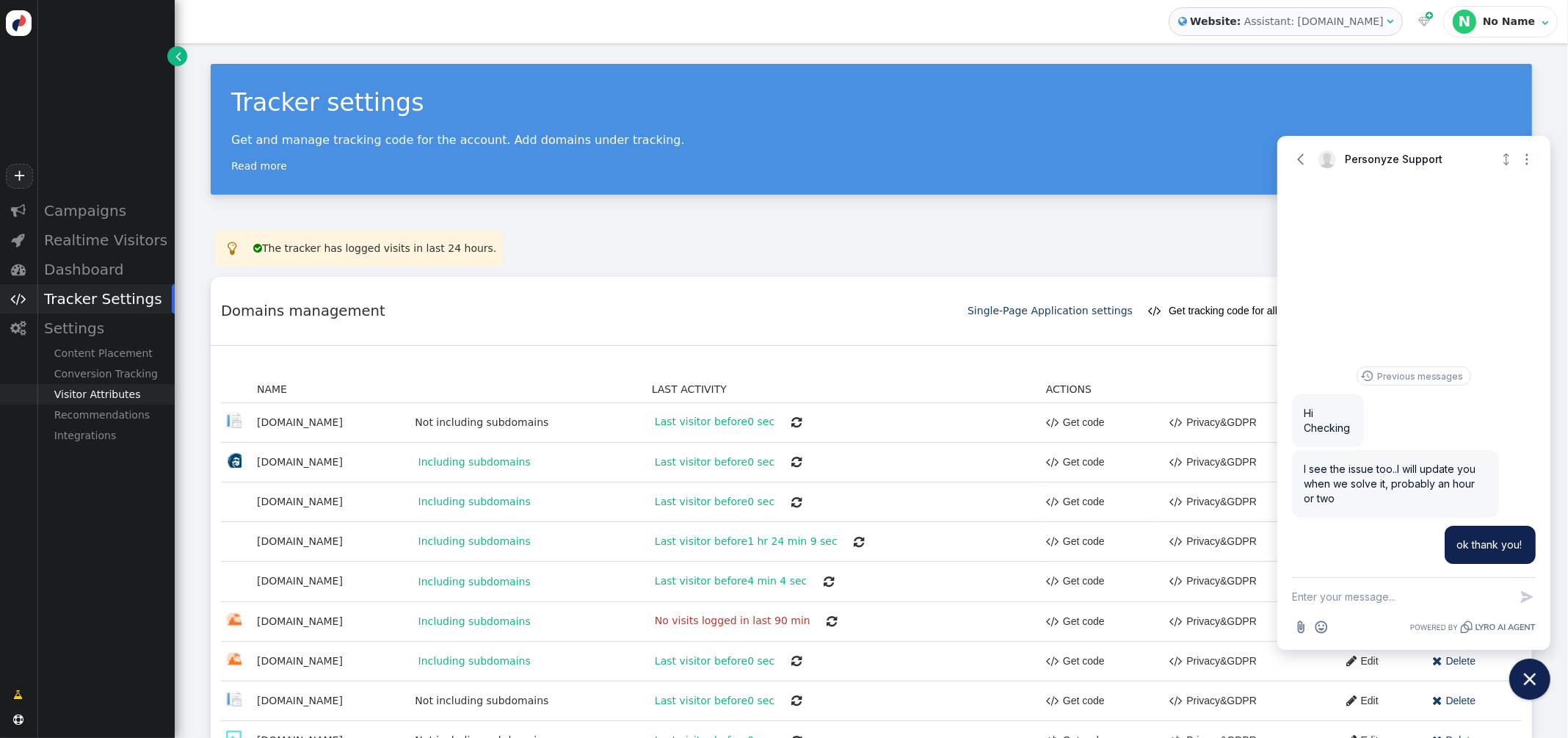
click at [106, 391] on div "Visitor Attributes" at bounding box center [105, 394] width 138 height 20
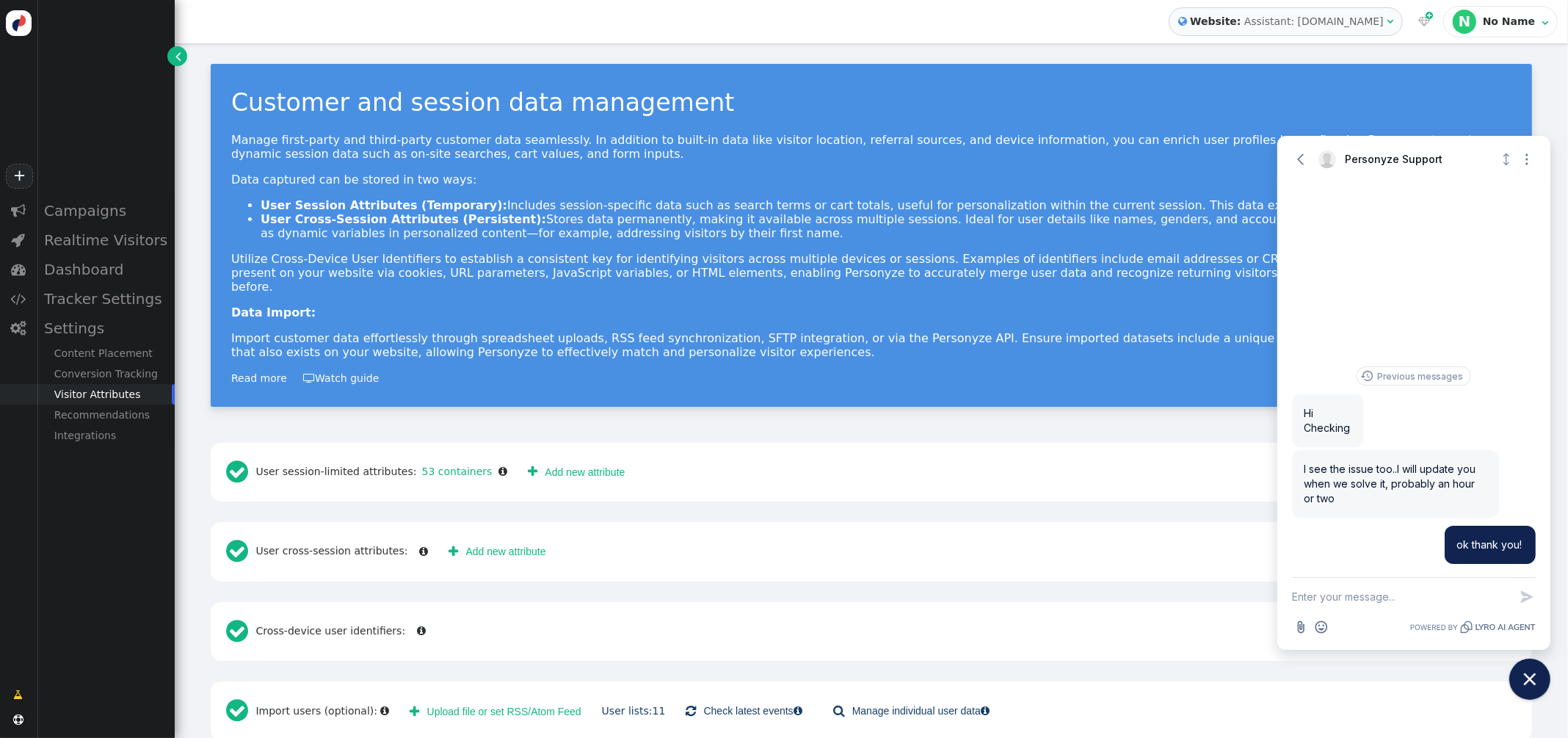
scroll to position [9, 0]
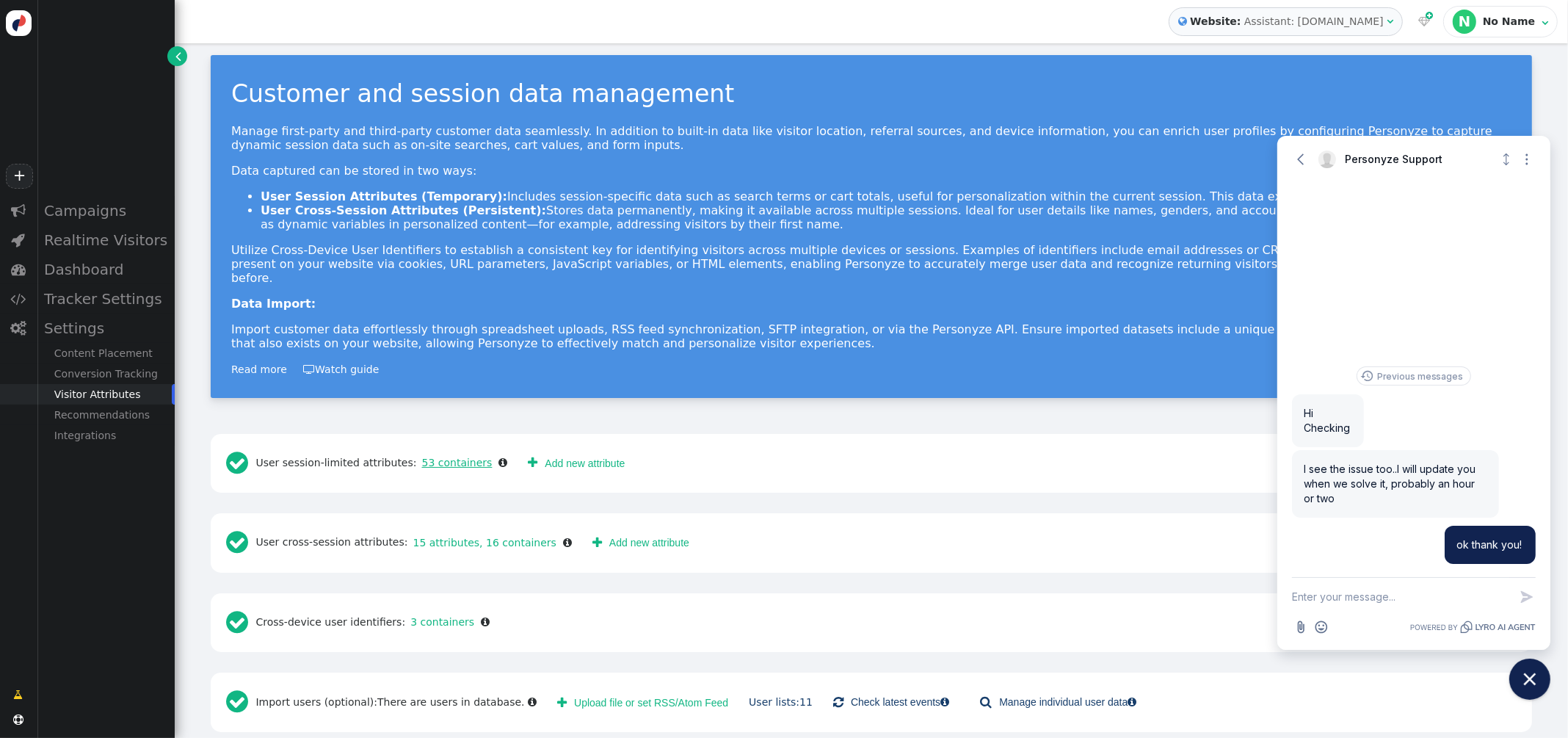
click at [445, 456] on link "53 containers" at bounding box center [454, 462] width 76 height 12
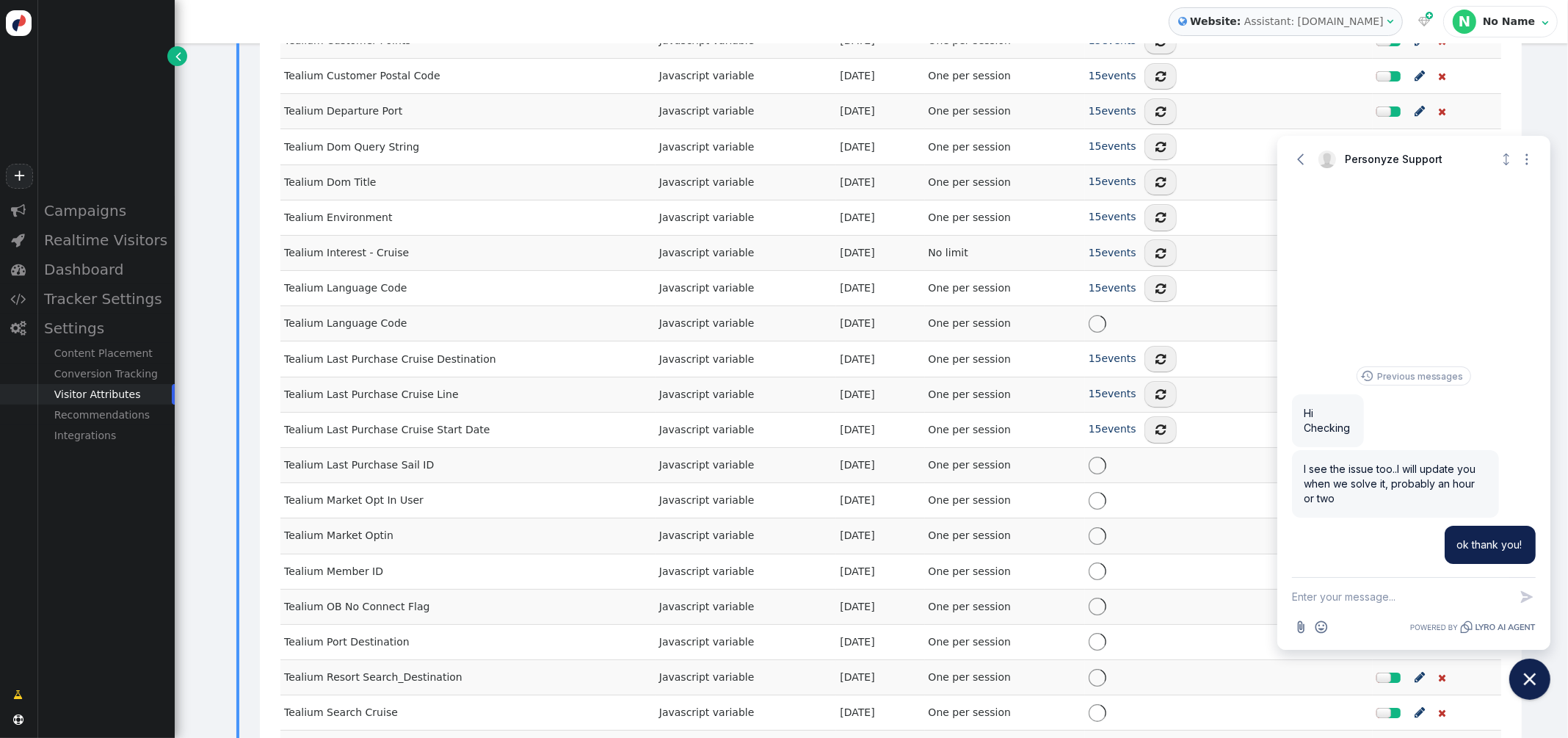
scroll to position [1506, 0]
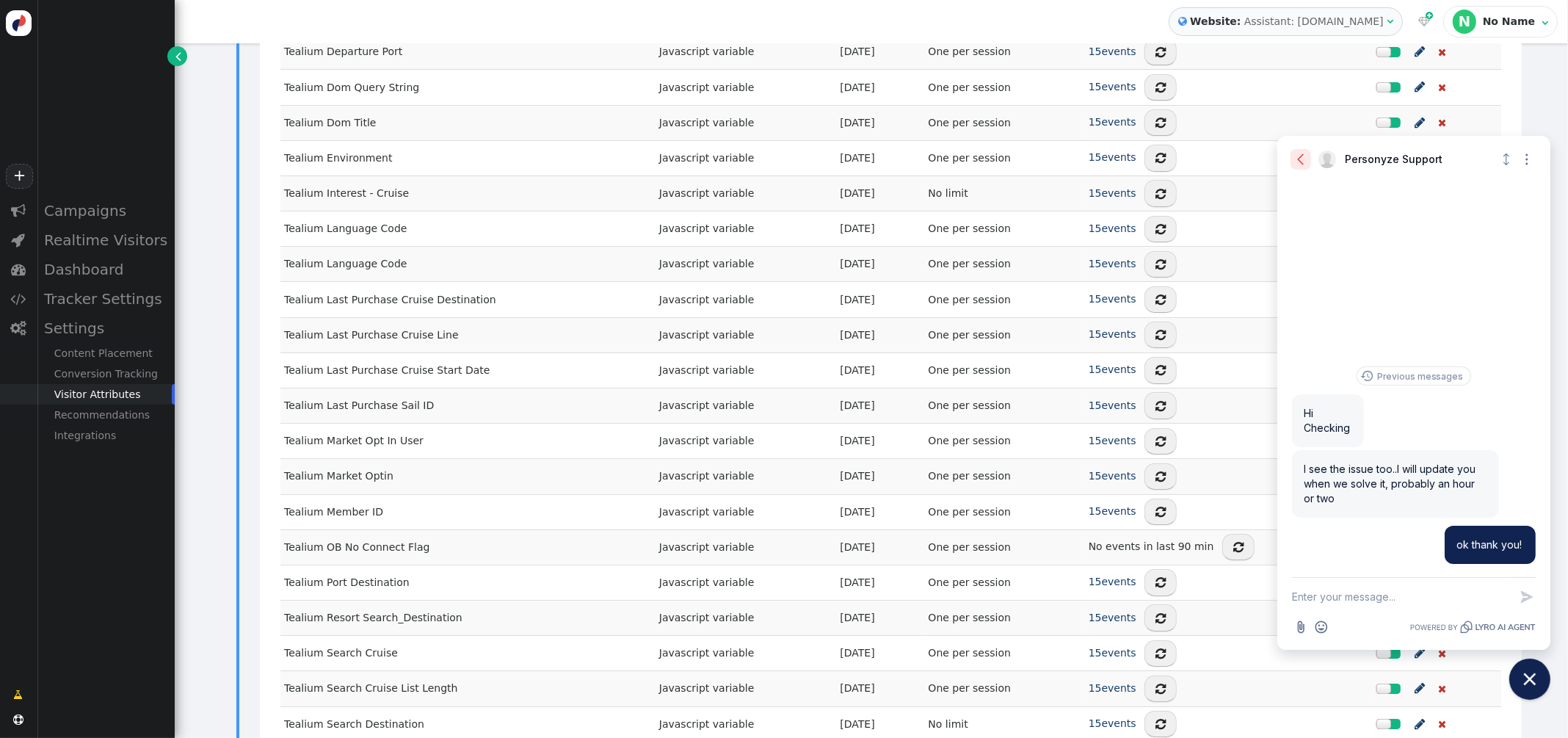
click at [1298, 156] on icon "button" at bounding box center [1300, 160] width 14 height 14
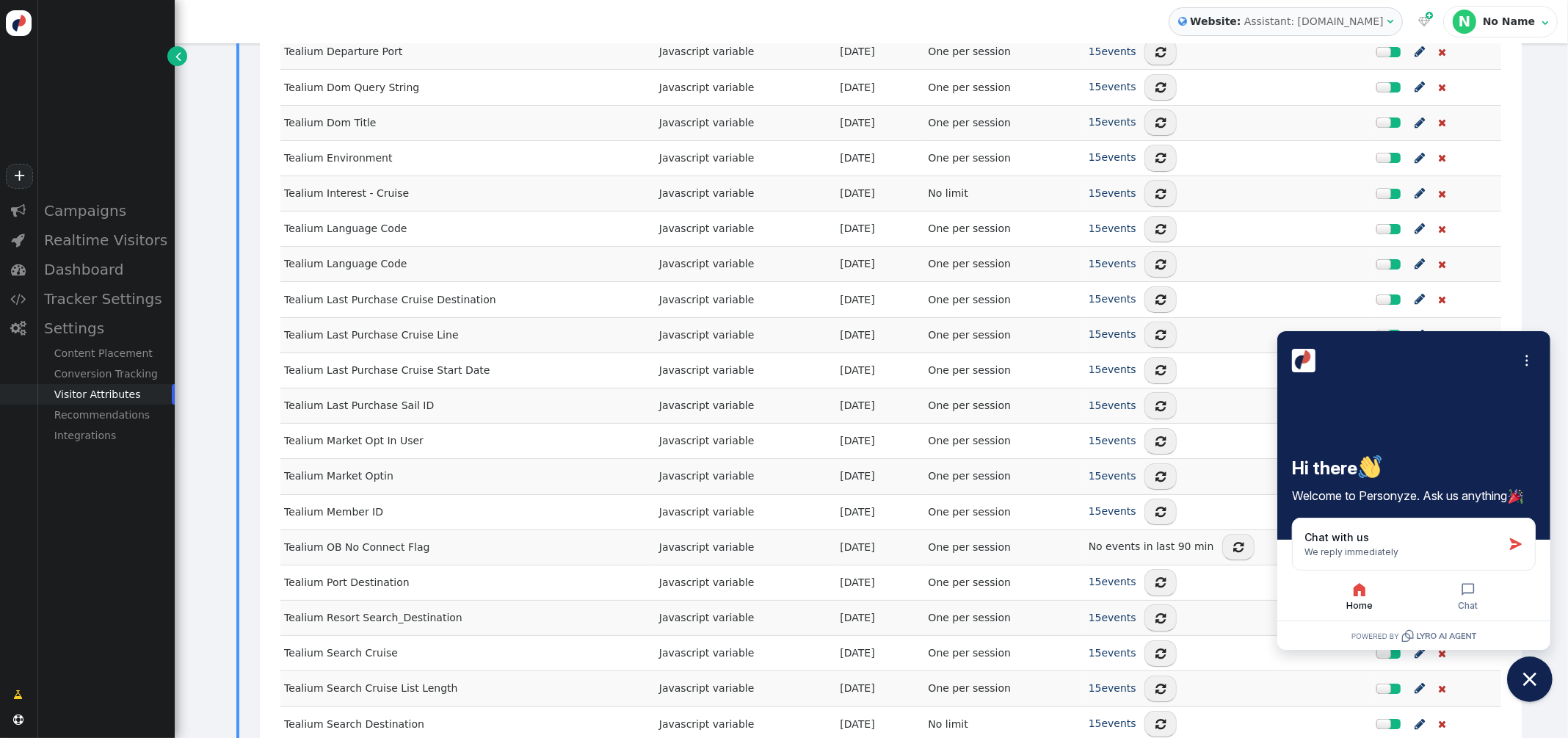
click at [1520, 685] on icon "Close chat widget" at bounding box center [1530, 680] width 23 height 23
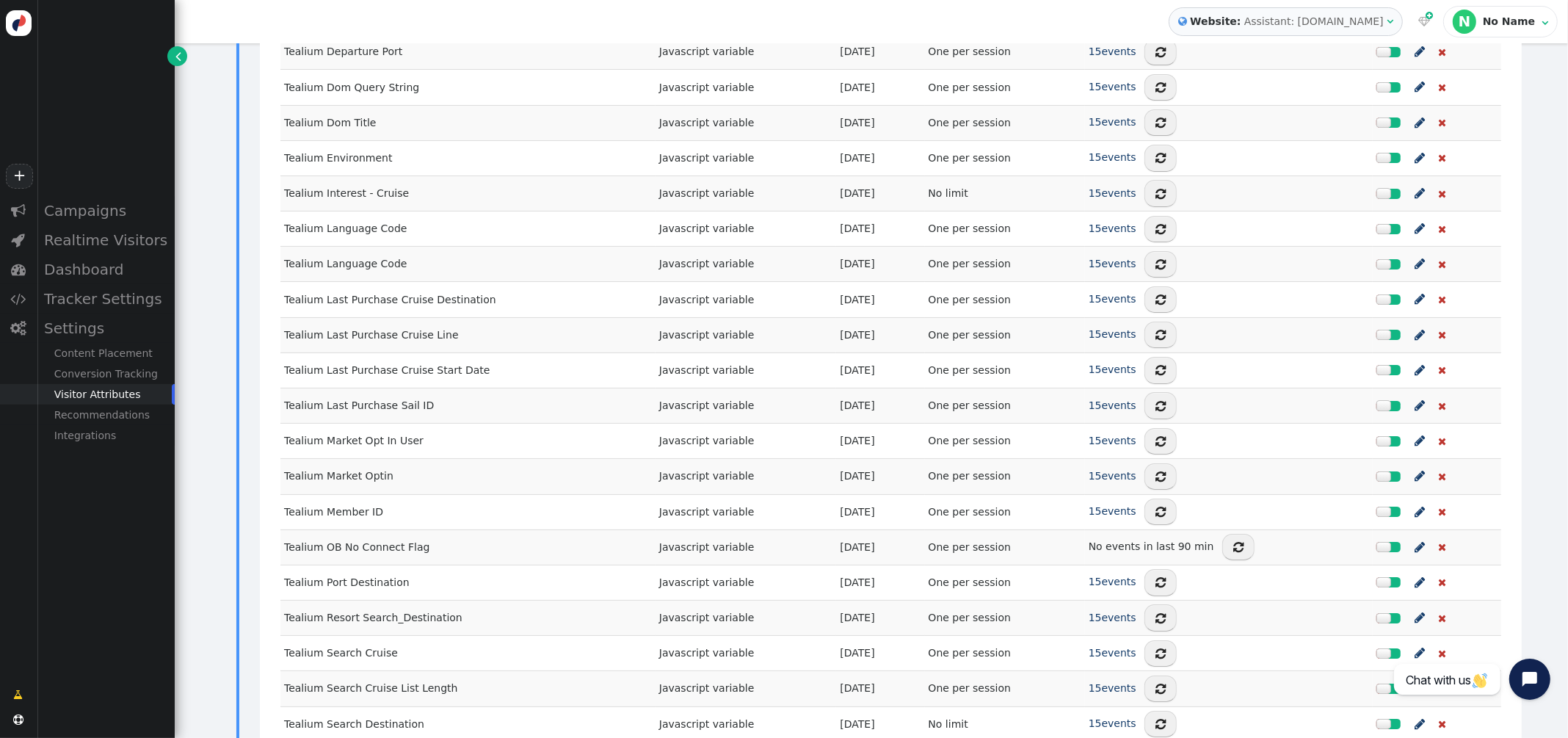
click at [1417, 506] on span "" at bounding box center [1419, 512] width 11 height 19
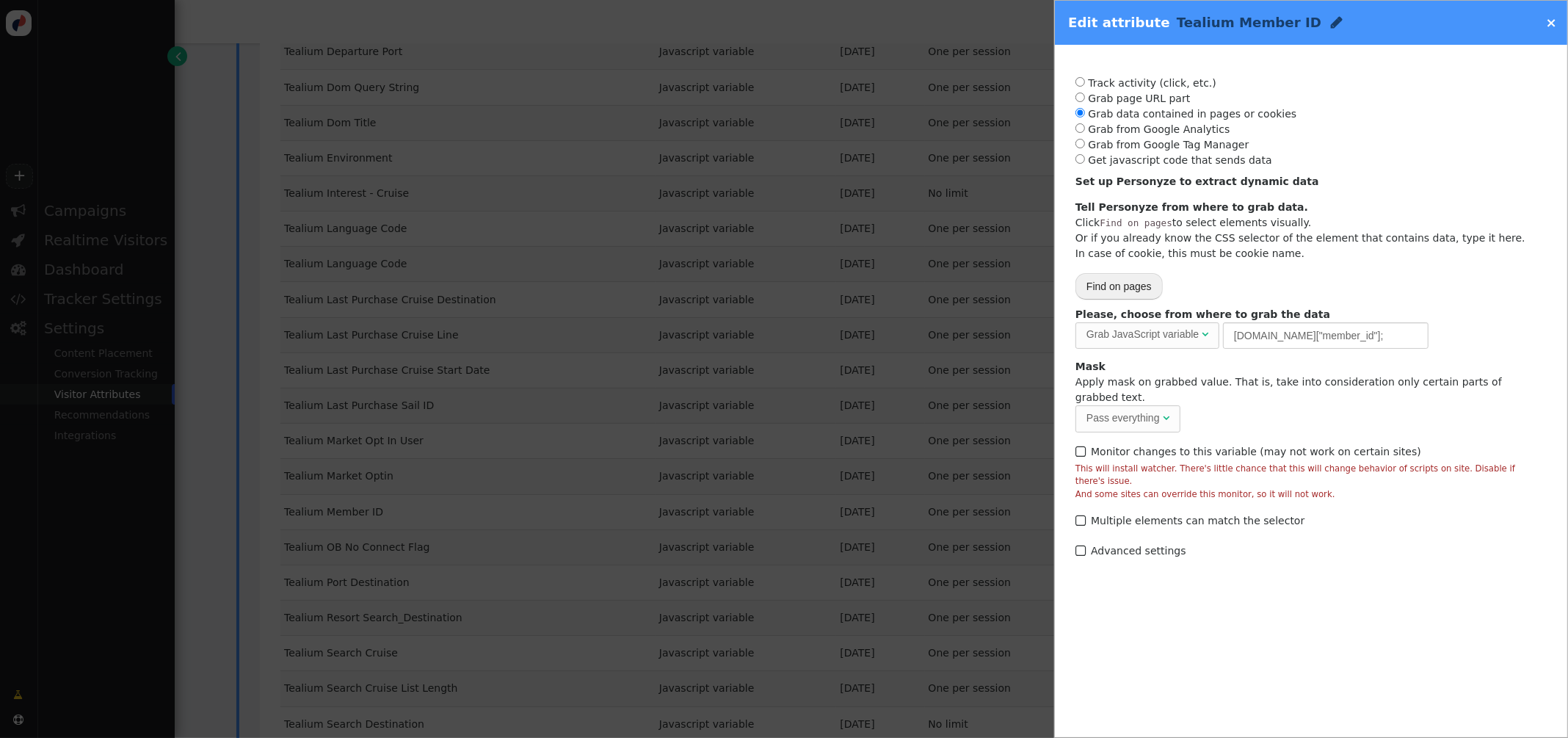
click at [1549, 23] on link "×" at bounding box center [1551, 21] width 11 height 15
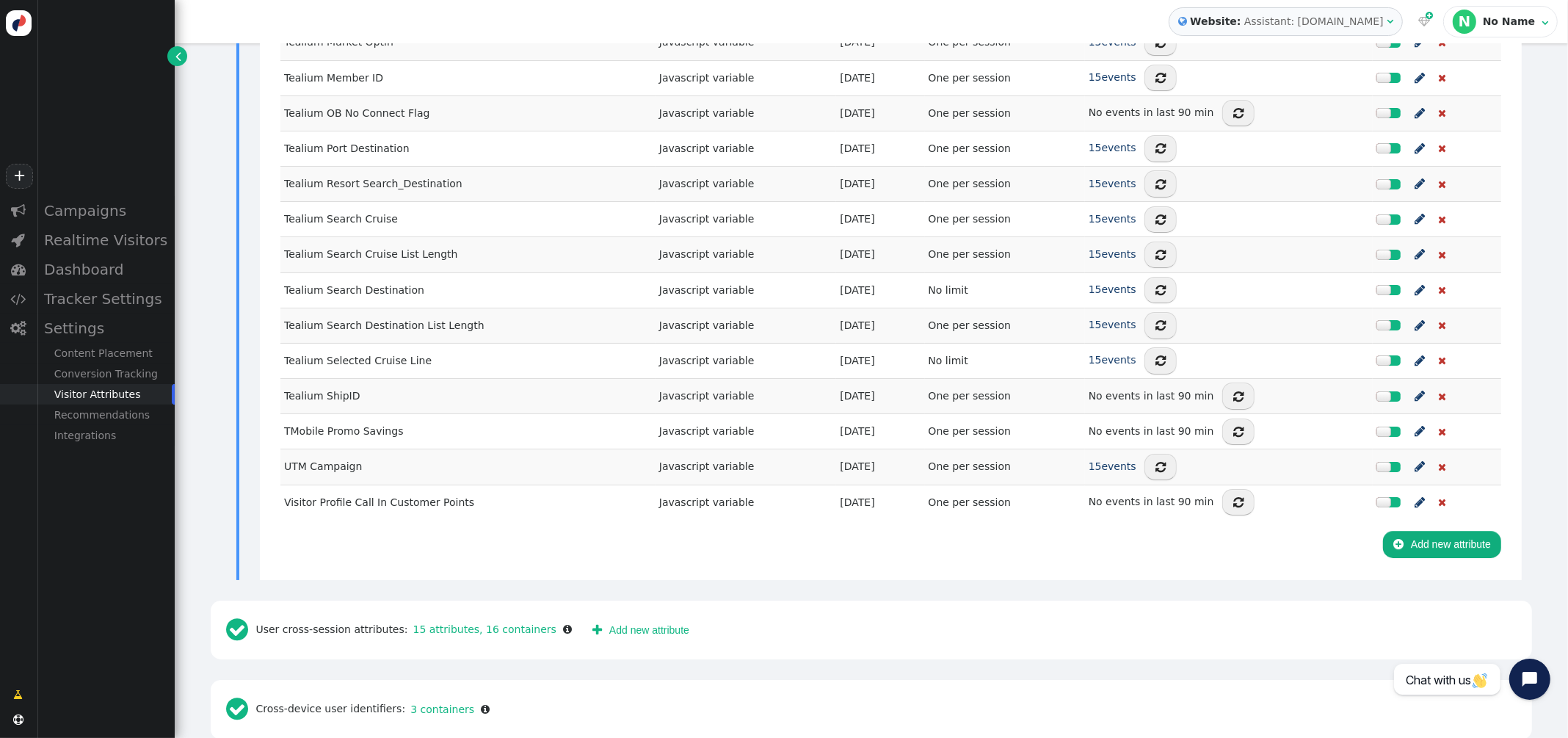
scroll to position [1958, 0]
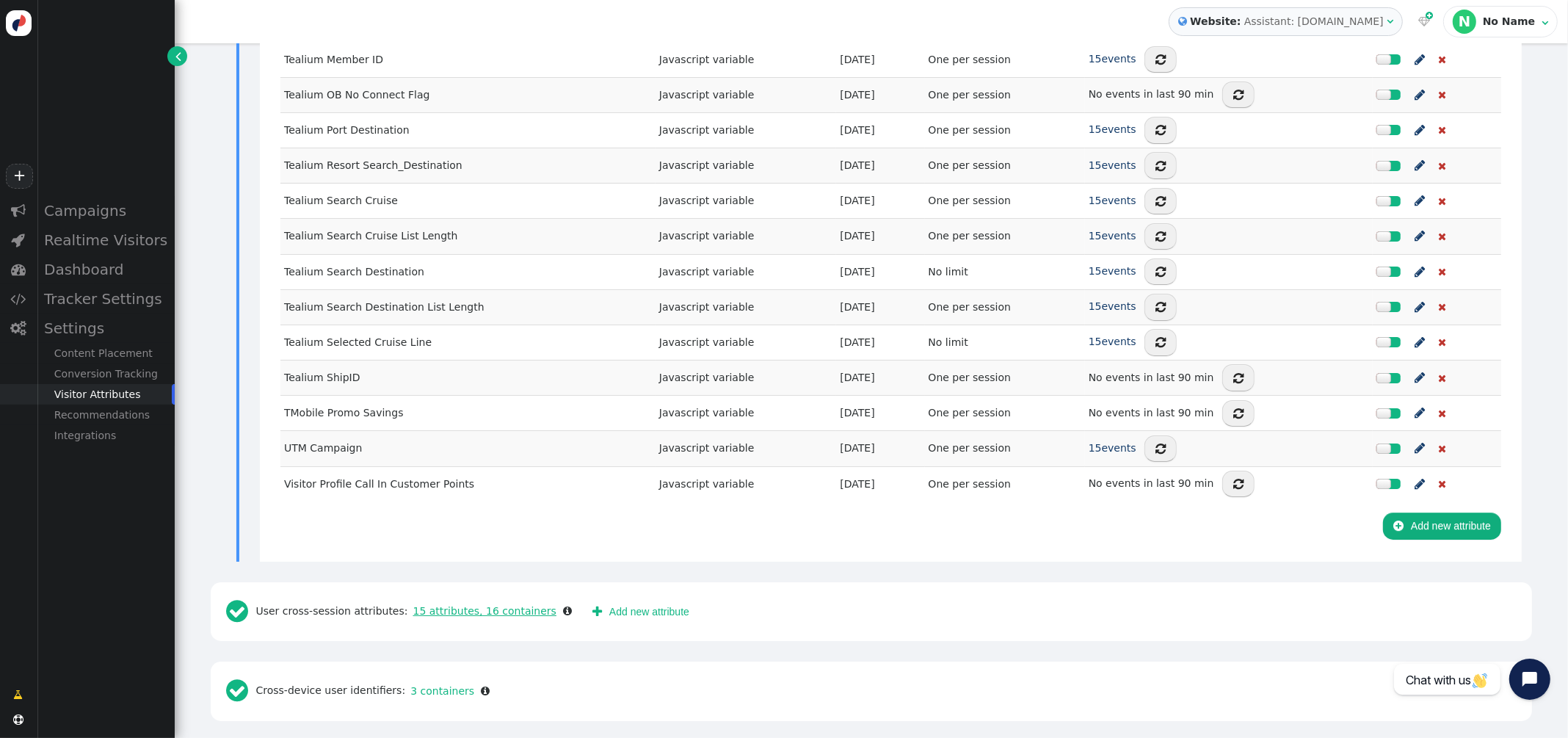
click at [478, 605] on link "15 attributes, 16 containers" at bounding box center [482, 611] width 148 height 12
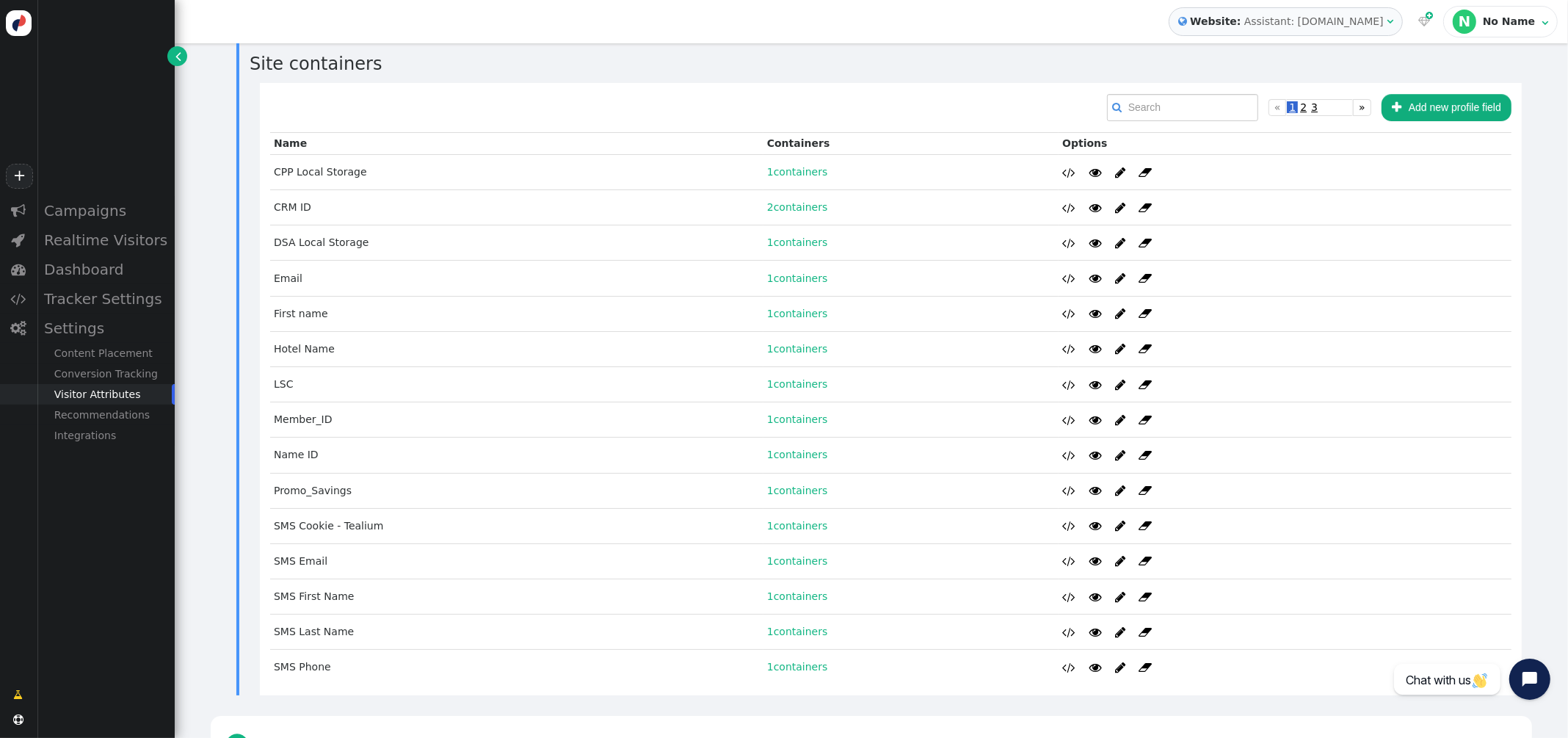
scroll to position [2560, 0]
click at [1304, 101] on span "2" at bounding box center [1303, 104] width 11 height 12
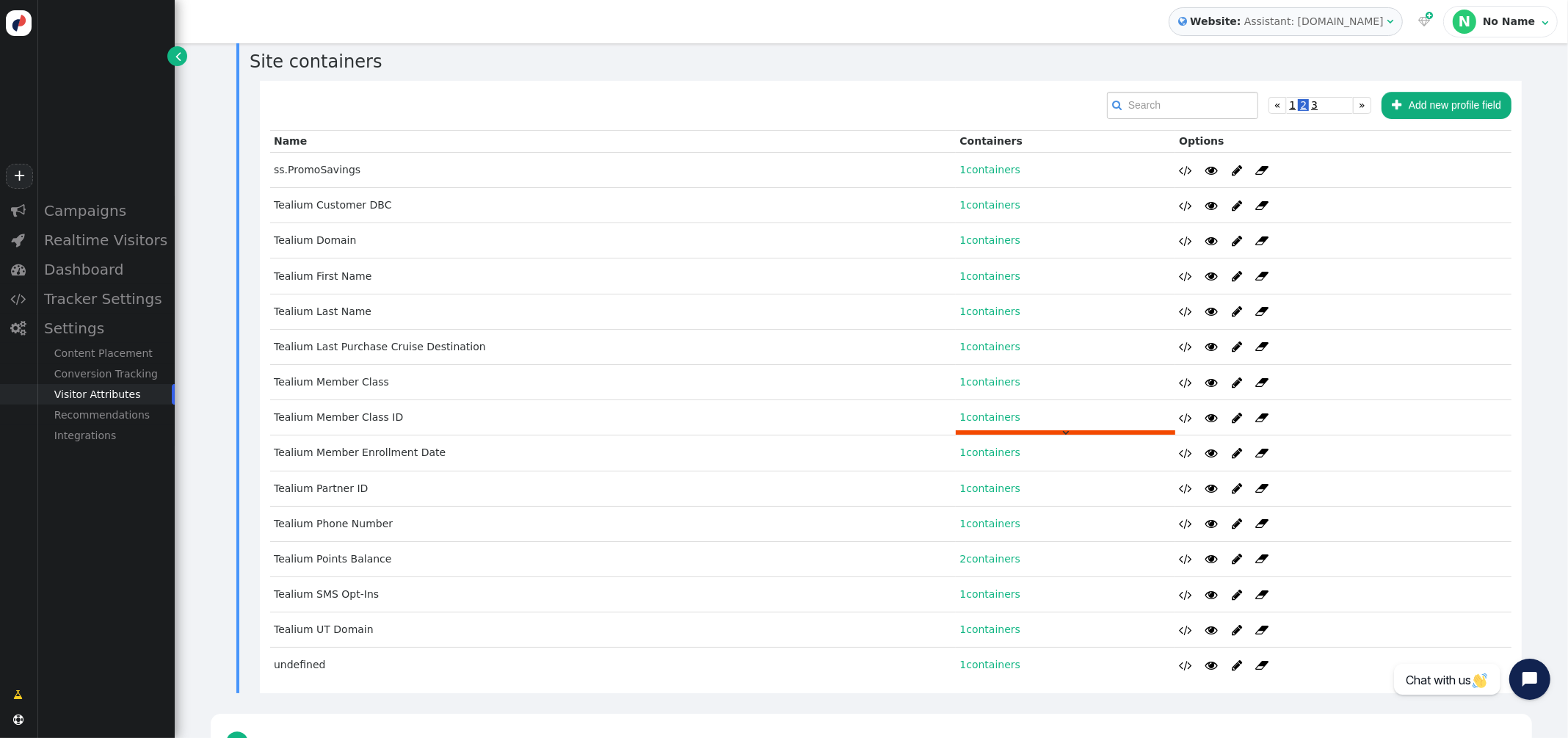
click at [985, 414] on link "1 containers" at bounding box center [990, 416] width 61 height 12
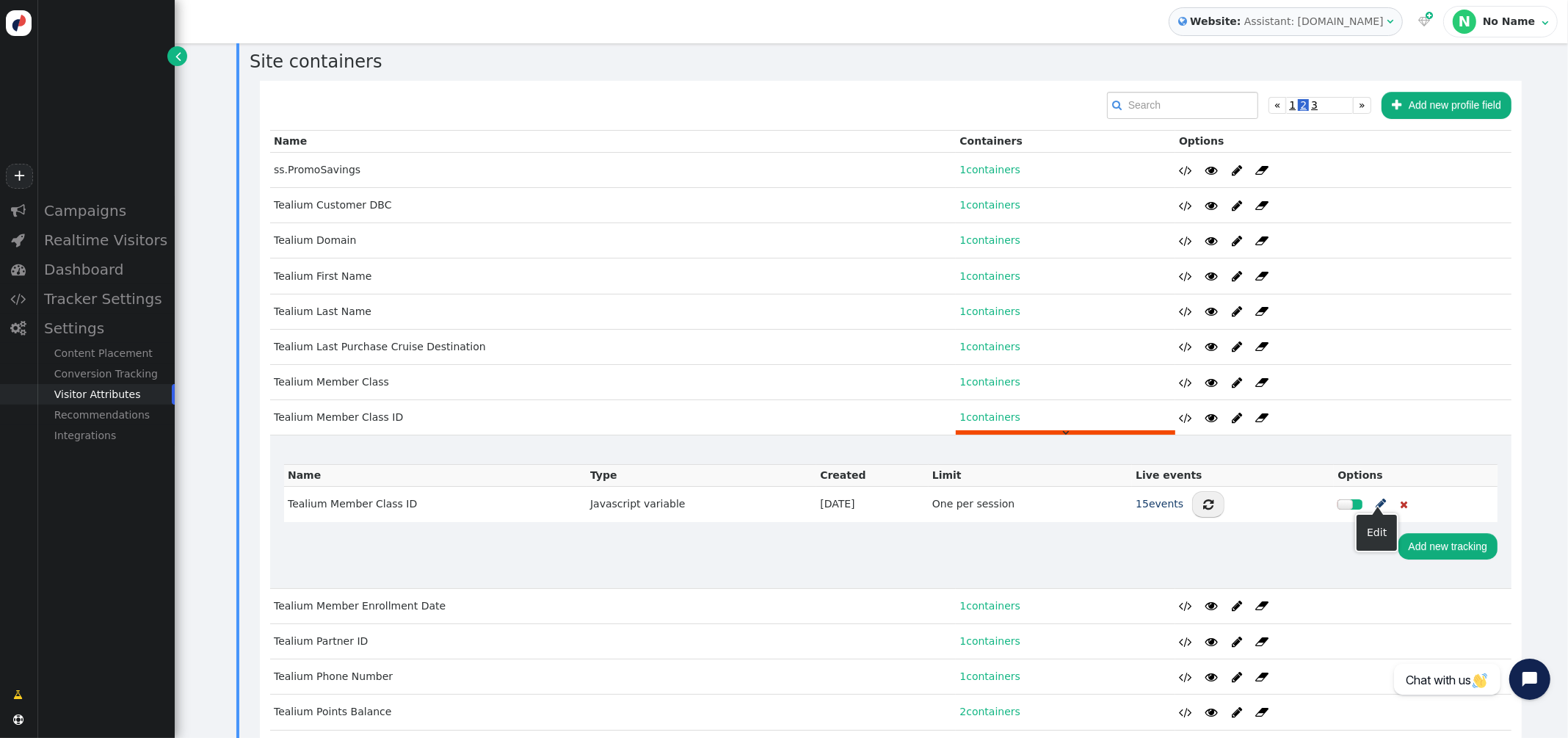
click at [1379, 500] on span "" at bounding box center [1381, 504] width 11 height 19
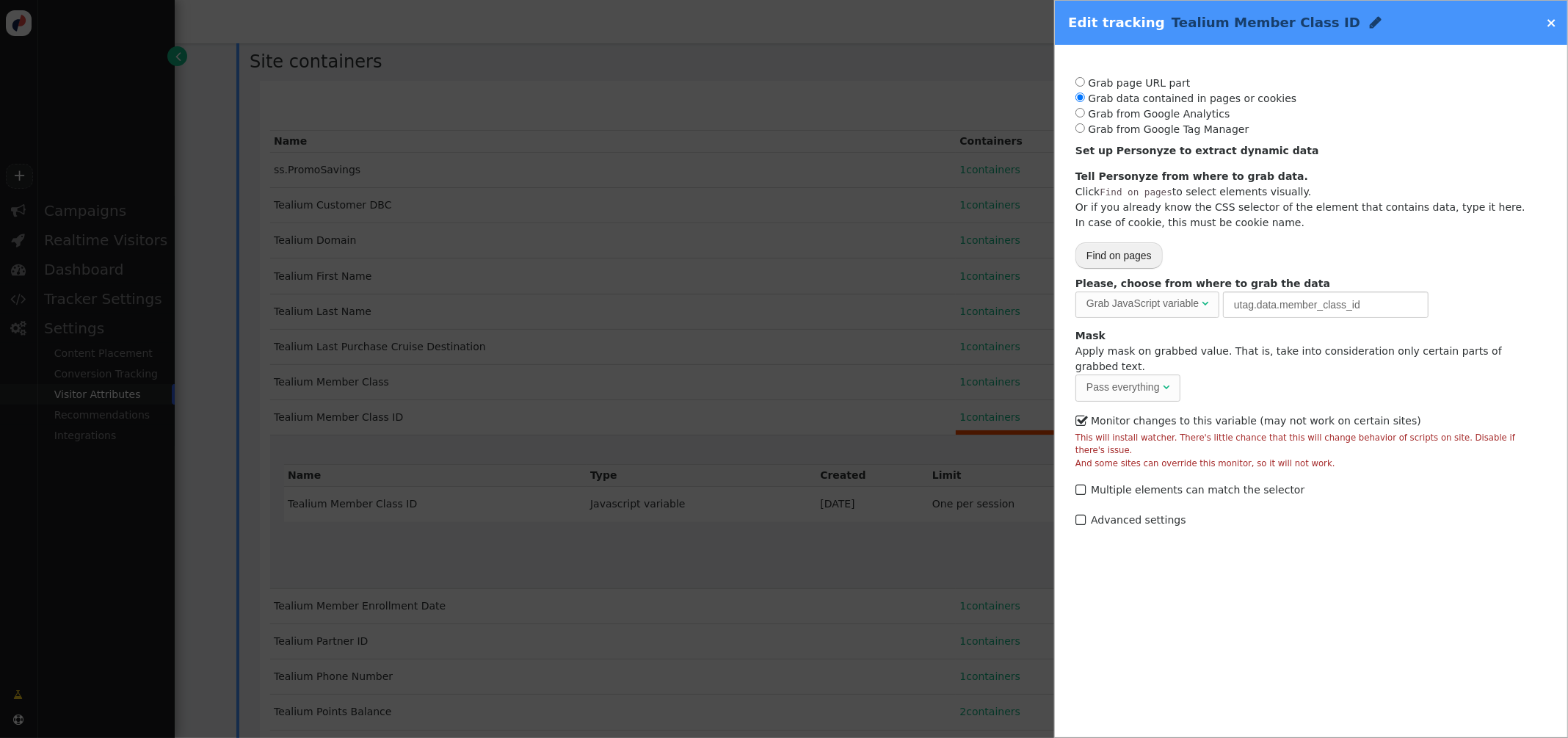
click at [1553, 25] on link "×" at bounding box center [1551, 21] width 11 height 15
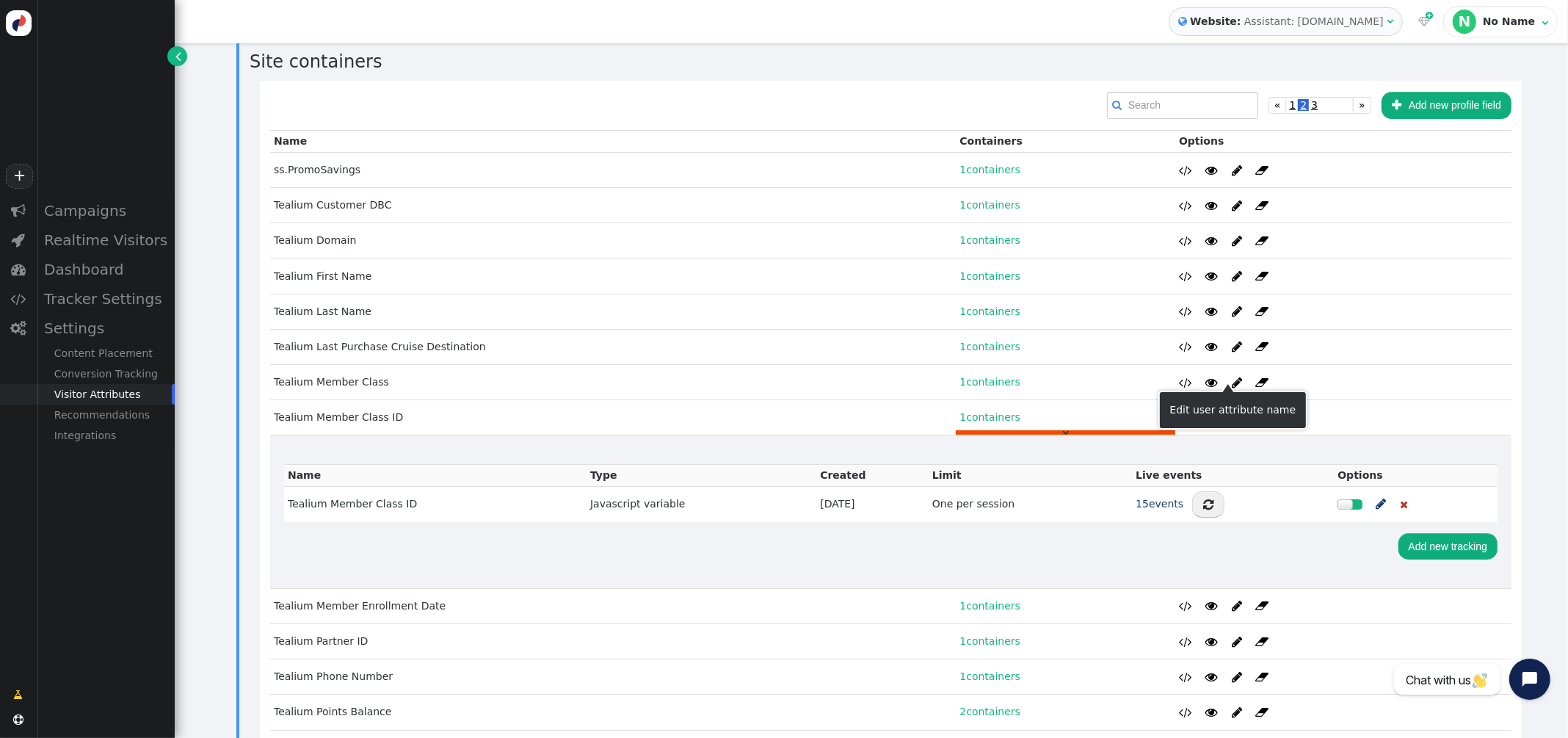
click at [1231, 377] on span "" at bounding box center [1237, 382] width 11 height 12
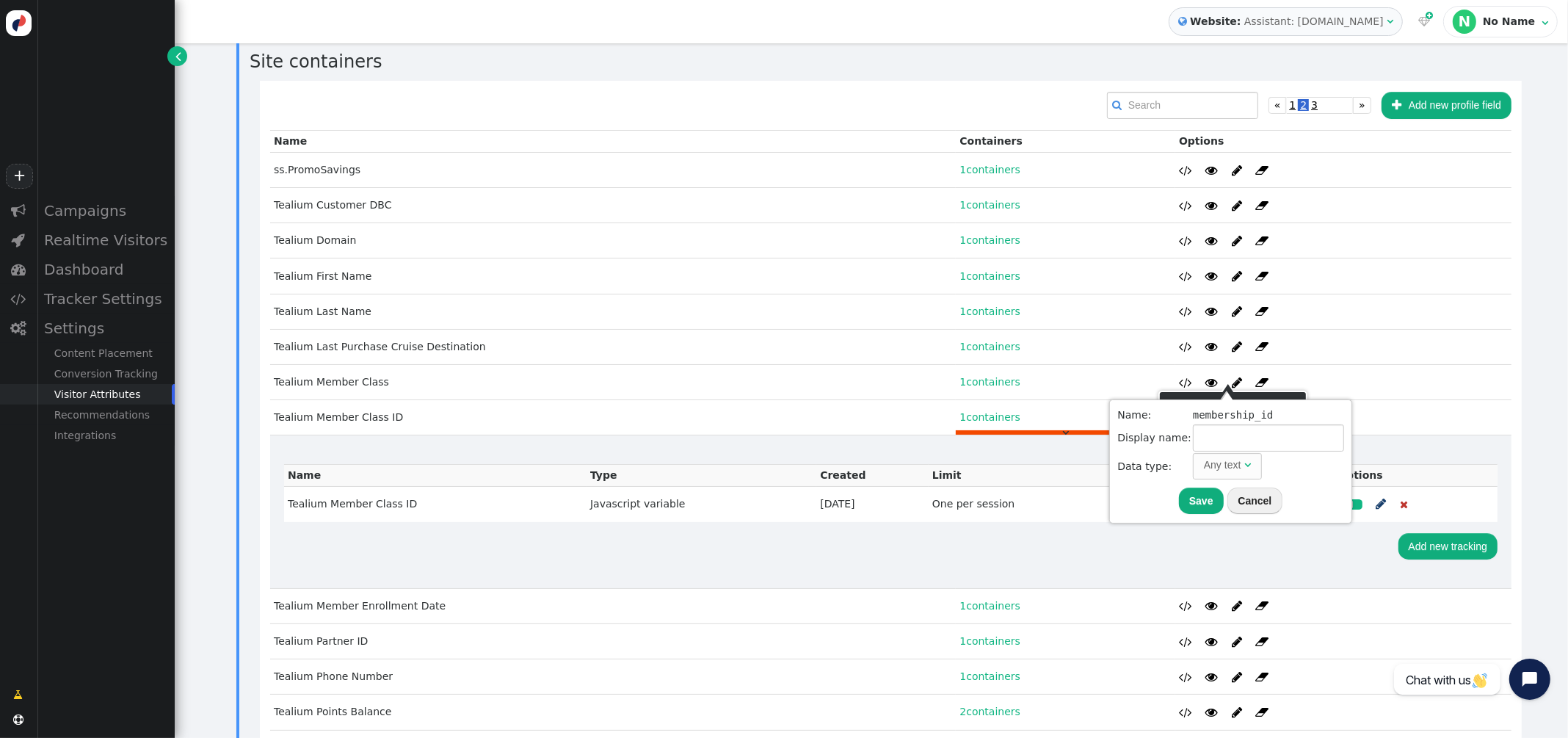
type input "Tealium Member Class"
click at [1231, 377] on span "" at bounding box center [1237, 382] width 11 height 12
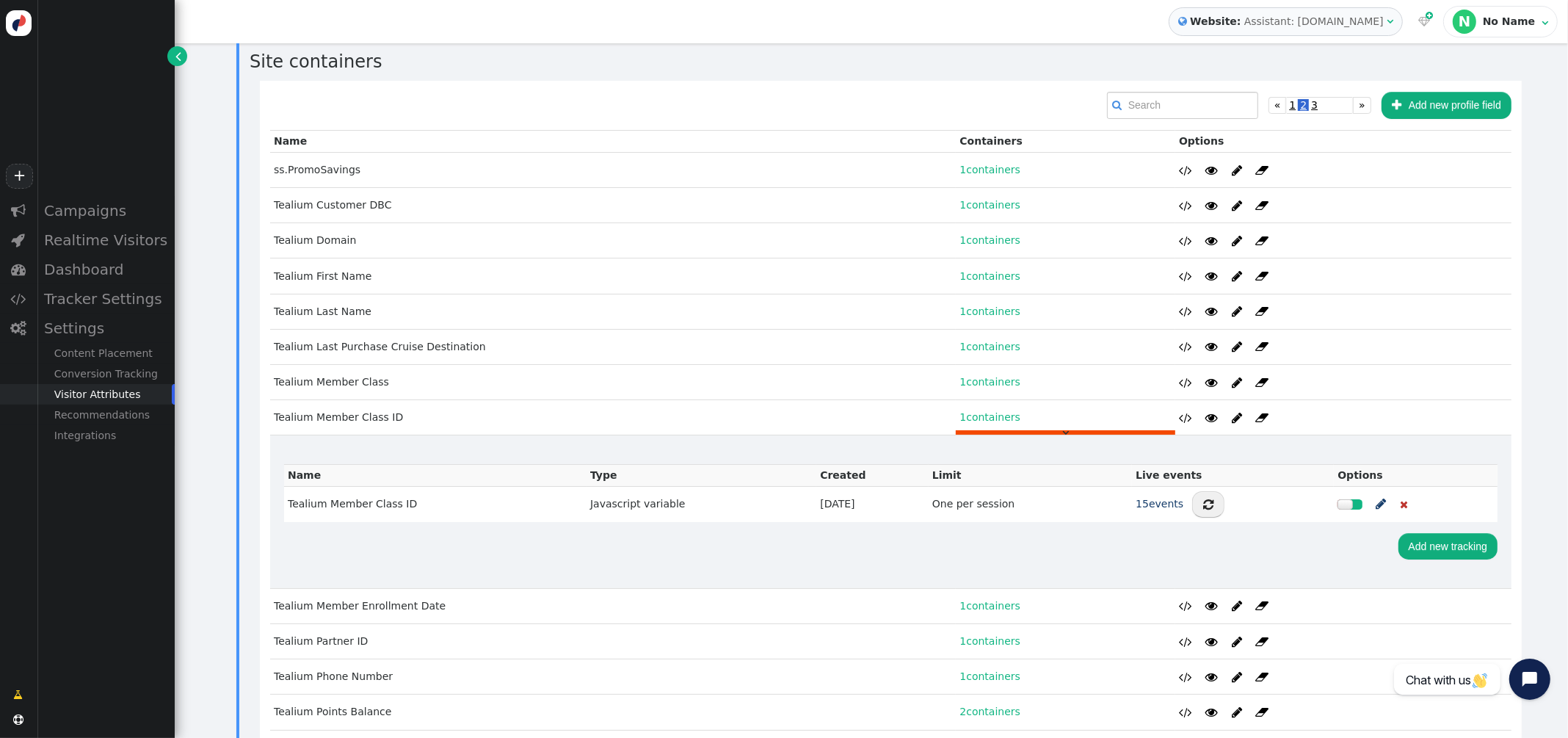
click at [322, 384] on td "Tealium Member Class" at bounding box center [612, 382] width 685 height 36
click at [323, 376] on td "Tealium Member Class" at bounding box center [612, 382] width 685 height 36
click at [976, 377] on link "1 containers" at bounding box center [990, 381] width 61 height 12
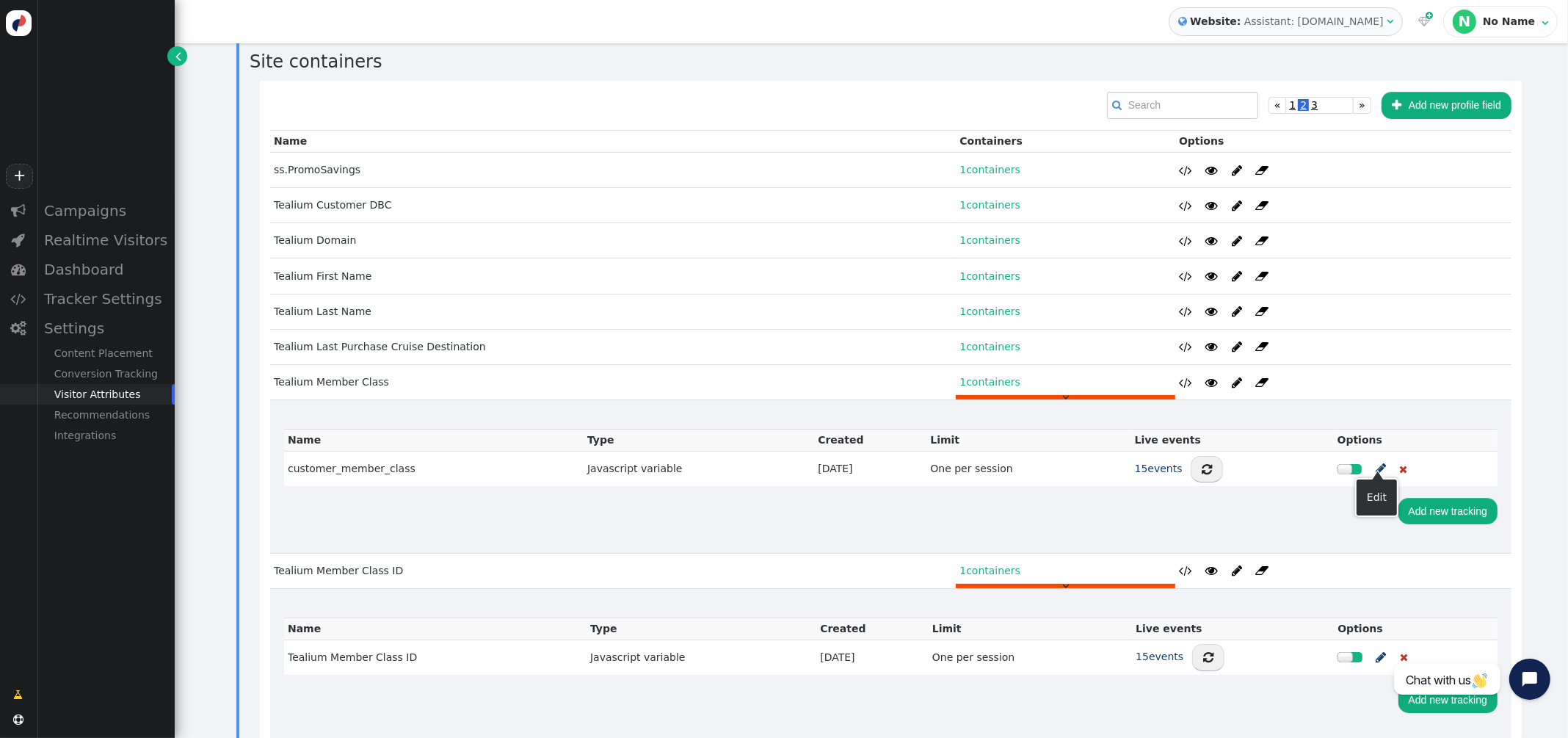
click at [1376, 466] on span "" at bounding box center [1381, 469] width 11 height 19
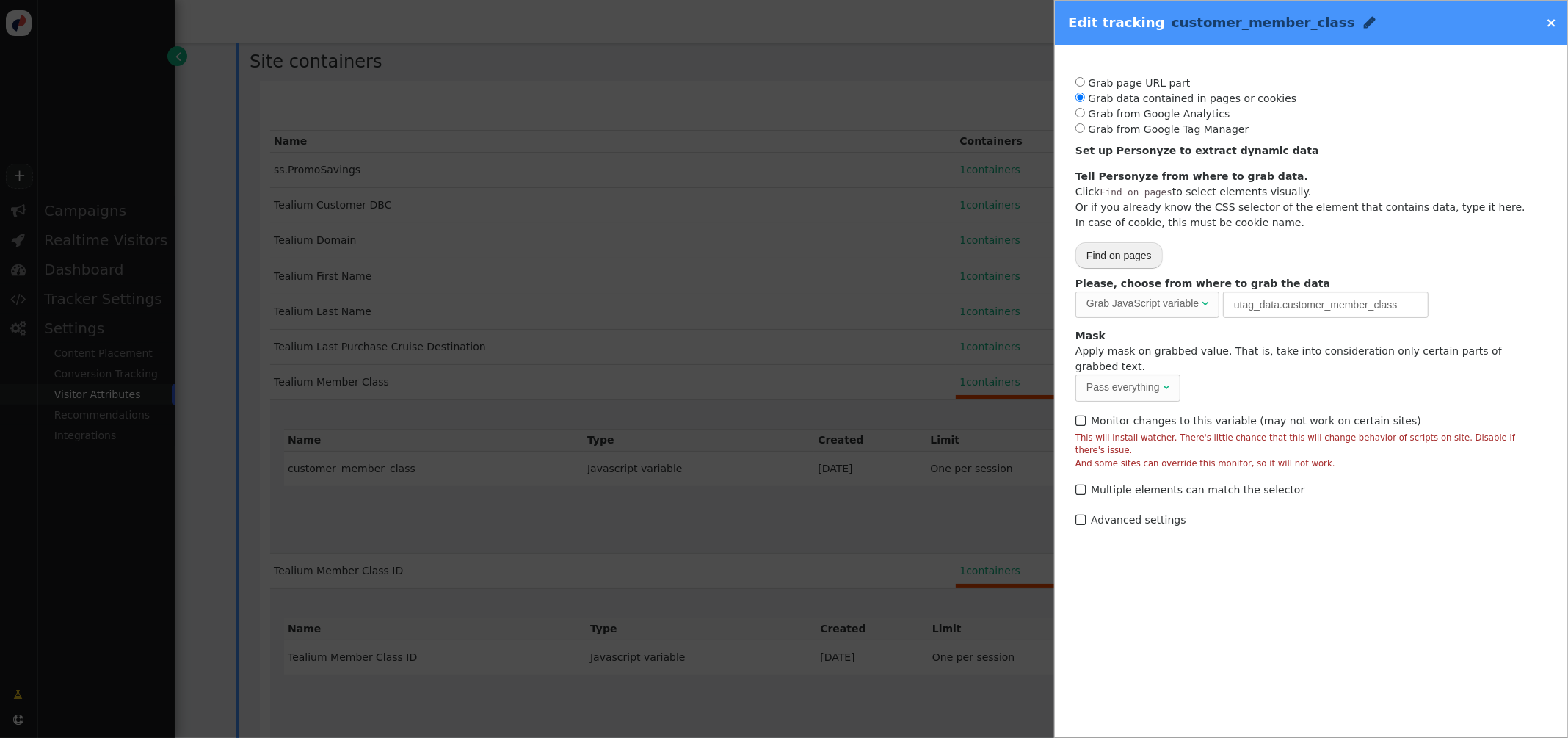
click at [1555, 23] on link "×" at bounding box center [1551, 21] width 11 height 15
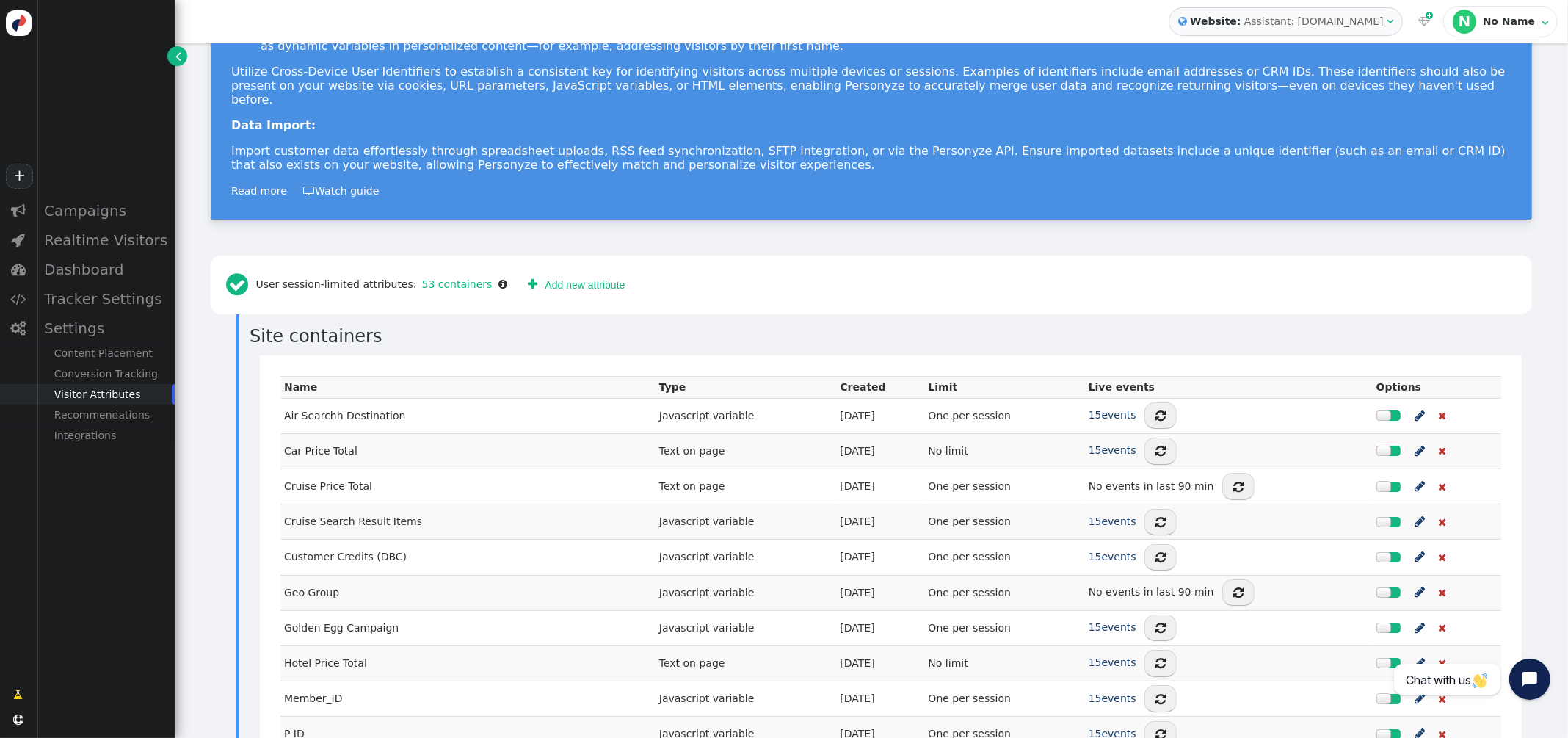
scroll to position [185, 0]
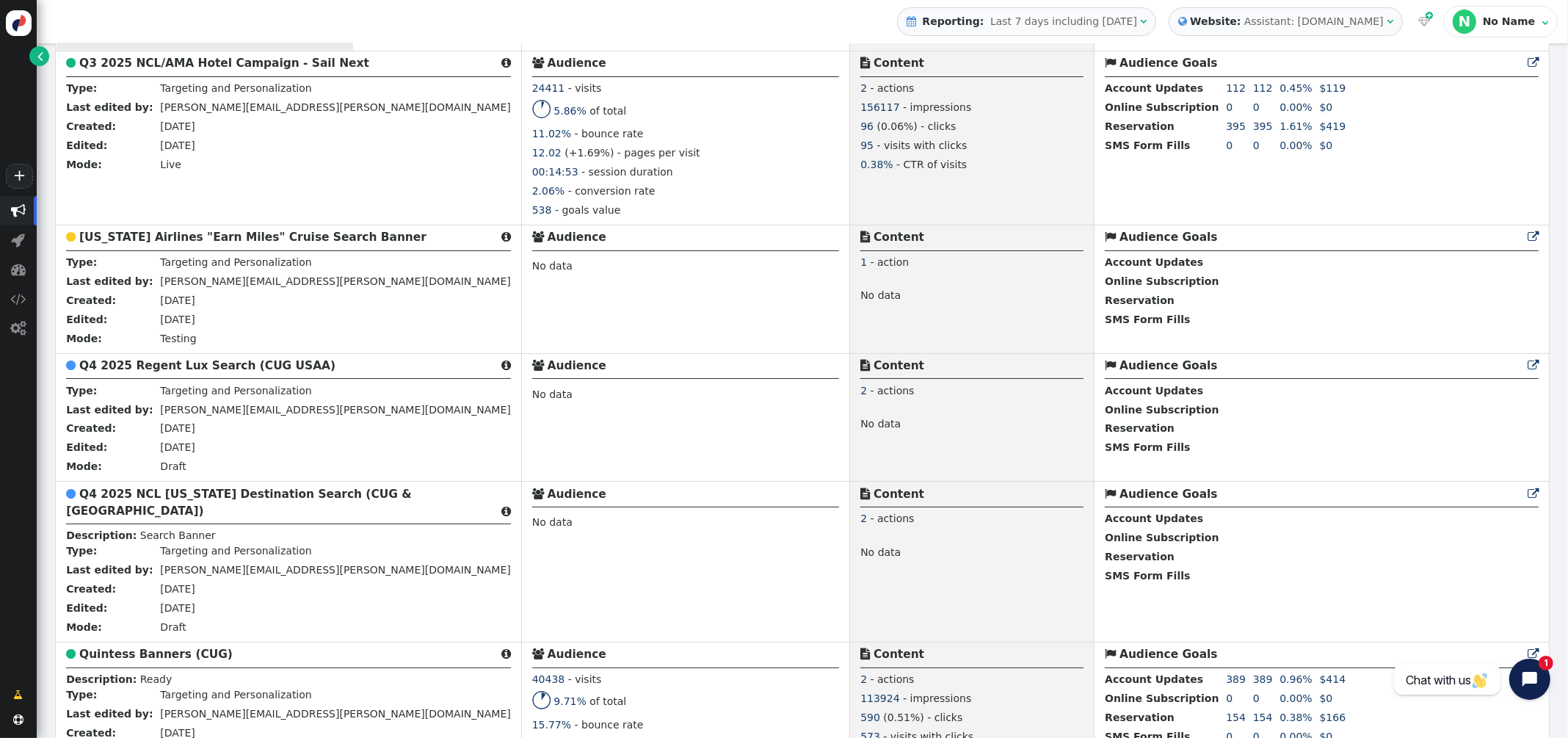
scroll to position [1793, 0]
click at [183, 371] on b "Q4 2025 Regent Lux Search (CUG USAA)" at bounding box center [207, 364] width 256 height 13
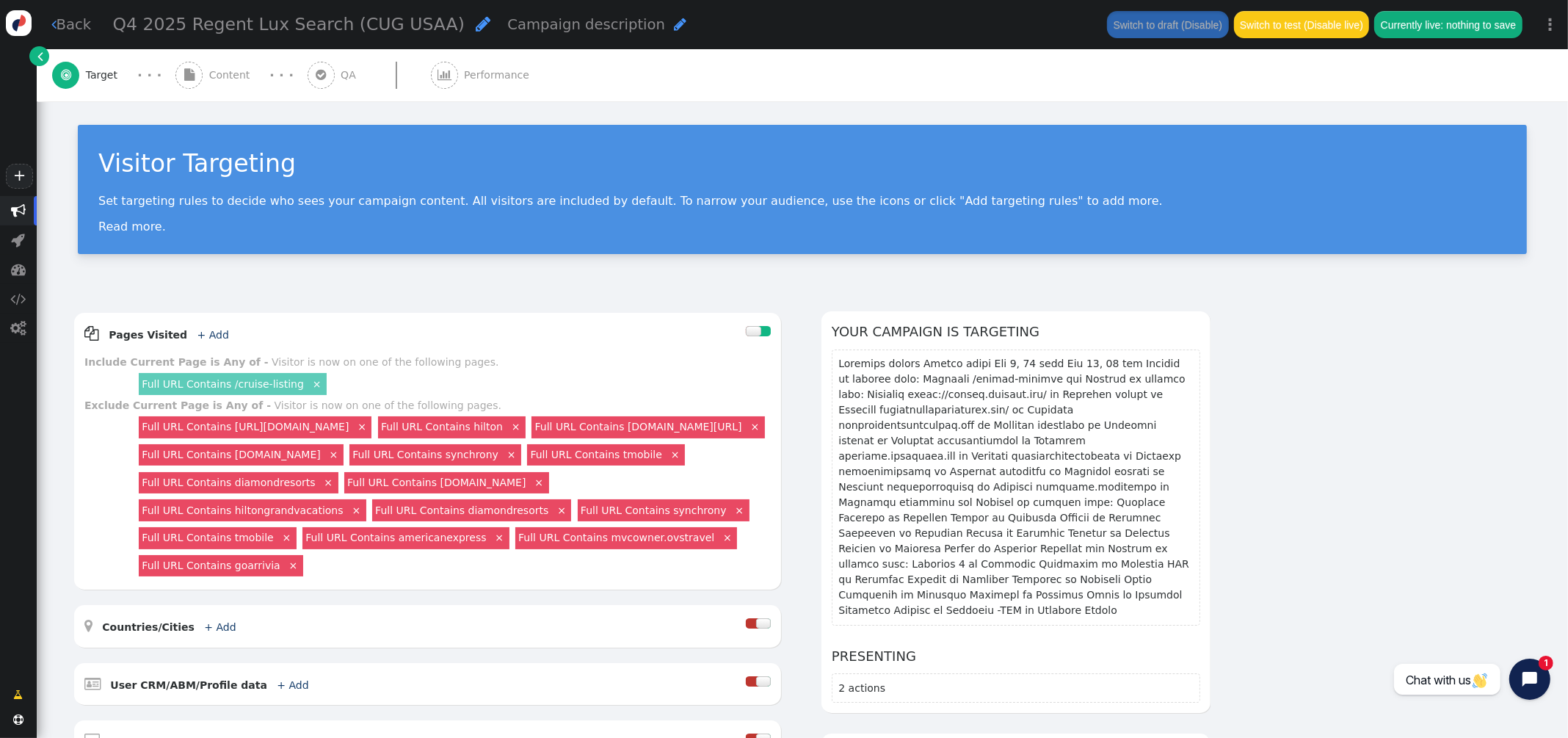
click at [211, 74] on span "Content" at bounding box center [233, 75] width 47 height 15
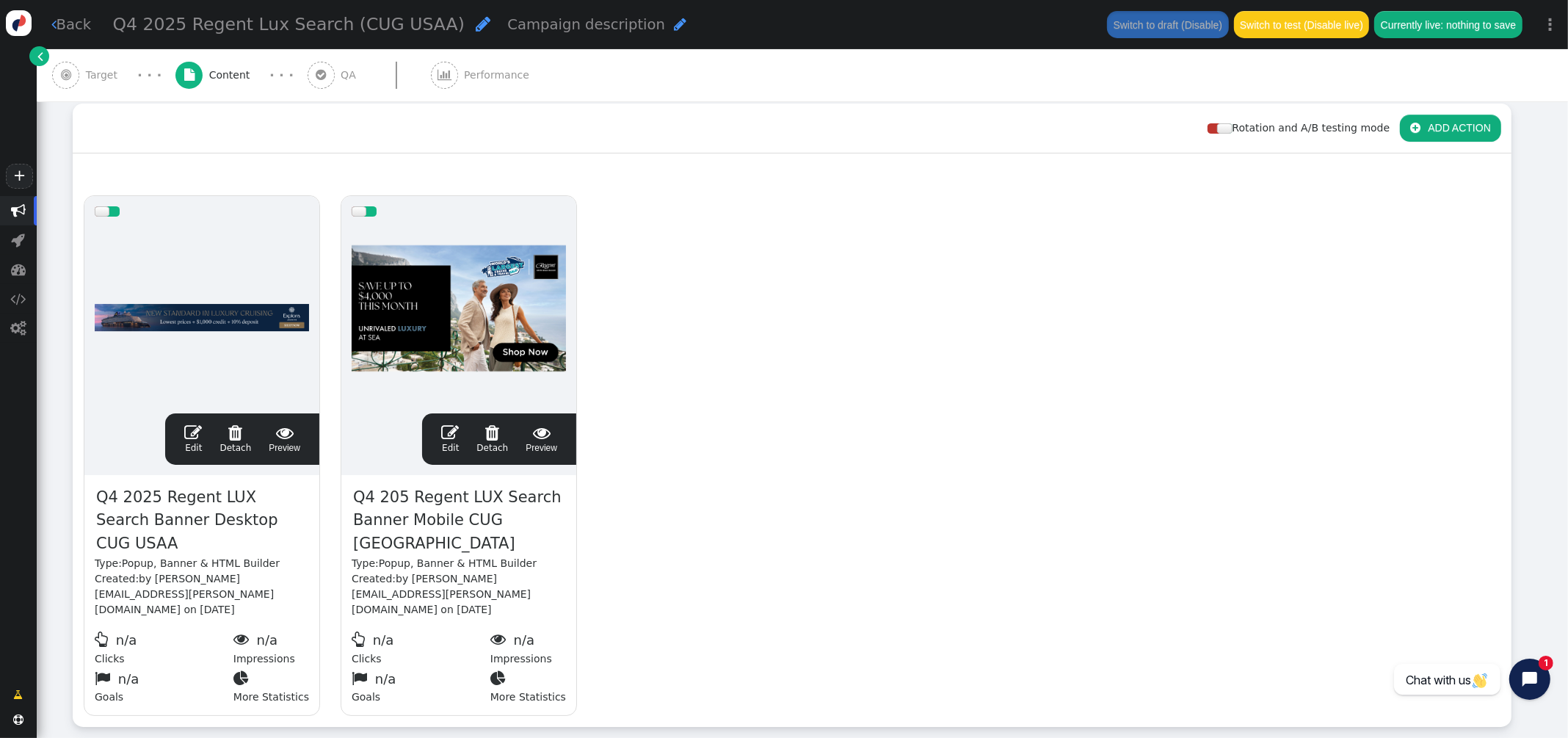
scroll to position [222, 0]
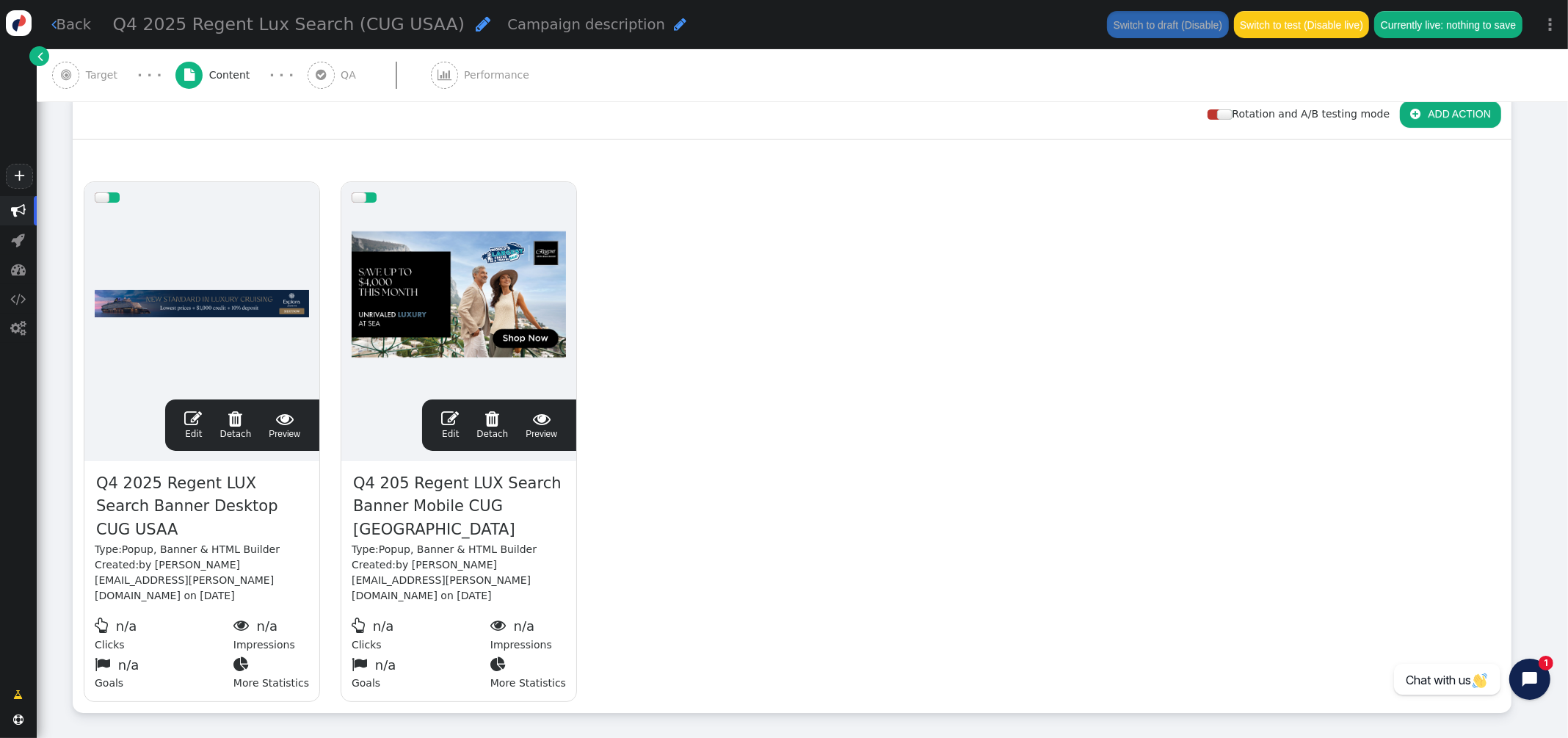
click at [198, 416] on span "" at bounding box center [193, 419] width 18 height 18
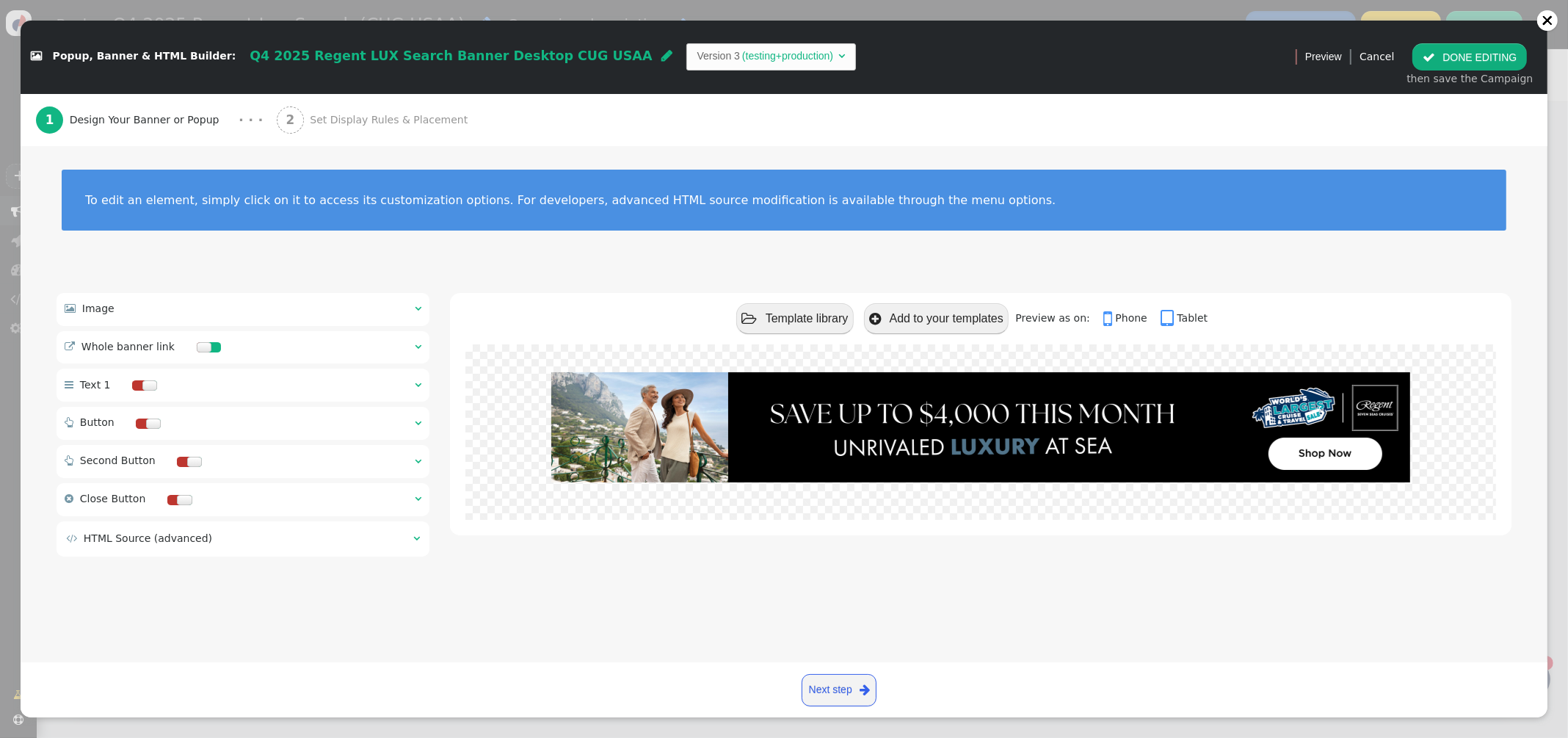
click at [350, 122] on span "Set Display Rules & Placement" at bounding box center [392, 119] width 164 height 15
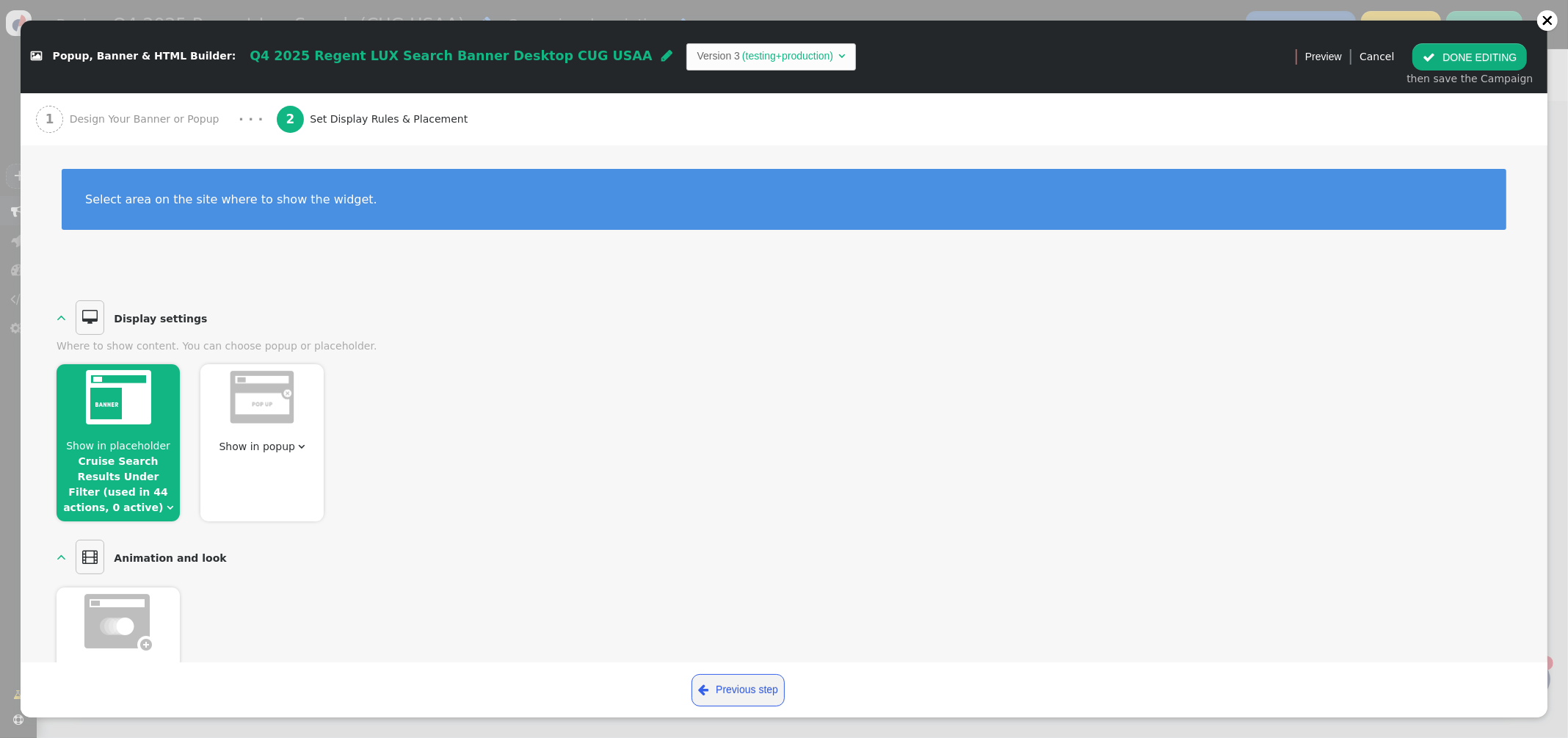
click at [106, 114] on span "Design Your Banner or Popup" at bounding box center [147, 119] width 156 height 15
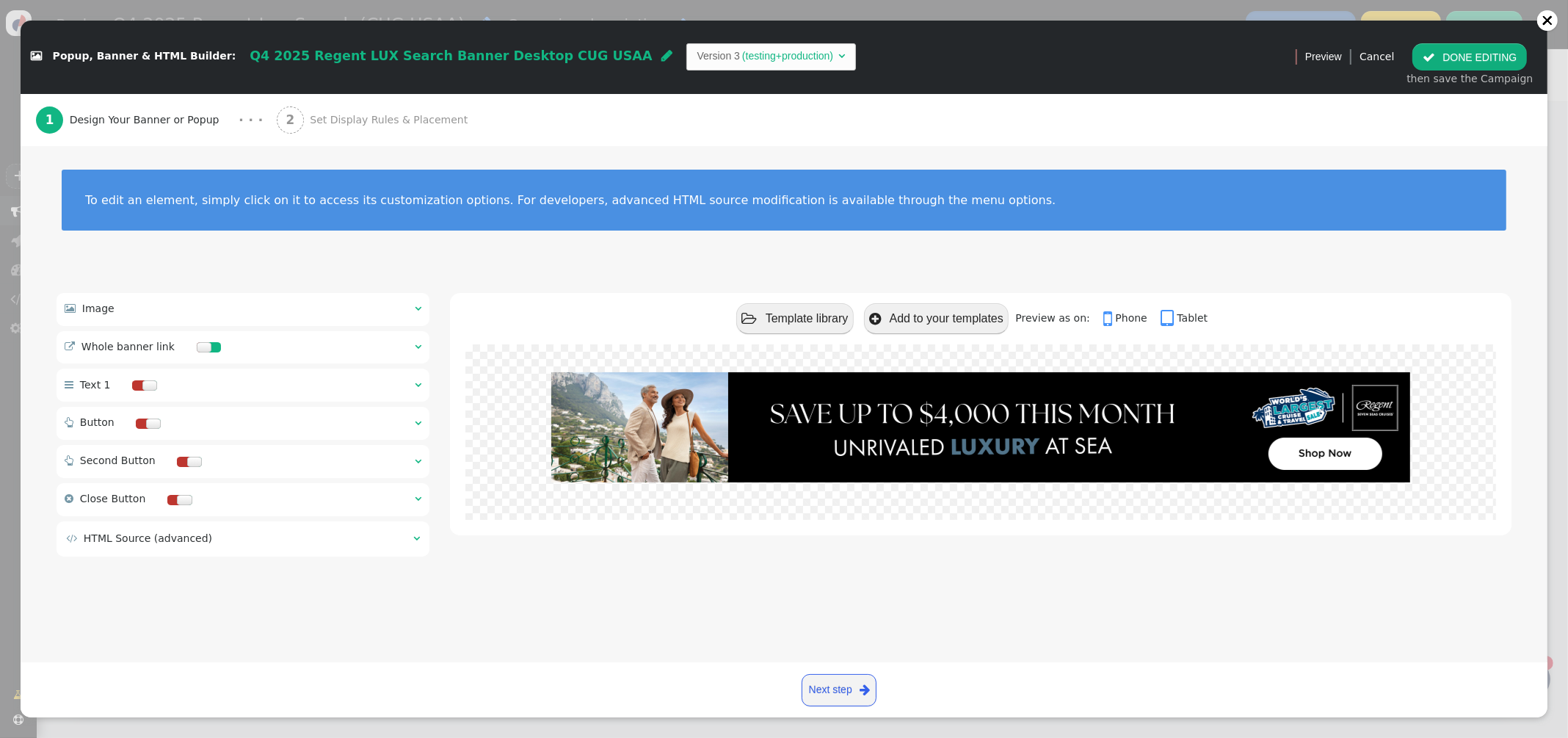
click at [1470, 56] on button " DONE EDITING" at bounding box center [1469, 57] width 115 height 27
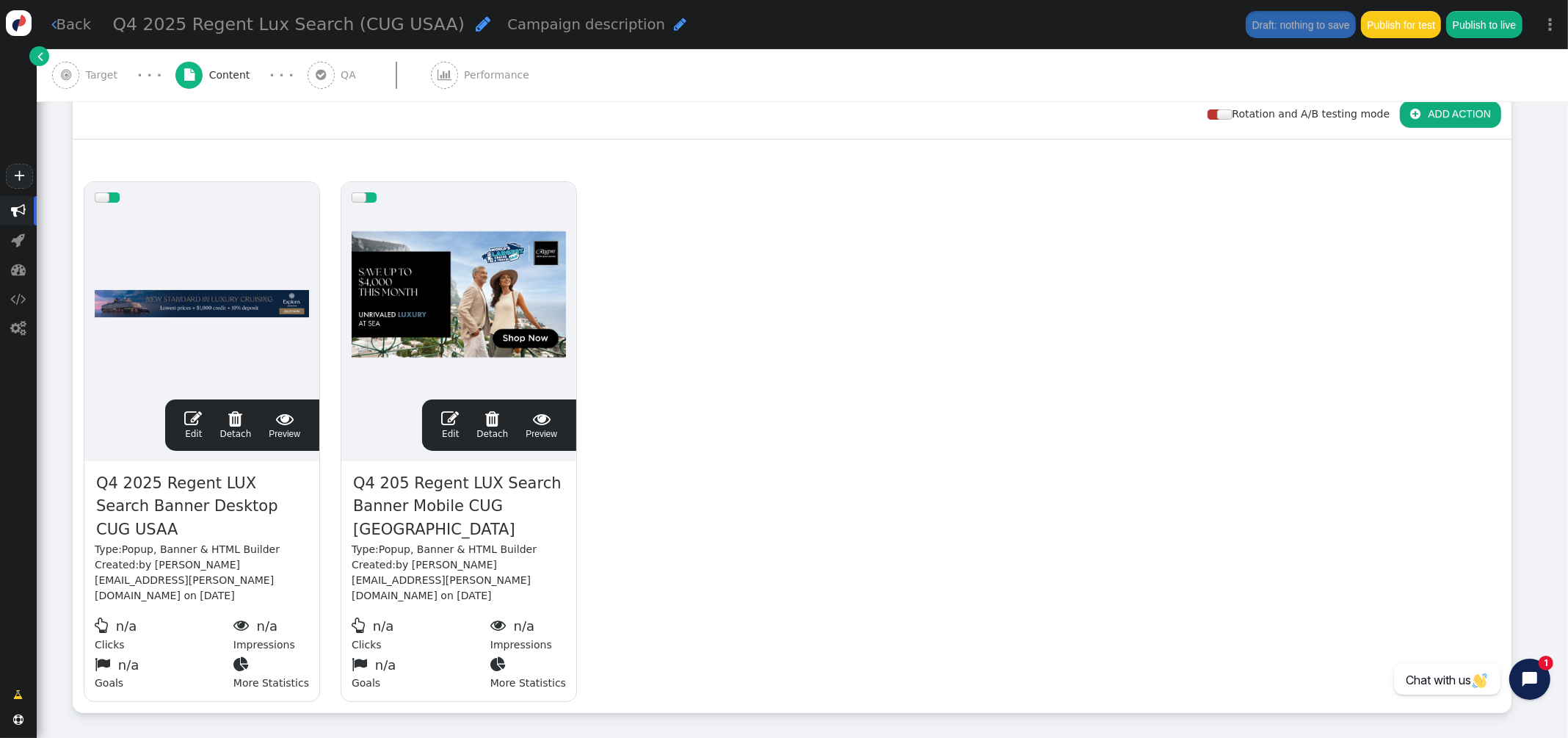
click at [102, 78] on span "Target" at bounding box center [104, 75] width 38 height 15
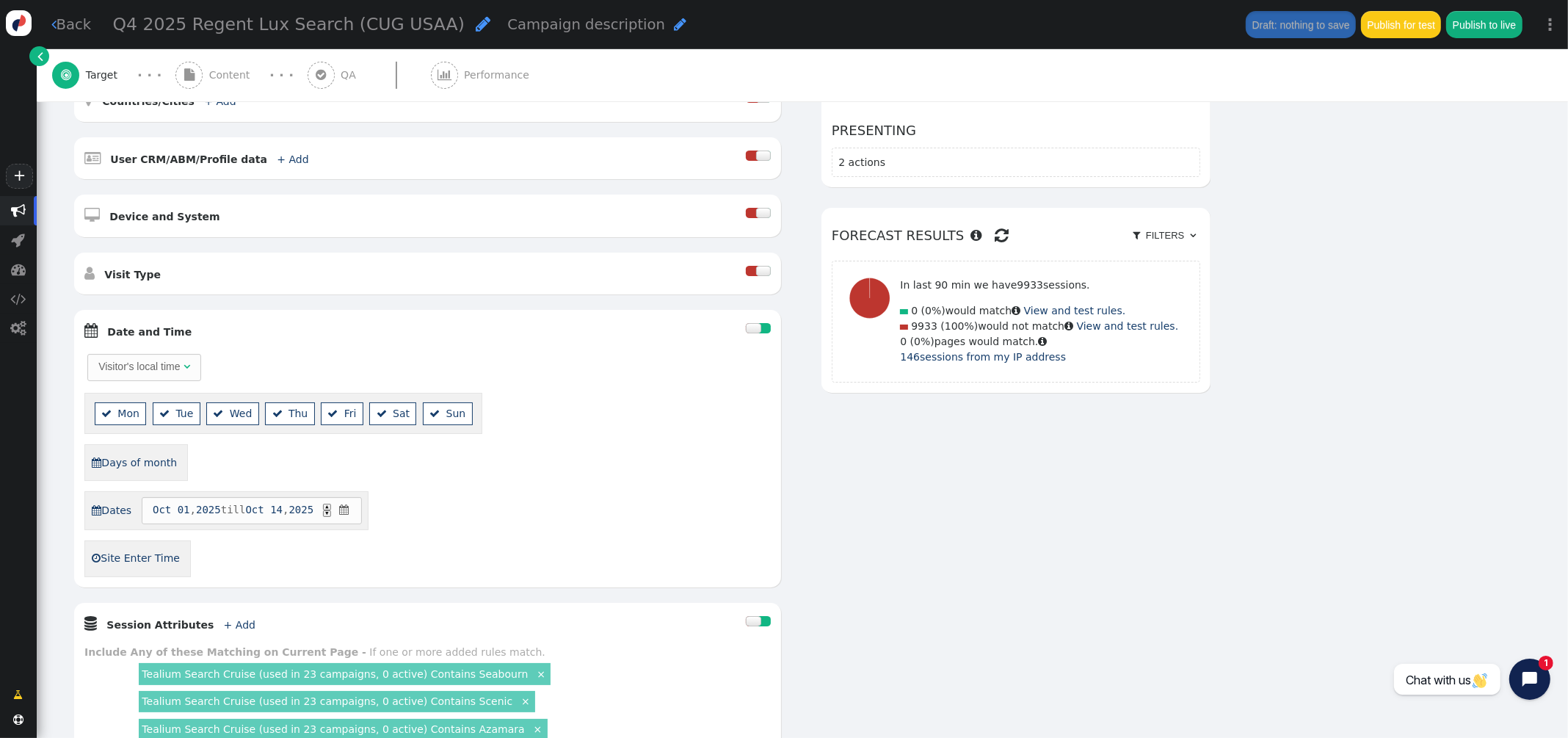
scroll to position [527, 0]
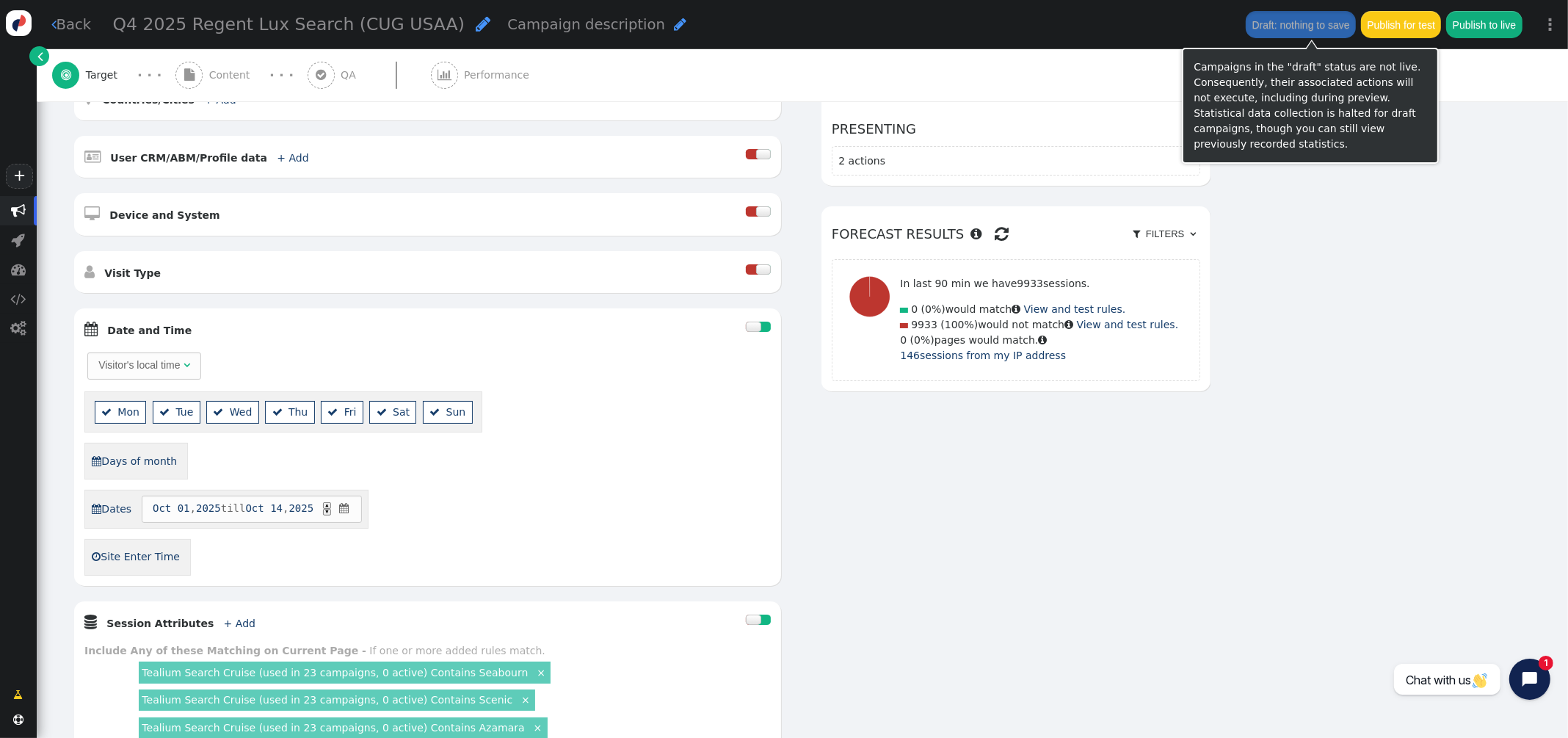
click at [1511, 29] on button "Publish to live" at bounding box center [1483, 24] width 76 height 27
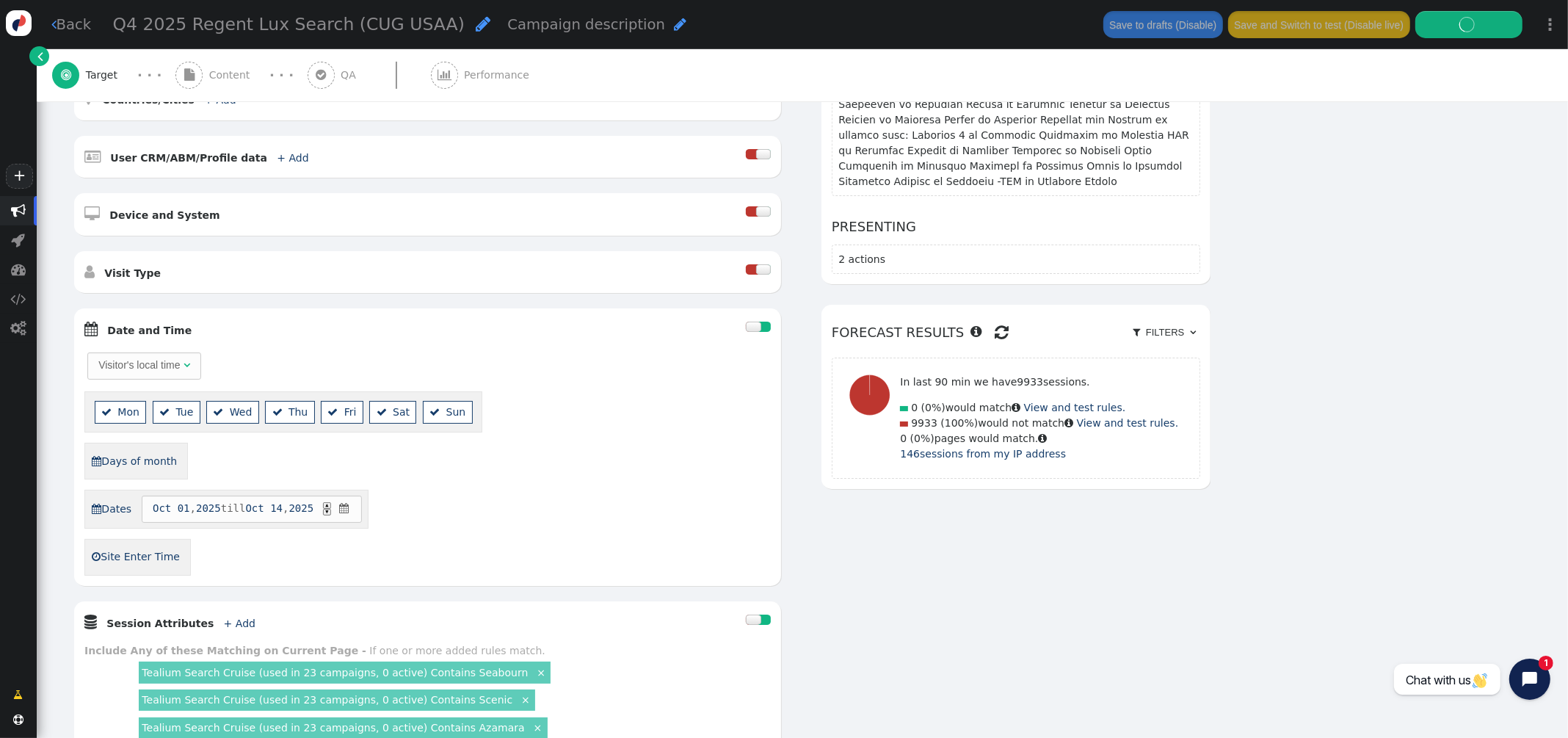
click at [474, 70] on span "Performance" at bounding box center [500, 75] width 71 height 15
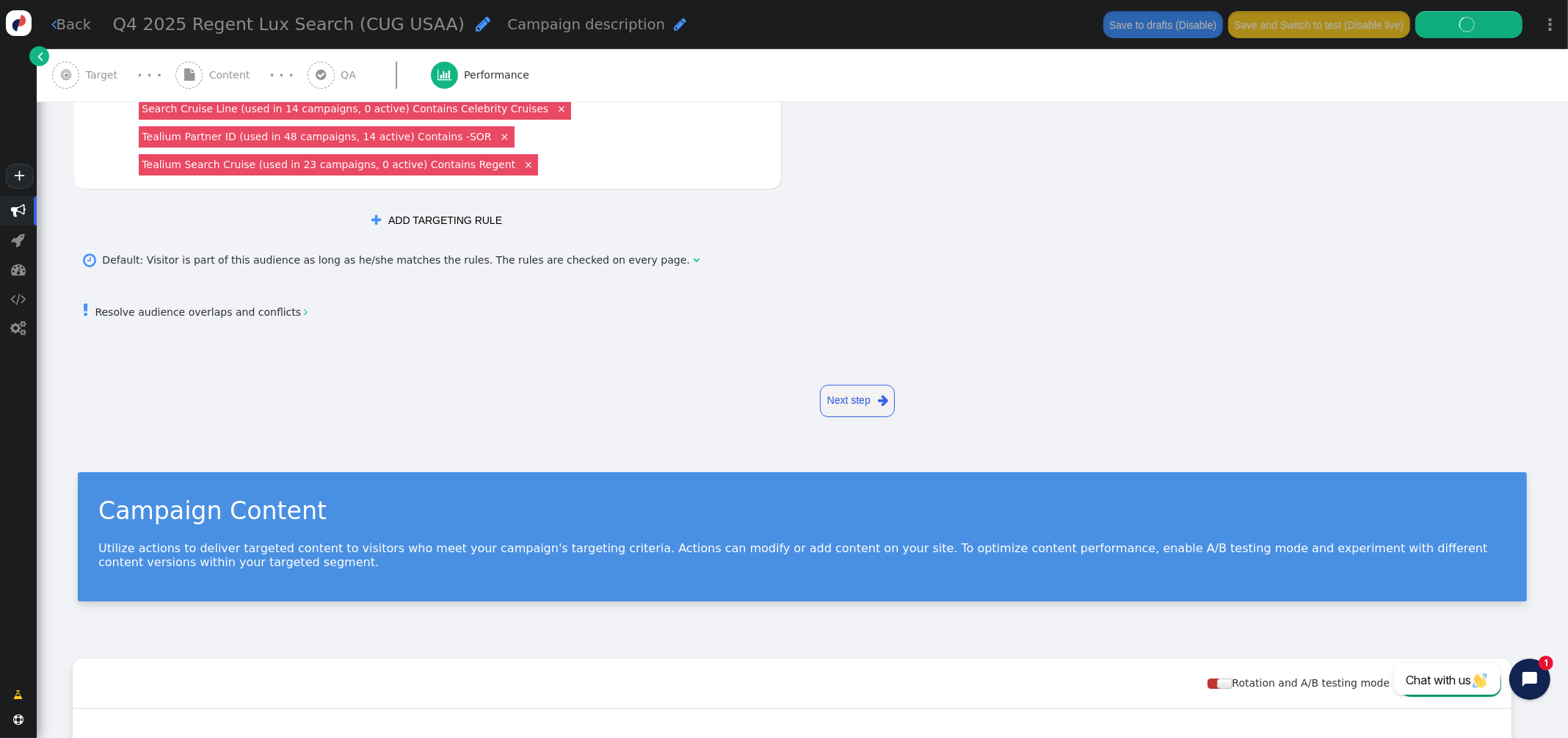
scroll to position [0, 0]
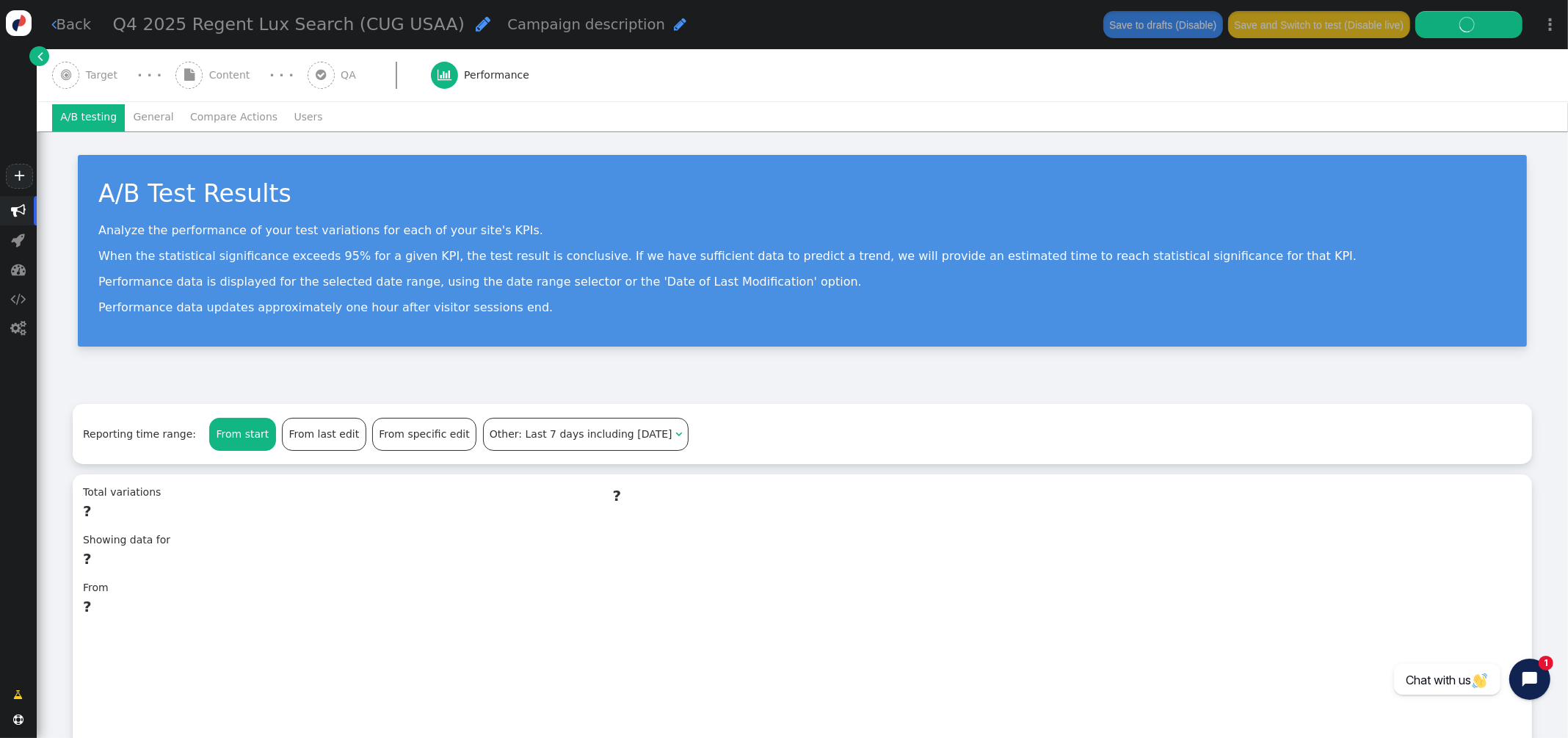
click at [148, 115] on li "General" at bounding box center [153, 118] width 57 height 27
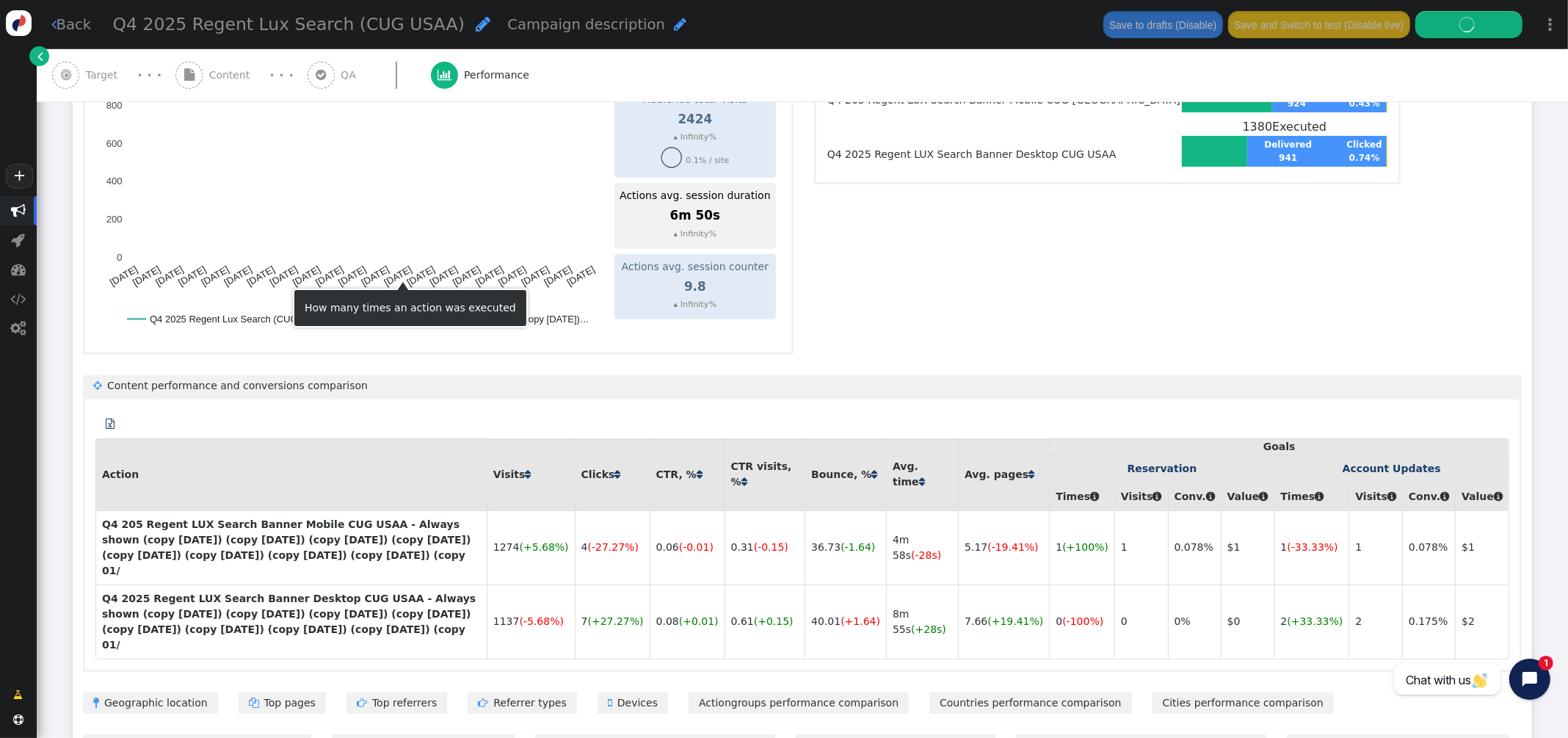
scroll to position [812, 0]
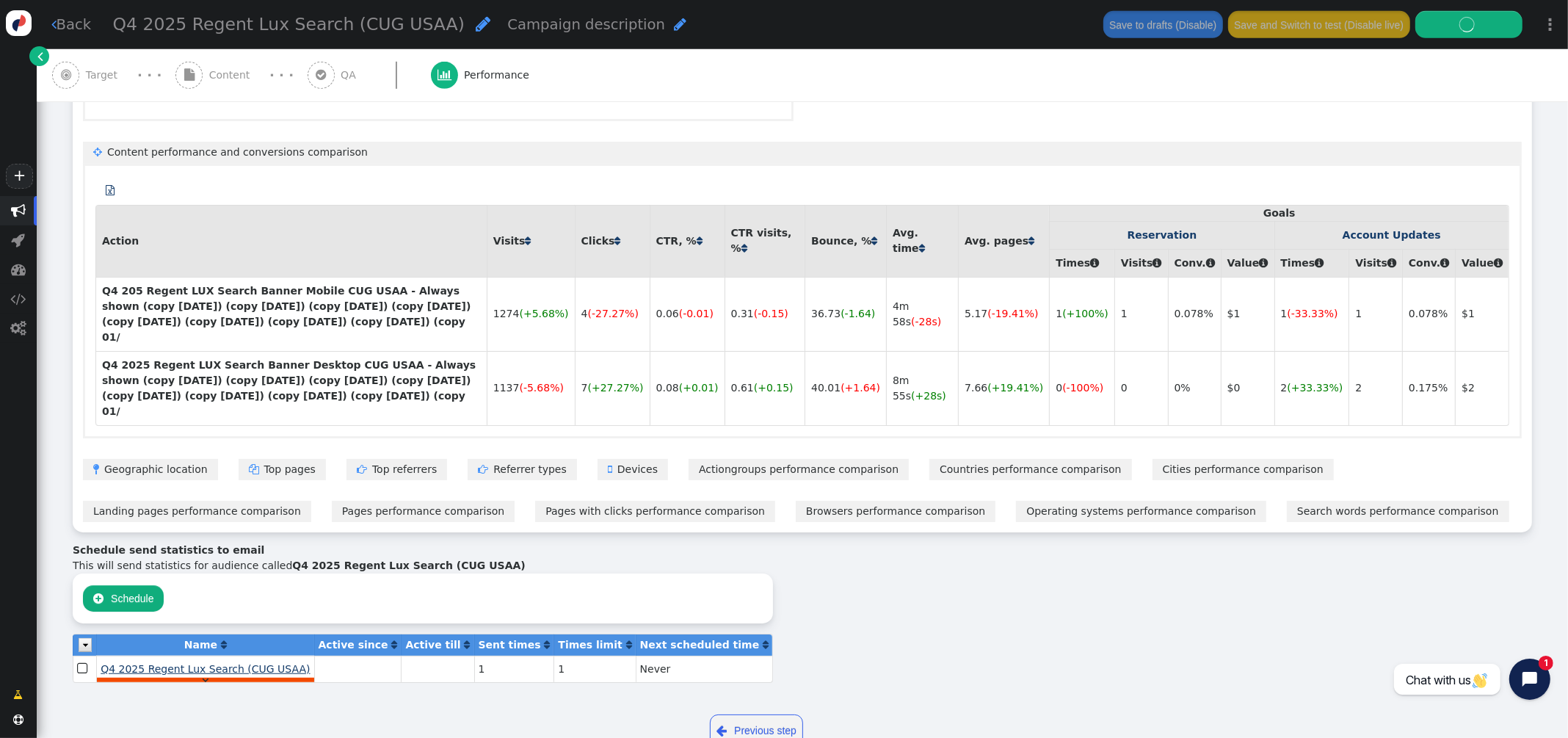
click at [223, 663] on span "Q4 2025 Regent Lux Search (CUG USAA)" at bounding box center [205, 668] width 209 height 12
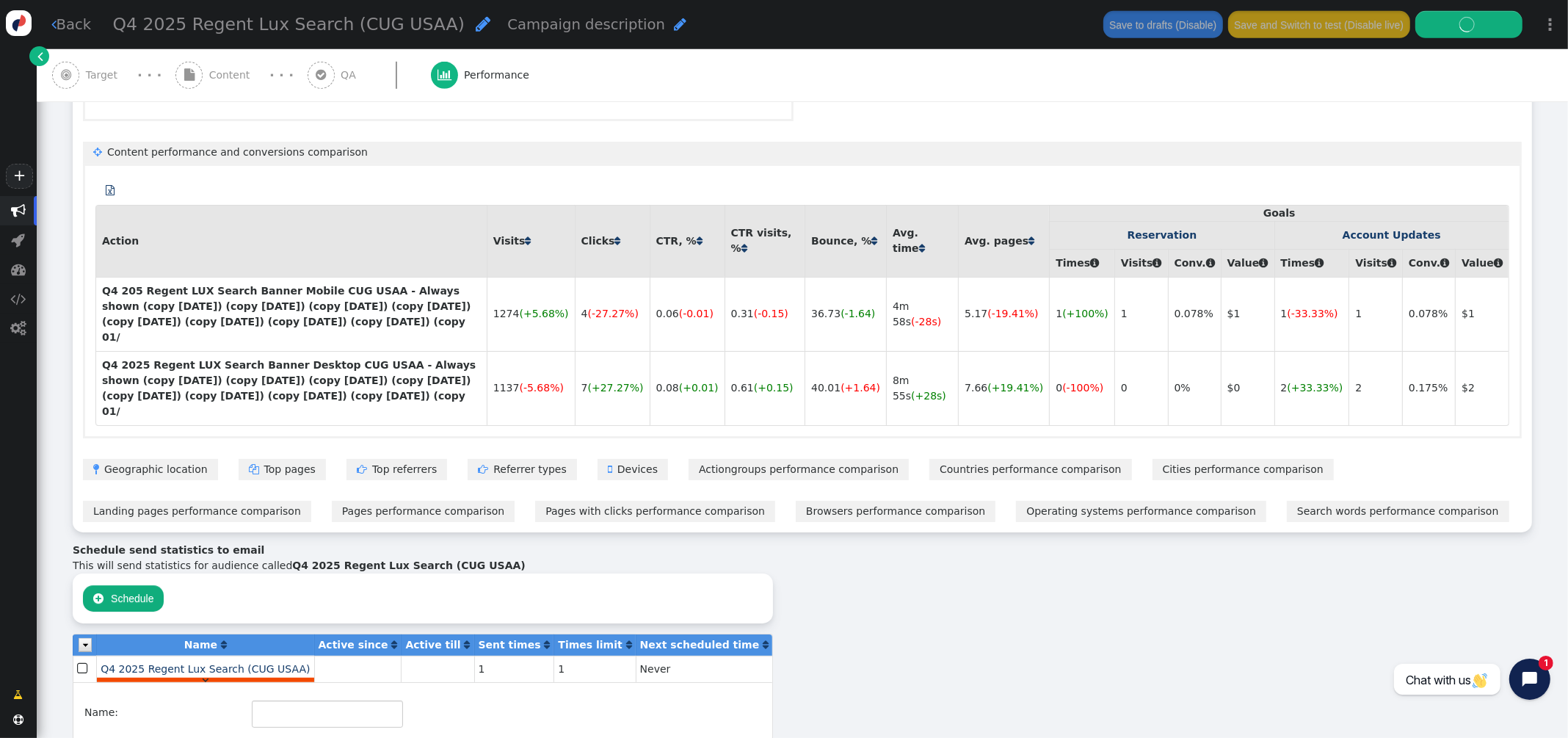
type input "Q4 2025 Regent Lux Search (CUG USAA)"
type input "1"
type input "[PERSON_NAME][EMAIL_ADDRESS][PERSON_NAME][DOMAIN_NAME]"
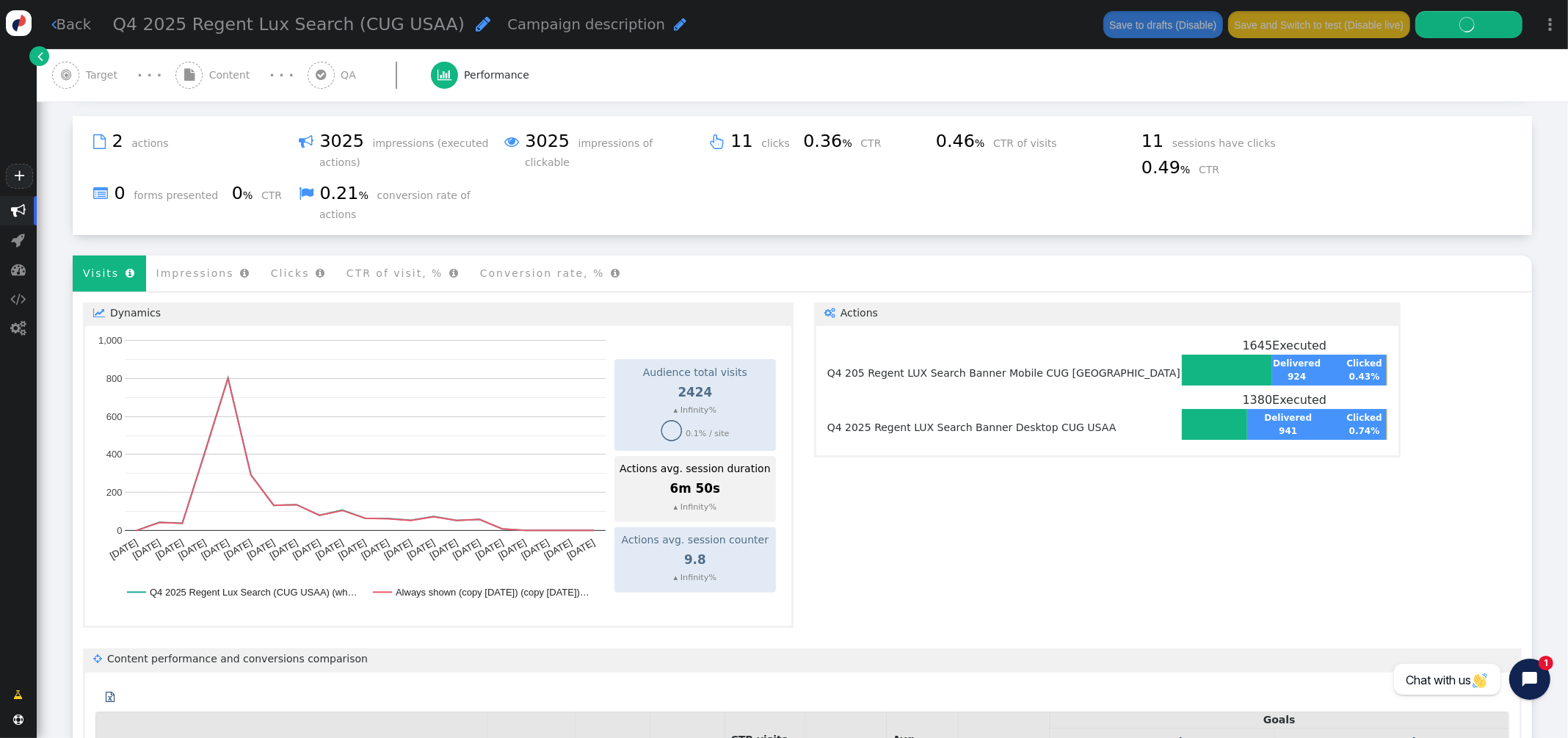
scroll to position [0, 0]
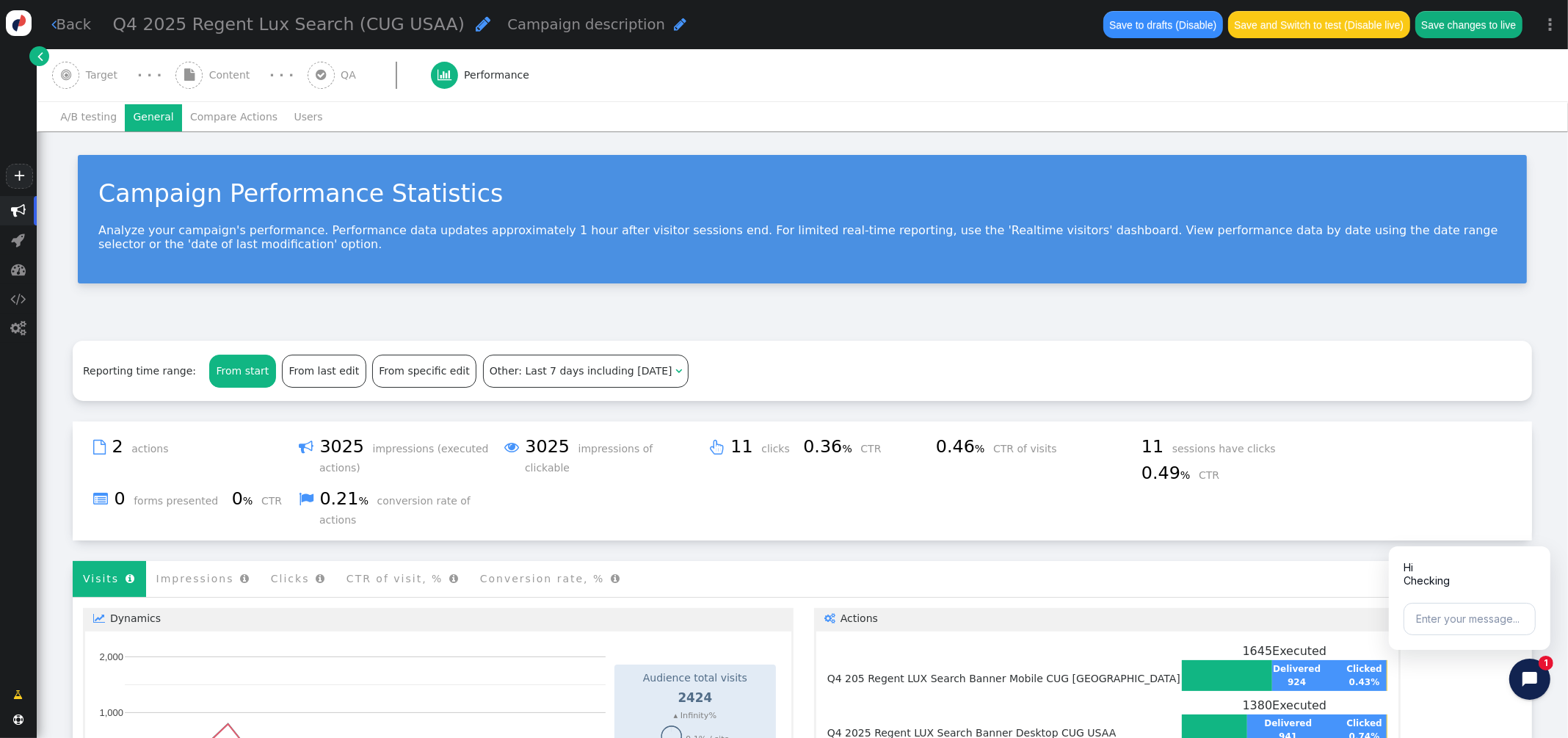
click at [21, 206] on span "" at bounding box center [18, 210] width 14 height 14
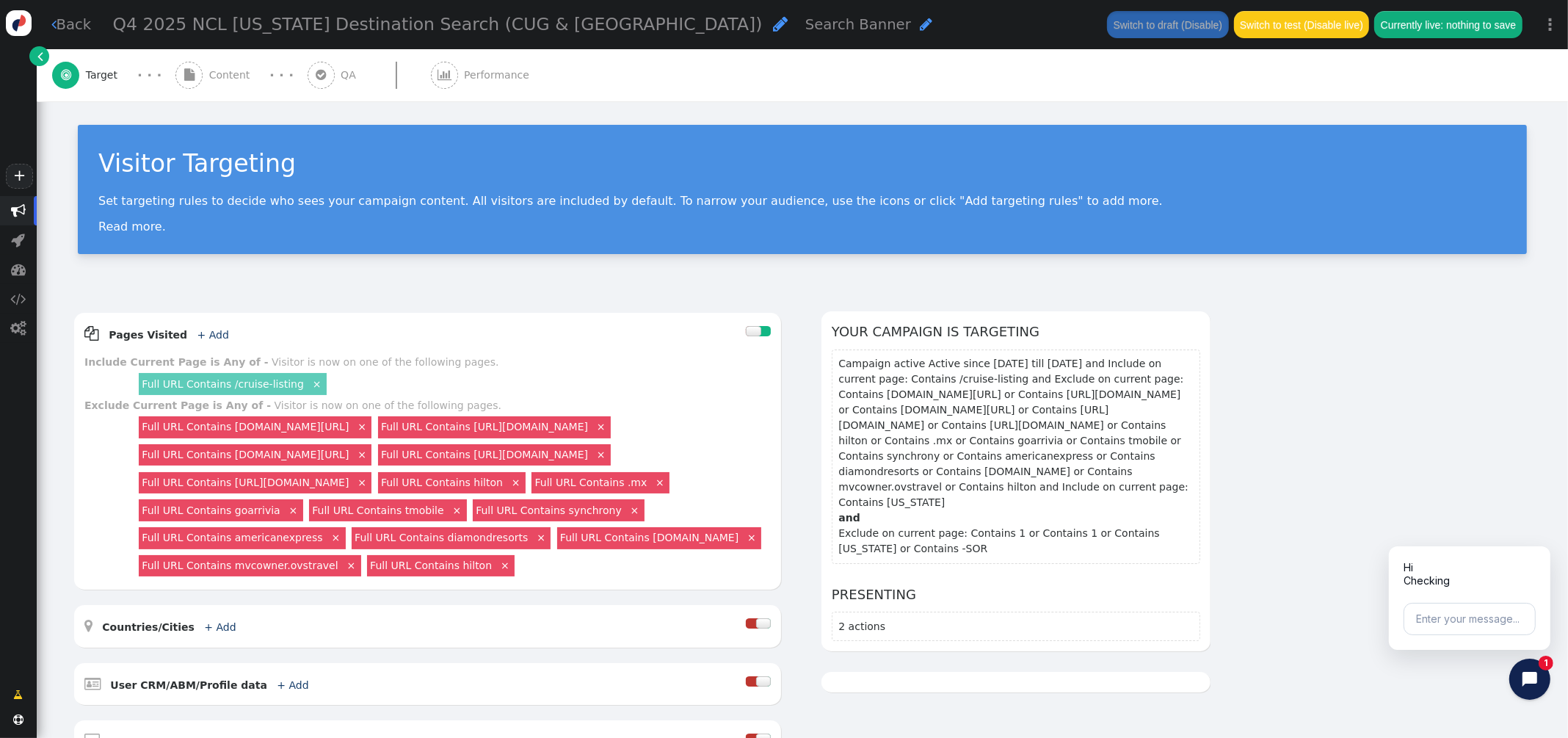
click at [212, 83] on div " Content" at bounding box center [216, 75] width 81 height 52
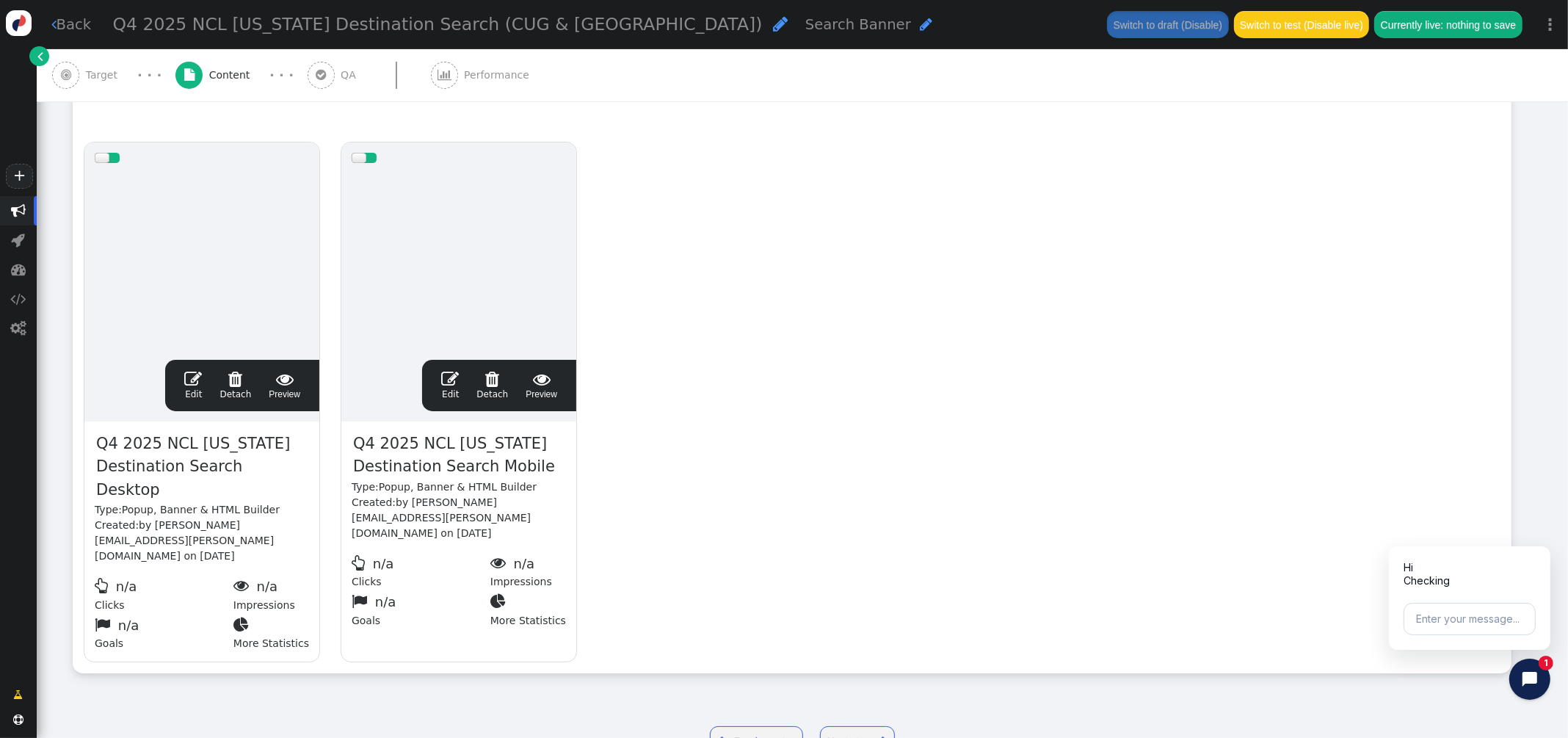
scroll to position [259, 0]
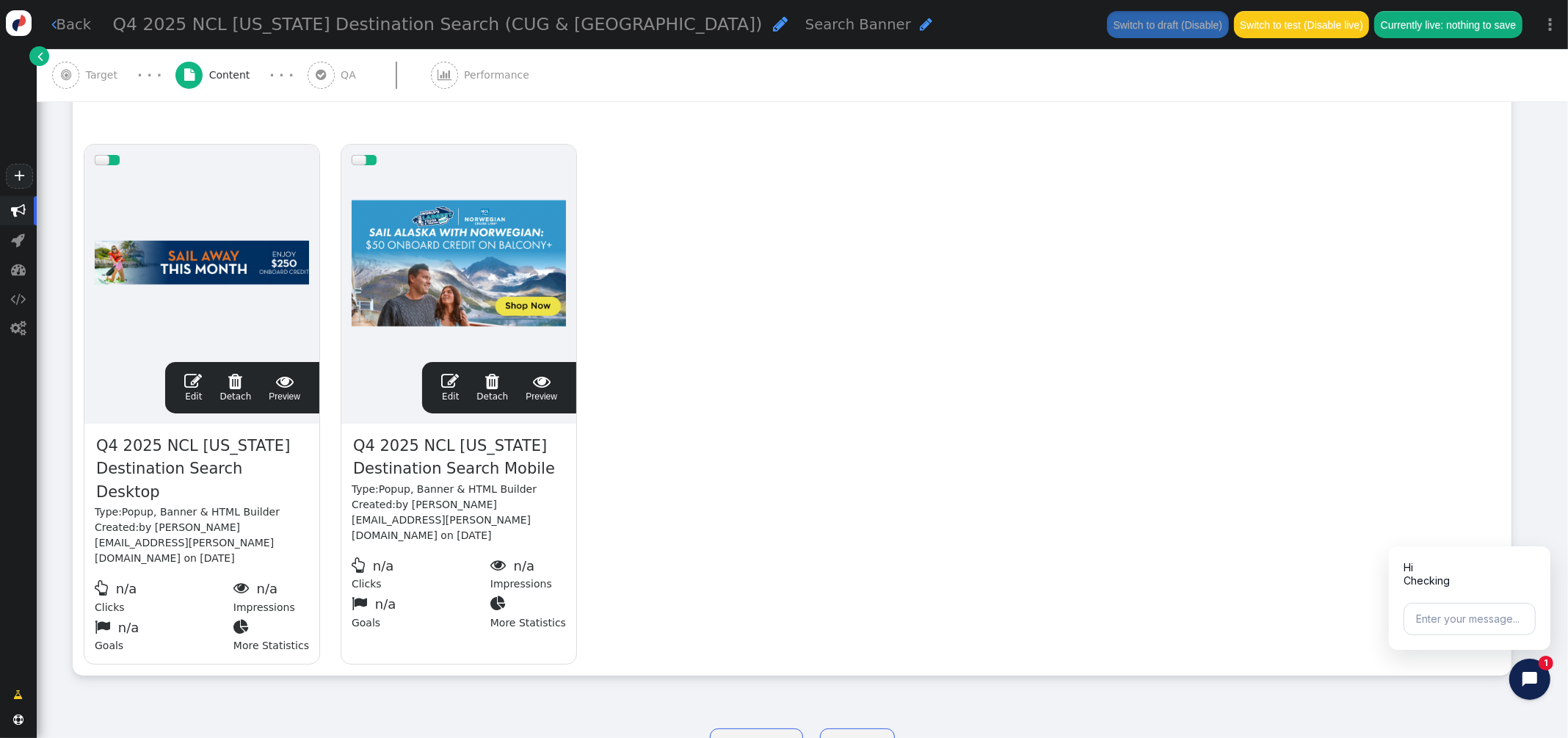
click at [187, 385] on span "" at bounding box center [193, 381] width 18 height 18
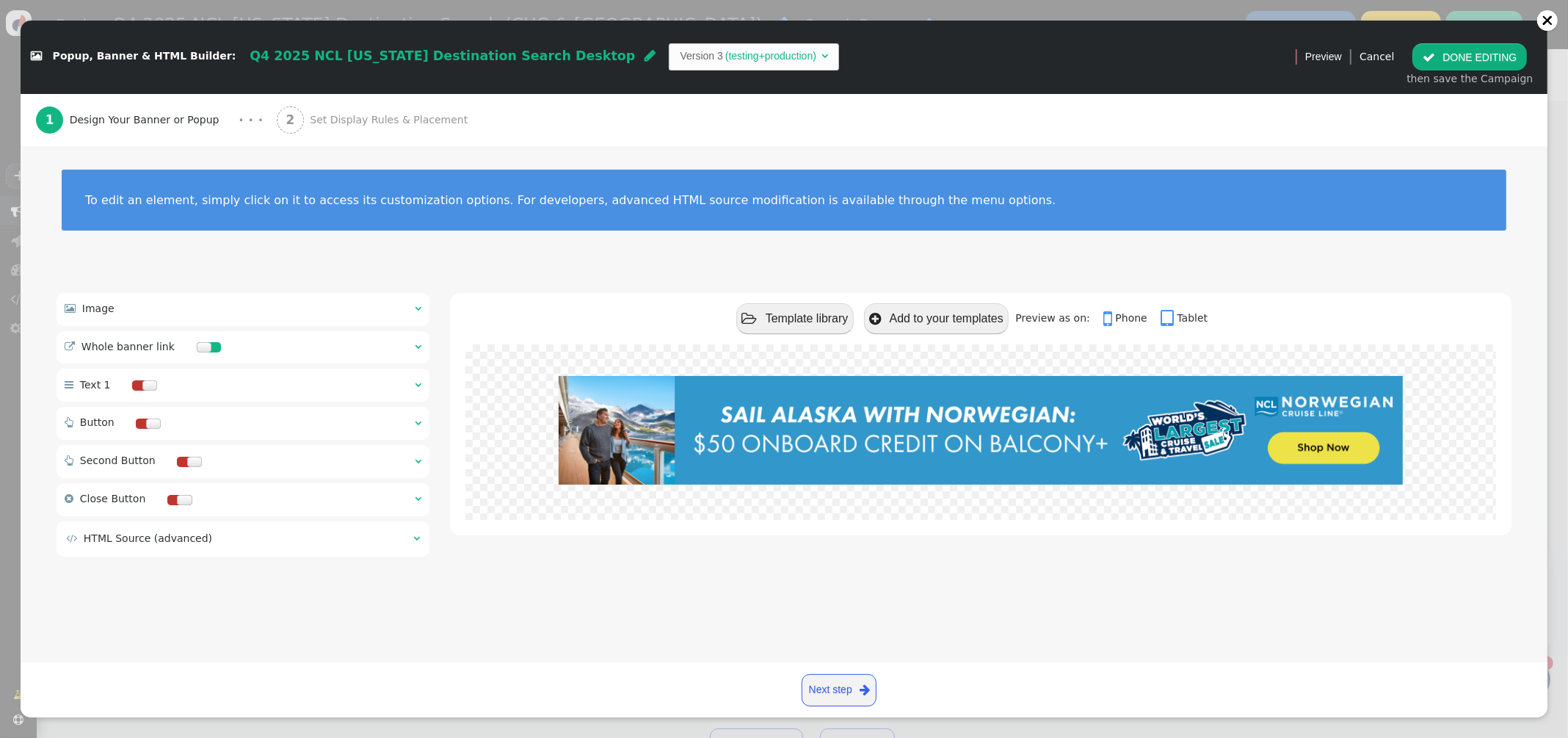
click at [323, 114] on span "Set Display Rules & Placement" at bounding box center [392, 119] width 164 height 15
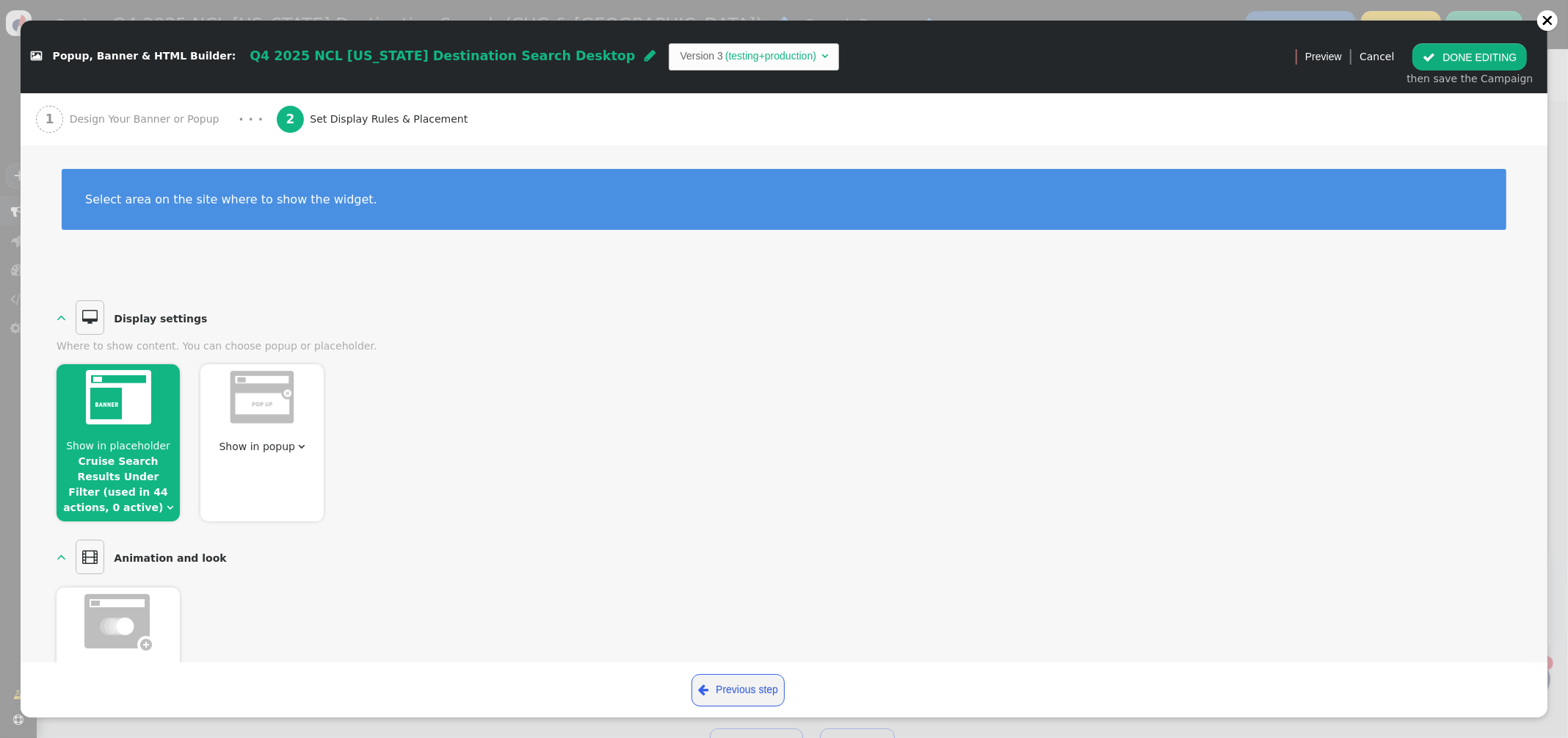
click at [1450, 69] on button " DONE EDITING" at bounding box center [1469, 57] width 115 height 27
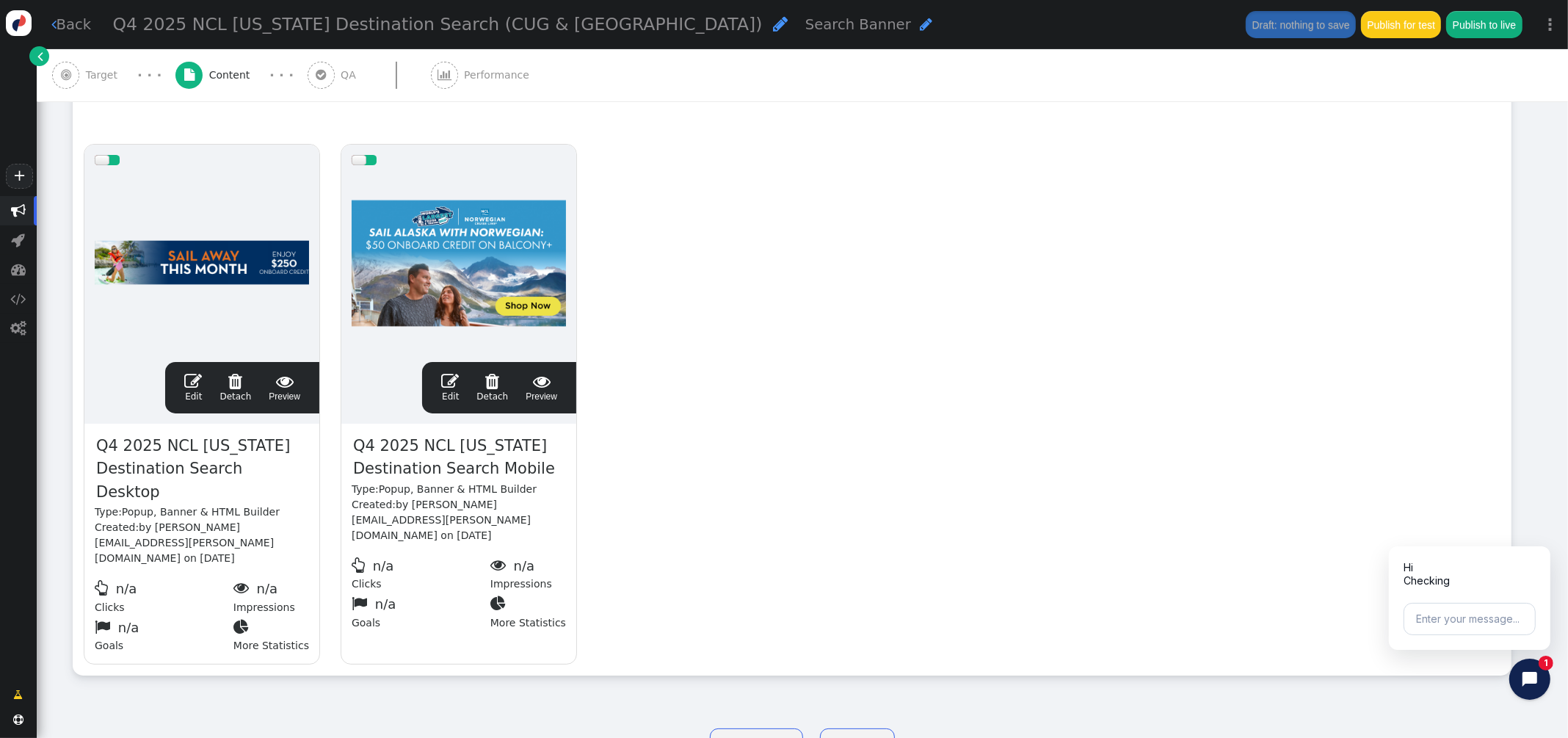
click at [90, 73] on span "Target" at bounding box center [104, 75] width 38 height 15
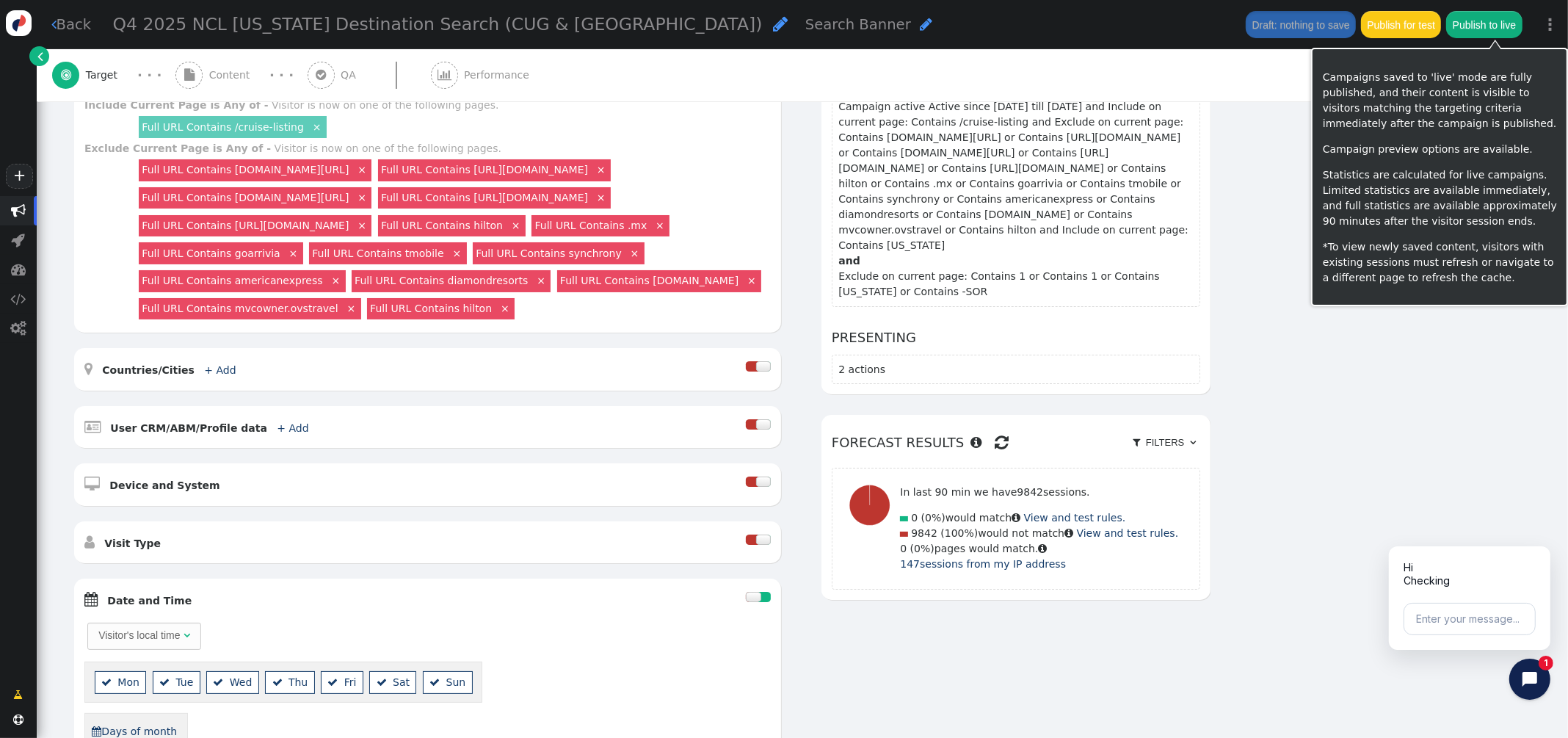
click at [1514, 28] on button "Publish to live" at bounding box center [1483, 24] width 76 height 27
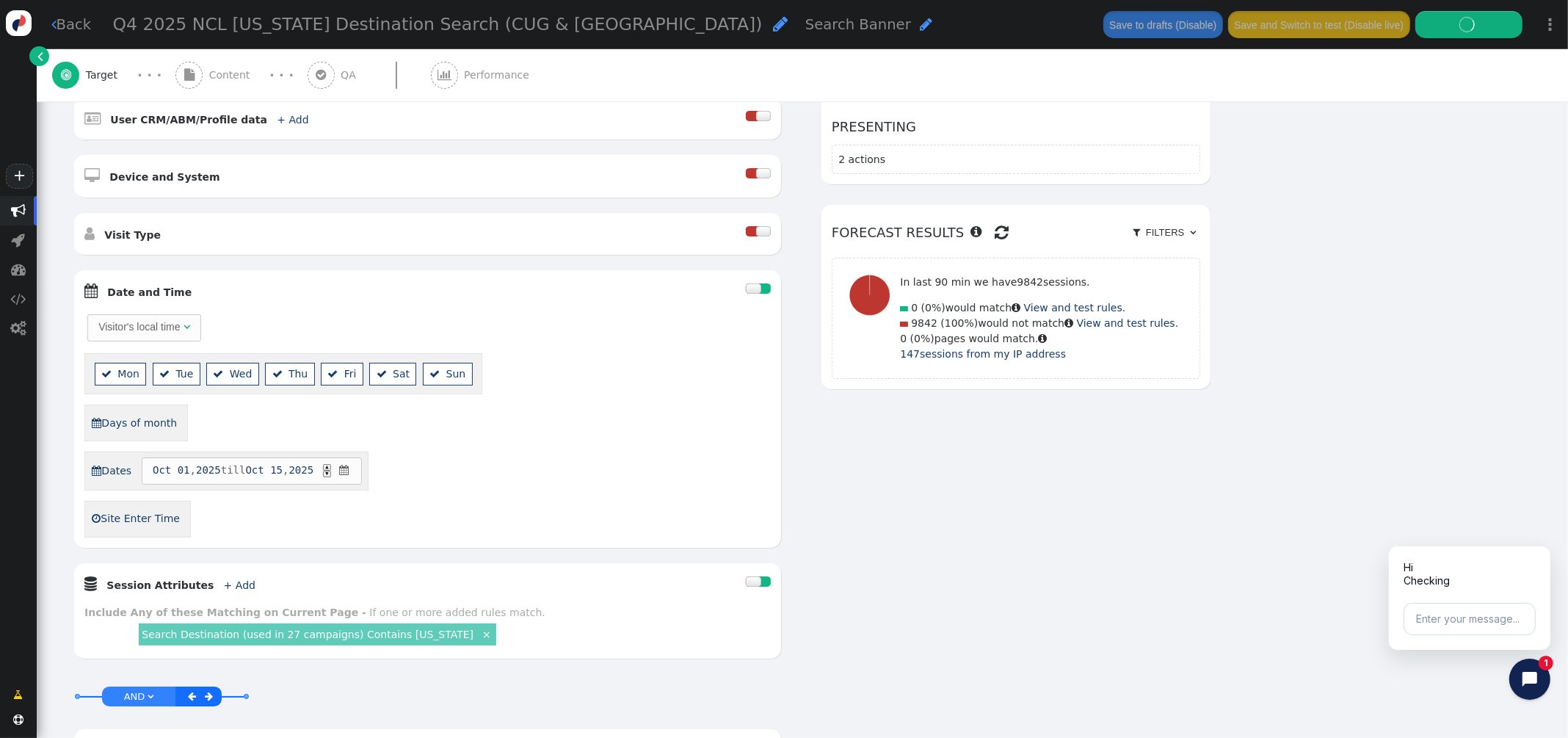
scroll to position [0, 0]
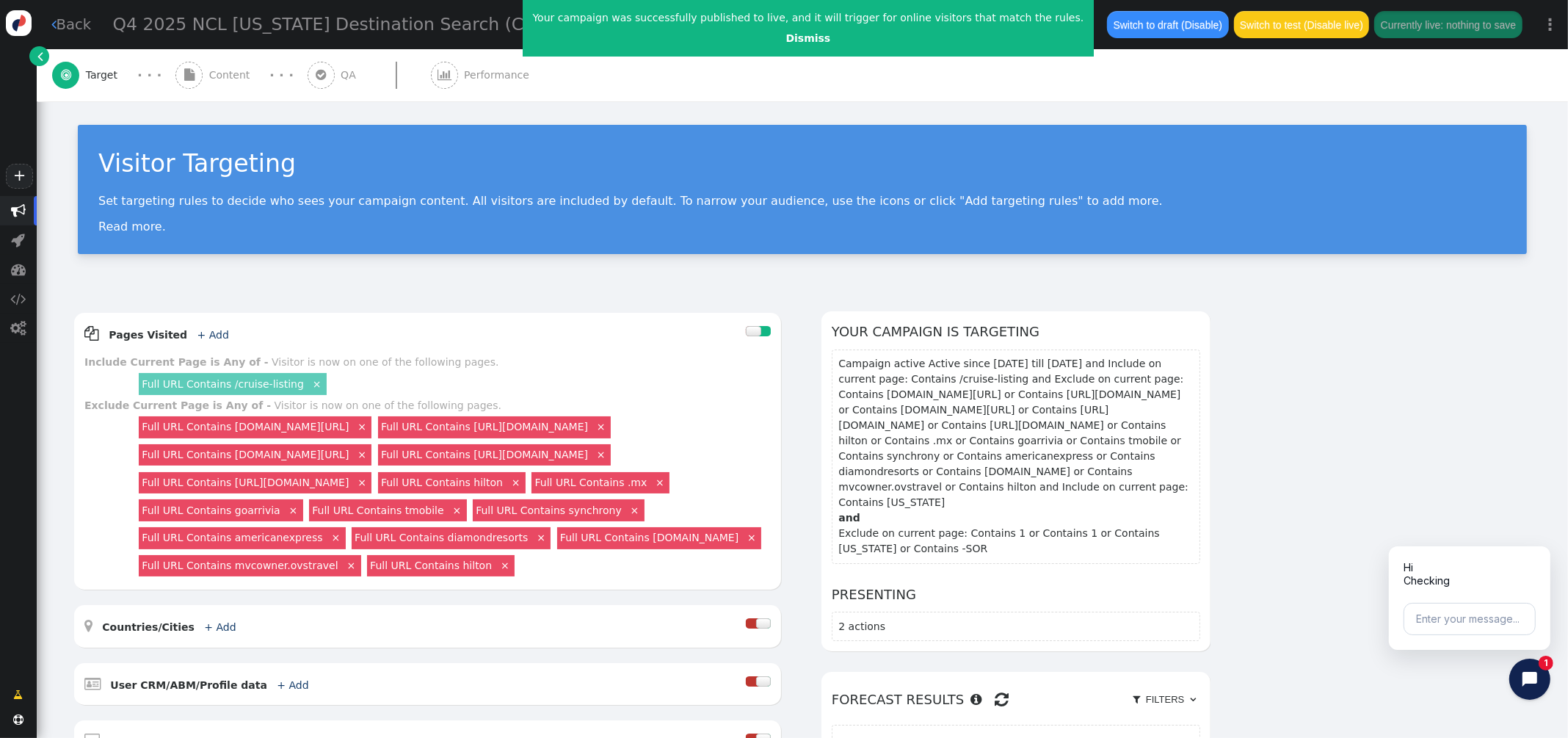
click at [28, 209] on span "" at bounding box center [18, 210] width 37 height 29
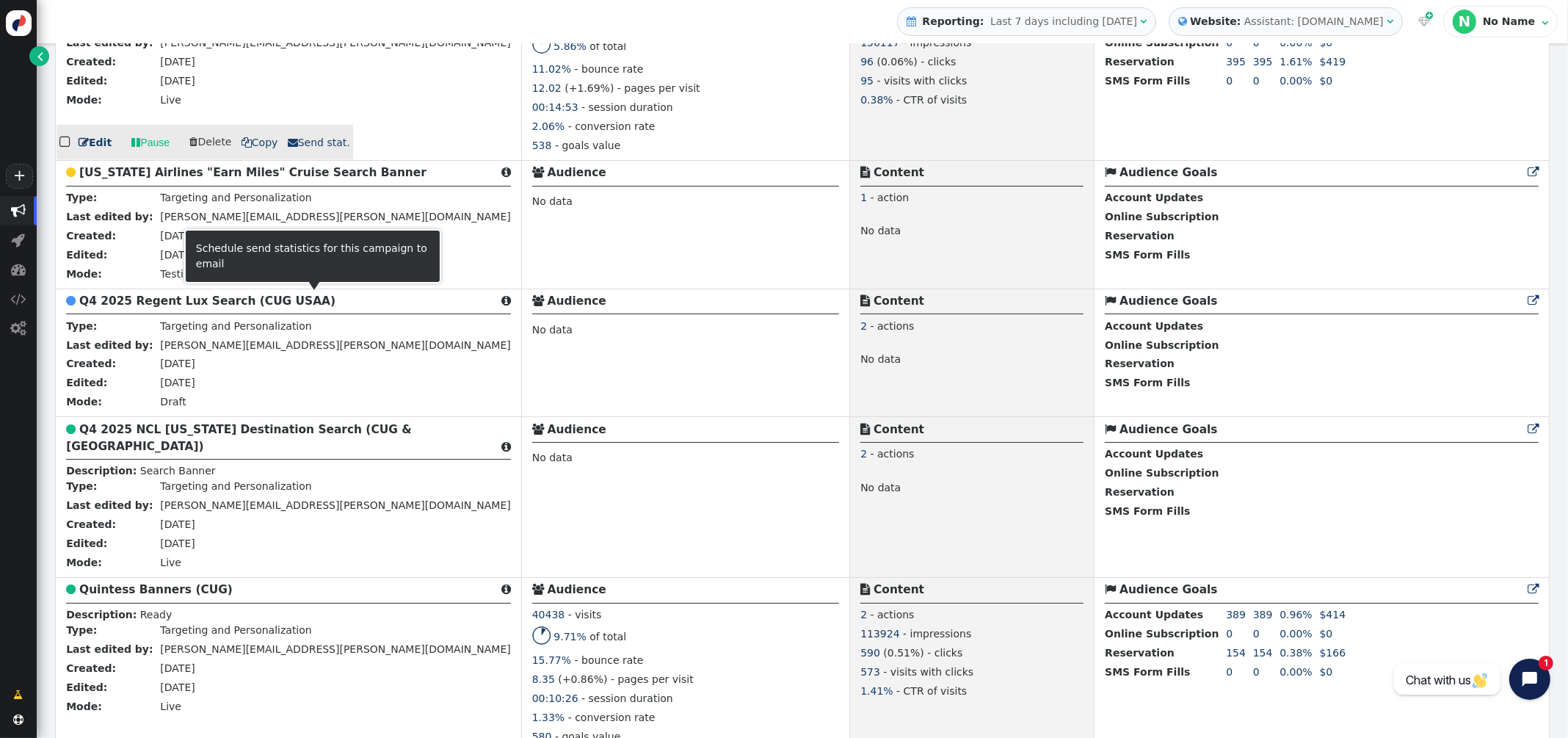
scroll to position [1855, 0]
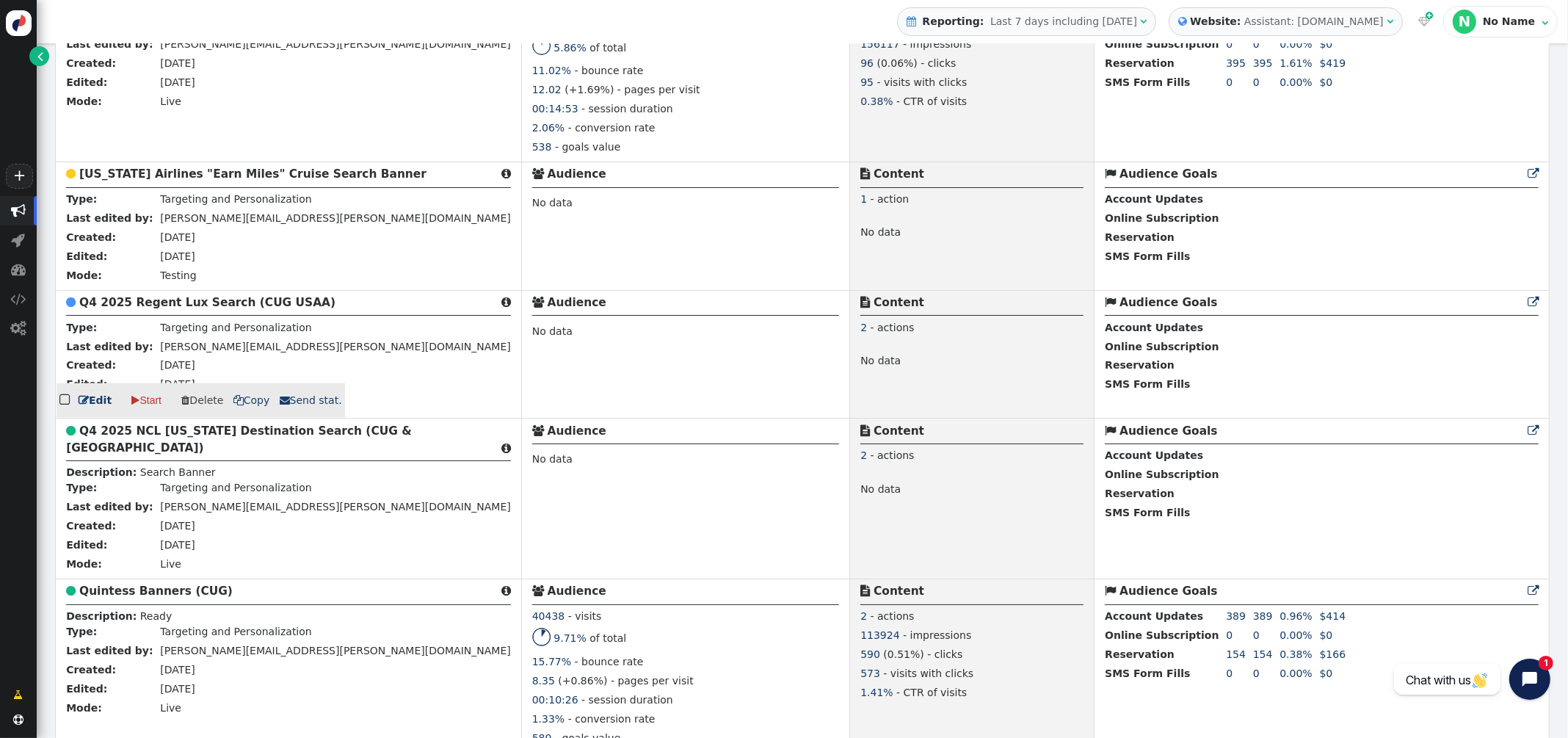
click at [205, 309] on b "Q4 2025 Regent Lux Search (CUG USAA)" at bounding box center [207, 302] width 256 height 13
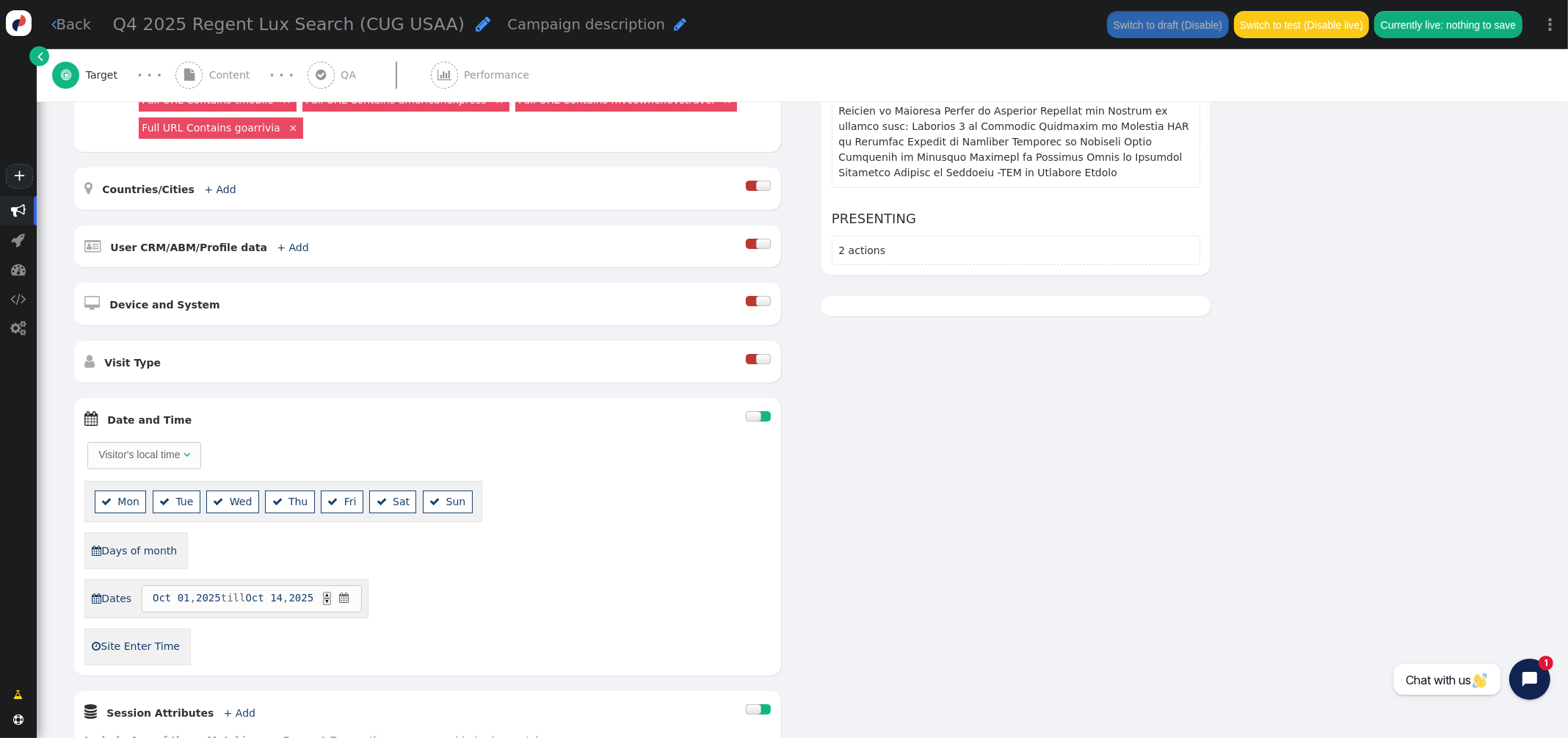
scroll to position [452, 0]
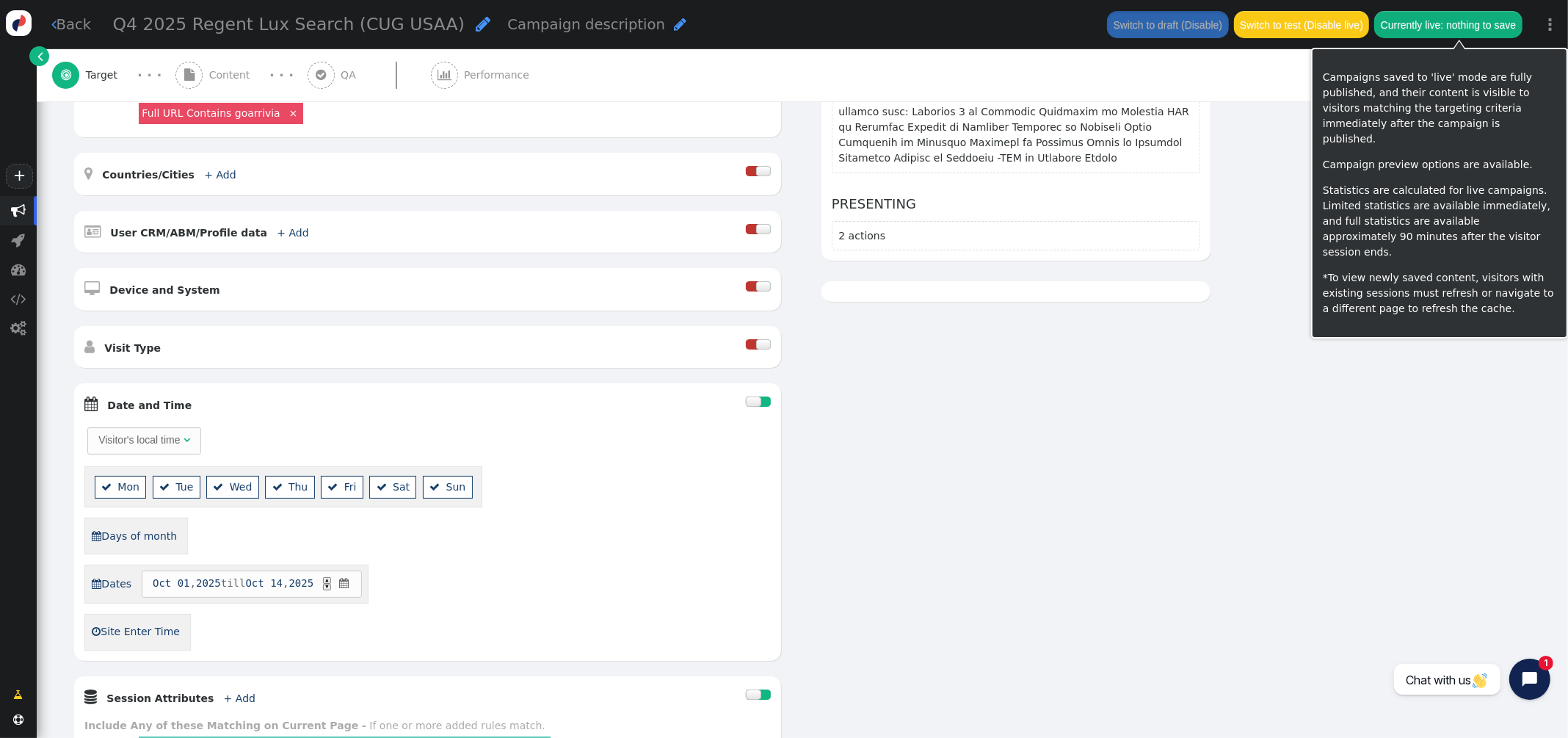
click at [1496, 29] on button "Currently live: nothing to save" at bounding box center [1448, 24] width 148 height 27
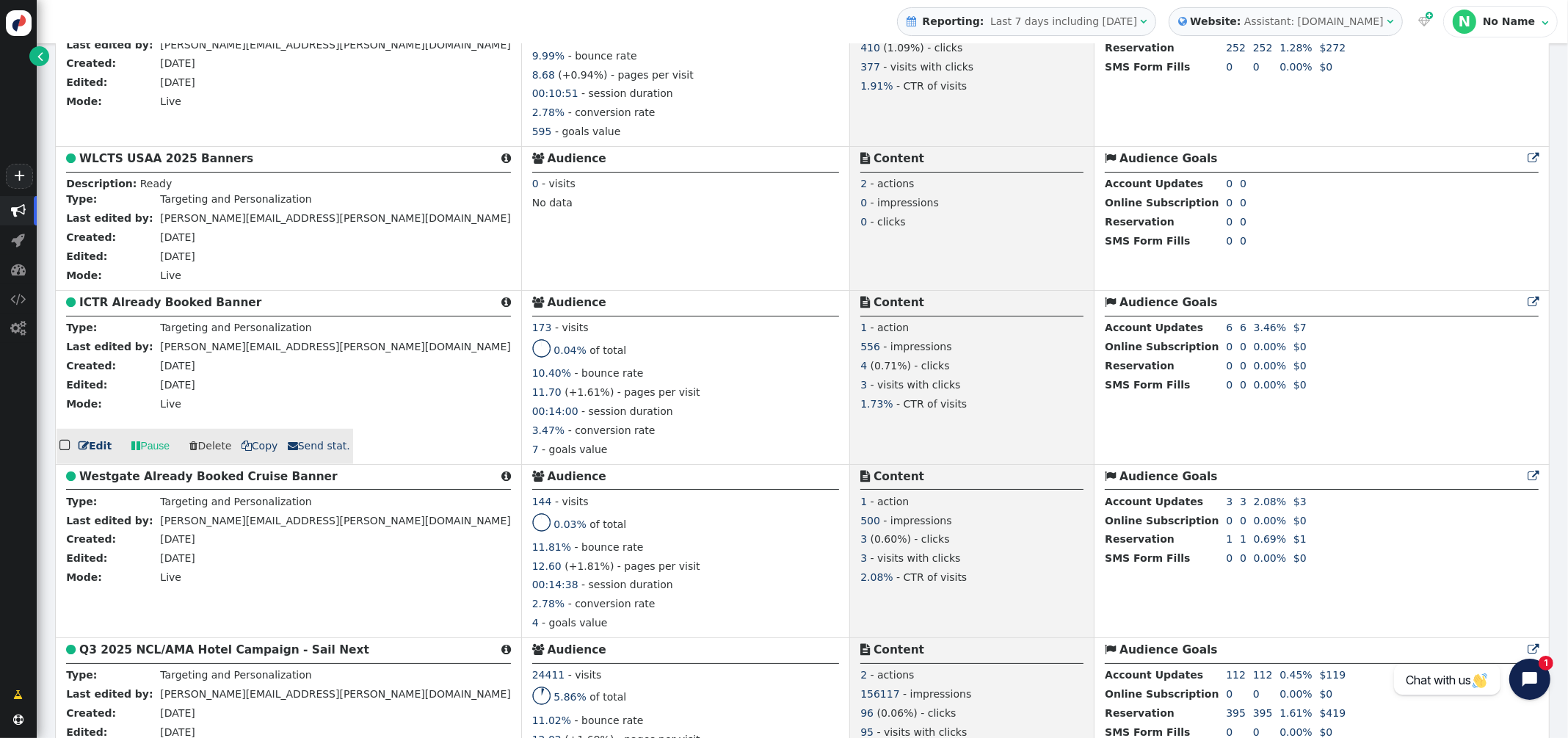
scroll to position [1206, 0]
click at [204, 305] on b "ICTR Already Booked Banner" at bounding box center [170, 301] width 182 height 13
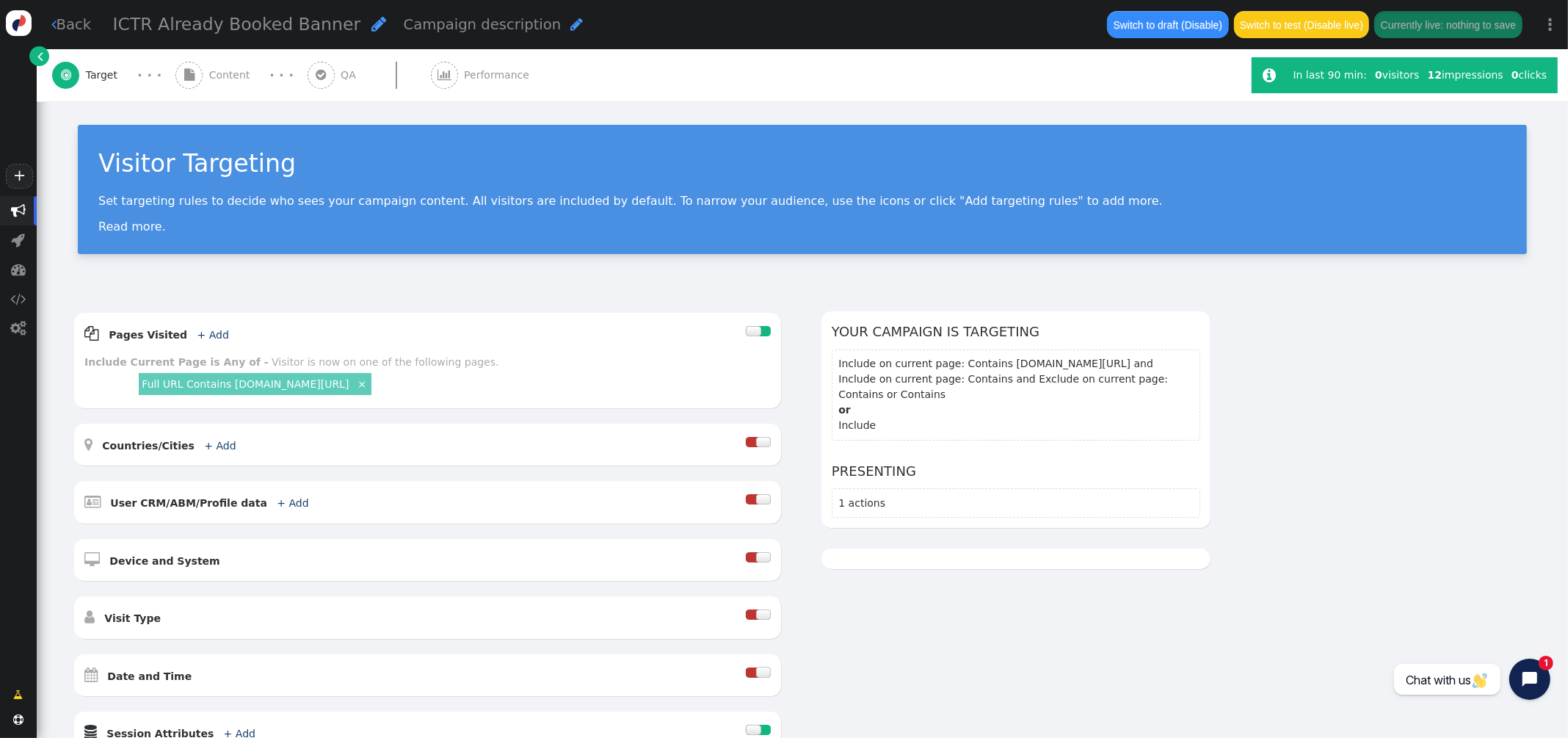
click at [464, 69] on span "Performance" at bounding box center [500, 75] width 71 height 15
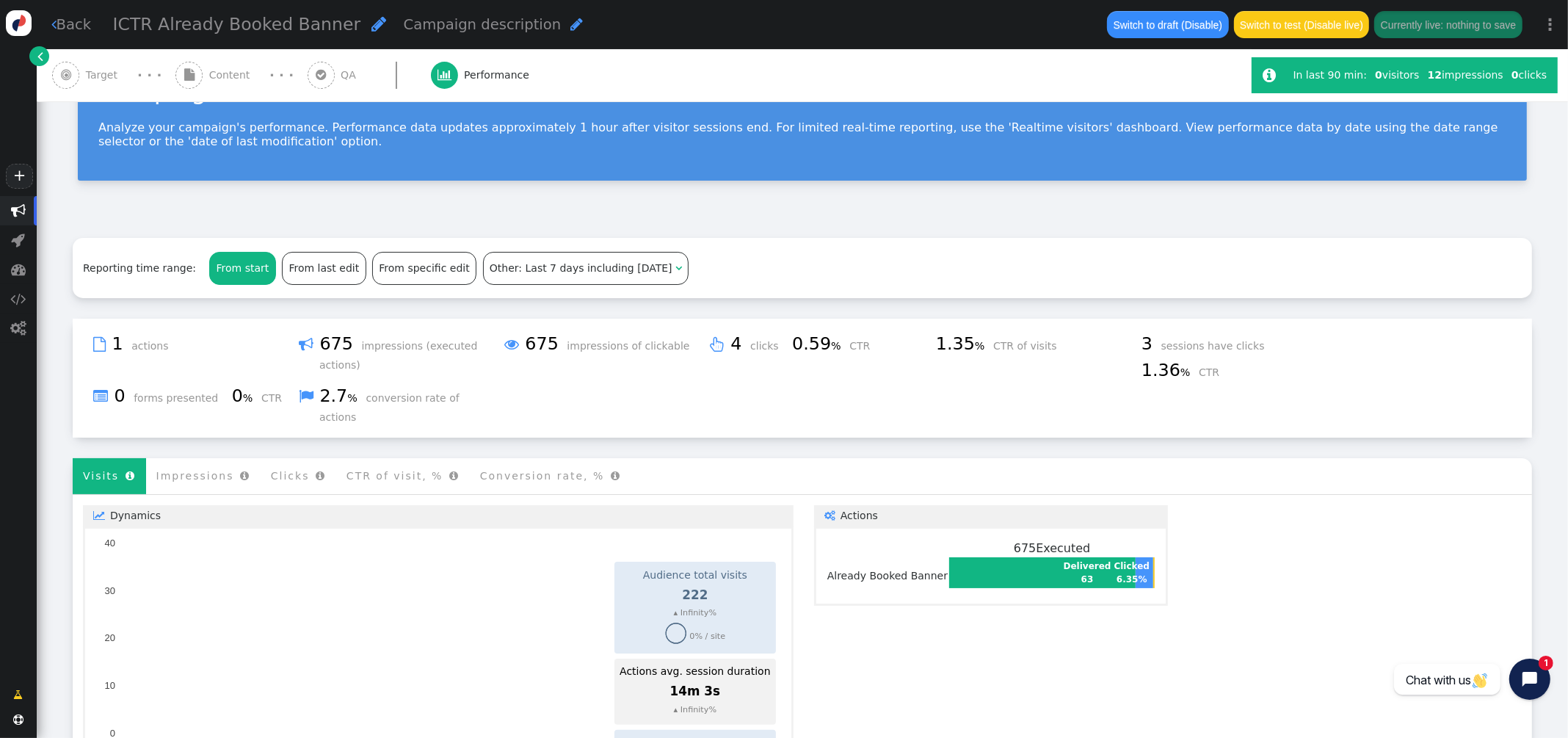
scroll to position [102, 0]
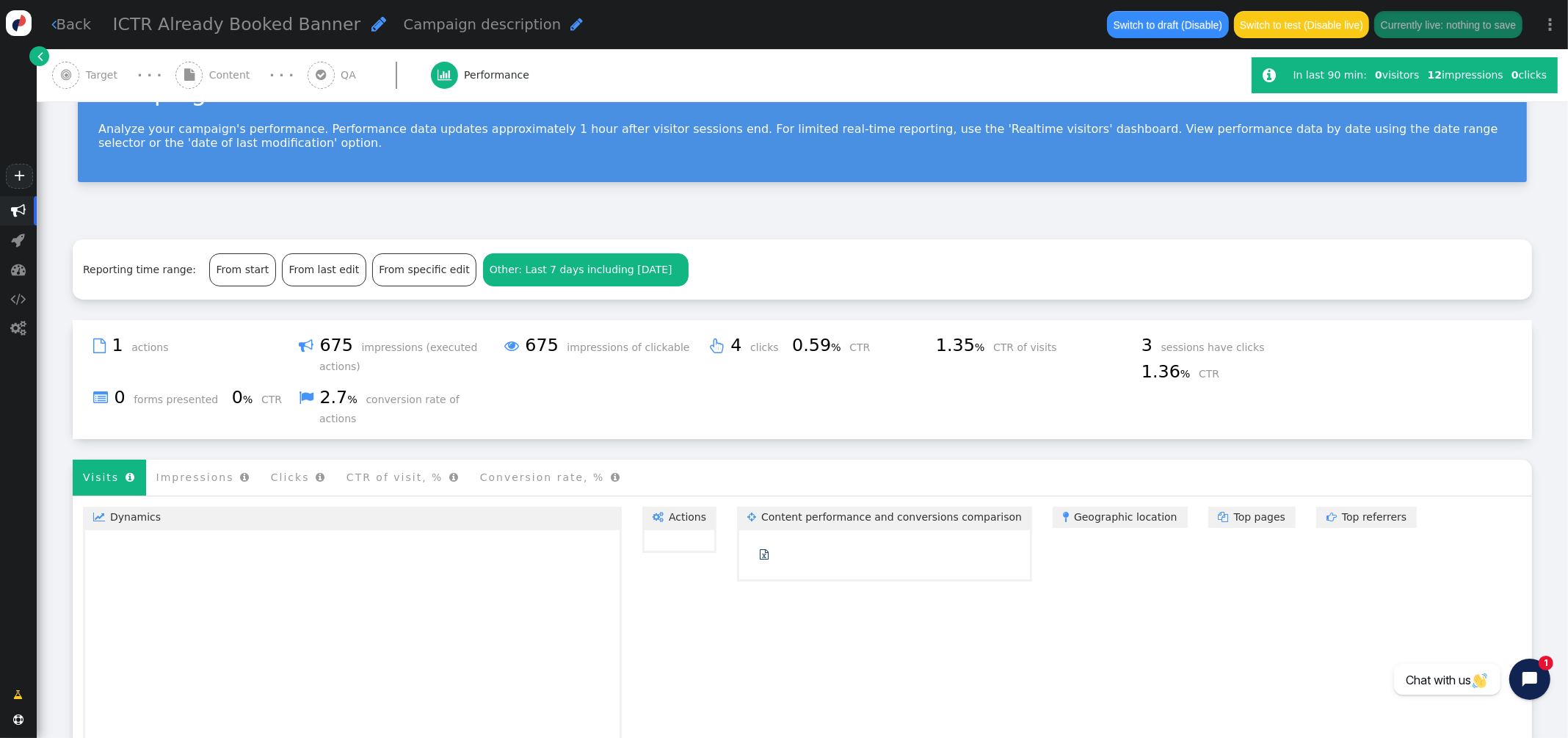
click at [543, 275] on div "Other: Last 7 days including [DATE]" at bounding box center [580, 269] width 183 height 15
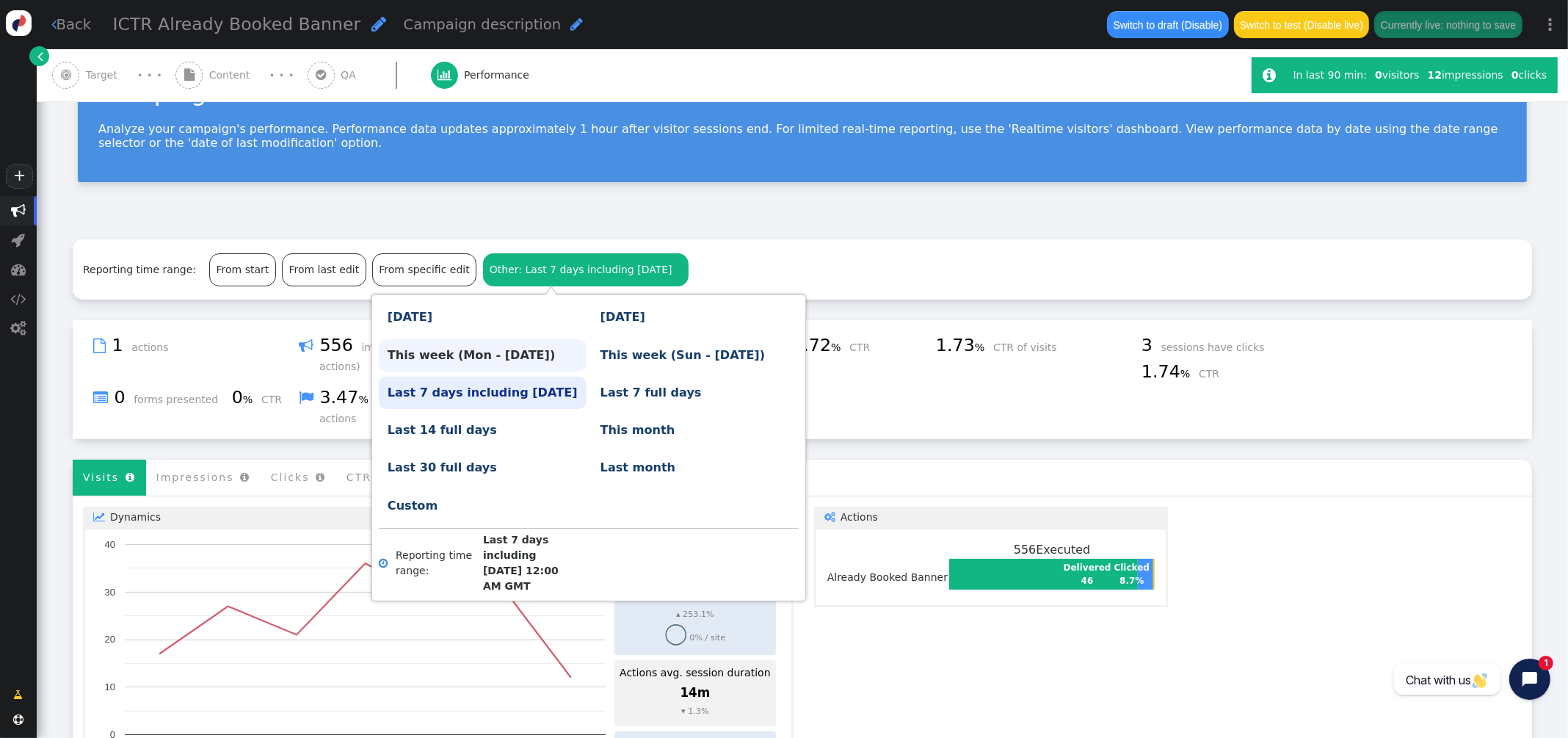
click at [547, 357] on link "This week (Mon - [DATE])" at bounding box center [482, 356] width 208 height 32
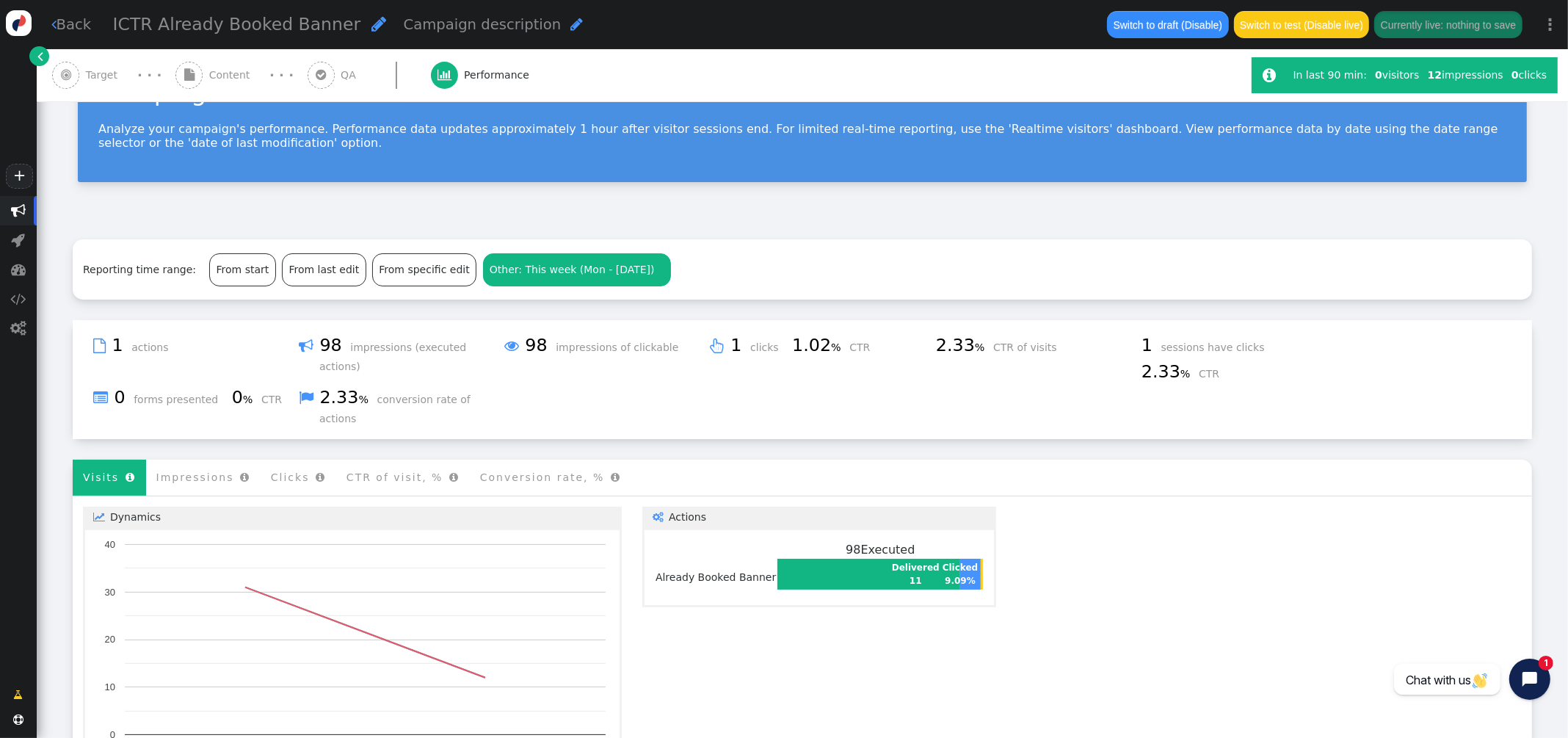
click at [709, 244] on div "Reporting time range: From start From last edit From specific edit Other: This …" at bounding box center [803, 270] width 1459 height 61
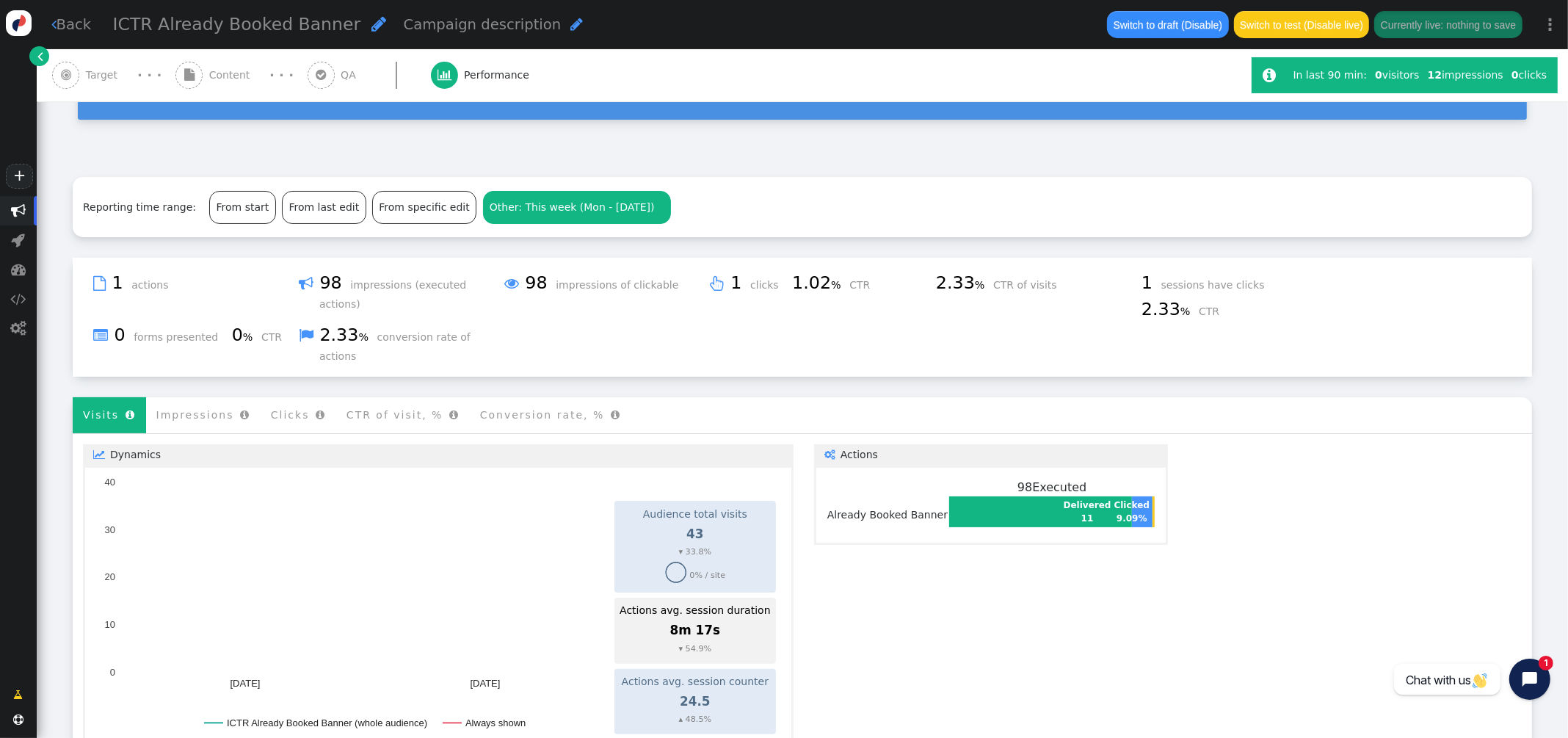
scroll to position [229, 0]
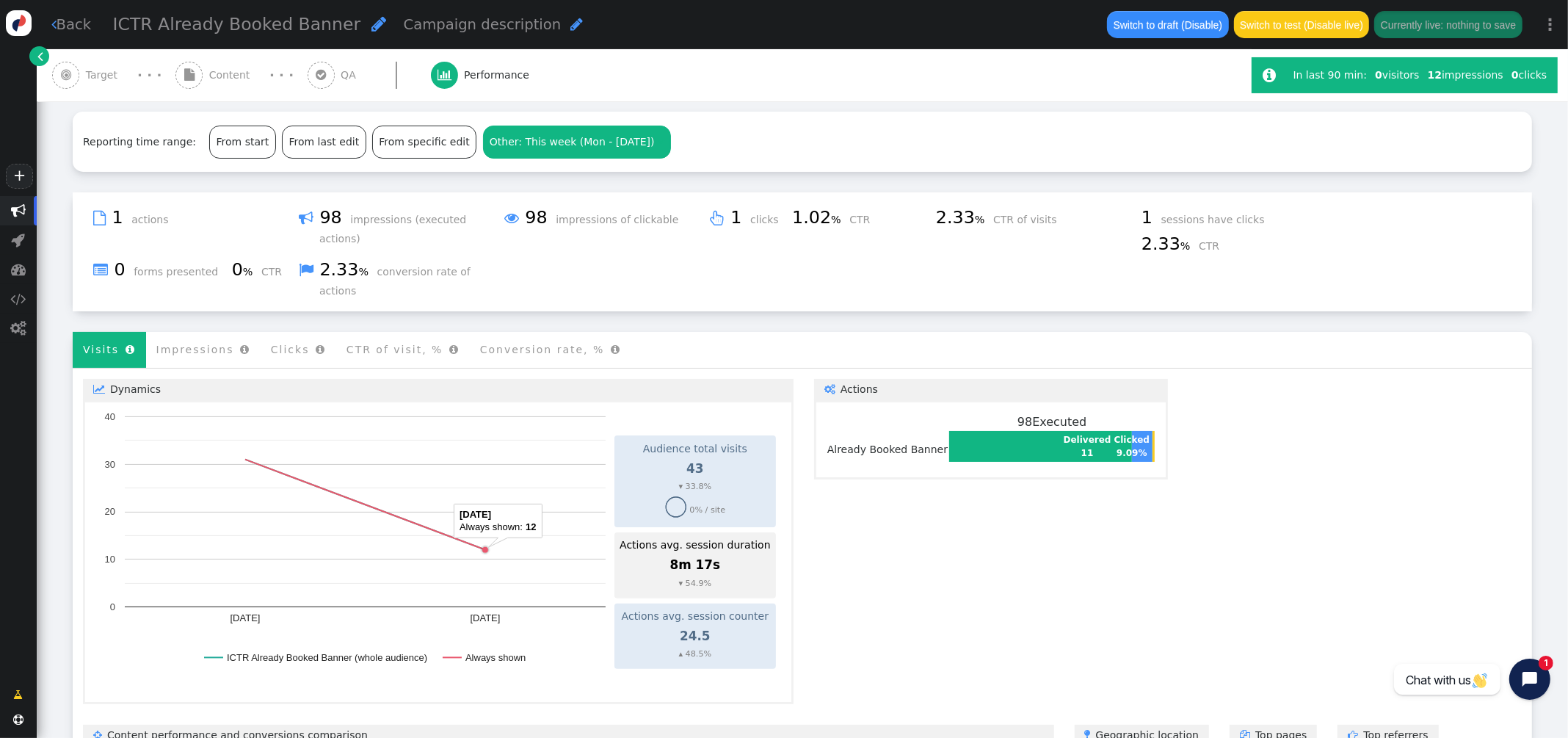
click at [487, 545] on circle "A chart." at bounding box center [485, 549] width 8 height 8
click at [247, 455] on circle "A chart." at bounding box center [245, 459] width 8 height 8
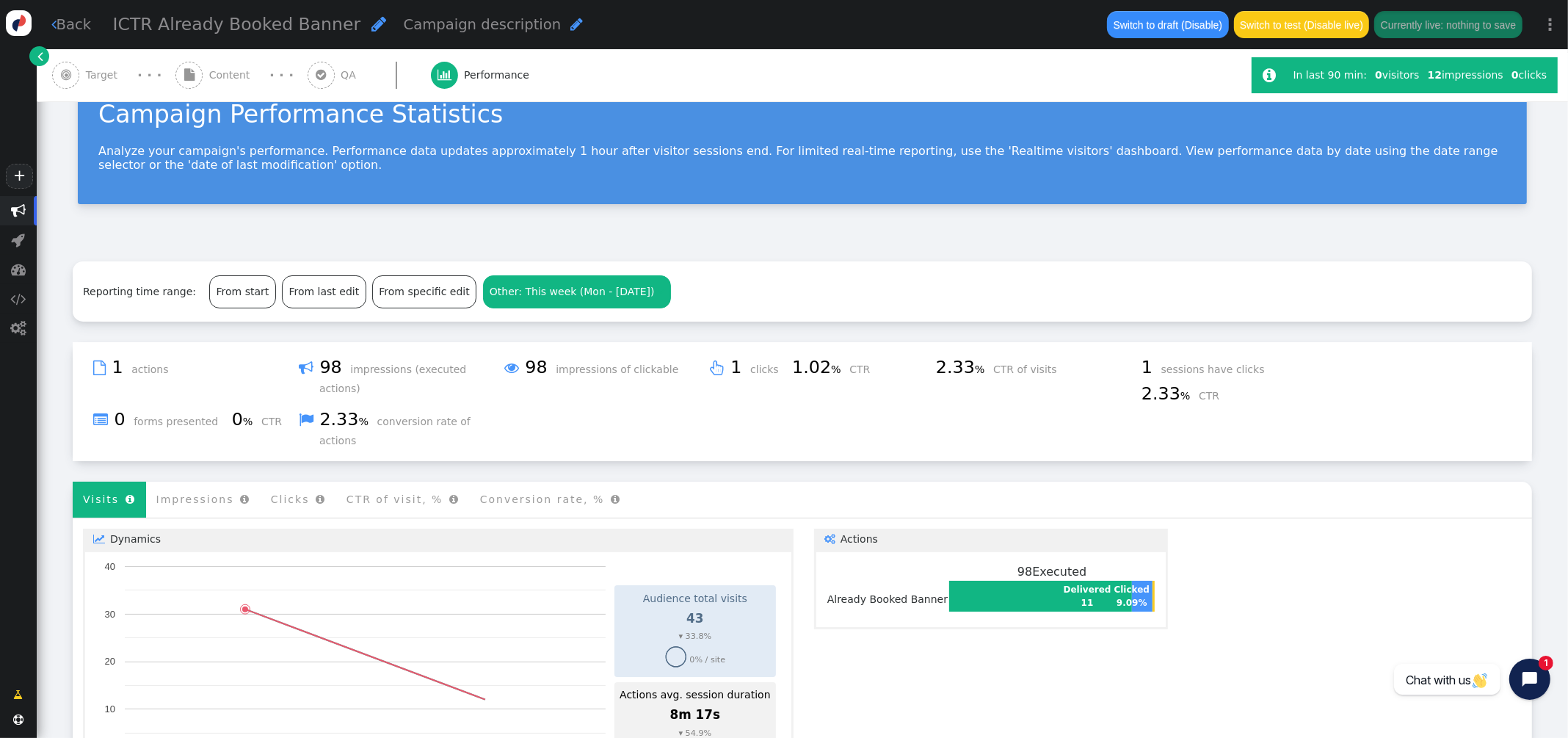
scroll to position [0, 0]
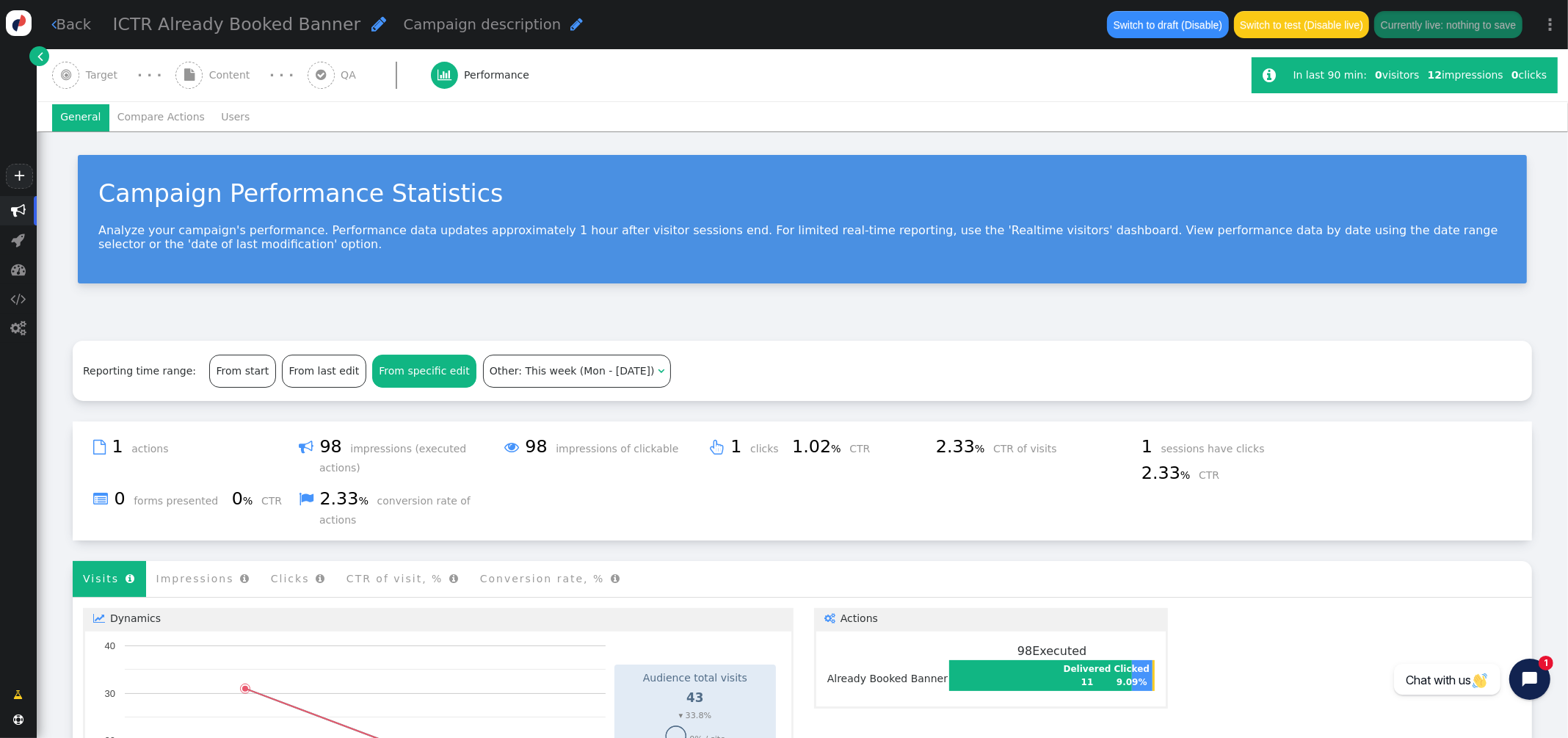
click at [378, 377] on div "From specific edit" at bounding box center [423, 371] width 102 height 31
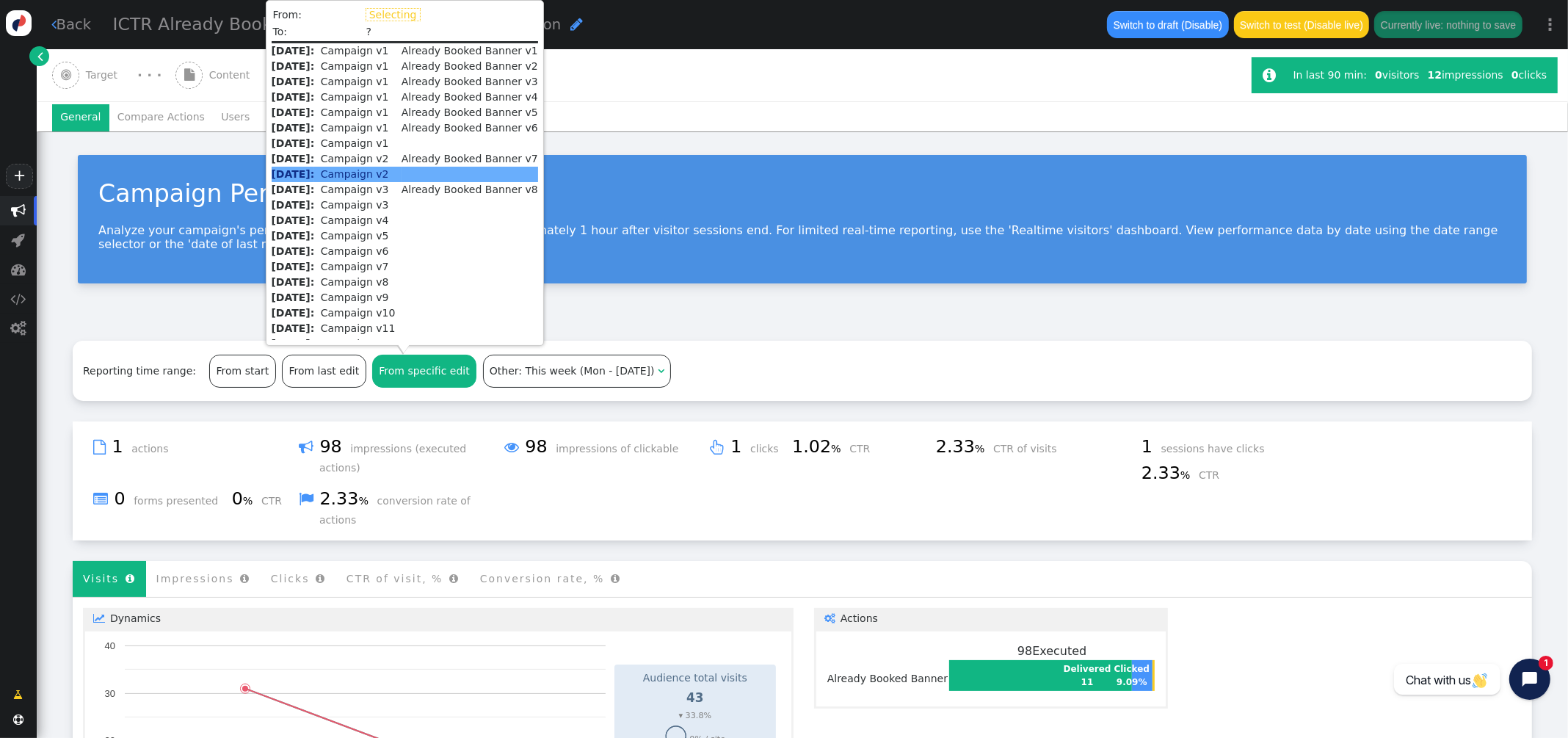
scroll to position [30, 0]
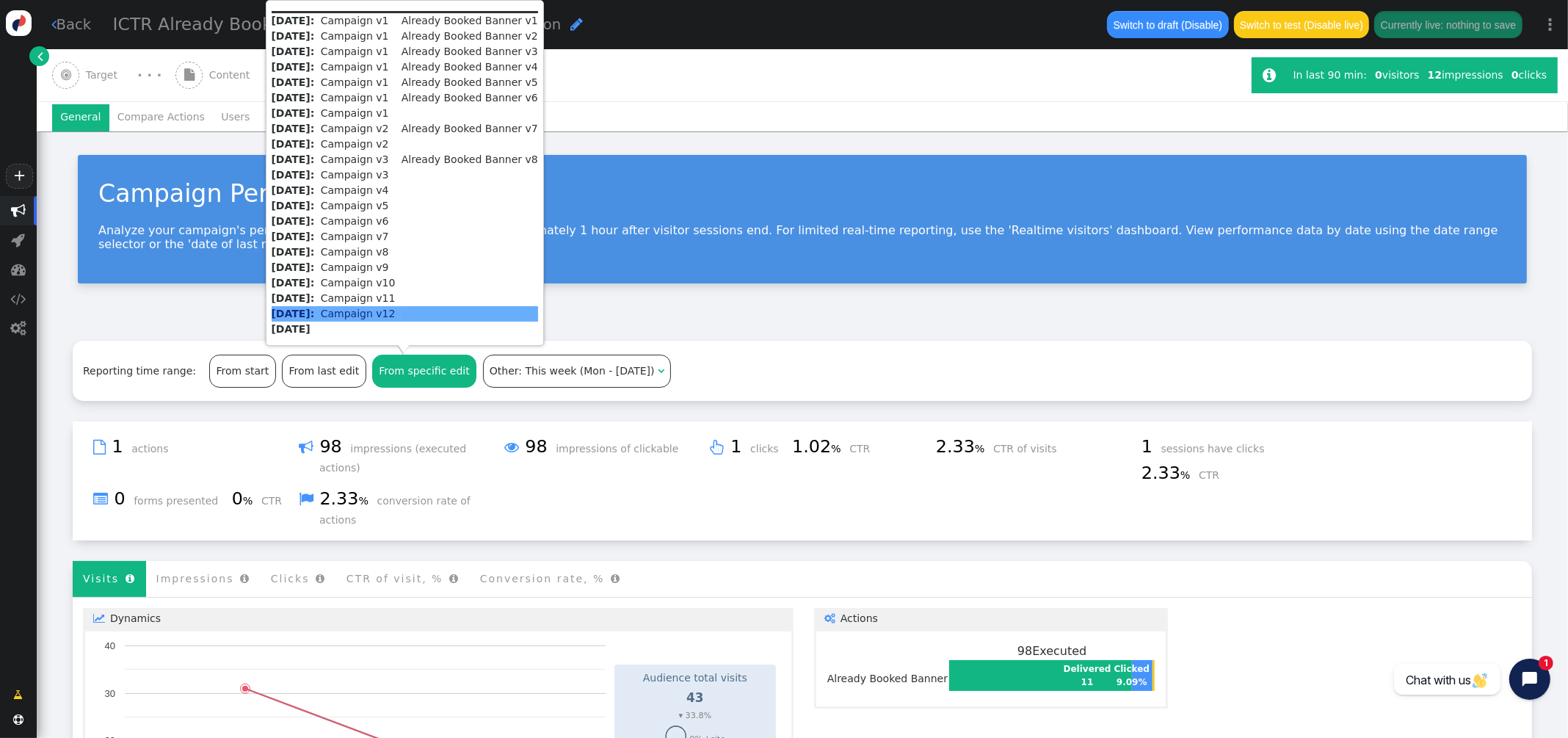
click at [421, 307] on td at bounding box center [470, 314] width 136 height 15
click at [314, 310] on b "[DATE]:" at bounding box center [293, 313] width 44 height 12
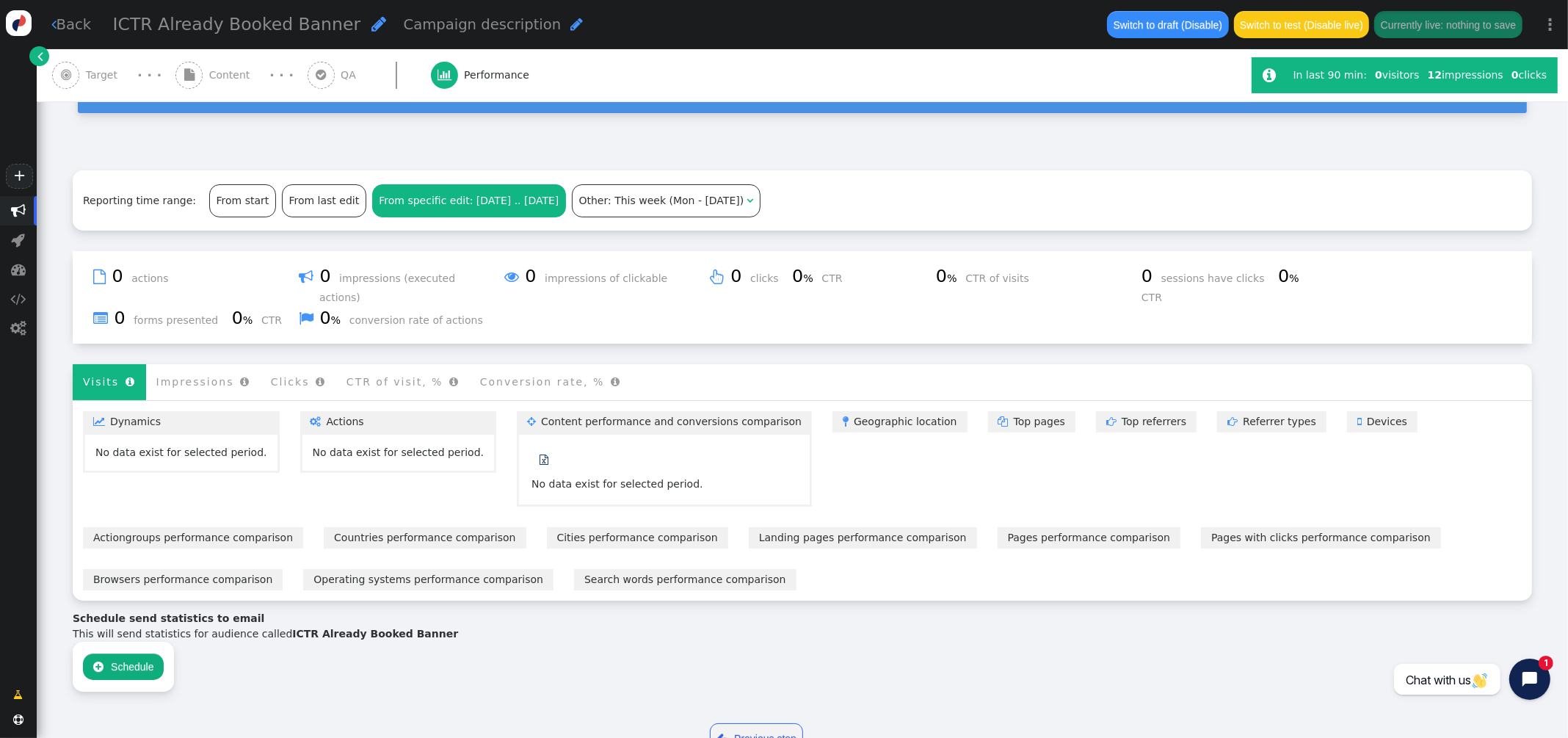
scroll to position [218, 0]
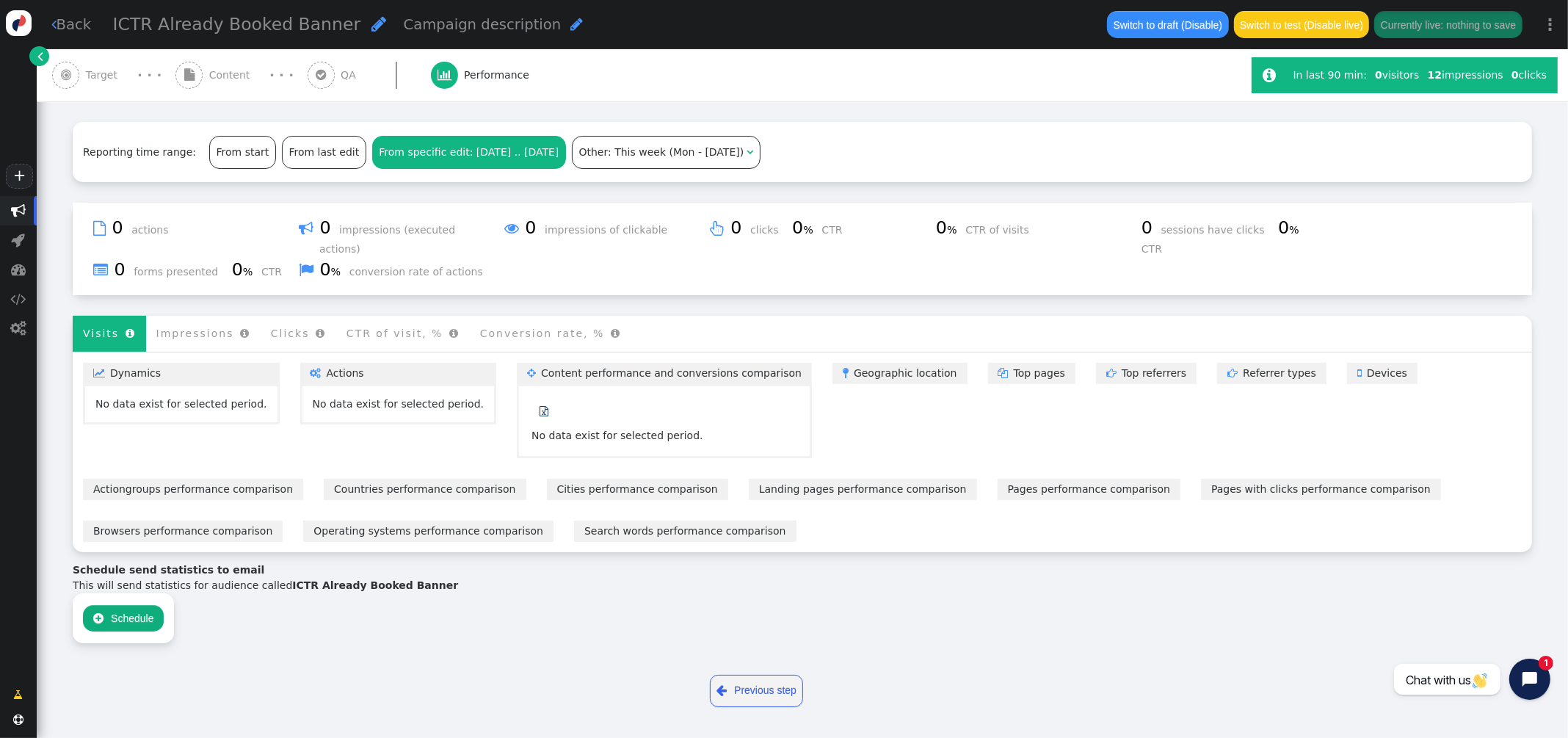
click at [425, 152] on div "From specific edit : [DATE] .. [DATE]" at bounding box center [469, 152] width 192 height 31
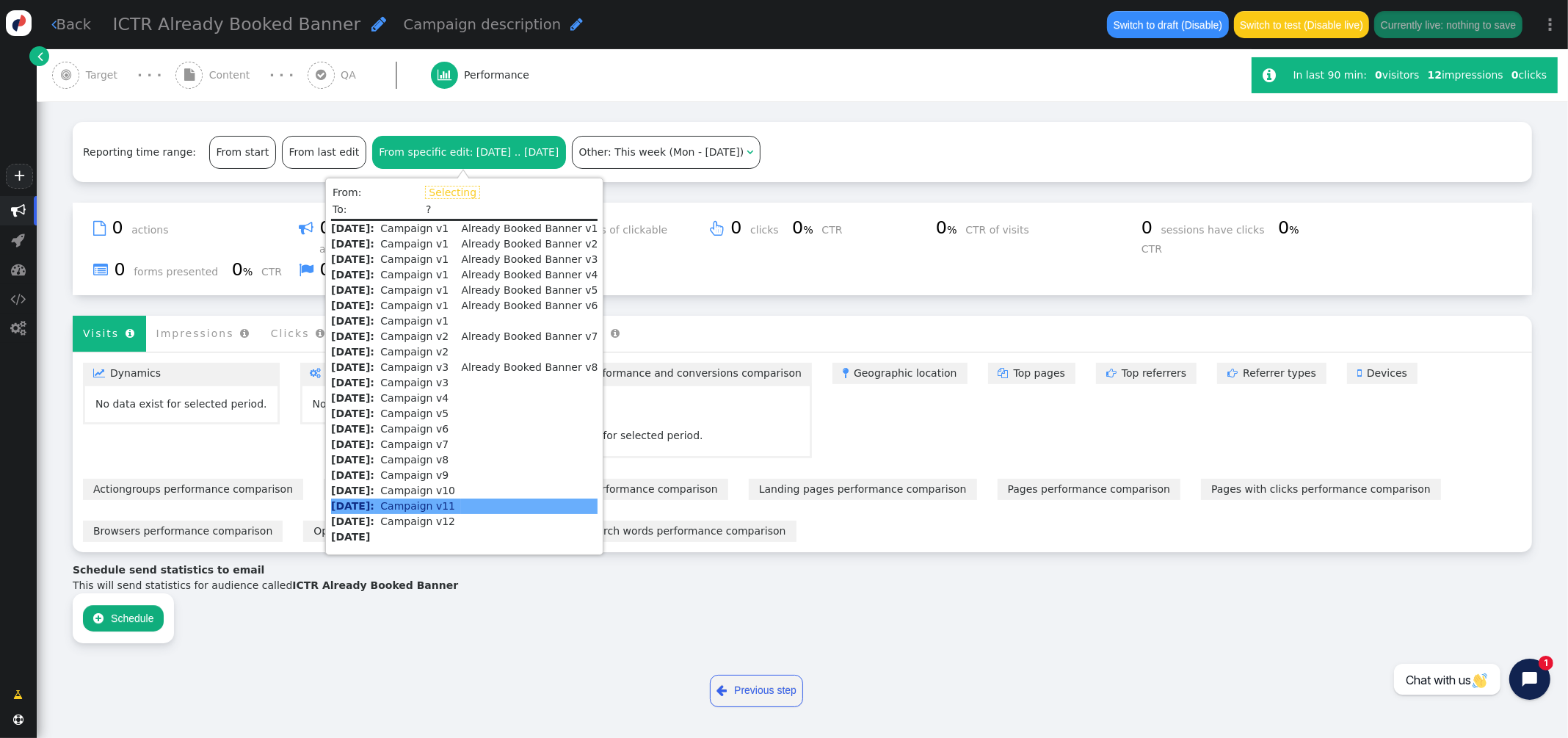
click at [426, 502] on td "Campaign v11" at bounding box center [417, 505] width 86 height 15
click at [403, 502] on td "Campaign v11" at bounding box center [417, 505] width 86 height 15
click at [862, 166] on div "Reporting time range: From start From last edit From specific edit : [DATE] .. …" at bounding box center [803, 152] width 1459 height 61
click at [433, 160] on div "From specific edit : [DATE] .. [DATE]" at bounding box center [469, 152] width 192 height 31
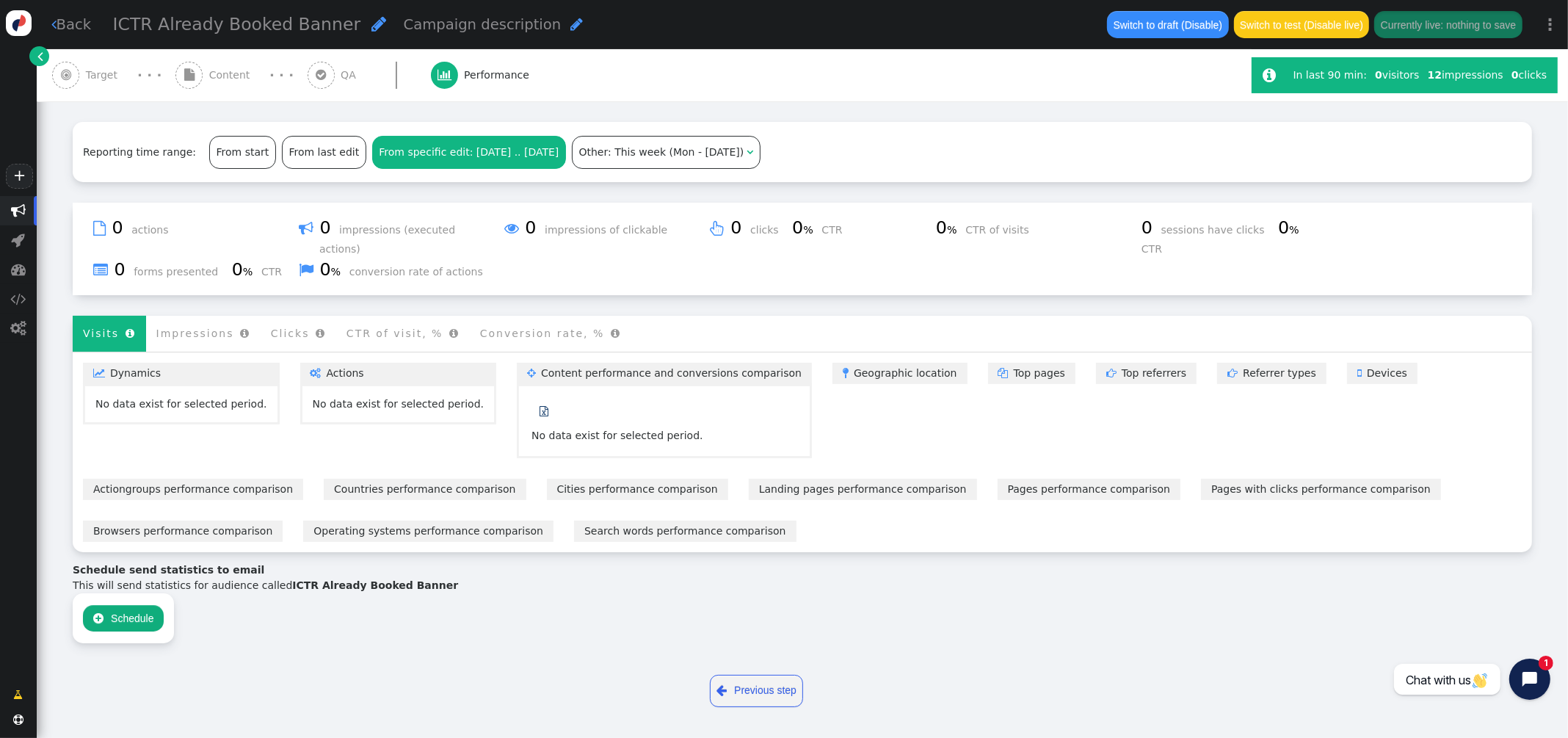
click at [433, 160] on div "From specific edit : [DATE] .. [DATE]" at bounding box center [469, 152] width 192 height 31
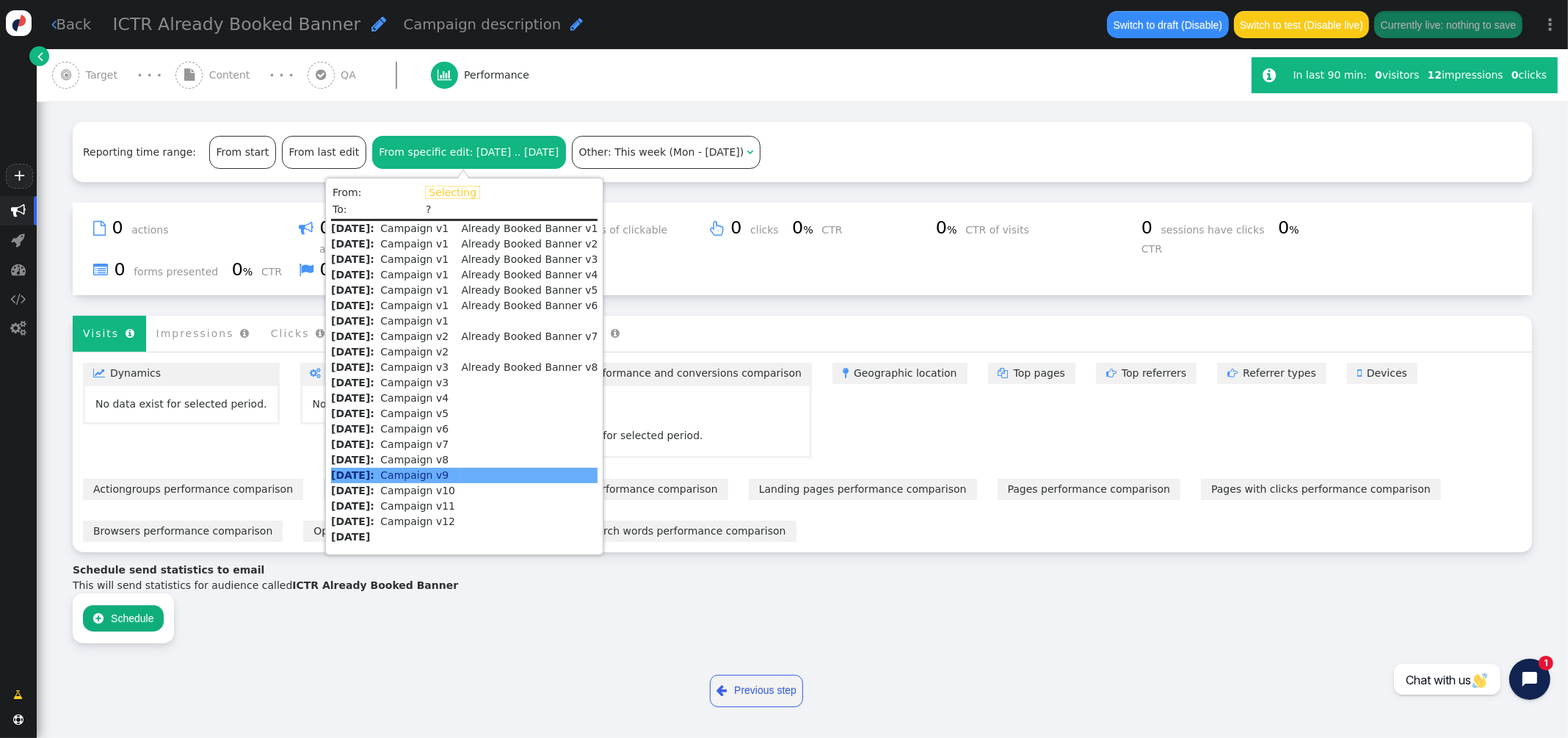
click at [435, 480] on td "Campaign v9" at bounding box center [417, 475] width 86 height 15
click at [865, 157] on div "Reporting time range: From start From last edit From specific edit : [DATE] .. …" at bounding box center [803, 152] width 1459 height 61
click at [482, 155] on span ": [DATE] .. [DATE]" at bounding box center [514, 152] width 89 height 12
